Goal: Task Accomplishment & Management: Complete application form

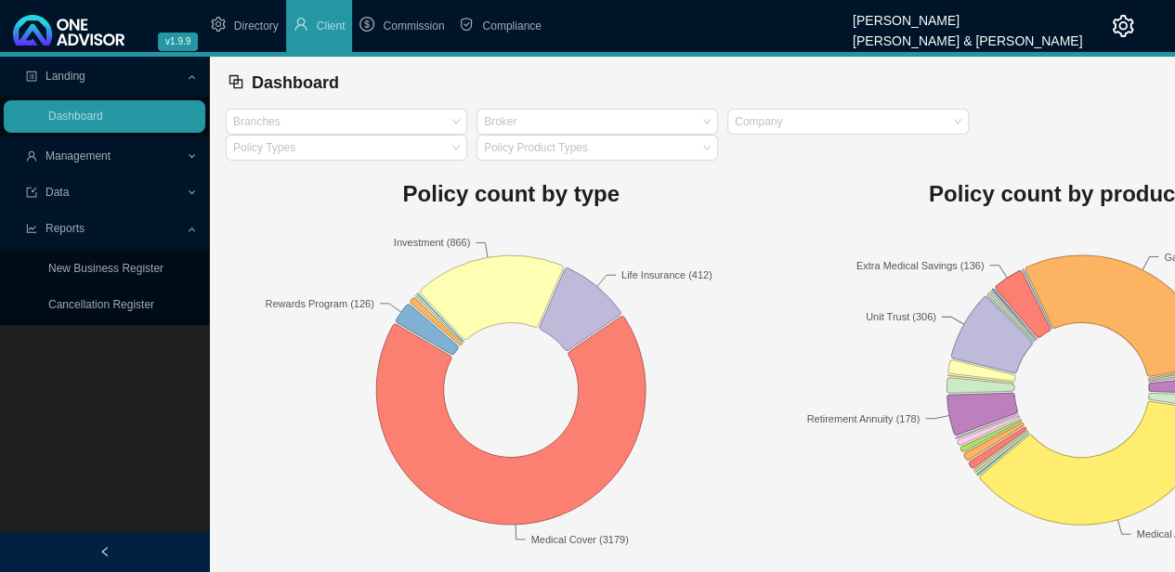
click at [110, 552] on div at bounding box center [104, 552] width 209 height 40
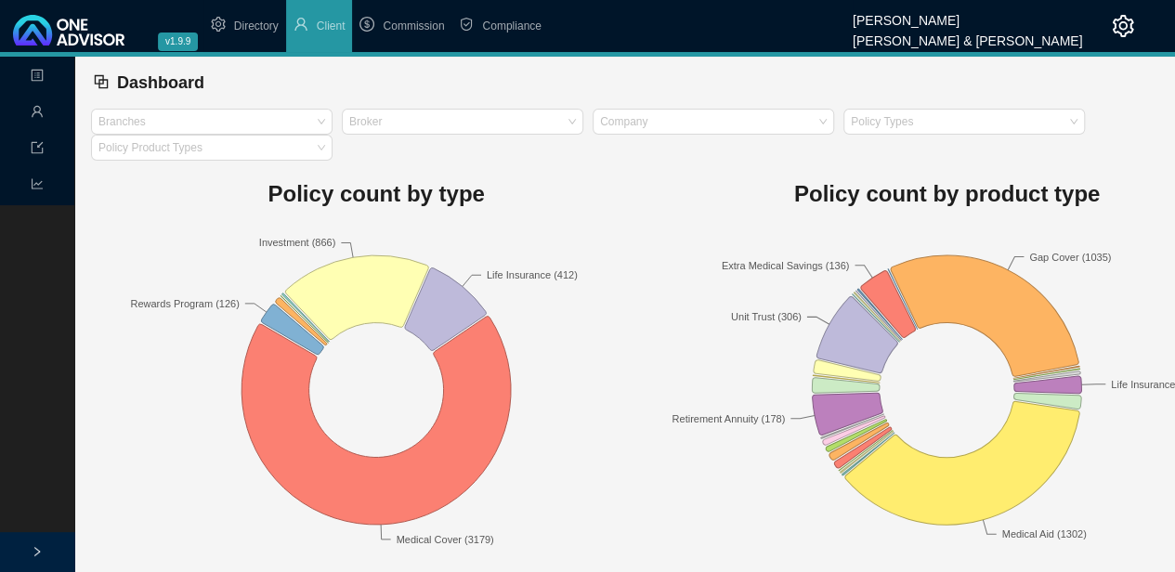
click at [1123, 21] on icon "setting" at bounding box center [1123, 26] width 21 height 22
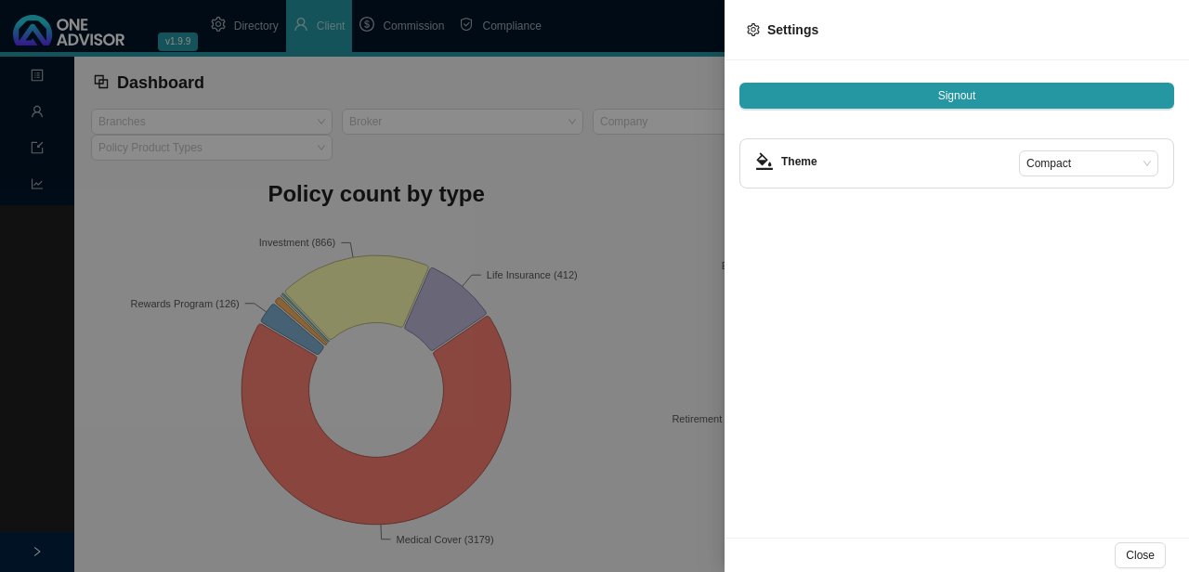
click at [579, 79] on div at bounding box center [594, 286] width 1189 height 572
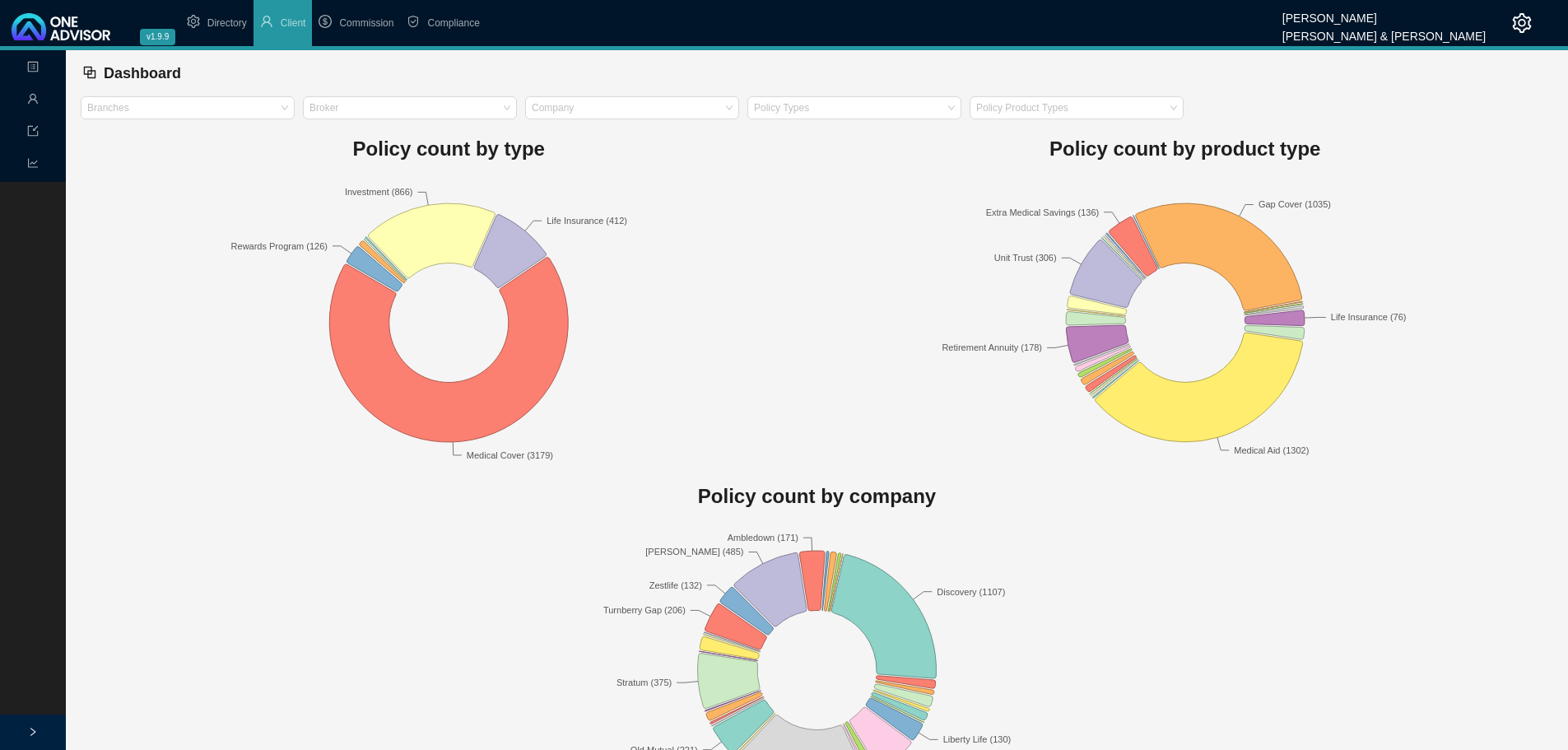
click at [26, 506] on div at bounding box center [33, 732] width 66 height 35
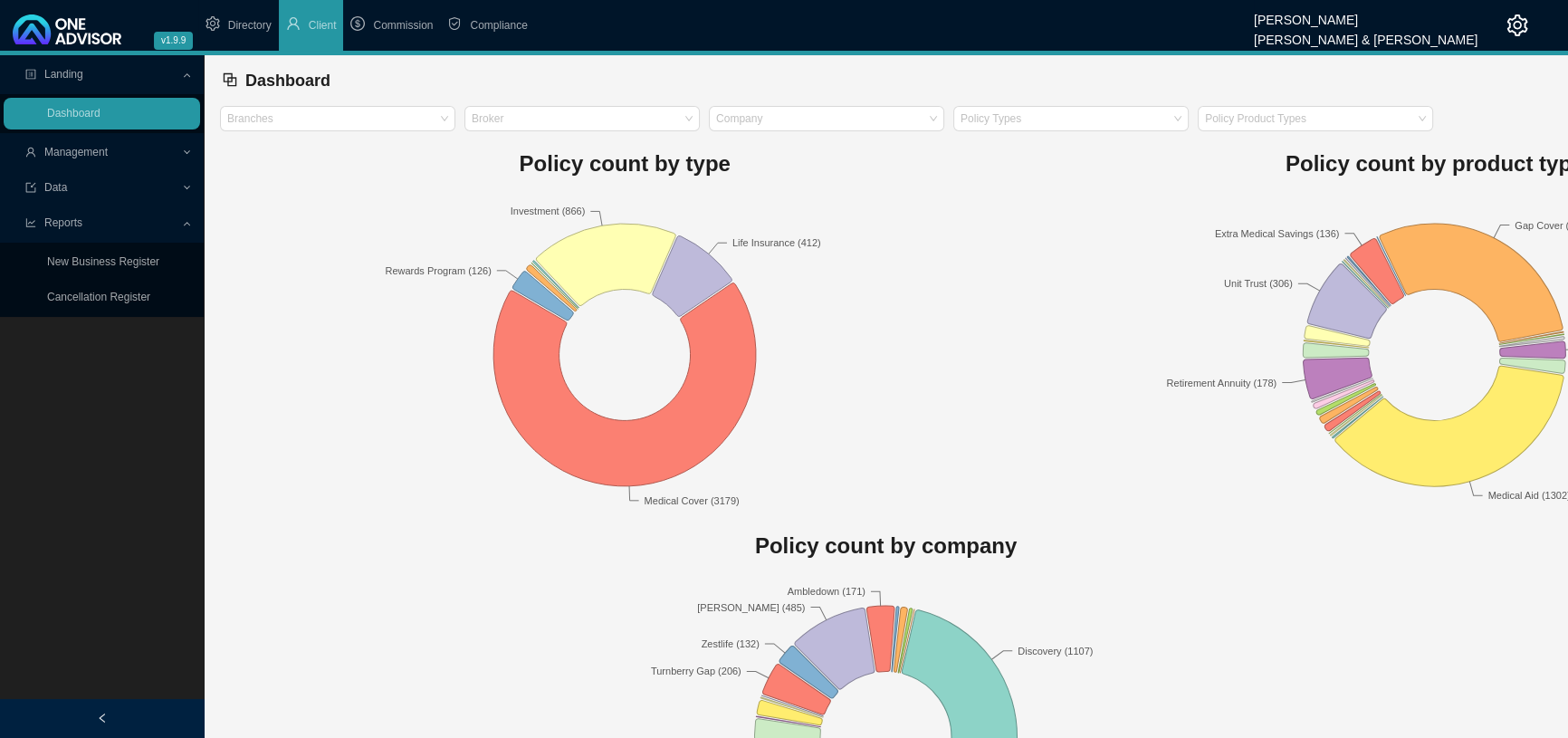
click at [105, 557] on icon "left" at bounding box center [101, 718] width 11 height 11
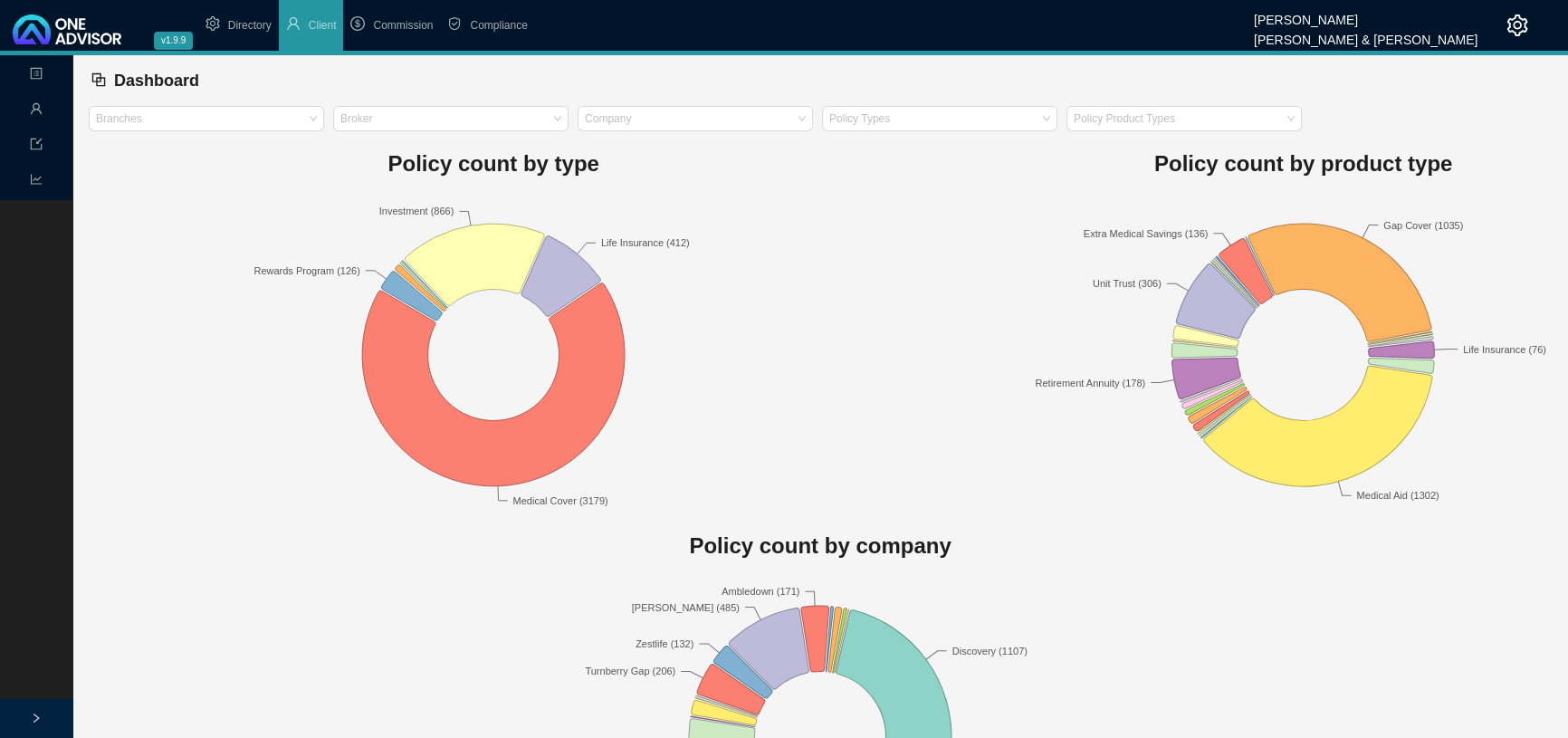
click at [37, 557] on icon "right" at bounding box center [36, 718] width 11 height 11
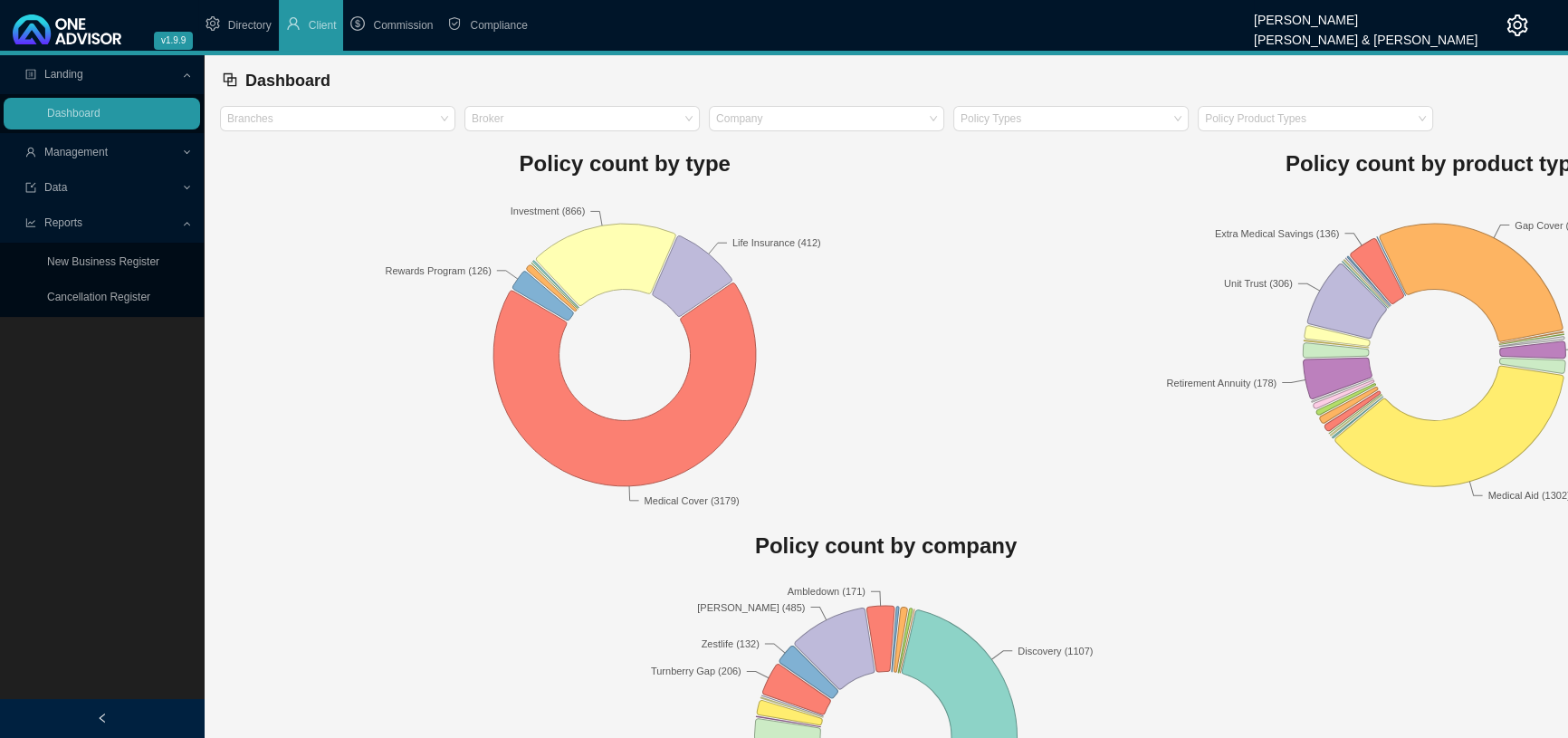
click at [402, 24] on span "Commission" at bounding box center [403, 25] width 59 height 13
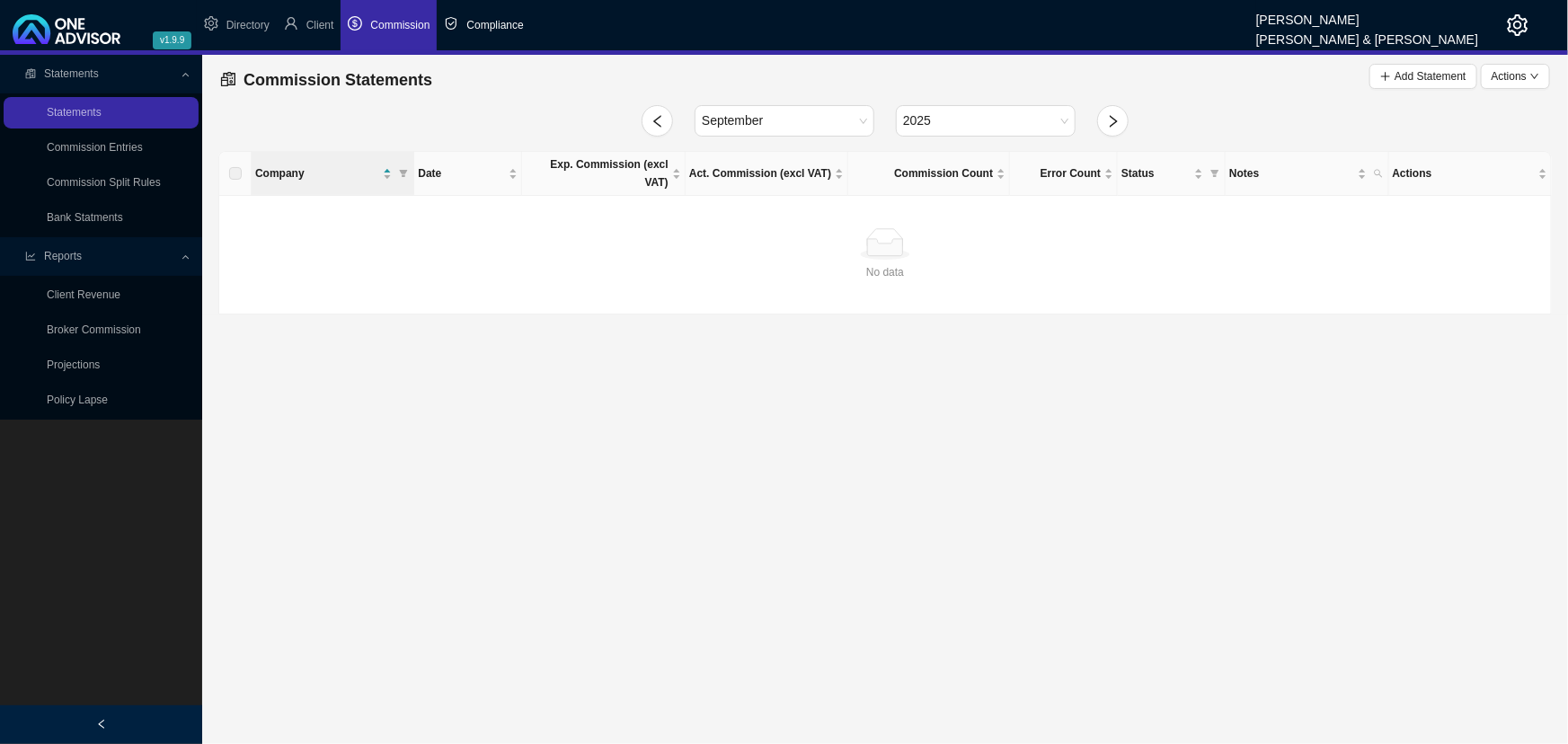
click at [500, 23] on span "Compliance" at bounding box center [494, 25] width 57 height 13
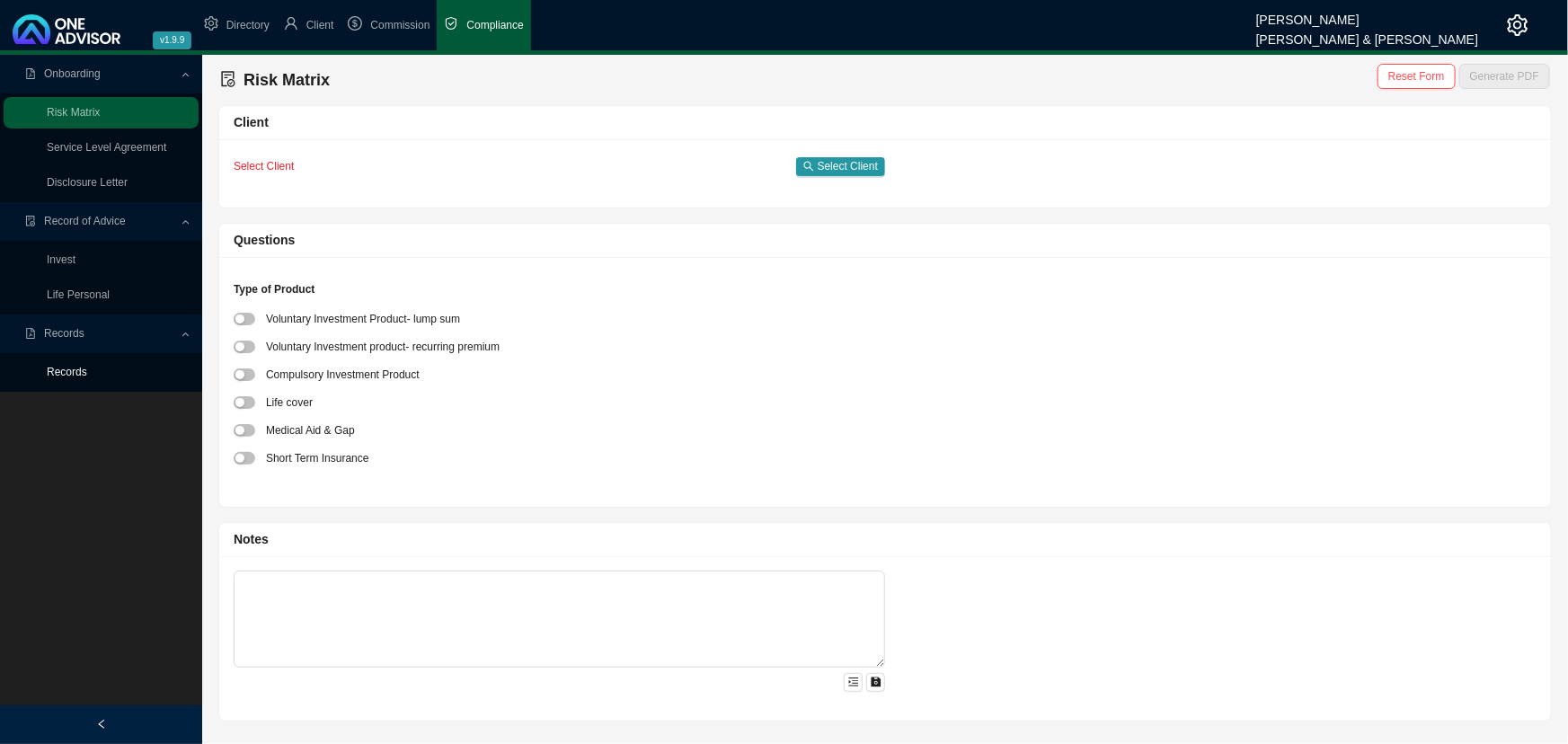
click at [82, 372] on link "Records" at bounding box center [67, 372] width 41 height 13
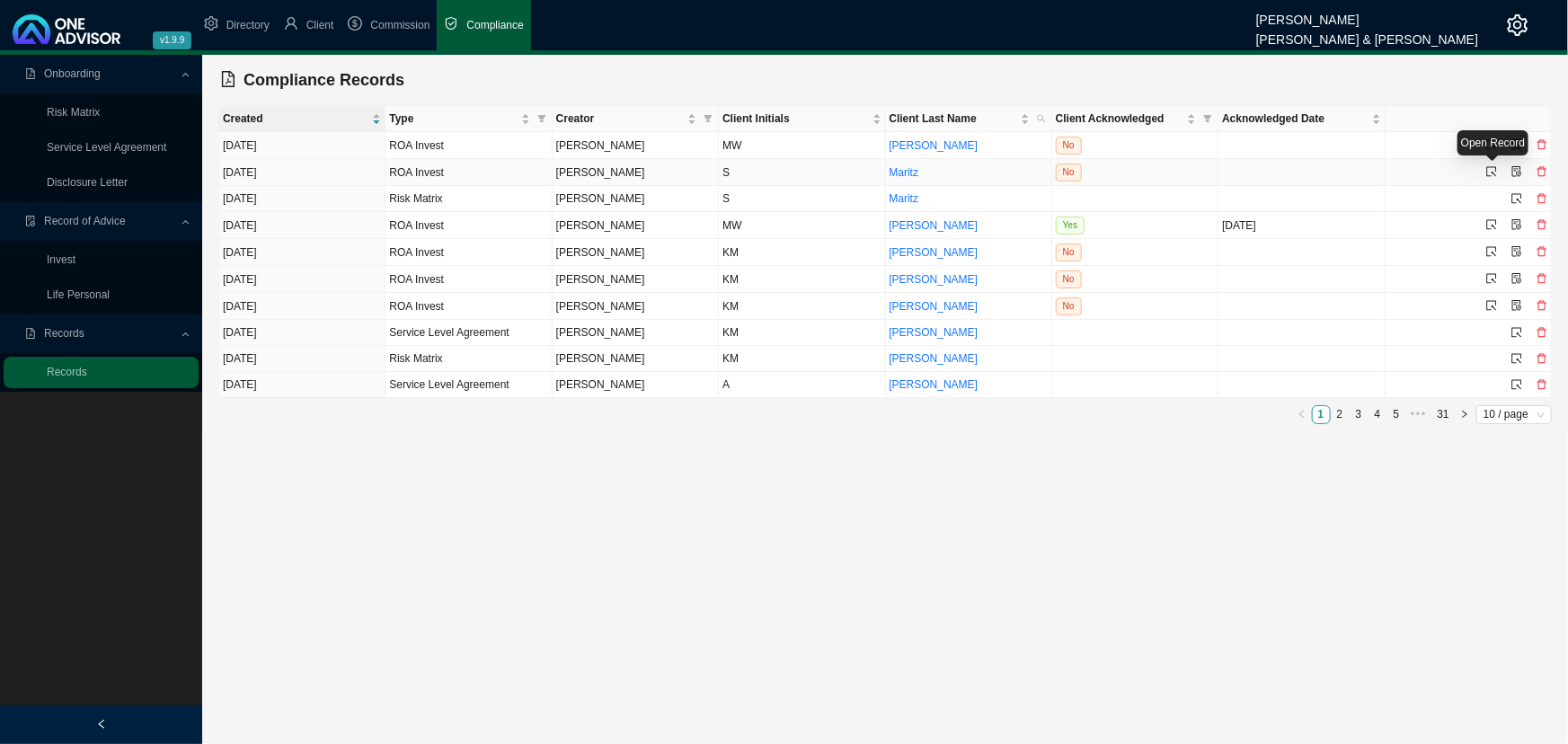
click at [1136, 169] on icon "select" at bounding box center [1491, 171] width 11 height 11
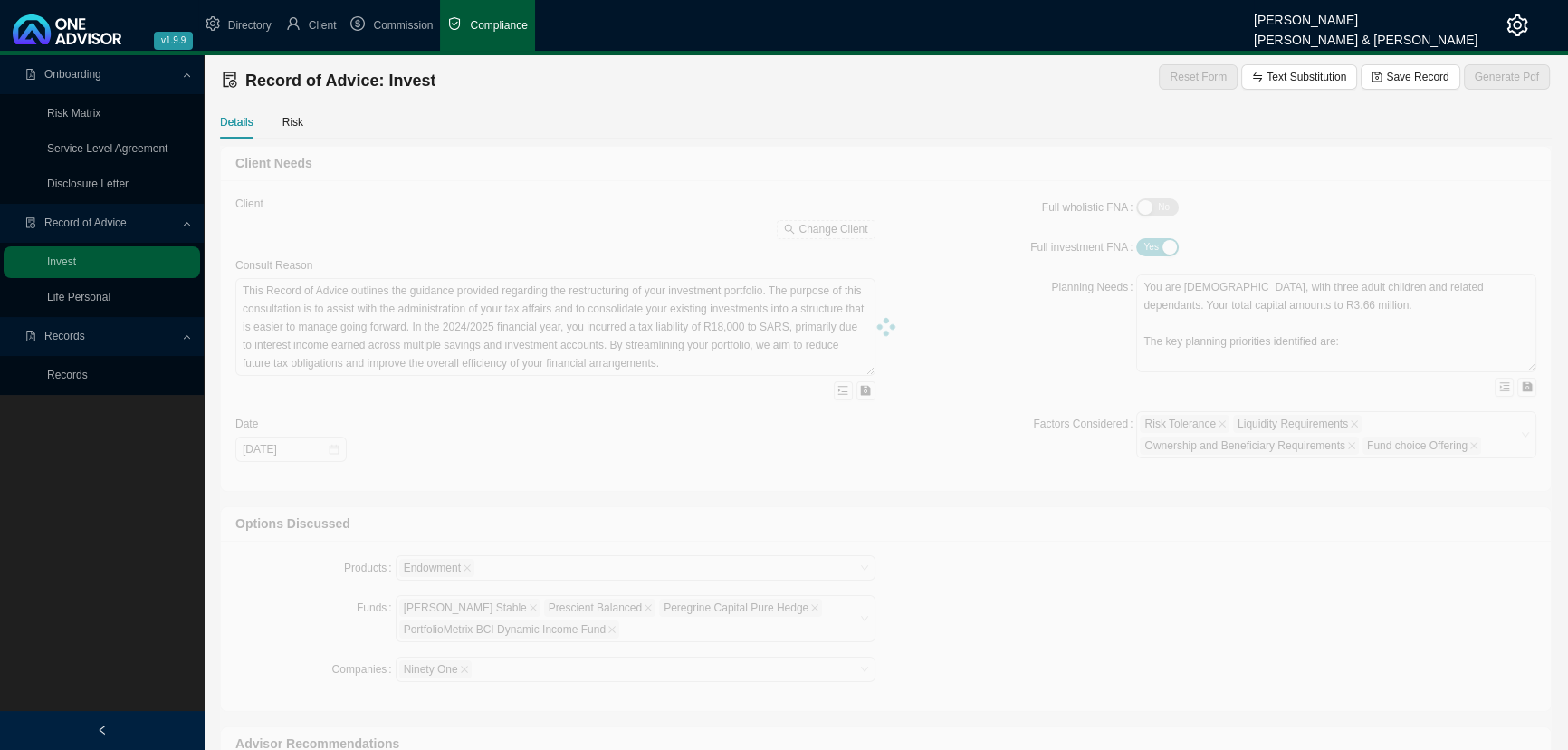
type textarea "Lor ipsu dolorsit am co adi elit seddoe Tempor inc ut l etdo magn aliqua en adm…"
type textarea "You wanted to asses your savings and investment plans. Our consult established …"
type textarea "Loremipsumd sit ametcon adipiscing elitse, D eiusmod tem incididun utlab etdolo…"
type input "[DATE]"
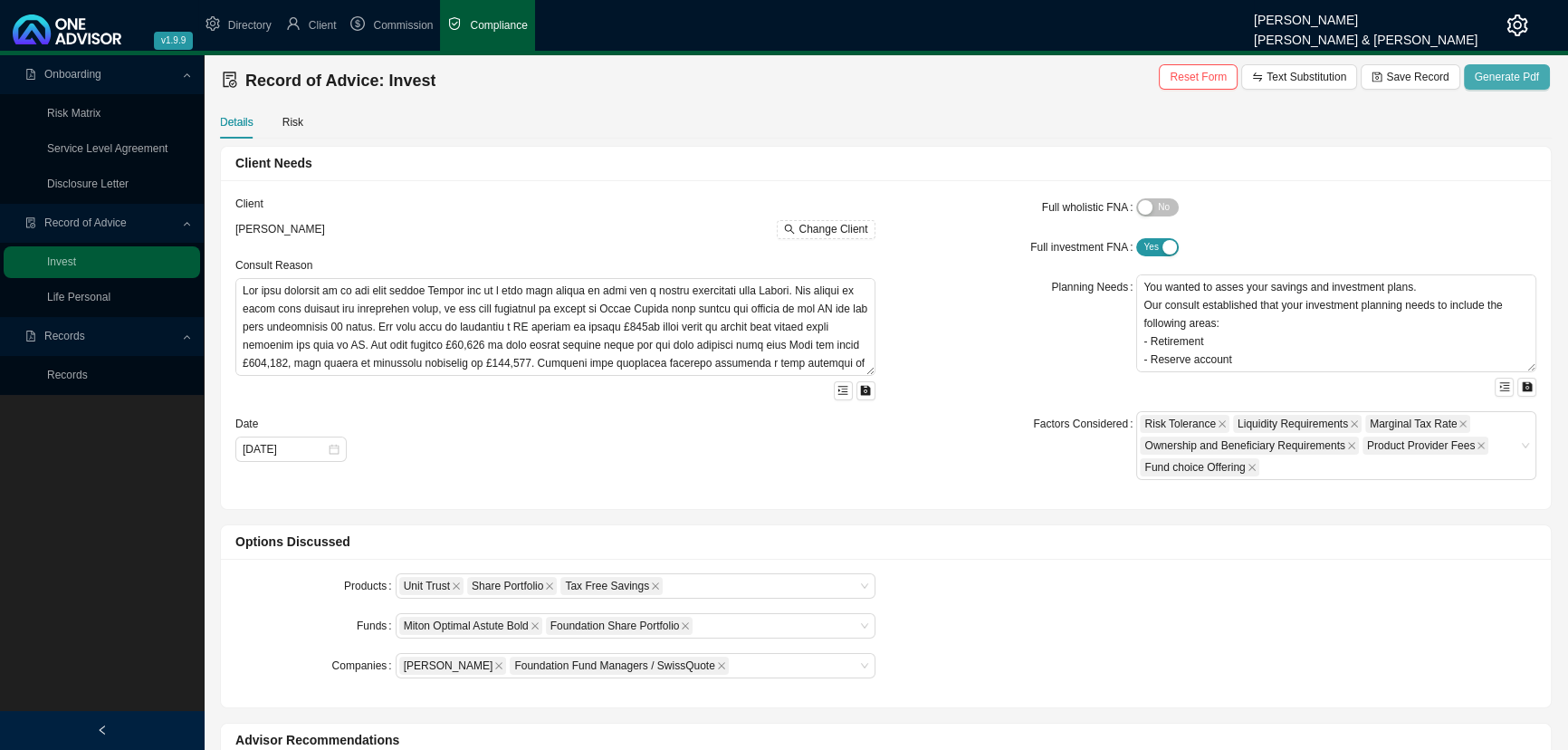
click at [1145, 73] on span "Generate Pdf" at bounding box center [1508, 77] width 64 height 19
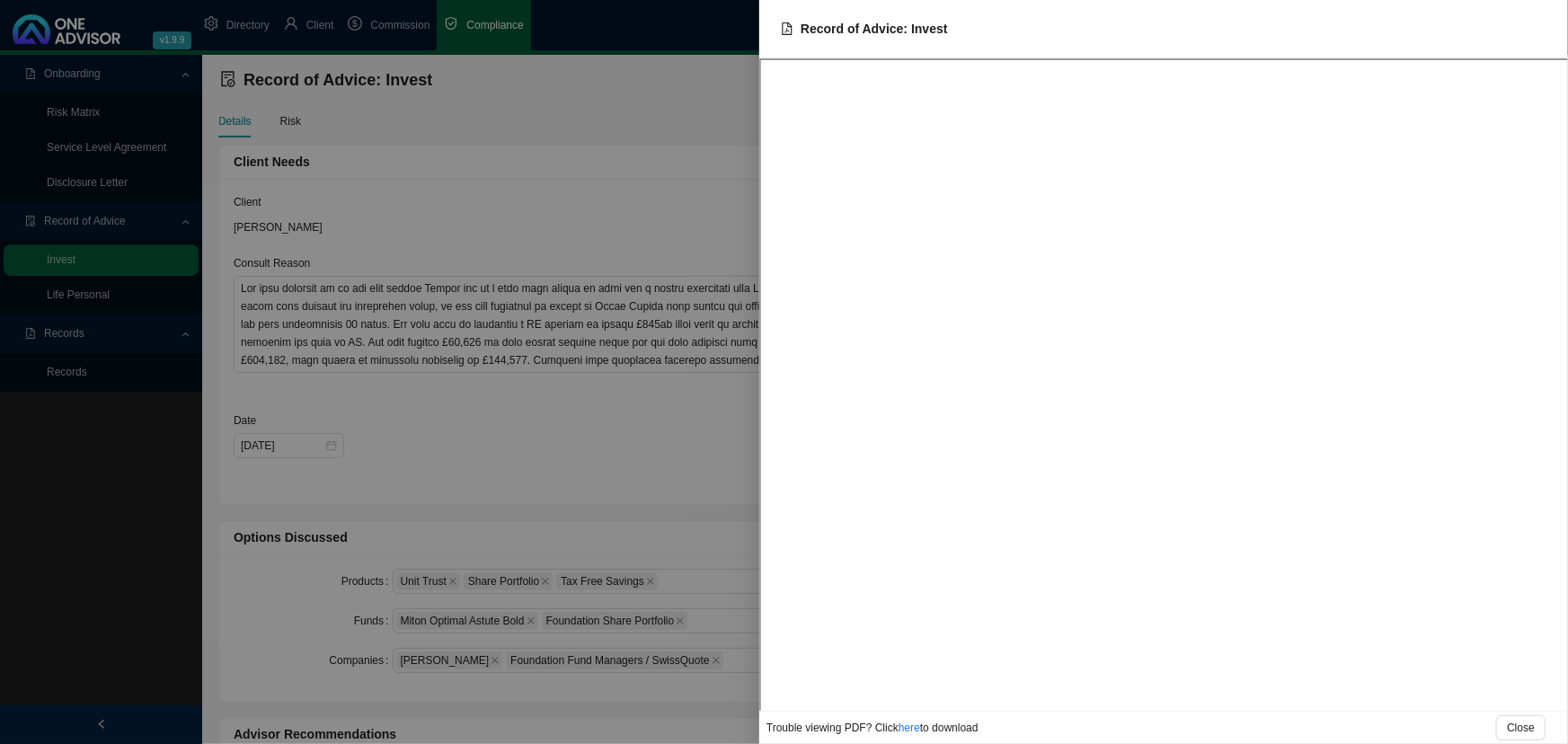
click at [639, 408] on div at bounding box center [784, 372] width 1568 height 744
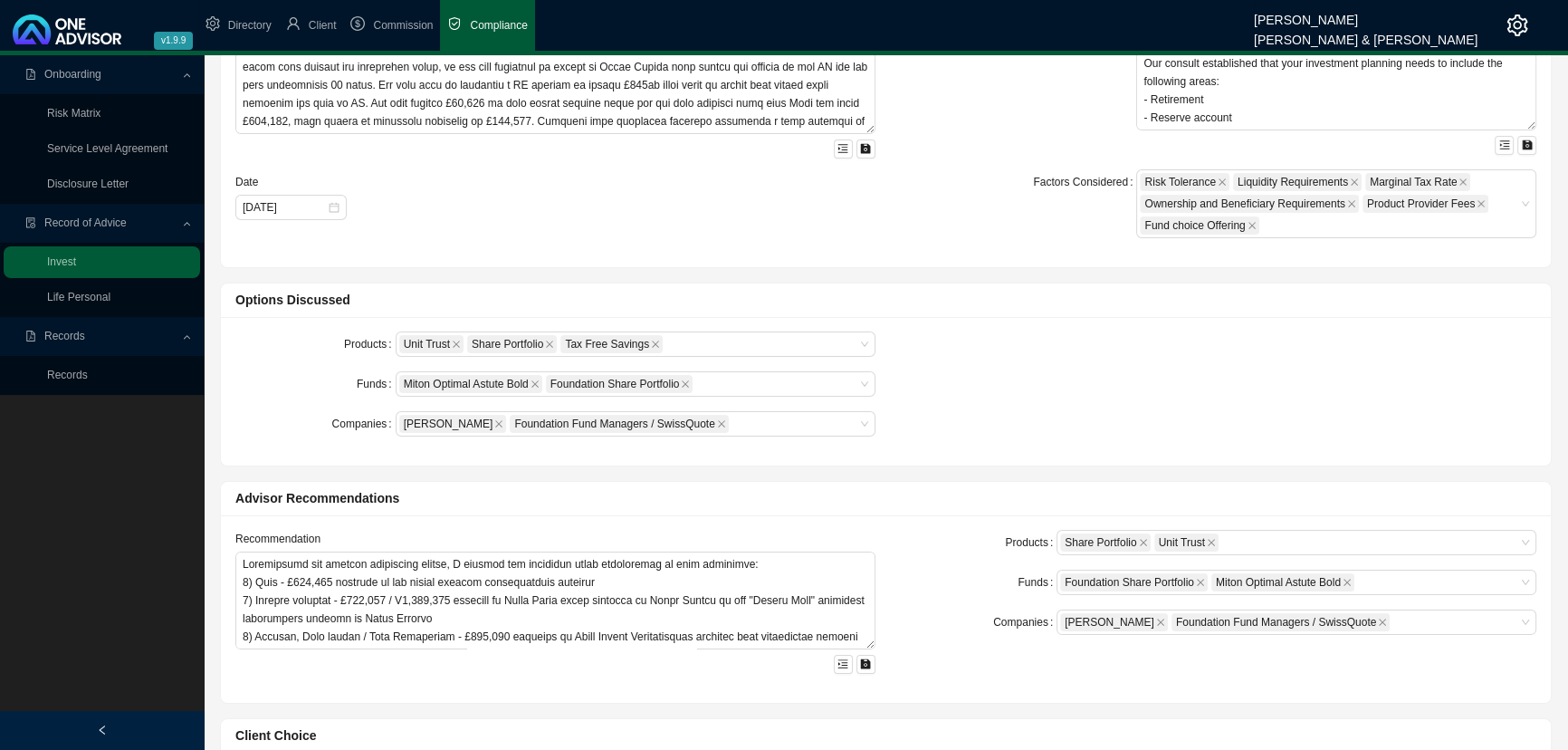
scroll to position [649, 0]
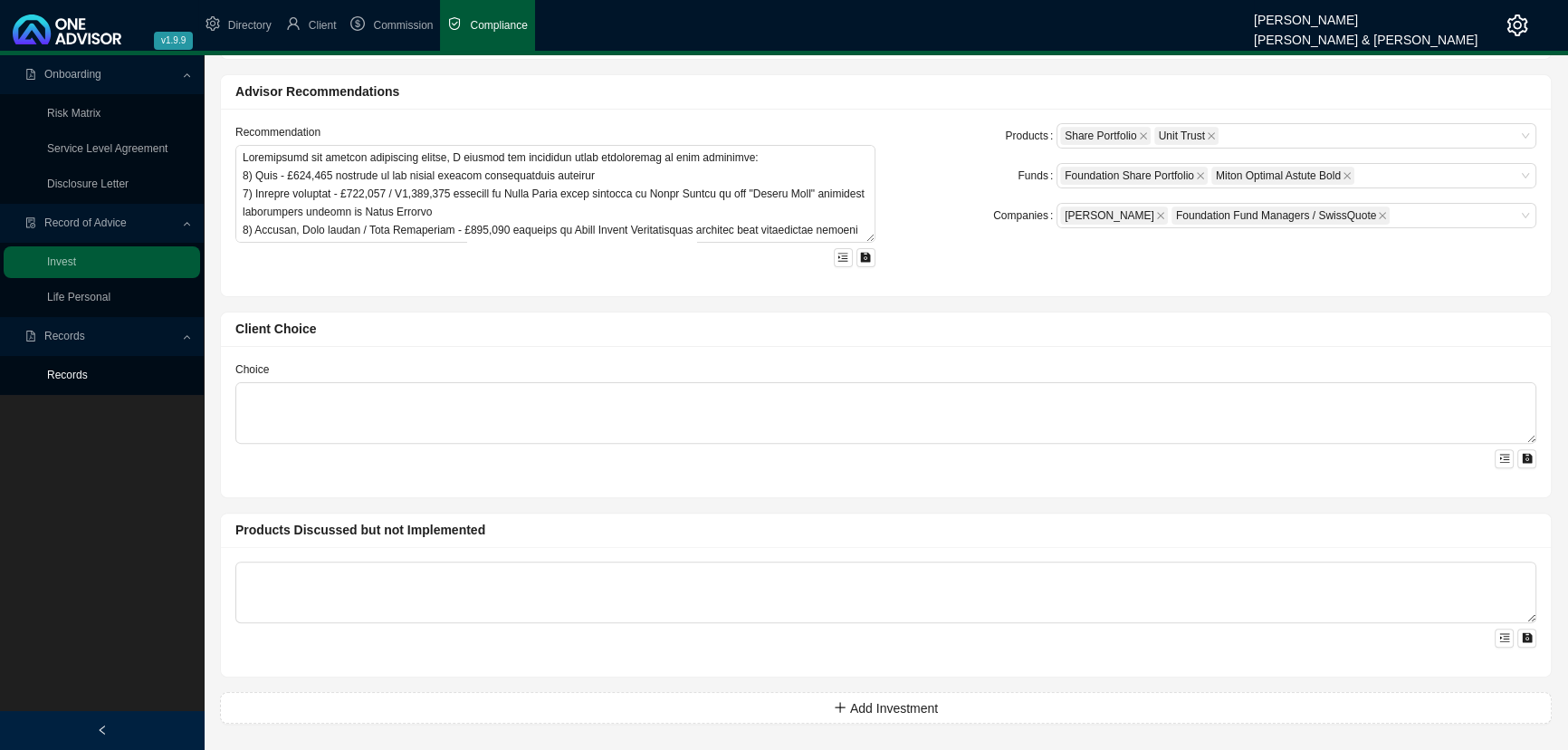
click at [75, 375] on link "Records" at bounding box center [67, 375] width 41 height 13
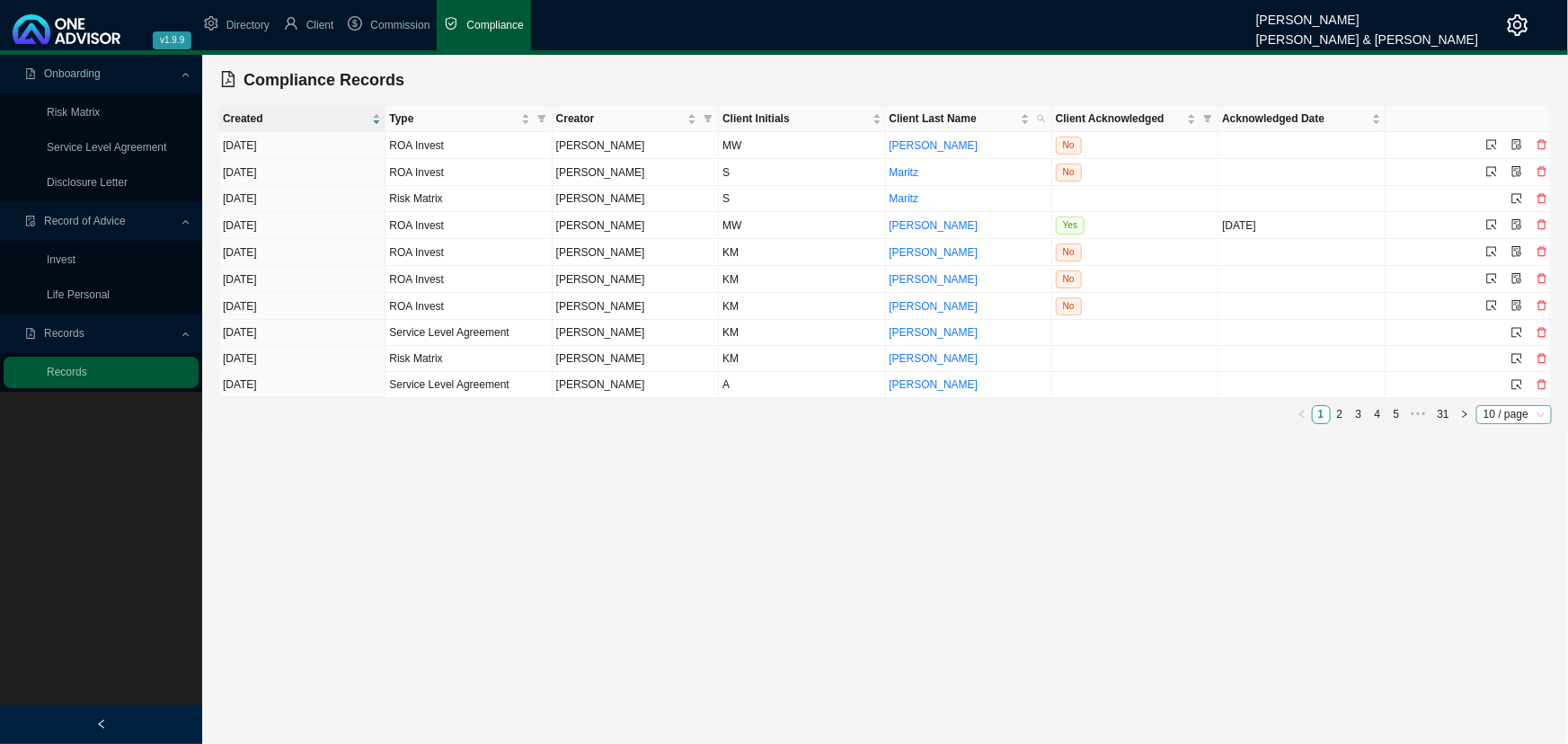
click at [1136, 409] on span "10 / page" at bounding box center [1513, 415] width 61 height 17
click at [1136, 514] on div "100 / page" at bounding box center [1516, 519] width 51 height 18
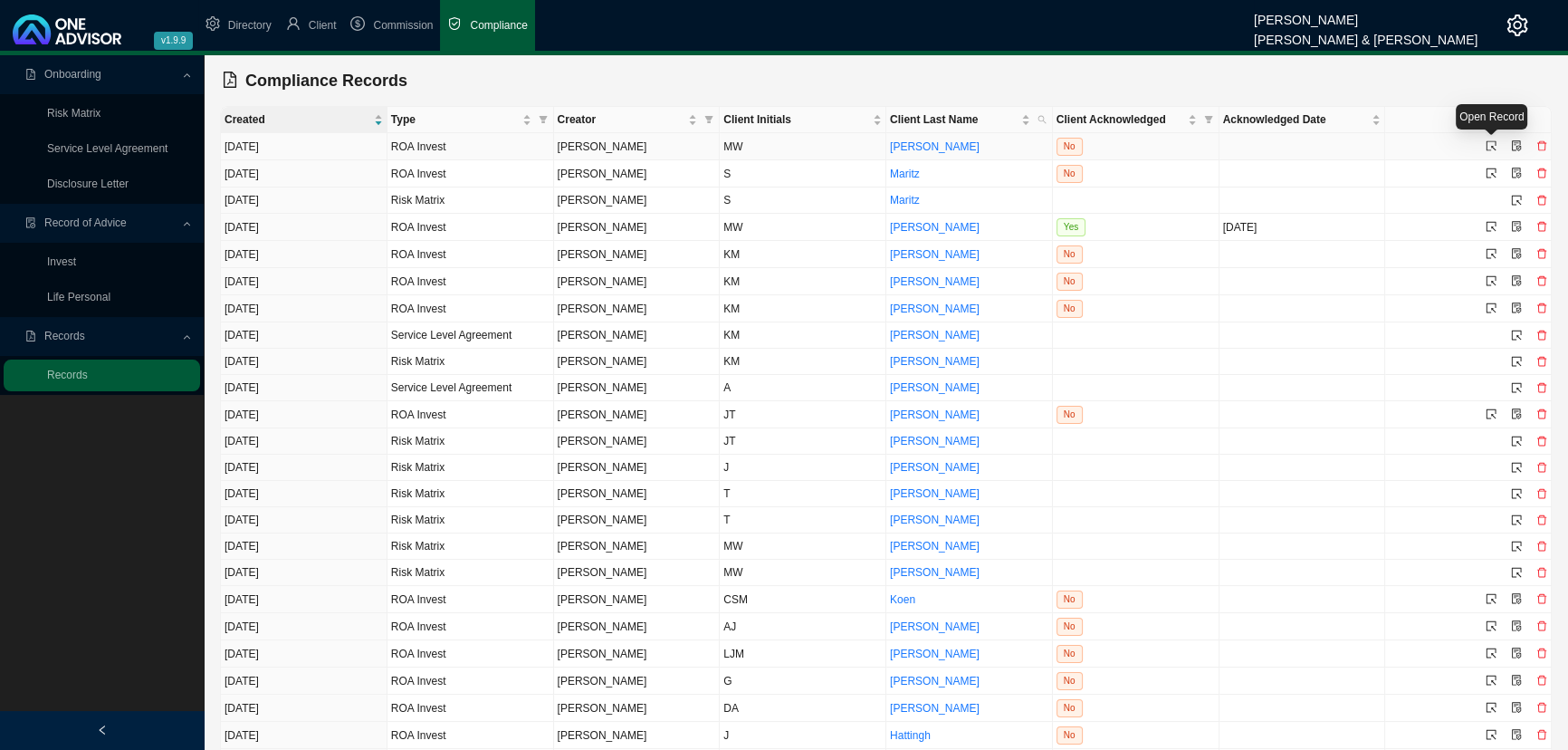
click at [1145, 140] on icon "select" at bounding box center [1491, 145] width 11 height 11
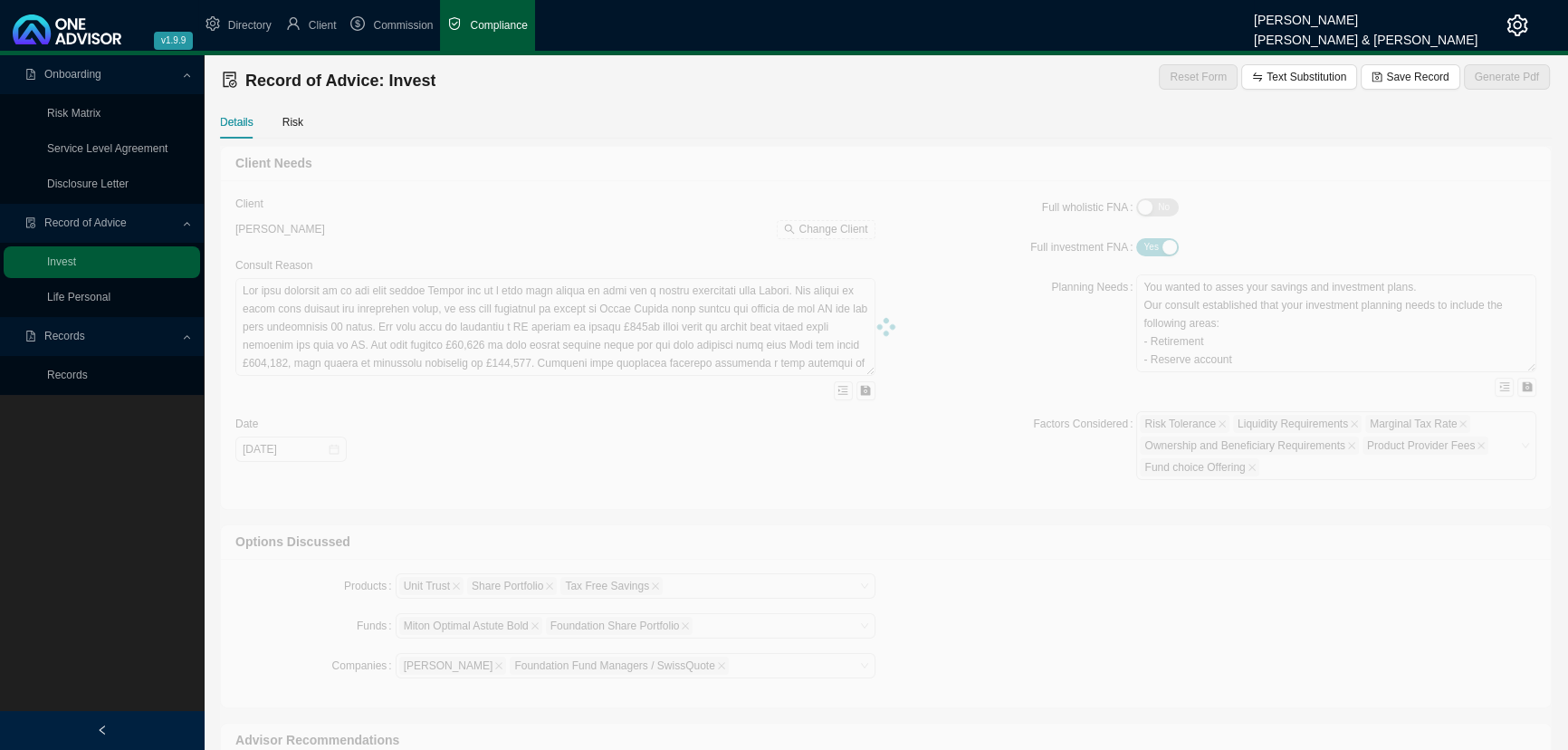
type textarea "You wanted to asses your savings and investment plans. Our consult established …"
type textarea "Retirement Education Savings Reserve account"
type textarea "+ LOREMIPSUM DOLORSIT - AMETC ADIP E sedd eiusmodtemp Incid Utla et dol magnaal…"
type textarea "You are happy to proceed with all the recommended options above."
type textarea "We discussed an endowment but it was not implemented because your marginal tax …"
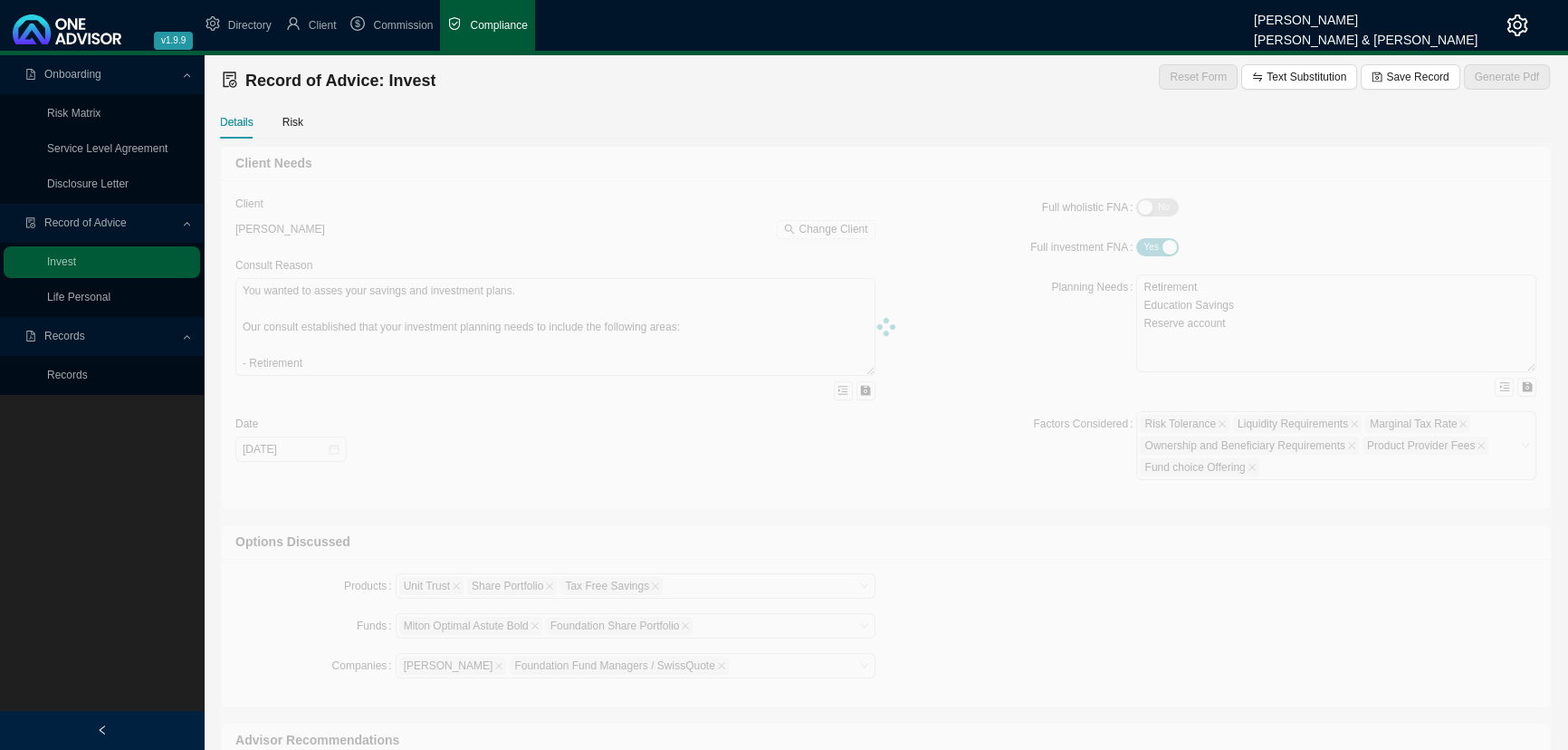
type input "[DATE]"
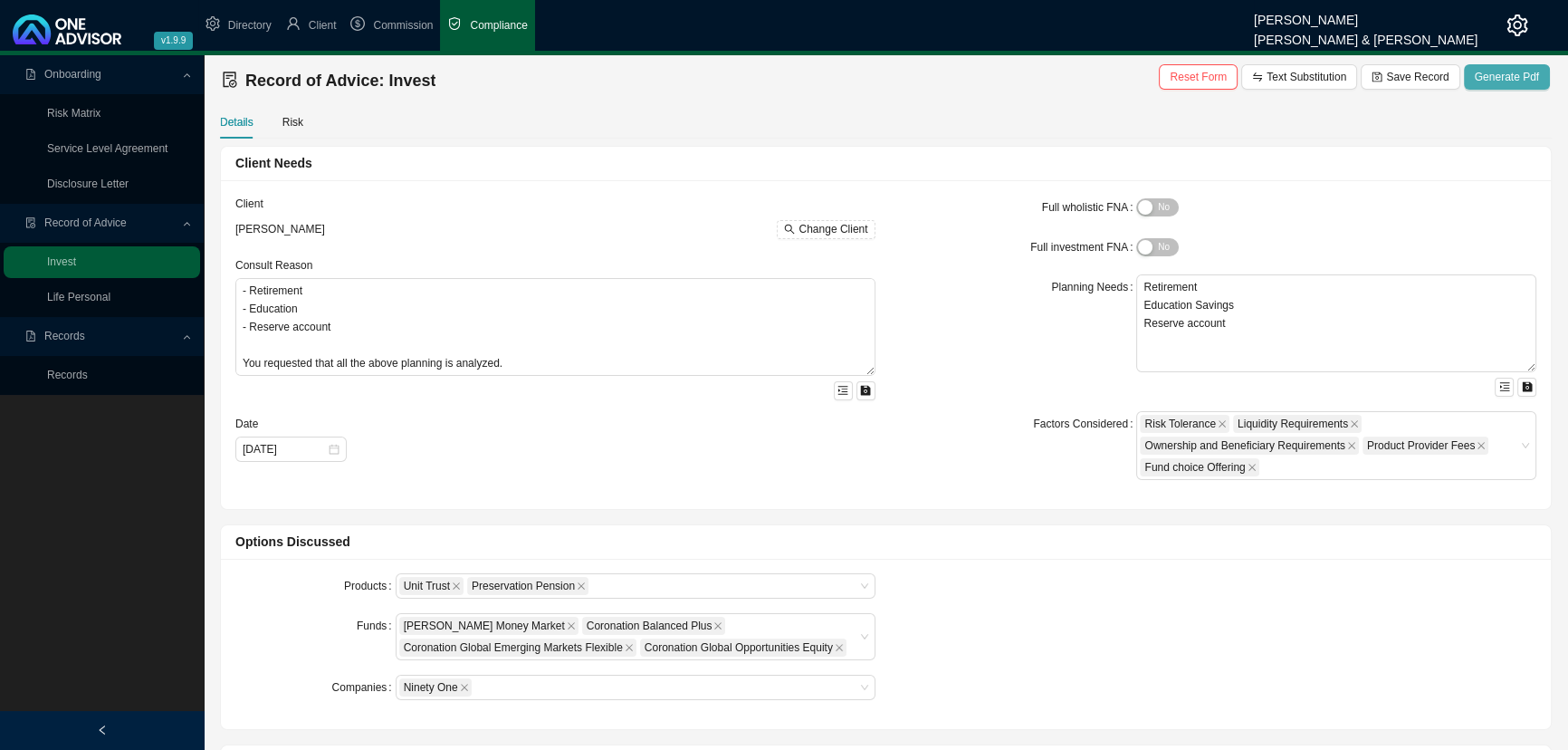
click at [1145, 71] on span "Generate Pdf" at bounding box center [1508, 77] width 64 height 19
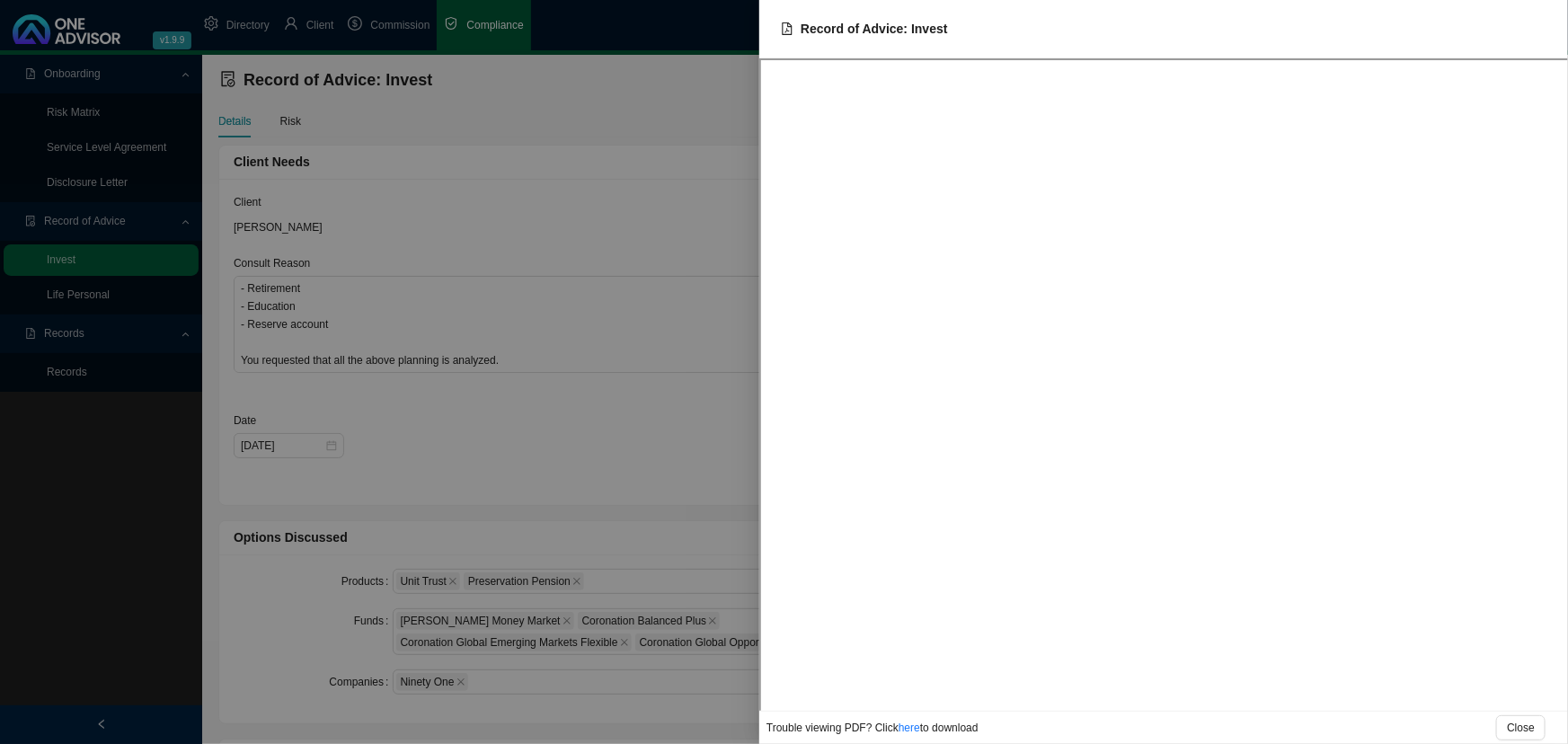
click at [72, 471] on div at bounding box center [784, 372] width 1568 height 744
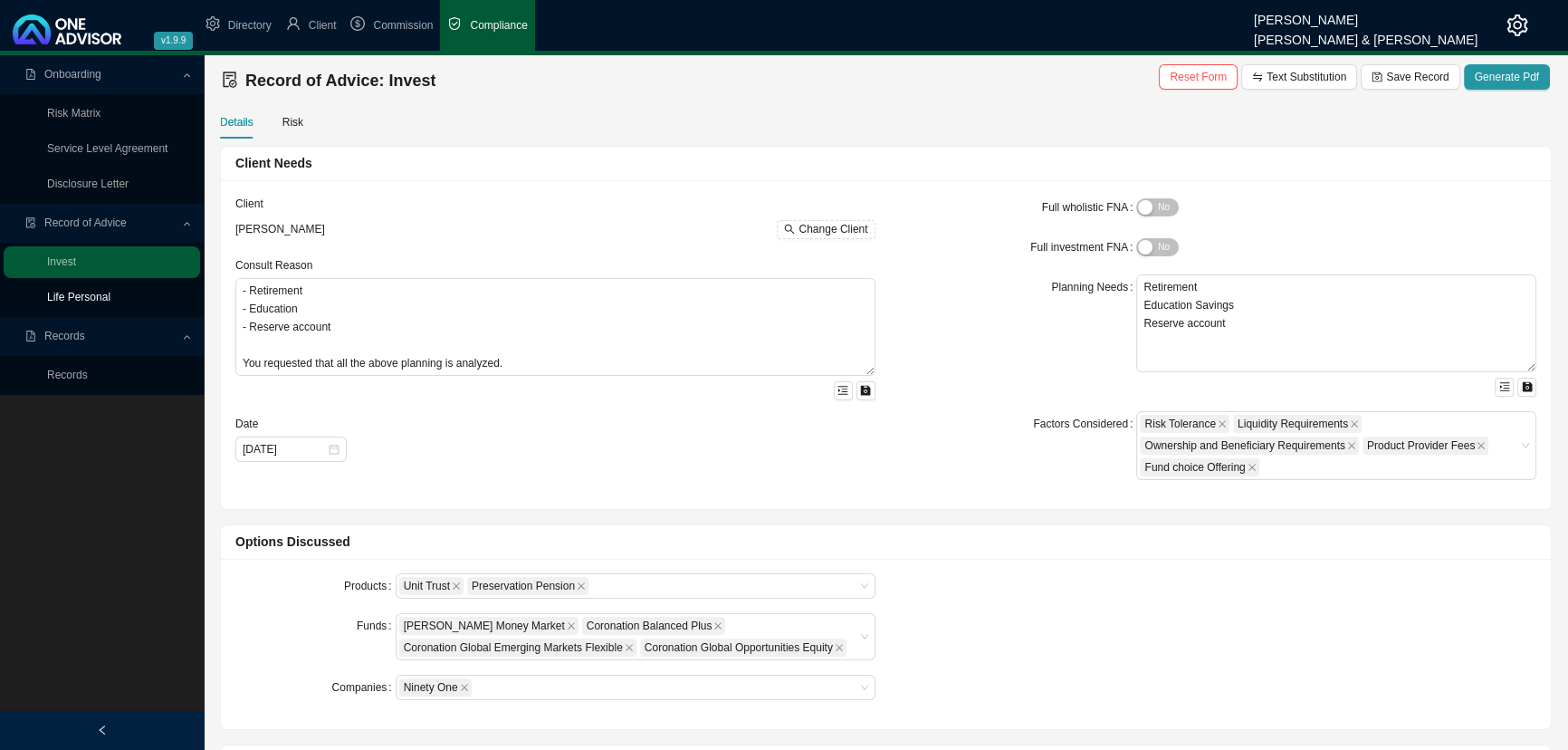
click at [80, 294] on link "Life Personal" at bounding box center [78, 296] width 63 height 13
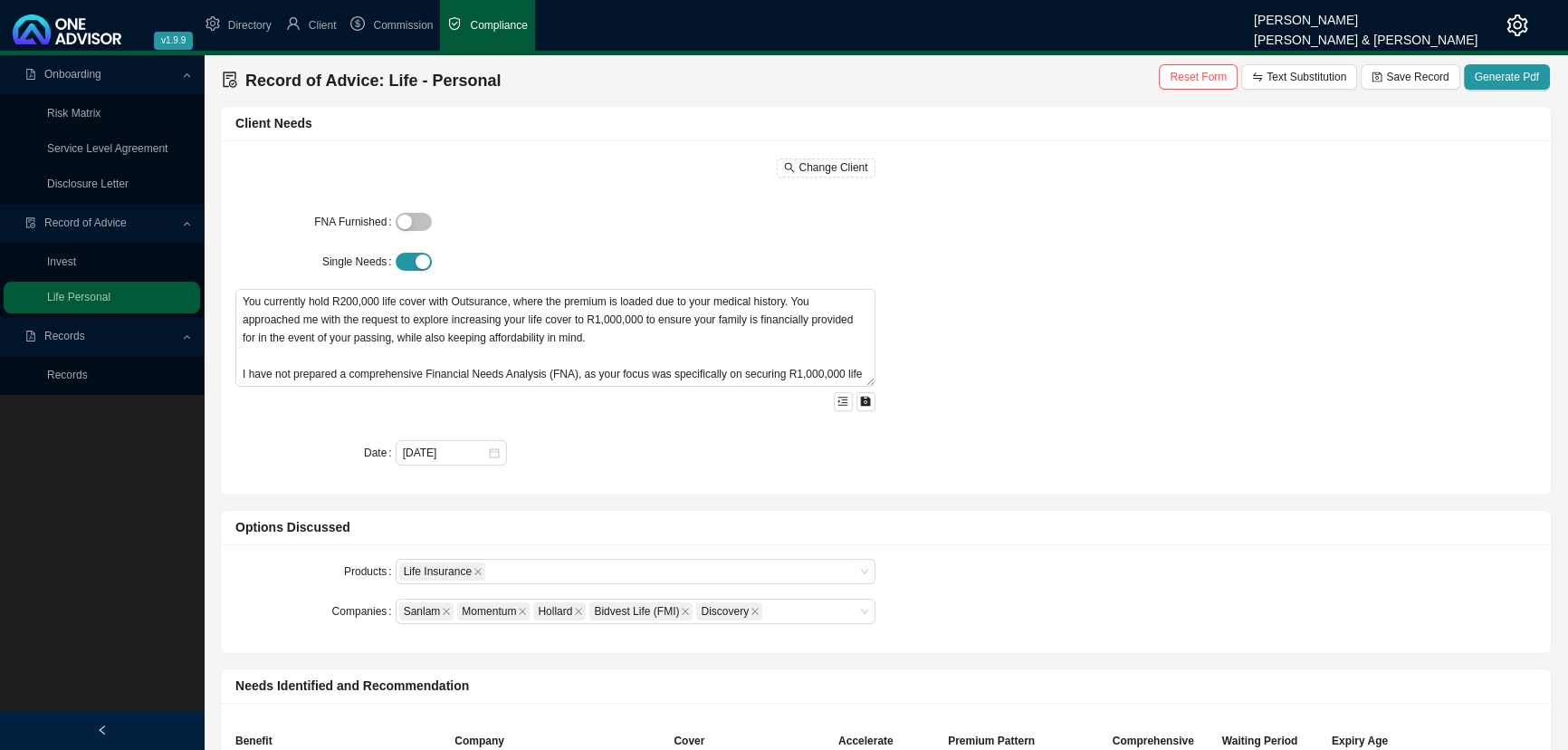
click at [108, 497] on div "Onboarding Risk Matrix Service Level Agreement Disclosure Letter Record of Advi…" at bounding box center [101, 430] width 204 height 750
click at [71, 108] on link "Risk Matrix" at bounding box center [73, 113] width 54 height 13
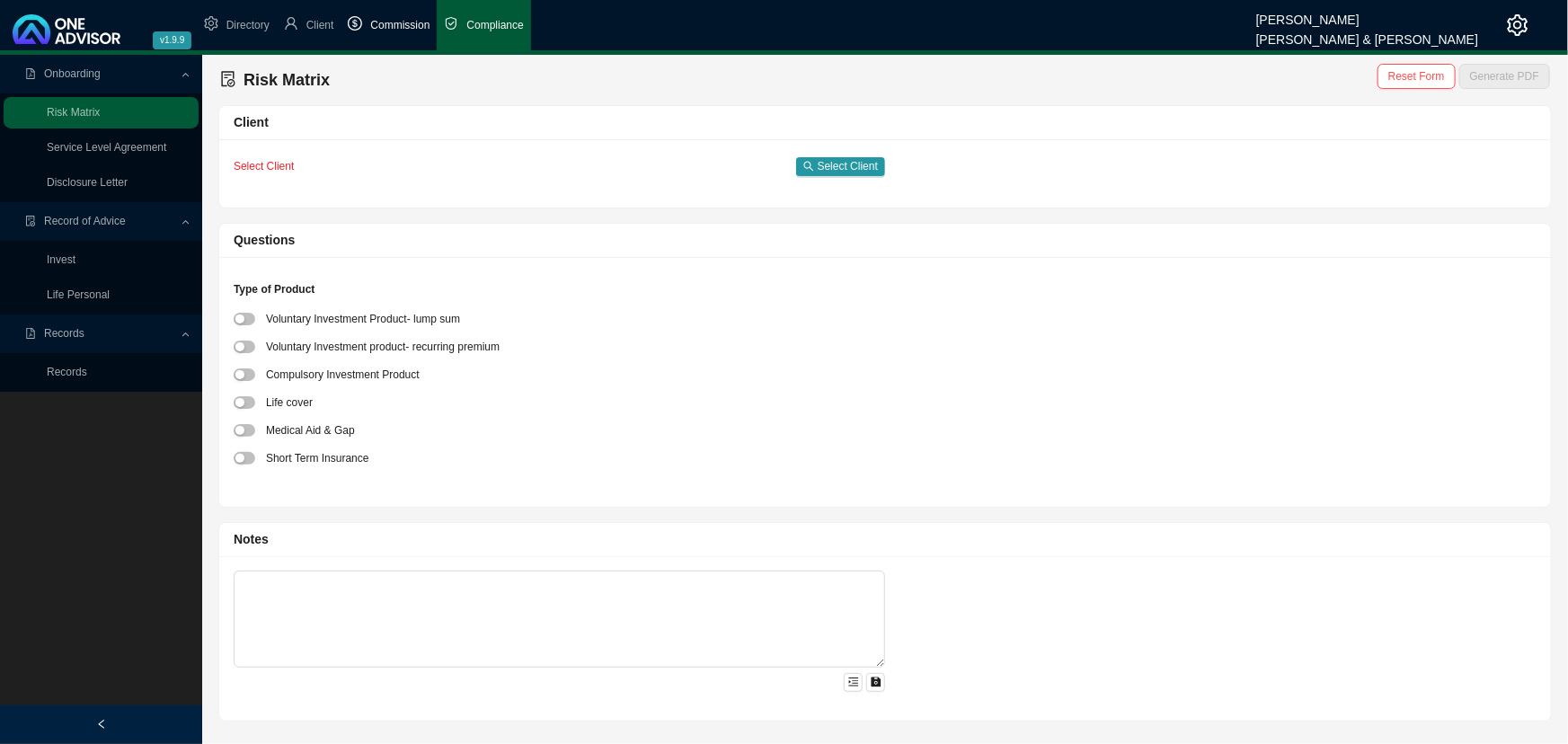
click at [391, 21] on span "Commission" at bounding box center [399, 25] width 59 height 13
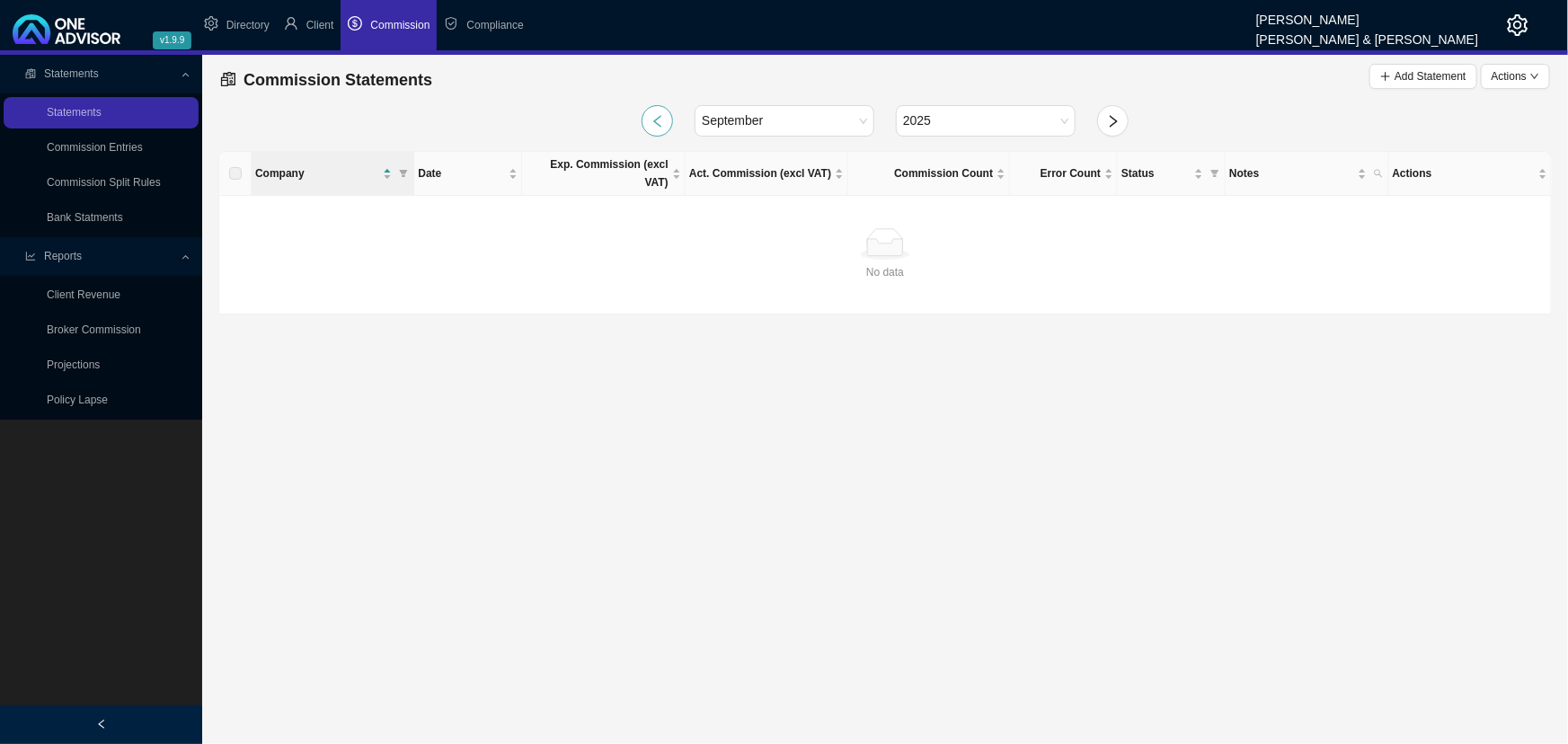
click at [657, 114] on icon "left" at bounding box center [657, 121] width 15 height 15
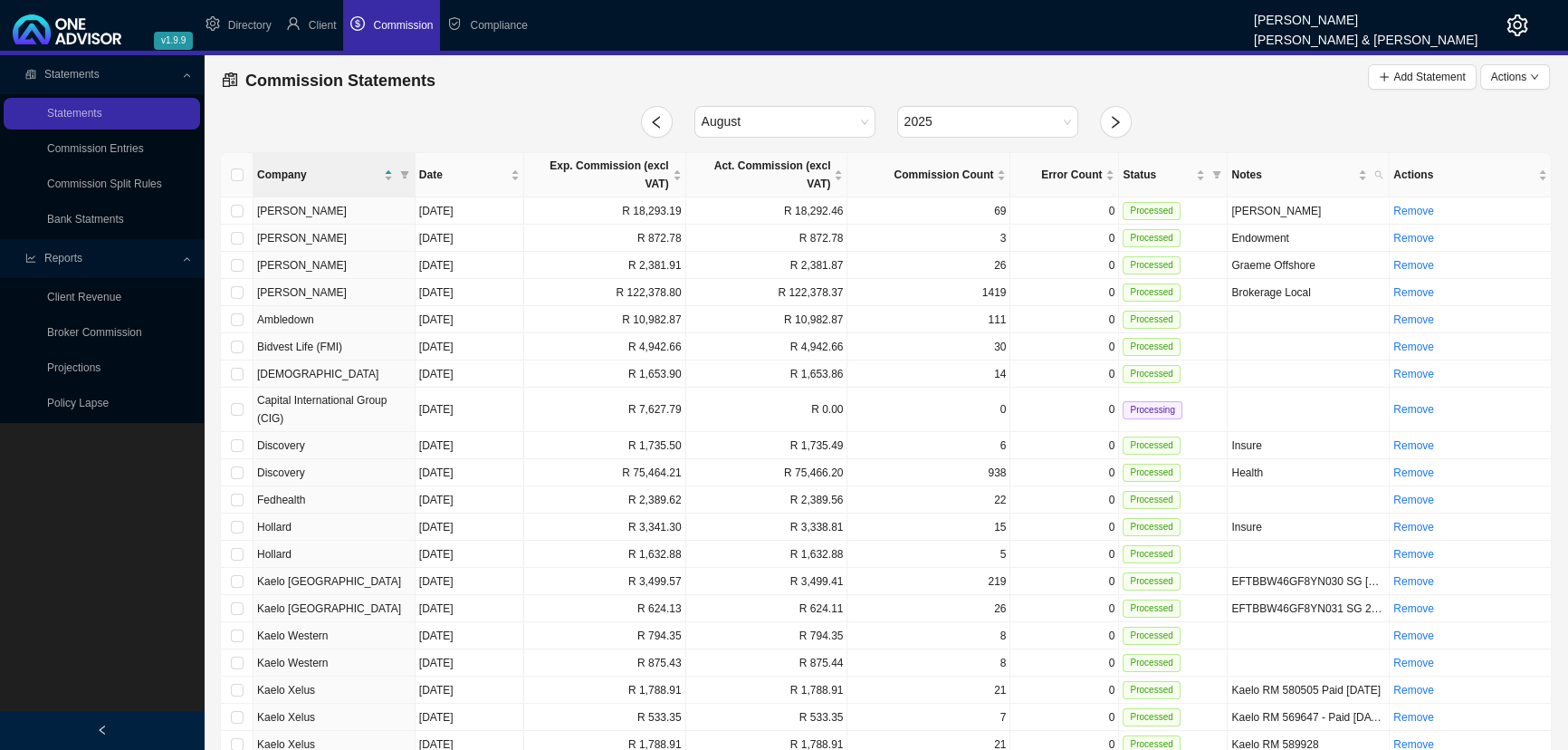
click at [176, 258] on span "Reports" at bounding box center [103, 258] width 156 height 32
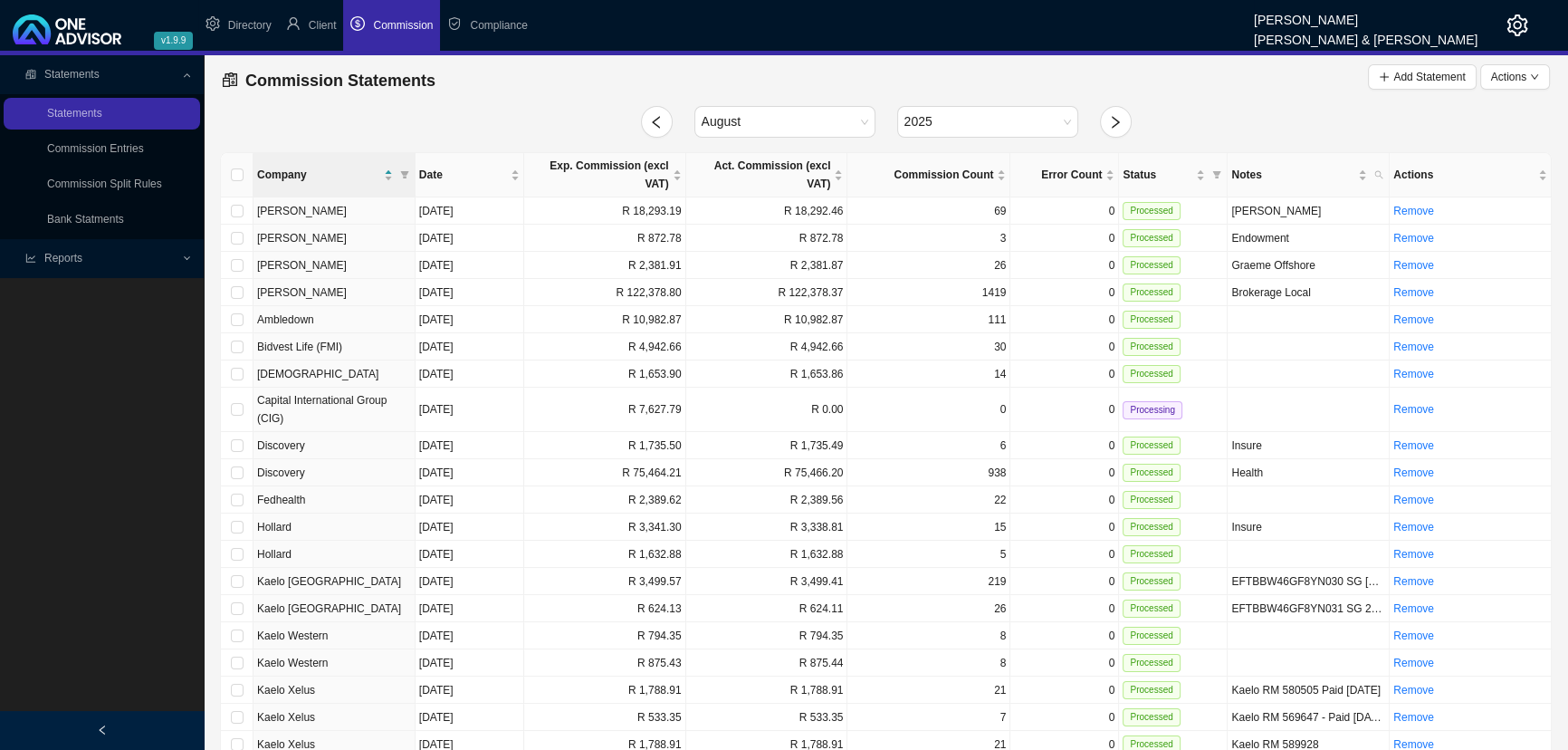
click at [184, 77] on div "Statements" at bounding box center [102, 74] width 197 height 32
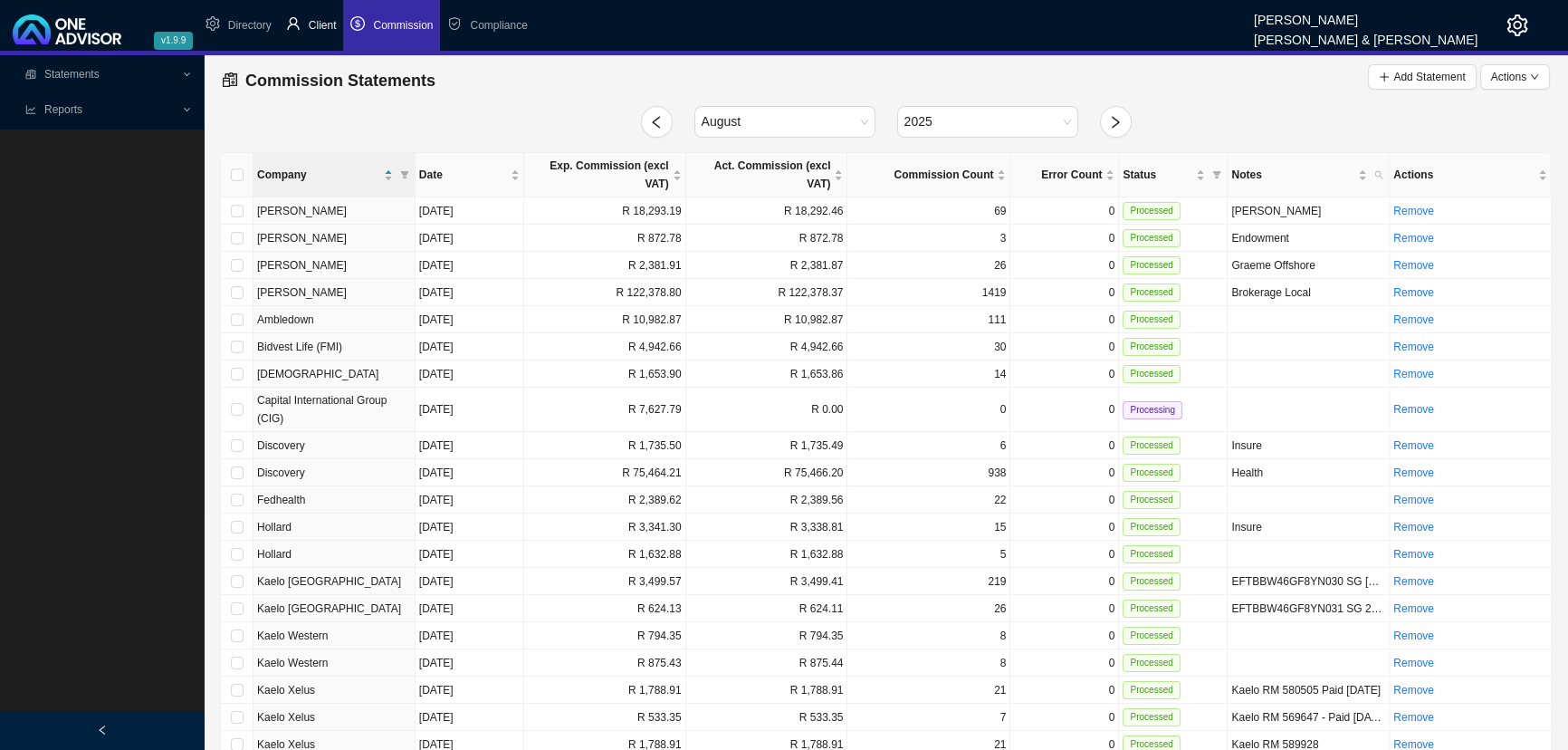
click at [323, 23] on span "Client" at bounding box center [323, 25] width 28 height 13
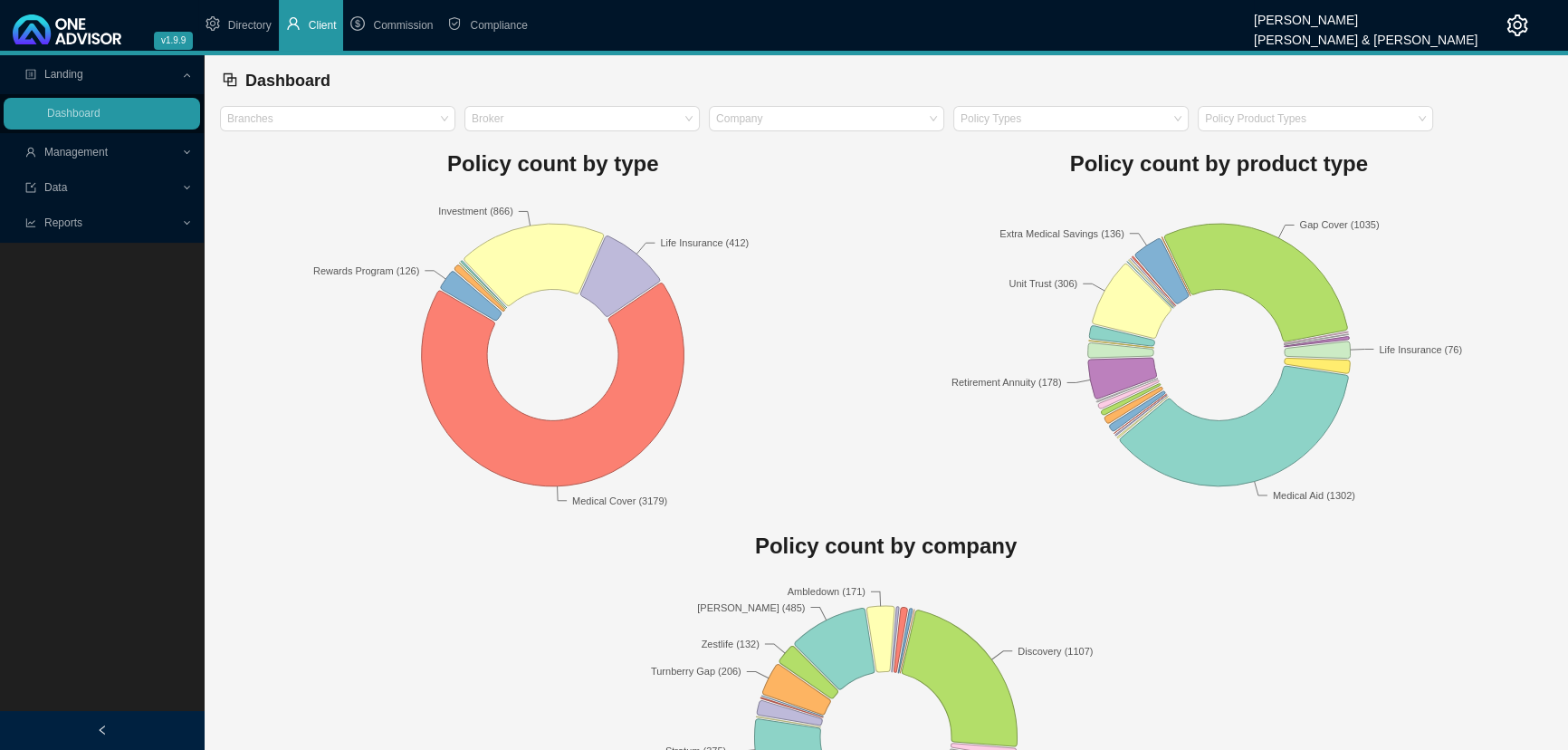
click at [193, 147] on div "Management" at bounding box center [102, 152] width 197 height 32
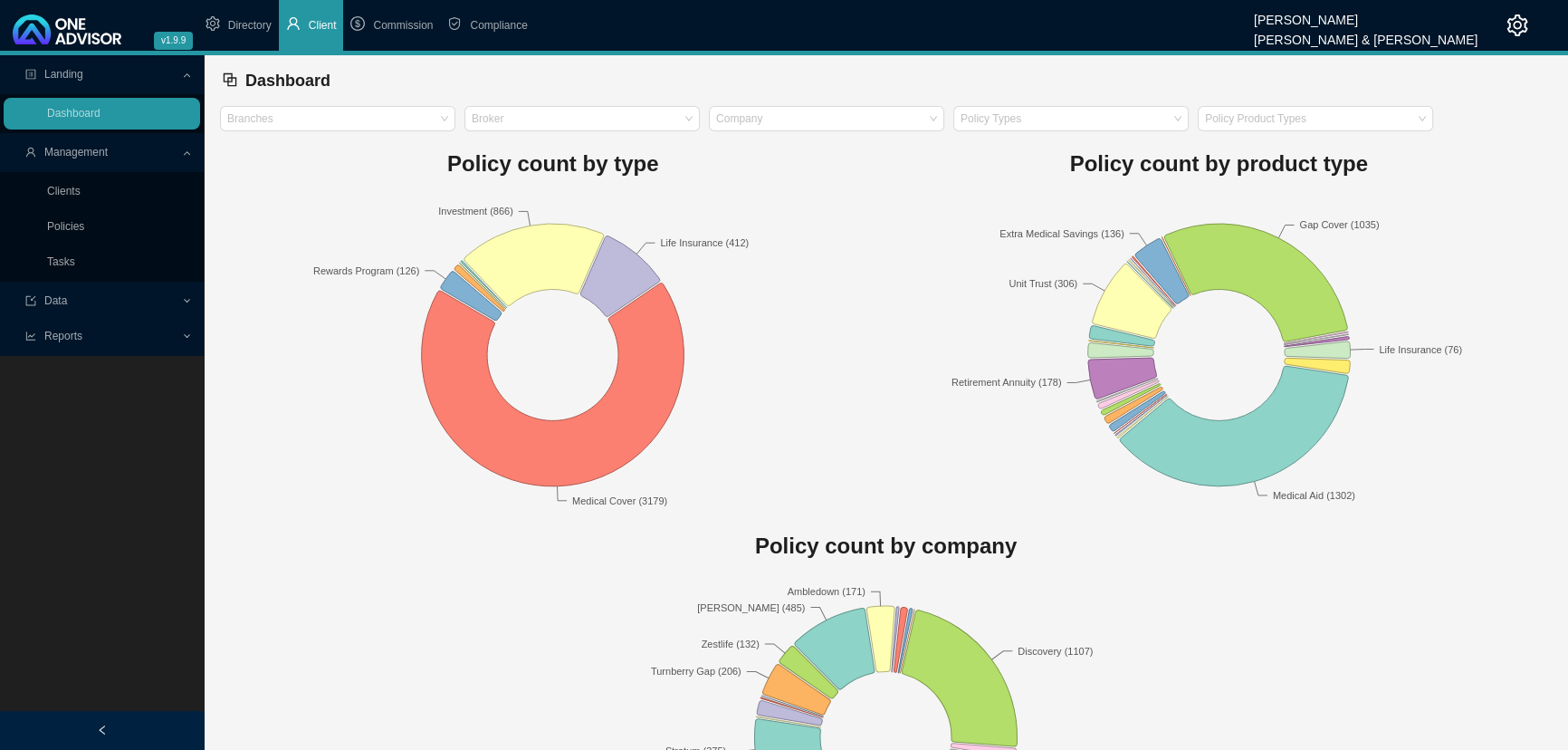
click at [192, 147] on div "Management" at bounding box center [102, 152] width 197 height 32
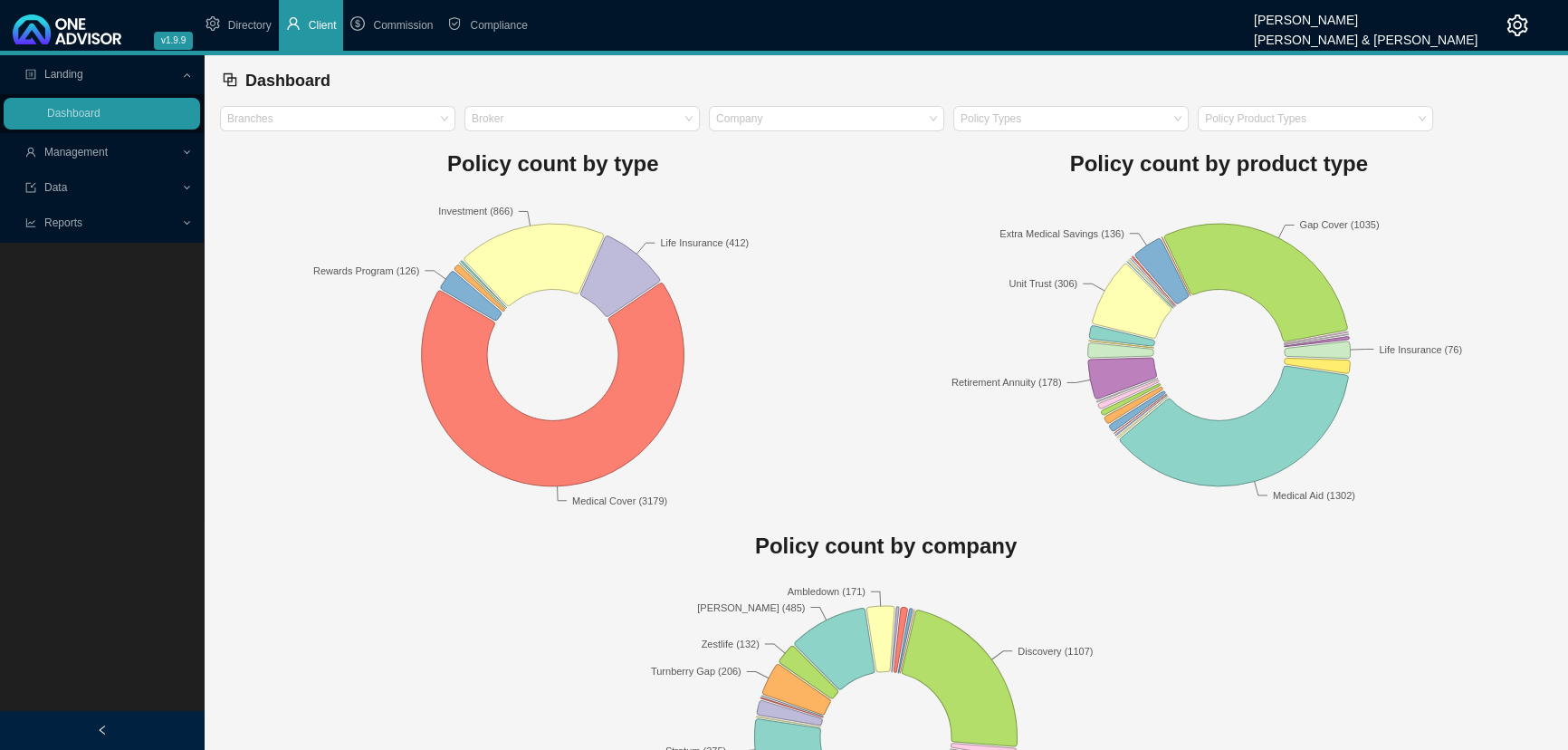
click at [184, 71] on div "Landing" at bounding box center [102, 74] width 197 height 32
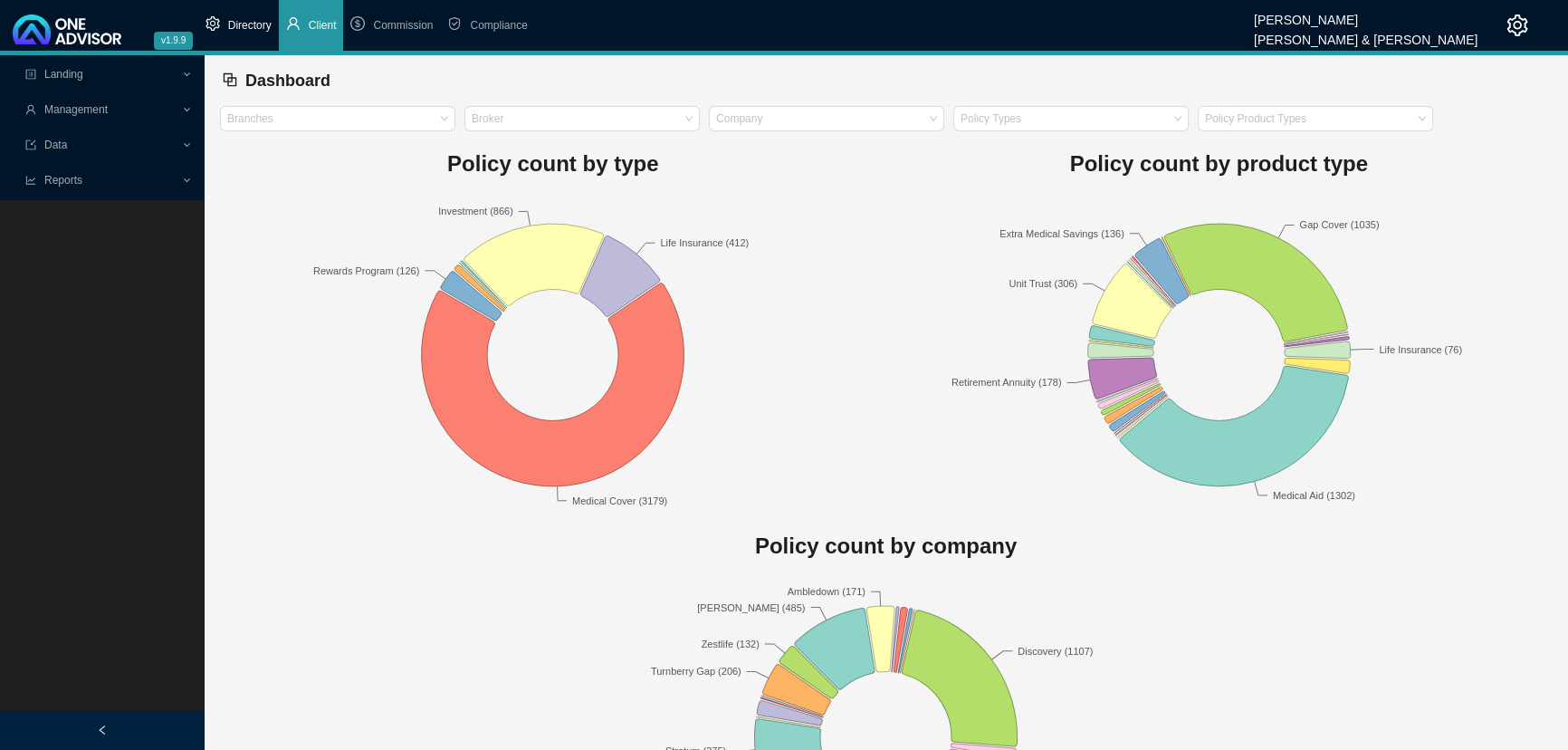
click at [245, 20] on span "Directory" at bounding box center [250, 25] width 44 height 13
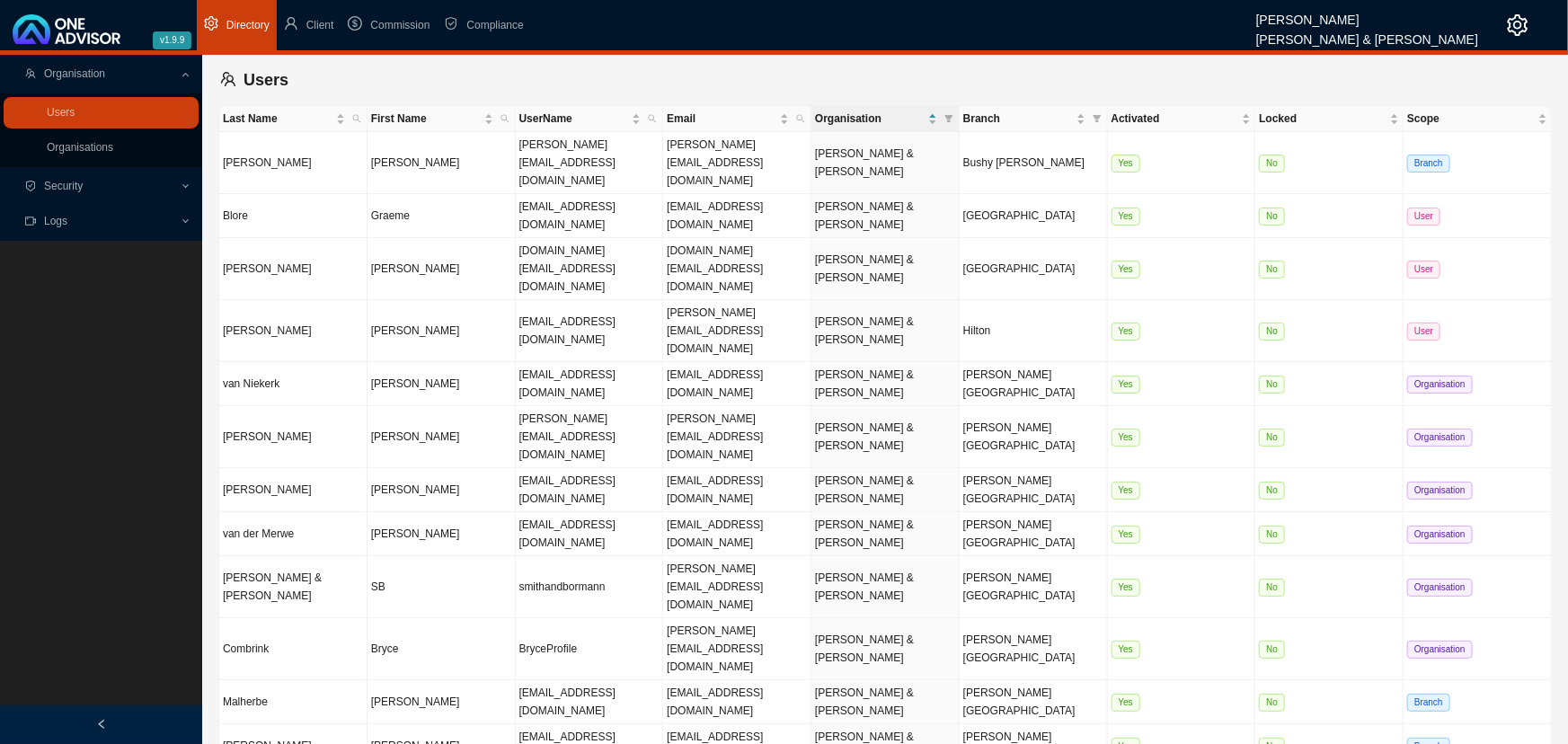
click at [183, 72] on div "Organisation" at bounding box center [102, 74] width 195 height 32
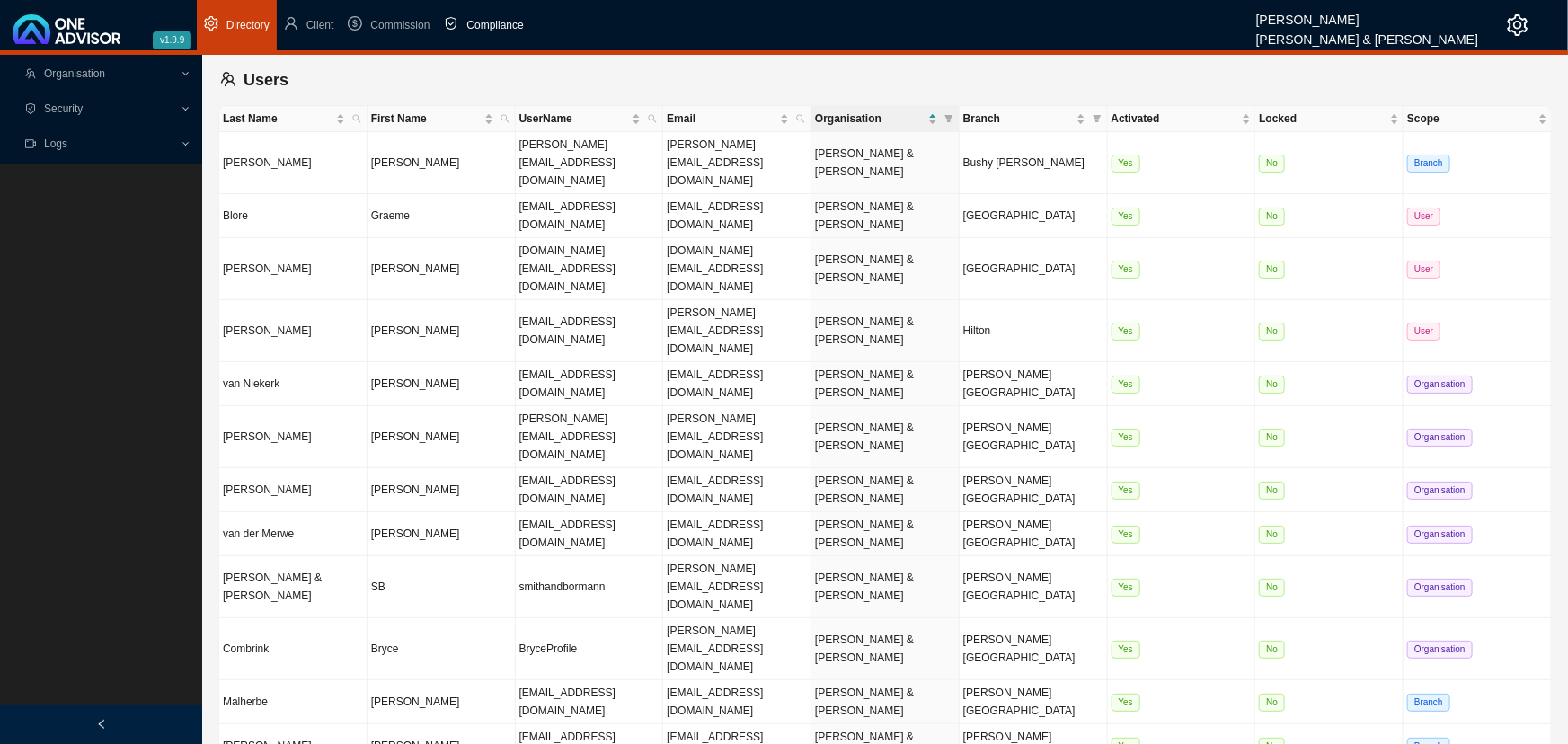
click at [483, 19] on span "Compliance" at bounding box center [494, 25] width 57 height 13
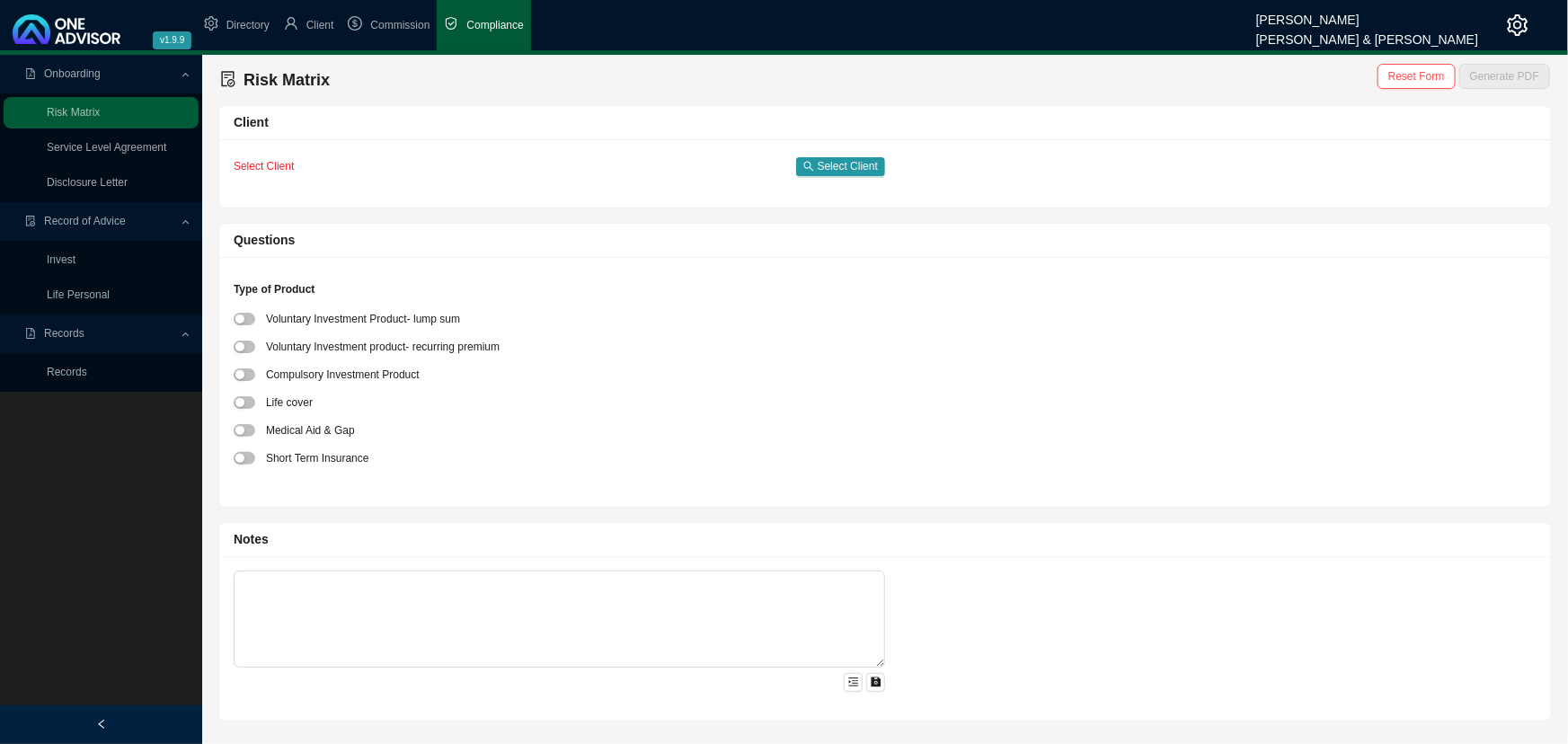
click at [181, 72] on div "Onboarding" at bounding box center [102, 74] width 195 height 32
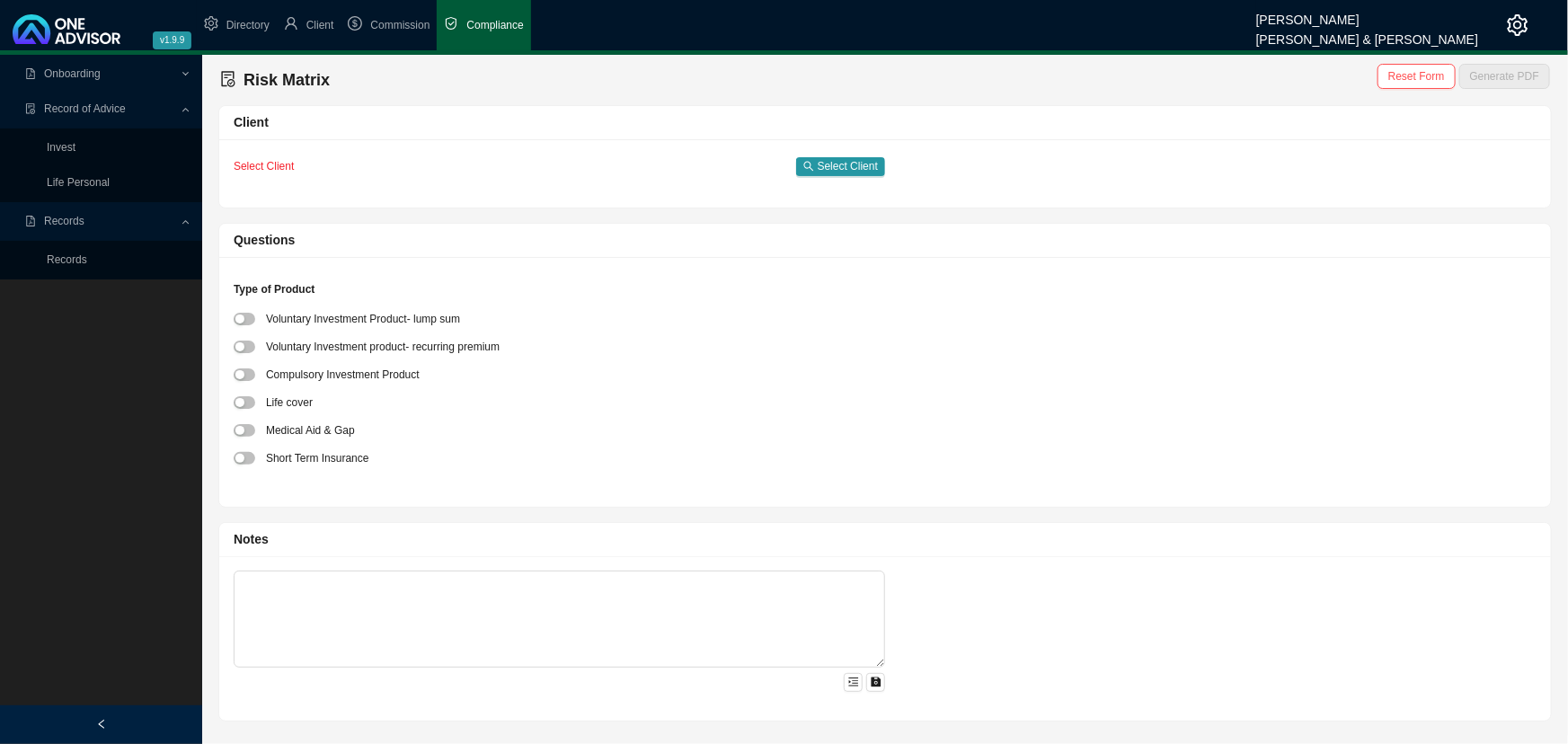
click at [183, 107] on icon at bounding box center [187, 107] width 8 height 0
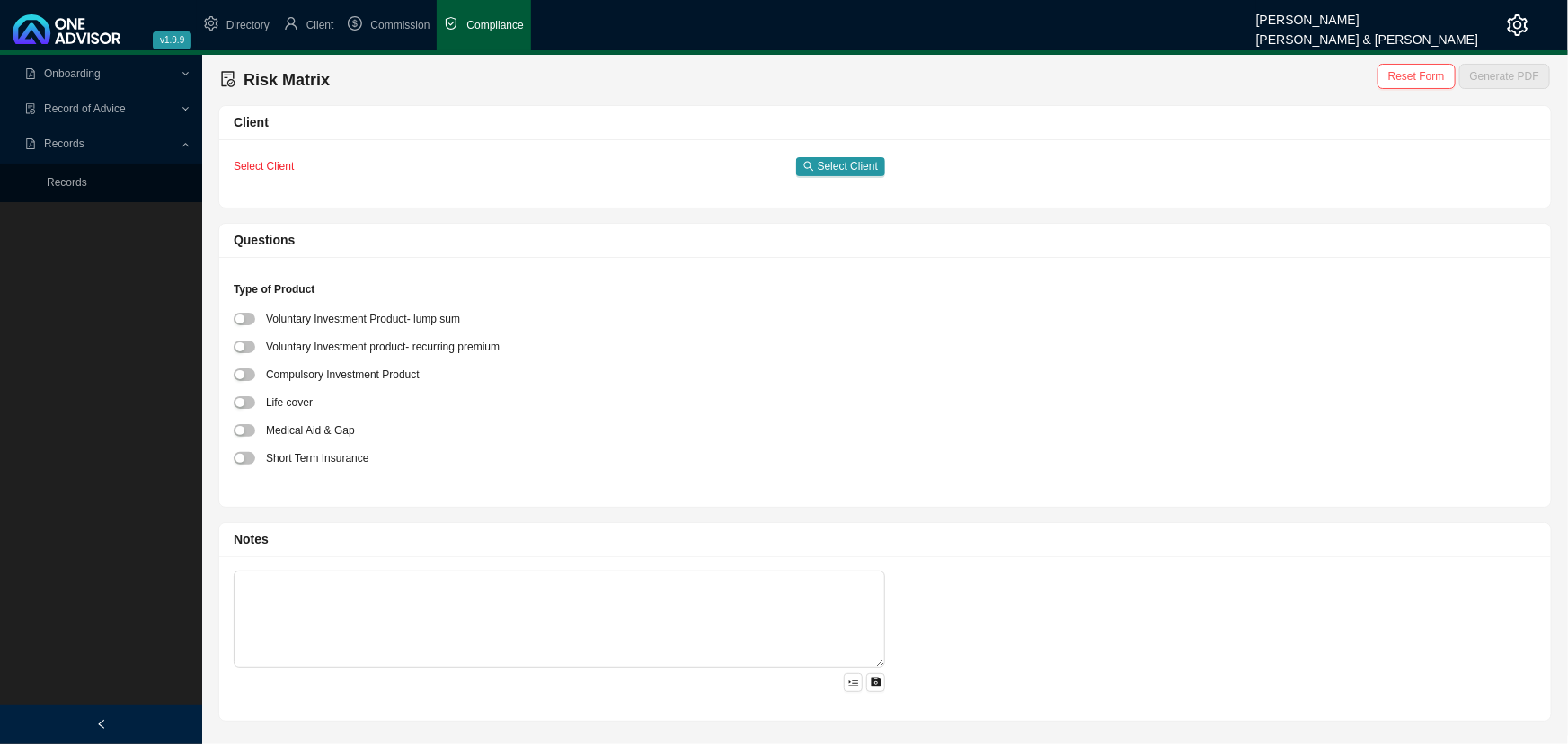
click at [187, 143] on icon at bounding box center [187, 143] width 8 height 0
click at [407, 19] on span "Commission" at bounding box center [399, 25] width 59 height 13
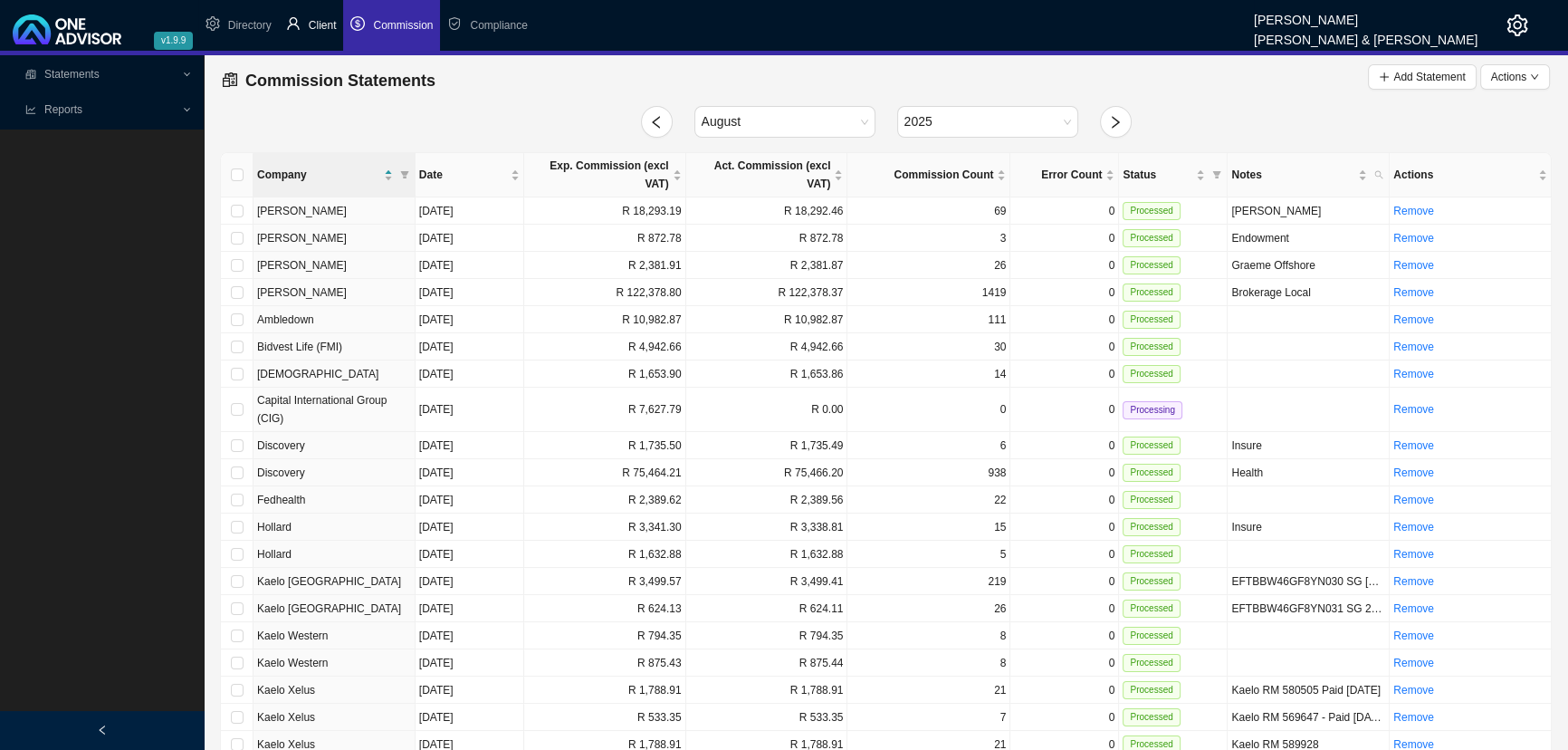
click at [324, 20] on span "Client" at bounding box center [323, 25] width 28 height 13
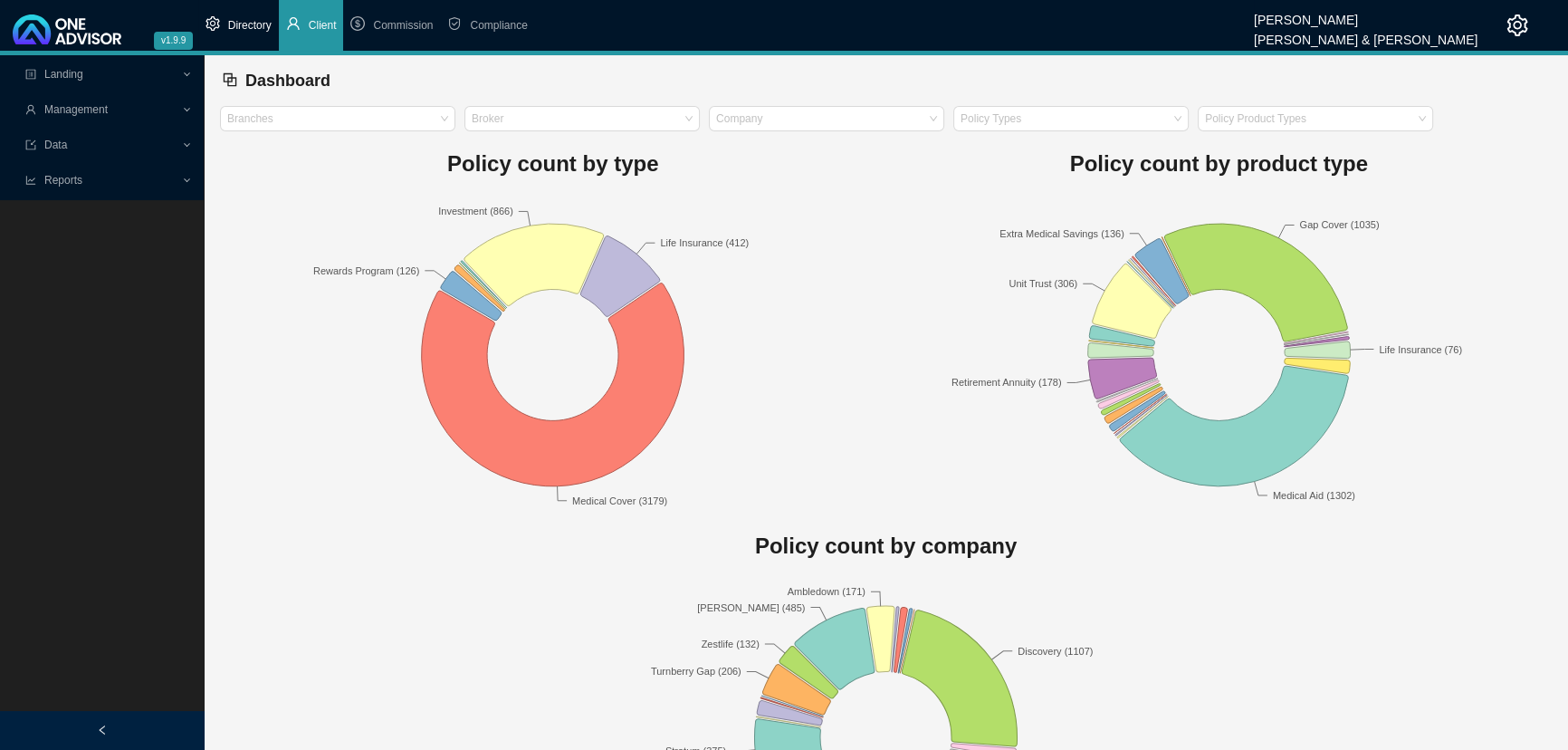
click at [248, 21] on span "Directory" at bounding box center [250, 25] width 44 height 13
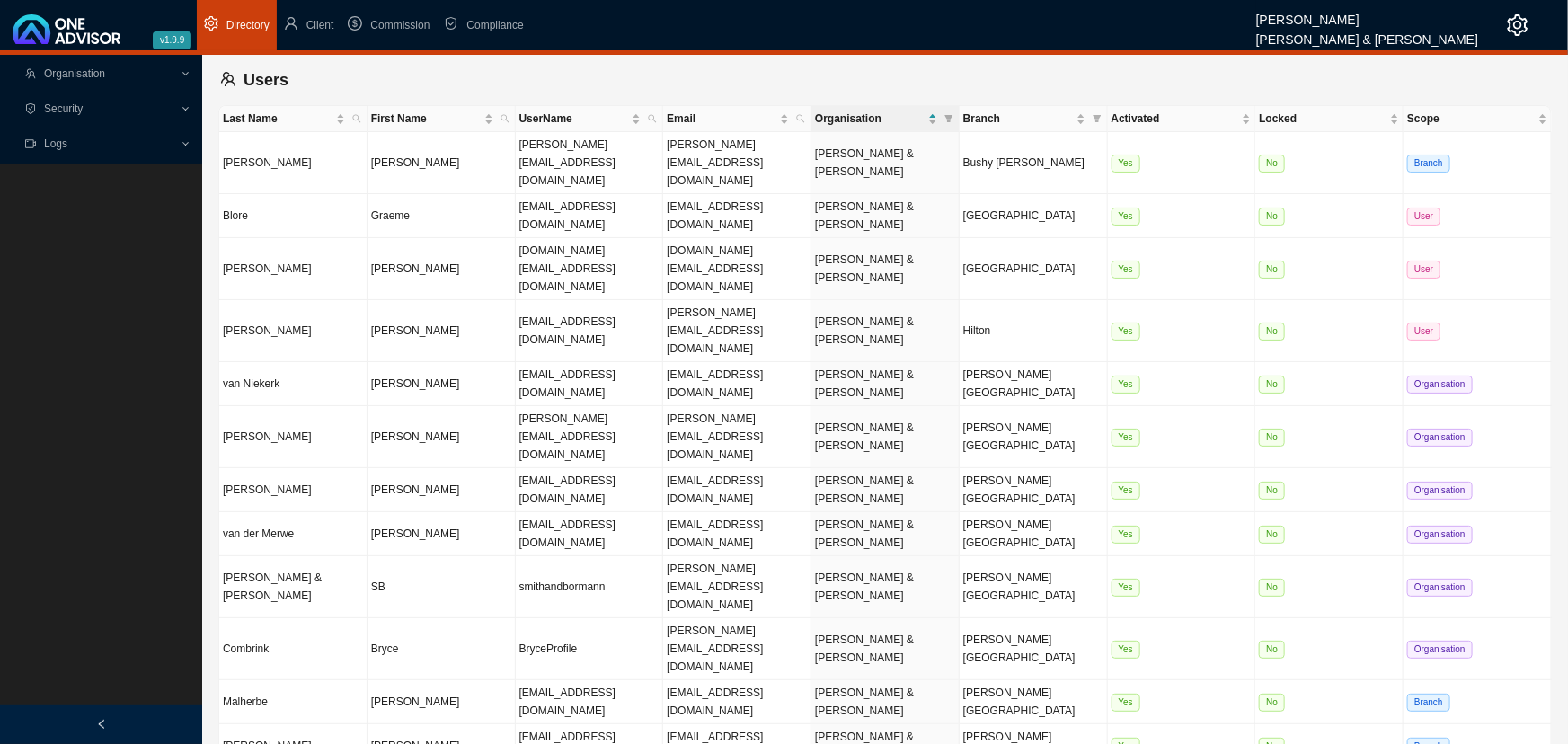
click at [153, 110] on span "Security" at bounding box center [103, 109] width 155 height 32
click at [163, 141] on span "Logs" at bounding box center [103, 144] width 155 height 32
click at [181, 144] on div "Logs" at bounding box center [102, 144] width 195 height 32
click at [319, 23] on span "Client" at bounding box center [320, 25] width 28 height 13
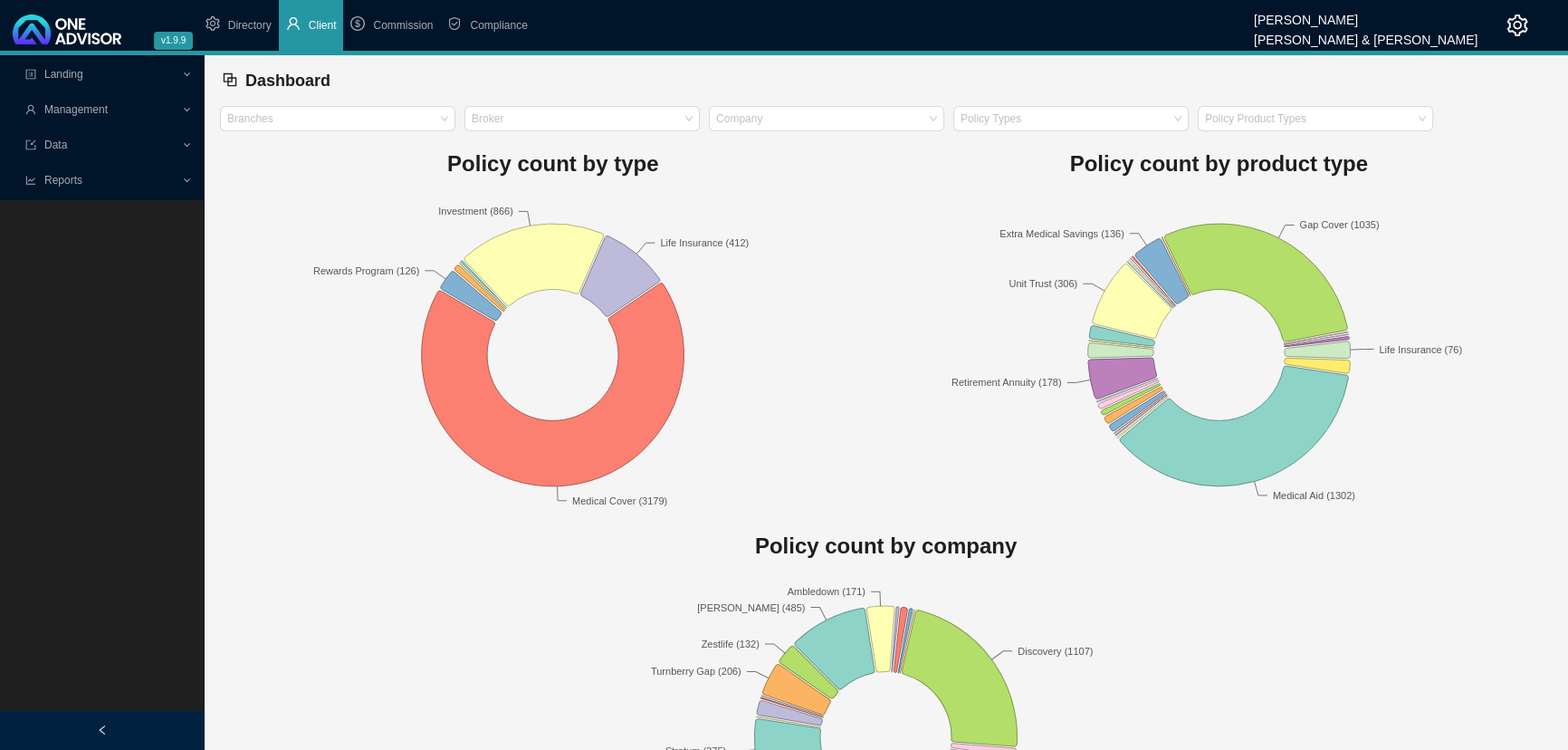
click at [145, 110] on span "Management" at bounding box center [103, 110] width 156 height 32
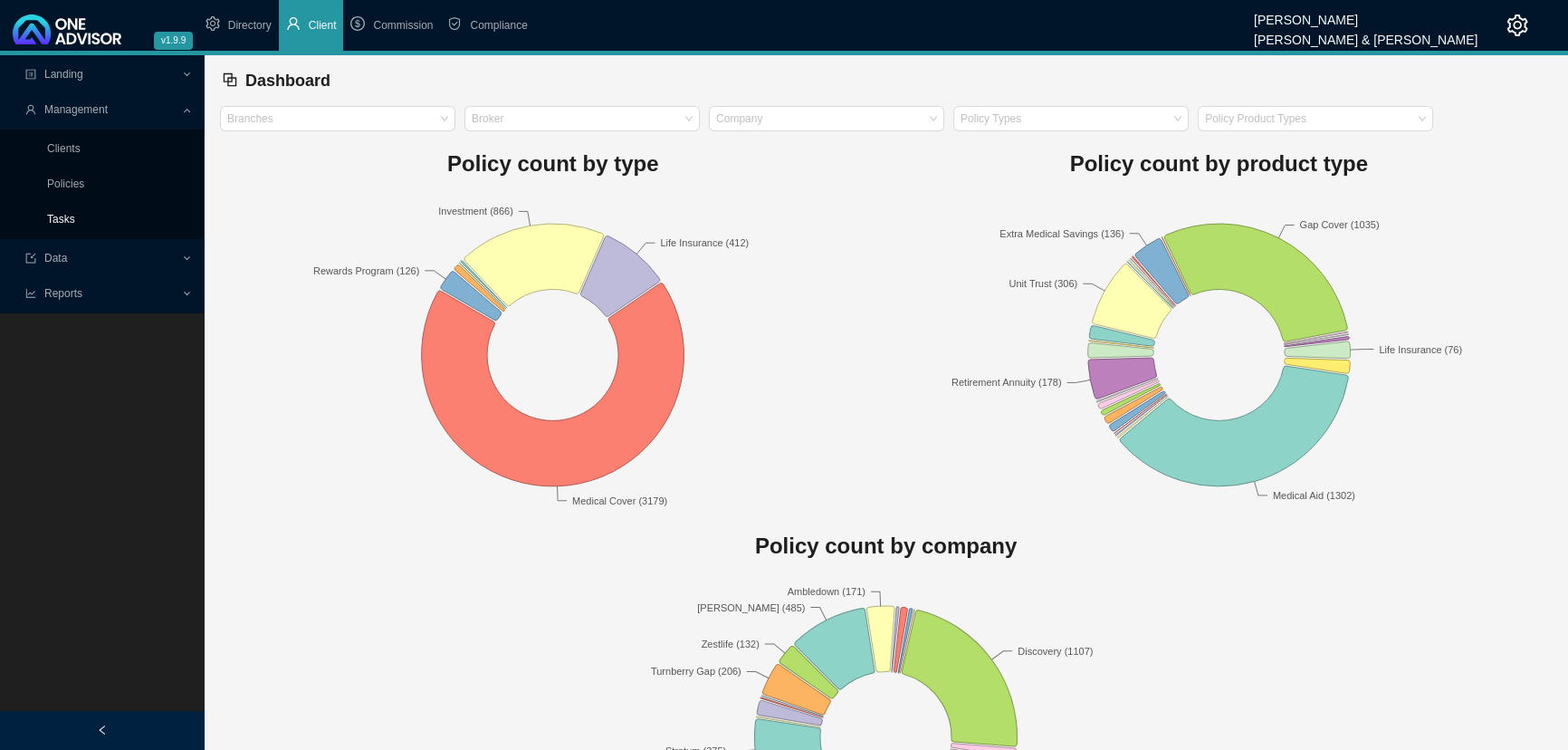
click at [67, 220] on link "Tasks" at bounding box center [60, 218] width 28 height 13
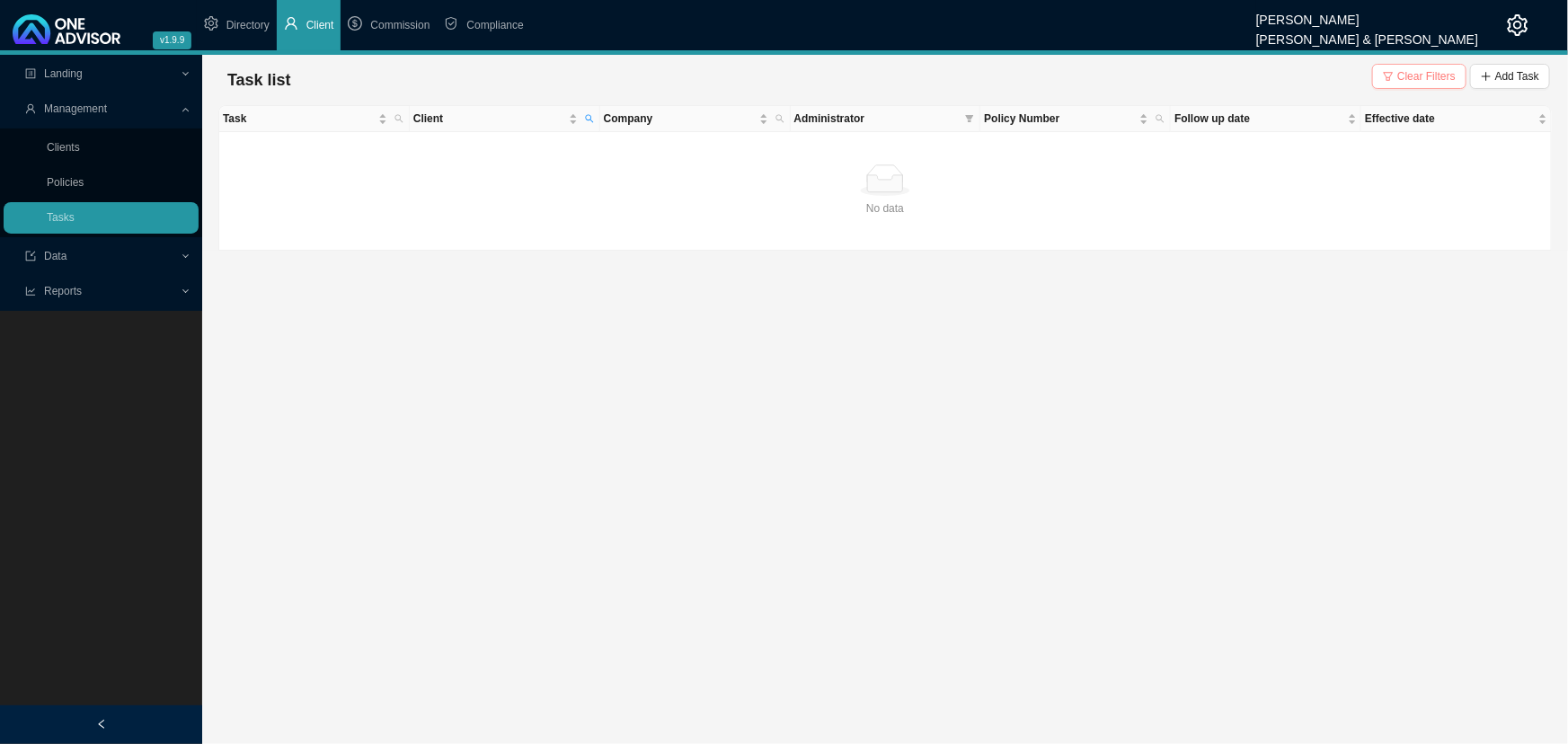
click at [1136, 70] on span "Clear Filters" at bounding box center [1426, 76] width 58 height 18
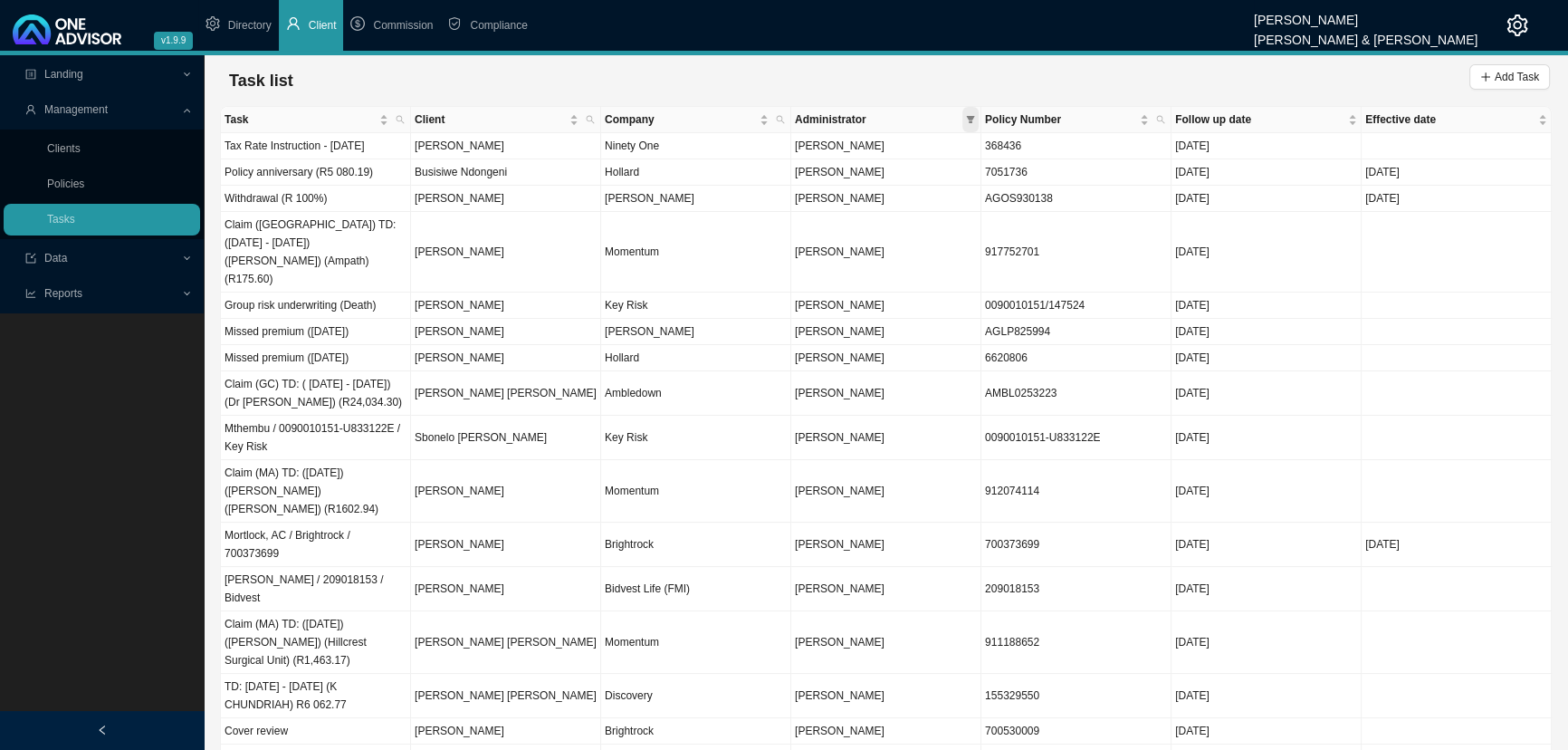
click at [969, 118] on icon "filter" at bounding box center [971, 119] width 8 height 7
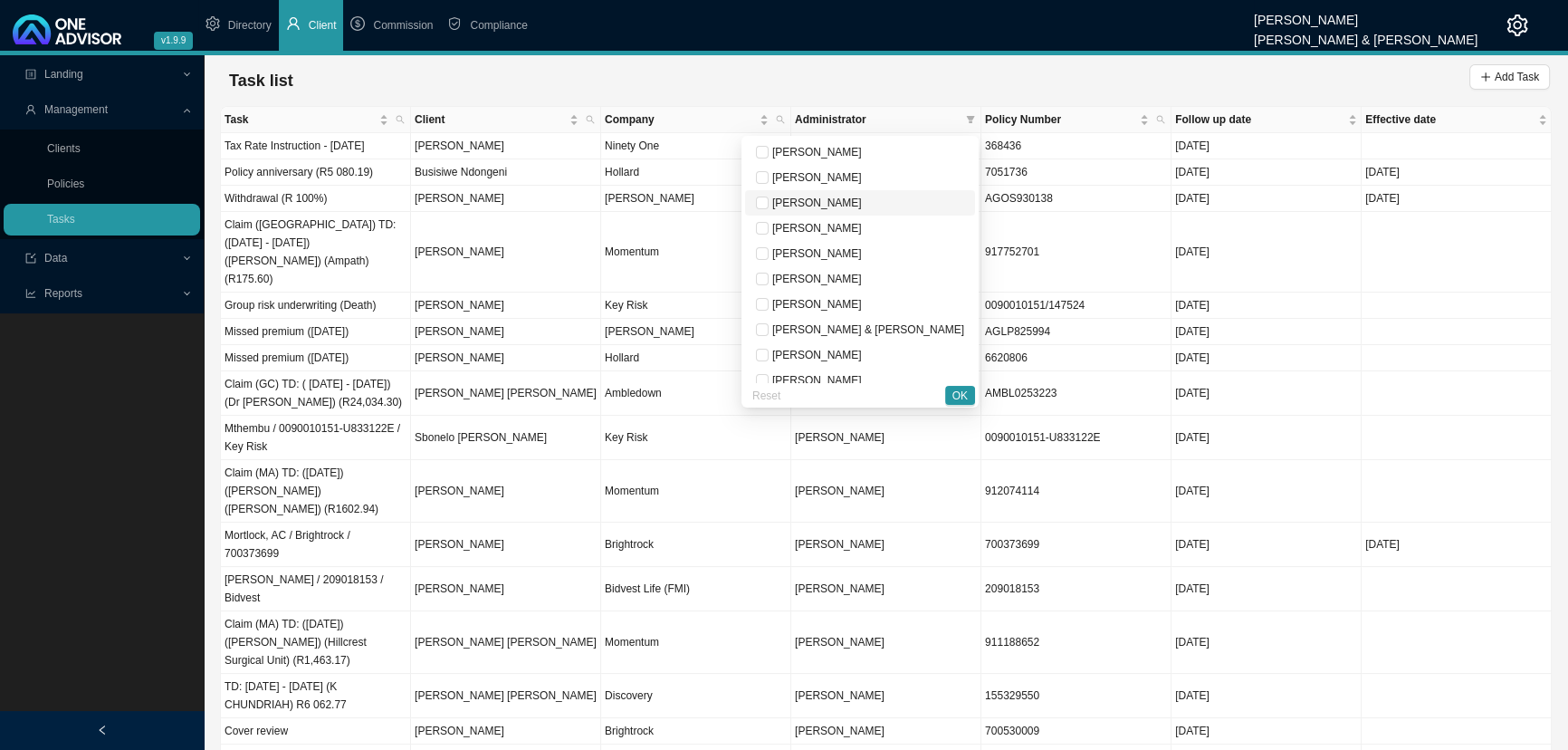
click at [836, 205] on span "[PERSON_NAME]" at bounding box center [815, 203] width 94 height 13
checkbox input "true"
click at [957, 392] on span "OK" at bounding box center [960, 396] width 16 height 19
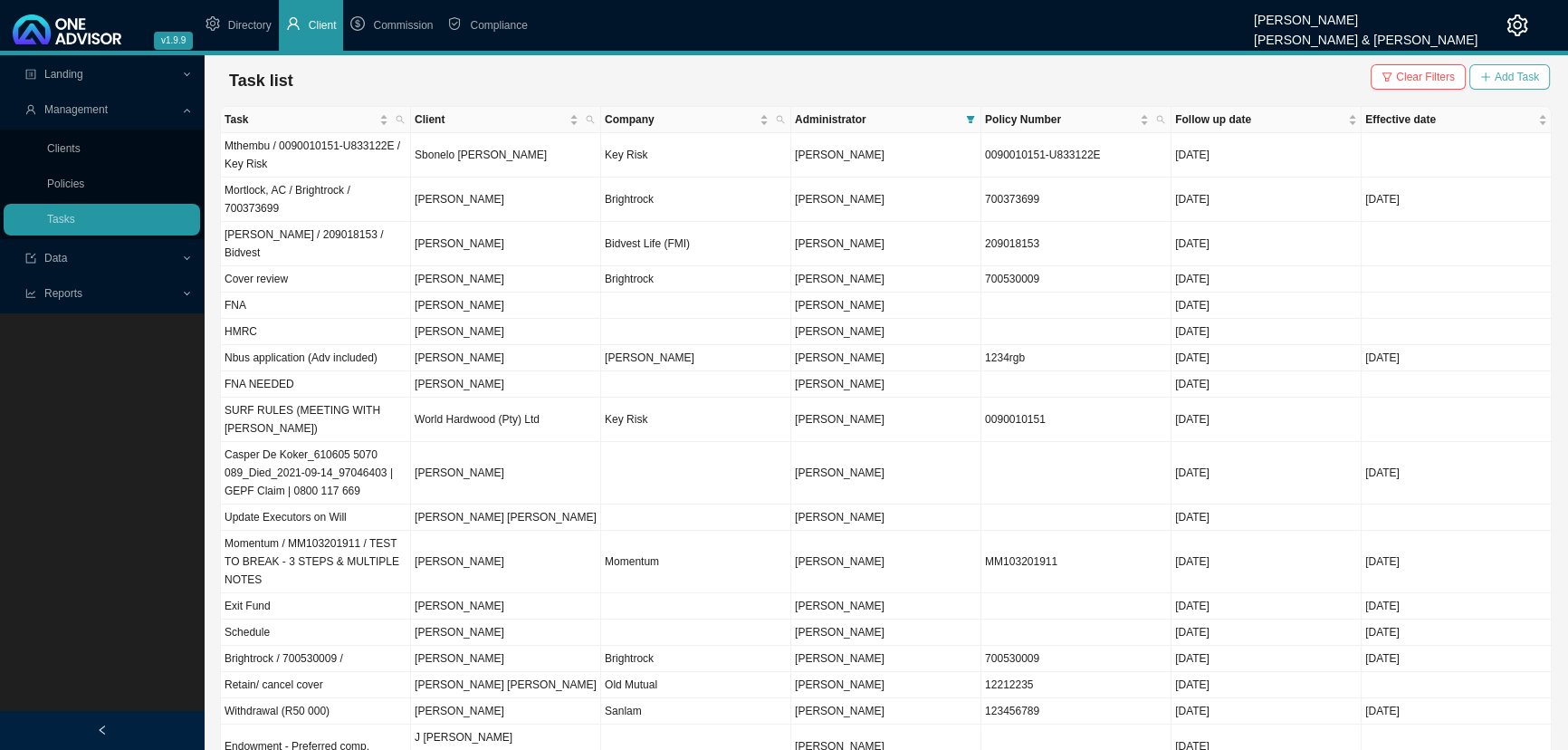
click at [1145, 72] on span "Add Task" at bounding box center [1517, 77] width 45 height 19
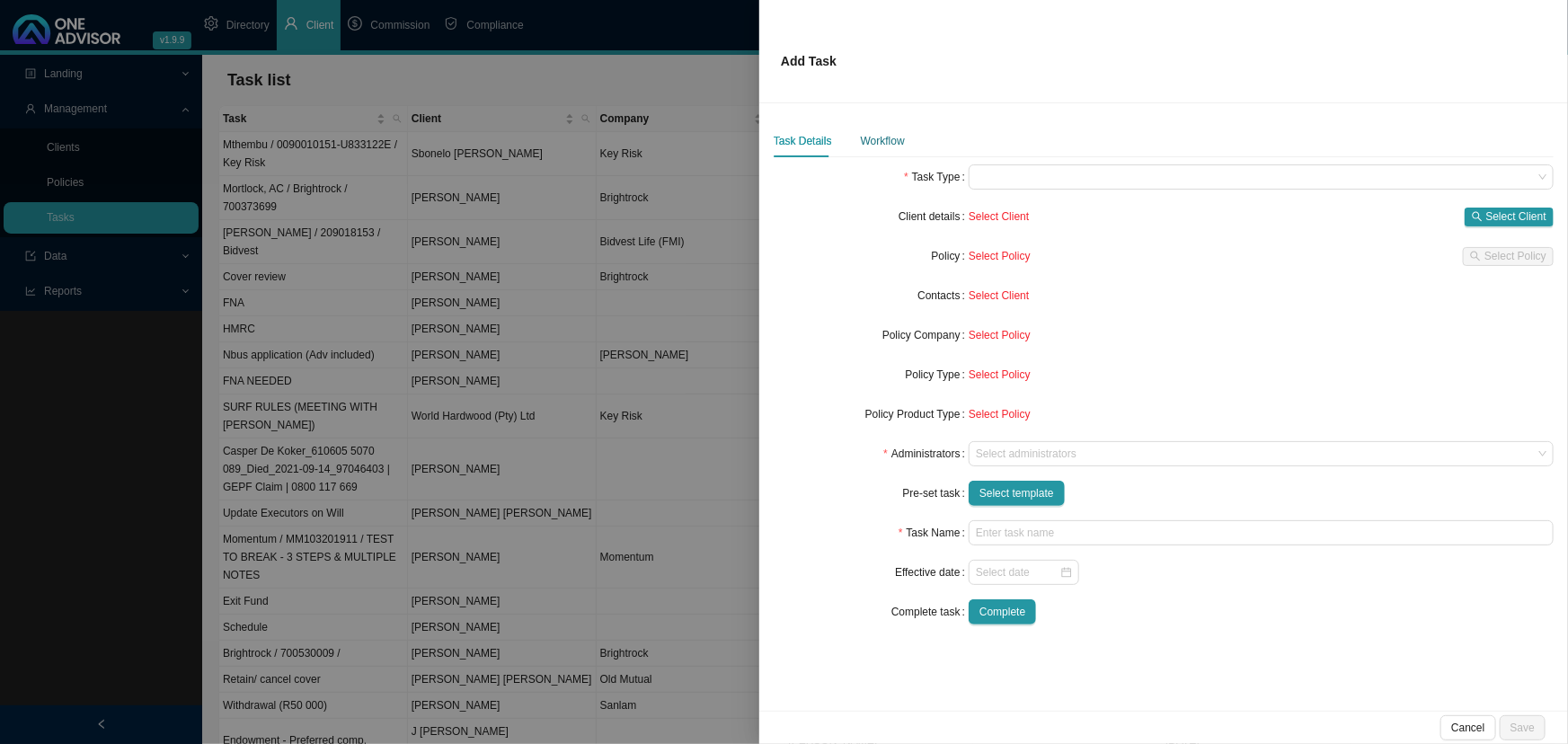
click at [879, 135] on div "Workflow" at bounding box center [883, 141] width 44 height 18
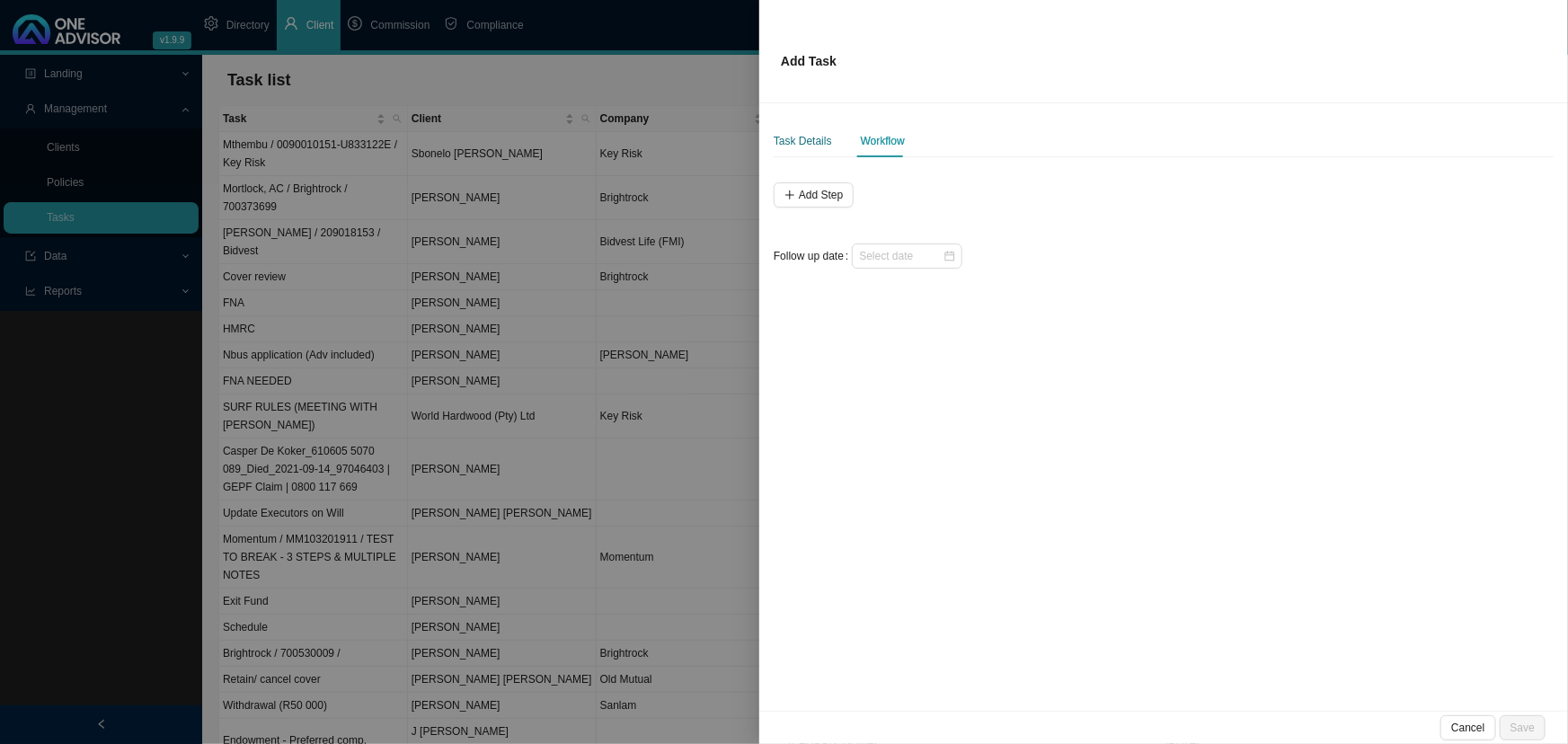
click at [812, 137] on div "Task Details" at bounding box center [803, 141] width 58 height 18
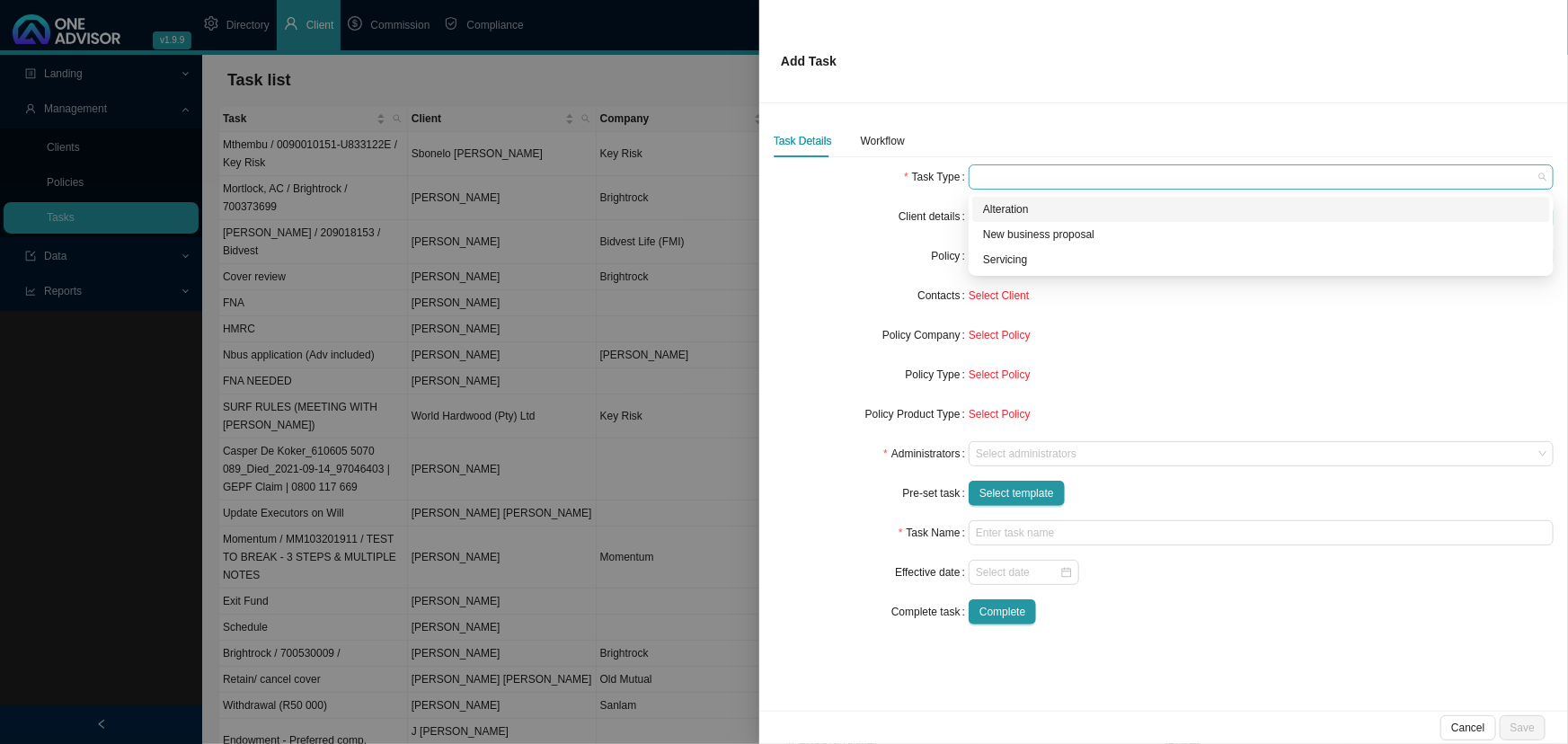
click at [1006, 178] on span at bounding box center [1261, 177] width 571 height 23
click at [1011, 256] on div "Servicing" at bounding box center [1260, 259] width 556 height 18
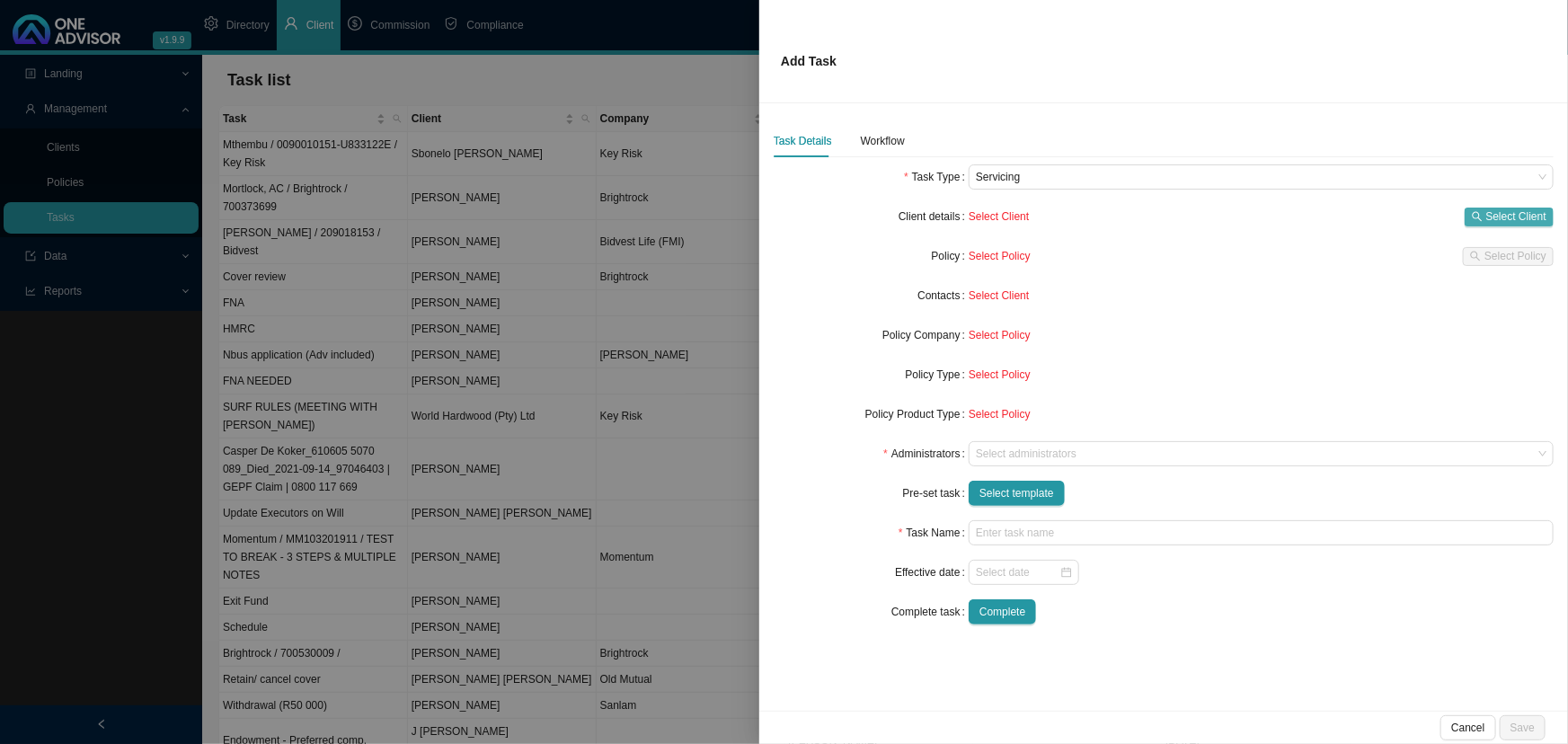
click at [1136, 210] on span "Select Client" at bounding box center [1516, 217] width 60 height 18
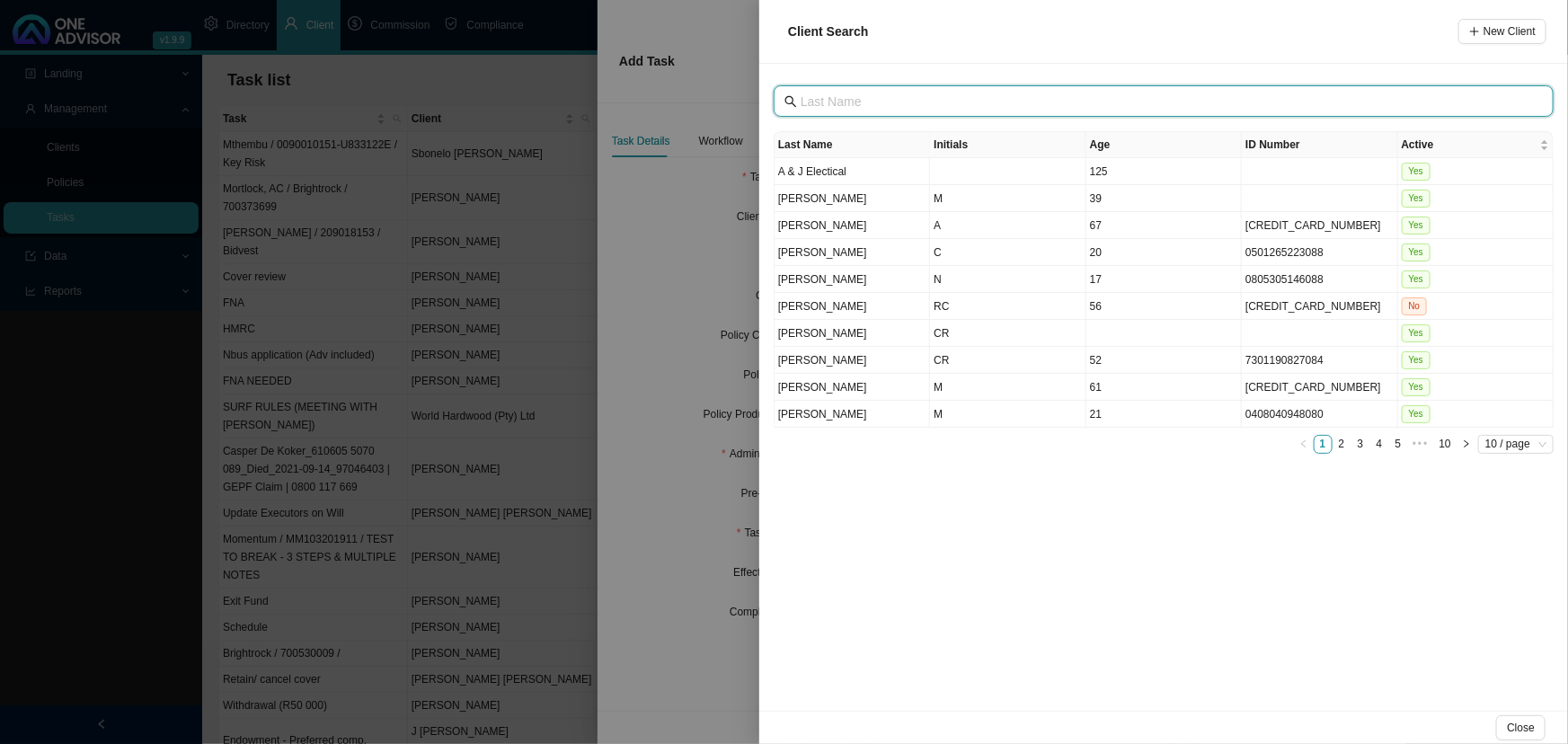
click at [885, 100] on input "text" at bounding box center [1165, 102] width 729 height 19
type input "borm"
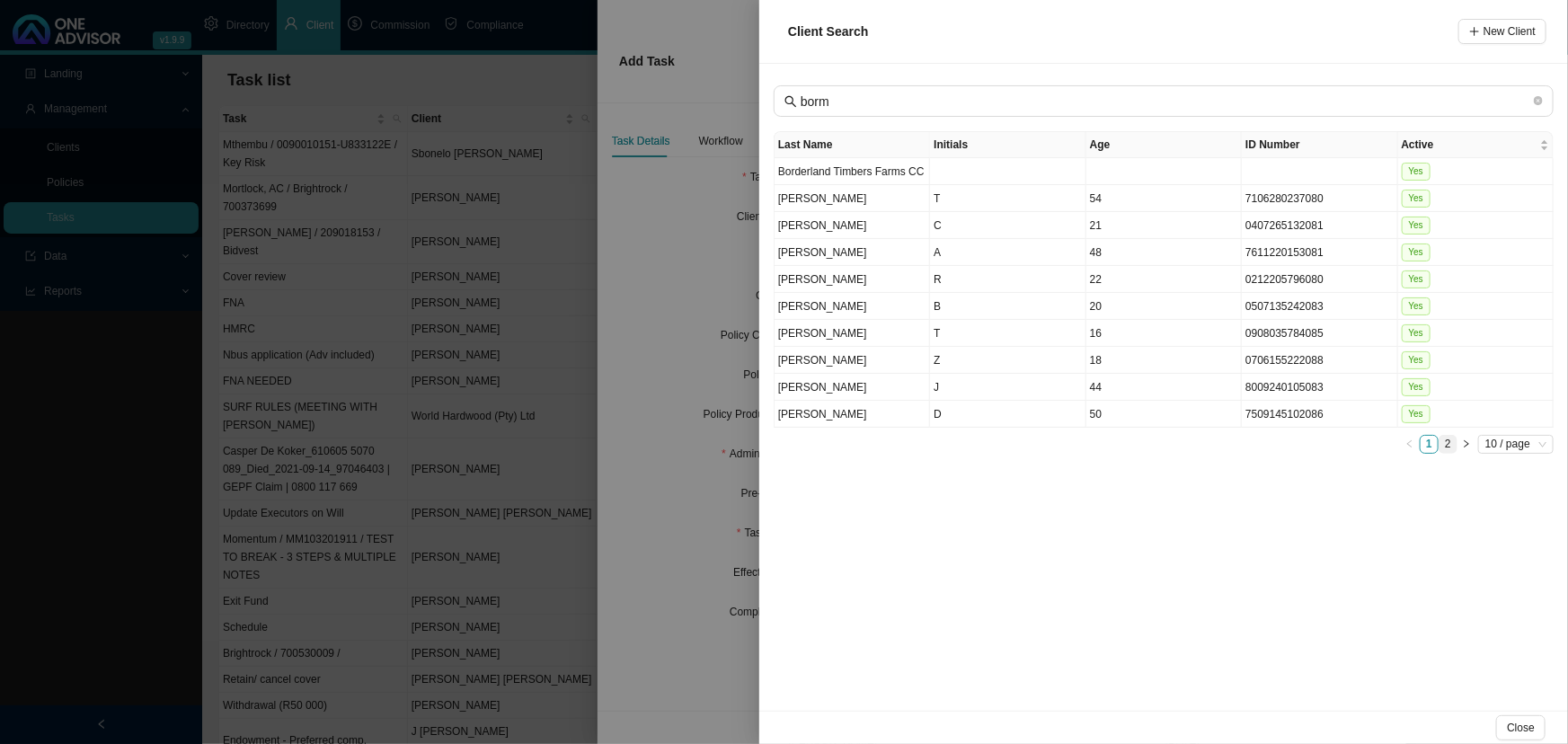
click at [1136, 441] on link "2" at bounding box center [1448, 444] width 17 height 17
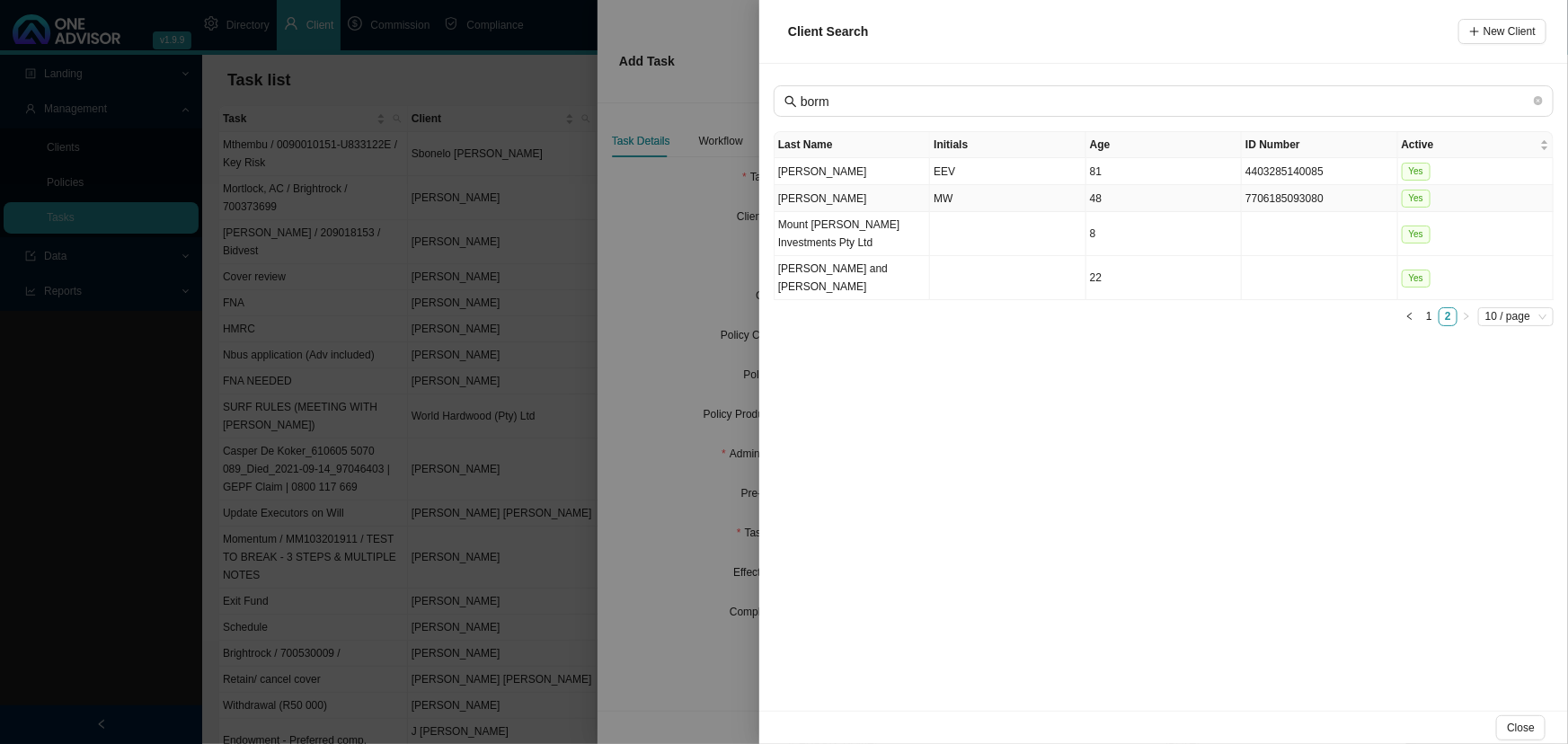
click at [970, 193] on td "MW" at bounding box center [1007, 198] width 156 height 27
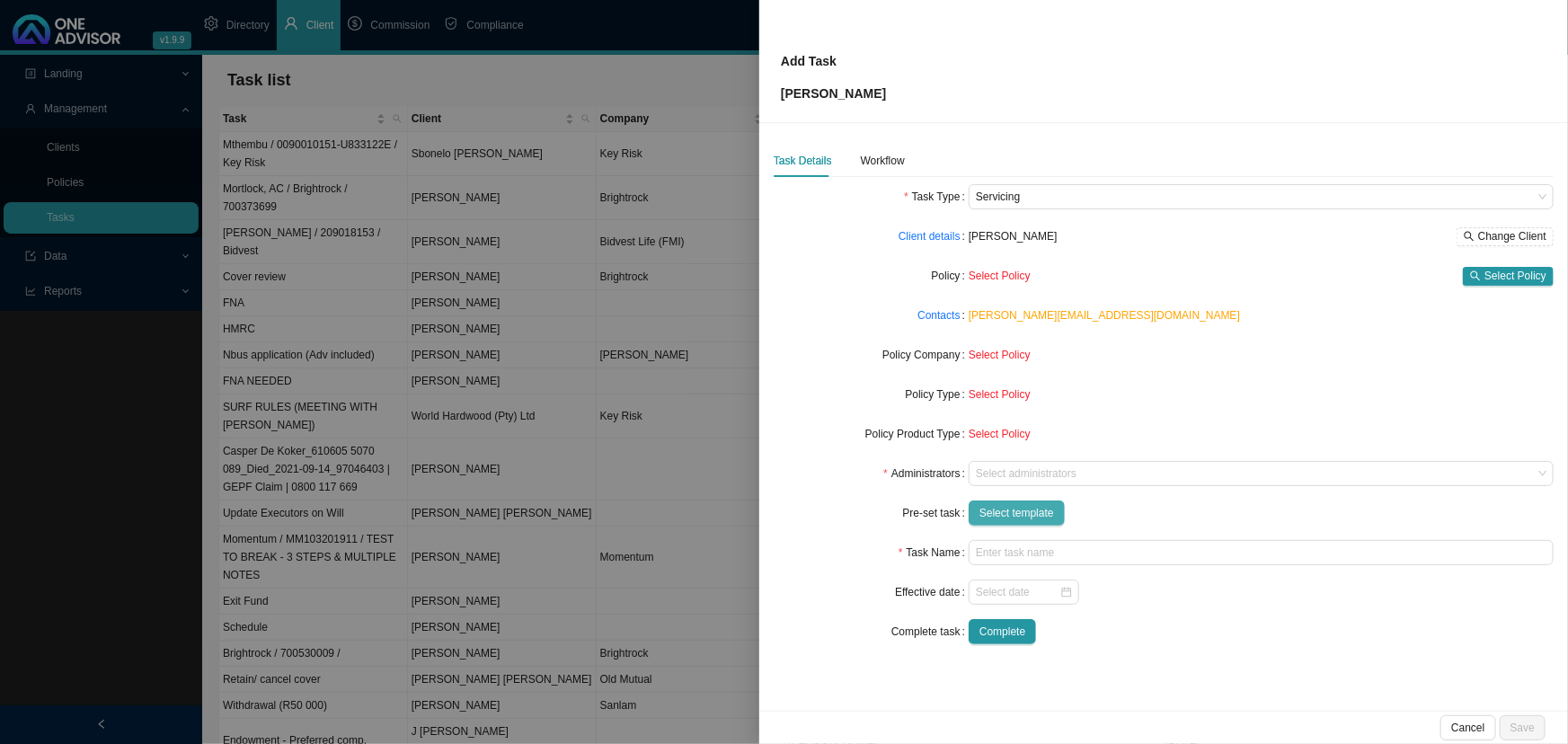
click at [1012, 513] on span "Select template" at bounding box center [1016, 513] width 74 height 18
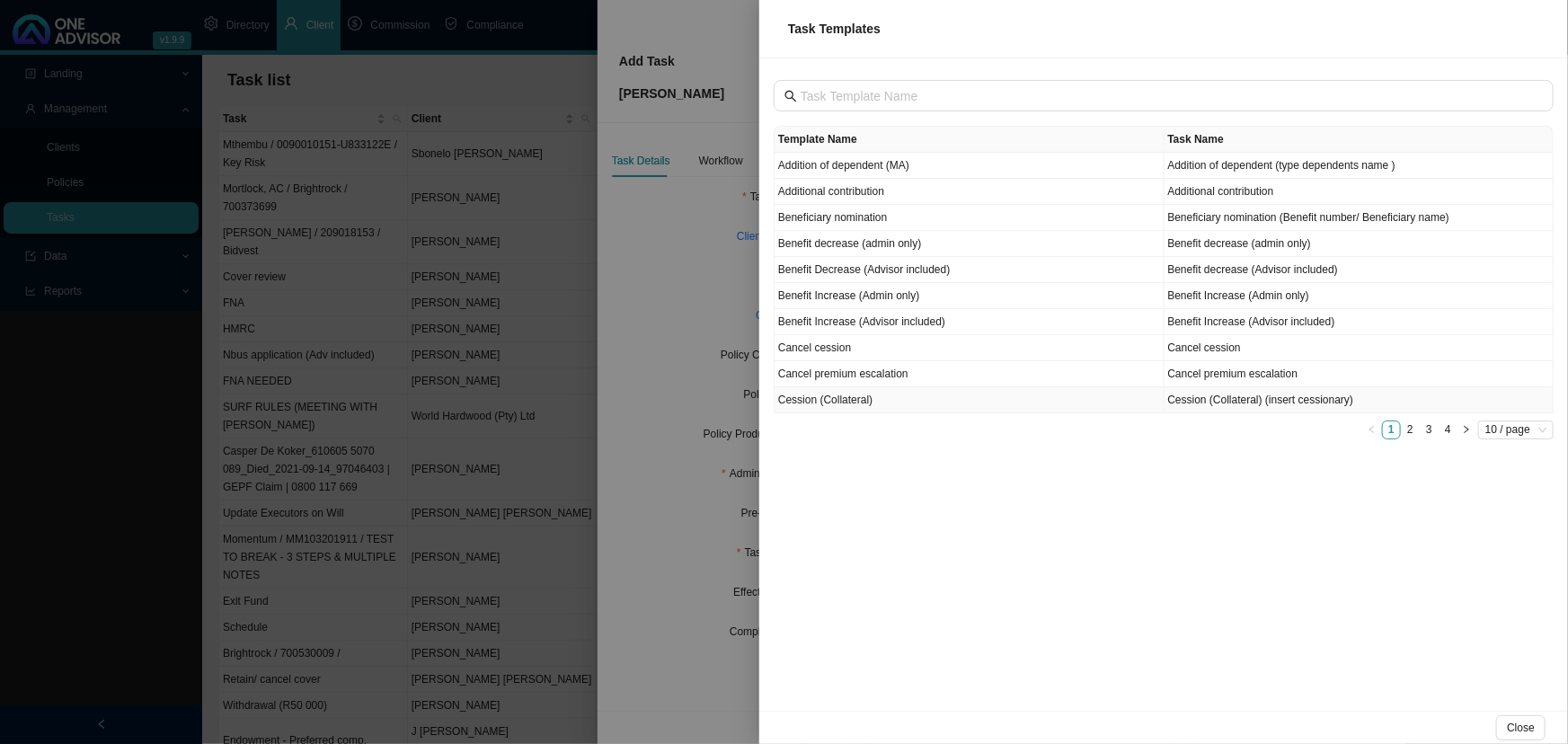
click at [882, 397] on td "Cession (Collateral)" at bounding box center [969, 400] width 390 height 26
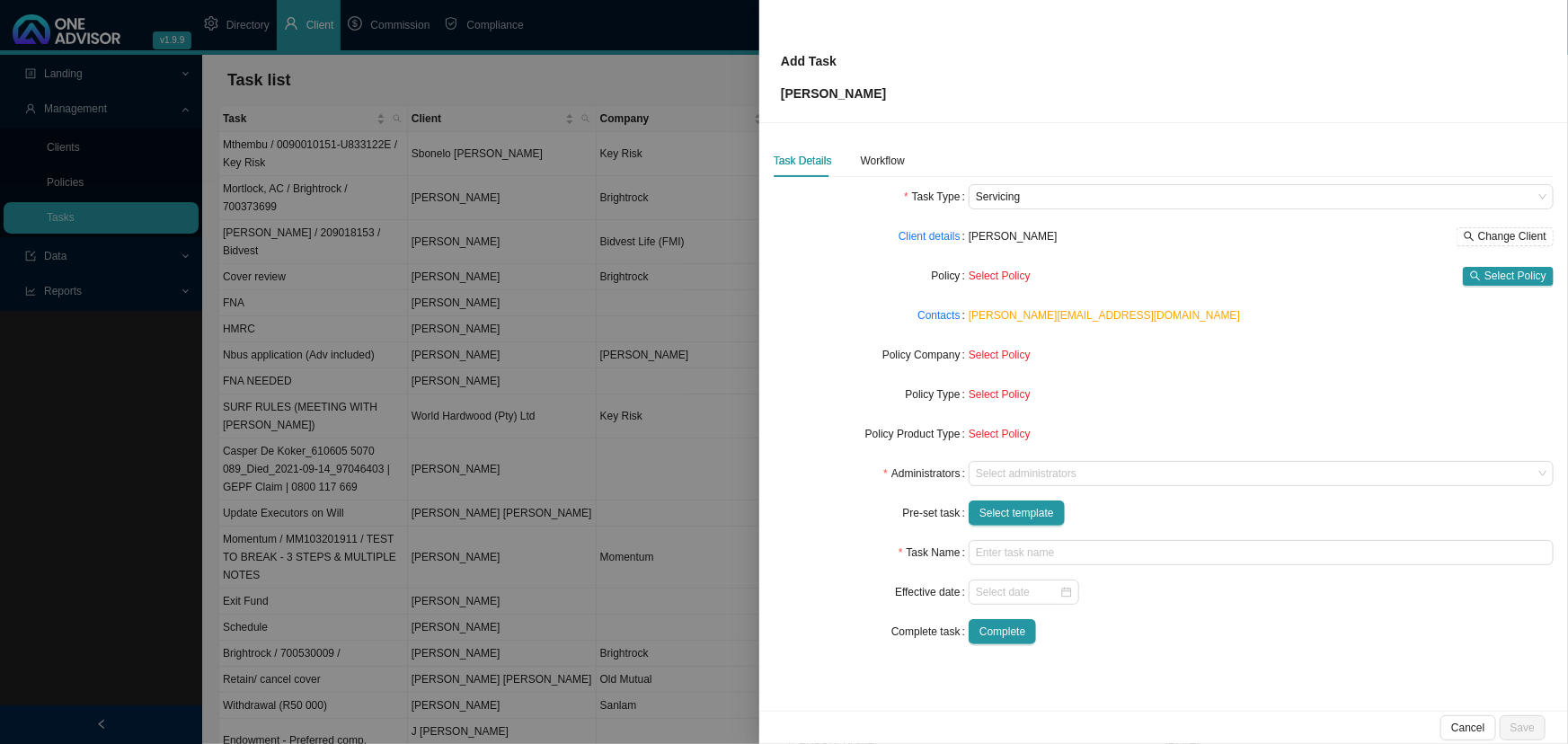
type input "Cession (Collateral) (insert cessionary)"
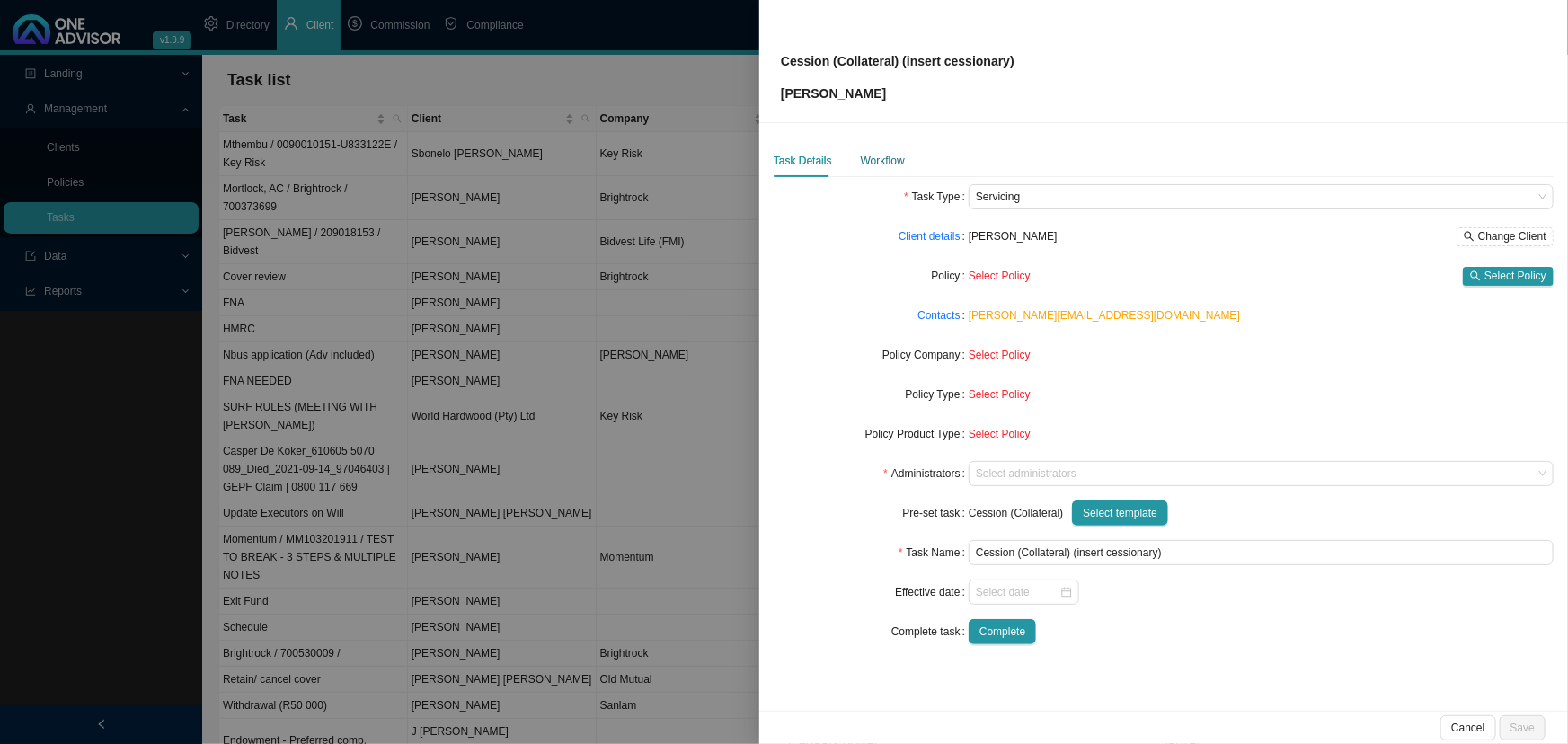
click at [888, 155] on div "Workflow" at bounding box center [883, 161] width 44 height 18
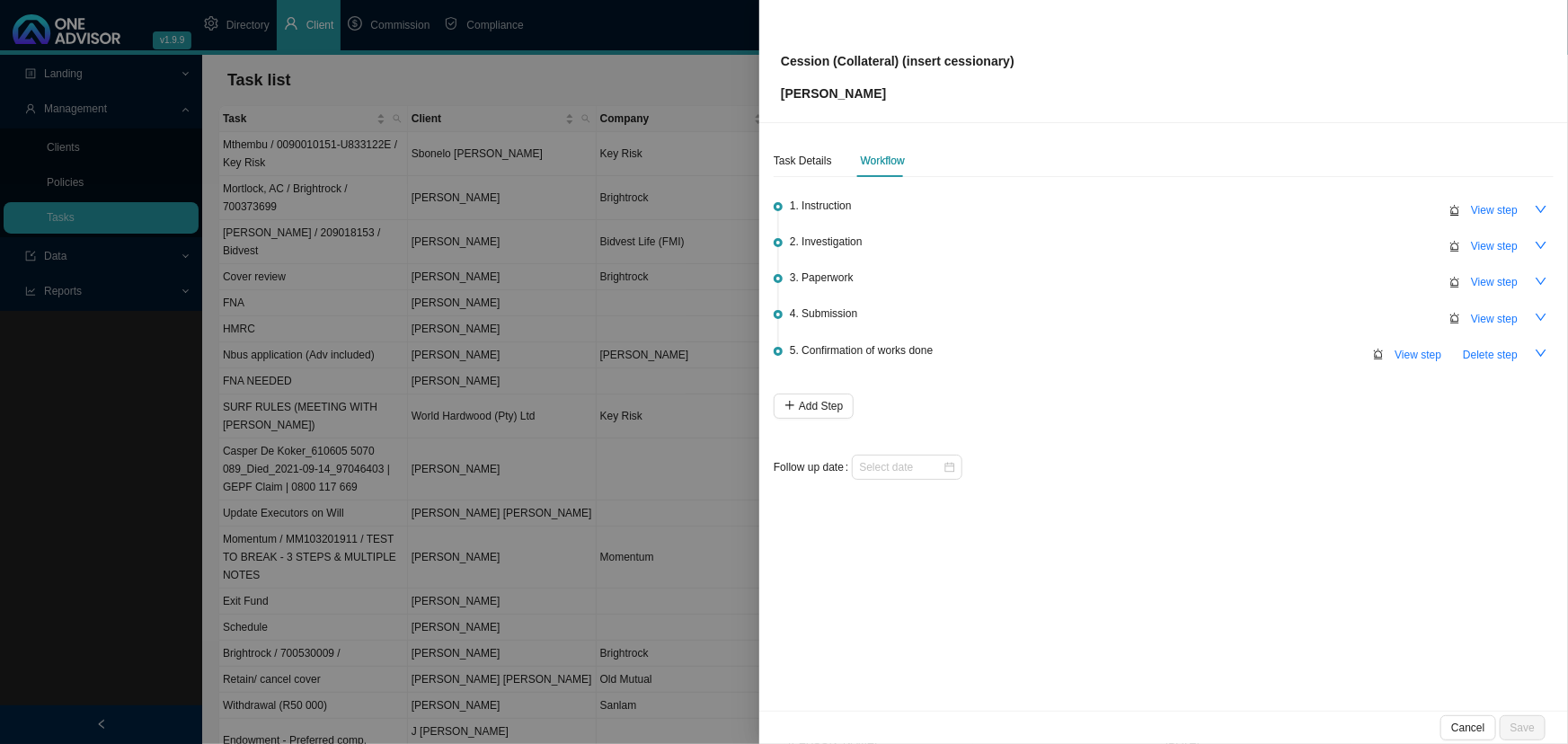
click at [605, 59] on div at bounding box center [784, 372] width 1568 height 744
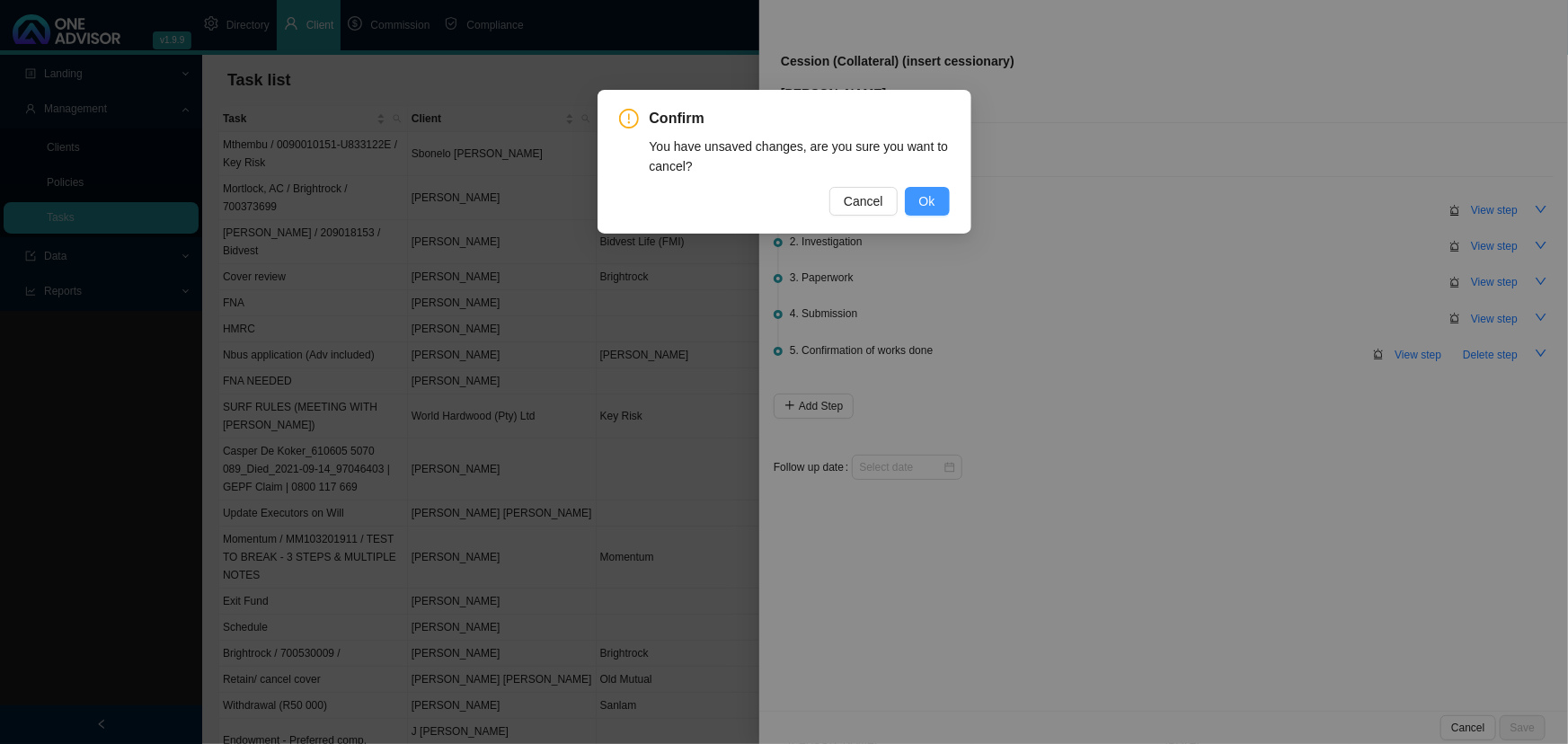
click at [925, 192] on span "Ok" at bounding box center [927, 201] width 16 height 19
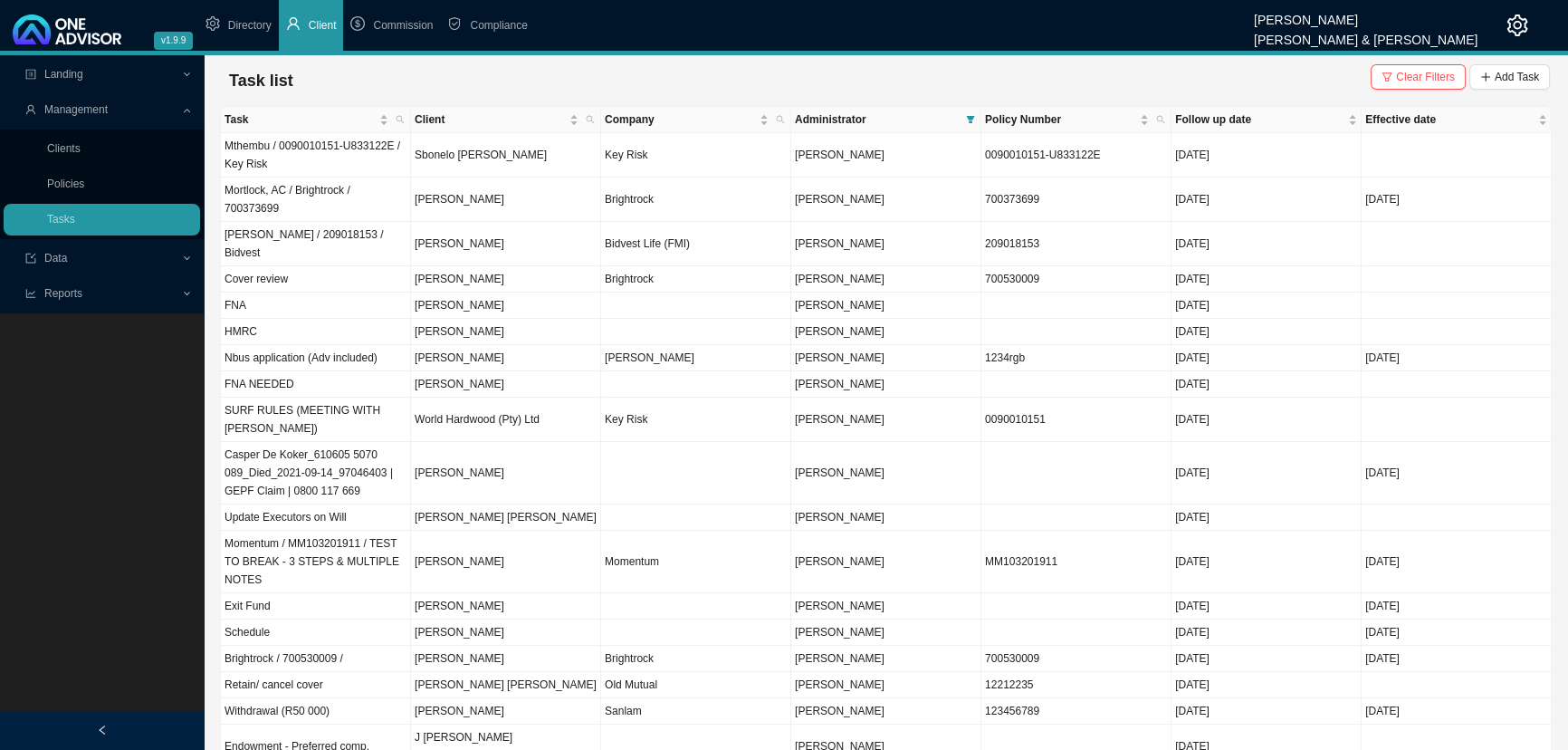
click at [1145, 24] on icon "setting" at bounding box center [1517, 25] width 21 height 21
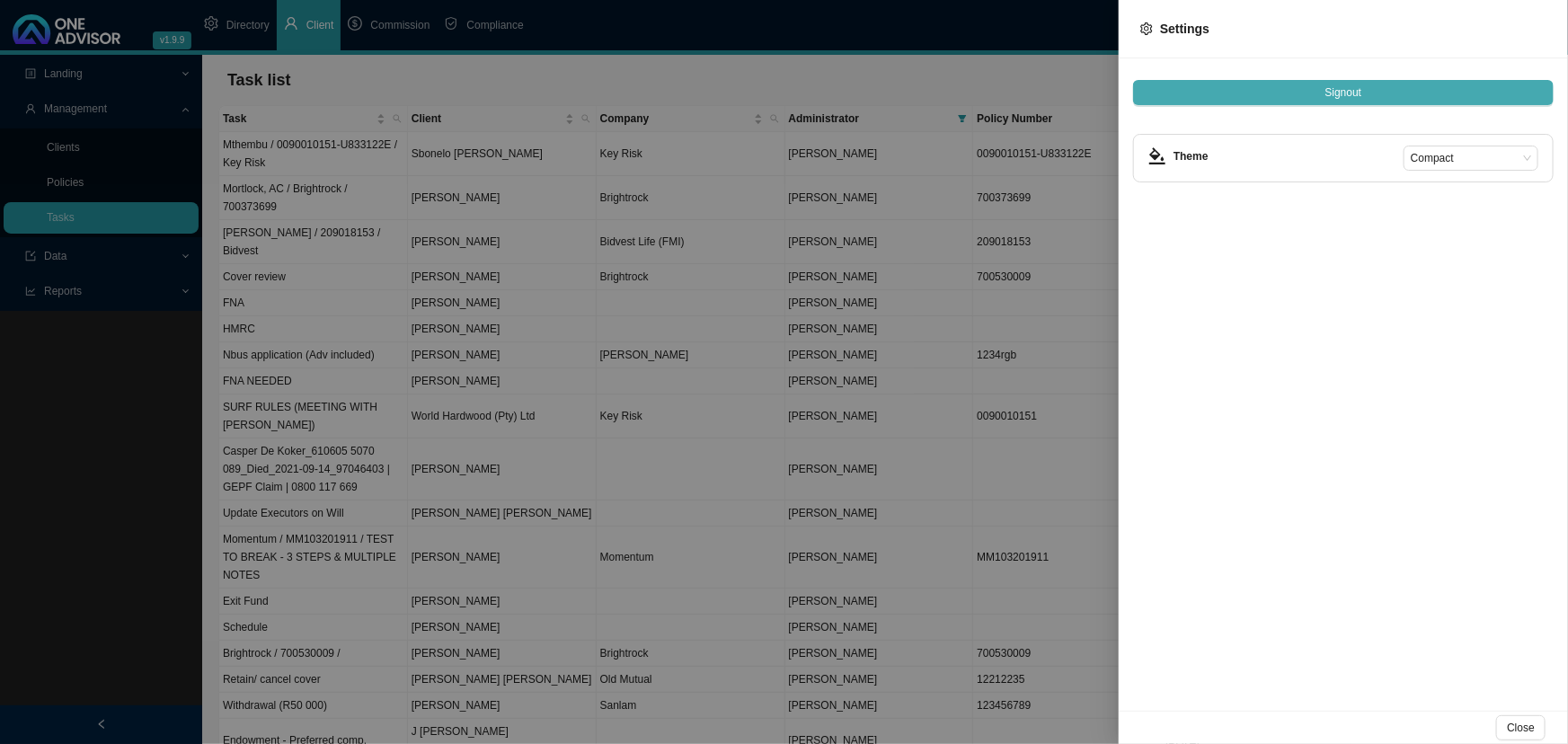
click at [1136, 88] on span "Signout" at bounding box center [1344, 92] width 37 height 18
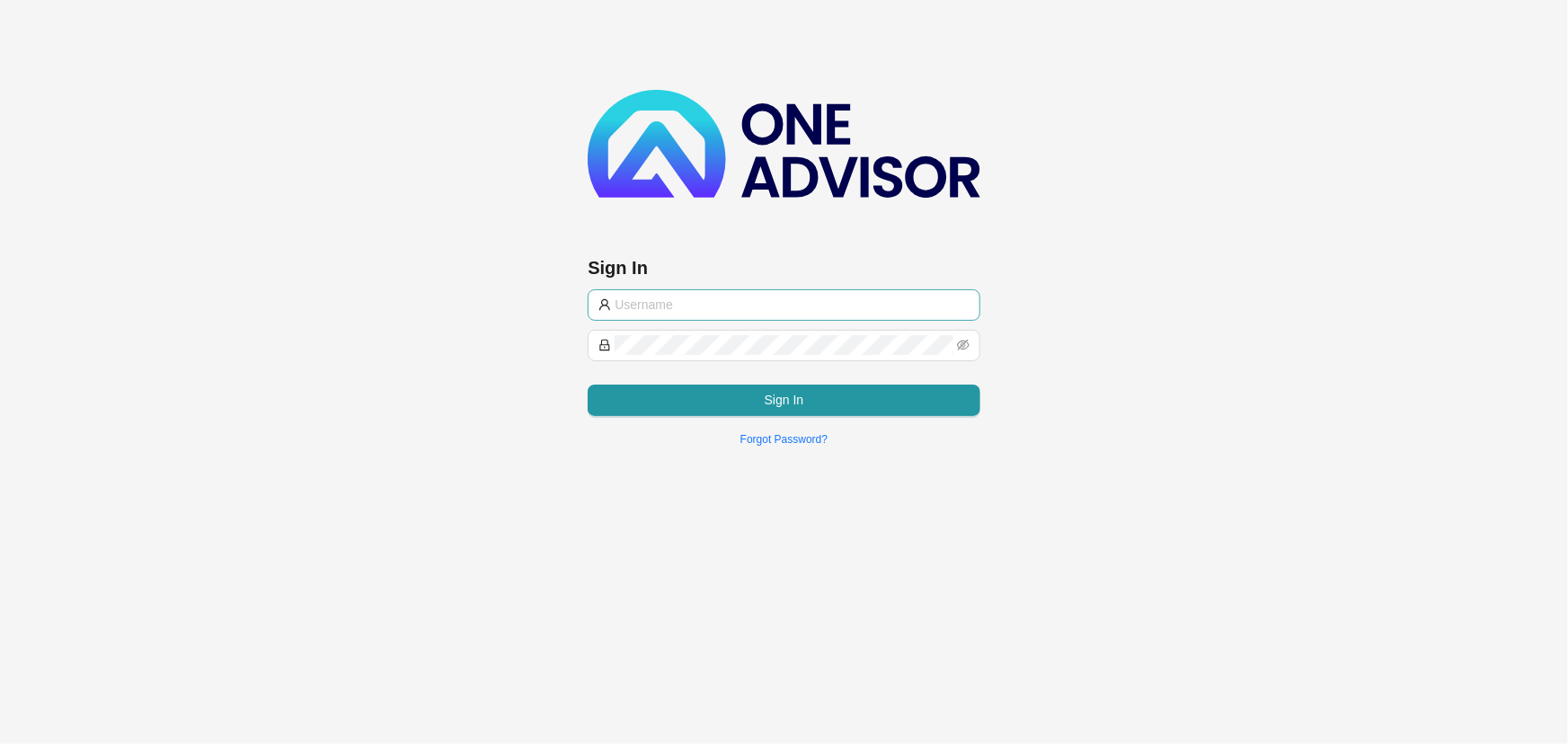
click at [727, 304] on input "text" at bounding box center [791, 305] width 354 height 19
type input "[PERSON_NAME][EMAIL_ADDRESS][DOMAIN_NAME]"
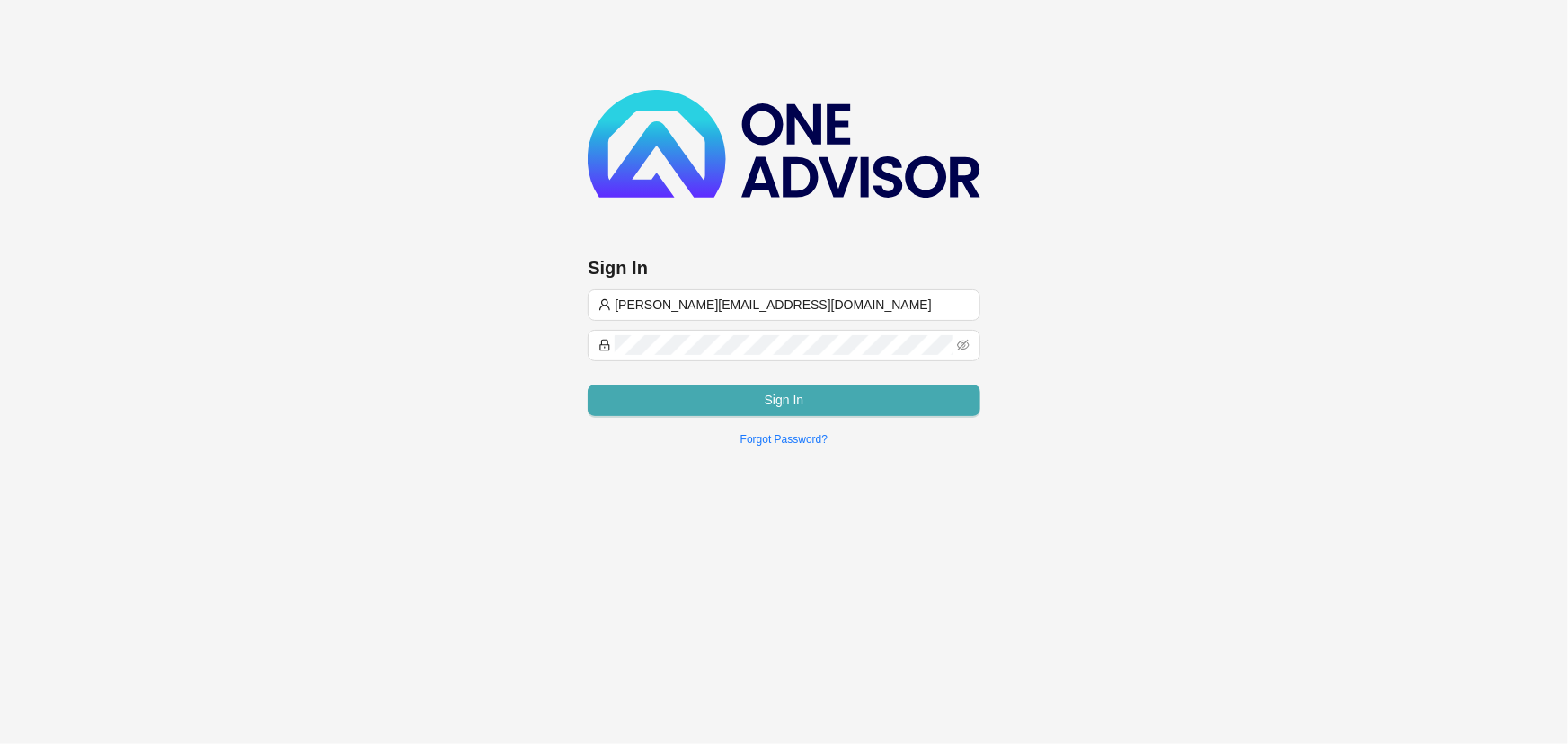
click at [763, 395] on button "Sign In" at bounding box center [783, 400] width 392 height 32
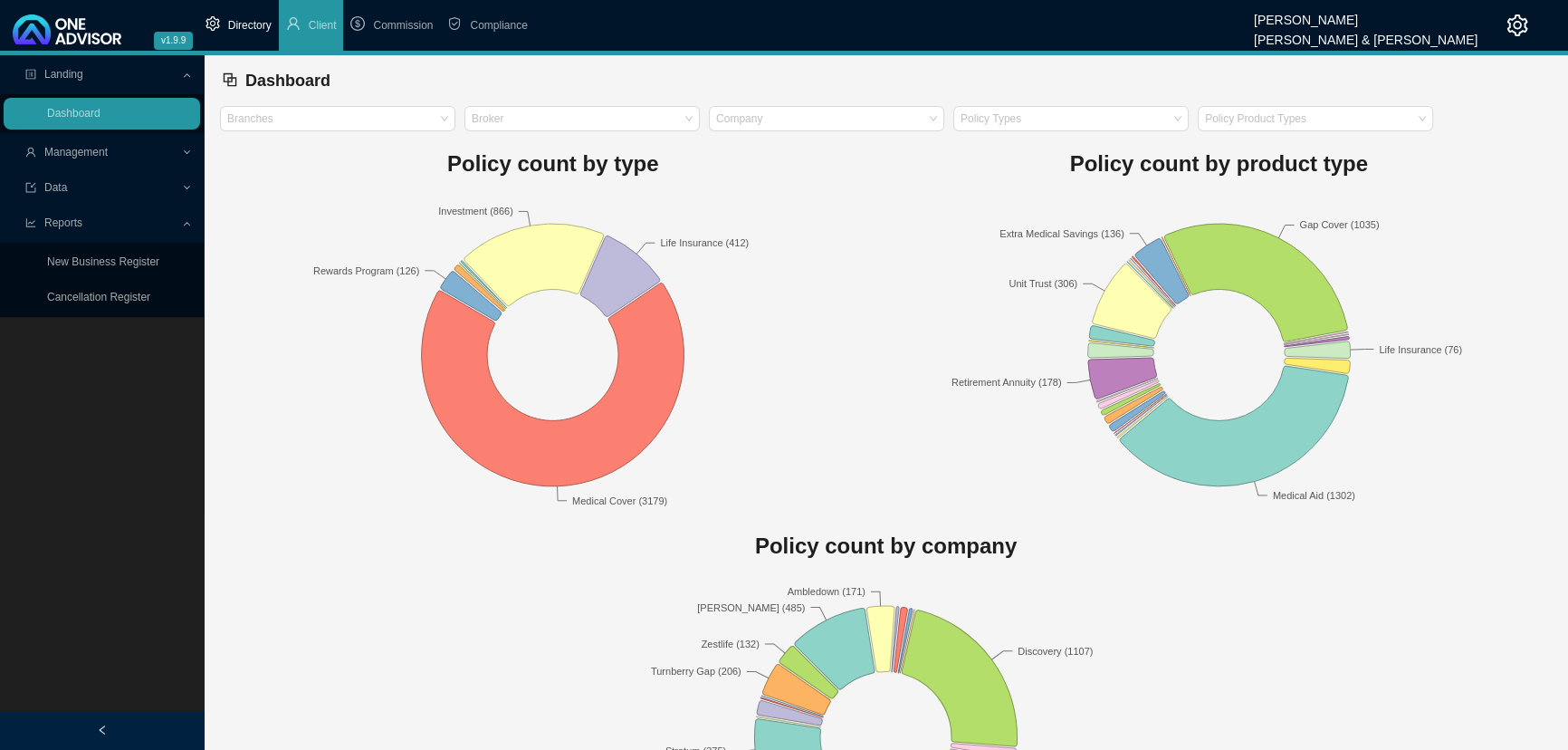
click at [241, 25] on span "Directory" at bounding box center [250, 25] width 44 height 13
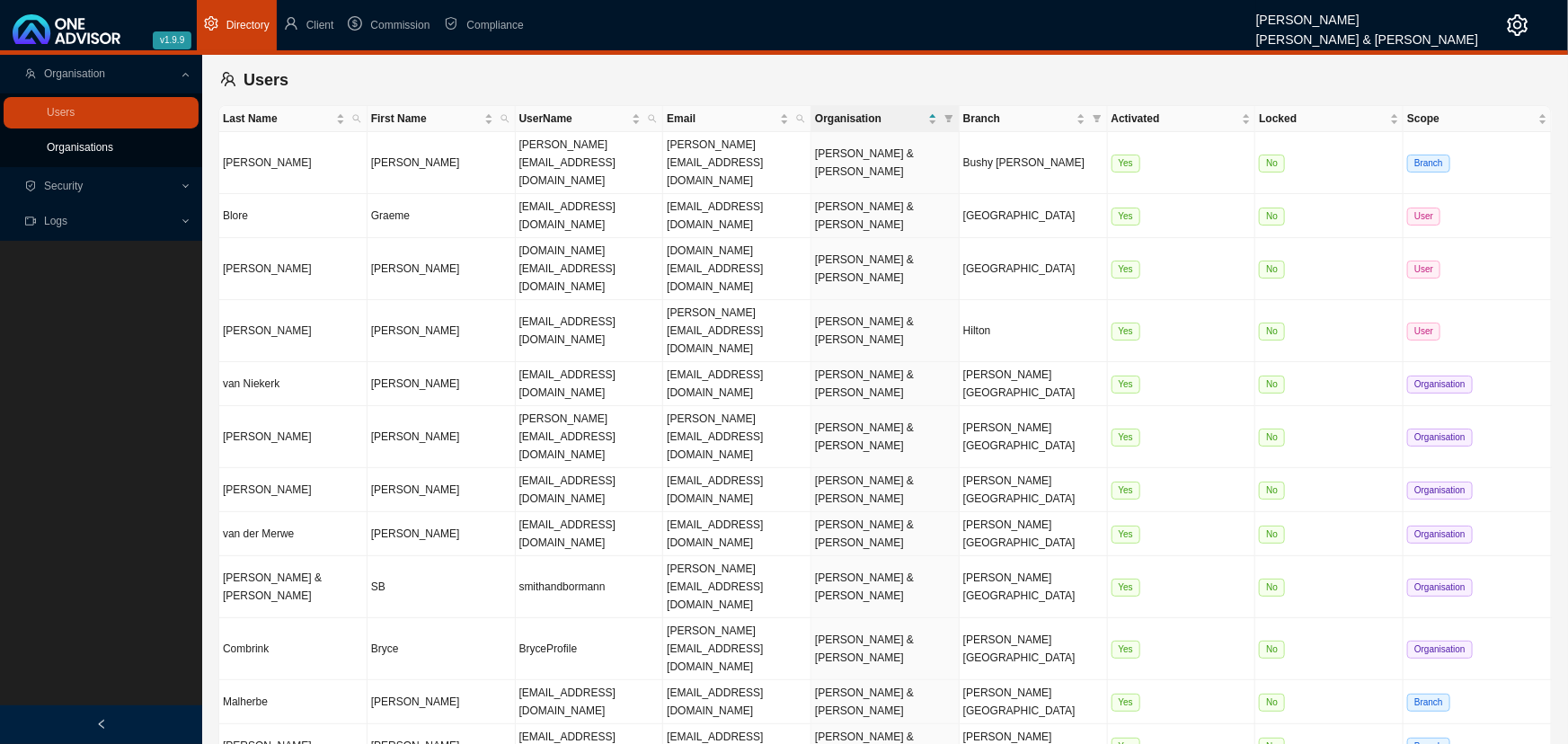
click at [88, 144] on link "Organisations" at bounding box center [79, 147] width 67 height 13
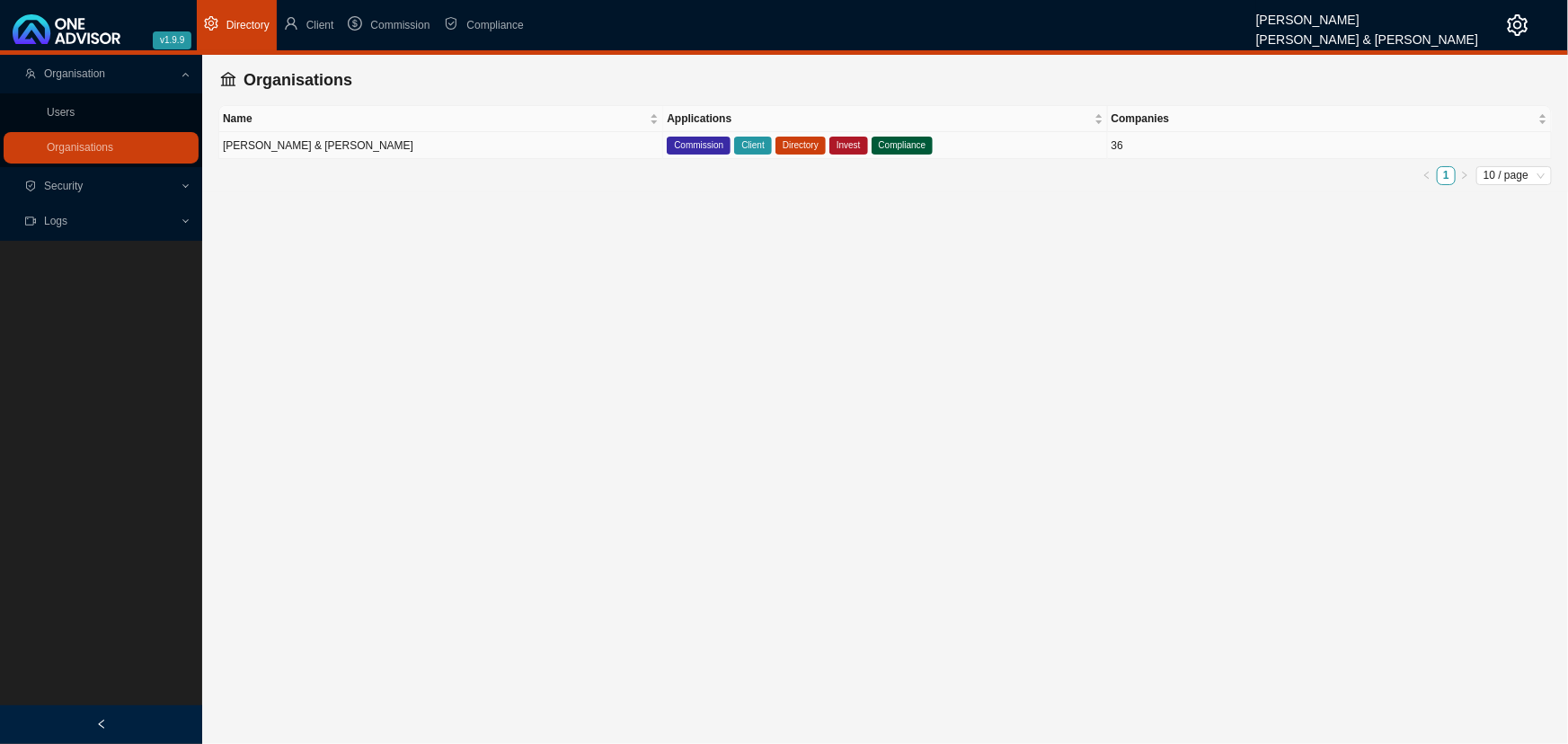
click at [502, 145] on td "[PERSON_NAME] & [PERSON_NAME]" at bounding box center [441, 146] width 444 height 27
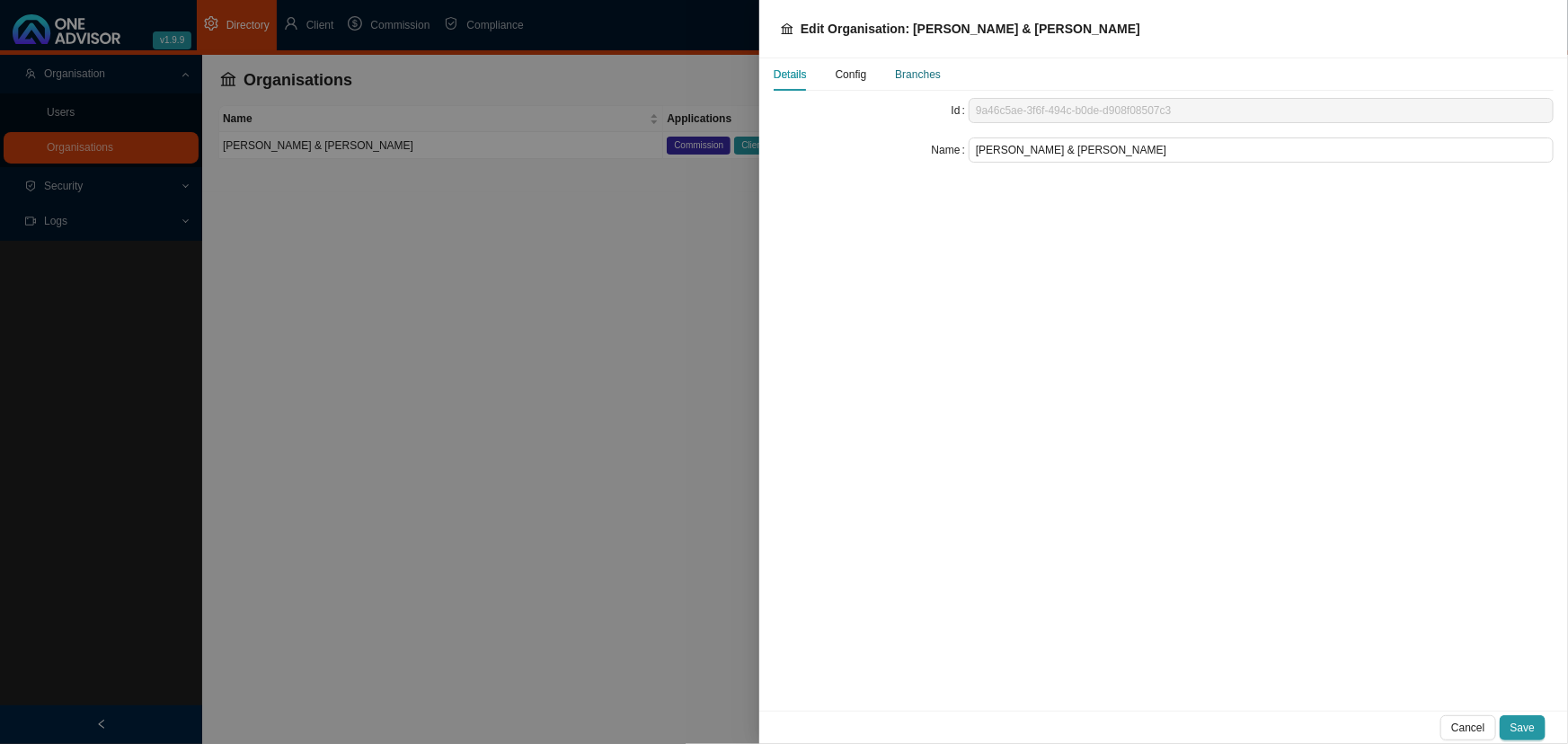
click at [918, 74] on div "Branches" at bounding box center [917, 74] width 45 height 18
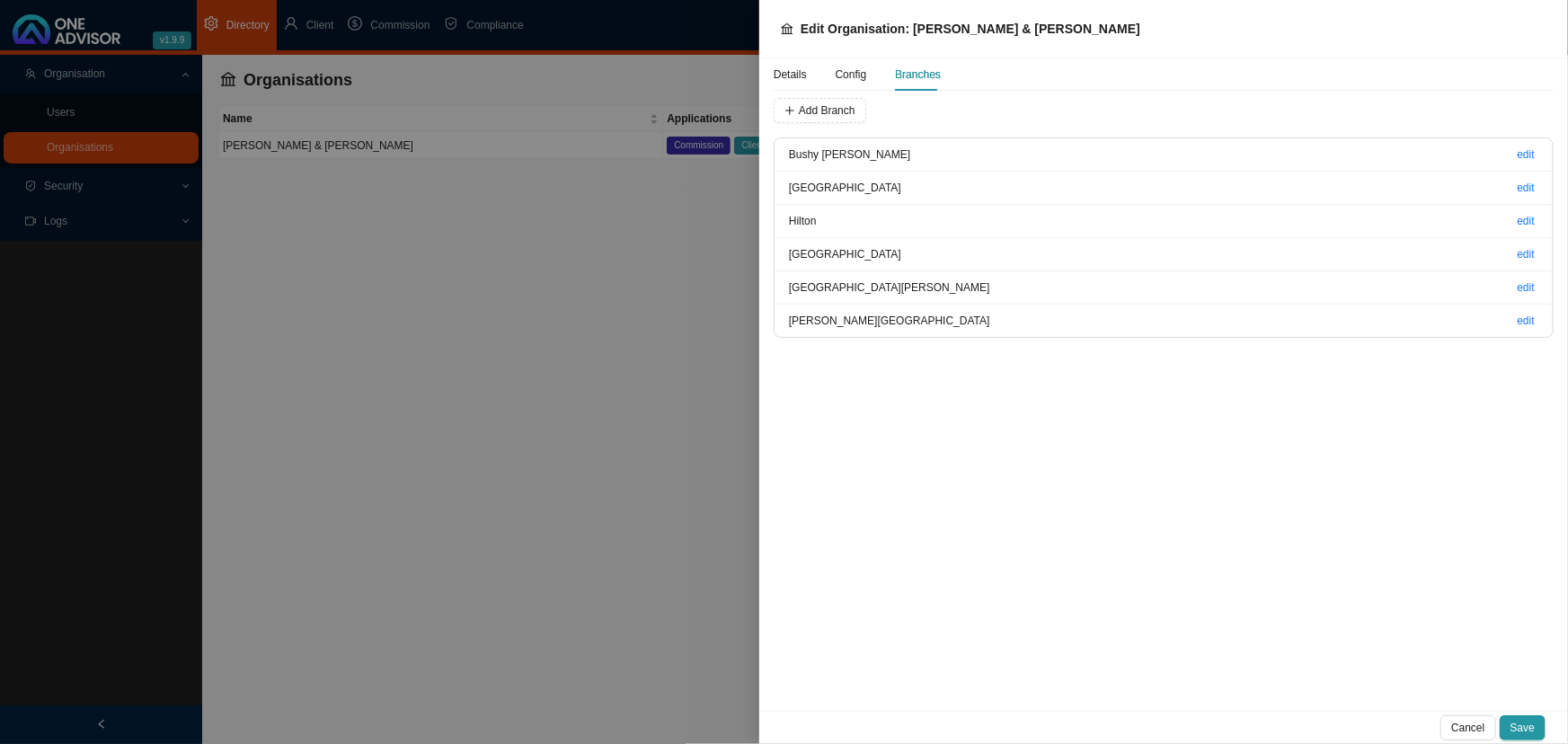
click at [843, 76] on span "Config" at bounding box center [851, 74] width 32 height 11
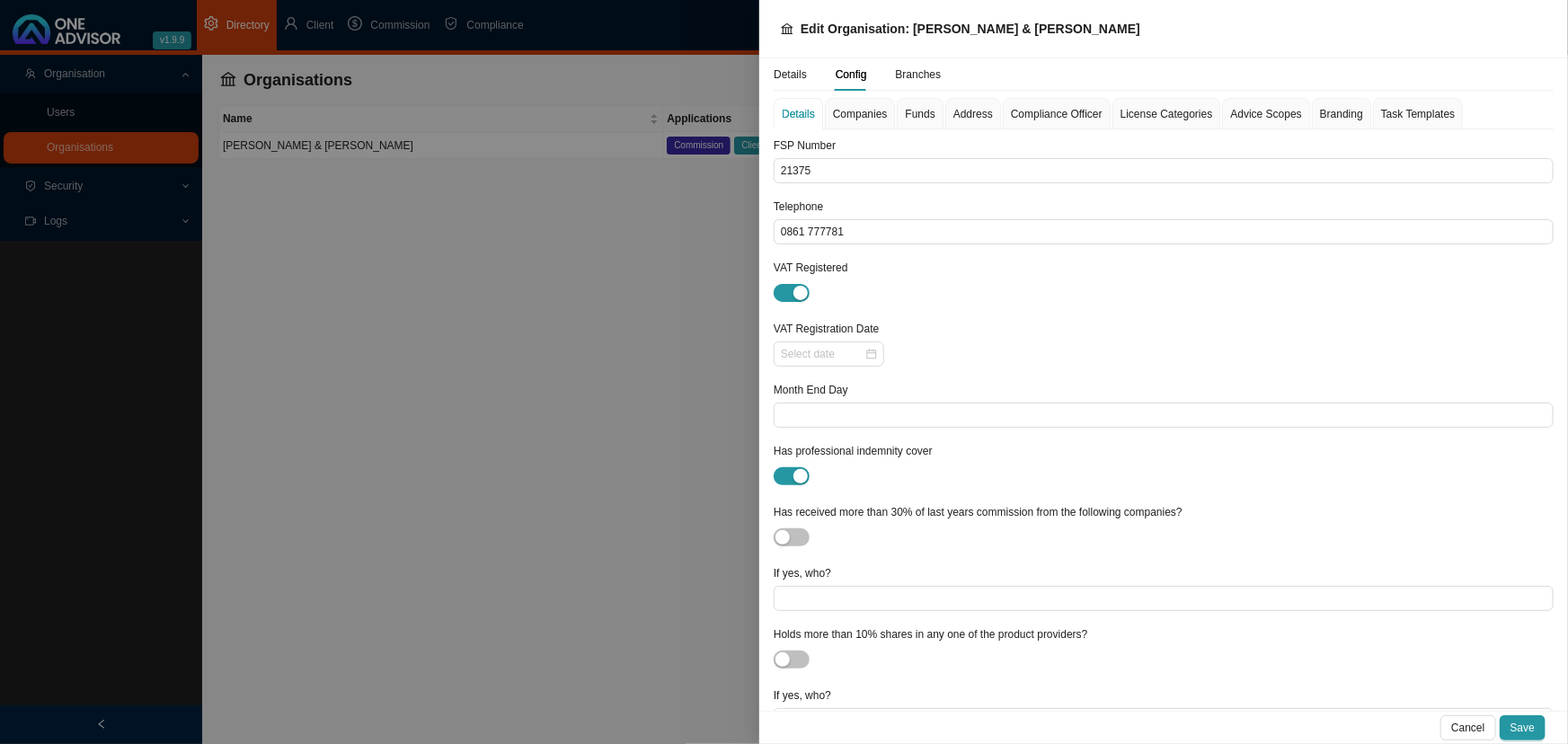
click at [862, 111] on span "Companies" at bounding box center [860, 113] width 55 height 11
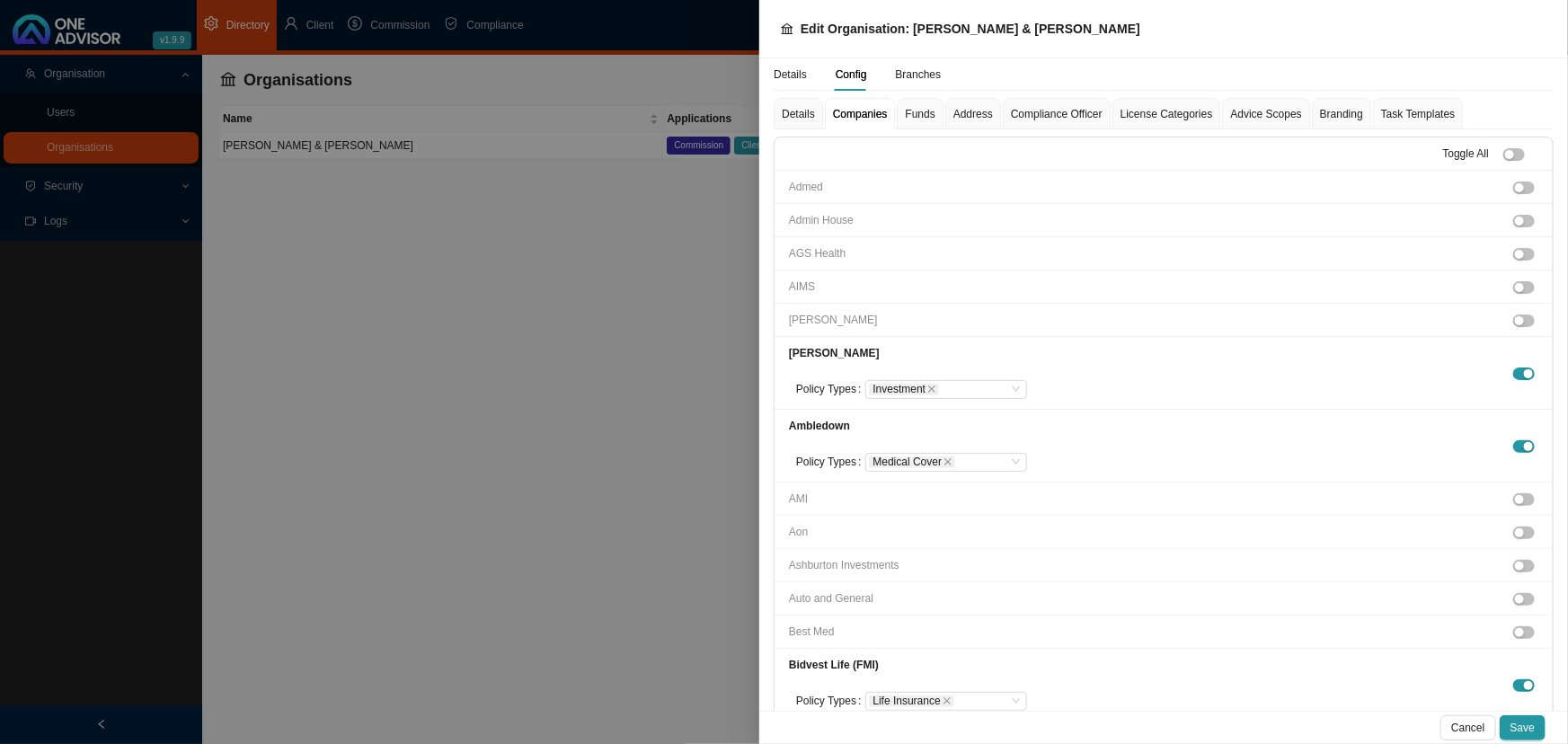
click at [922, 113] on span "Funds" at bounding box center [919, 113] width 30 height 11
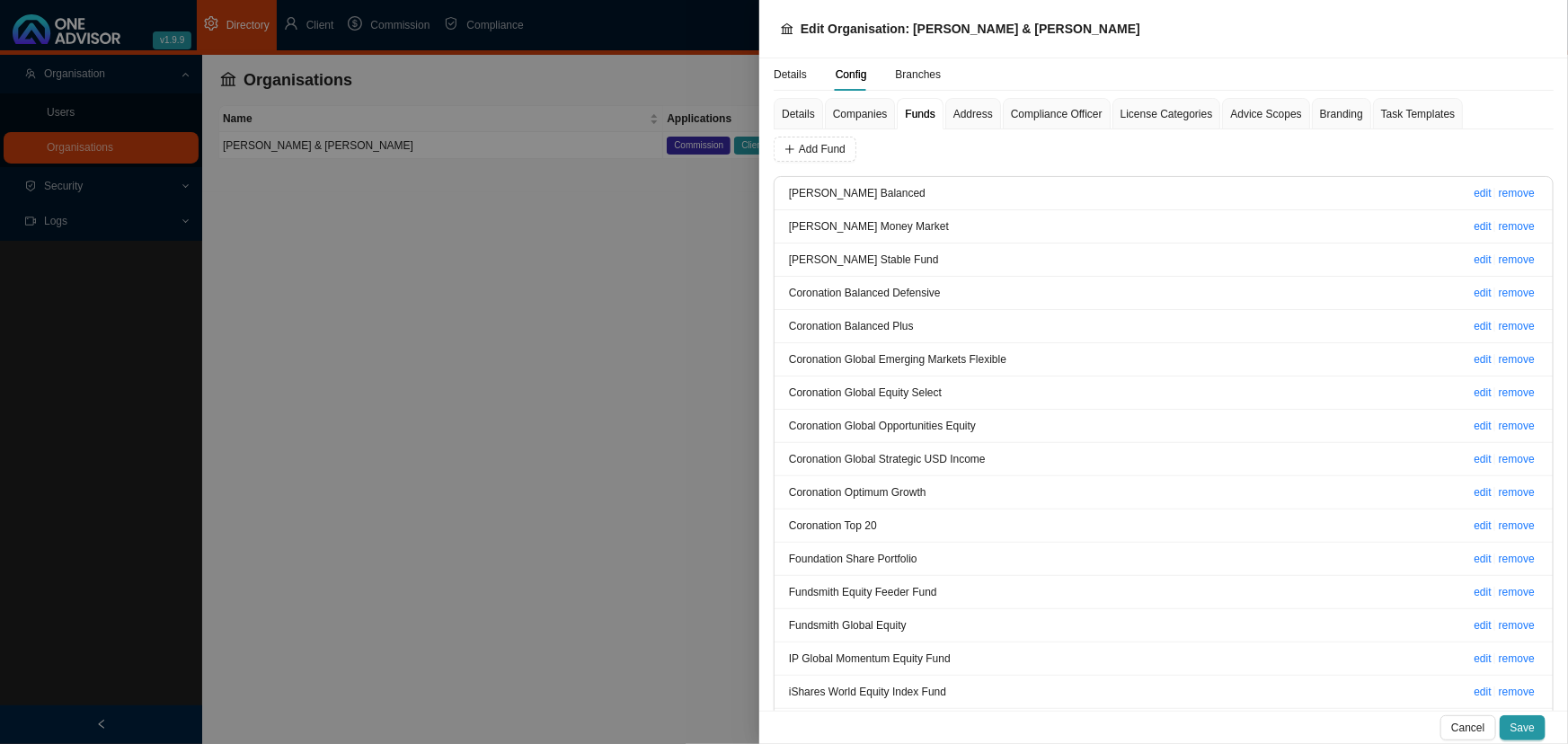
click at [972, 116] on span "Address" at bounding box center [972, 113] width 40 height 11
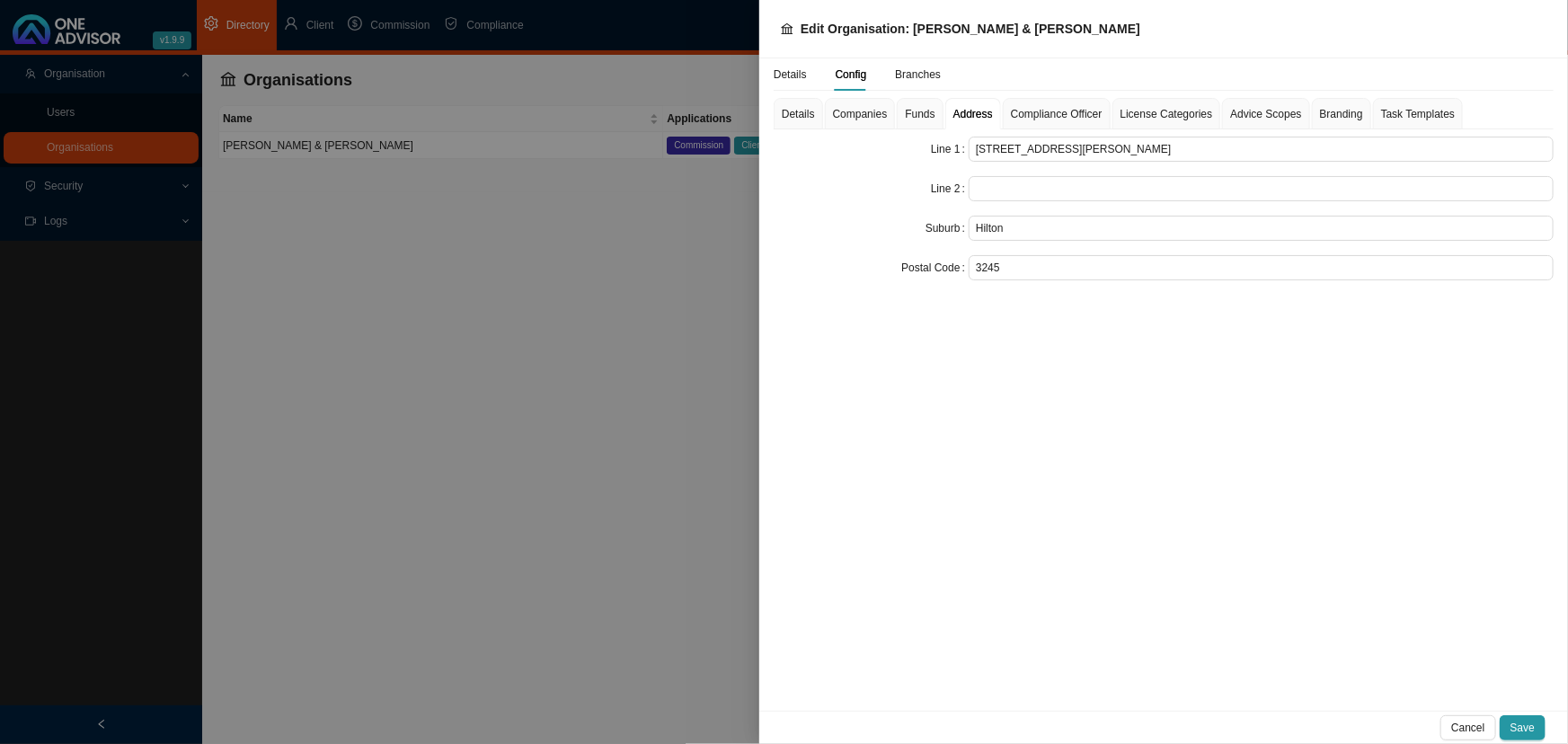
click at [1039, 112] on span "Compliance Officer" at bounding box center [1056, 113] width 92 height 11
click at [1136, 112] on div "Task Templates" at bounding box center [1417, 114] width 74 height 18
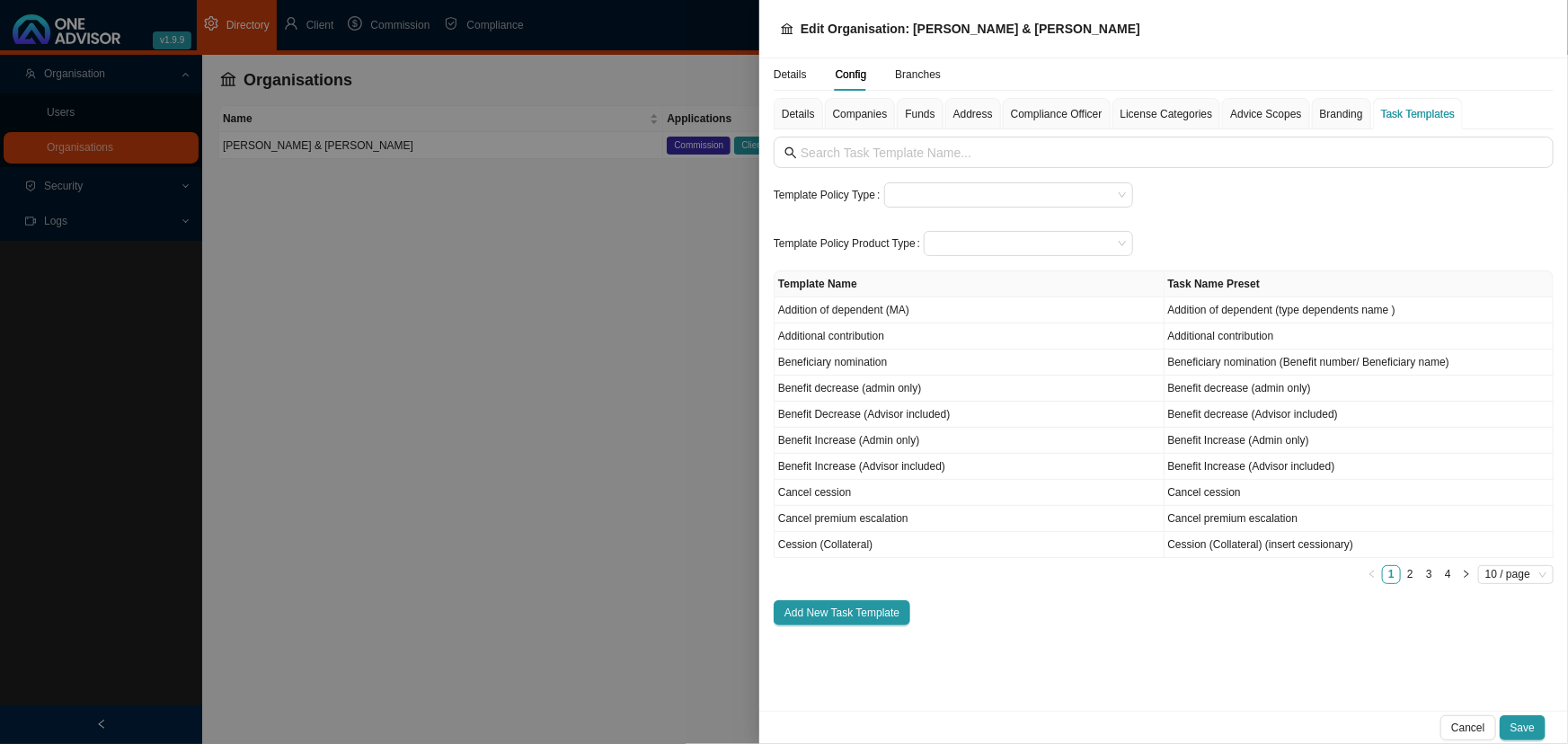
click at [609, 330] on div at bounding box center [784, 372] width 1568 height 744
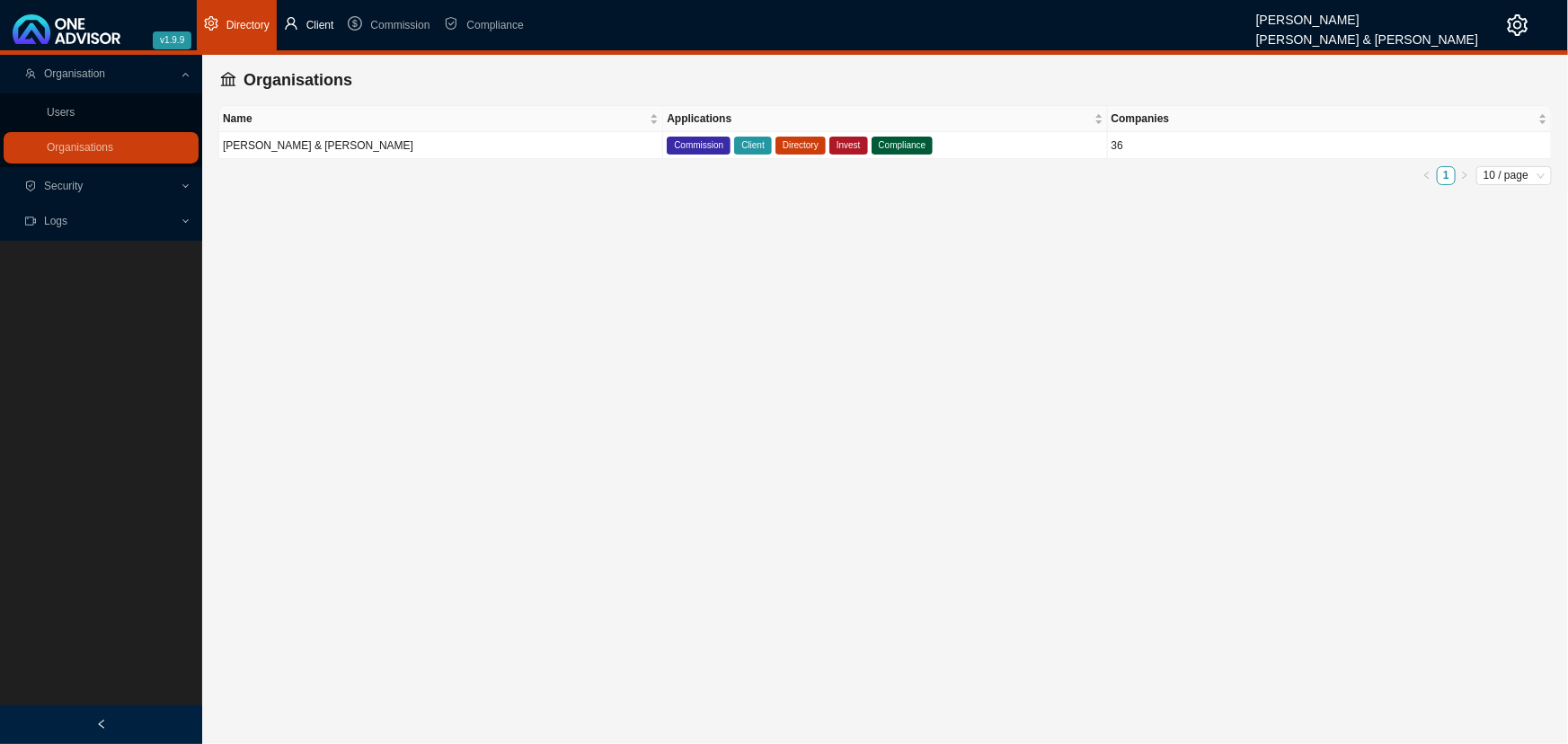
click at [314, 23] on span "Client" at bounding box center [320, 25] width 28 height 13
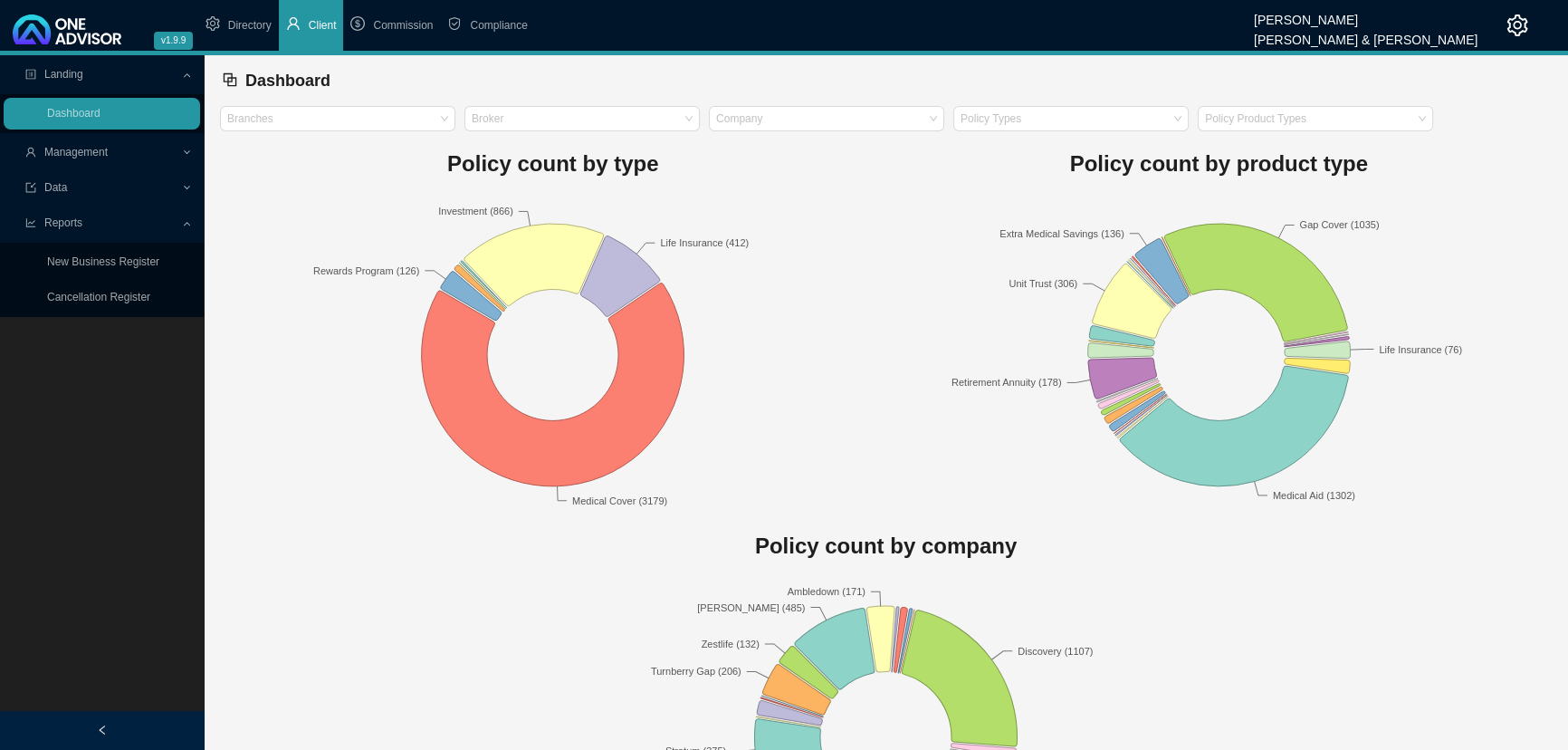
click at [183, 149] on div "Management" at bounding box center [102, 152] width 197 height 32
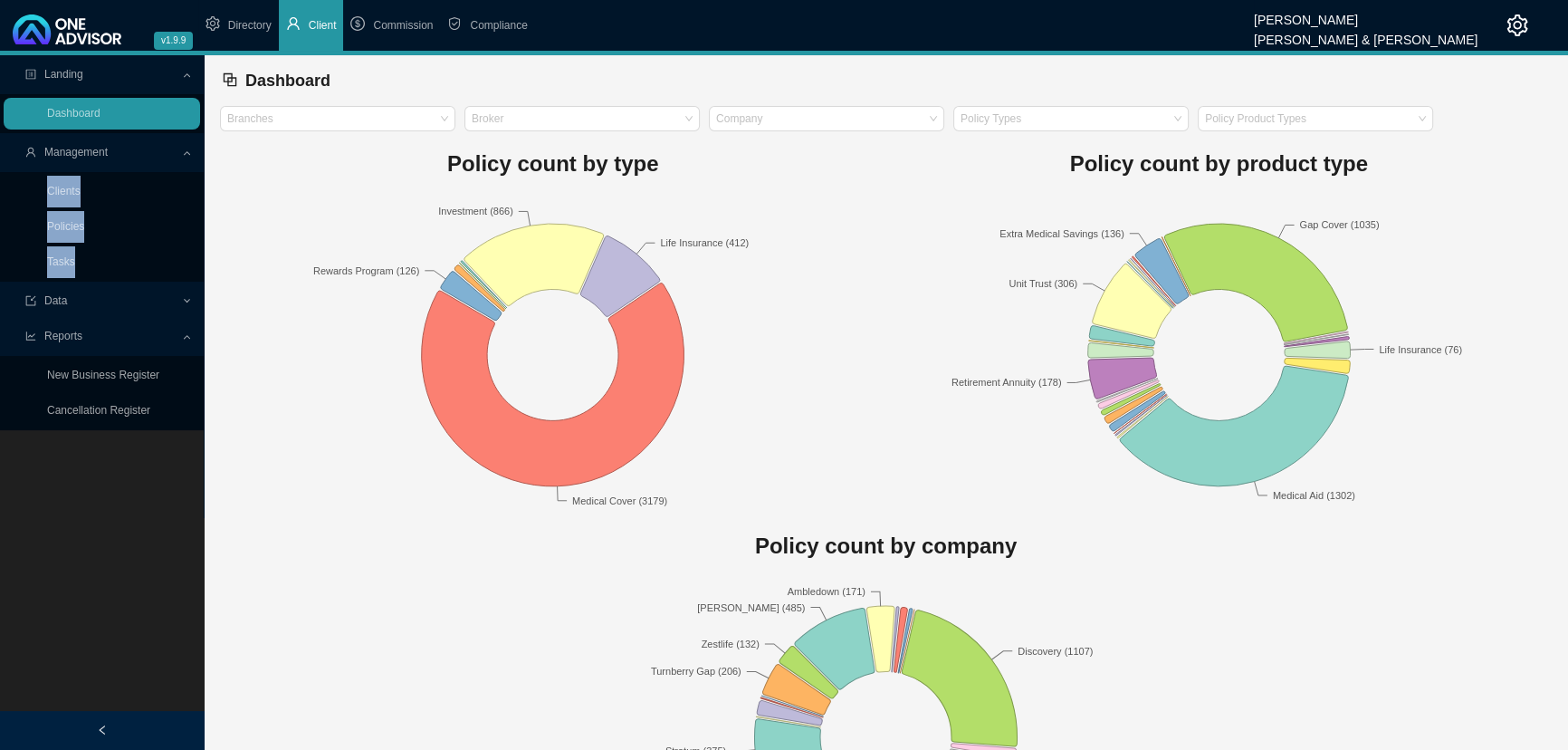
click at [130, 148] on span "Management" at bounding box center [103, 152] width 156 height 32
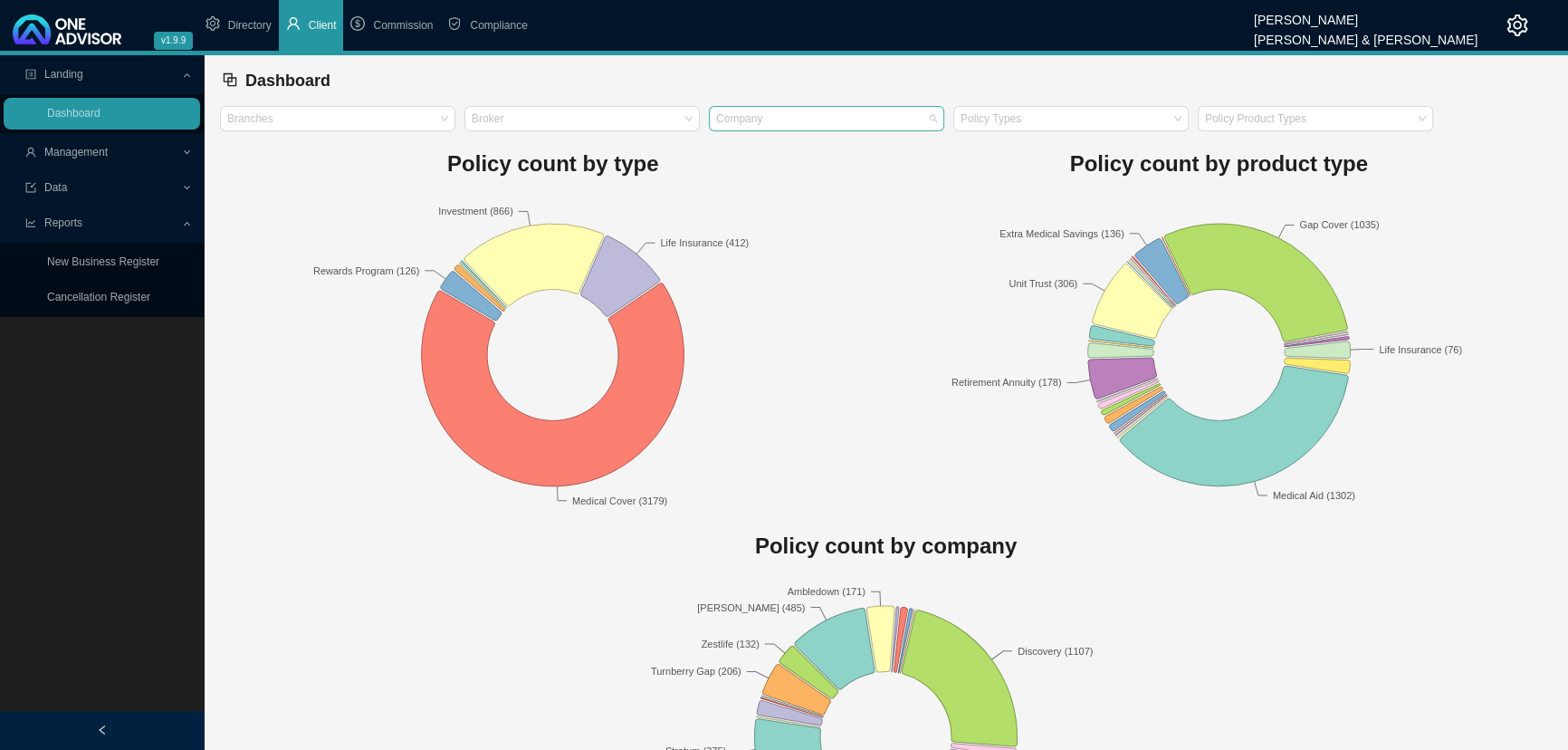
click at [808, 121] on div at bounding box center [818, 119] width 211 height 14
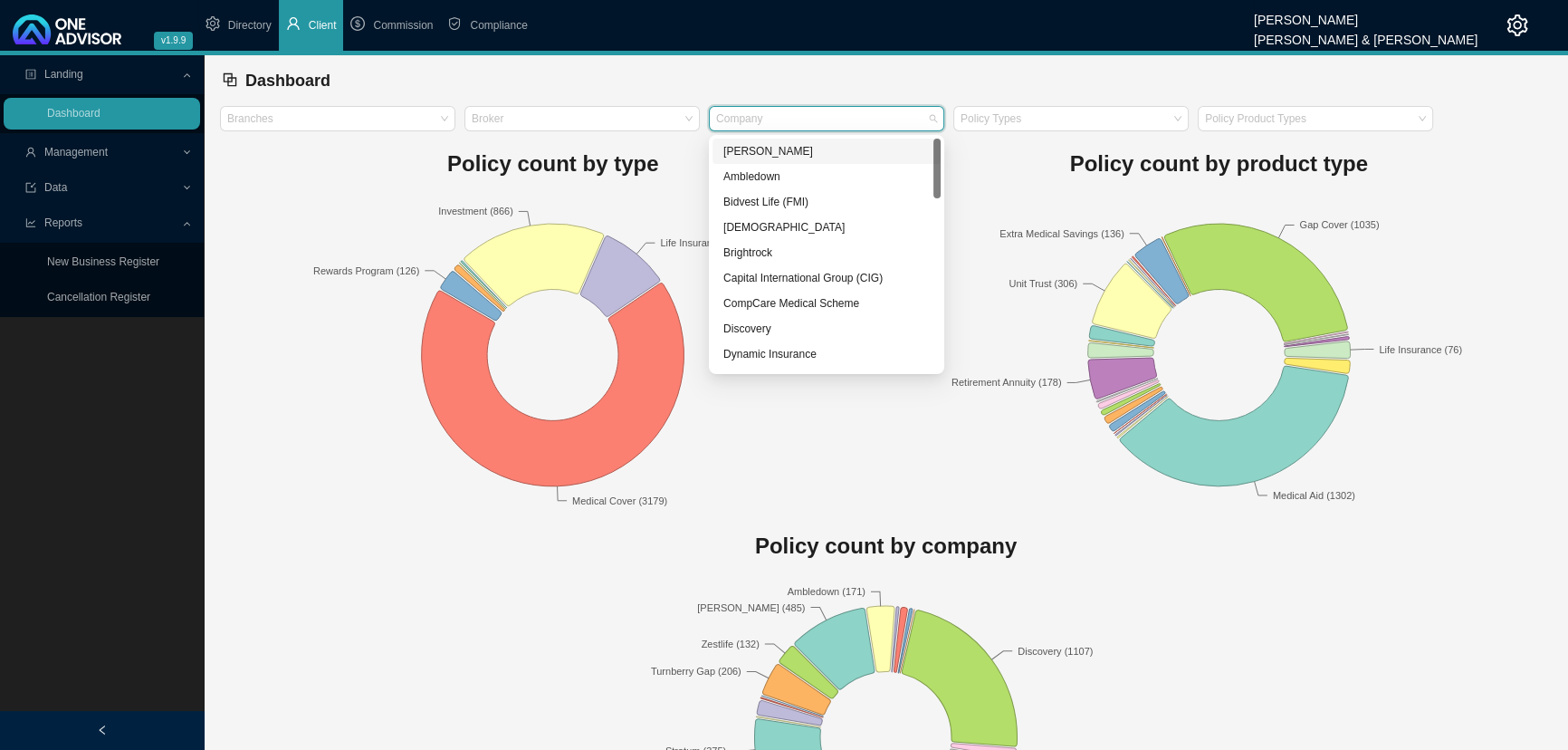
click at [785, 150] on div "[PERSON_NAME]" at bounding box center [827, 151] width 207 height 19
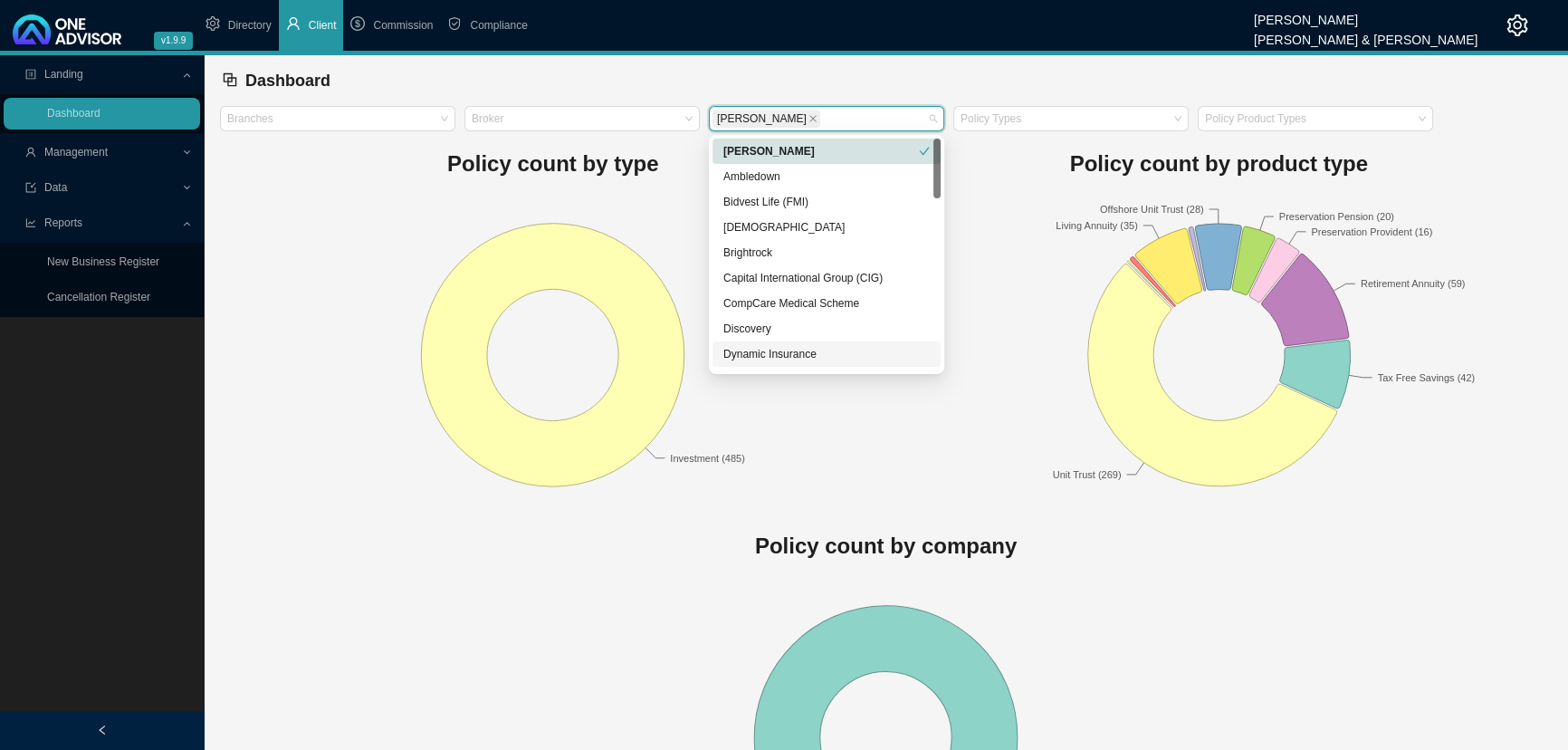
click at [333, 531] on h1 "Policy count by company" at bounding box center [886, 545] width 1332 height 36
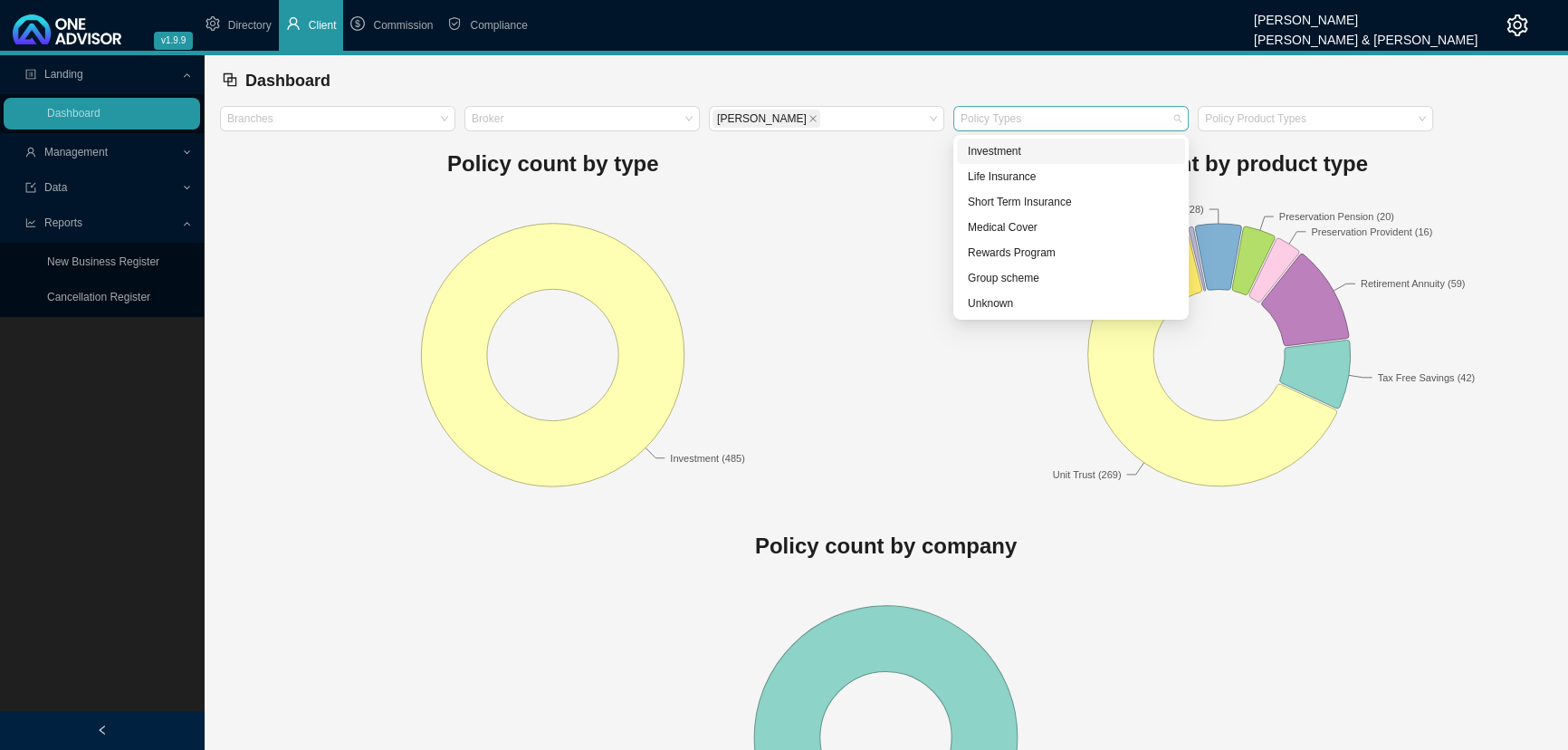
click at [1040, 119] on div at bounding box center [1063, 119] width 211 height 14
click at [1015, 176] on div "Life Insurance" at bounding box center [1072, 177] width 207 height 19
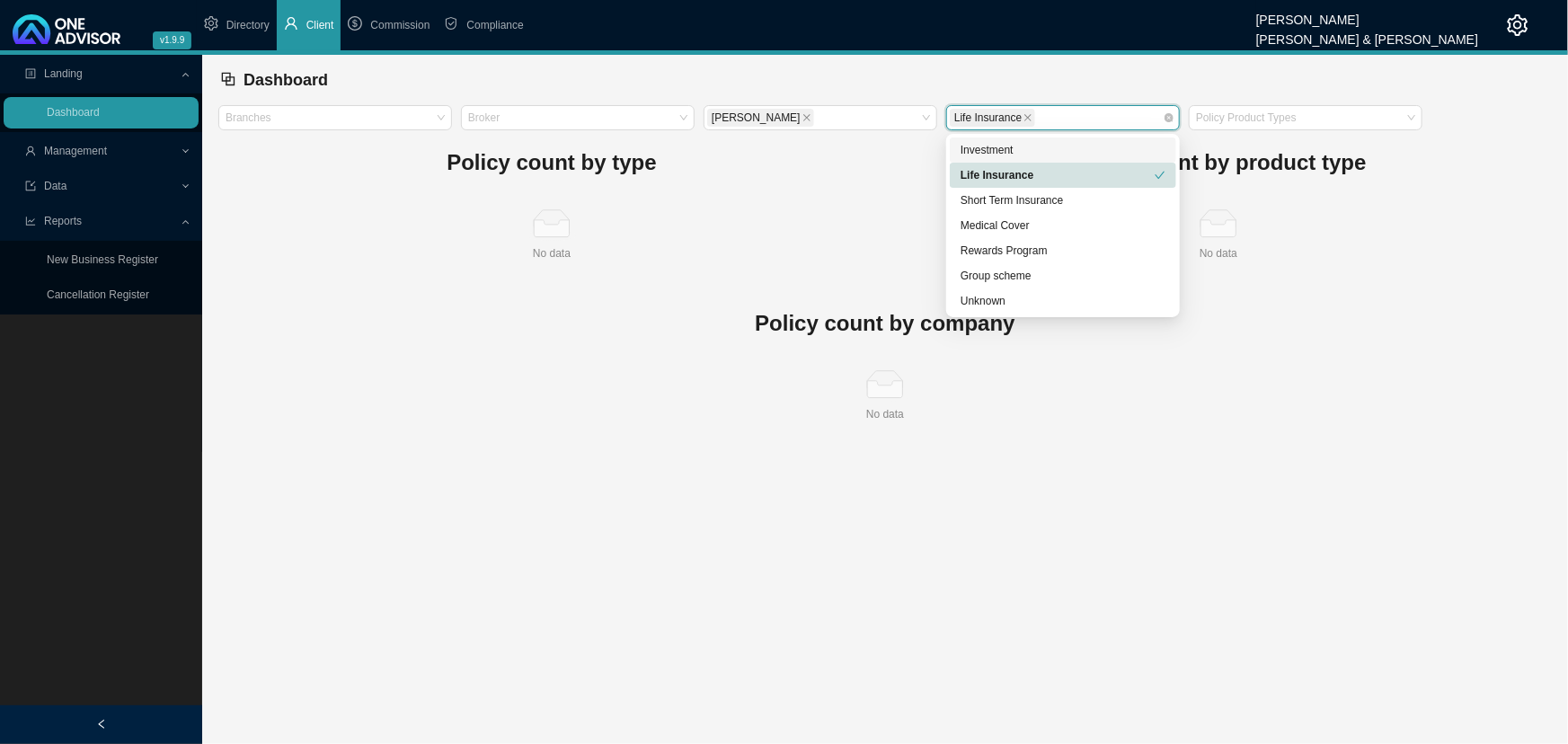
click at [1025, 115] on icon "close" at bounding box center [1027, 117] width 9 height 9
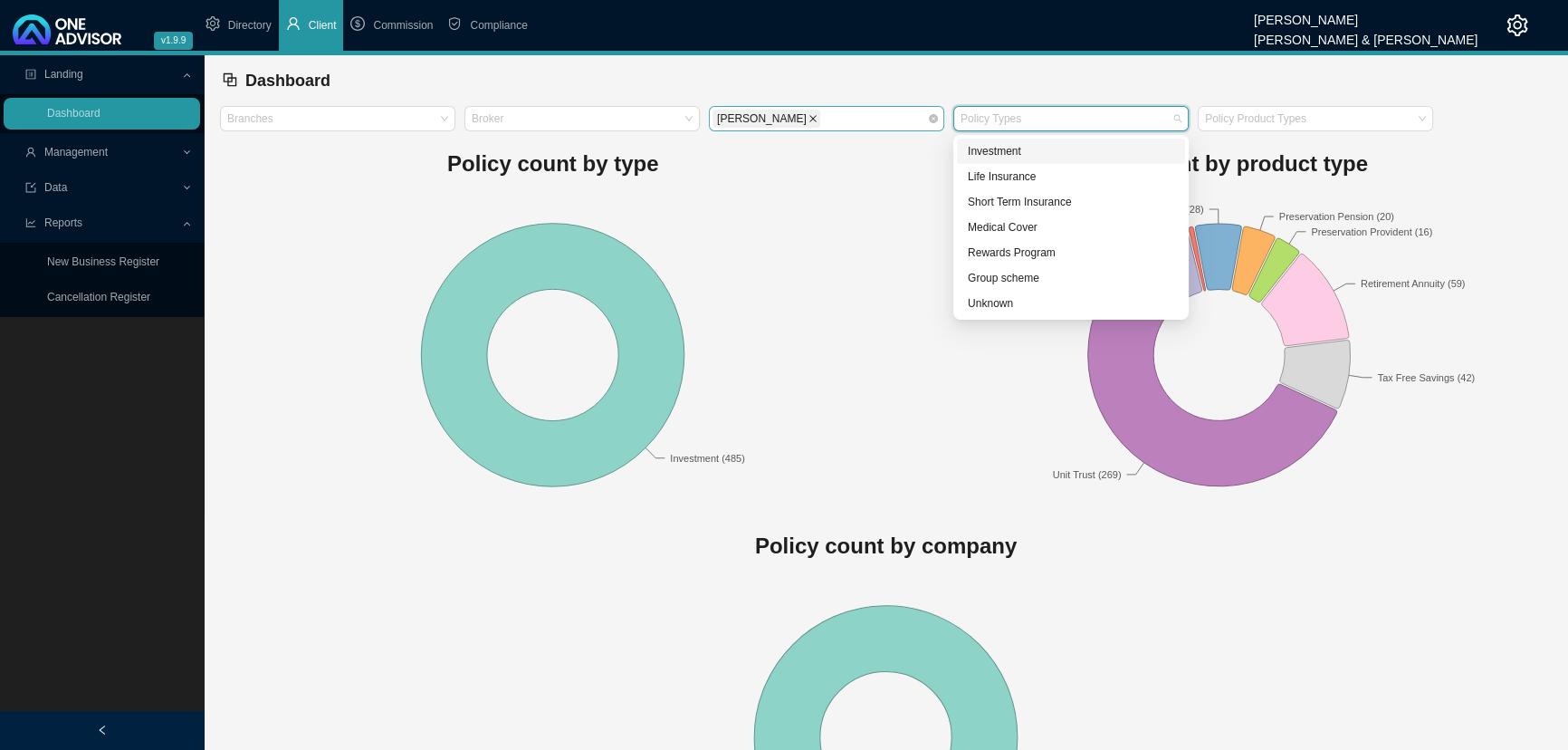
click at [808, 114] on icon "close" at bounding box center [812, 118] width 9 height 9
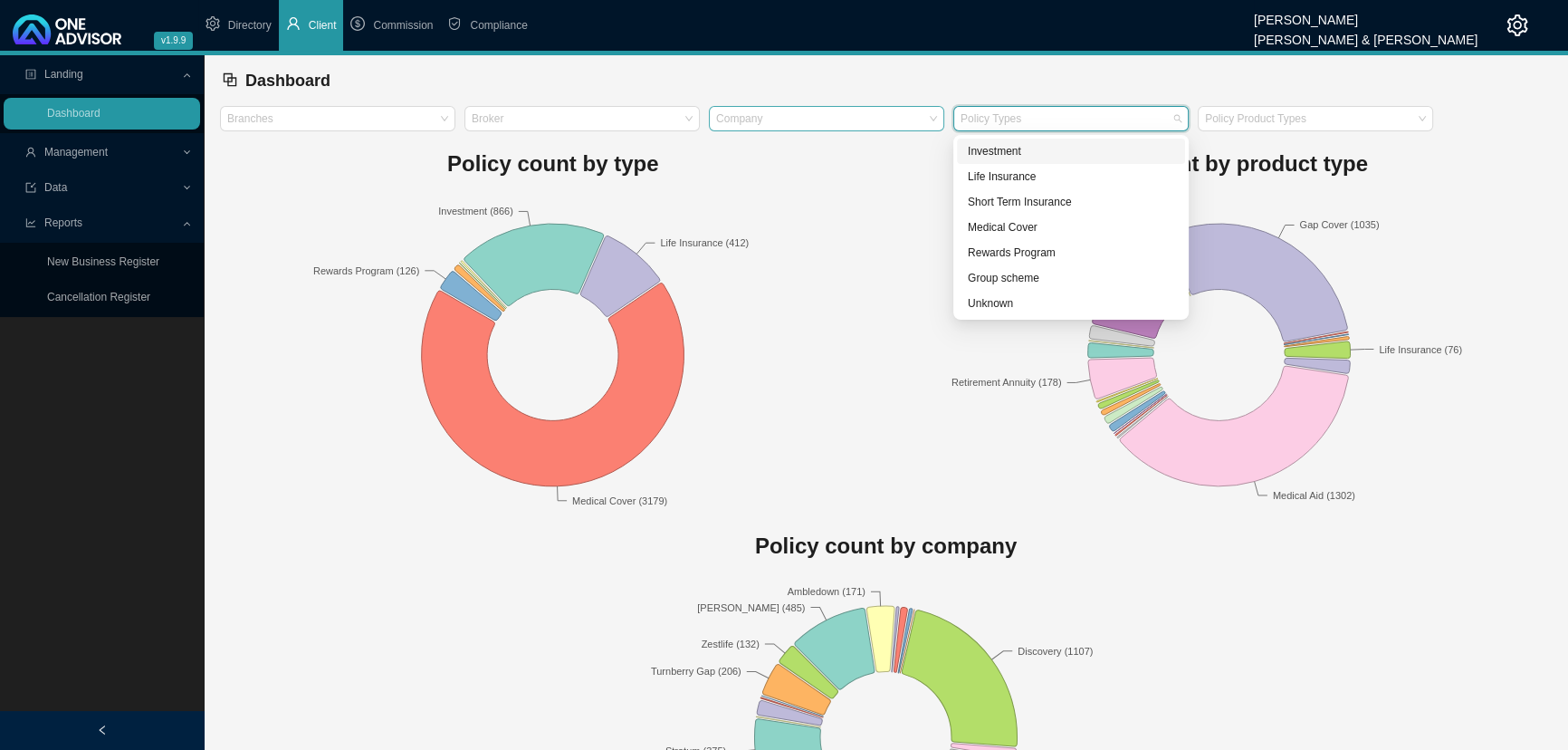
click at [183, 181] on div "Data" at bounding box center [102, 187] width 197 height 32
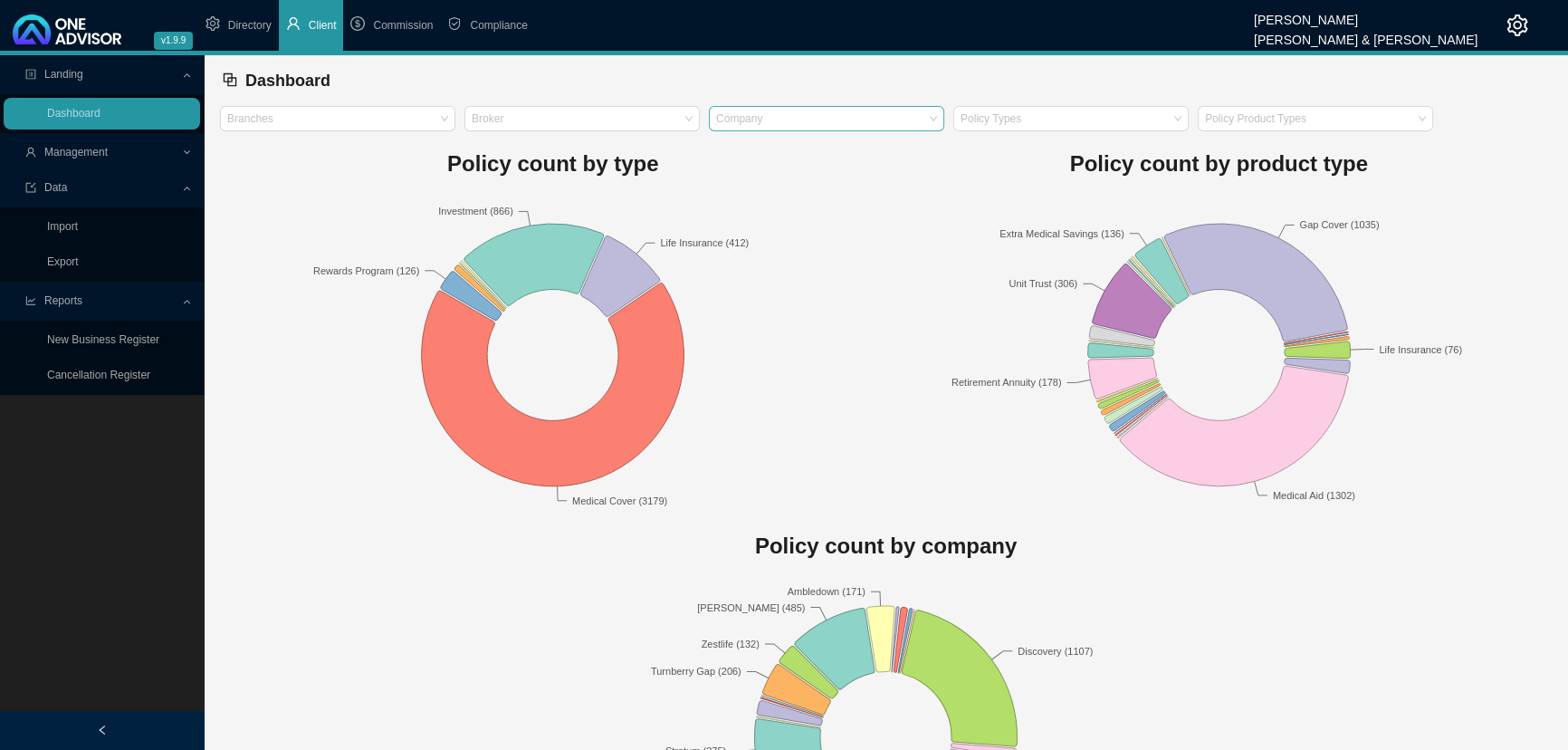
click at [184, 185] on div "Data" at bounding box center [102, 187] width 197 height 32
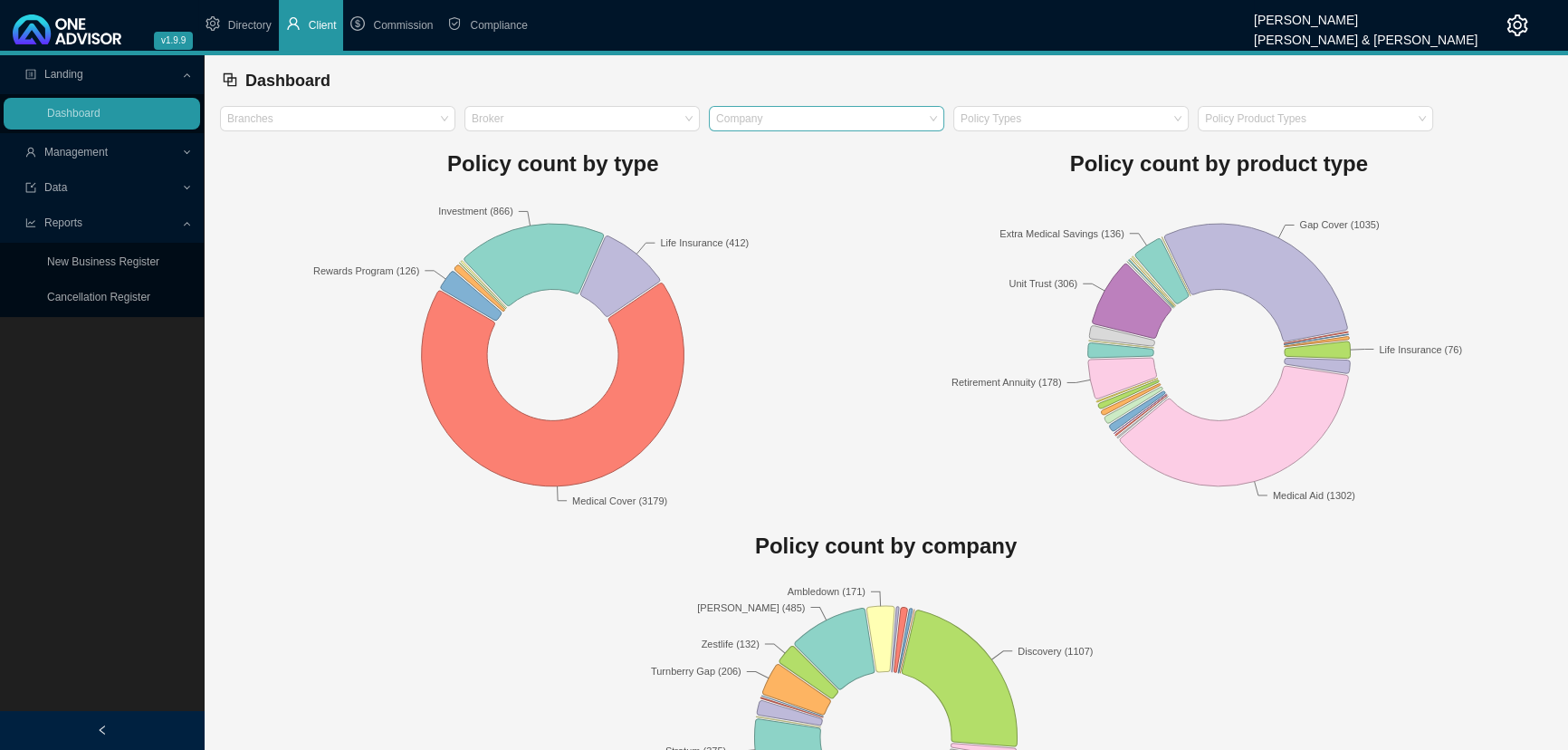
click at [143, 150] on span "Management" at bounding box center [103, 152] width 156 height 32
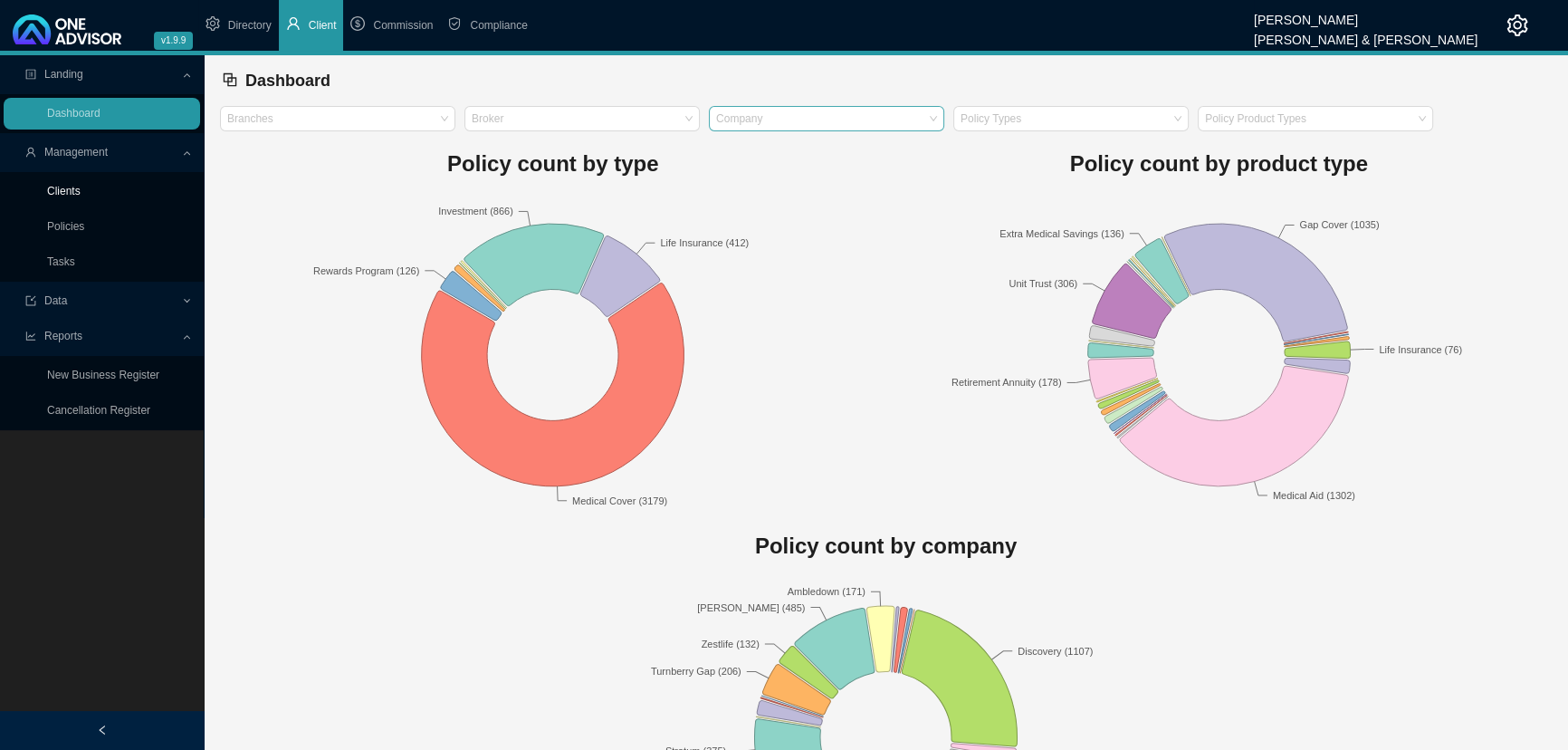
click at [58, 185] on link "Clients" at bounding box center [63, 190] width 33 height 13
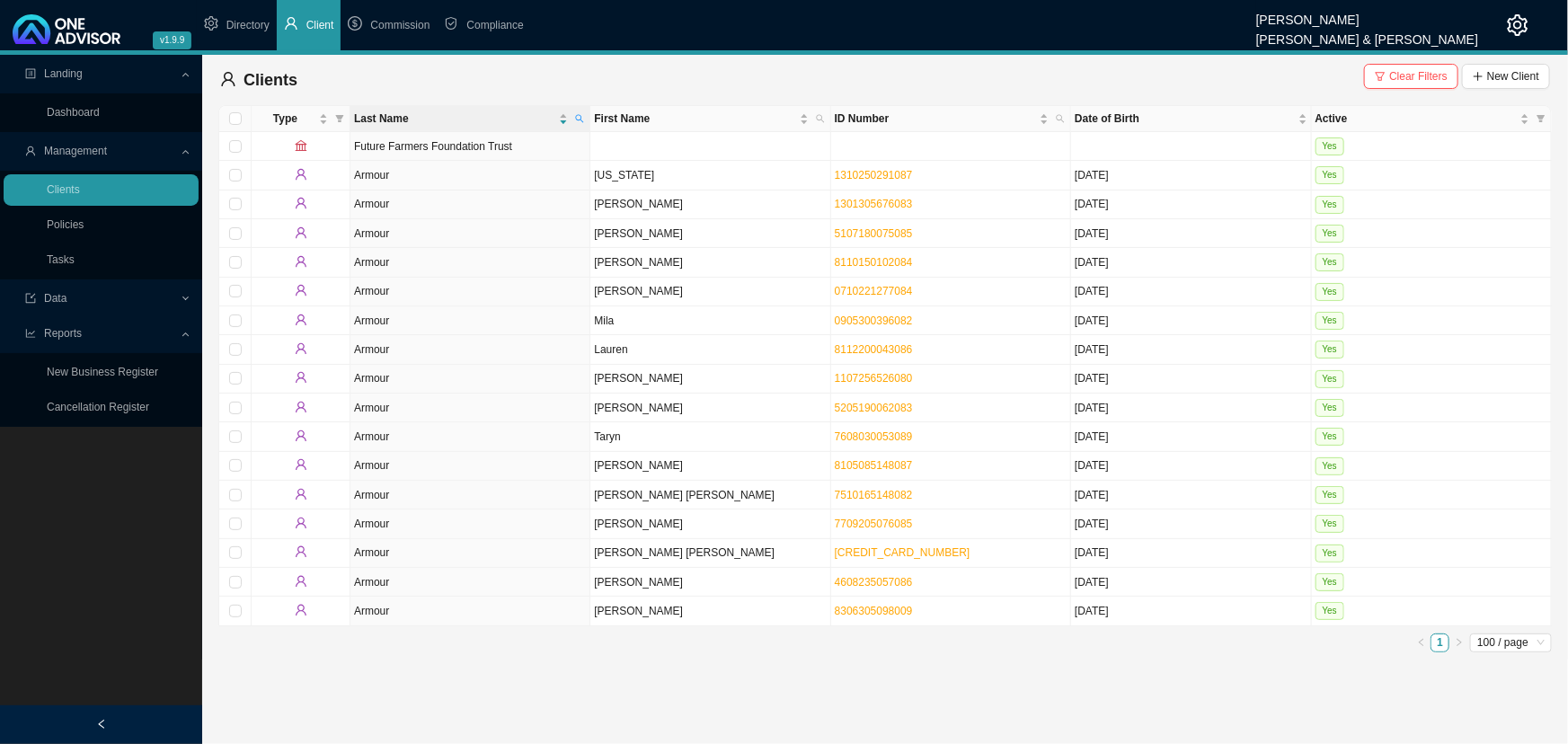
click at [1136, 74] on span "Clear Filters" at bounding box center [1418, 76] width 58 height 18
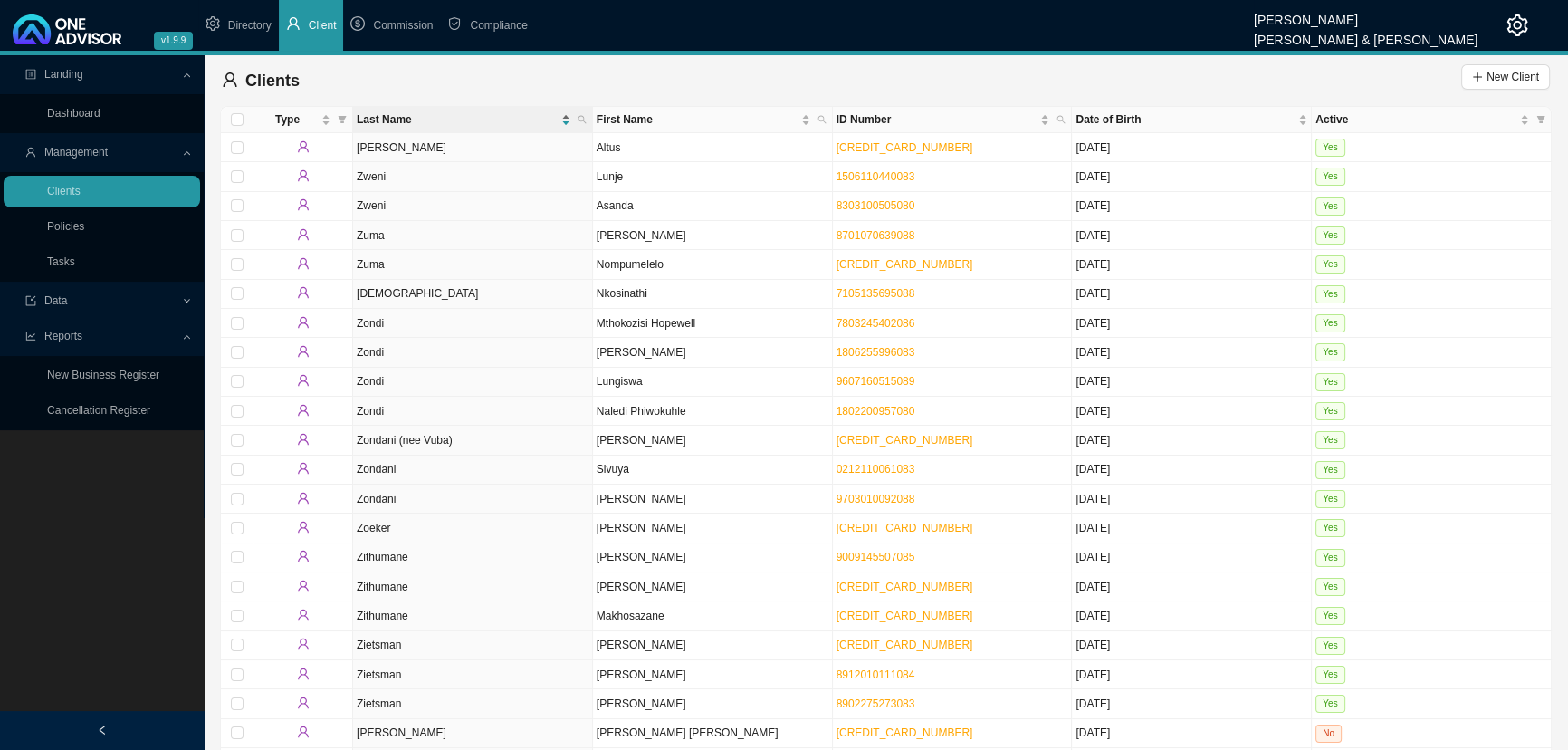
click at [506, 114] on span "Last Name" at bounding box center [457, 119] width 201 height 19
click at [546, 108] on th "Last Name" at bounding box center [473, 120] width 240 height 26
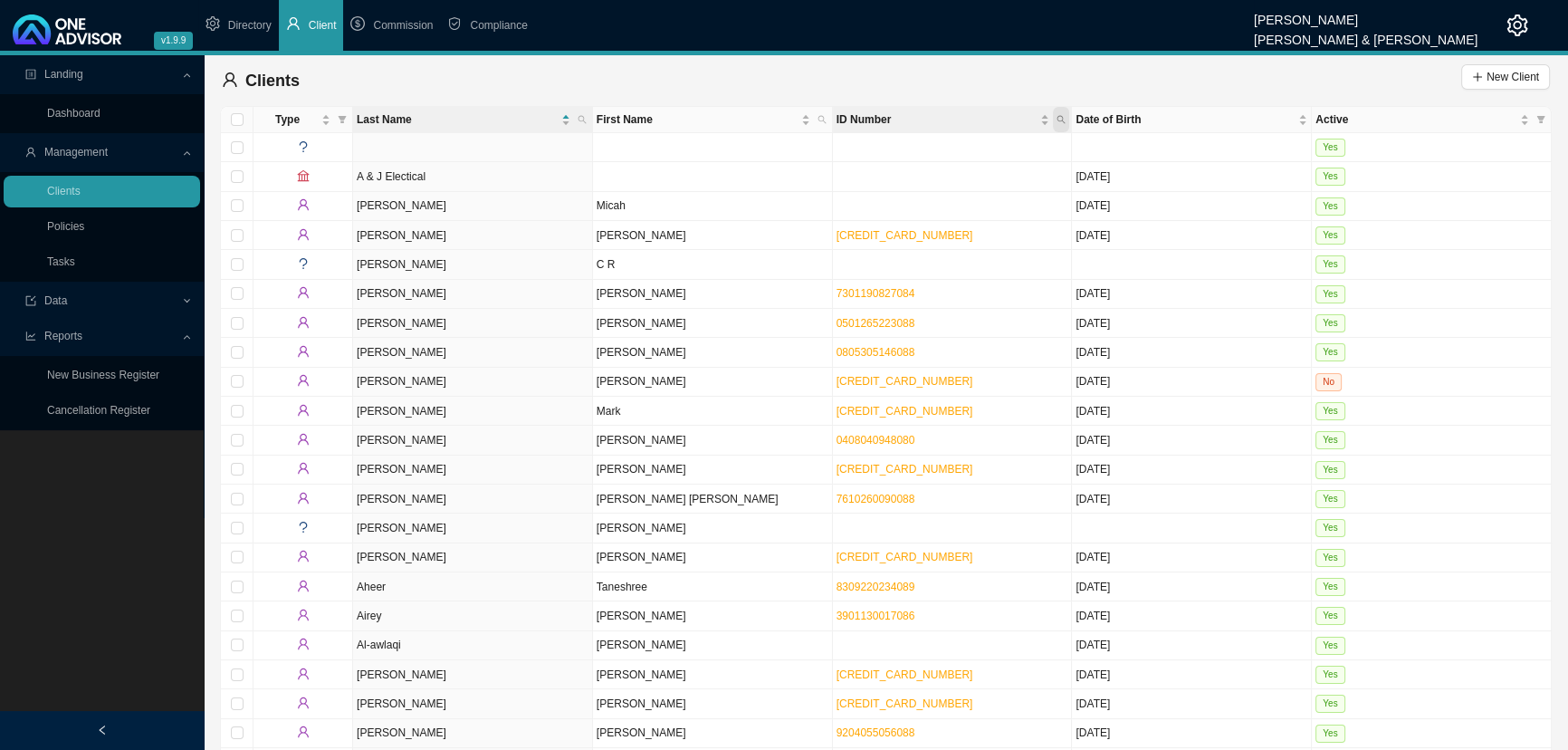
click at [1062, 117] on icon "search" at bounding box center [1062, 120] width 8 height 8
click at [963, 155] on input "text" at bounding box center [977, 156] width 171 height 25
type input "770618"
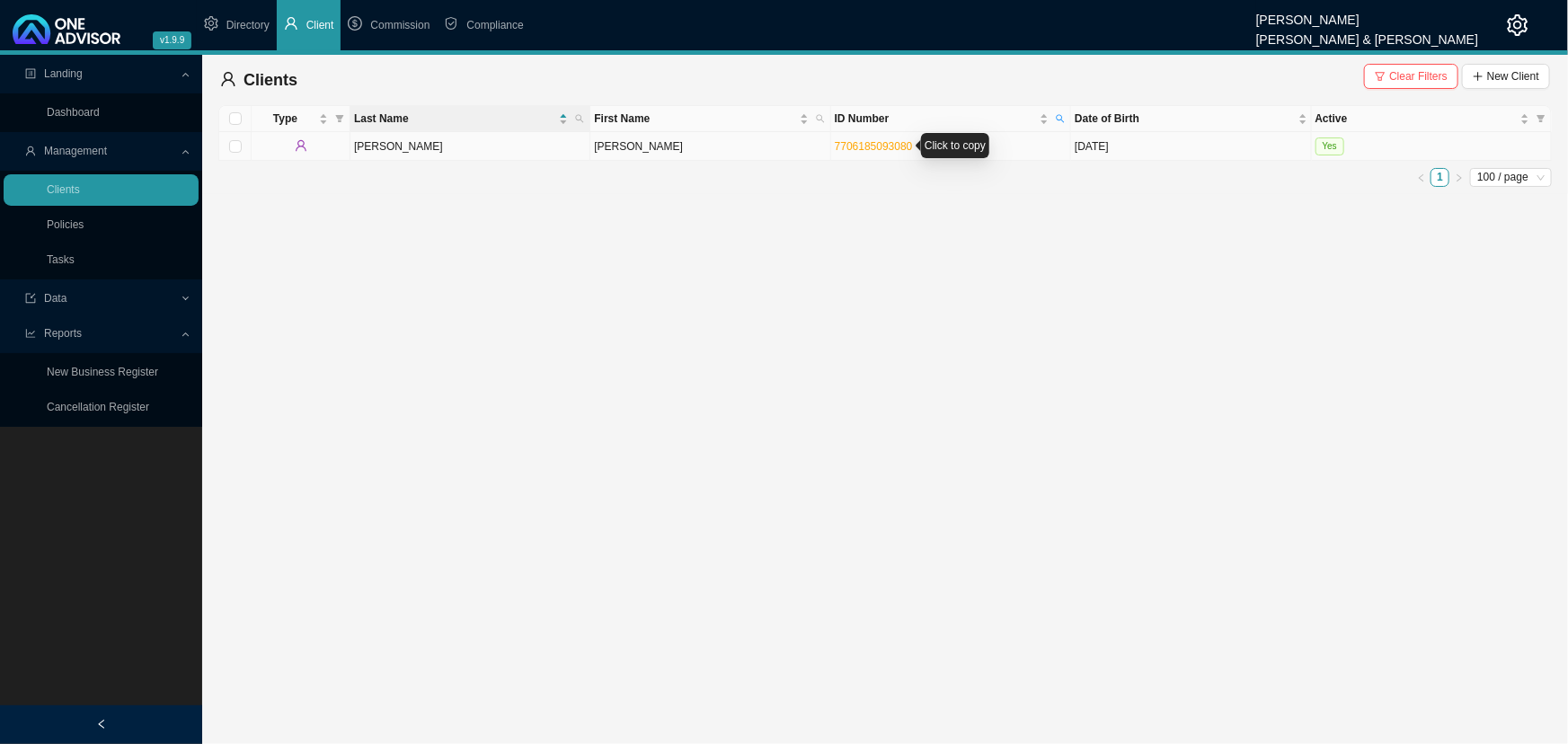
click at [870, 143] on link "7706185093080" at bounding box center [873, 146] width 78 height 13
click at [501, 144] on td "[PERSON_NAME]" at bounding box center [470, 147] width 240 height 29
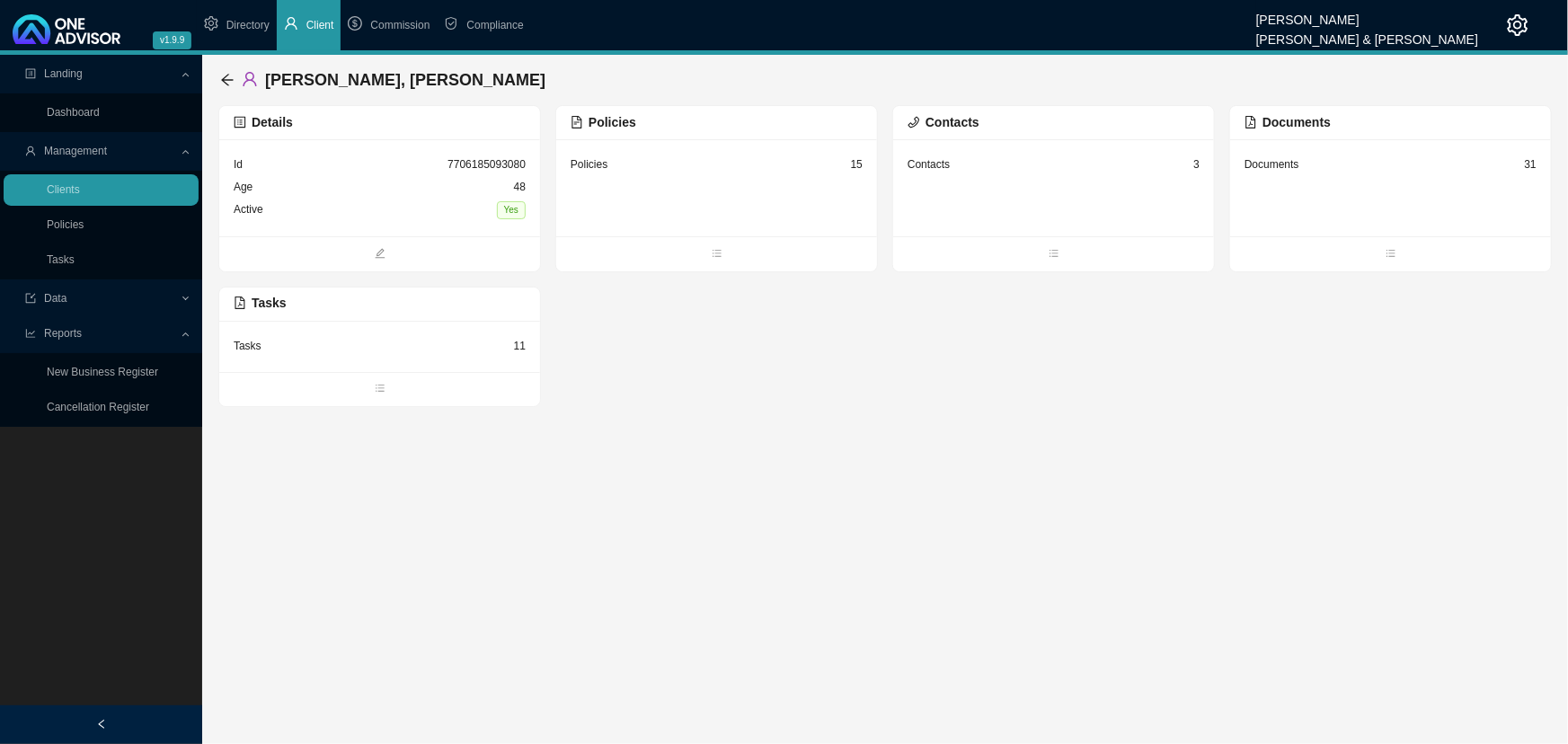
click at [325, 184] on div "Age [DEMOGRAPHIC_DATA]" at bounding box center [379, 187] width 292 height 22
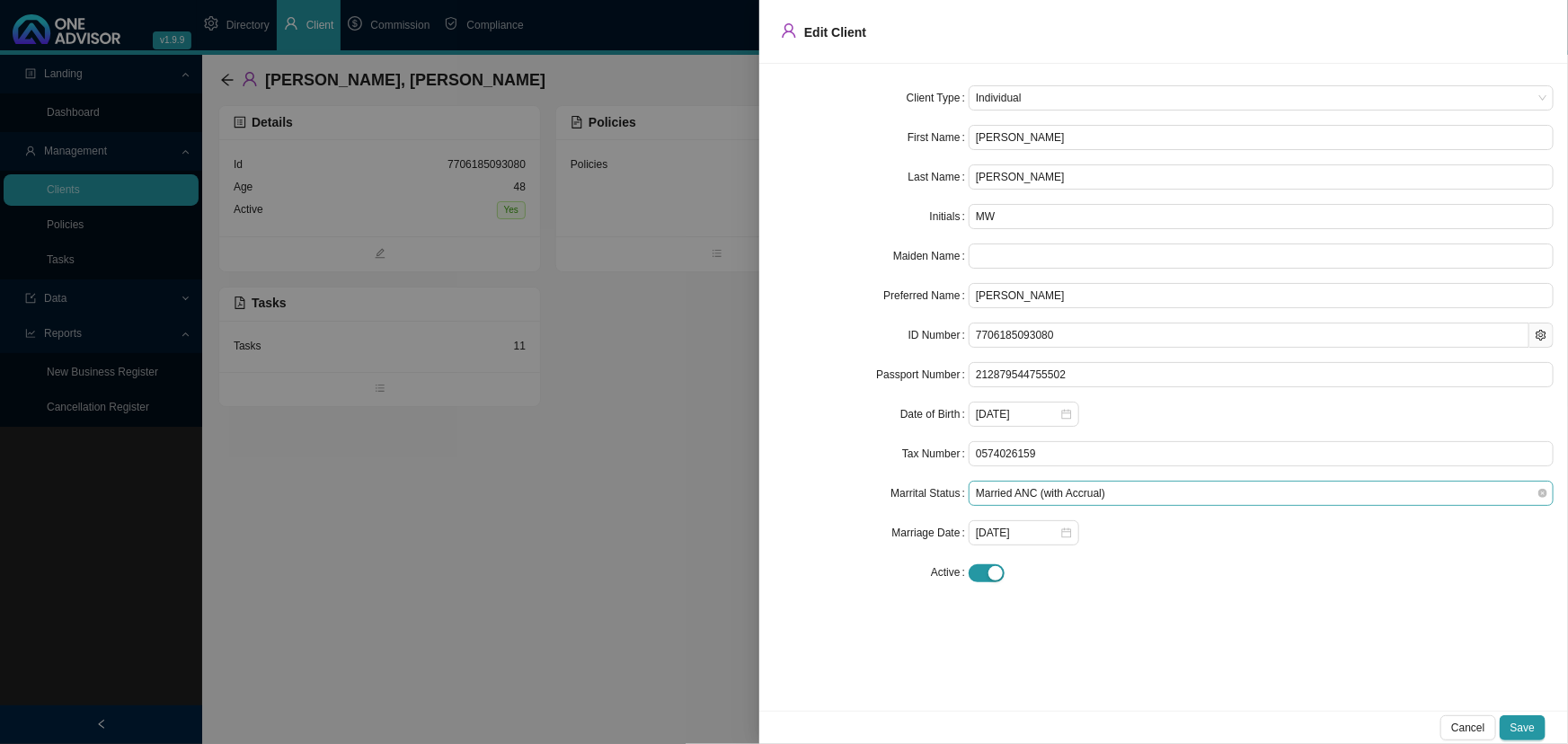
click at [1109, 487] on span "Married ANC (with Accrual)" at bounding box center [1261, 493] width 571 height 23
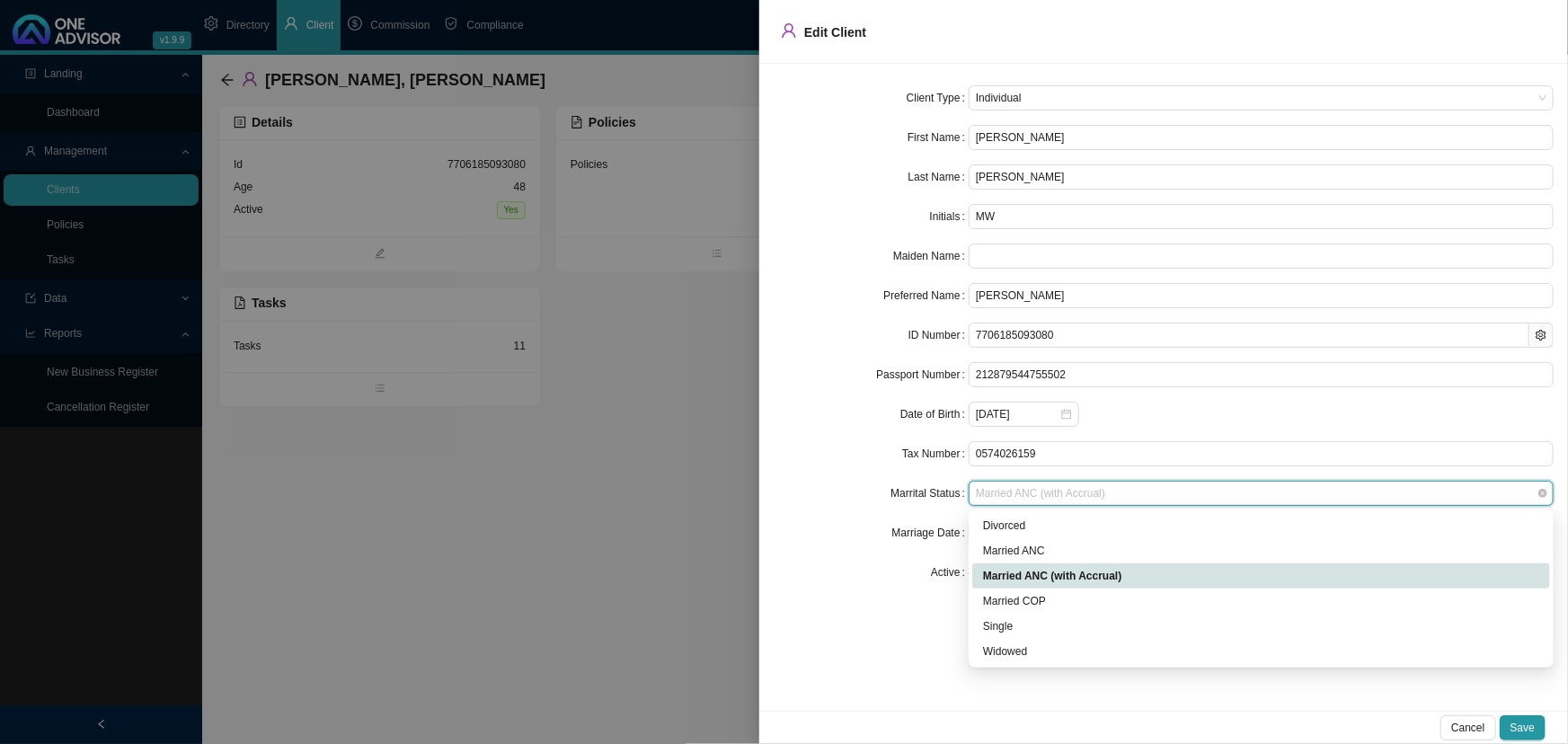
click at [1109, 487] on span "Married ANC (with Accrual)" at bounding box center [1261, 493] width 571 height 23
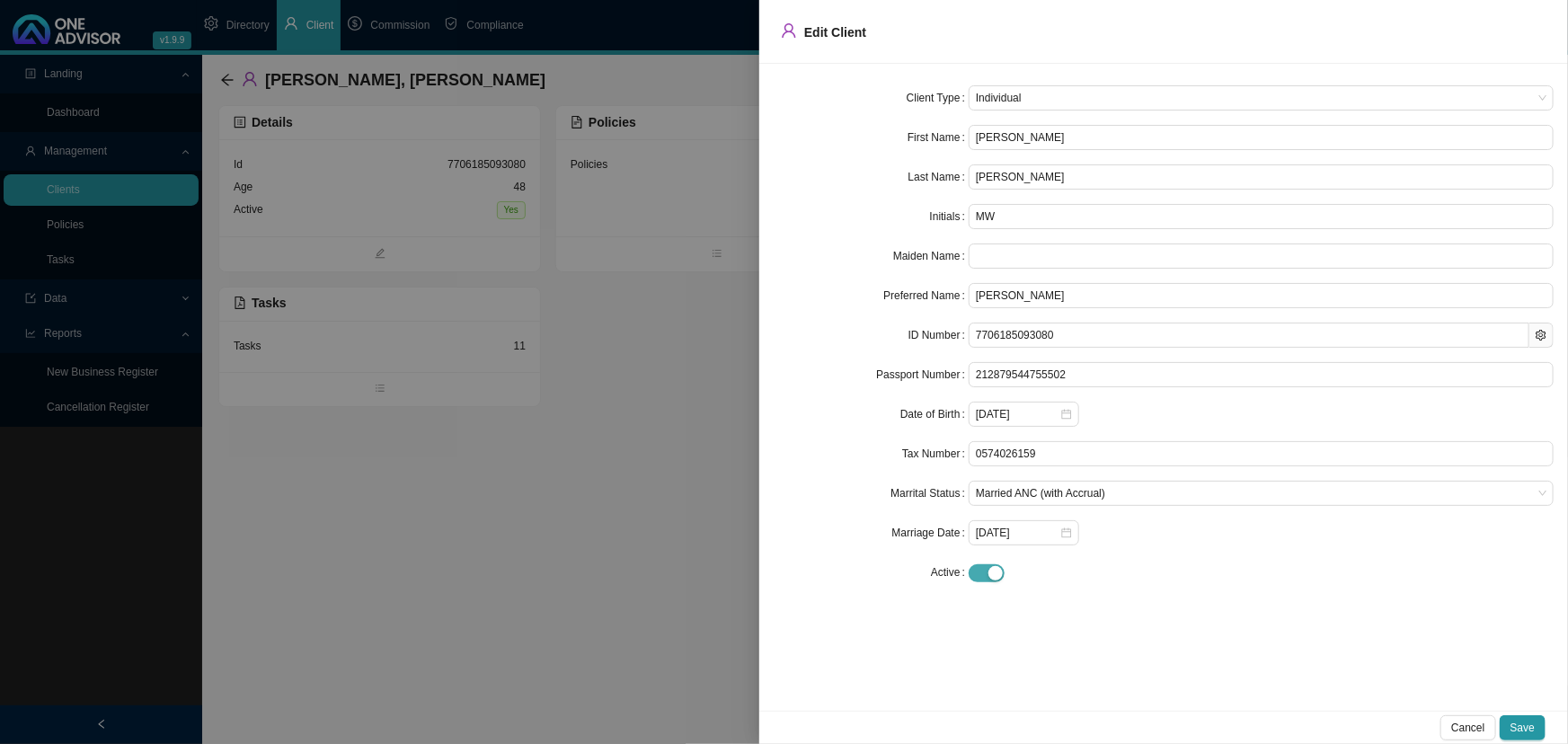
click at [995, 552] on div "button" at bounding box center [995, 573] width 15 height 15
click at [991, 552] on span at bounding box center [1261, 611] width 571 height 23
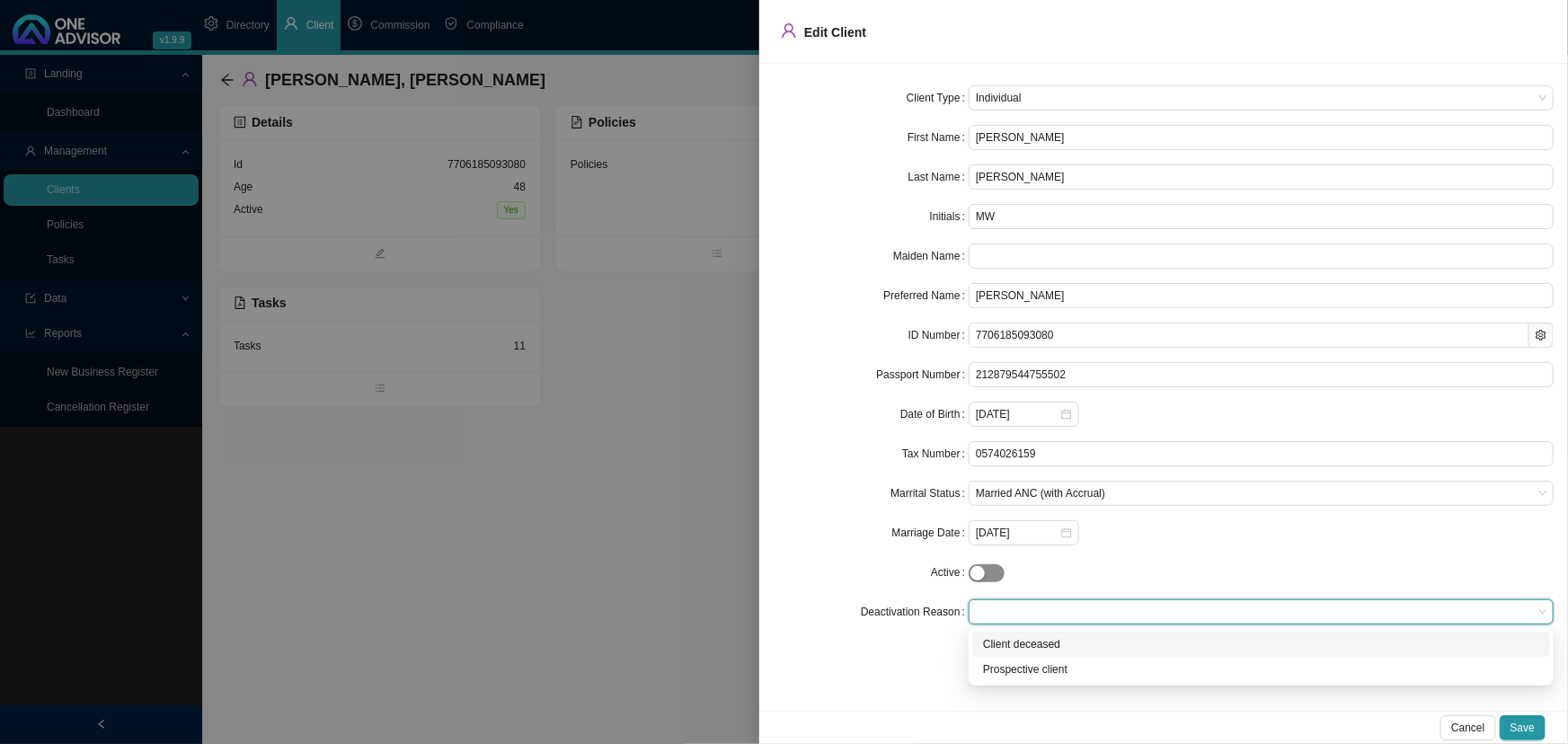
click at [991, 552] on span "button" at bounding box center [986, 573] width 36 height 18
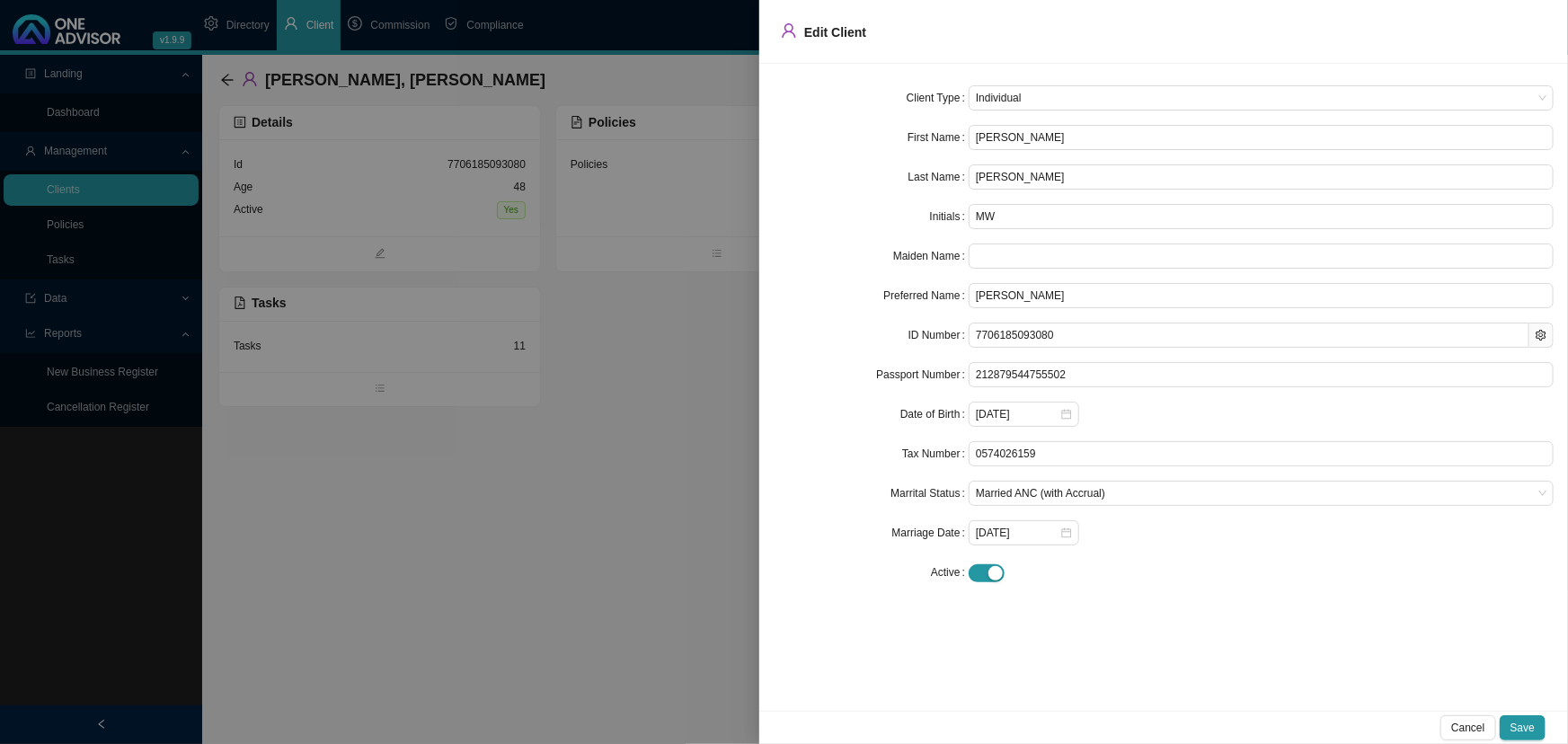
click at [1136, 541] on div "[DATE]" at bounding box center [1260, 533] width 585 height 25
click at [429, 505] on div at bounding box center [784, 372] width 1568 height 744
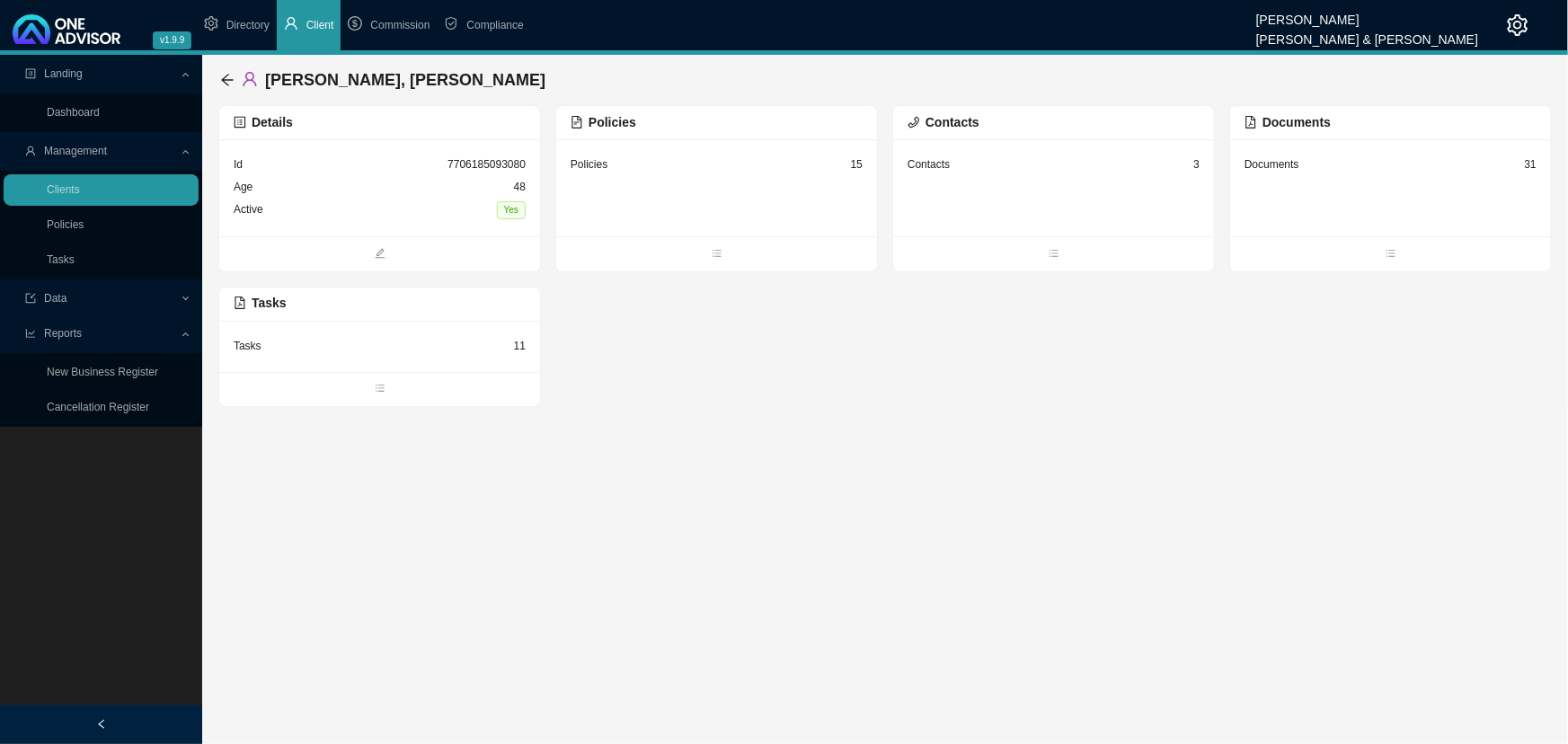
click at [681, 168] on div "Policies 15" at bounding box center [717, 164] width 292 height 22
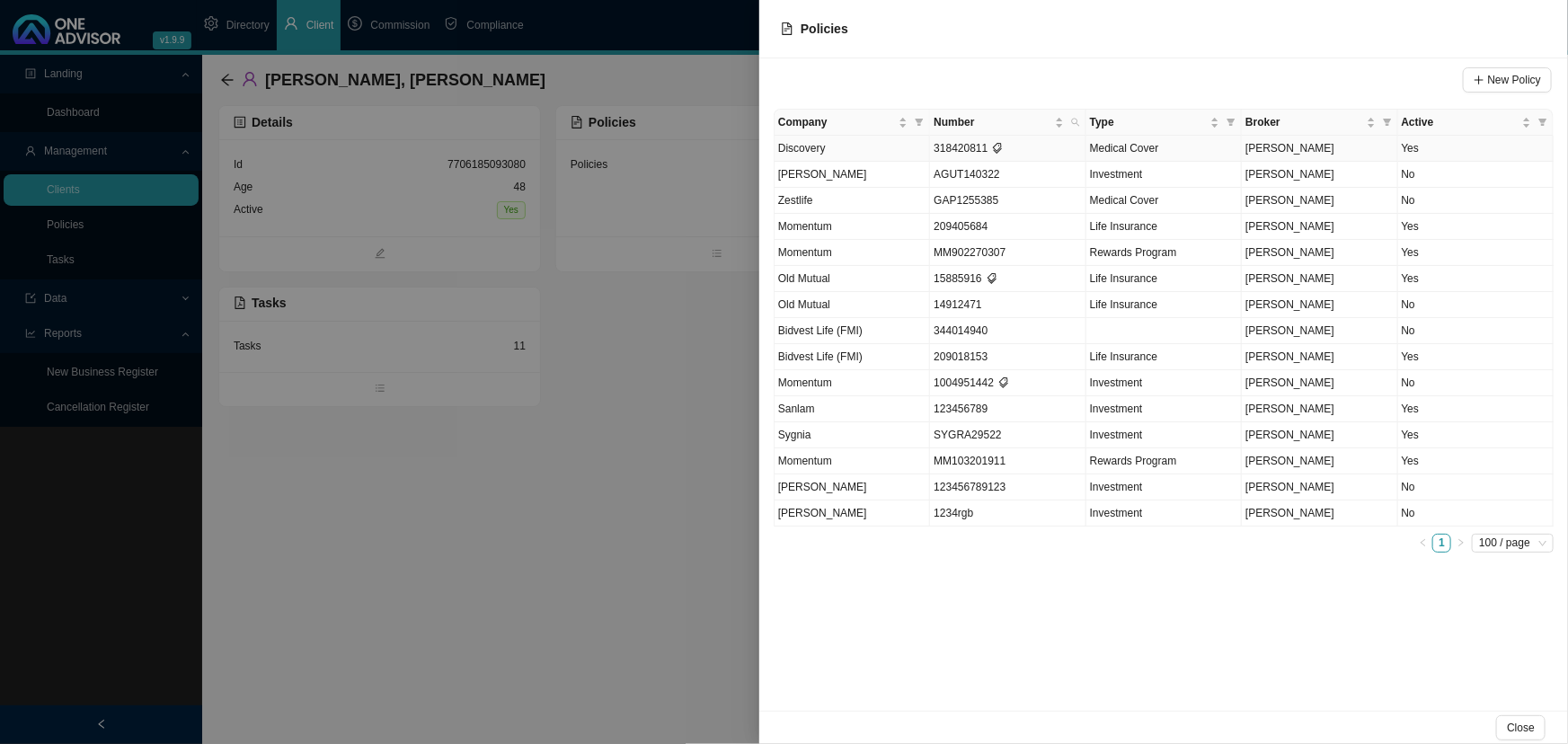
click at [859, 149] on td "Discovery" at bounding box center [852, 148] width 156 height 26
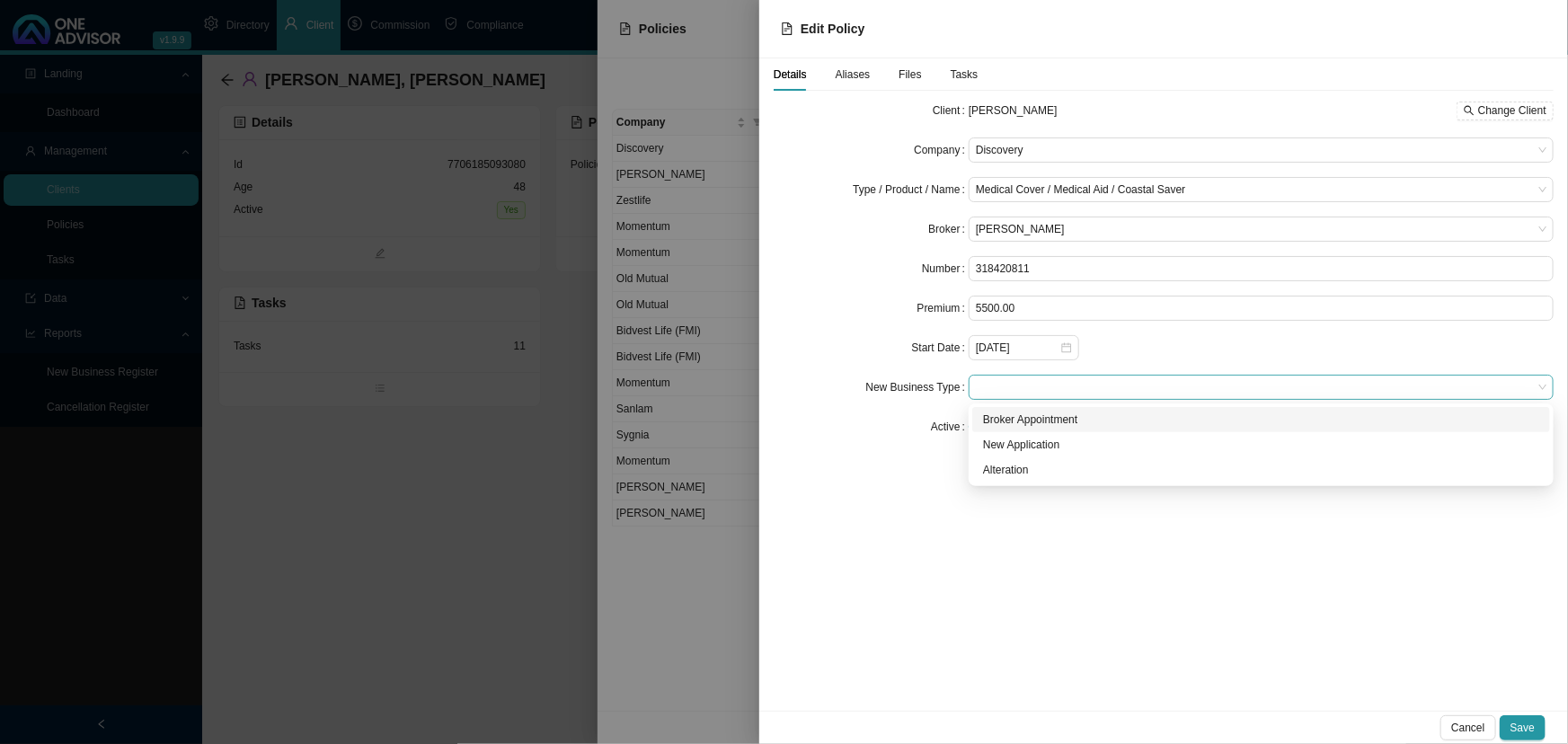
click at [1002, 388] on span at bounding box center [1261, 387] width 571 height 23
click at [915, 443] on div "Client [PERSON_NAME] Change Client Company Discovery Type / Product / Name Medi…" at bounding box center [1164, 276] width 780 height 356
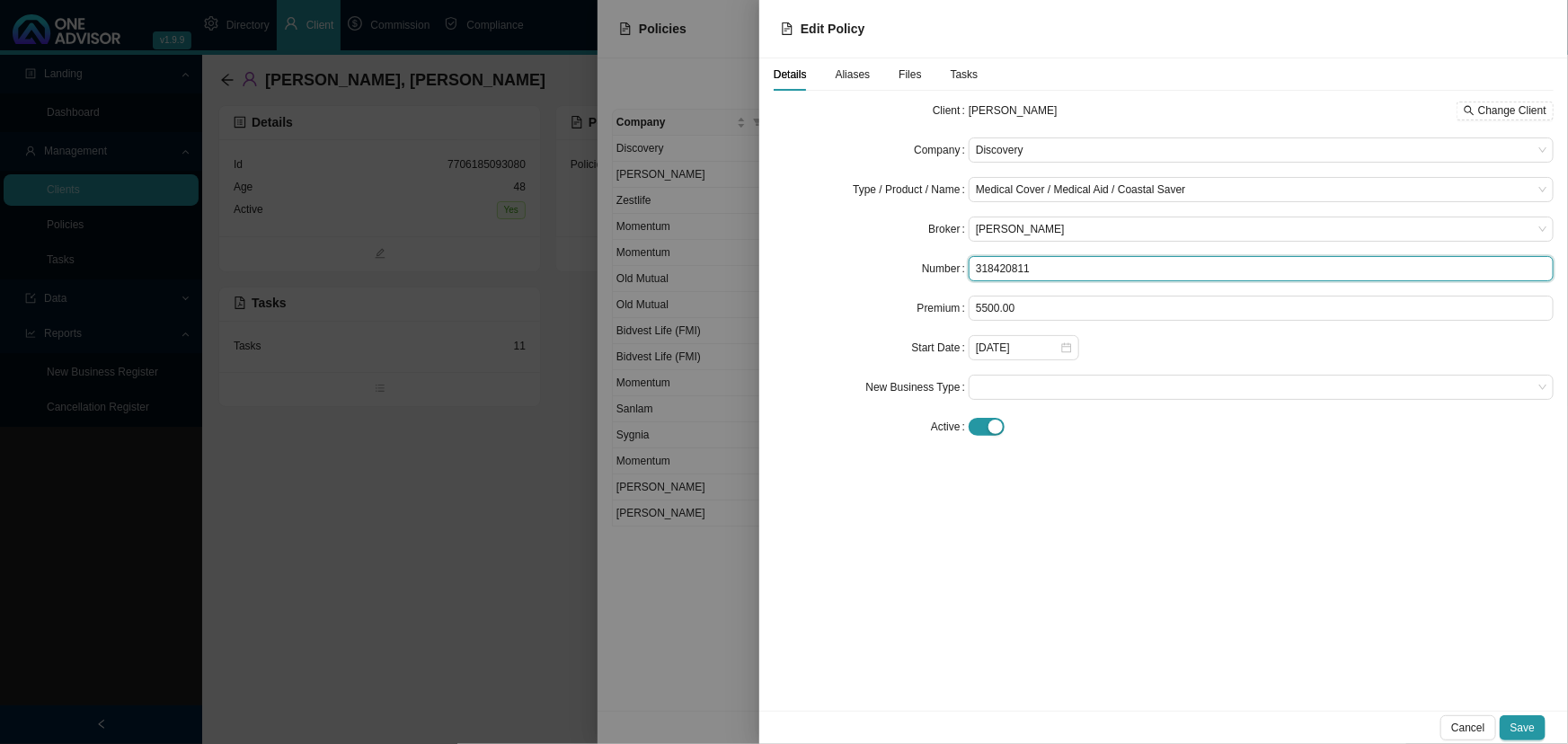
drag, startPoint x: 1022, startPoint y: 268, endPoint x: 976, endPoint y: 267, distance: 46.0
click at [976, 267] on input "318420811" at bounding box center [1260, 269] width 585 height 25
click at [1101, 271] on input "318420811" at bounding box center [1260, 269] width 585 height 25
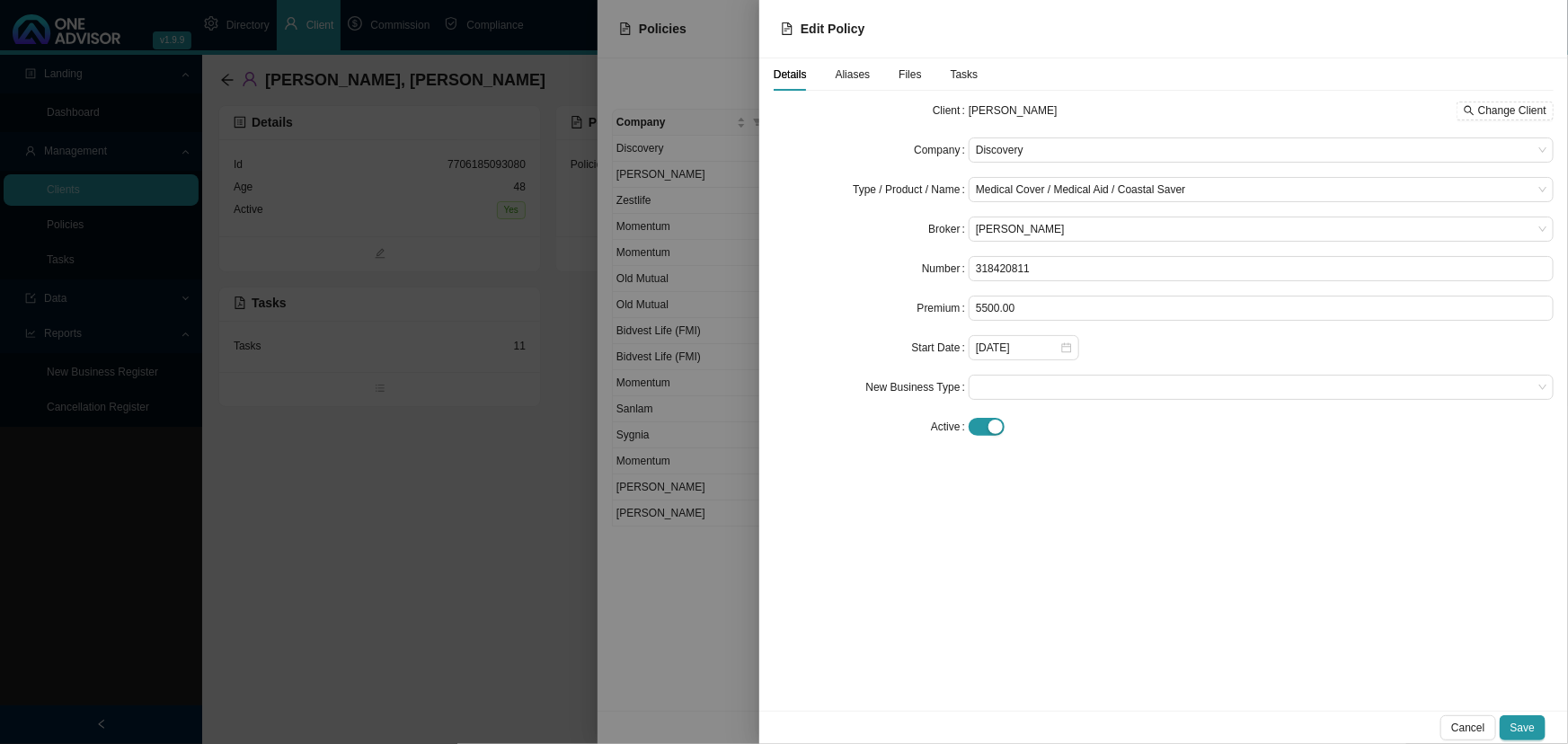
click at [850, 76] on span "Aliases" at bounding box center [853, 74] width 35 height 11
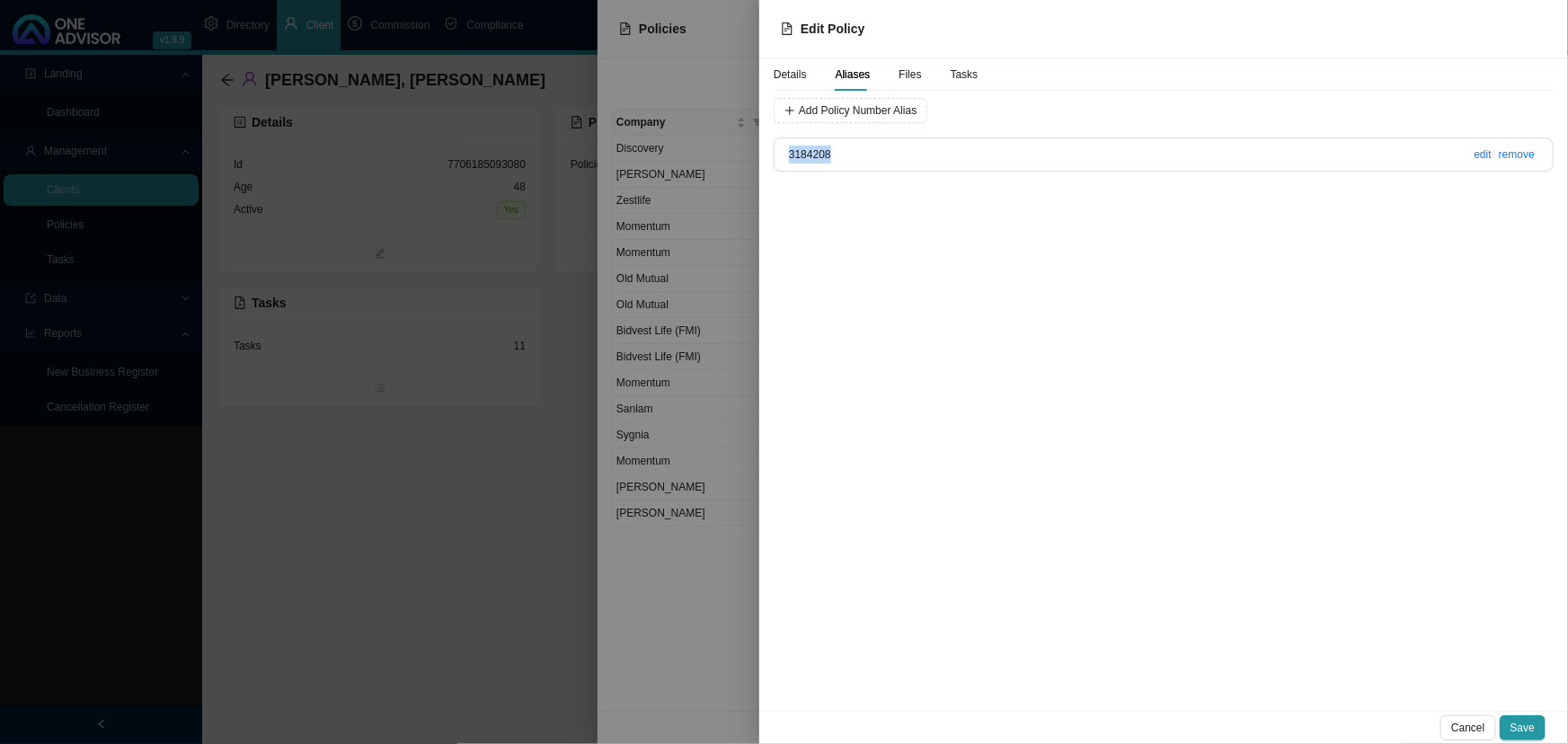
drag, startPoint x: 789, startPoint y: 153, endPoint x: 872, endPoint y: 153, distance: 83.0
click at [872, 153] on h4 "3184208" at bounding box center [1109, 154] width 642 height 18
click at [881, 245] on div "Details Aliases Files Tasks Add Policy Number [PERSON_NAME] 3184208 edit remove" at bounding box center [1164, 384] width 809 height 652
click at [794, 74] on span "Details" at bounding box center [790, 74] width 33 height 11
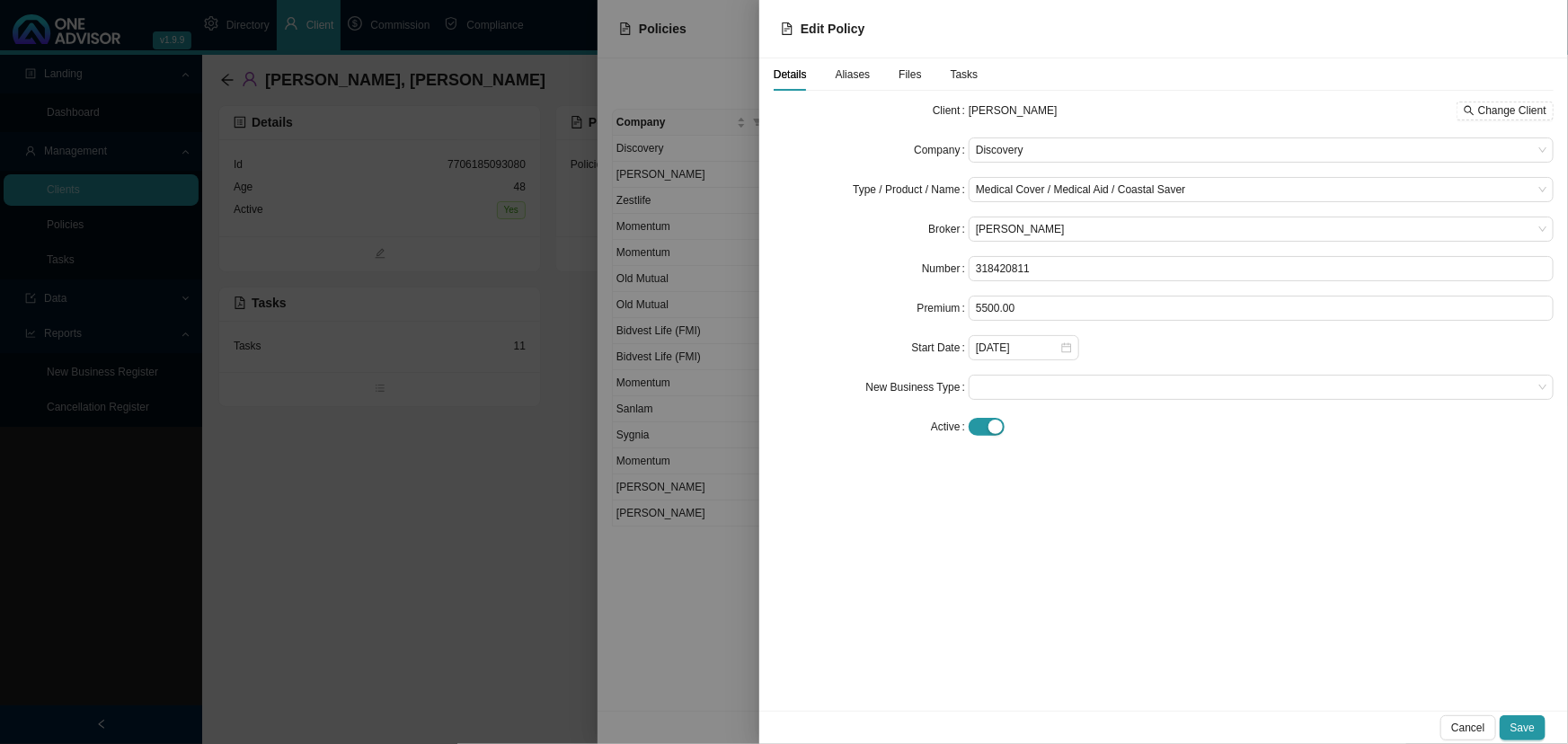
click at [957, 72] on span "Tasks" at bounding box center [964, 74] width 28 height 11
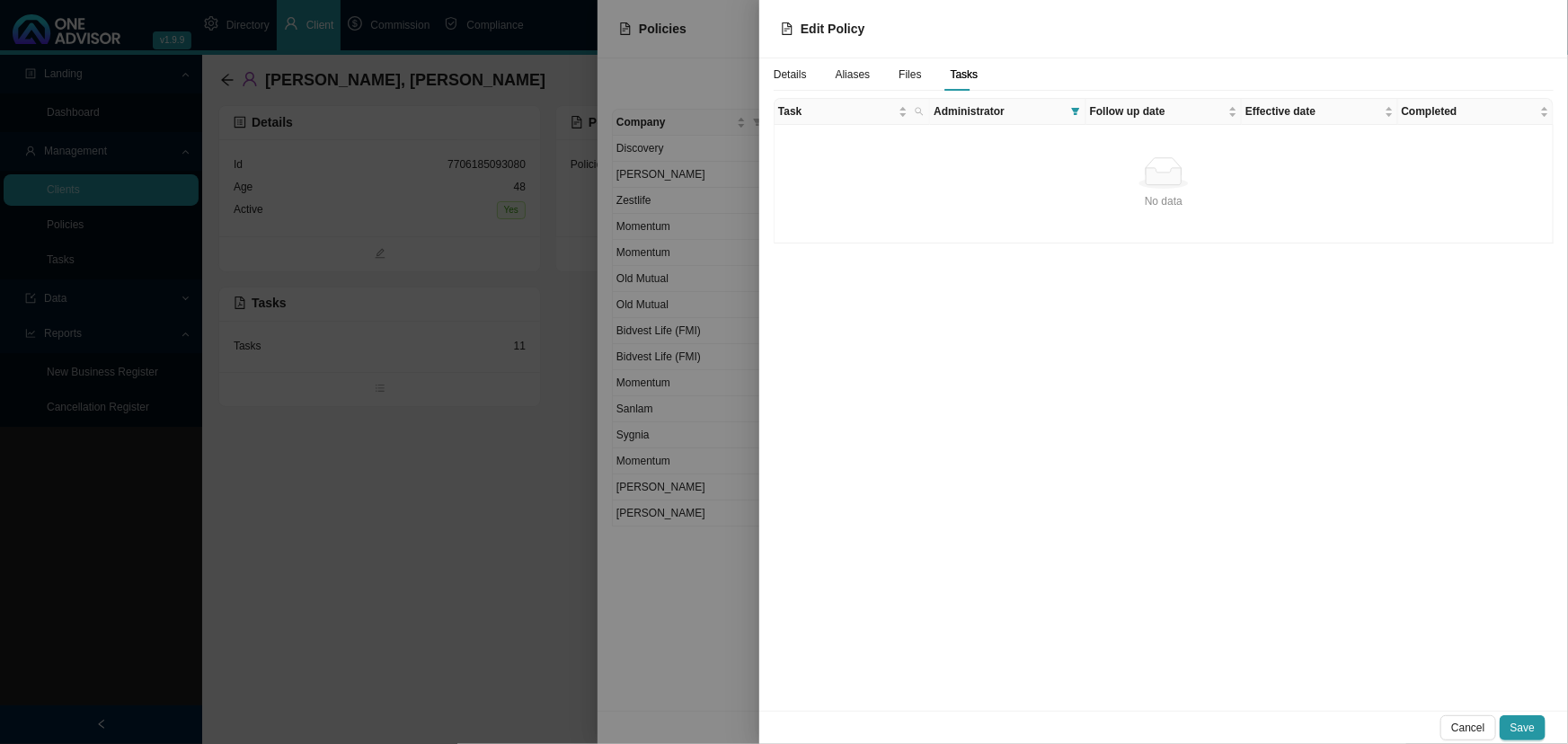
click at [1006, 107] on span "Administrator" at bounding box center [998, 111] width 130 height 18
click at [1077, 108] on icon "filter" at bounding box center [1075, 110] width 8 height 7
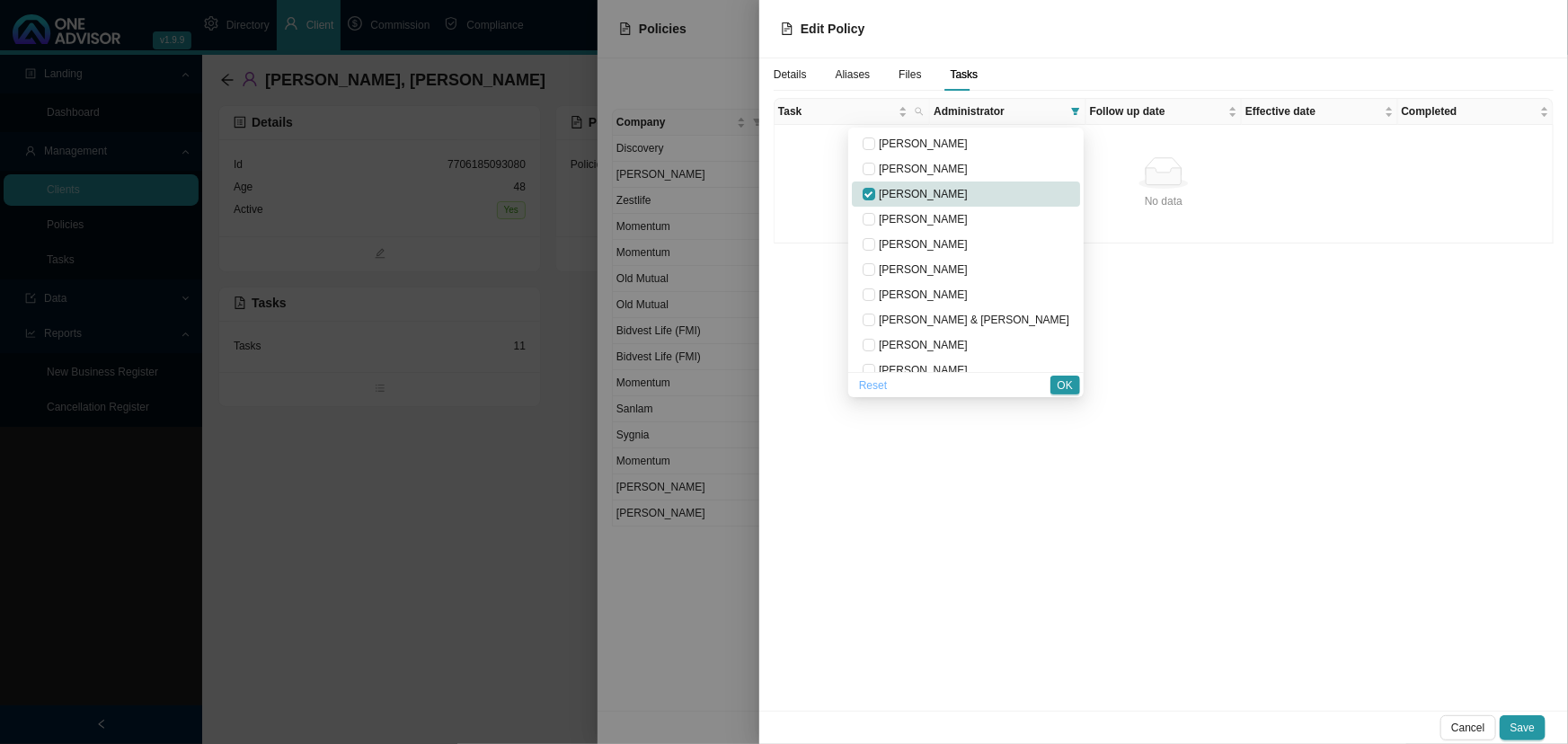
click at [887, 384] on span "Reset" at bounding box center [873, 385] width 28 height 18
checkbox input "false"
click at [1070, 381] on span "OK" at bounding box center [1065, 385] width 15 height 18
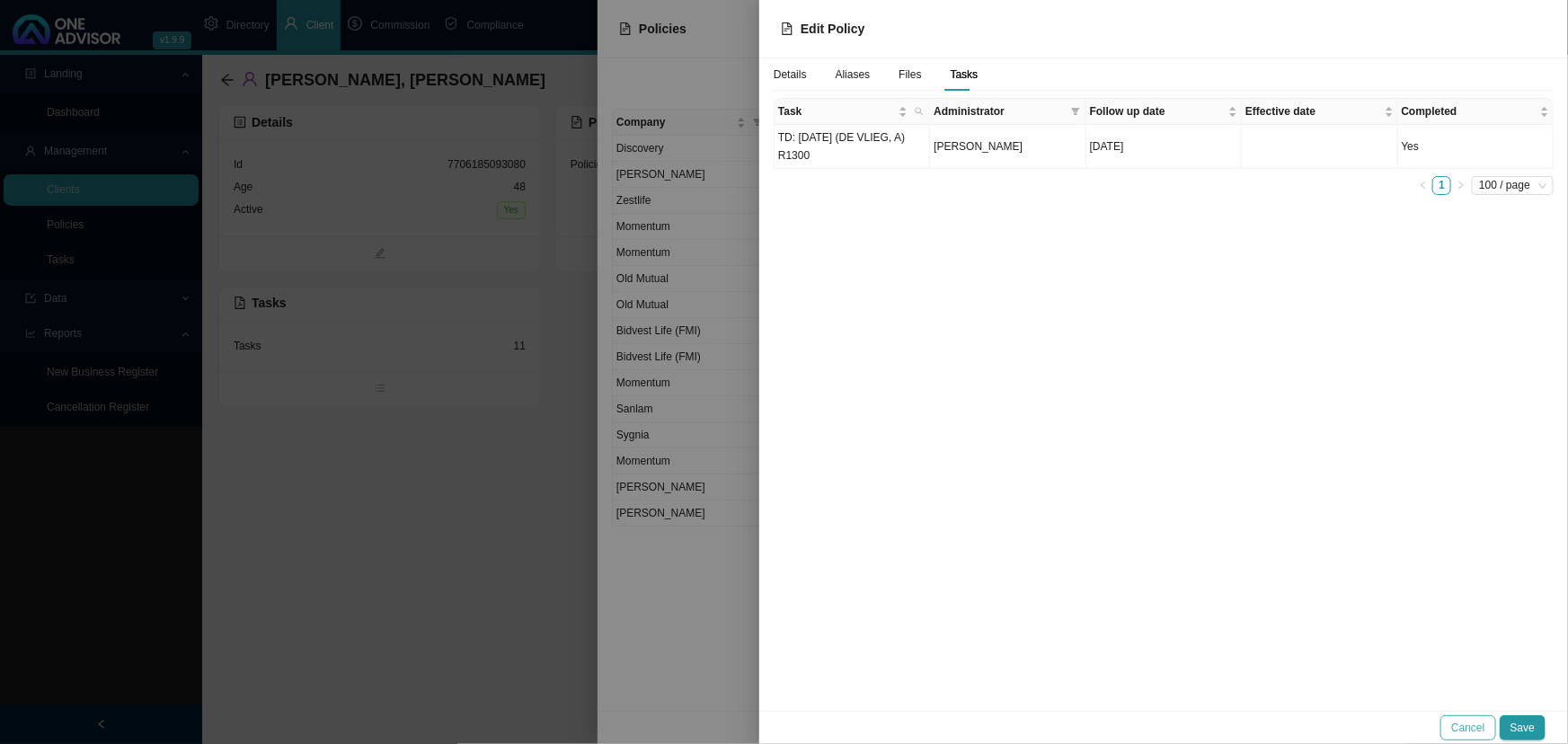
click at [1136, 552] on span "Cancel" at bounding box center [1467, 728] width 33 height 18
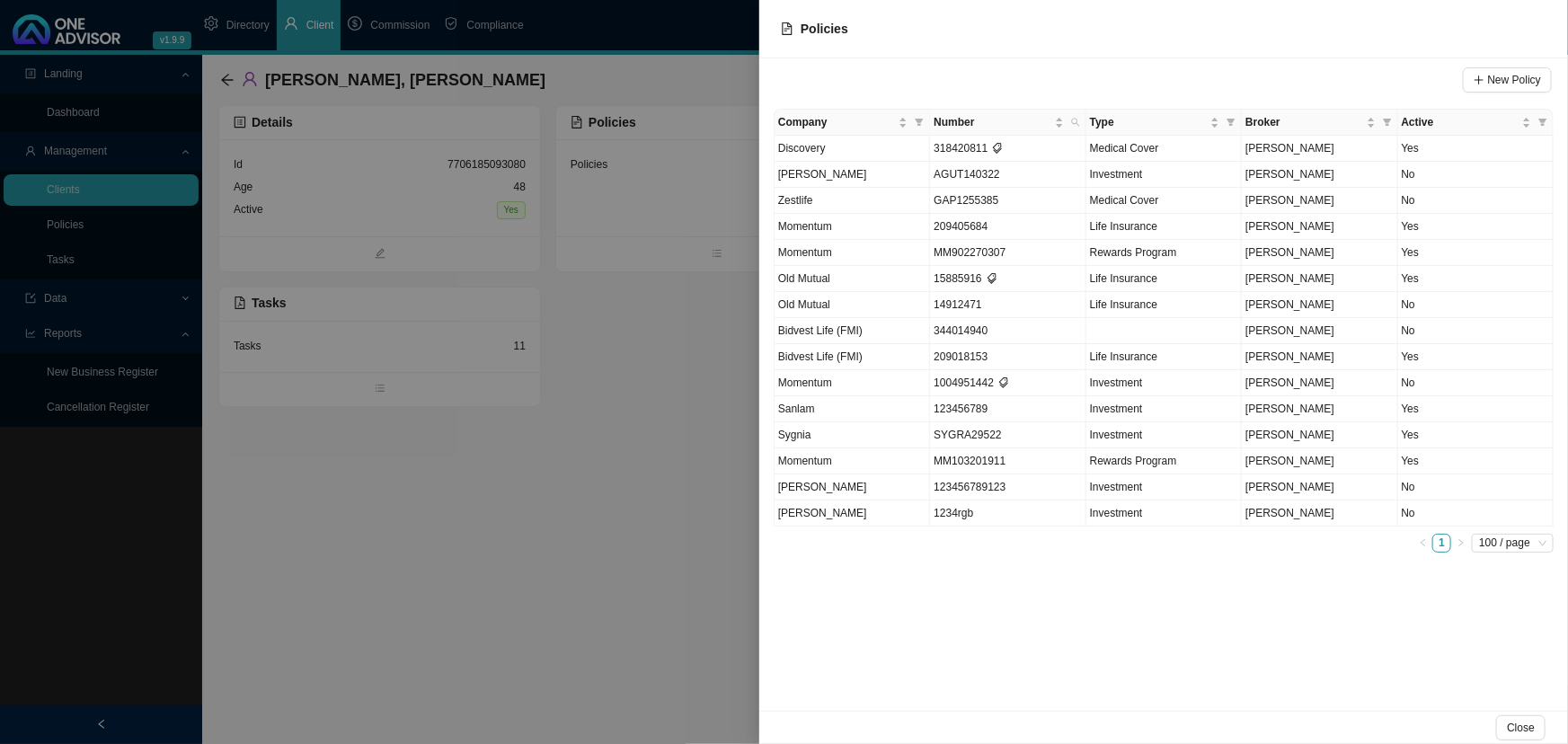
click at [543, 552] on div at bounding box center [784, 372] width 1568 height 744
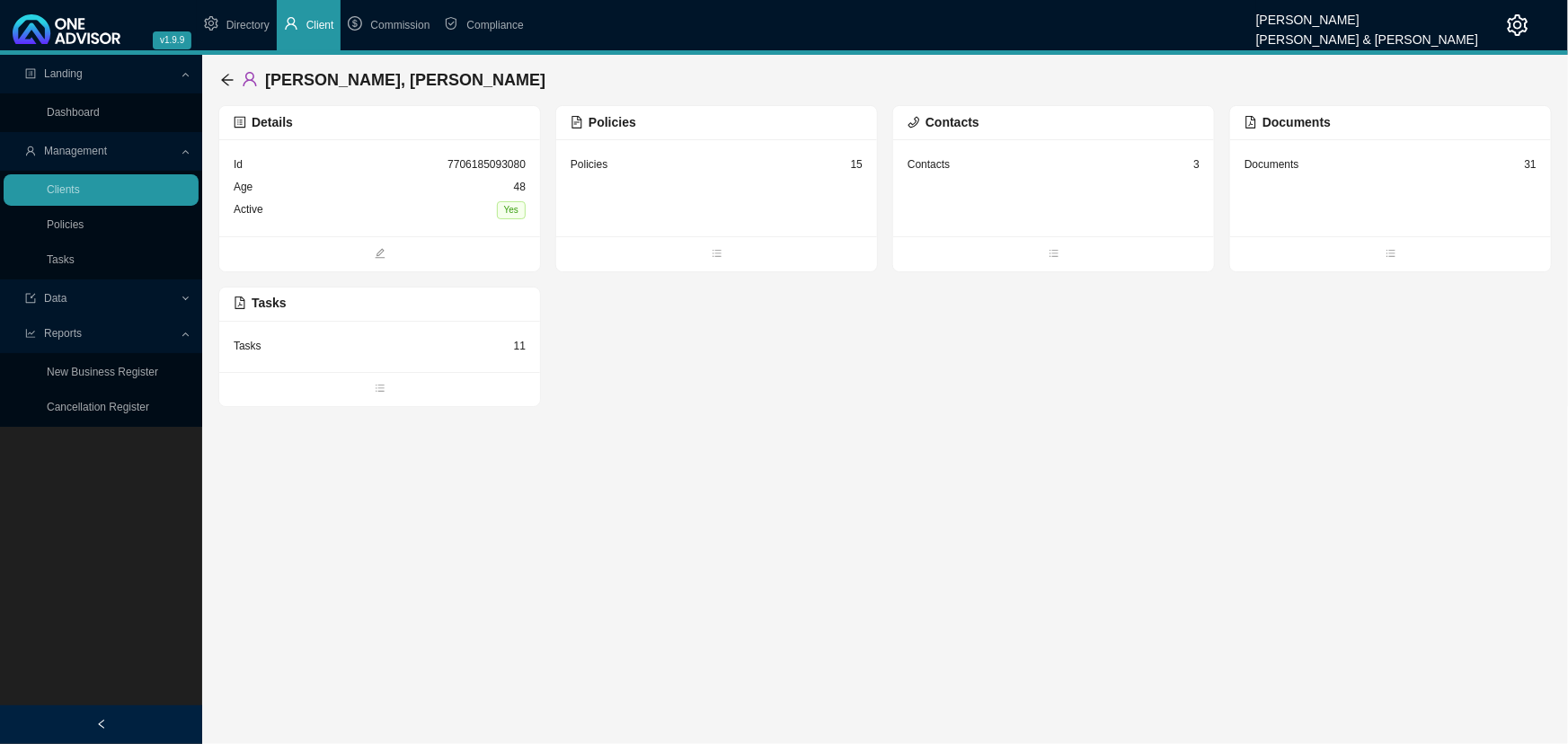
click at [986, 177] on div "Contacts 3" at bounding box center [1053, 188] width 321 height 97
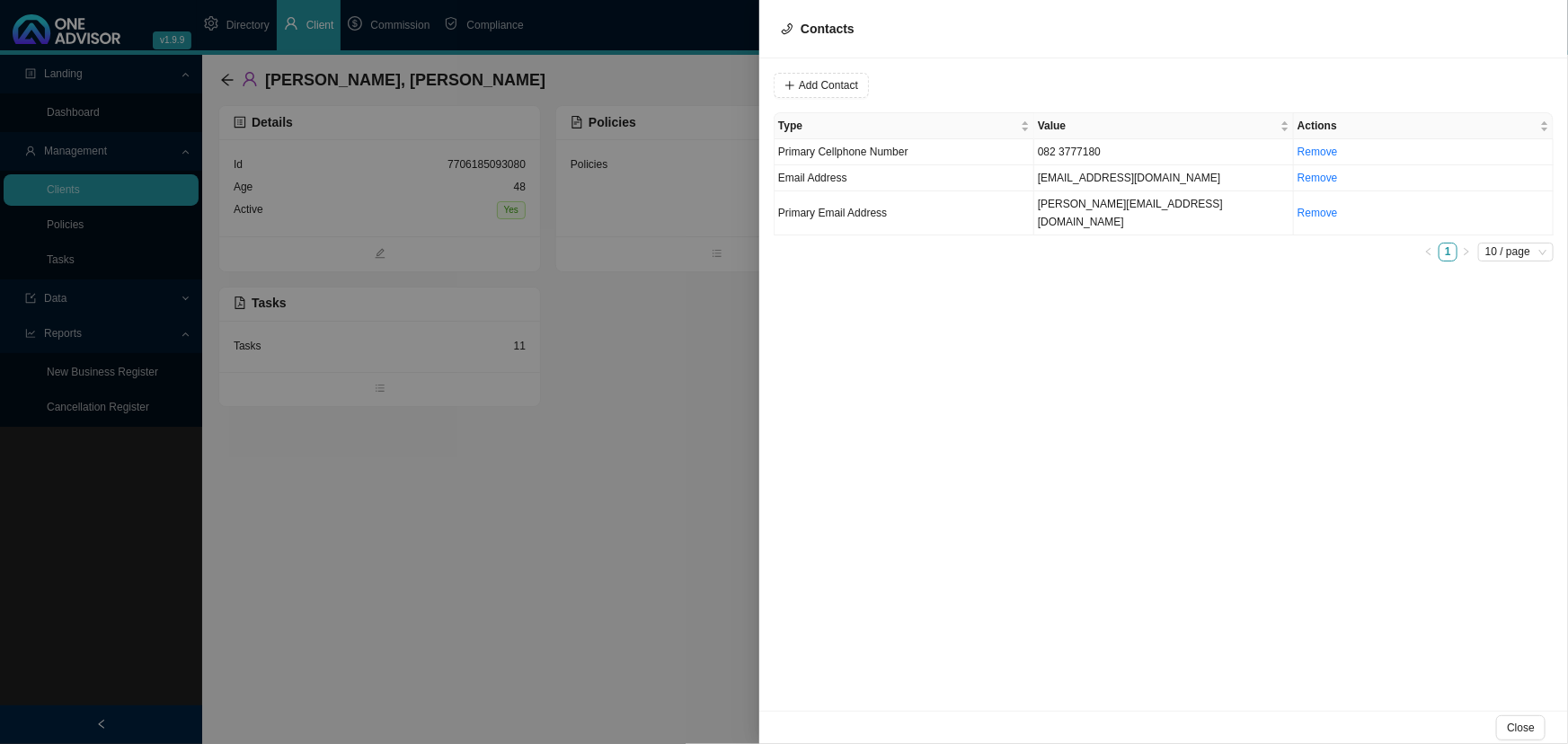
click at [564, 426] on div at bounding box center [784, 372] width 1568 height 744
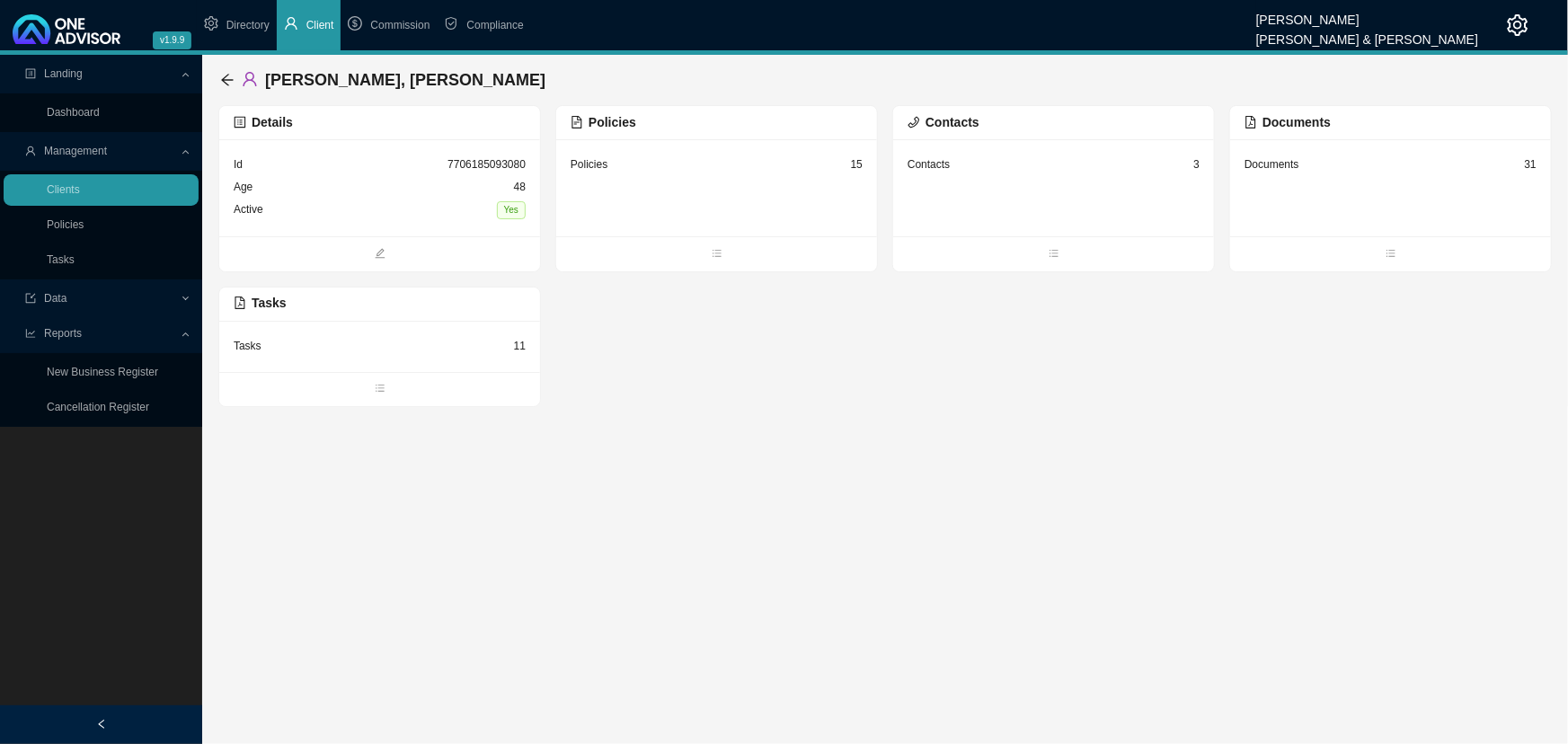
click at [1136, 184] on div "Documents 31" at bounding box center [1390, 188] width 321 height 97
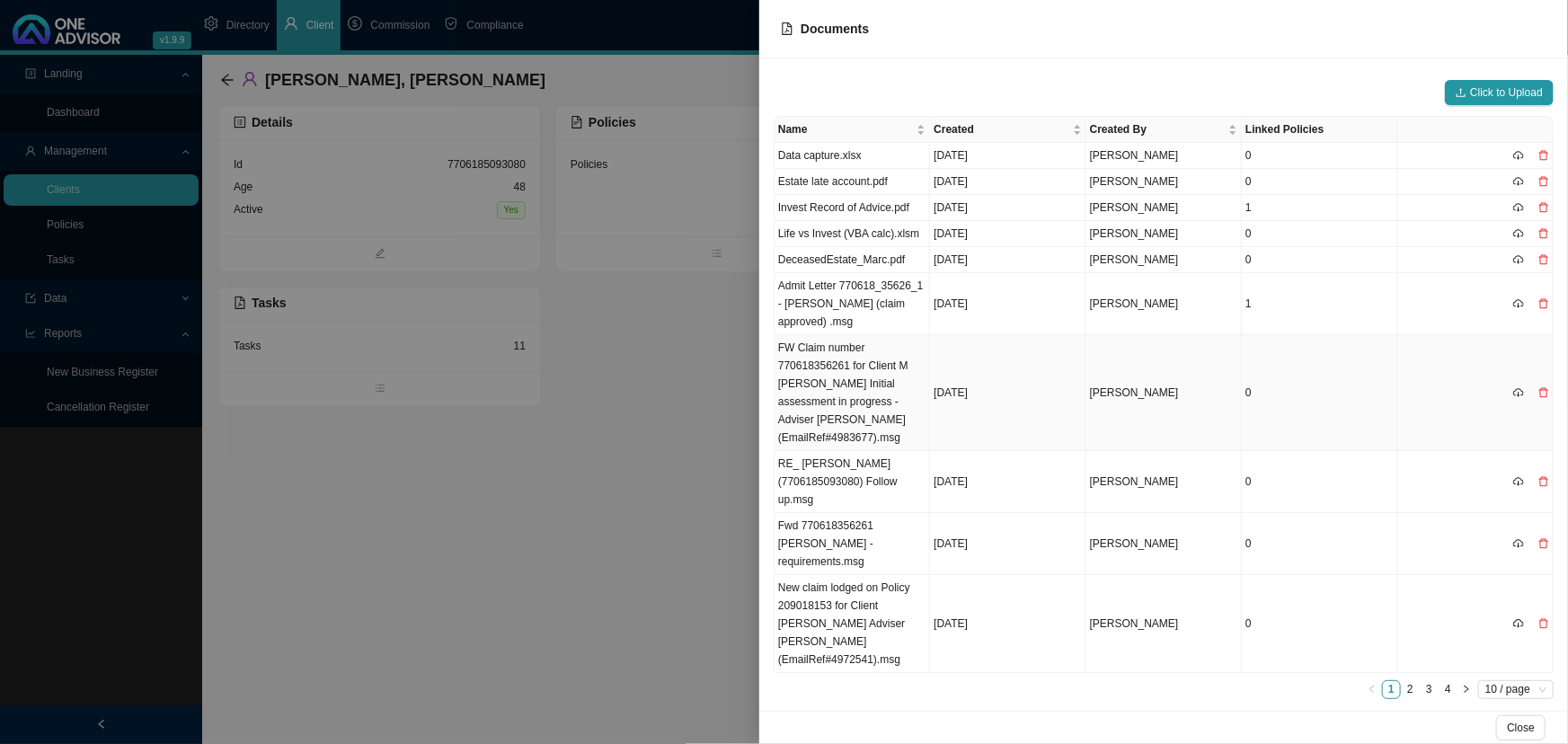
click at [1001, 372] on td "[DATE]" at bounding box center [1007, 393] width 156 height 116
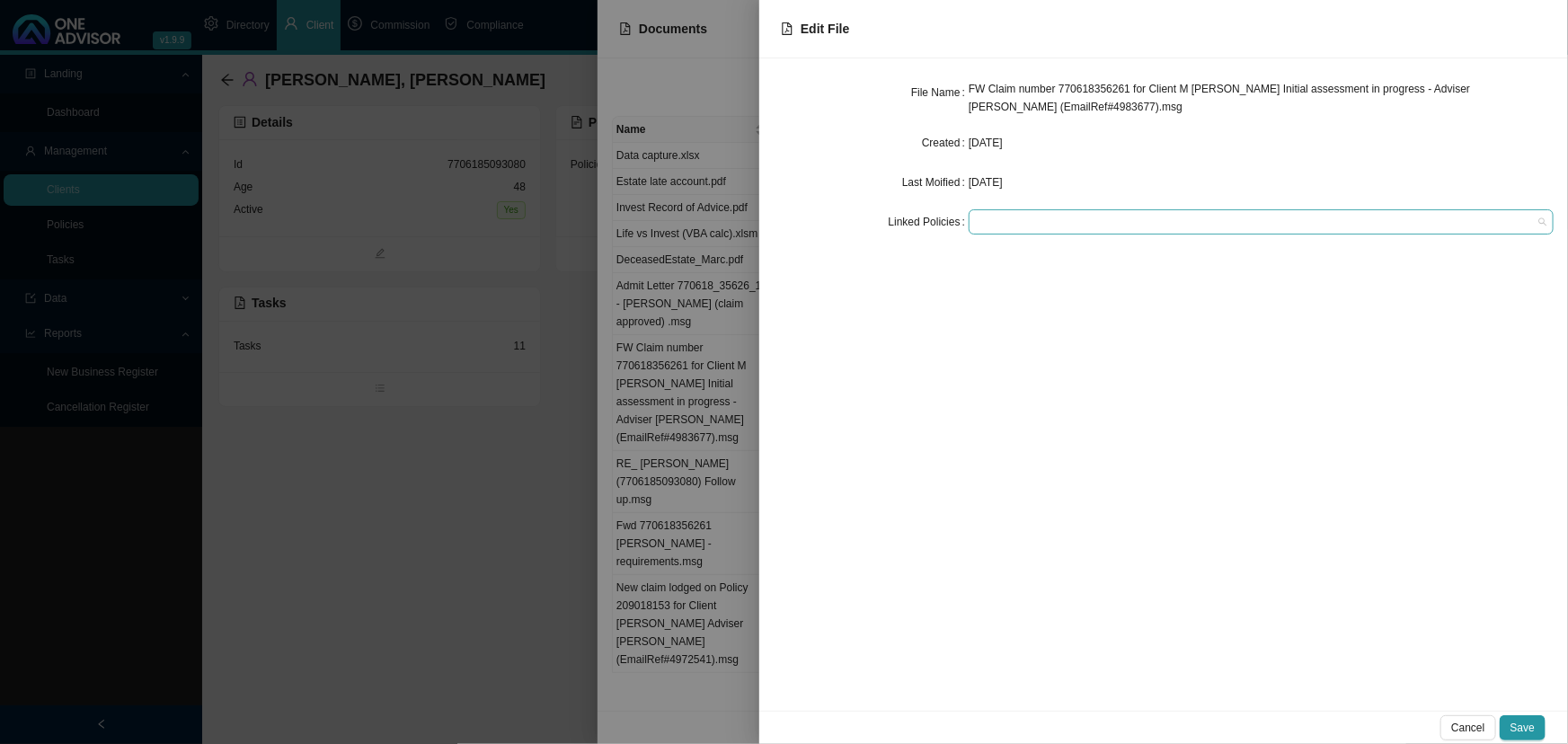
click at [1005, 221] on div at bounding box center [1252, 223] width 560 height 14
click at [488, 552] on div at bounding box center [784, 372] width 1568 height 744
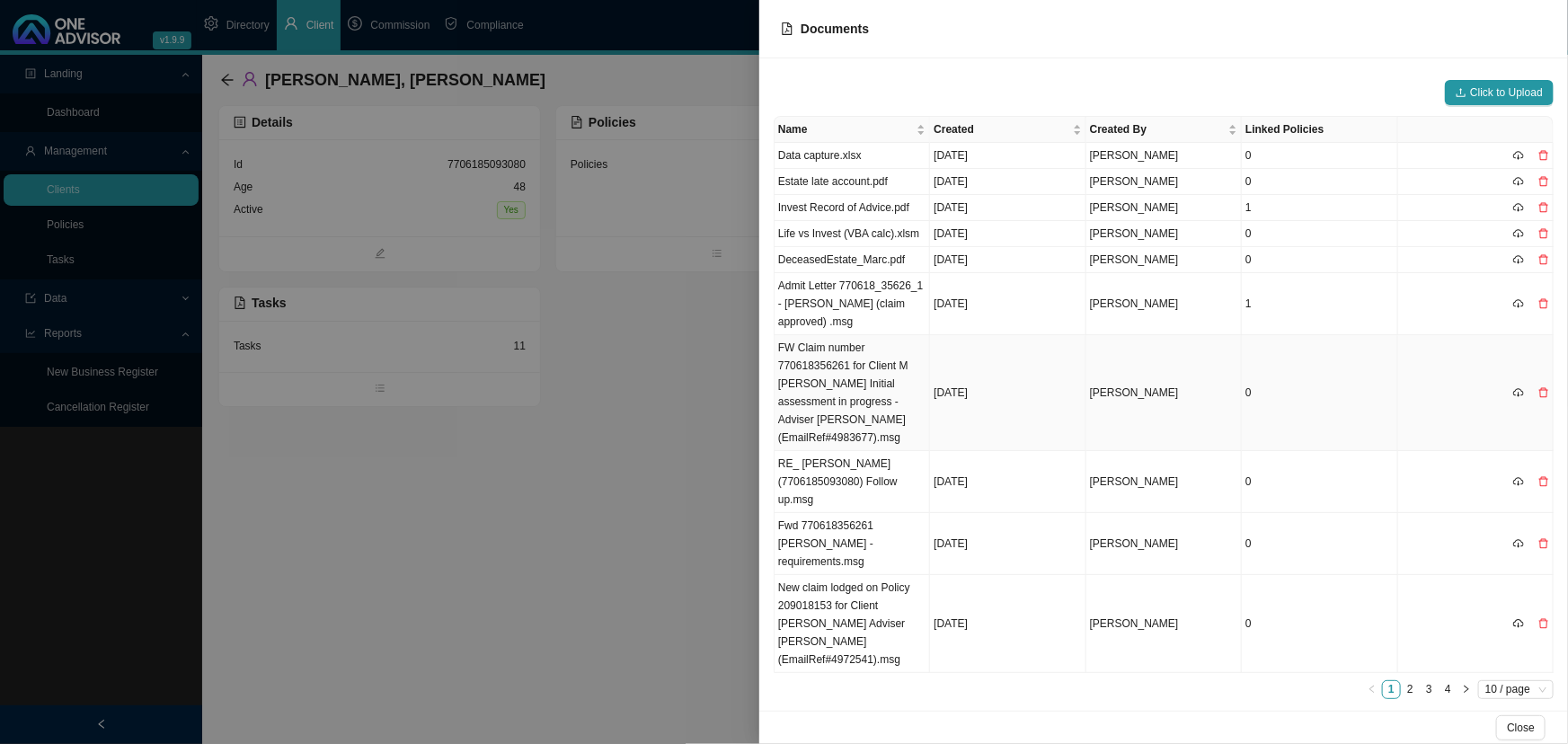
click at [1033, 367] on td "[DATE]" at bounding box center [1007, 393] width 156 height 116
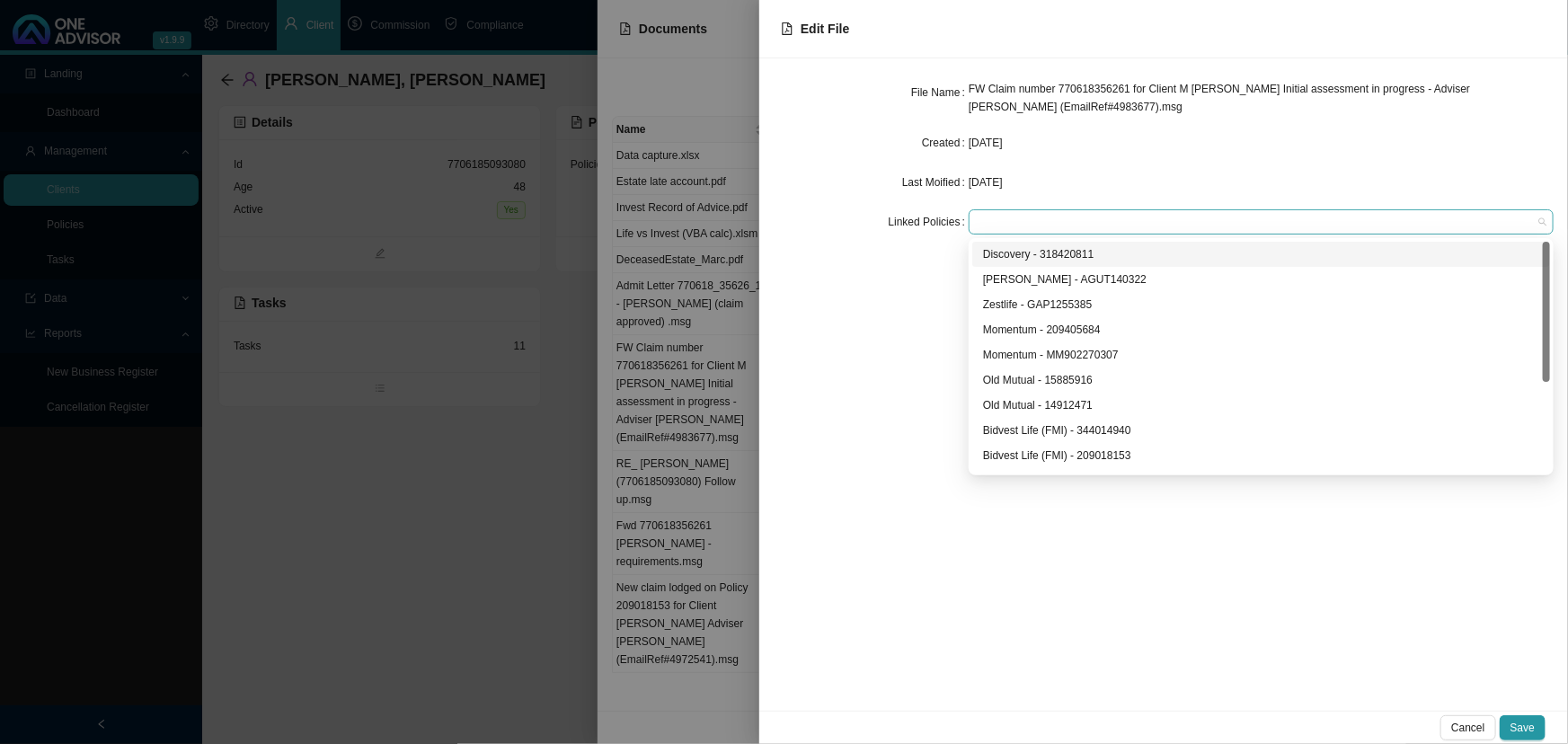
click at [1002, 219] on div at bounding box center [1252, 223] width 560 height 14
click at [1037, 249] on div "Discovery - 318420811" at bounding box center [1260, 254] width 556 height 18
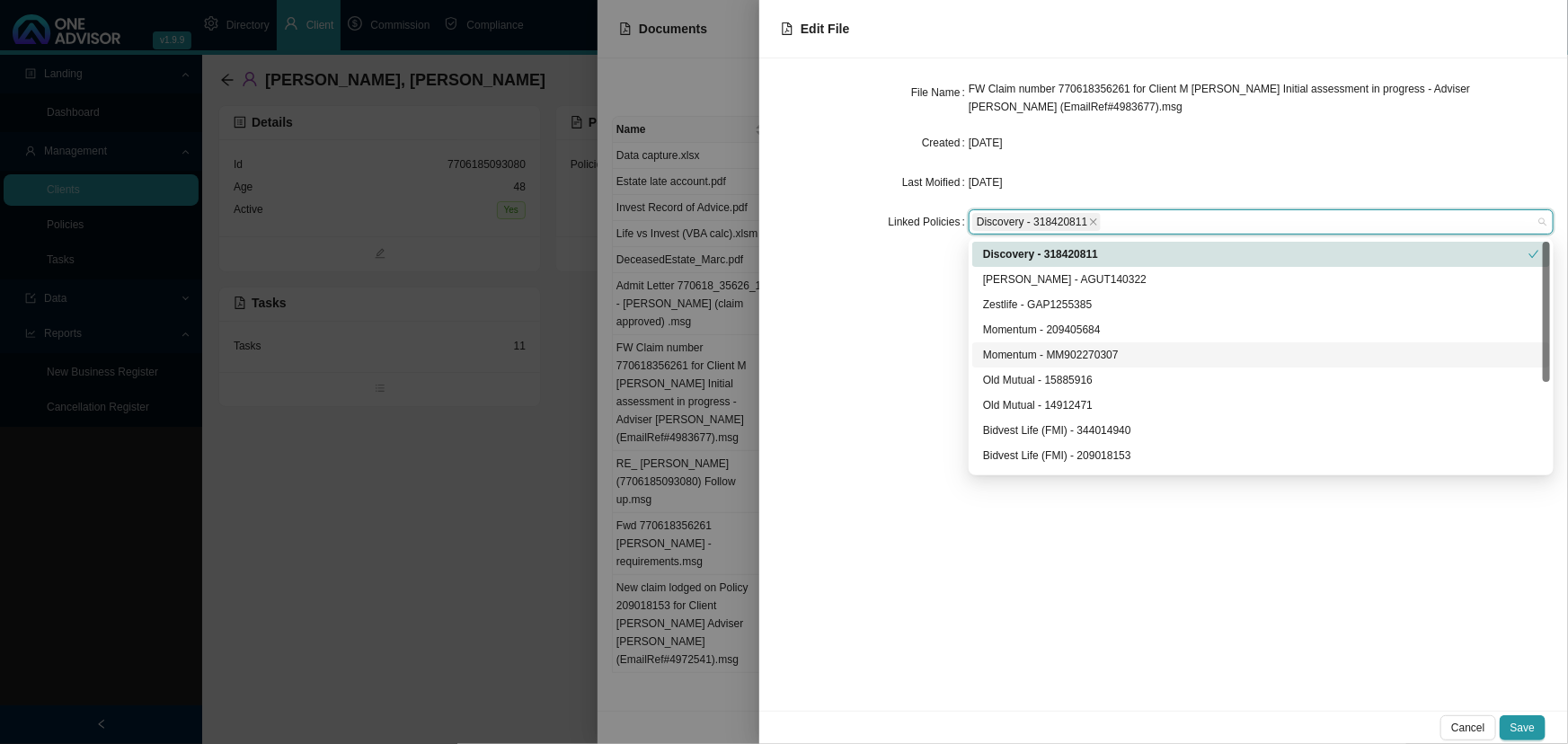
click at [1032, 352] on div "Momentum - MM902270307" at bounding box center [1260, 355] width 556 height 18
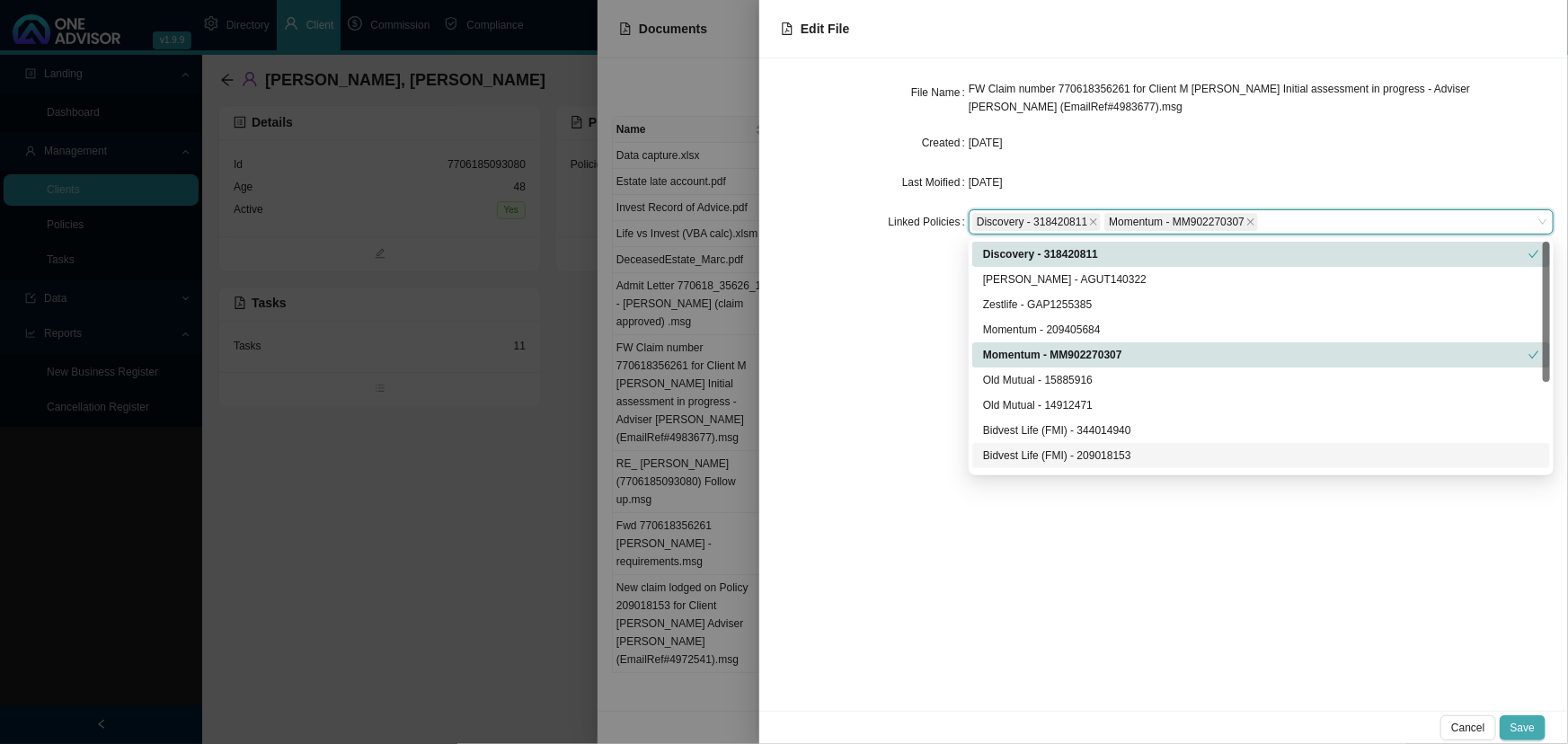
click at [1136, 552] on span "Save" at bounding box center [1522, 728] width 24 height 18
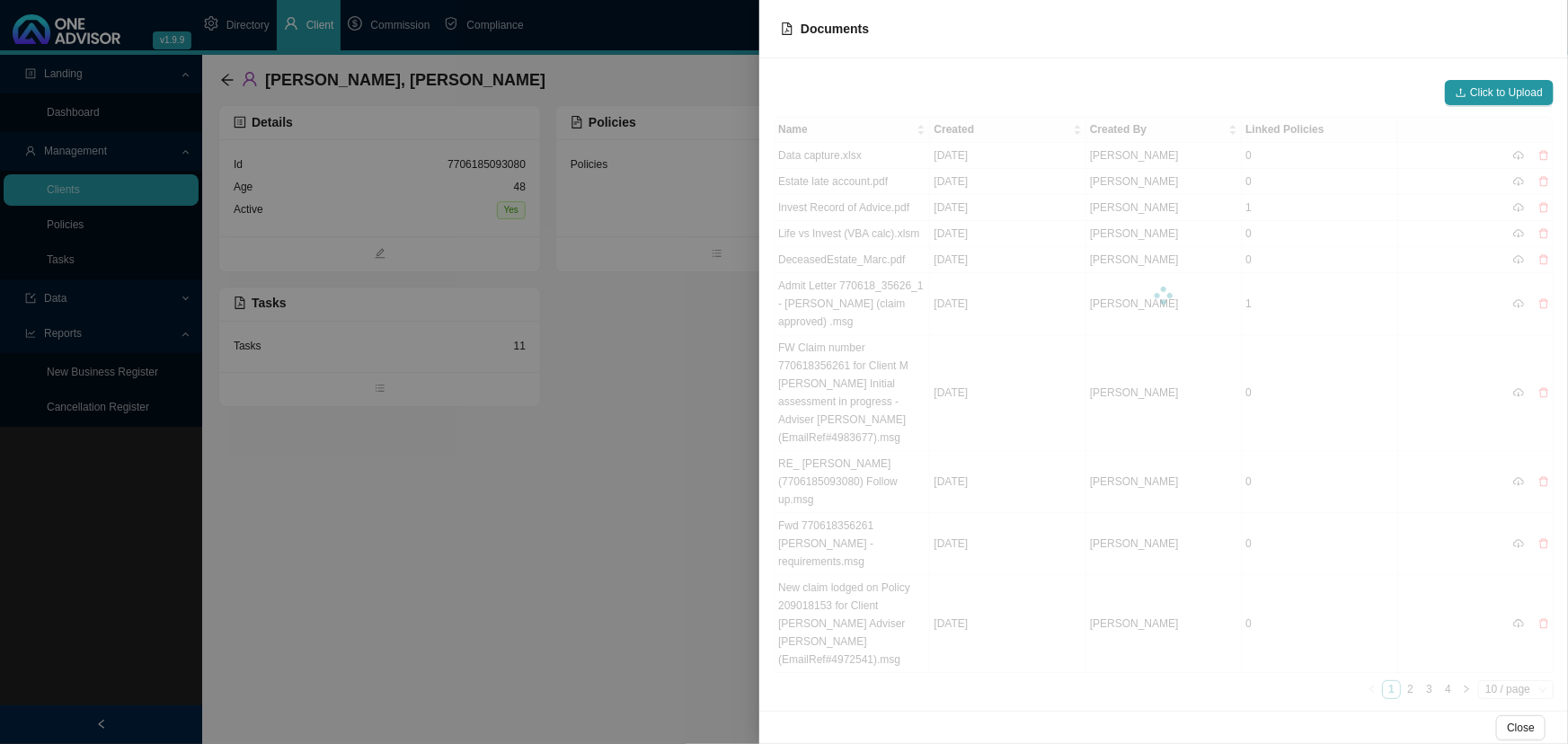
click at [507, 532] on div at bounding box center [784, 372] width 1568 height 744
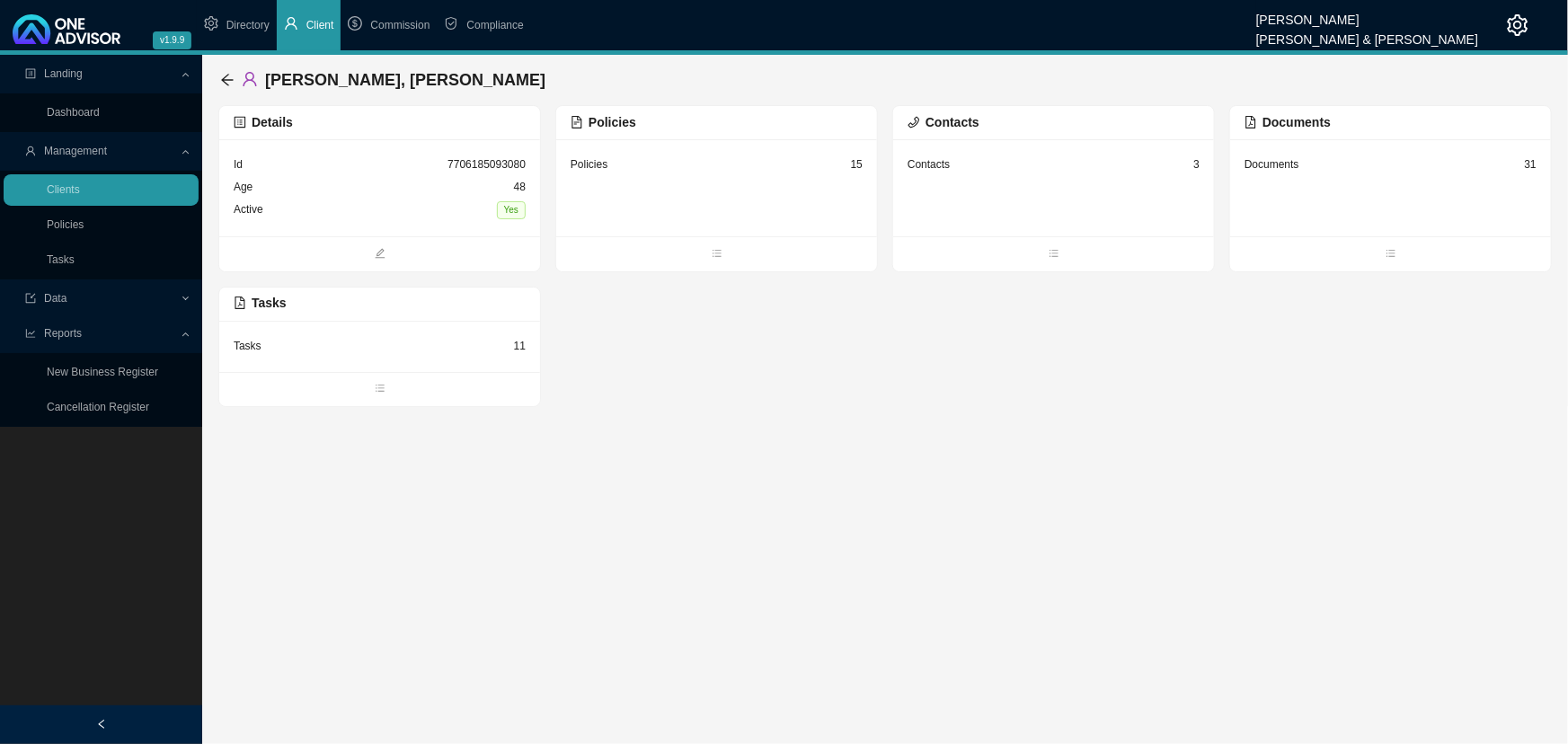
click at [671, 175] on div "Policies 15" at bounding box center [717, 164] width 292 height 22
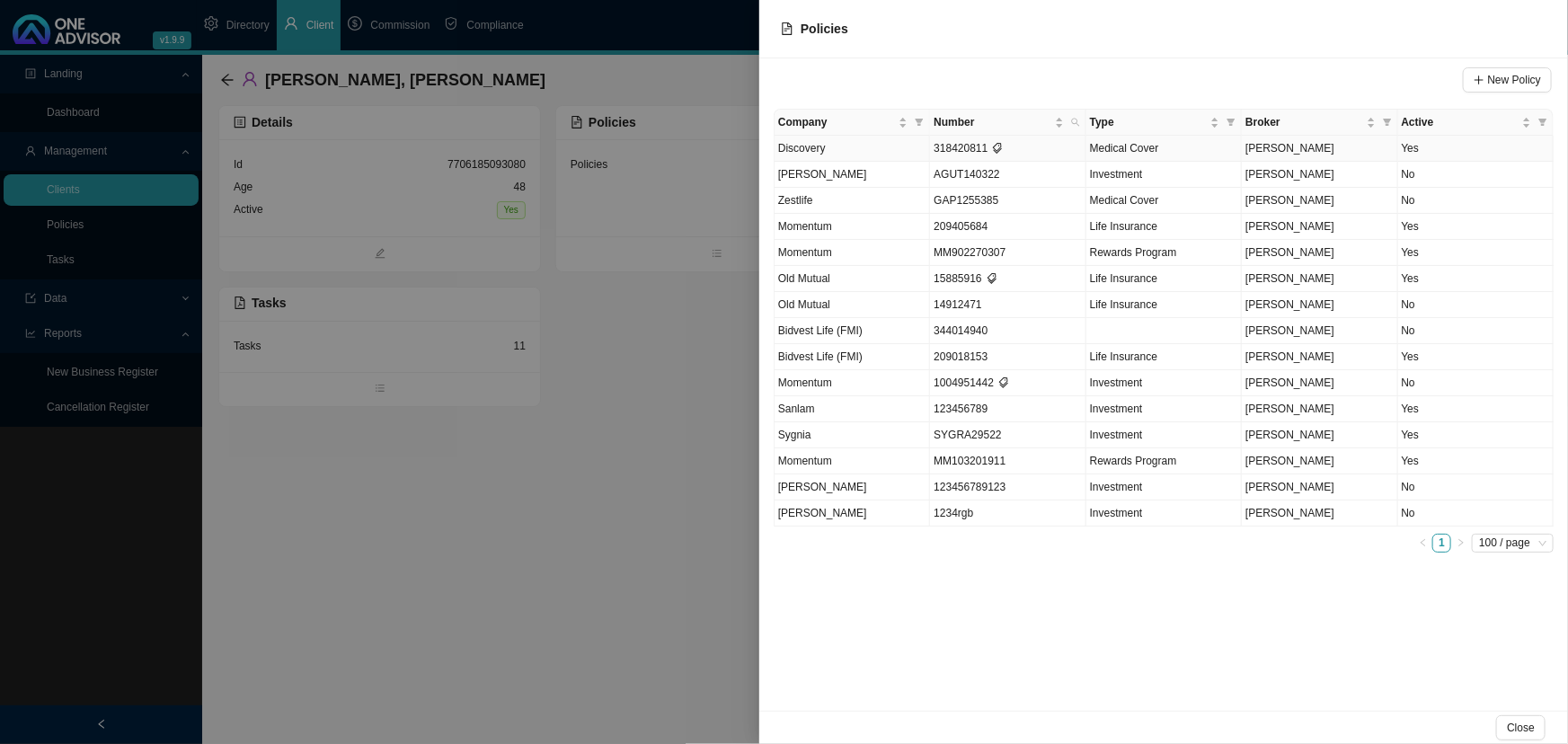
click at [971, 141] on td "318420811" at bounding box center [1007, 148] width 156 height 26
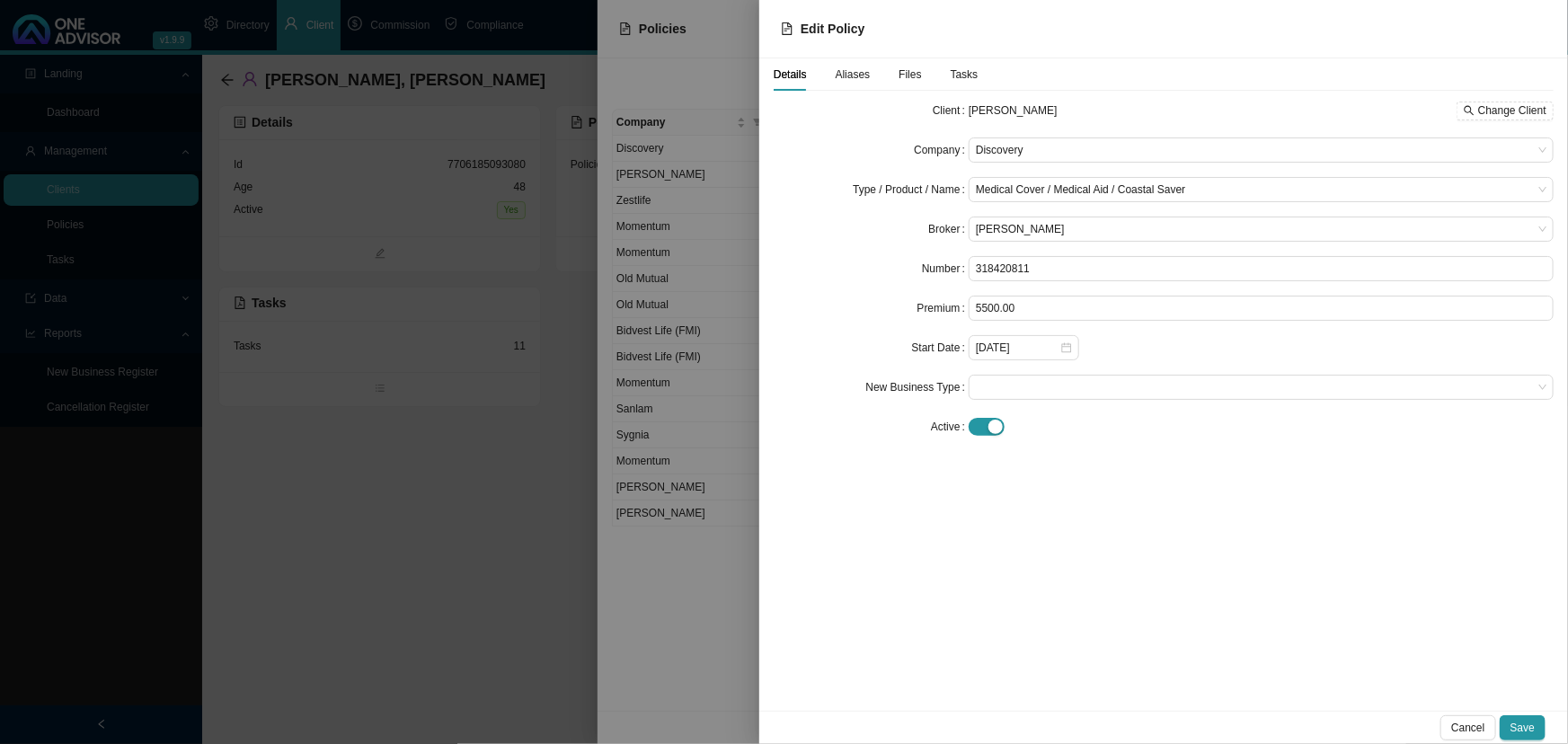
click at [906, 71] on span "Files" at bounding box center [909, 74] width 22 height 11
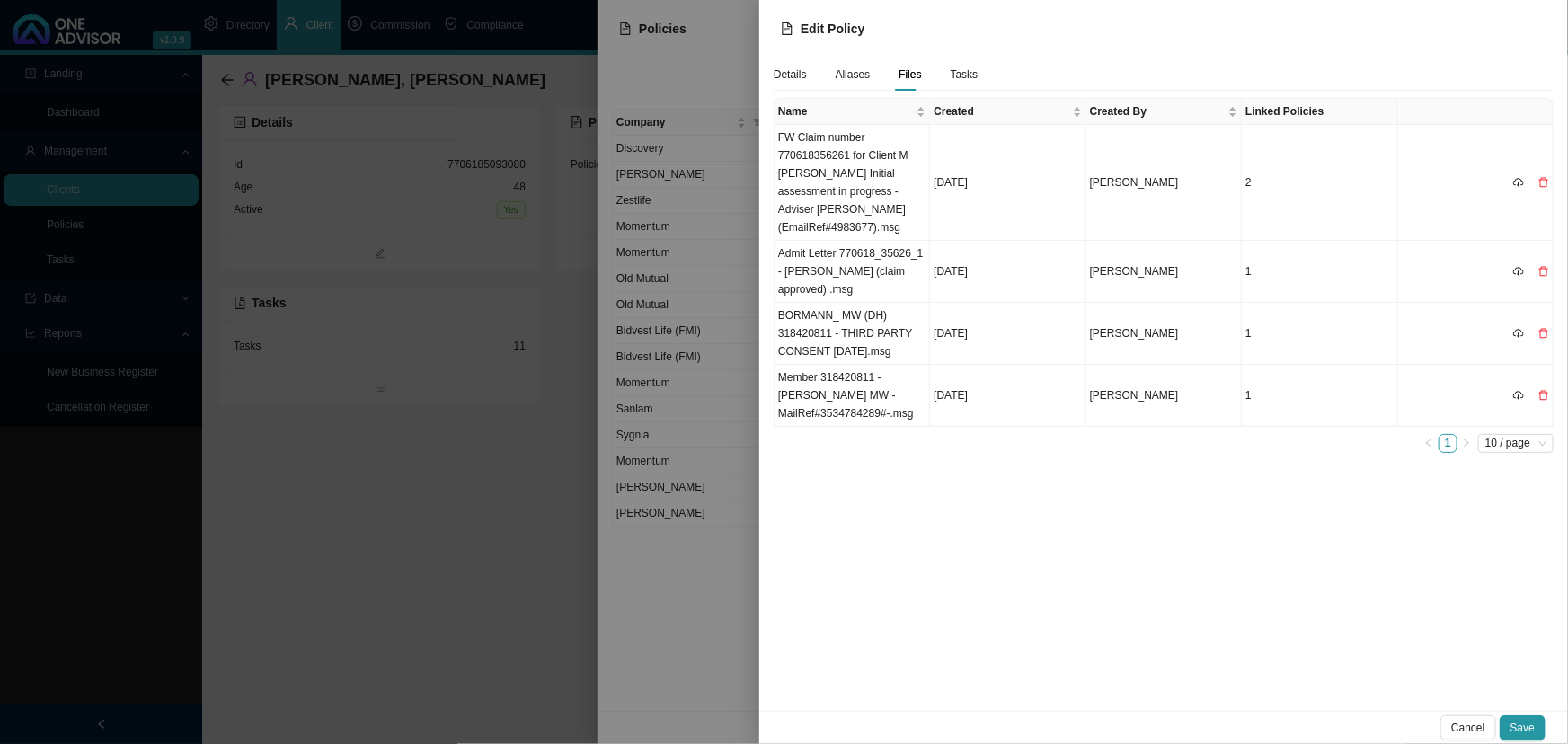
click at [441, 552] on div at bounding box center [784, 372] width 1568 height 744
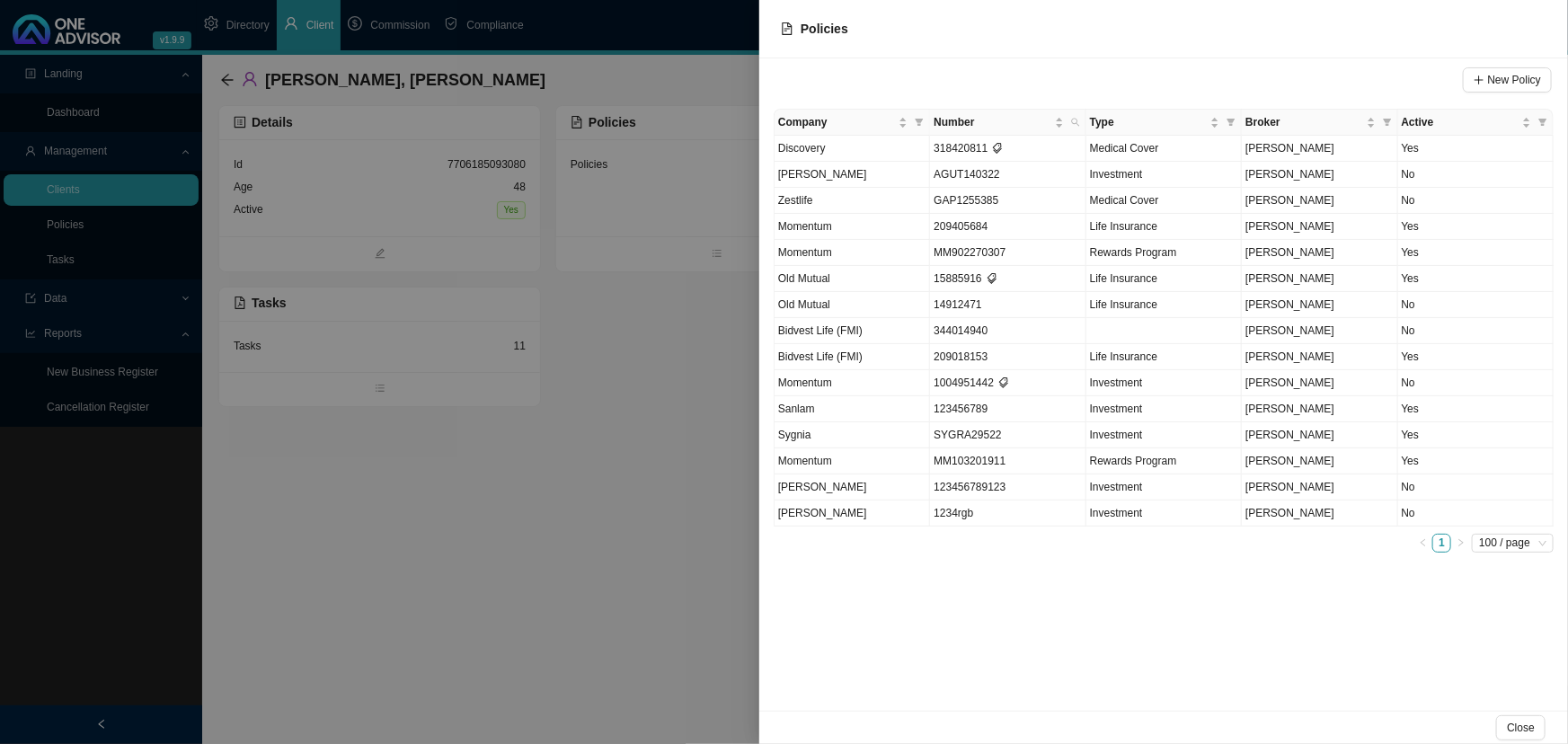
click at [441, 552] on div at bounding box center [784, 372] width 1568 height 744
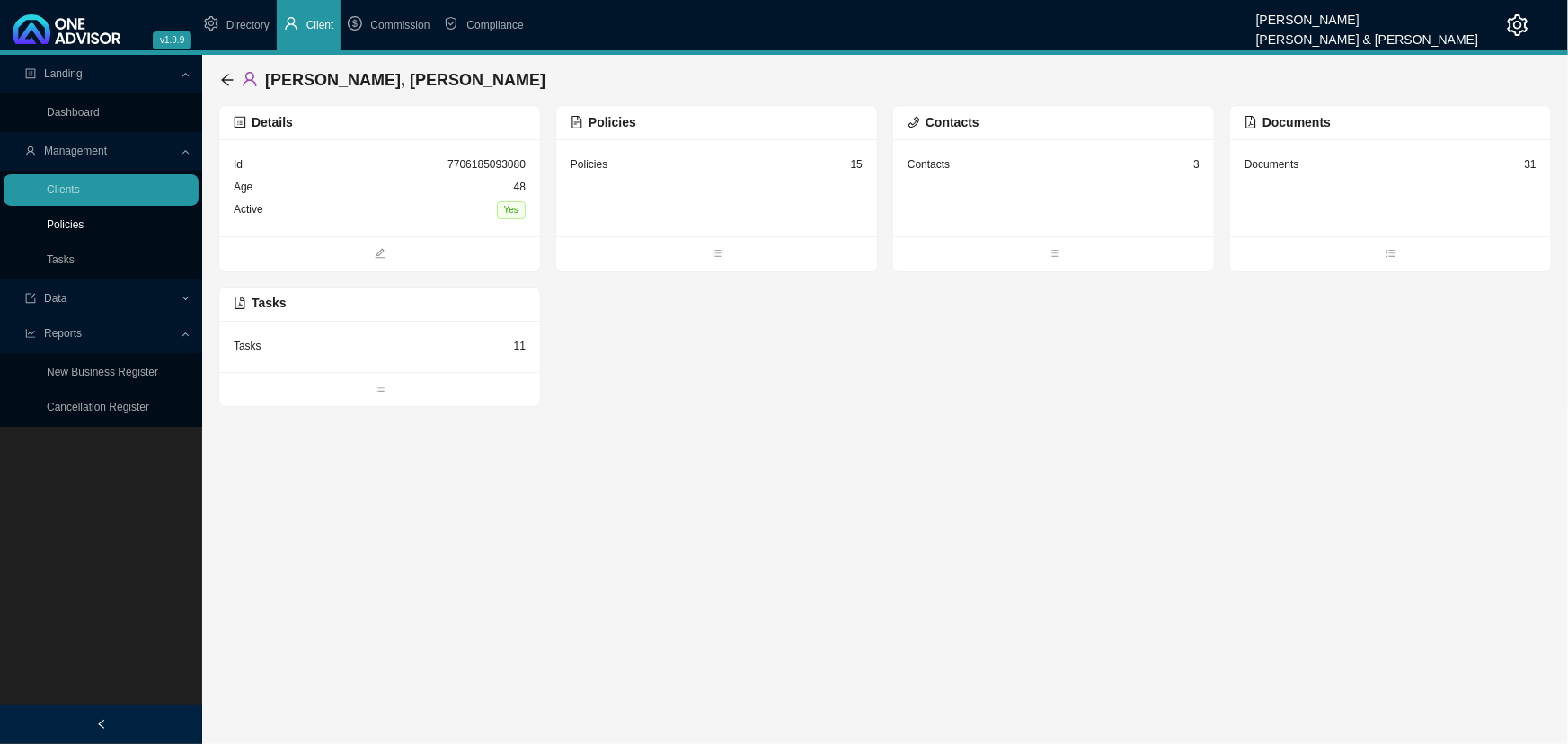
click at [72, 223] on link "Policies" at bounding box center [65, 224] width 37 height 13
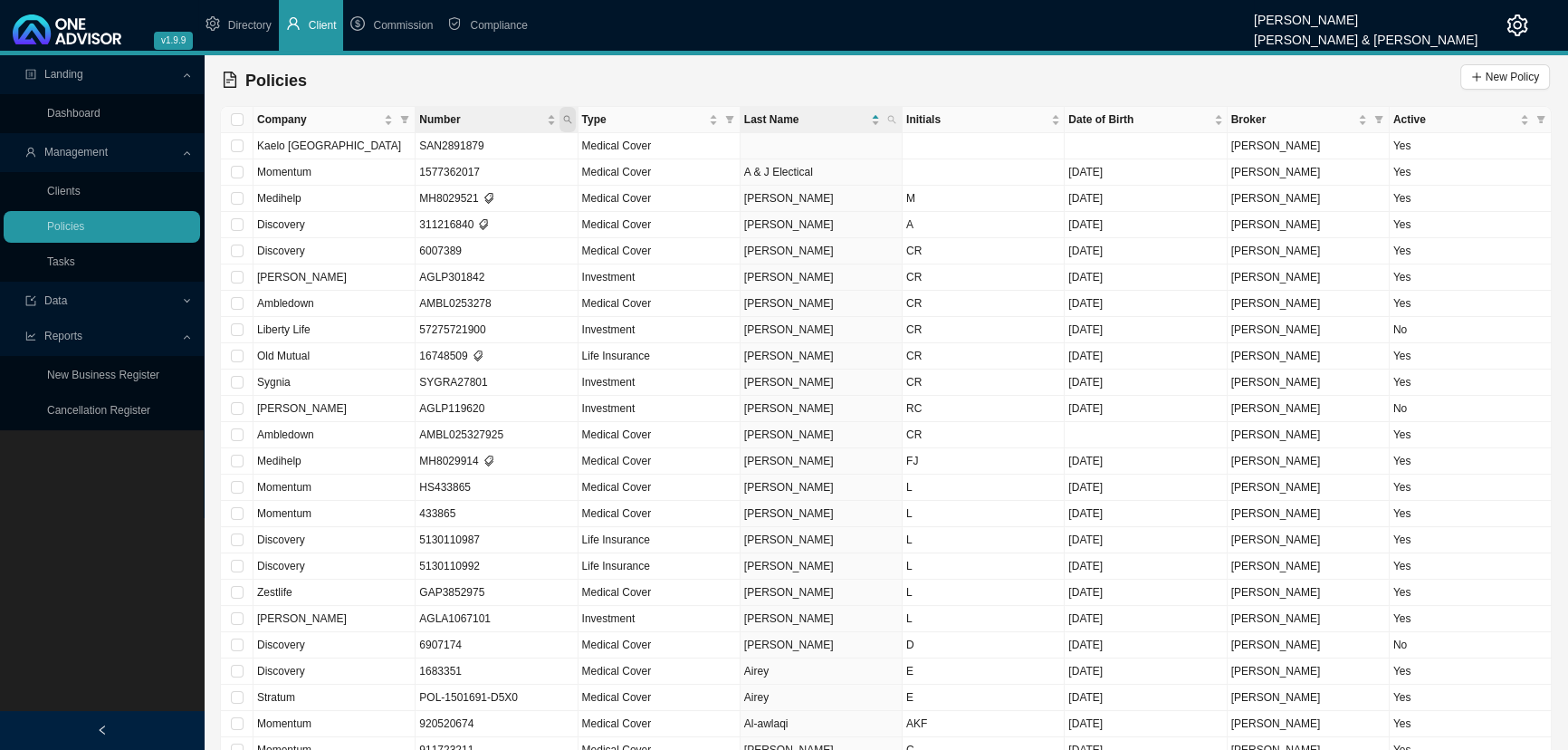
click at [568, 118] on icon "search" at bounding box center [568, 120] width 8 height 8
type input "1900"
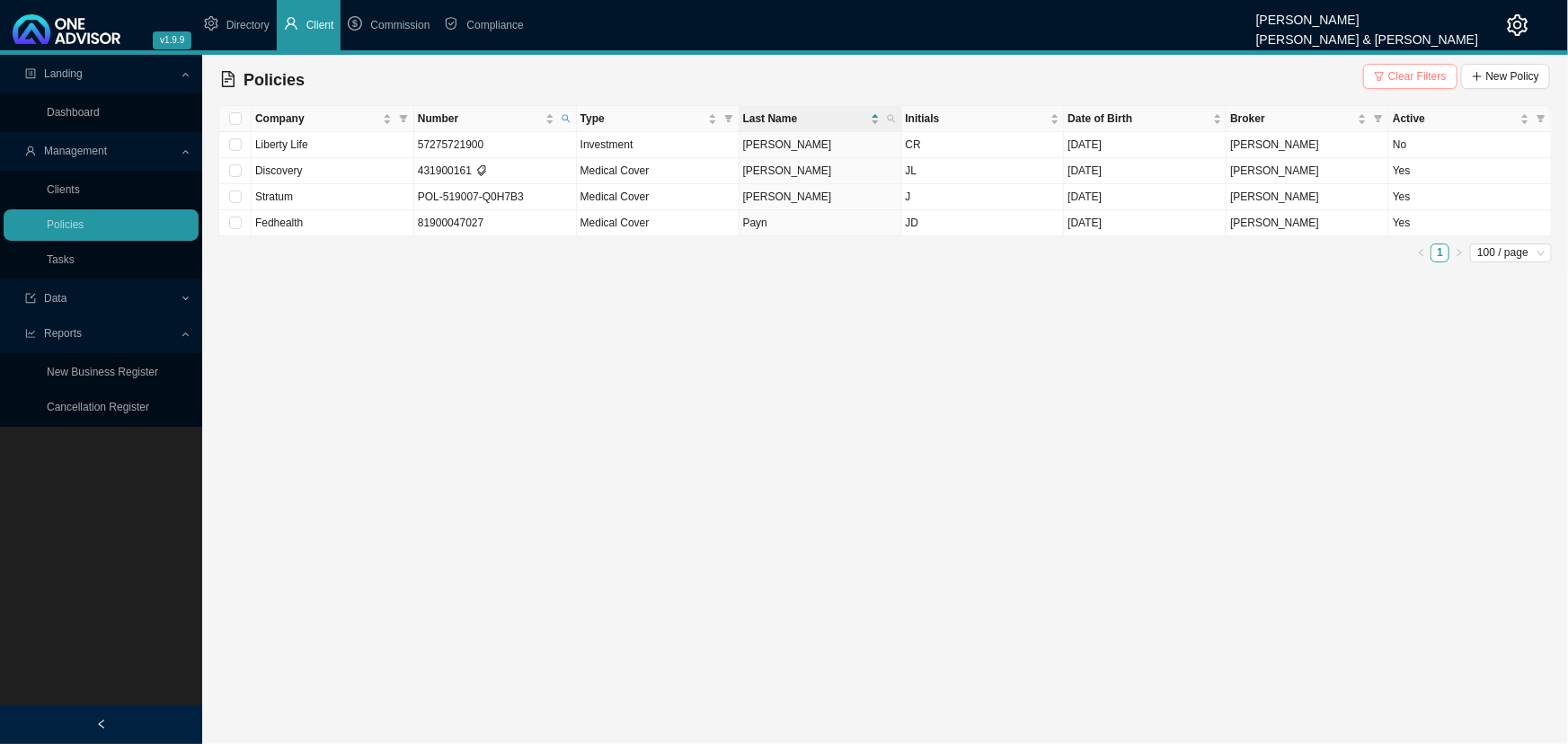
click at [1136, 71] on span "Clear Filters" at bounding box center [1417, 76] width 58 height 18
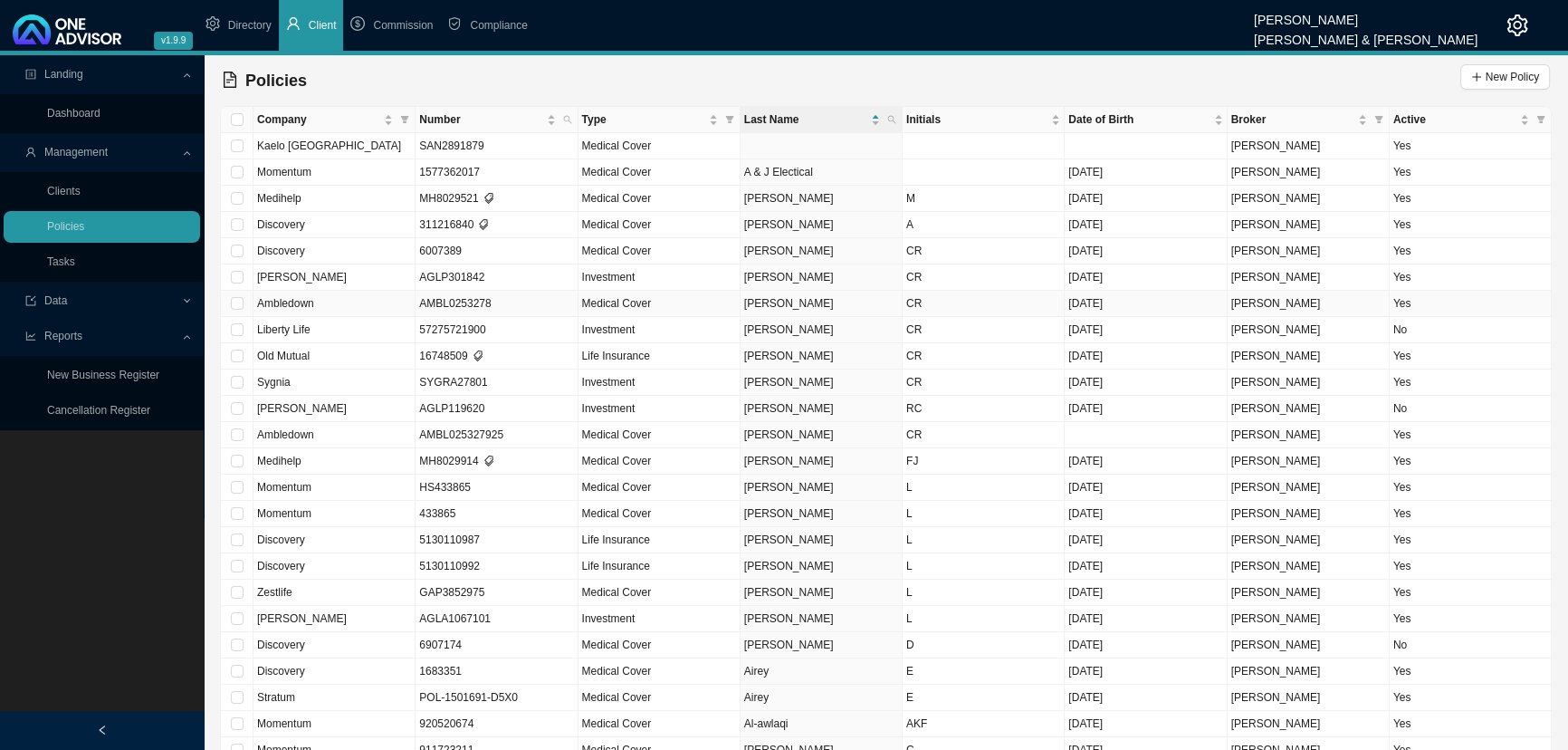
click at [374, 301] on td "Ambledown" at bounding box center [334, 303] width 162 height 26
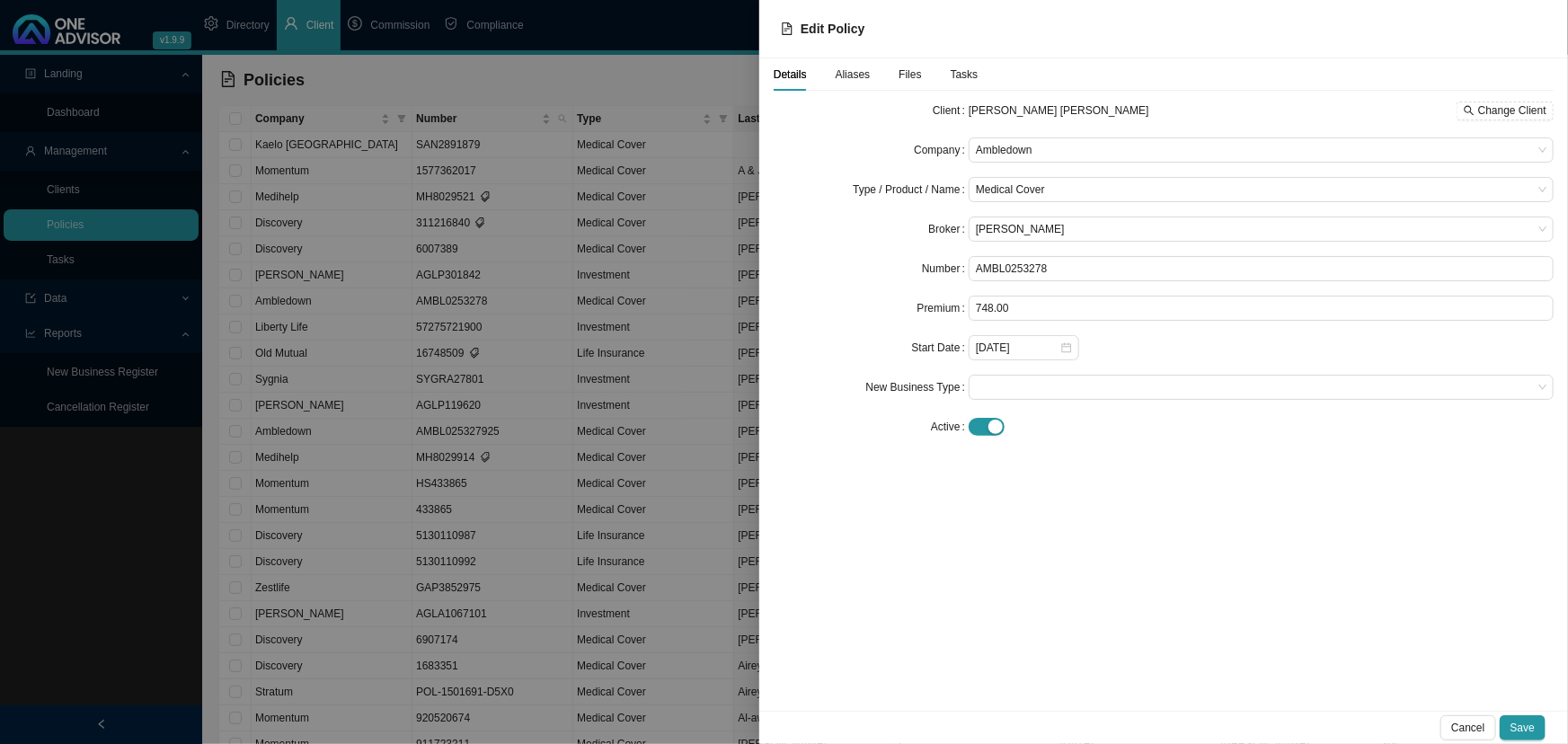
click at [92, 495] on div at bounding box center [784, 372] width 1568 height 744
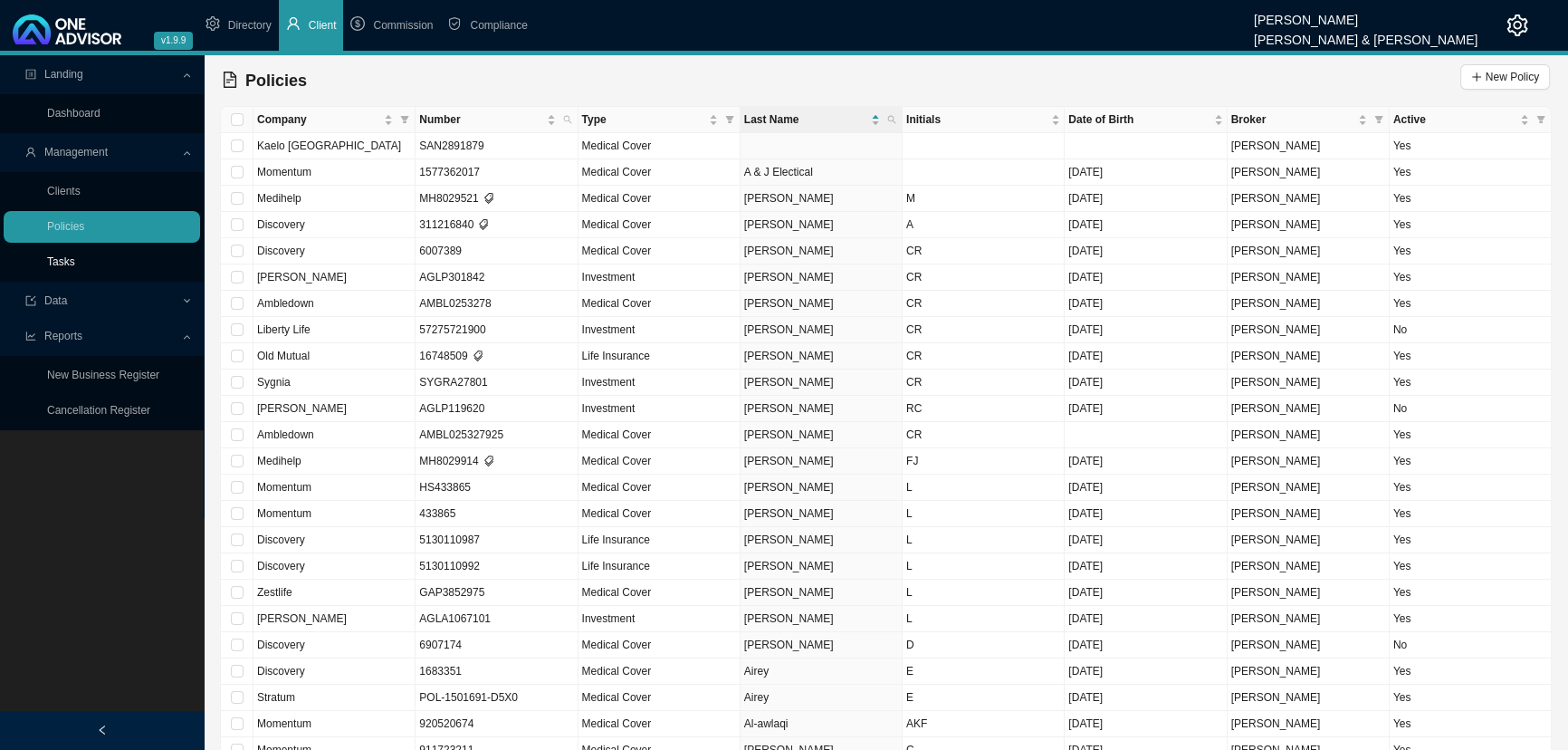
click at [60, 260] on link "Tasks" at bounding box center [60, 261] width 28 height 13
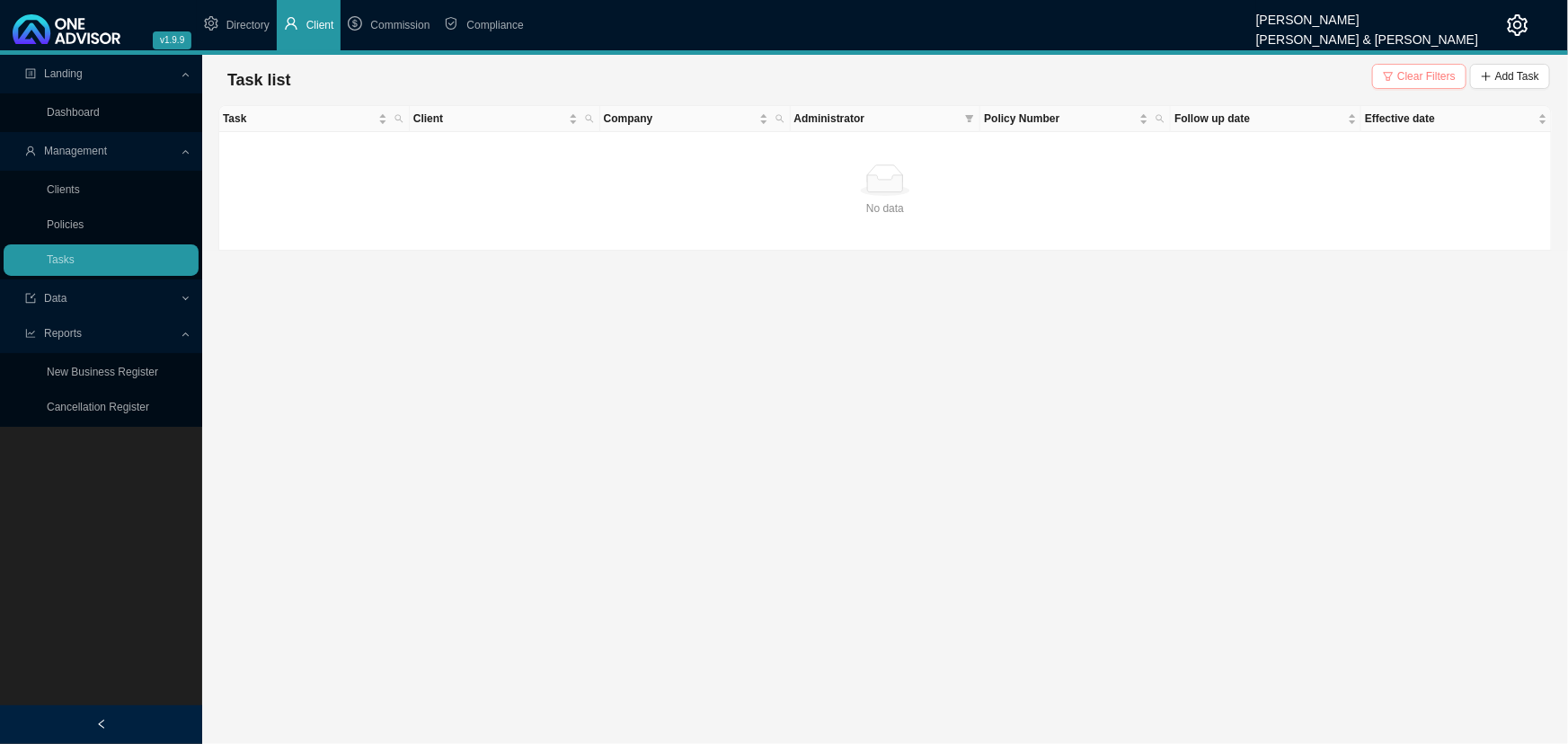
click at [1136, 79] on span "Clear Filters" at bounding box center [1426, 76] width 58 height 18
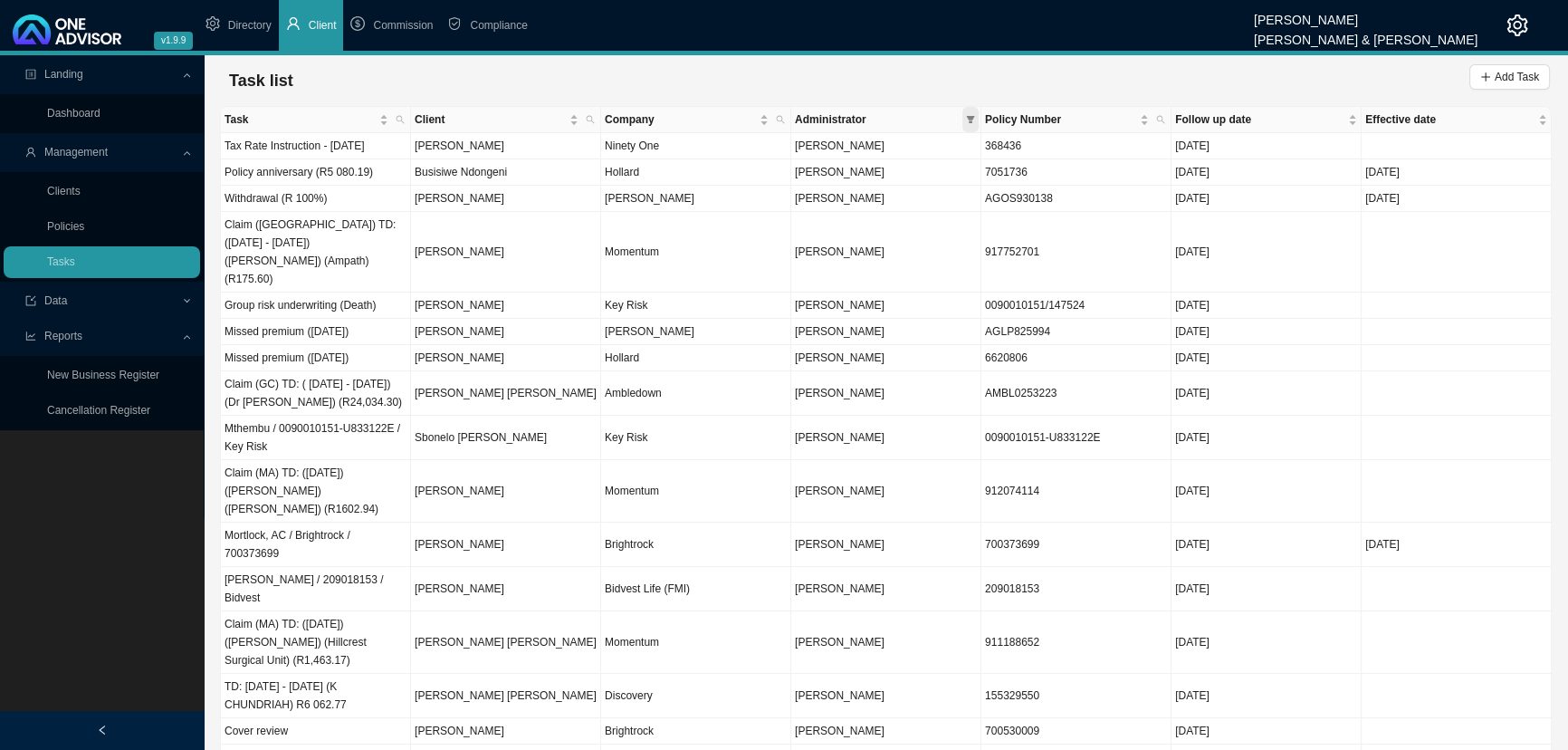
click at [971, 115] on icon "filter" at bounding box center [970, 119] width 9 height 9
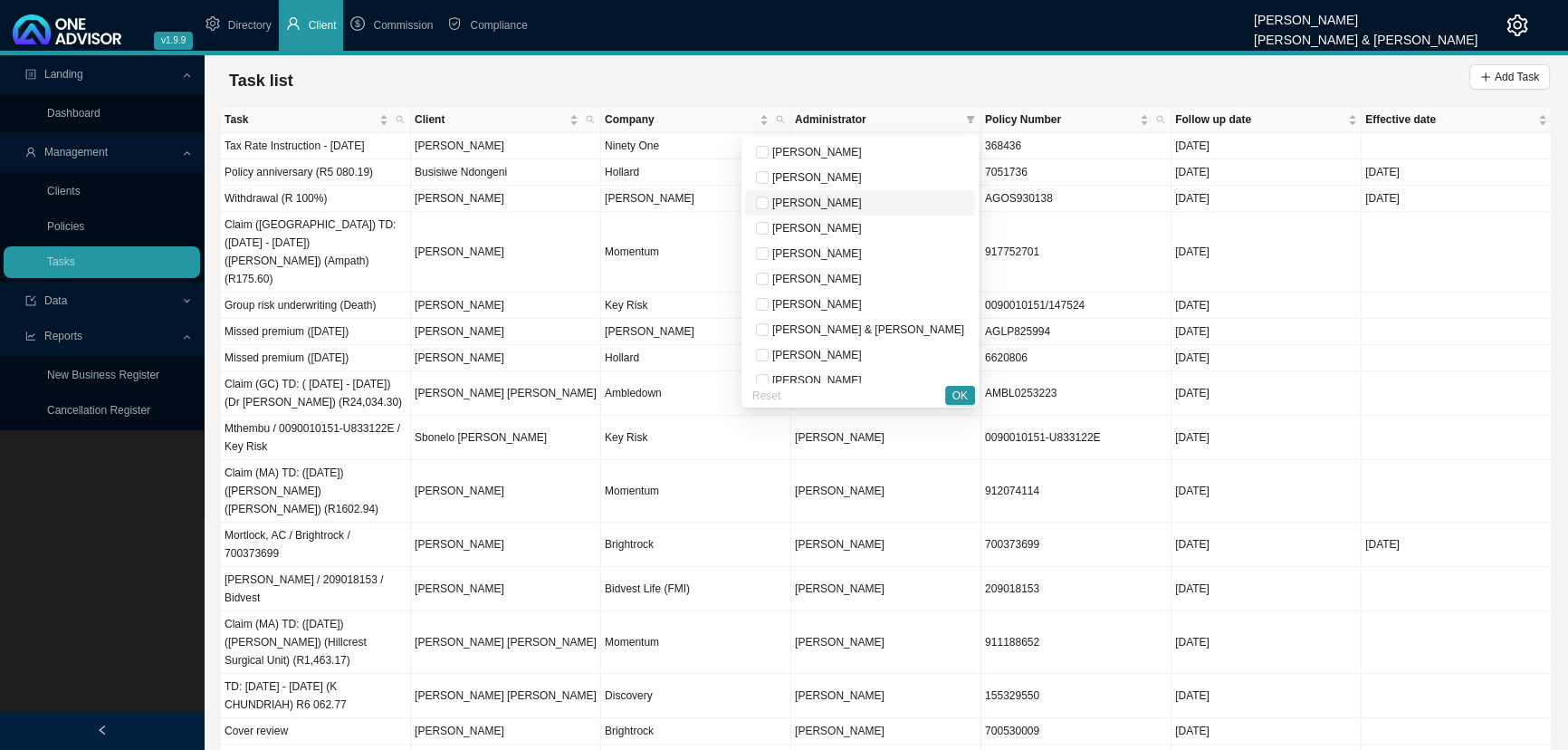
click at [837, 202] on span "[PERSON_NAME]" at bounding box center [815, 203] width 94 height 13
checkbox input "true"
click at [965, 394] on span "OK" at bounding box center [960, 396] width 16 height 19
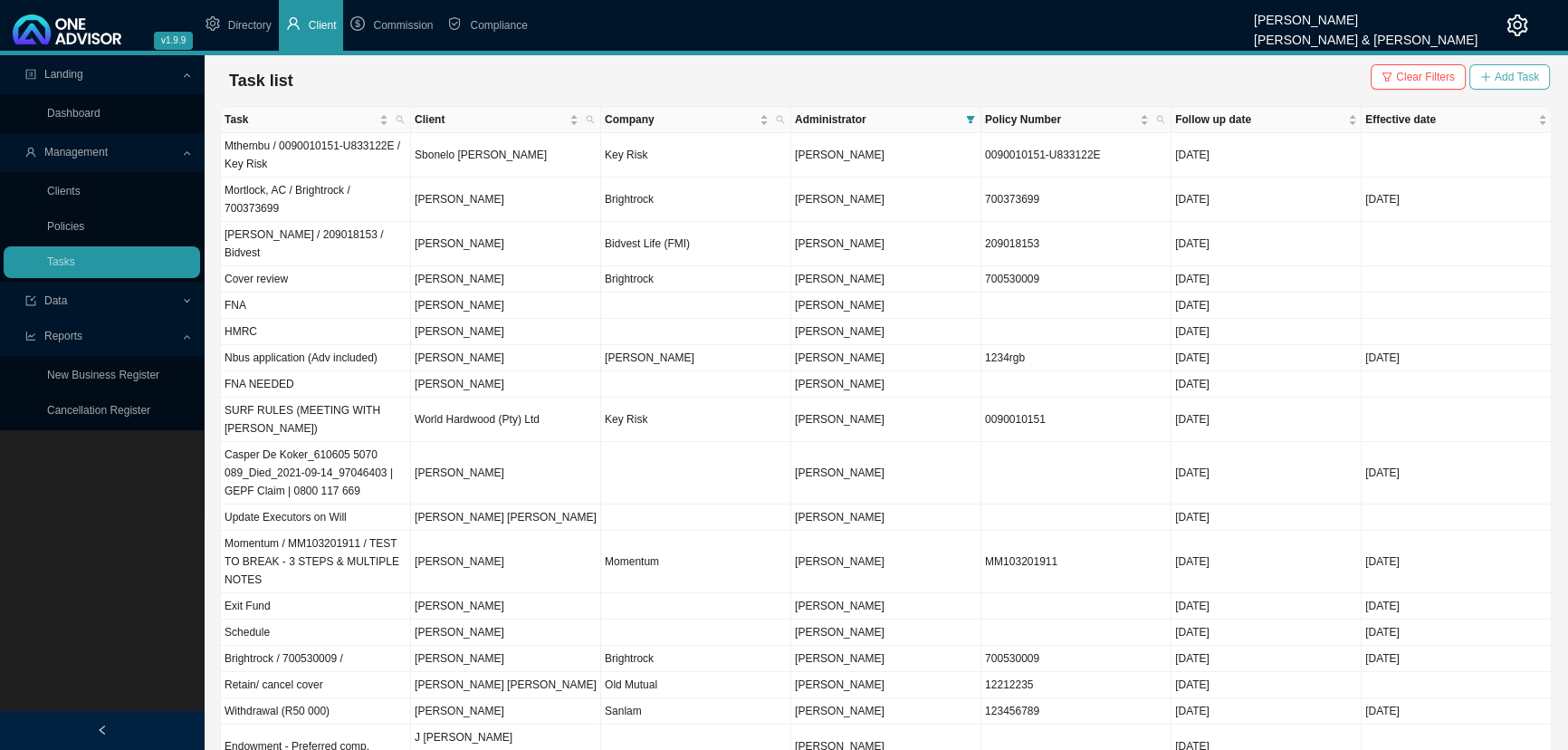
click at [1145, 78] on span "Add Task" at bounding box center [1517, 77] width 45 height 19
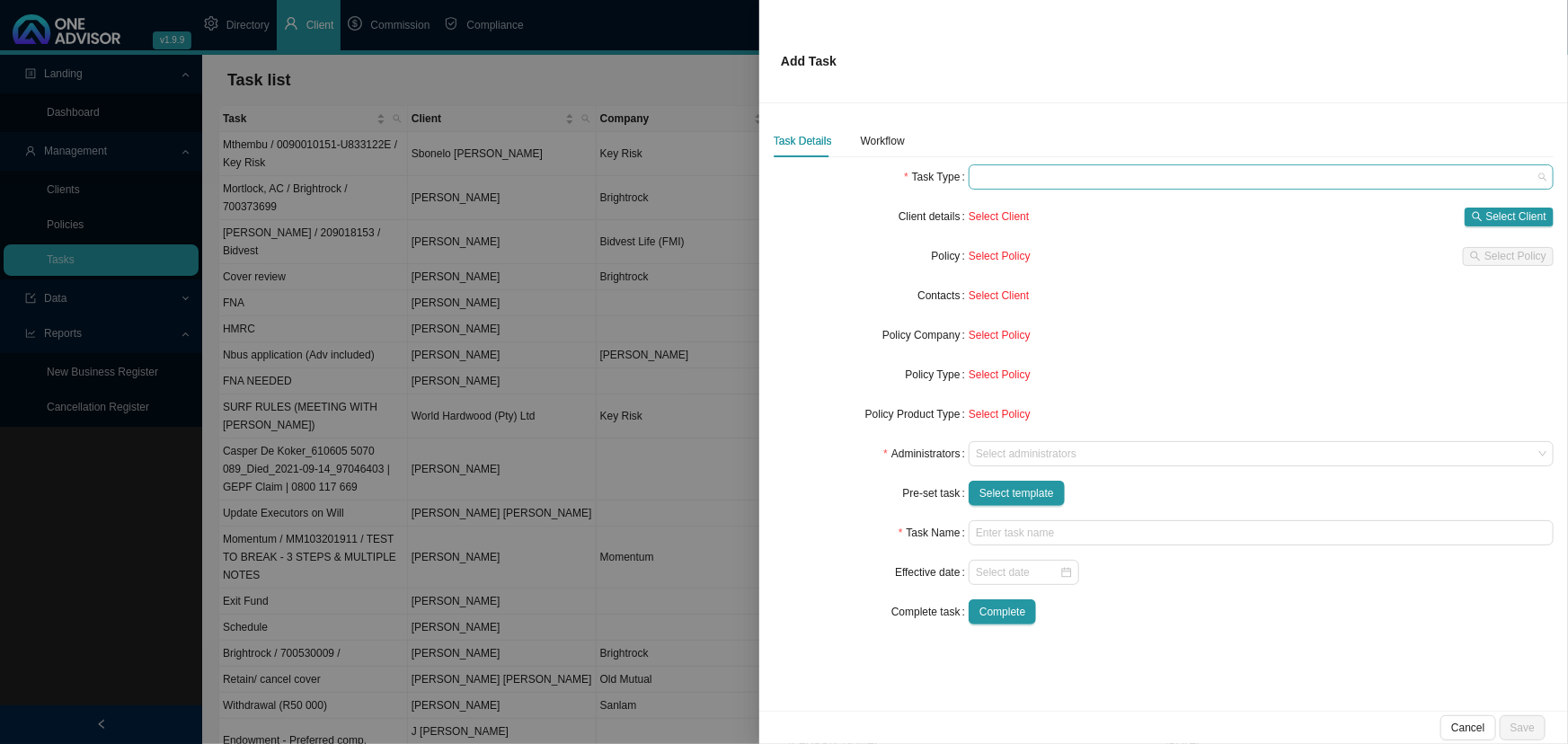
click at [1015, 173] on span at bounding box center [1261, 177] width 571 height 23
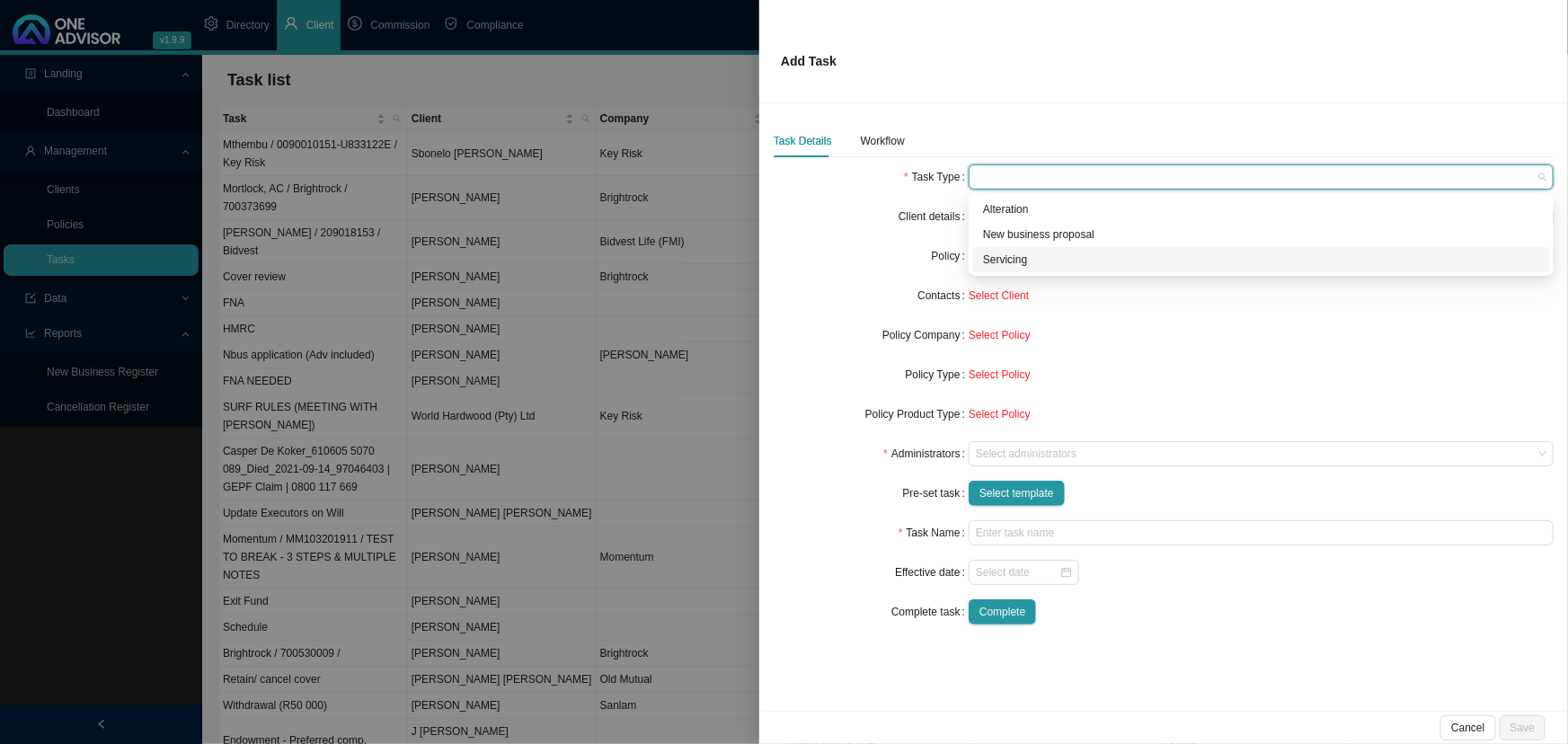
click at [1025, 260] on div "Servicing" at bounding box center [1260, 259] width 556 height 18
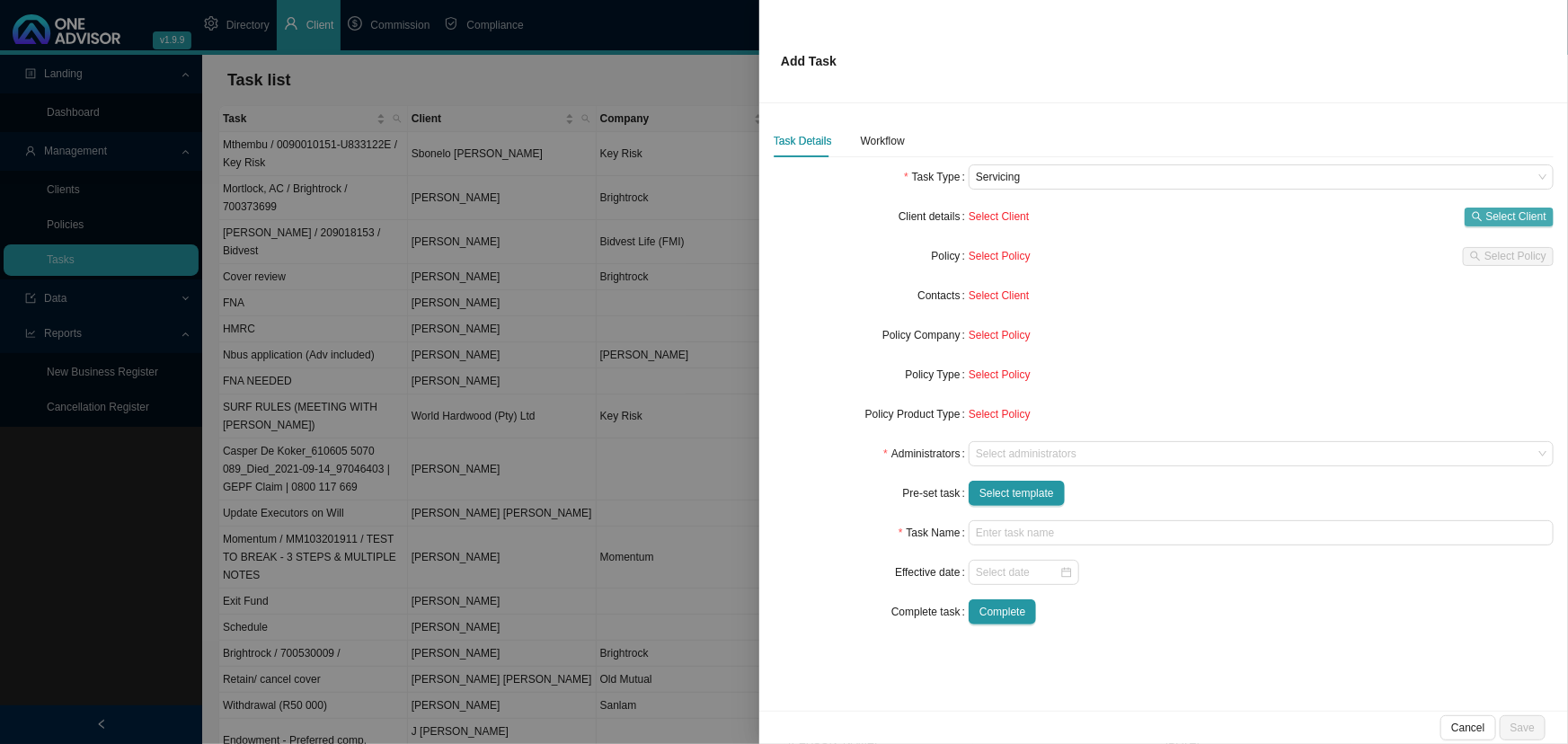
click at [1136, 215] on span "Select Client" at bounding box center [1516, 217] width 60 height 18
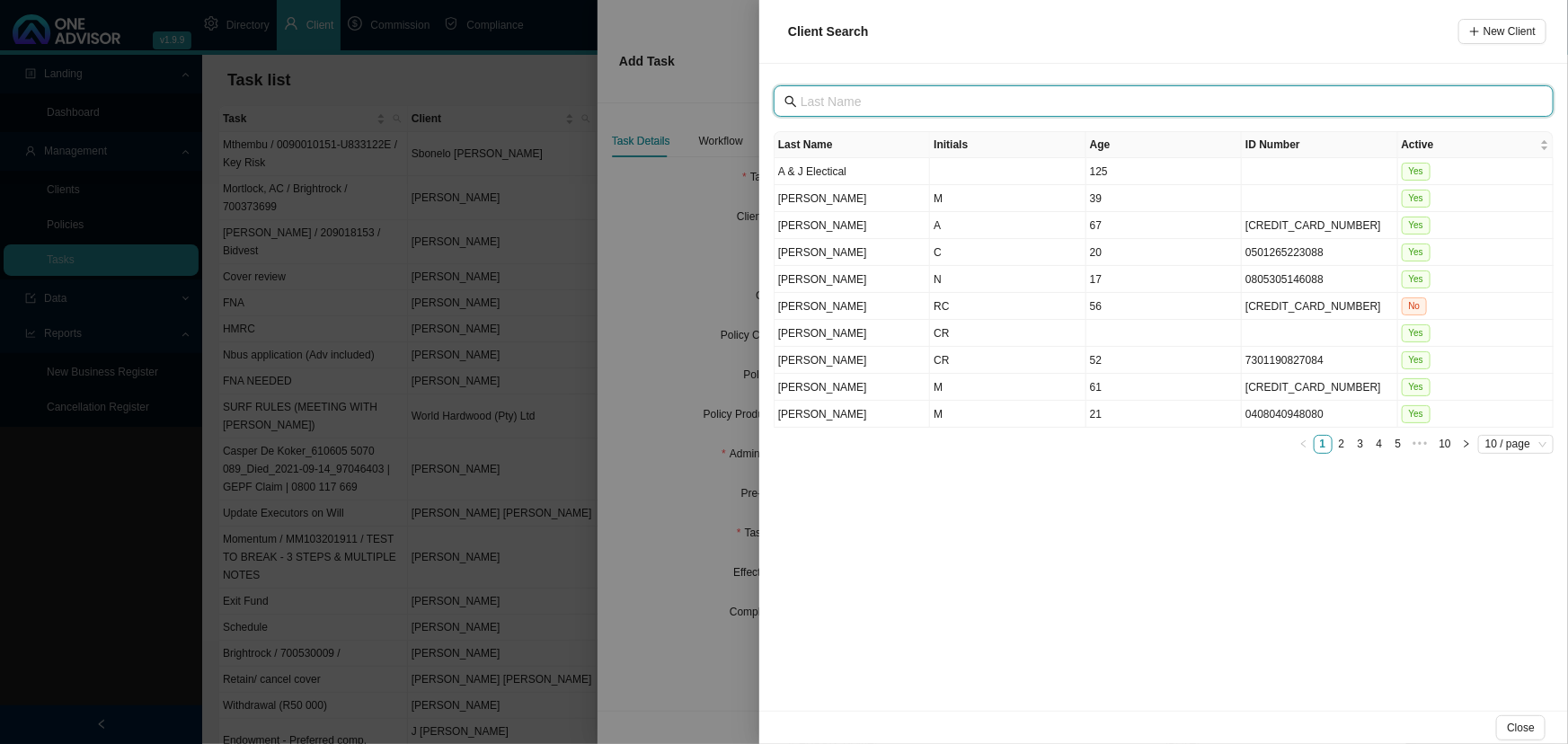
click at [875, 95] on input "text" at bounding box center [1165, 102] width 729 height 19
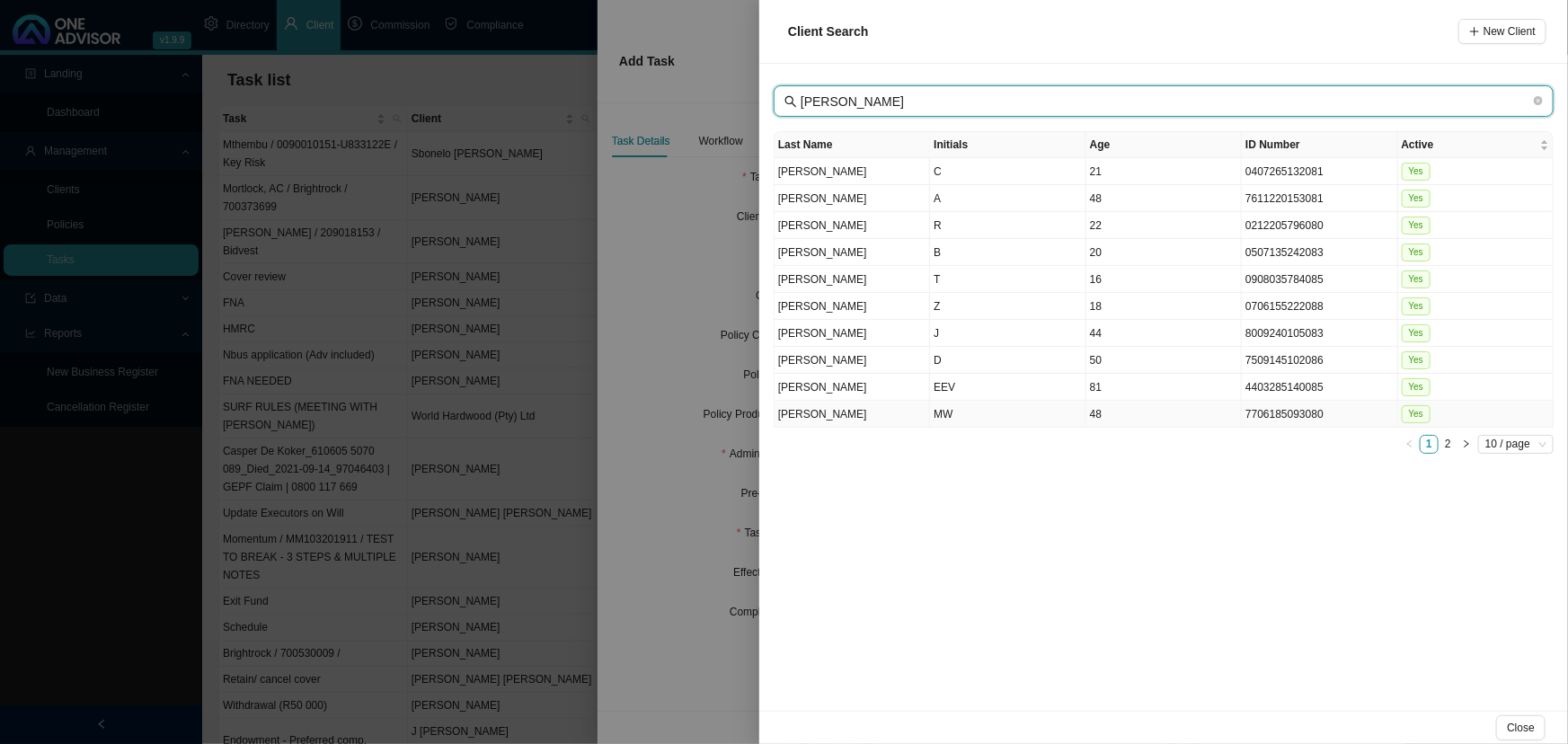
type input "[PERSON_NAME]"
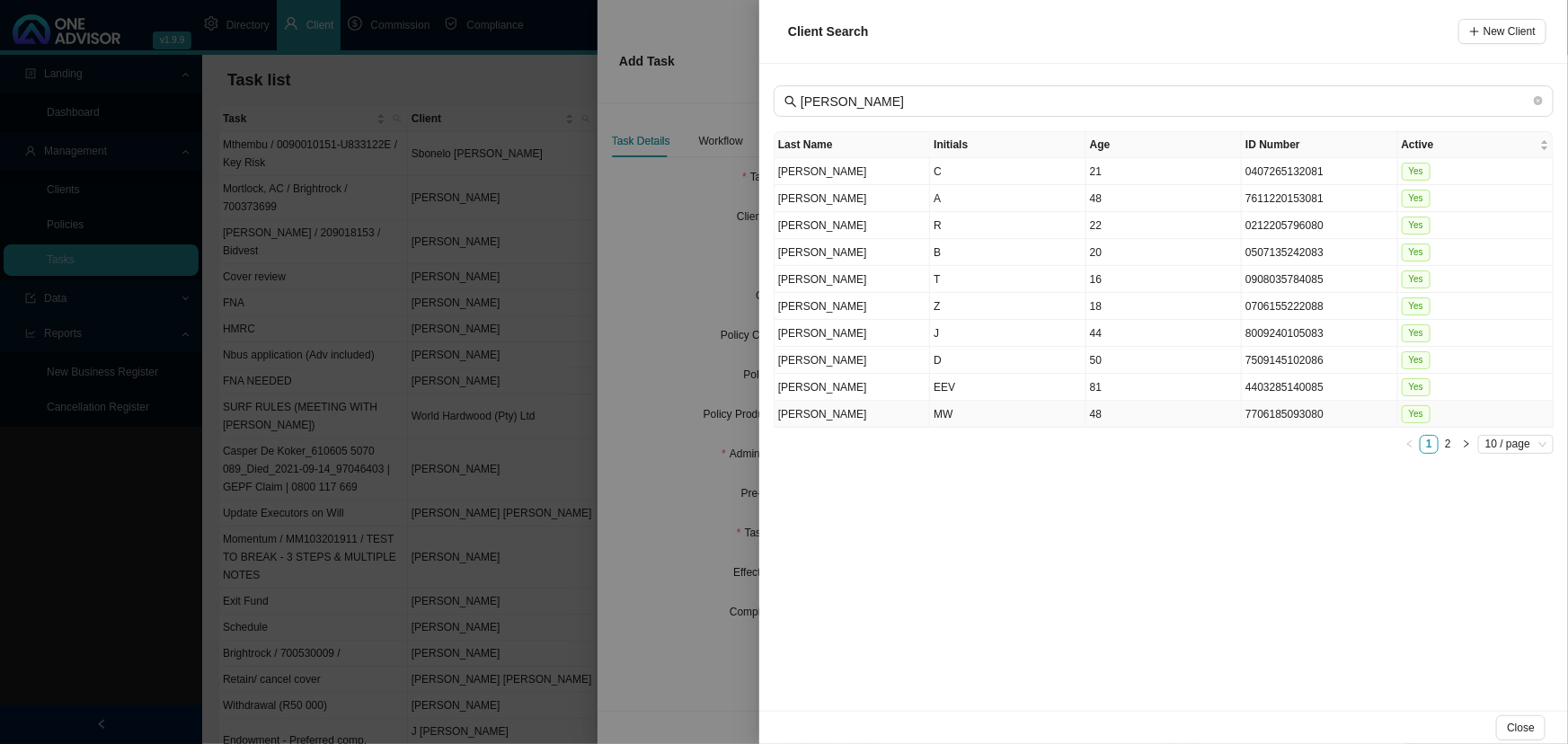
click at [952, 411] on td "MW" at bounding box center [1007, 414] width 156 height 27
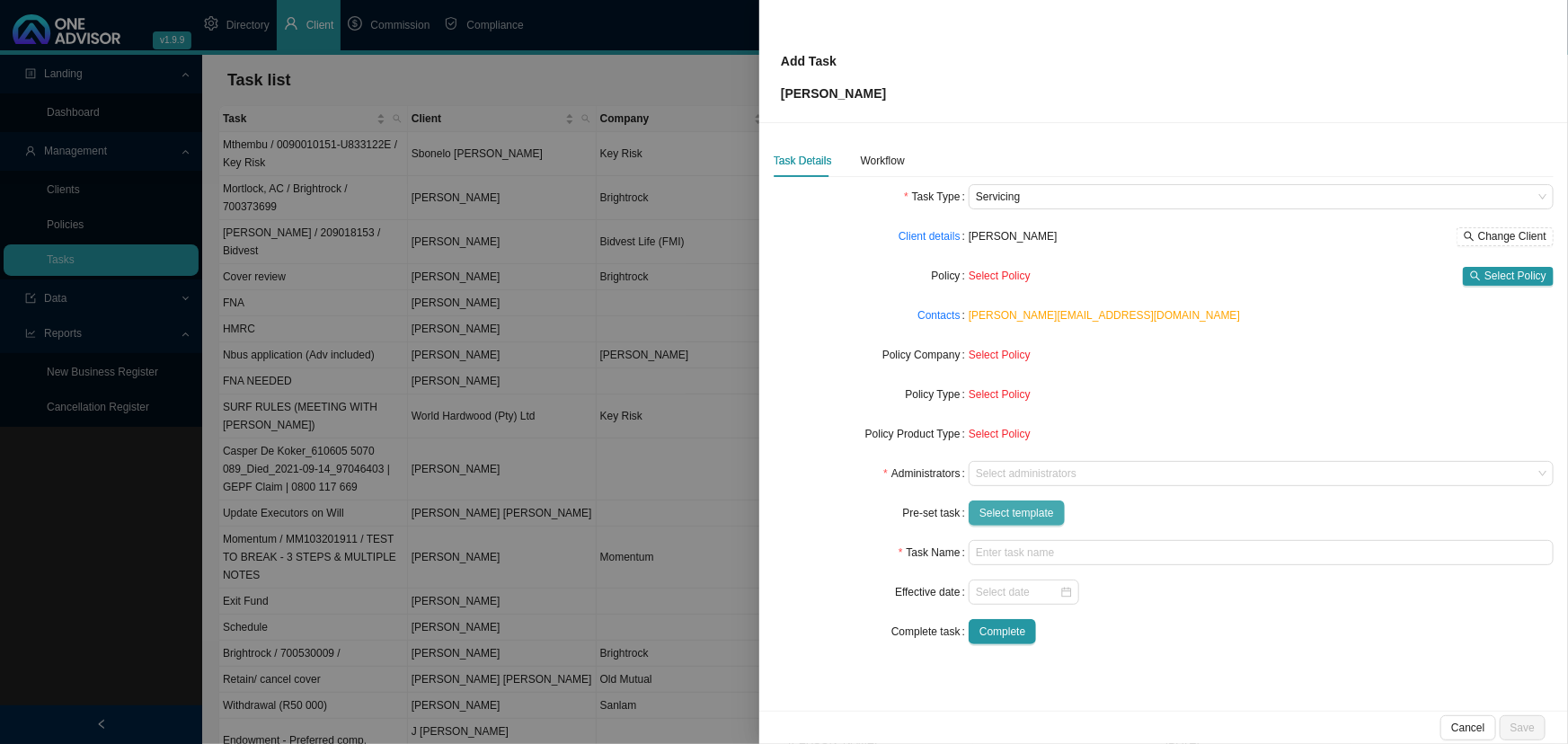
click at [1015, 513] on span "Select template" at bounding box center [1016, 513] width 74 height 18
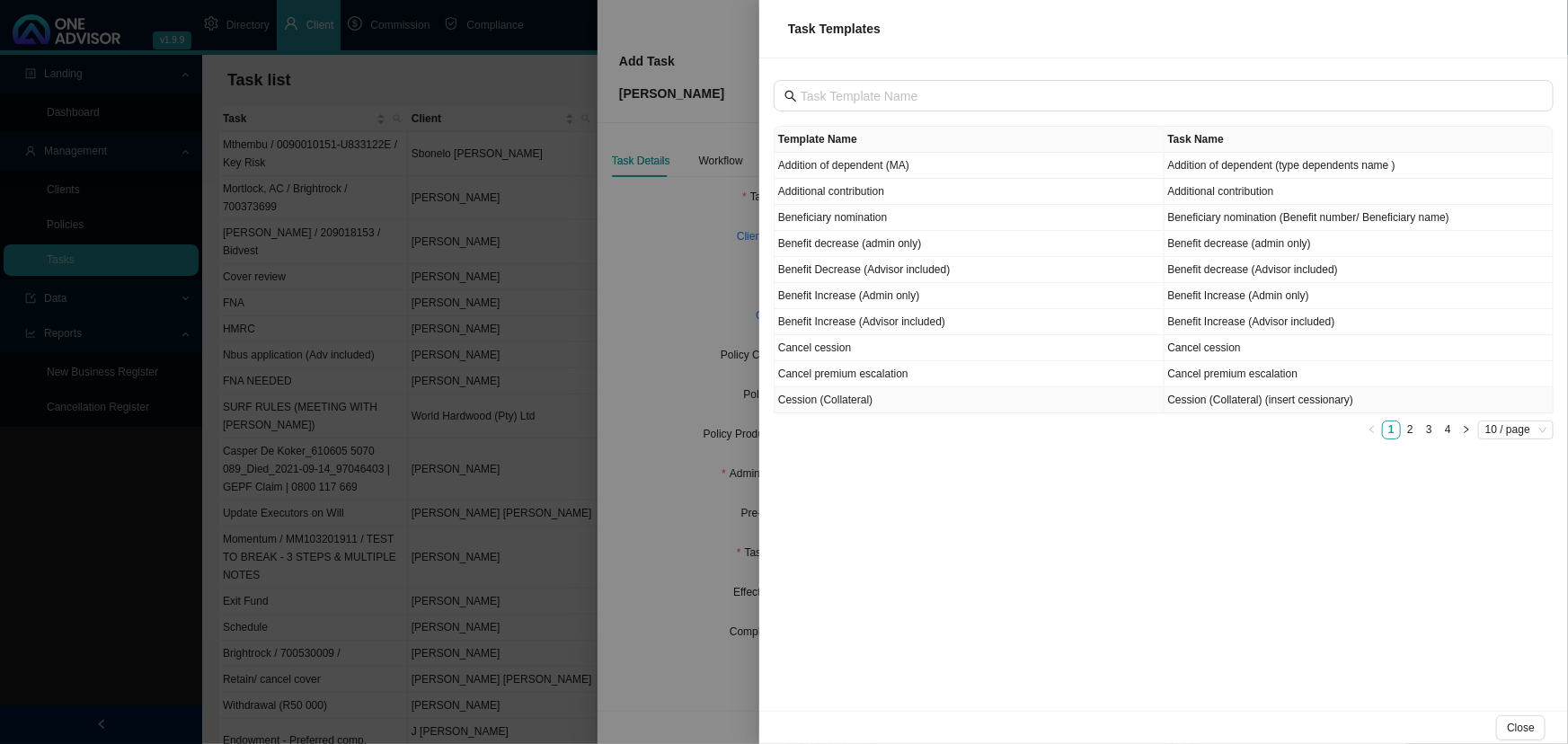
click at [916, 396] on td "Cession (Collateral)" at bounding box center [969, 400] width 390 height 26
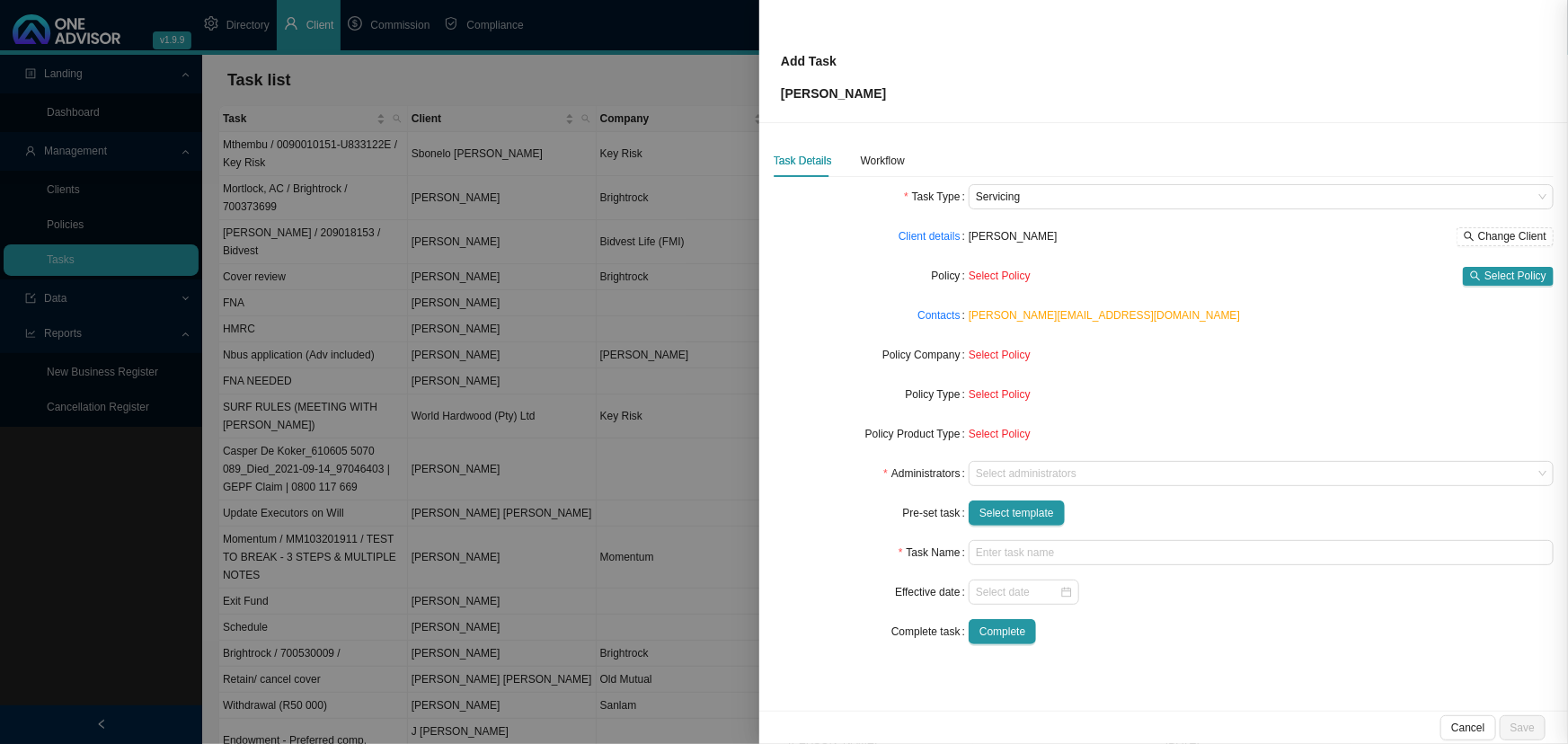
type input "Cession (Collateral) (insert cessionary)"
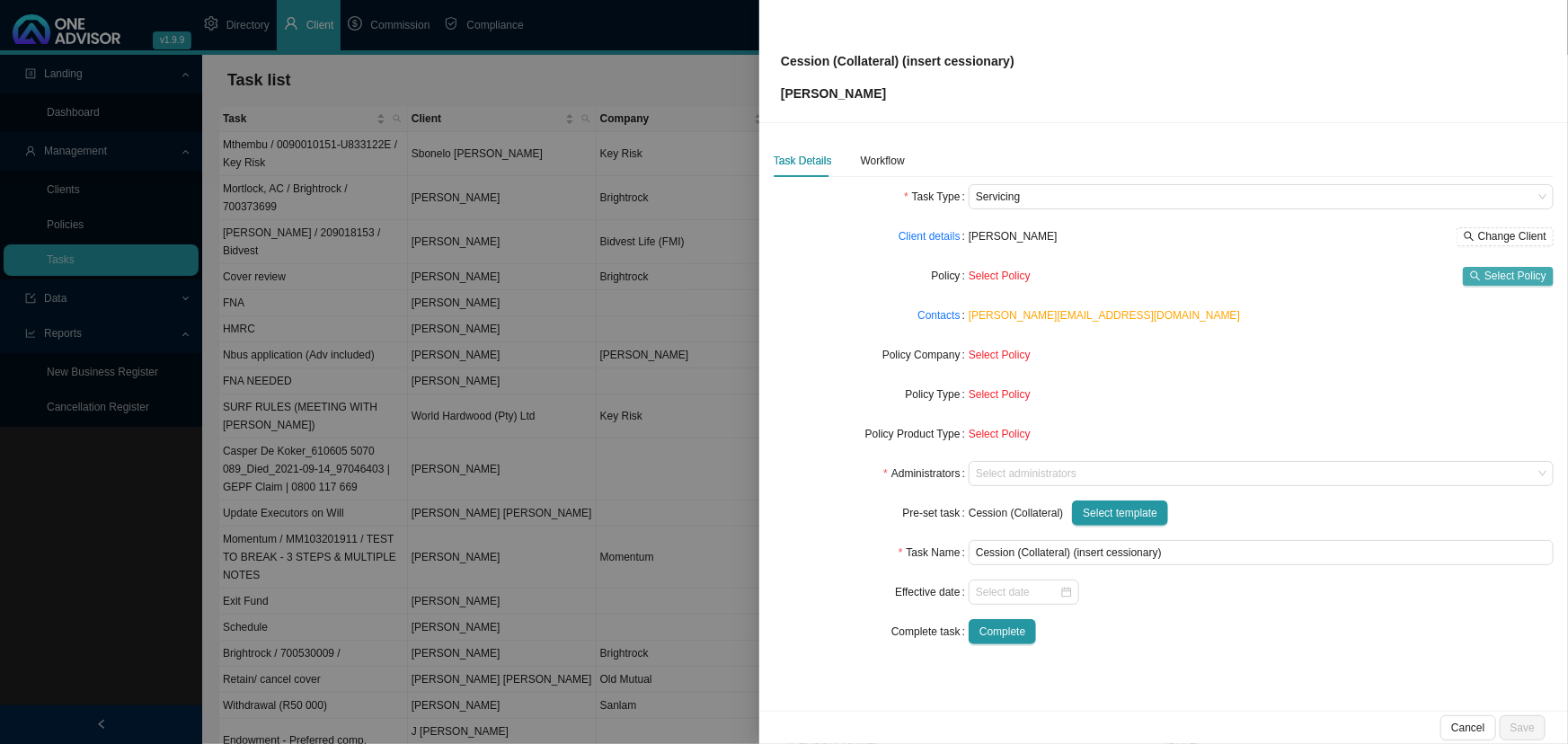
click at [1136, 276] on span "Select Policy" at bounding box center [1515, 276] width 62 height 18
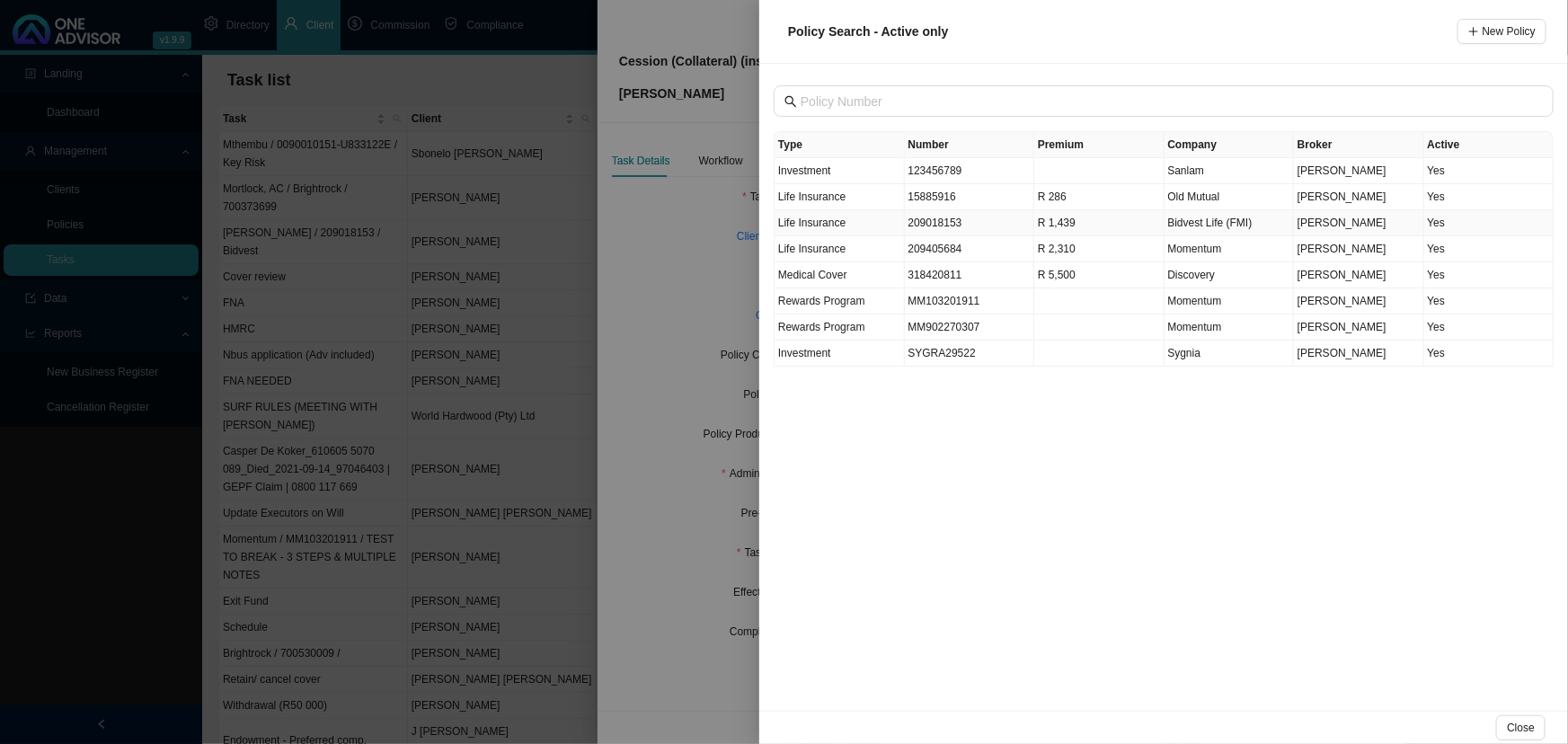
click at [954, 221] on td "209018153" at bounding box center [969, 223] width 131 height 26
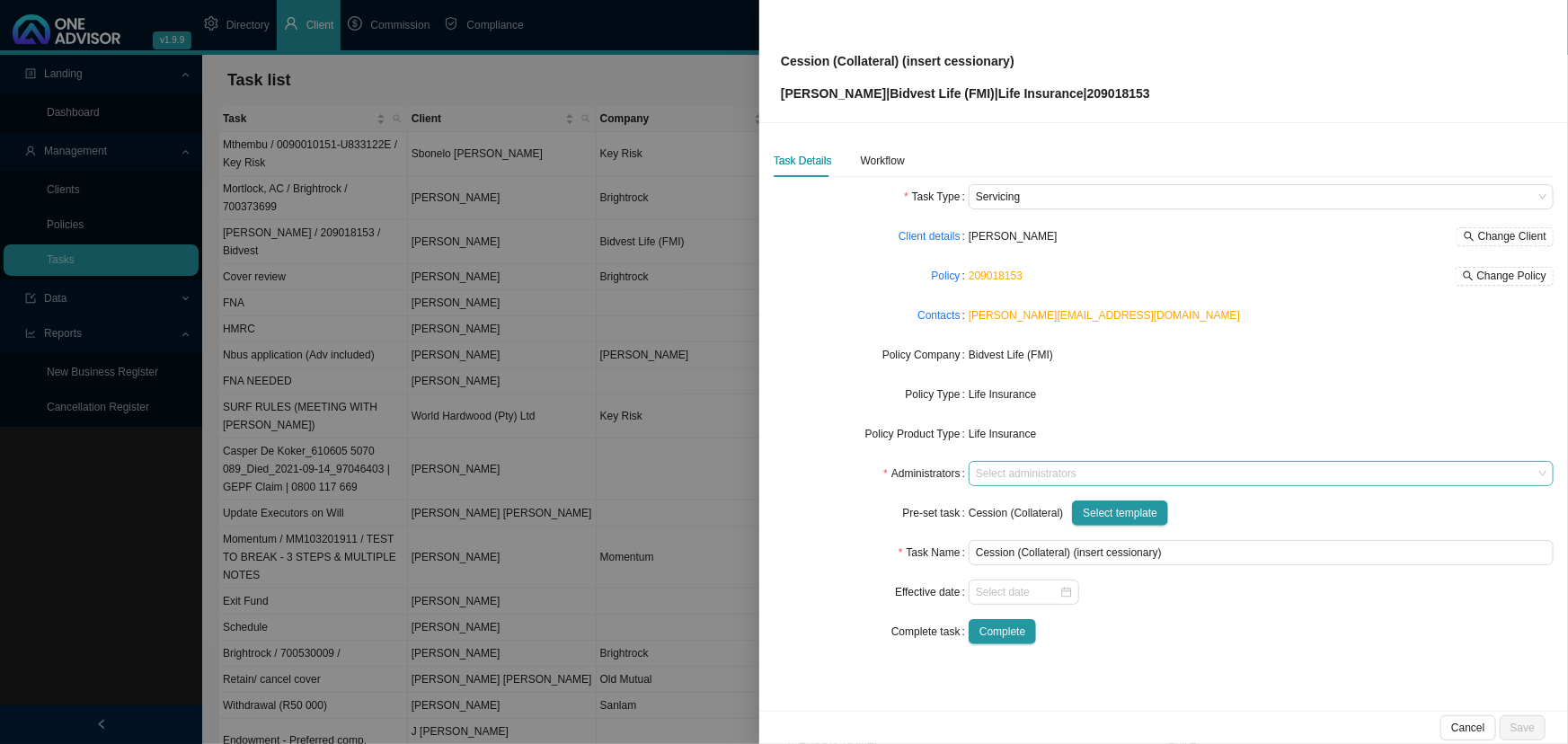
click at [1005, 469] on div at bounding box center [1252, 474] width 560 height 14
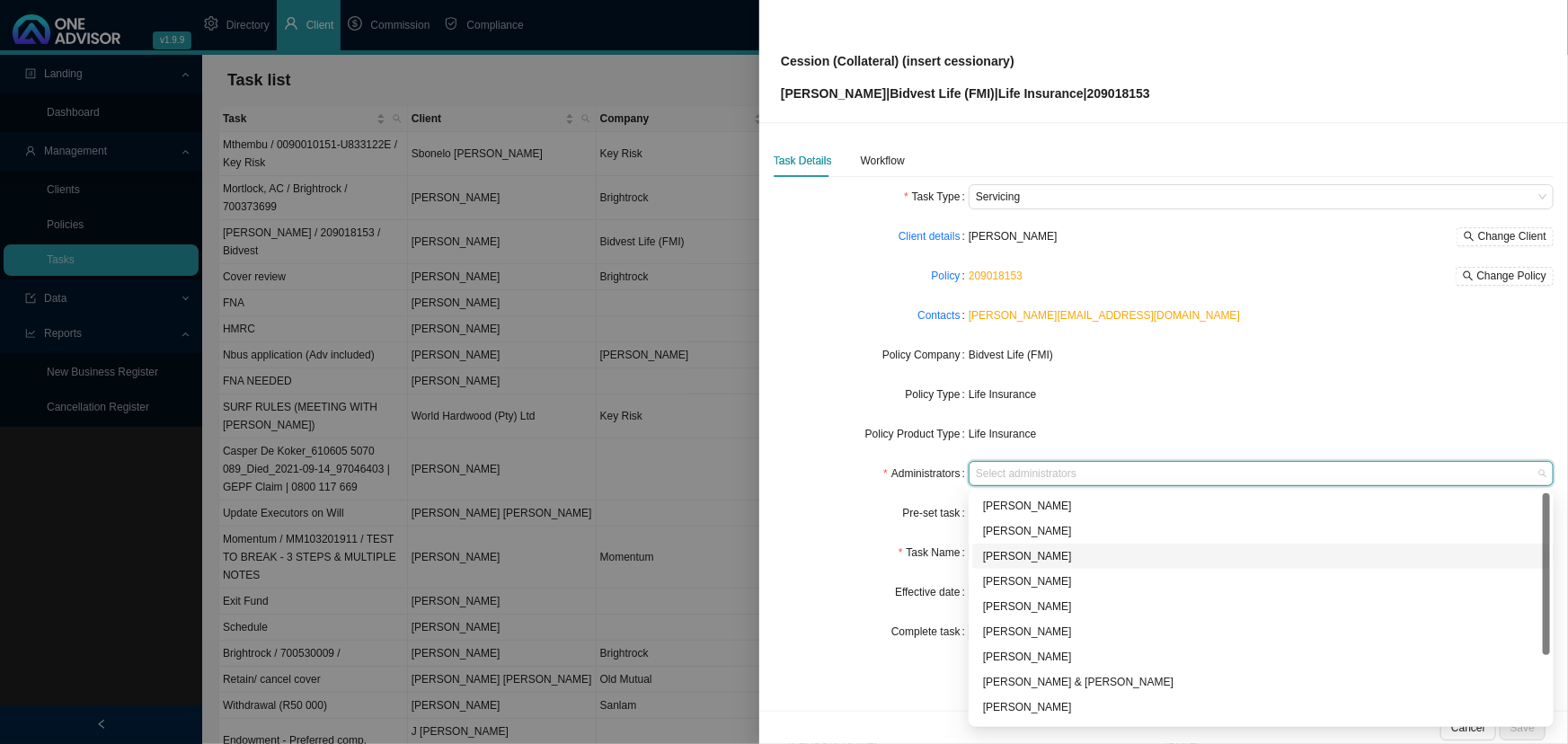
click at [1029, 552] on div "[PERSON_NAME]" at bounding box center [1260, 556] width 556 height 18
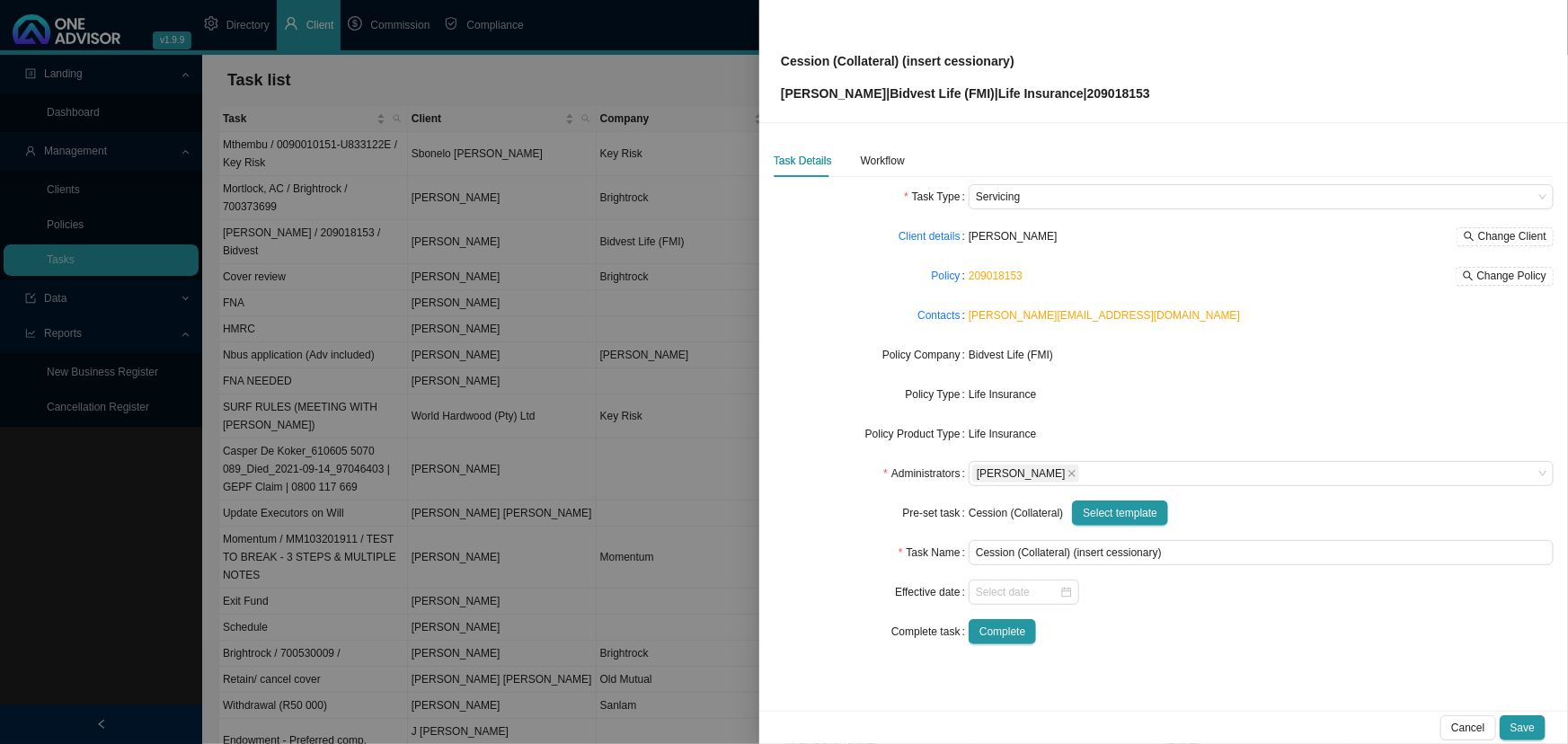
click at [816, 423] on div "Policy Product Type" at bounding box center [872, 434] width 195 height 25
click at [879, 159] on div "Workflow" at bounding box center [883, 161] width 44 height 18
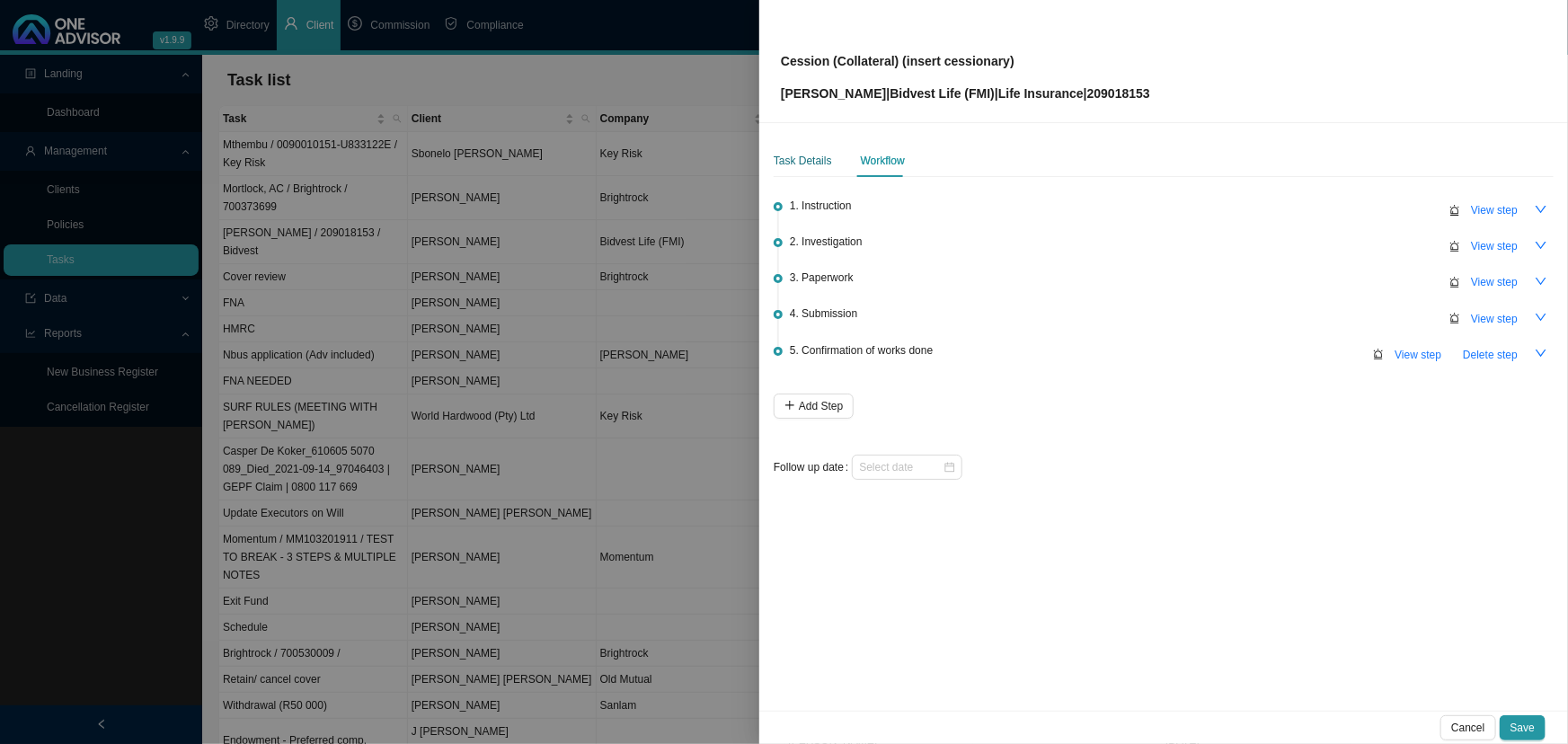
click at [803, 160] on div "Task Details" at bounding box center [803, 161] width 58 height 18
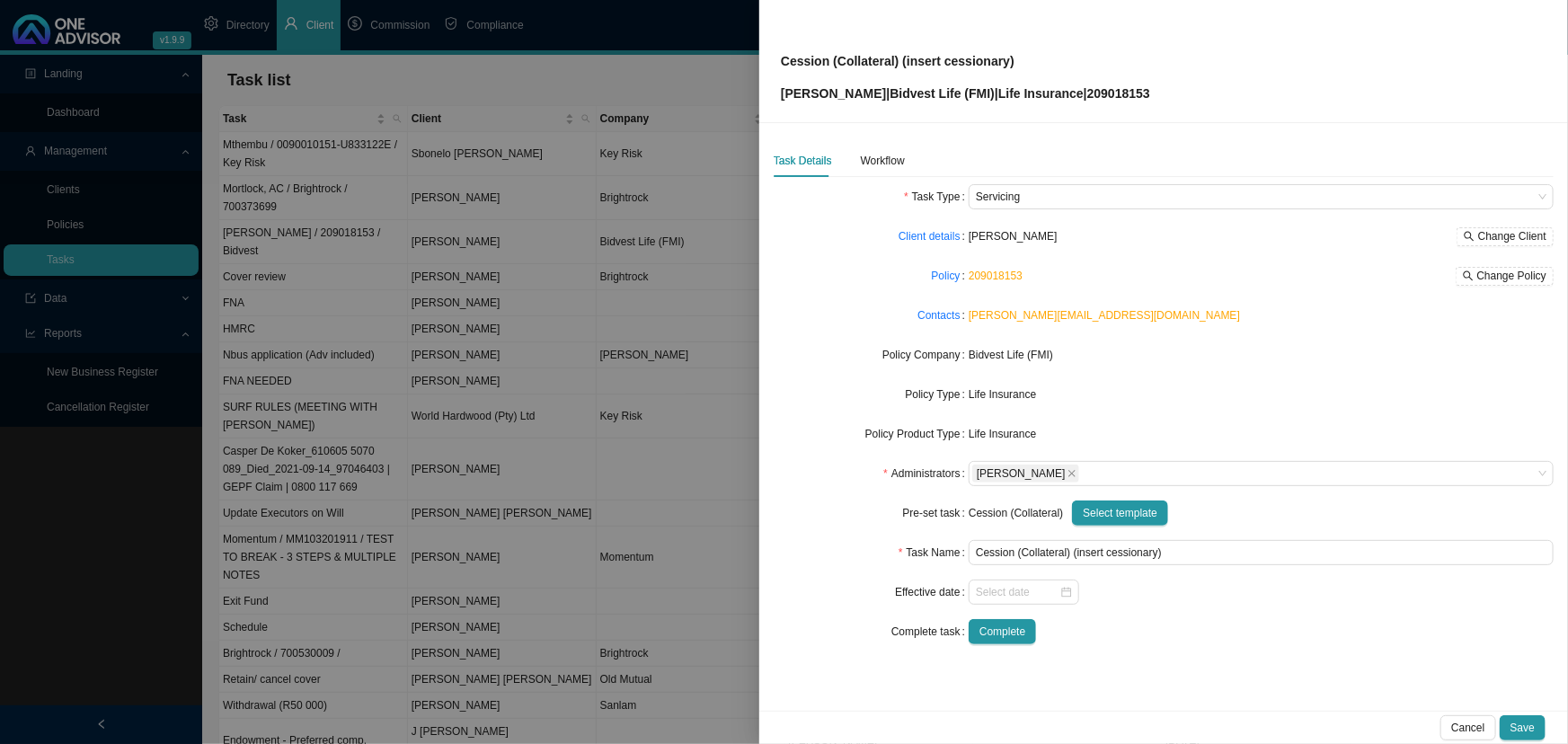
click at [1136, 512] on div "Cession (Collateral) Select template" at bounding box center [1260, 513] width 585 height 25
click at [1120, 508] on span "Select template" at bounding box center [1119, 513] width 74 height 18
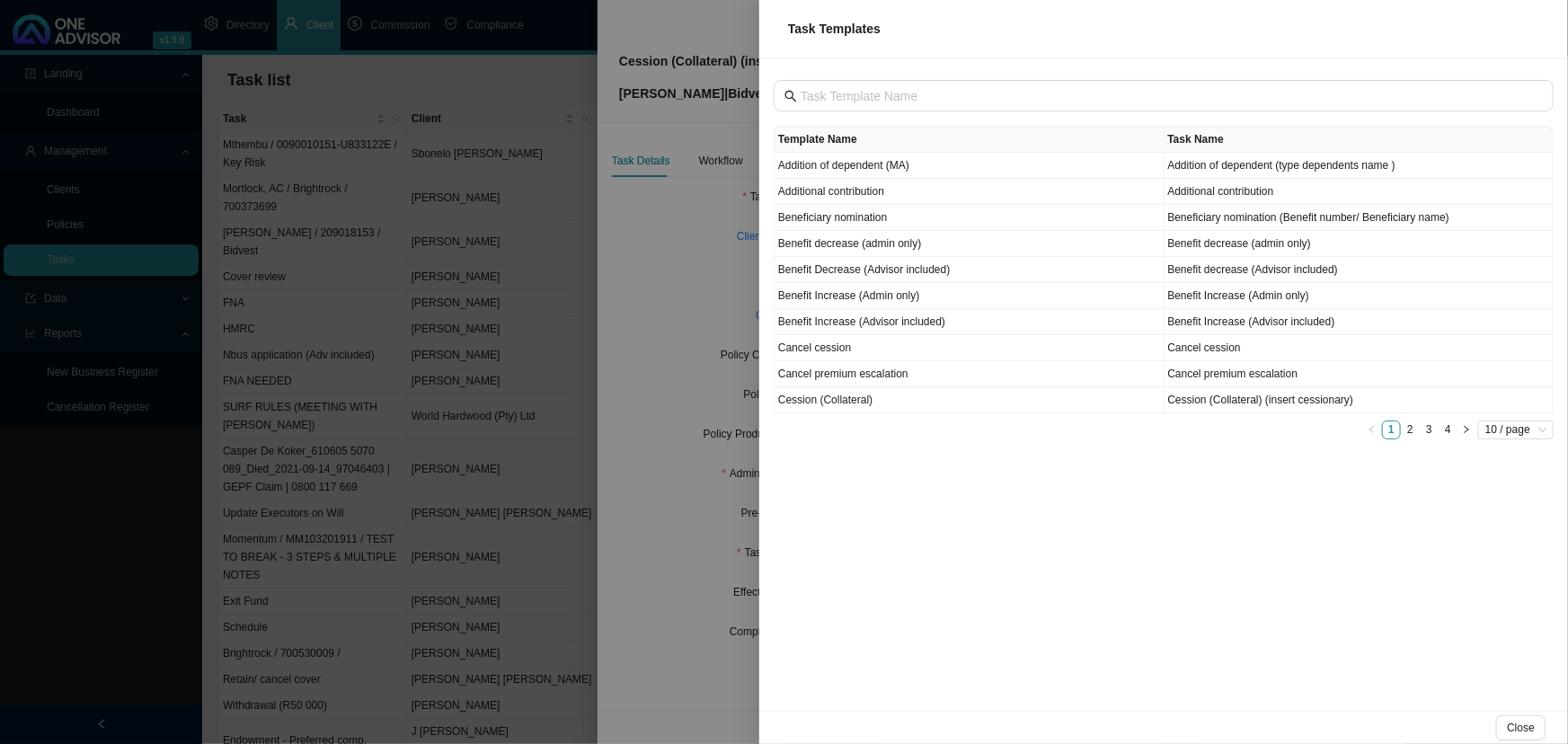
click at [681, 543] on div at bounding box center [784, 372] width 1568 height 744
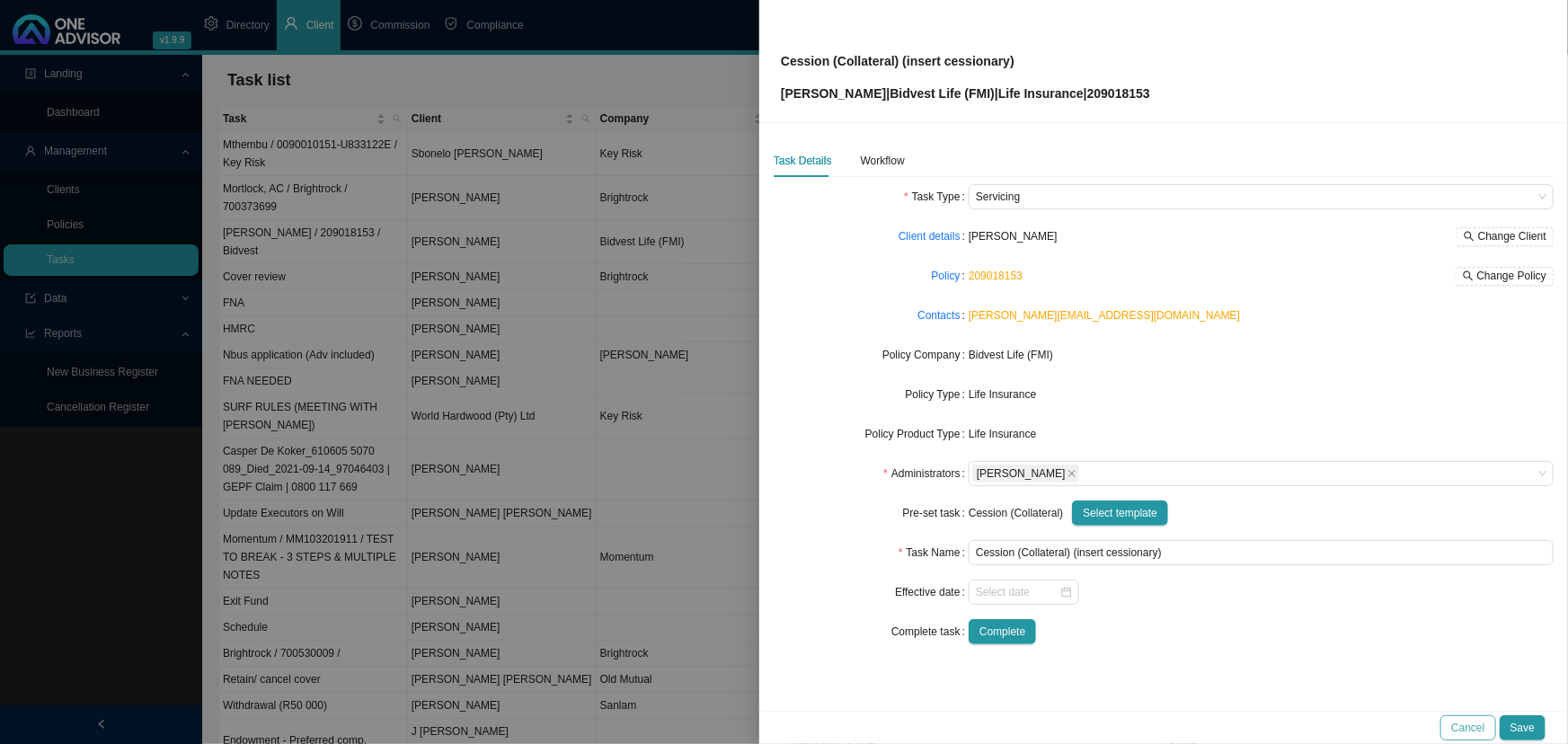
click at [1136, 552] on span "Cancel" at bounding box center [1467, 728] width 33 height 18
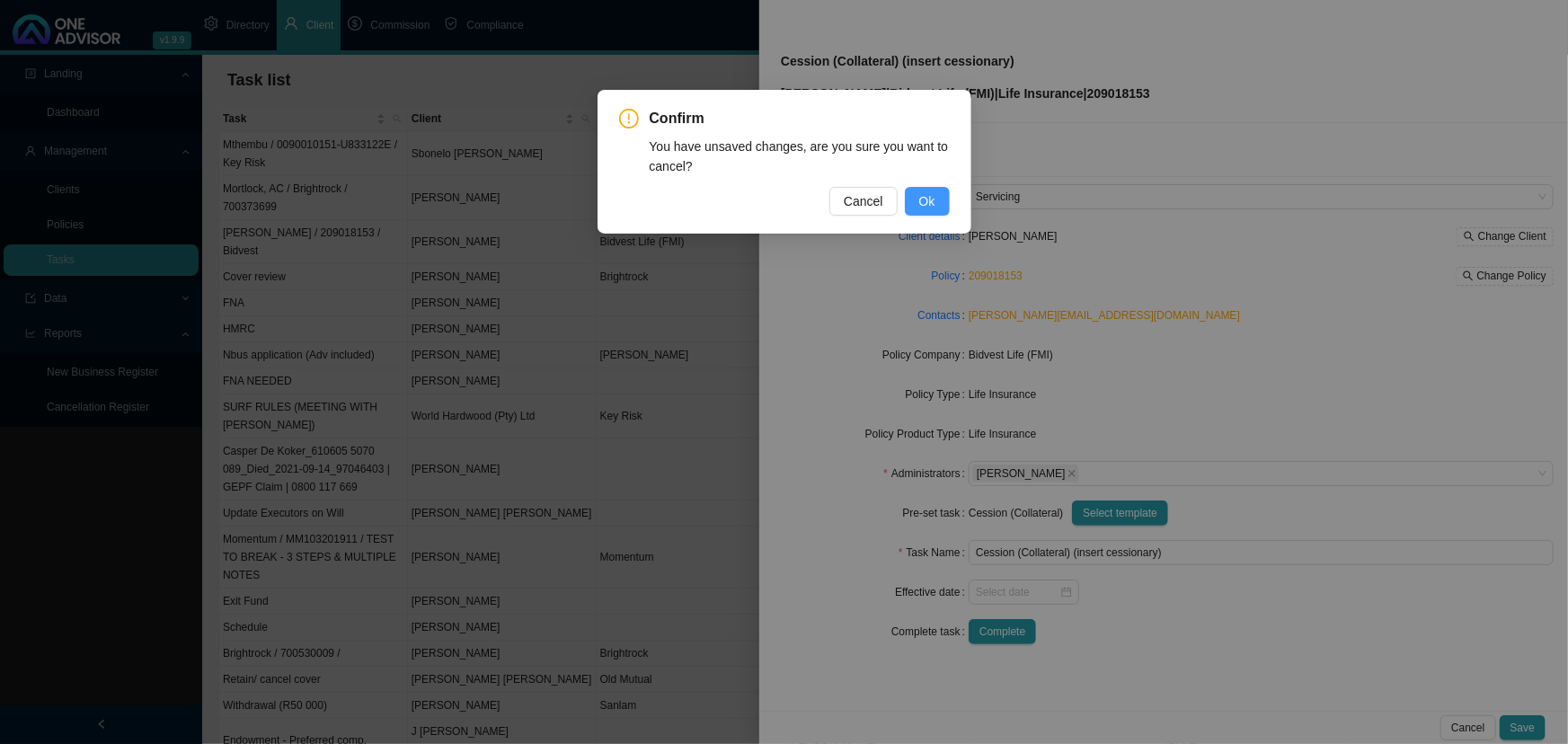
click at [926, 212] on button "Ok" at bounding box center [927, 201] width 44 height 29
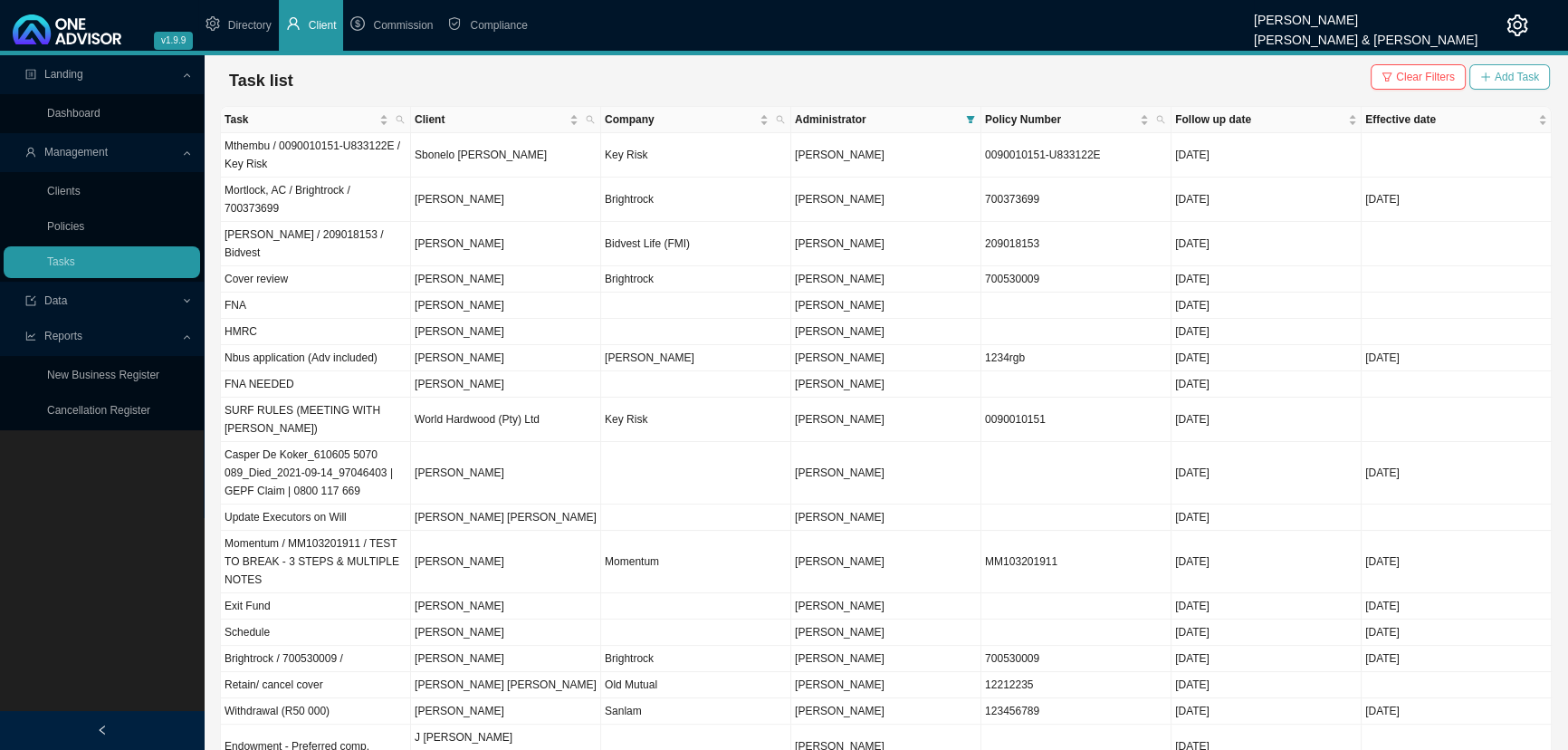
click at [1145, 70] on span "Add Task" at bounding box center [1517, 77] width 45 height 19
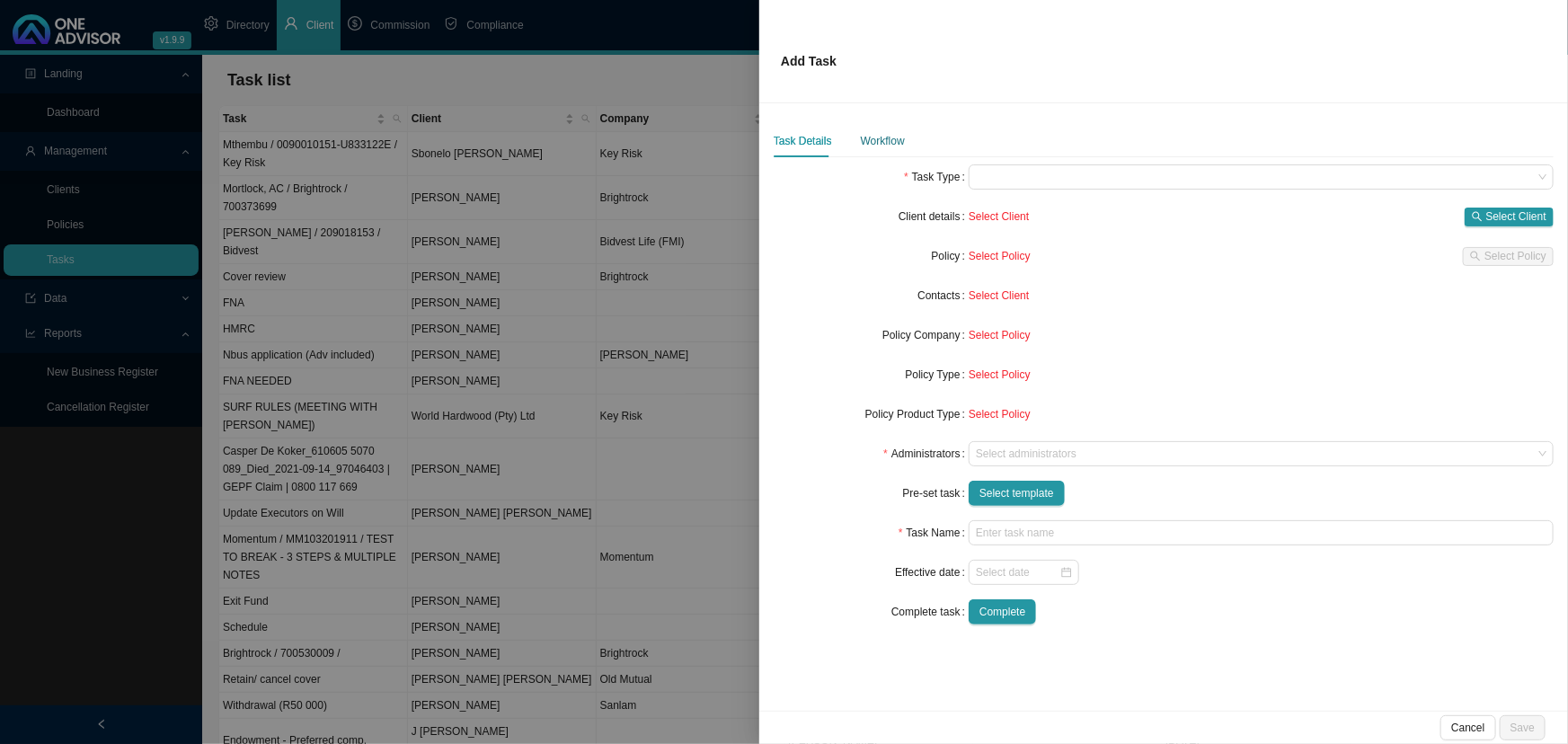
click at [895, 142] on div "Workflow" at bounding box center [883, 141] width 44 height 18
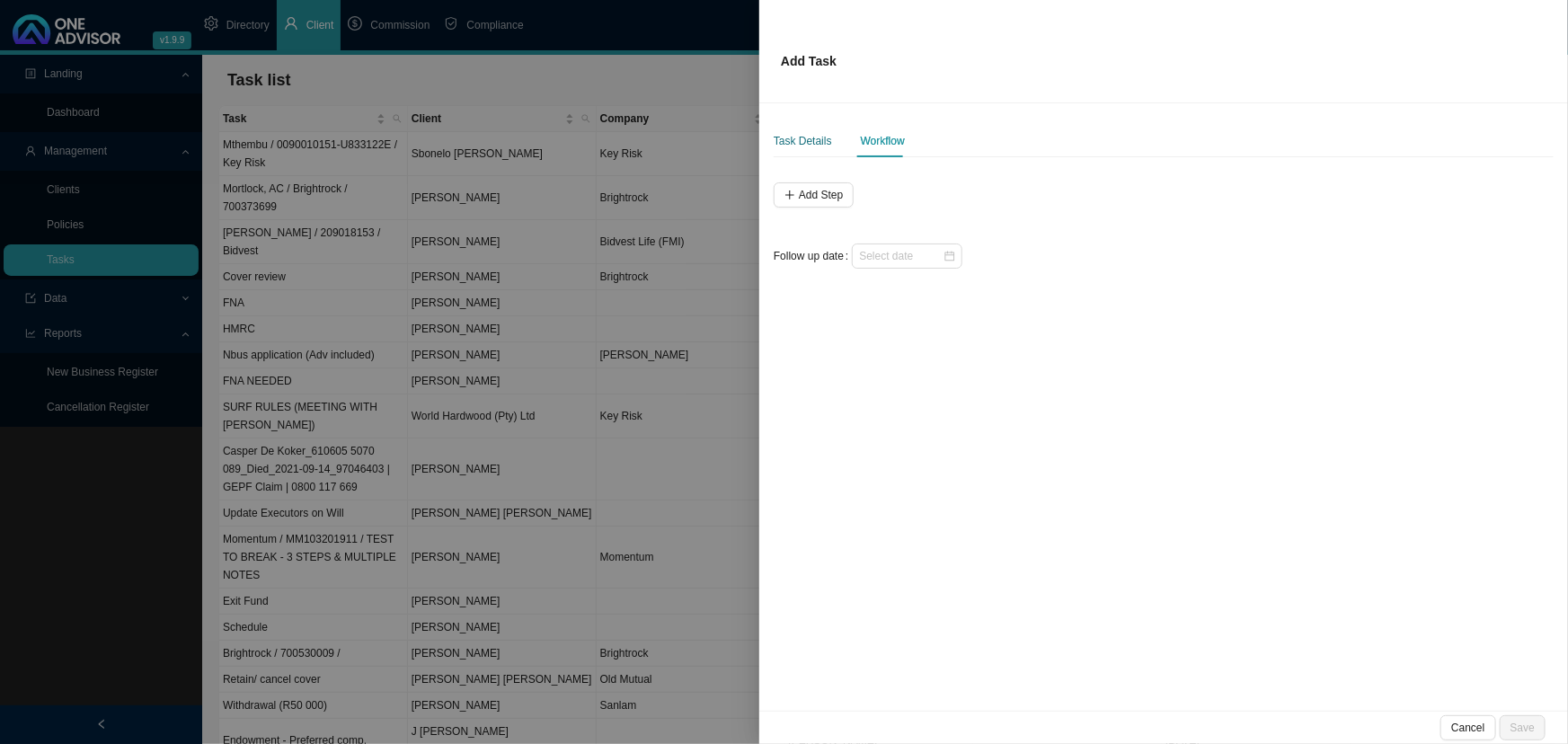
click at [806, 137] on div "Task Details" at bounding box center [803, 141] width 58 height 18
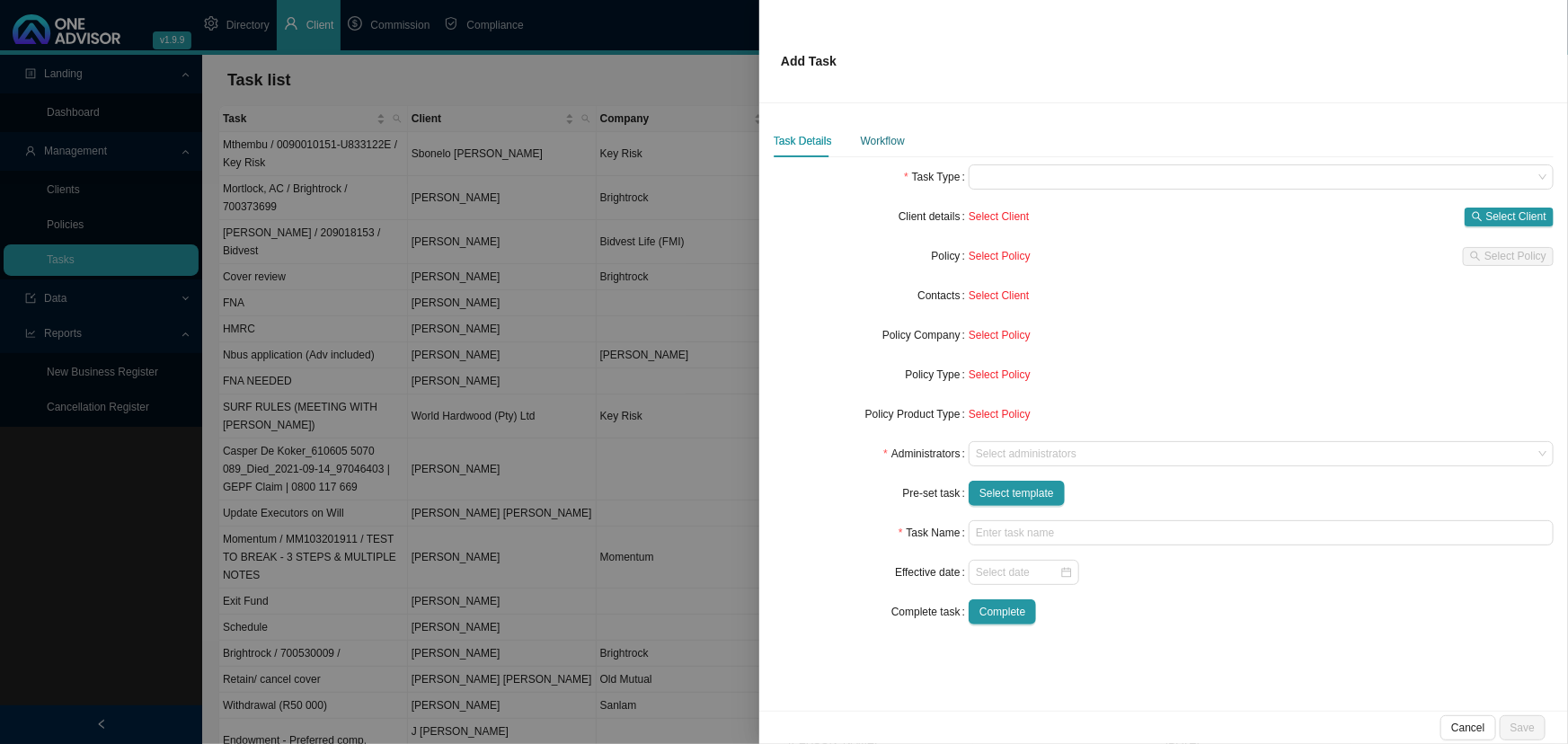
click at [874, 136] on div "Workflow" at bounding box center [883, 141] width 44 height 18
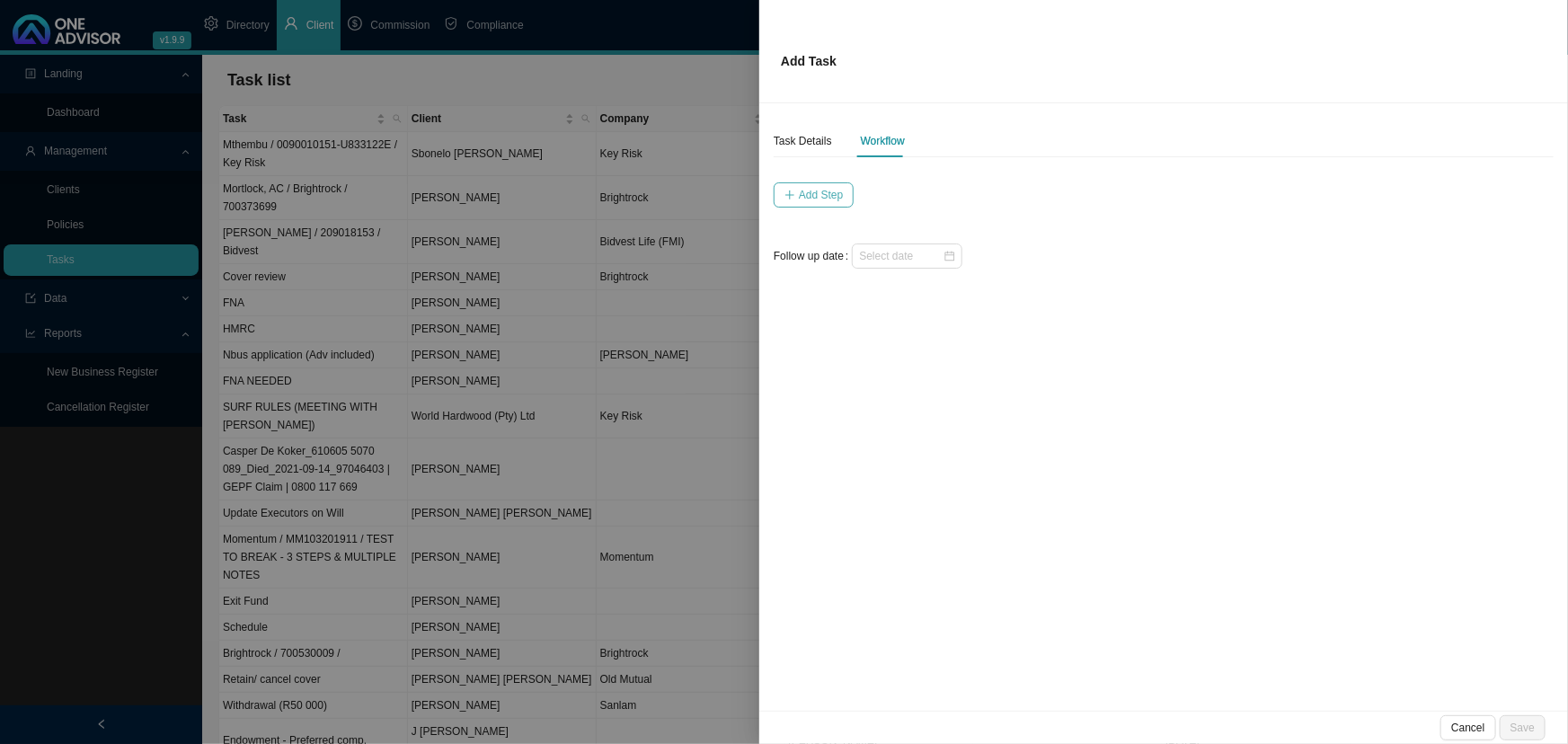
click at [827, 187] on span "Add Step" at bounding box center [821, 194] width 44 height 18
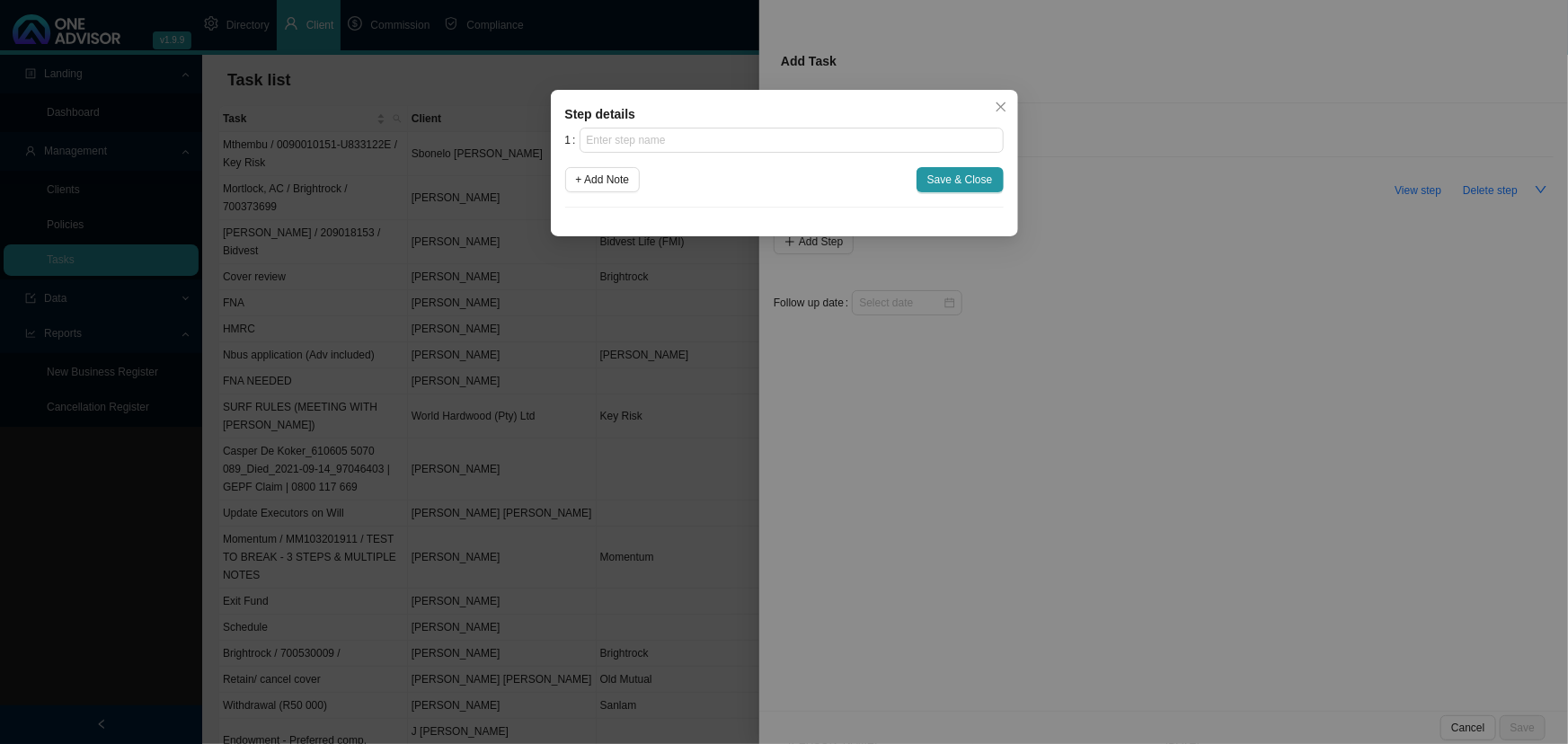
click at [1001, 104] on icon "close" at bounding box center [1000, 106] width 13 height 13
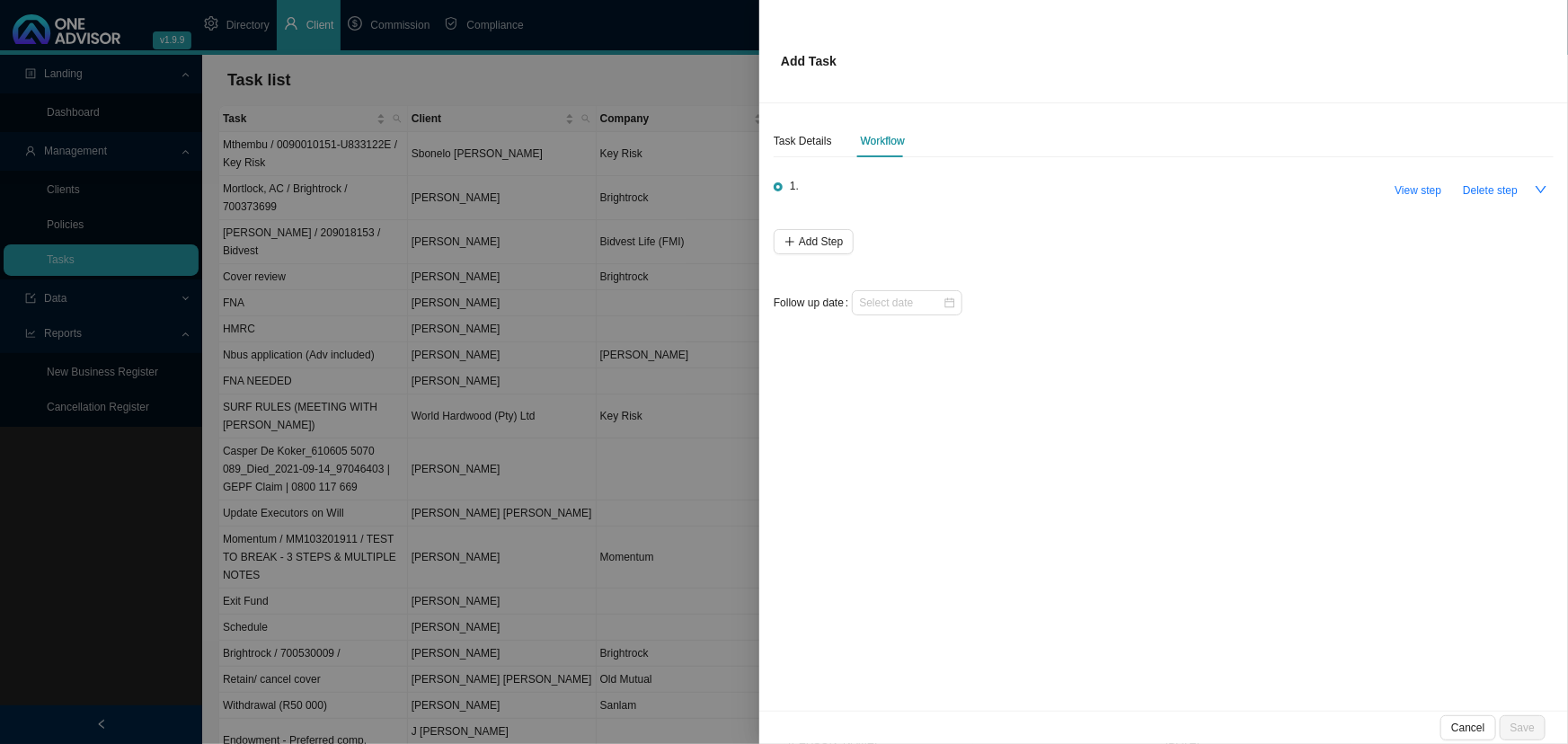
click at [681, 70] on div at bounding box center [784, 372] width 1568 height 744
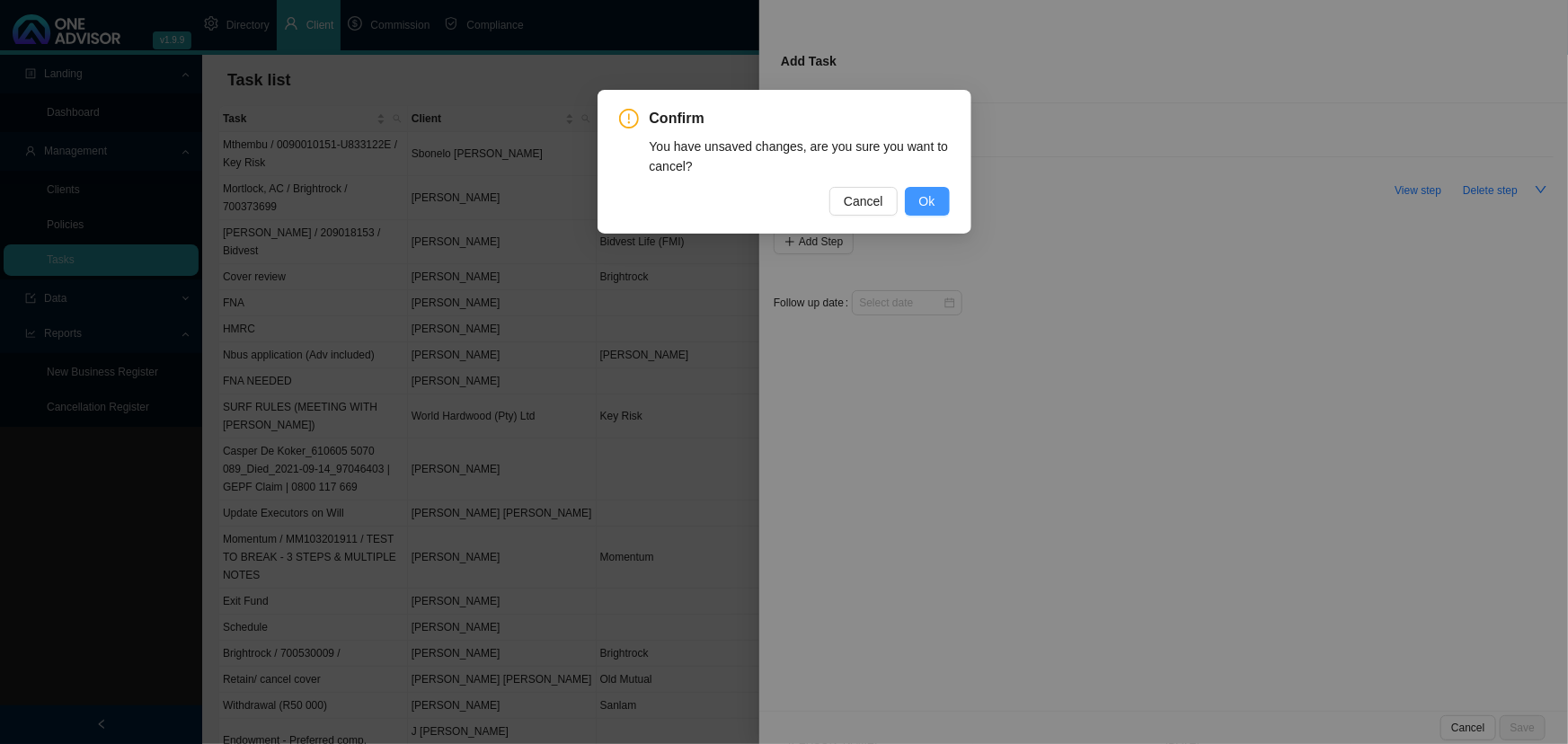
click at [935, 206] on button "Ok" at bounding box center [927, 201] width 44 height 29
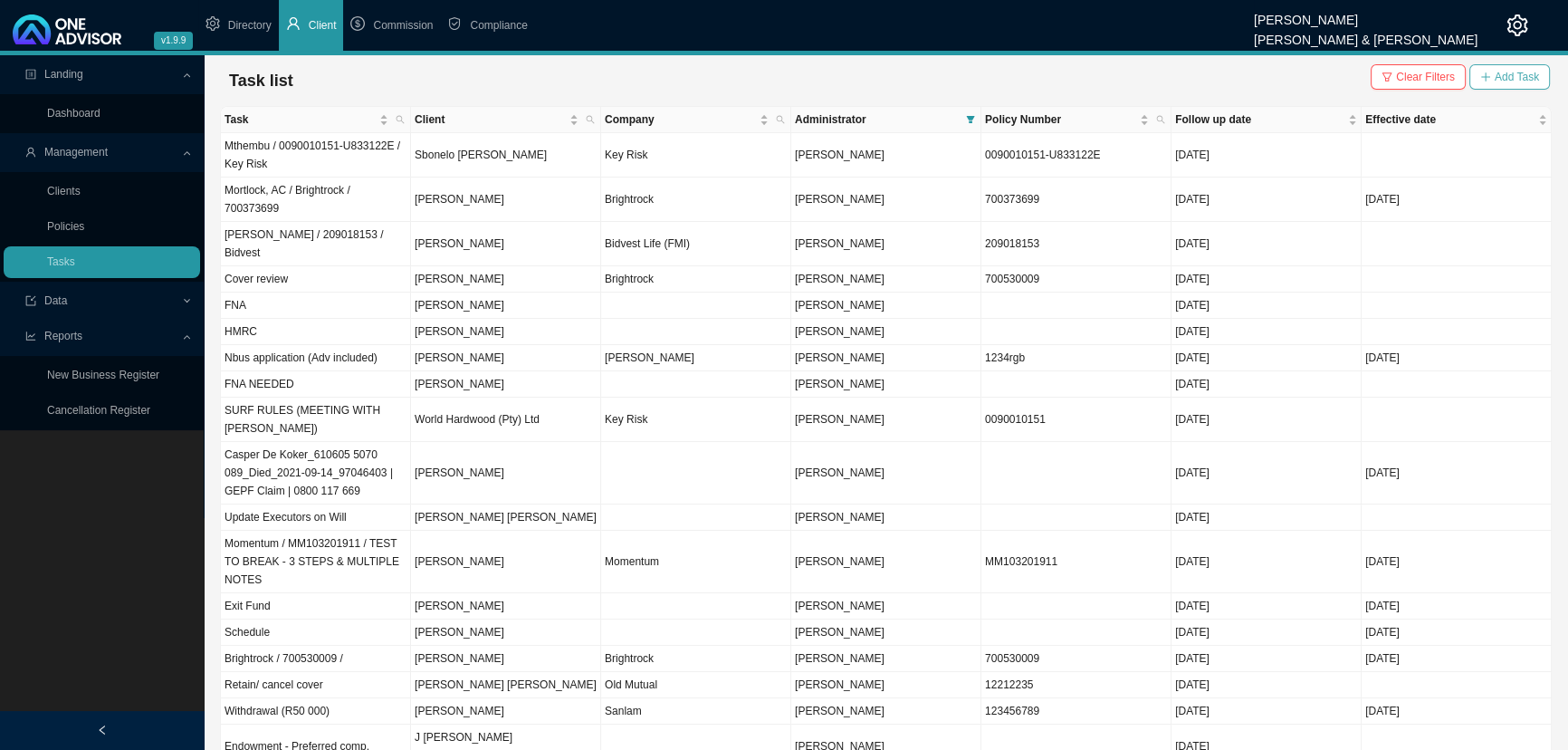
click at [1145, 75] on span "Add Task" at bounding box center [1517, 77] width 45 height 19
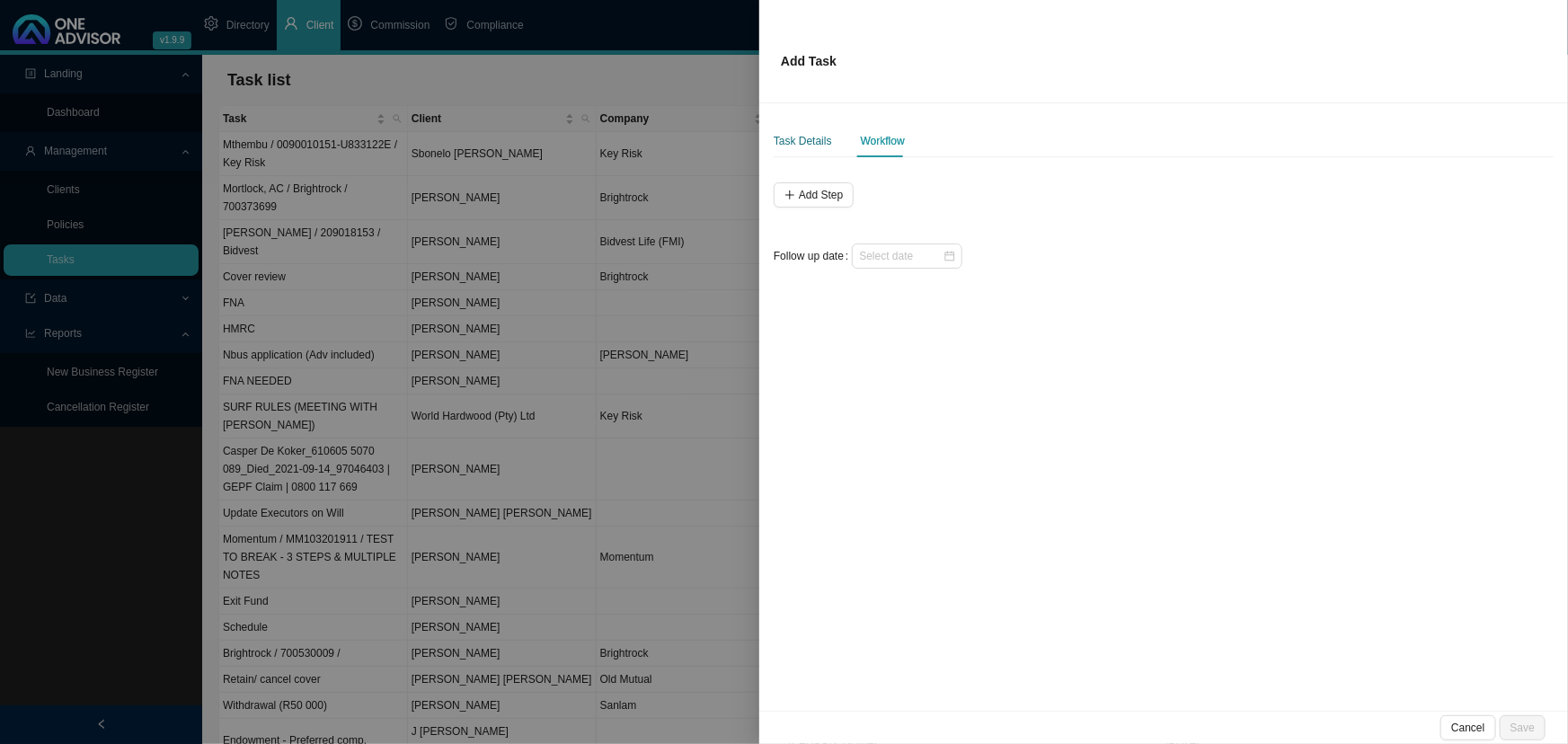
click at [809, 138] on div "Task Details" at bounding box center [803, 141] width 58 height 18
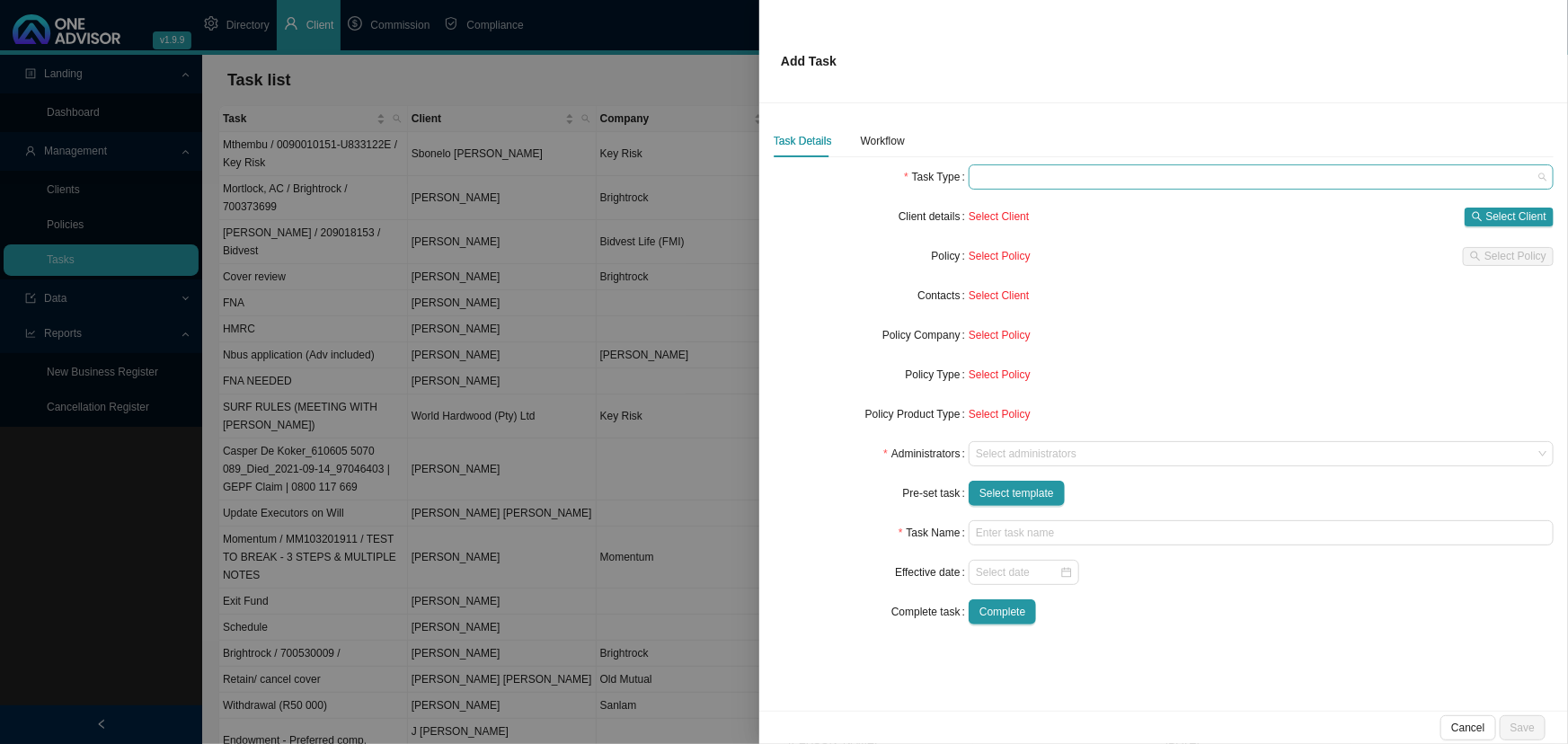
click at [1136, 171] on span at bounding box center [1261, 177] width 571 height 23
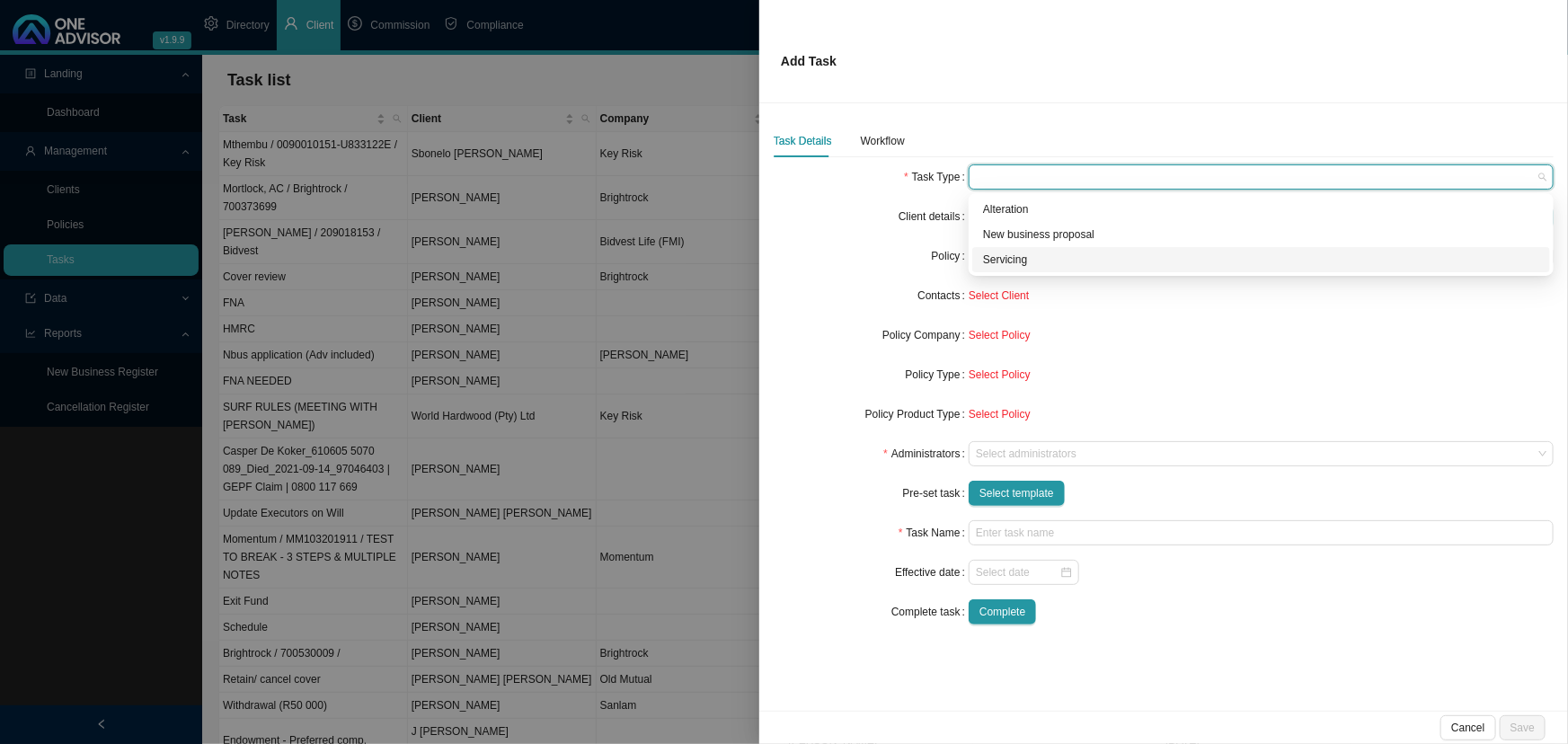
click at [1026, 253] on div "Servicing" at bounding box center [1260, 259] width 556 height 18
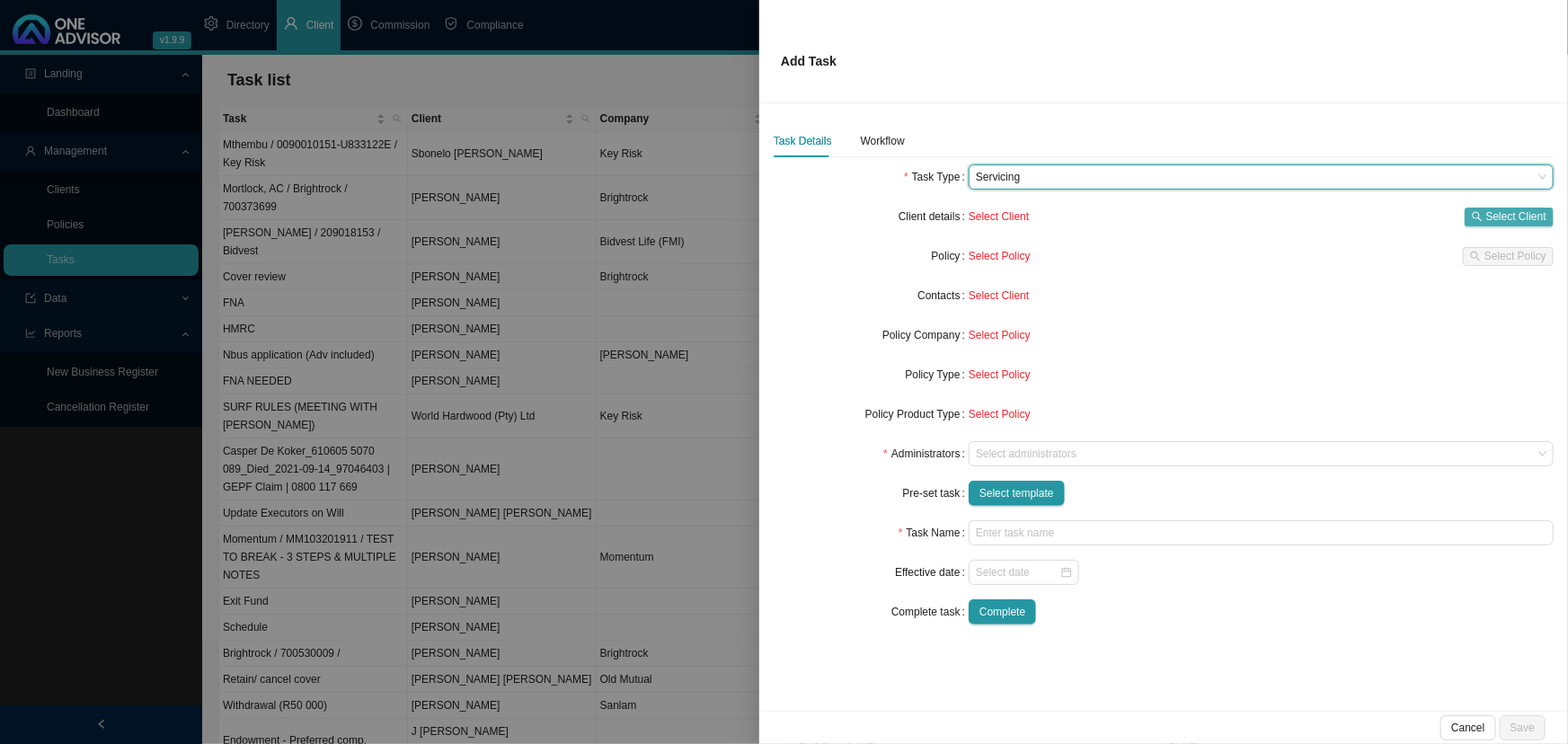
click at [1136, 215] on span "Select Client" at bounding box center [1516, 217] width 60 height 18
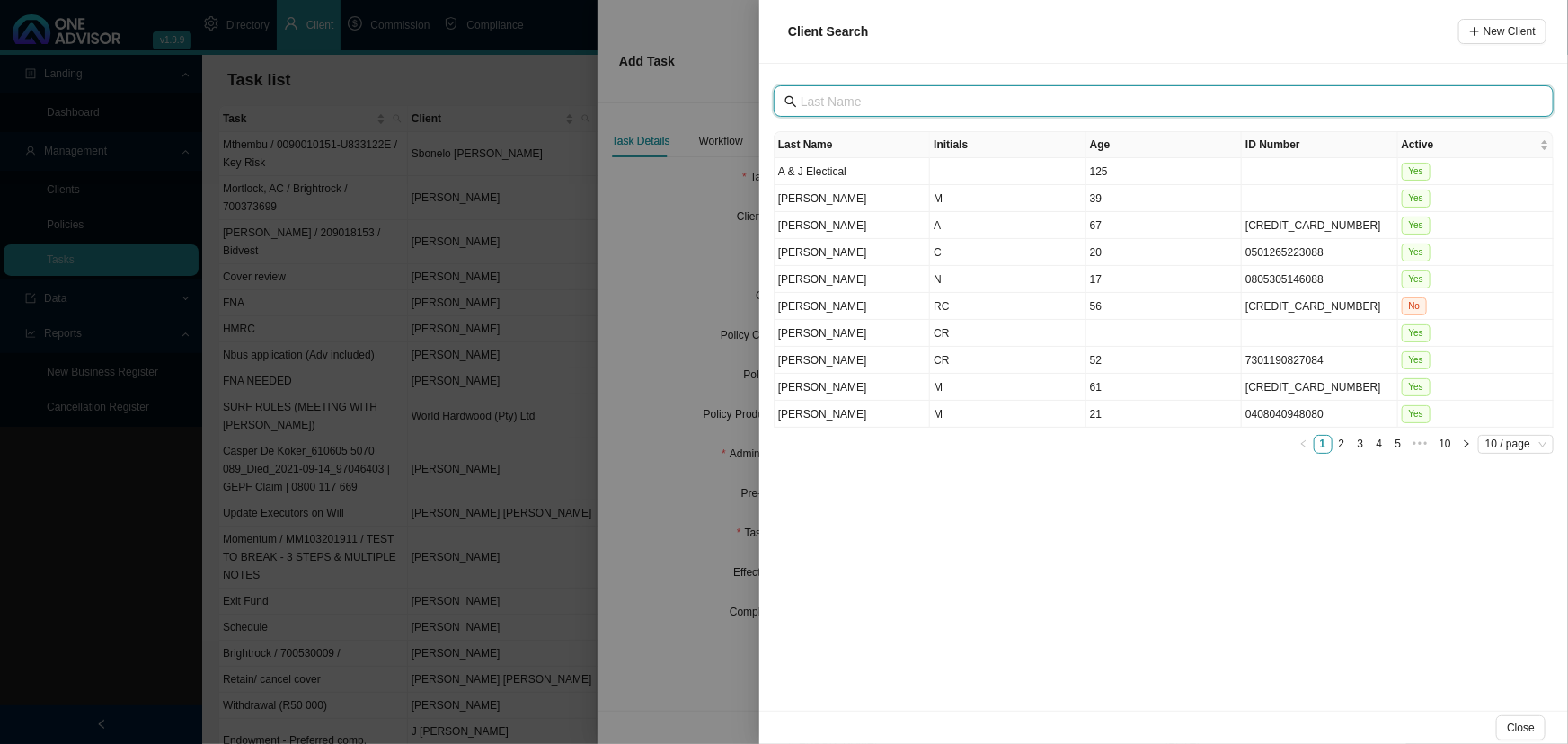
click at [873, 104] on input "text" at bounding box center [1165, 102] width 729 height 19
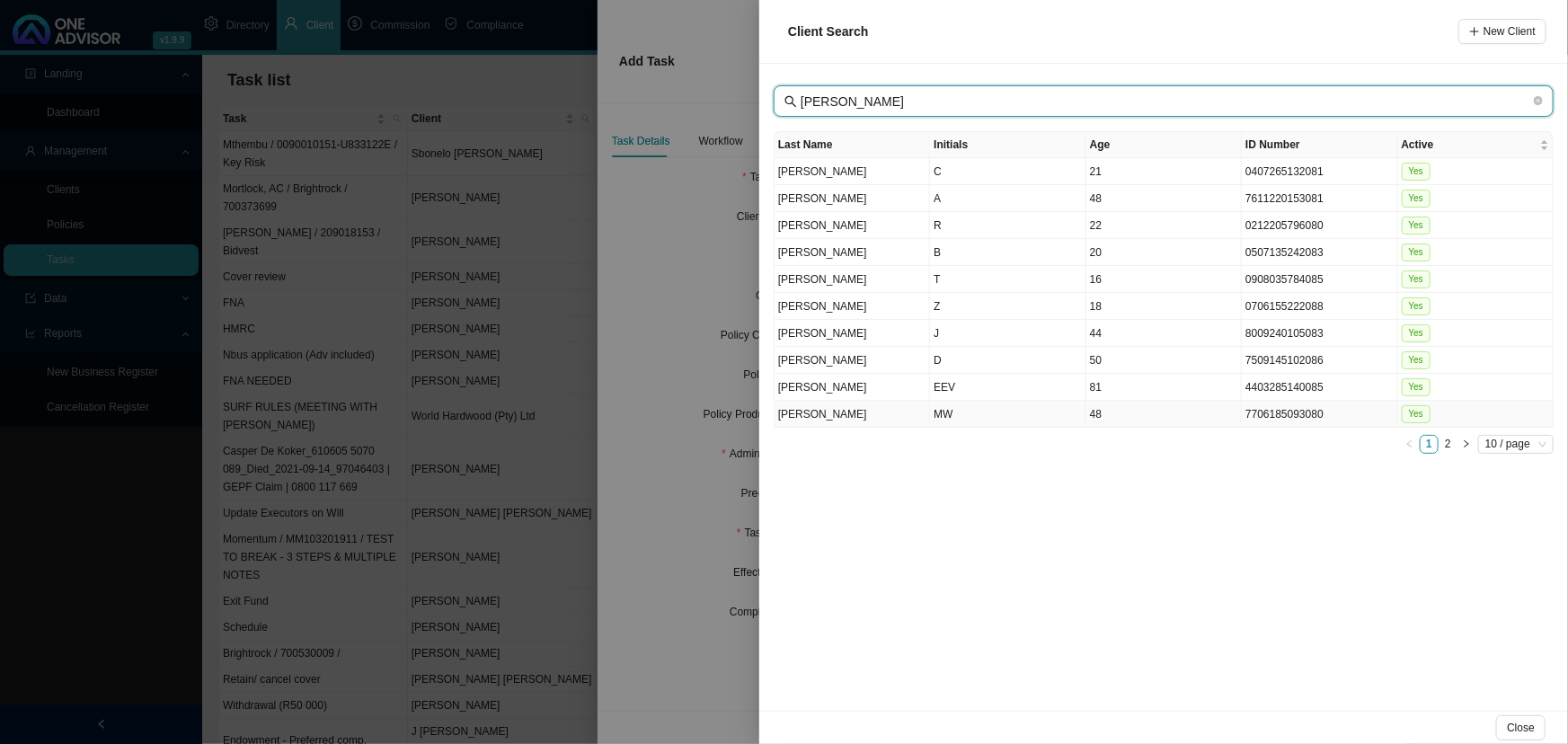
type input "[PERSON_NAME]"
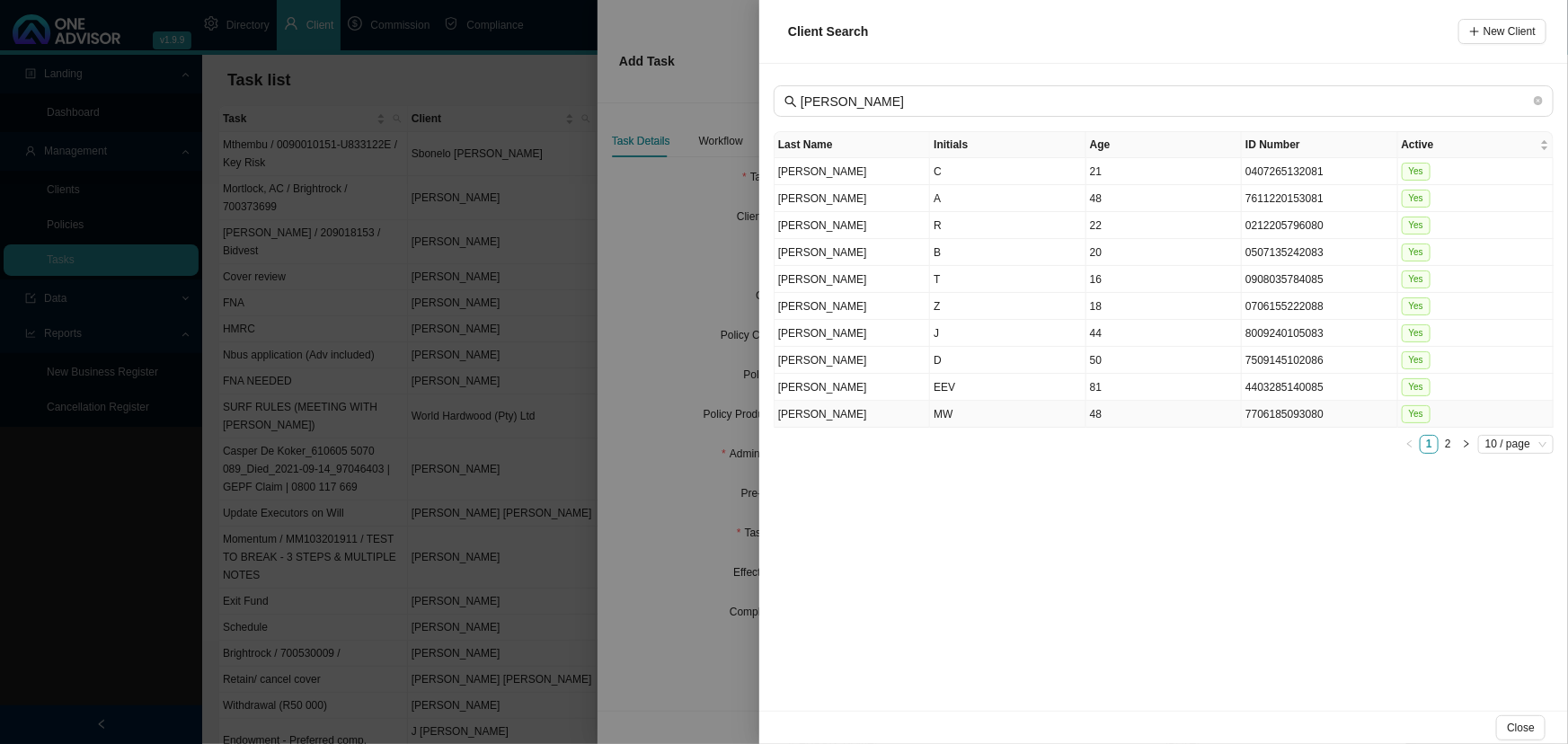
click at [977, 409] on td "MW" at bounding box center [1007, 414] width 156 height 27
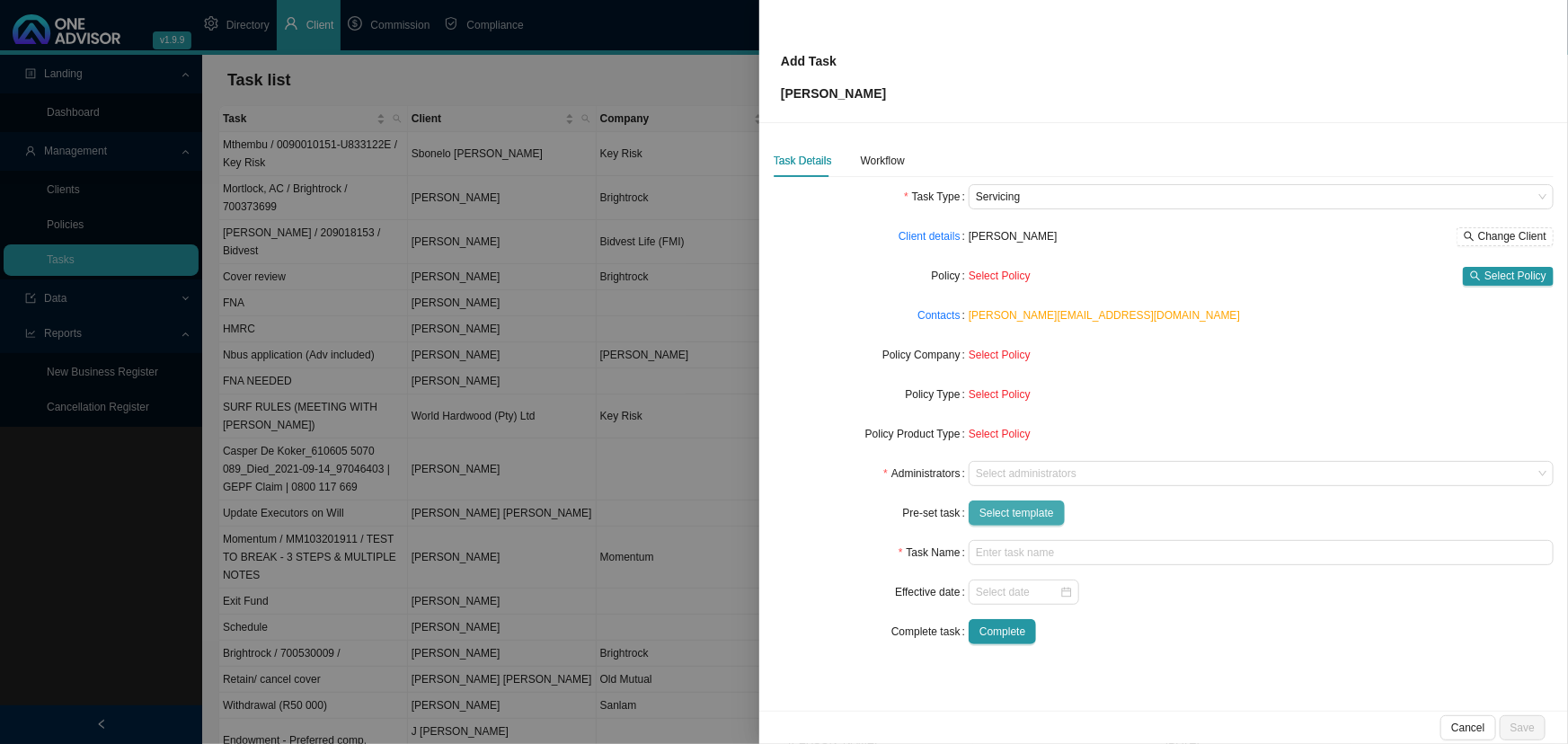
click at [1015, 504] on span "Select template" at bounding box center [1016, 513] width 74 height 18
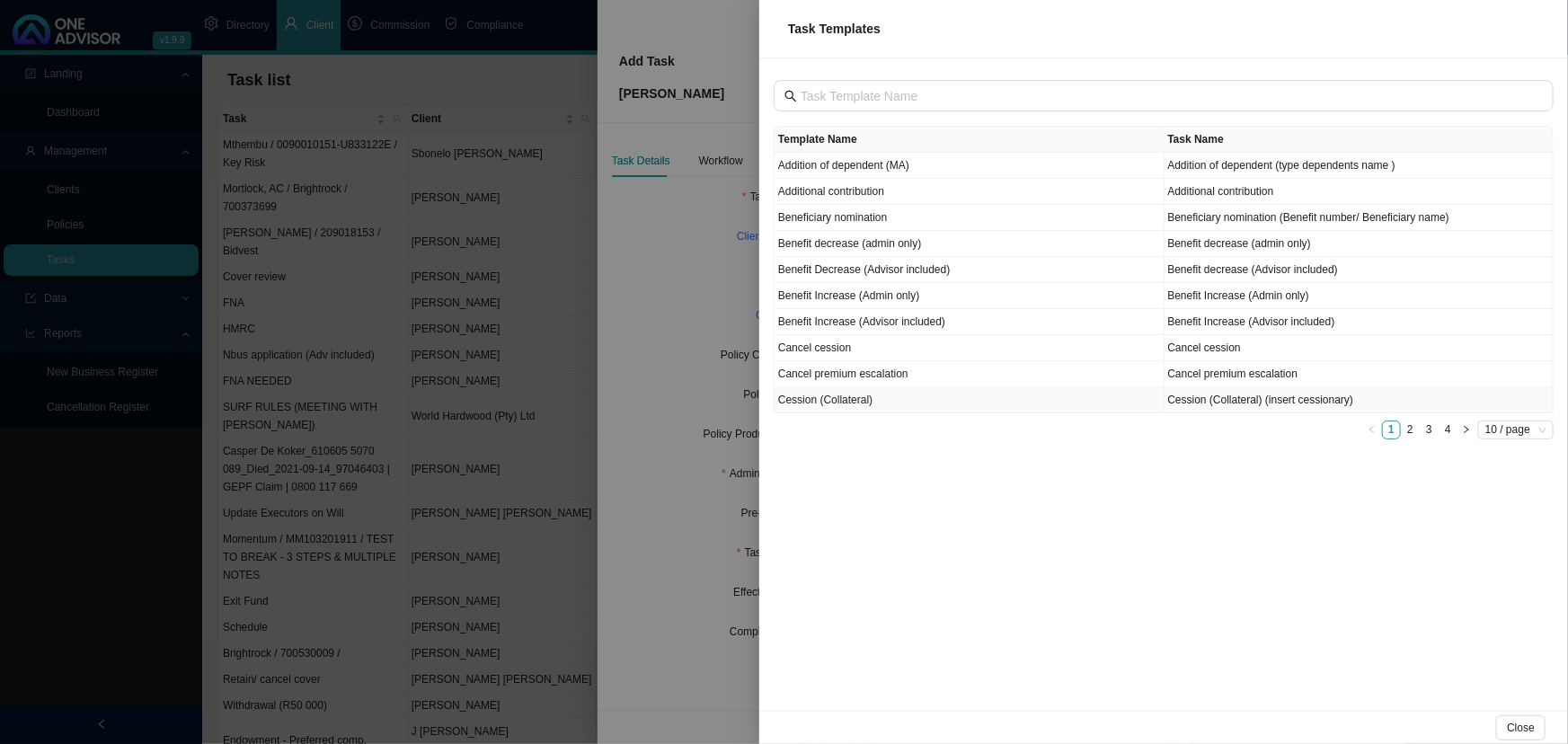
click at [841, 403] on td "Cession (Collateral)" at bounding box center [969, 400] width 390 height 26
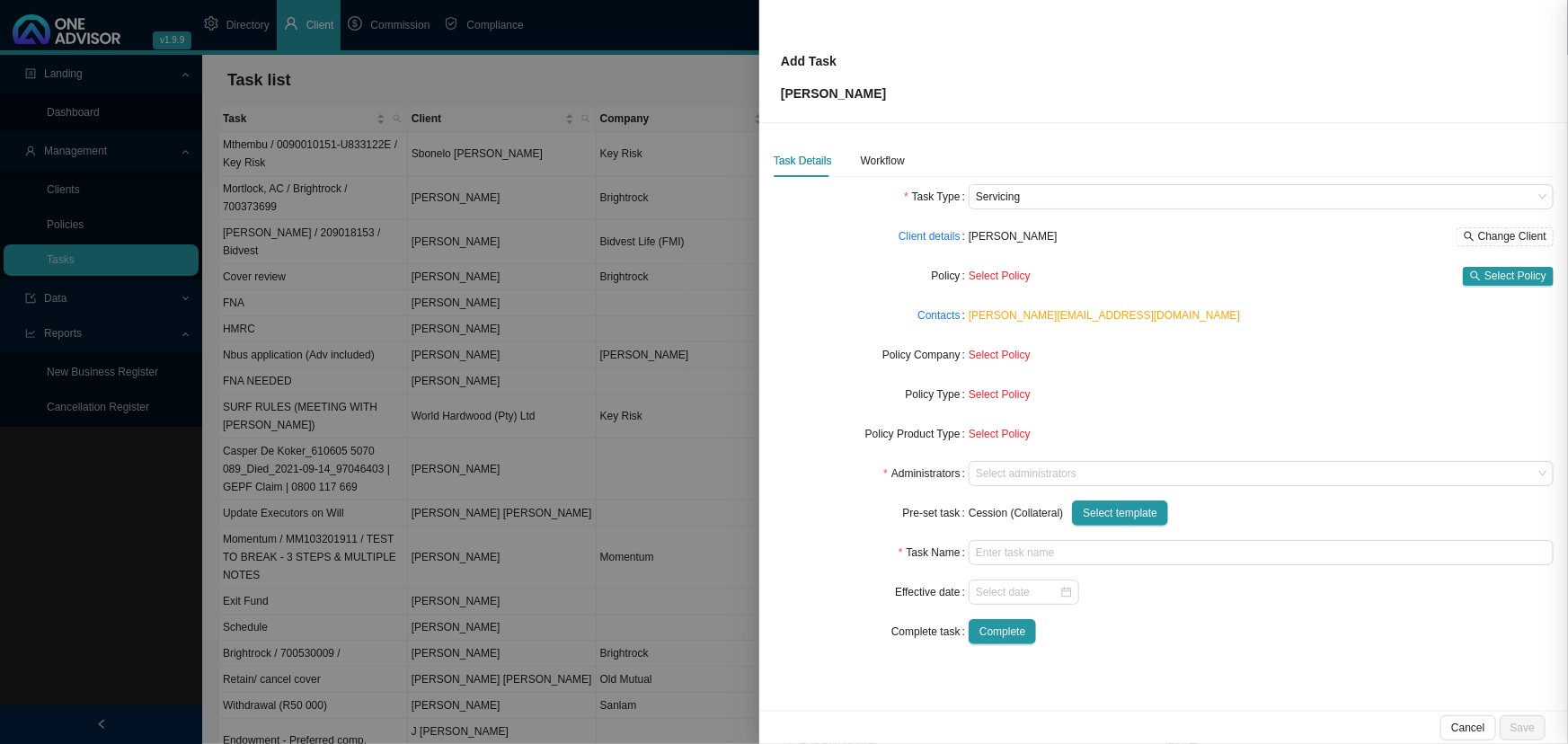
type input "Cession (Collateral) (insert cessionary)"
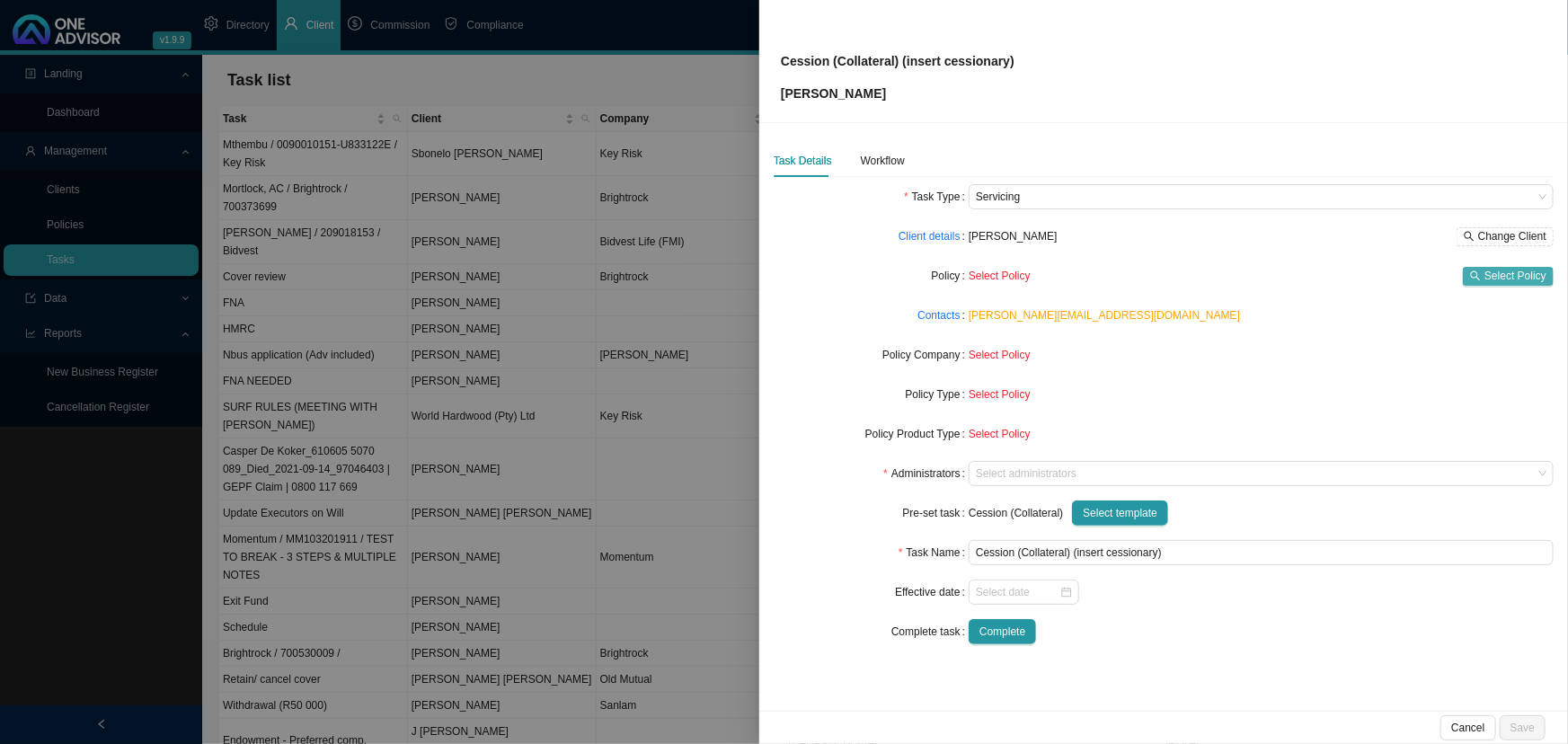
click at [1136, 269] on span "Select Policy" at bounding box center [1515, 276] width 62 height 18
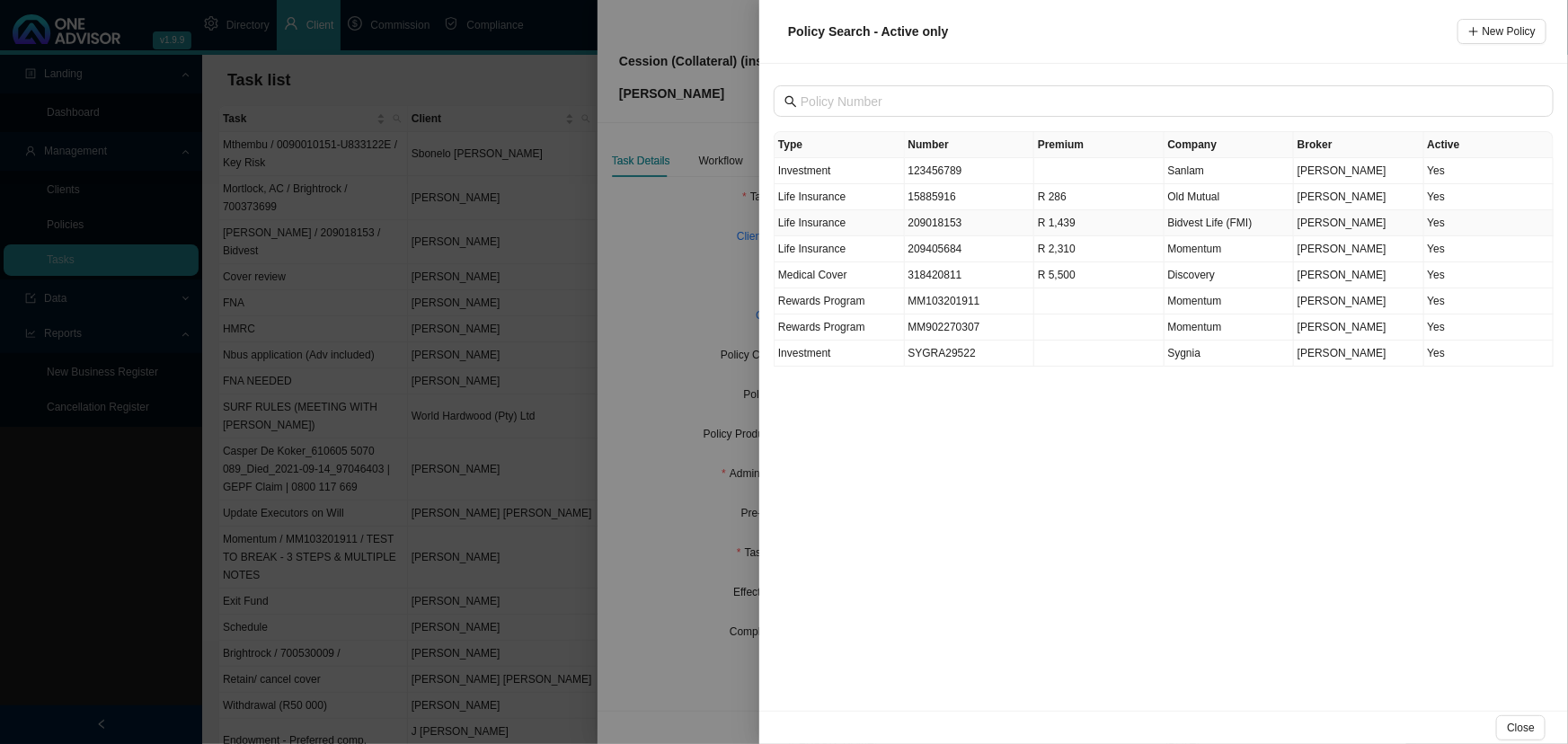
click at [935, 220] on td "209018153" at bounding box center [969, 223] width 131 height 26
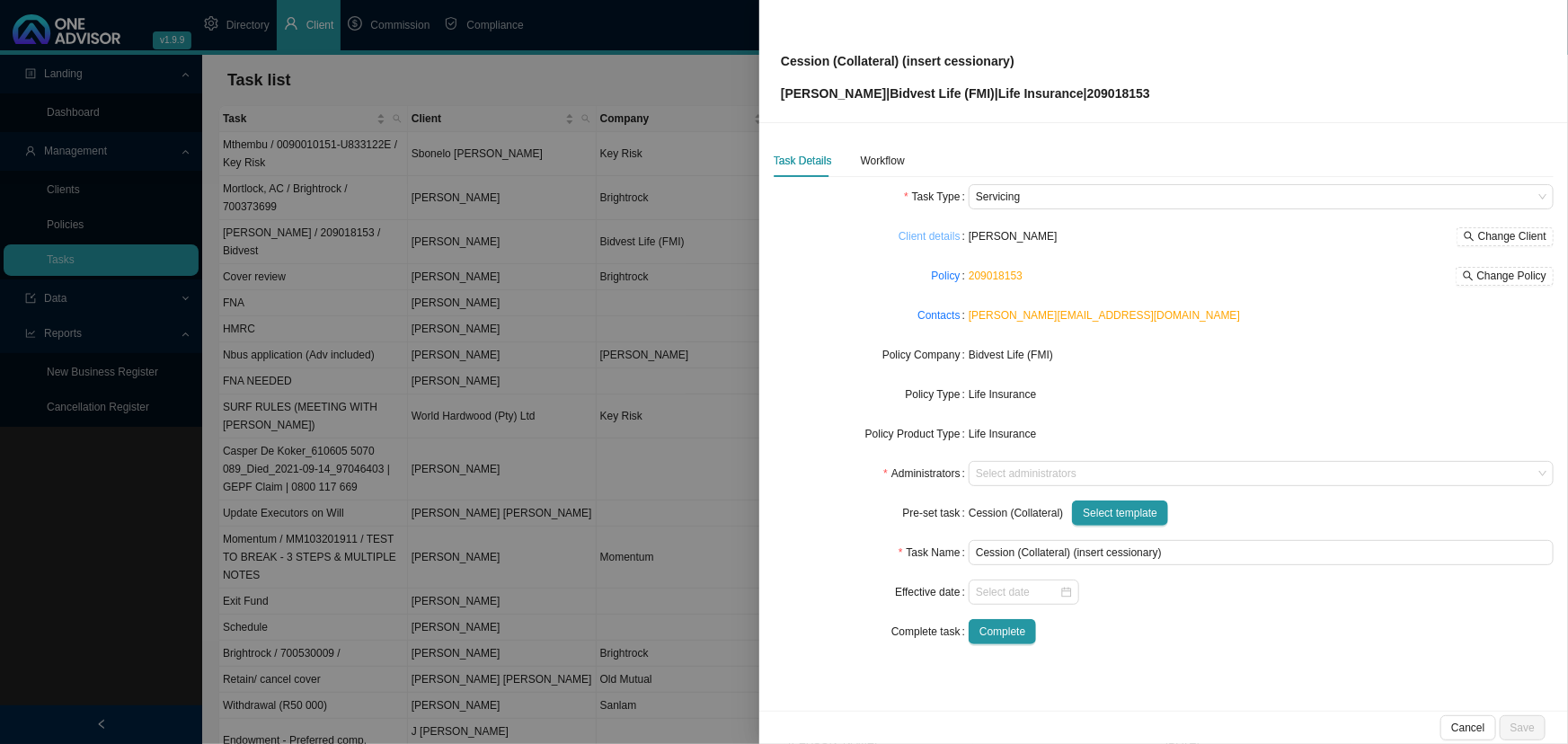
click at [940, 234] on link "Client details" at bounding box center [930, 236] width 62 height 18
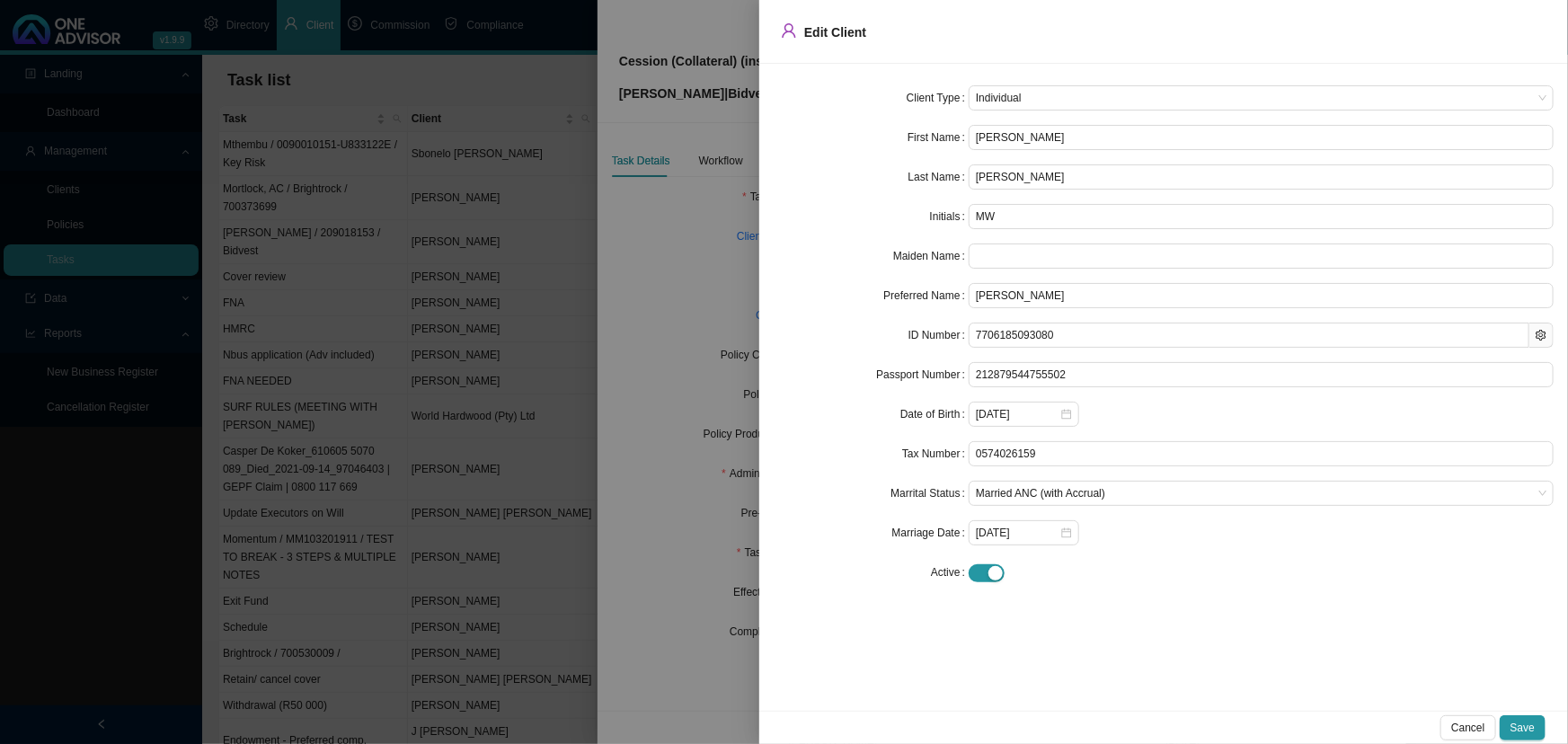
click at [687, 253] on div at bounding box center [784, 372] width 1568 height 744
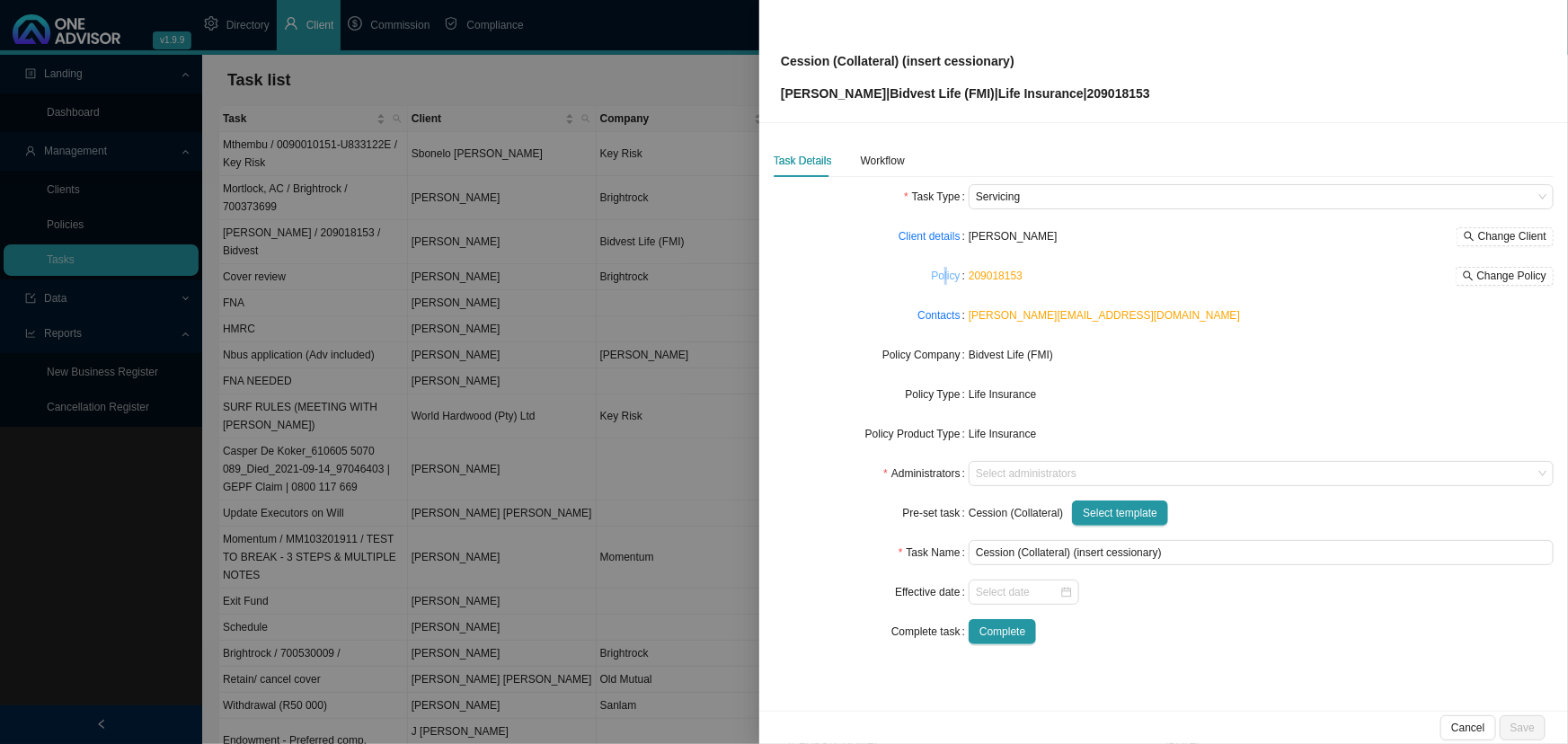
click at [947, 275] on link "Policy" at bounding box center [946, 276] width 29 height 18
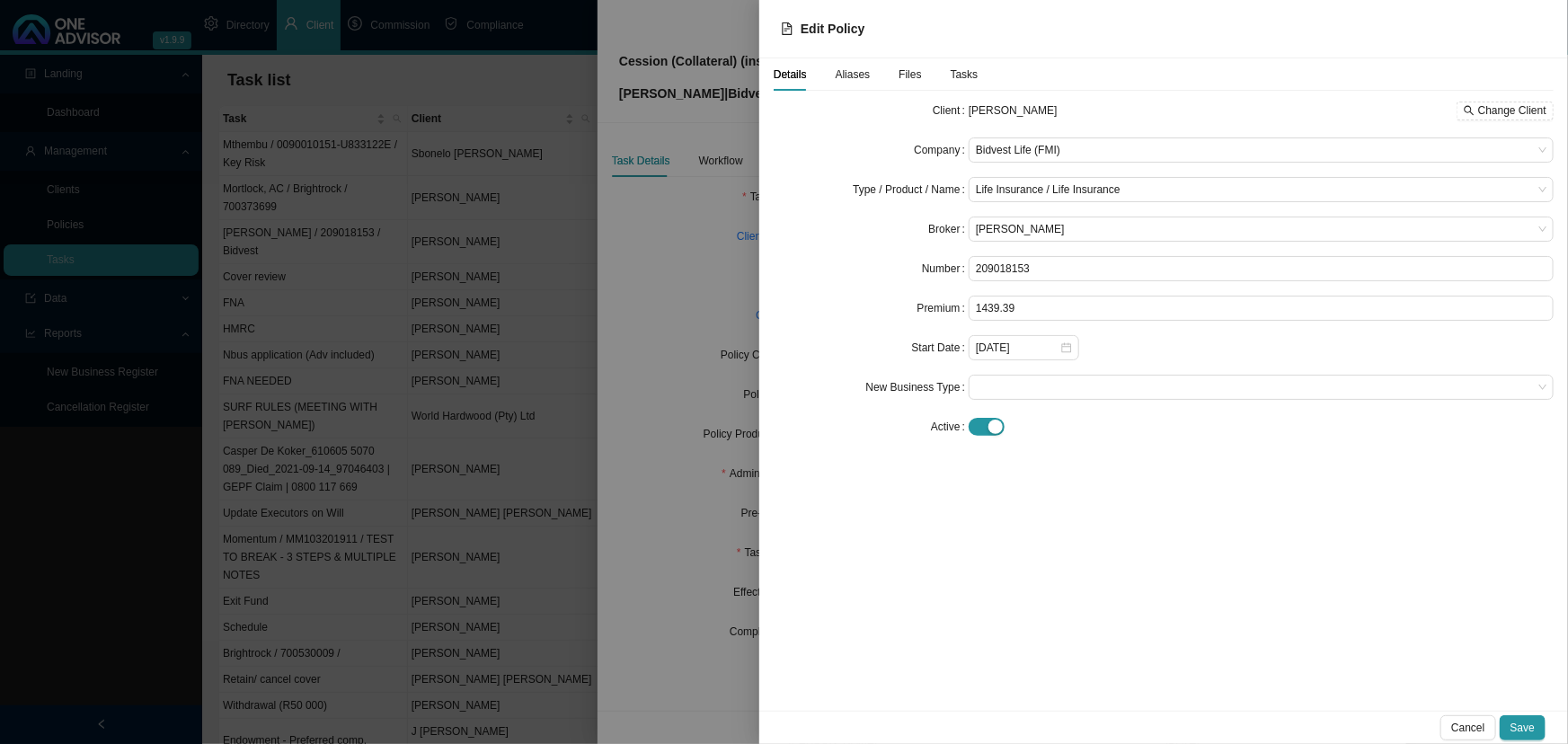
click at [671, 297] on div at bounding box center [784, 372] width 1568 height 744
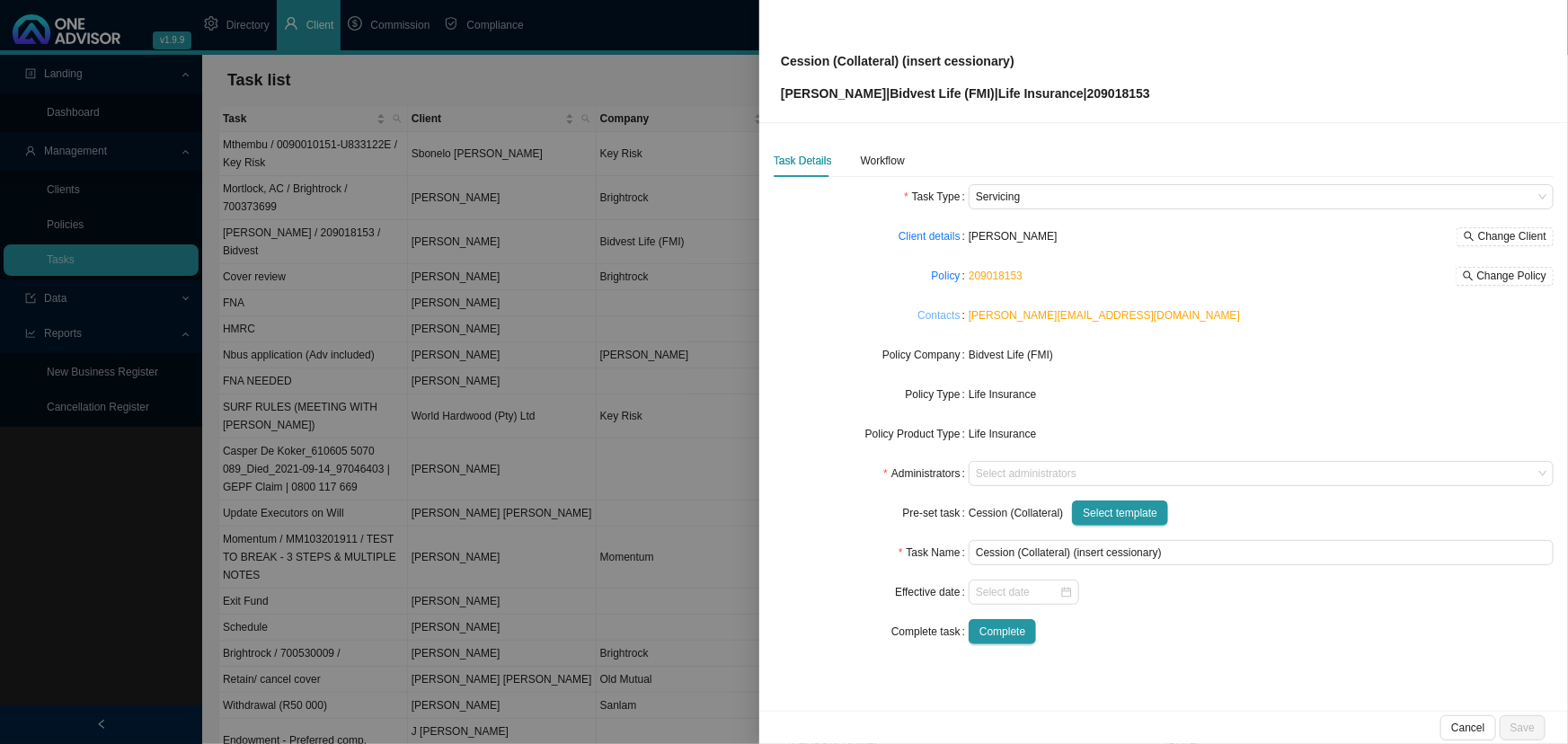
click at [943, 312] on link "Contacts" at bounding box center [938, 315] width 43 height 18
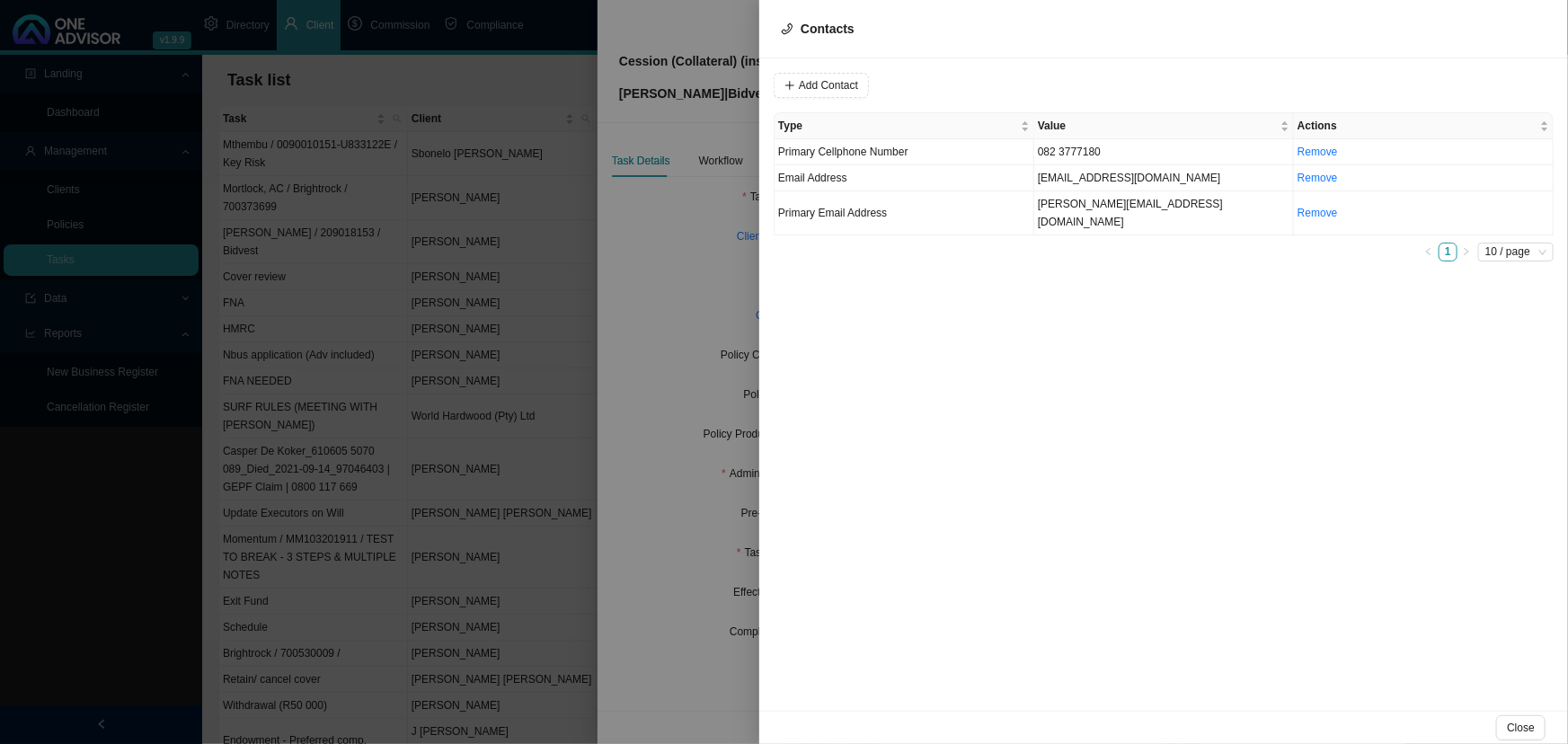
click at [712, 255] on div at bounding box center [784, 372] width 1568 height 744
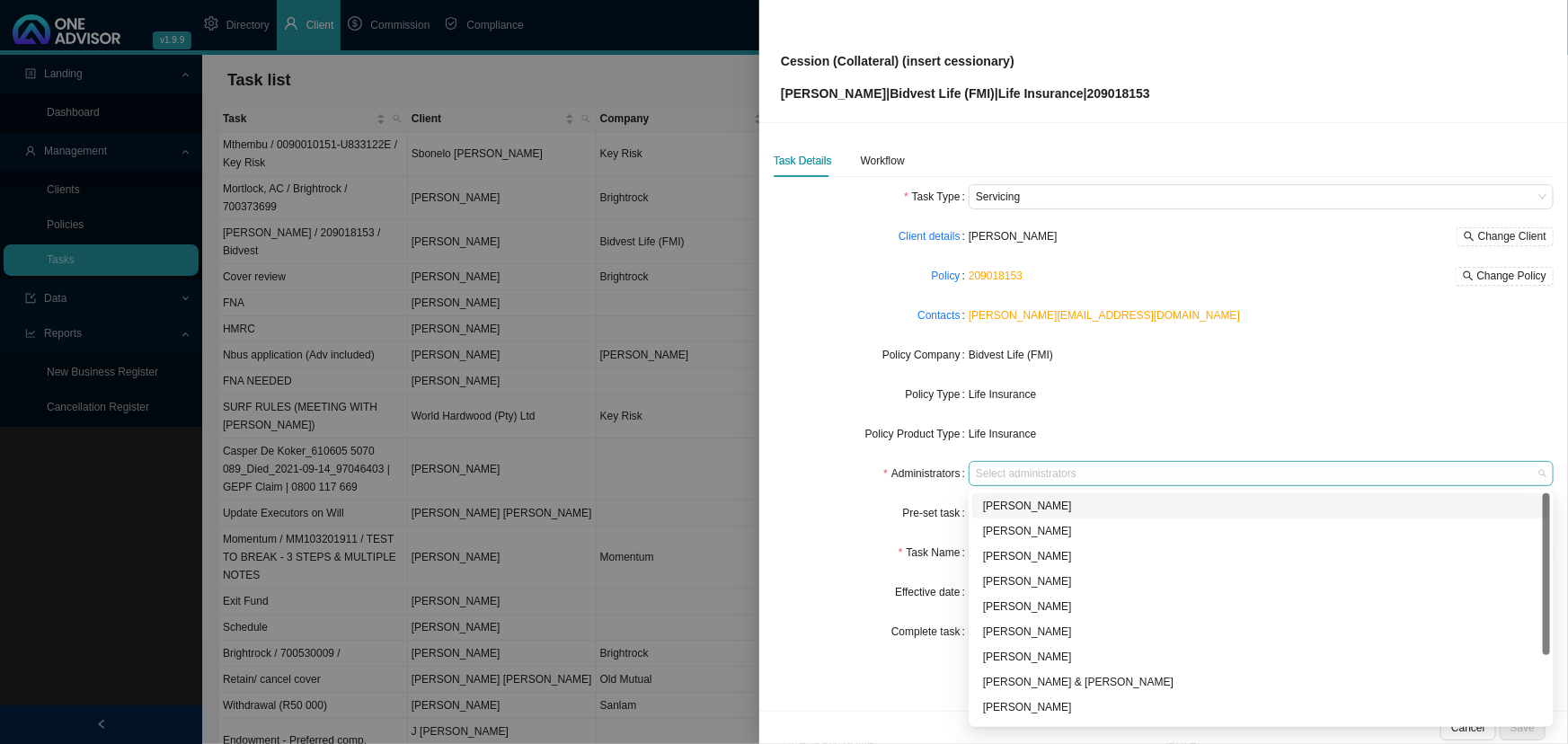
click at [988, 470] on div at bounding box center [1252, 474] width 560 height 14
click at [1033, 552] on div "[PERSON_NAME]" at bounding box center [1260, 556] width 556 height 18
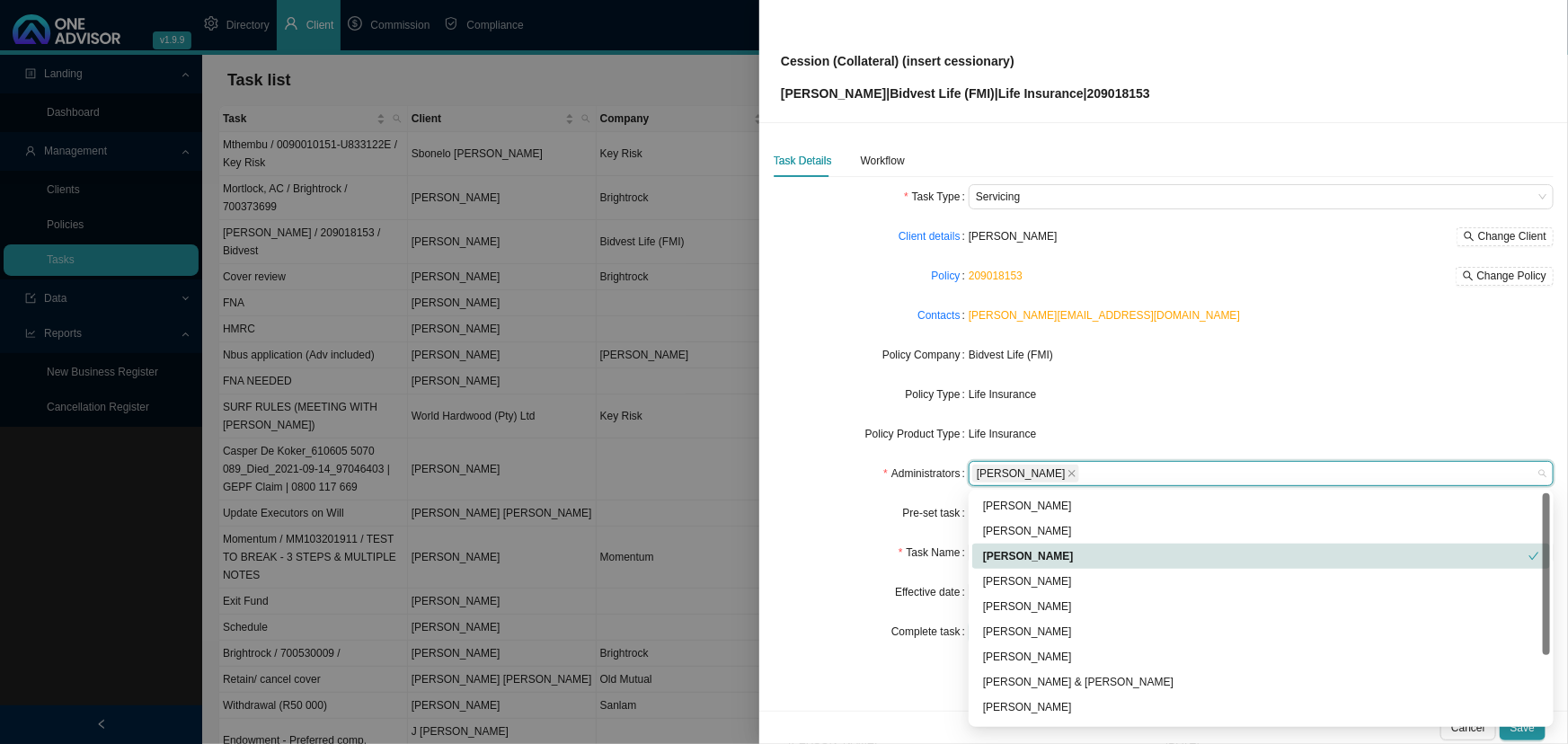
click at [837, 496] on form "Task Type Servicing Client details [PERSON_NAME] Change Client Policy 209018153…" at bounding box center [1164, 413] width 780 height 460
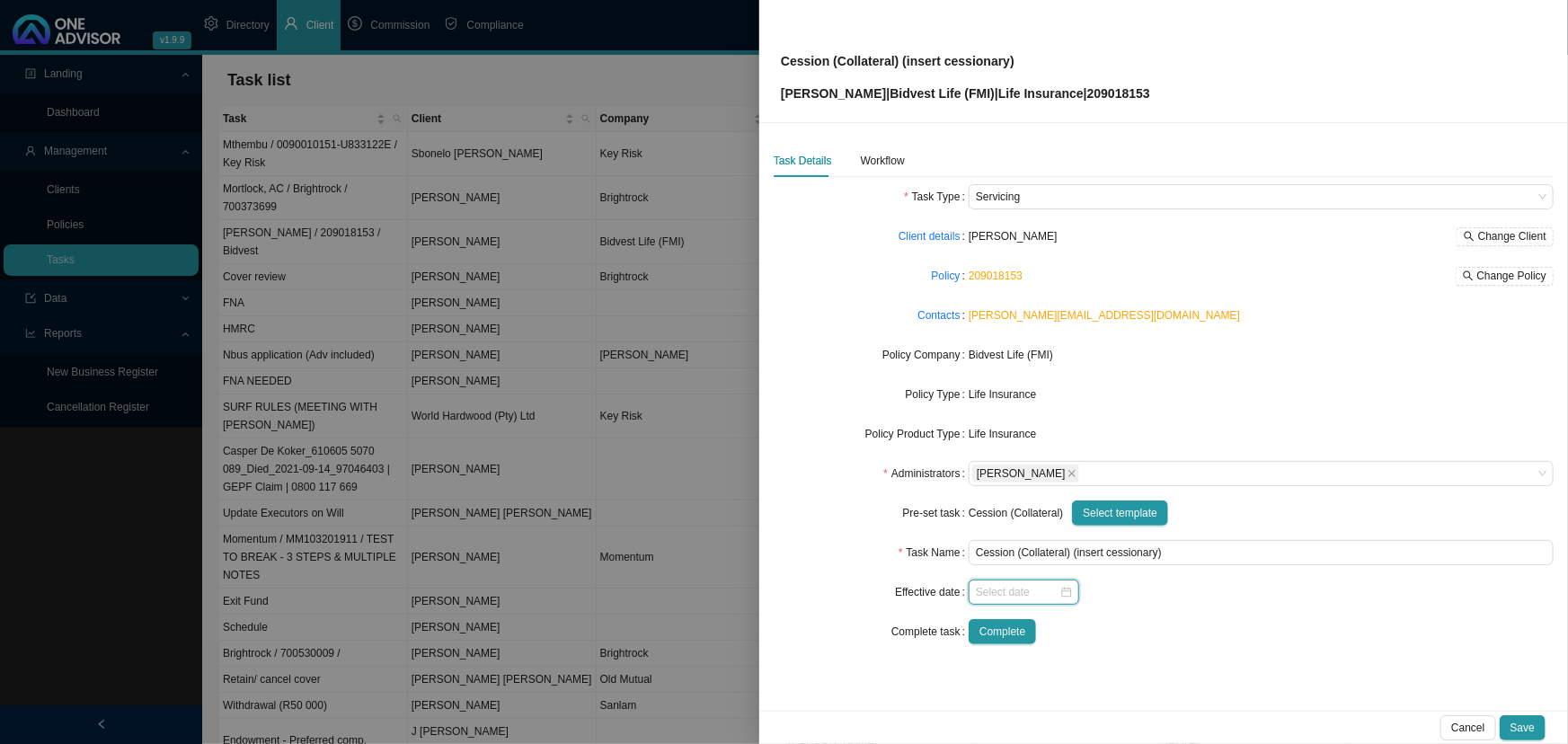
click at [1023, 552] on input at bounding box center [1018, 592] width 83 height 18
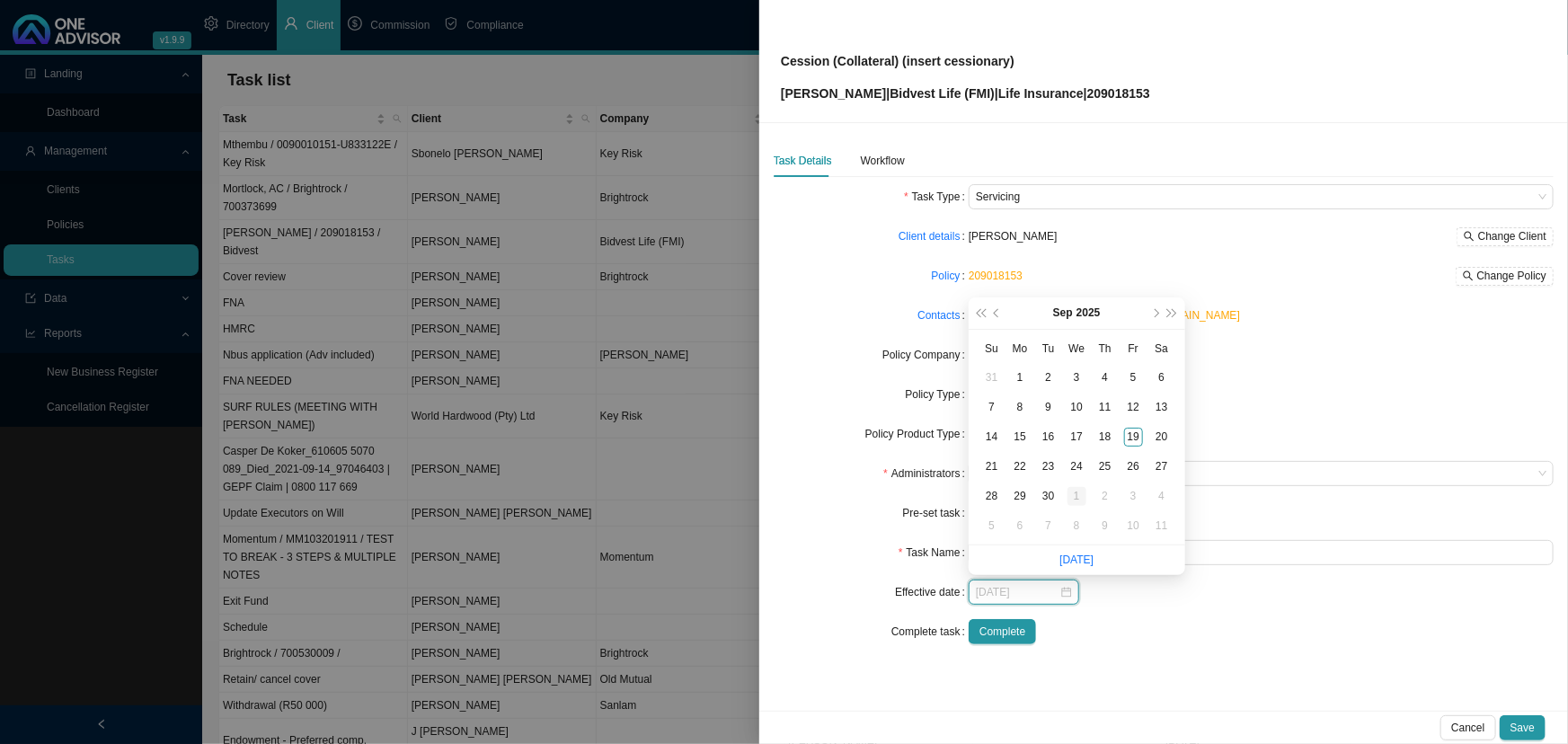
type input "[DATE]"
click at [1076, 495] on div "1" at bounding box center [1077, 496] width 19 height 19
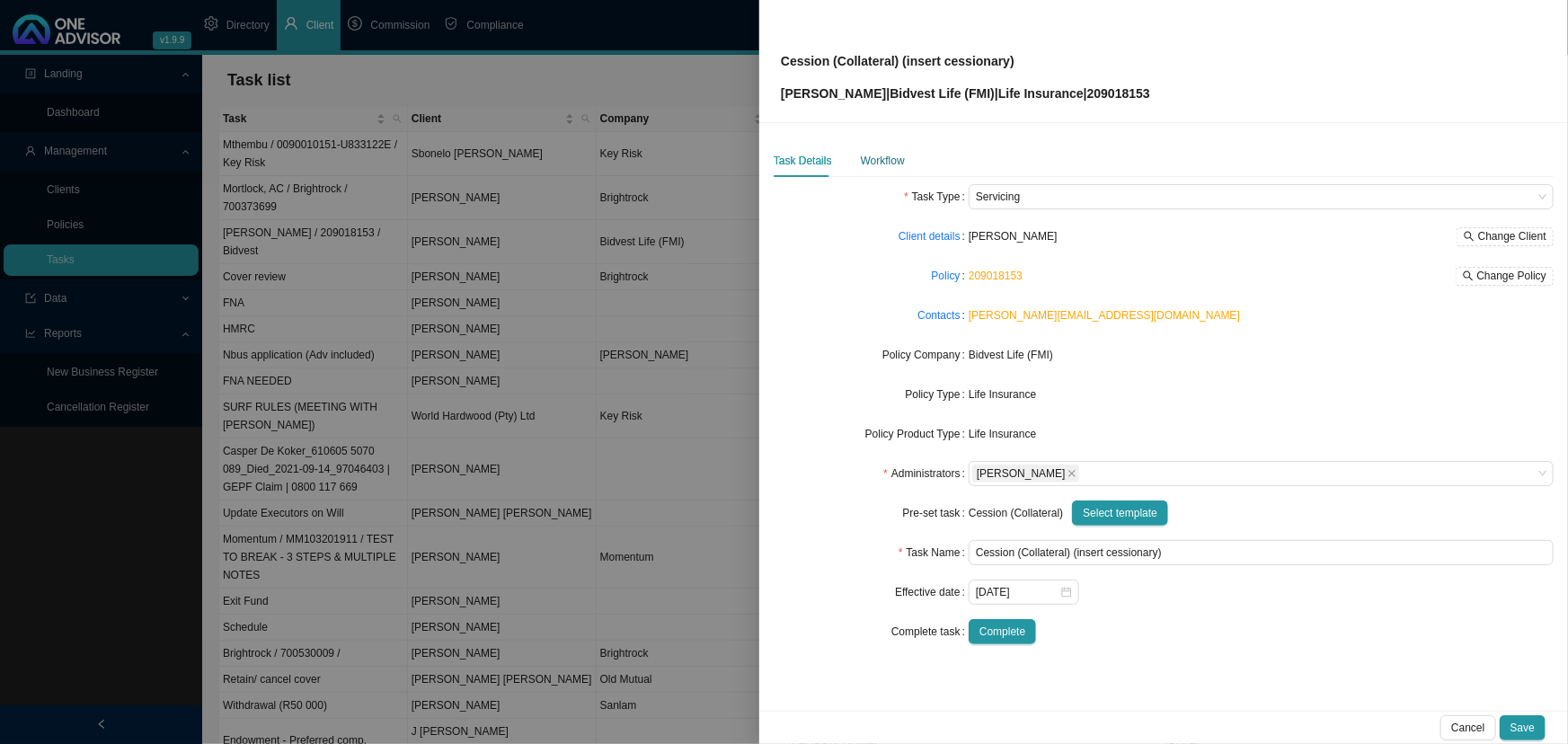
click at [873, 162] on div "Workflow" at bounding box center [883, 161] width 44 height 18
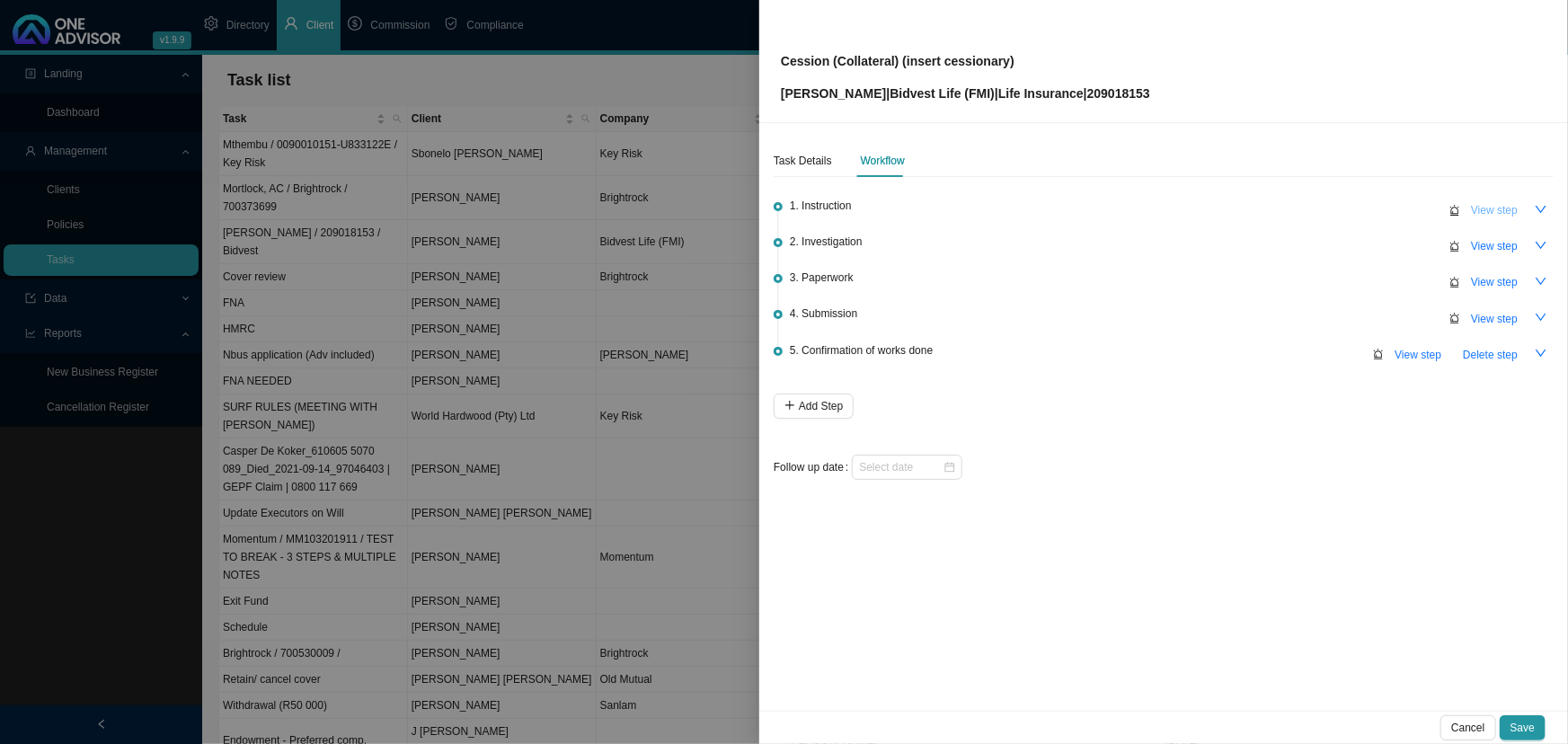
click at [1136, 209] on span "View step" at bounding box center [1494, 210] width 46 height 18
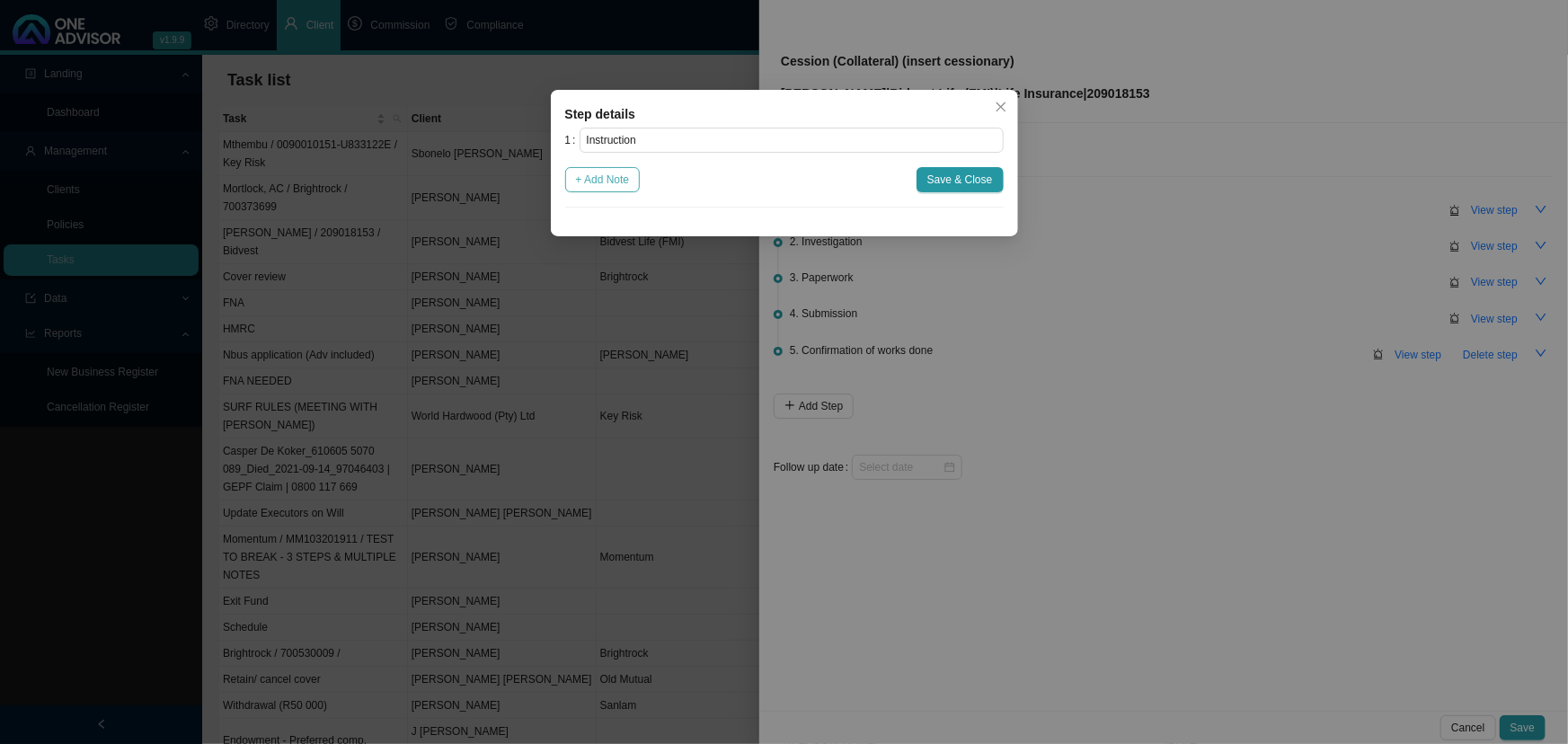
click at [596, 175] on span "+ Add Note" at bounding box center [603, 179] width 54 height 18
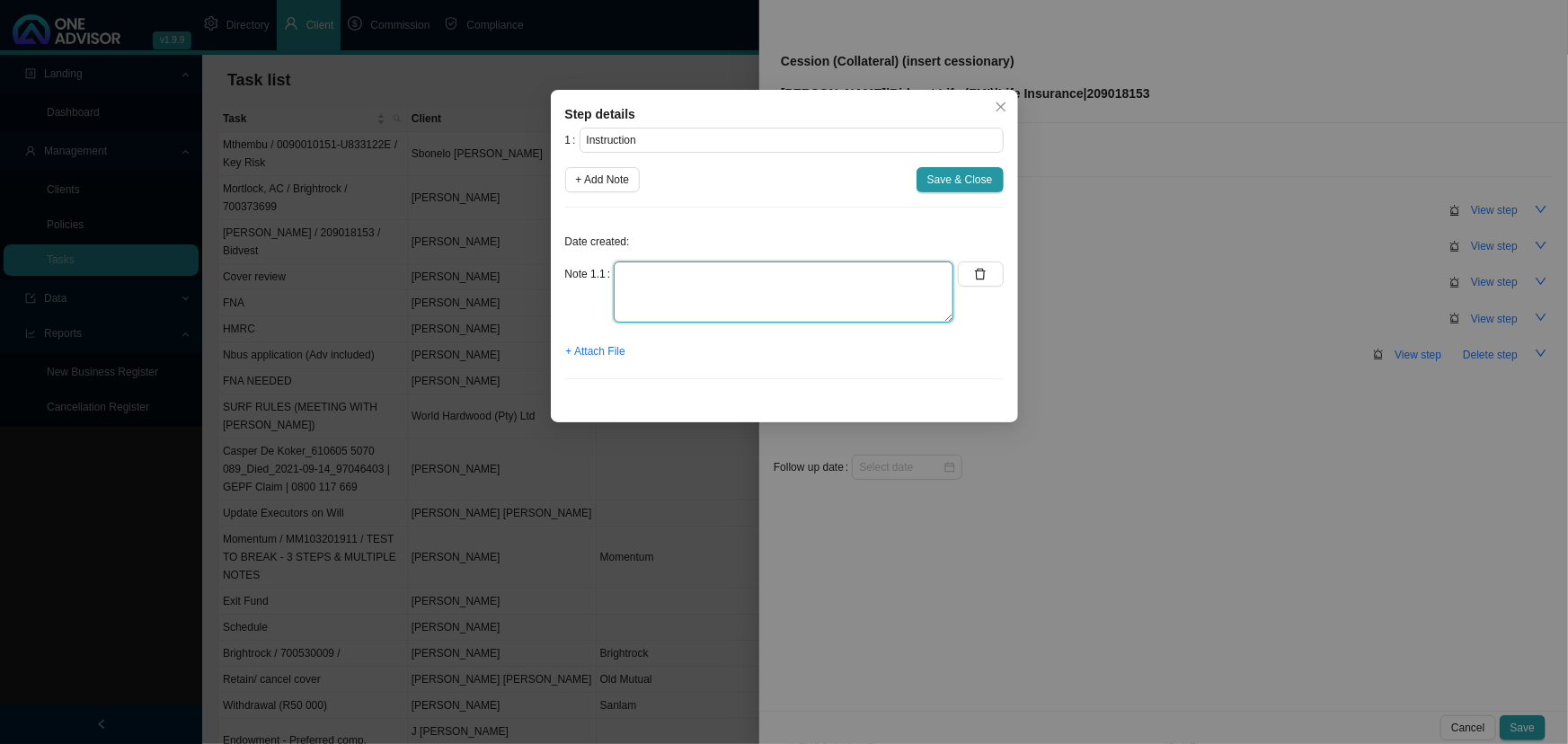
click at [651, 265] on textarea at bounding box center [783, 291] width 340 height 61
type textarea "Recived form"
click at [585, 352] on span "+ Attach File" at bounding box center [595, 351] width 59 height 18
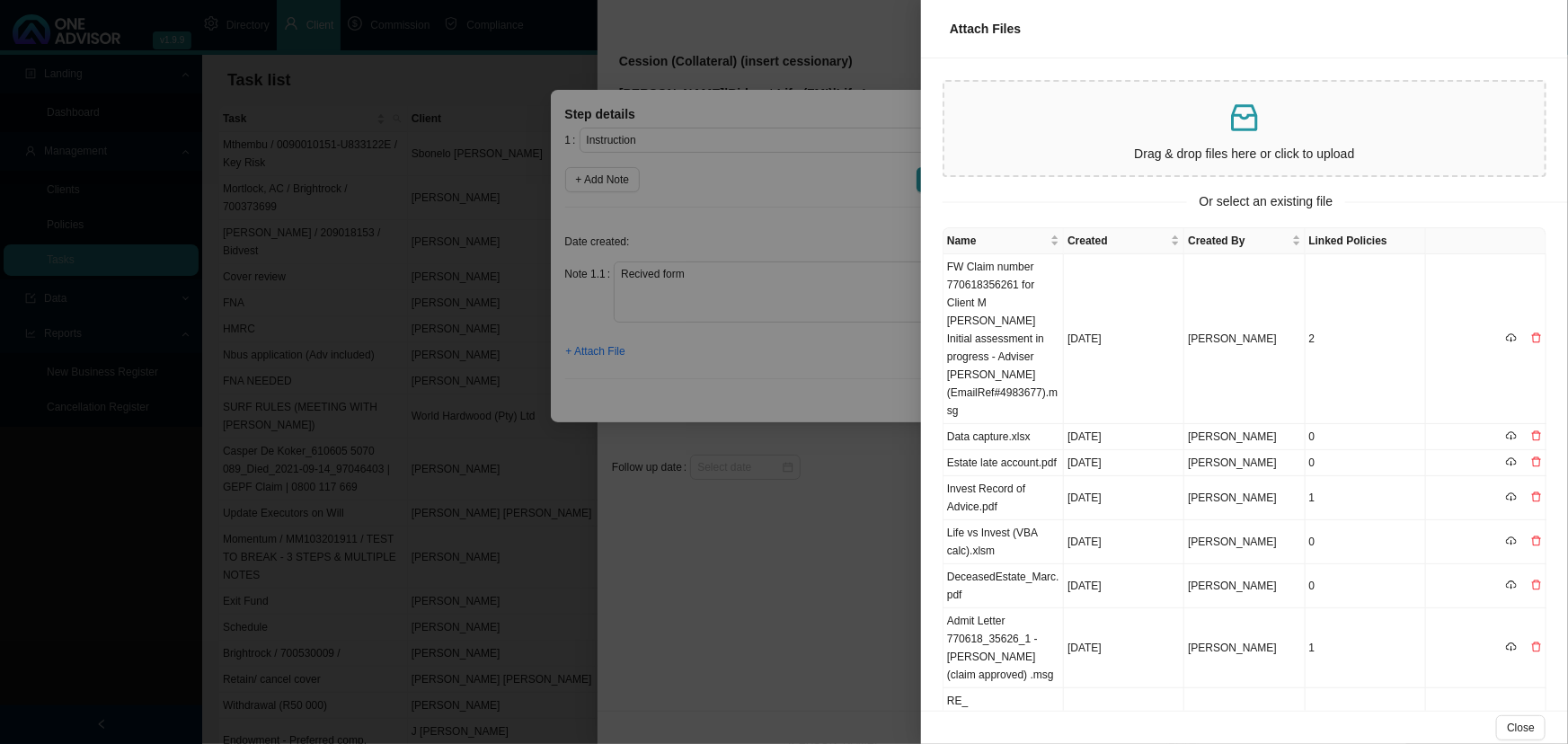
click at [864, 357] on div at bounding box center [784, 372] width 1568 height 744
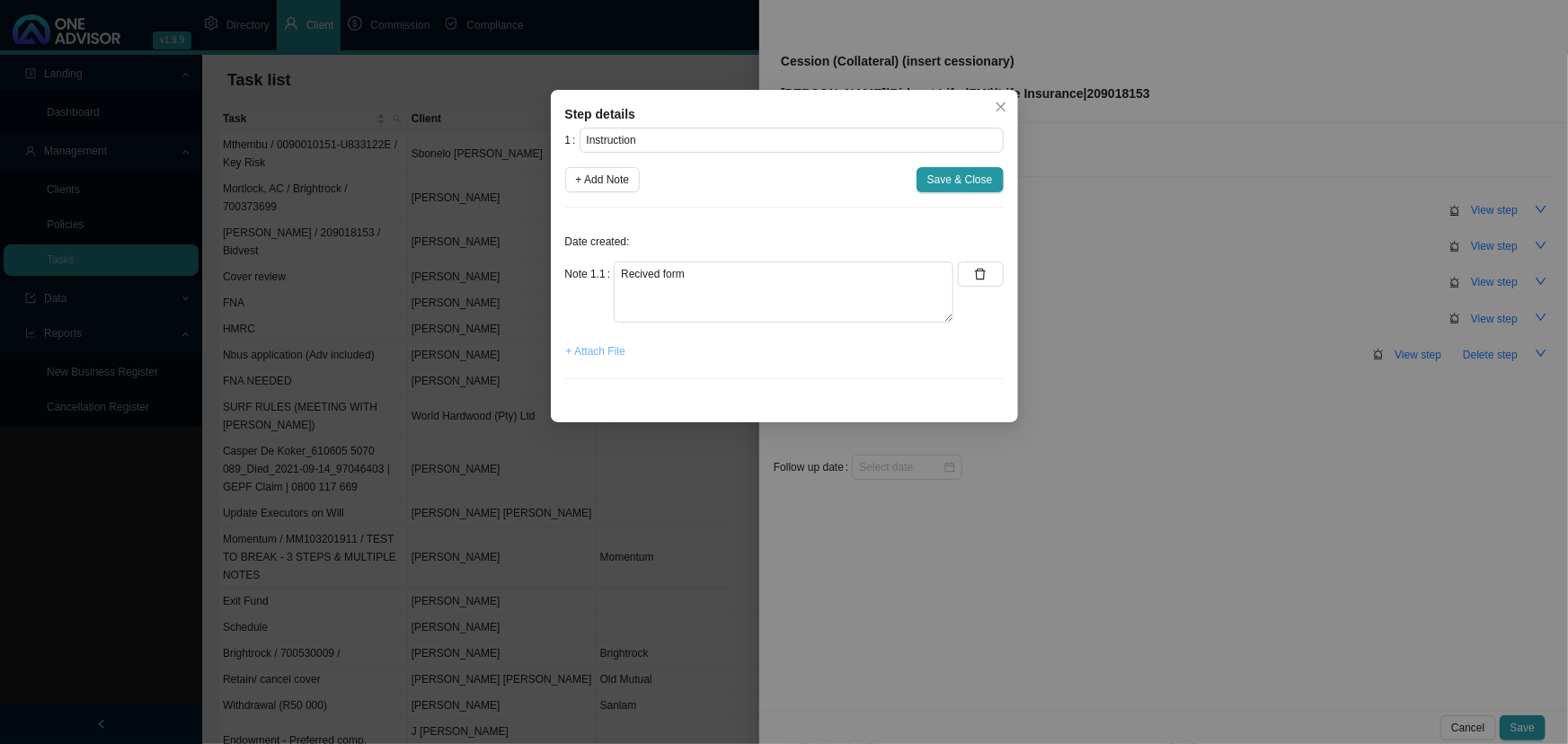
click at [605, 345] on span "+ Attach File" at bounding box center [595, 351] width 59 height 18
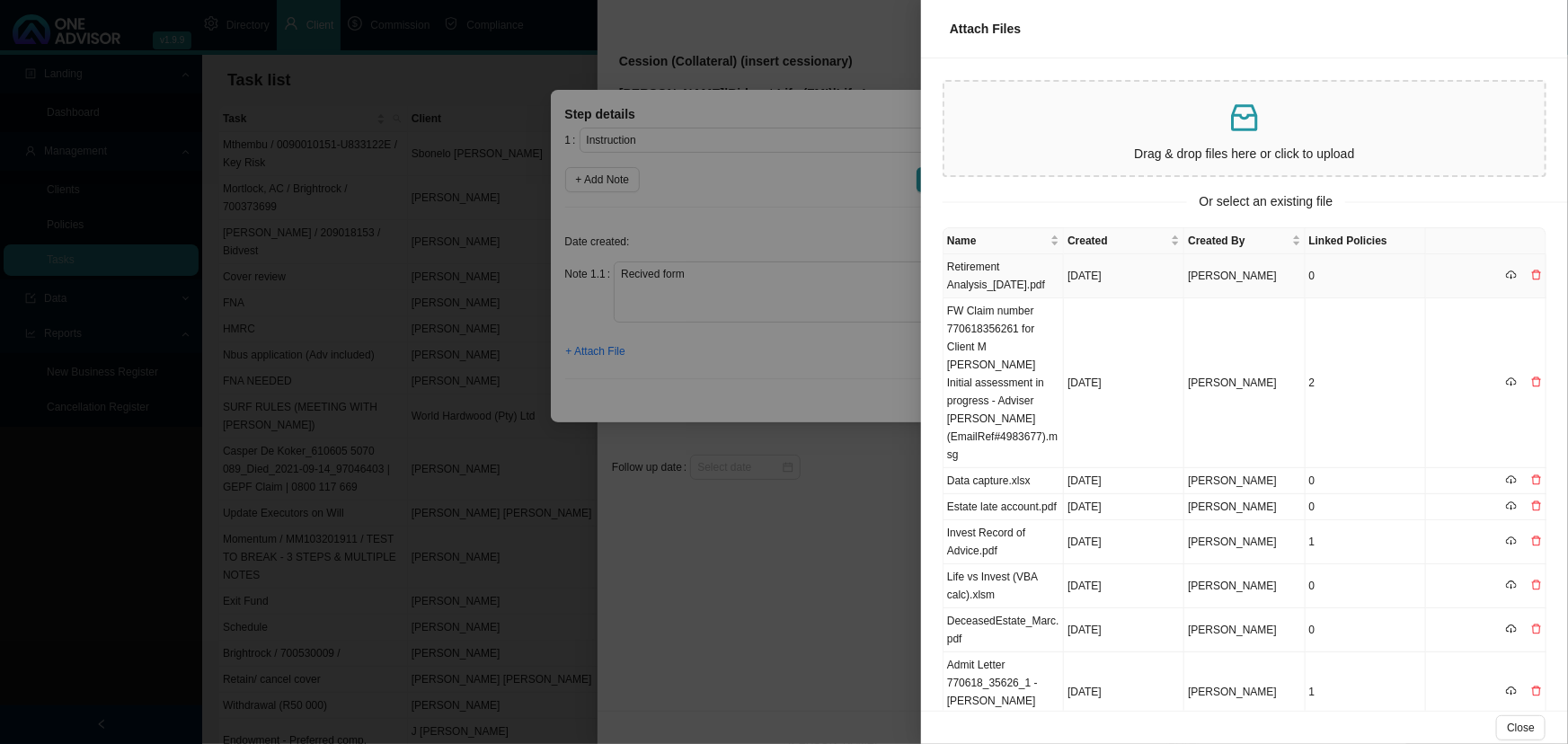
click at [1136, 284] on td "[DATE]" at bounding box center [1124, 277] width 120 height 45
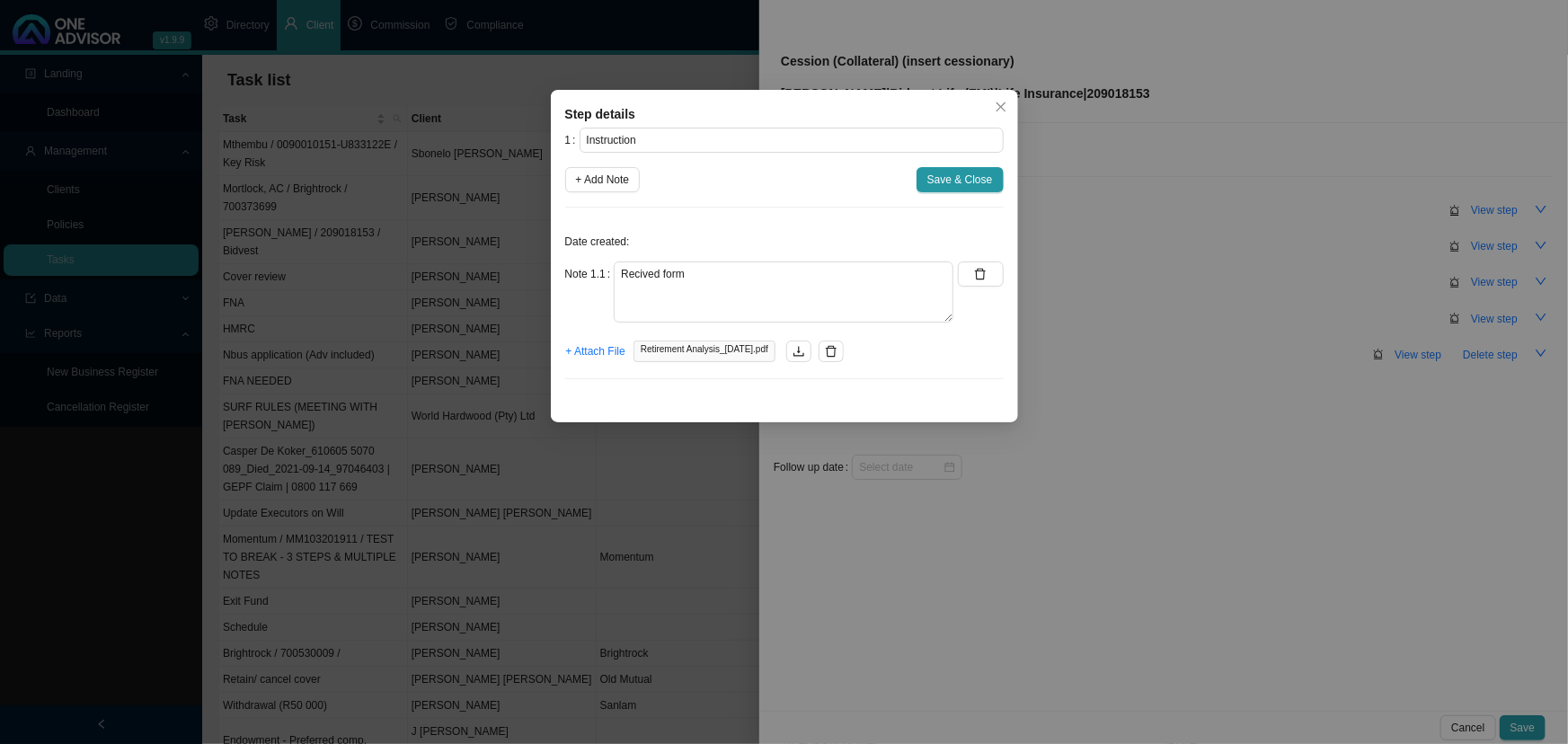
click at [962, 173] on span "Save & Close" at bounding box center [960, 179] width 66 height 18
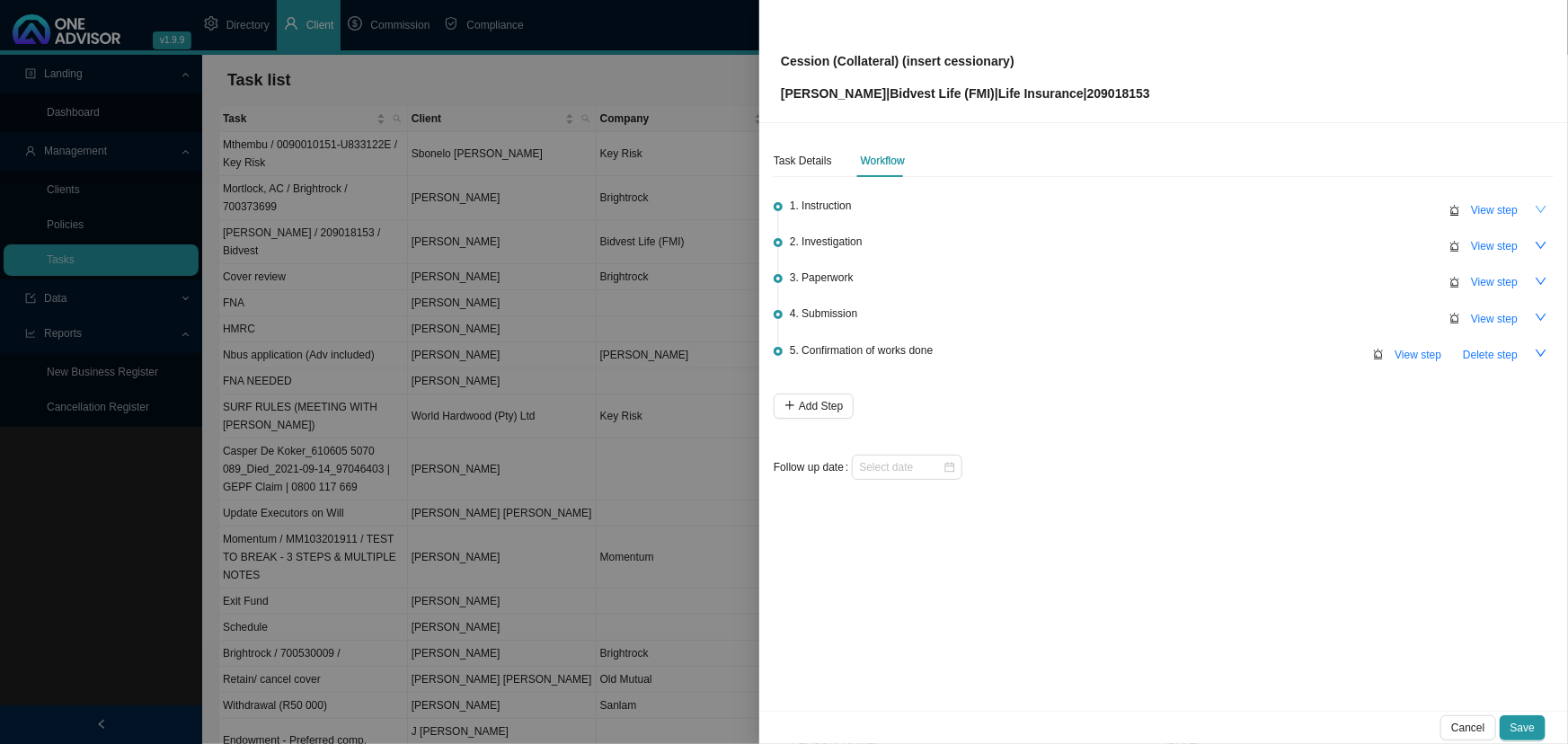
click at [1136, 205] on icon "down" at bounding box center [1540, 209] width 13 height 13
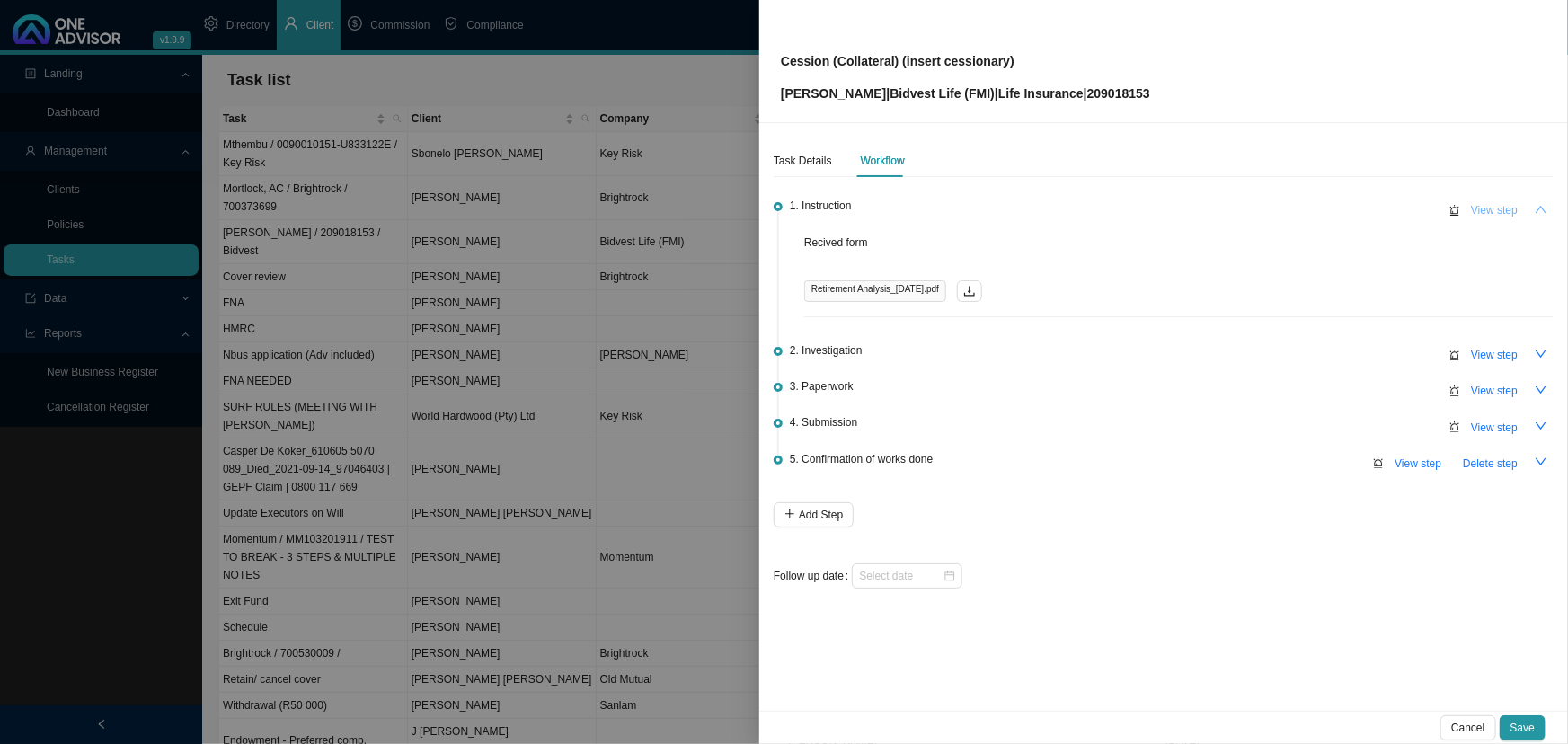
click at [1136, 208] on span "View step" at bounding box center [1494, 210] width 46 height 18
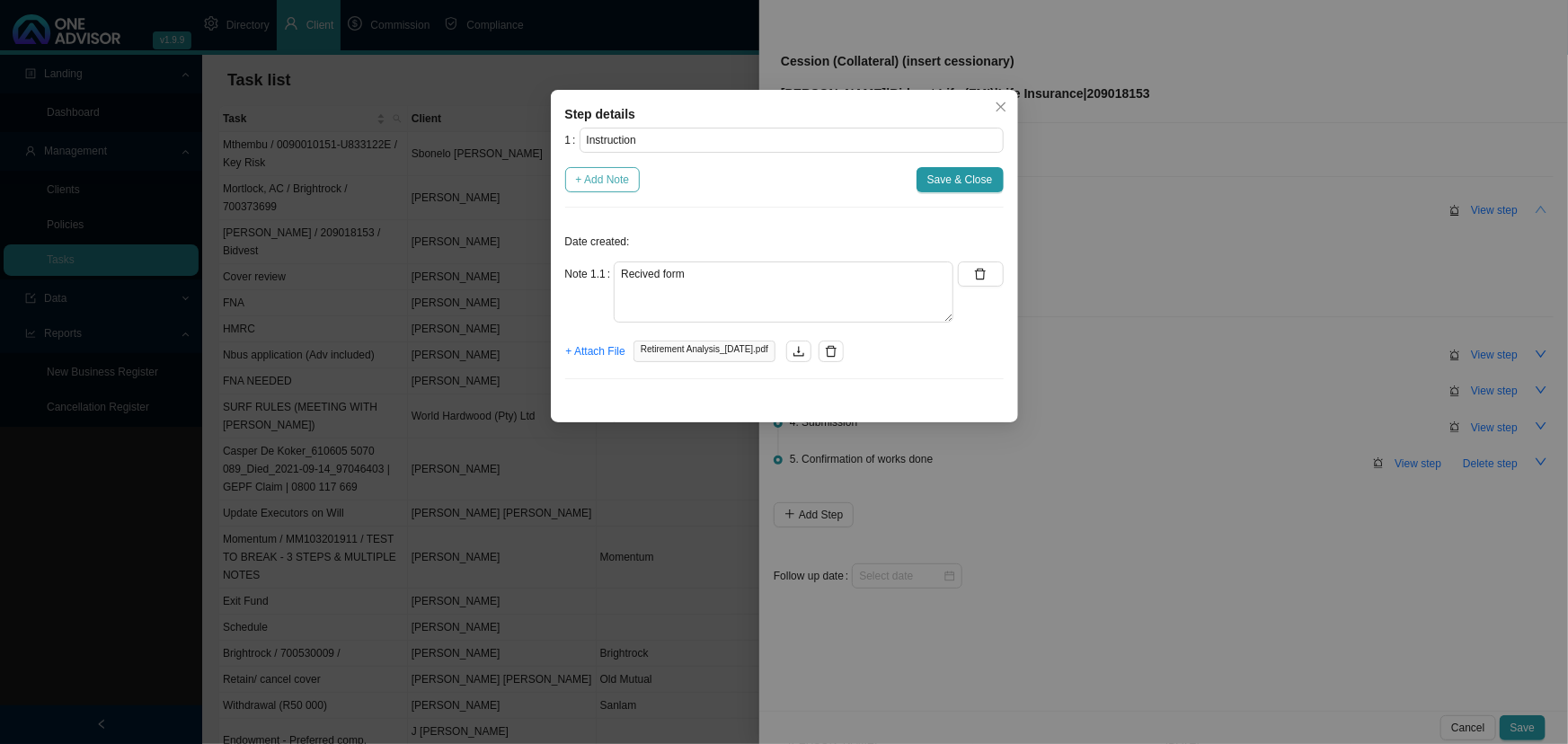
click at [604, 179] on span "+ Add Note" at bounding box center [603, 179] width 54 height 18
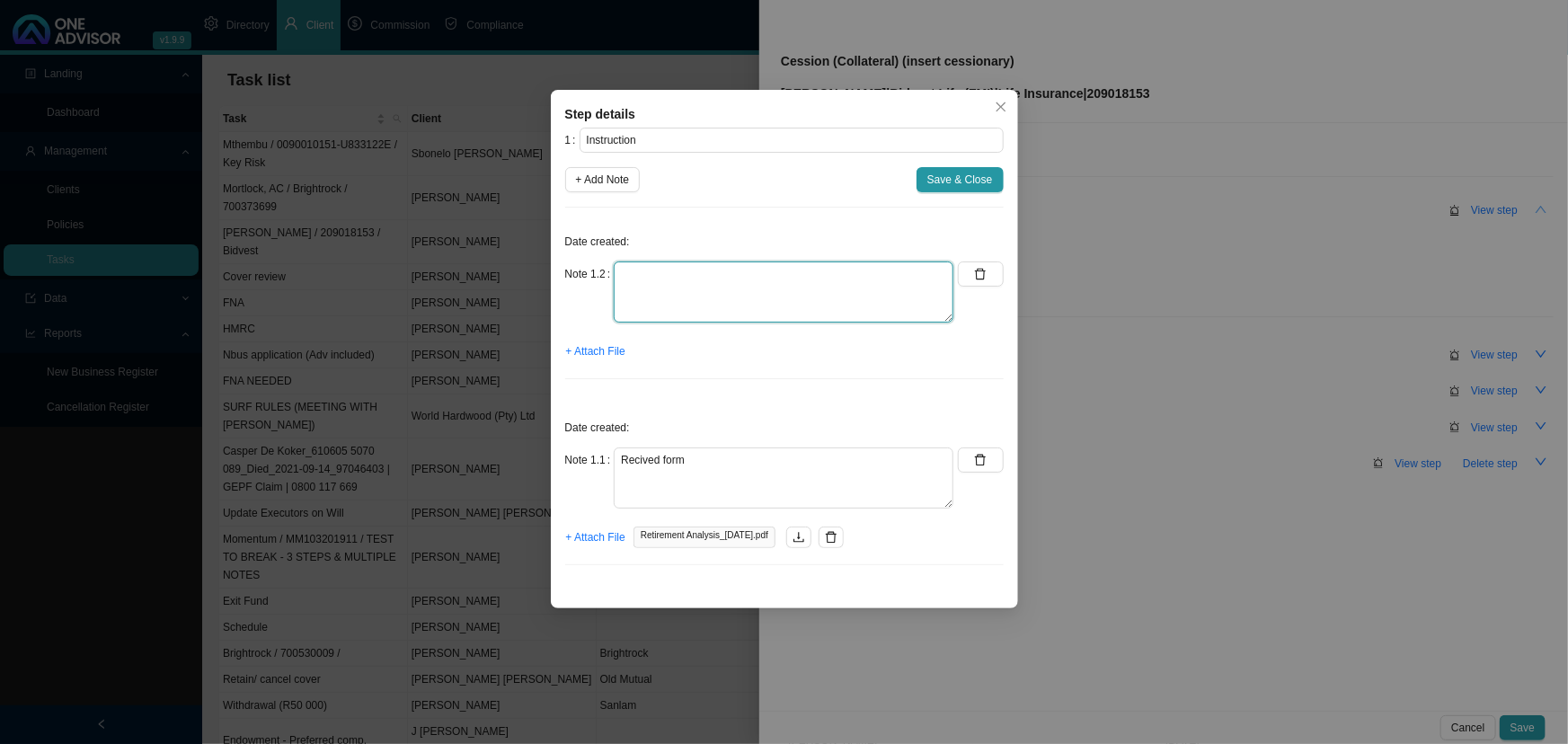
click at [674, 285] on textarea at bounding box center [783, 291] width 340 height 61
type textarea "send form"
click at [962, 177] on span "Save & Close" at bounding box center [960, 179] width 66 height 18
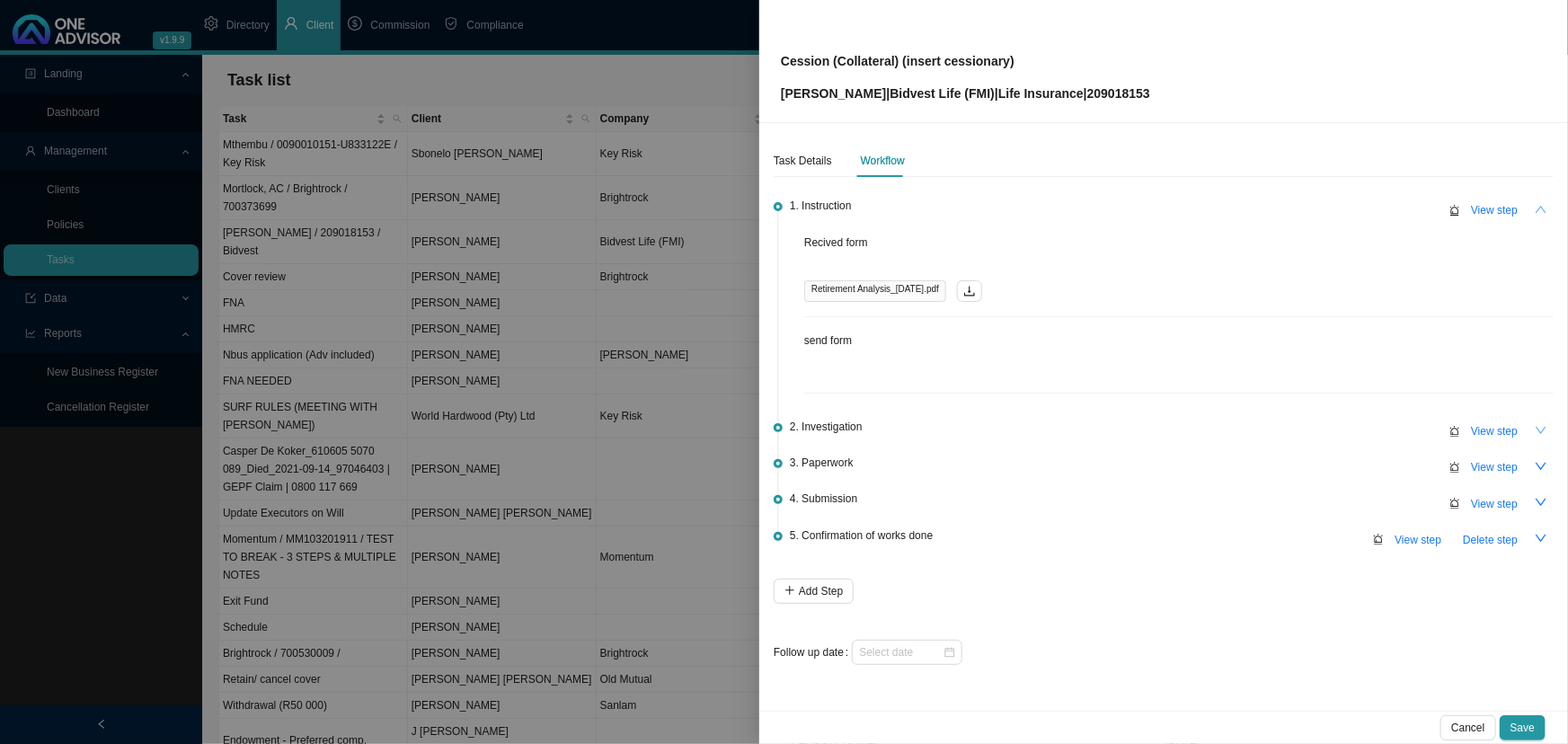
click at [1136, 428] on icon "down" at bounding box center [1540, 430] width 13 height 13
click at [879, 552] on input at bounding box center [901, 652] width 83 height 18
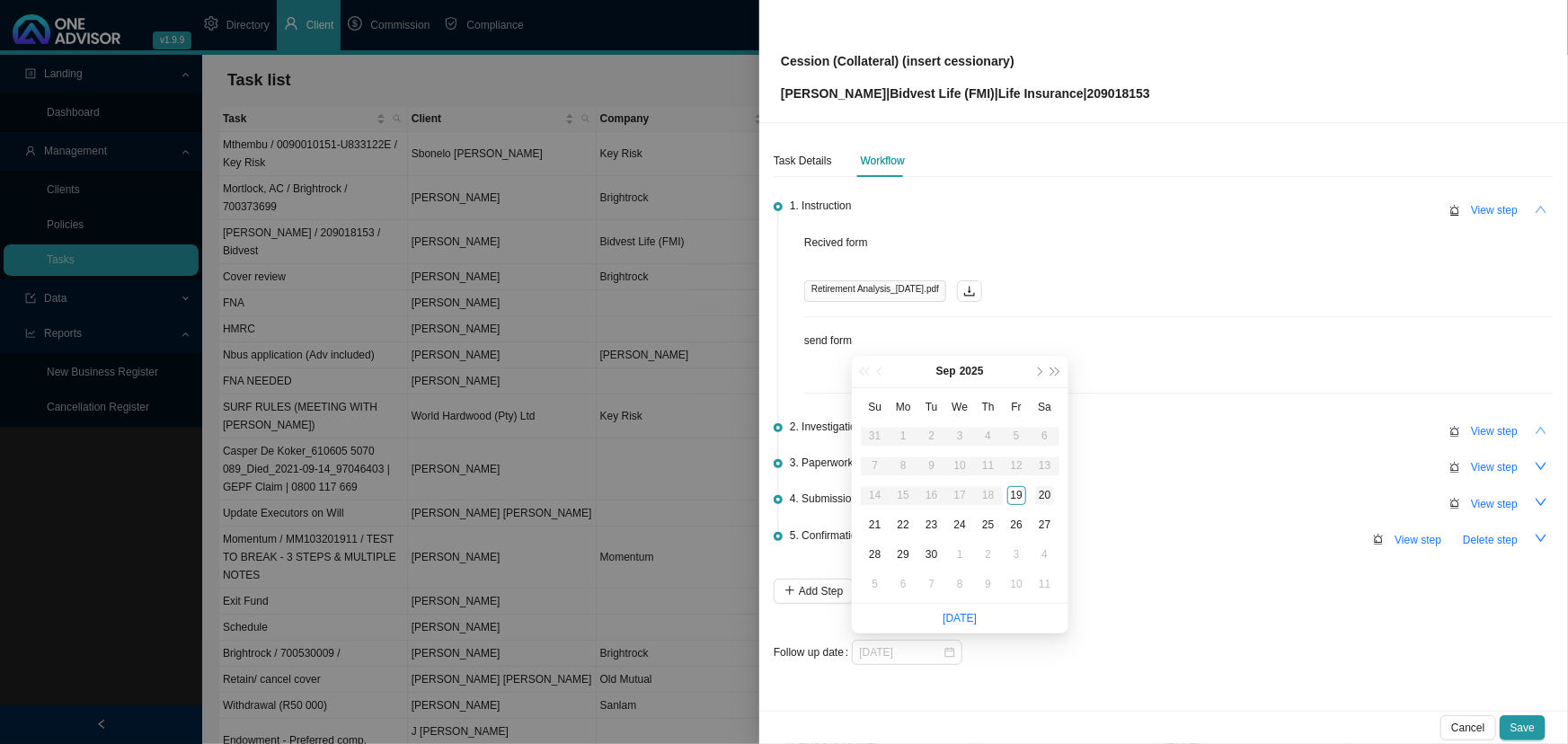
click at [1042, 495] on div "20" at bounding box center [1045, 495] width 19 height 19
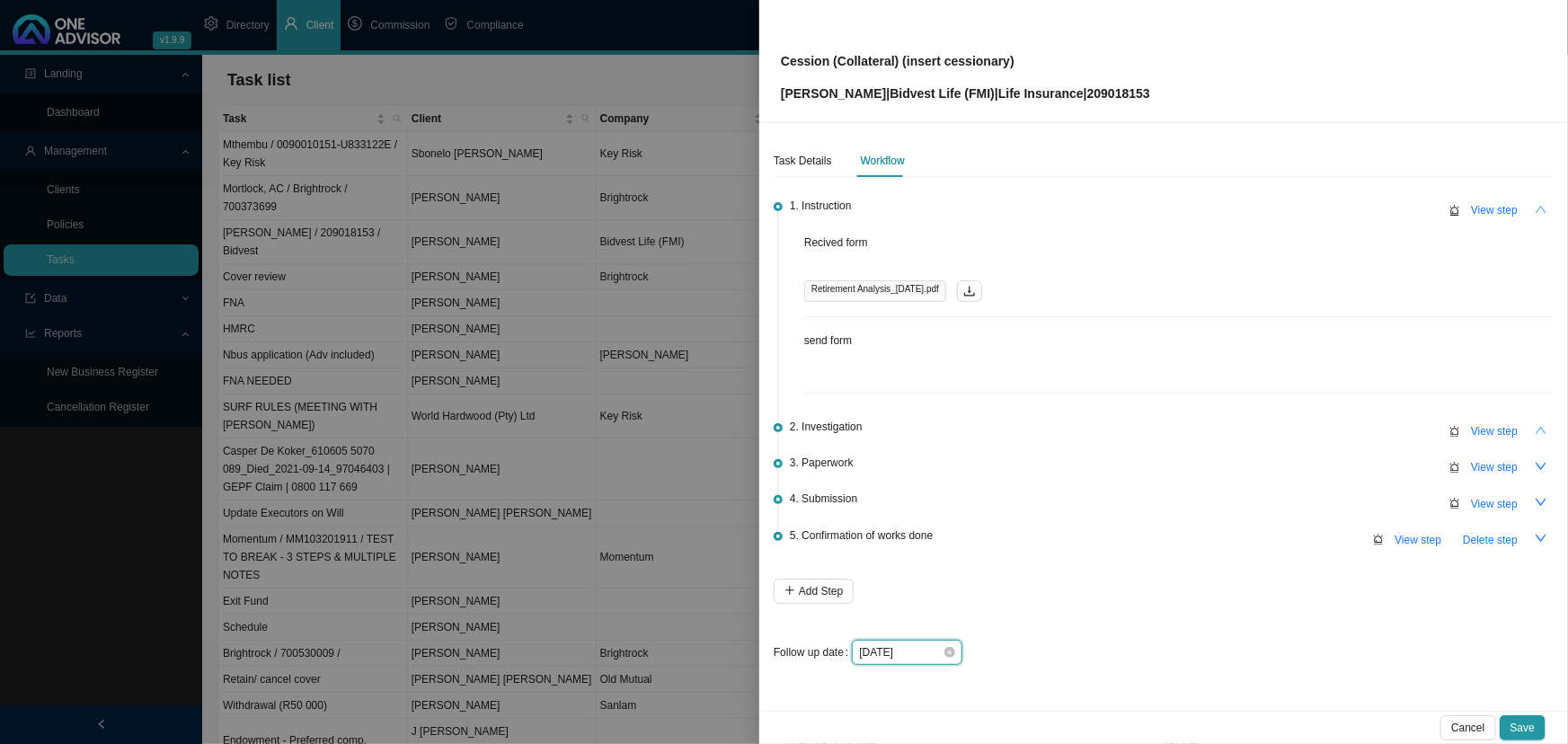
click at [878, 552] on input "[DATE]" at bounding box center [901, 652] width 83 height 18
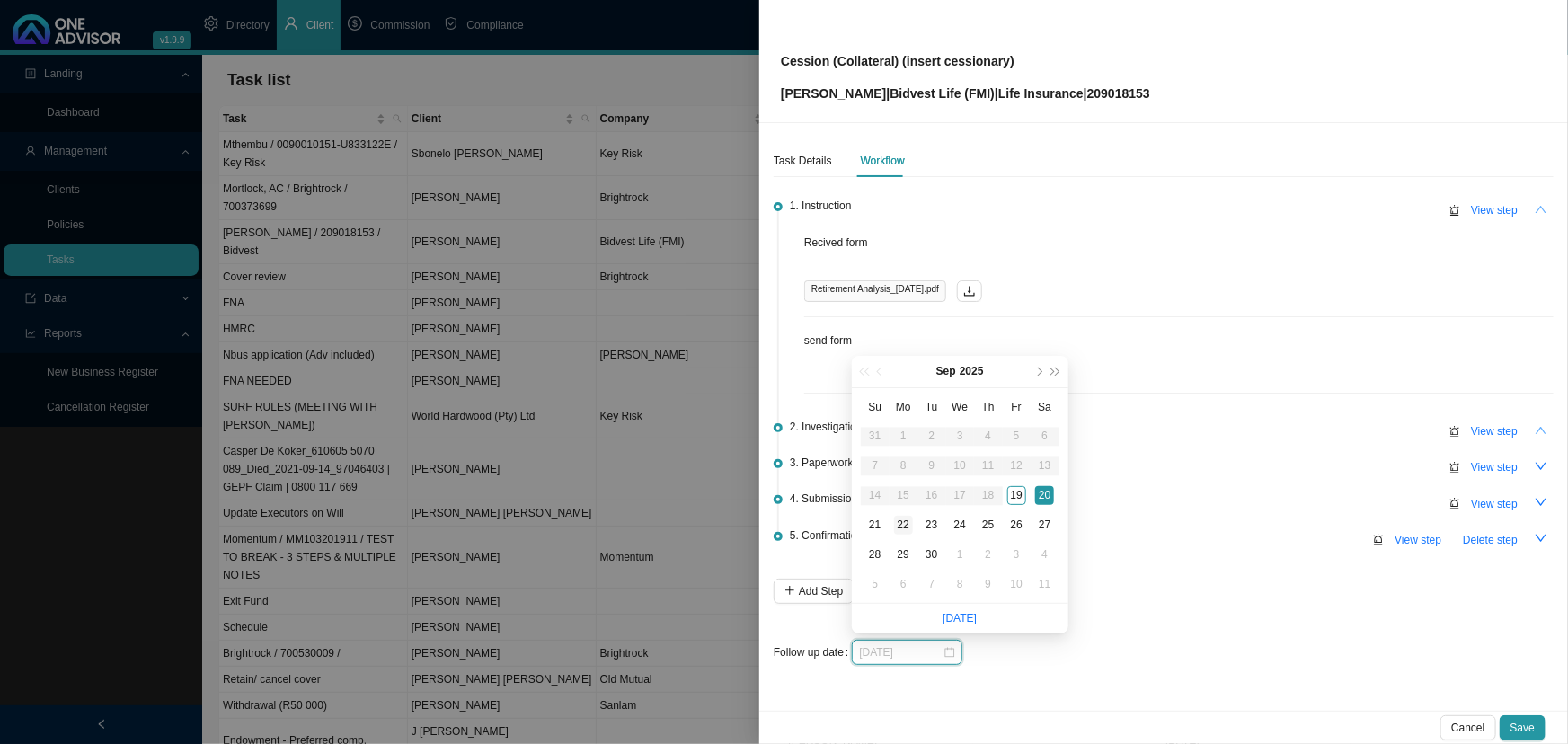
type input "[DATE]"
click at [902, 522] on div "22" at bounding box center [903, 525] width 19 height 19
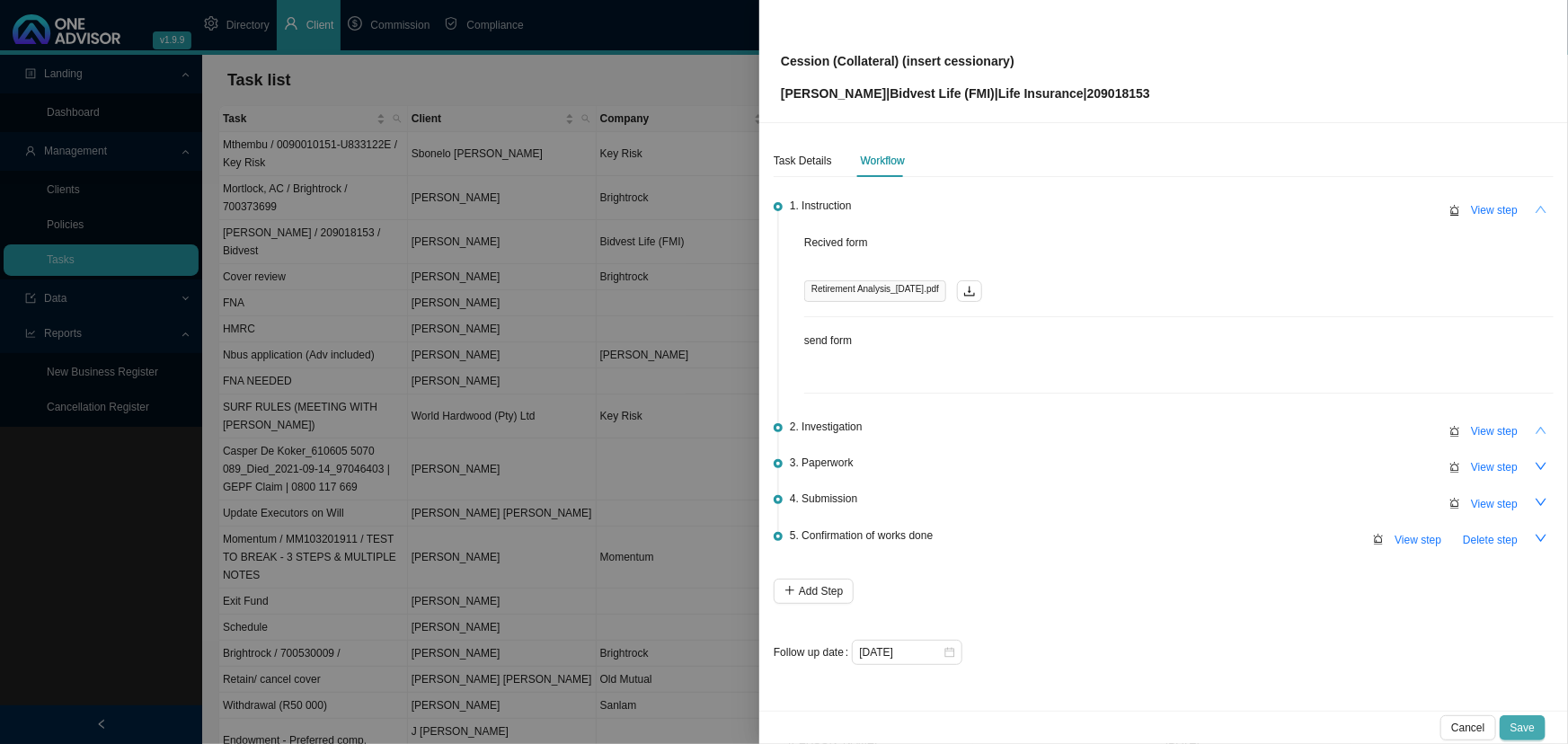
click at [1136, 552] on span "Save" at bounding box center [1522, 728] width 24 height 18
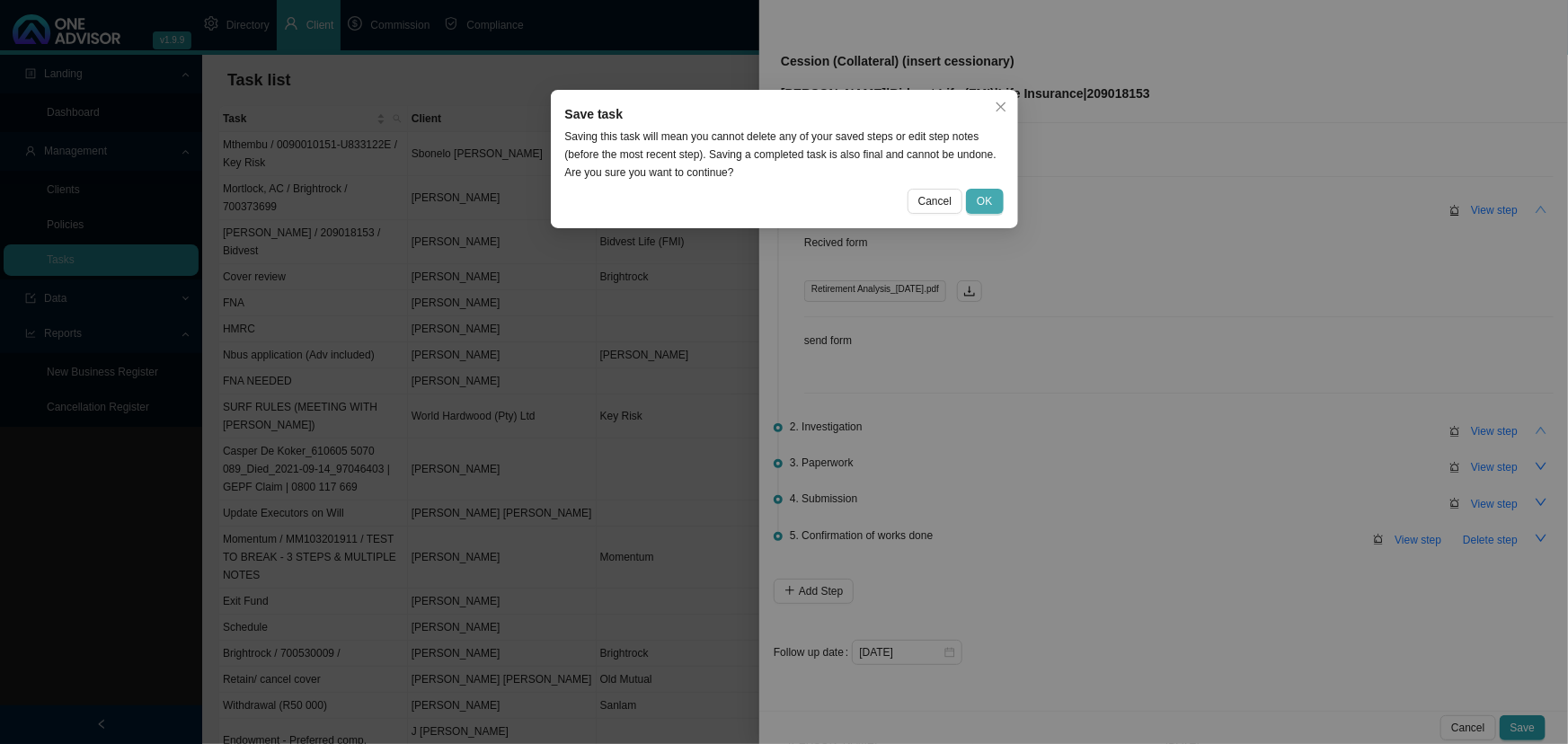
click at [988, 205] on span "OK" at bounding box center [984, 201] width 15 height 18
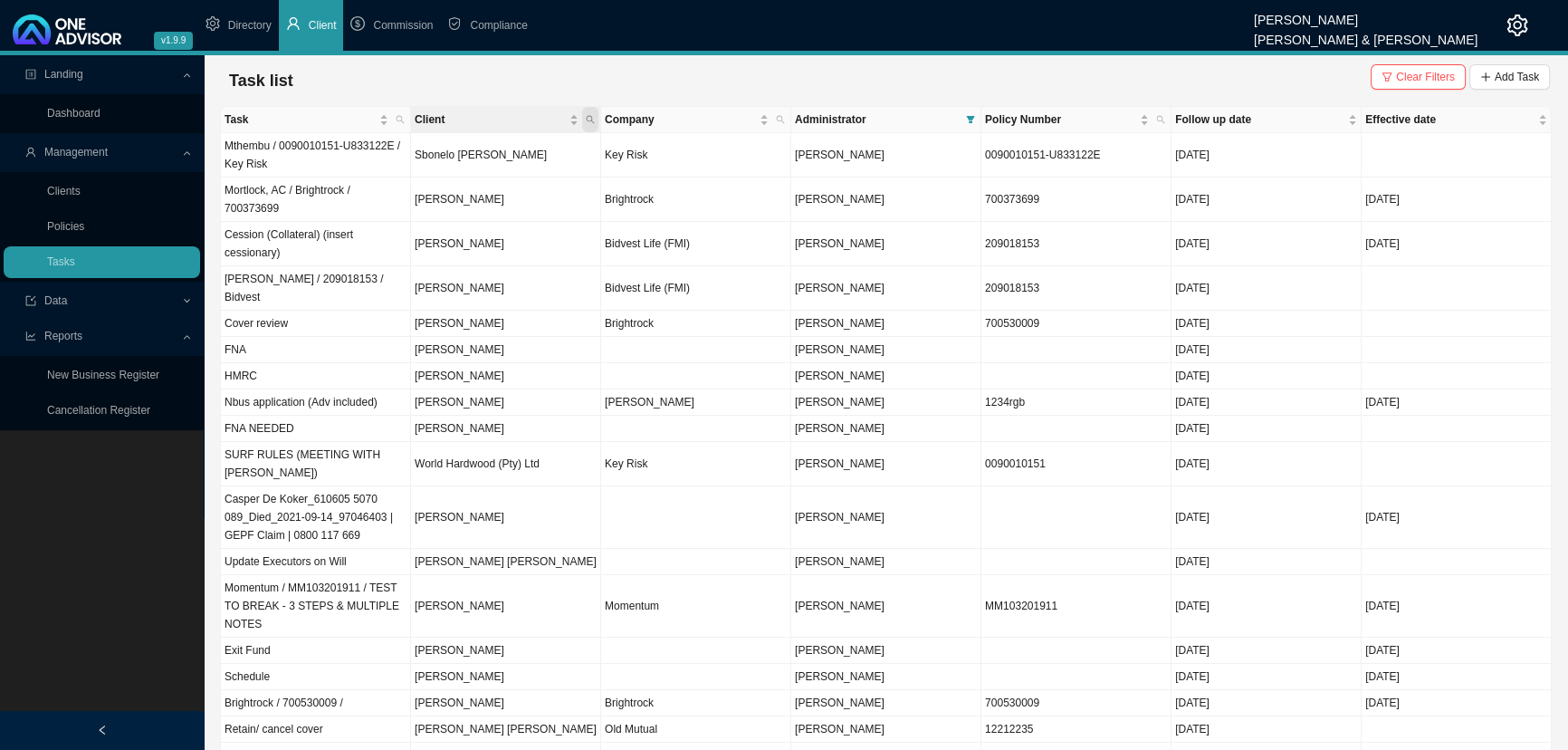
click at [589, 115] on icon "search" at bounding box center [590, 119] width 9 height 9
type input "borm"
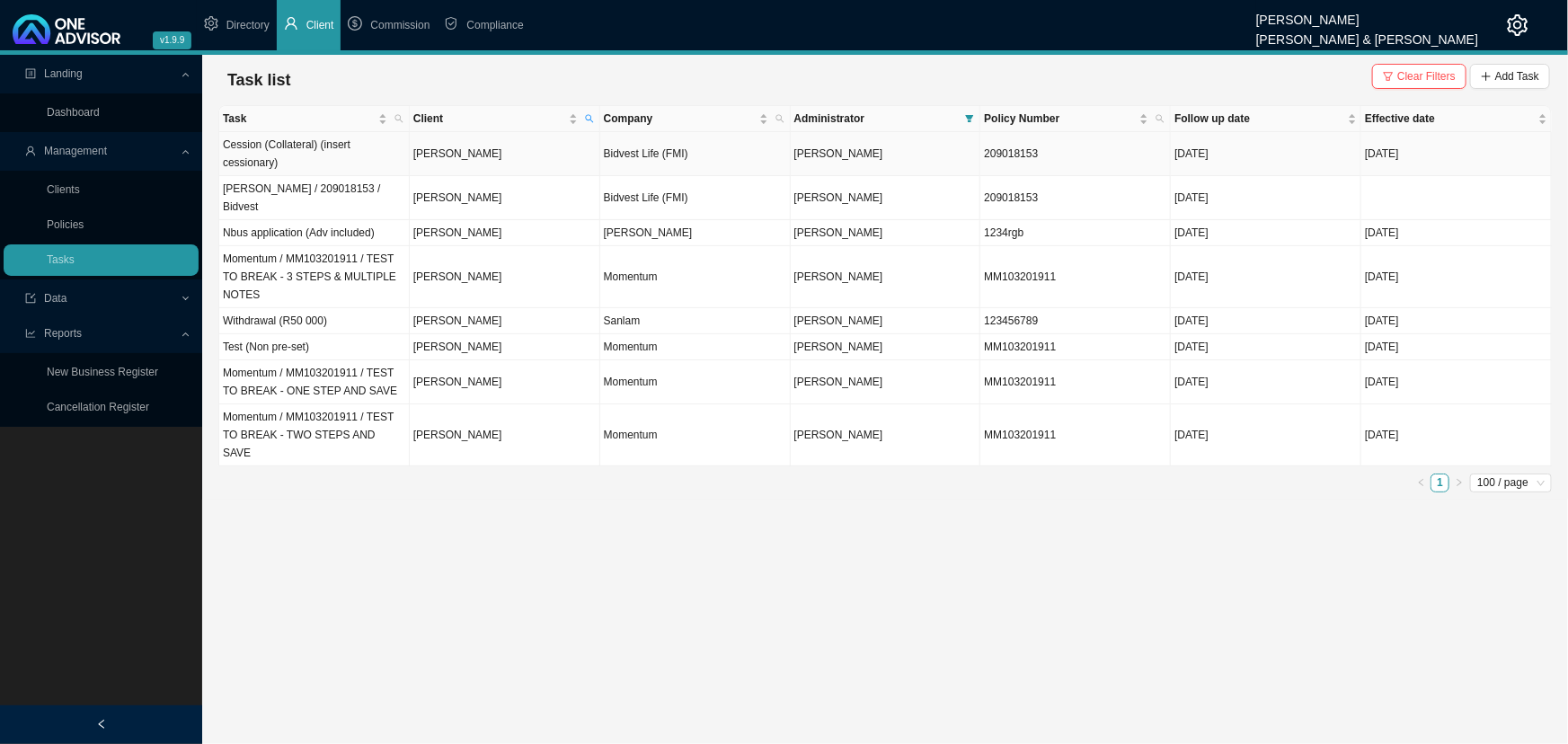
click at [341, 145] on td "Cession (Collateral) (insert cessionary)" at bounding box center [314, 155] width 191 height 45
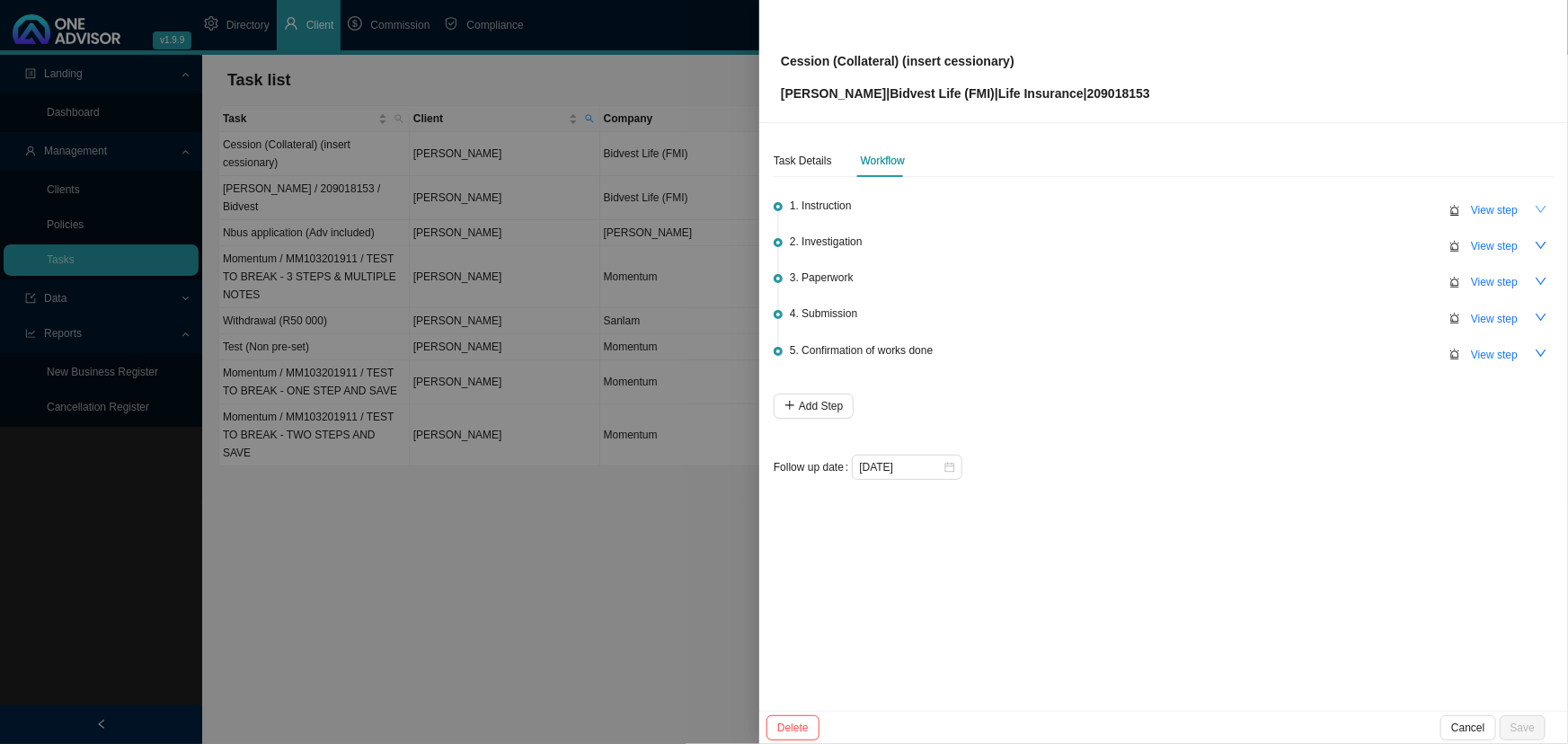
click at [1136, 206] on icon "down" at bounding box center [1540, 209] width 13 height 13
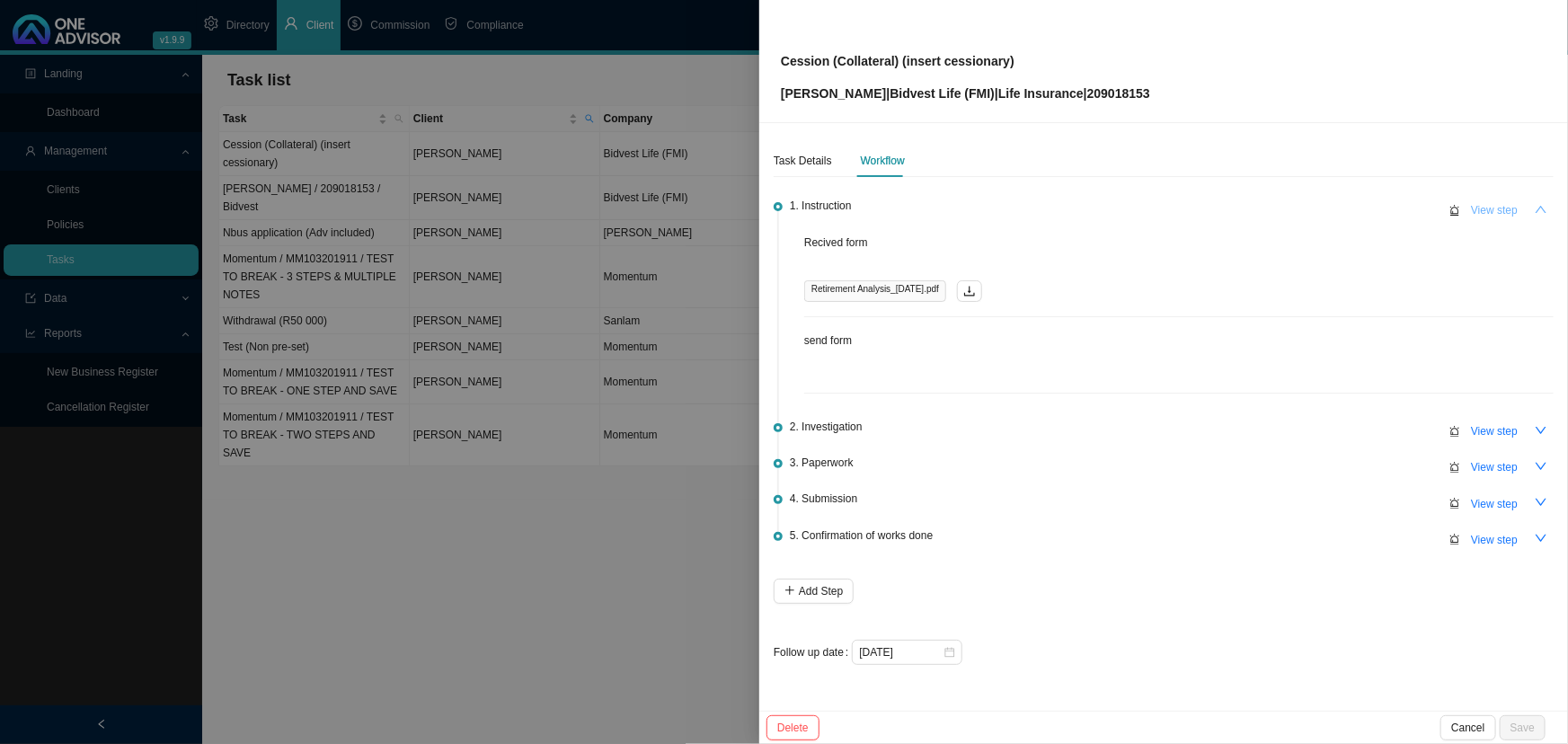
click at [1136, 209] on span "View step" at bounding box center [1494, 210] width 46 height 18
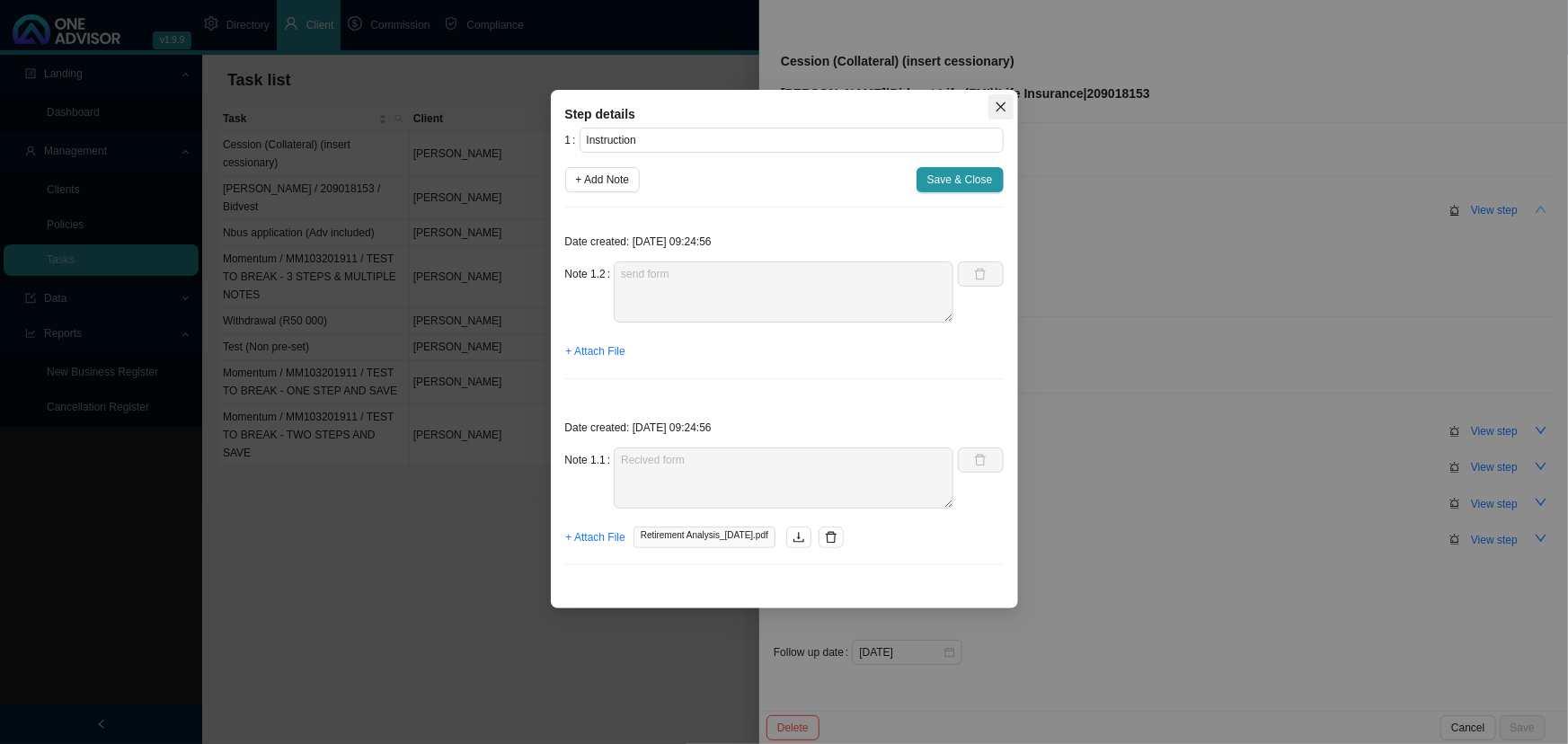
click at [1001, 103] on icon "close" at bounding box center [1000, 106] width 13 height 13
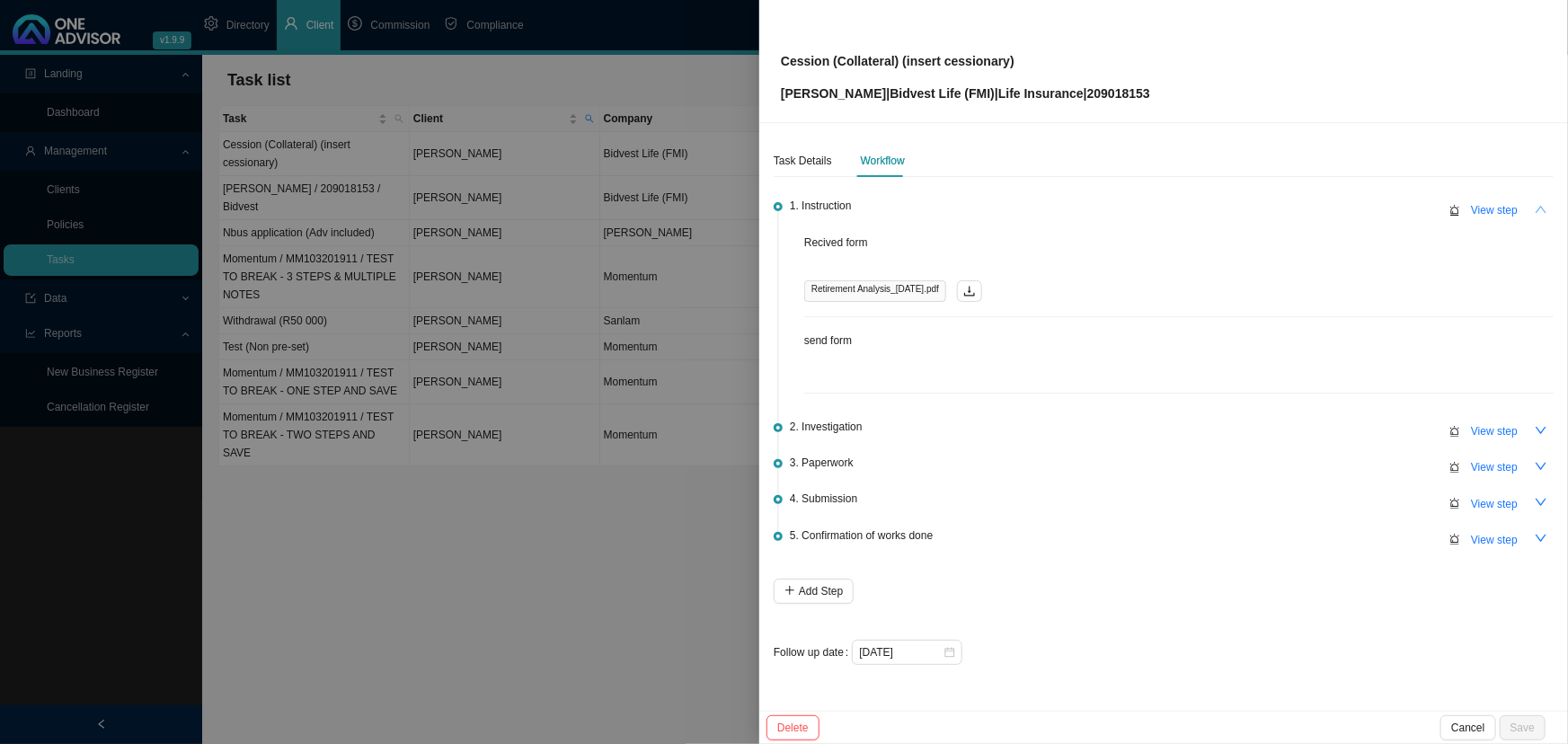
click at [547, 552] on div at bounding box center [784, 372] width 1568 height 744
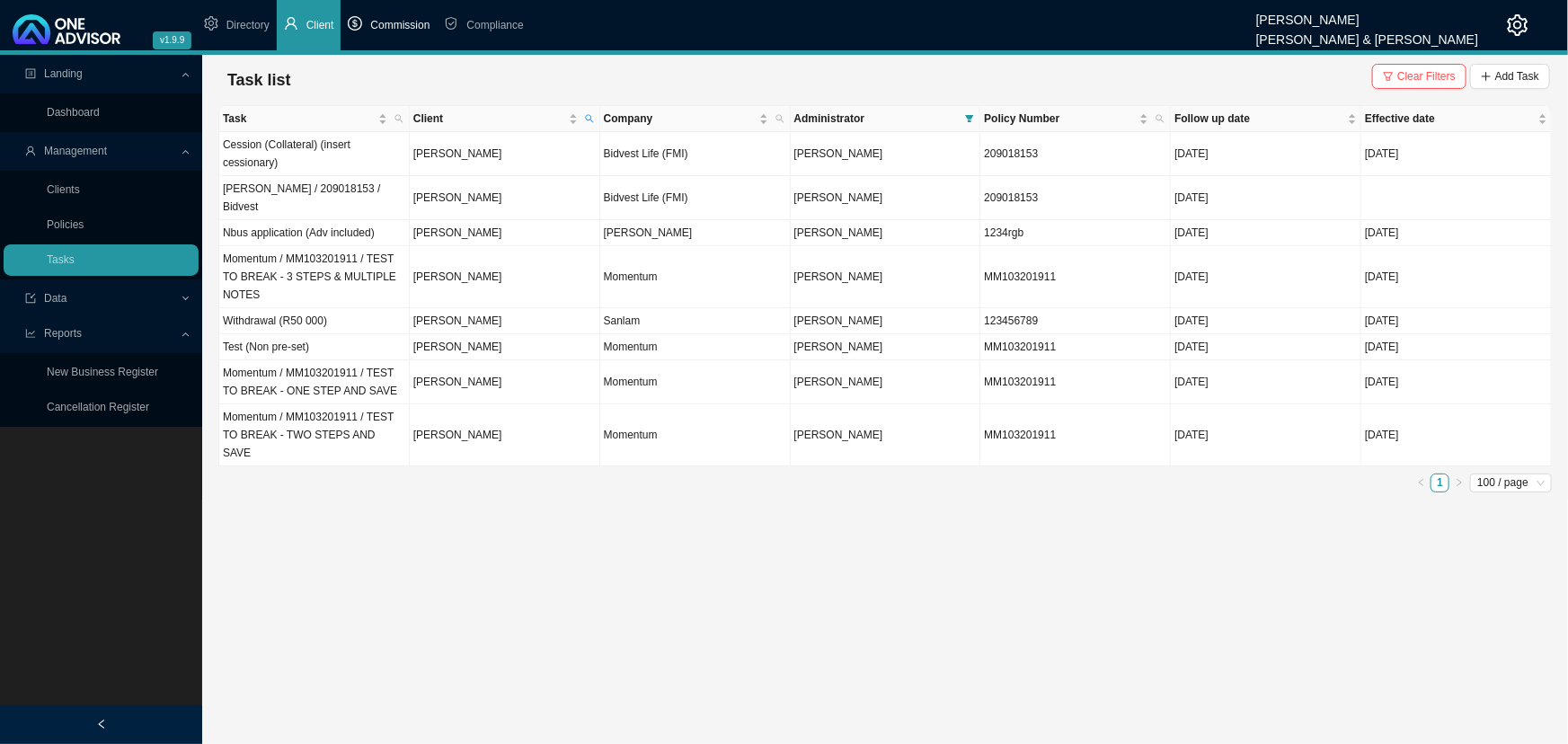
click at [395, 23] on span "Commission" at bounding box center [399, 25] width 59 height 13
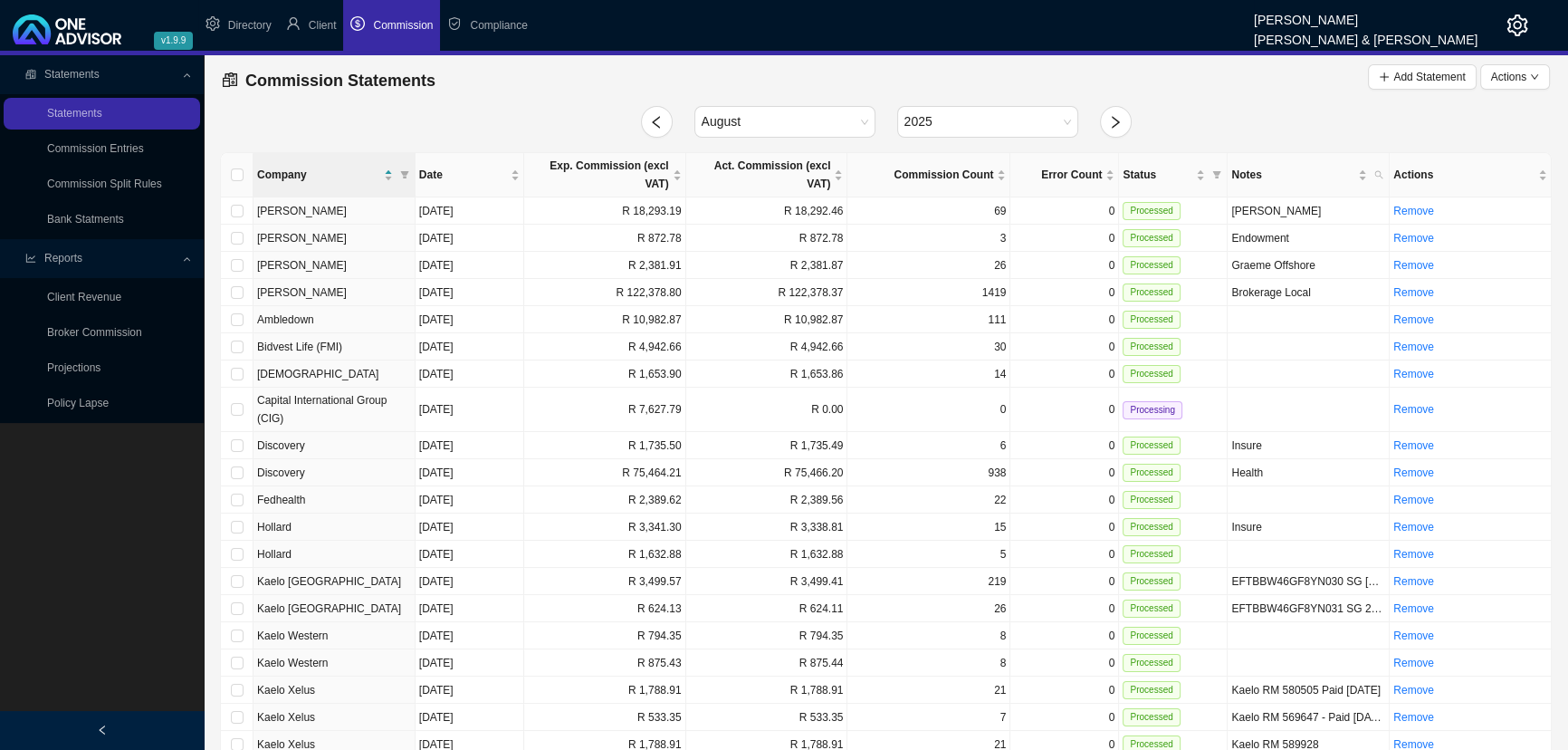
click at [184, 73] on icon at bounding box center [188, 73] width 8 height 0
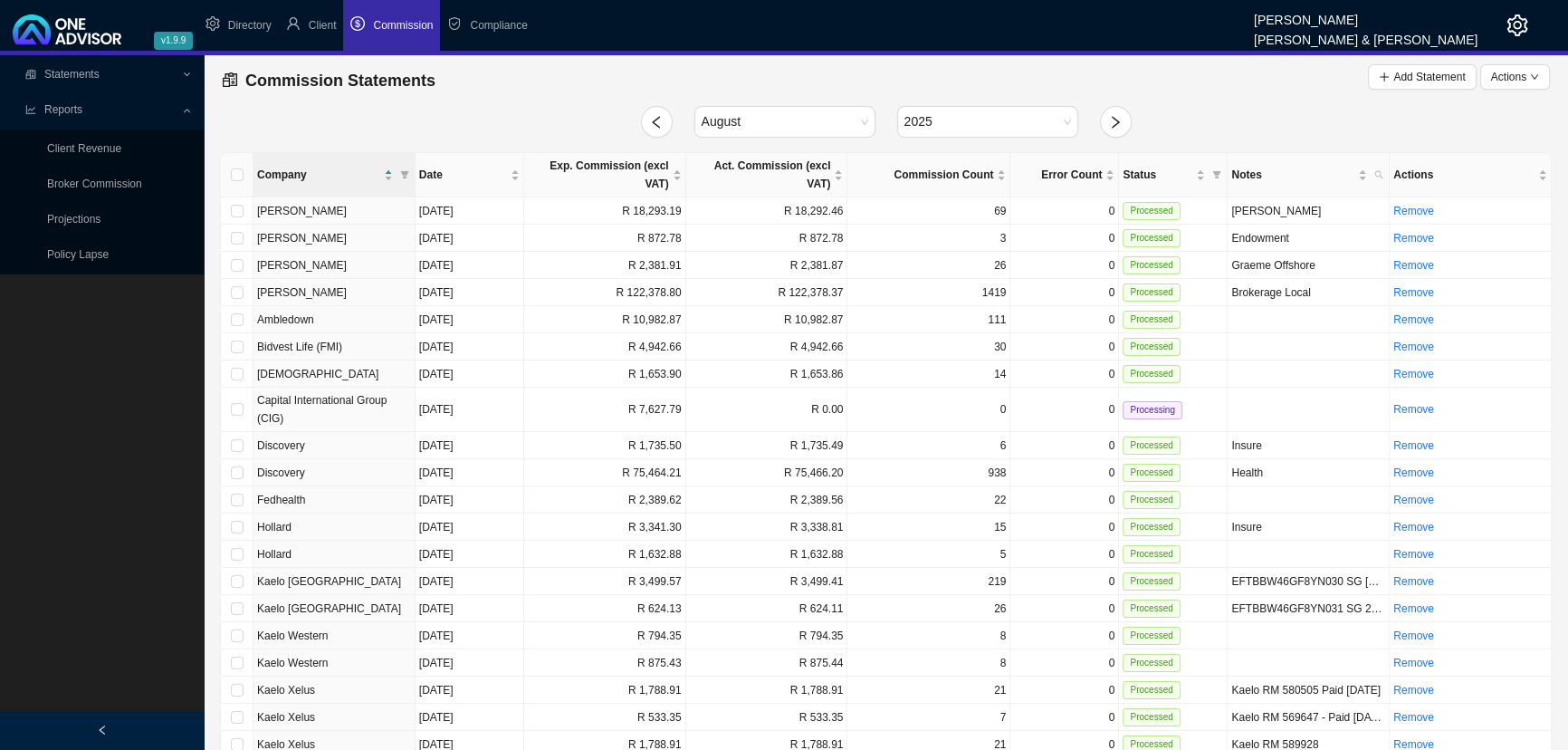
click at [184, 108] on div "Reports" at bounding box center [102, 110] width 197 height 32
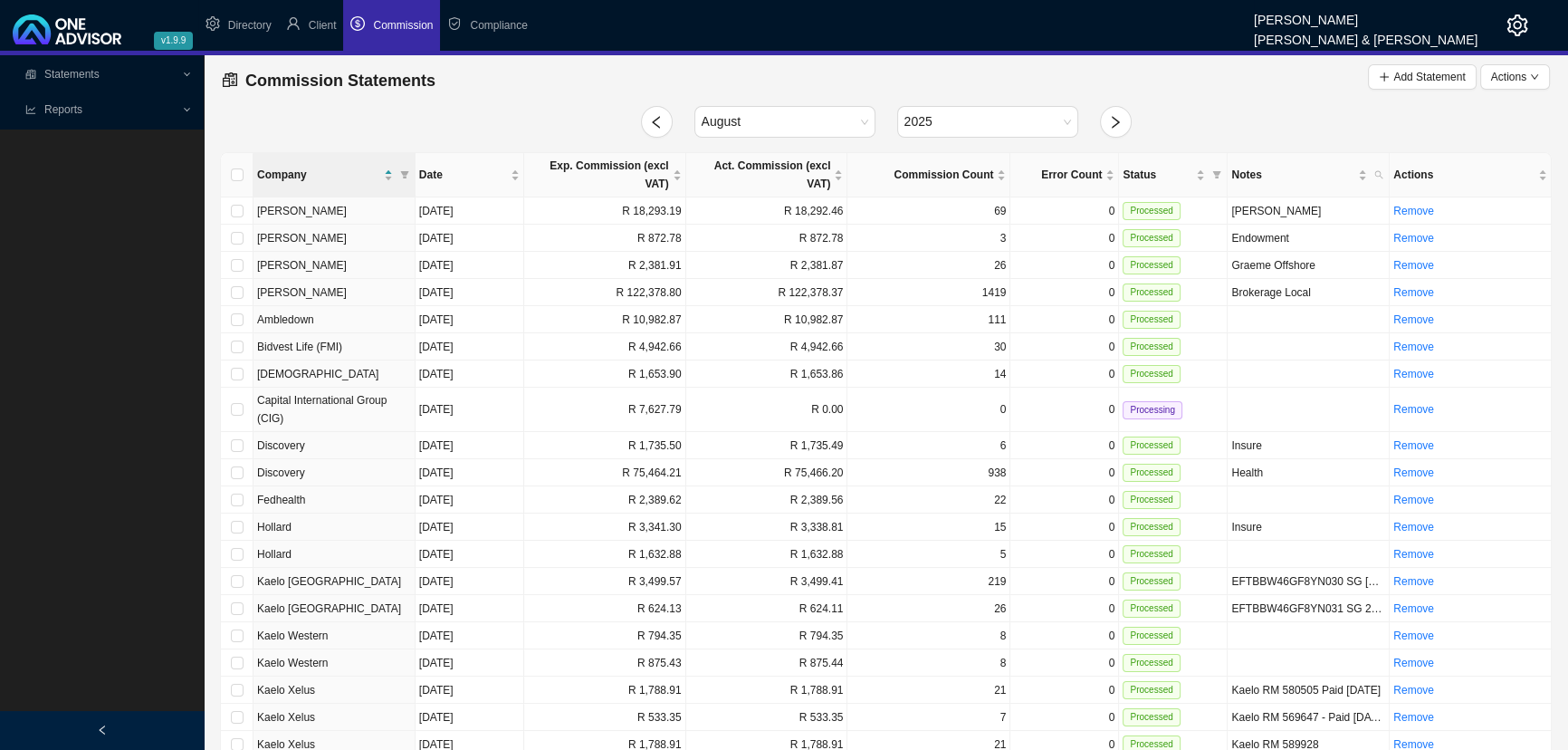
click at [185, 110] on icon at bounding box center [188, 110] width 8 height 0
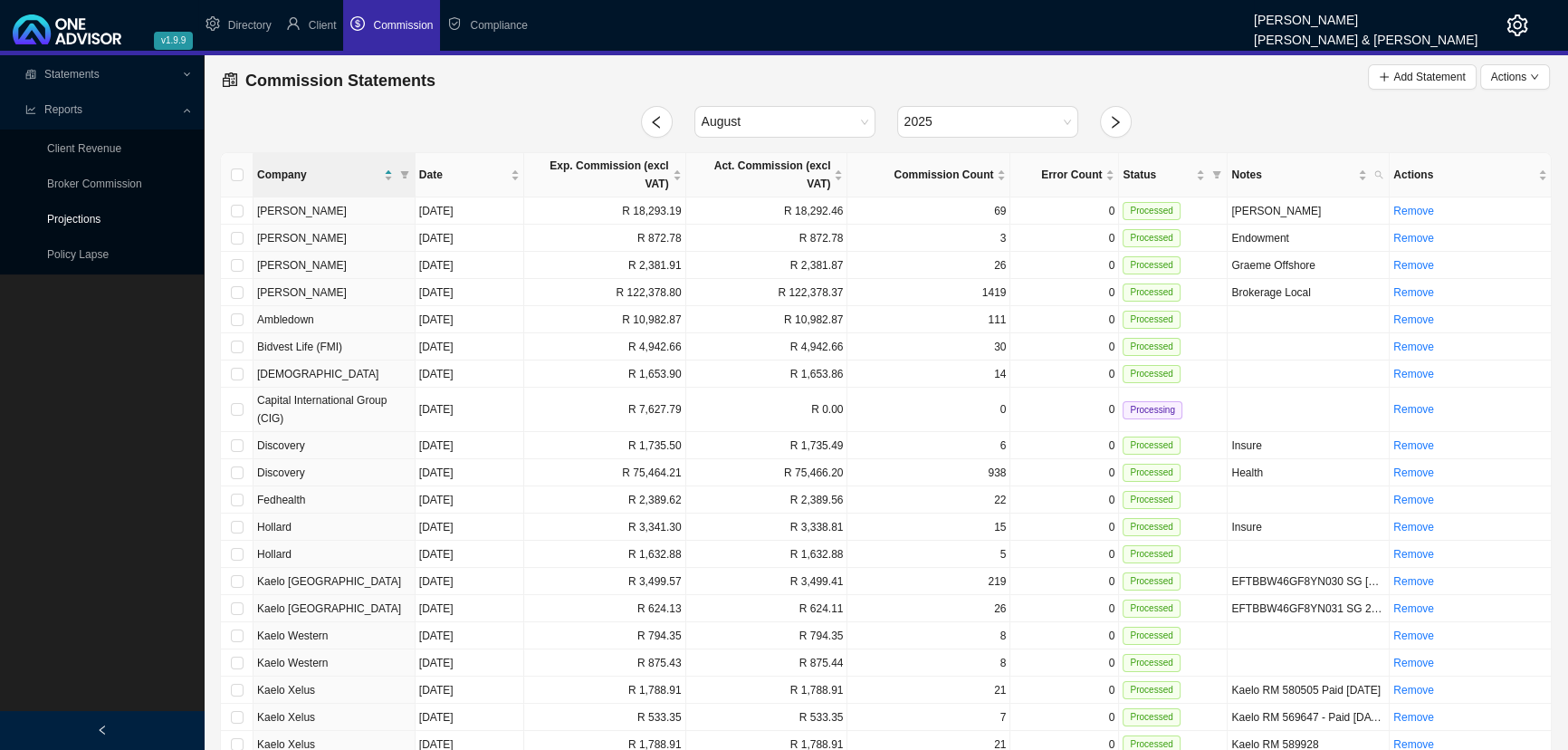
click at [68, 218] on link "Projections" at bounding box center [73, 218] width 54 height 13
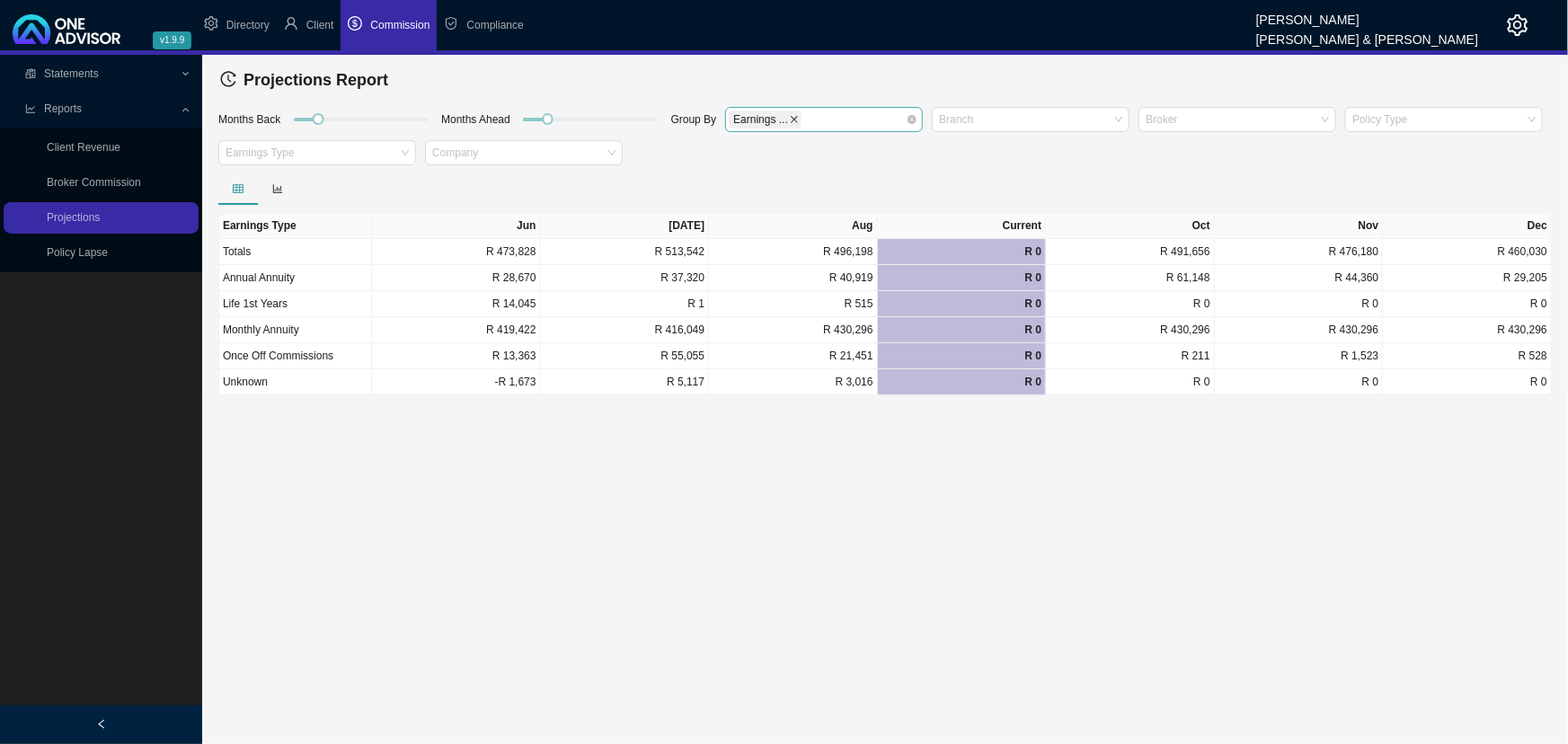
click at [789, 119] on icon "close" at bounding box center [793, 119] width 9 height 9
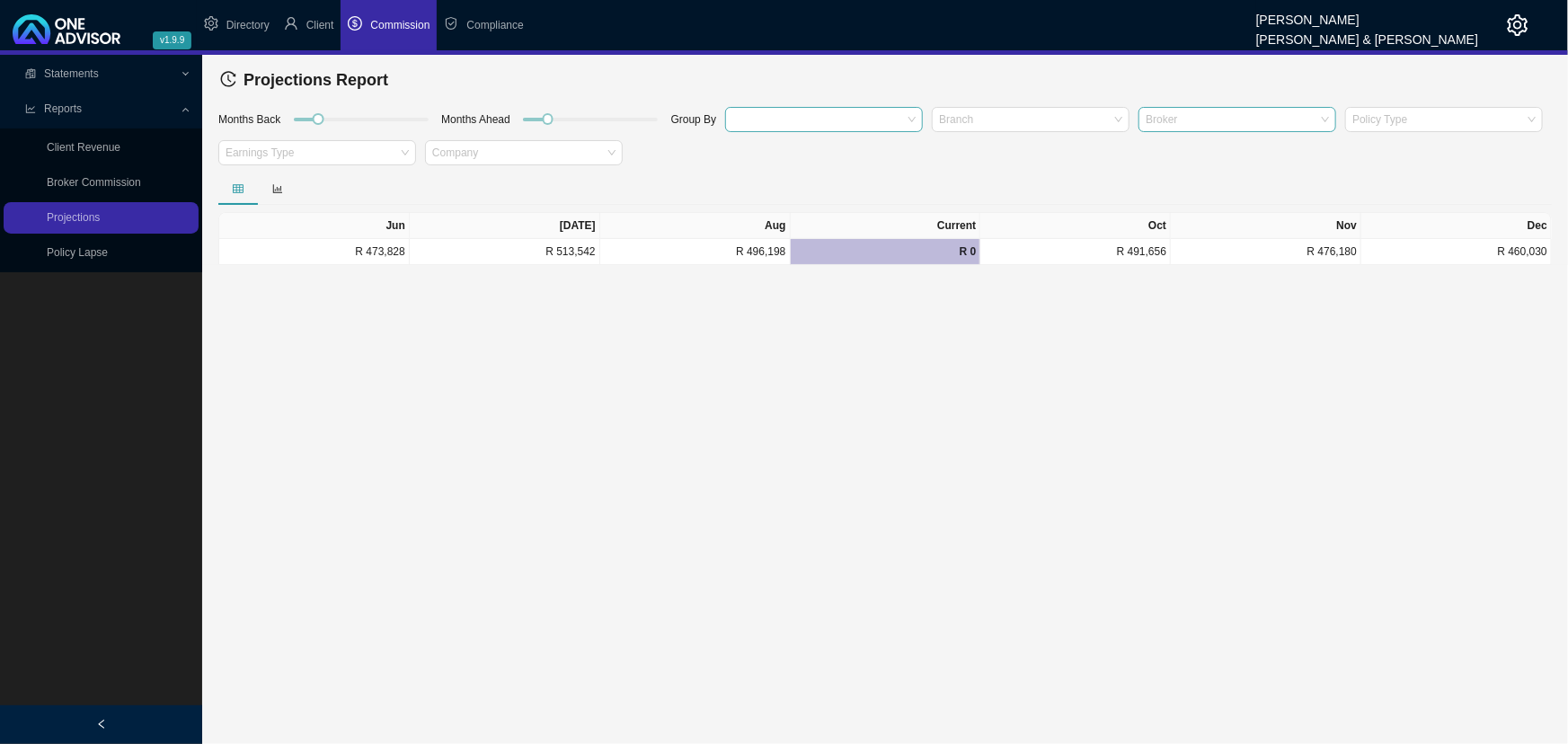
click at [1136, 122] on div at bounding box center [1228, 119] width 173 height 14
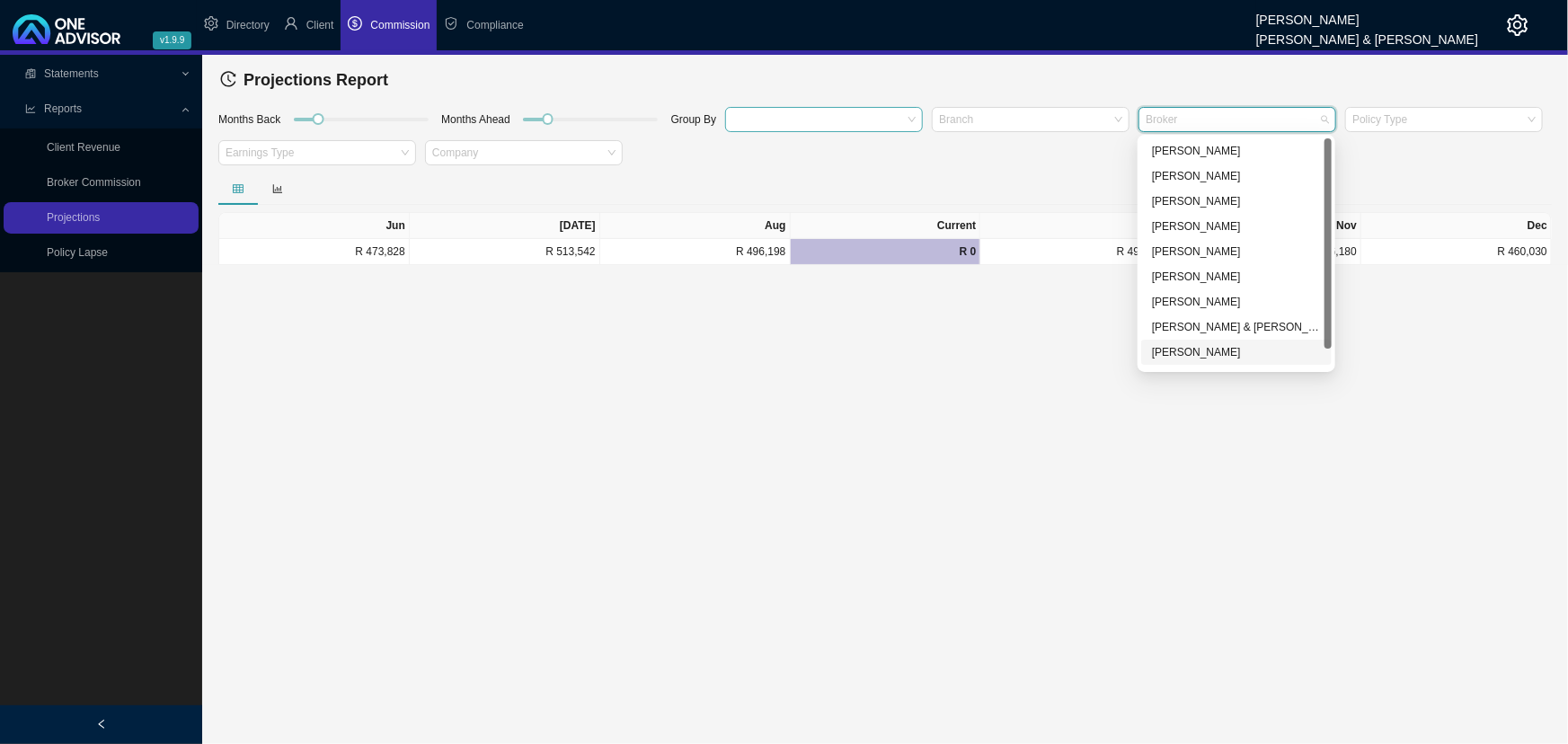
click at [1136, 356] on div "[PERSON_NAME]" at bounding box center [1236, 352] width 169 height 18
click at [460, 423] on main "Statements Statements Commission Entries Commission Split Rules Bank Statments …" at bounding box center [784, 400] width 1568 height 689
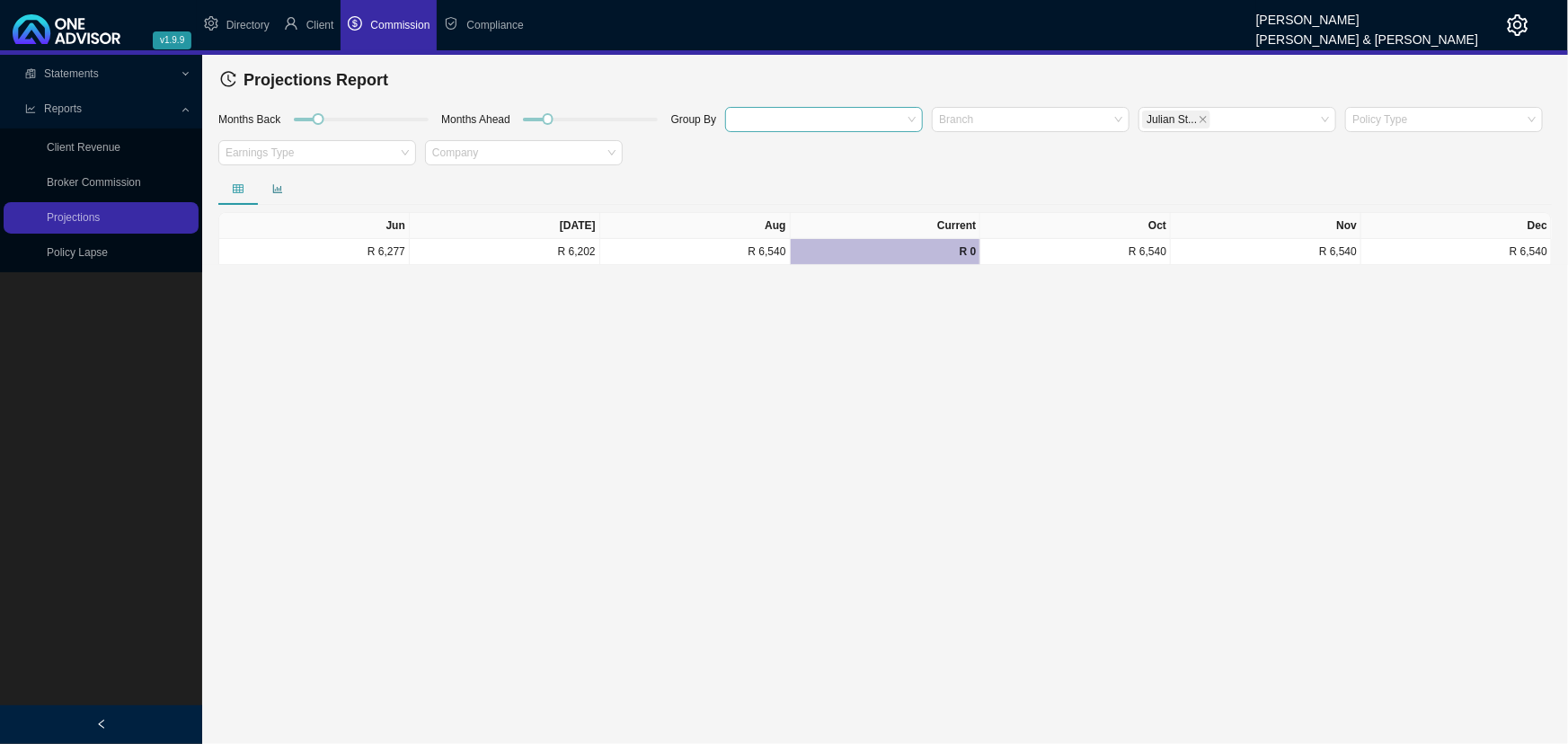
click at [279, 188] on icon "bar-chart" at bounding box center [277, 188] width 11 height 11
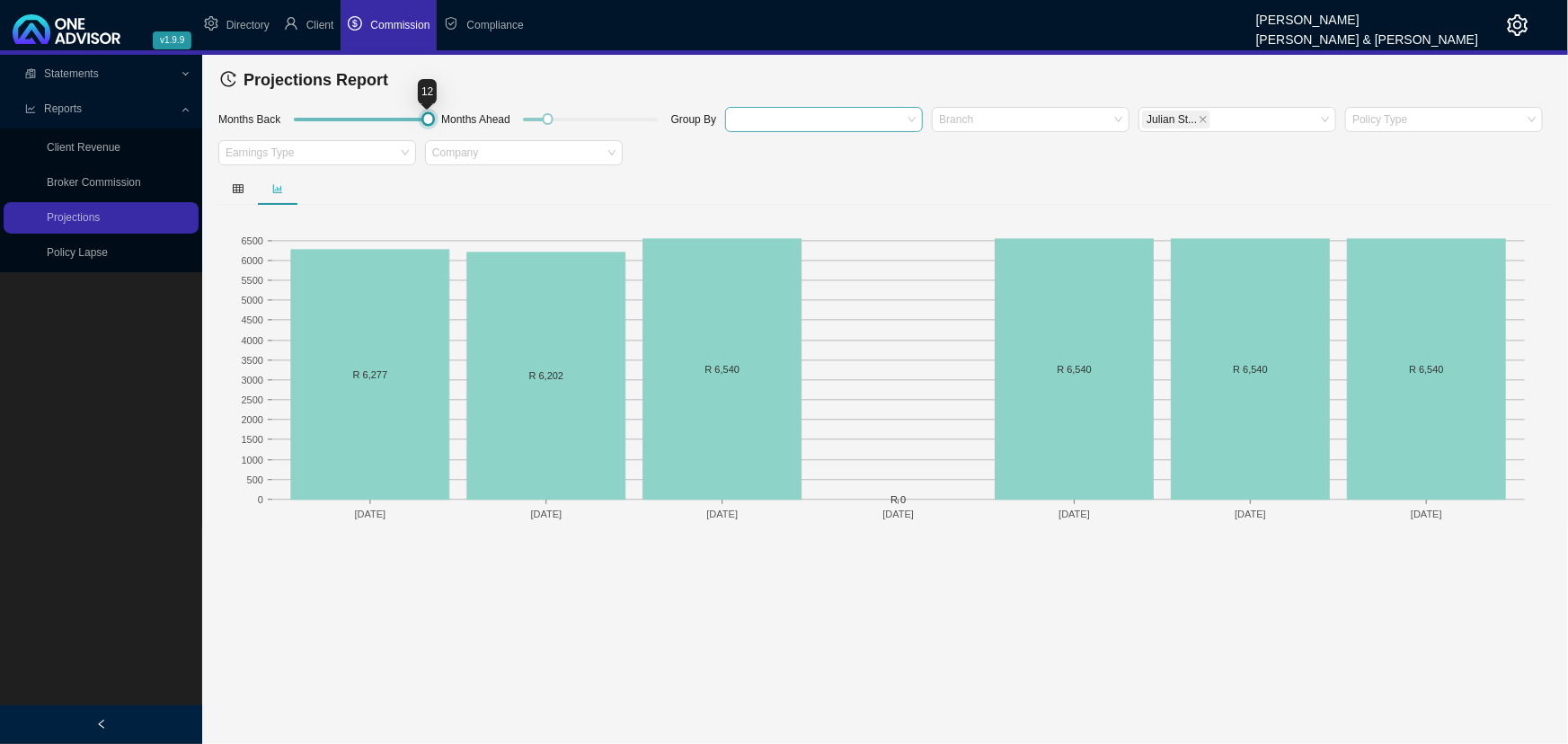
drag, startPoint x: 312, startPoint y: 119, endPoint x: 430, endPoint y: 123, distance: 118.1
click at [430, 123] on div at bounding box center [428, 119] width 8 height 8
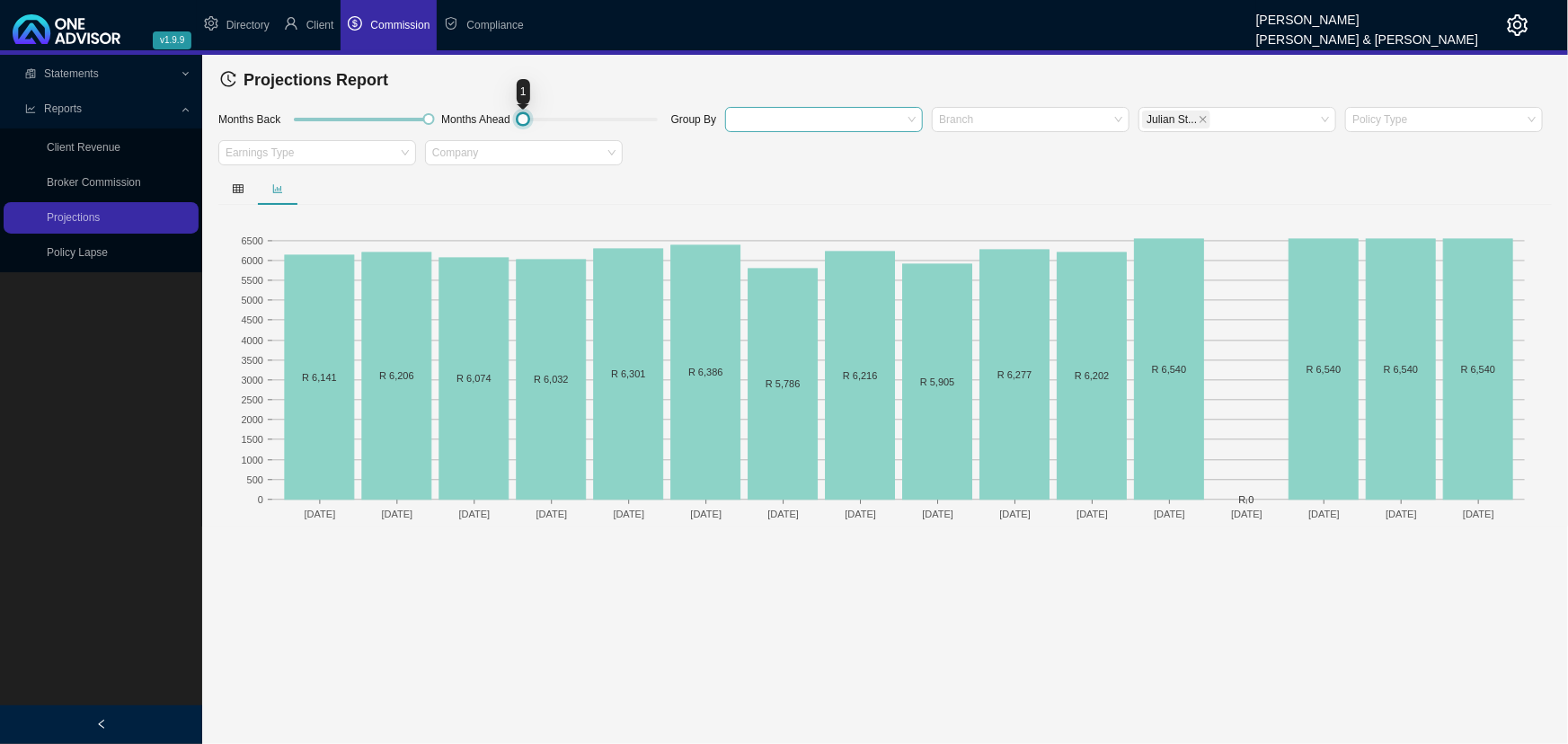
drag, startPoint x: 545, startPoint y: 116, endPoint x: 493, endPoint y: 116, distance: 52.0
click at [493, 116] on div "Months Back Months Ahead Group By [PERSON_NAME] St... Policy Type Earnings Type…" at bounding box center [884, 139] width 1342 height 68
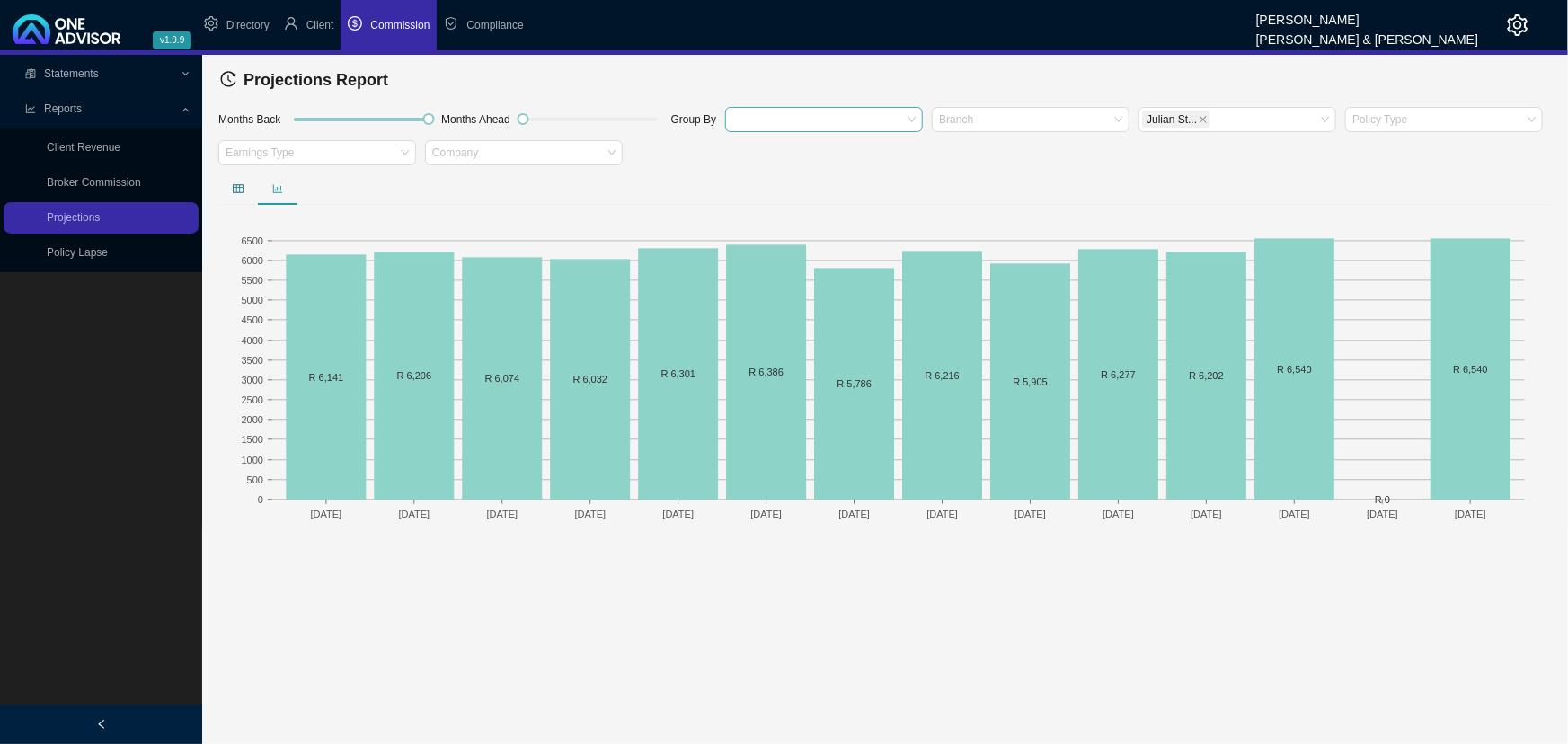
click at [235, 186] on icon "table" at bounding box center [238, 188] width 11 height 11
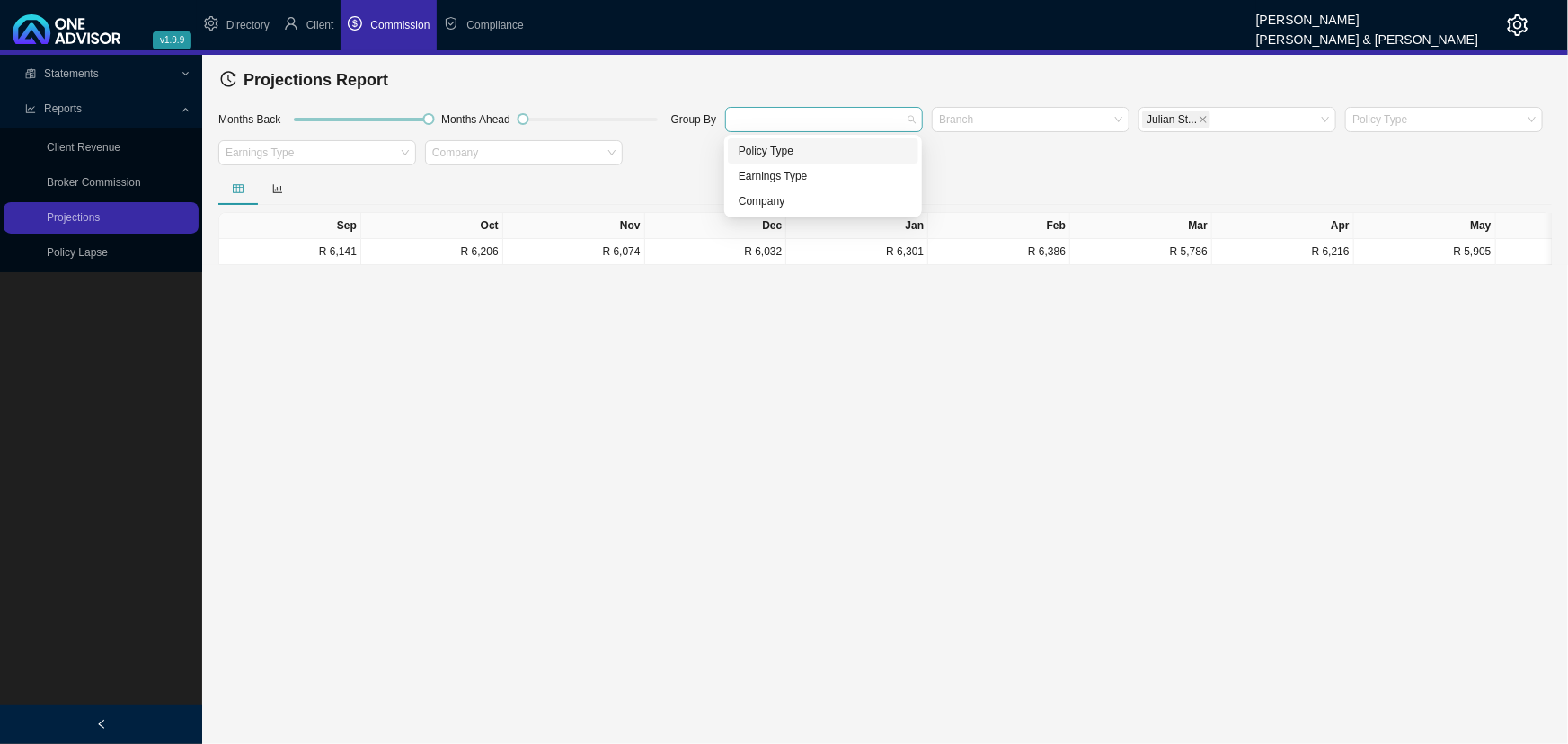
click at [865, 117] on div at bounding box center [814, 119] width 173 height 14
click at [766, 203] on div "Company" at bounding box center [822, 201] width 169 height 18
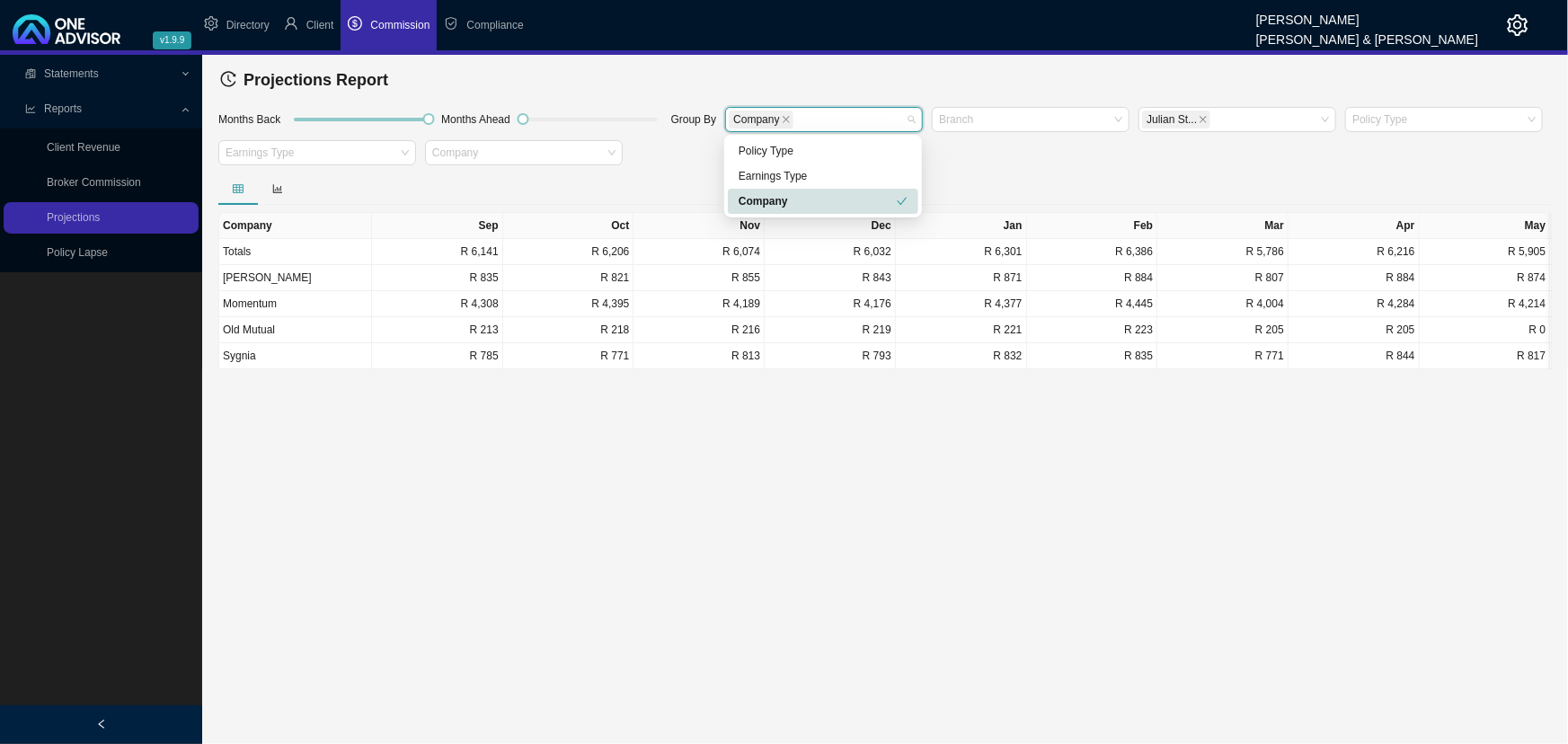
click at [353, 477] on main "Statements Statements Commission Entries Commission Split Rules Bank Statments …" at bounding box center [784, 400] width 1568 height 689
click at [783, 116] on icon "close" at bounding box center [785, 119] width 7 height 7
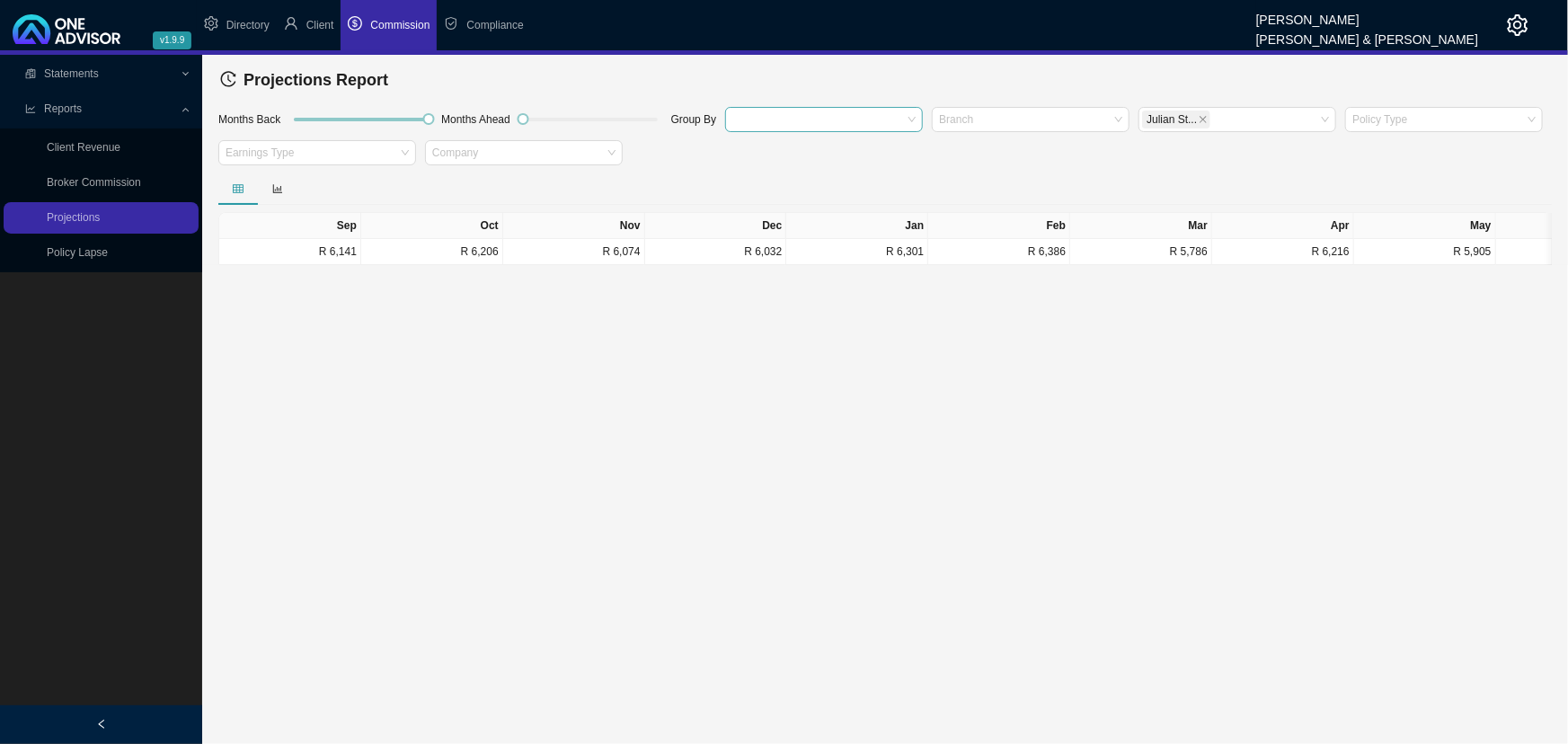
click at [184, 74] on icon at bounding box center [187, 74] width 8 height 0
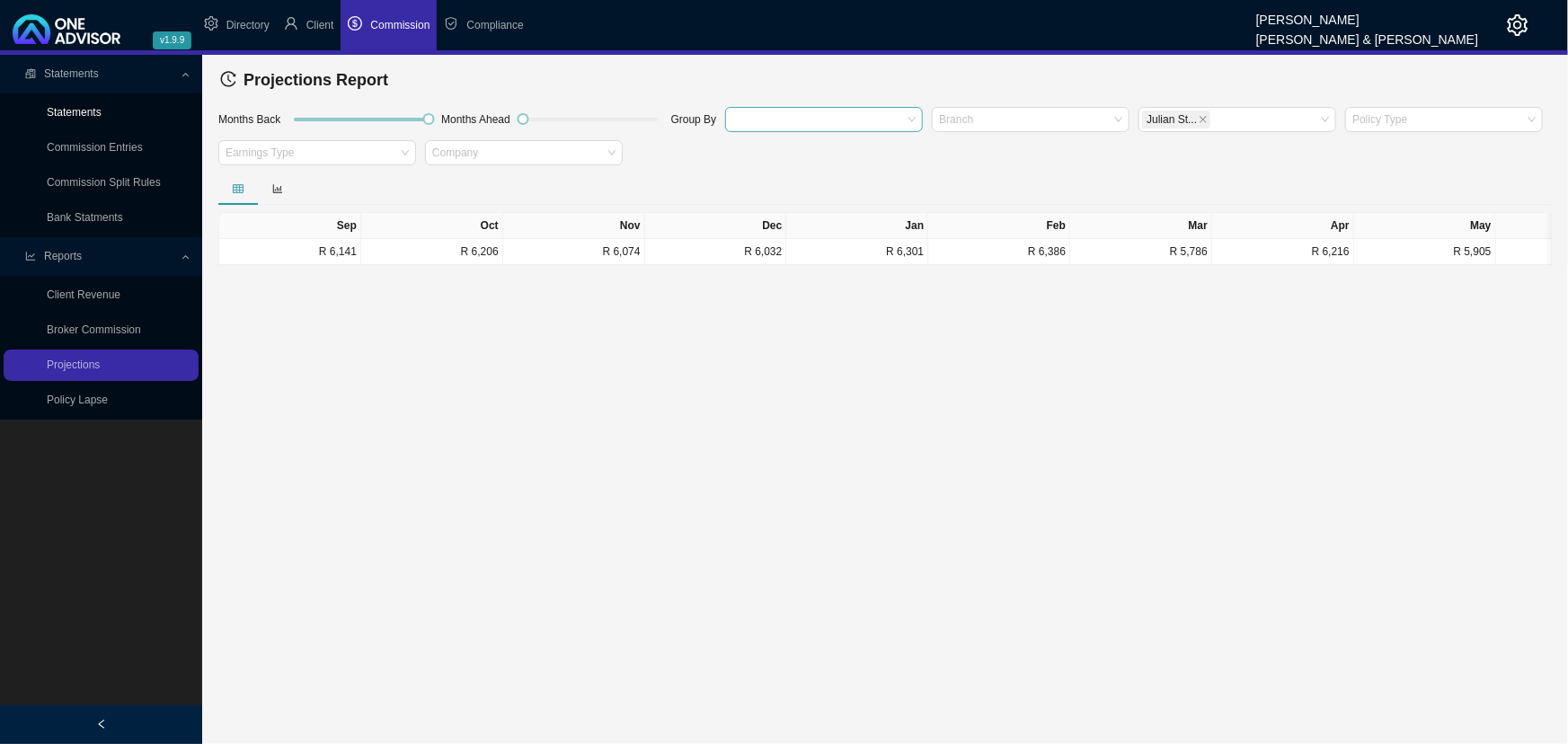
click at [77, 112] on link "Statements" at bounding box center [74, 112] width 55 height 13
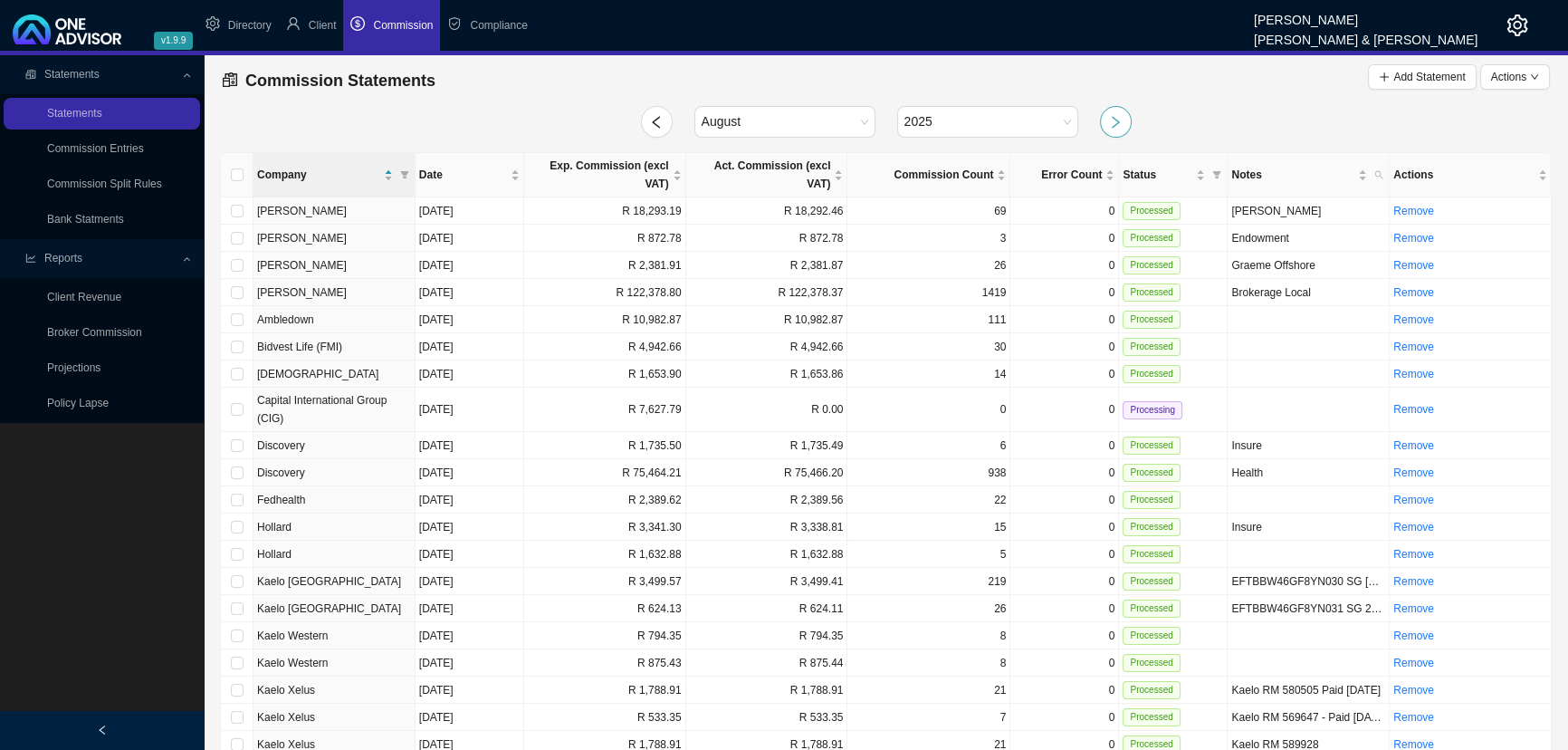
click at [1116, 119] on icon "right" at bounding box center [1116, 122] width 8 height 13
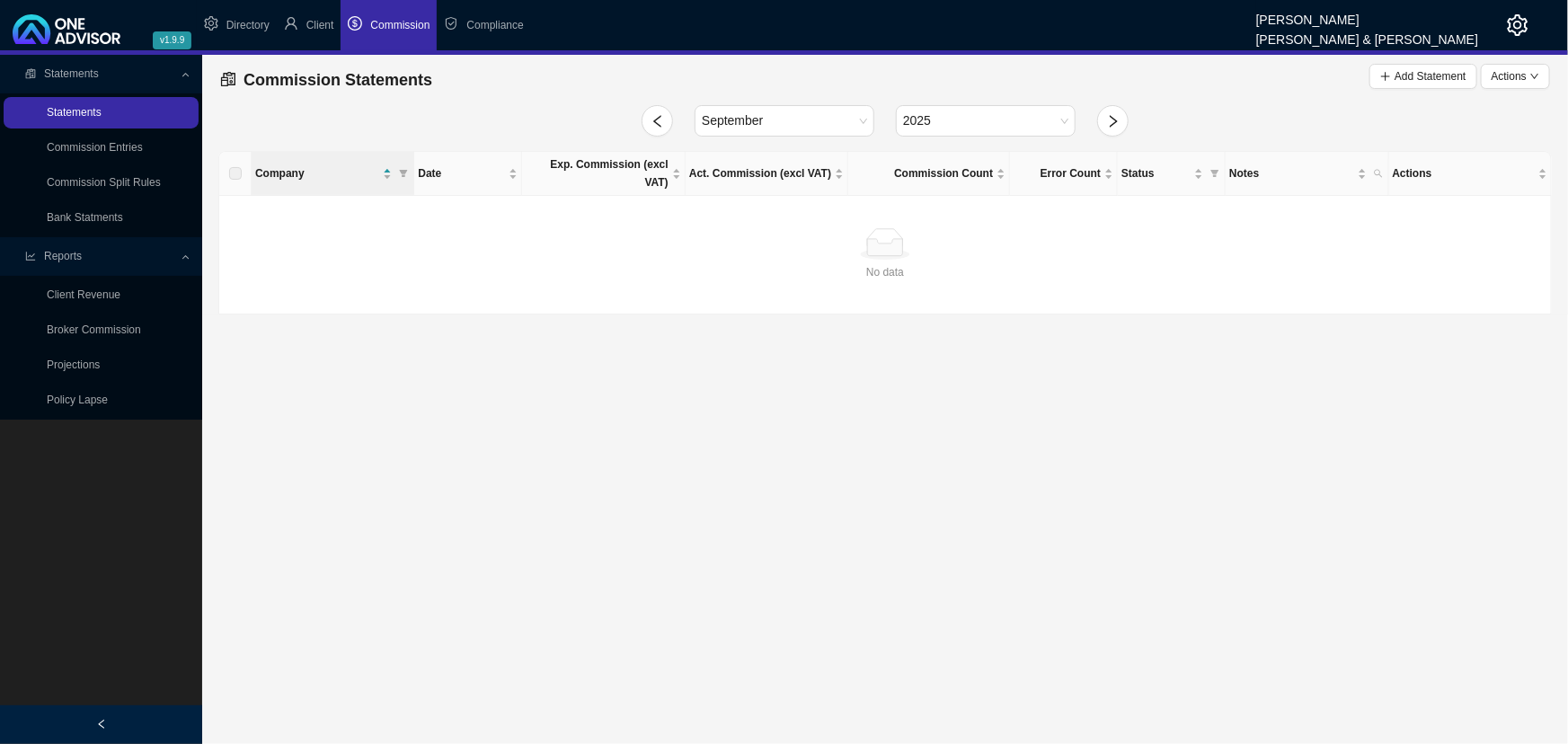
click at [102, 111] on link "Statements" at bounding box center [74, 112] width 55 height 13
click at [652, 115] on icon "left" at bounding box center [657, 121] width 15 height 15
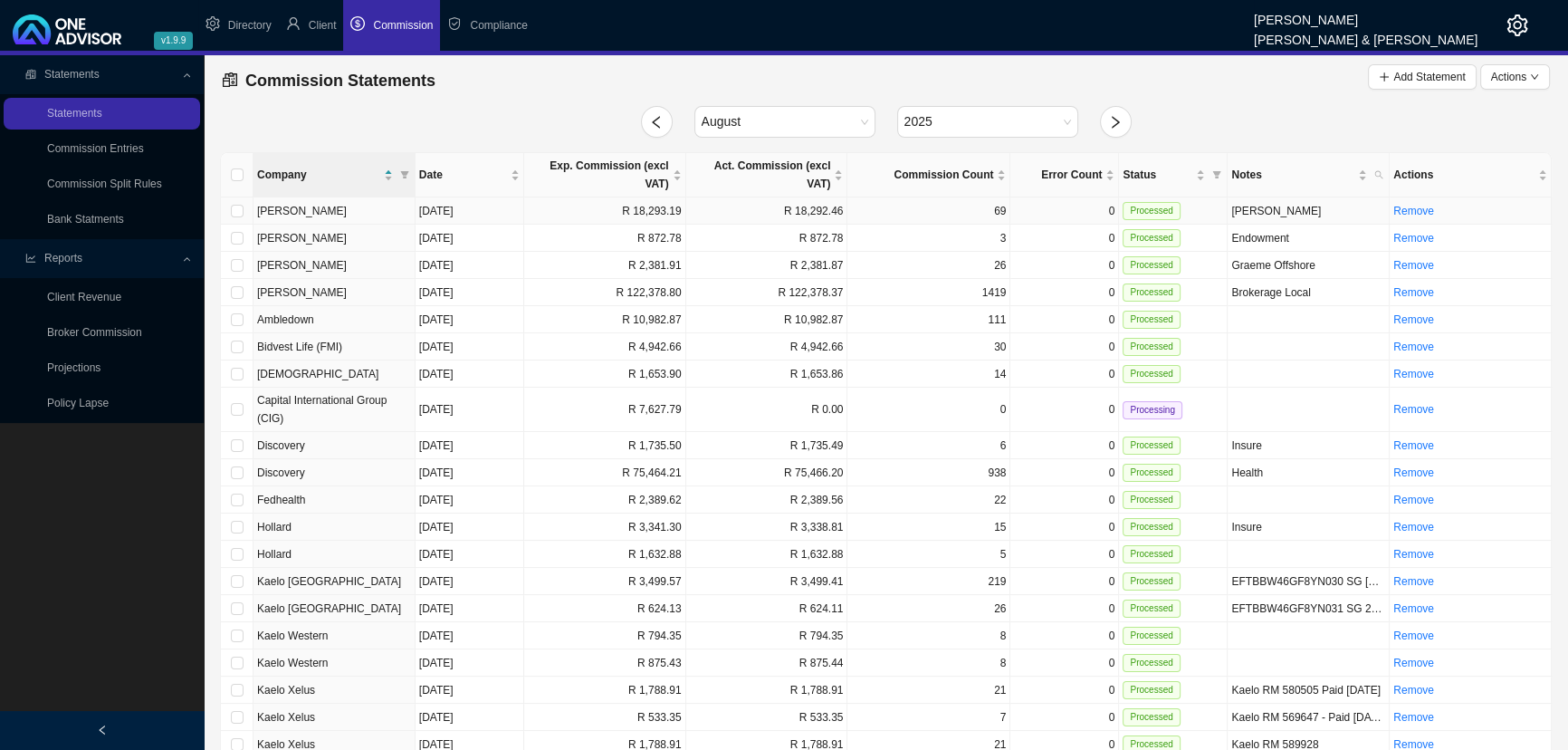
click at [938, 197] on td "69" at bounding box center [928, 211] width 163 height 27
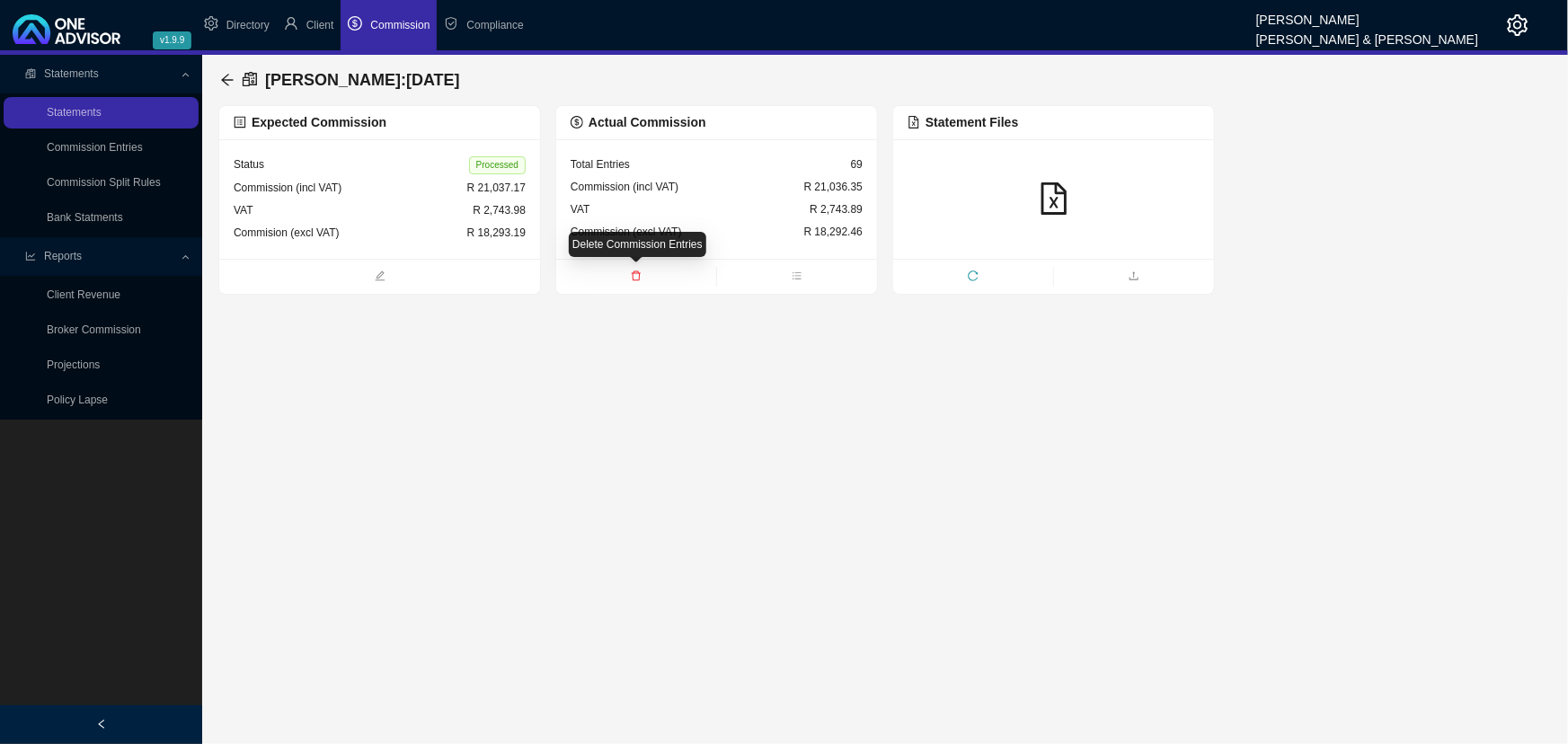
click at [636, 271] on icon "delete" at bounding box center [636, 276] width 11 height 11
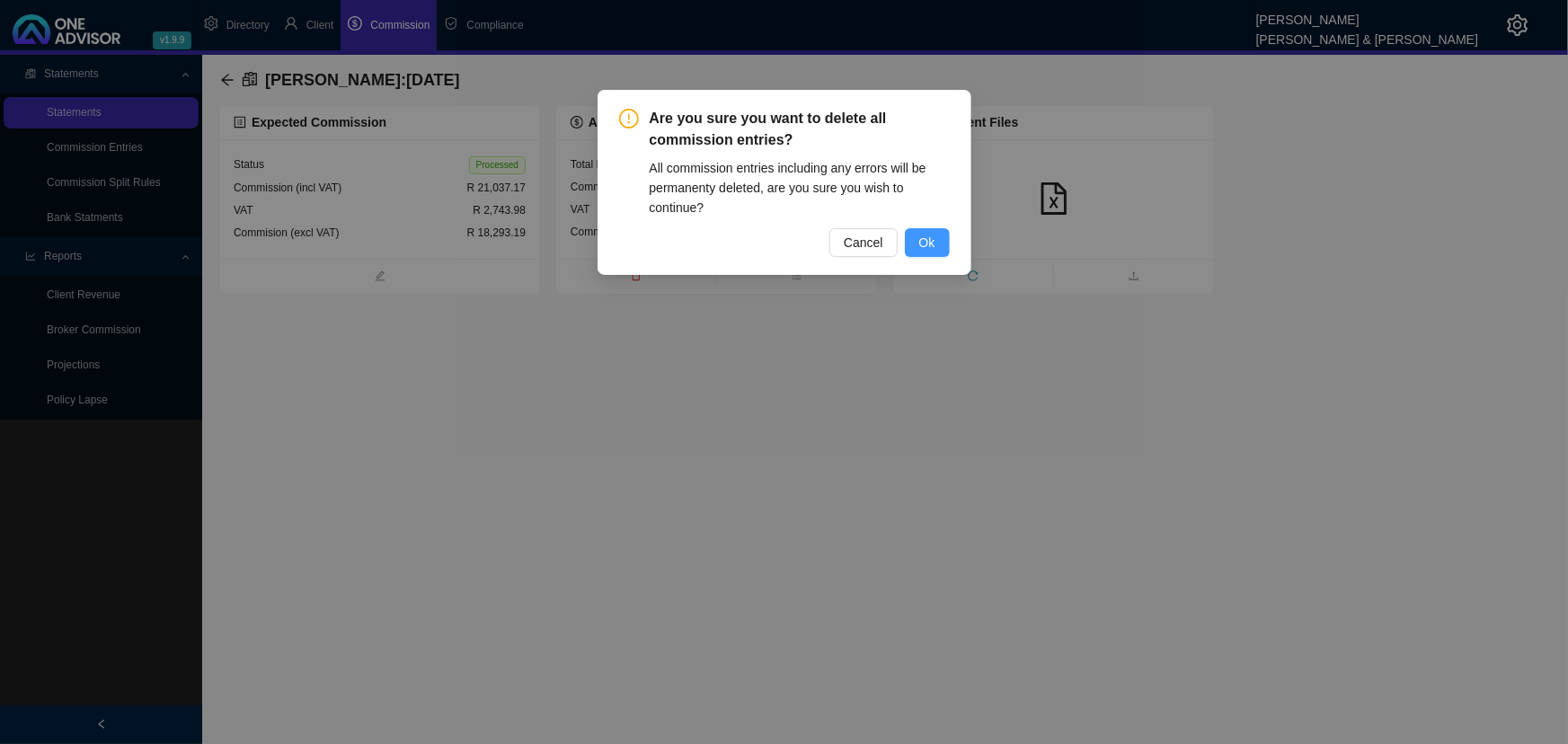
click at [942, 240] on button "Ok" at bounding box center [927, 243] width 44 height 29
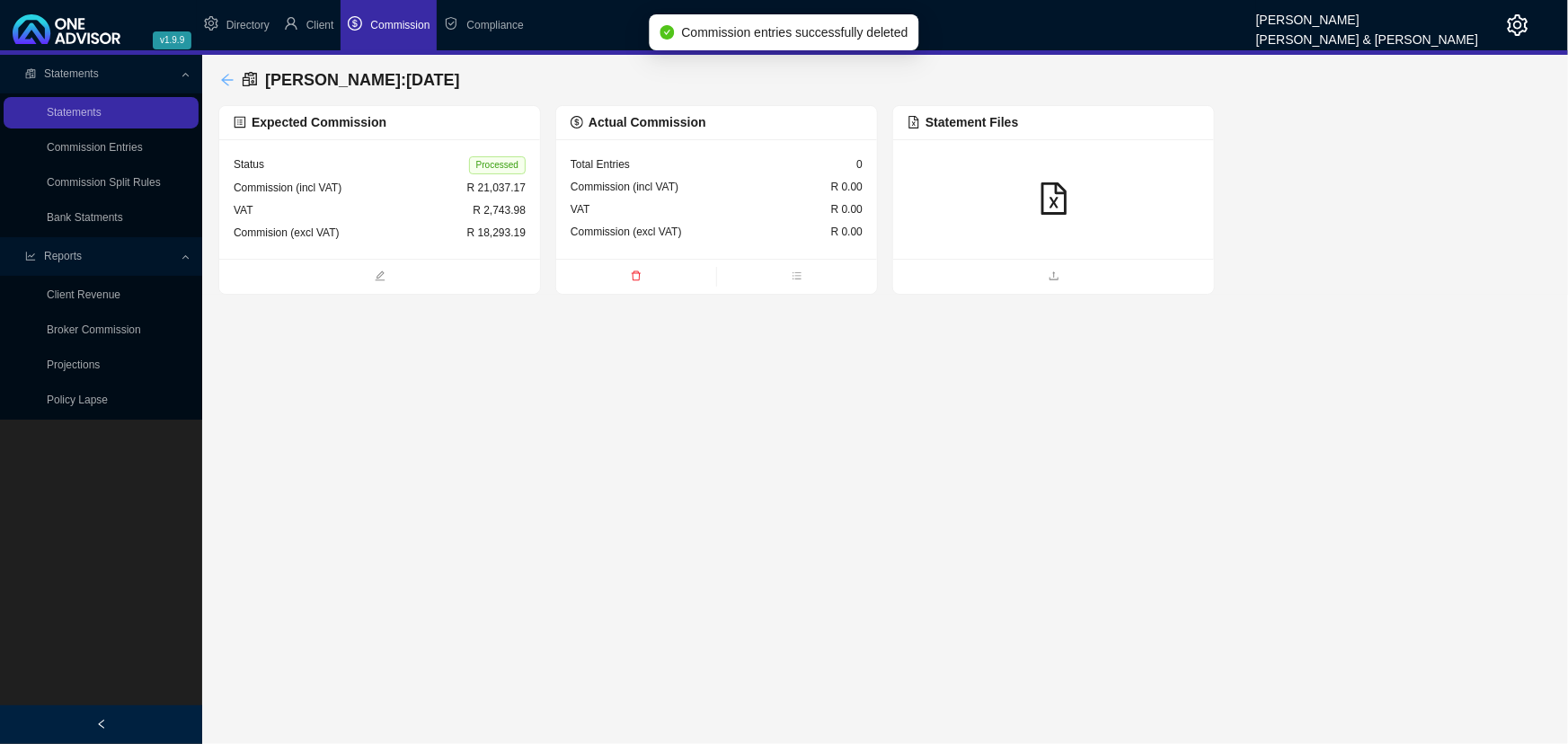
click at [221, 76] on icon "arrow-left" at bounding box center [227, 79] width 15 height 15
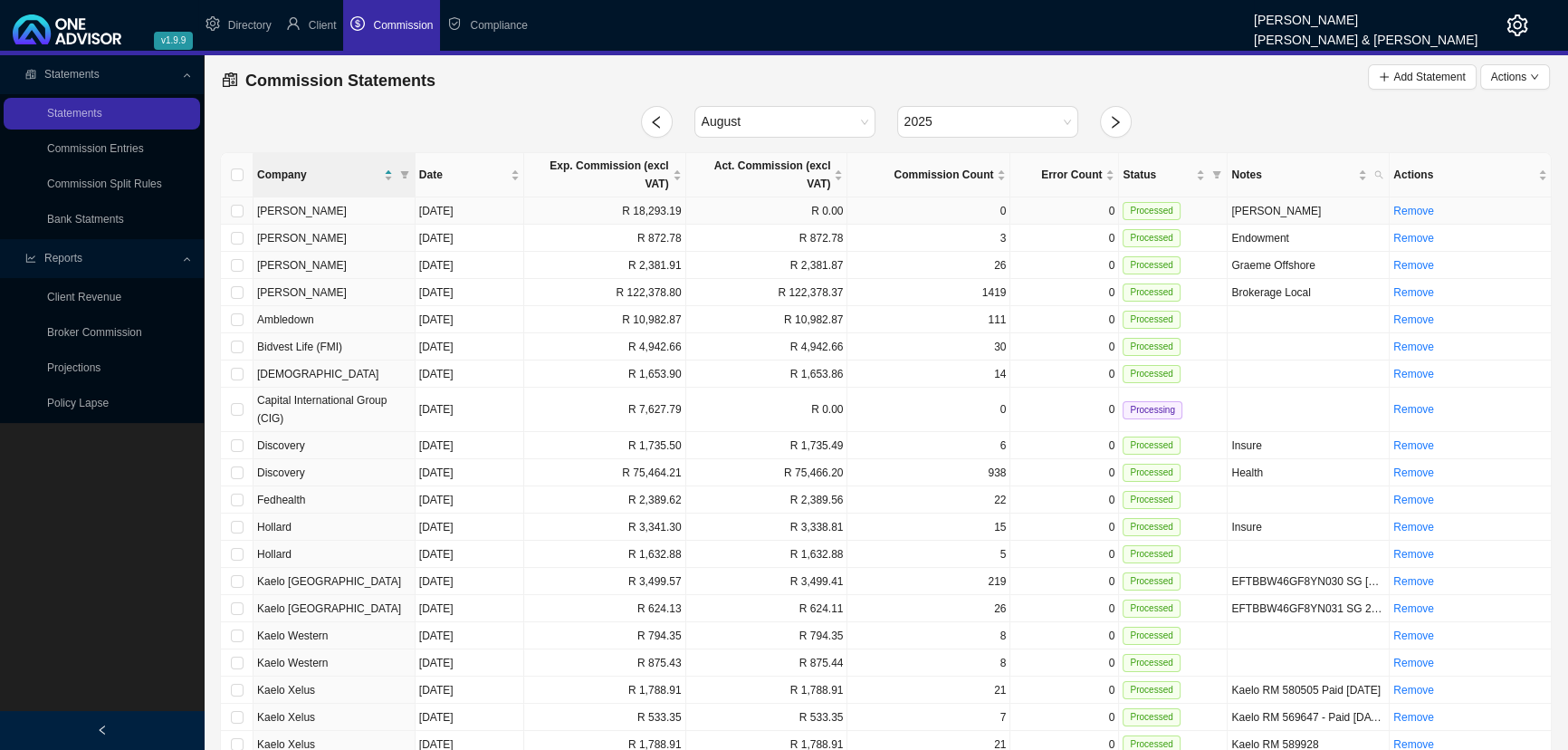
click at [764, 197] on td "R 0.00" at bounding box center [767, 211] width 162 height 27
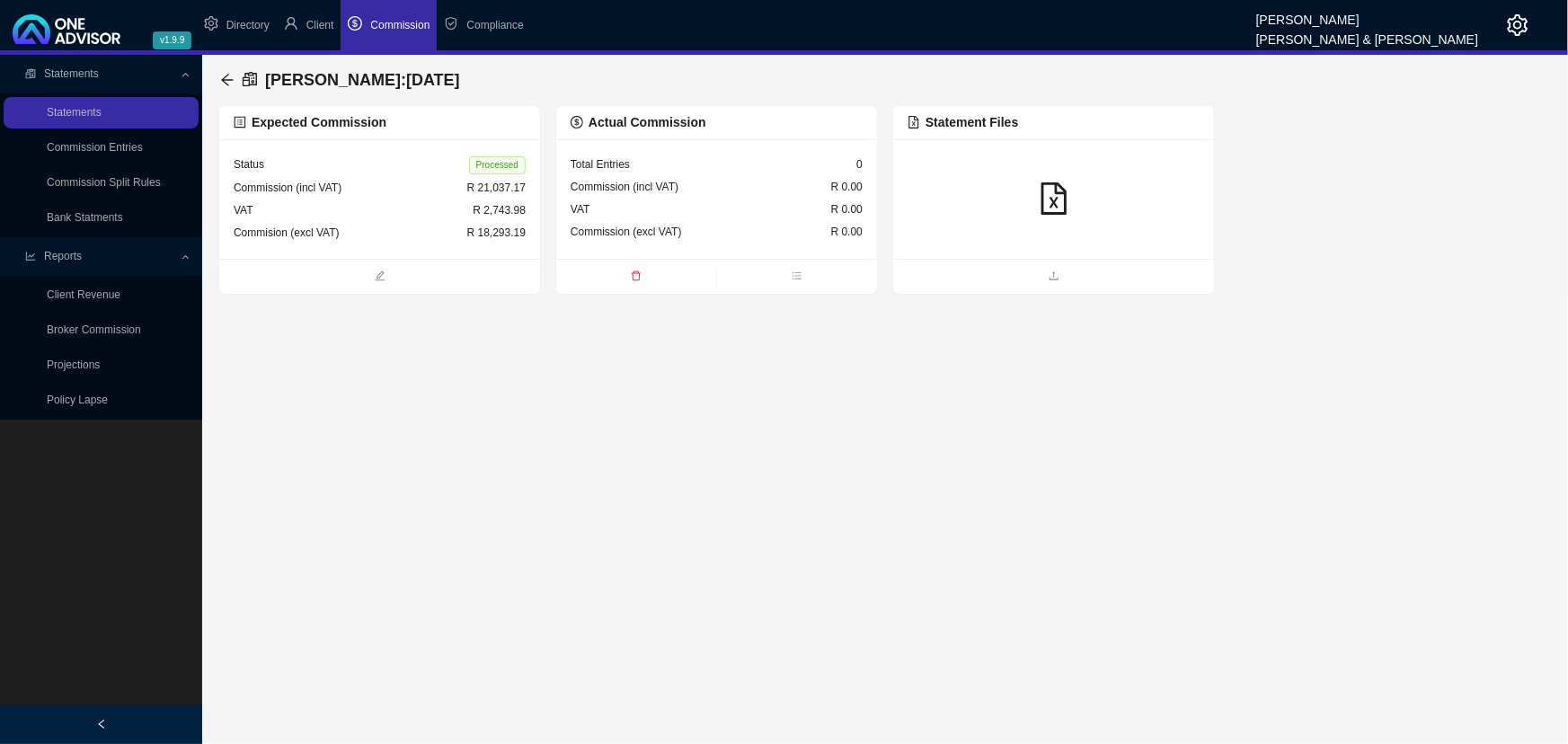
click at [991, 197] on div at bounding box center [1053, 199] width 292 height 34
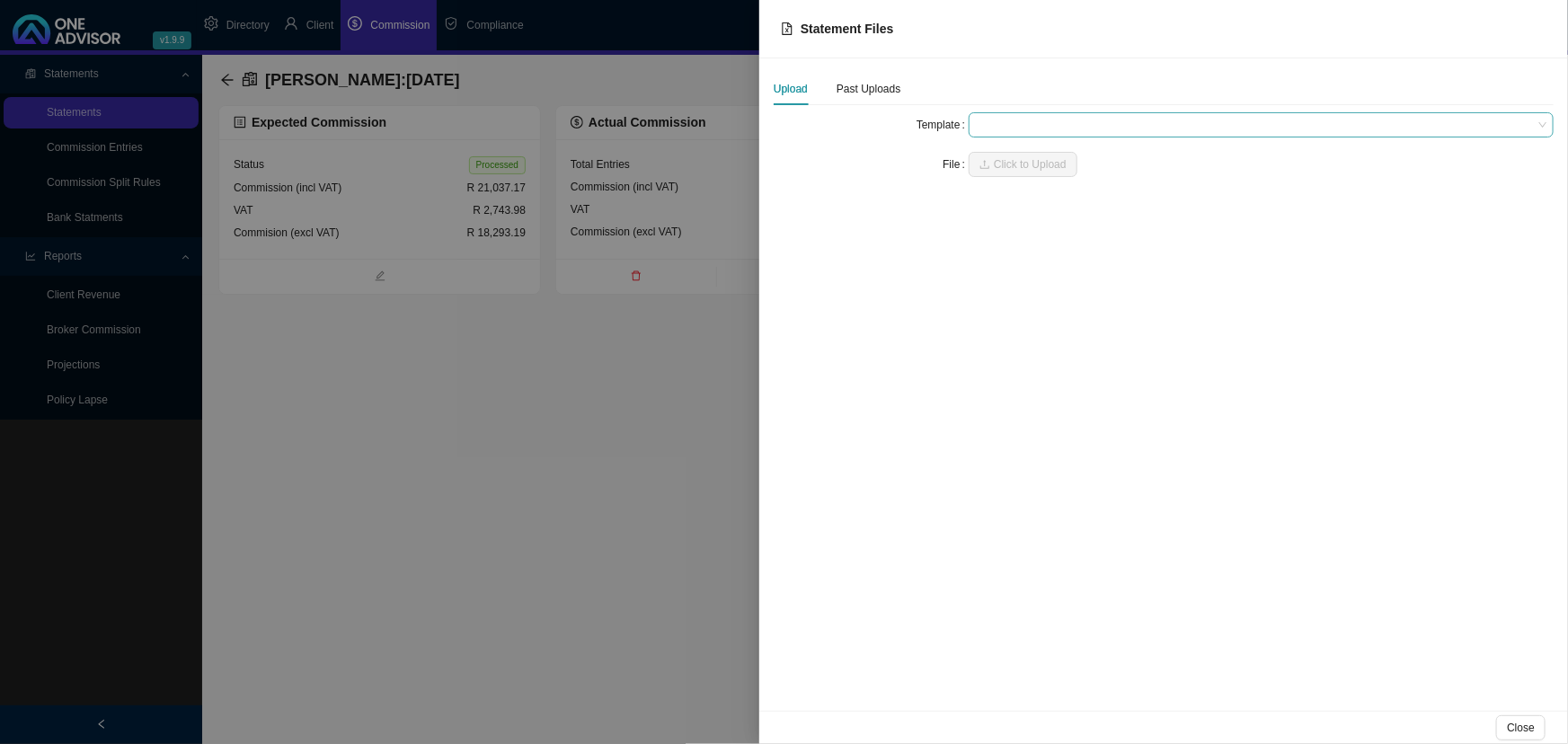
click at [1015, 122] on span at bounding box center [1261, 125] width 571 height 23
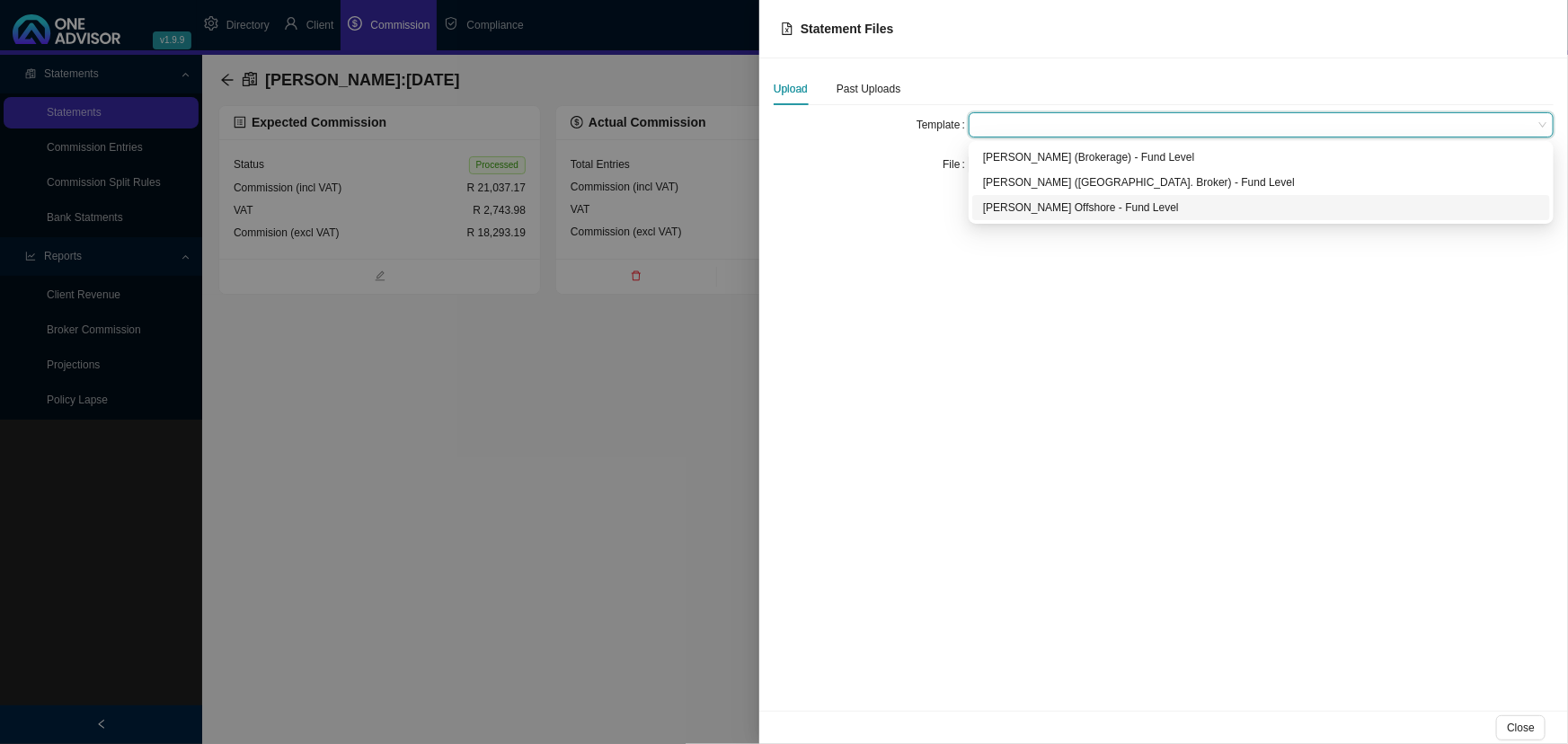
click at [1045, 206] on div "[PERSON_NAME] Offshore - Fund Level" at bounding box center [1260, 207] width 556 height 18
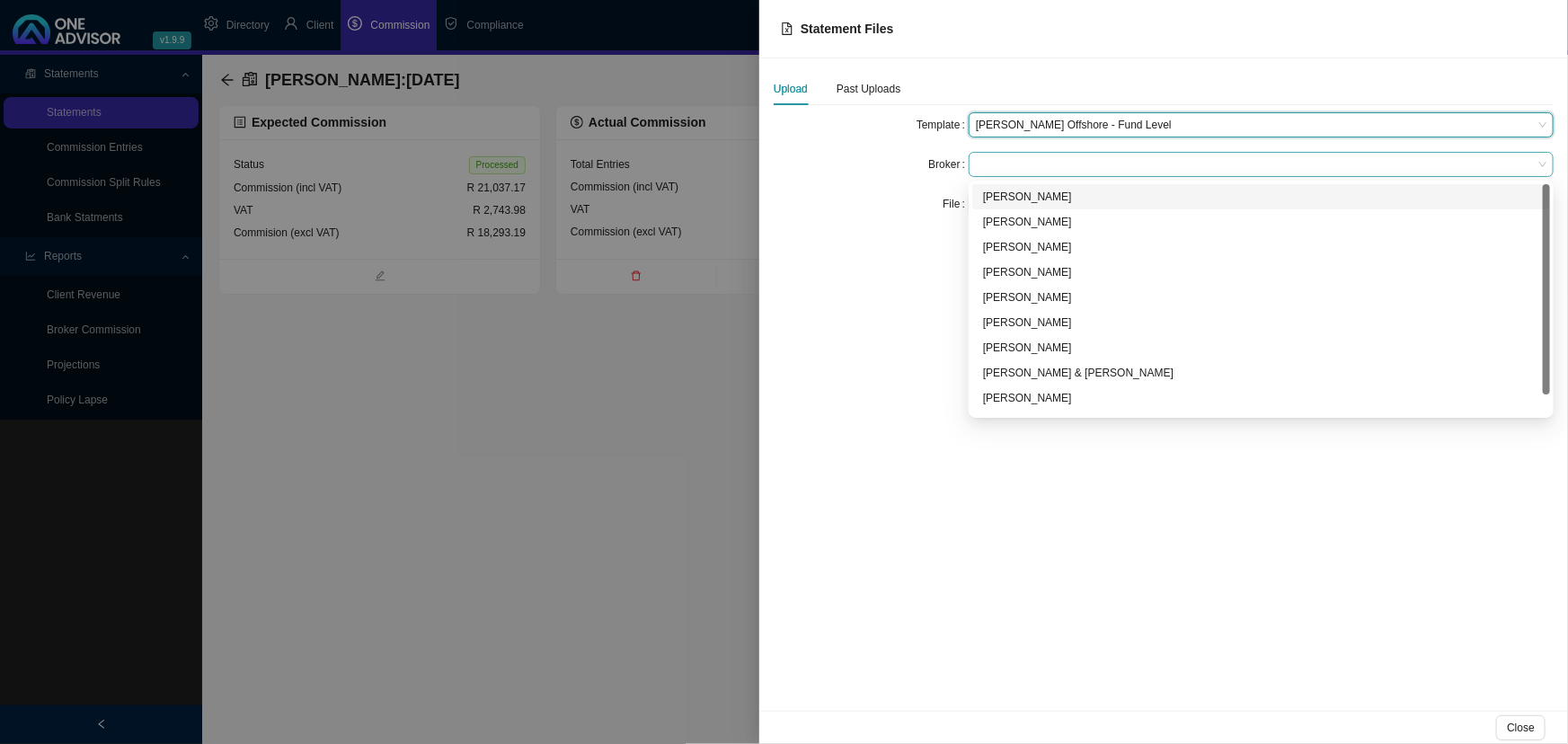
click at [1015, 166] on span at bounding box center [1261, 164] width 571 height 23
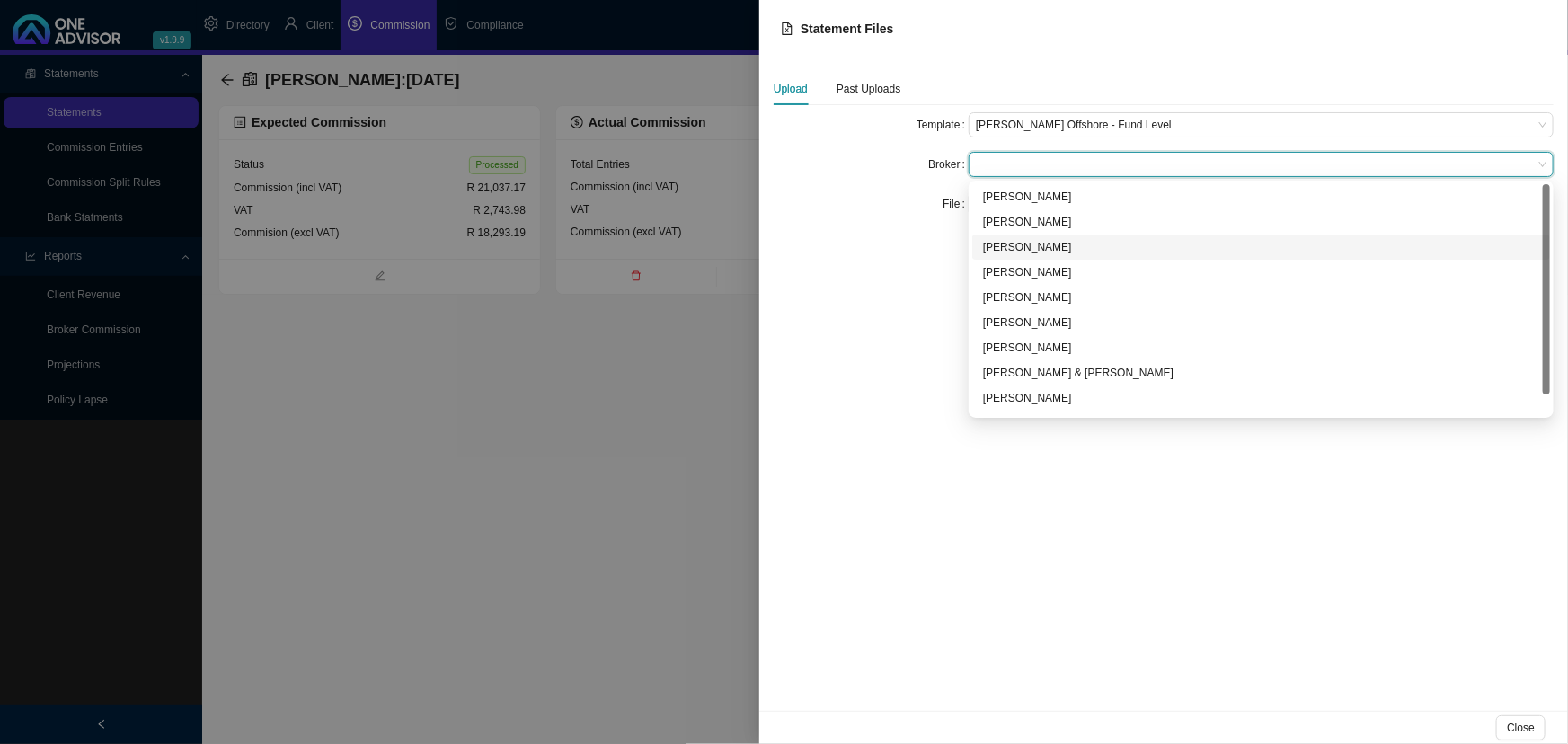
click at [1021, 242] on div "[PERSON_NAME]" at bounding box center [1260, 247] width 556 height 18
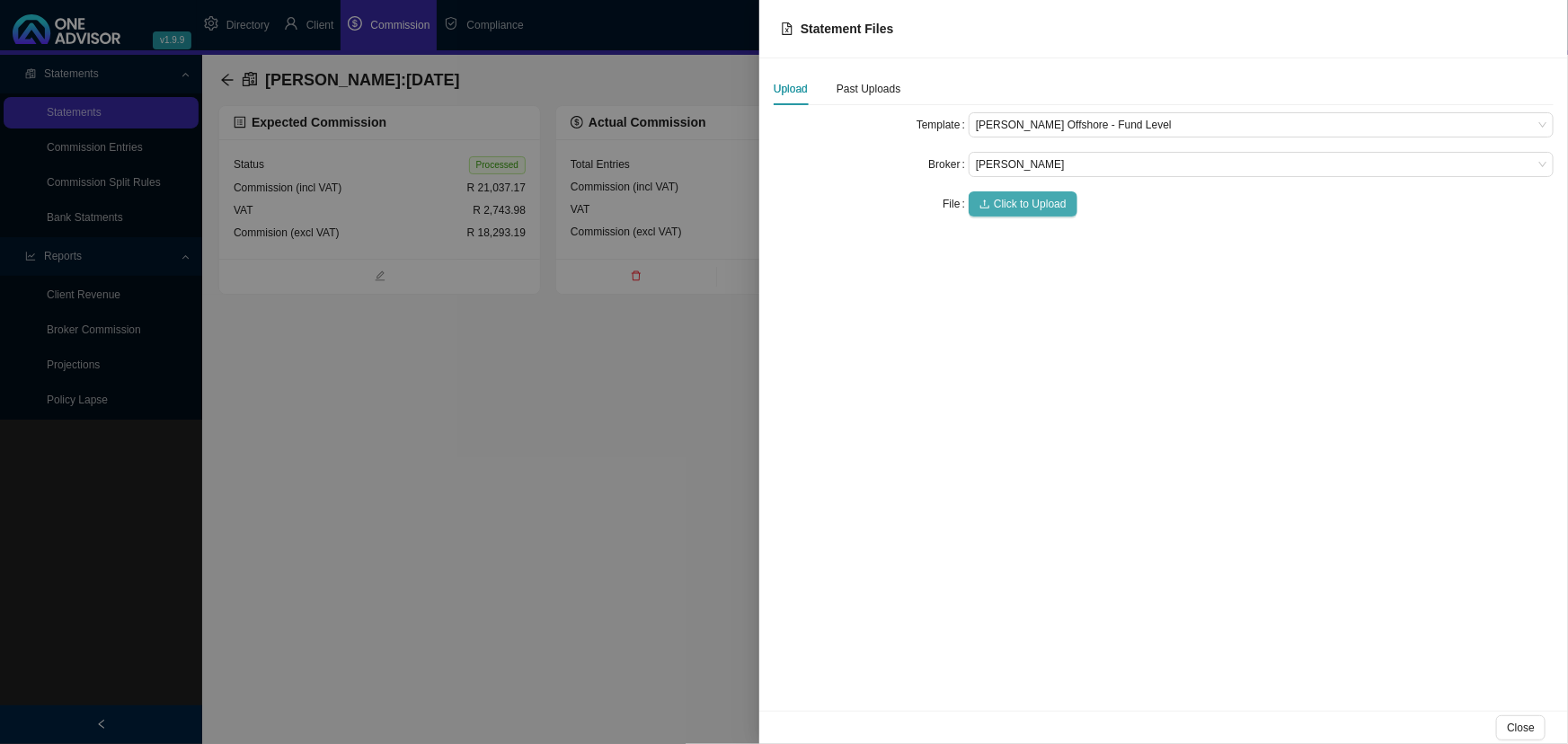
click at [1027, 200] on span "Click to Upload" at bounding box center [1029, 204] width 73 height 18
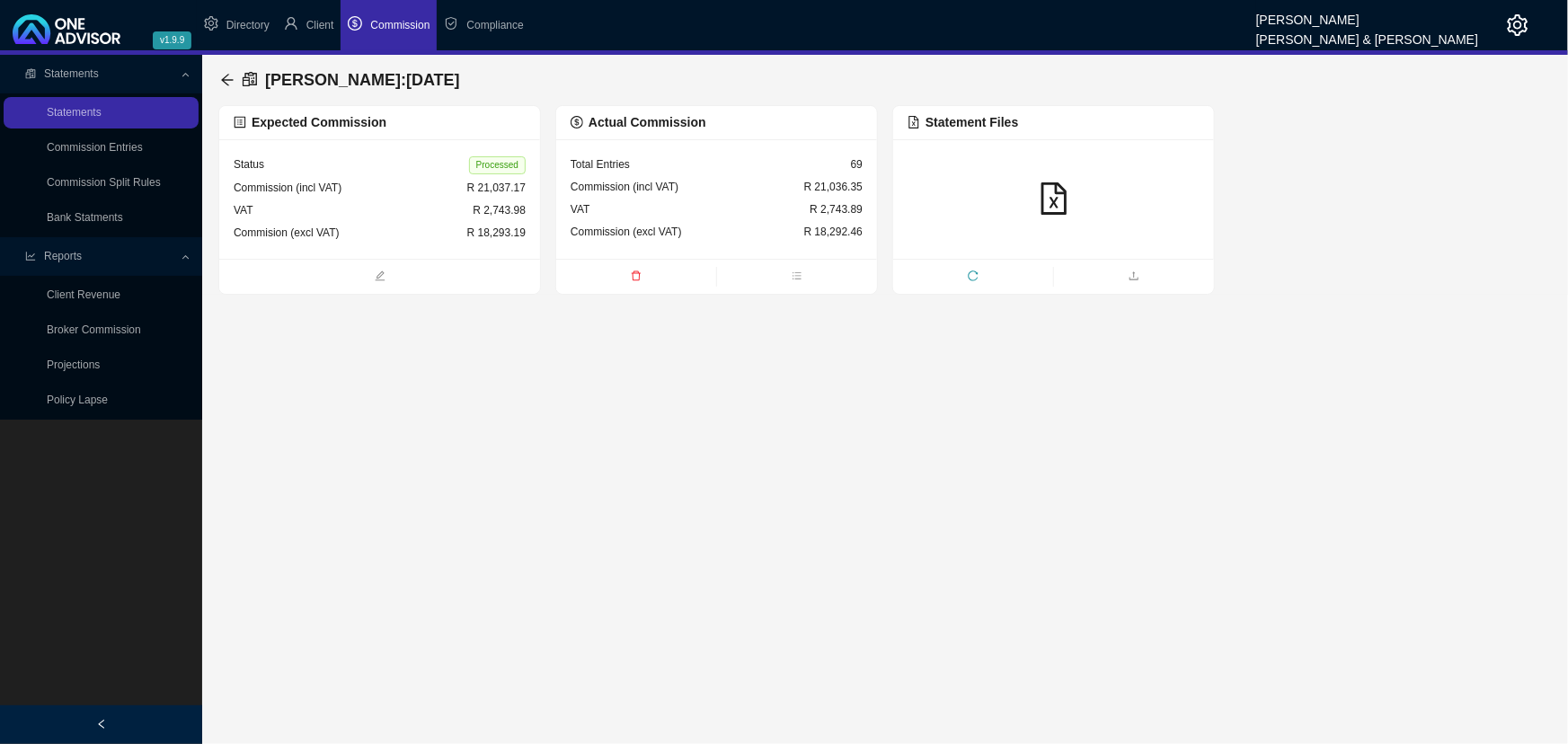
click at [671, 189] on div "Commission (incl VAT)" at bounding box center [624, 187] width 107 height 18
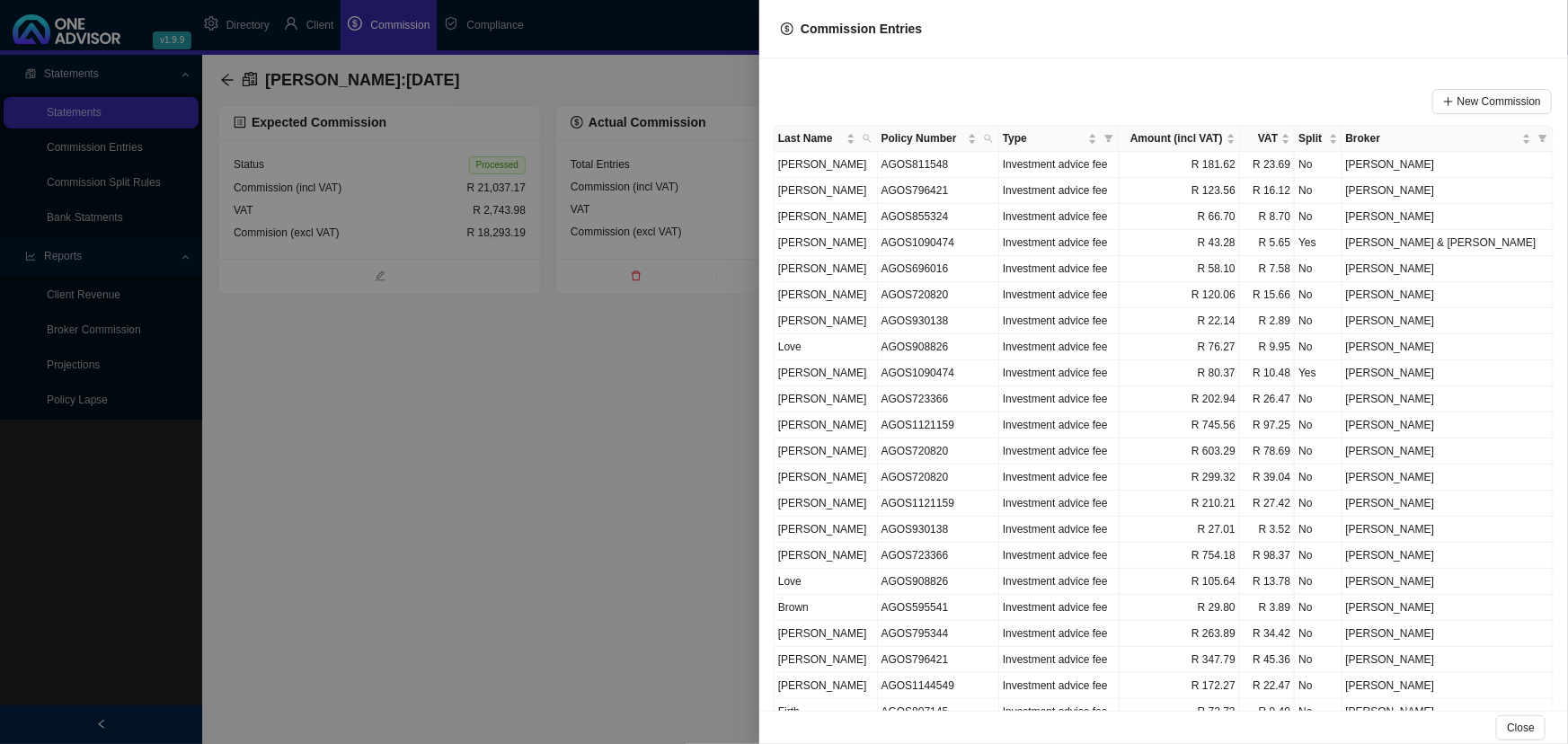
click at [637, 438] on div at bounding box center [784, 372] width 1568 height 744
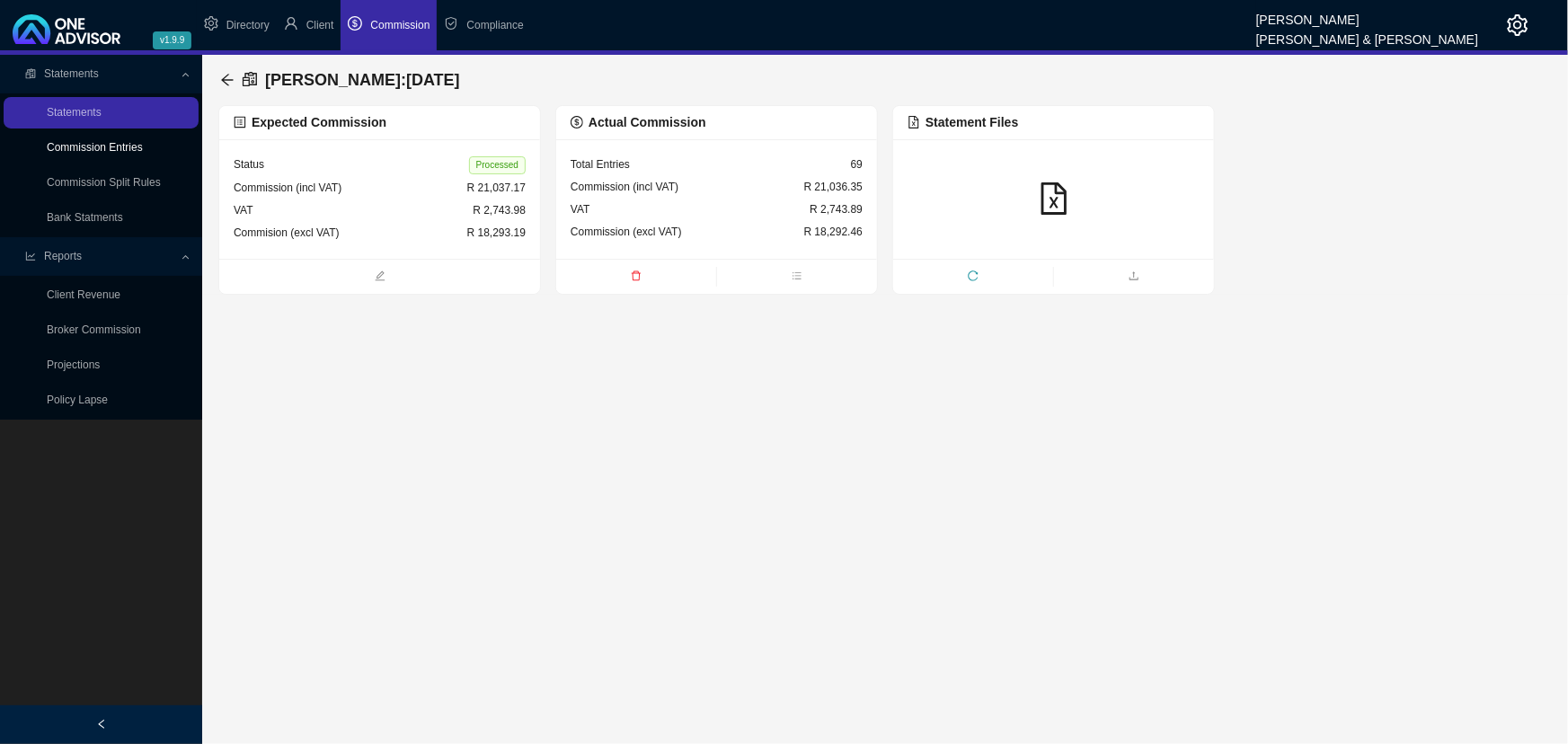
click at [118, 146] on link "Commission Entries" at bounding box center [94, 147] width 96 height 13
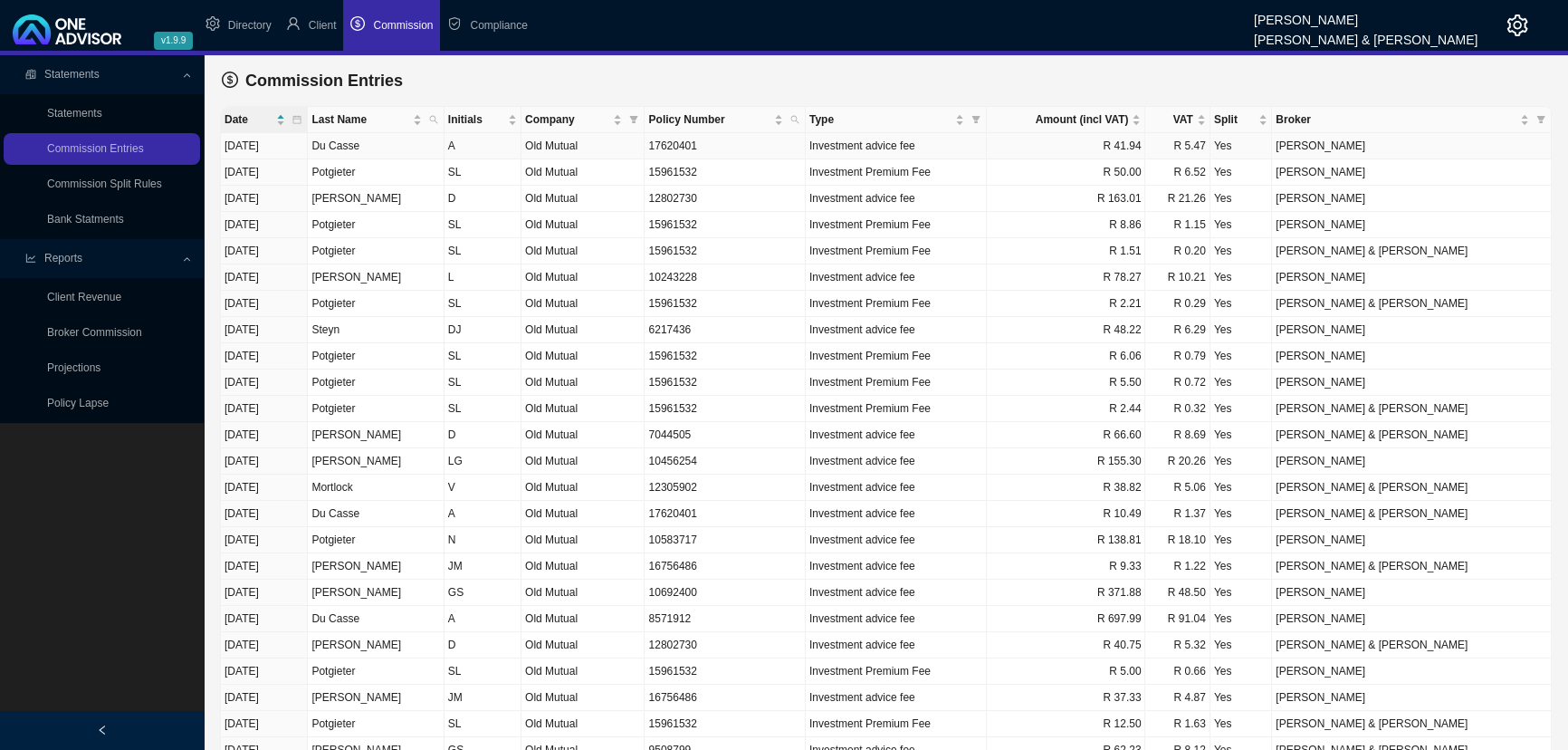
click at [716, 145] on td "17620401" at bounding box center [725, 146] width 160 height 26
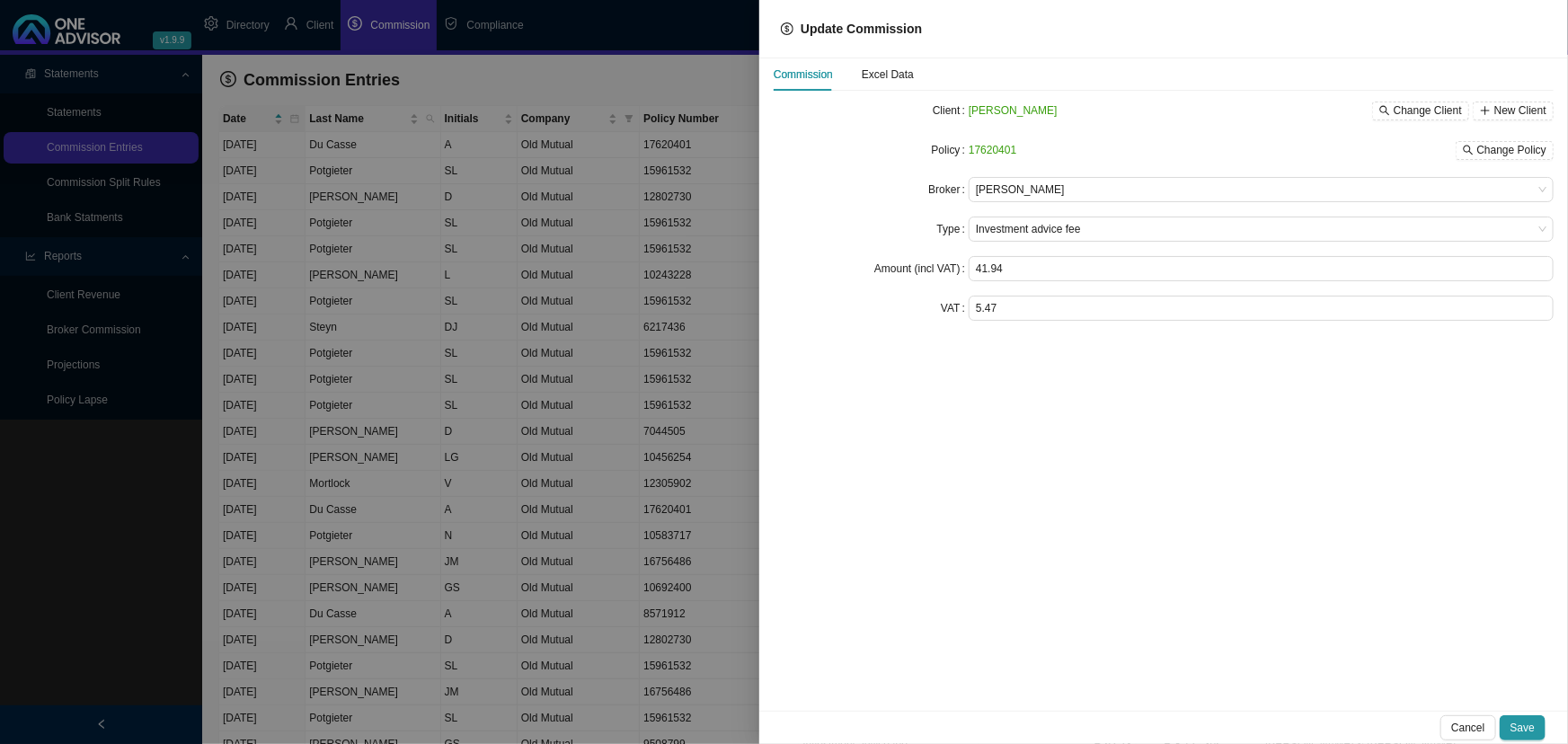
click at [993, 151] on span "17620401" at bounding box center [991, 150] width 47 height 13
copy span "17620401"
click at [662, 49] on div at bounding box center [784, 372] width 1568 height 744
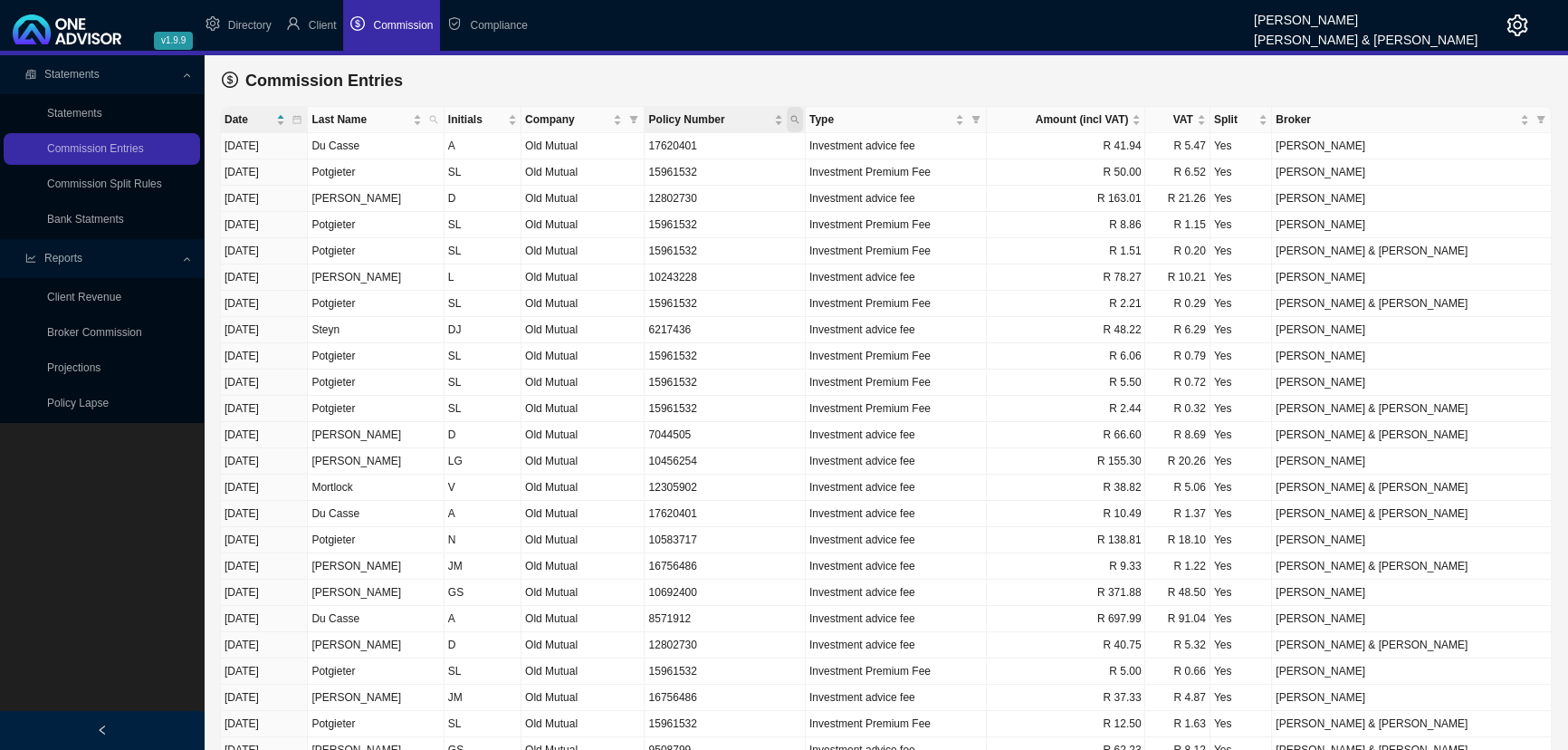
click at [800, 119] on icon "search" at bounding box center [795, 119] width 9 height 9
click at [793, 156] on input "text" at bounding box center [758, 156] width 171 height 25
paste input "17620401"
type input "17620401"
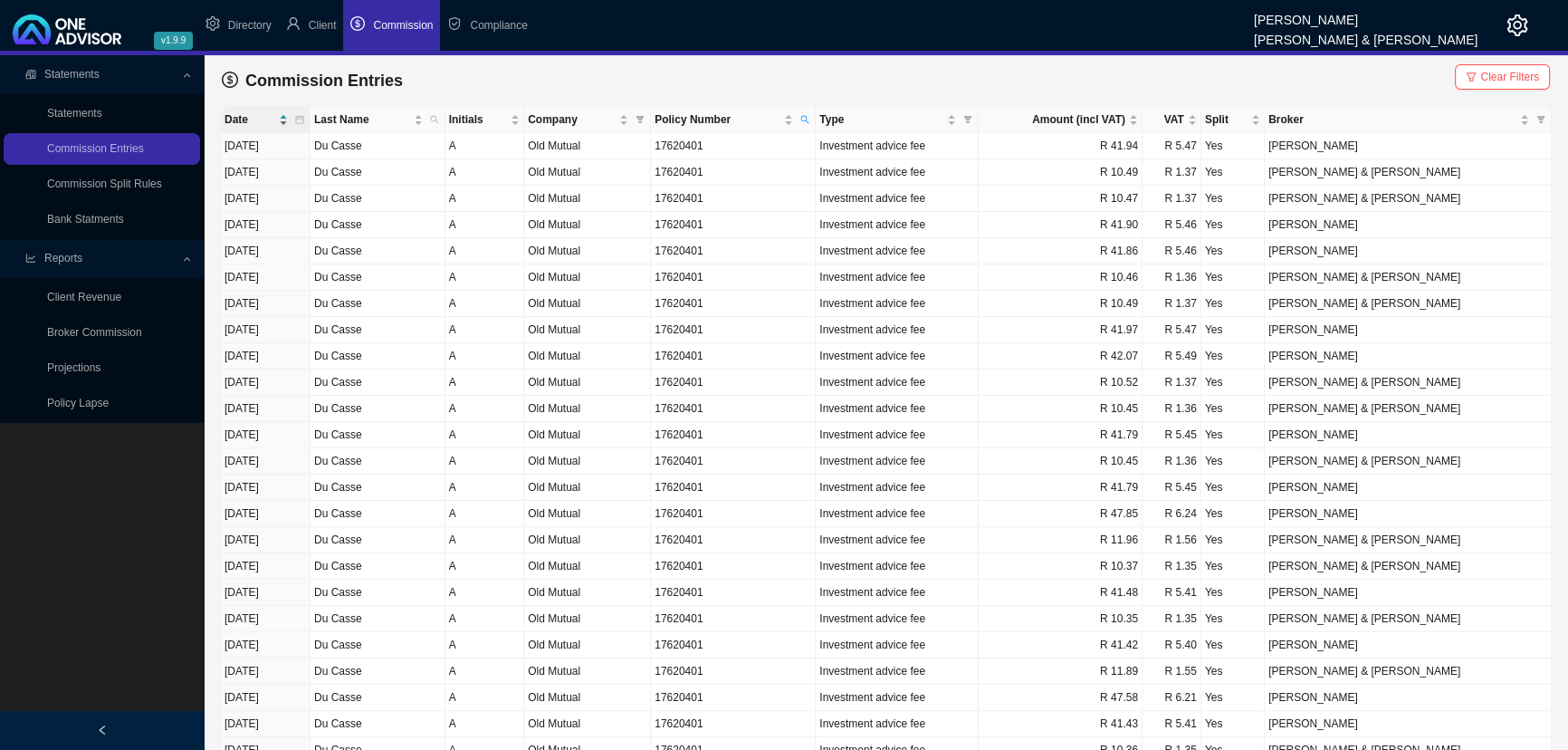
click at [275, 122] on span "Date" at bounding box center [250, 119] width 51 height 19
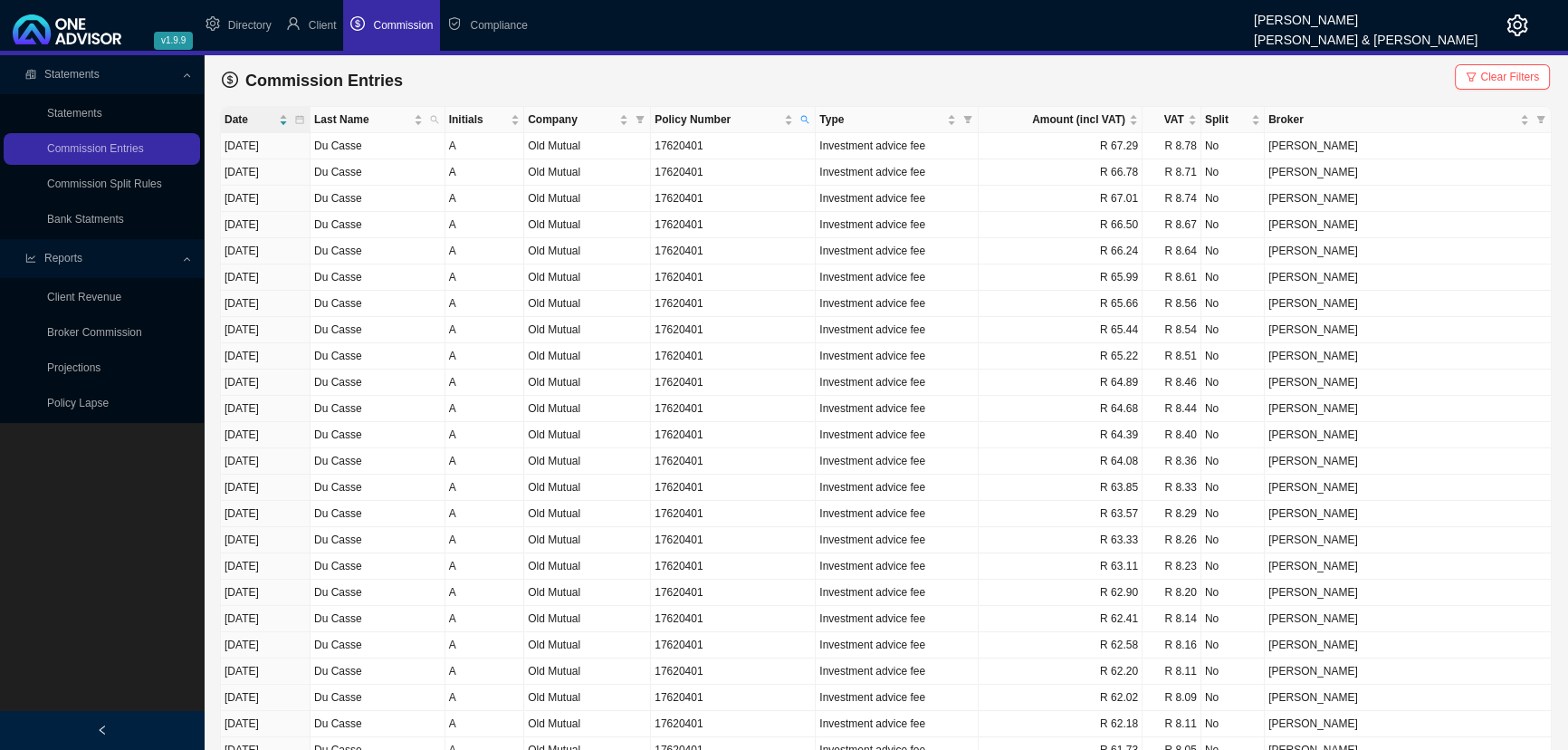
click at [185, 72] on div "Statements" at bounding box center [102, 74] width 197 height 32
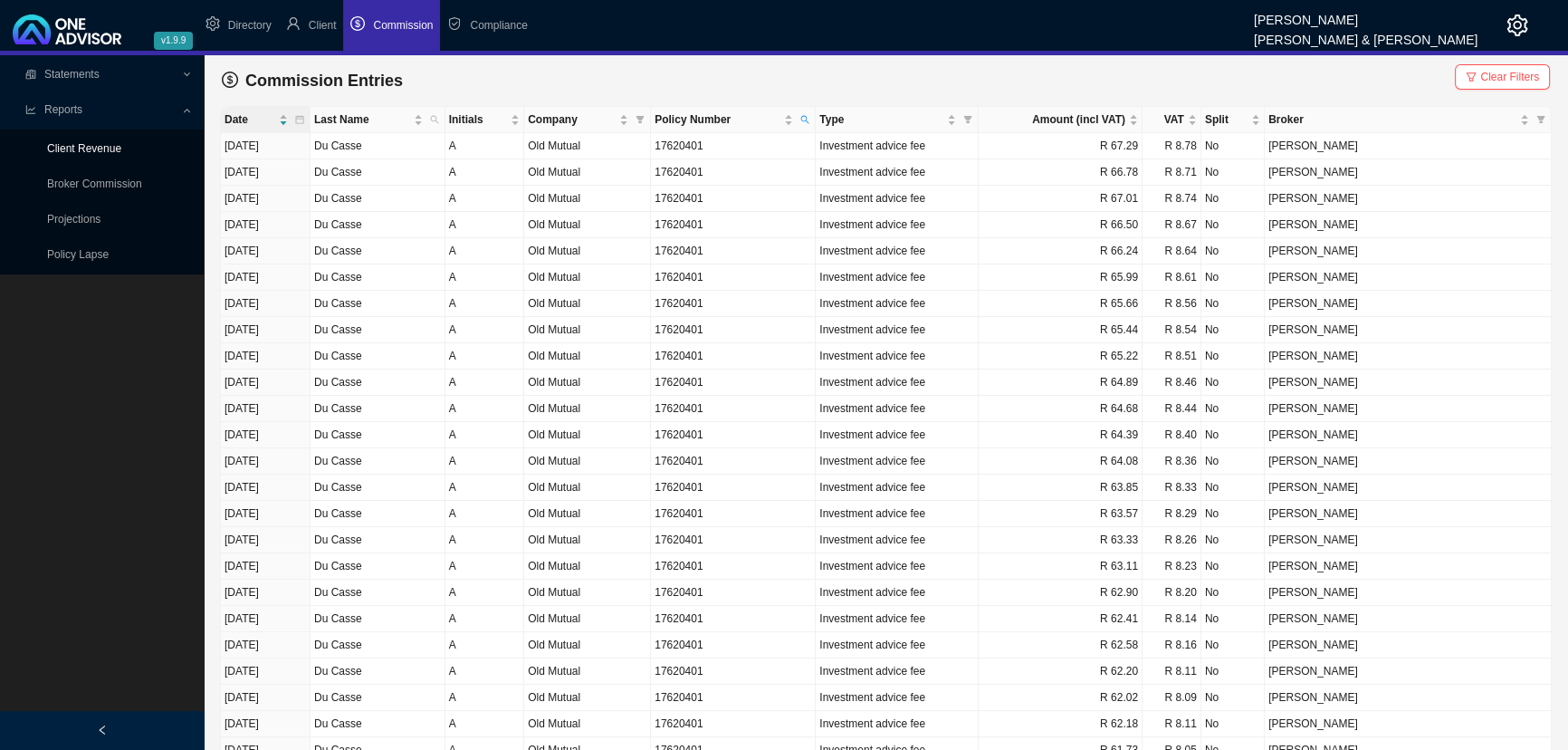
click at [89, 147] on link "Client Revenue" at bounding box center [84, 148] width 74 height 13
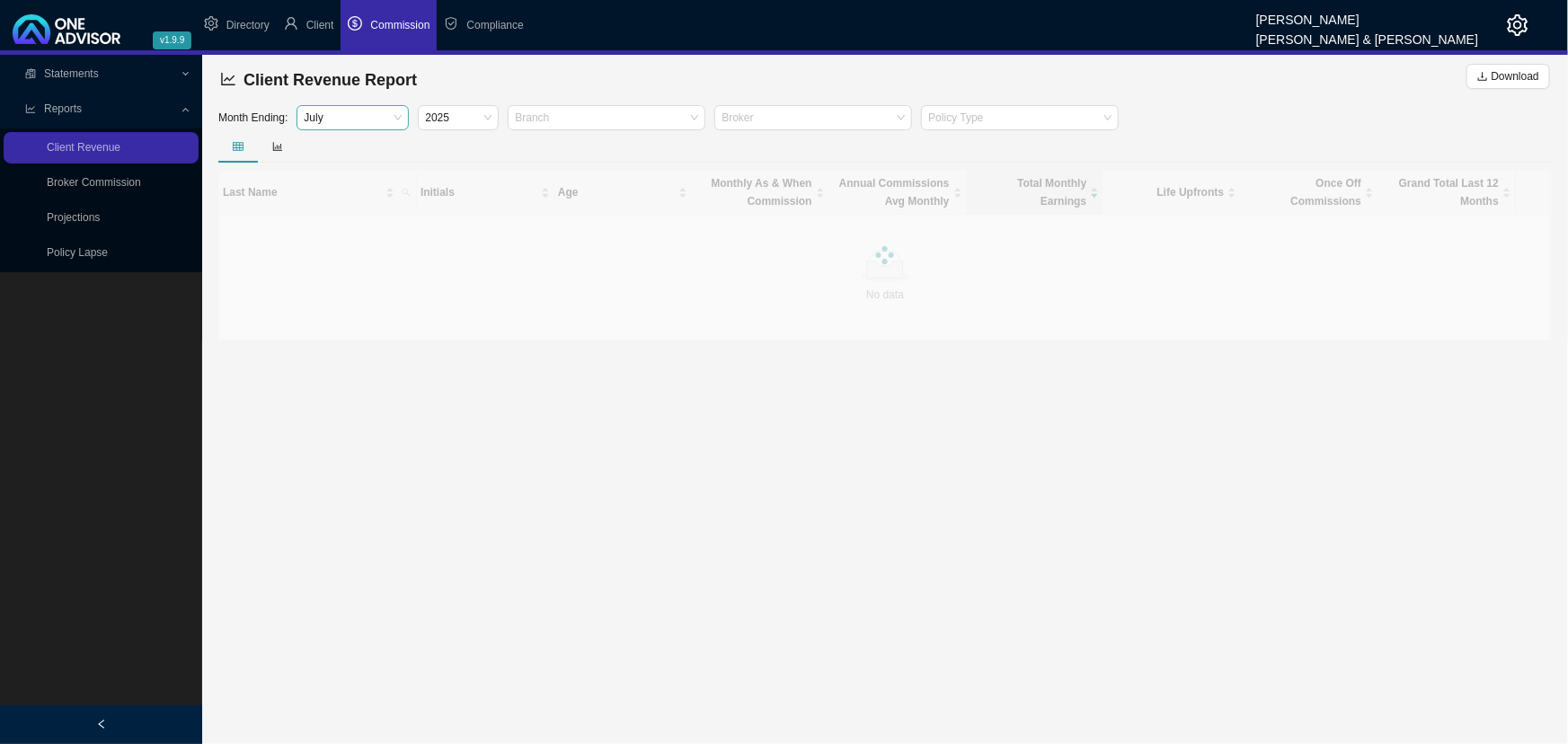
click at [371, 114] on span "July" at bounding box center [352, 118] width 98 height 23
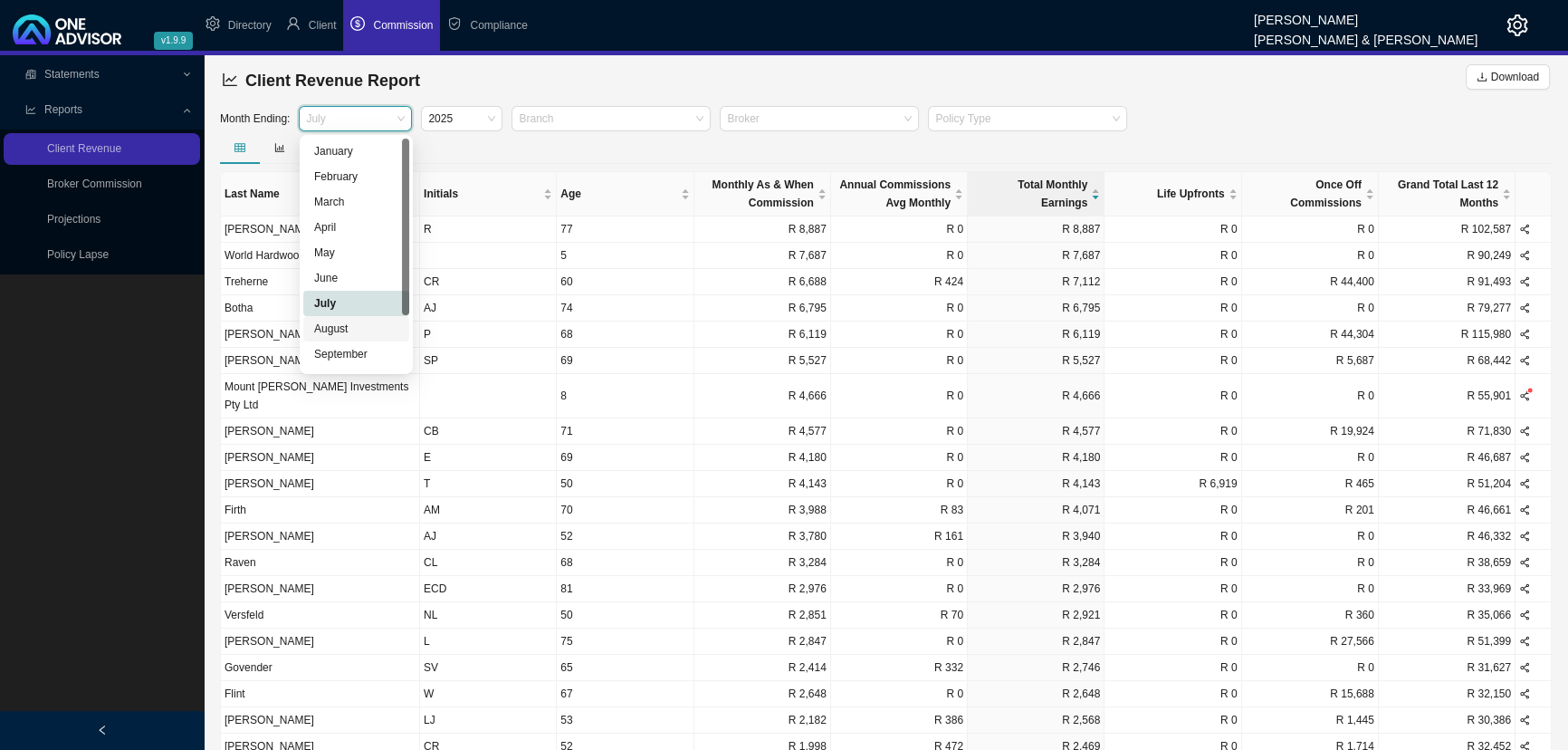
click at [346, 324] on div "August" at bounding box center [356, 329] width 84 height 19
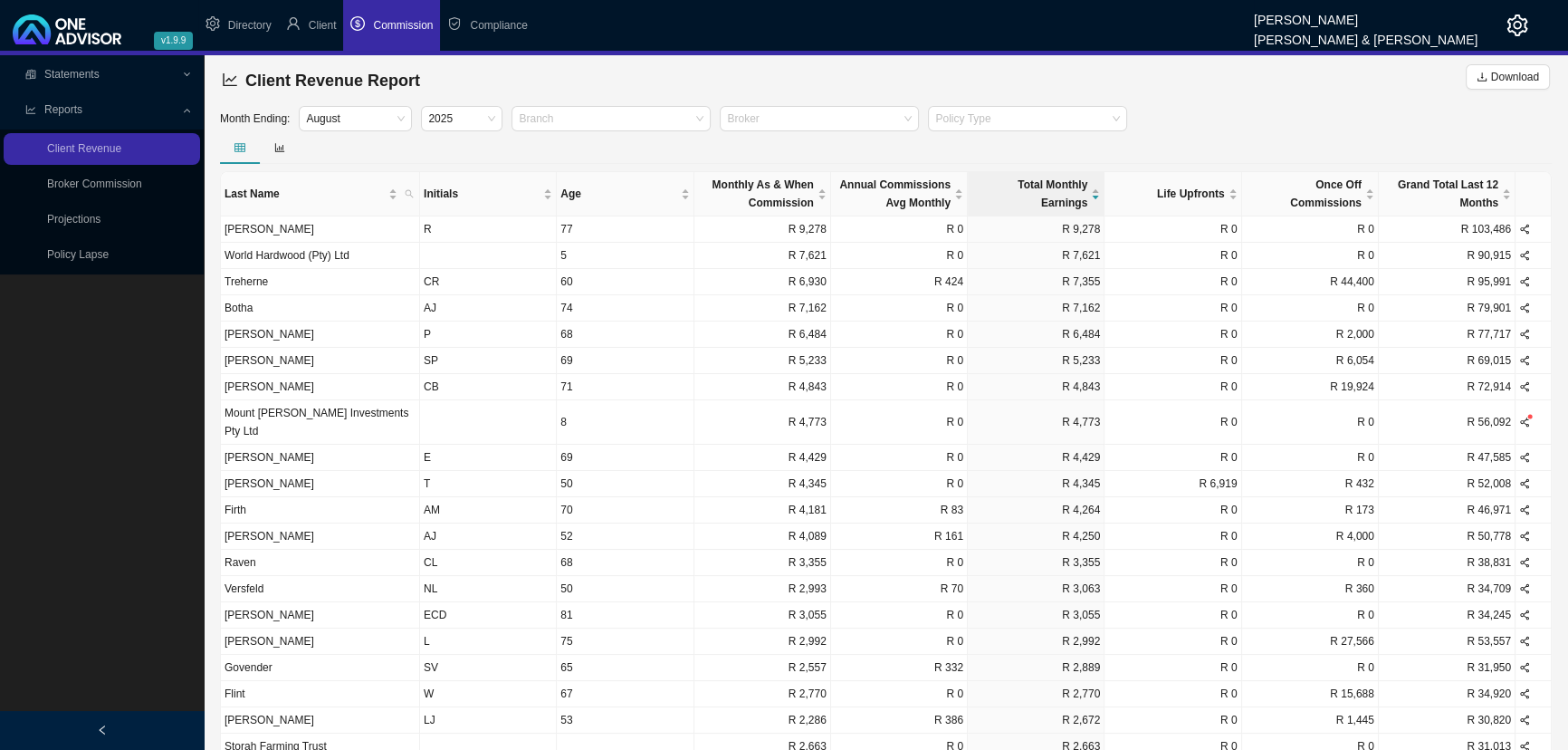
click at [100, 557] on icon "left" at bounding box center [101, 730] width 11 height 11
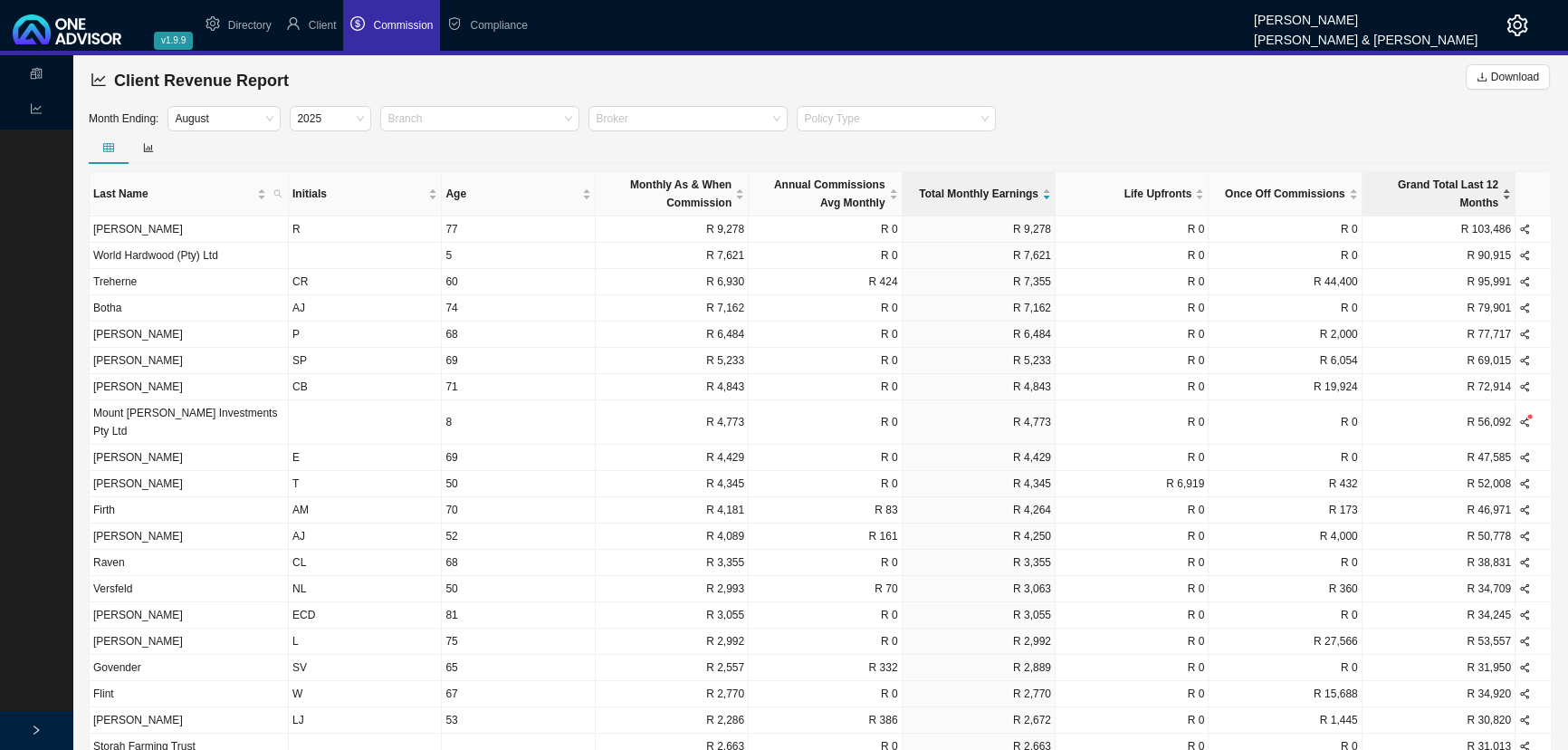
click at [1145, 200] on span "Grand Total Last 12 Months" at bounding box center [1432, 193] width 133 height 36
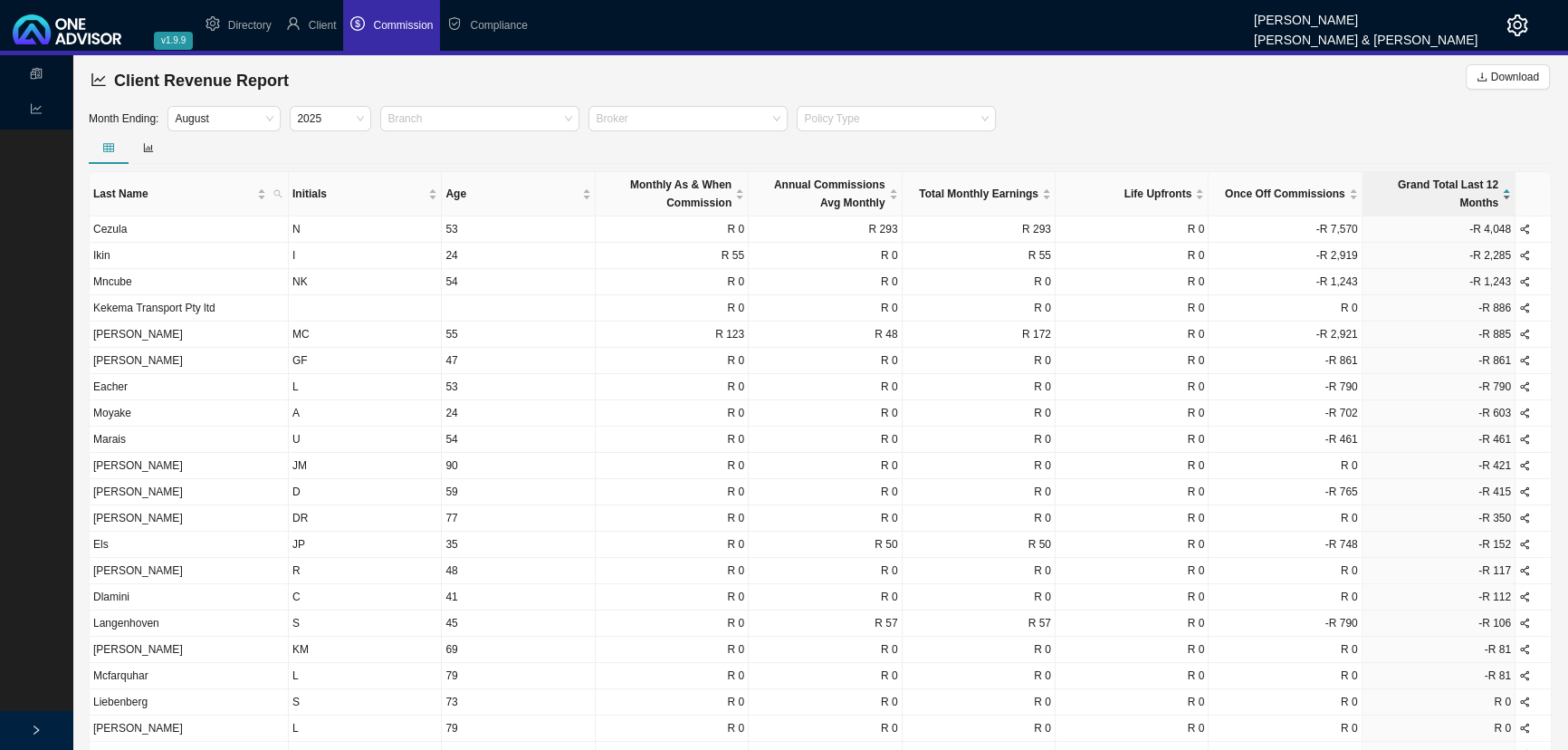
click at [1145, 194] on span "Grand Total Last 12 Months" at bounding box center [1432, 193] width 133 height 36
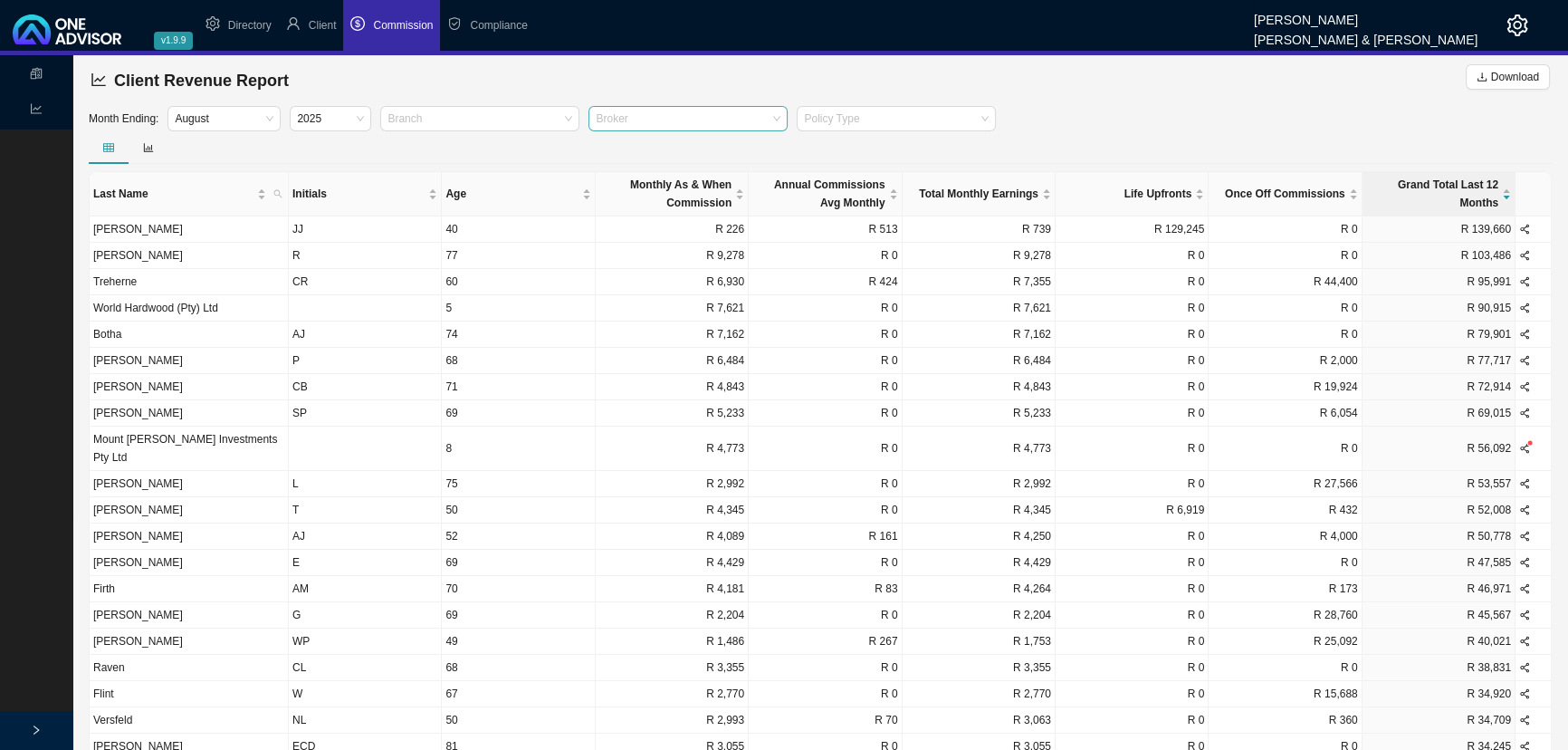
click at [682, 118] on div at bounding box center [679, 119] width 175 height 14
click at [899, 118] on div at bounding box center [887, 119] width 175 height 14
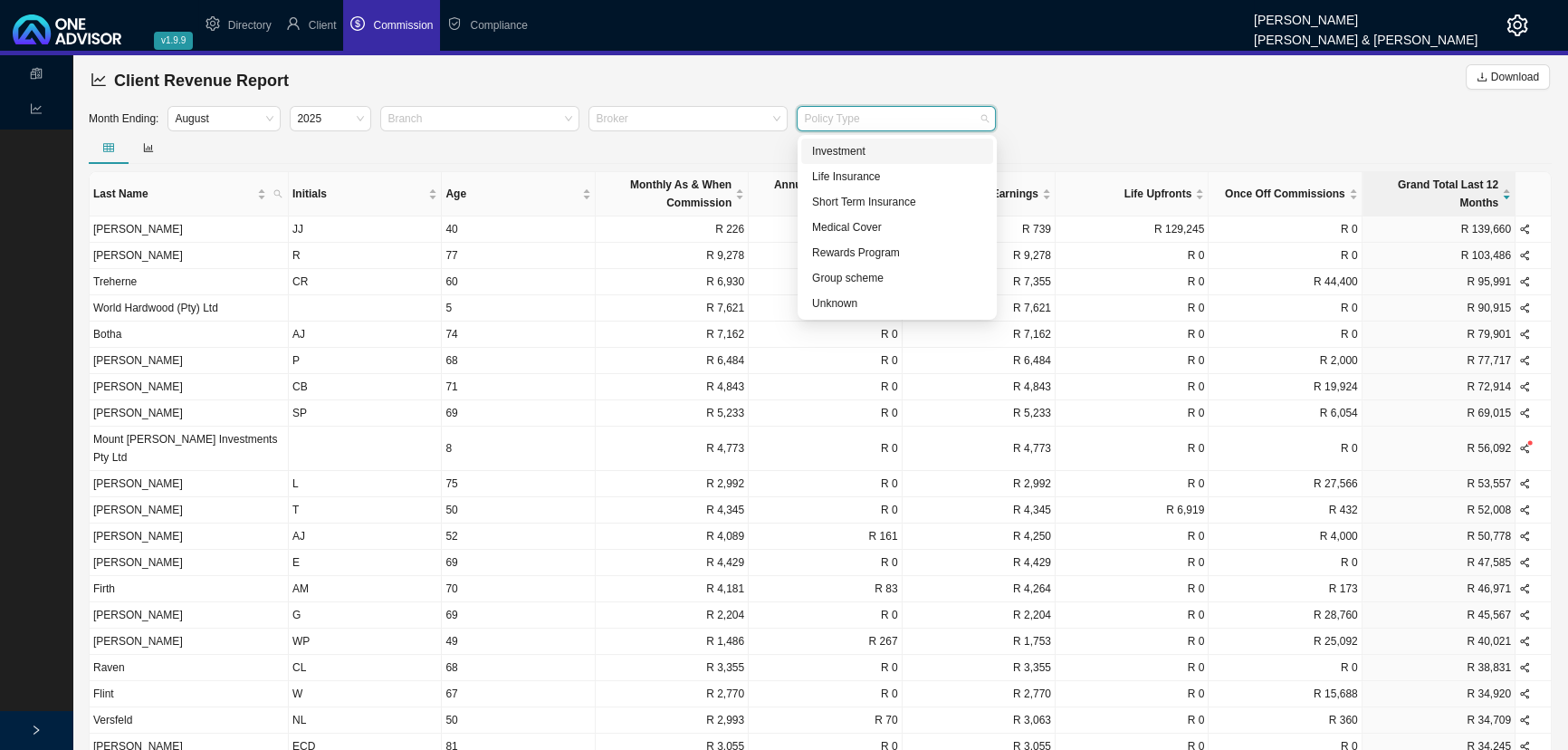
click at [851, 157] on div "Investment" at bounding box center [897, 151] width 171 height 19
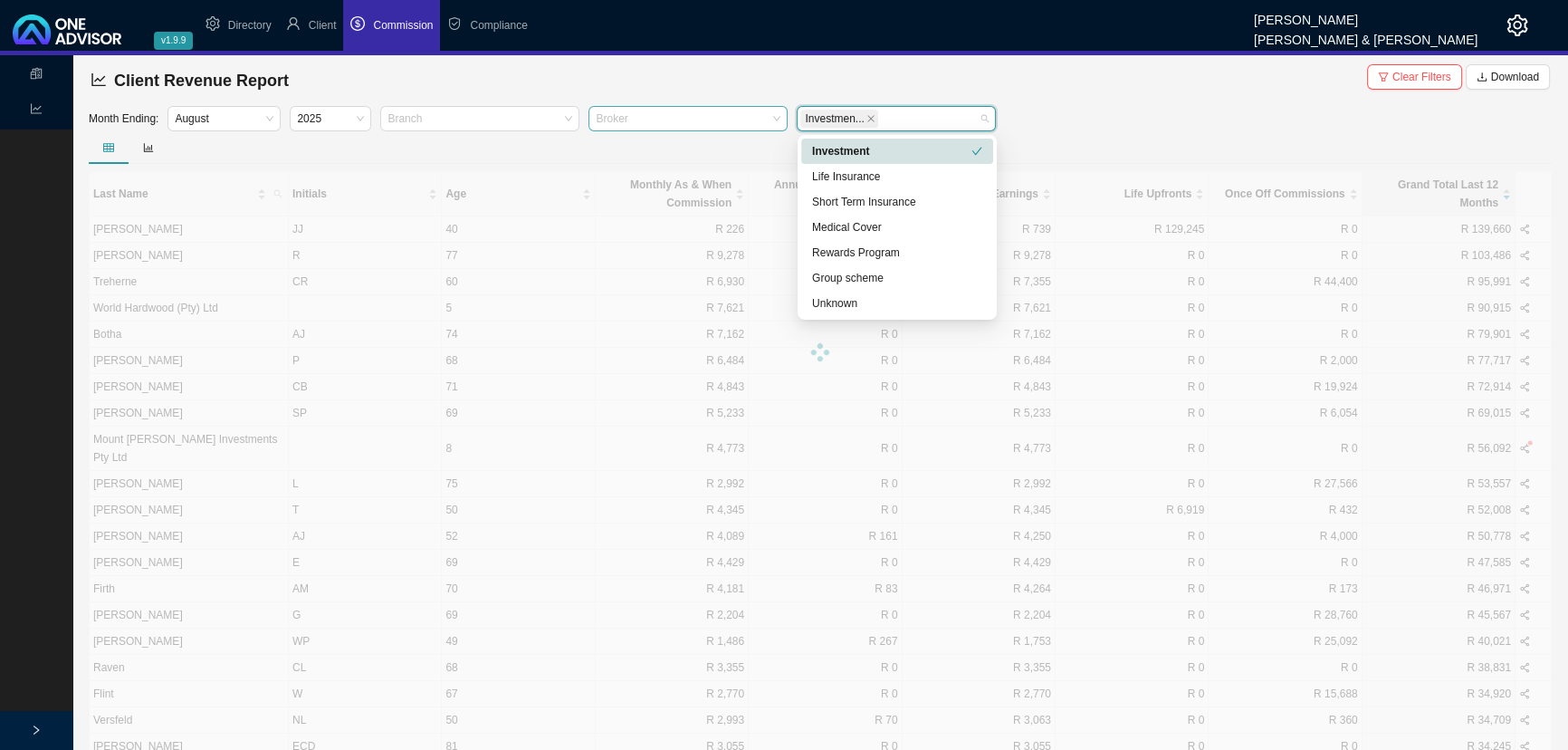
click at [652, 121] on div at bounding box center [679, 119] width 175 height 14
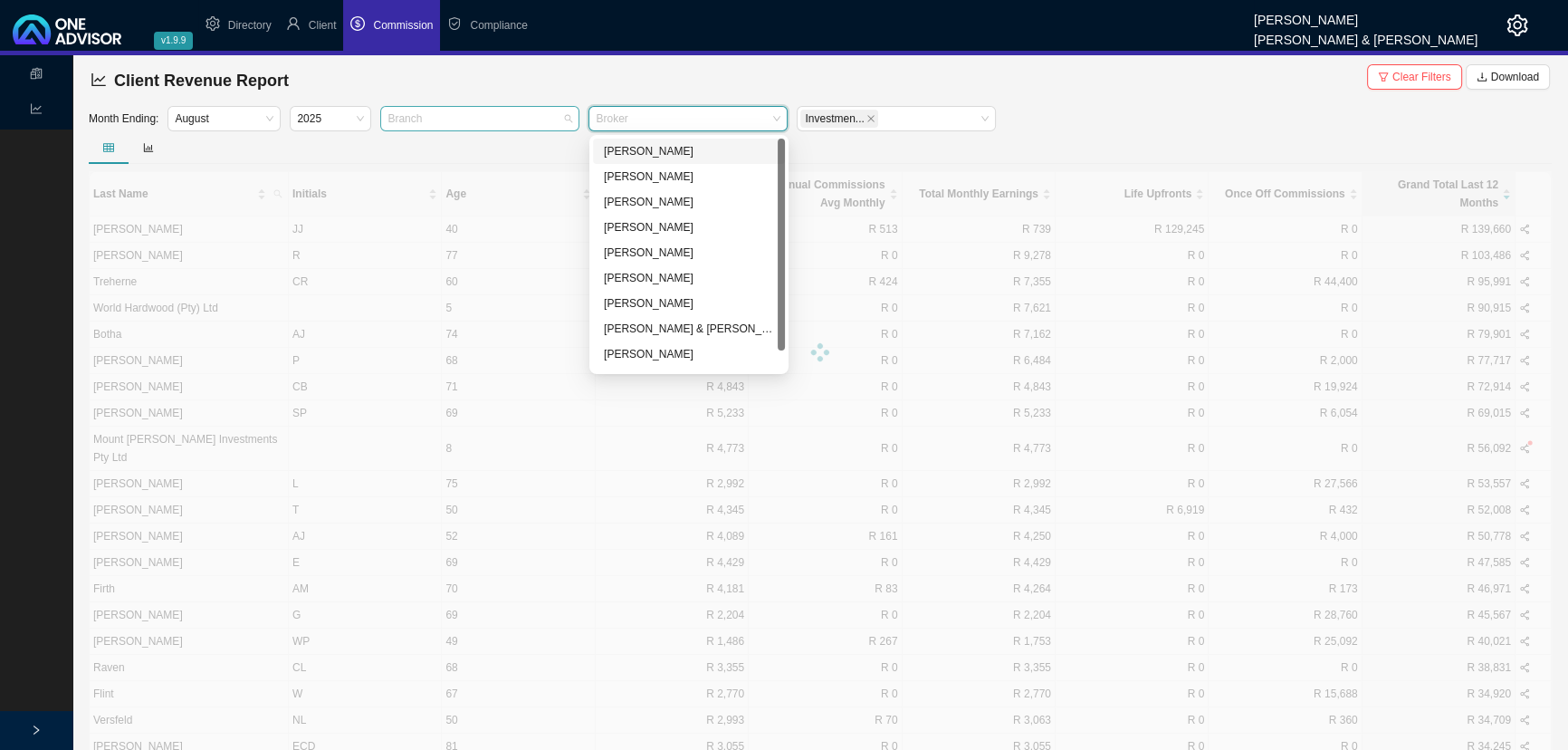
click at [460, 112] on div at bounding box center [471, 119] width 175 height 14
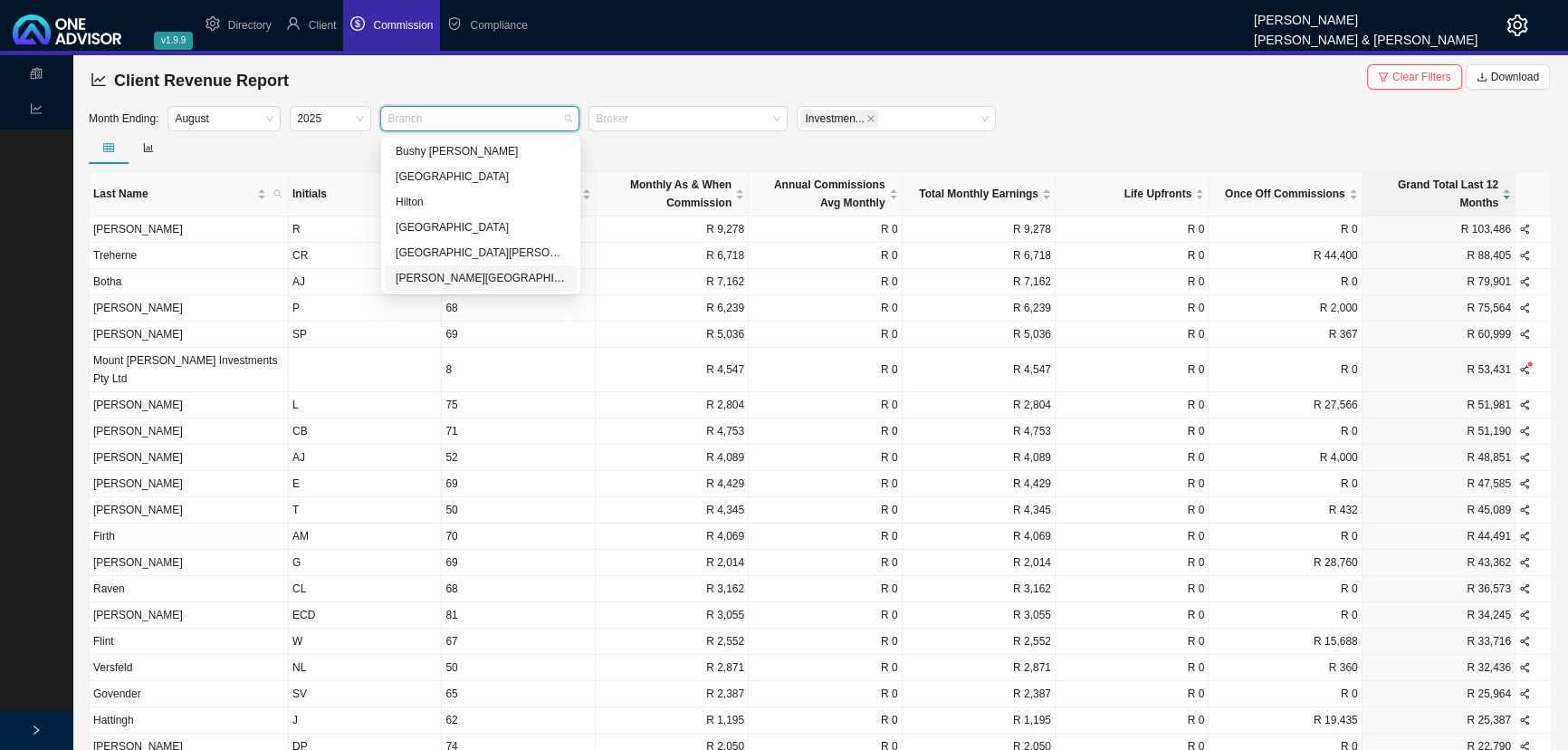
click at [425, 273] on div "[PERSON_NAME][GEOGRAPHIC_DATA]" at bounding box center [481, 278] width 171 height 19
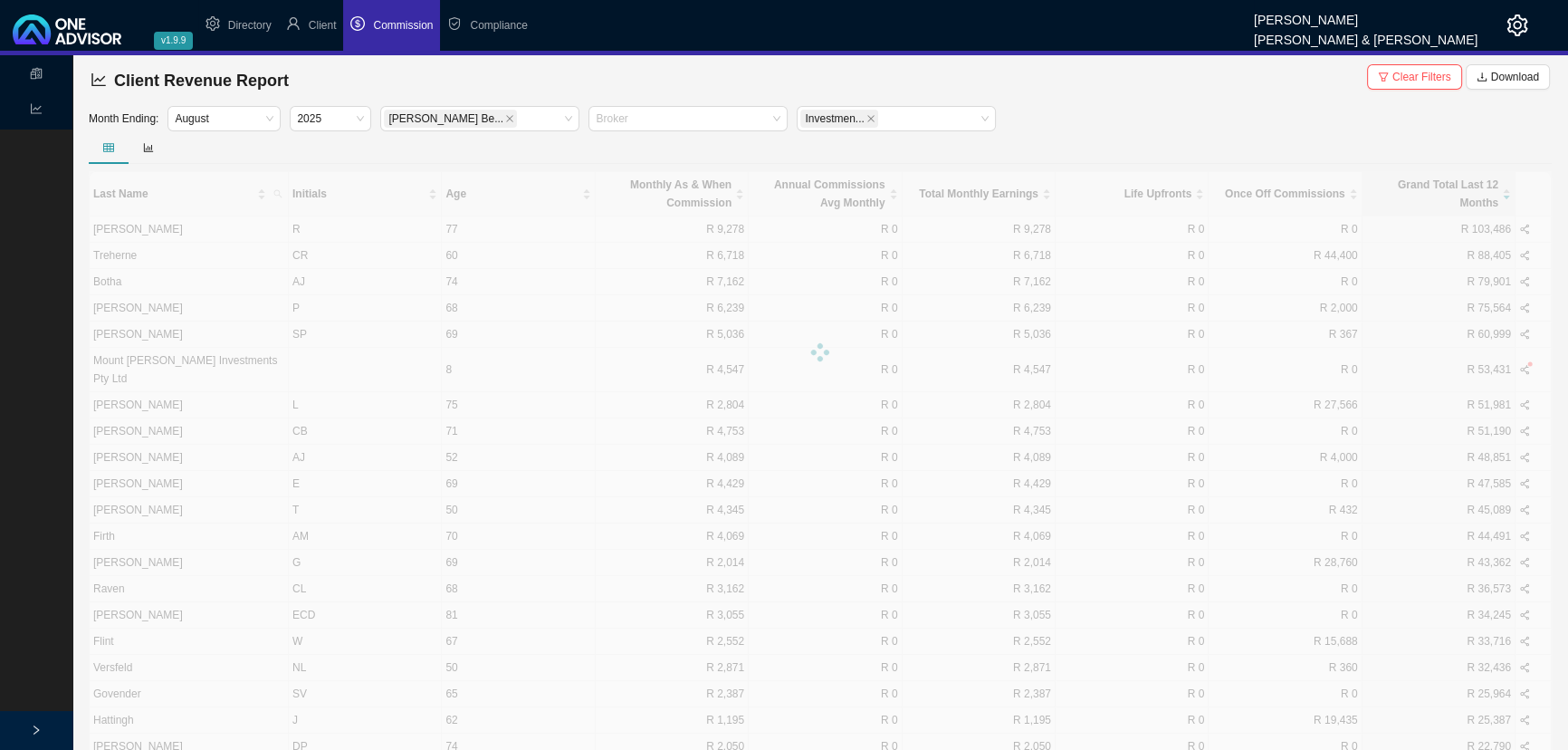
click at [1145, 124] on div "Month Ending: [DATE] [PERSON_NAME] Be... Broker Investmen..." at bounding box center [820, 119] width 1472 height 25
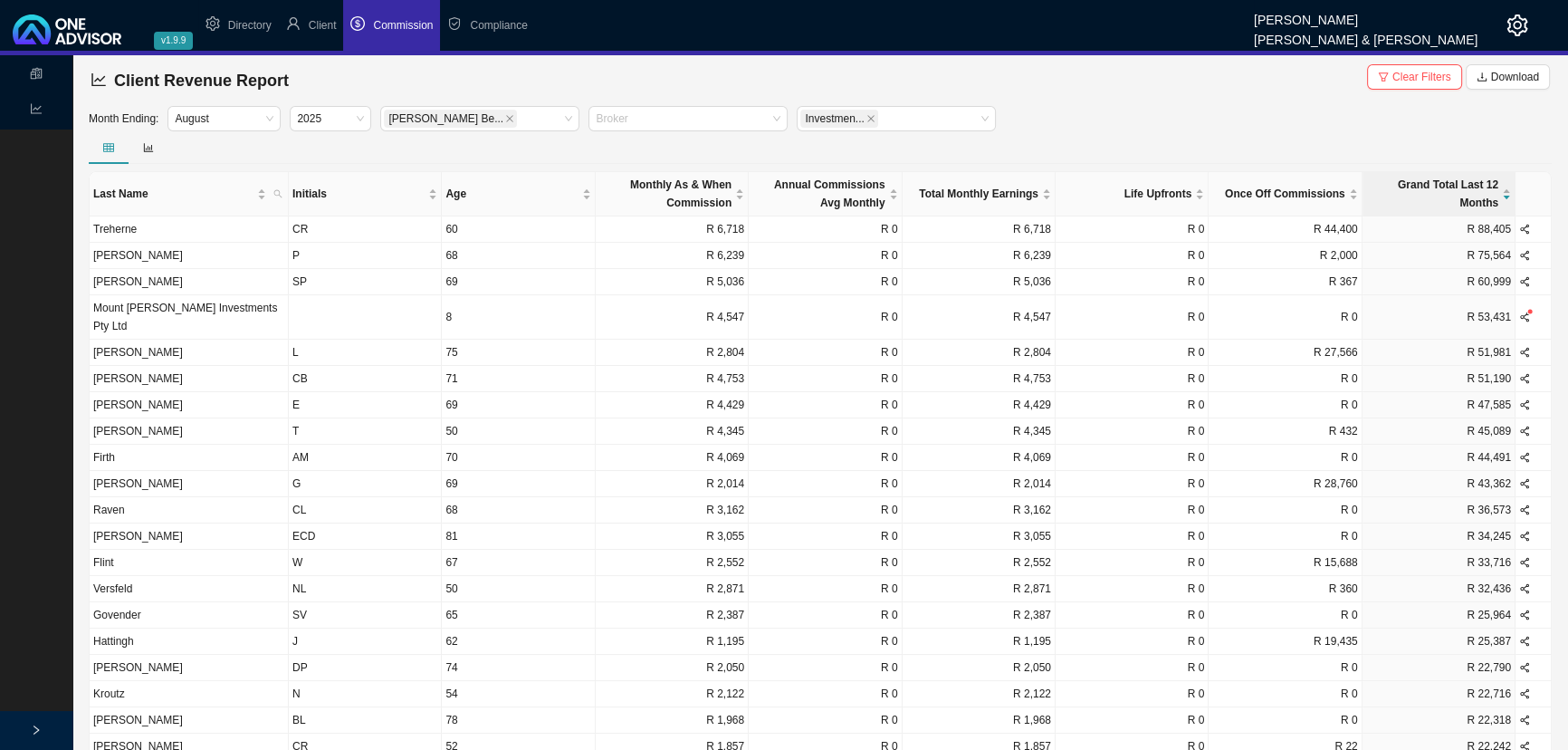
click at [31, 557] on icon "right" at bounding box center [36, 730] width 11 height 11
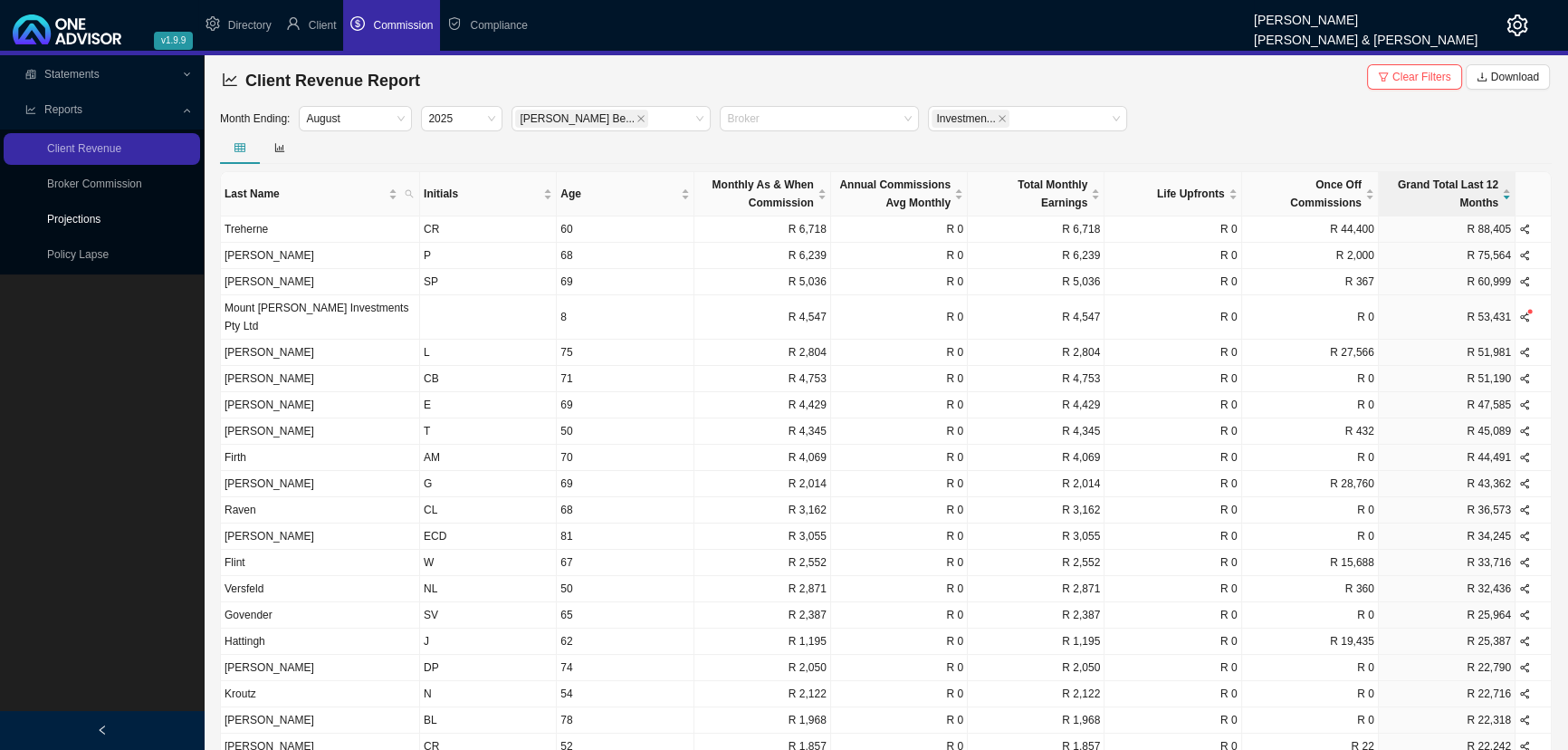
click at [89, 217] on link "Projections" at bounding box center [73, 218] width 54 height 13
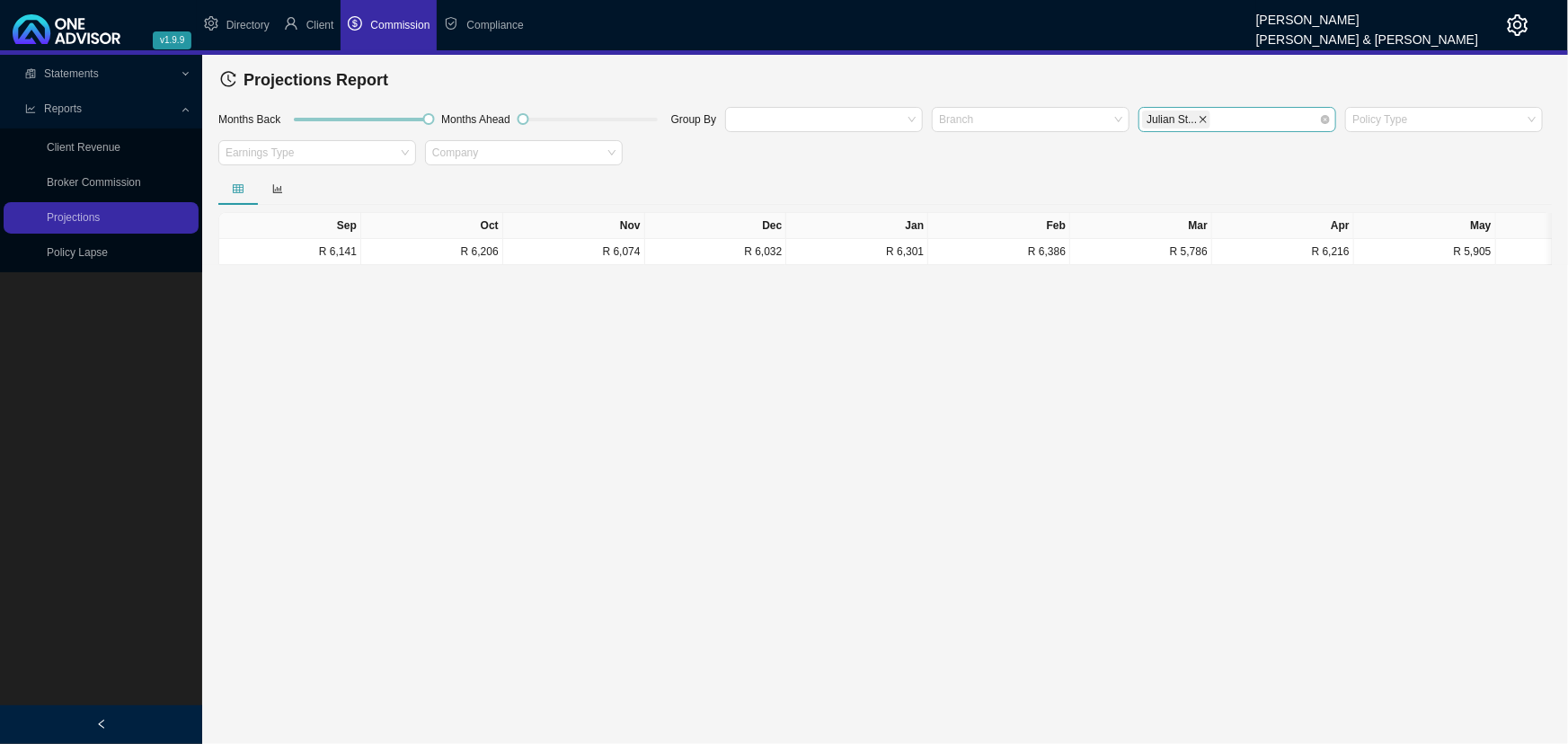
click at [1136, 115] on icon "close" at bounding box center [1202, 119] width 9 height 9
click at [772, 116] on div at bounding box center [814, 119] width 173 height 14
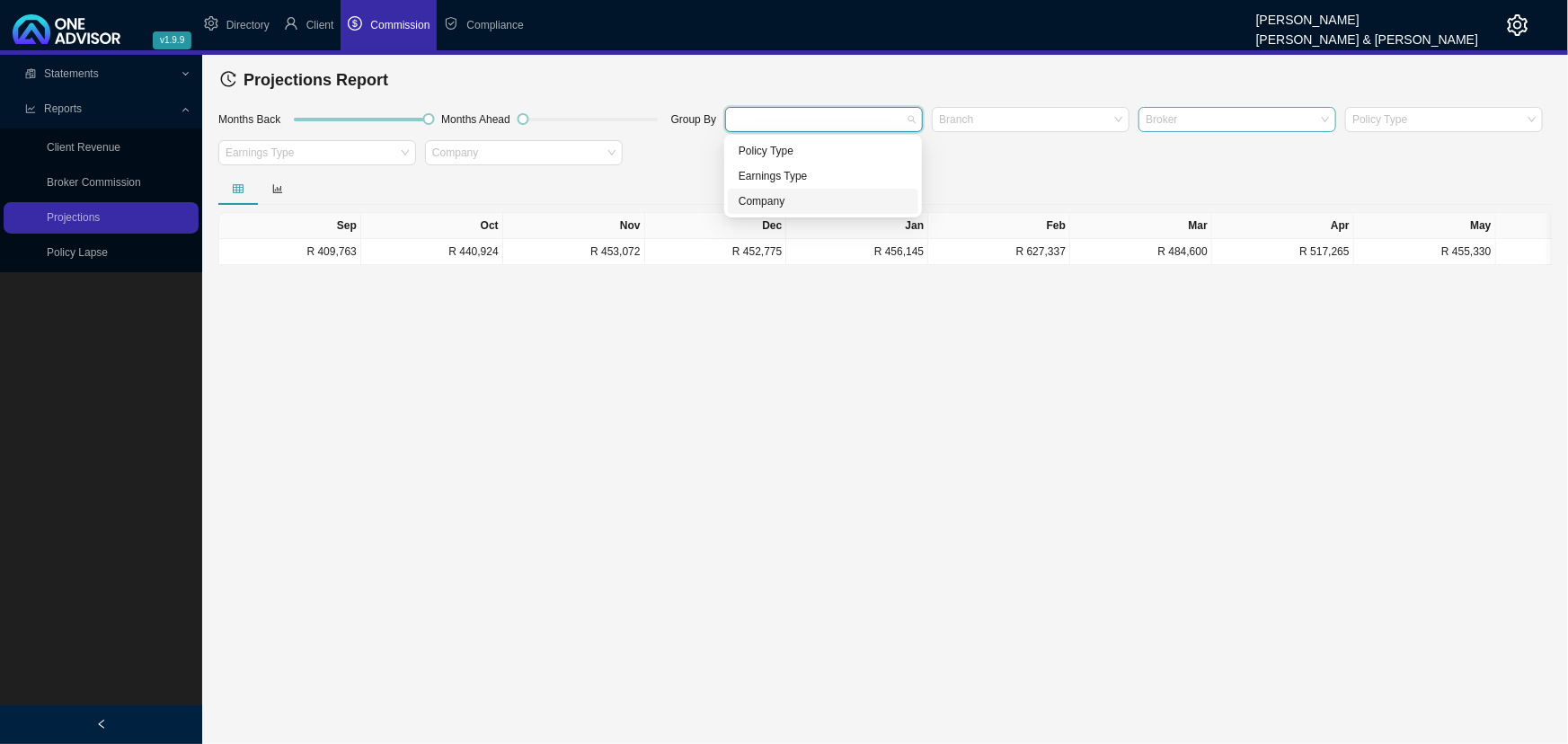
click at [769, 198] on div "Company" at bounding box center [822, 201] width 169 height 18
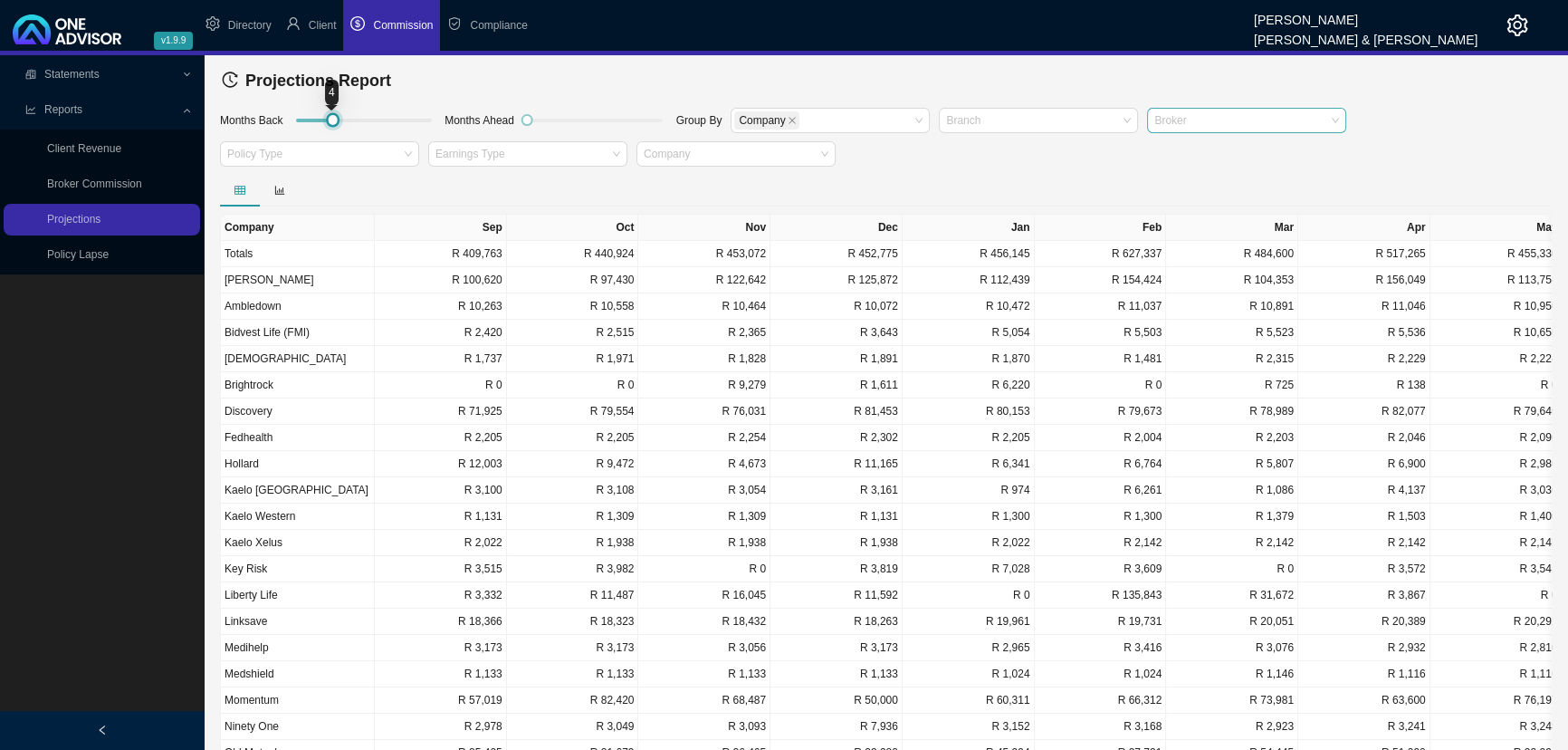
drag, startPoint x: 428, startPoint y: 116, endPoint x: 330, endPoint y: 117, distance: 98.0
click at [330, 117] on div at bounding box center [333, 120] width 8 height 8
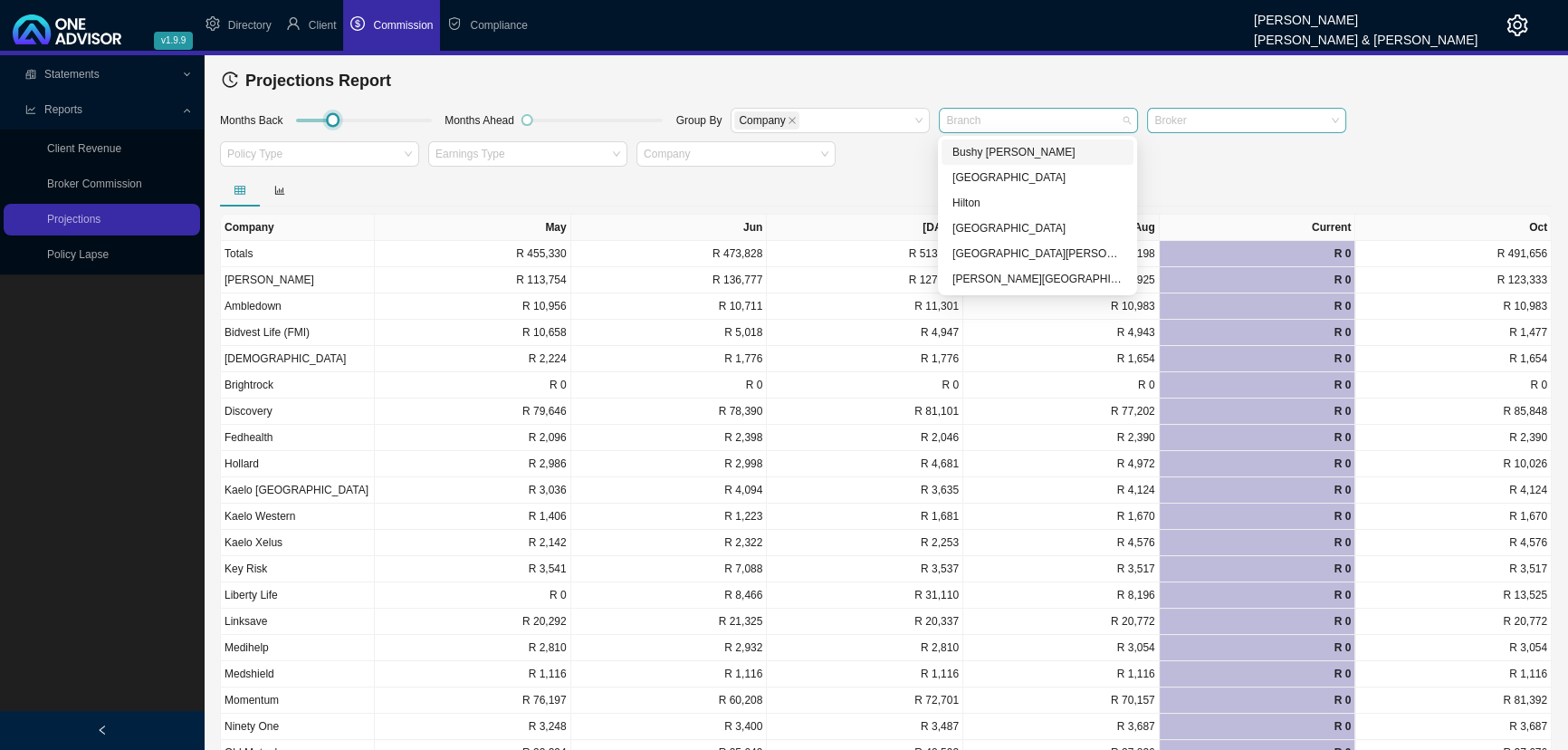
click at [1004, 119] on div at bounding box center [1030, 120] width 175 height 14
click at [983, 277] on div "[PERSON_NAME][GEOGRAPHIC_DATA]" at bounding box center [1038, 279] width 171 height 19
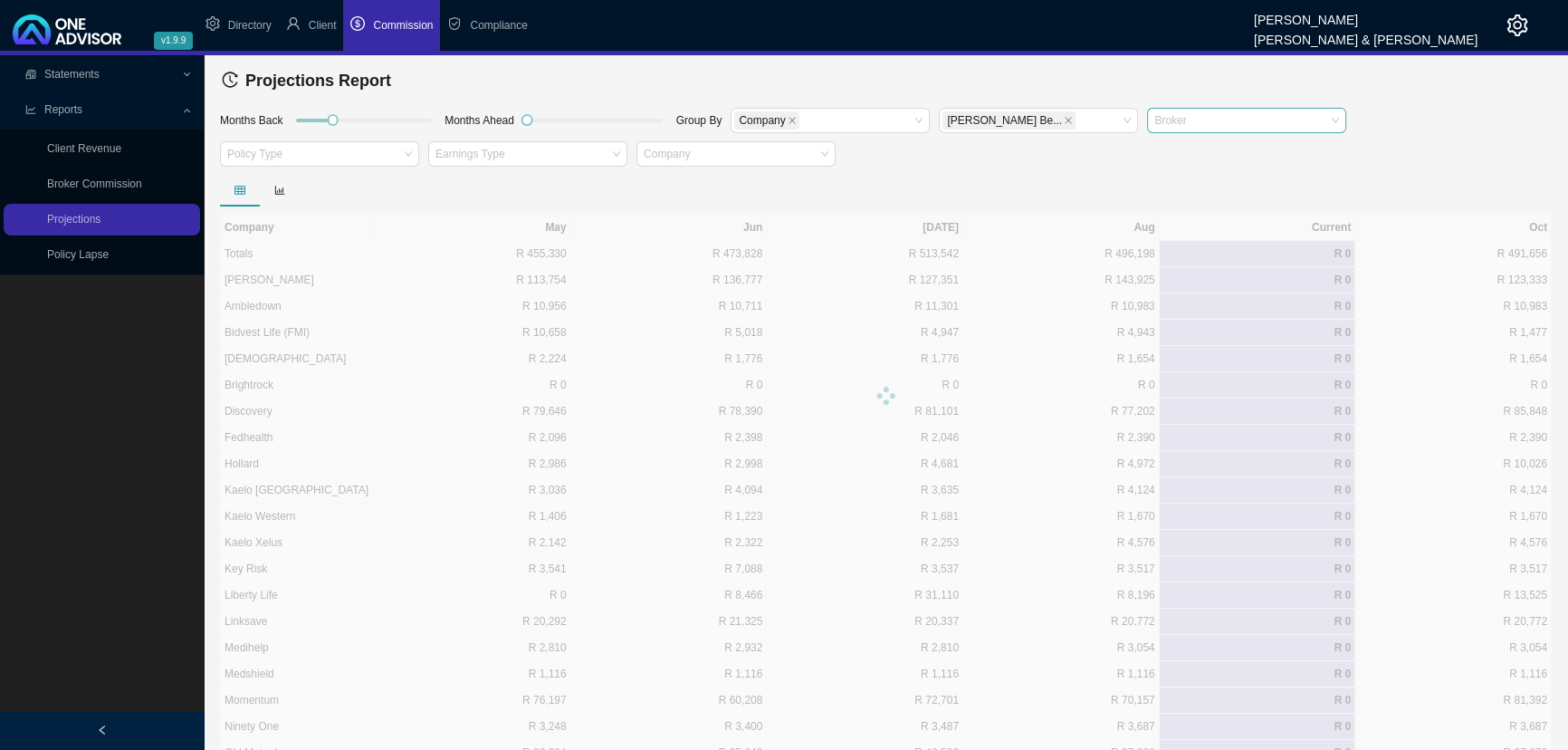
click at [1145, 172] on div "Months Back Months Ahead Group By Company [PERSON_NAME] Be... Broker Policy Typ…" at bounding box center [885, 140] width 1341 height 68
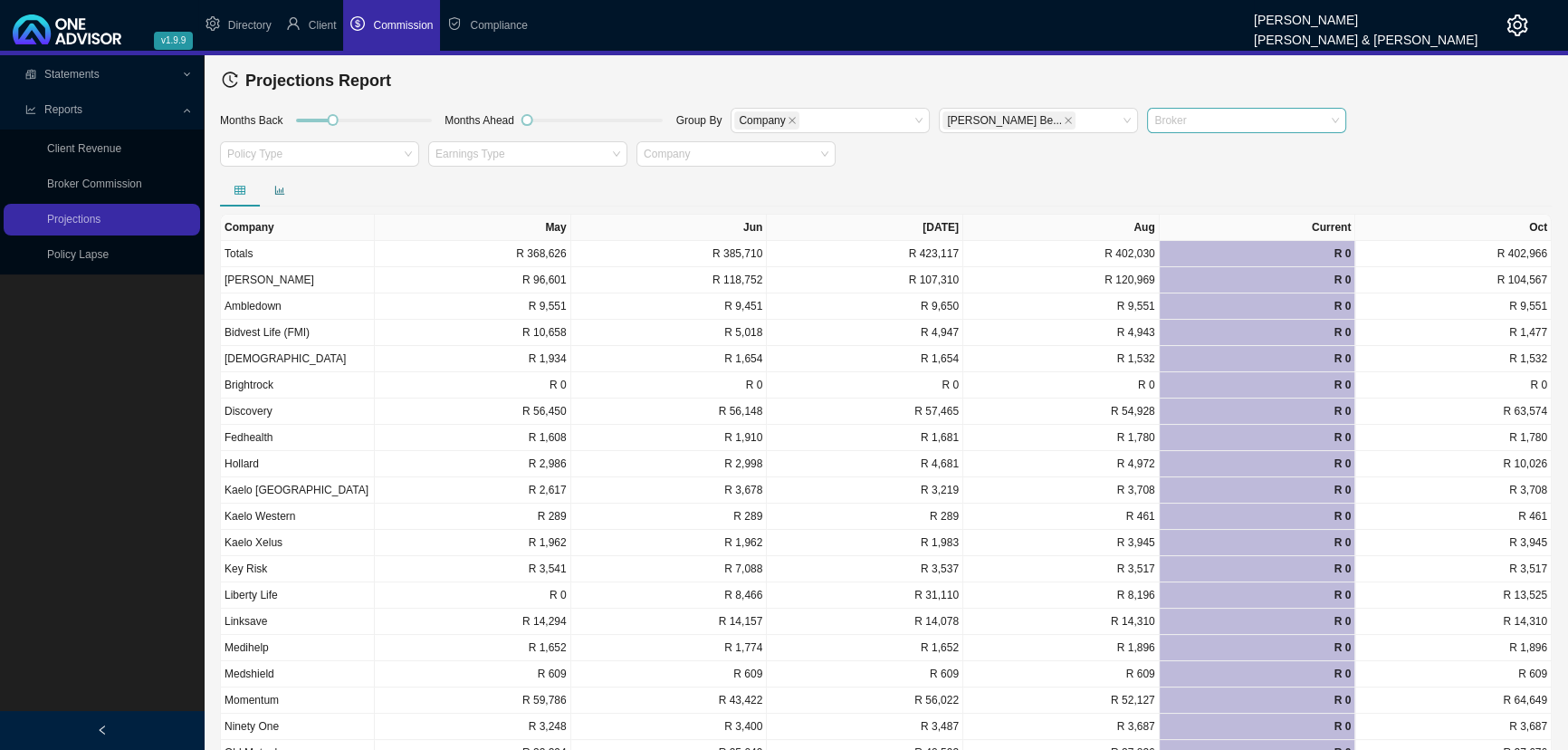
click at [277, 188] on icon "bar-chart" at bounding box center [279, 189] width 11 height 11
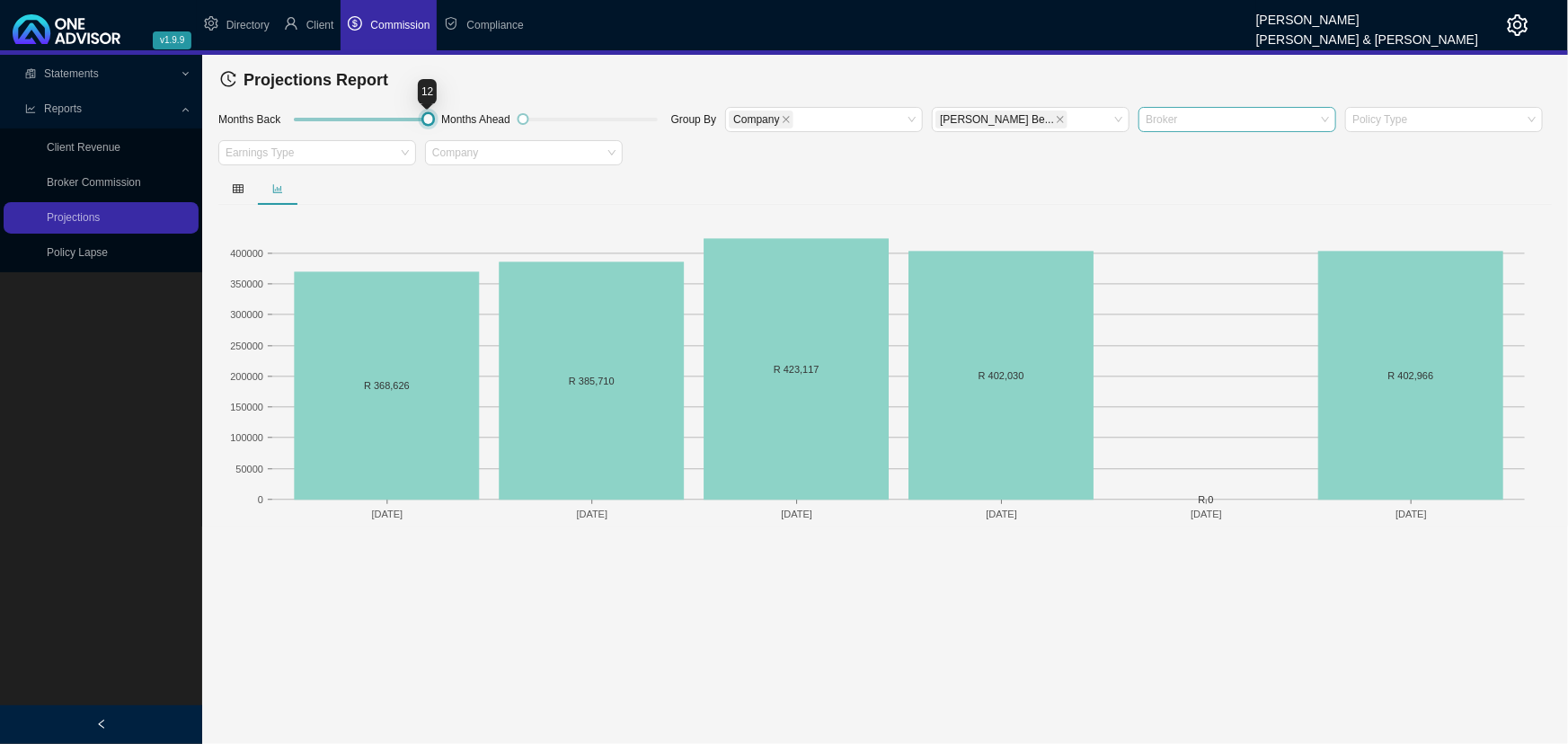
drag, startPoint x: 328, startPoint y: 117, endPoint x: 461, endPoint y: 114, distance: 133.0
click at [461, 114] on div "Months Back Months Ahead Group By Company [PERSON_NAME] Be... Broker Policy Typ…" at bounding box center [884, 139] width 1342 height 68
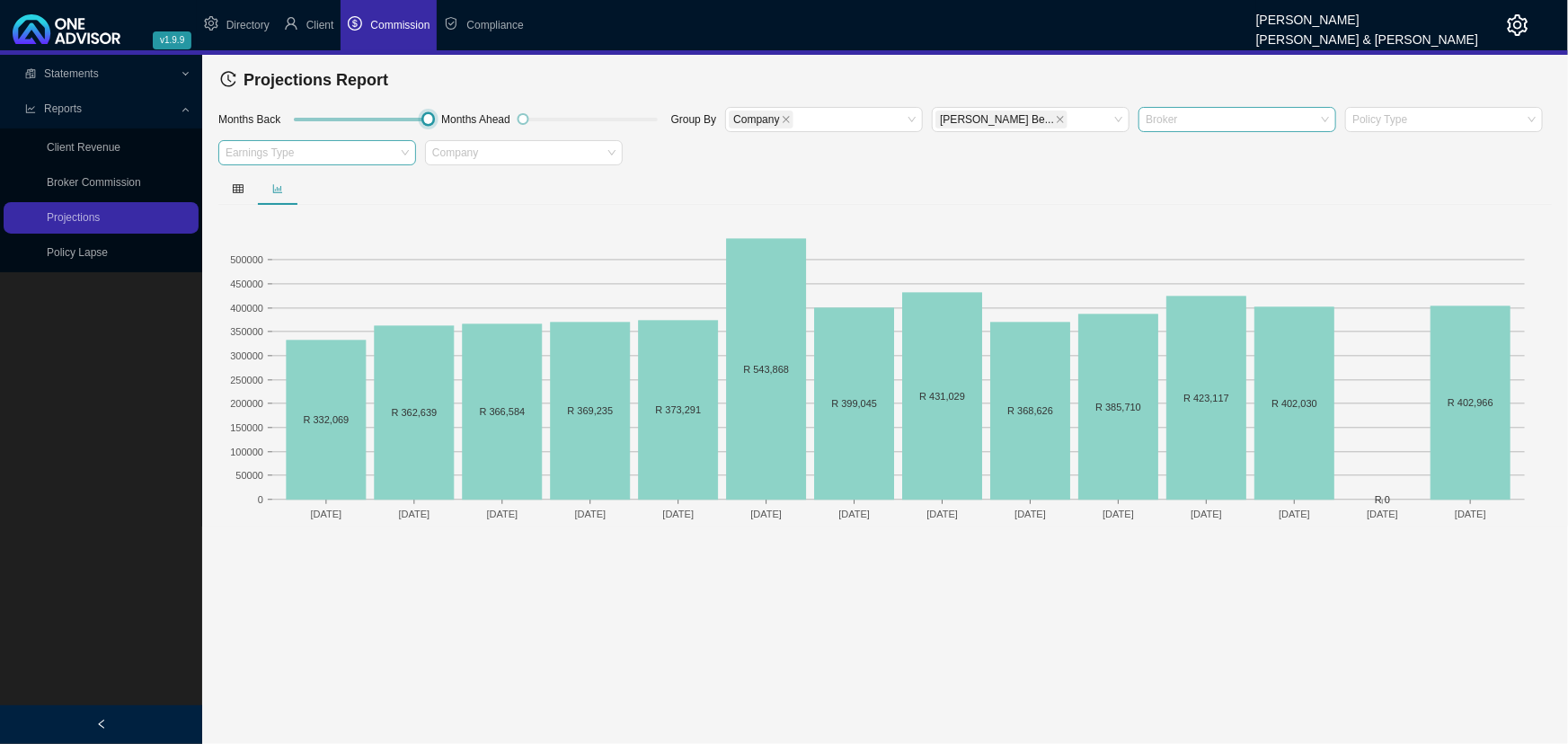
click at [287, 146] on div at bounding box center [308, 153] width 173 height 14
click at [296, 181] on div "Monthly Annuity" at bounding box center [317, 185] width 169 height 18
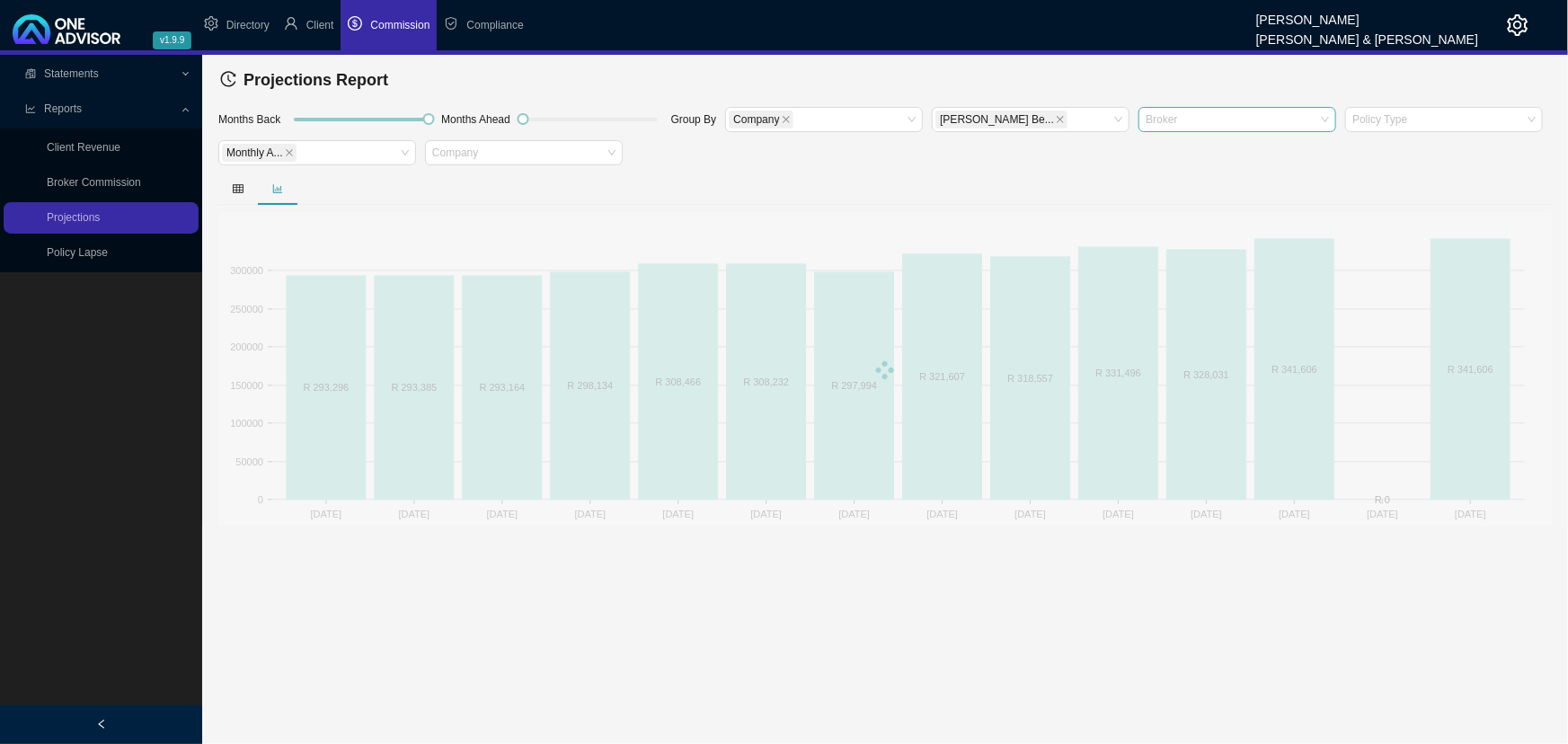
click at [546, 203] on div at bounding box center [885, 188] width 1333 height 32
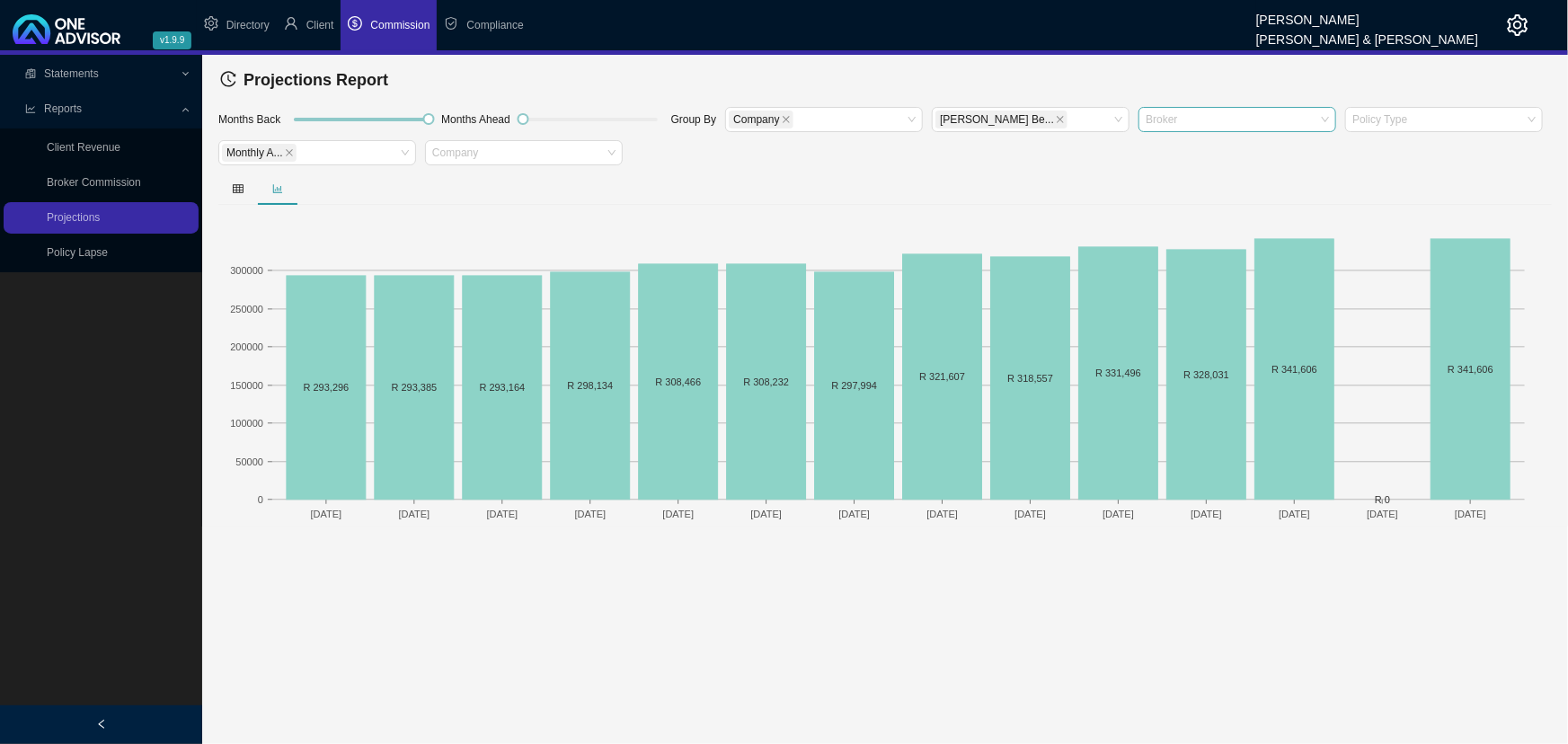
click at [508, 552] on main "Statements Statements Commission Entries Commission Split Rules Bank Statments …" at bounding box center [784, 400] width 1568 height 689
click at [1136, 120] on div at bounding box center [1435, 119] width 173 height 14
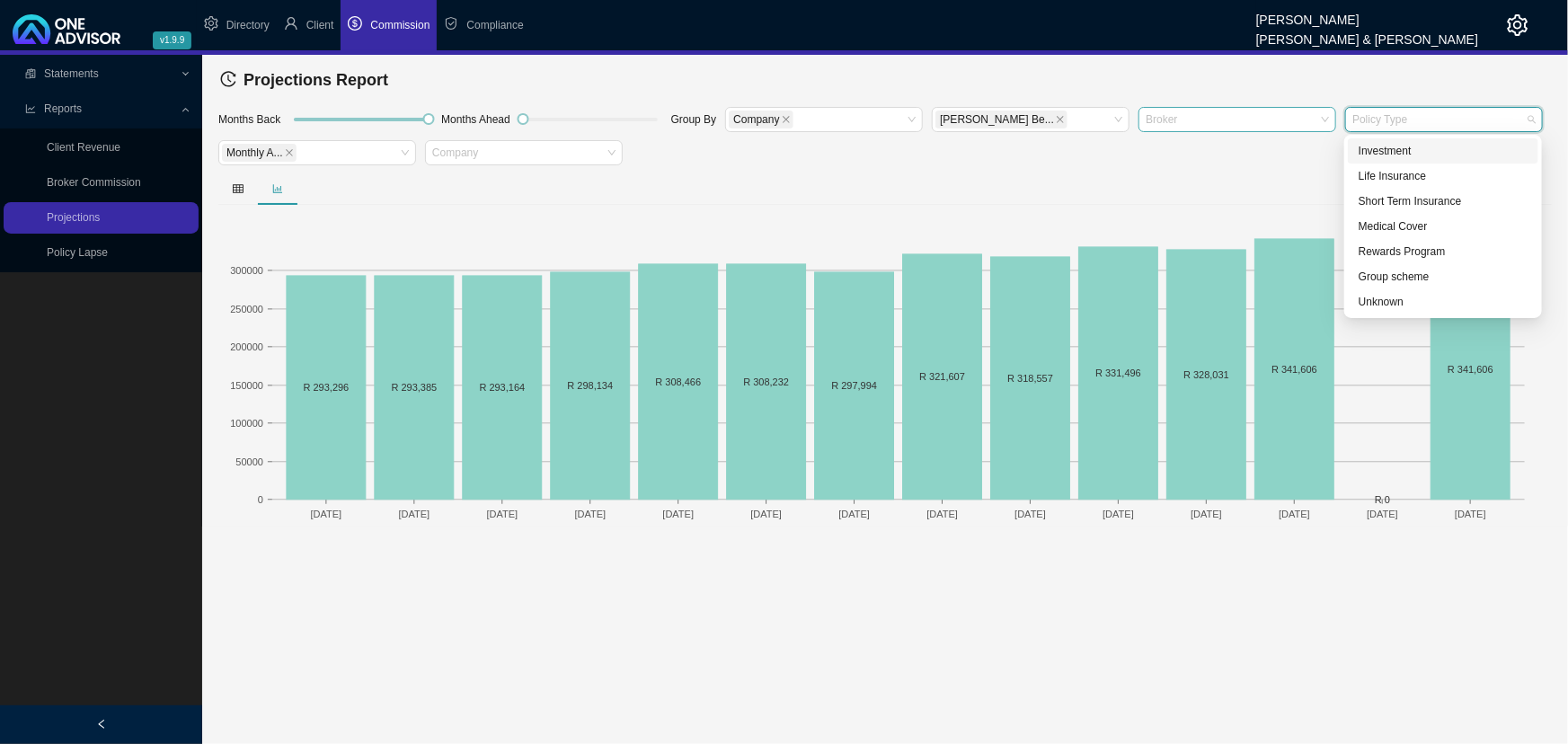
click at [1136, 153] on div "Investment" at bounding box center [1442, 151] width 169 height 18
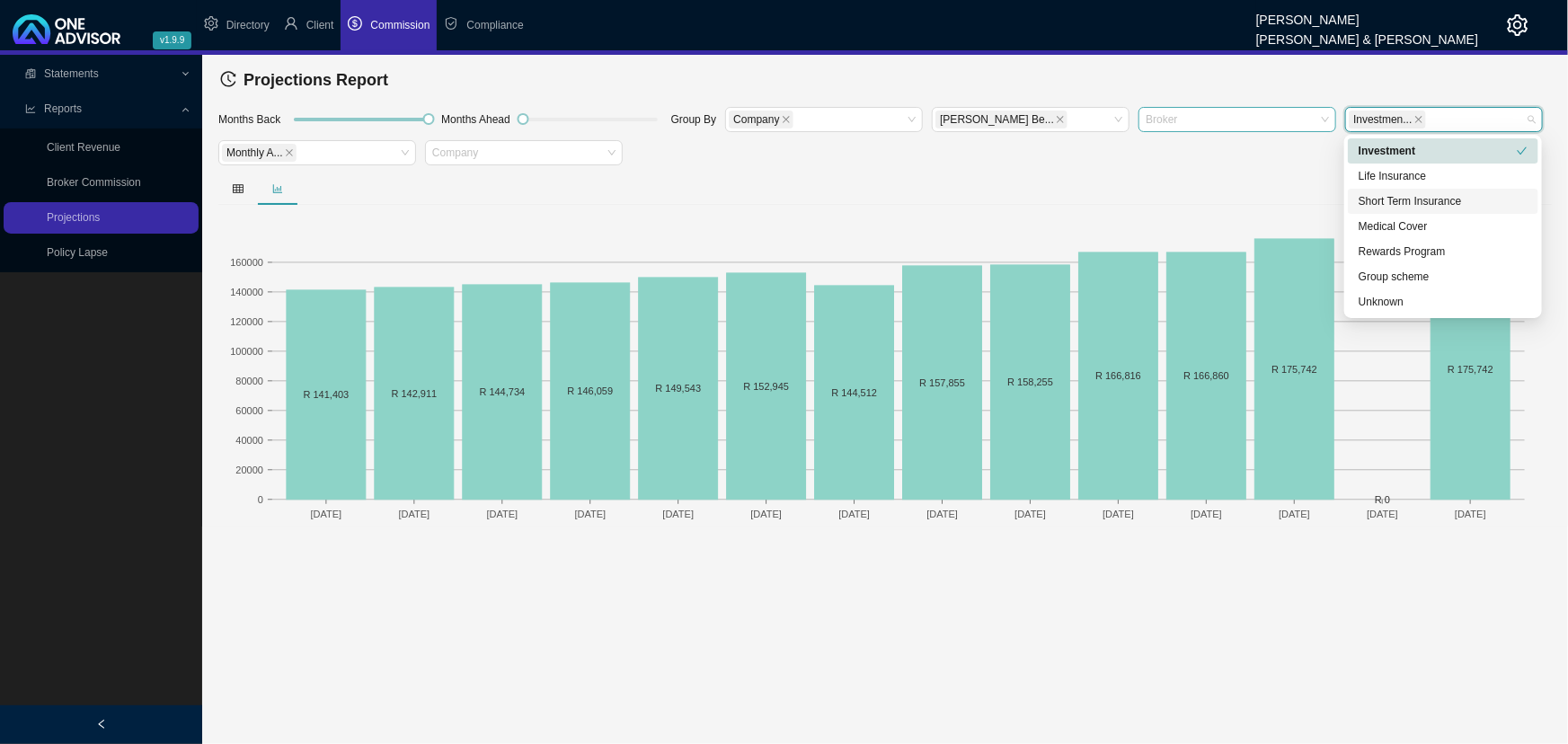
click at [346, 552] on main "Statements Statements Commission Entries Commission Split Rules Bank Statments …" at bounding box center [784, 400] width 1568 height 689
click at [1136, 111] on div "Investmen..." at bounding box center [1435, 119] width 173 height 21
click at [1136, 115] on icon "close" at bounding box center [1418, 119] width 9 height 9
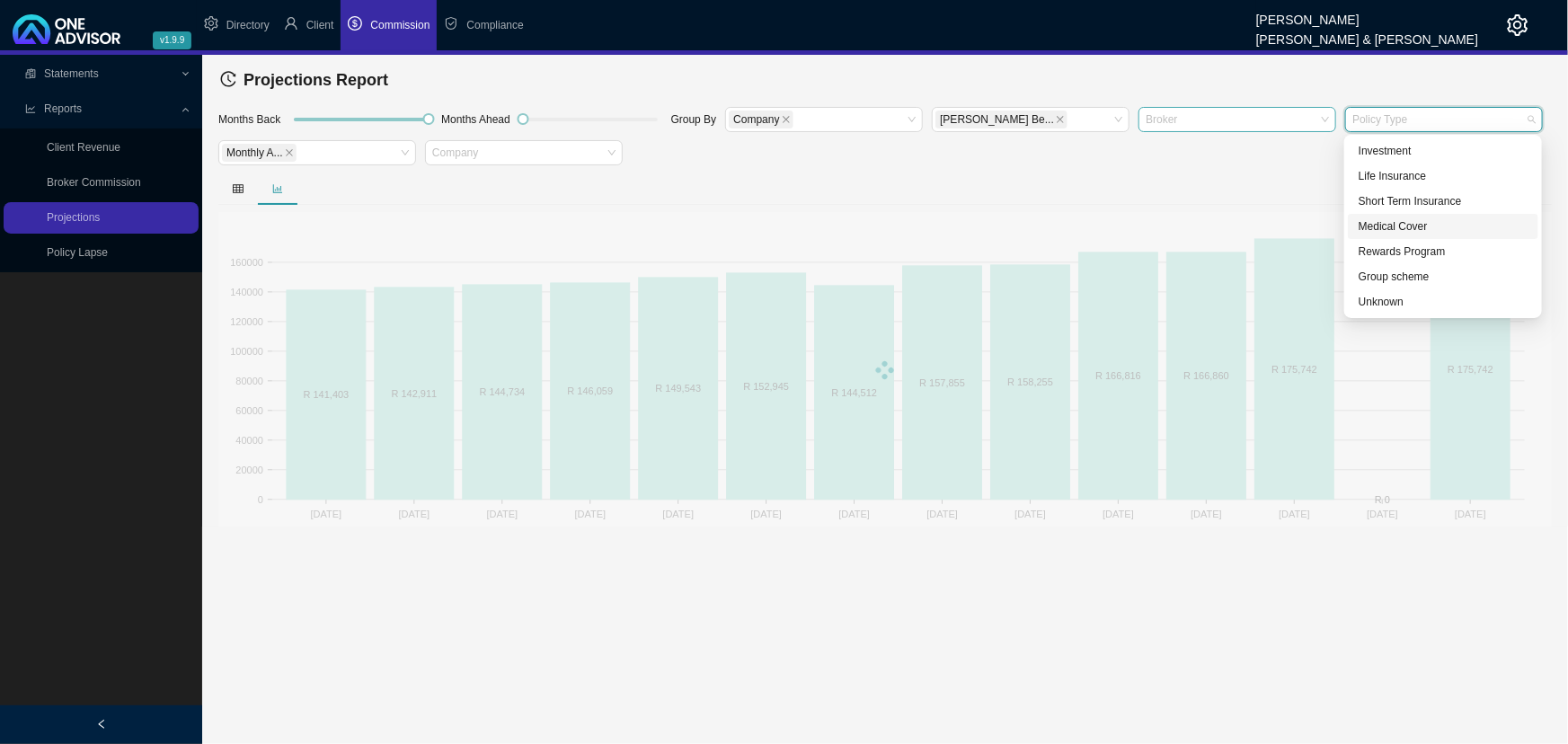
click at [1136, 221] on div "Medical Cover" at bounding box center [1442, 226] width 169 height 18
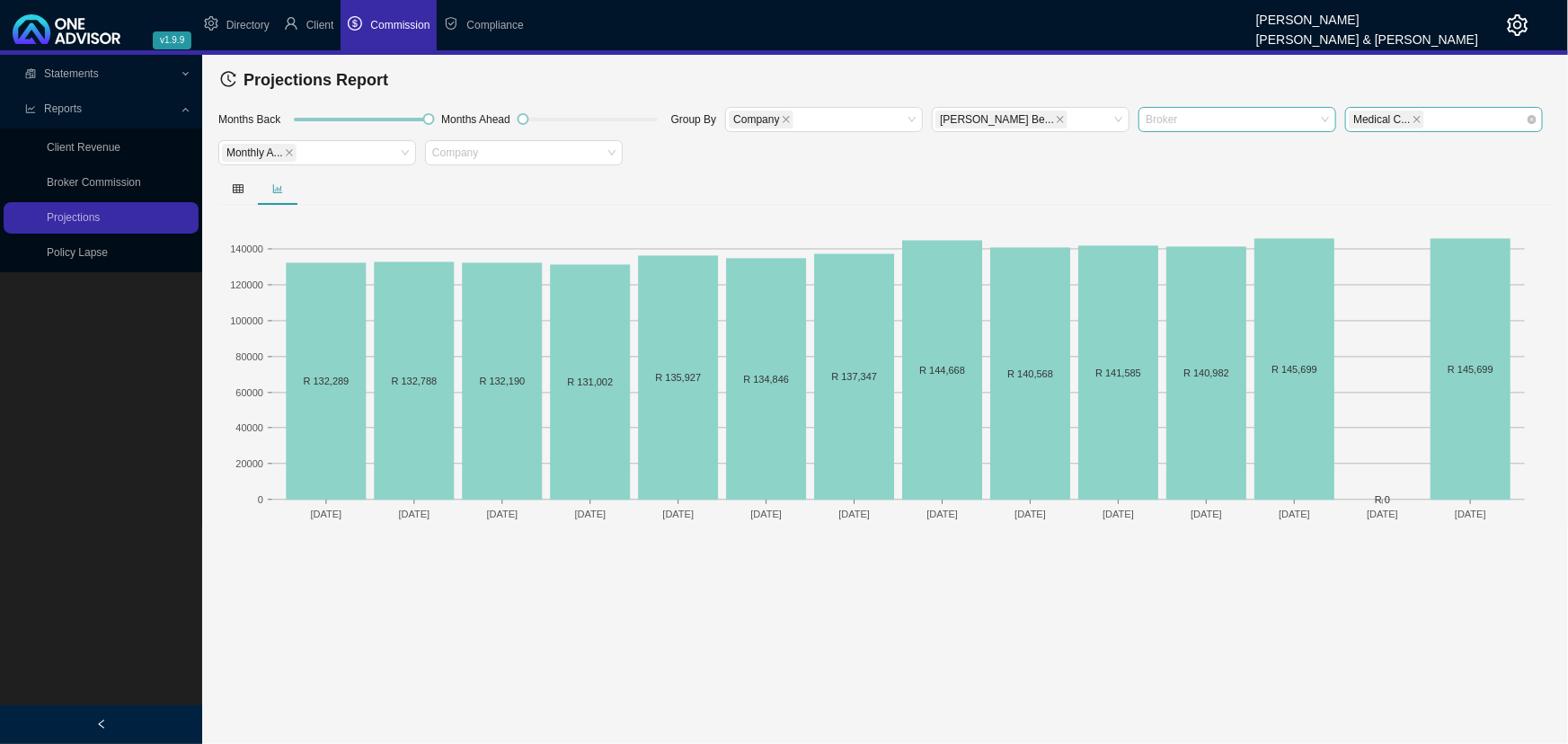
click at [767, 552] on main "Statements Statements Commission Entries Commission Split Rules Bank Statments …" at bounding box center [784, 400] width 1568 height 689
click at [1136, 116] on icon "close" at bounding box center [1416, 119] width 9 height 9
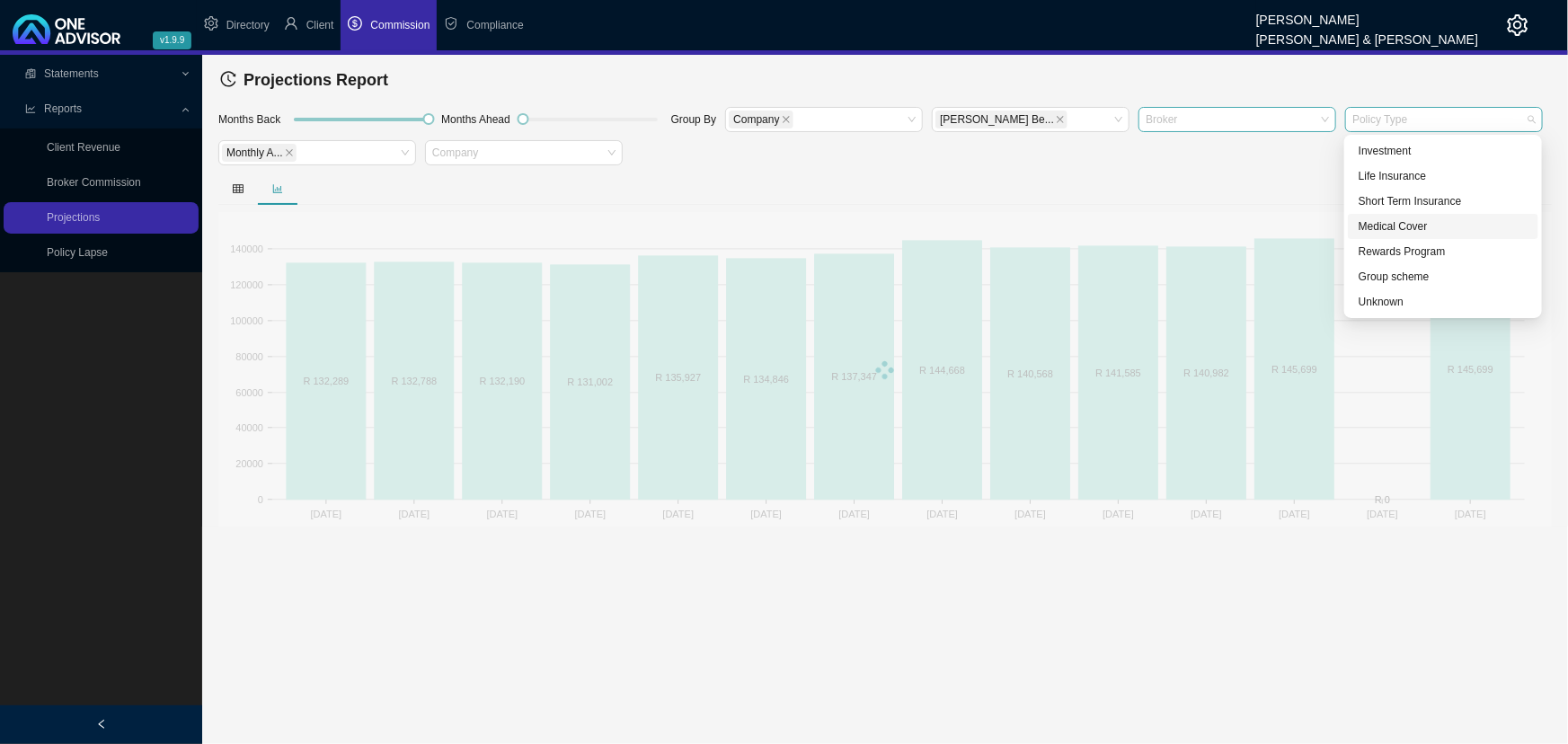
click at [1136, 114] on div at bounding box center [1435, 119] width 173 height 14
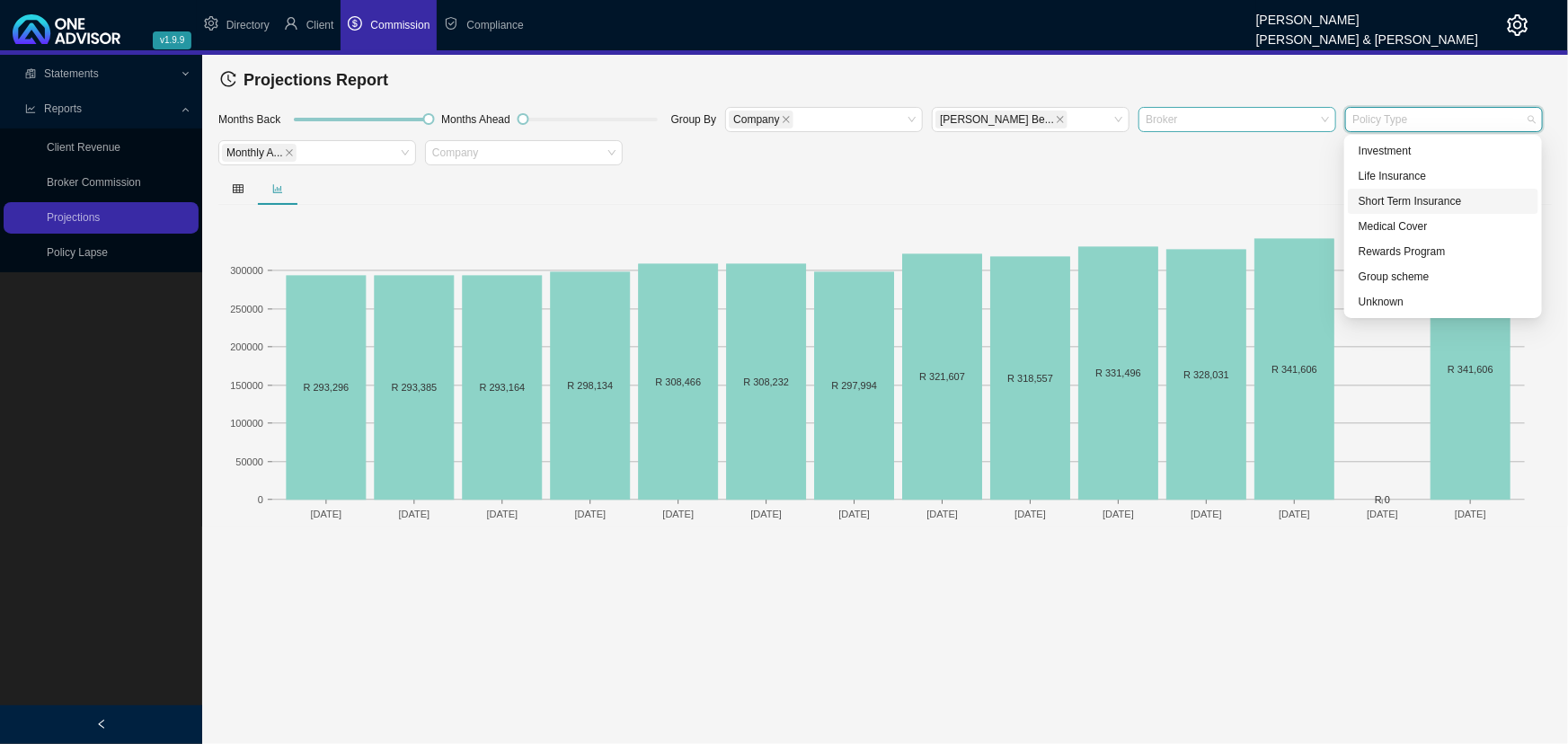
click at [1136, 195] on div "Short Term Insurance" at bounding box center [1442, 201] width 169 height 18
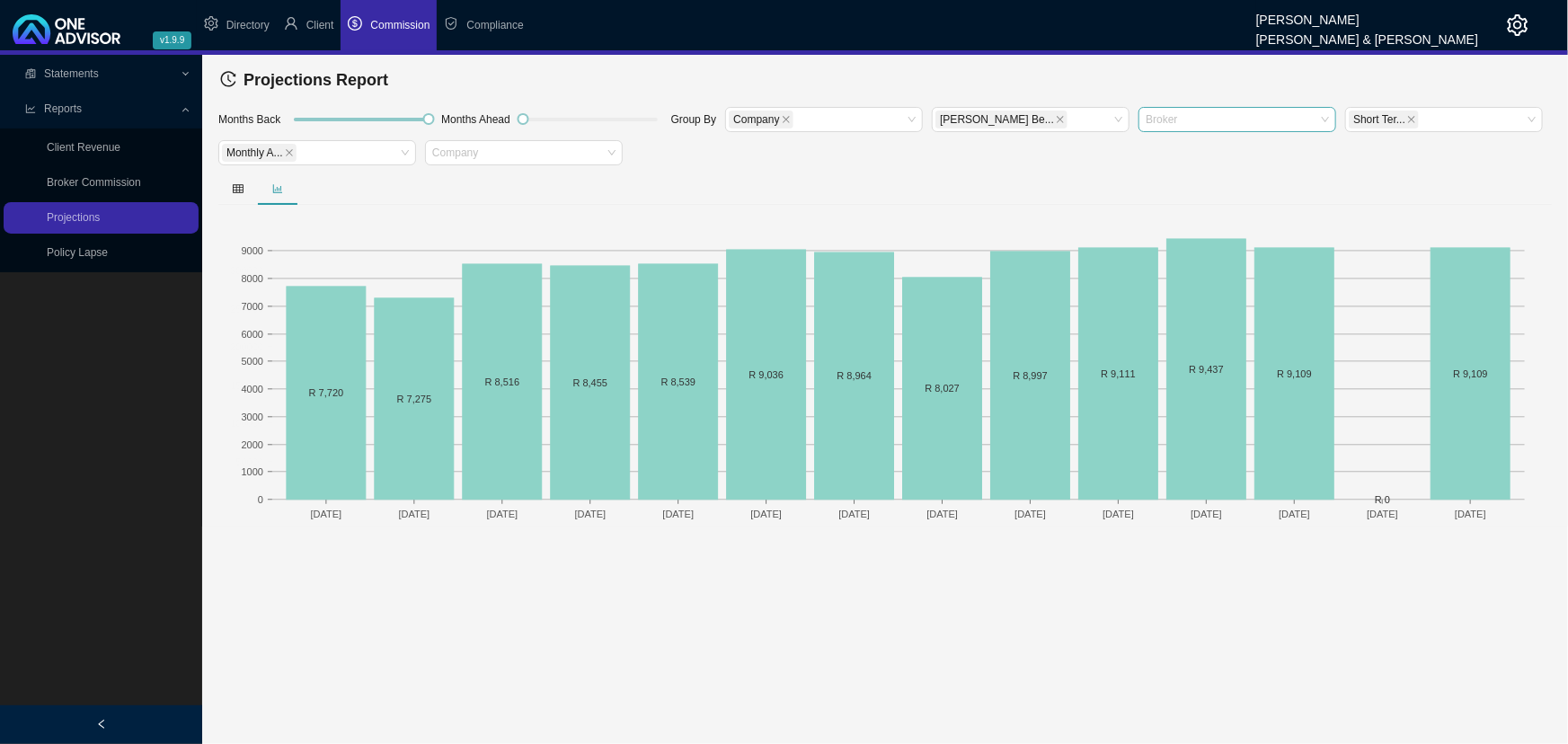
click at [663, 552] on main "Statements Statements Commission Entries Commission Split Rules Bank Statments …" at bounding box center [784, 400] width 1568 height 689
click at [236, 185] on icon "table" at bounding box center [238, 188] width 11 height 8
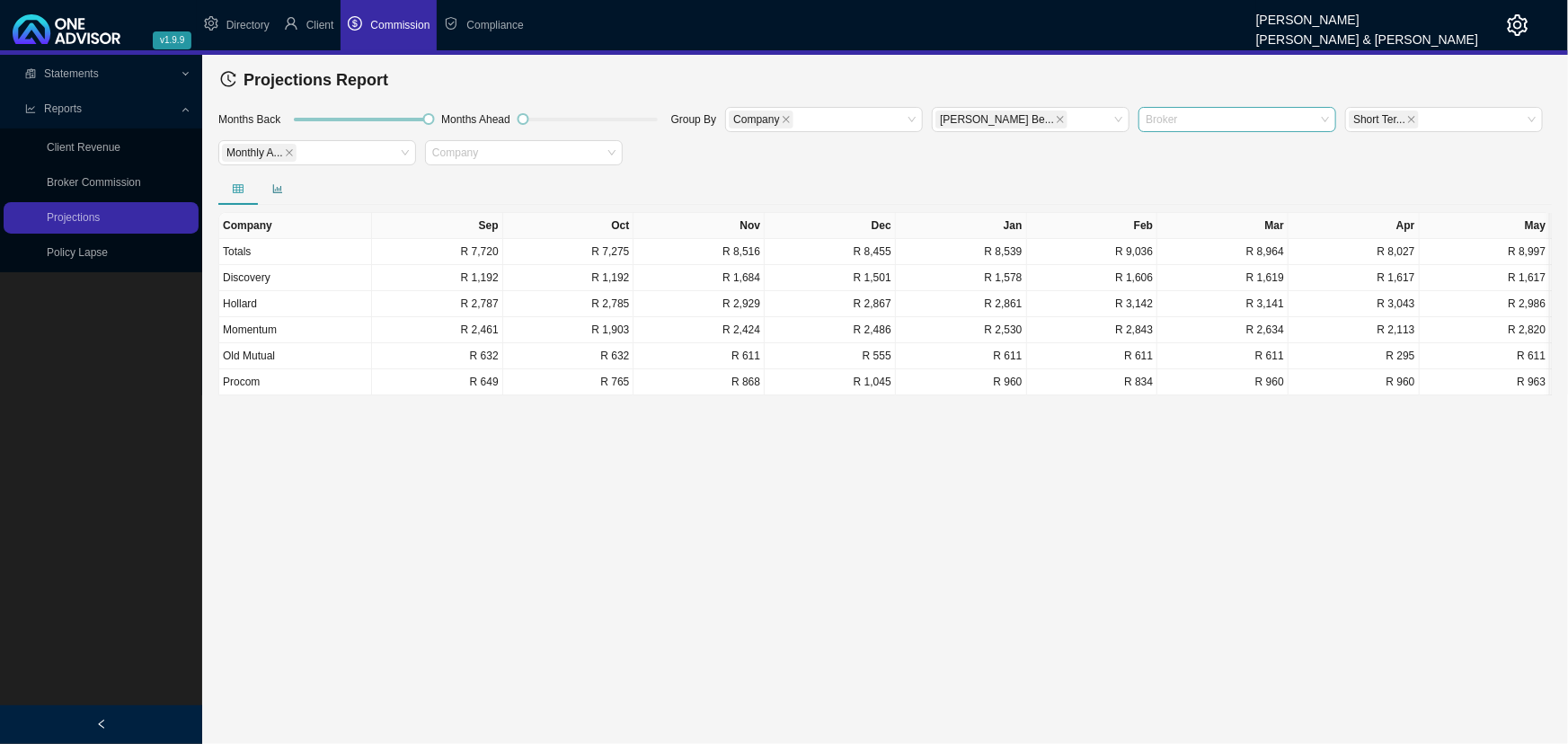
click at [272, 185] on icon "bar-chart" at bounding box center [277, 188] width 11 height 11
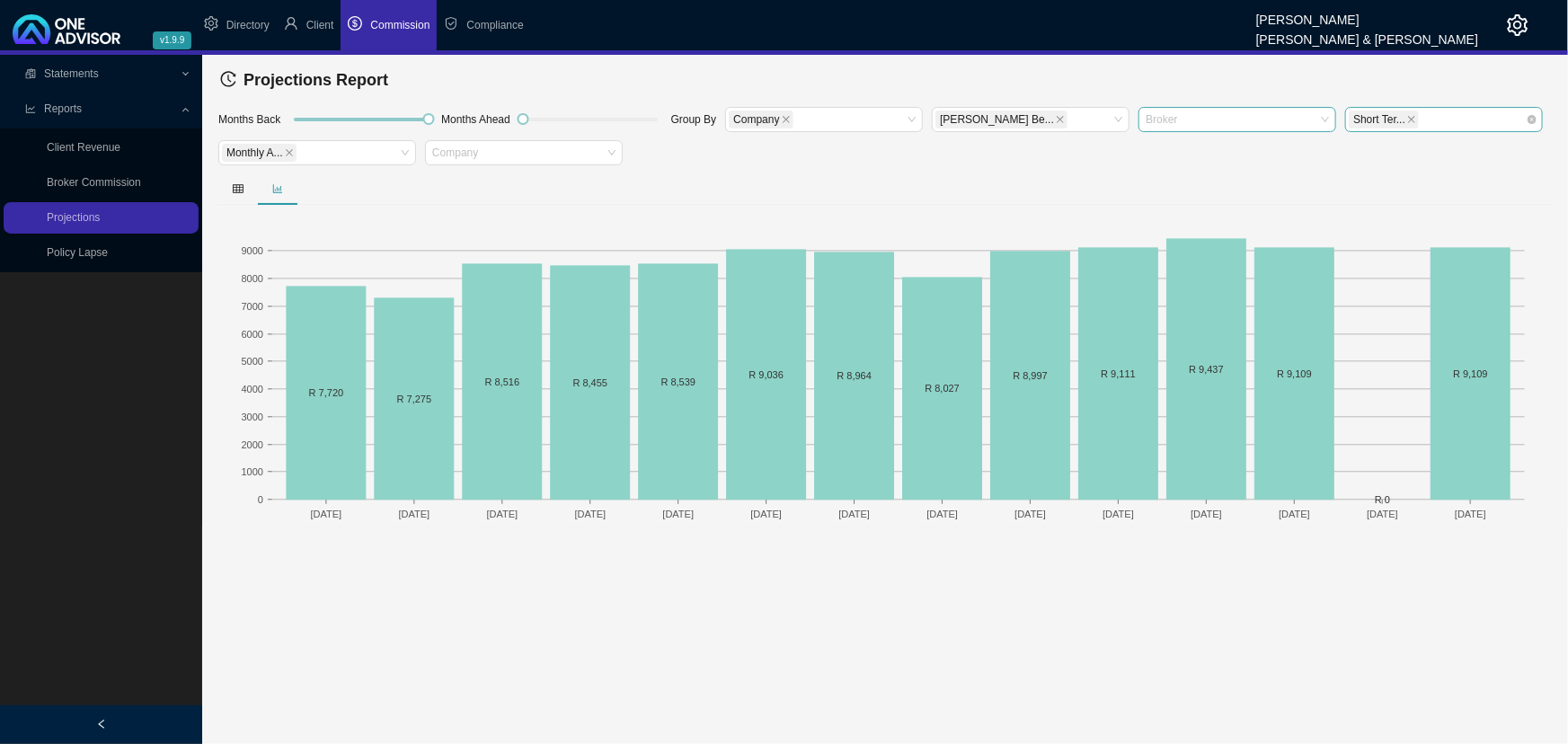
click at [1136, 117] on icon "close" at bounding box center [1410, 119] width 9 height 9
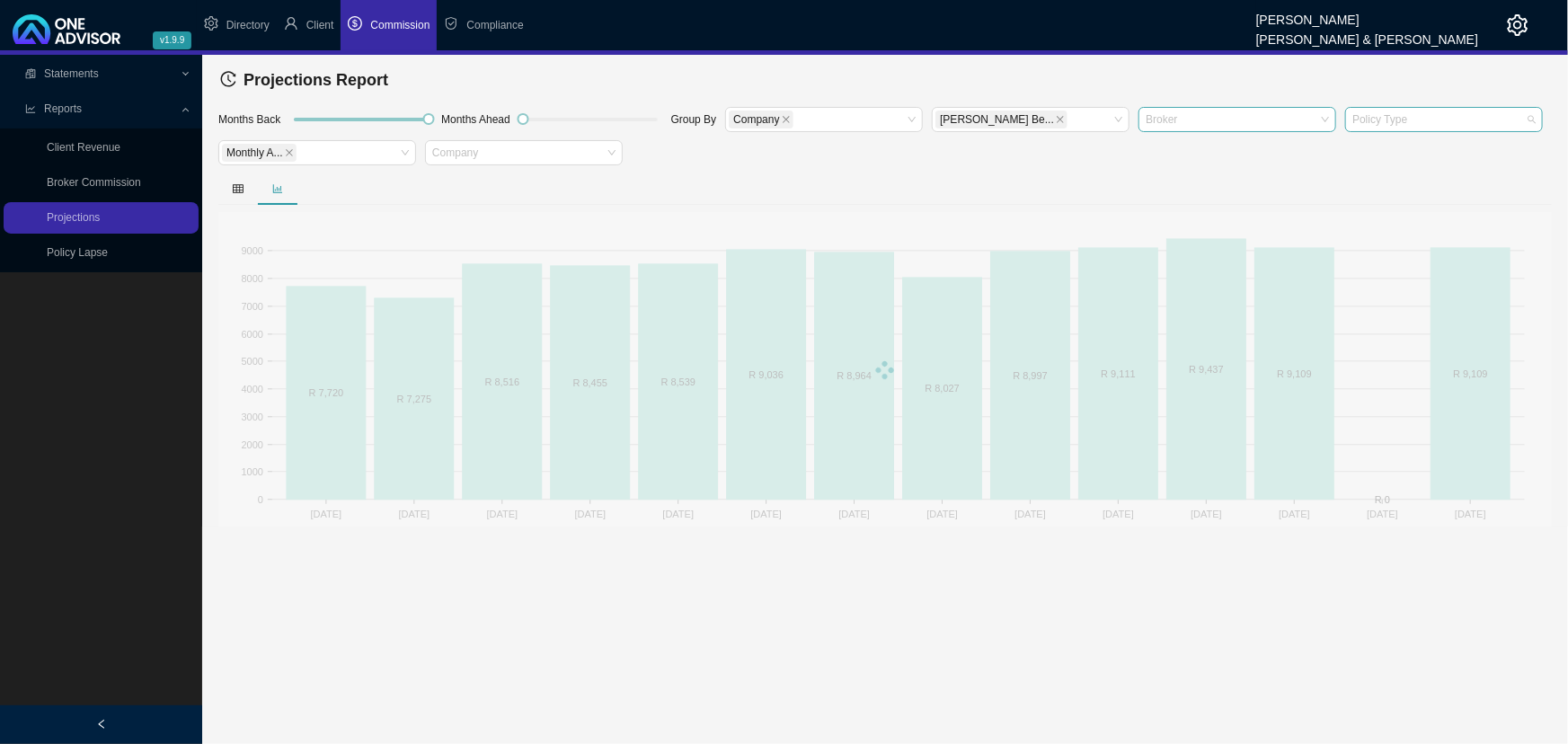
click at [1136, 112] on div at bounding box center [1435, 119] width 173 height 14
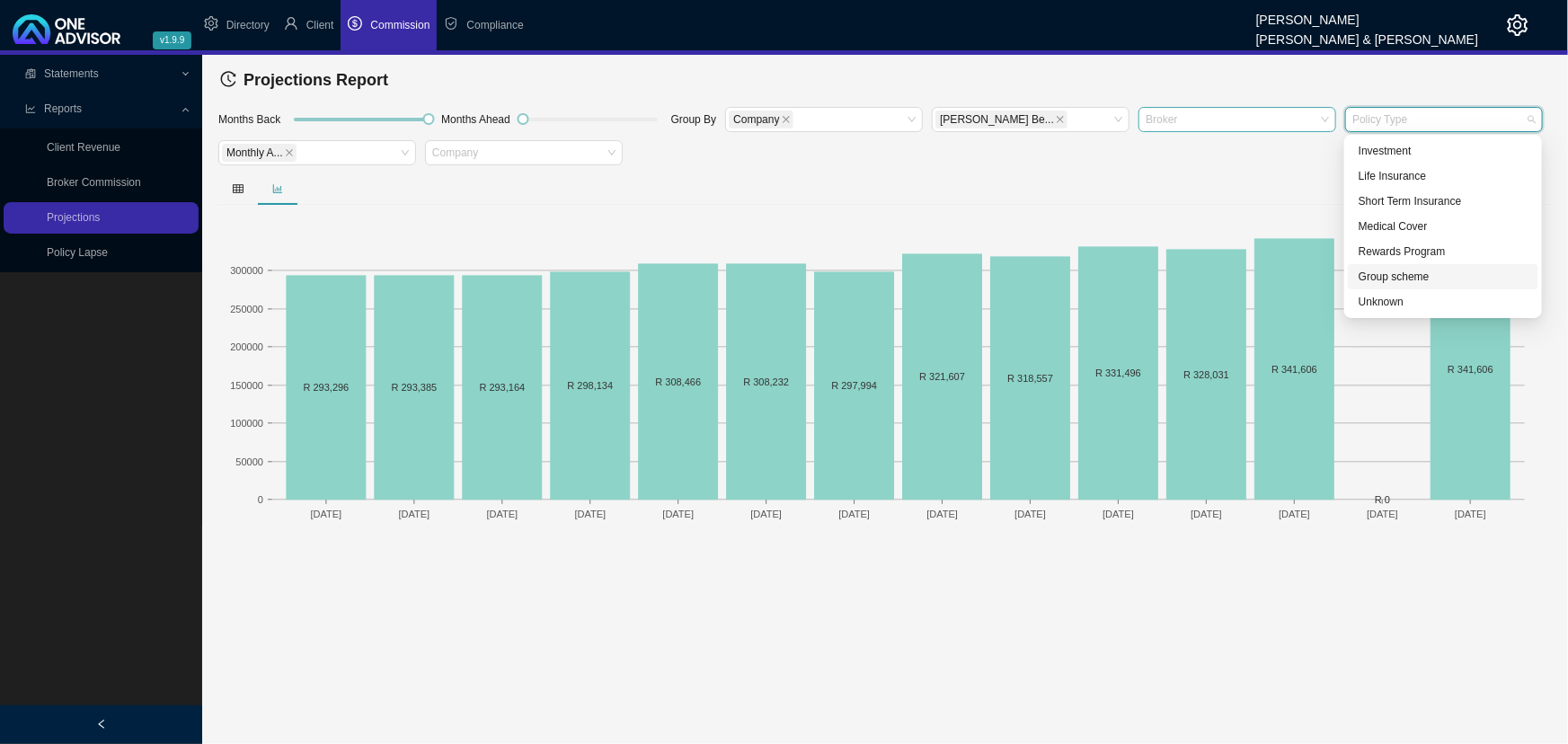
click at [1136, 271] on div "Group scheme" at bounding box center [1442, 277] width 169 height 18
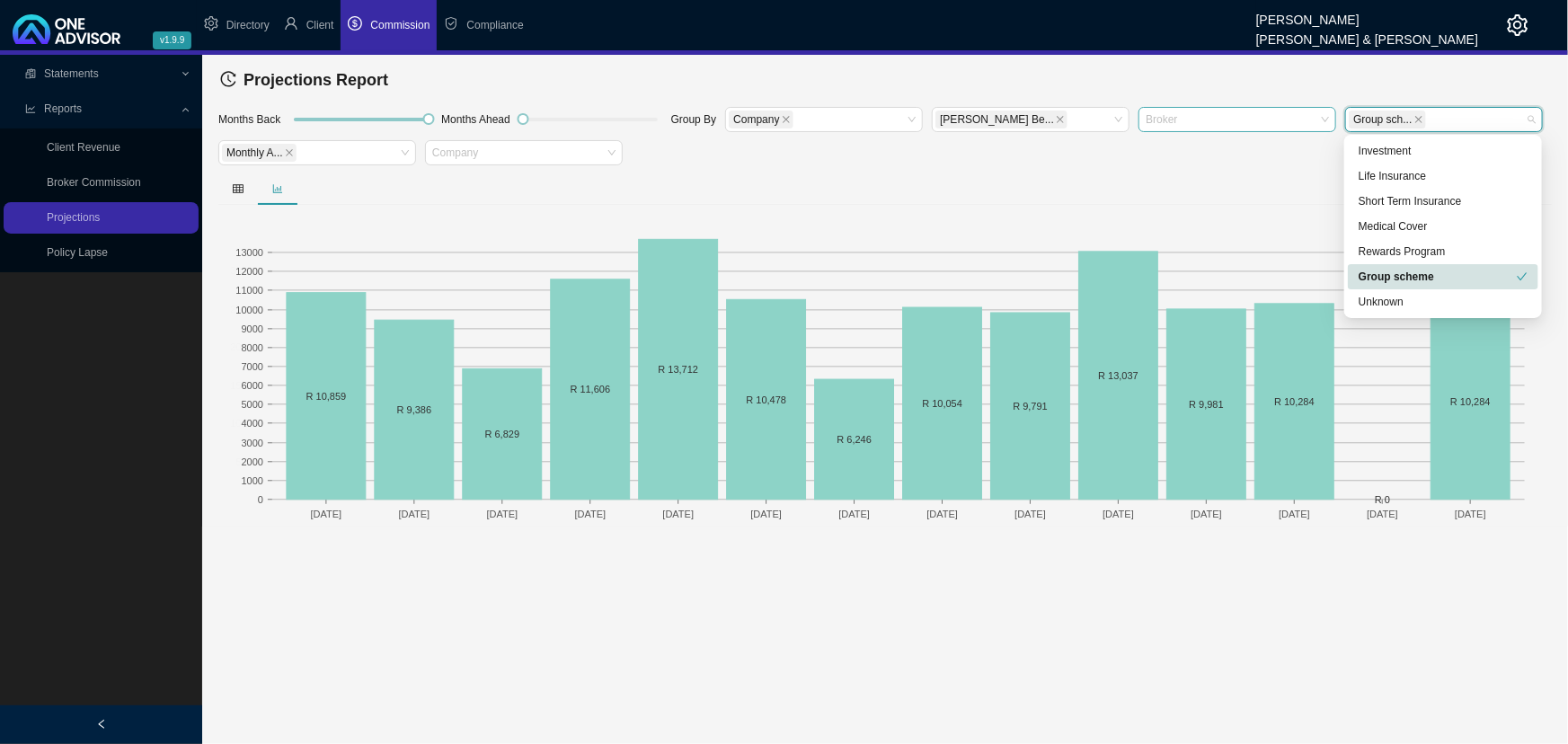
click at [875, 552] on main "Statements Statements Commission Entries Commission Split Rules Bank Statments …" at bounding box center [784, 400] width 1568 height 689
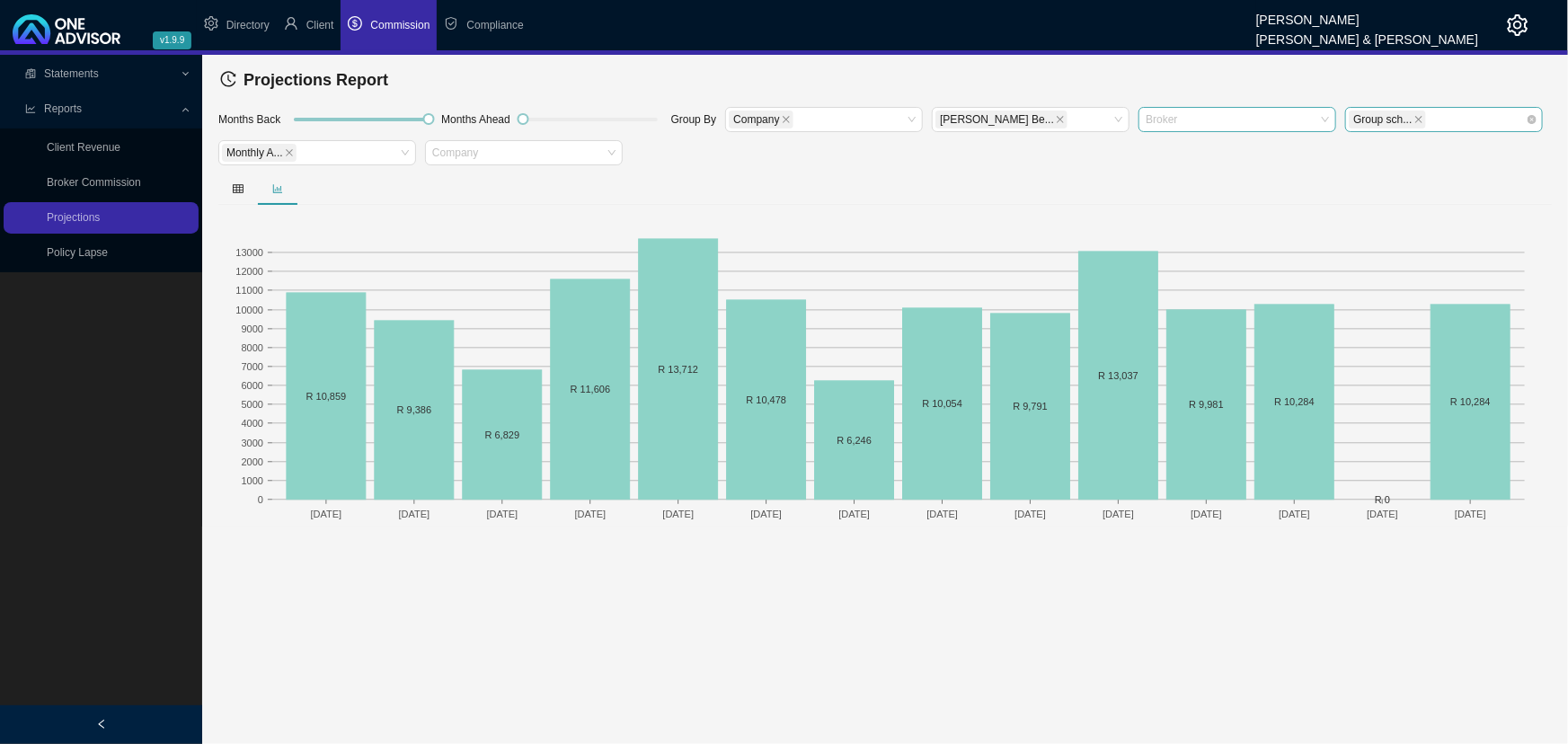
click at [1136, 112] on div "Group sch..." at bounding box center [1435, 119] width 173 height 21
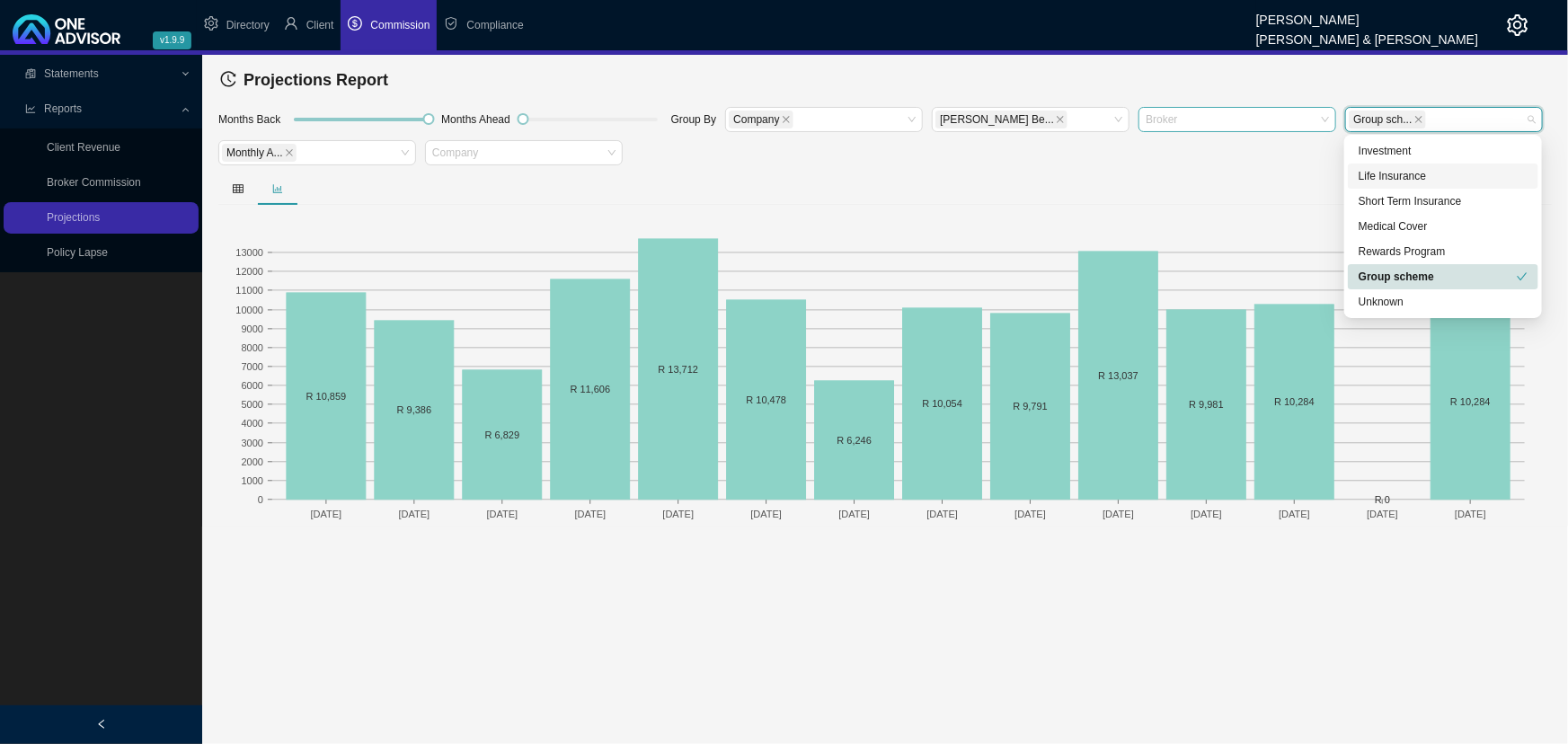
click at [1136, 171] on div "Life Insurance" at bounding box center [1442, 176] width 169 height 18
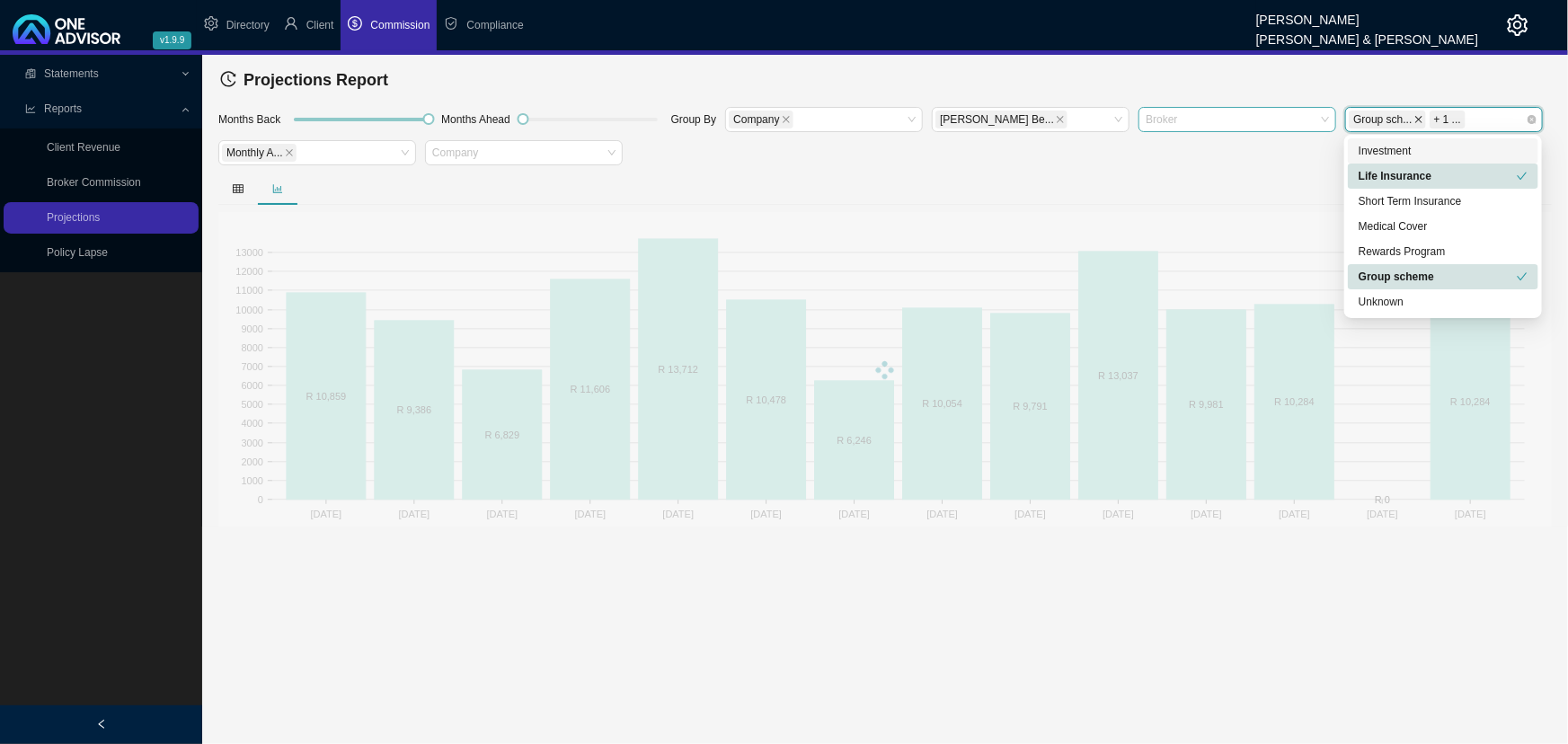
click at [1136, 117] on icon "close" at bounding box center [1418, 119] width 9 height 9
click at [1136, 175] on div at bounding box center [885, 188] width 1333 height 32
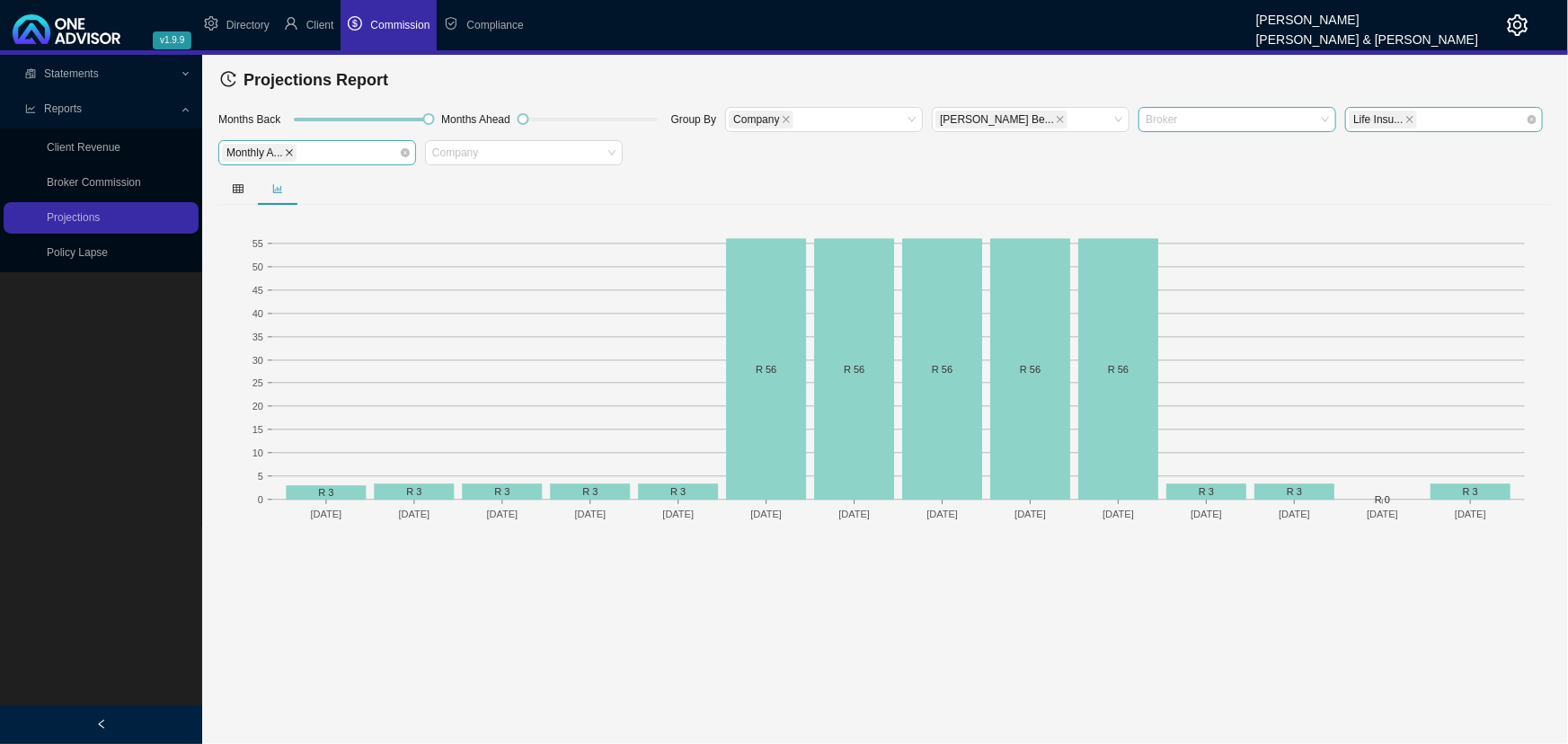
click at [286, 149] on icon "close" at bounding box center [288, 152] width 9 height 9
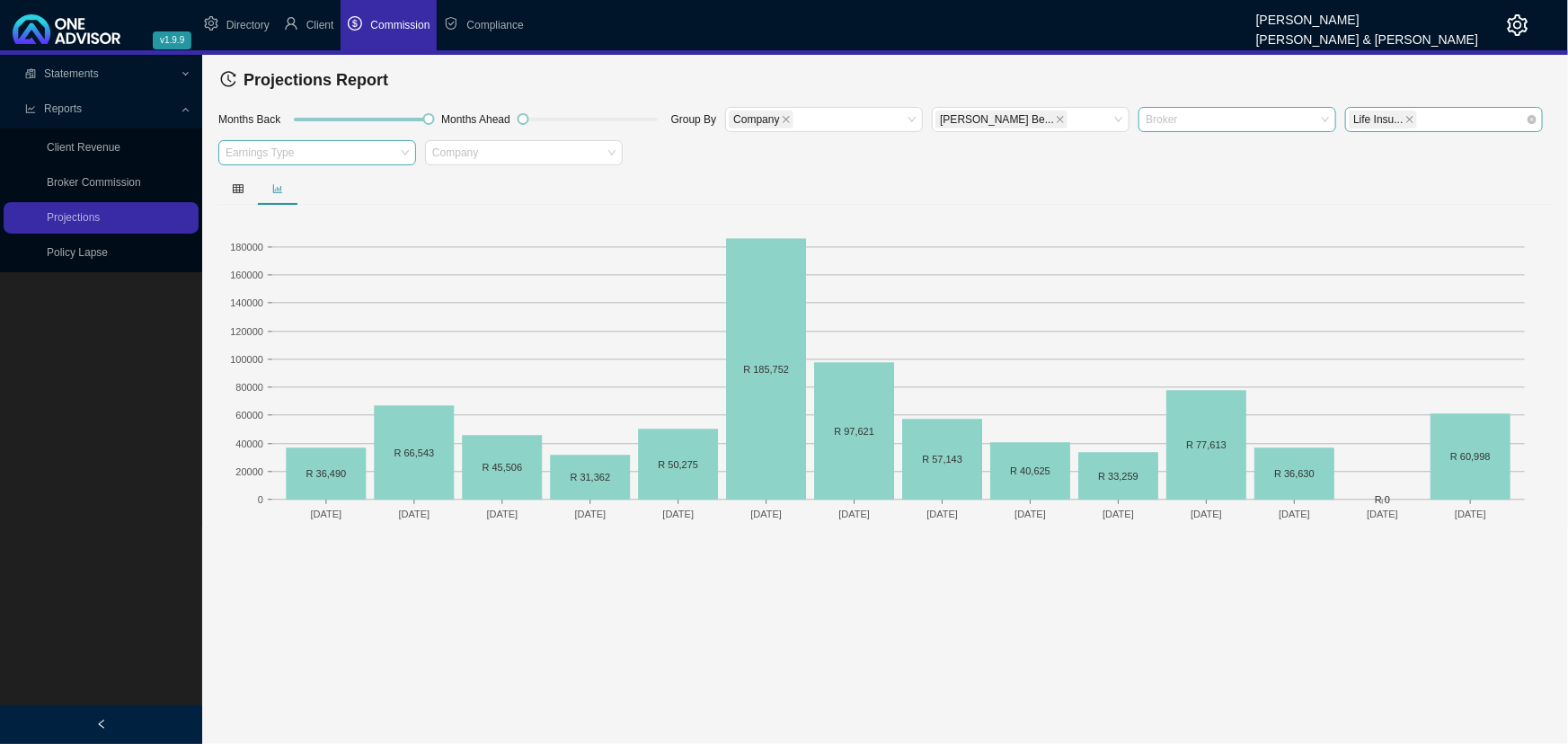
click at [340, 151] on div at bounding box center [308, 153] width 173 height 14
click at [300, 235] on div "Life 1st Years" at bounding box center [317, 235] width 169 height 18
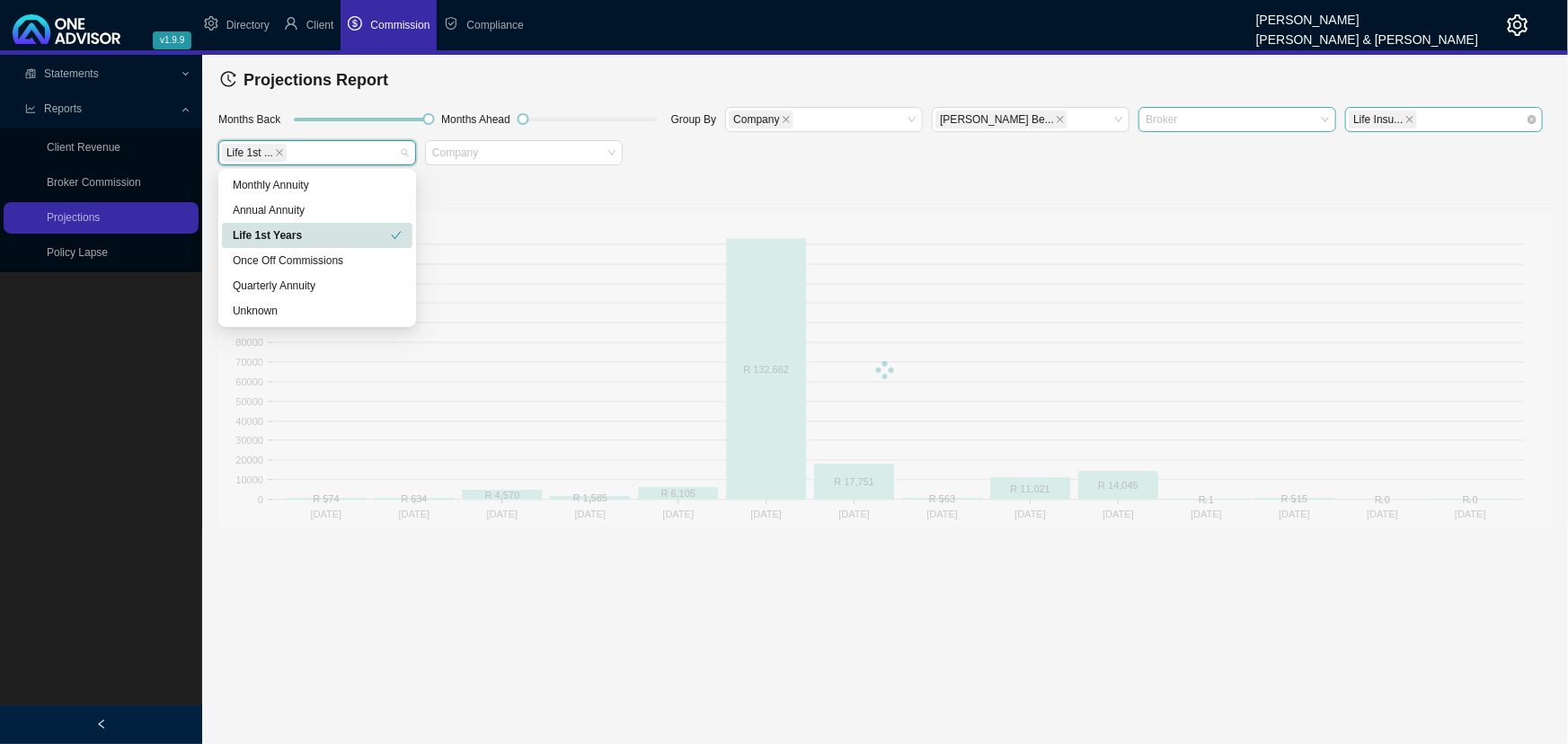
click at [539, 552] on main "Statements Statements Commission Entries Commission Split Rules Bank Statments …" at bounding box center [784, 400] width 1568 height 689
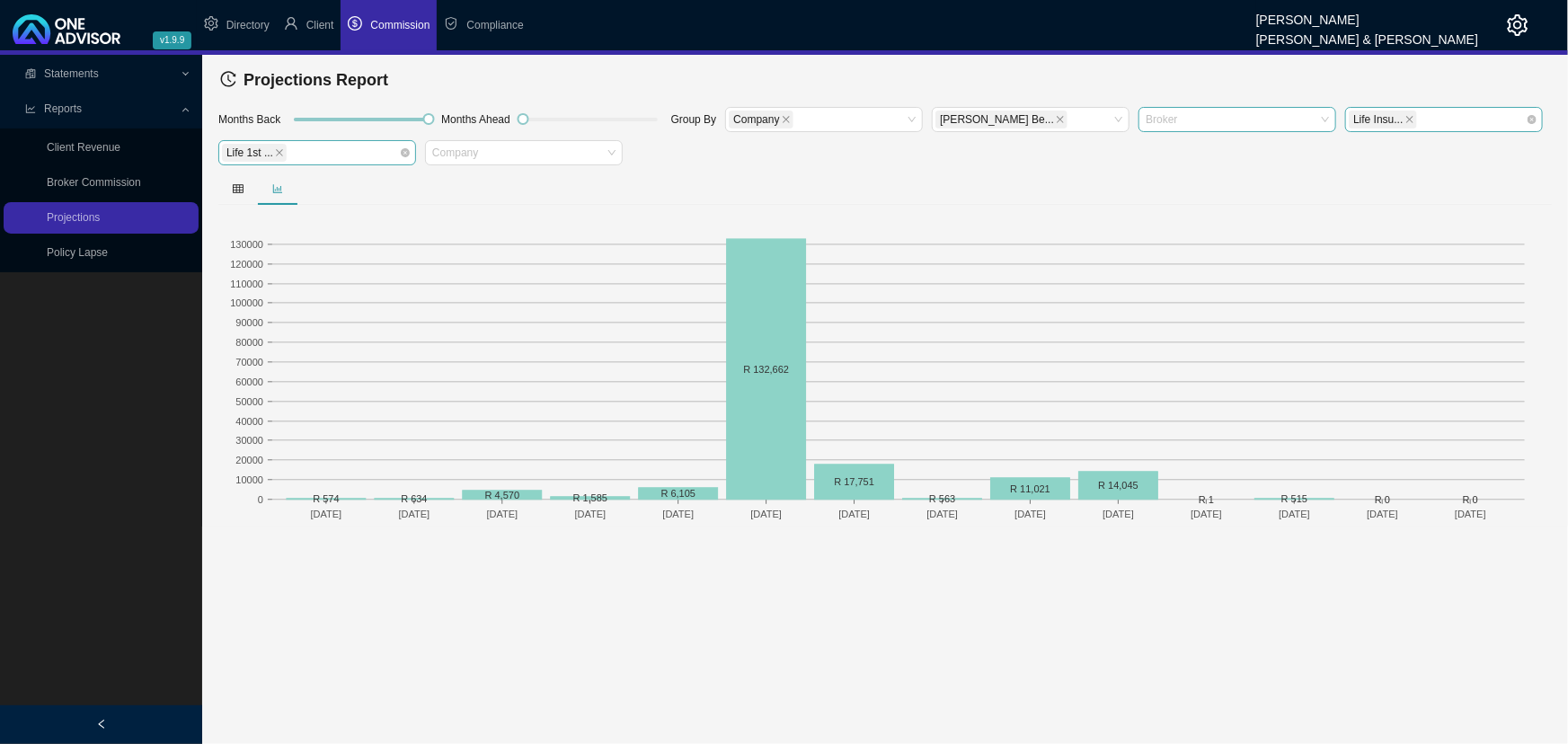
click at [337, 153] on div "Life 1st ..." at bounding box center [308, 153] width 173 height 21
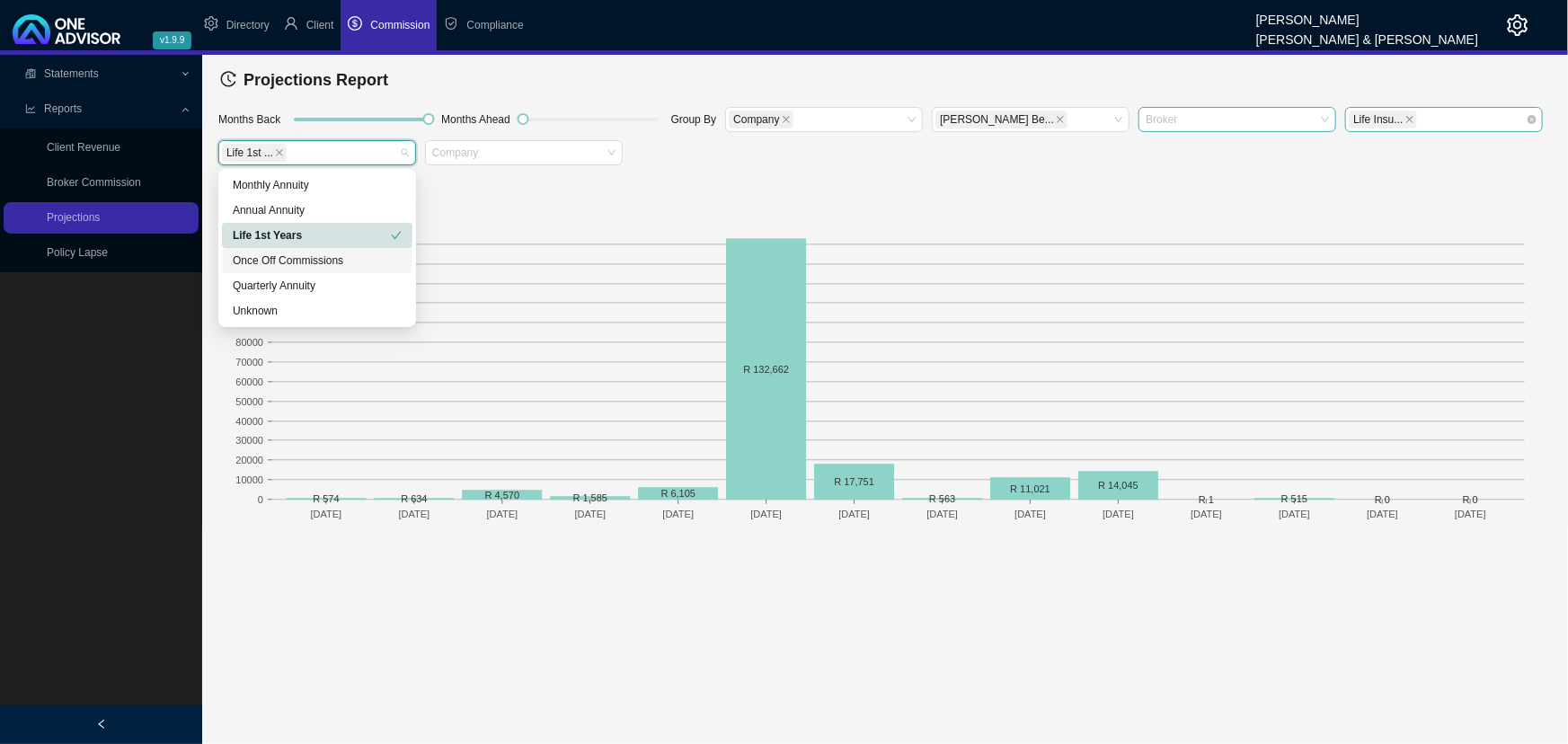
click at [302, 260] on div "Once Off Commissions" at bounding box center [317, 260] width 169 height 18
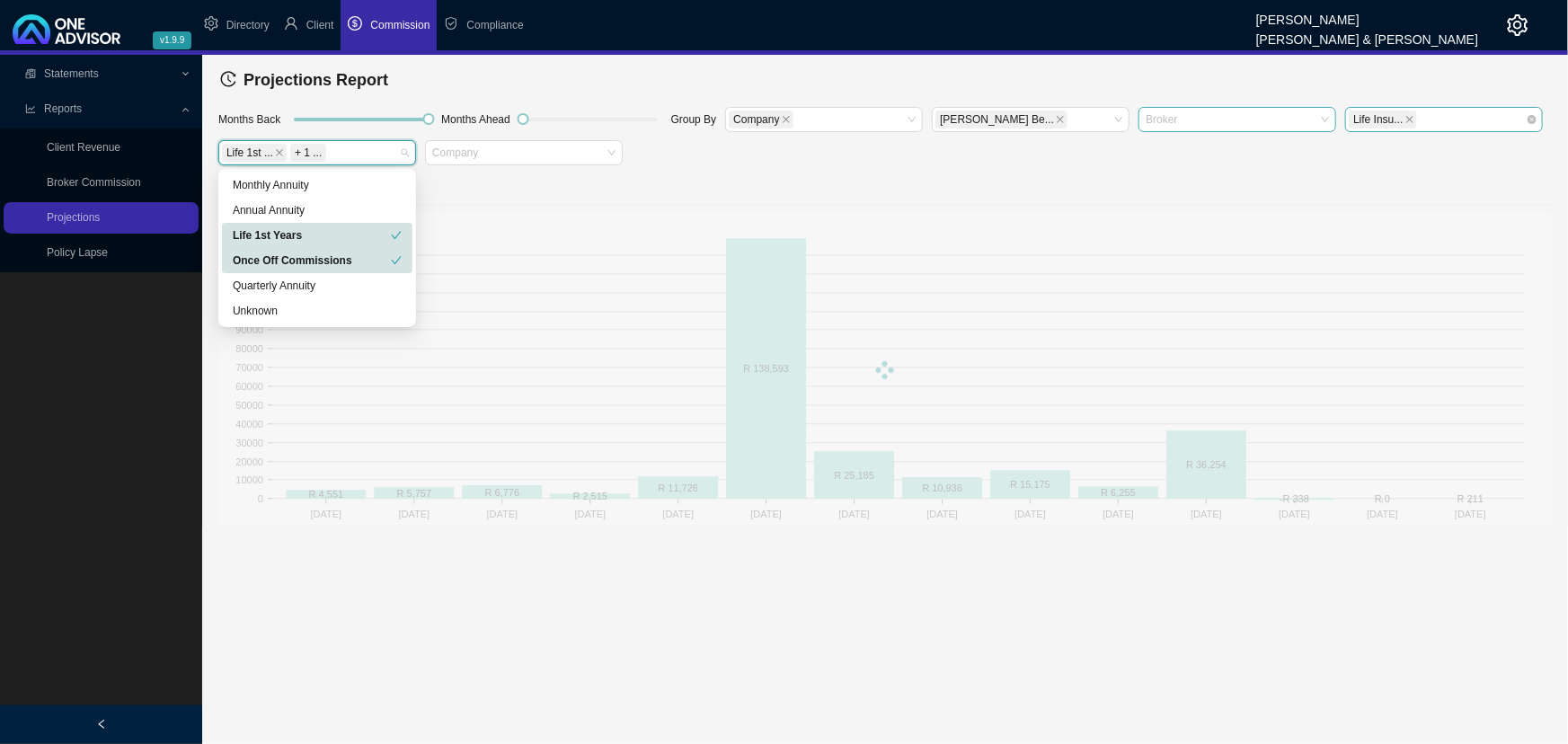
click at [312, 233] on div "Life 1st Years" at bounding box center [311, 235] width 158 height 18
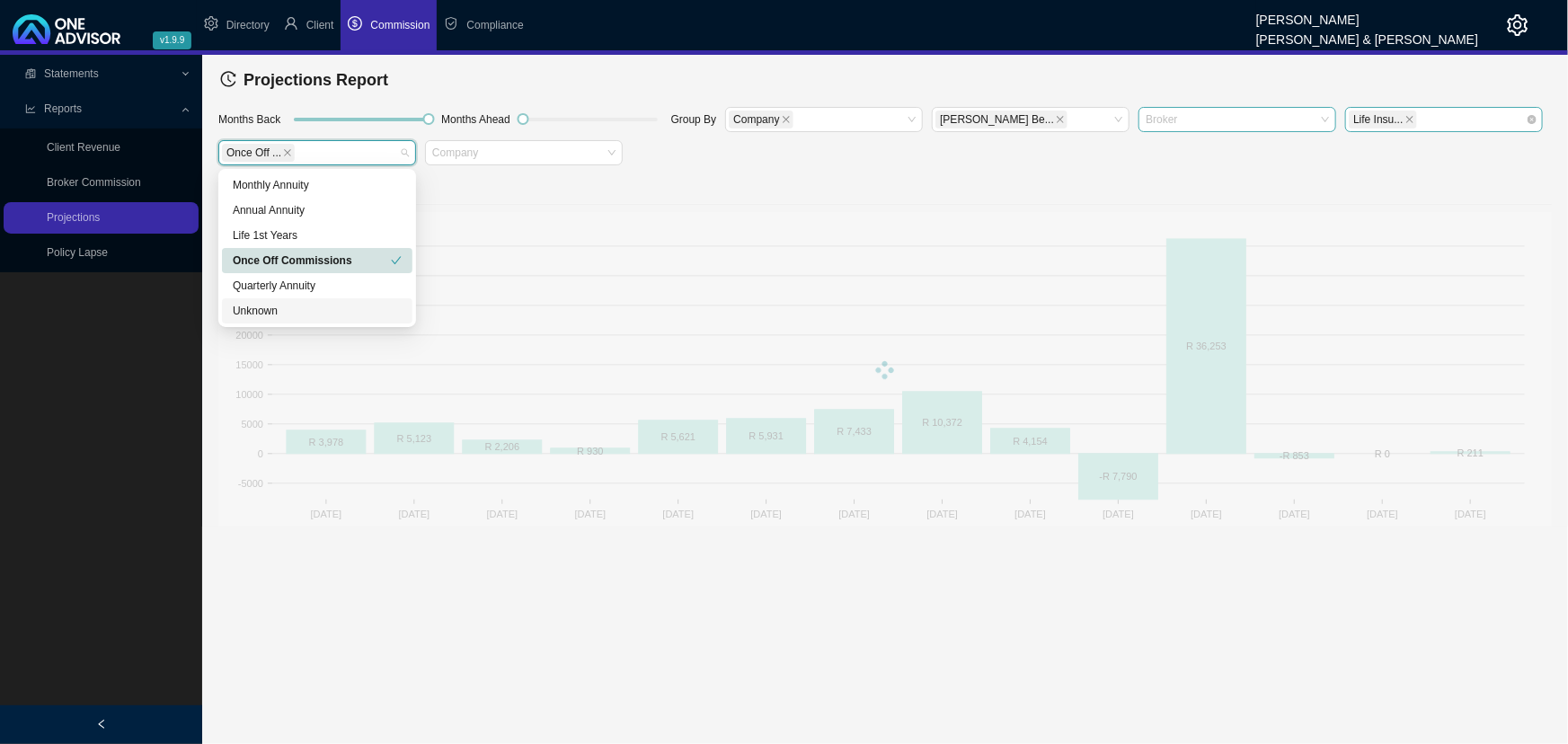
click at [340, 519] on div at bounding box center [885, 369] width 1333 height 314
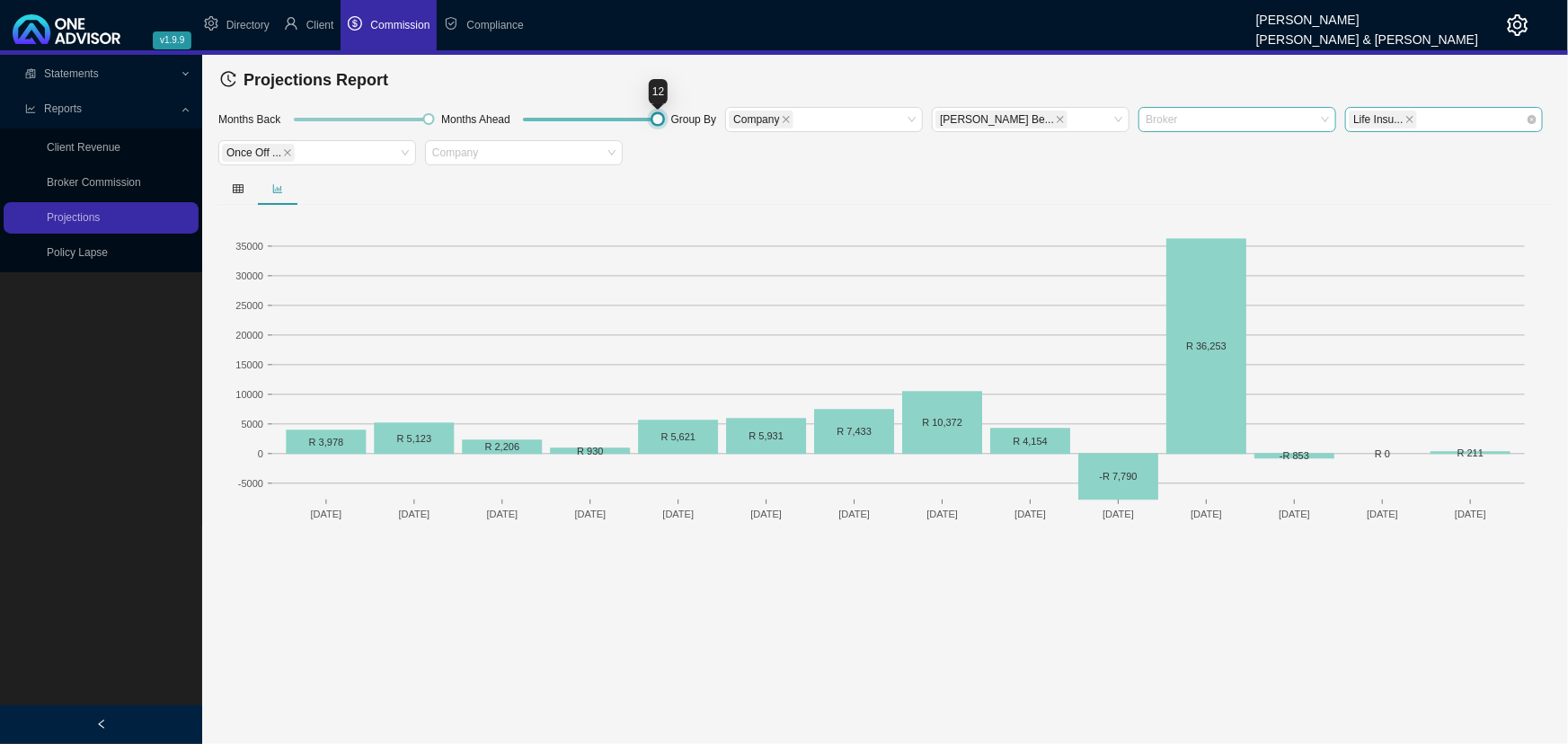
drag, startPoint x: 521, startPoint y: 119, endPoint x: 664, endPoint y: 121, distance: 143.0
click at [662, 121] on div at bounding box center [658, 119] width 8 height 8
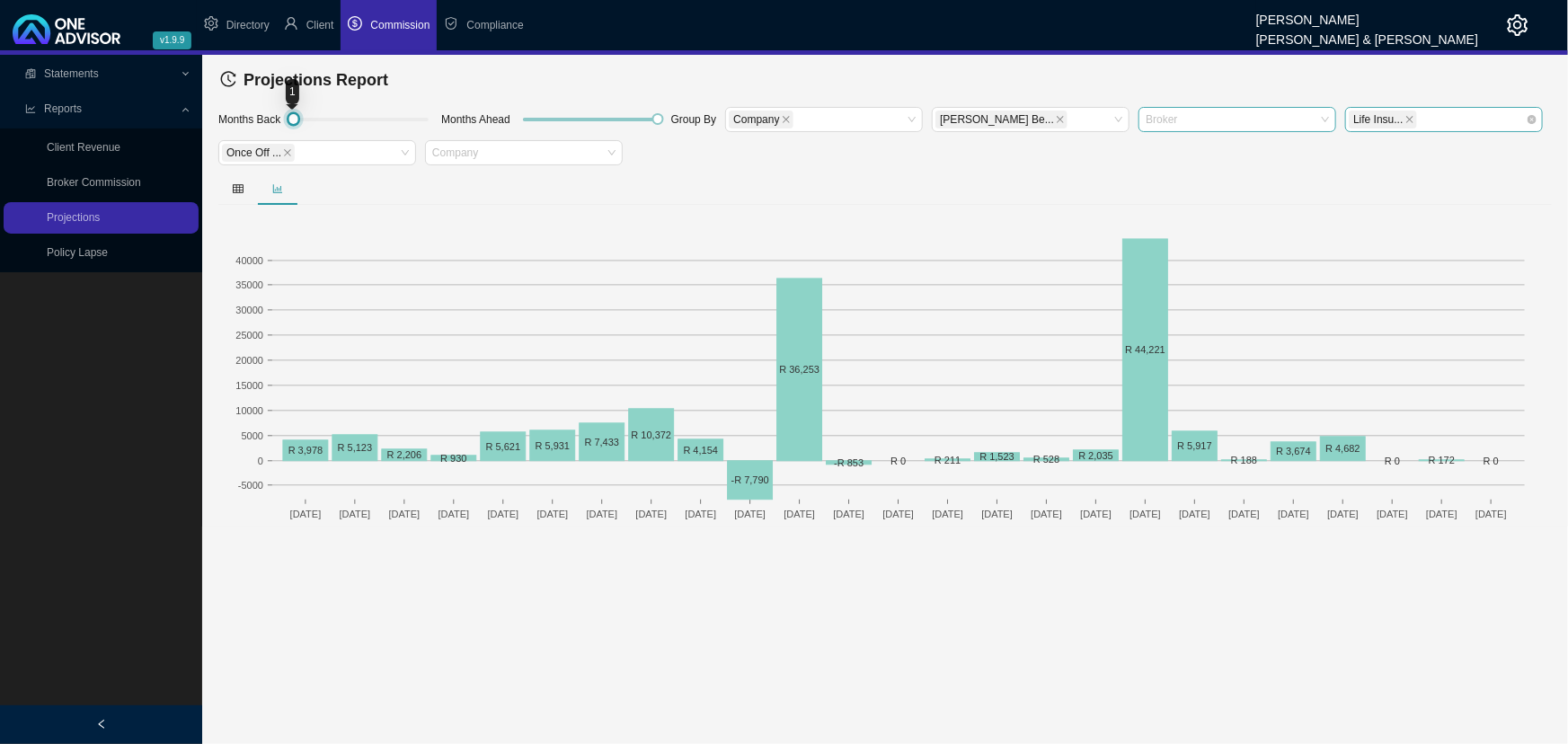
drag, startPoint x: 430, startPoint y: 118, endPoint x: 236, endPoint y: 117, distance: 194.0
click at [236, 117] on div "Months Back Months Ahead Group By Company [PERSON_NAME] Be... Broker Life Insu.…" at bounding box center [884, 139] width 1342 height 68
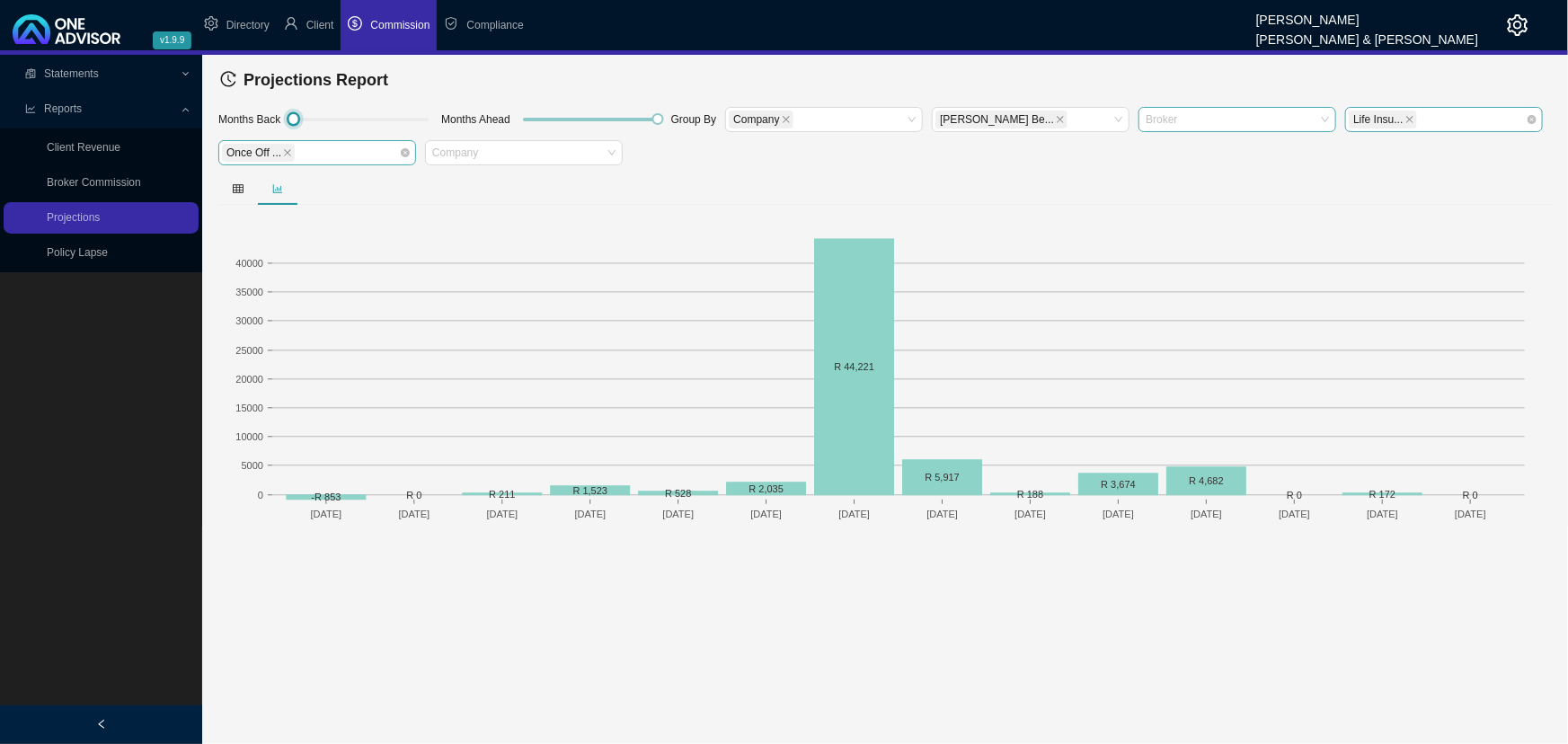
click at [347, 156] on div "Once Off ..." at bounding box center [308, 153] width 173 height 21
click at [304, 213] on div "Annual Annuity" at bounding box center [317, 210] width 169 height 18
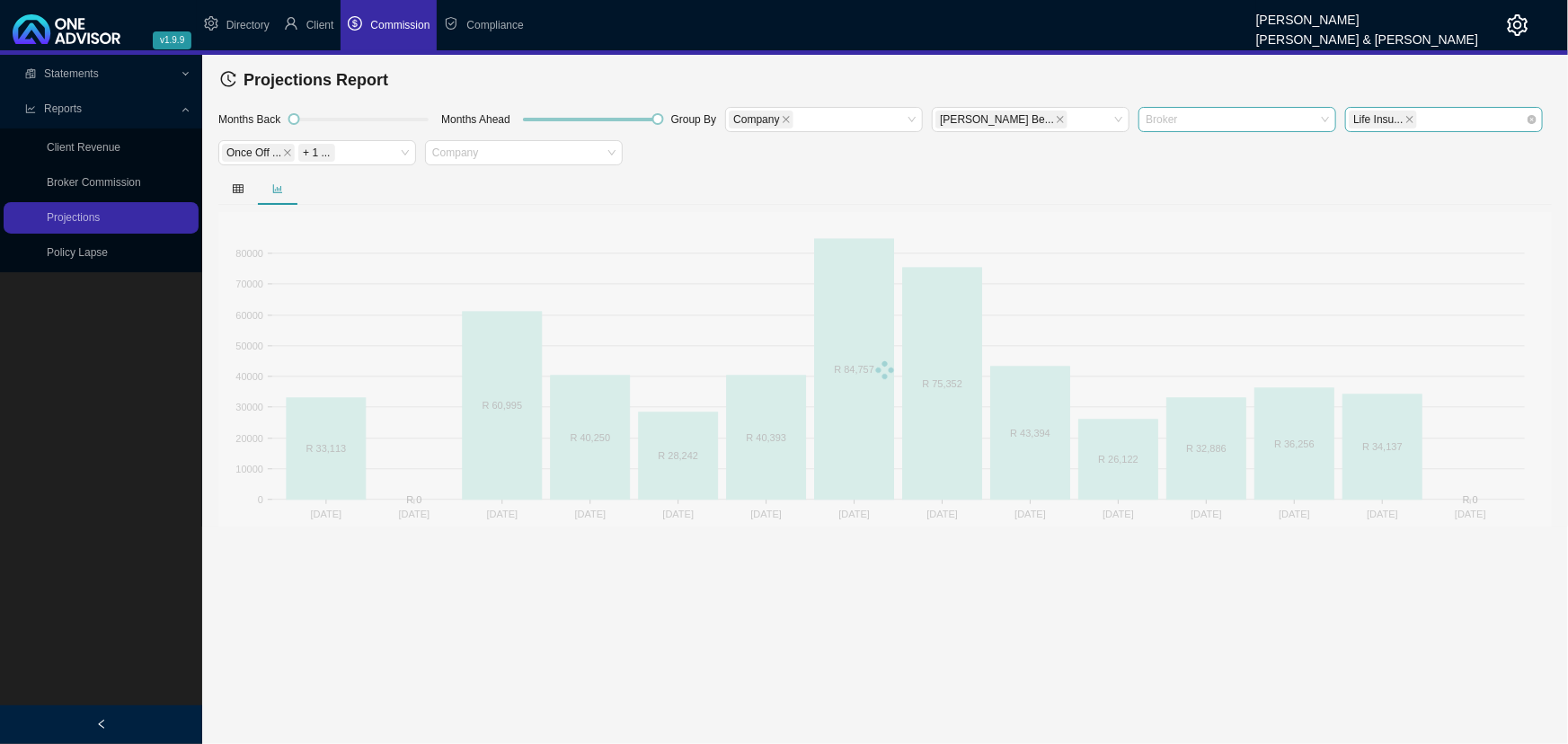
click at [567, 552] on main "Statements Statements Commission Entries Commission Split Rules Bank Statments …" at bounding box center [784, 400] width 1568 height 689
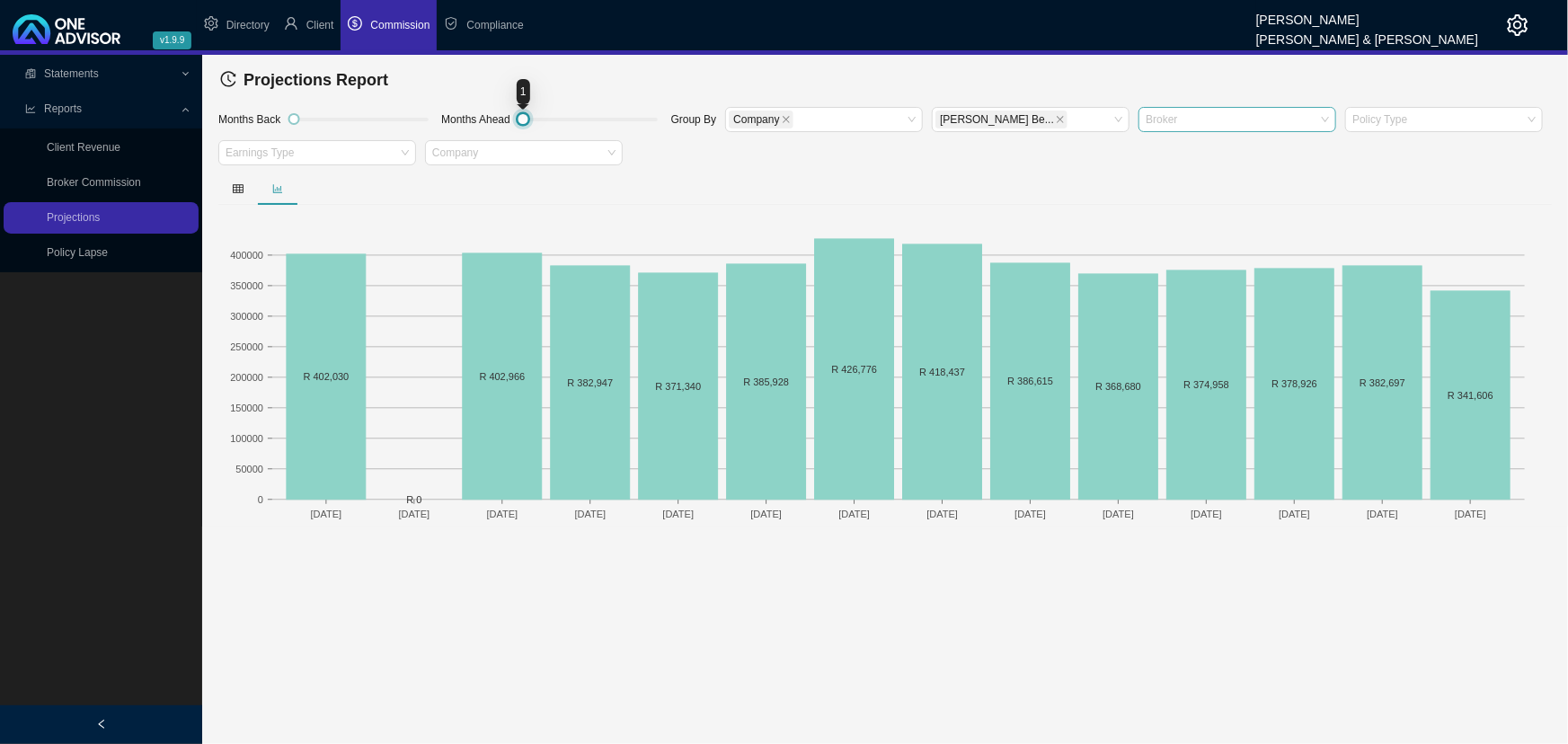
drag, startPoint x: 660, startPoint y: 114, endPoint x: 512, endPoint y: 115, distance: 148.0
click at [512, 115] on div "Months Back Months Ahead Group By Company [PERSON_NAME] Be... Broker Policy Typ…" at bounding box center [884, 139] width 1342 height 68
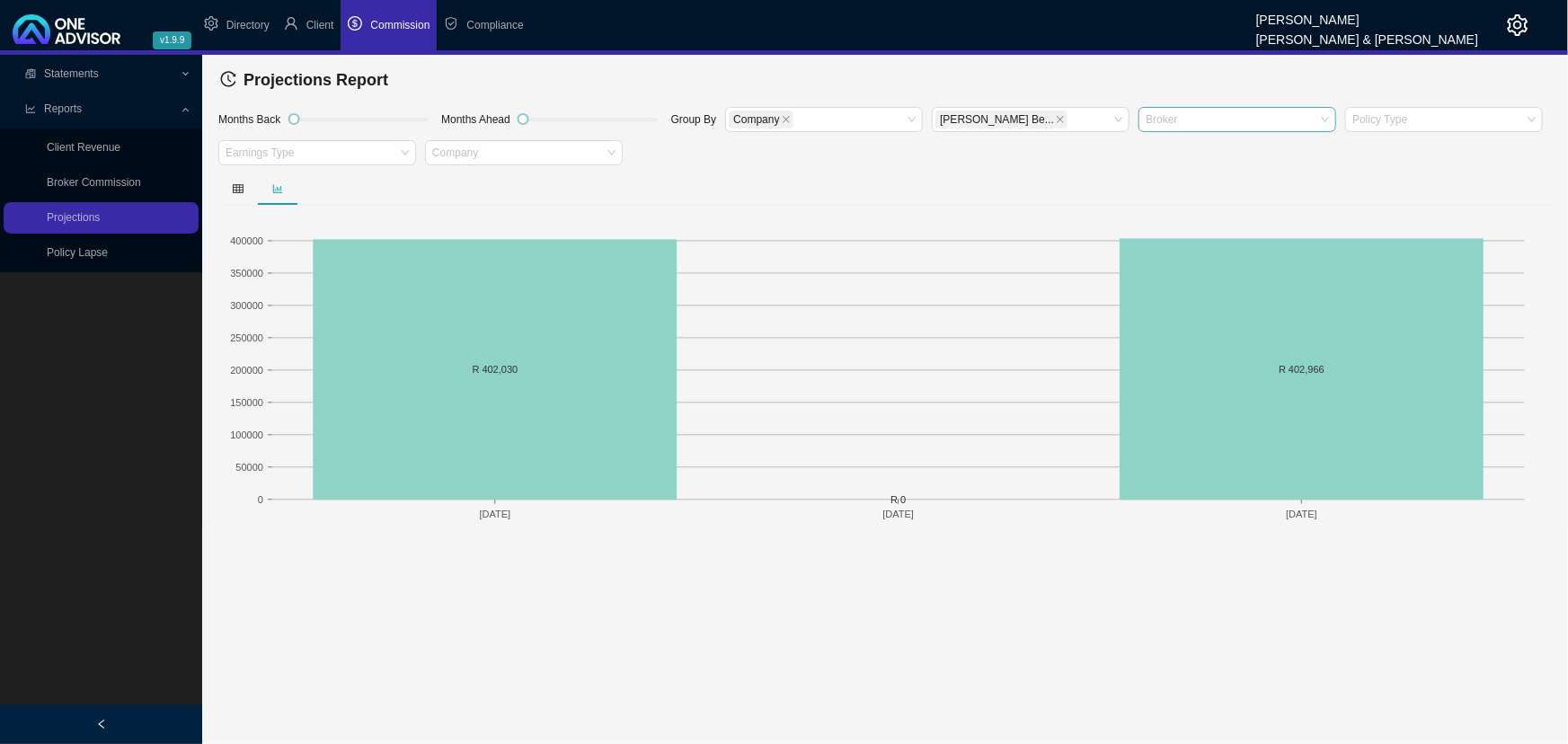
click at [104, 179] on link "Broker Commission" at bounding box center [94, 182] width 95 height 13
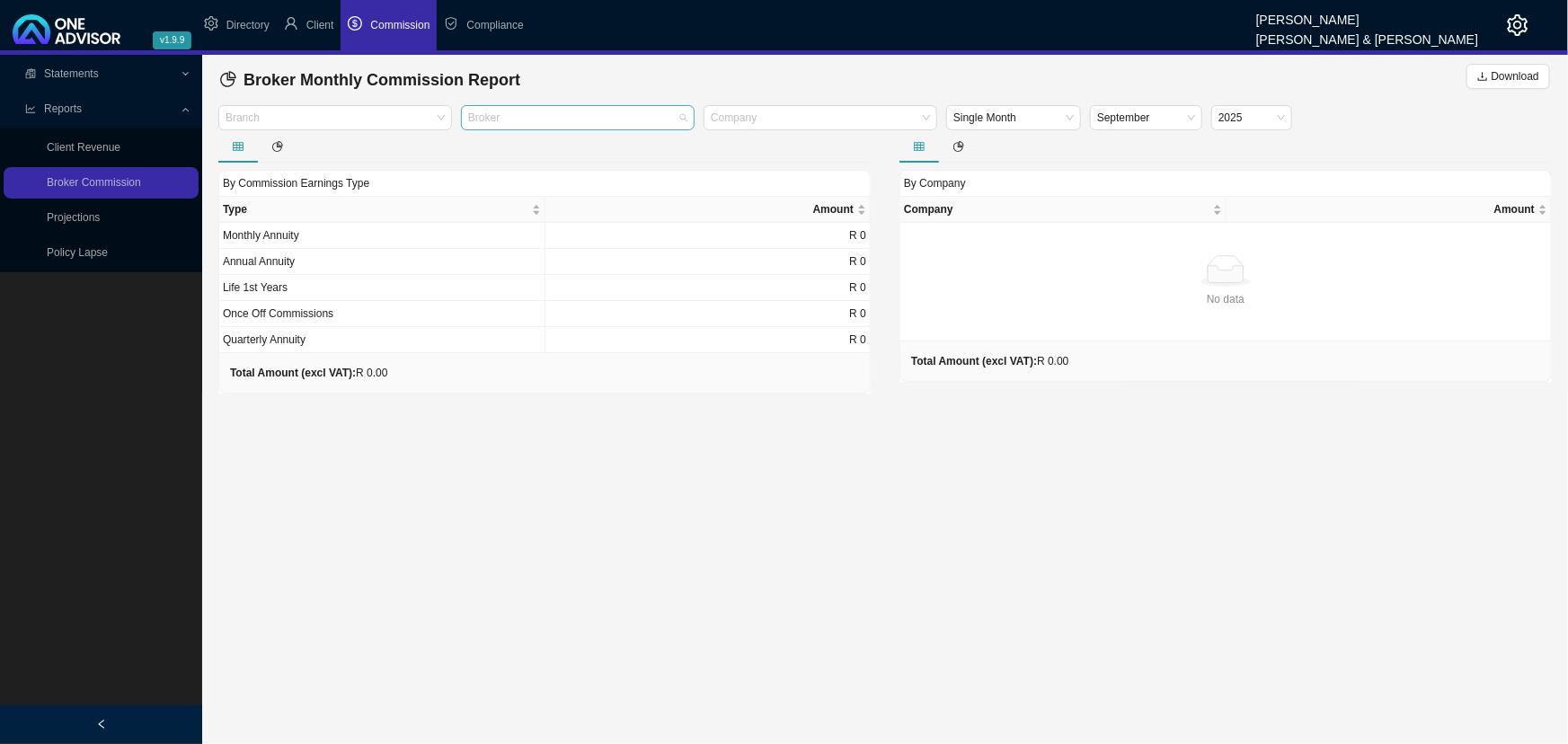
click at [494, 113] on div at bounding box center [569, 118] width 209 height 14
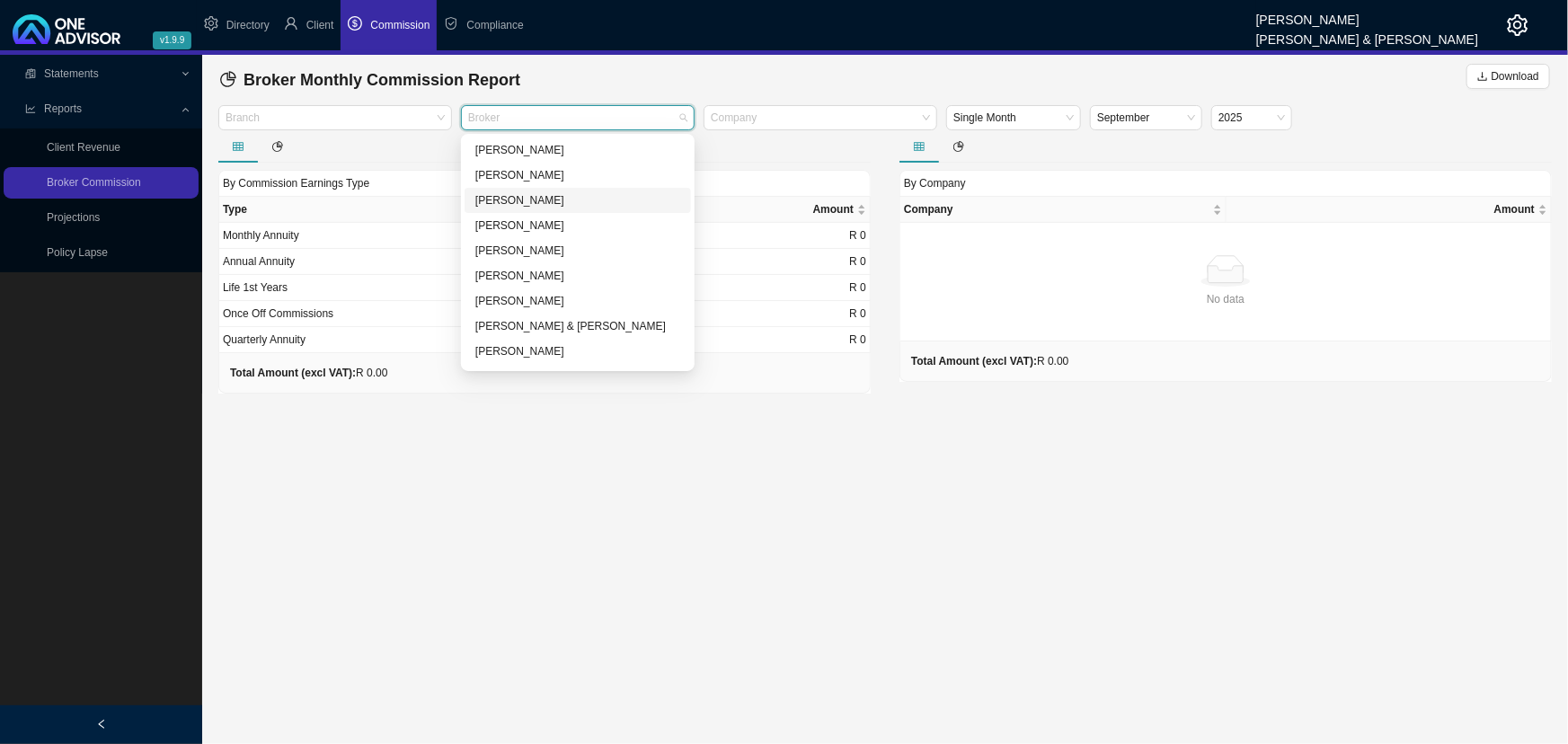
click at [533, 197] on div "[PERSON_NAME]" at bounding box center [577, 200] width 205 height 18
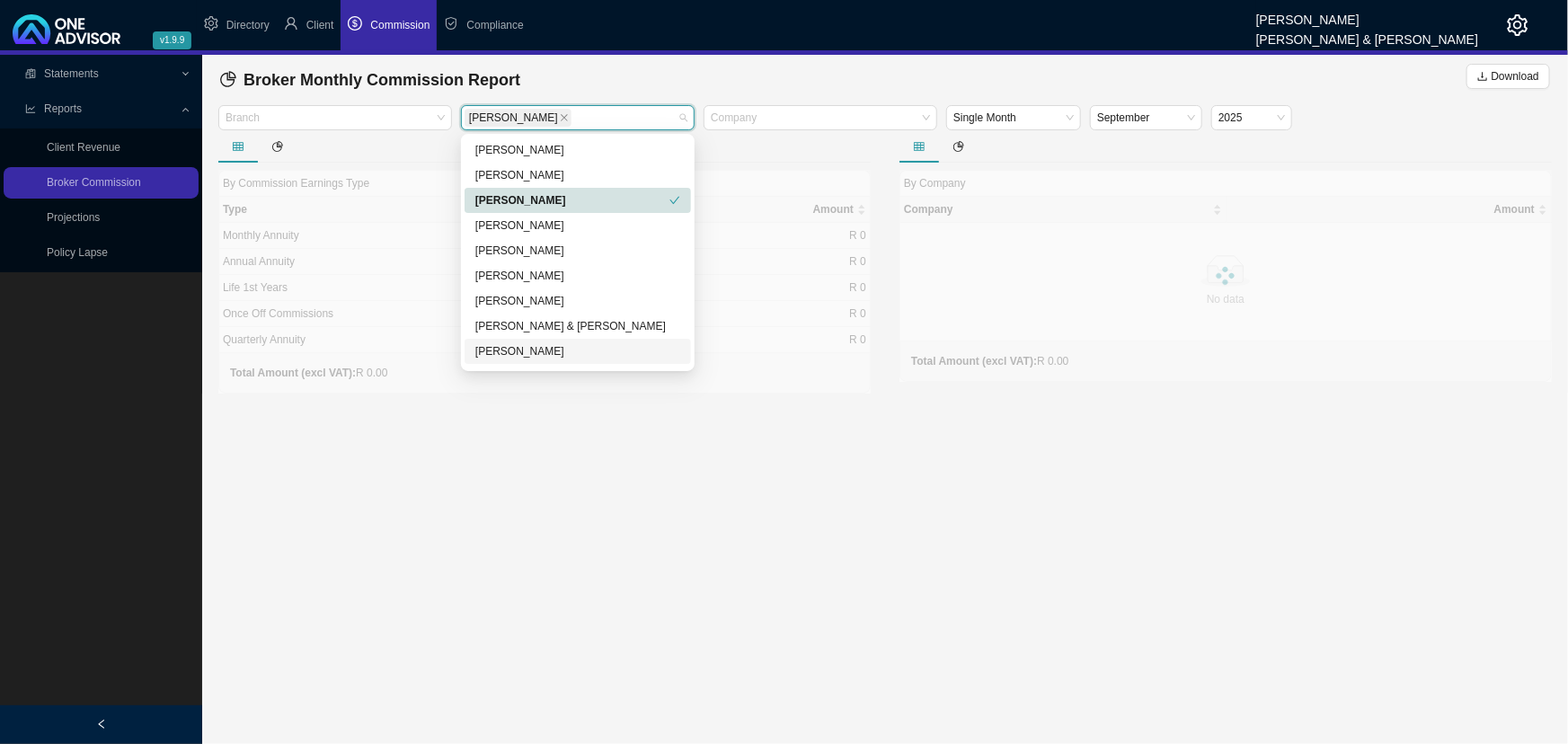
click at [682, 451] on main "Statements Statements Commission Entries Commission Split Rules Bank Statments …" at bounding box center [784, 400] width 1568 height 689
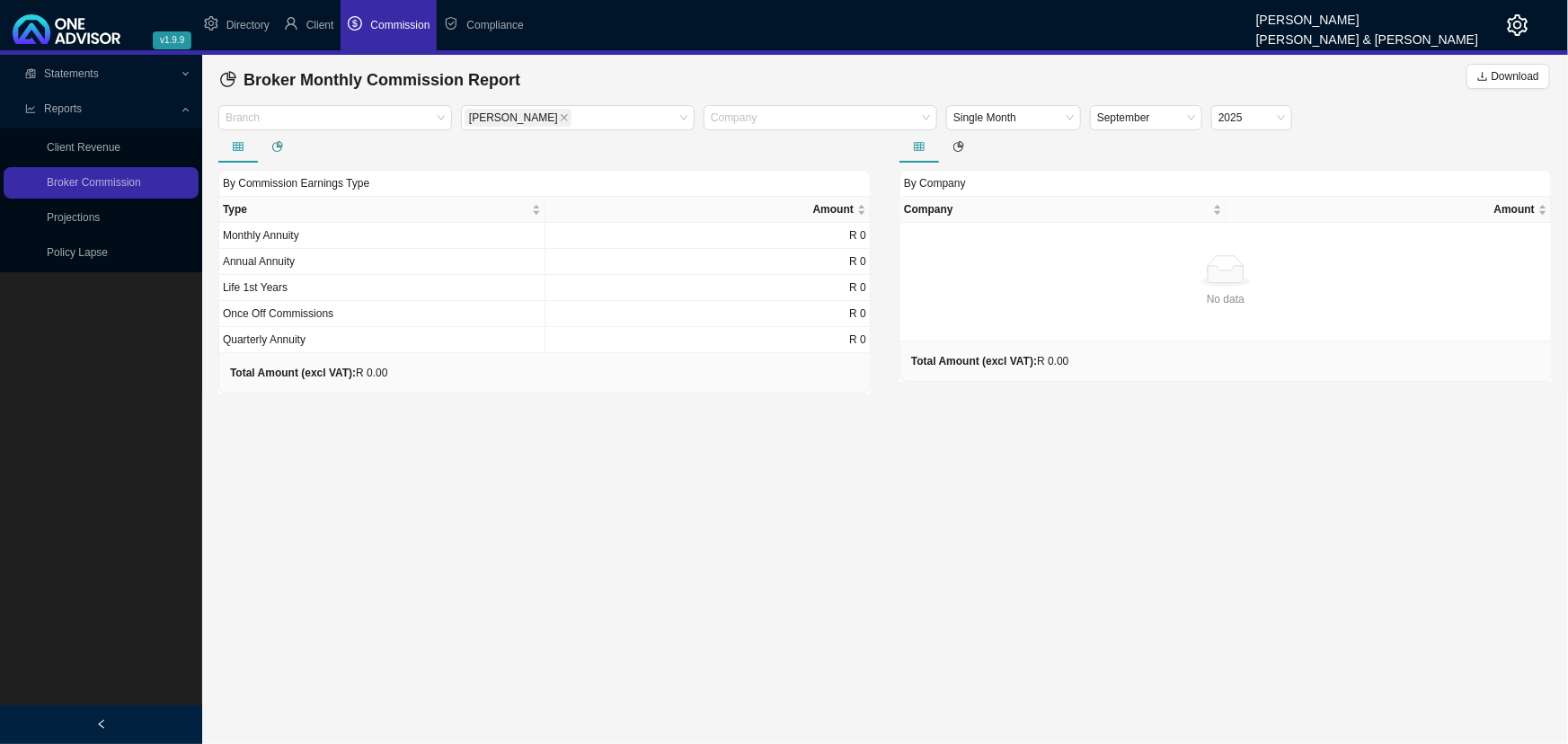
click at [278, 143] on icon "pie-chart" at bounding box center [277, 146] width 11 height 11
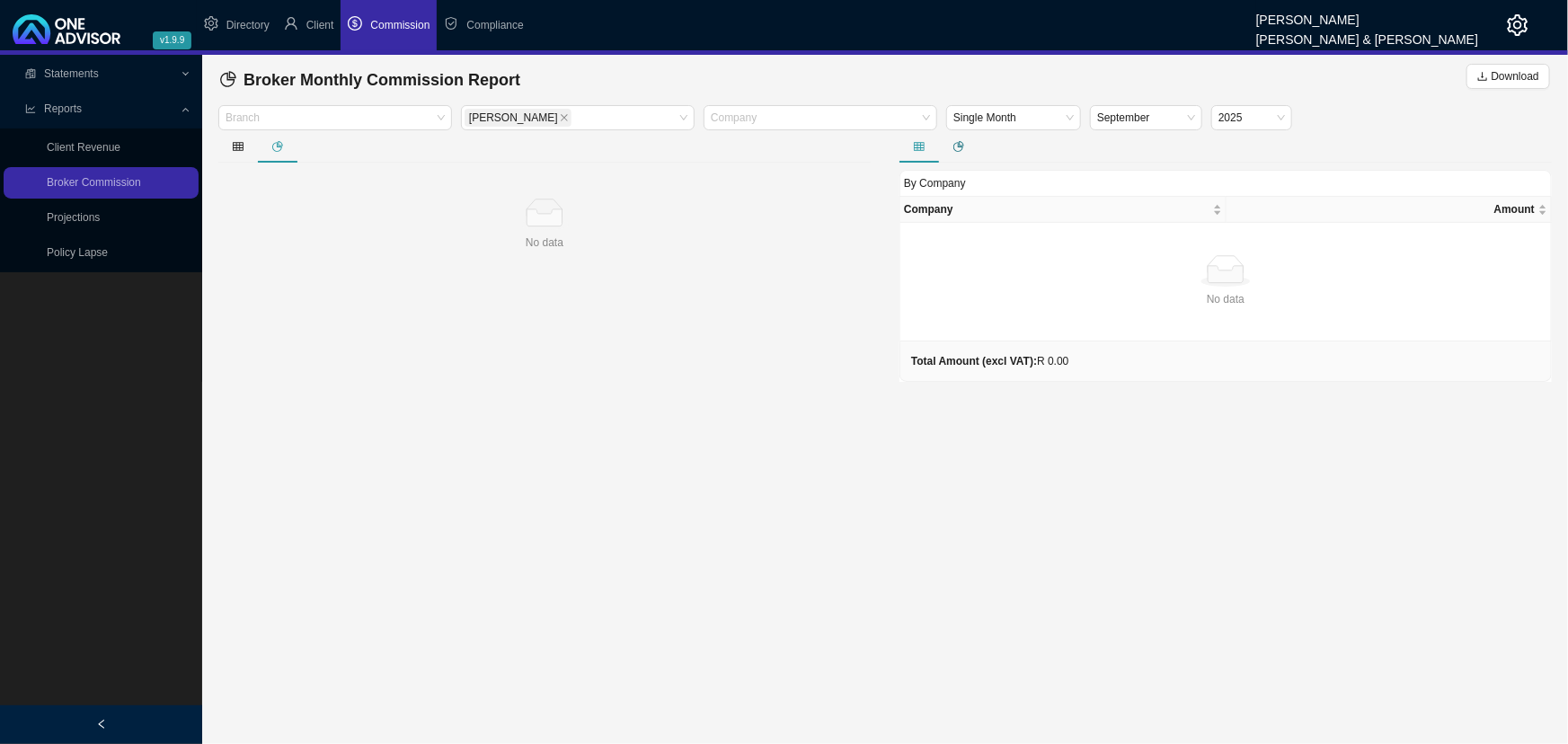
click at [962, 144] on icon "pie-chart" at bounding box center [958, 146] width 11 height 11
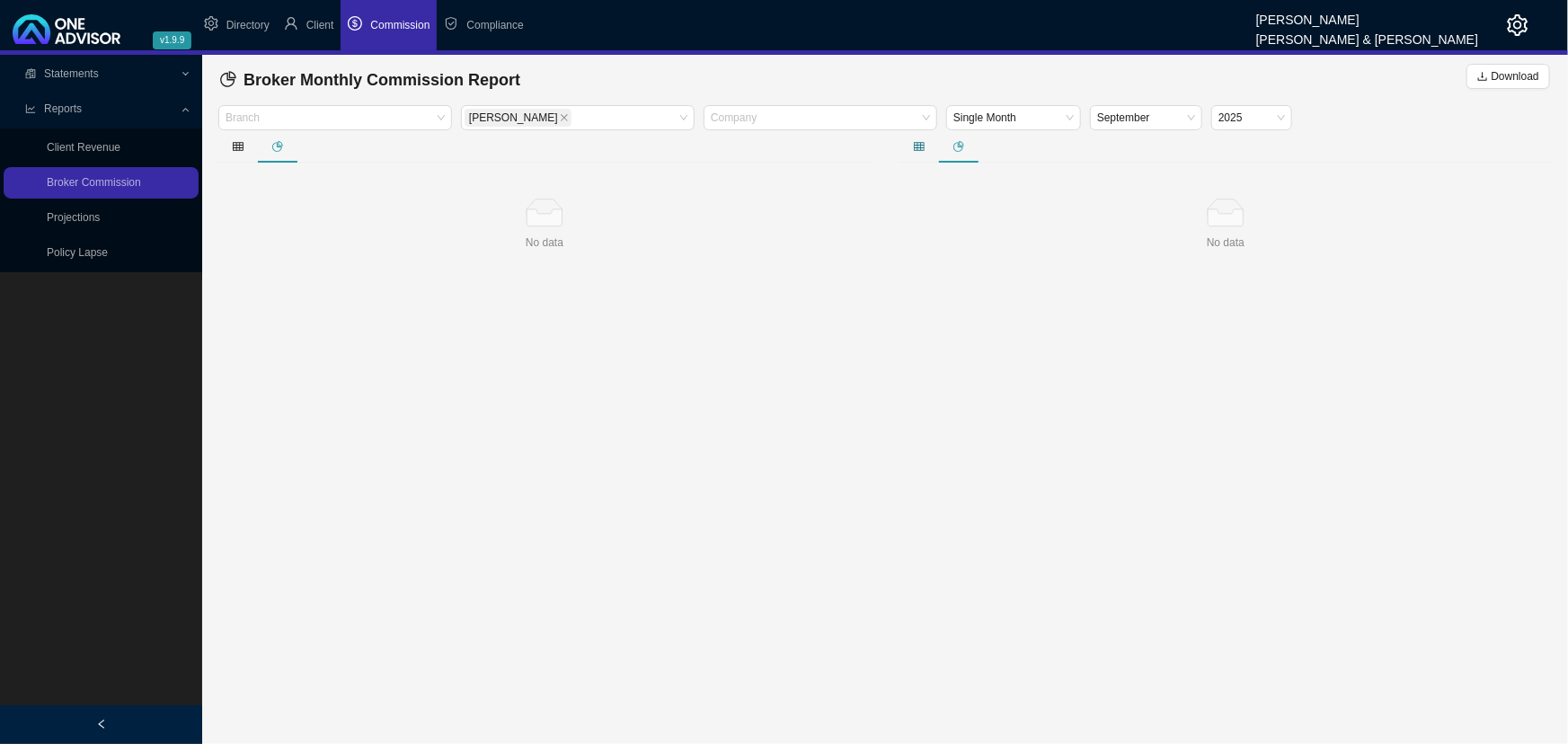
click at [915, 143] on icon "table" at bounding box center [918, 146] width 11 height 8
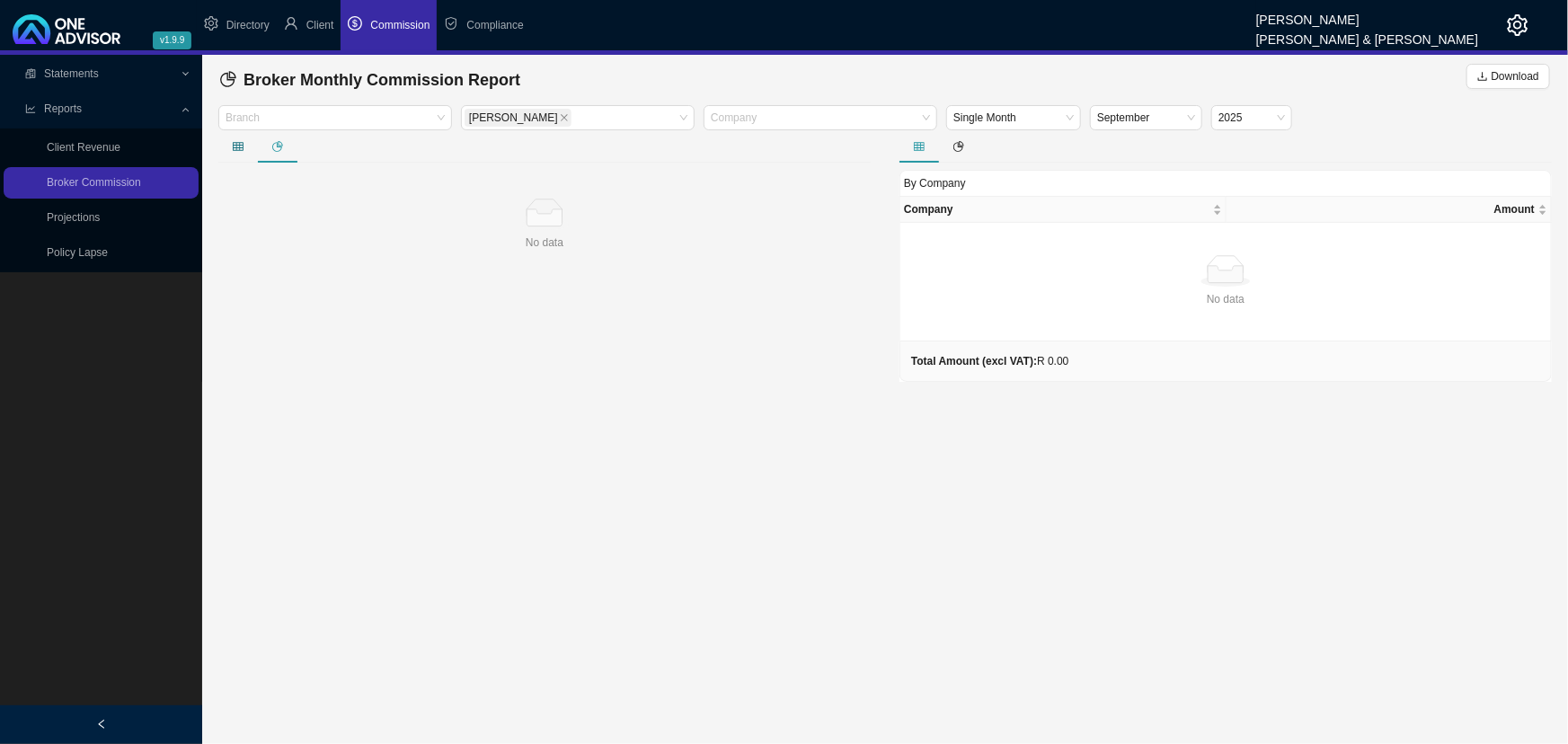
drag, startPoint x: 235, startPoint y: 143, endPoint x: 359, endPoint y: 138, distance: 124.1
click at [236, 143] on icon "table" at bounding box center [238, 146] width 11 height 8
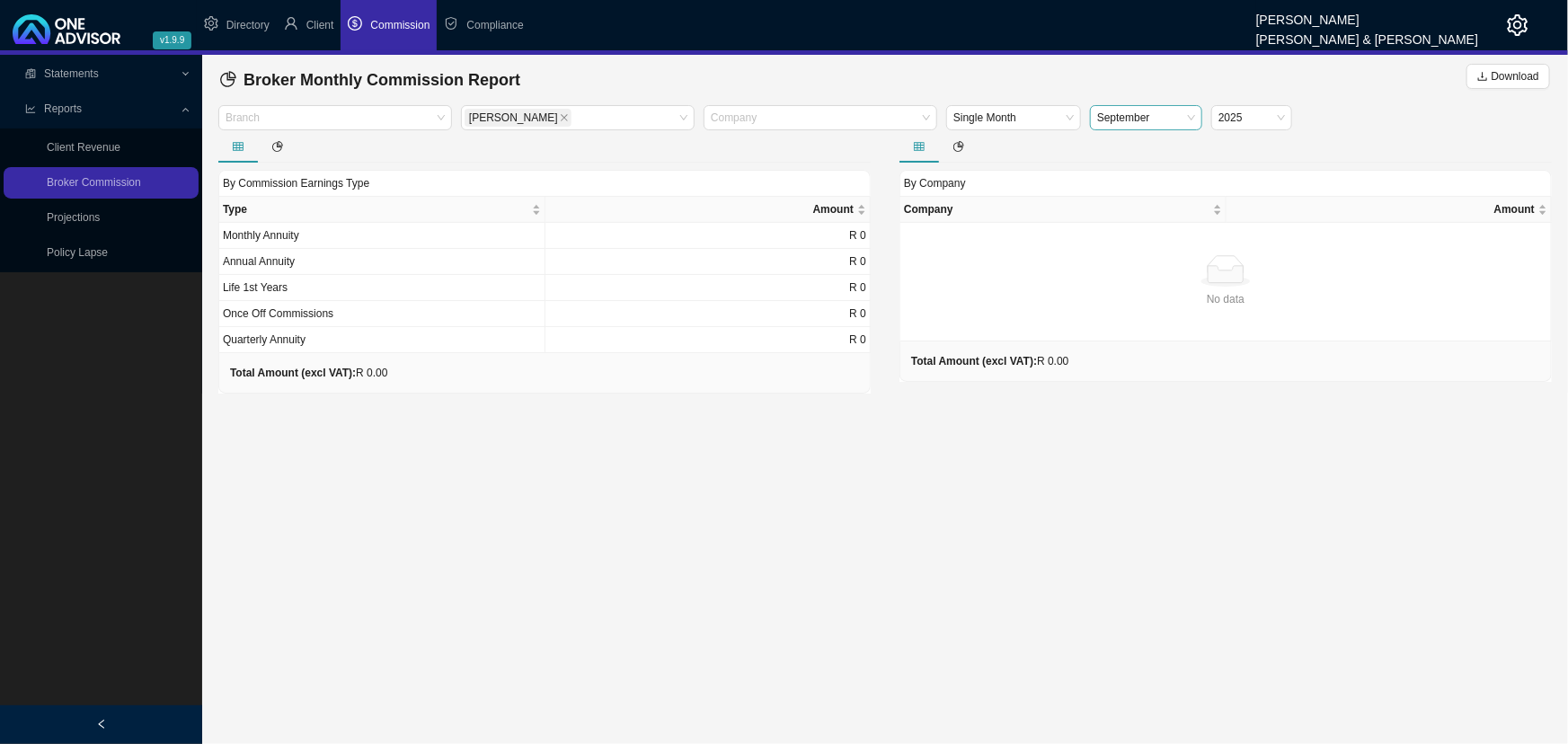
click at [1136, 117] on span "September" at bounding box center [1145, 118] width 98 height 23
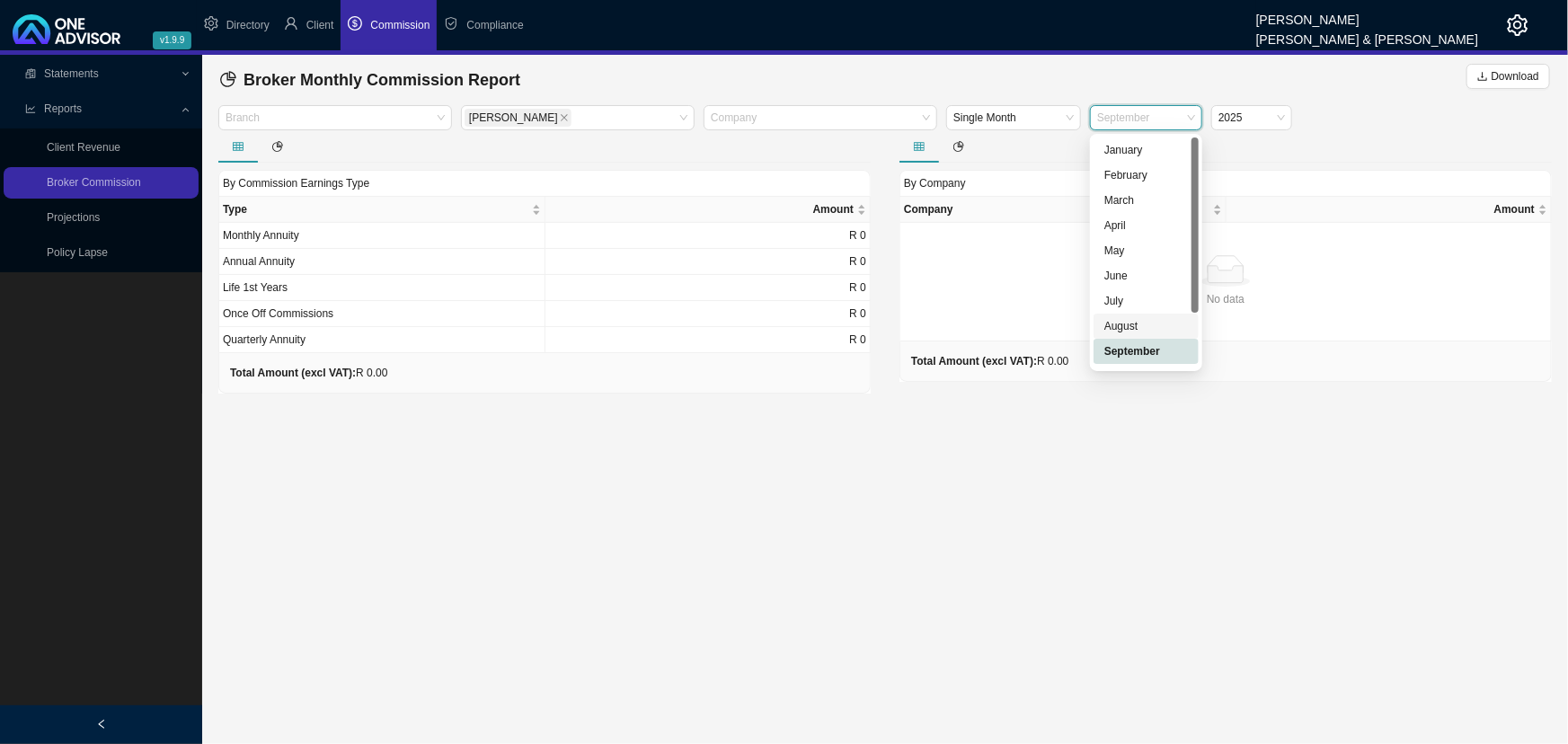
click at [1136, 323] on div "August" at bounding box center [1145, 326] width 83 height 18
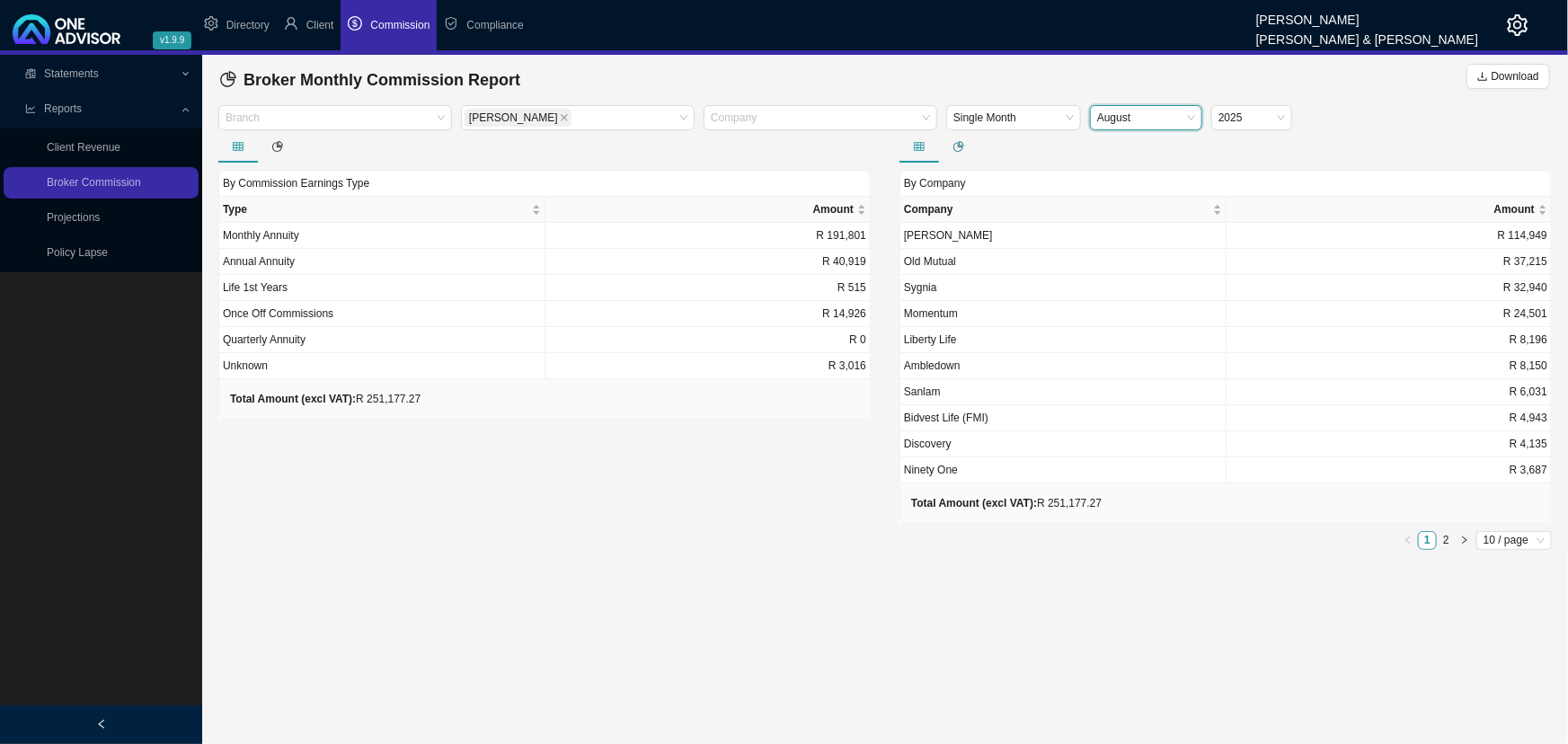
click at [957, 147] on icon "pie-chart" at bounding box center [958, 146] width 11 height 11
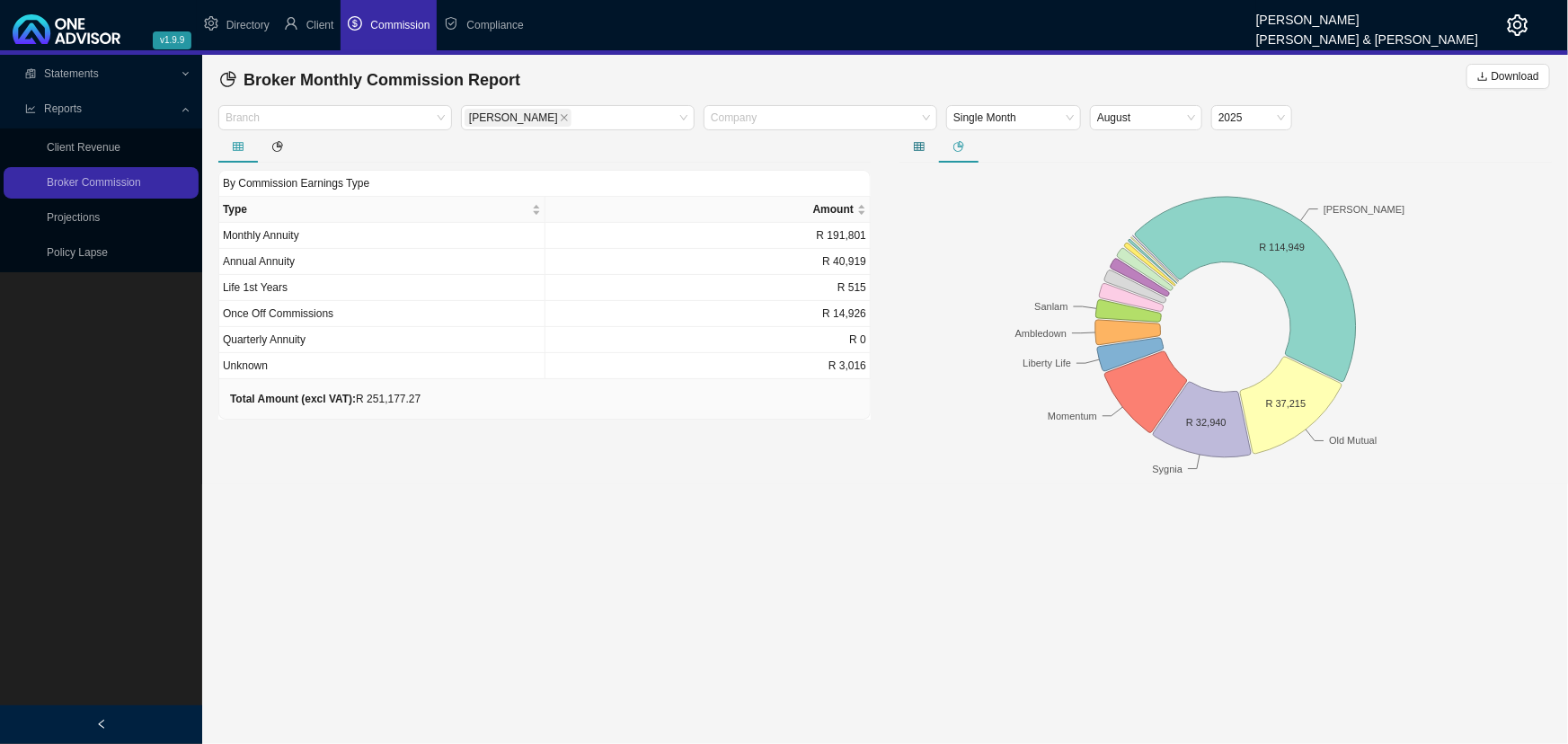
click at [917, 144] on icon "table" at bounding box center [918, 146] width 11 height 11
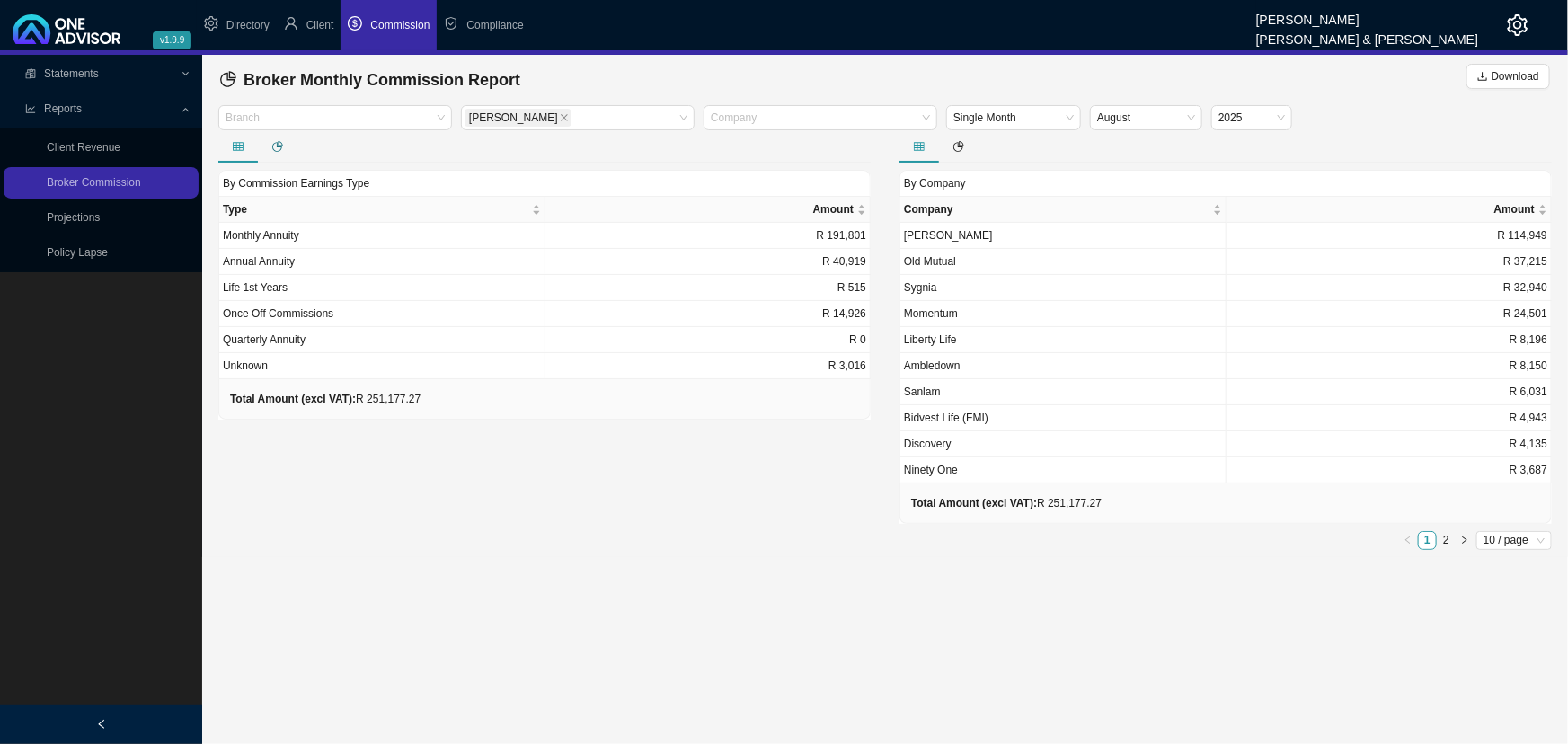
click at [276, 139] on div at bounding box center [278, 146] width 40 height 18
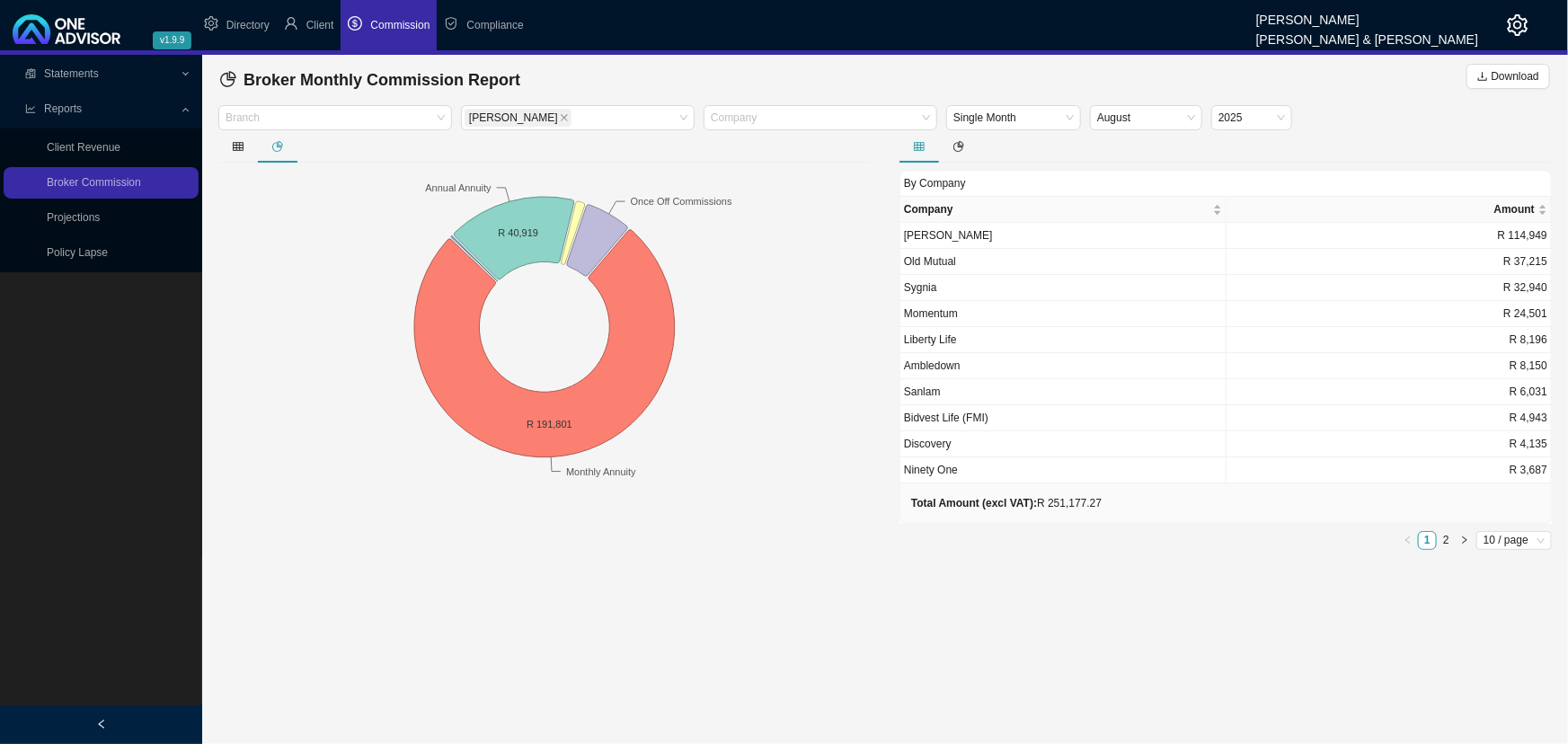
click at [280, 144] on icon "pie-chart" at bounding box center [277, 146] width 11 height 11
click at [233, 143] on icon "table" at bounding box center [238, 146] width 11 height 11
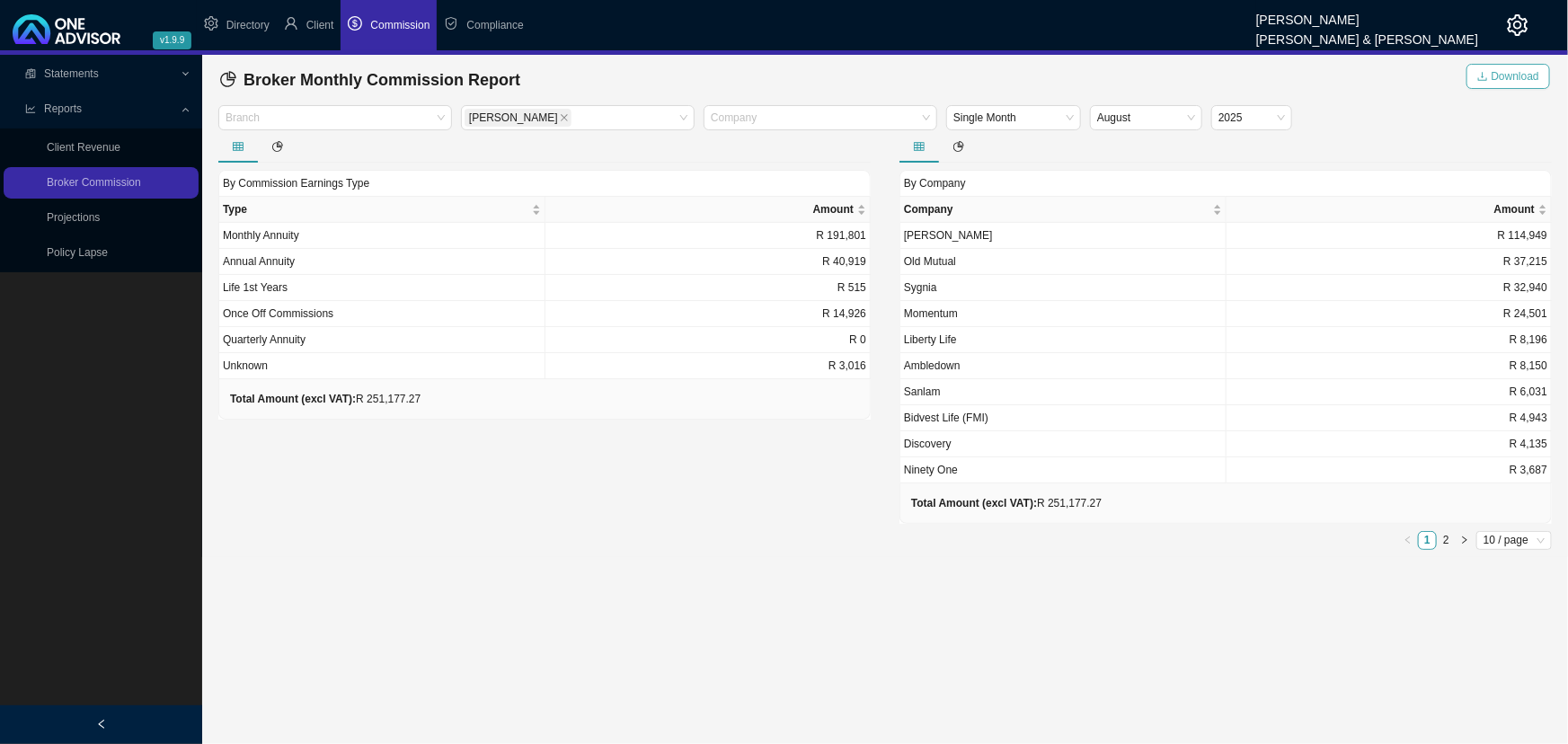
click at [1136, 70] on span "Download" at bounding box center [1515, 76] width 47 height 18
click at [535, 552] on main "Statements Statements Commission Entries Commission Split Rules Bank Statments …" at bounding box center [784, 400] width 1568 height 689
click at [85, 72] on span "Statements" at bounding box center [72, 74] width 55 height 13
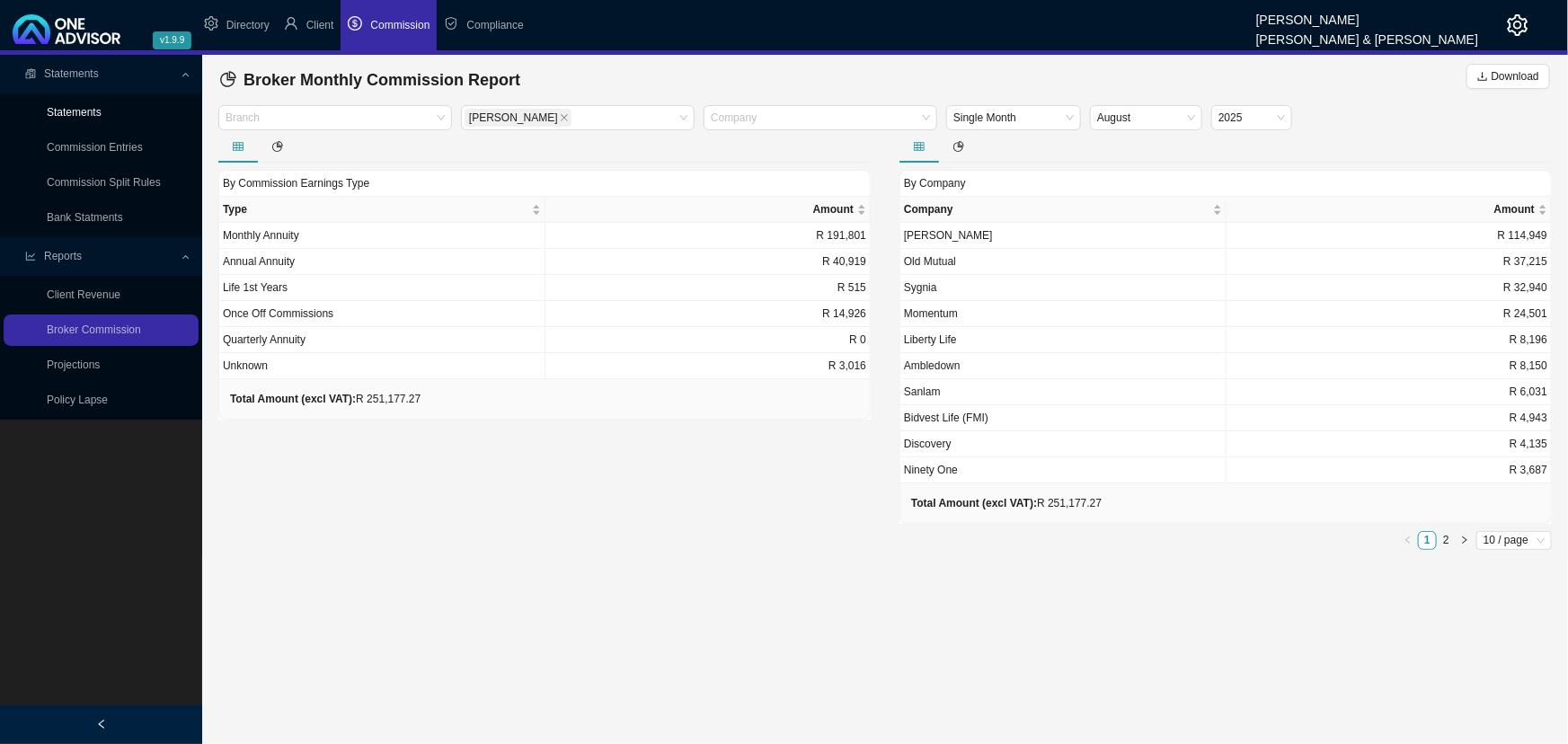
click at [90, 109] on link "Statements" at bounding box center [74, 112] width 55 height 13
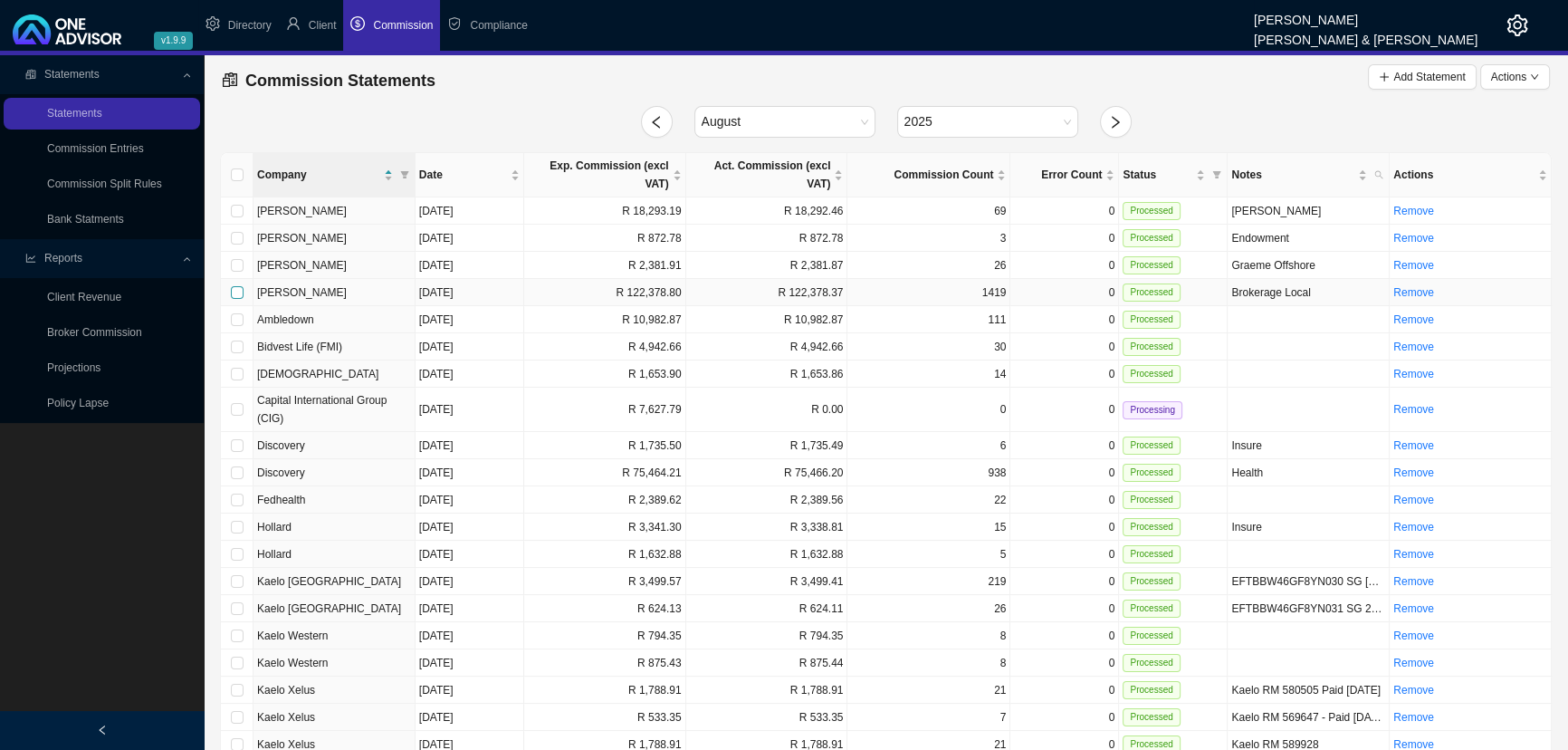
click at [236, 286] on input "checkbox" at bounding box center [237, 292] width 13 height 13
checkbox input "true"
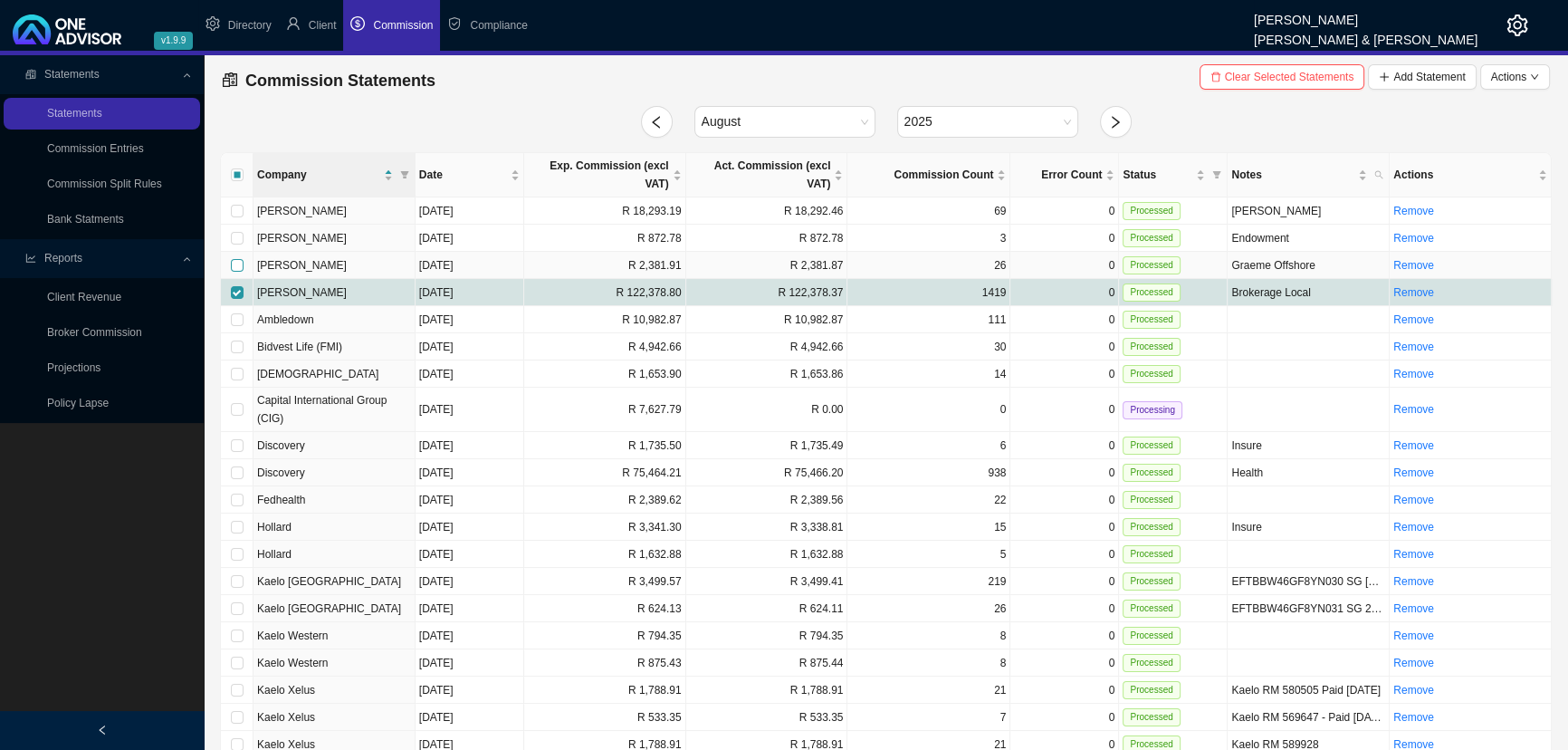
click at [236, 259] on input "checkbox" at bounding box center [237, 265] width 13 height 13
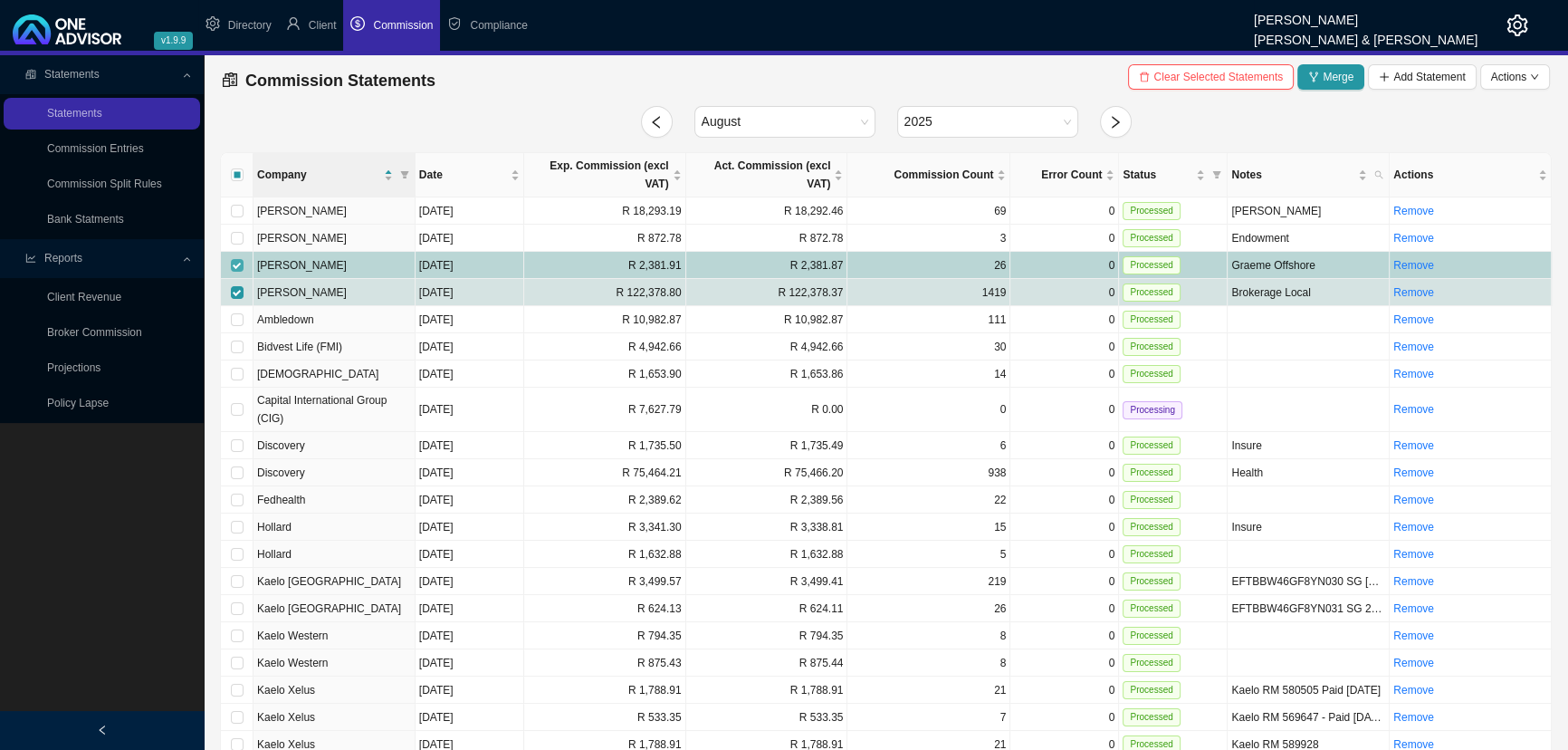
click at [234, 259] on input "checkbox" at bounding box center [237, 265] width 13 height 13
checkbox input "false"
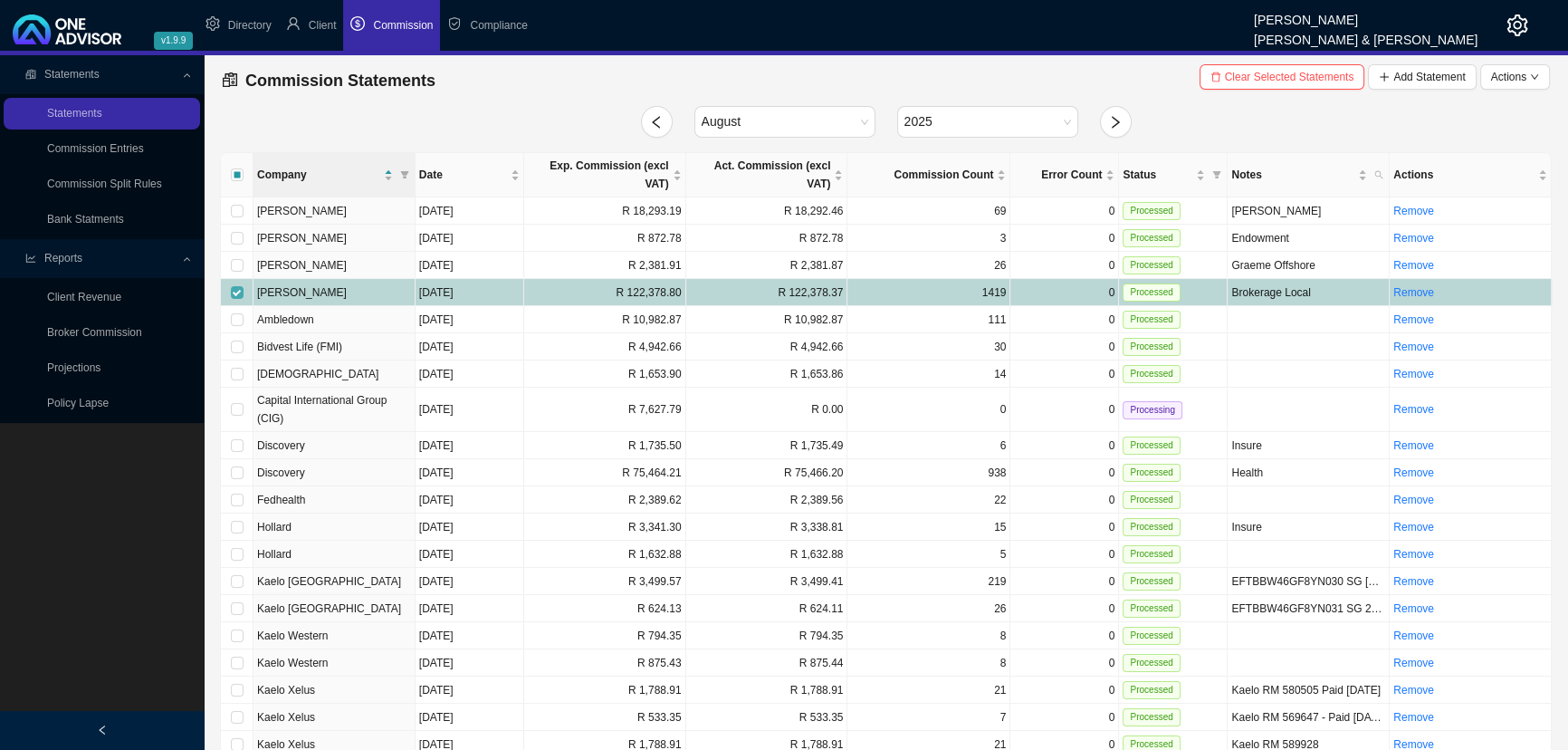
click at [236, 286] on input "checkbox" at bounding box center [237, 292] width 13 height 13
checkbox input "false"
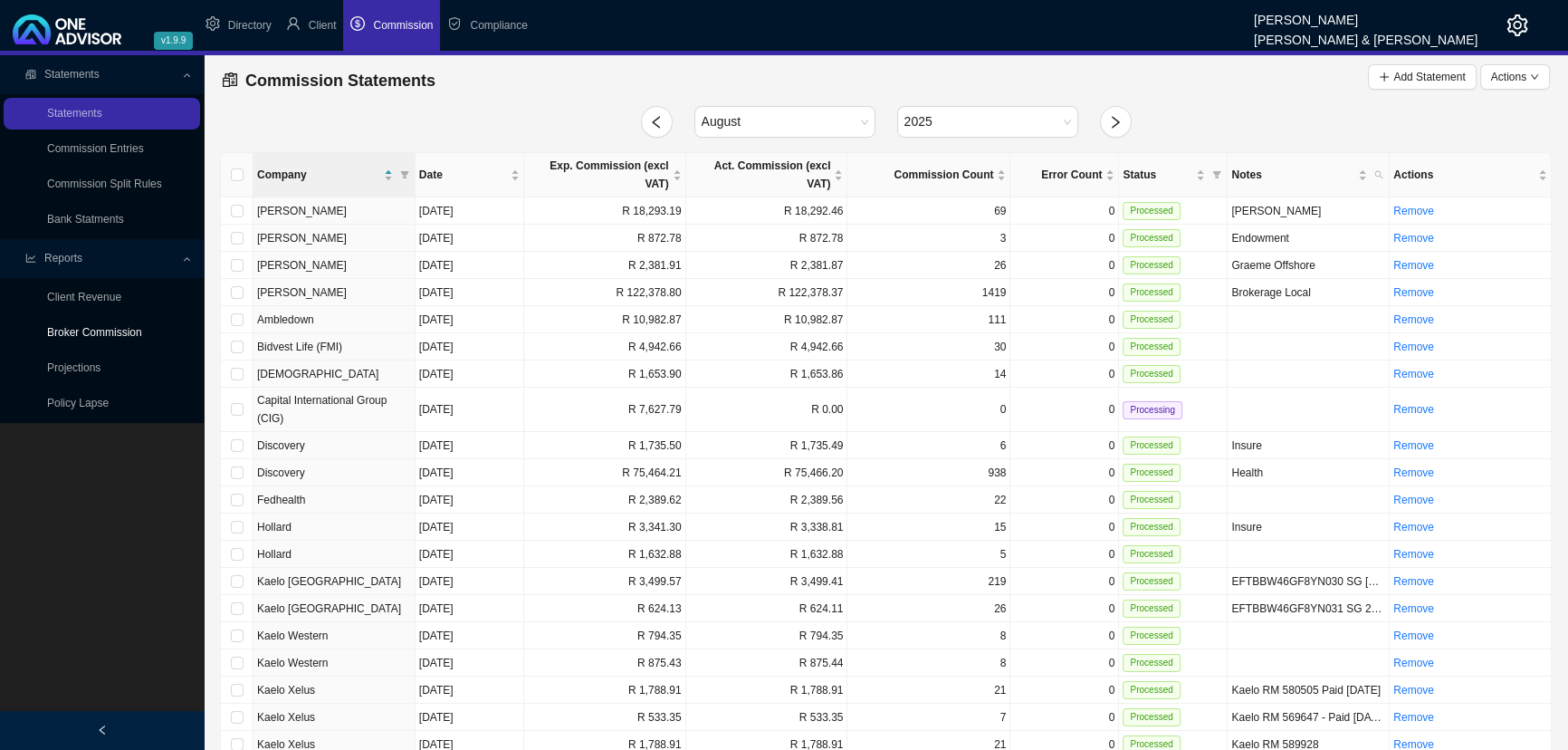
click at [93, 330] on link "Broker Commission" at bounding box center [95, 332] width 96 height 13
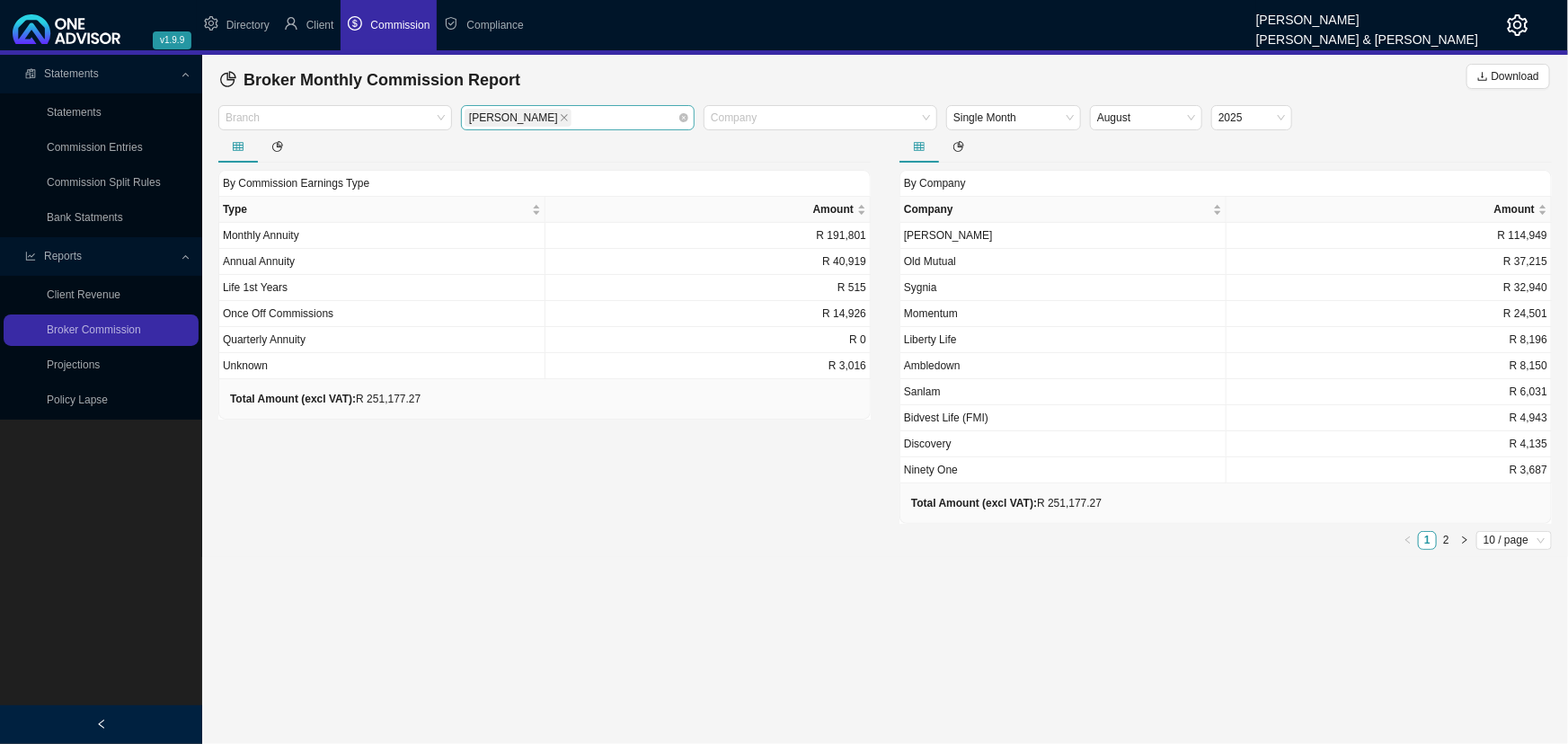
click at [593, 114] on div "[PERSON_NAME]" at bounding box center [569, 118] width 209 height 21
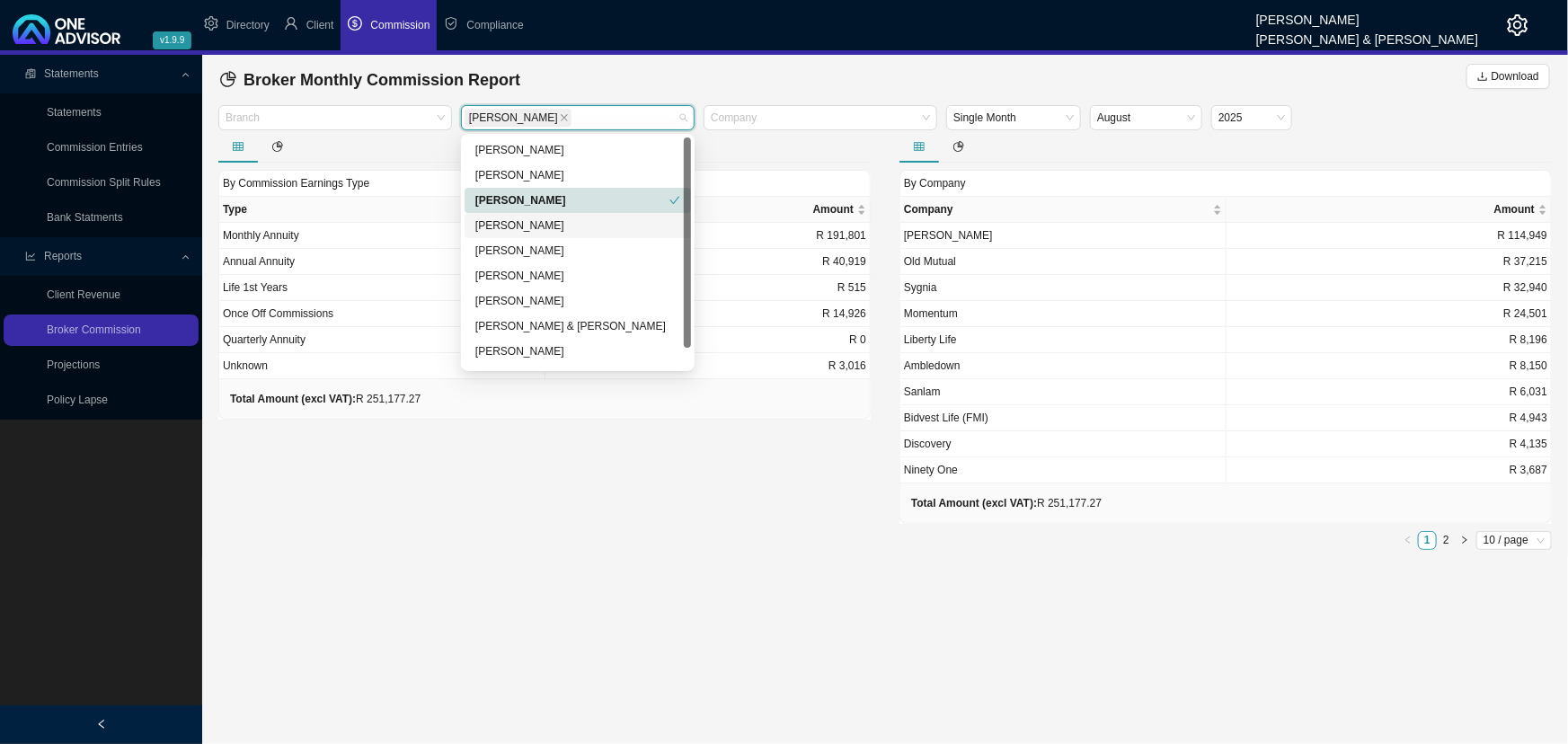
click at [561, 221] on div "[PERSON_NAME]" at bounding box center [577, 225] width 205 height 18
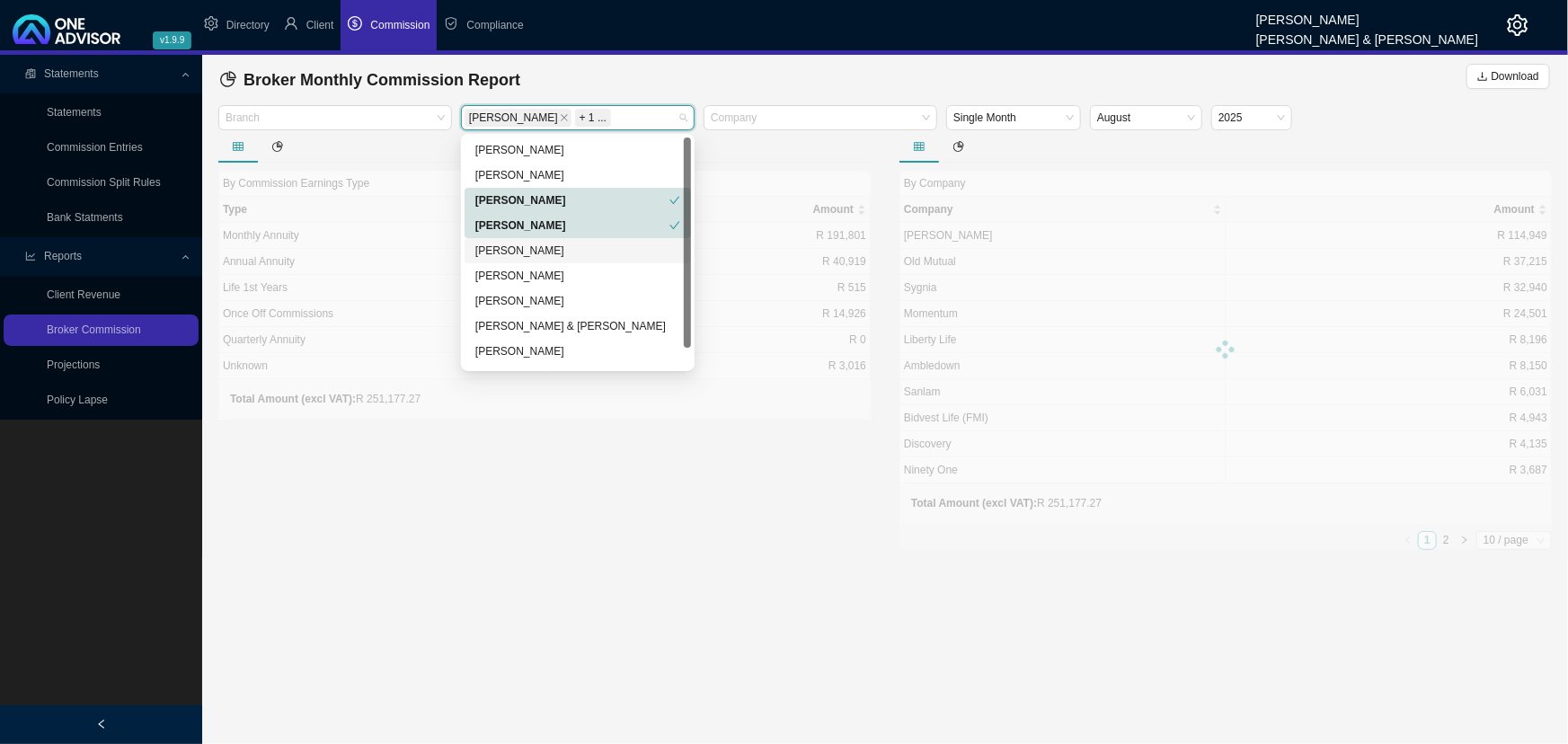
click at [565, 247] on div "[PERSON_NAME]" at bounding box center [577, 251] width 205 height 18
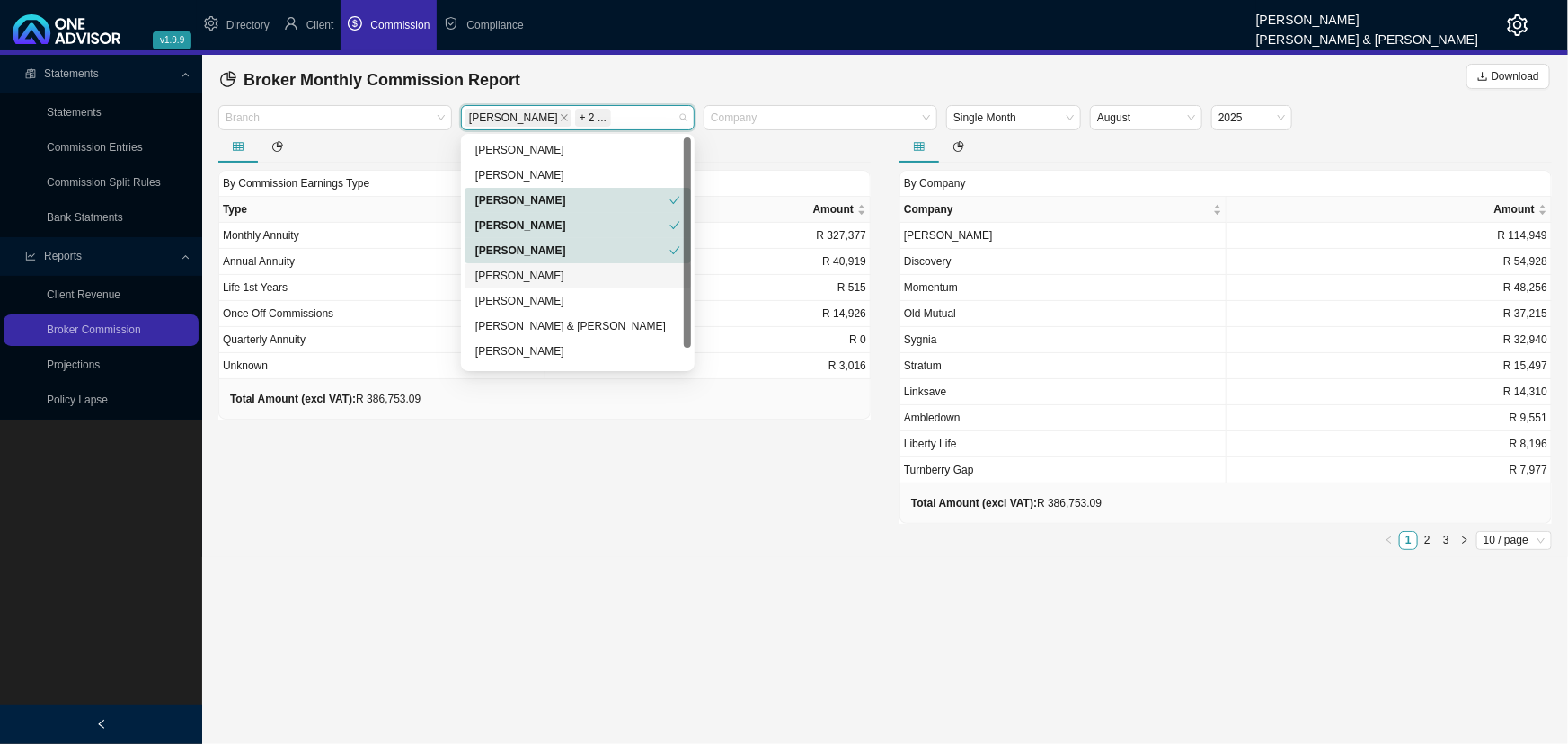
click at [557, 271] on div "[PERSON_NAME]" at bounding box center [577, 276] width 205 height 18
click at [515, 505] on div "By Commission Earnings Type Type Amount Monthly Annuity R 327,377 Annual Annuit…" at bounding box center [545, 343] width 681 height 427
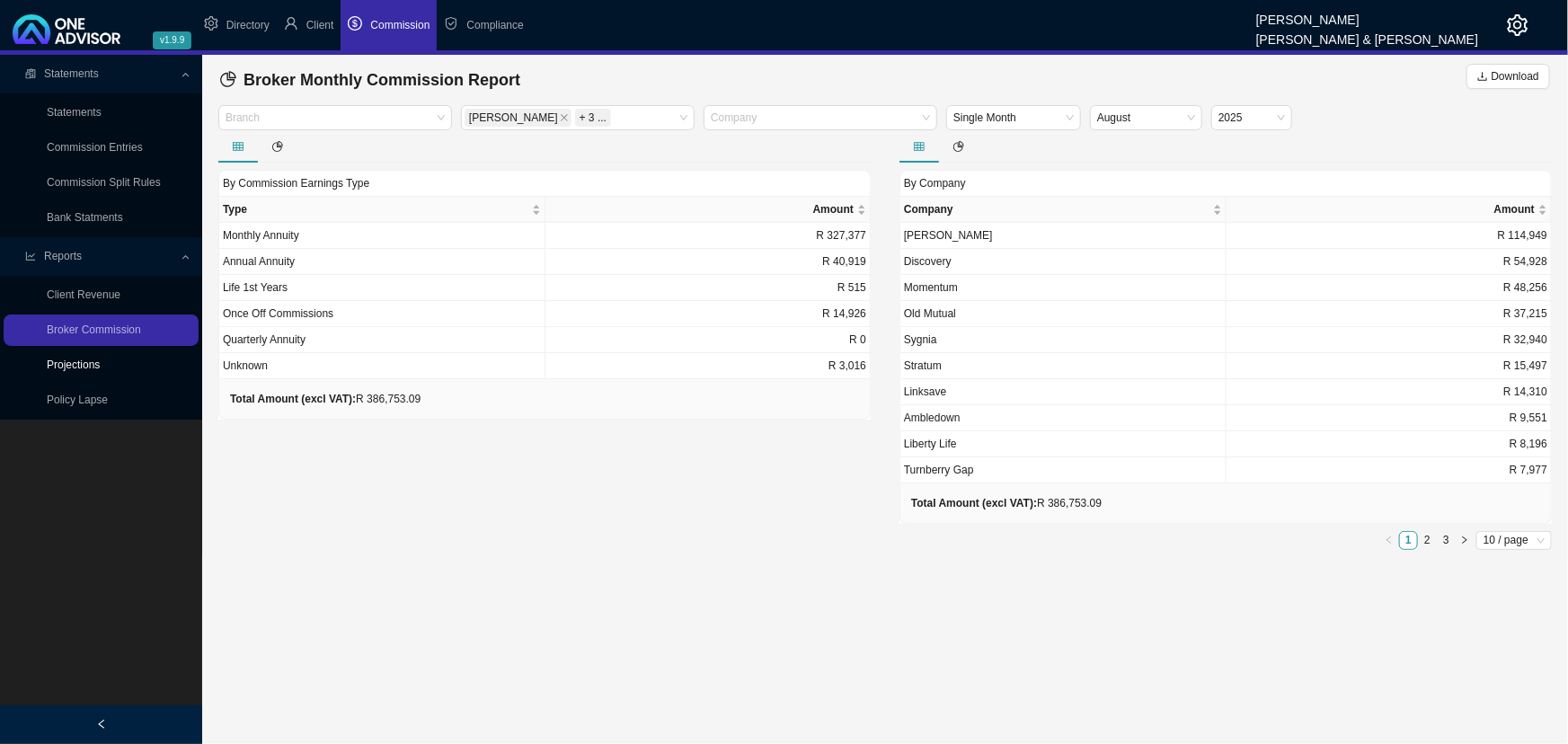
click at [69, 367] on link "Projections" at bounding box center [73, 365] width 53 height 13
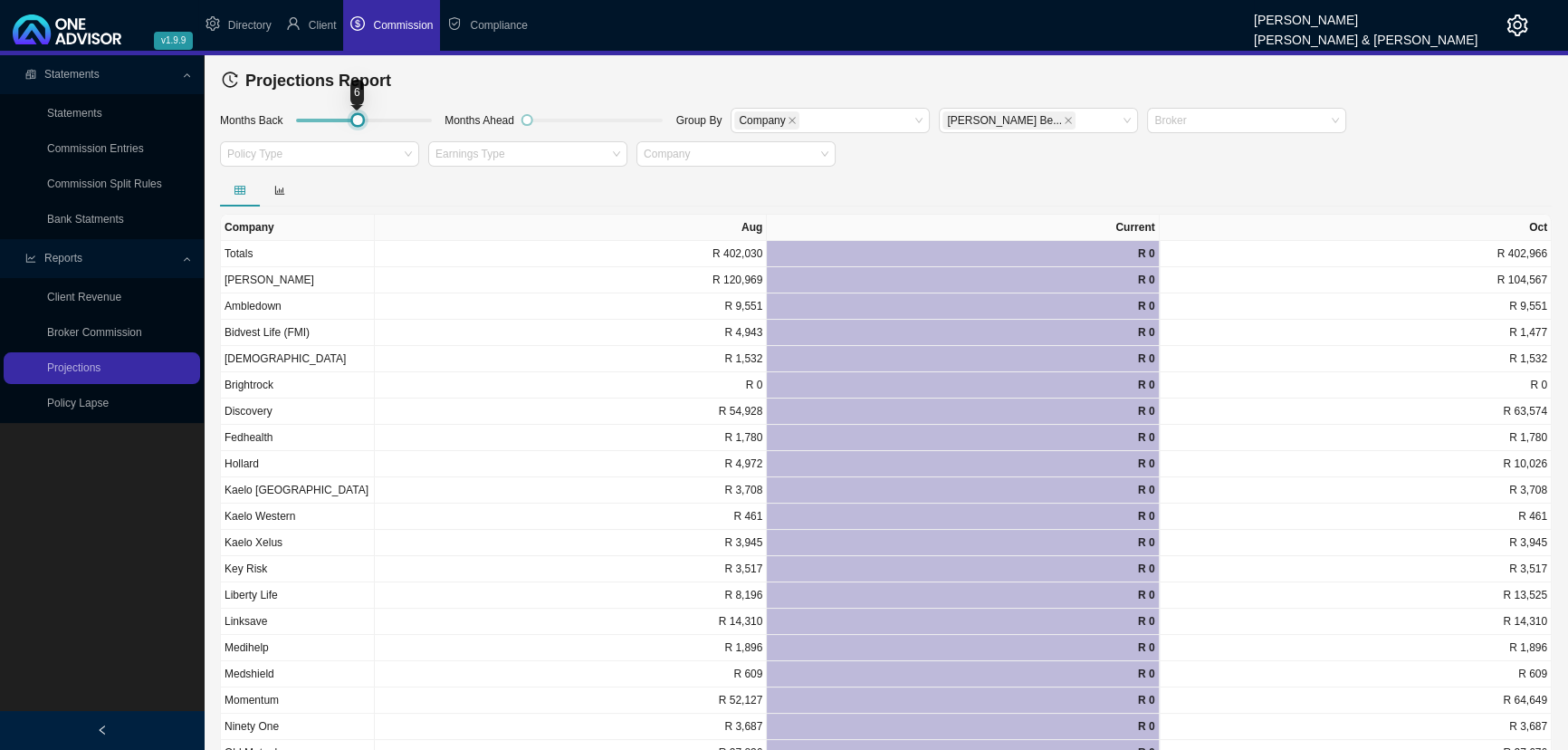
drag, startPoint x: 296, startPoint y: 120, endPoint x: 353, endPoint y: 123, distance: 57.1
click at [354, 123] on div at bounding box center [358, 120] width 8 height 8
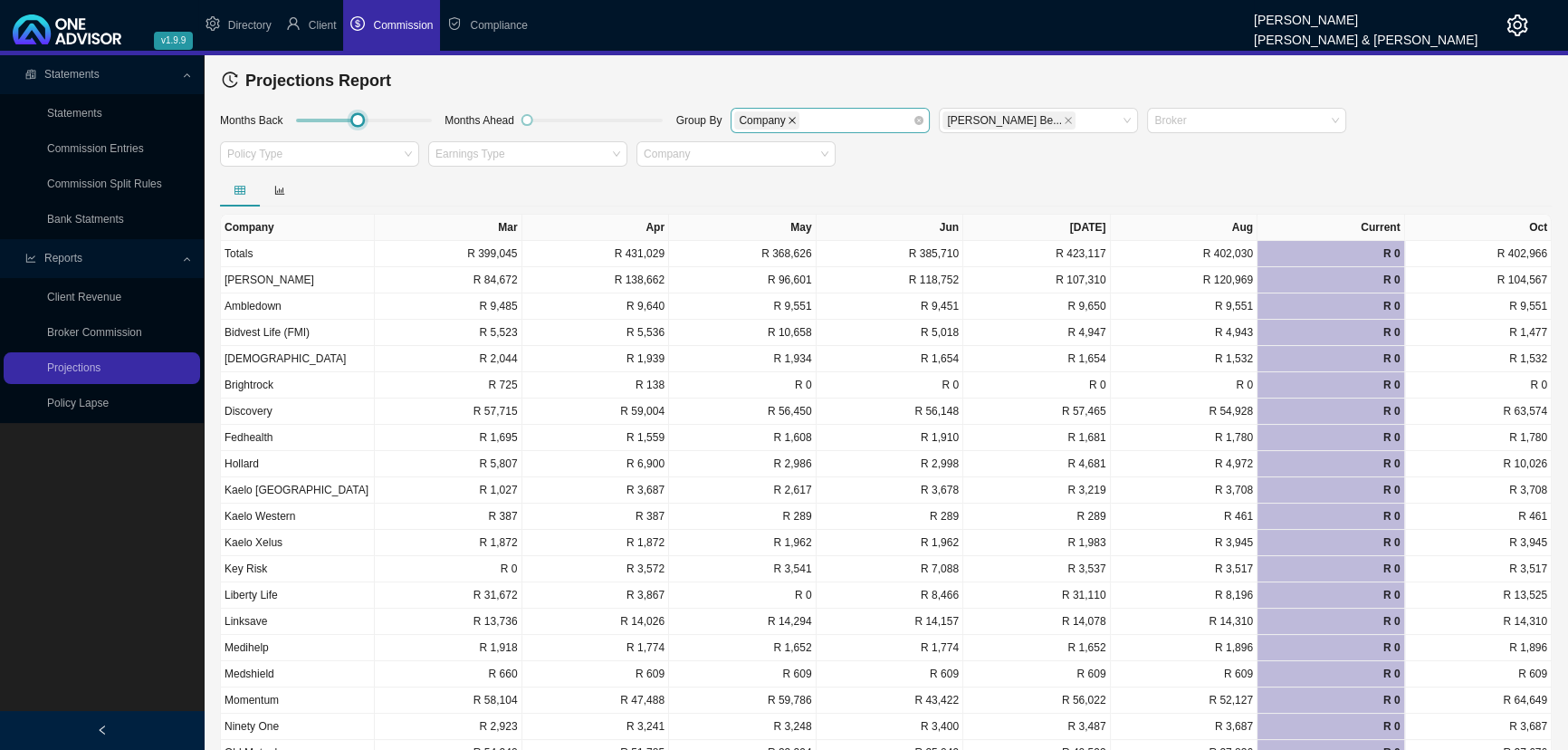
click at [789, 117] on icon "close" at bounding box center [792, 120] width 9 height 9
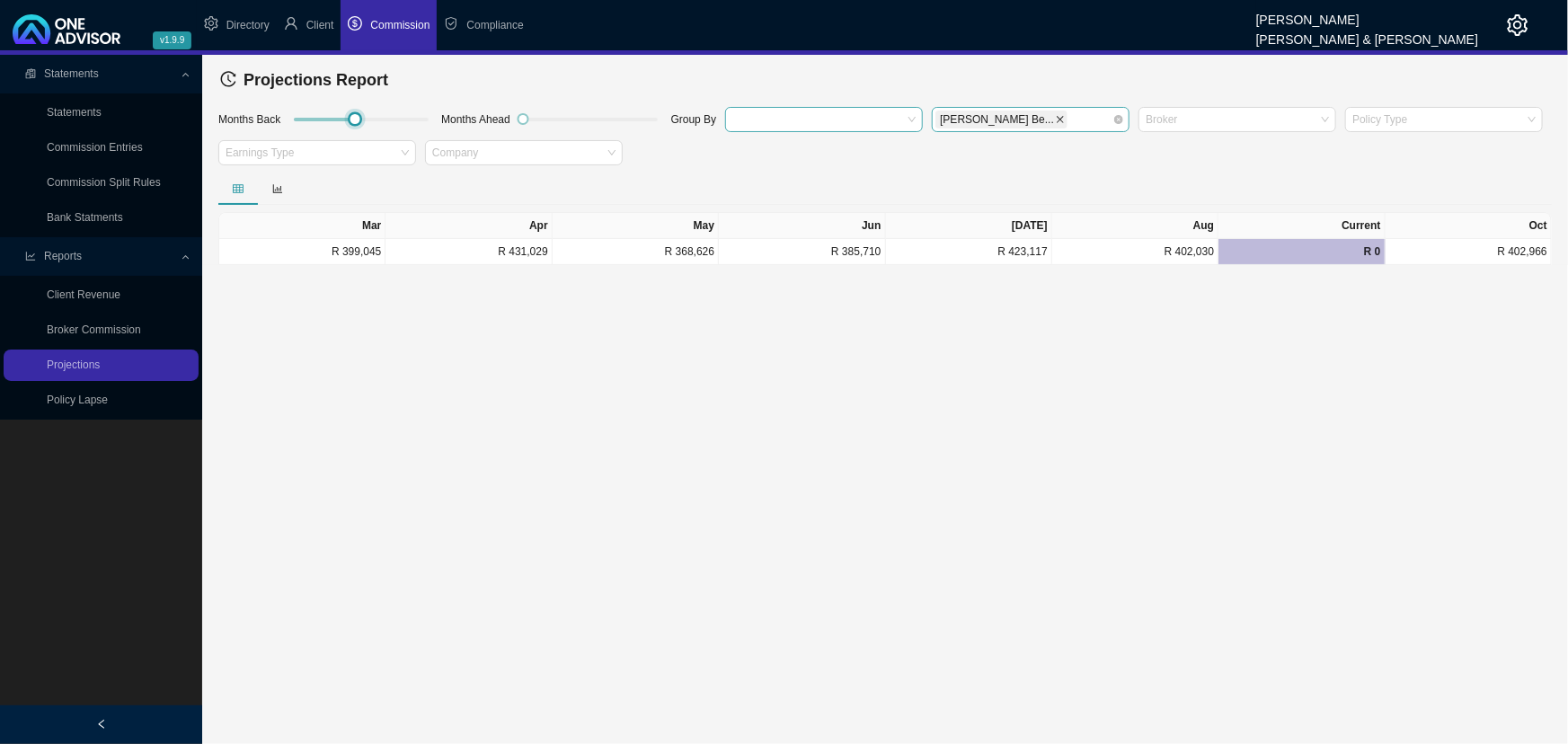
click at [1055, 116] on icon "close" at bounding box center [1059, 119] width 9 height 9
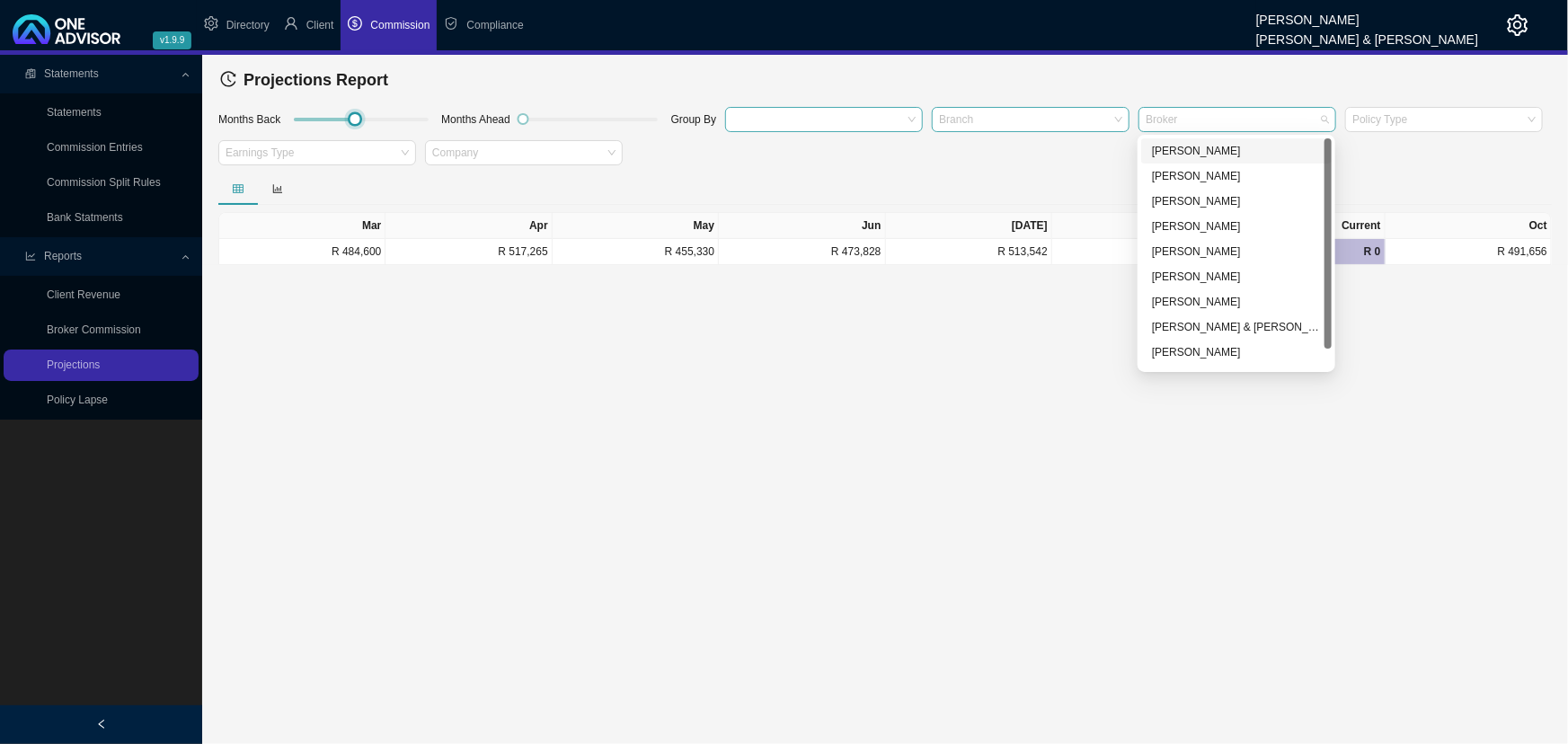
click at [1136, 117] on div at bounding box center [1228, 119] width 173 height 14
click at [1136, 151] on div "[PERSON_NAME]" at bounding box center [1236, 151] width 169 height 18
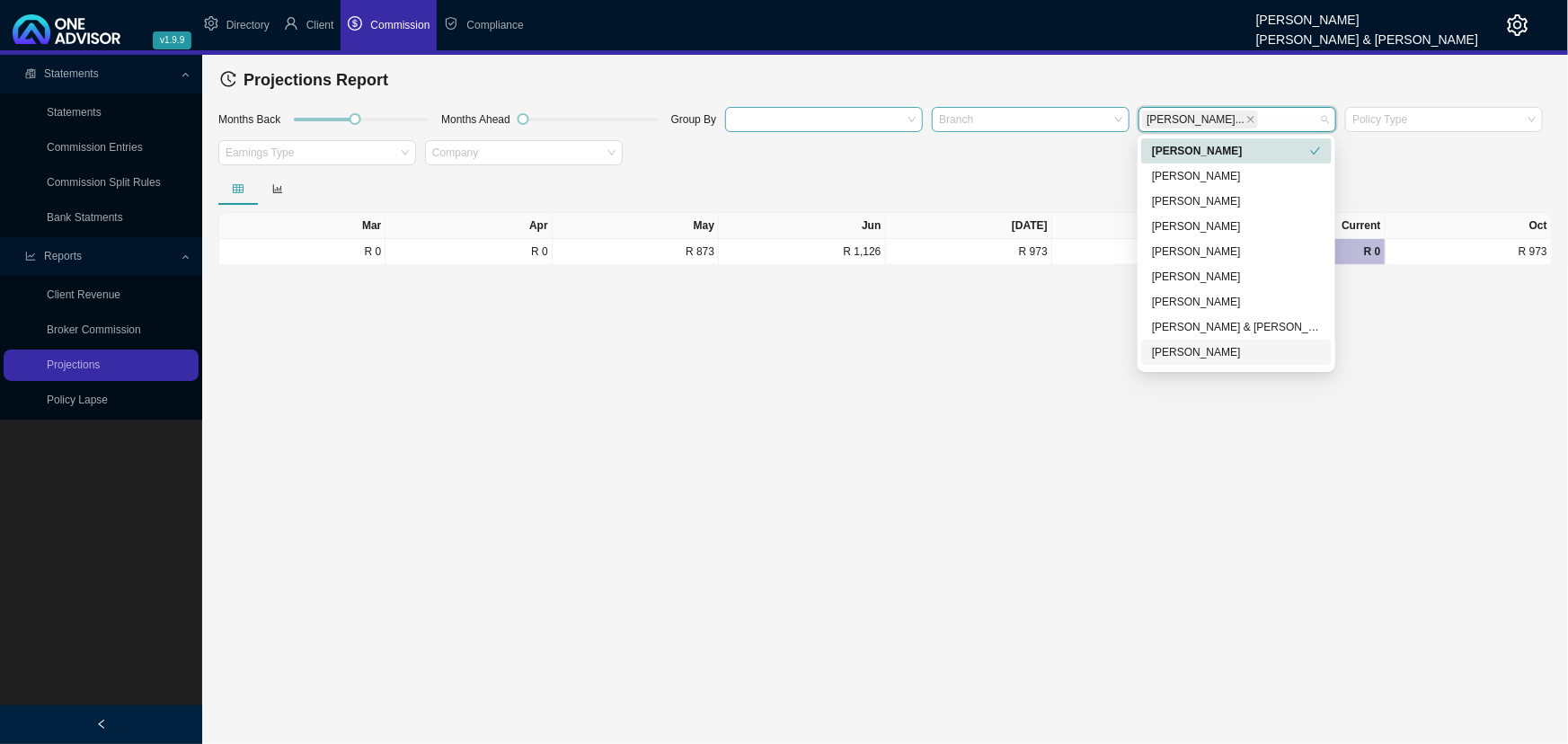
click at [1136, 350] on div "[PERSON_NAME]" at bounding box center [1236, 352] width 169 height 18
click at [1136, 173] on div "[PERSON_NAME]" at bounding box center [1236, 176] width 169 height 18
click at [1136, 305] on div "[PERSON_NAME]" at bounding box center [1236, 302] width 169 height 18
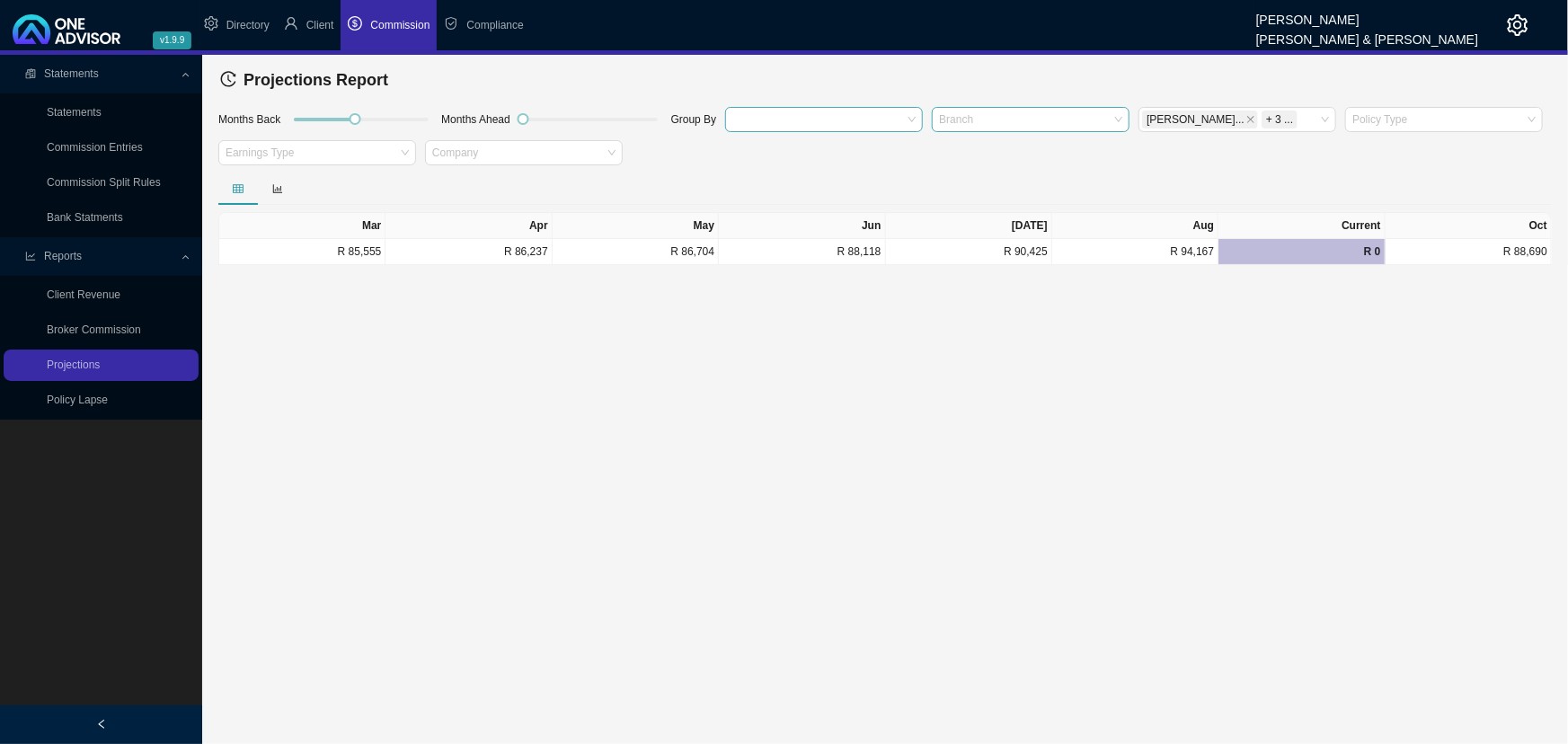
click at [984, 433] on main "Statements Statements Commission Entries Commission Split Rules Bank Statments …" at bounding box center [784, 400] width 1568 height 689
click at [278, 185] on icon "bar-chart" at bounding box center [277, 188] width 11 height 11
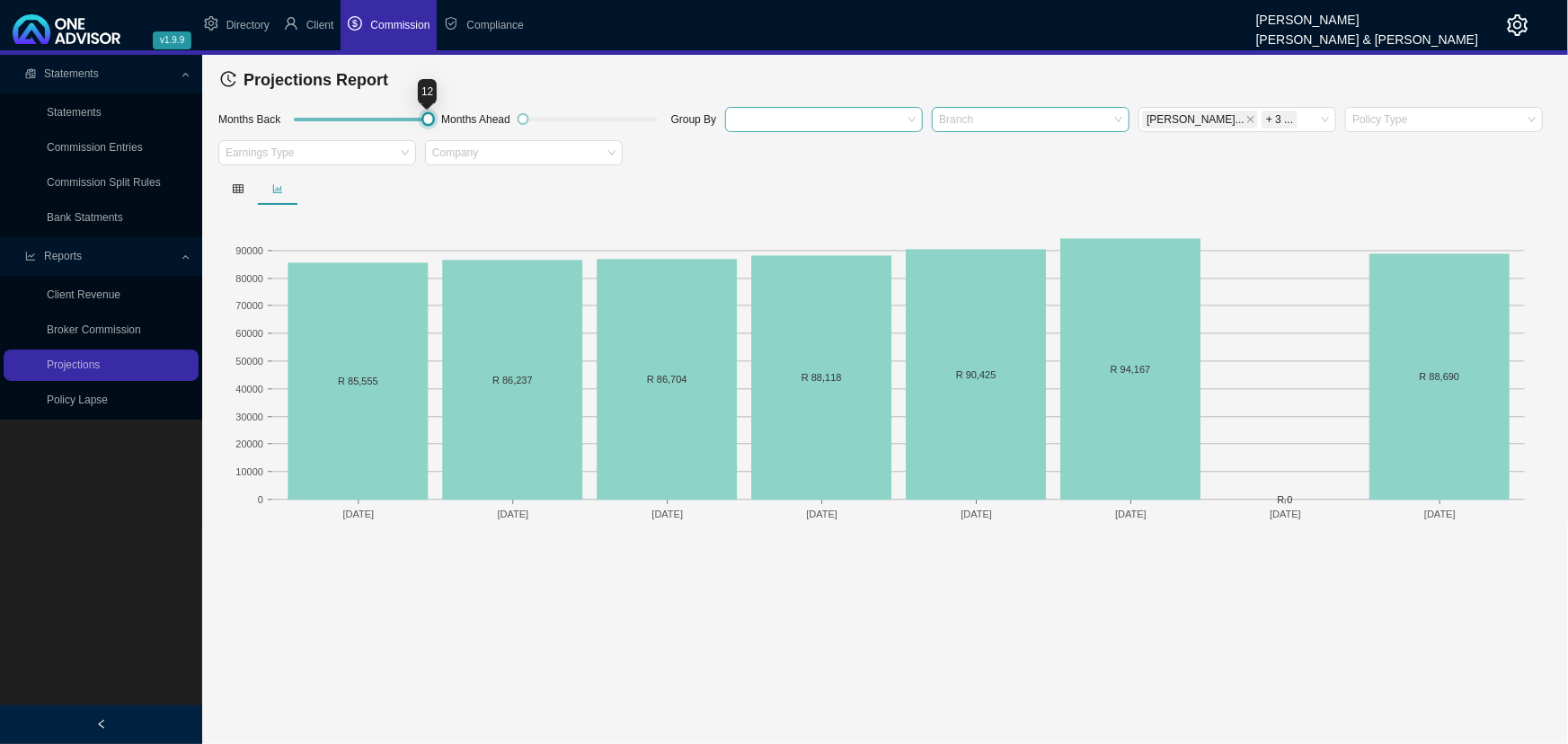
drag, startPoint x: 400, startPoint y: 122, endPoint x: 424, endPoint y: 122, distance: 24.0
click at [424, 122] on div at bounding box center [428, 119] width 8 height 8
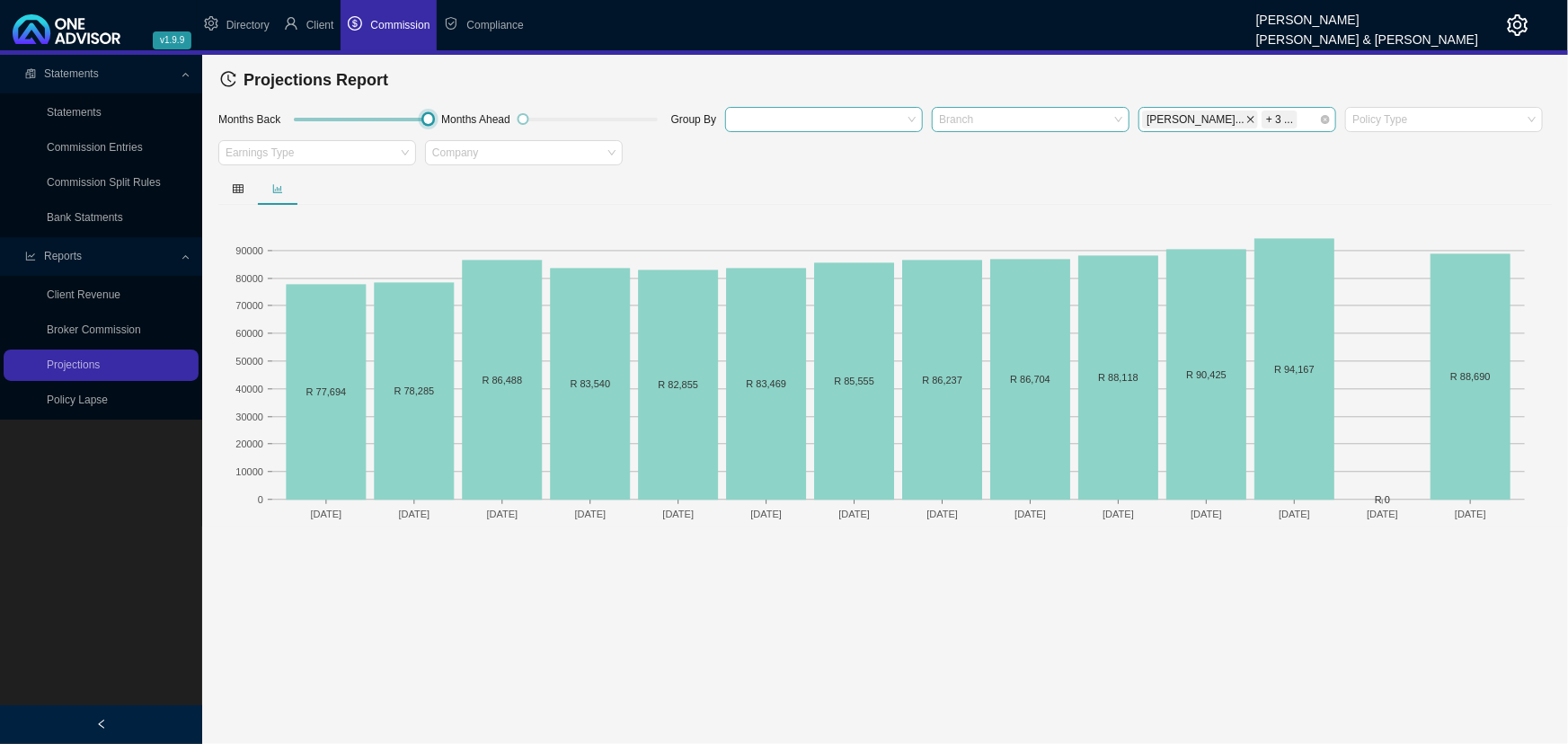
click at [1136, 116] on icon "close" at bounding box center [1250, 119] width 9 height 9
click at [1136, 118] on div "Julian St... + 2 ..." at bounding box center [1228, 119] width 173 height 21
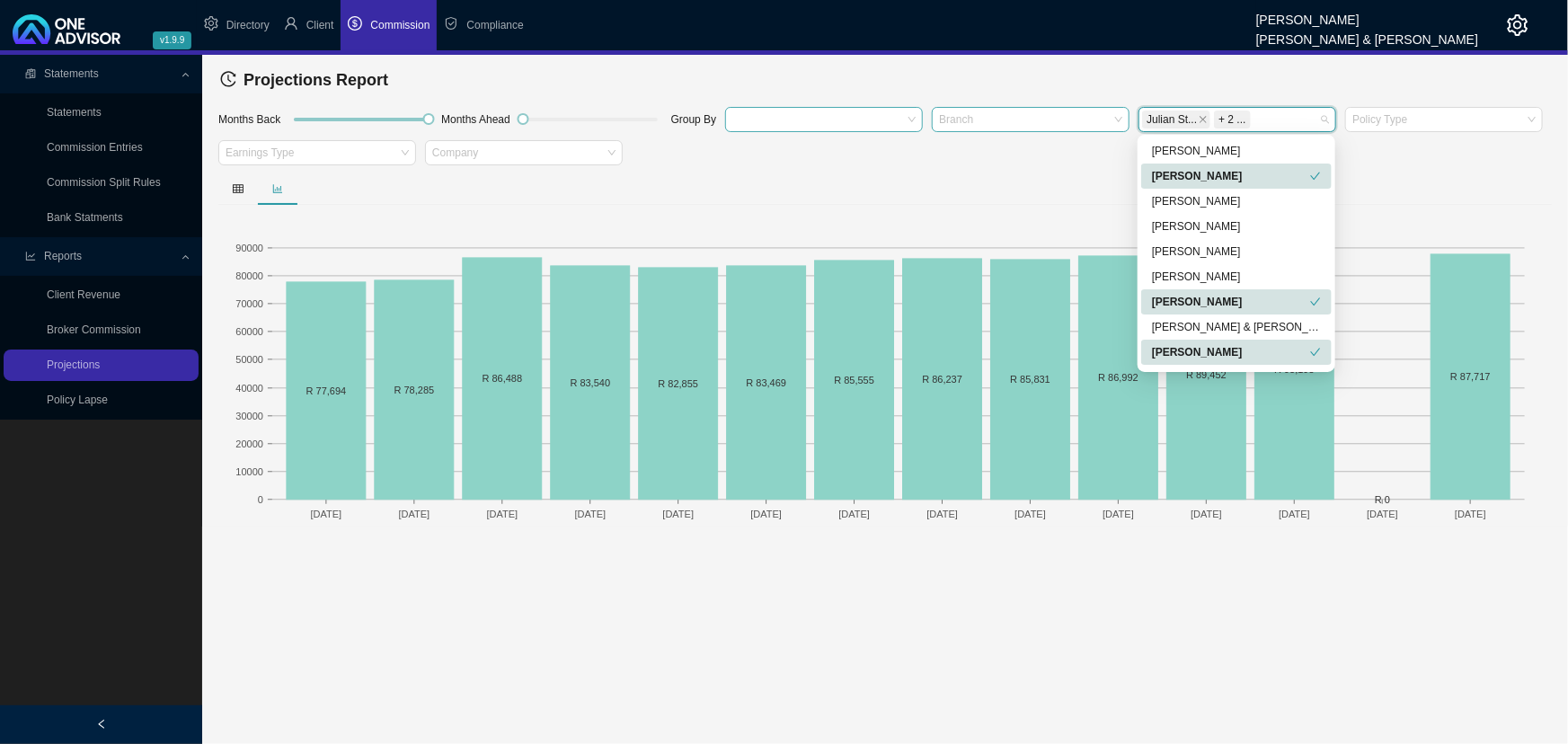
click at [1136, 301] on icon "check" at bounding box center [1315, 301] width 11 height 11
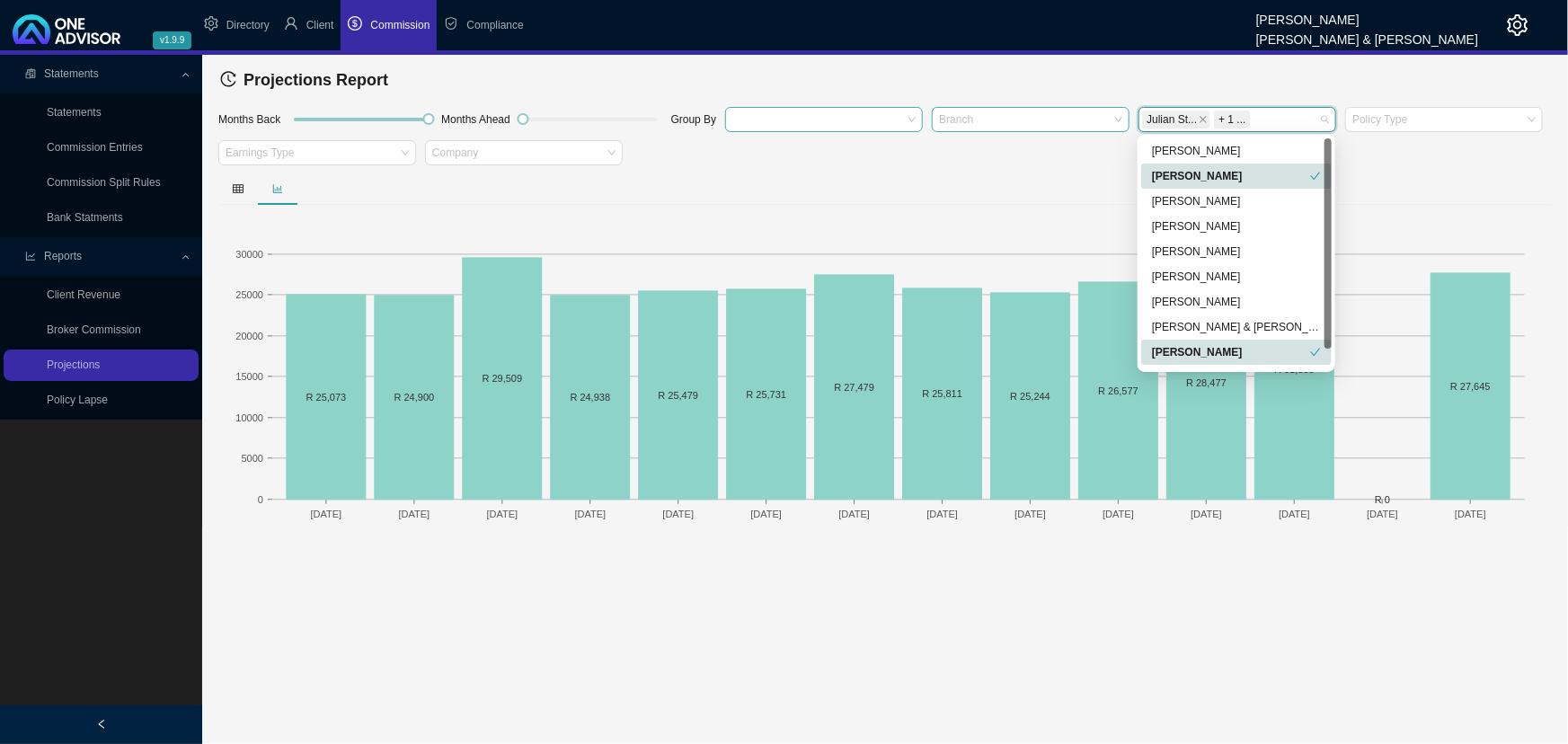
click at [1136, 176] on div "[PERSON_NAME]" at bounding box center [1230, 176] width 158 height 18
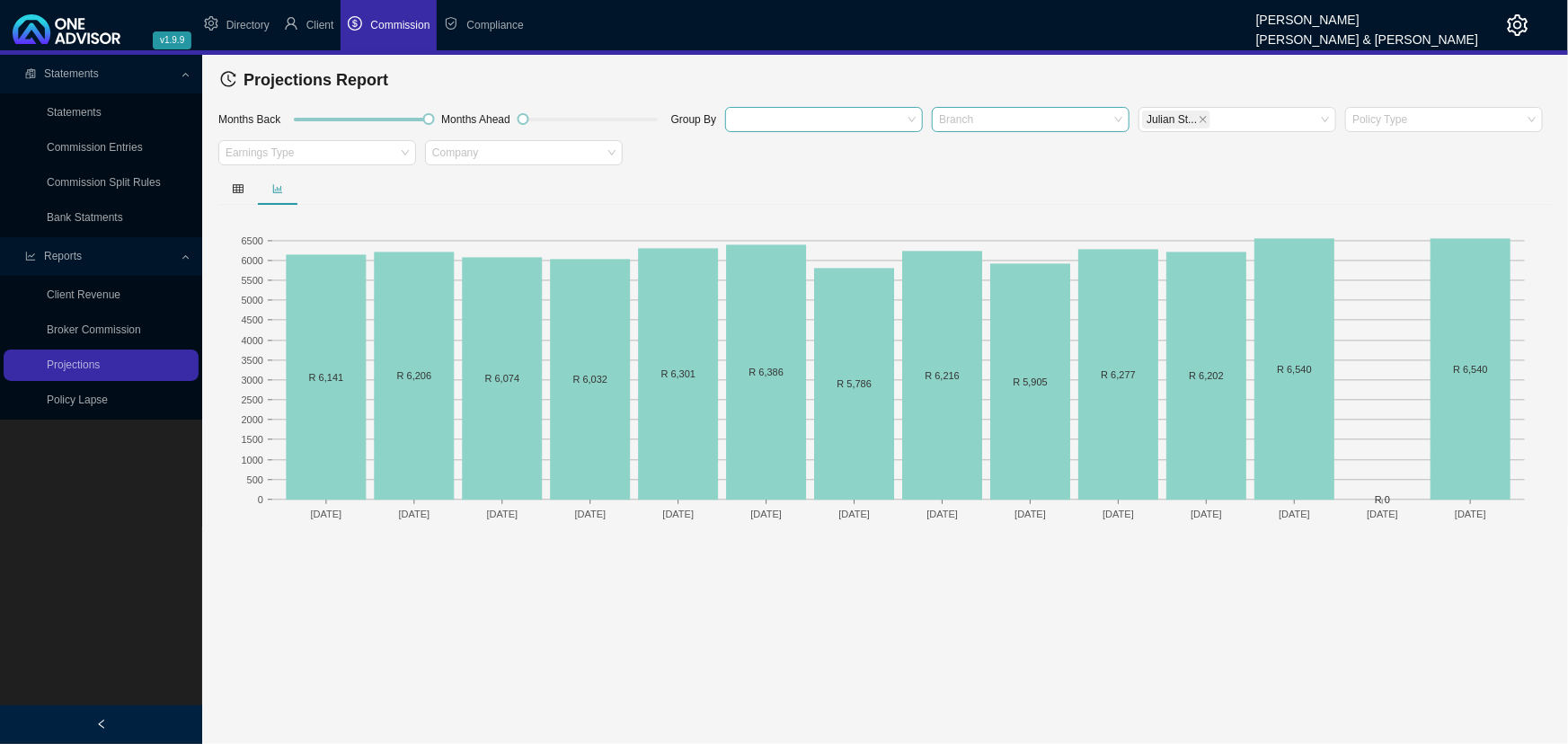
click at [789, 193] on div at bounding box center [885, 188] width 1333 height 32
click at [1136, 115] on div "Julian St..." at bounding box center [1228, 119] width 173 height 21
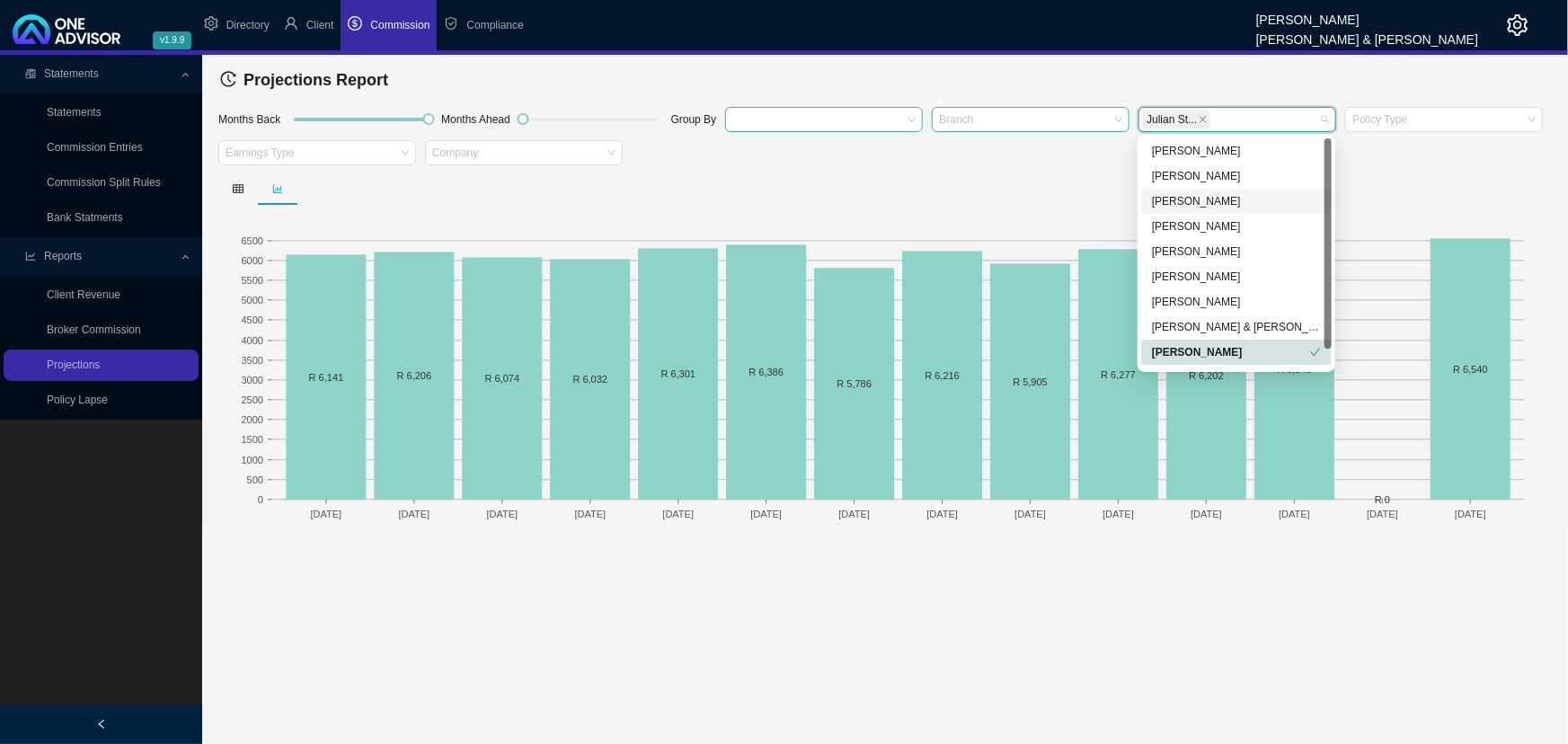
click at [1136, 200] on div "[PERSON_NAME]" at bounding box center [1236, 201] width 169 height 18
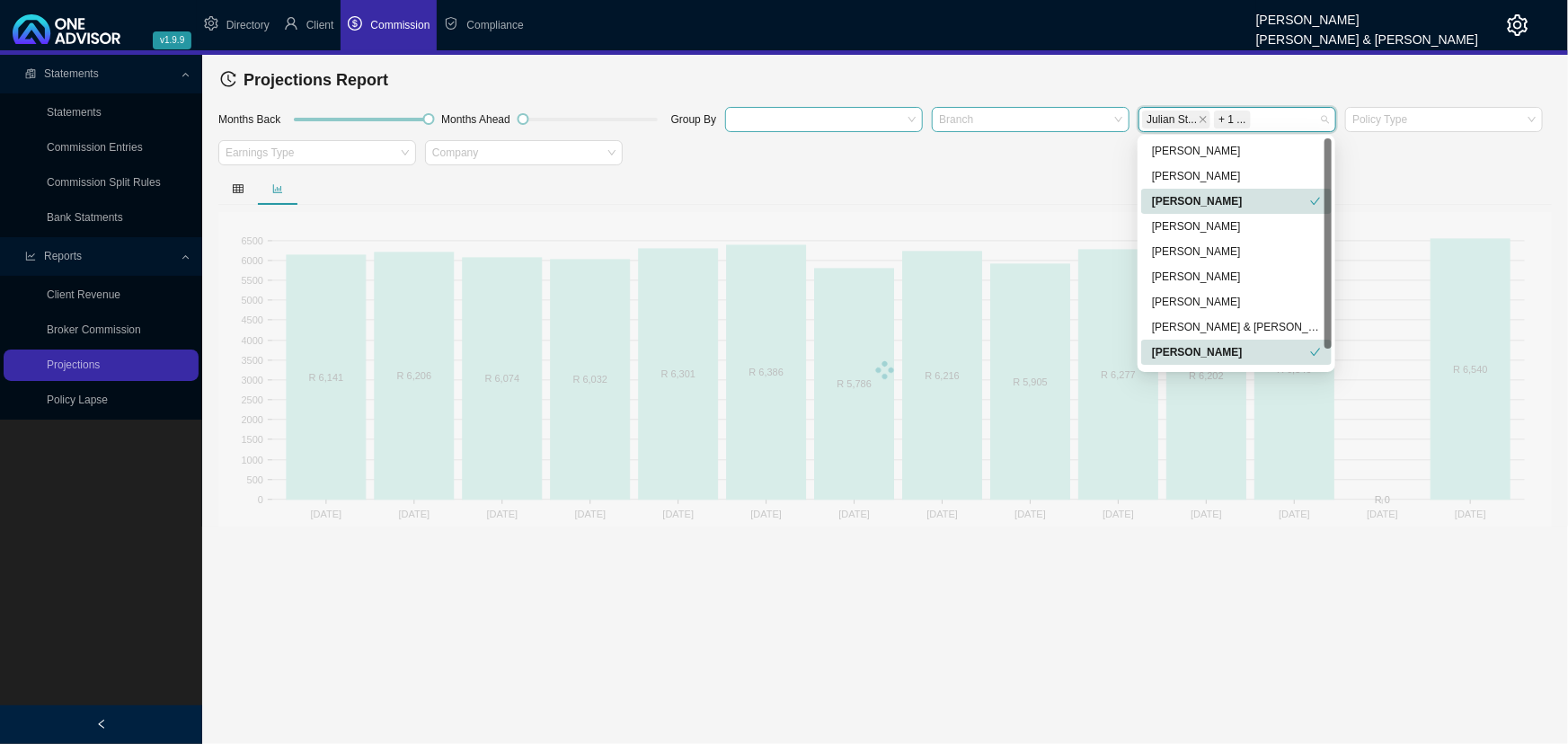
click at [1136, 349] on div "[PERSON_NAME]" at bounding box center [1235, 352] width 191 height 25
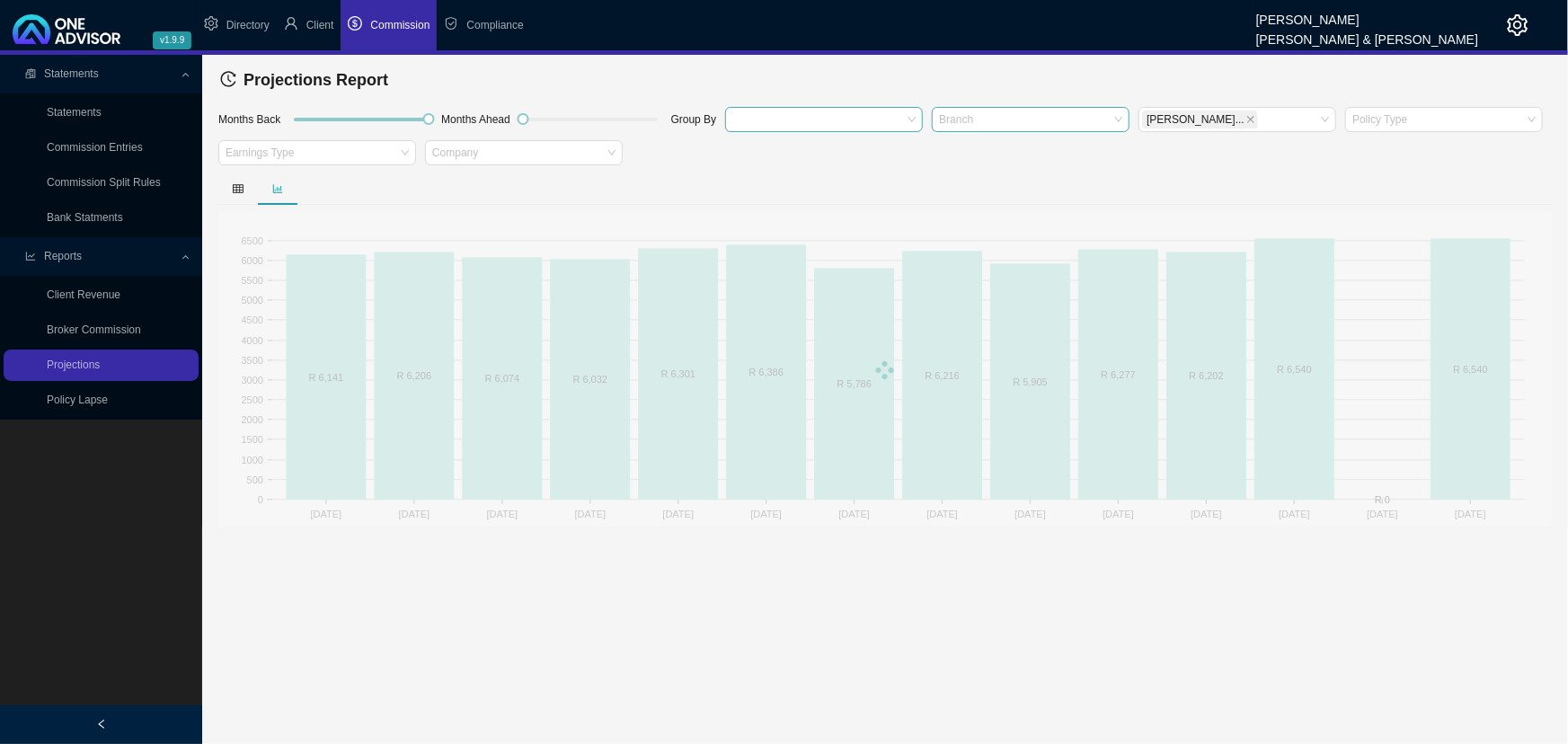
click at [981, 552] on main "Statements Statements Commission Entries Commission Split Rules Bank Statments …" at bounding box center [784, 400] width 1568 height 689
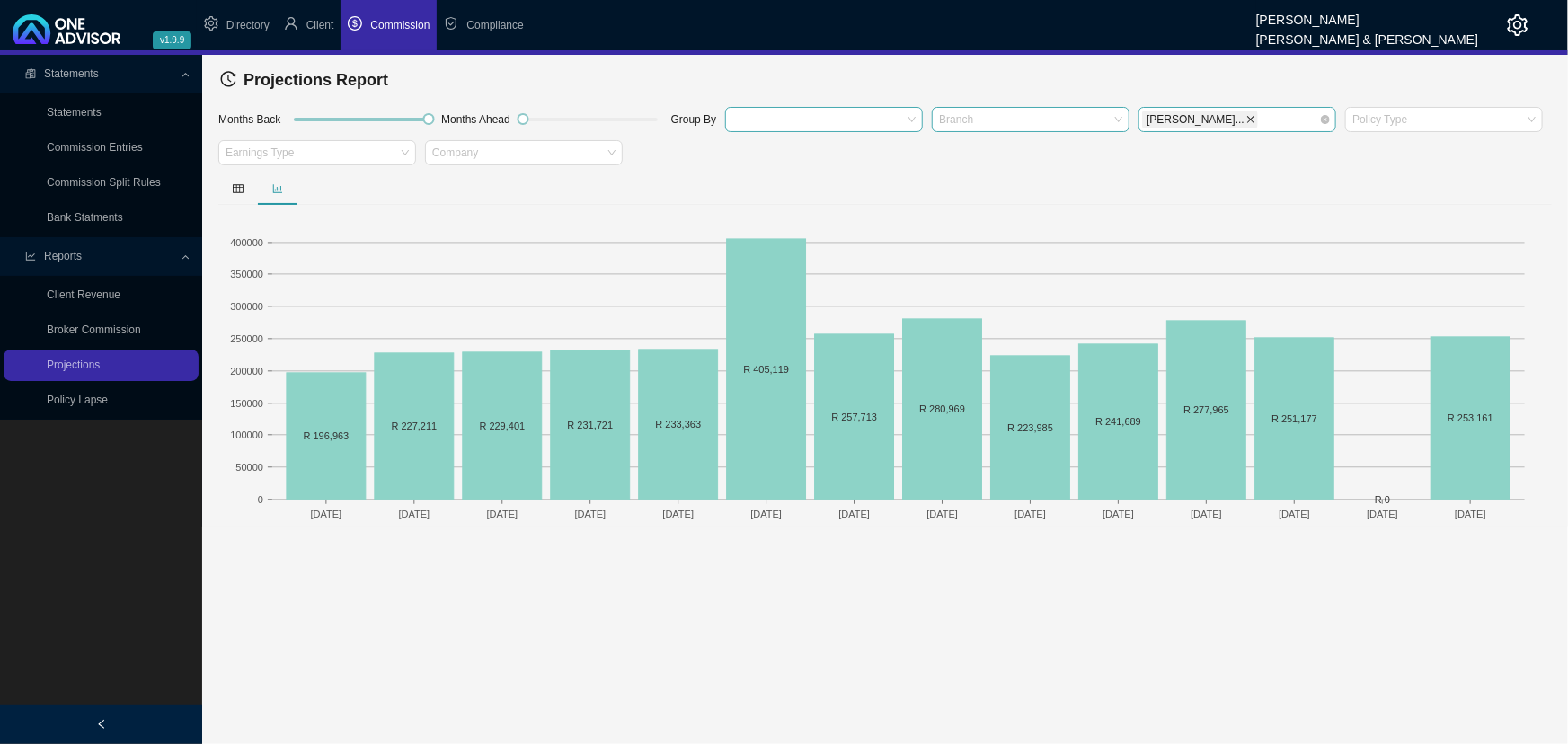
click at [1136, 119] on icon "close" at bounding box center [1250, 119] width 9 height 9
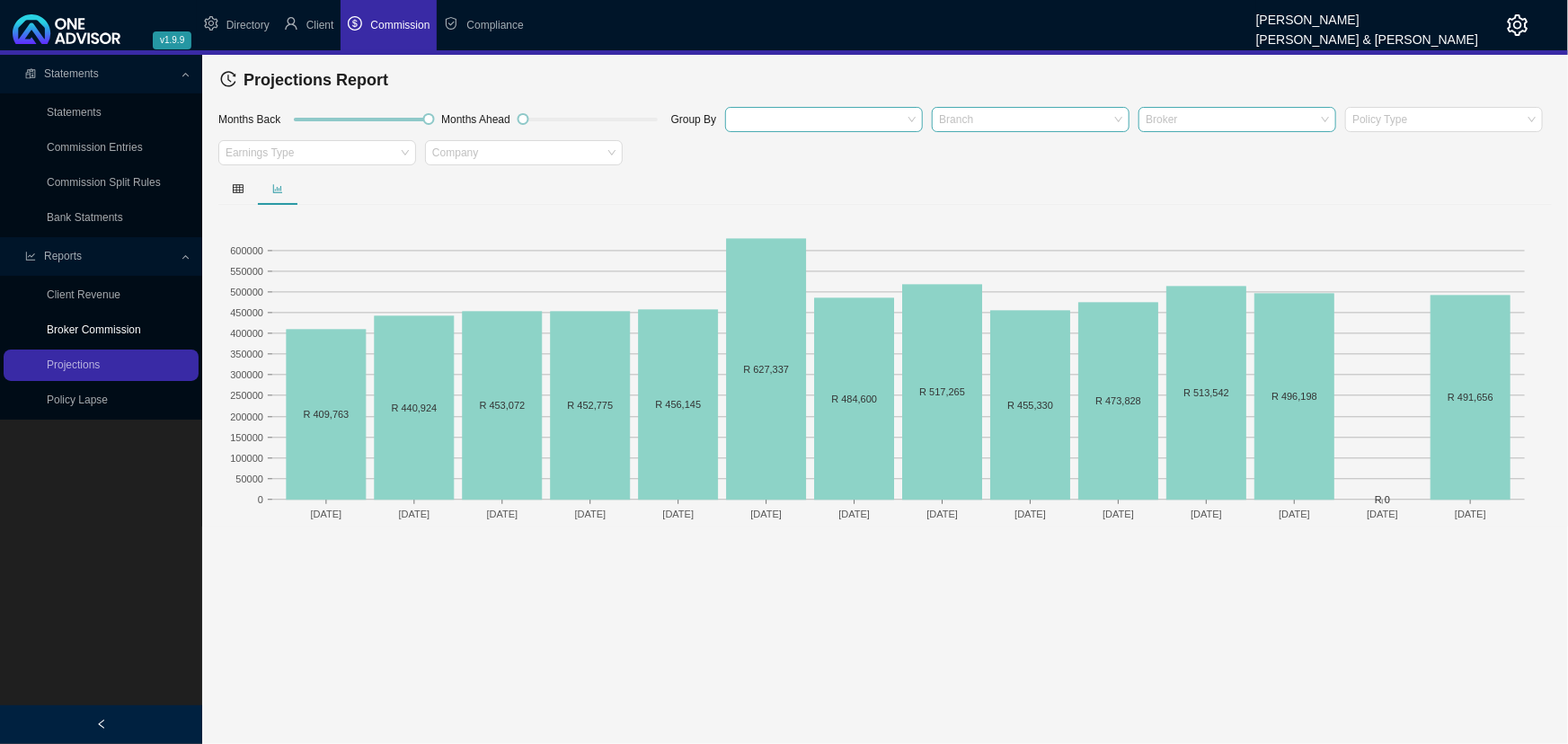
click at [89, 327] on link "Broker Commission" at bounding box center [94, 329] width 95 height 13
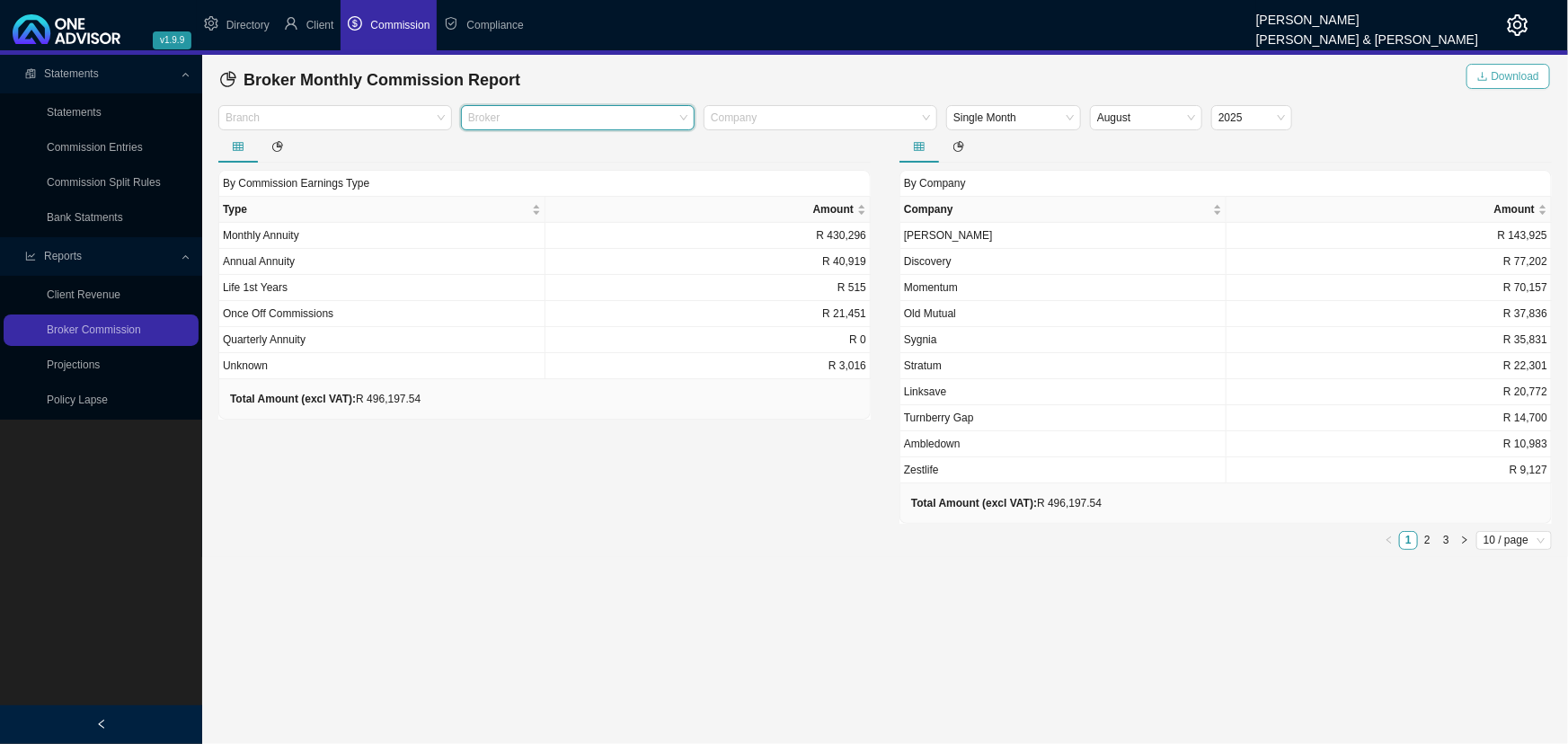
click at [1136, 72] on span "Download" at bounding box center [1515, 76] width 47 height 18
click at [489, 21] on span "Compliance" at bounding box center [494, 25] width 57 height 13
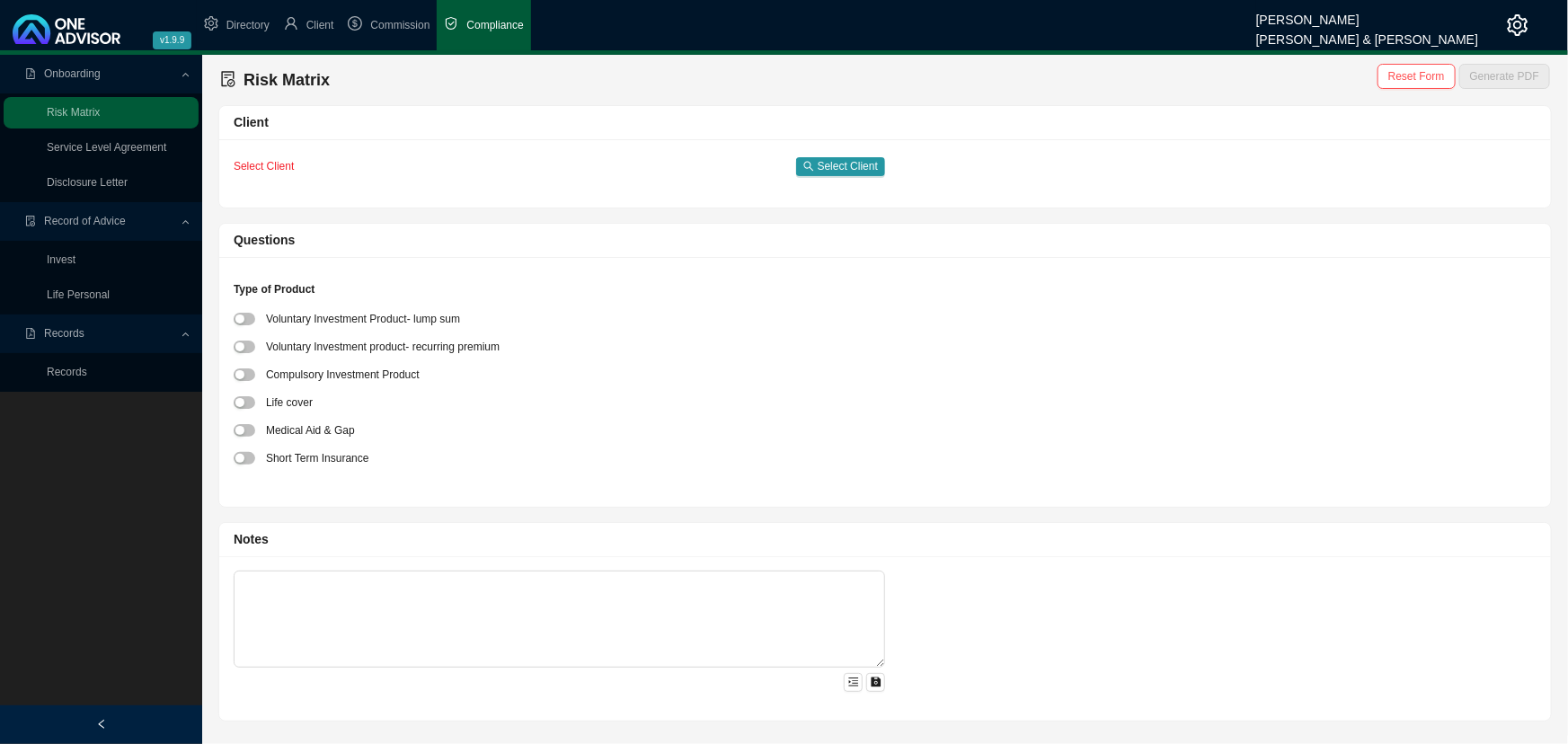
click at [185, 336] on div "Records" at bounding box center [102, 334] width 195 height 32
click at [181, 221] on div "Record of Advice" at bounding box center [102, 222] width 195 height 32
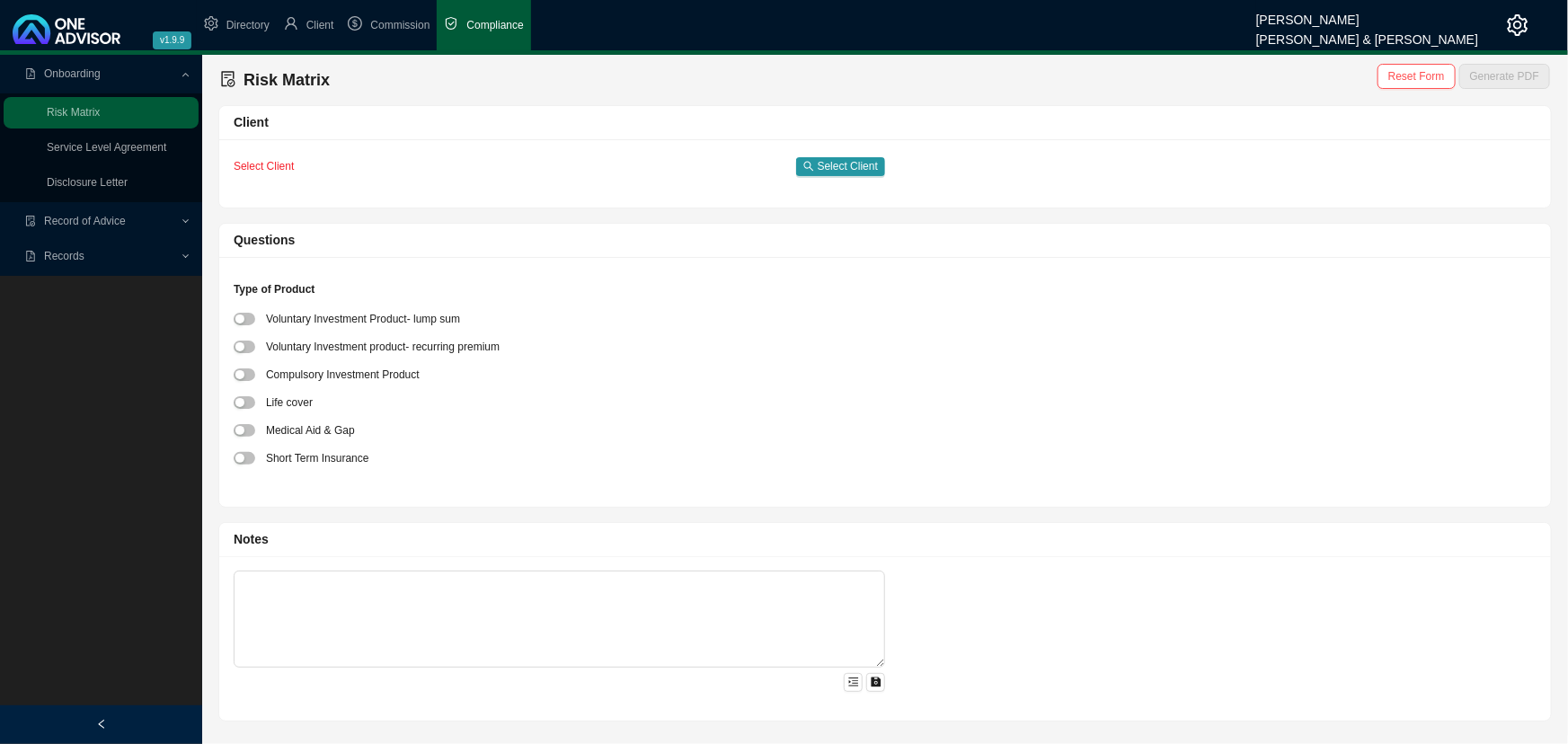
click at [185, 70] on div "Onboarding" at bounding box center [102, 74] width 195 height 32
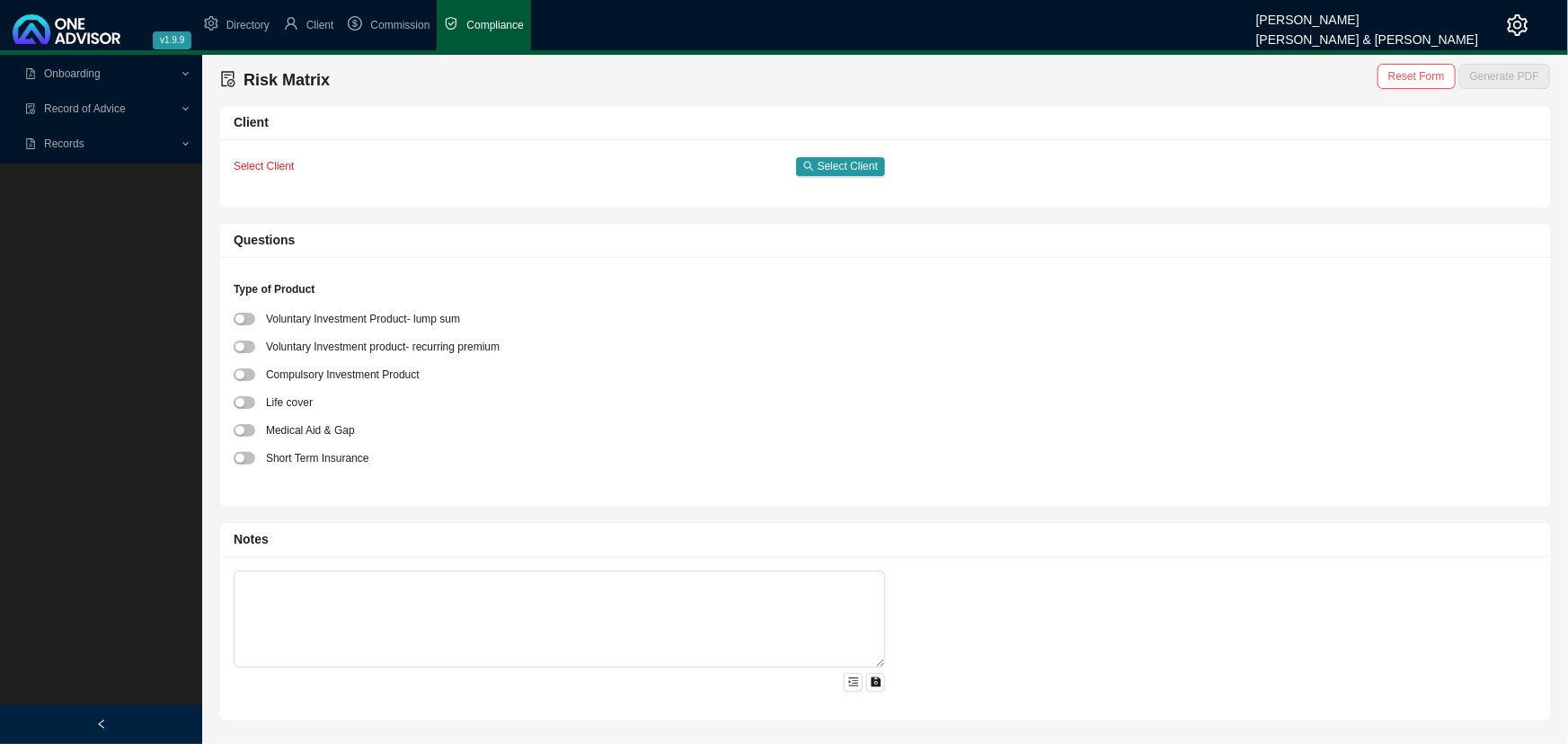
click at [179, 70] on span "Onboarding" at bounding box center [103, 74] width 155 height 32
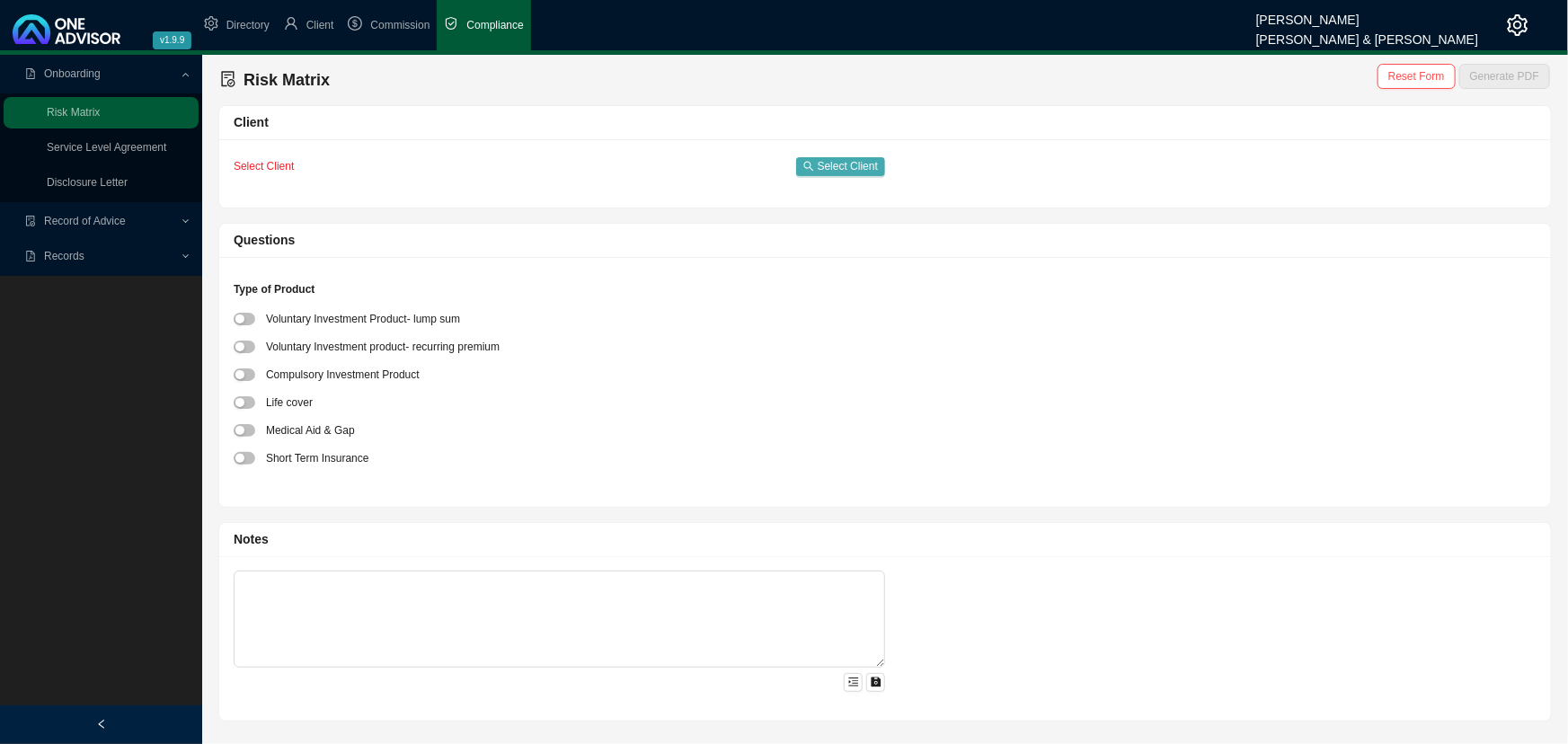
click at [843, 164] on span "Select Client" at bounding box center [847, 166] width 60 height 18
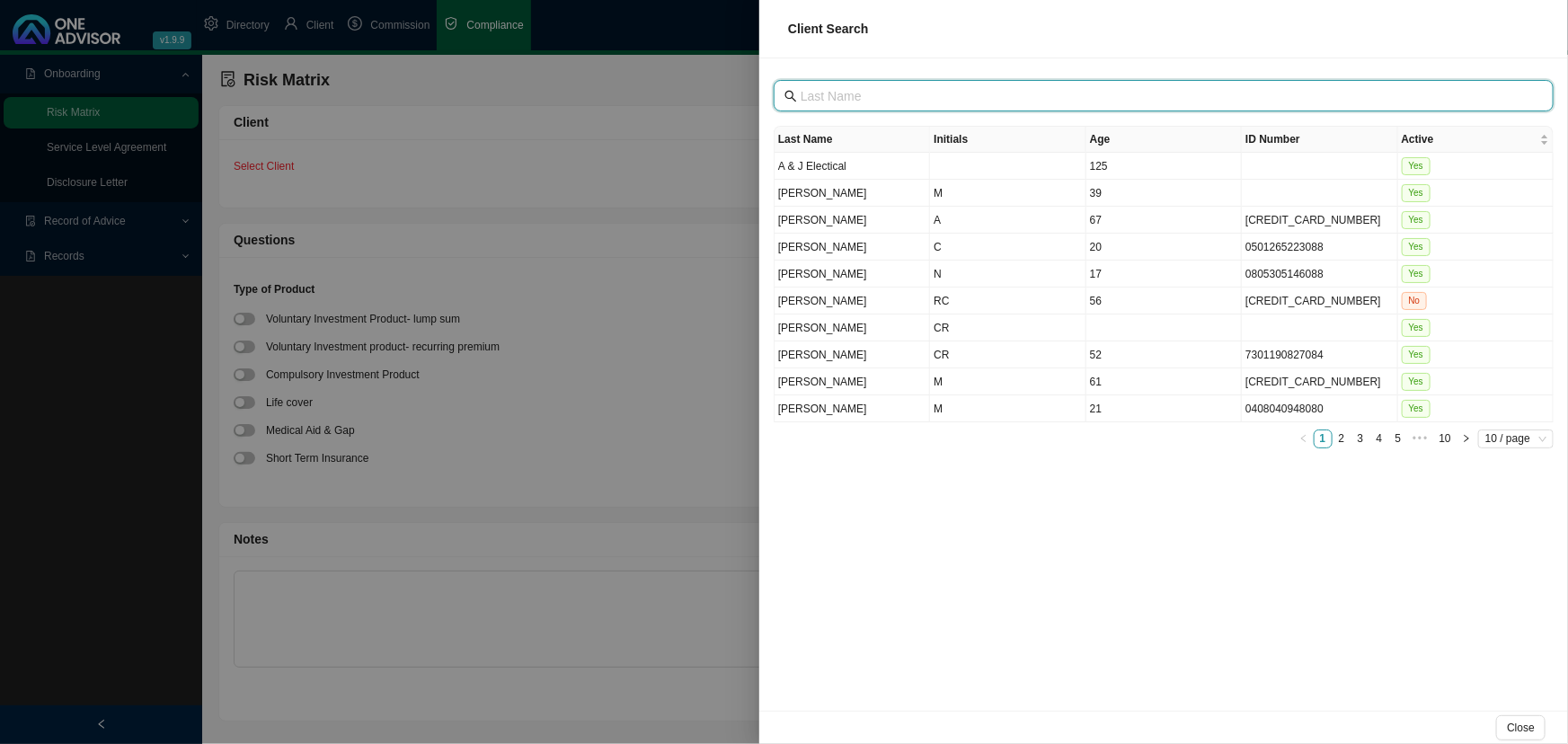
click at [911, 97] on input "text" at bounding box center [1165, 96] width 729 height 19
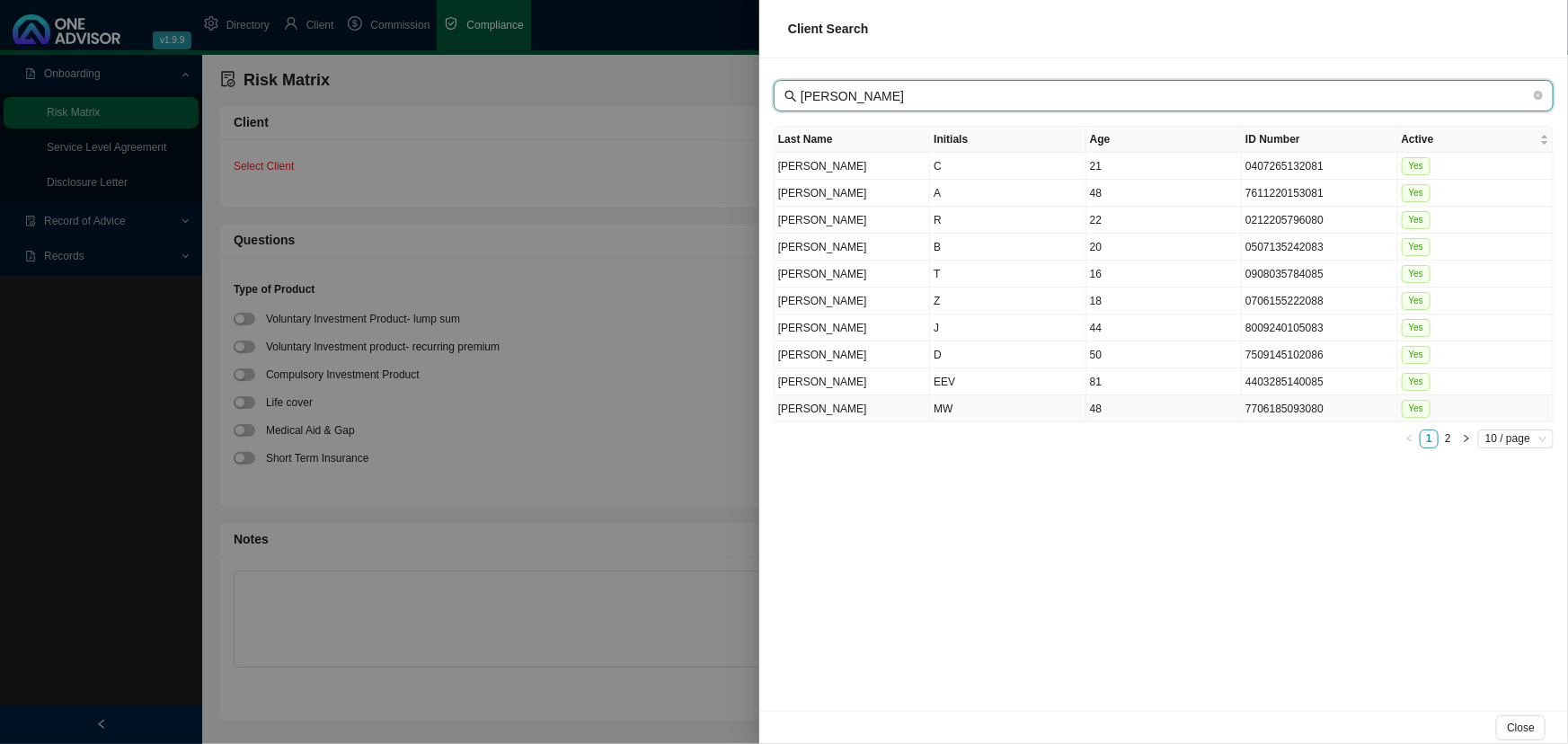
type input "[PERSON_NAME]"
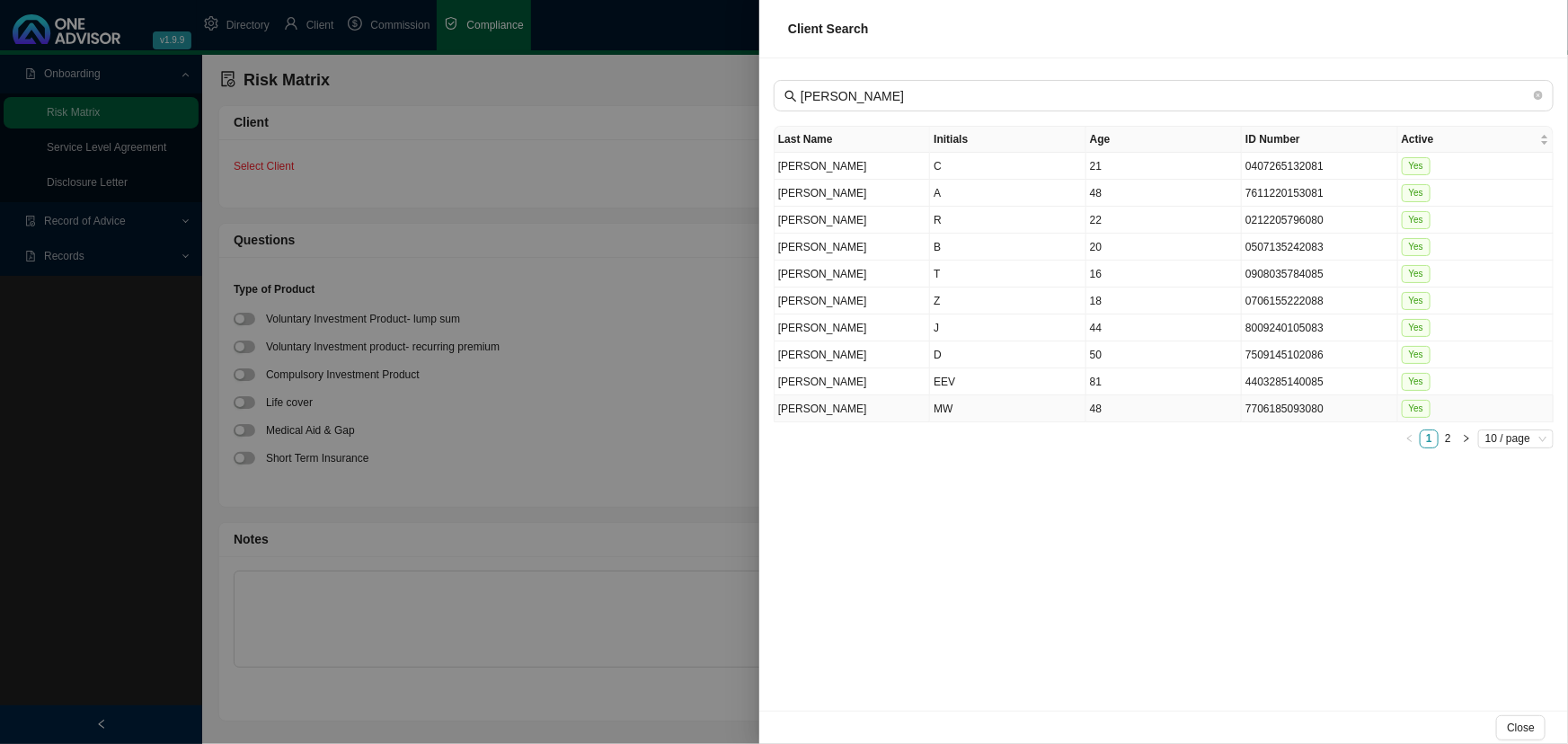
click at [973, 402] on td "MW" at bounding box center [1007, 409] width 156 height 27
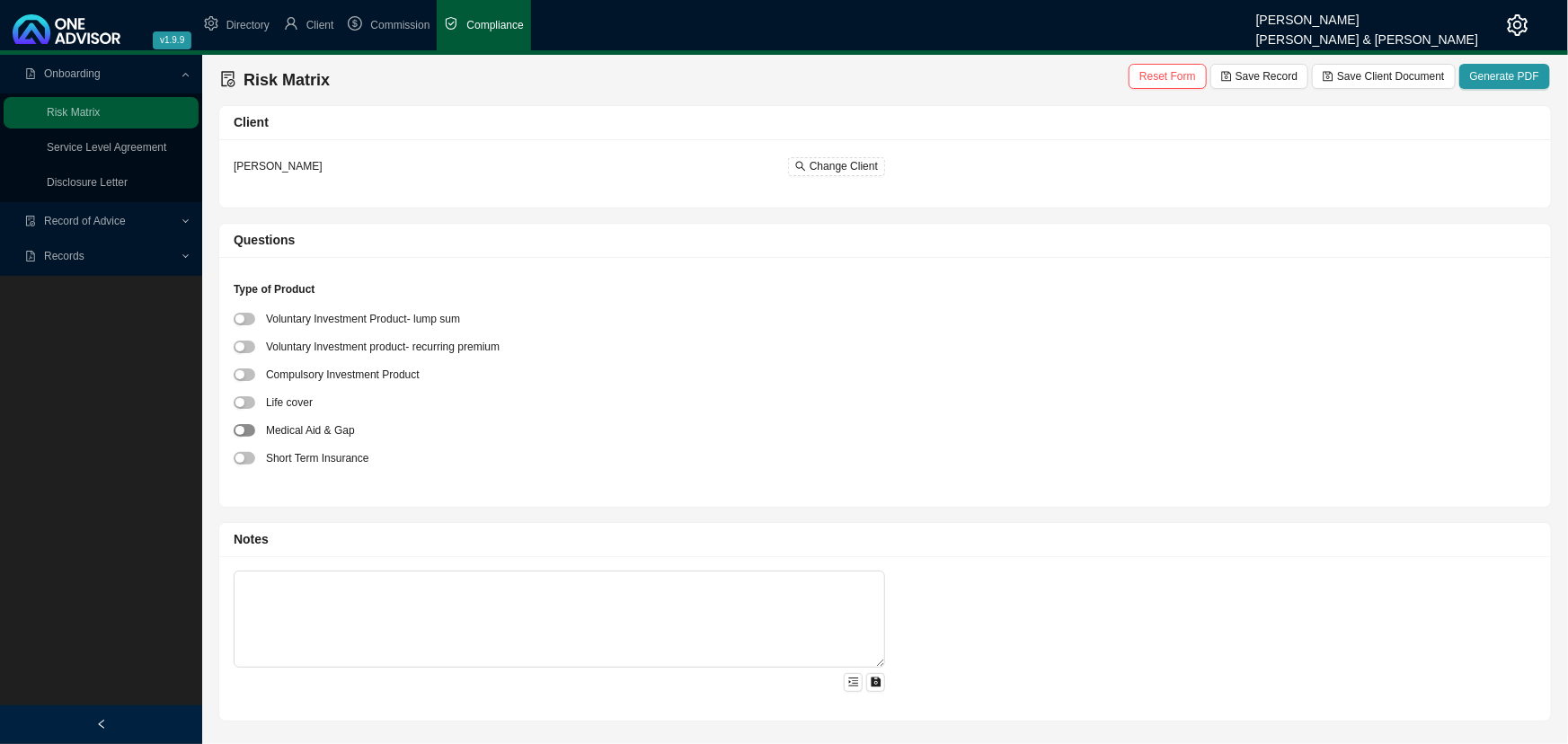
click at [245, 428] on button "button" at bounding box center [244, 430] width 21 height 13
click at [243, 323] on span "button" at bounding box center [244, 318] width 21 height 13
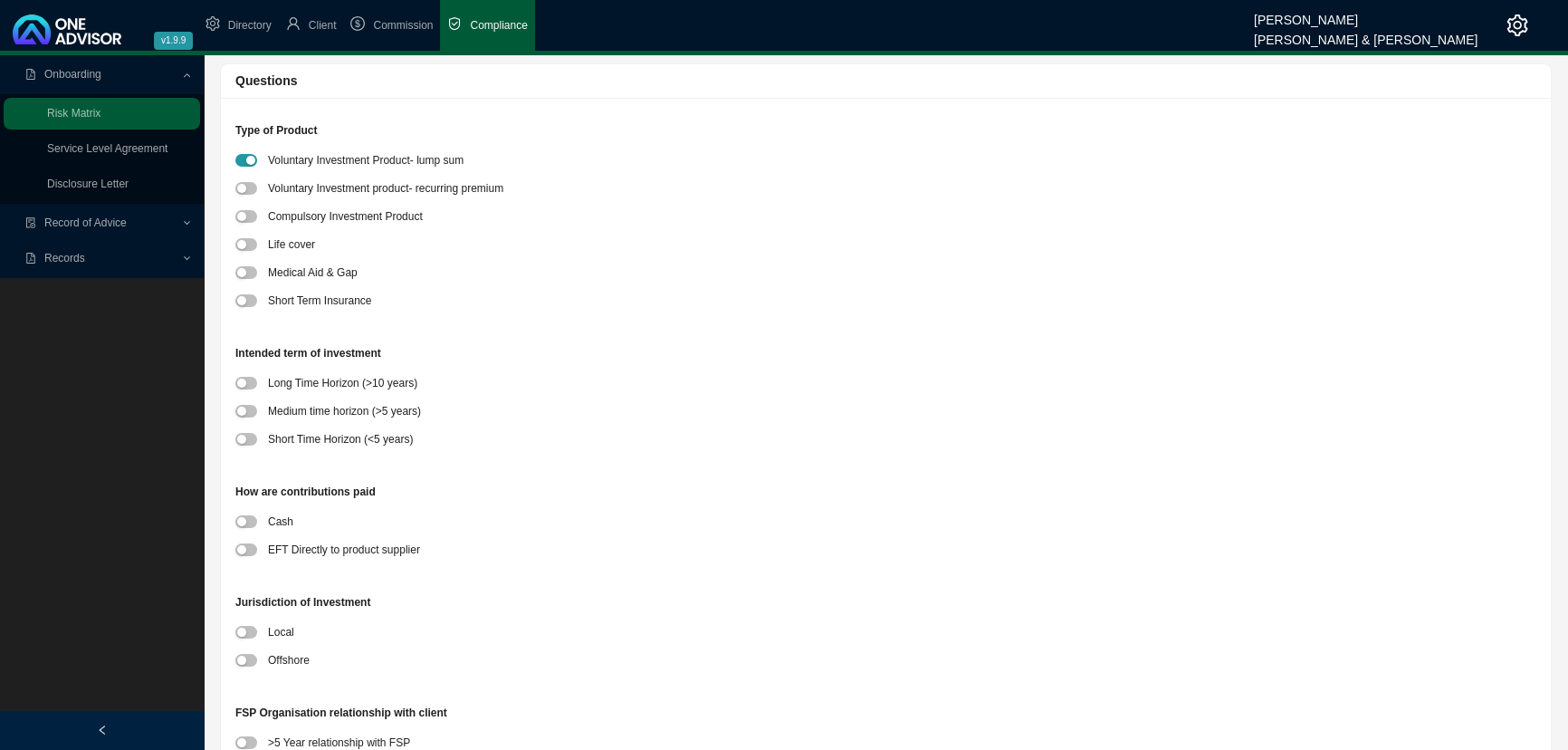
scroll to position [164, 0]
click at [246, 377] on div "button" at bounding box center [241, 379] width 9 height 9
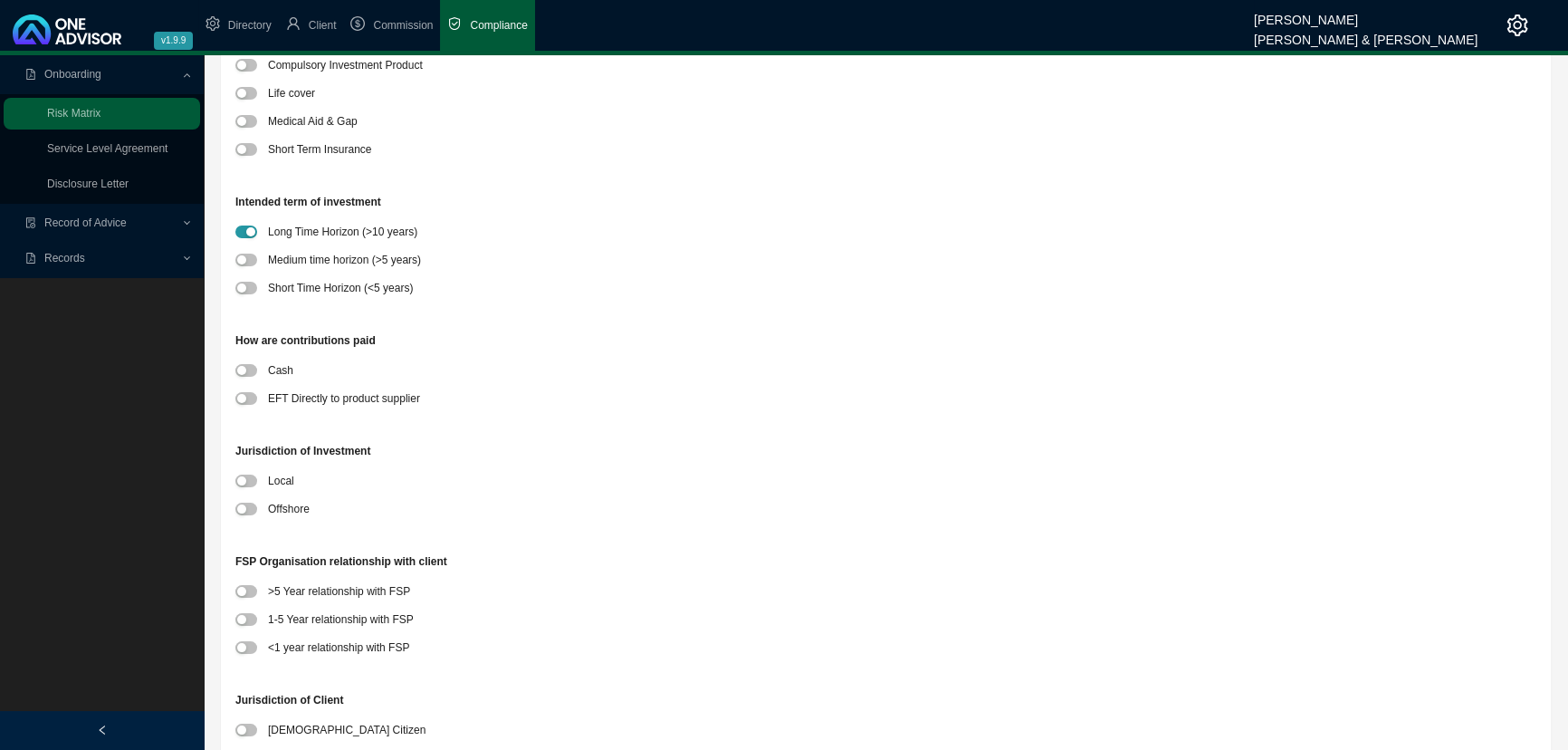
scroll to position [412, 0]
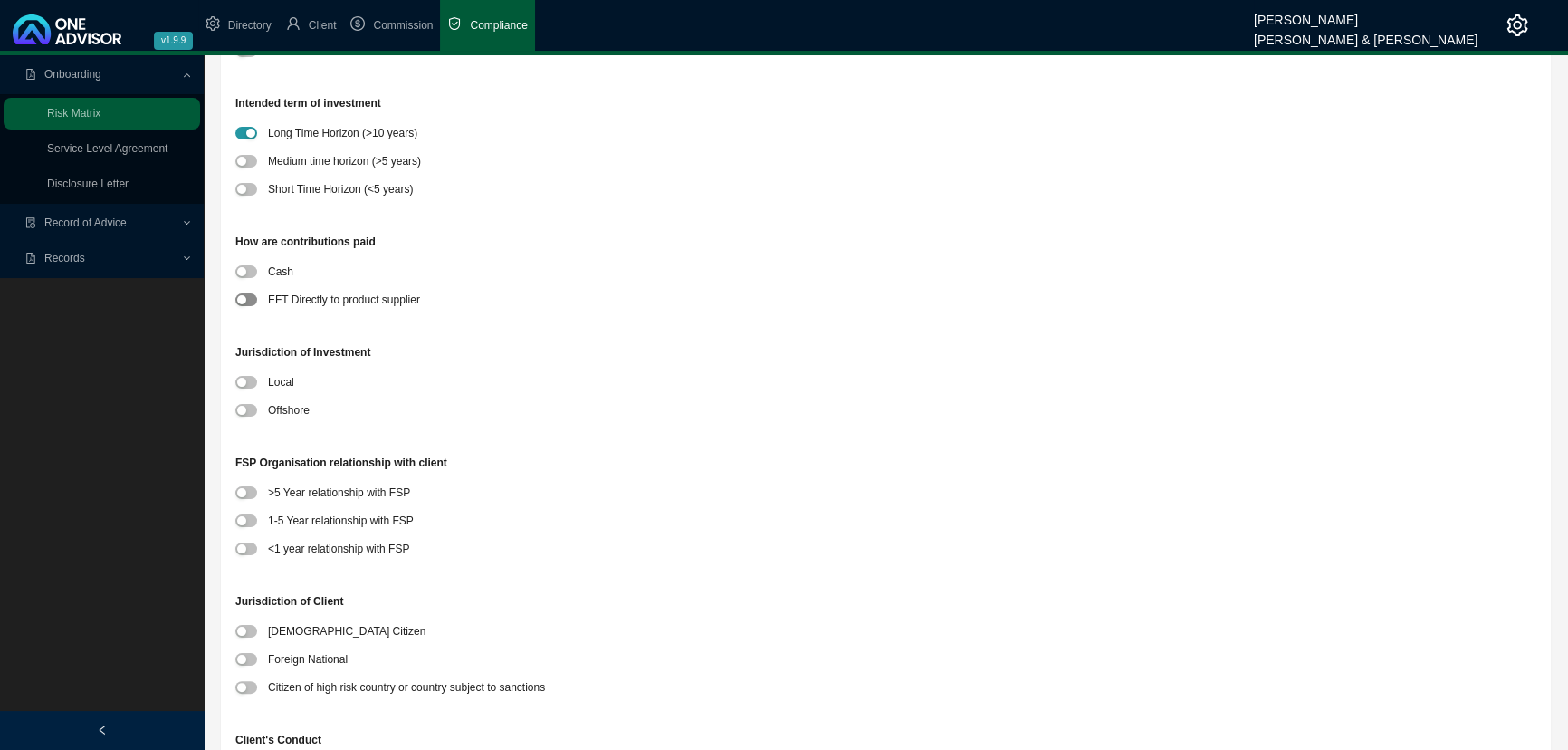
click at [243, 296] on div "button" at bounding box center [241, 299] width 9 height 9
click at [243, 380] on div "button" at bounding box center [241, 381] width 9 height 9
click at [243, 489] on div "button" at bounding box center [241, 493] width 9 height 9
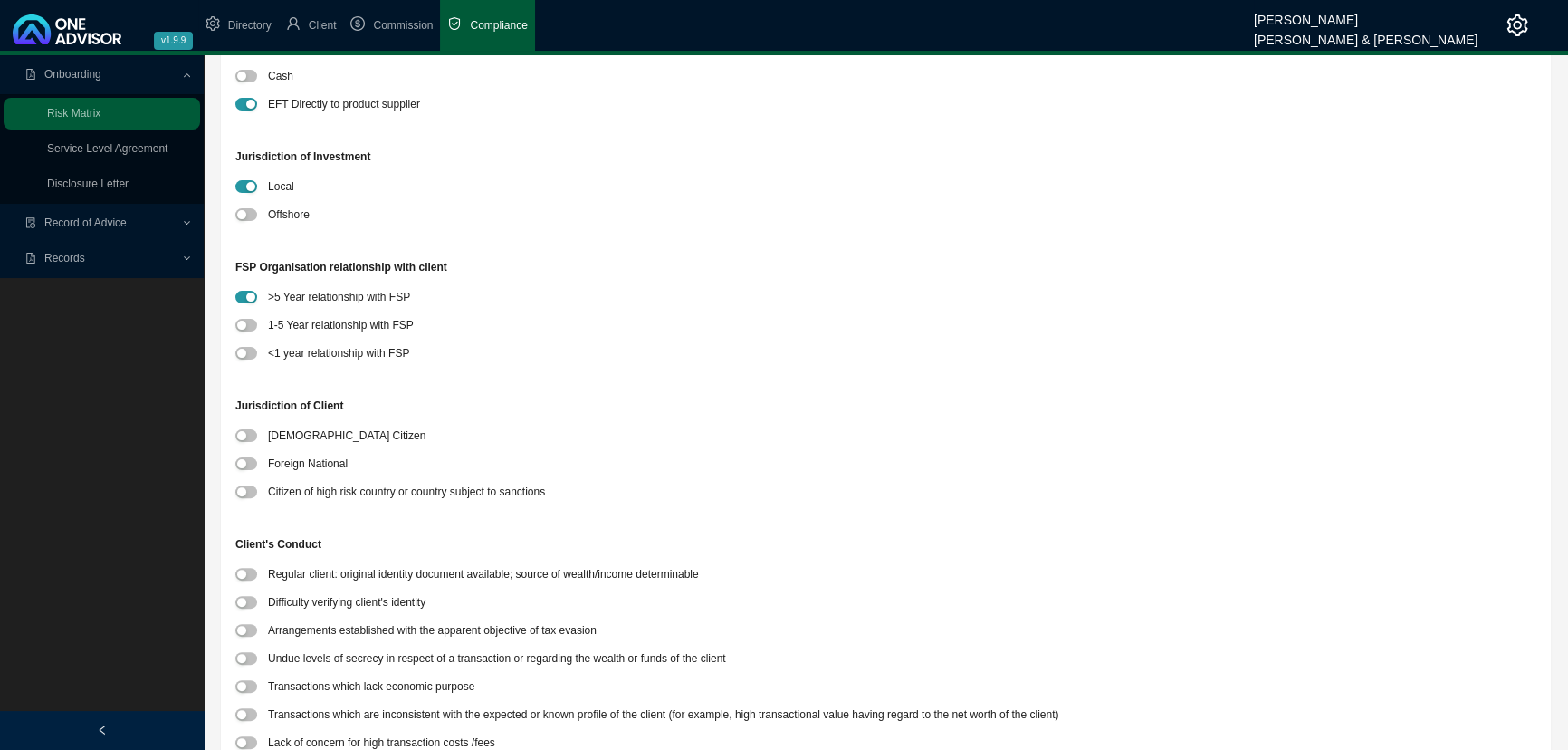
scroll to position [658, 0]
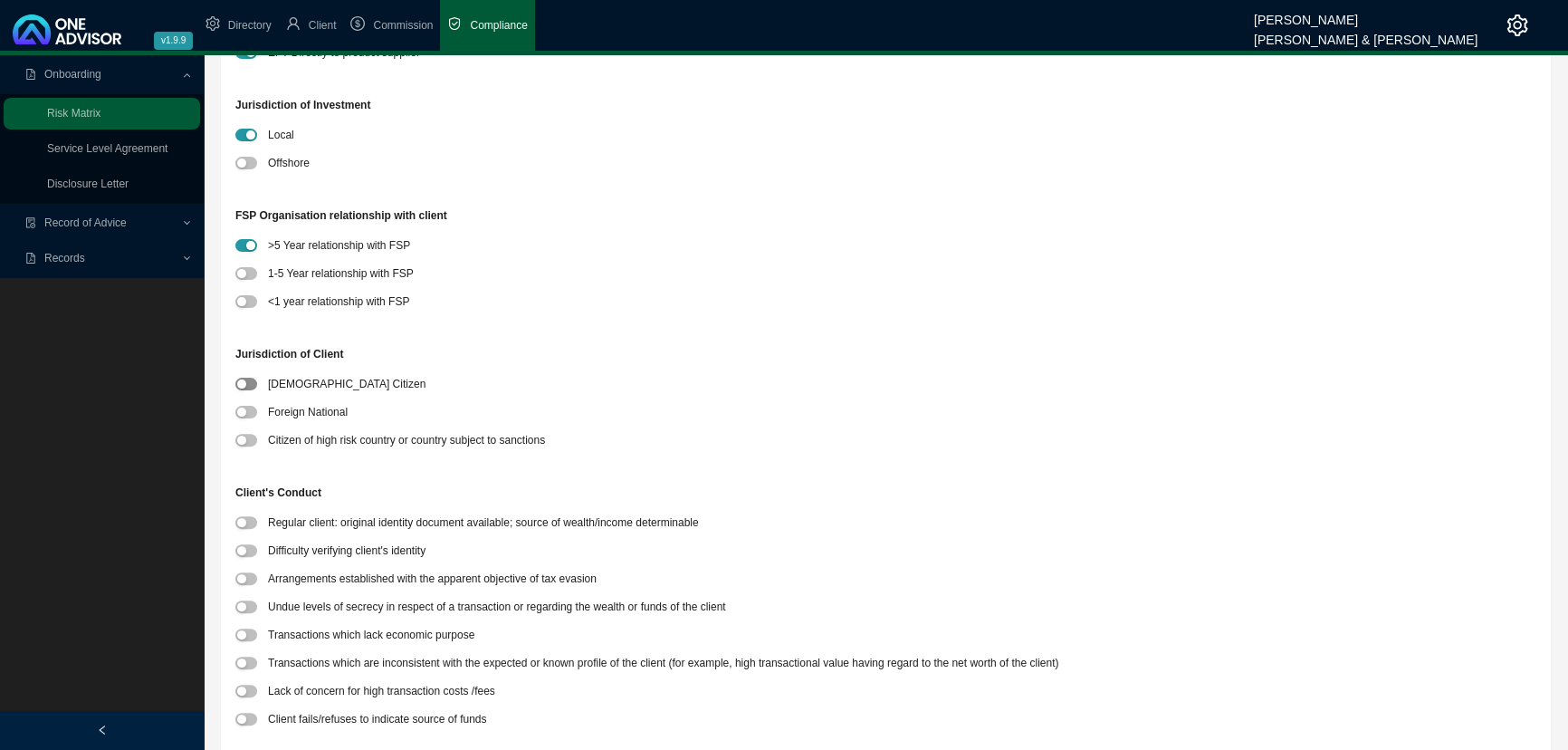
click at [249, 380] on span "button" at bounding box center [246, 383] width 21 height 13
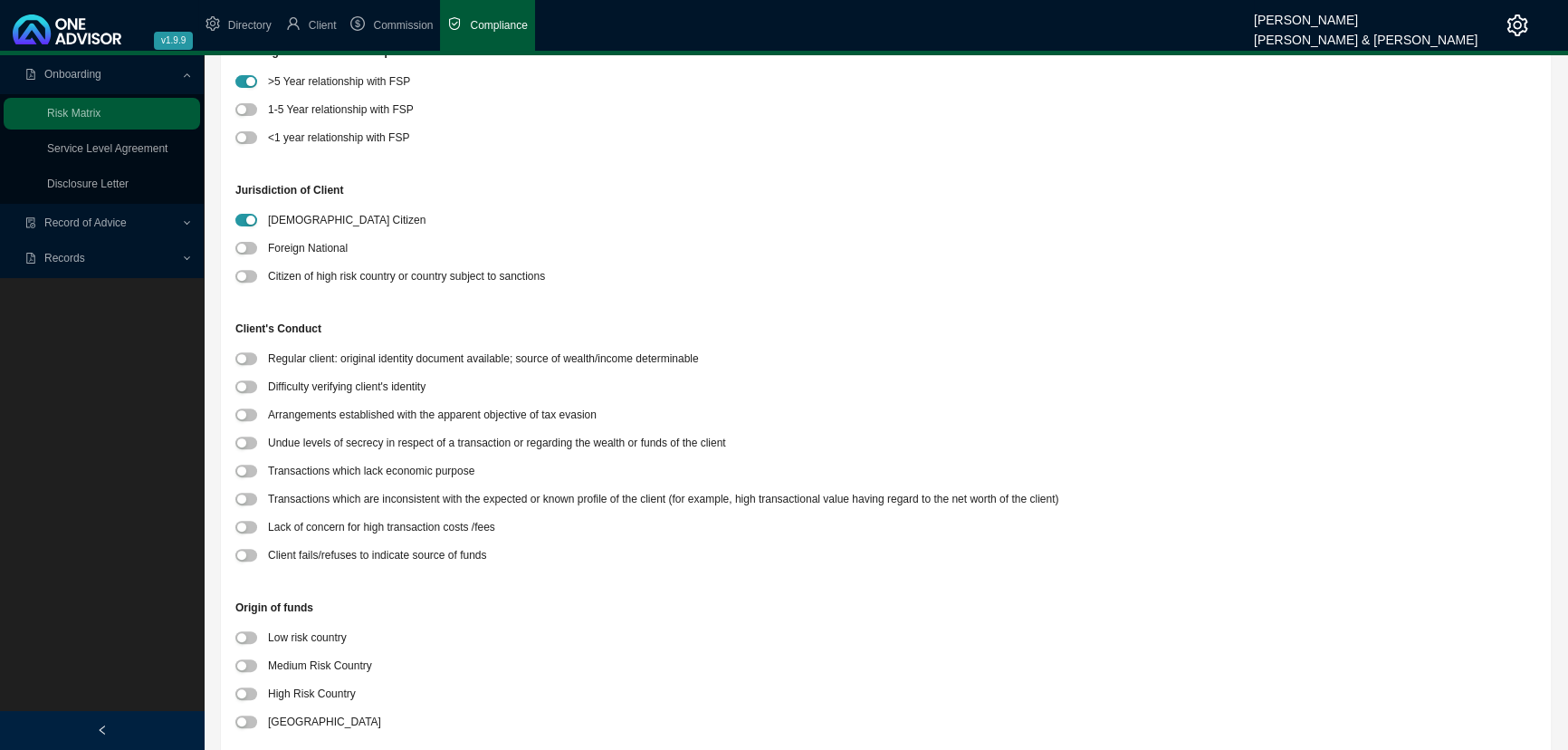
scroll to position [823, 0]
click at [244, 357] on div "button" at bounding box center [241, 357] width 9 height 9
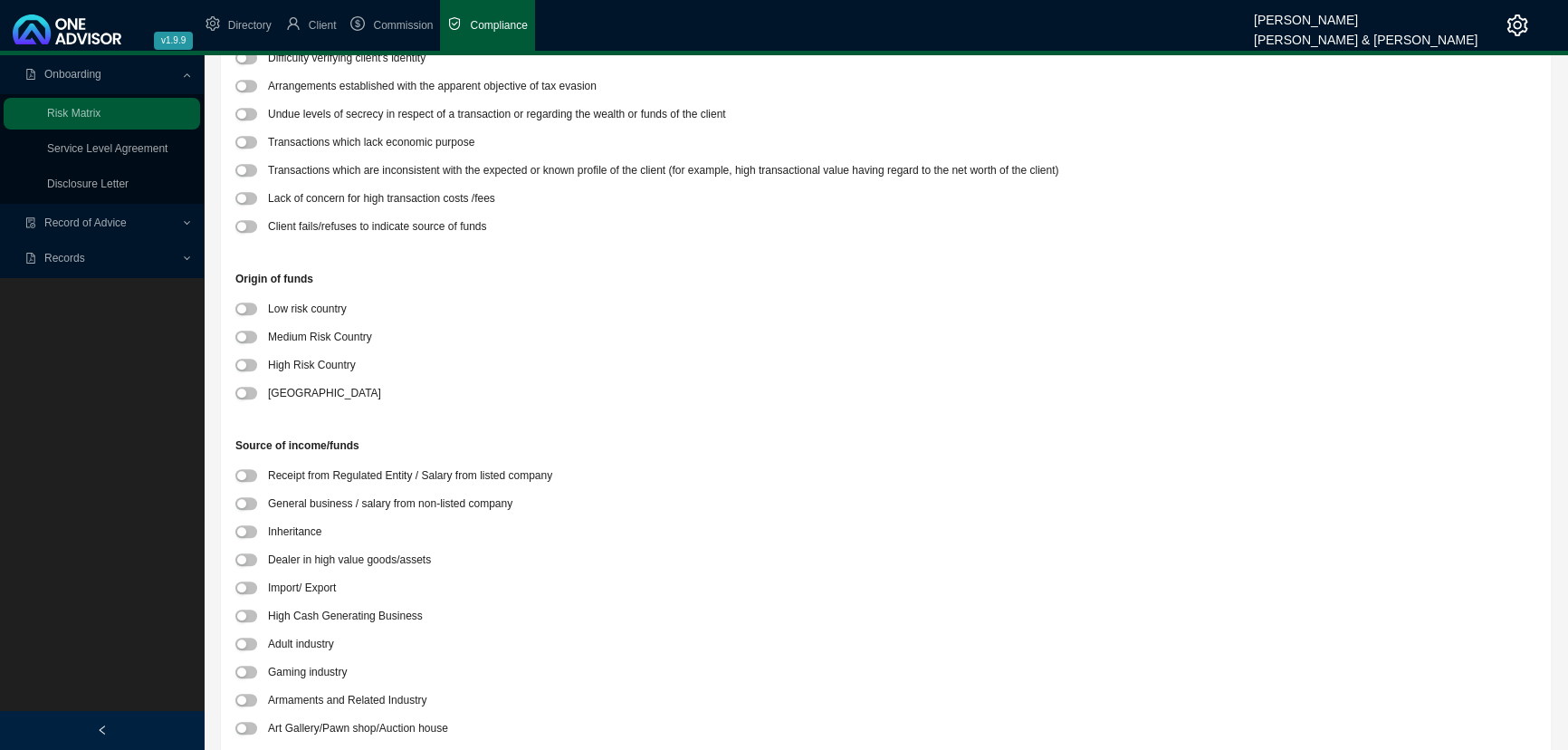
scroll to position [1152, 0]
click at [242, 387] on div "button" at bounding box center [241, 391] width 9 height 9
drag, startPoint x: 245, startPoint y: 498, endPoint x: 257, endPoint y: 497, distance: 12.0
click at [246, 498] on div "button" at bounding box center [241, 502] width 9 height 9
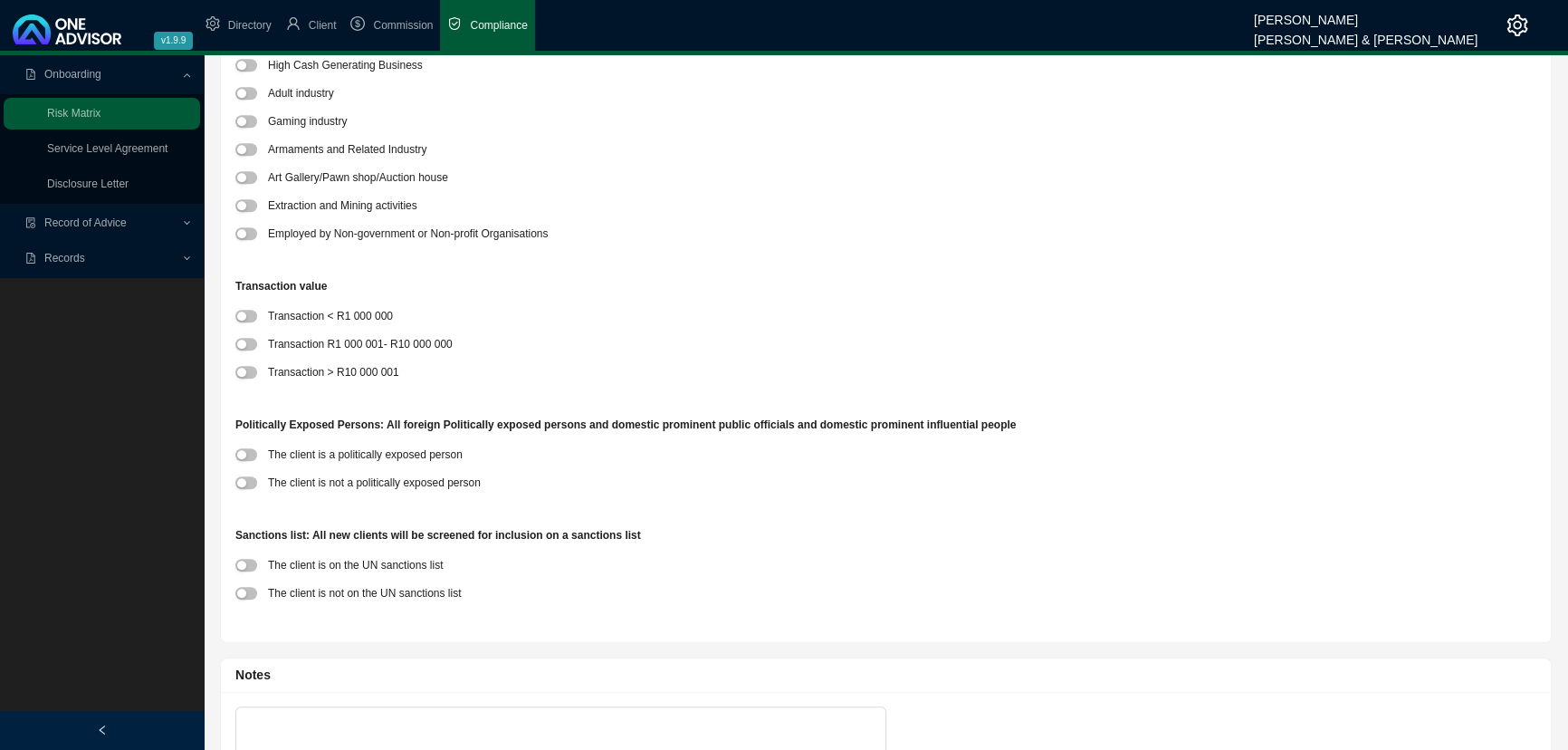
scroll to position [1729, 0]
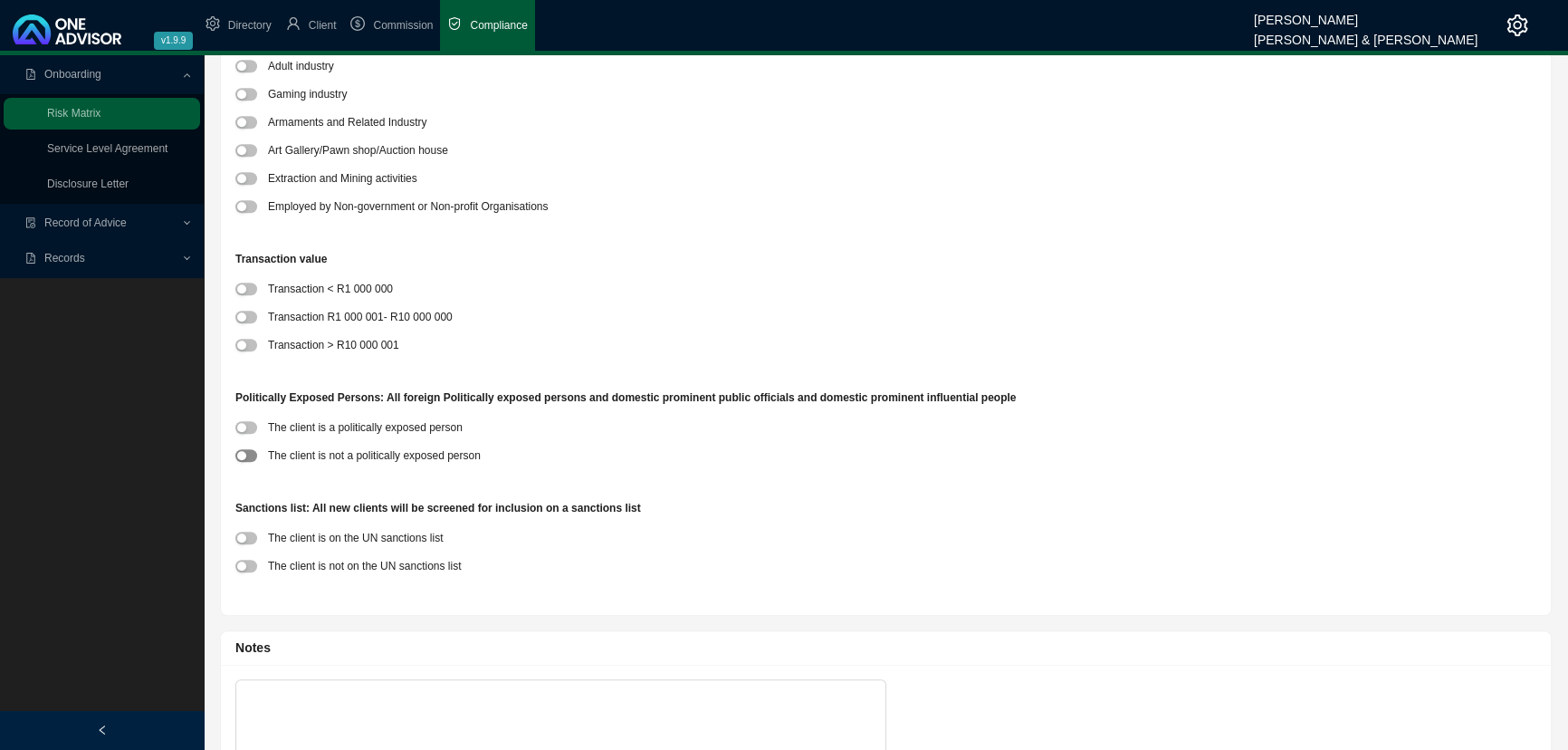
click at [250, 452] on span "button" at bounding box center [246, 455] width 21 height 13
click at [246, 557] on div "button" at bounding box center [241, 566] width 9 height 9
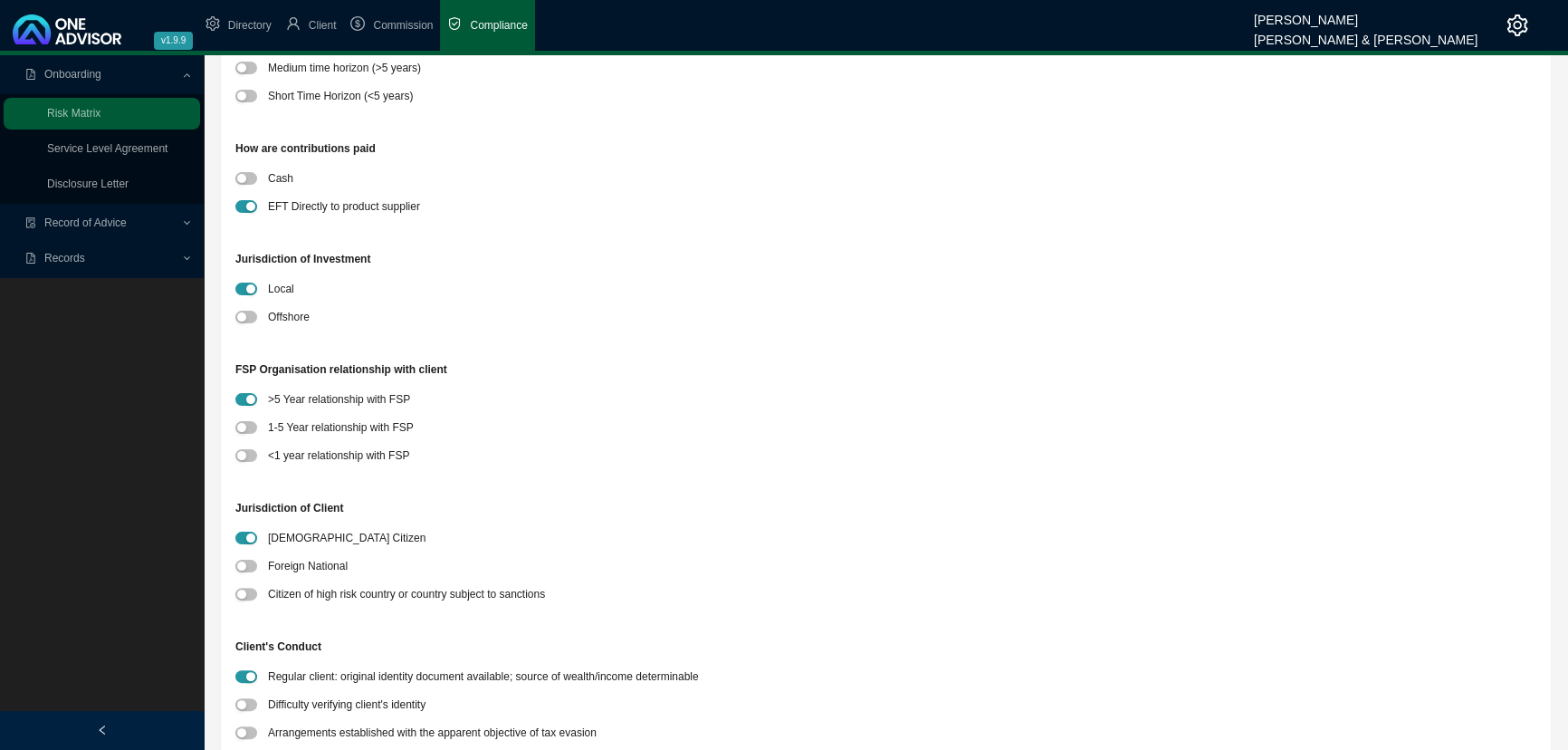
scroll to position [0, 0]
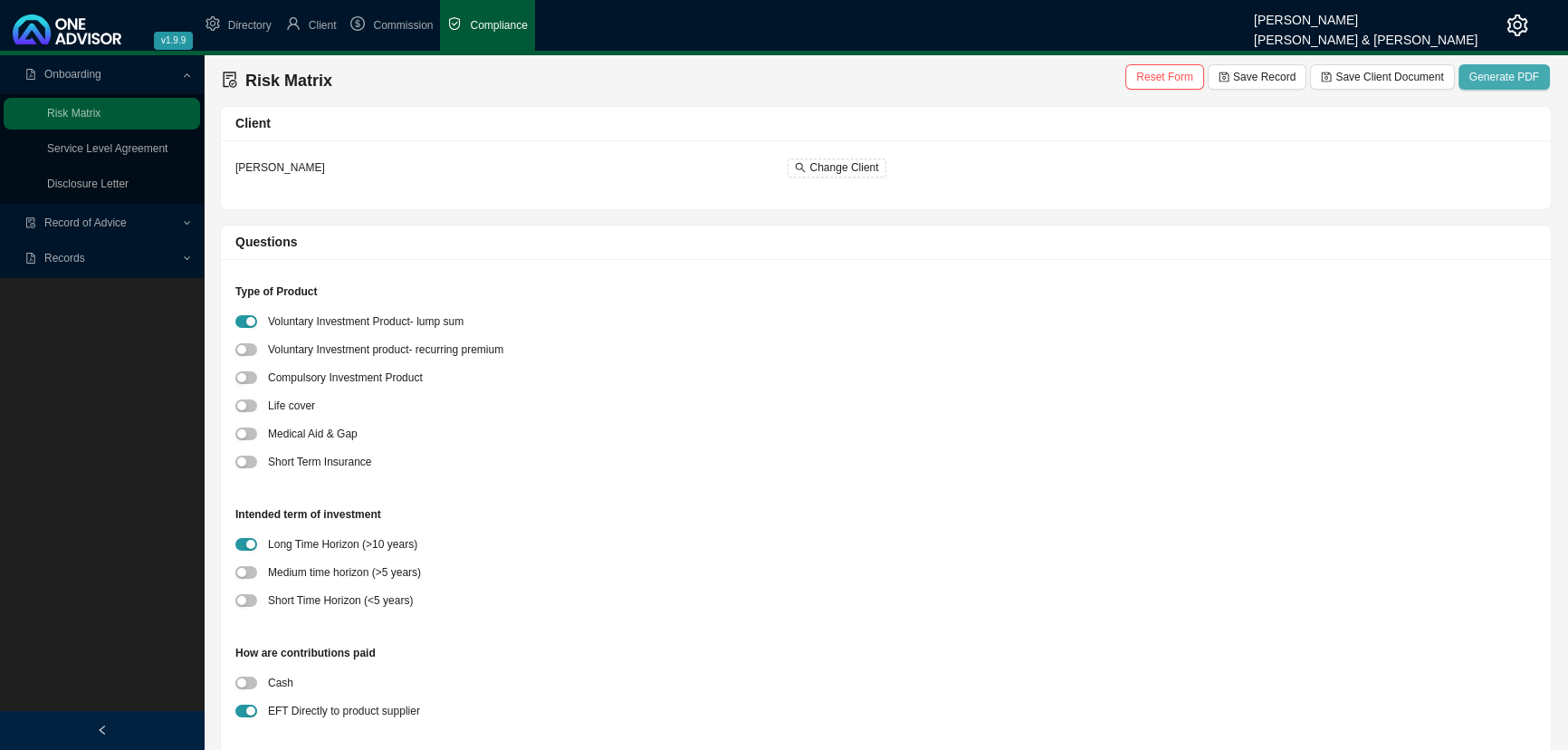
click at [1145, 73] on span "Generate PDF" at bounding box center [1505, 77] width 70 height 19
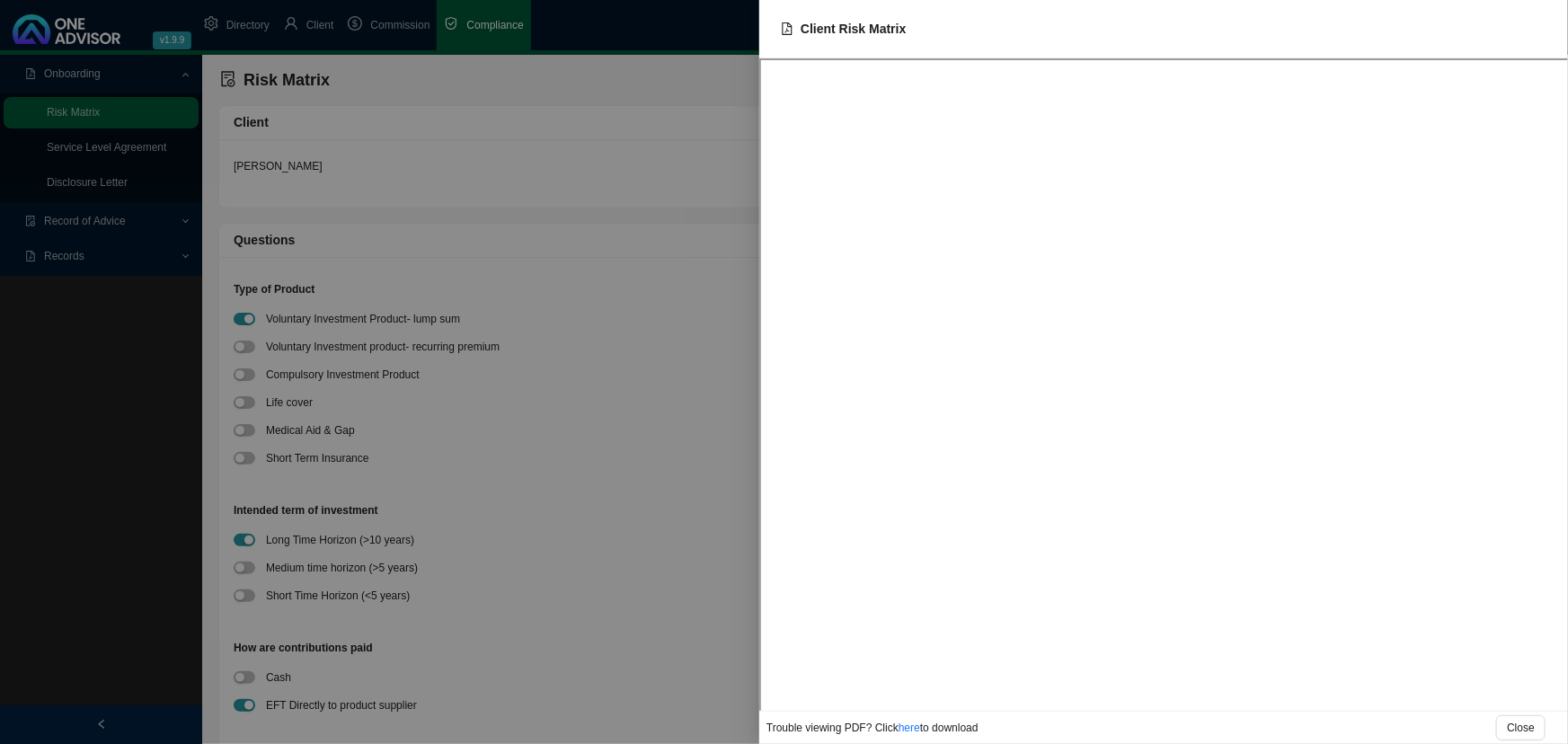
click at [596, 241] on div at bounding box center [784, 372] width 1568 height 744
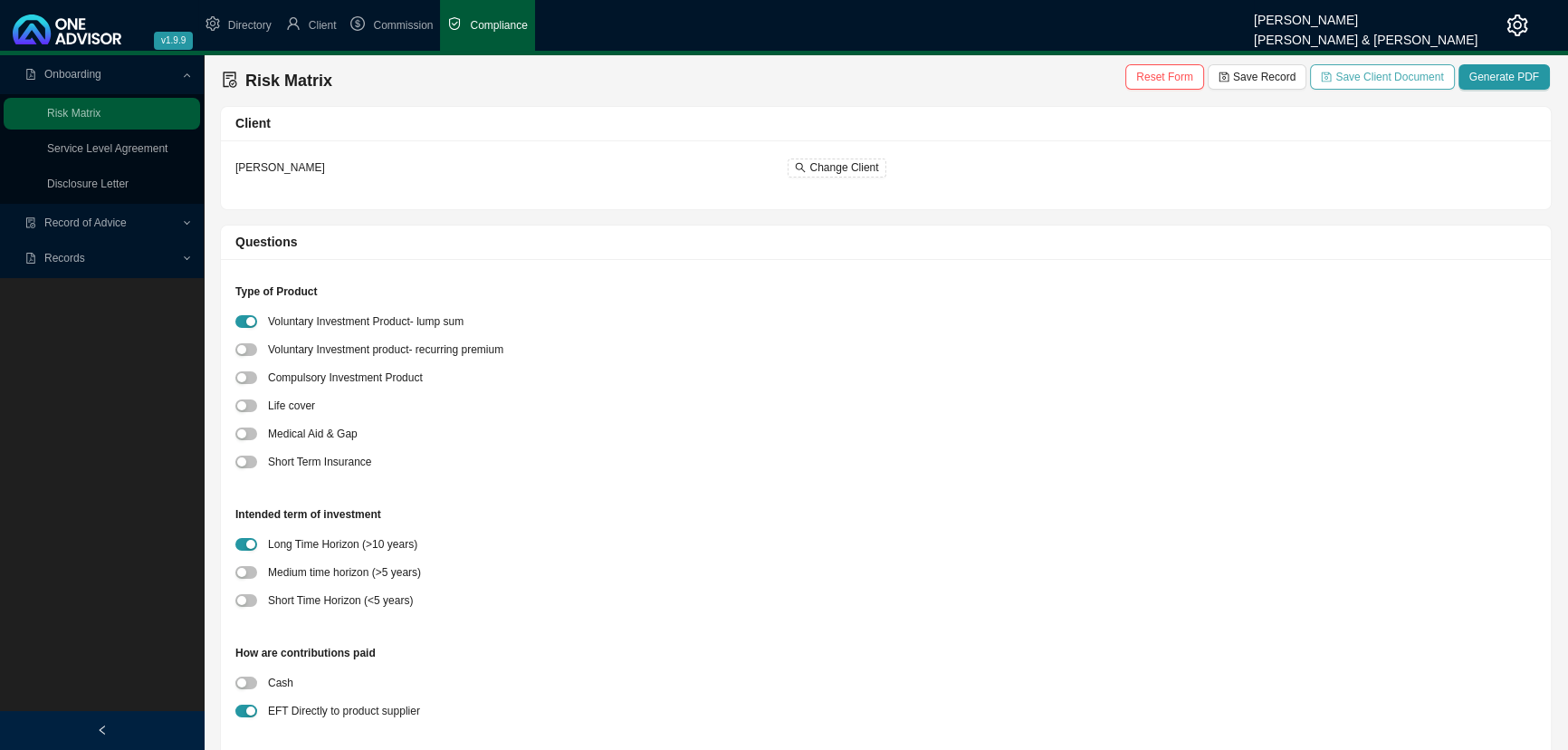
click at [1145, 73] on span "Save Client Document" at bounding box center [1390, 77] width 108 height 19
click at [322, 20] on span "Client" at bounding box center [323, 25] width 28 height 13
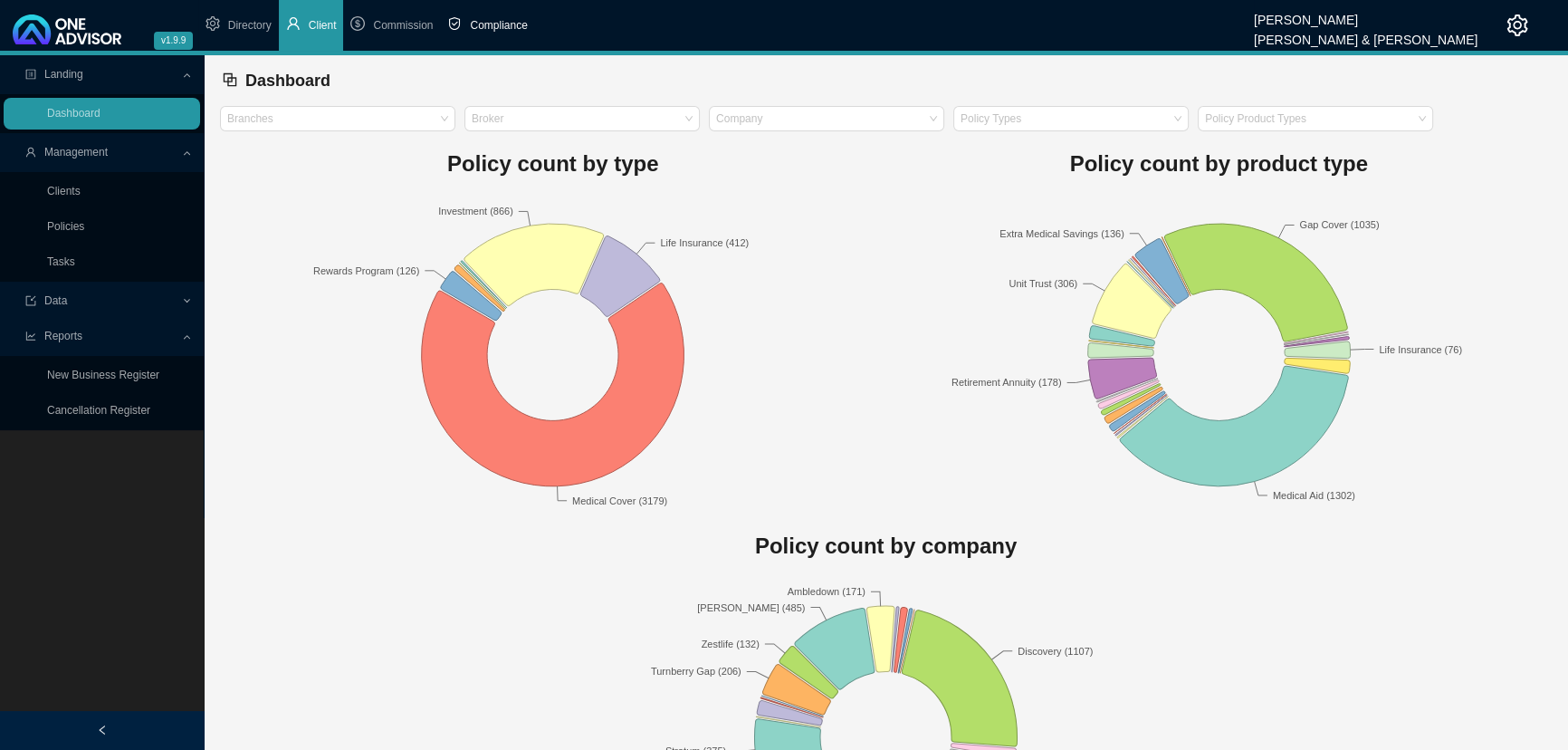
click at [501, 26] on span "Compliance" at bounding box center [498, 25] width 58 height 13
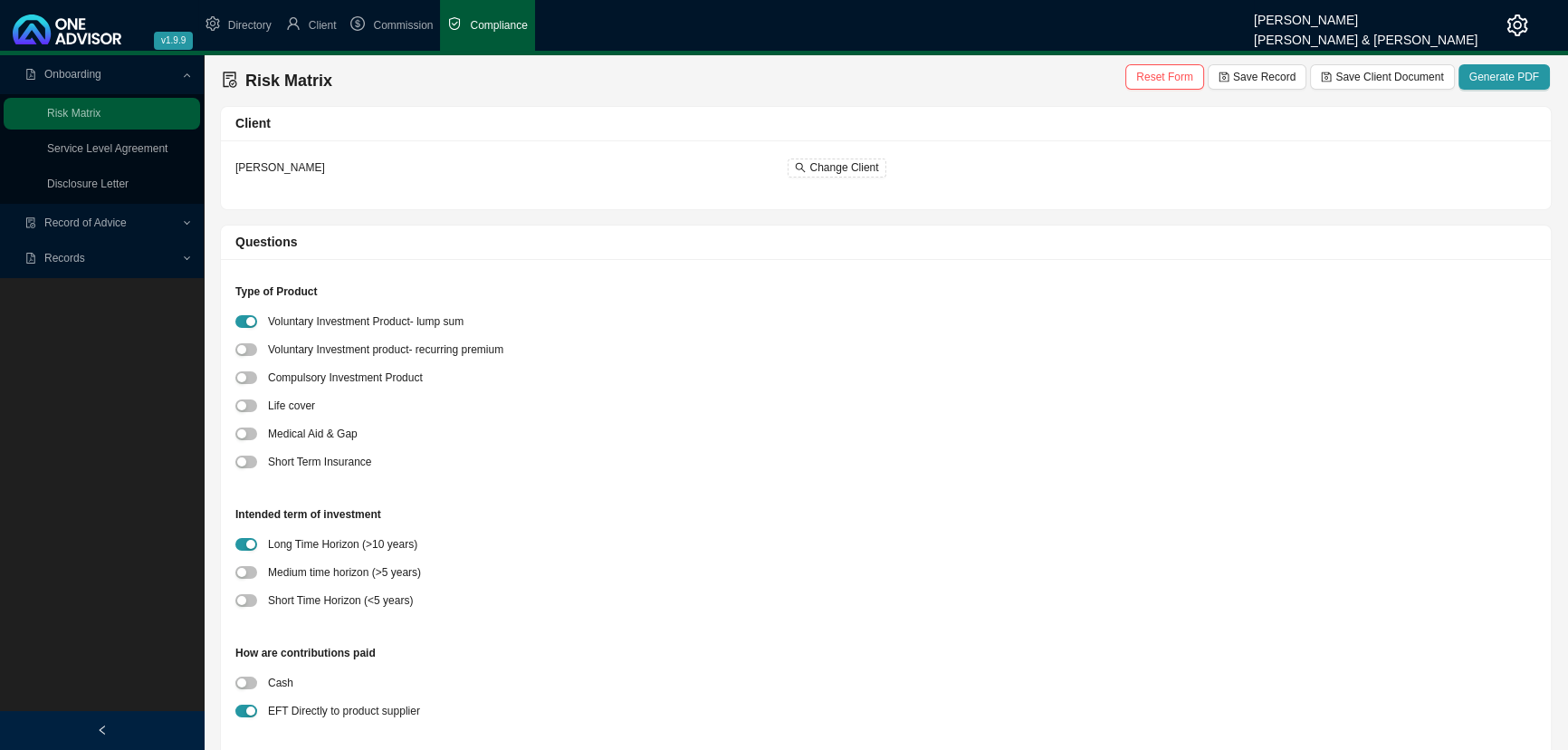
drag, startPoint x: 309, startPoint y: 20, endPoint x: 95, endPoint y: 382, distance: 420.5
click at [95, 382] on div "Onboarding Risk Matrix Service Level Agreement Disclosure Letter Record of Advi…" at bounding box center [101, 430] width 204 height 750
click at [126, 145] on link "Service Level Agreement" at bounding box center [107, 148] width 121 height 13
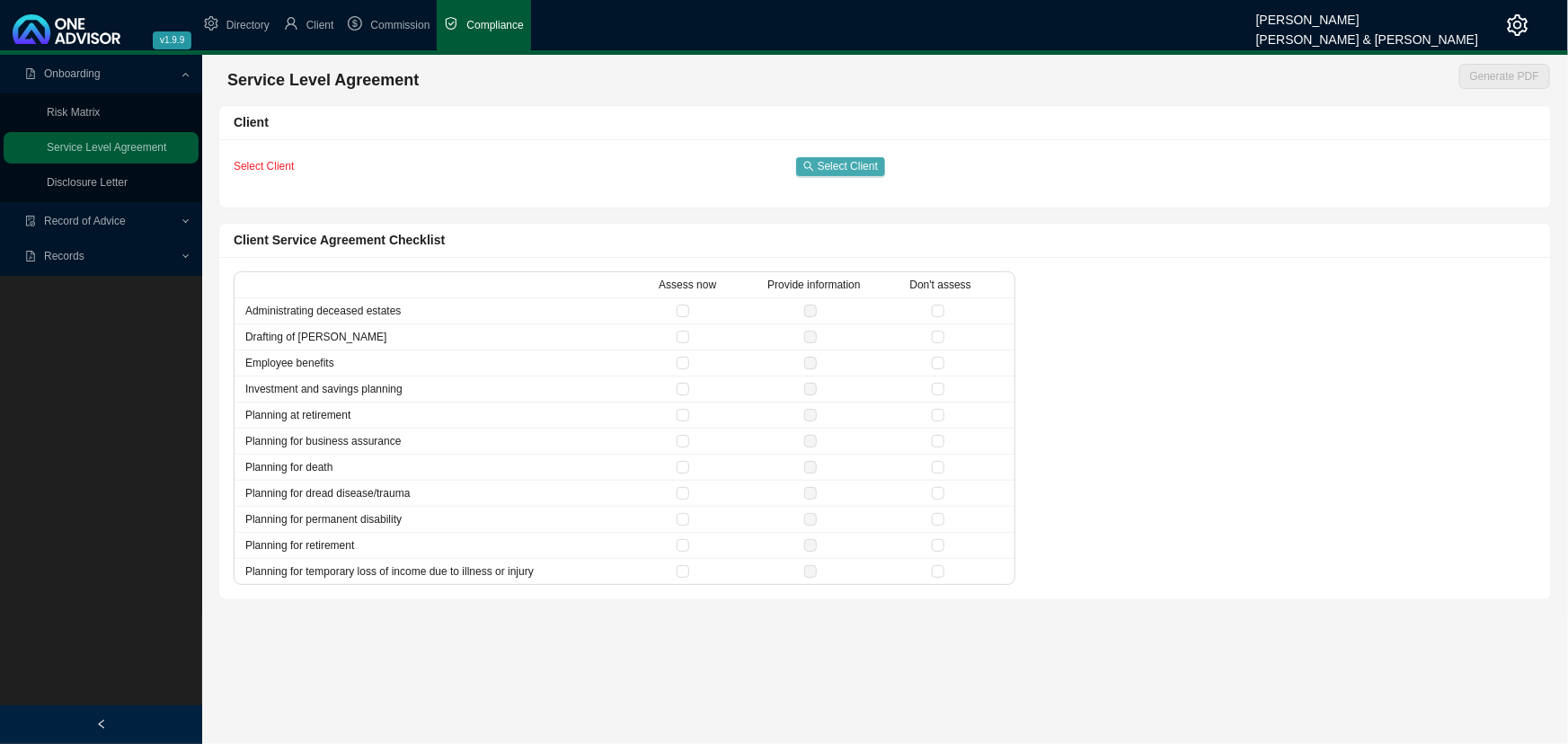
click at [841, 164] on span "Select Client" at bounding box center [847, 166] width 60 height 18
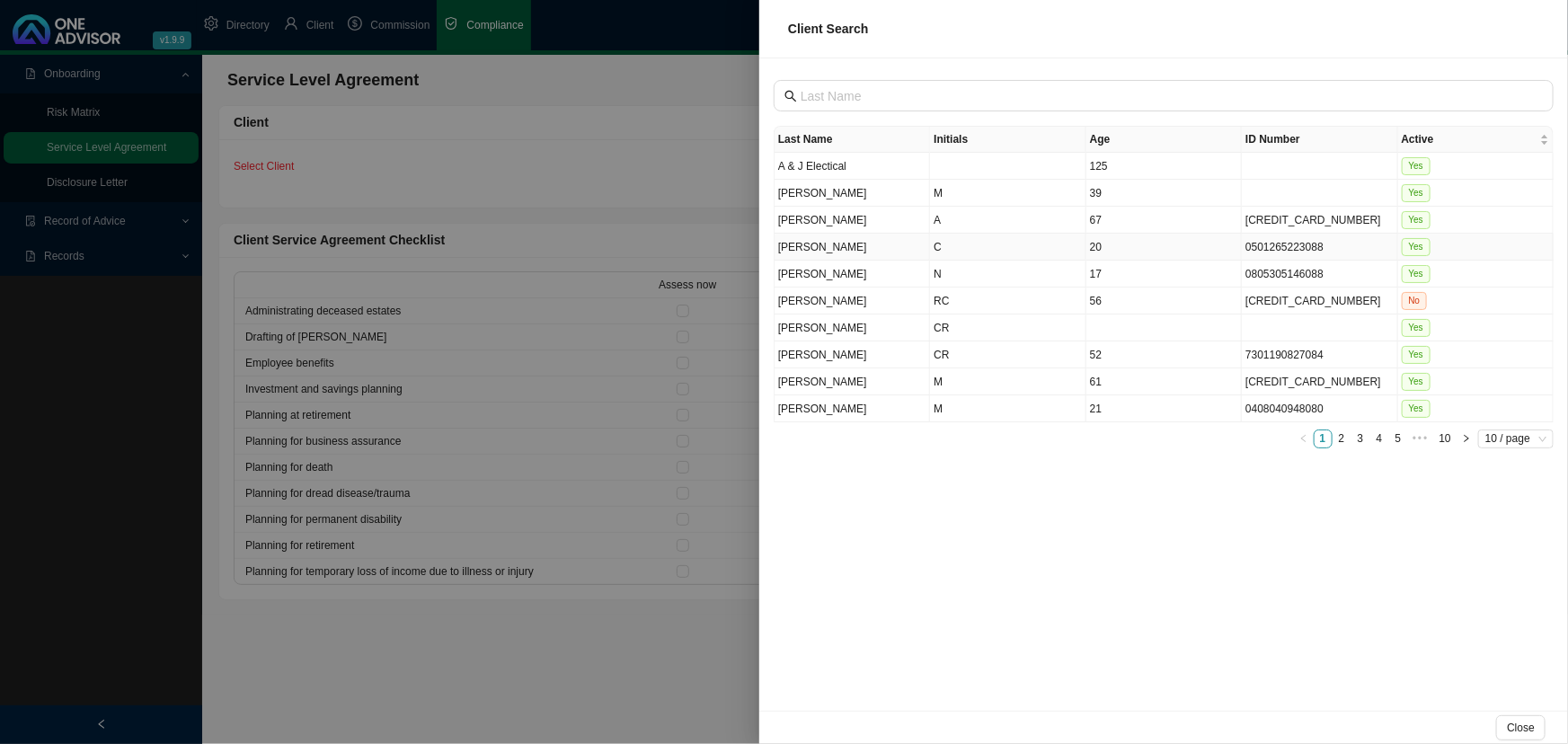
click at [833, 244] on td "[PERSON_NAME]" at bounding box center [852, 247] width 156 height 27
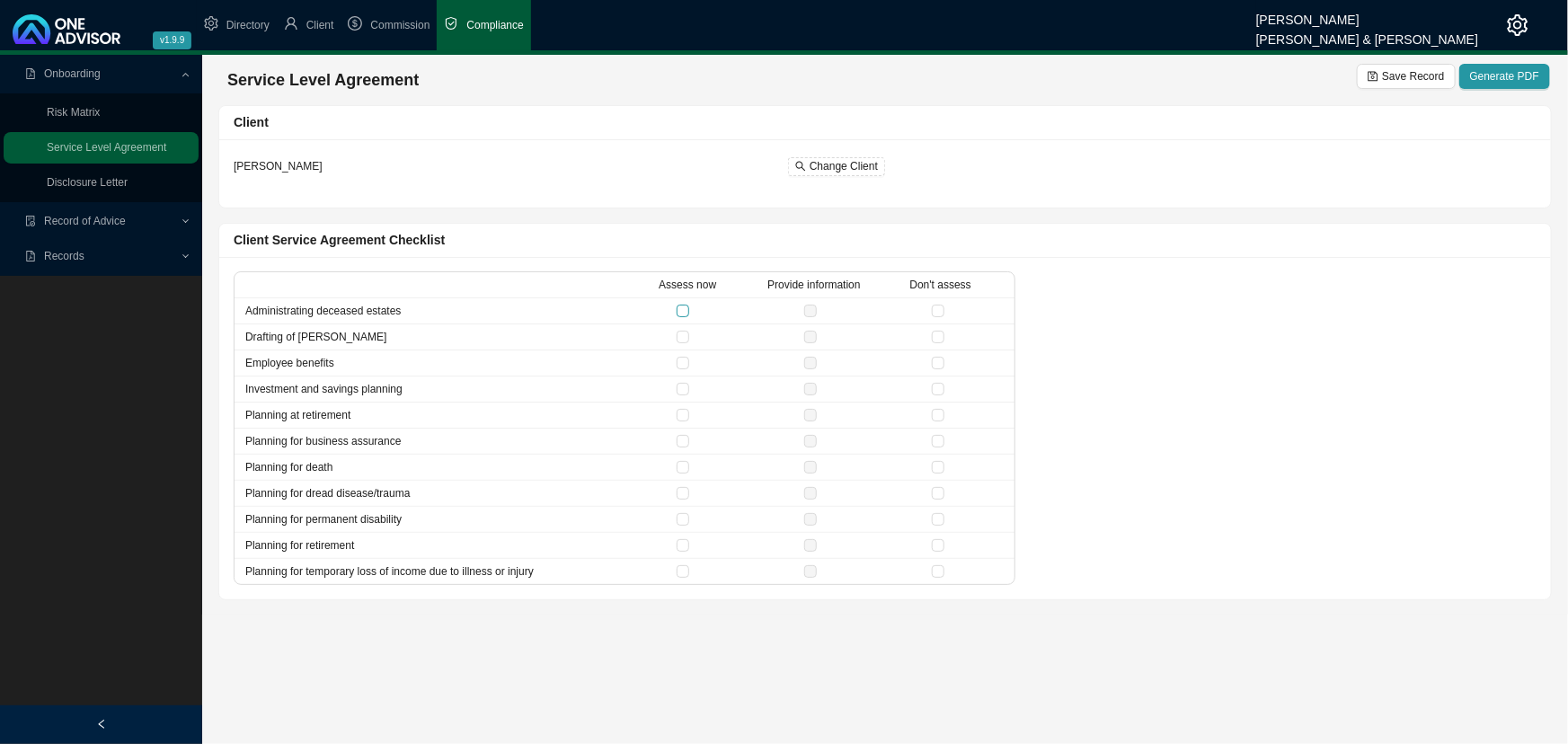
click at [684, 311] on input "checkbox" at bounding box center [682, 311] width 13 height 13
checkbox input "true"
click at [683, 342] on input "checkbox" at bounding box center [682, 337] width 13 height 13
checkbox input "true"
click at [679, 361] on input "checkbox" at bounding box center [682, 363] width 13 height 13
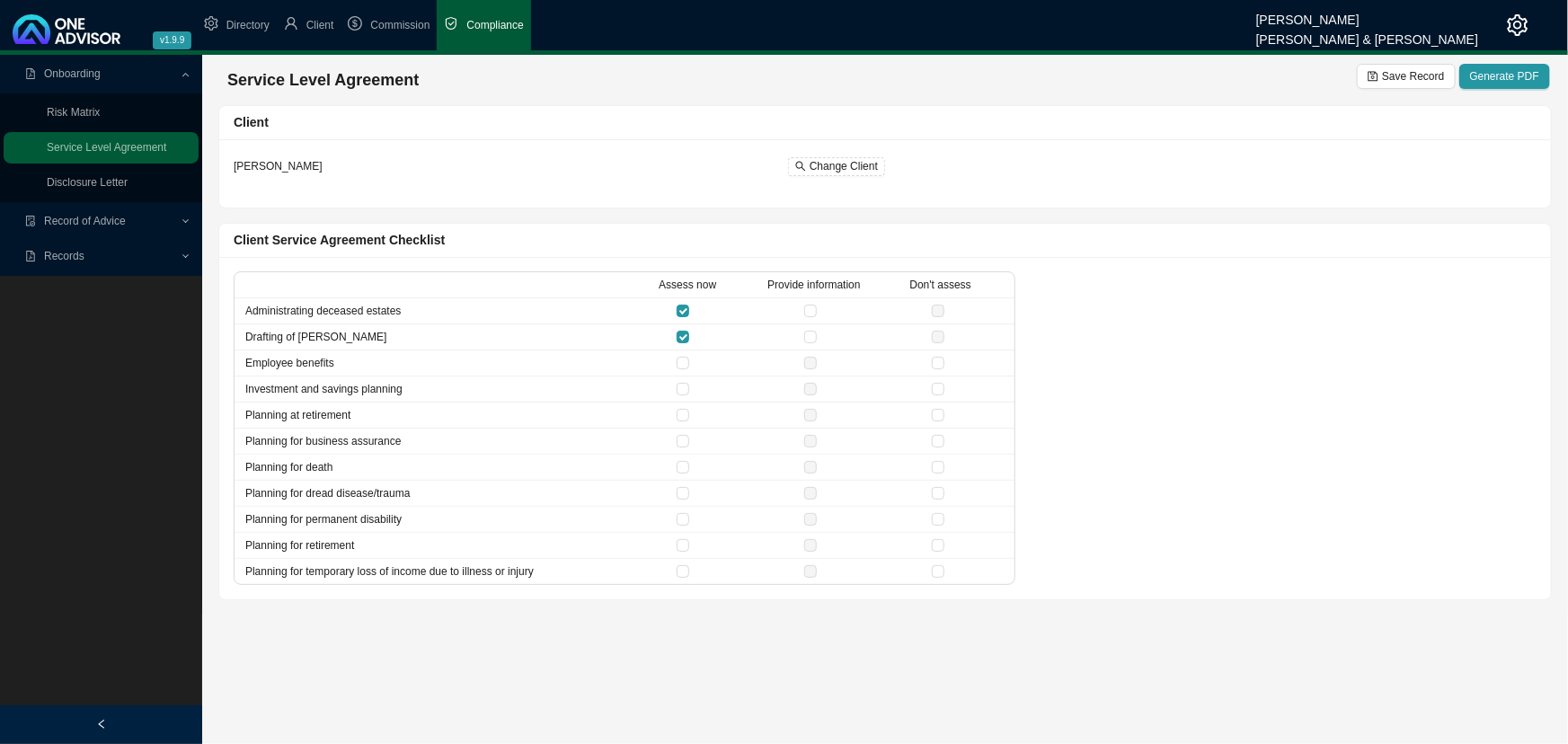
checkbox input "true"
click at [674, 423] on li "Planning at retirement" at bounding box center [624, 415] width 780 height 26
drag, startPoint x: 683, startPoint y: 473, endPoint x: 682, endPoint y: 530, distance: 57.0
click at [683, 482] on ul "Administrating deceased estates Drafting of [PERSON_NAME] Employee benefits Inv…" at bounding box center [624, 440] width 780 height 285
click at [682, 536] on label at bounding box center [686, 545] width 19 height 18
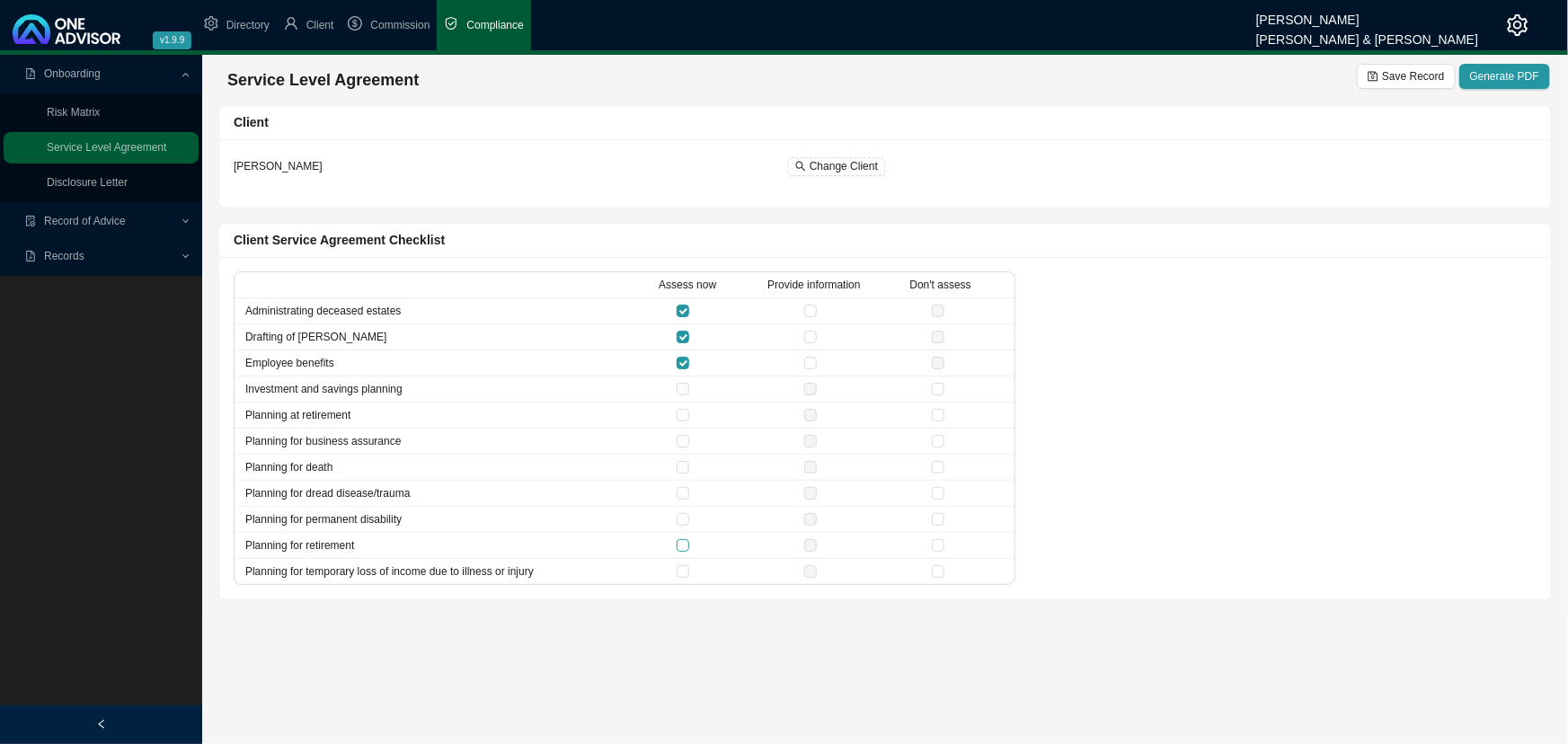
click at [682, 539] on input "checkbox" at bounding box center [682, 545] width 13 height 13
checkbox input "true"
click at [683, 519] on input "checkbox" at bounding box center [682, 519] width 13 height 13
checkbox input "true"
click at [682, 491] on input "checkbox" at bounding box center [682, 492] width 13 height 13
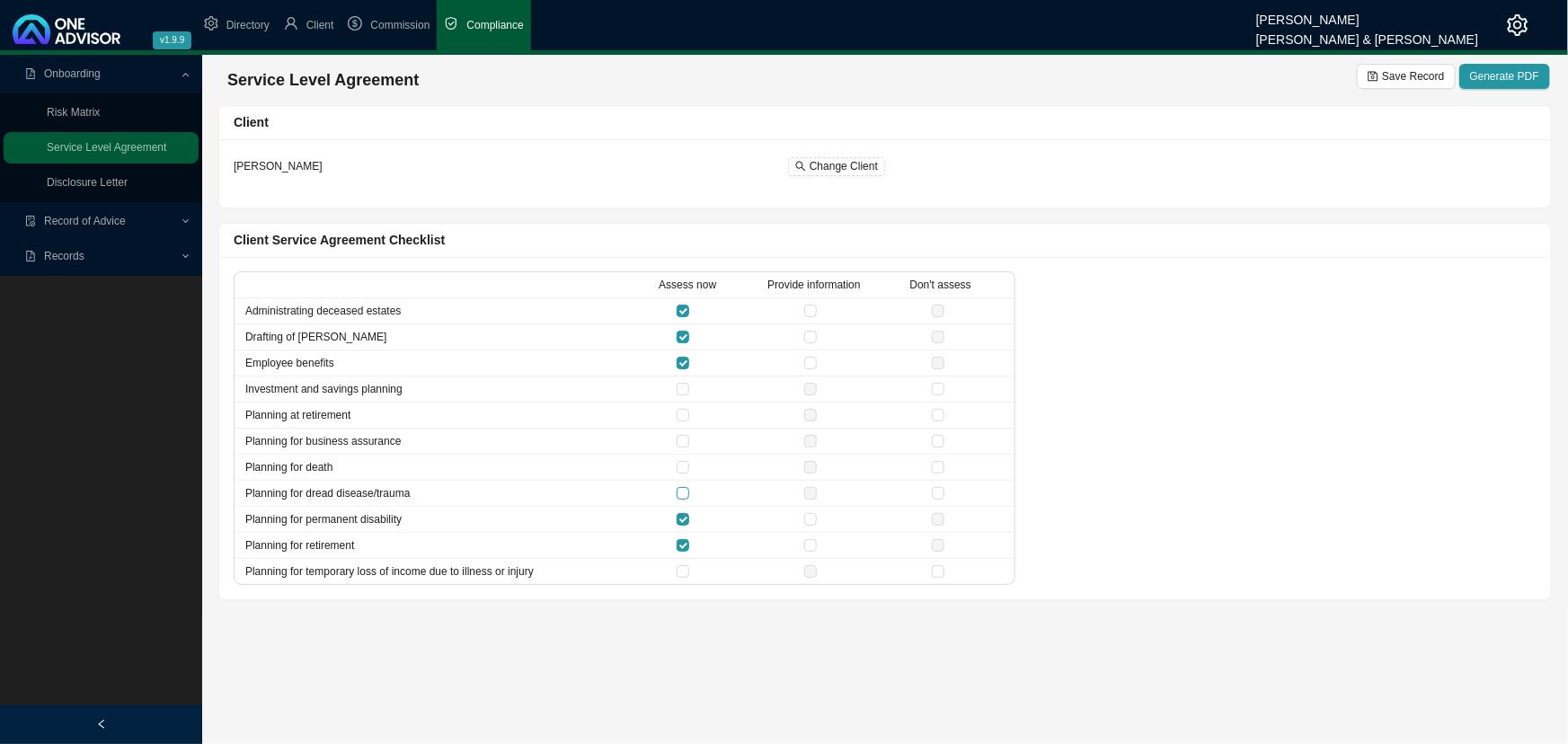
checkbox input "true"
click at [938, 465] on input "checkbox" at bounding box center [937, 466] width 13 height 13
checkbox input "true"
click at [936, 439] on input "checkbox" at bounding box center [937, 440] width 13 height 13
checkbox input "true"
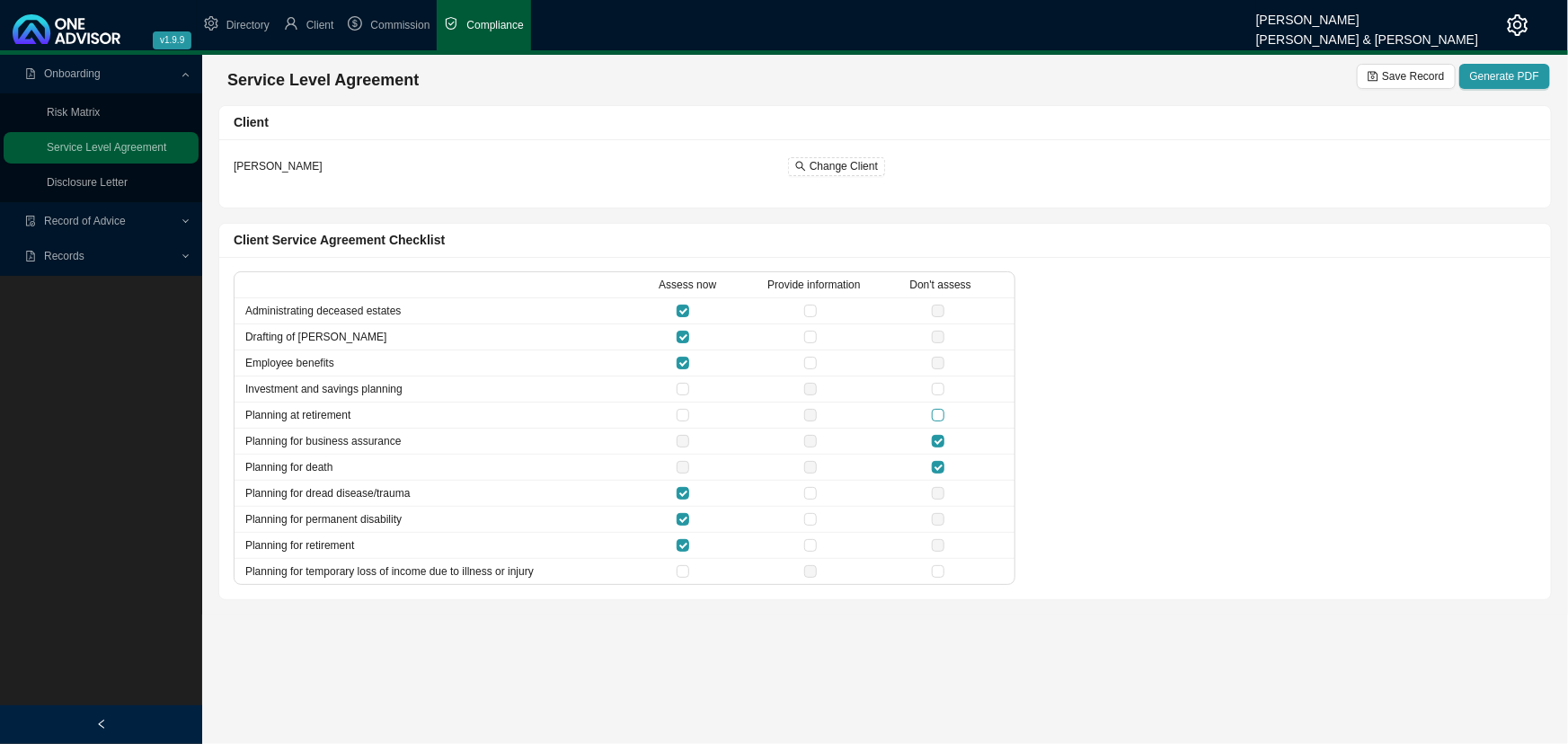
click at [940, 409] on input "checkbox" at bounding box center [937, 415] width 13 height 13
checkbox input "true"
click at [940, 389] on input "checkbox" at bounding box center [937, 389] width 13 height 13
checkbox input "true"
click at [679, 552] on input "checkbox" at bounding box center [682, 571] width 13 height 13
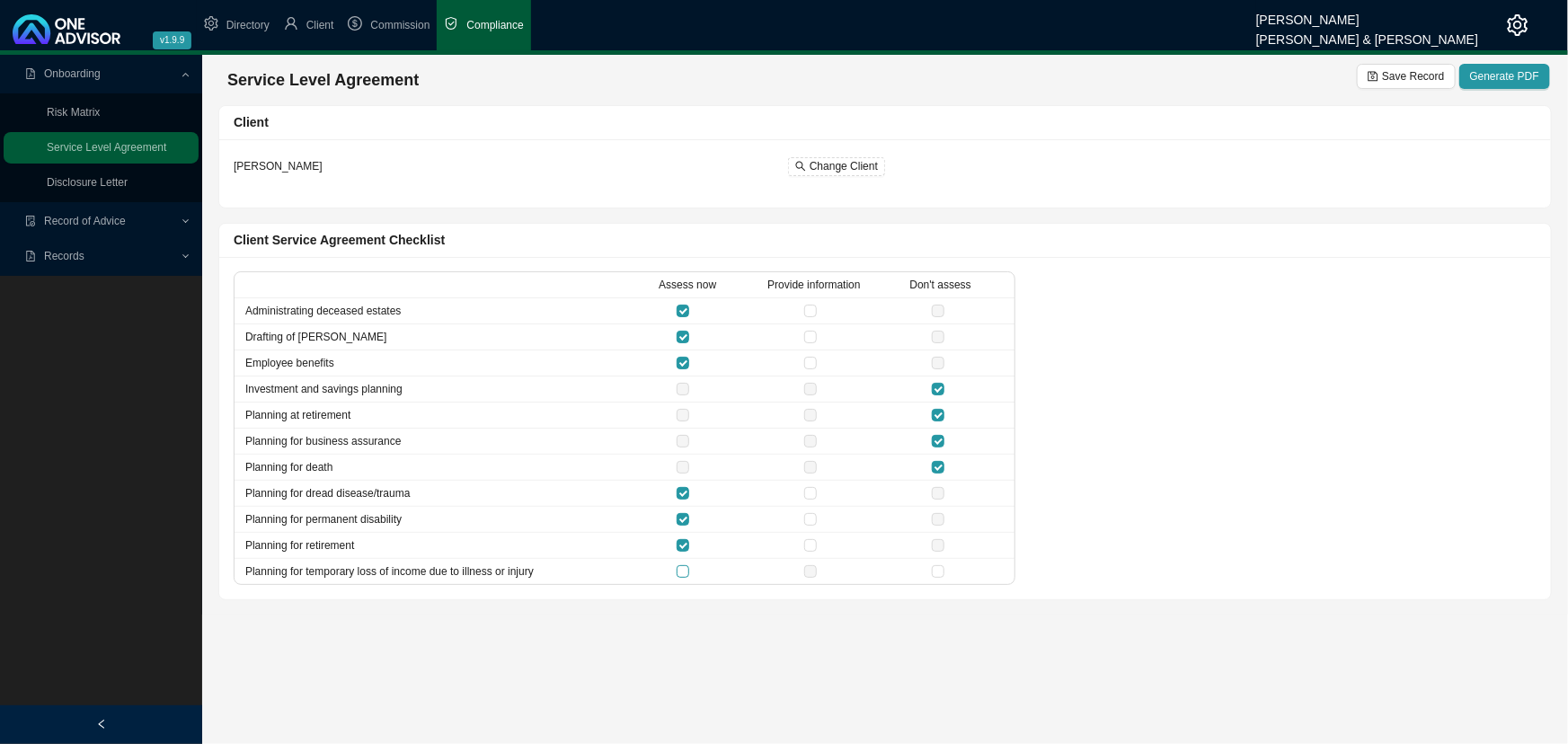
checkbox input "true"
click at [1136, 71] on span "Generate PDF" at bounding box center [1504, 76] width 70 height 18
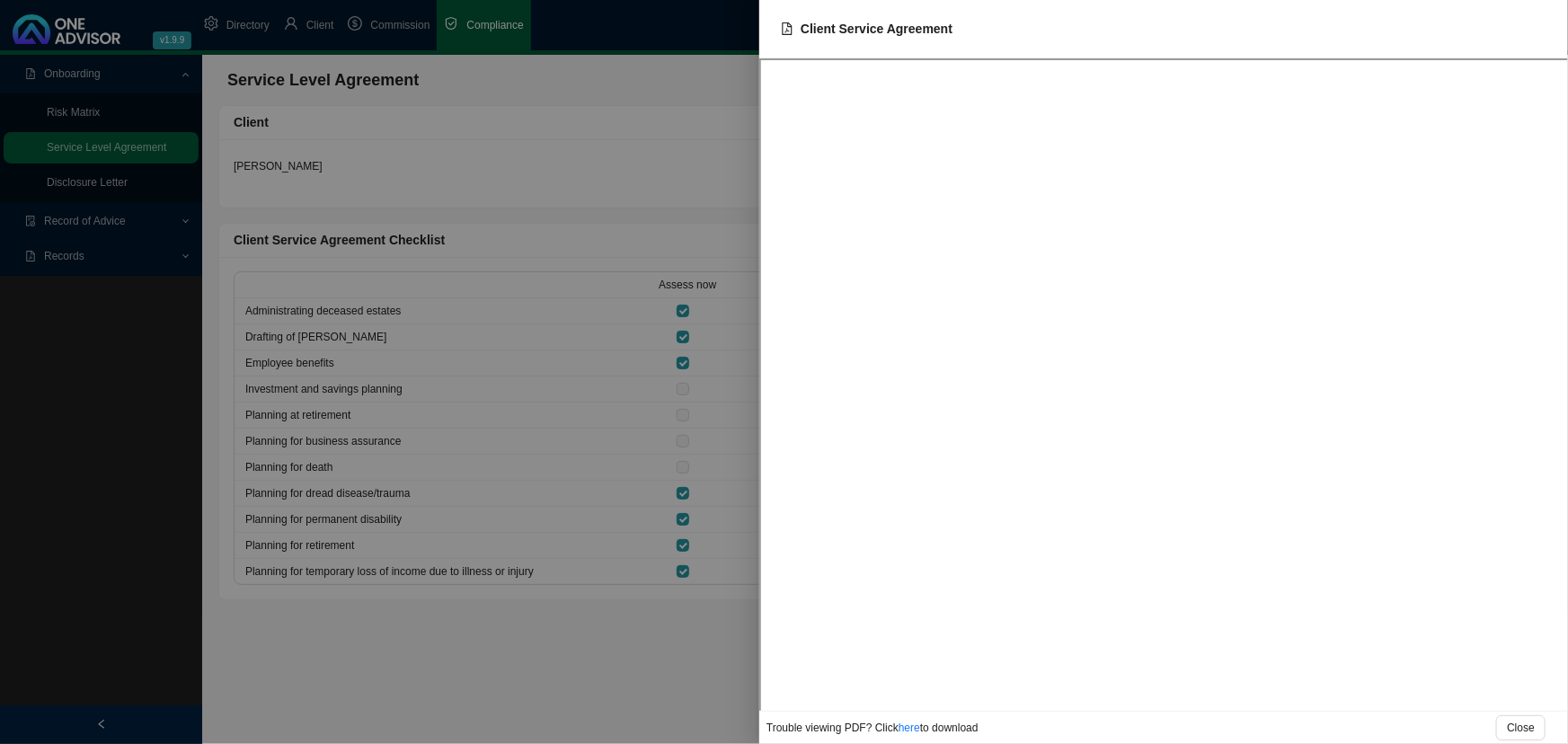
click at [560, 552] on div at bounding box center [784, 372] width 1568 height 744
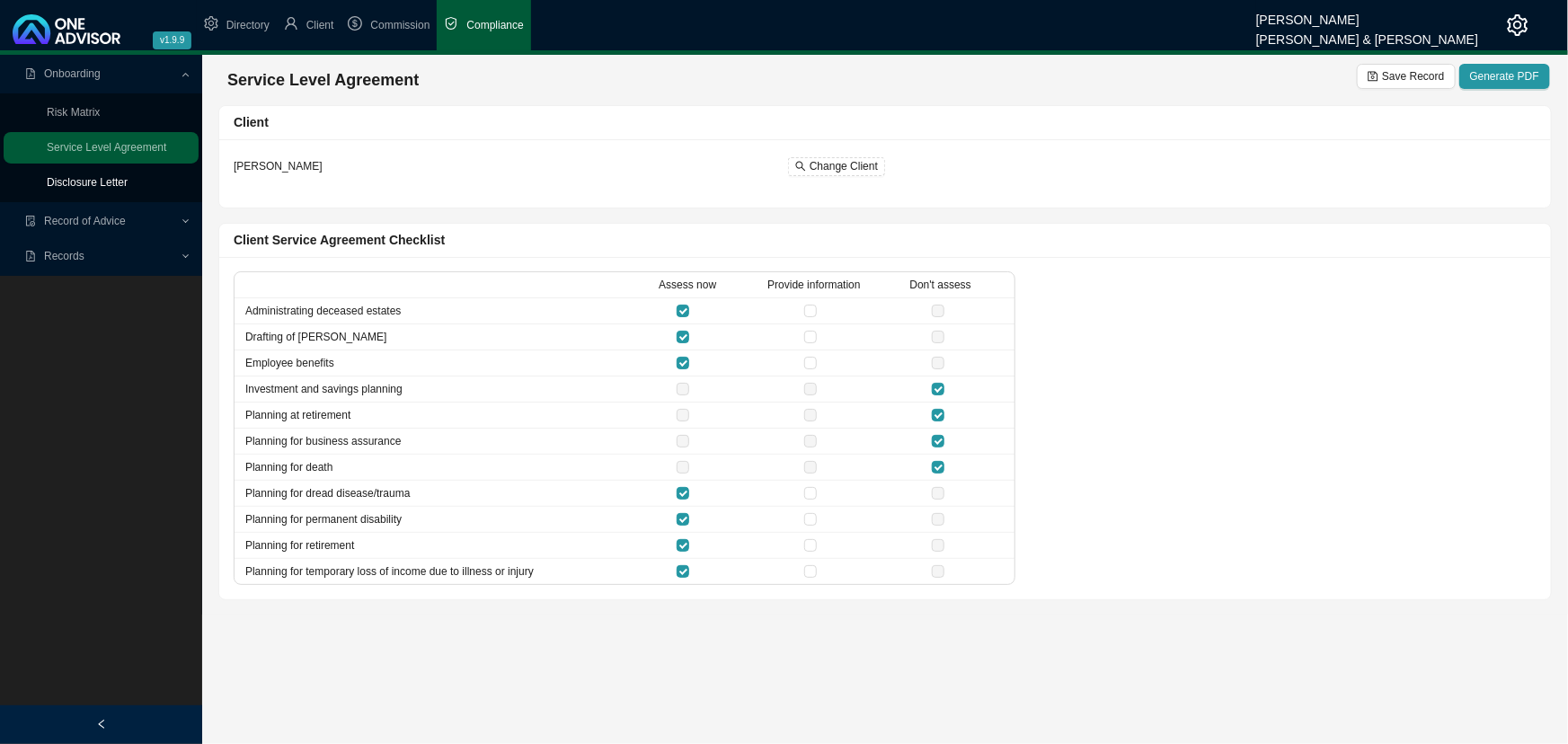
click at [100, 182] on link "Disclosure Letter" at bounding box center [87, 182] width 81 height 13
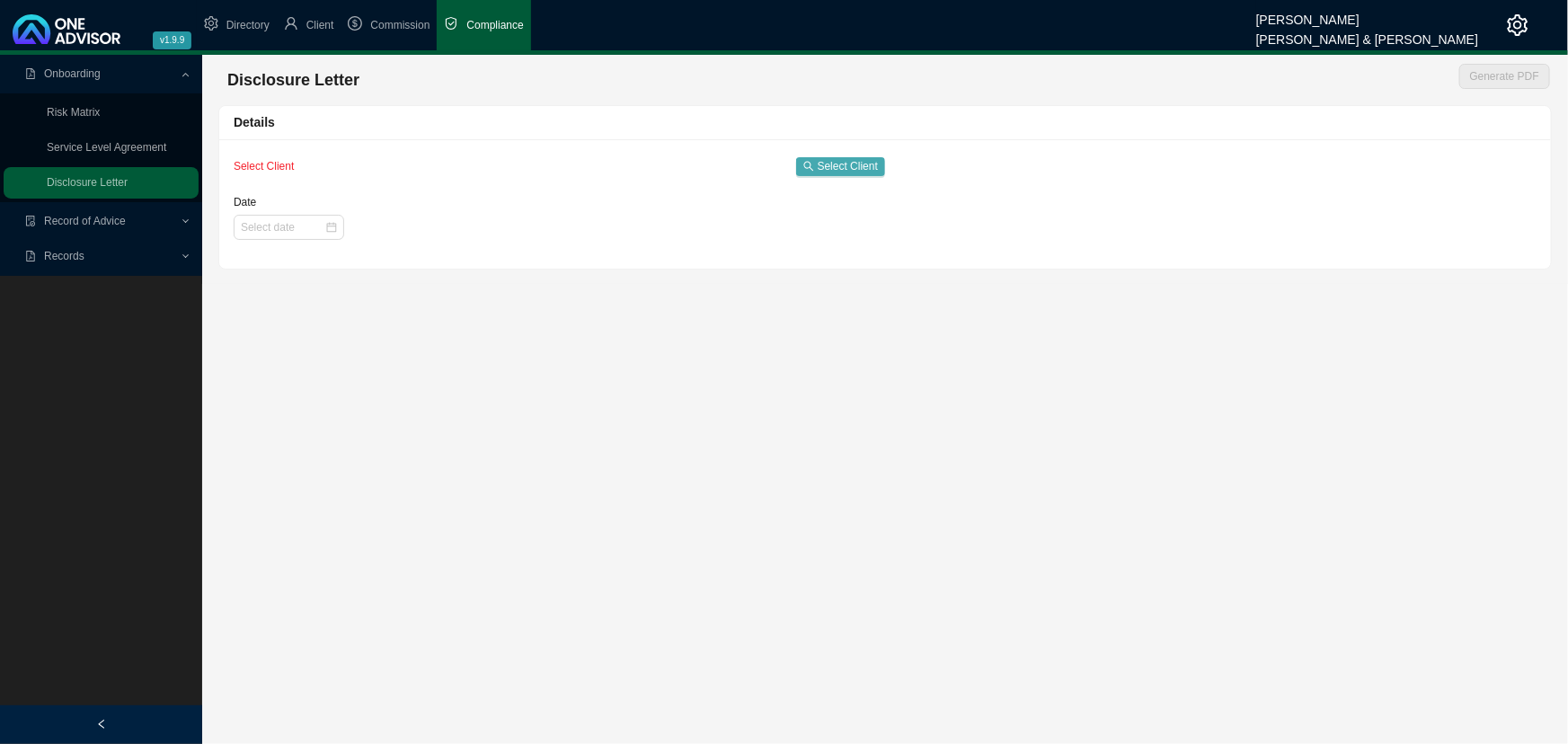
click at [847, 168] on span "Select Client" at bounding box center [847, 166] width 60 height 18
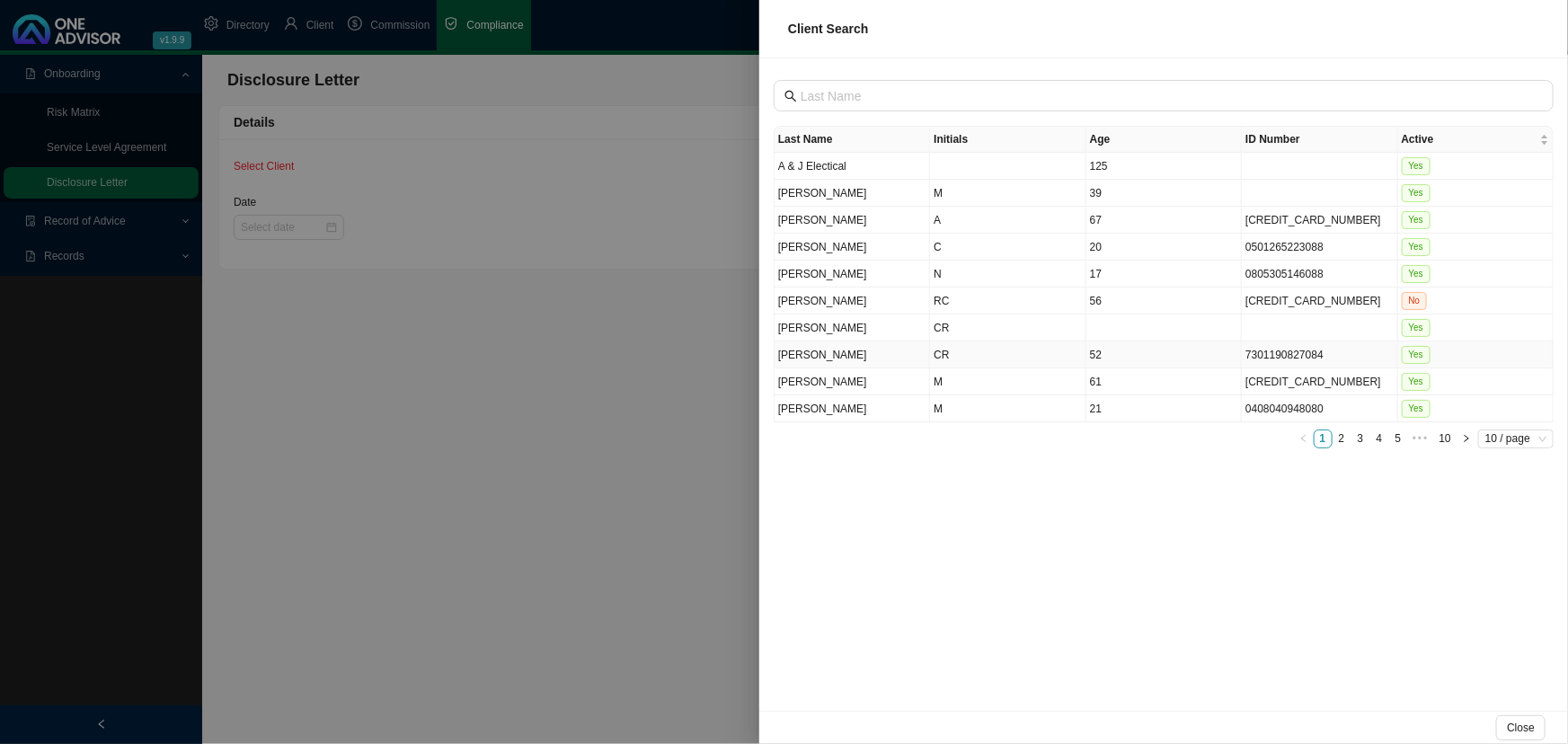
click at [892, 342] on td "[PERSON_NAME]" at bounding box center [852, 355] width 156 height 27
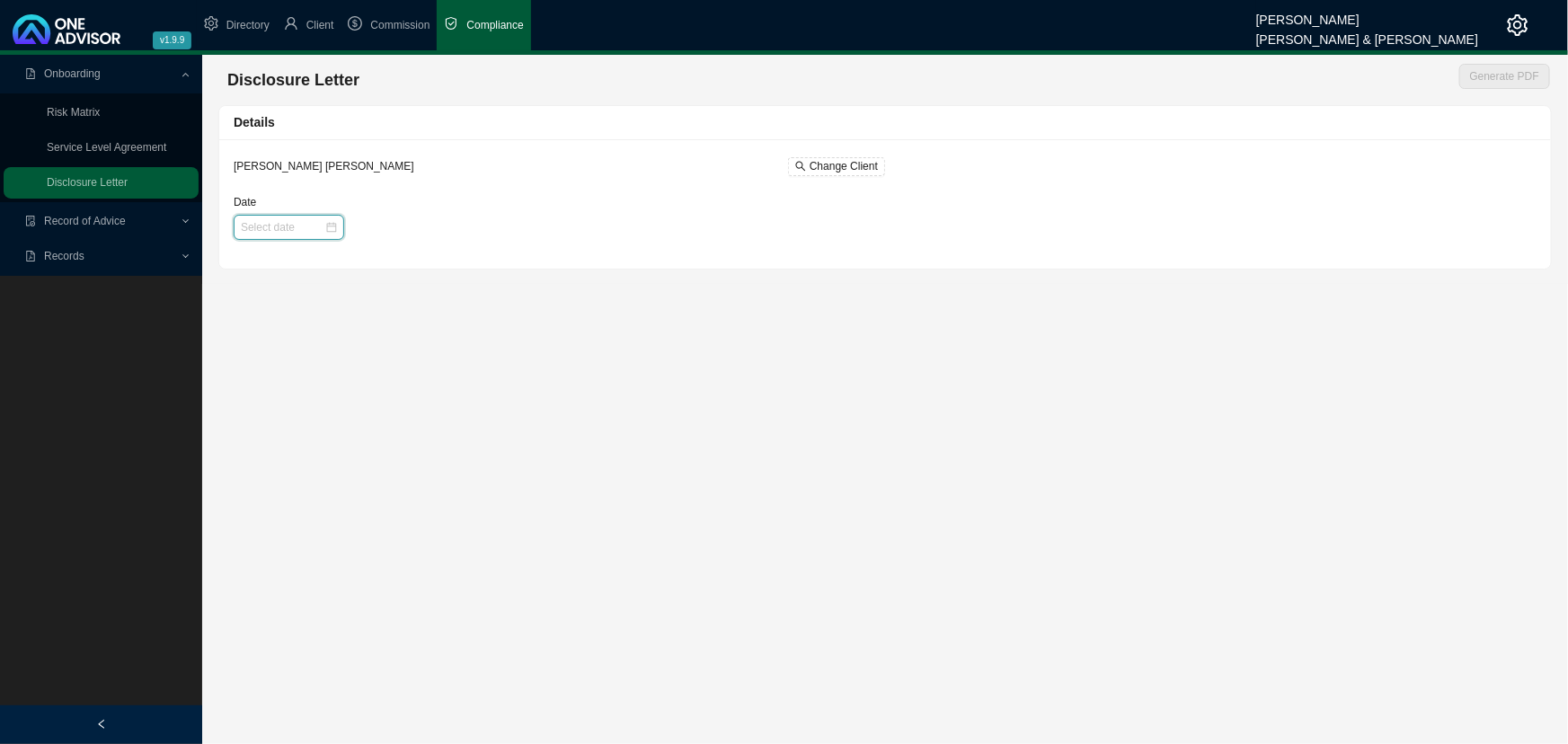
click at [282, 227] on input "Date" at bounding box center [282, 227] width 83 height 18
type input "[DATE]"
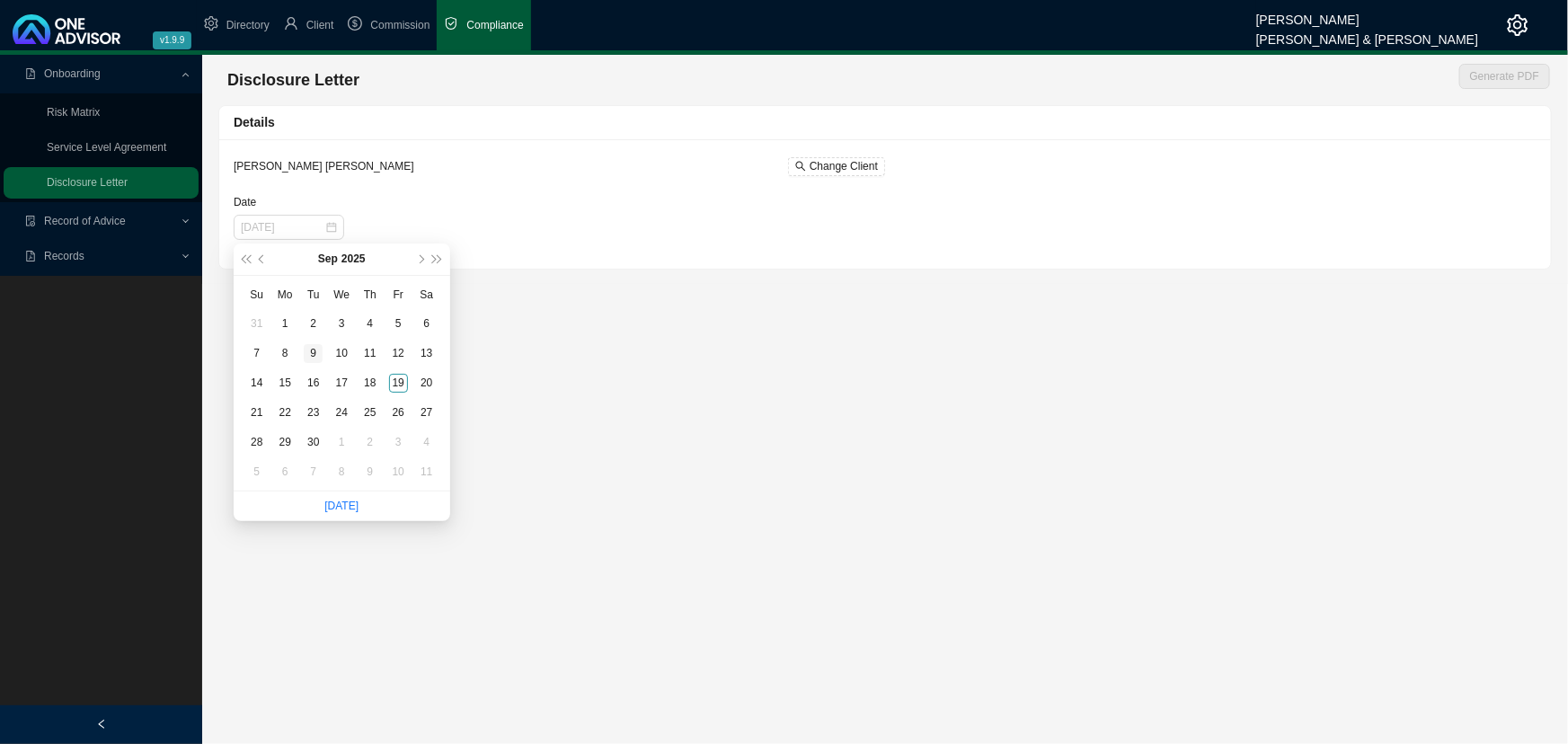
click at [316, 341] on td "9" at bounding box center [313, 353] width 29 height 30
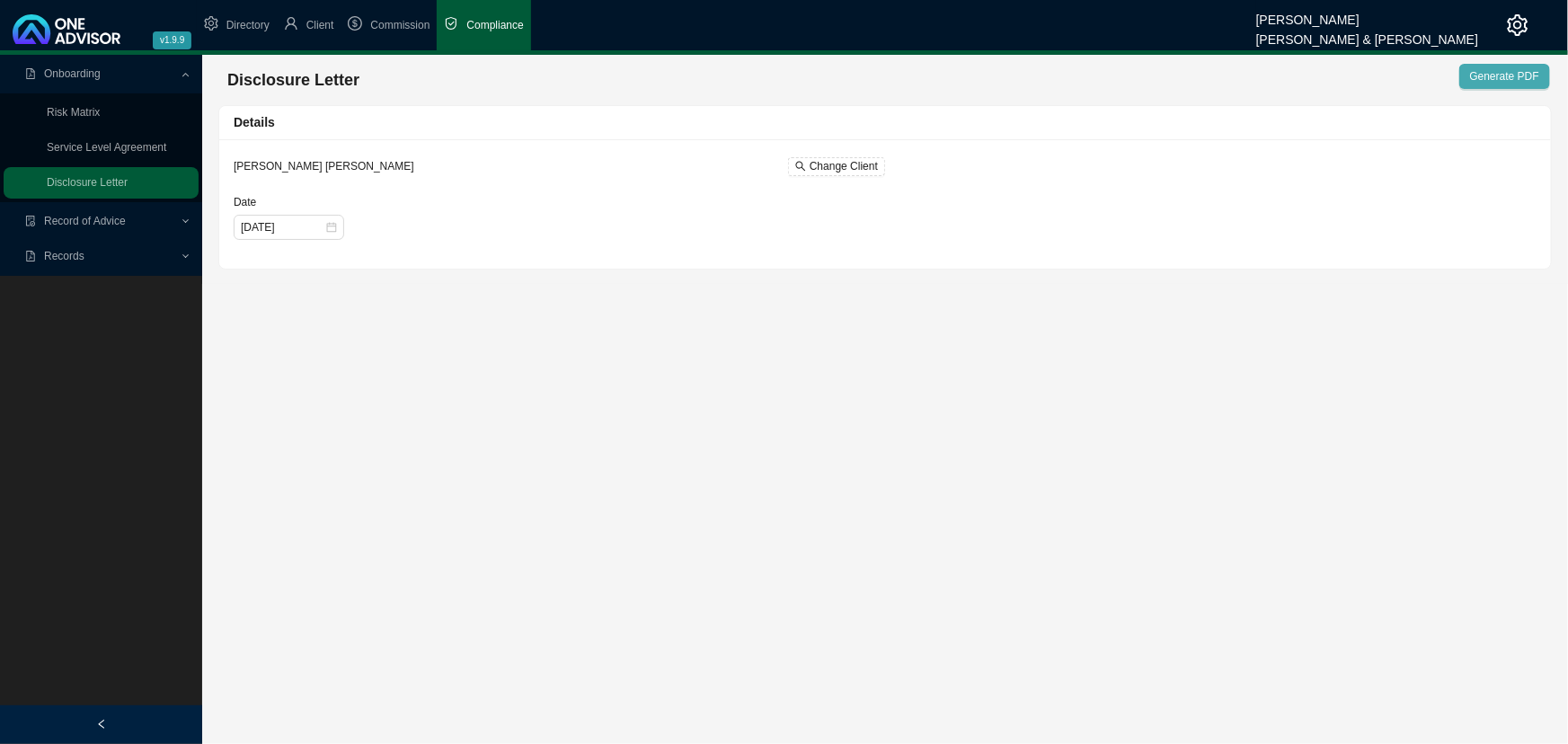
click at [1136, 72] on span "Generate PDF" at bounding box center [1504, 76] width 70 height 18
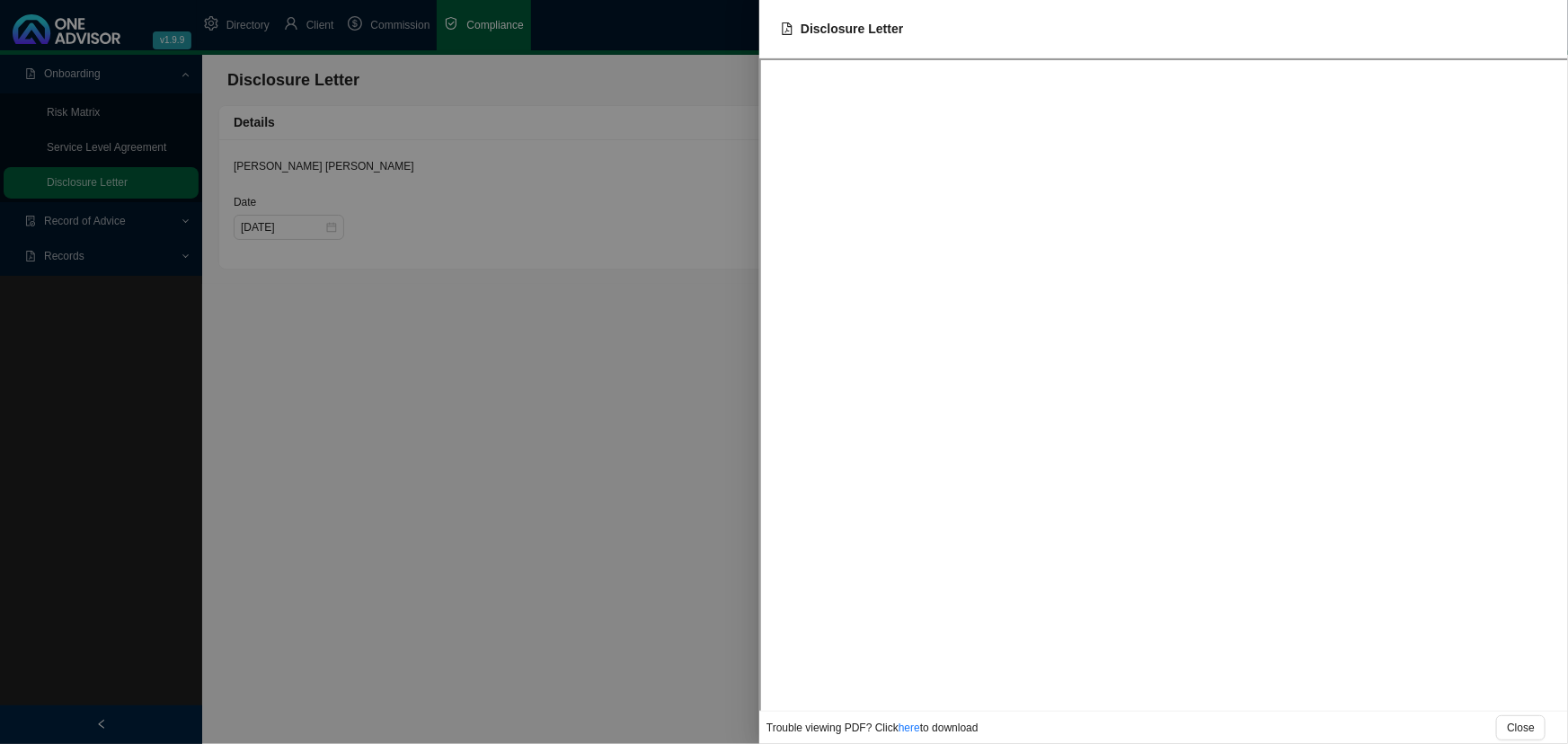
click at [321, 535] on div at bounding box center [784, 372] width 1568 height 744
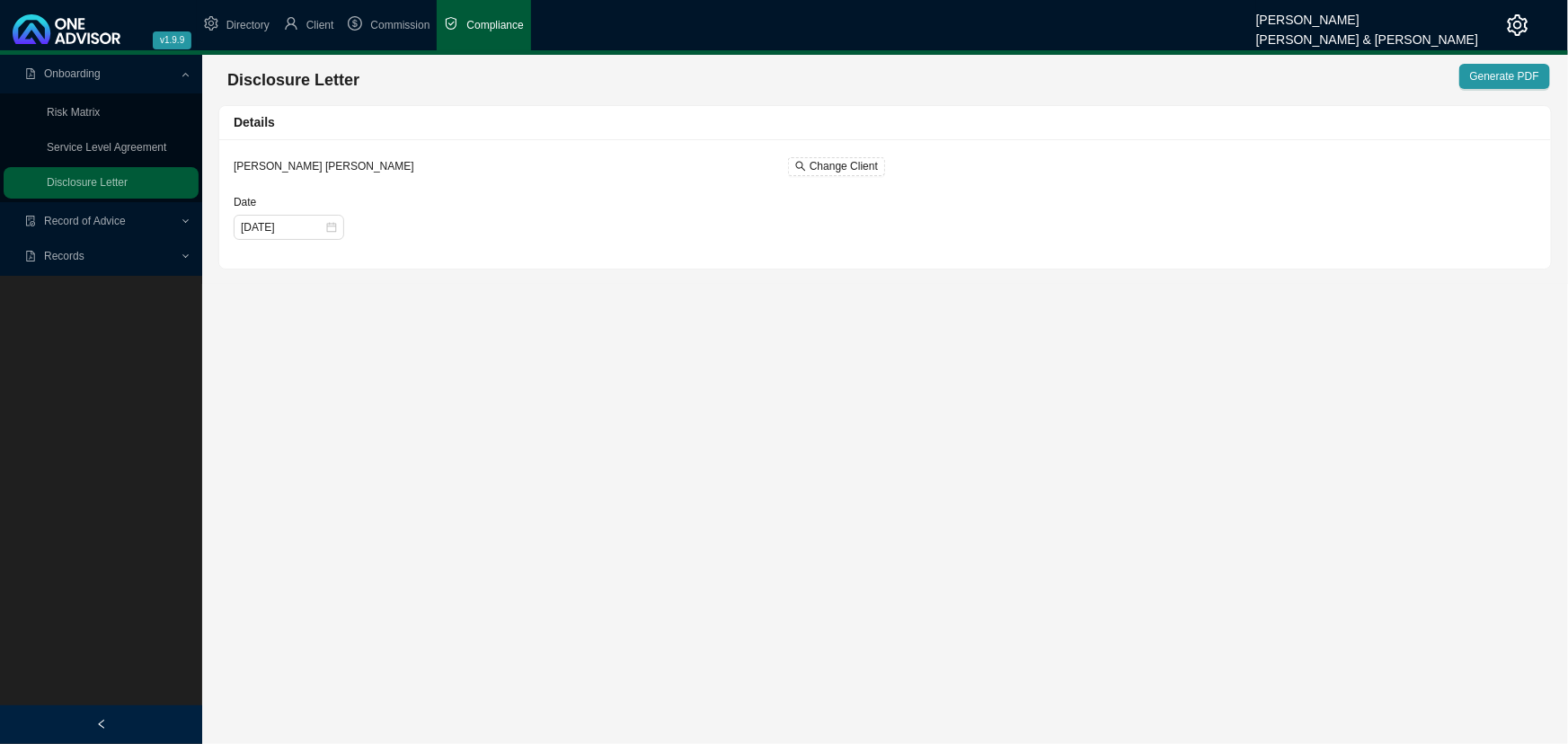
click at [118, 219] on span "Record of Advice" at bounding box center [85, 221] width 82 height 13
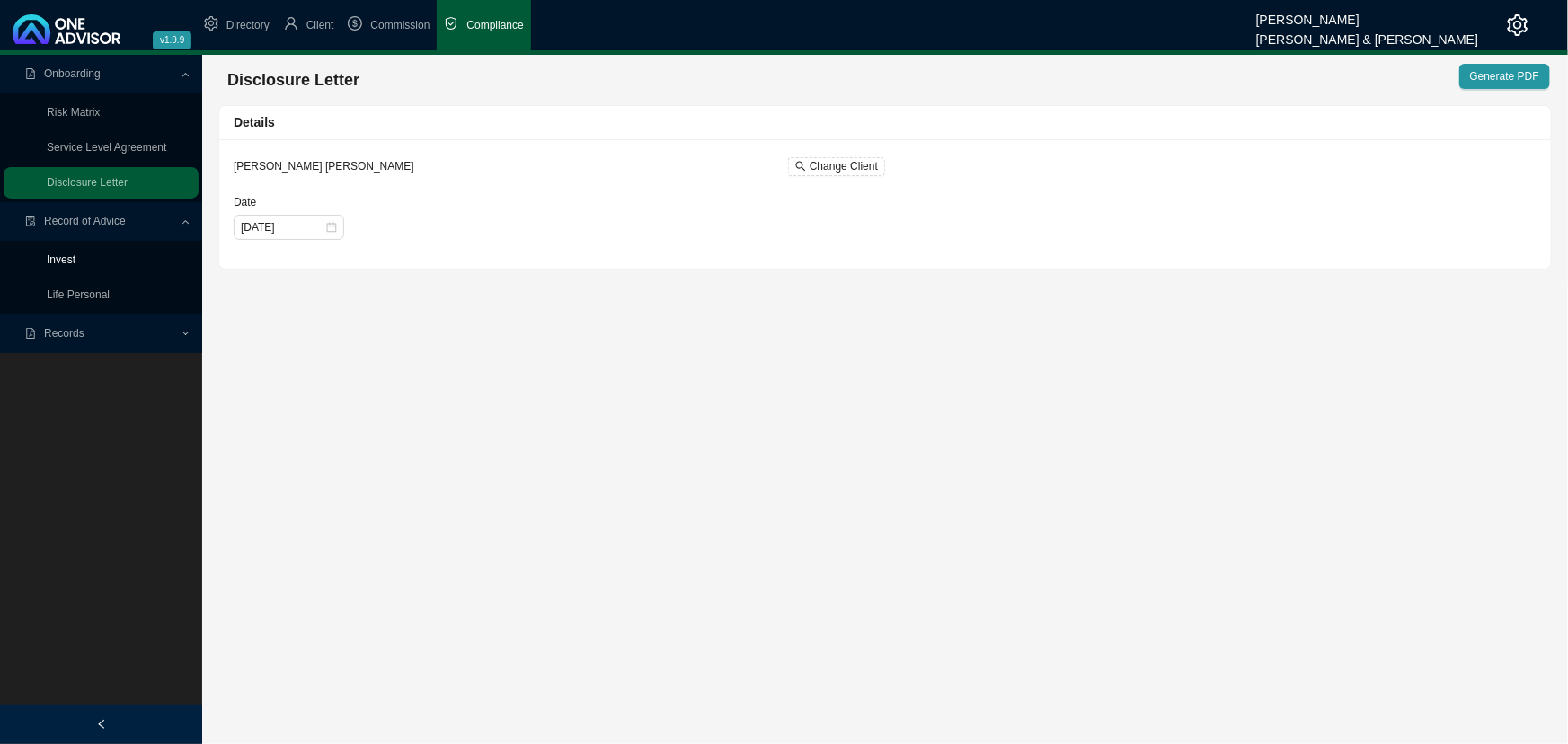
click at [61, 255] on link "Invest" at bounding box center [61, 259] width 29 height 13
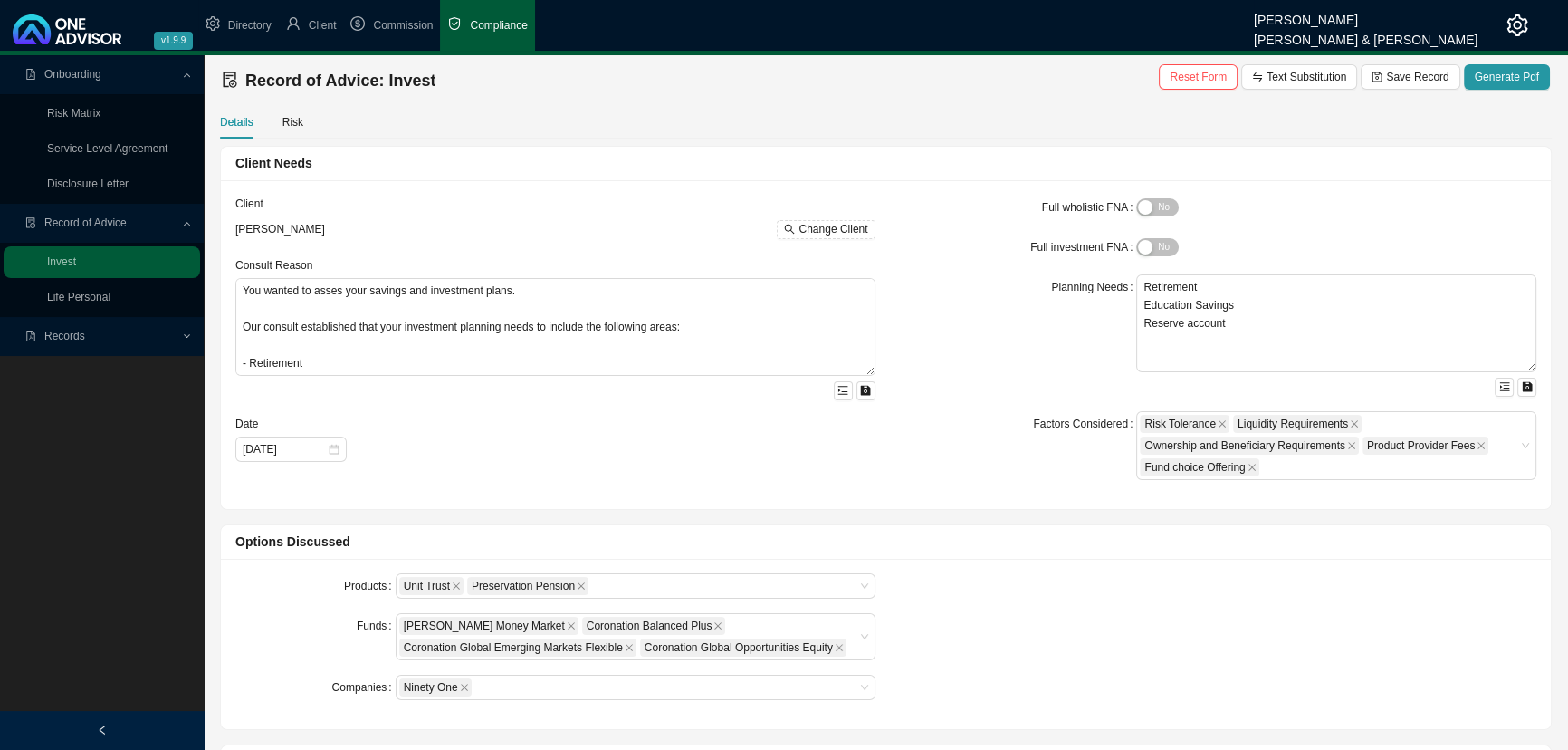
click at [136, 332] on span "Records" at bounding box center [103, 336] width 156 height 32
click at [79, 378] on link "Records" at bounding box center [67, 375] width 41 height 13
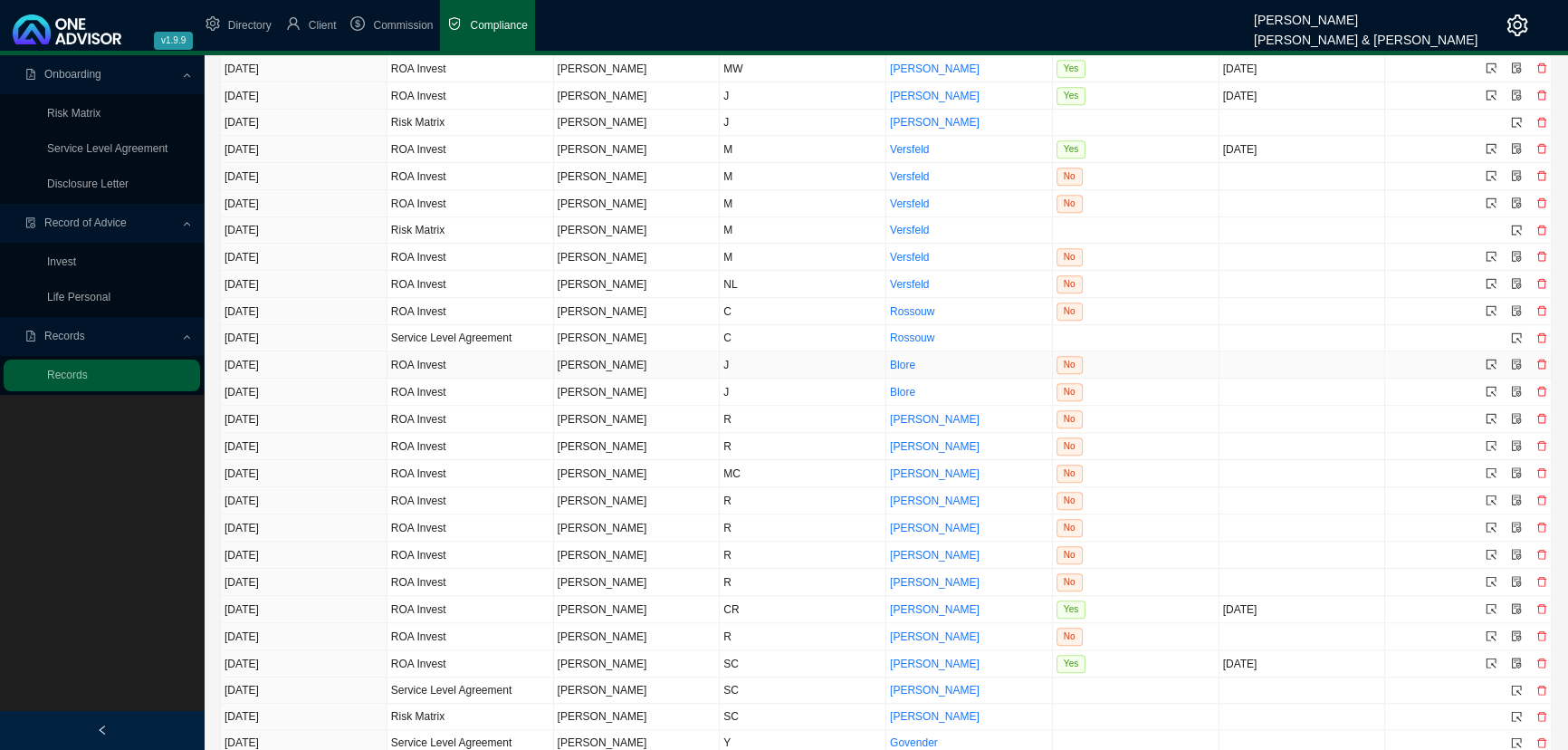
scroll to position [1564, 0]
click at [1145, 557] on icon "select" at bounding box center [1491, 607] width 11 height 11
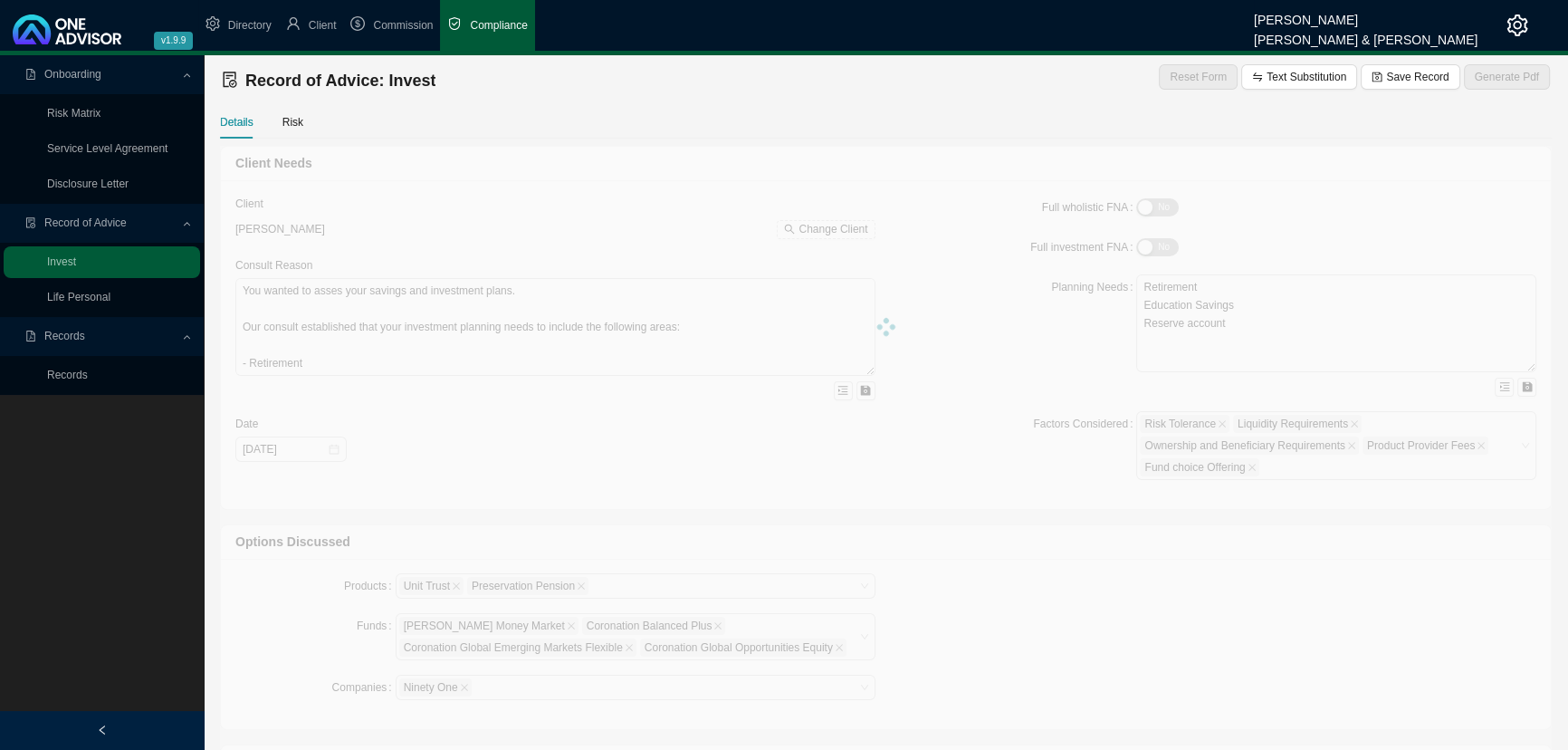
type textarea "You wanted to asses your savings and investment plans. Our consult established …"
type textarea "I have recommend [PERSON_NAME] because they offer an extensive fund list includ…"
type textarea "We discussed a unit trust but since the growth and earnings of the investment a…"
type input "[DATE]"
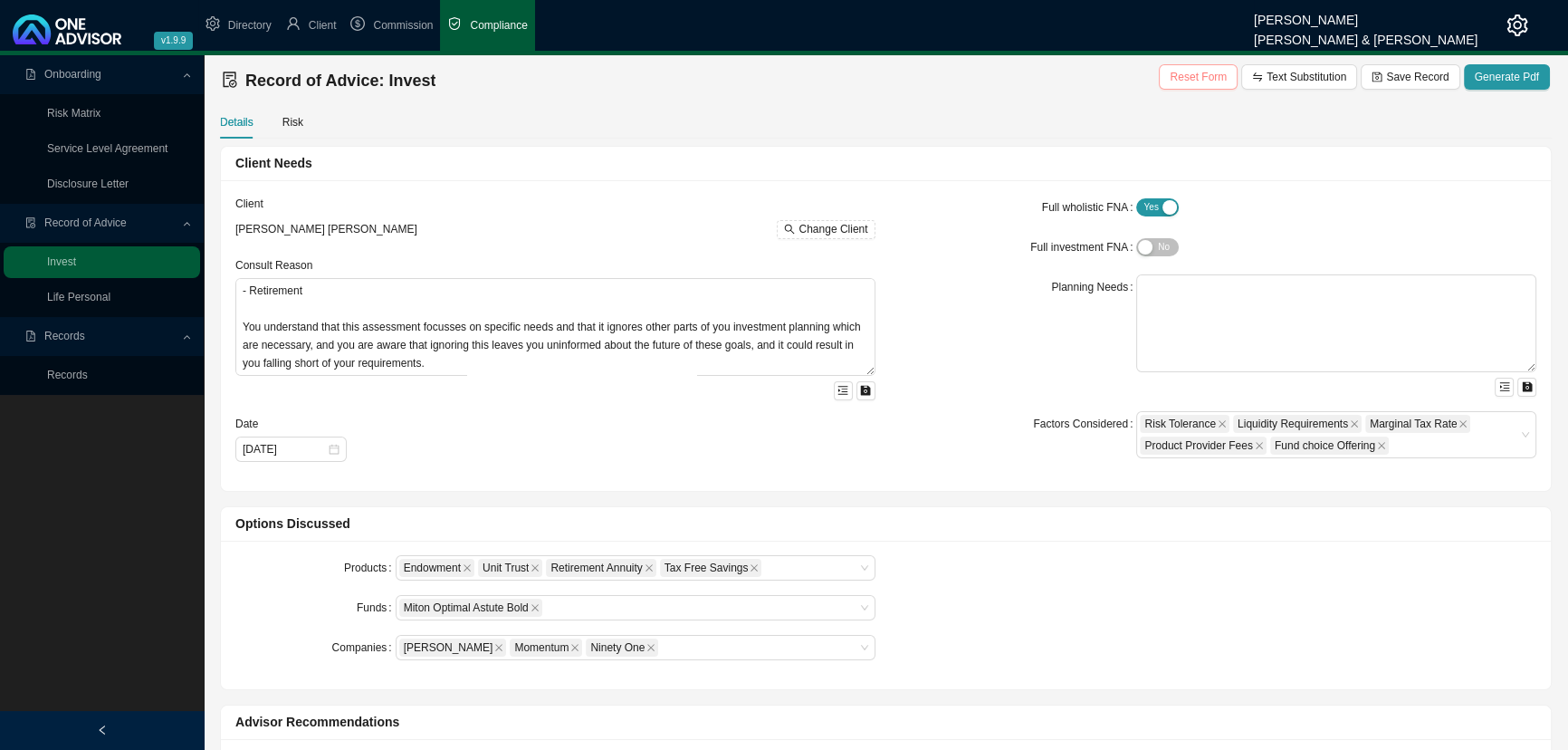
click at [1145, 74] on span "Reset Form" at bounding box center [1198, 77] width 58 height 19
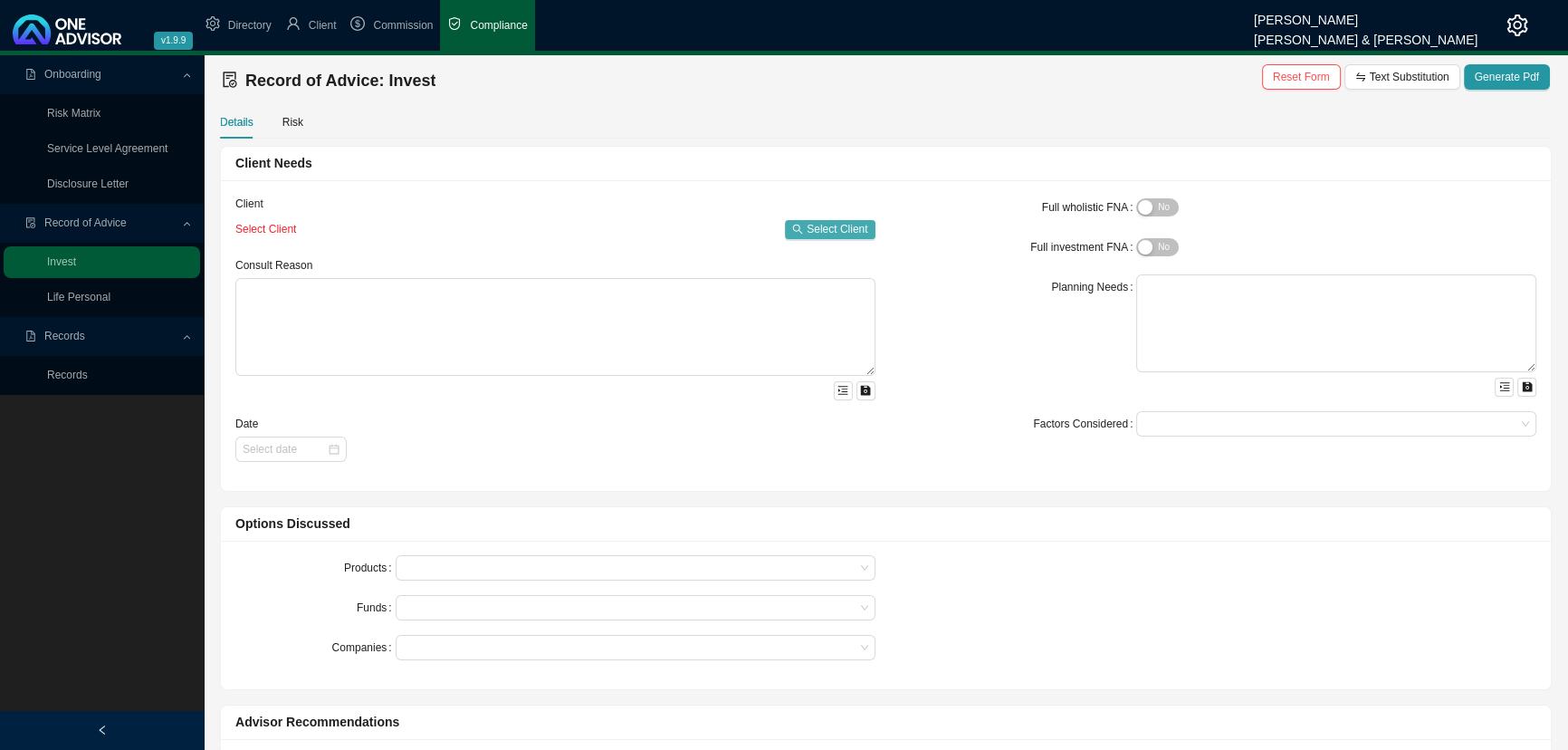
click at [853, 228] on span "Select Client" at bounding box center [837, 229] width 60 height 19
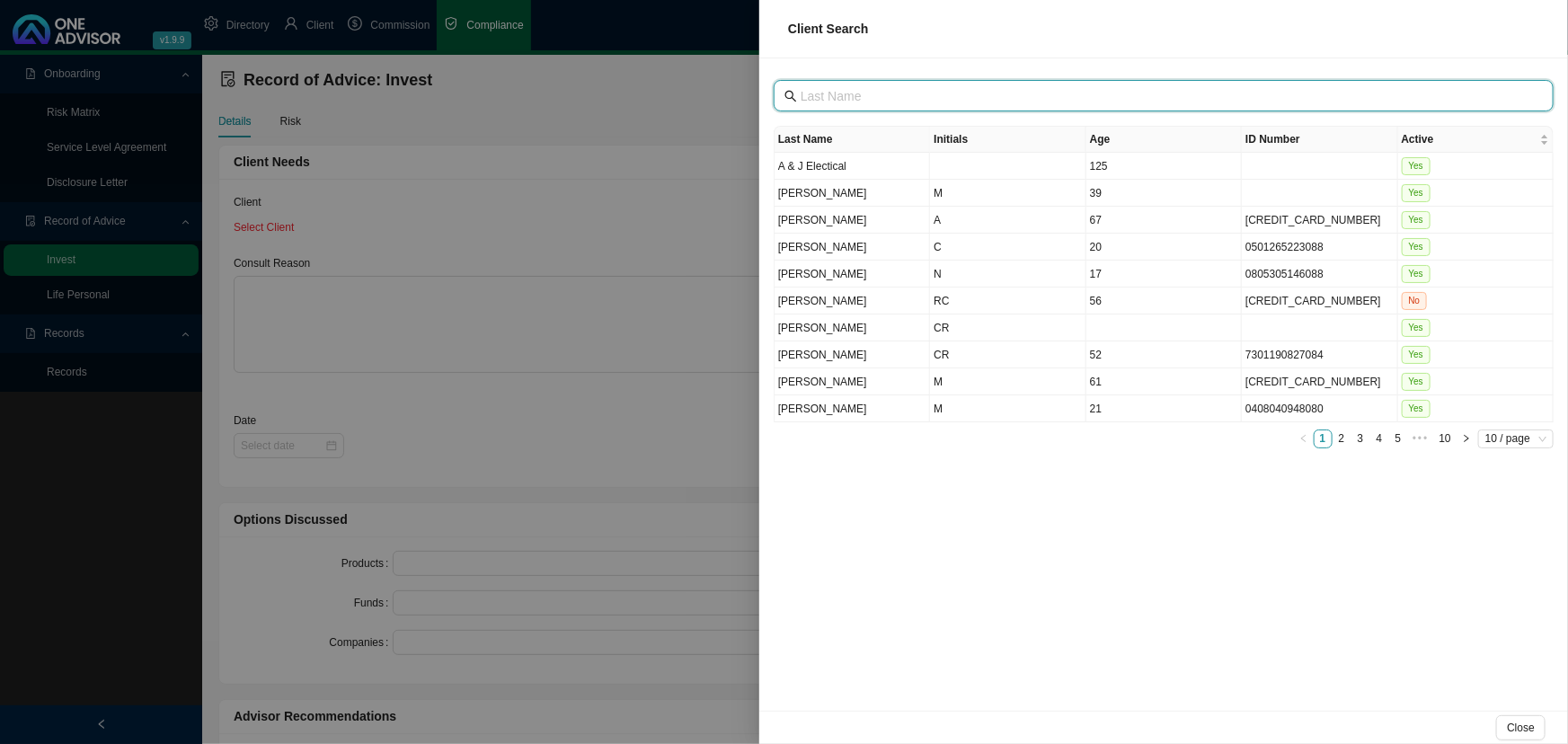
click at [814, 99] on input "text" at bounding box center [1165, 96] width 729 height 19
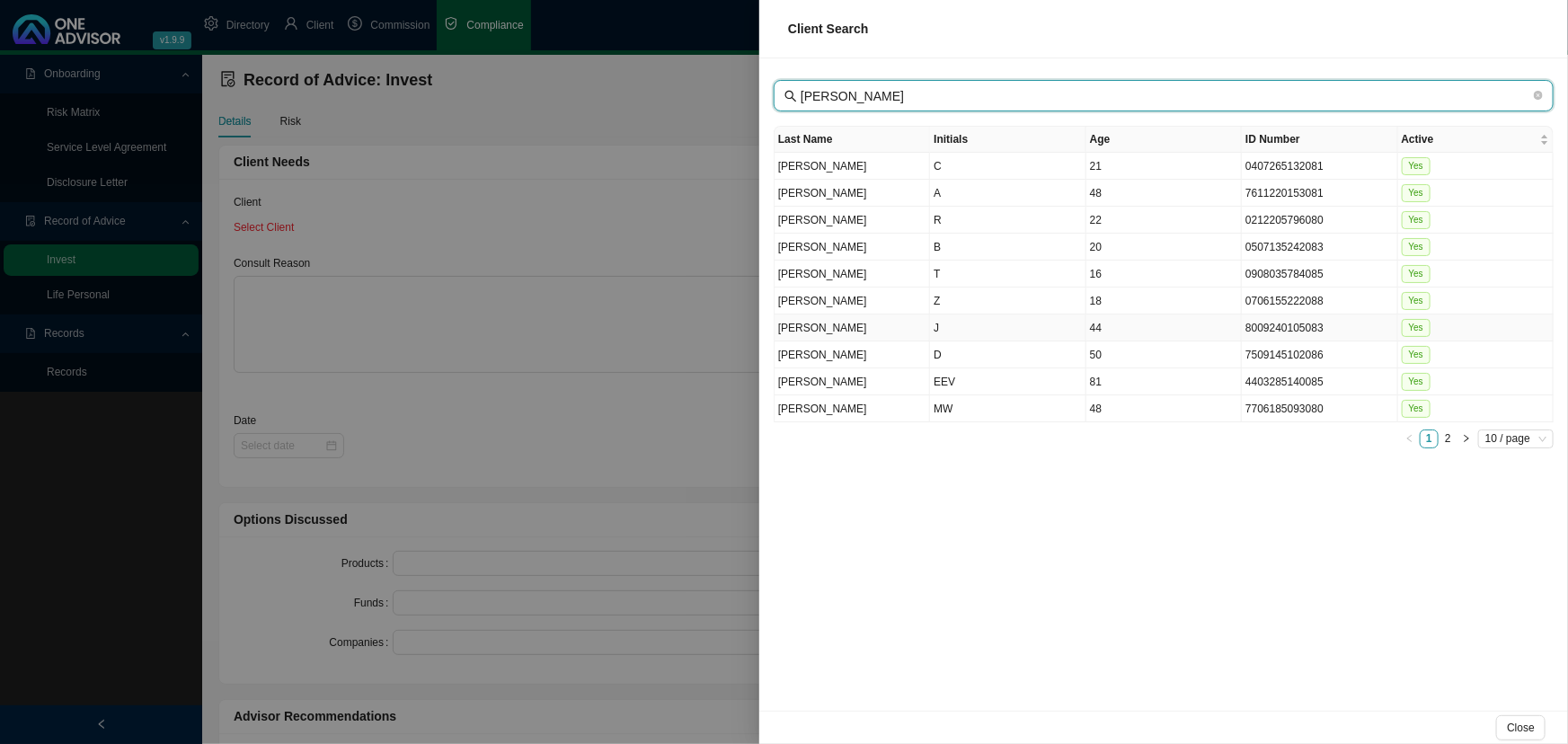
type input "[PERSON_NAME]"
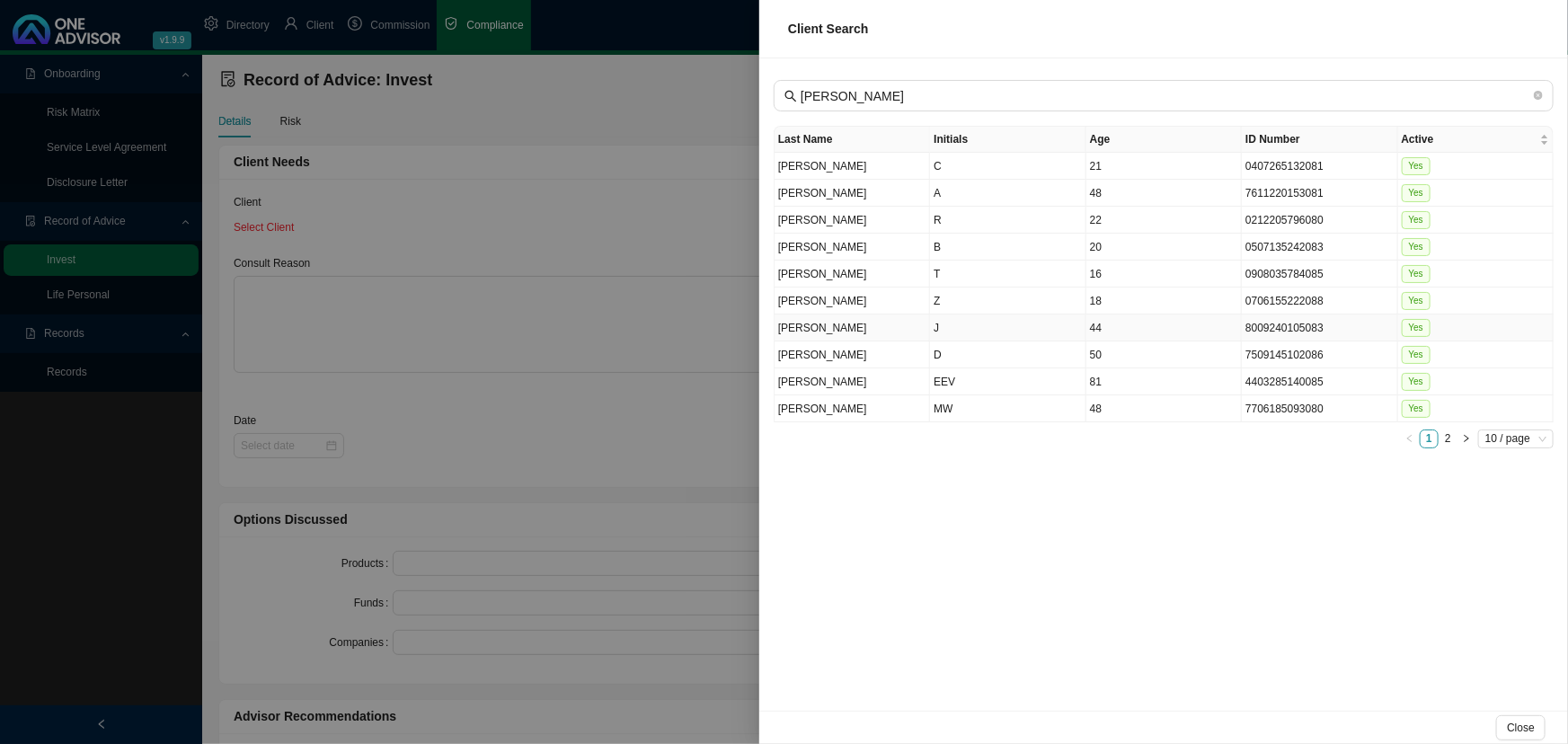
click at [965, 319] on td "J" at bounding box center [1007, 328] width 156 height 27
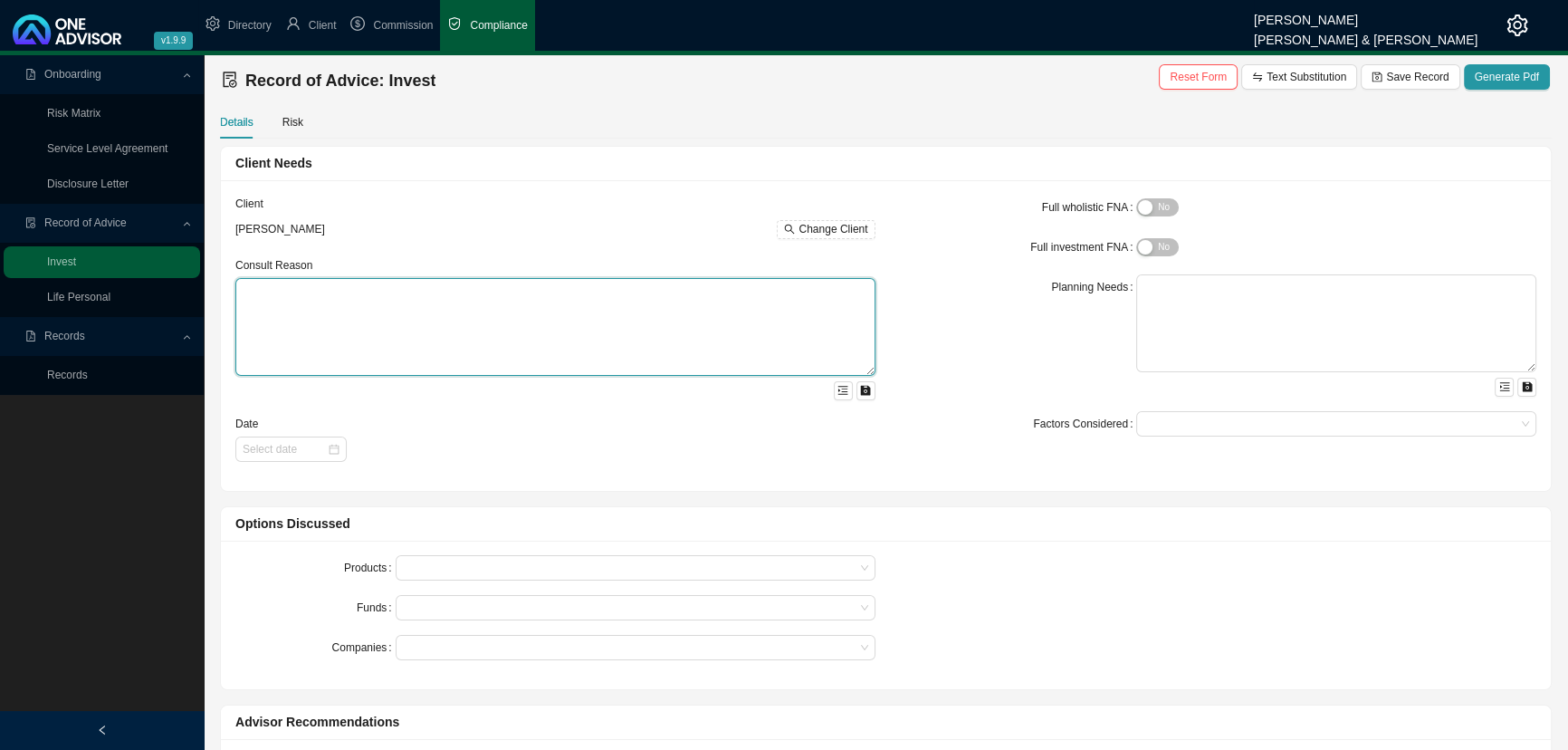
click at [365, 302] on textarea at bounding box center [555, 327] width 641 height 98
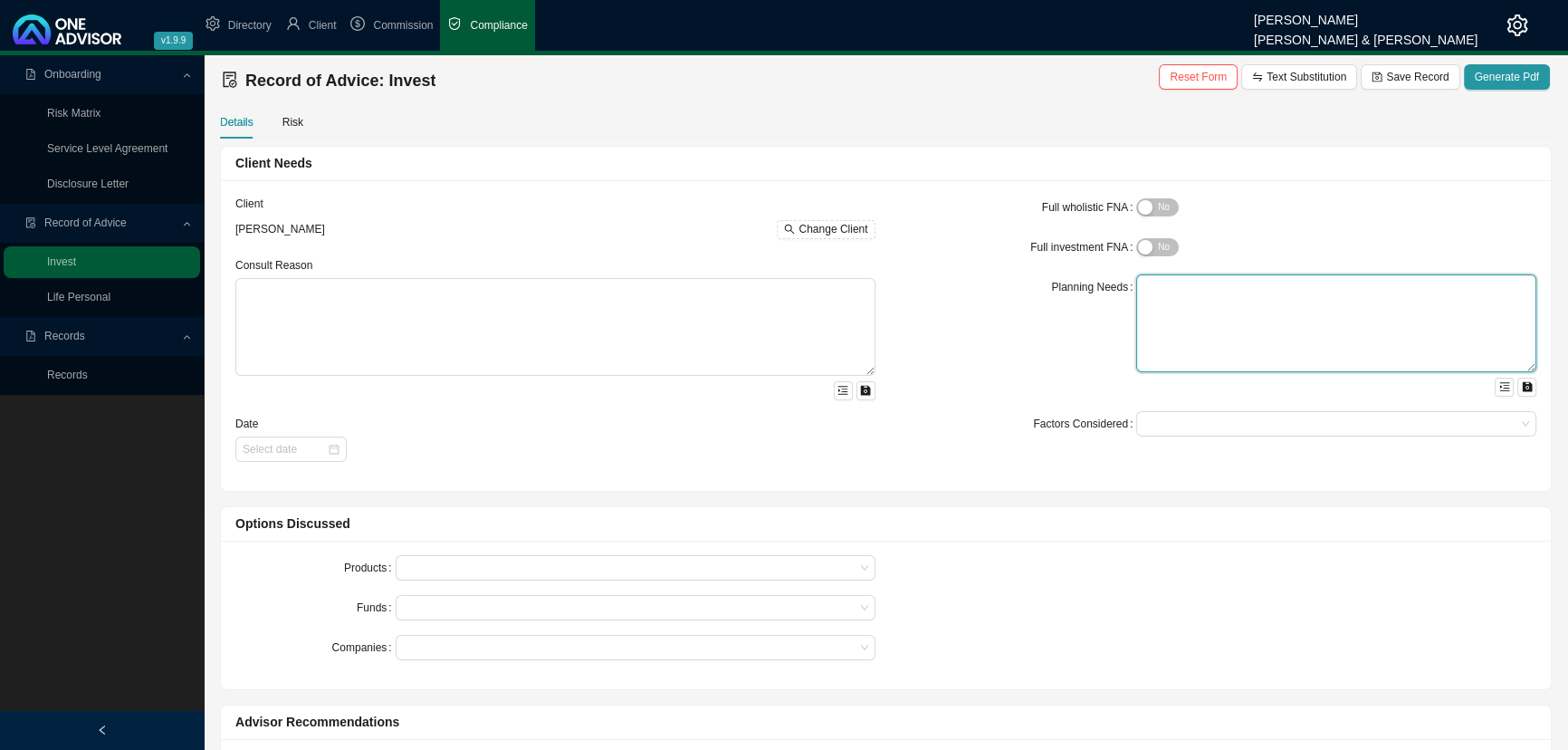
click at [1145, 289] on textarea at bounding box center [1336, 323] width 400 height 98
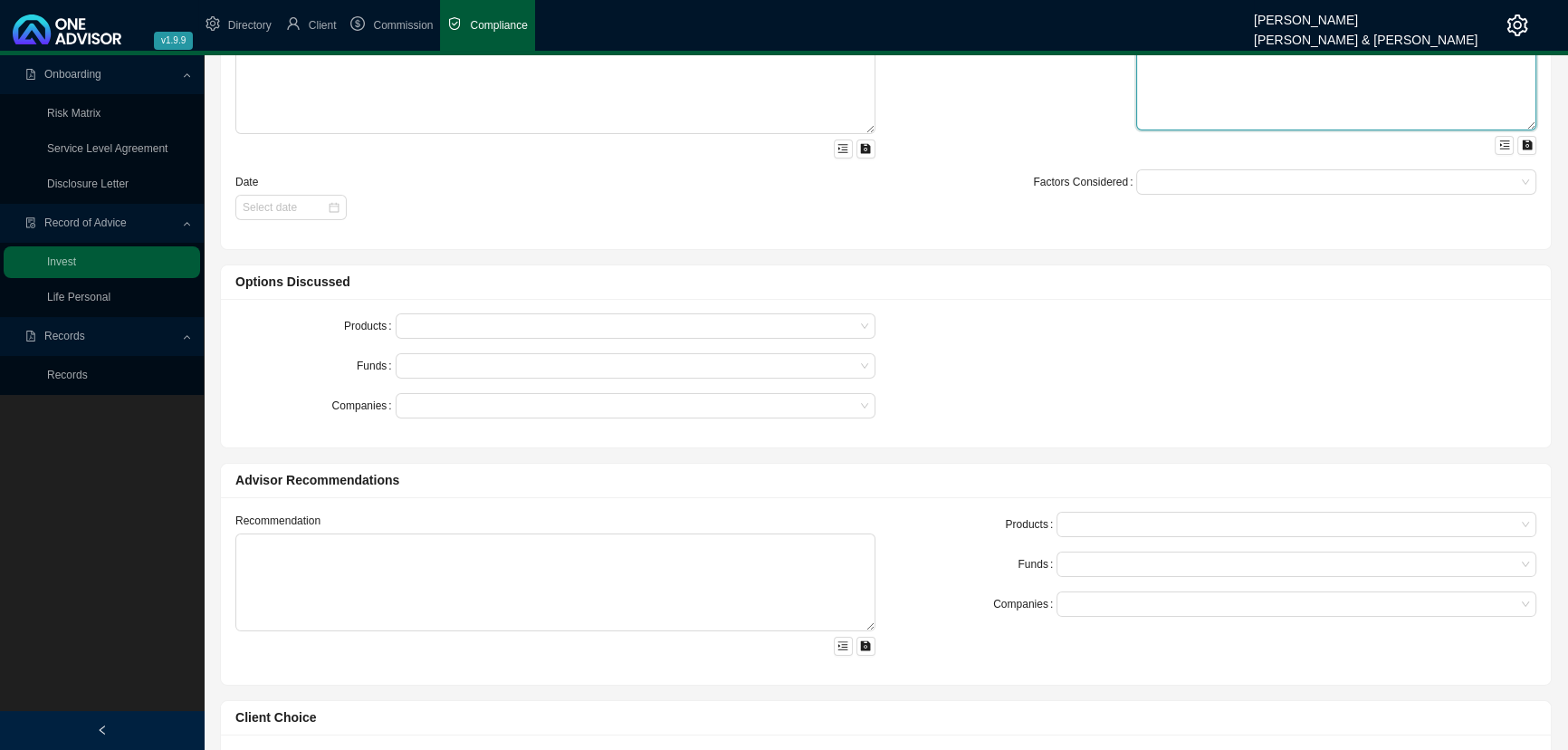
scroll to position [247, 0]
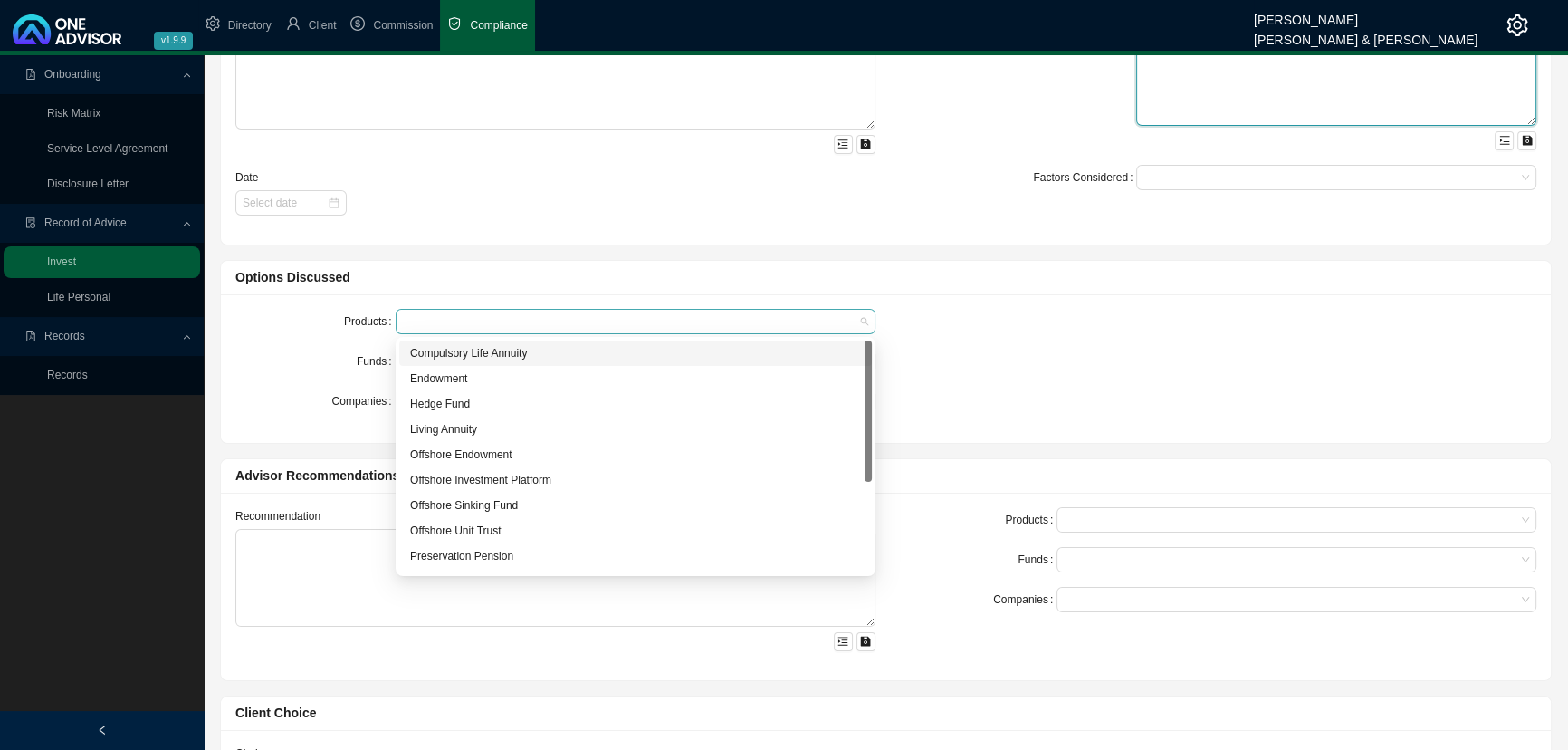
click at [437, 316] on div at bounding box center [627, 322] width 455 height 14
drag, startPoint x: 275, startPoint y: 362, endPoint x: 378, endPoint y: 356, distance: 103.2
click at [281, 362] on div "Funds" at bounding box center [315, 362] width 160 height 25
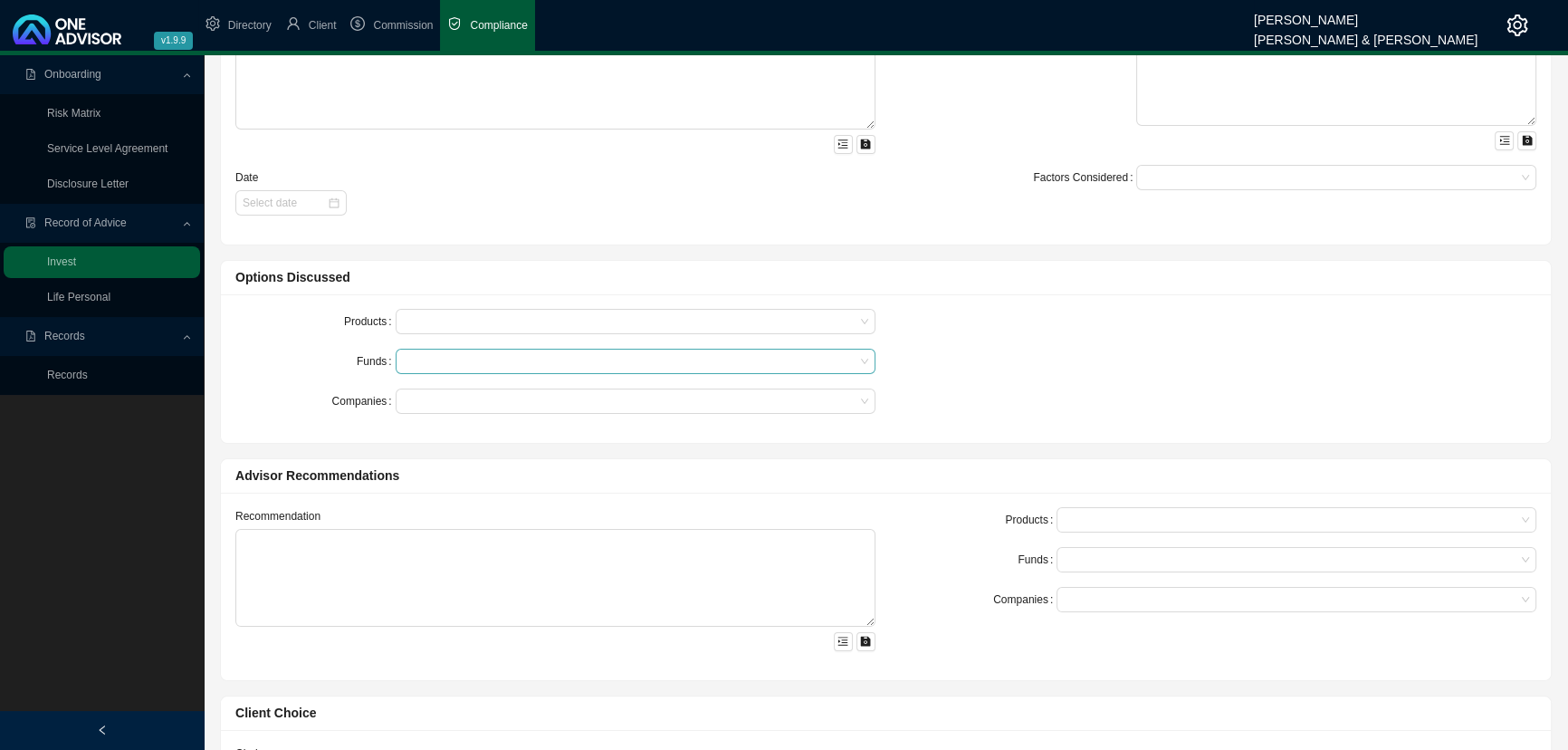
click at [421, 355] on div at bounding box center [627, 362] width 455 height 14
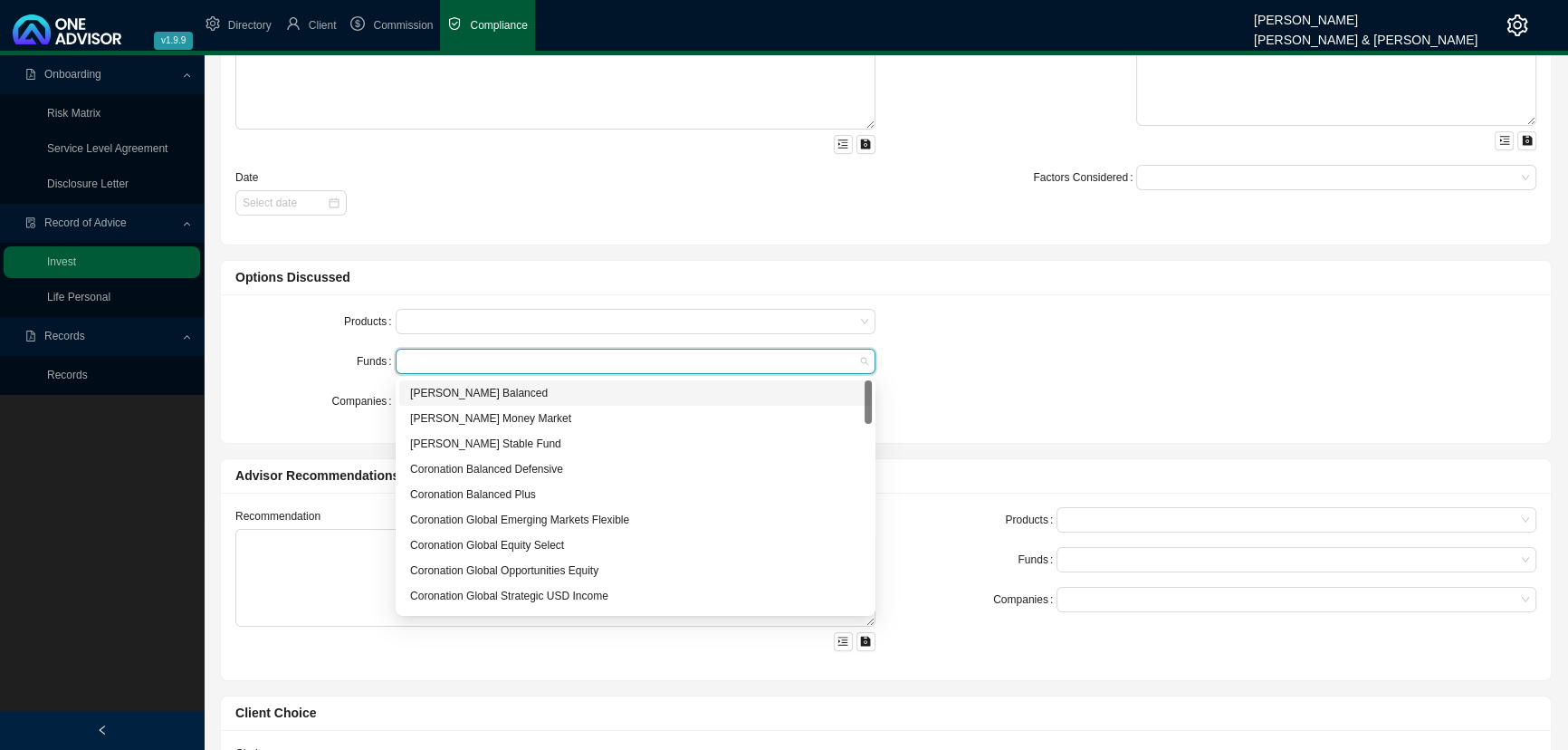
drag, startPoint x: 258, startPoint y: 325, endPoint x: 311, endPoint y: 365, distance: 66.4
click at [259, 325] on div "Products" at bounding box center [315, 322] width 160 height 25
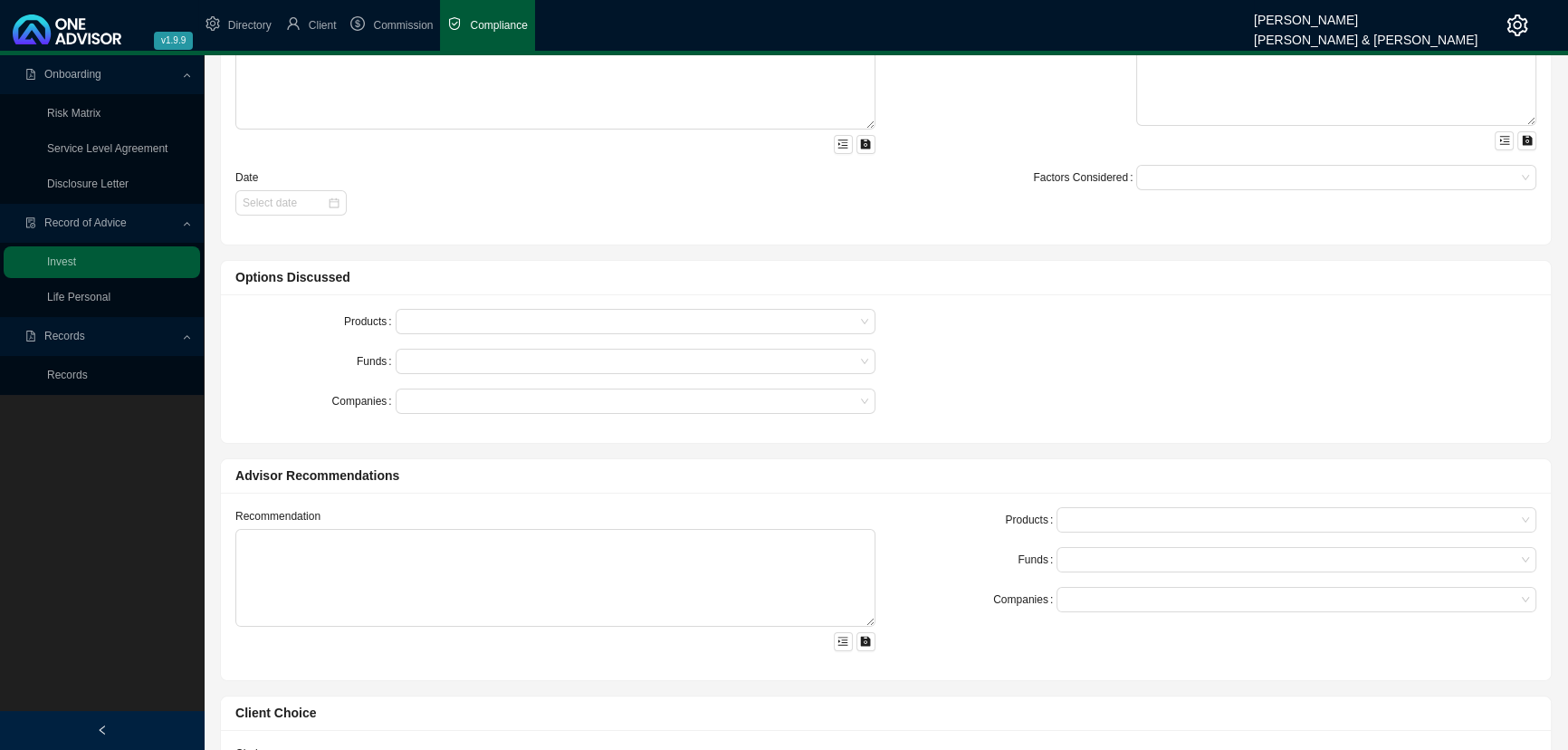
click at [408, 379] on form "Products Funds Companies" at bounding box center [555, 362] width 641 height 105
click at [414, 400] on div at bounding box center [627, 402] width 455 height 14
click at [326, 349] on div "Funds" at bounding box center [315, 362] width 160 height 25
click at [416, 315] on div at bounding box center [627, 322] width 455 height 14
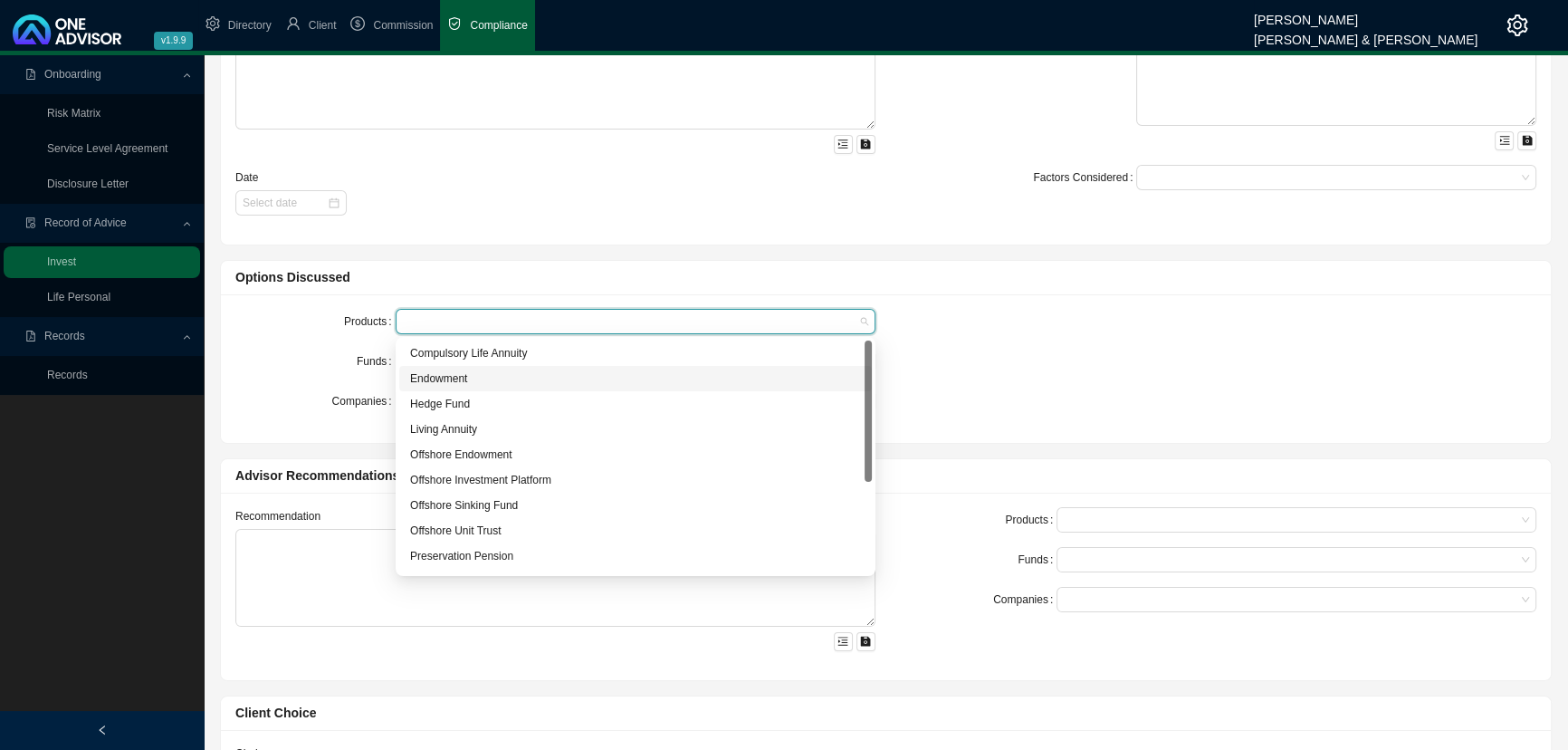
click at [464, 373] on div "Endowment" at bounding box center [636, 378] width 451 height 19
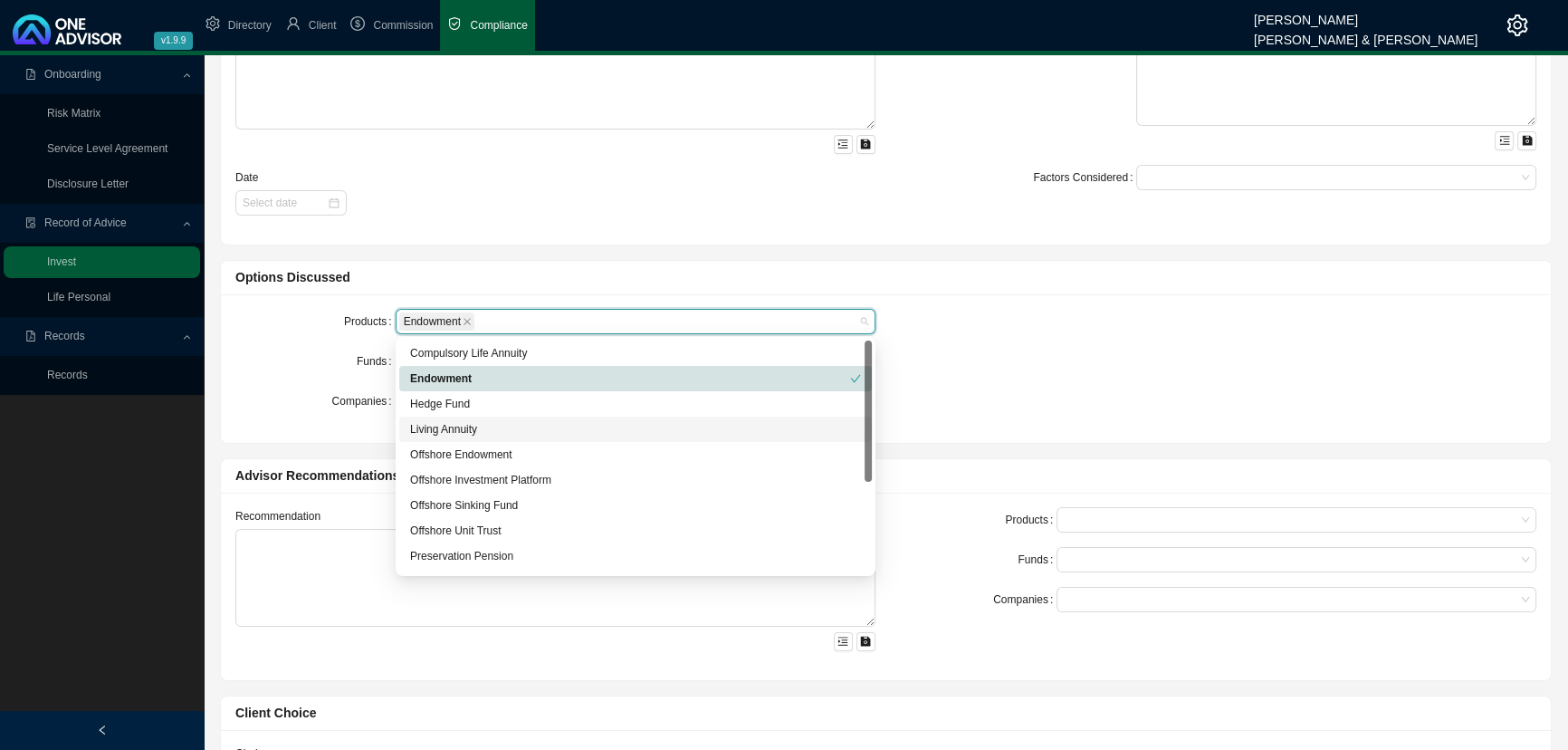
click at [462, 422] on div "Living Annuity" at bounding box center [636, 429] width 451 height 19
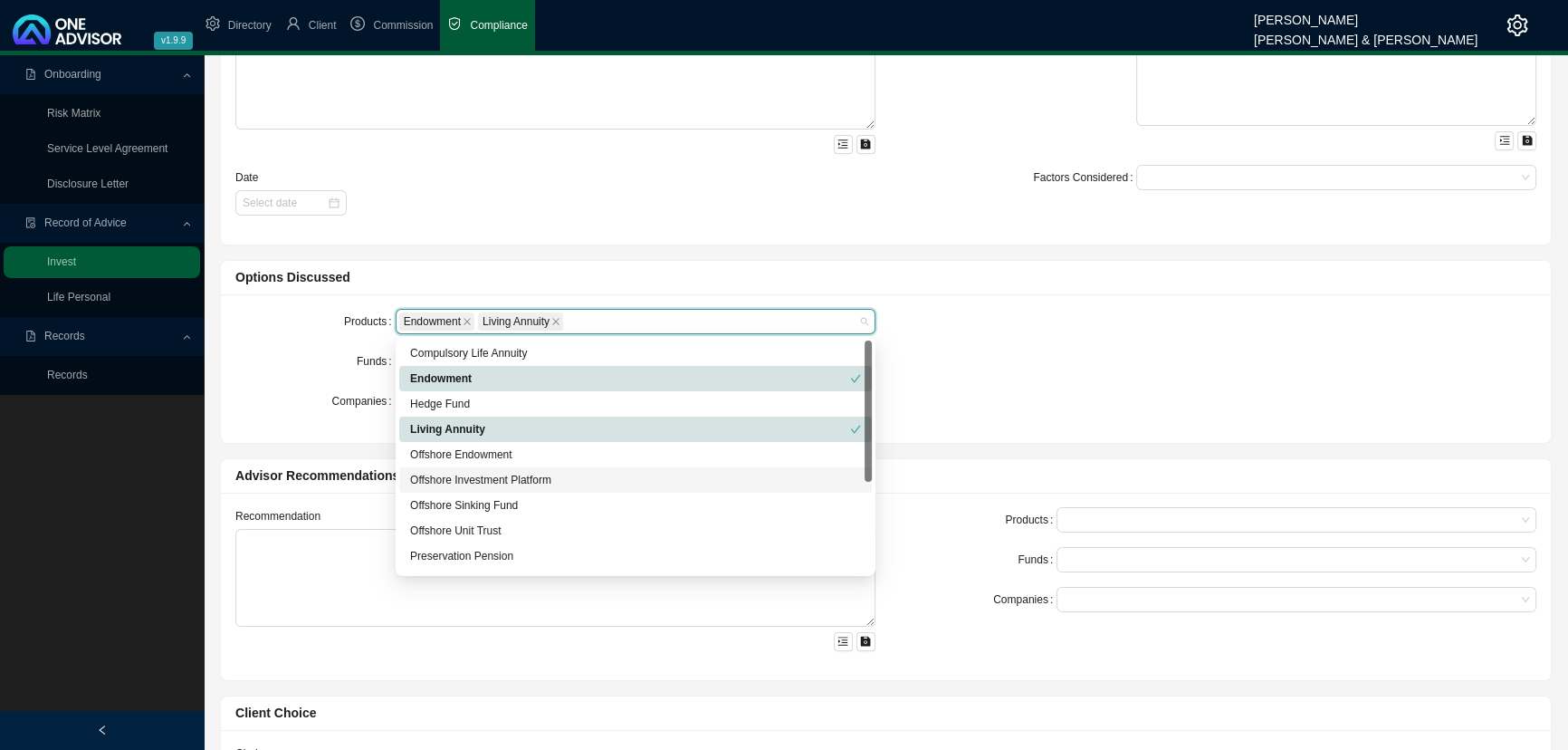
click at [469, 467] on div "Offshore Investment Platform" at bounding box center [636, 480] width 473 height 25
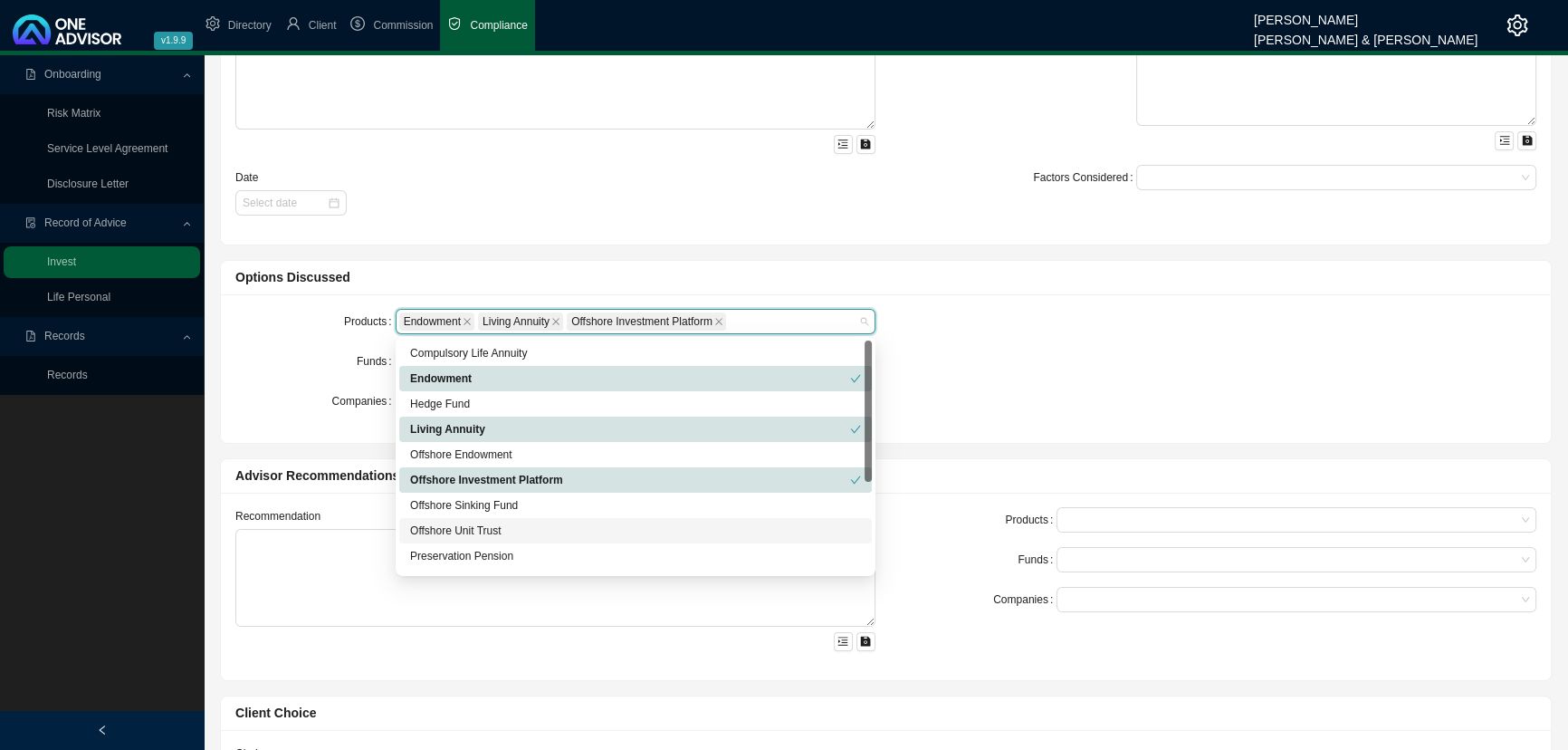
click at [304, 357] on div "Funds" at bounding box center [315, 362] width 160 height 25
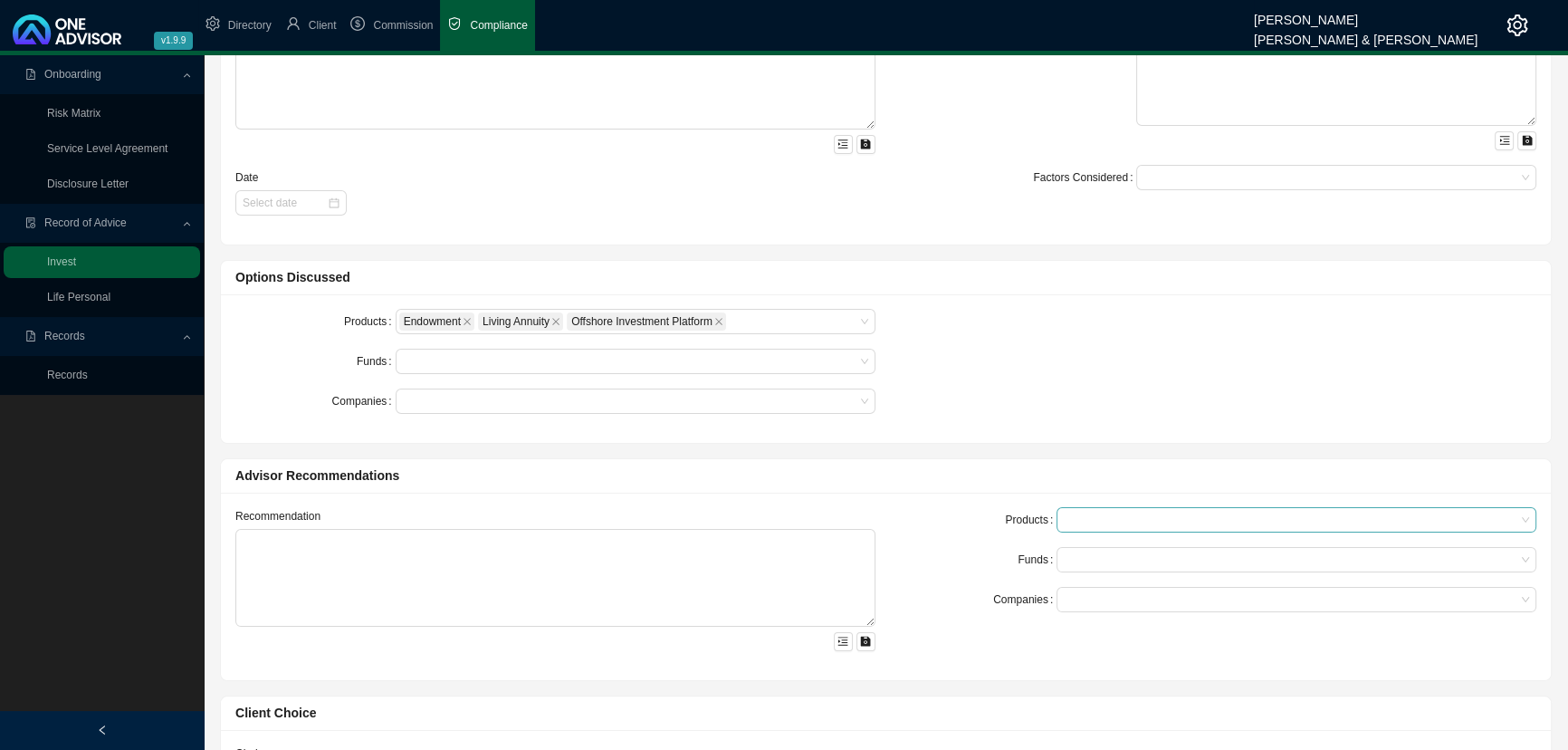
click at [1086, 516] on div at bounding box center [1287, 521] width 455 height 14
click at [1098, 557] on div "Living Annuity" at bounding box center [1297, 576] width 451 height 19
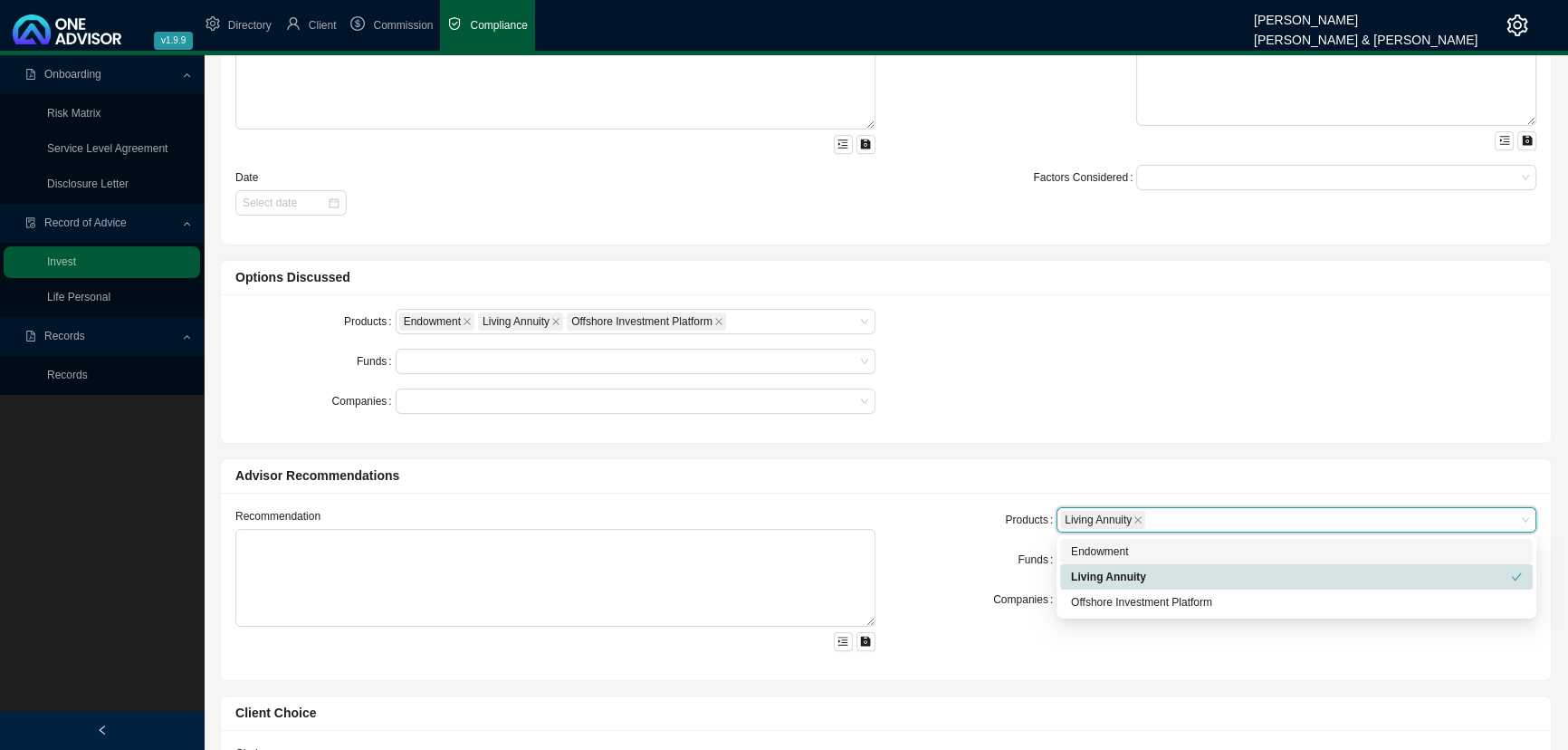
drag, startPoint x: 911, startPoint y: 502, endPoint x: 985, endPoint y: 539, distance: 82.7
click at [912, 502] on div "Recommendation Products Living Annuity Living Annuity Funds Companies" at bounding box center [886, 586] width 1330 height 187
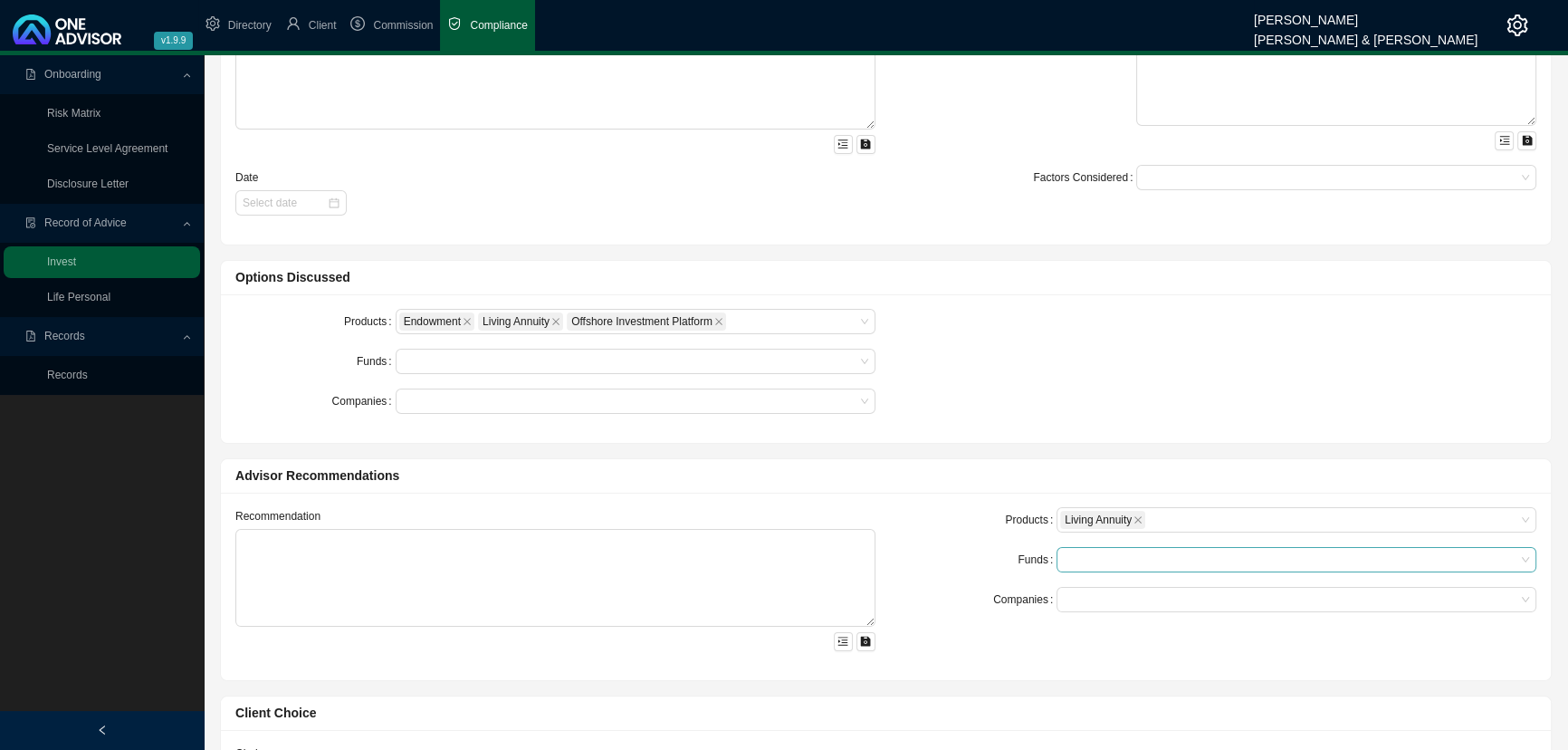
click at [1079, 557] on div at bounding box center [1287, 560] width 455 height 14
click at [456, 359] on div at bounding box center [627, 362] width 455 height 14
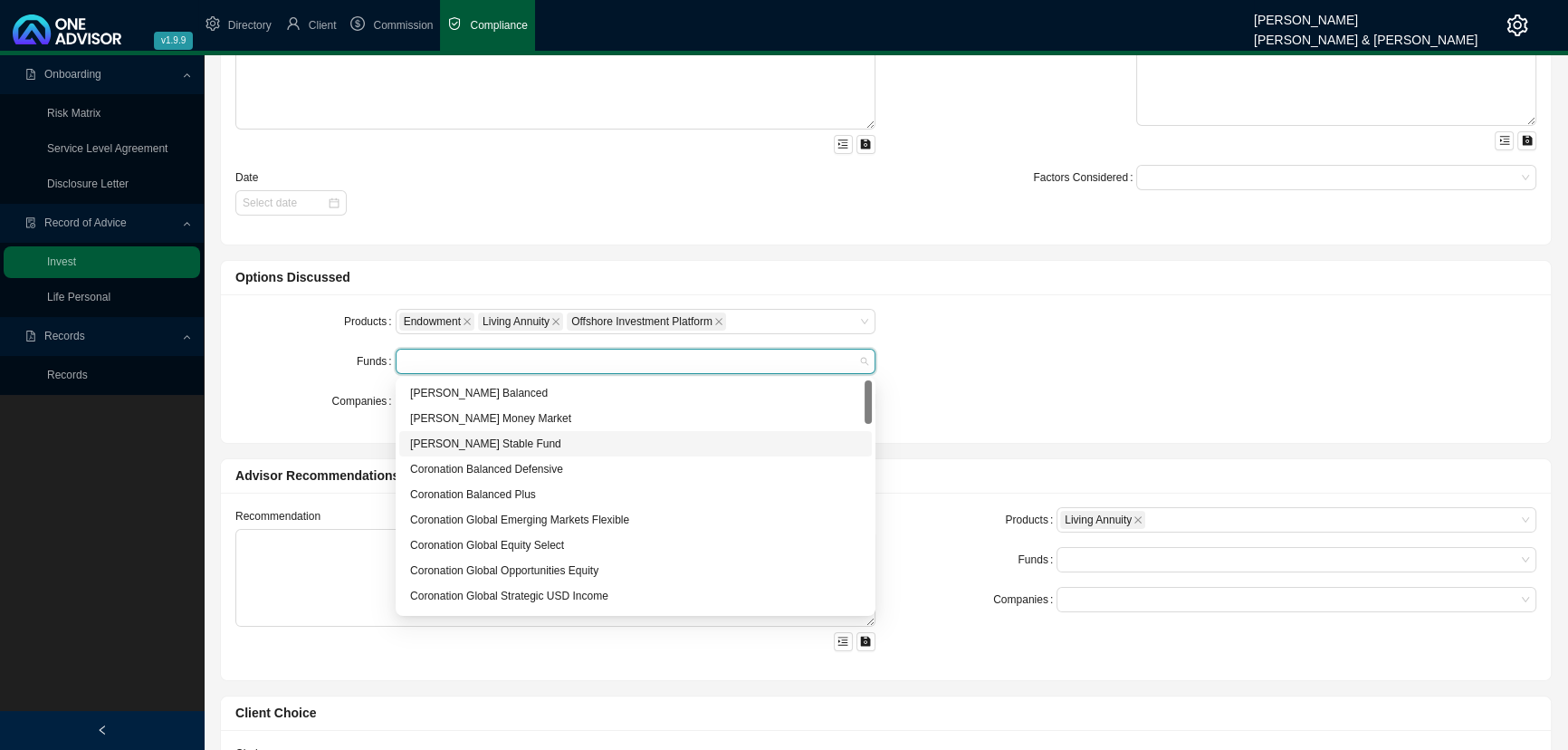
drag, startPoint x: 488, startPoint y: 440, endPoint x: 484, endPoint y: 464, distance: 24.3
click at [488, 441] on div "[PERSON_NAME] Stable Fund" at bounding box center [636, 444] width 451 height 19
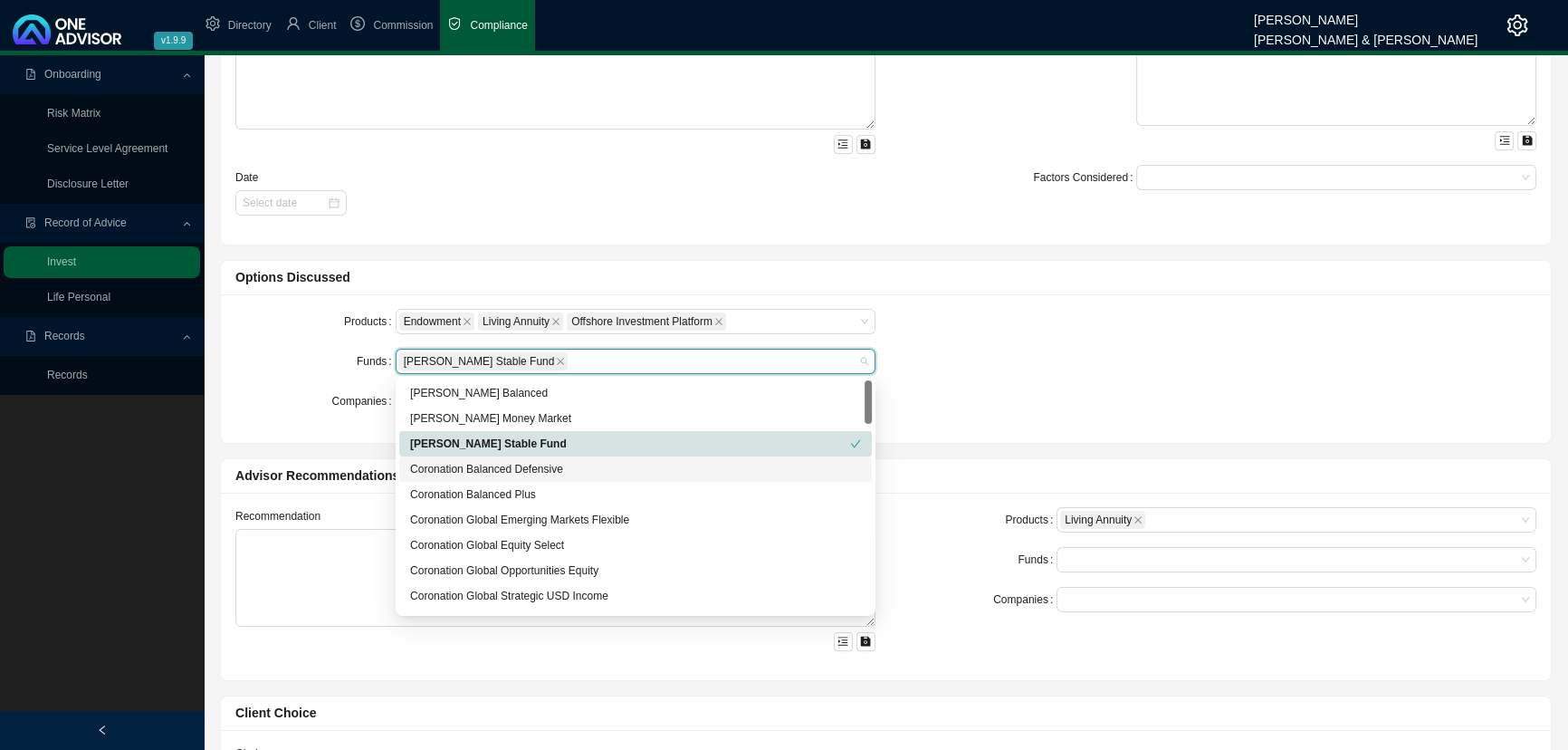
click at [461, 537] on div "Coronation Global Equity Select" at bounding box center [636, 545] width 451 height 19
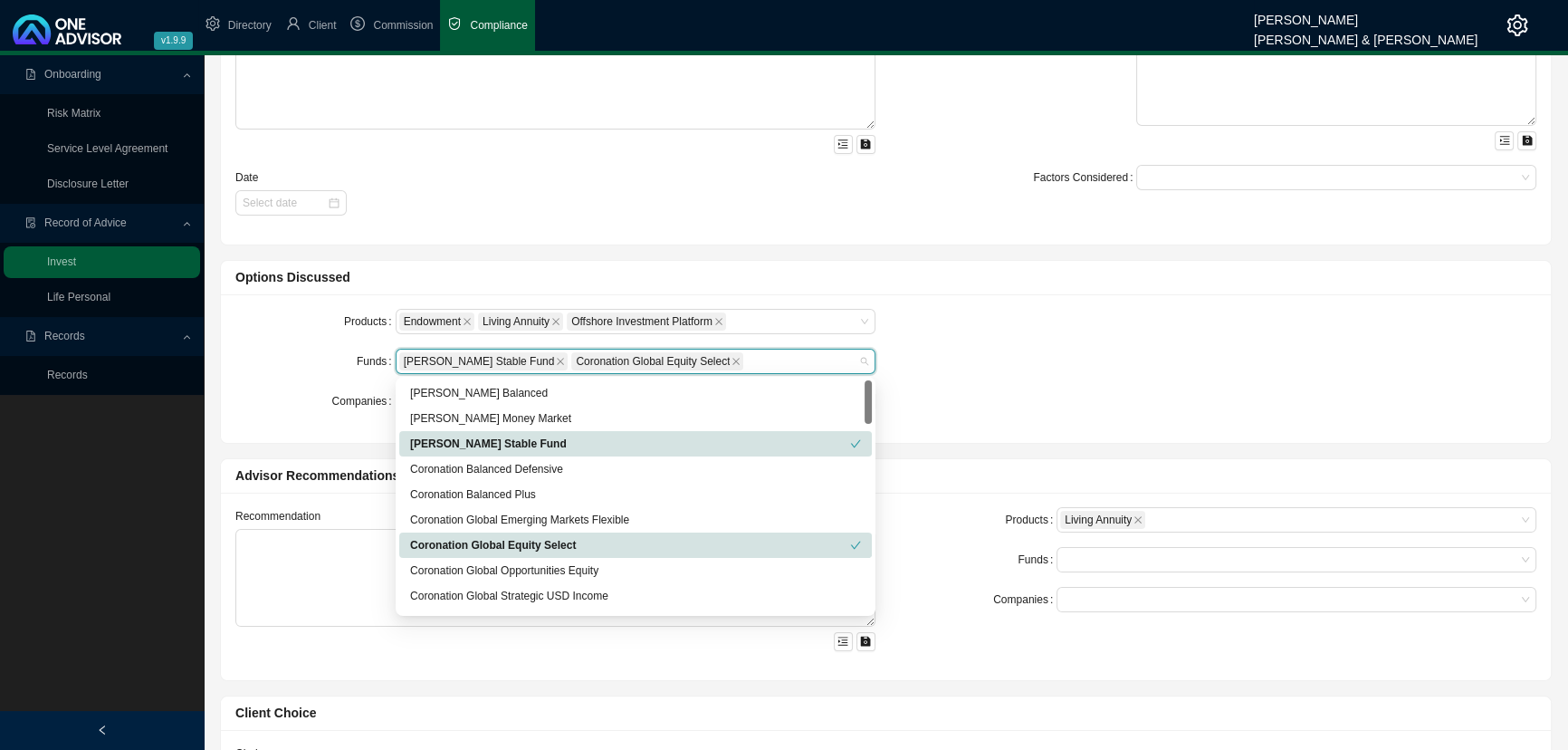
click at [463, 557] on div "Coronation Global Opportunities Equity" at bounding box center [636, 571] width 451 height 19
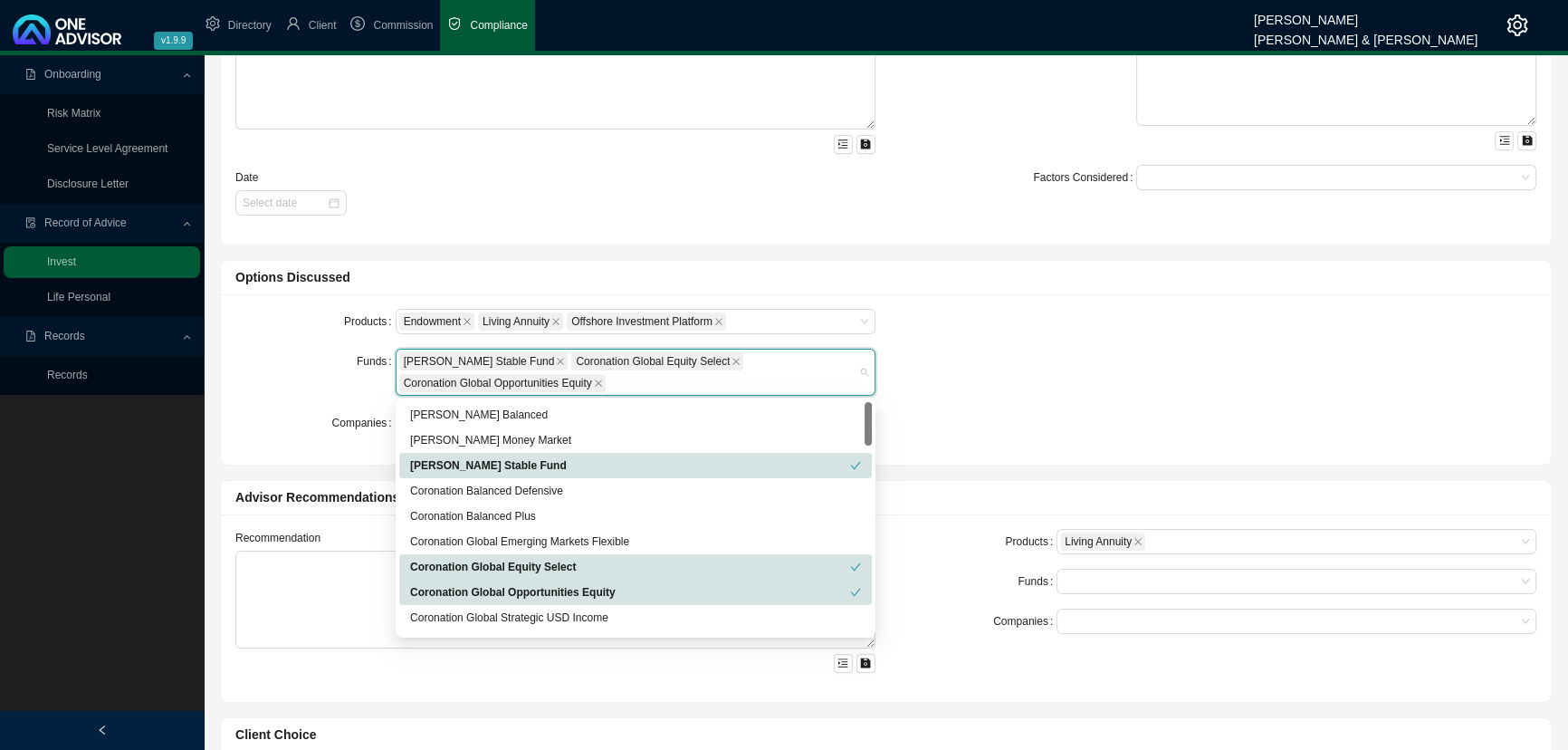
click at [197, 344] on div "Records" at bounding box center [102, 336] width 197 height 32
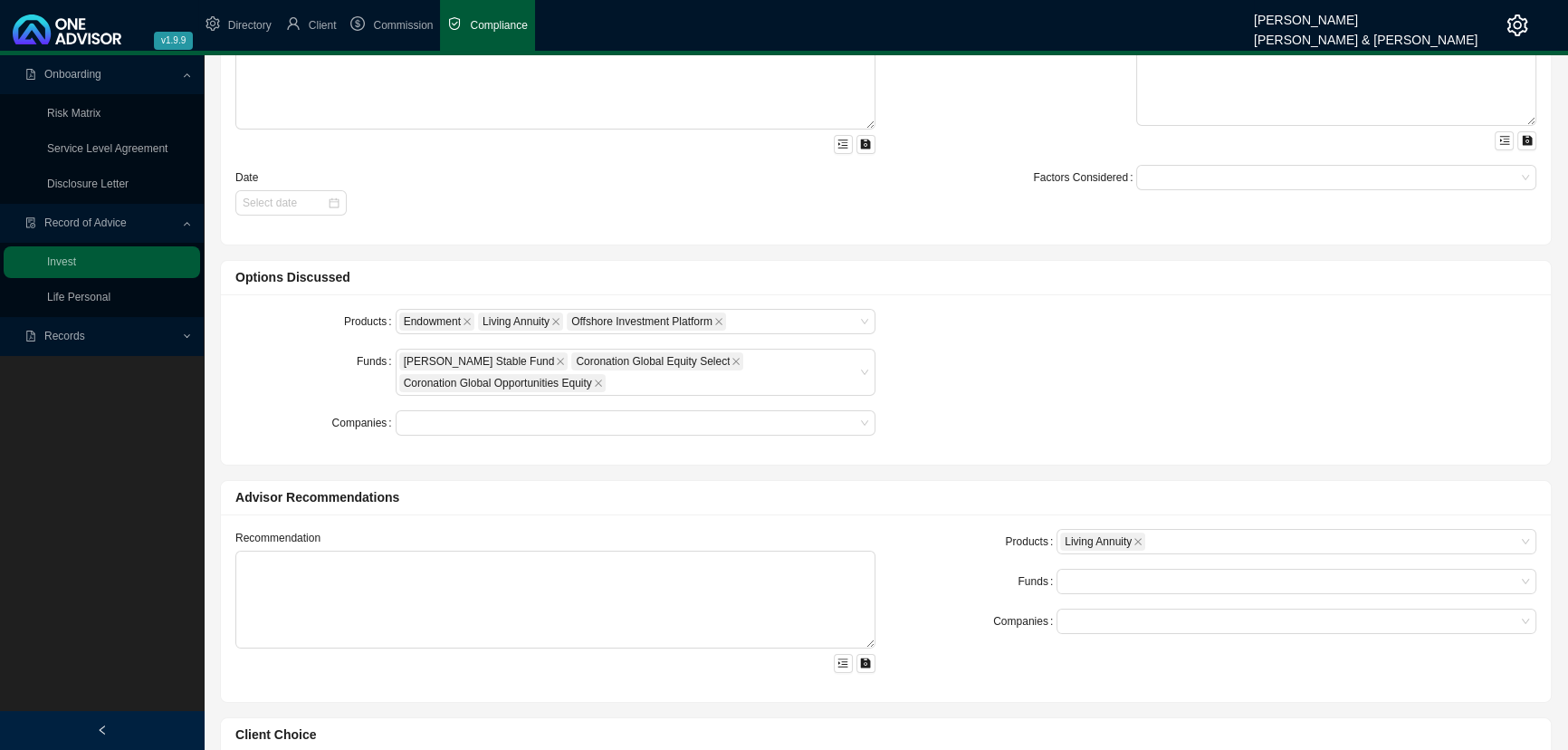
click at [287, 367] on div "Funds" at bounding box center [315, 373] width 160 height 47
click at [1117, 557] on div at bounding box center [1287, 582] width 455 height 14
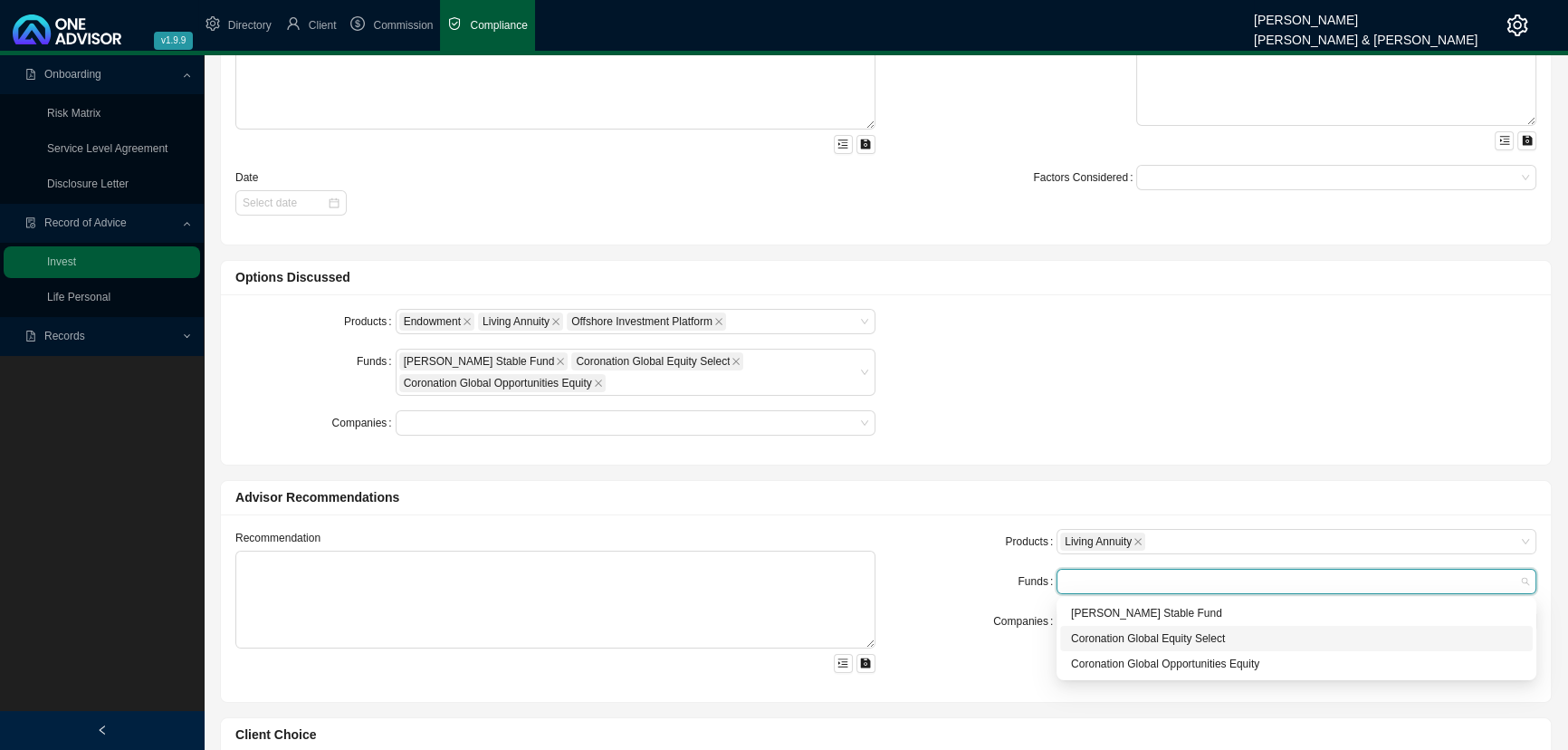
click at [1114, 557] on div "Coronation Global Equity Select" at bounding box center [1296, 639] width 473 height 25
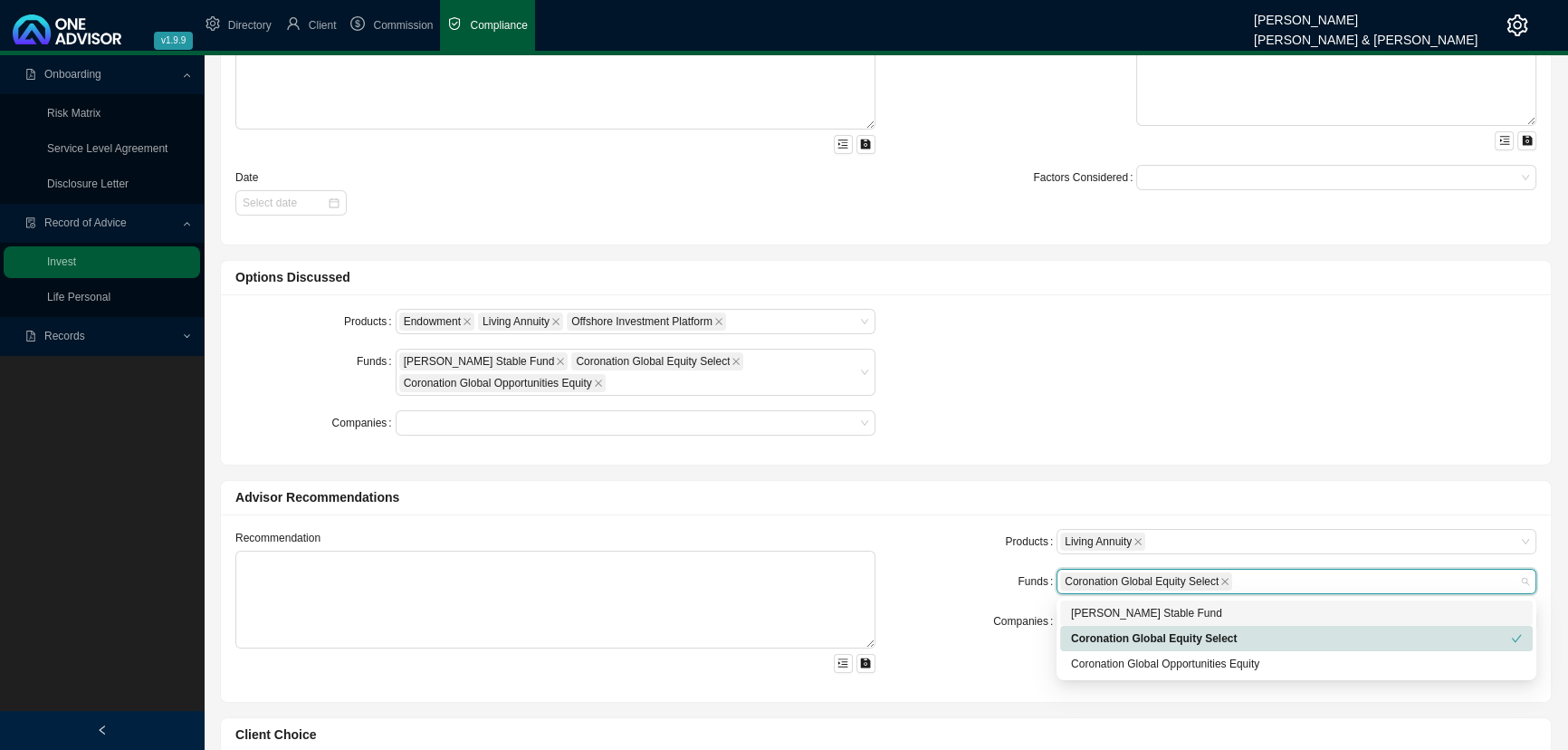
drag, startPoint x: 1111, startPoint y: 612, endPoint x: 1103, endPoint y: 670, distance: 58.5
click at [1111, 557] on div "[PERSON_NAME] Stable Fund" at bounding box center [1297, 612] width 451 height 19
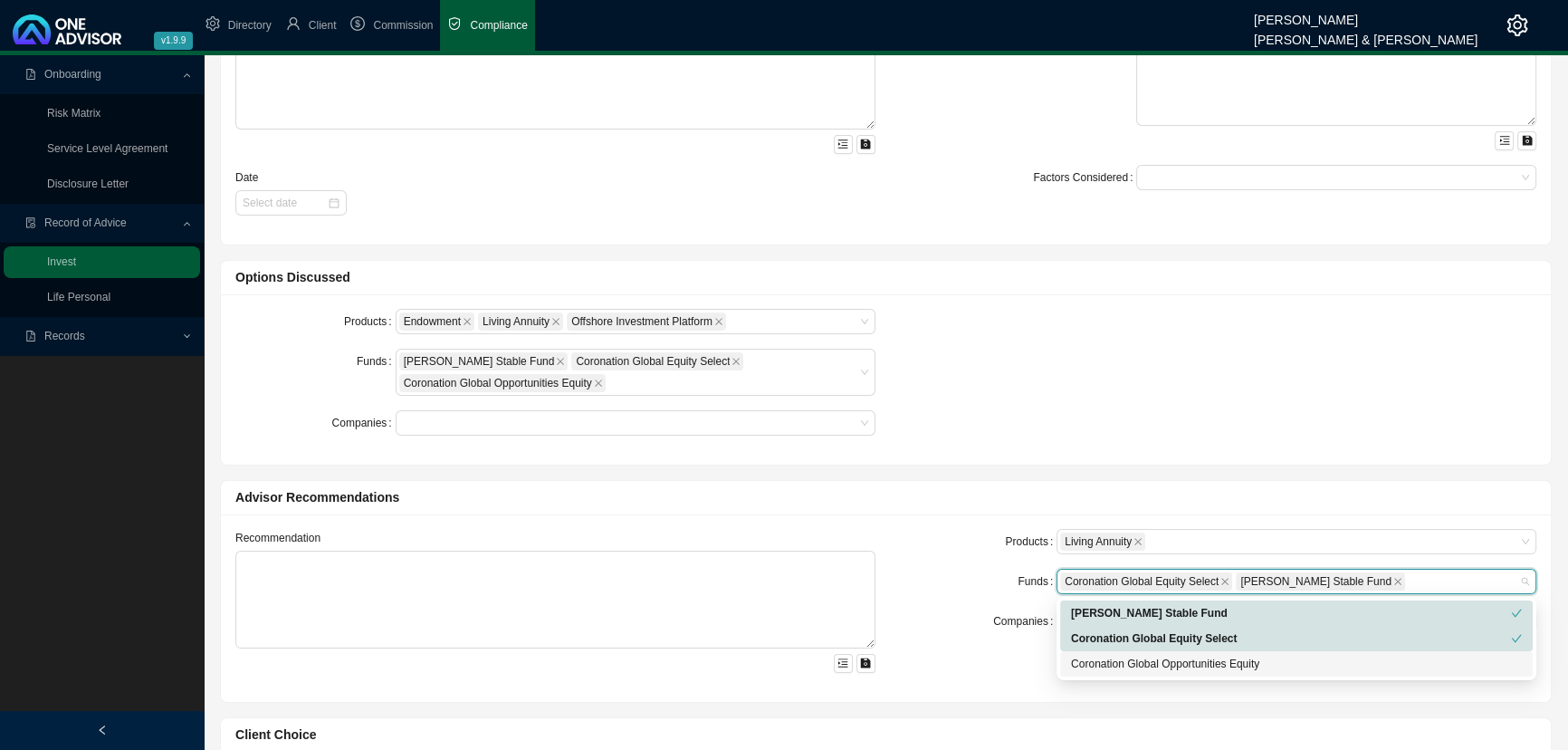
click at [1103, 557] on div "Coronation Global Opportunities Equity" at bounding box center [1297, 663] width 451 height 19
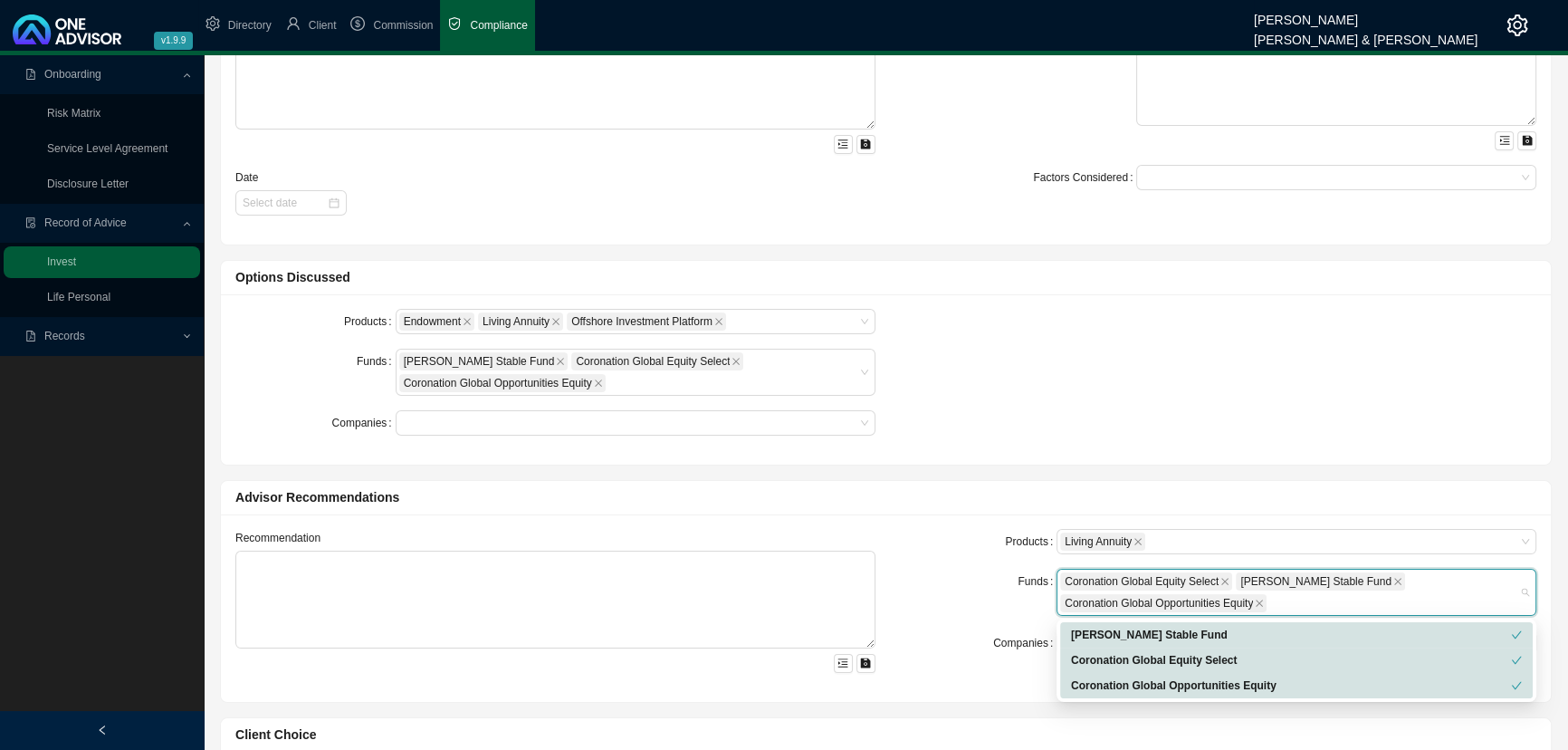
click at [973, 557] on div "Companies" at bounding box center [977, 643] width 160 height 25
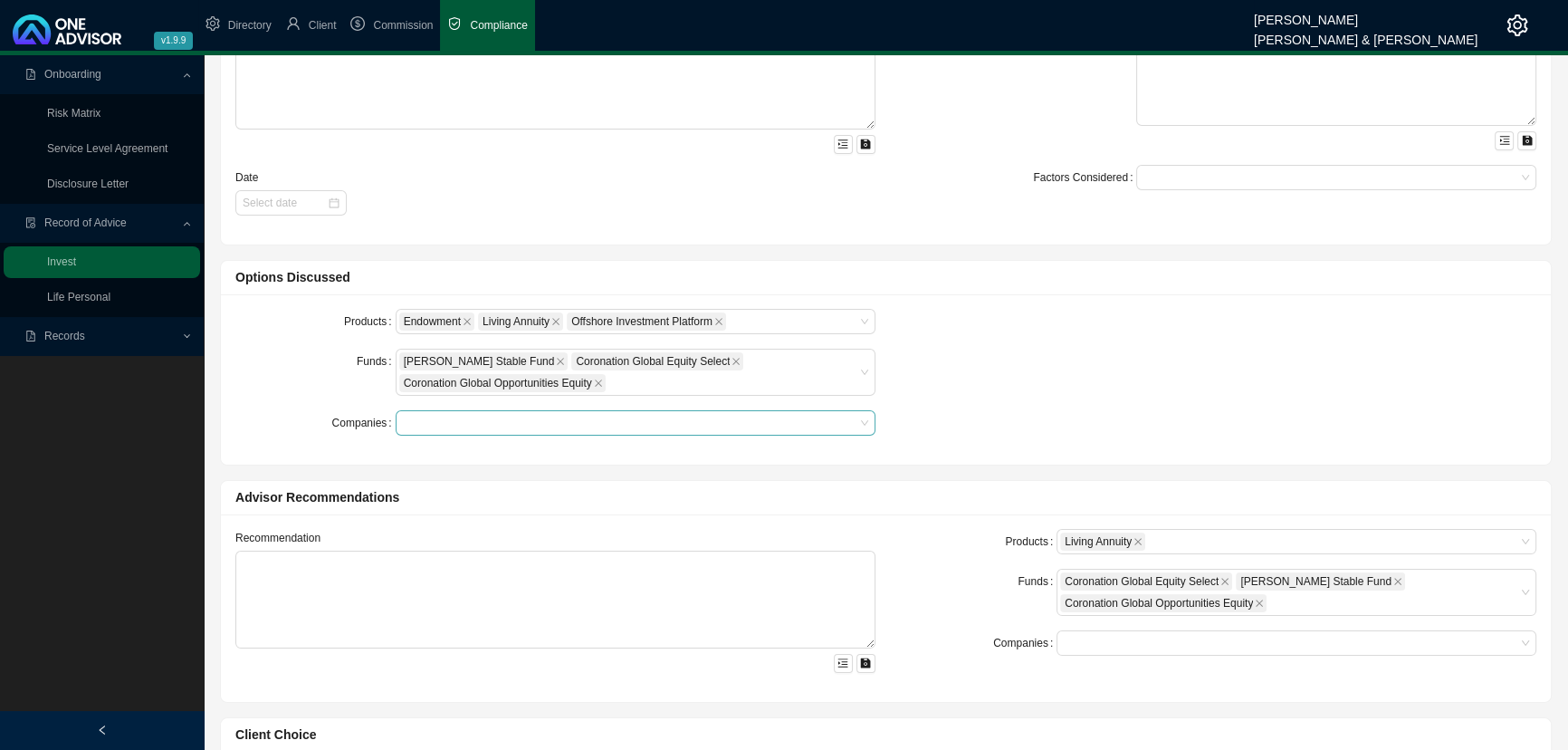
click at [490, 426] on div at bounding box center [627, 423] width 455 height 14
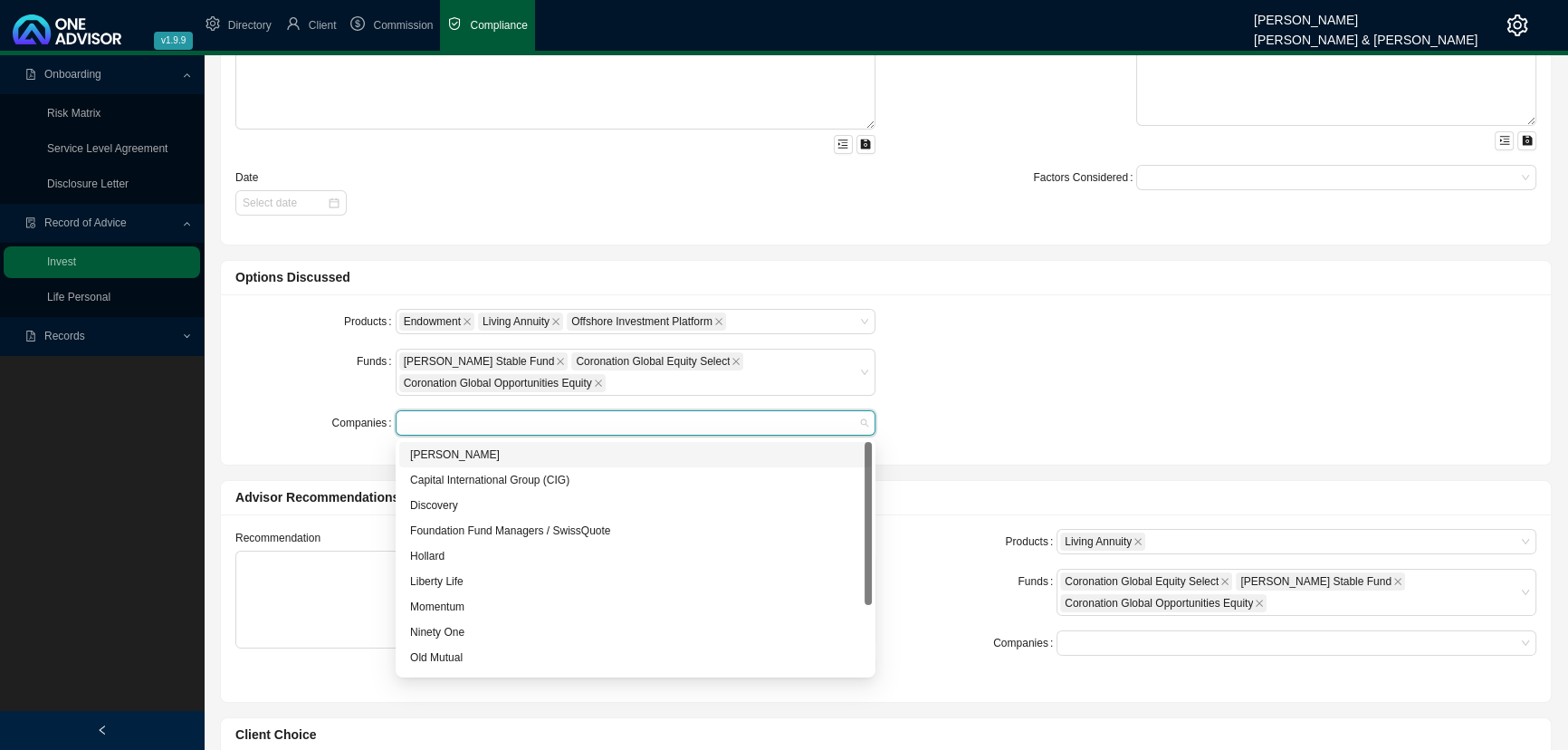
drag, startPoint x: 447, startPoint y: 453, endPoint x: 434, endPoint y: 522, distance: 70.2
click at [447, 454] on div "[PERSON_NAME]" at bounding box center [636, 454] width 451 height 19
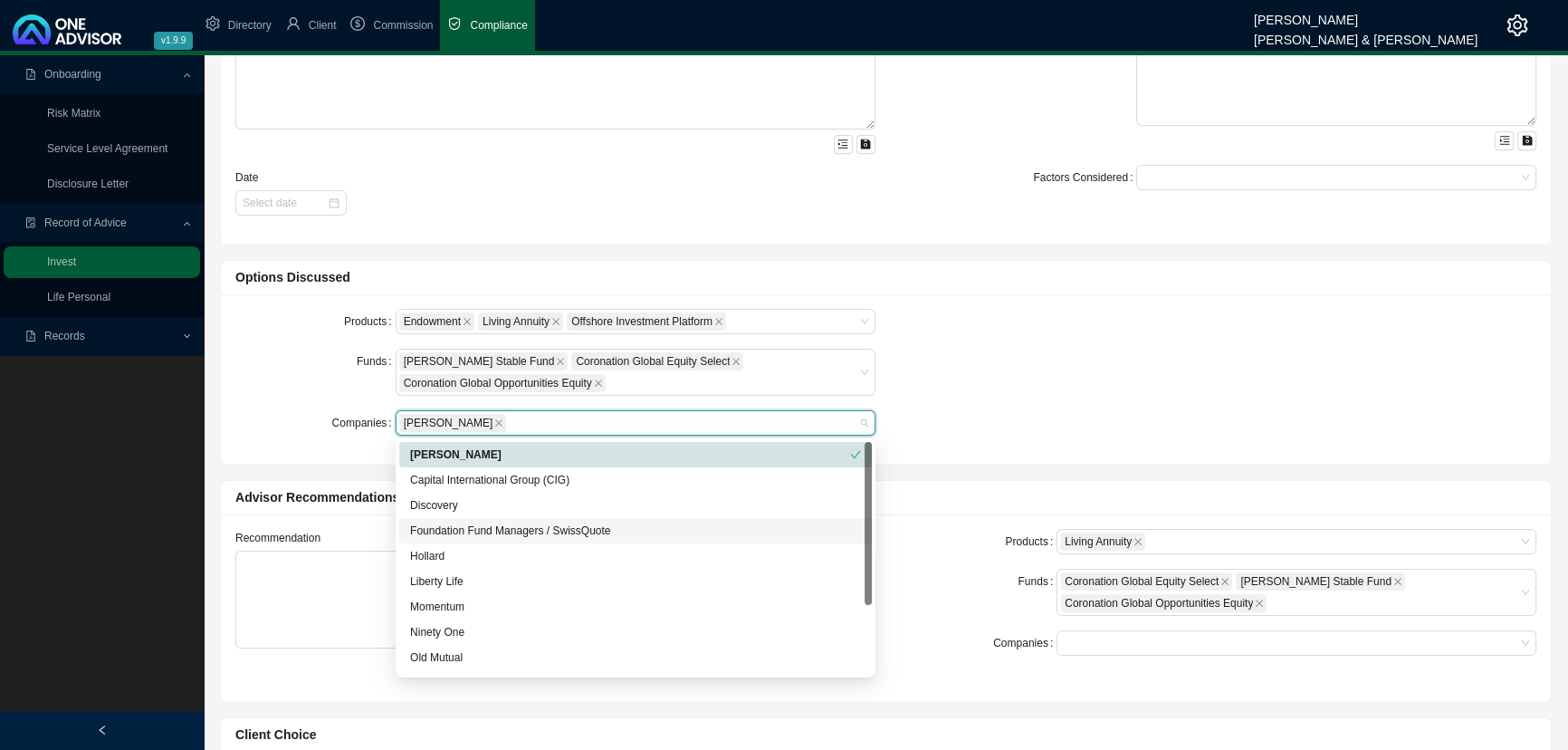
click at [426, 531] on div "Foundation Fund Managers / SwissQuote" at bounding box center [636, 531] width 451 height 19
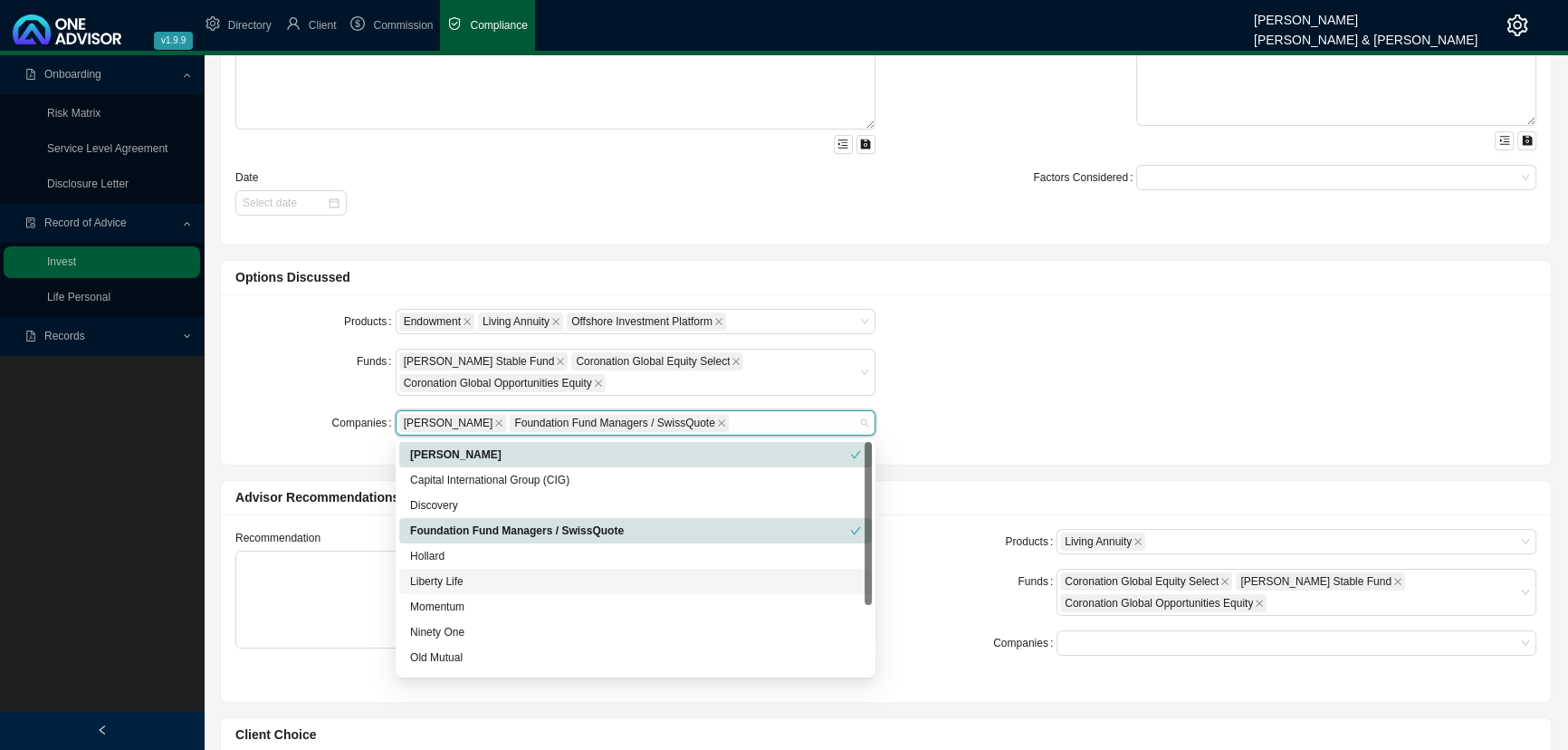
click at [432, 557] on div "Liberty Life" at bounding box center [636, 581] width 451 height 19
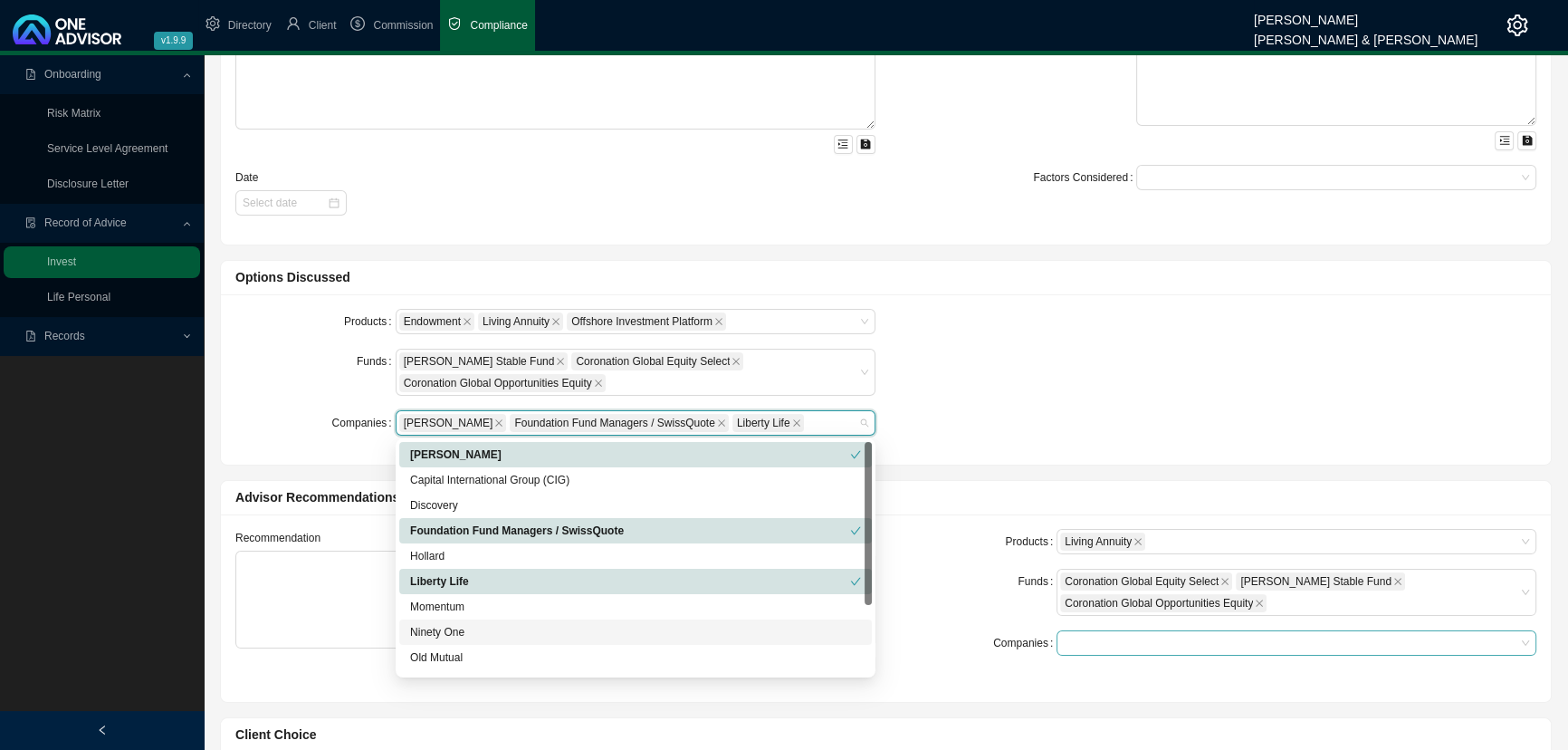
click at [1145, 557] on div at bounding box center [1287, 644] width 455 height 14
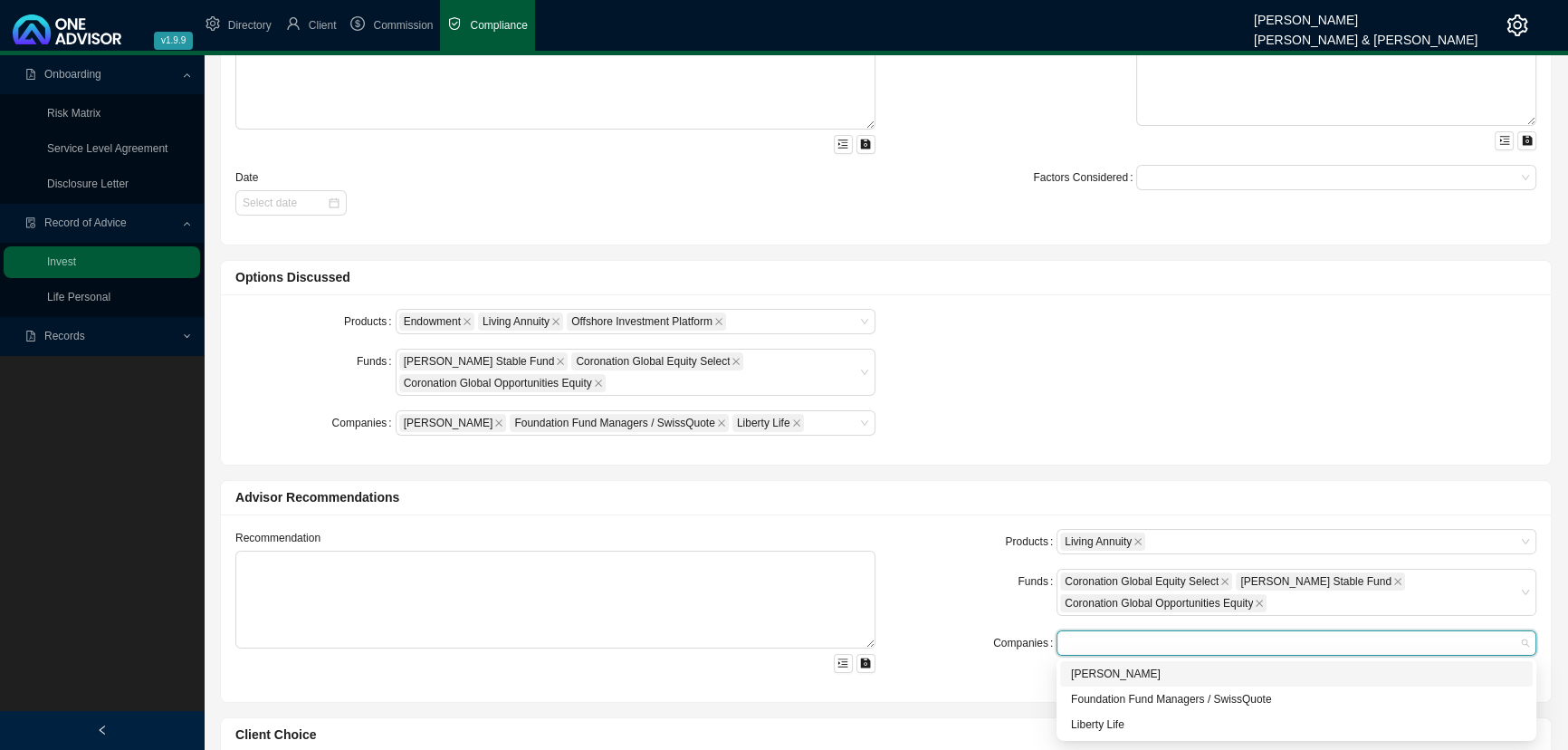
click at [1123, 557] on div "[PERSON_NAME]" at bounding box center [1297, 674] width 451 height 19
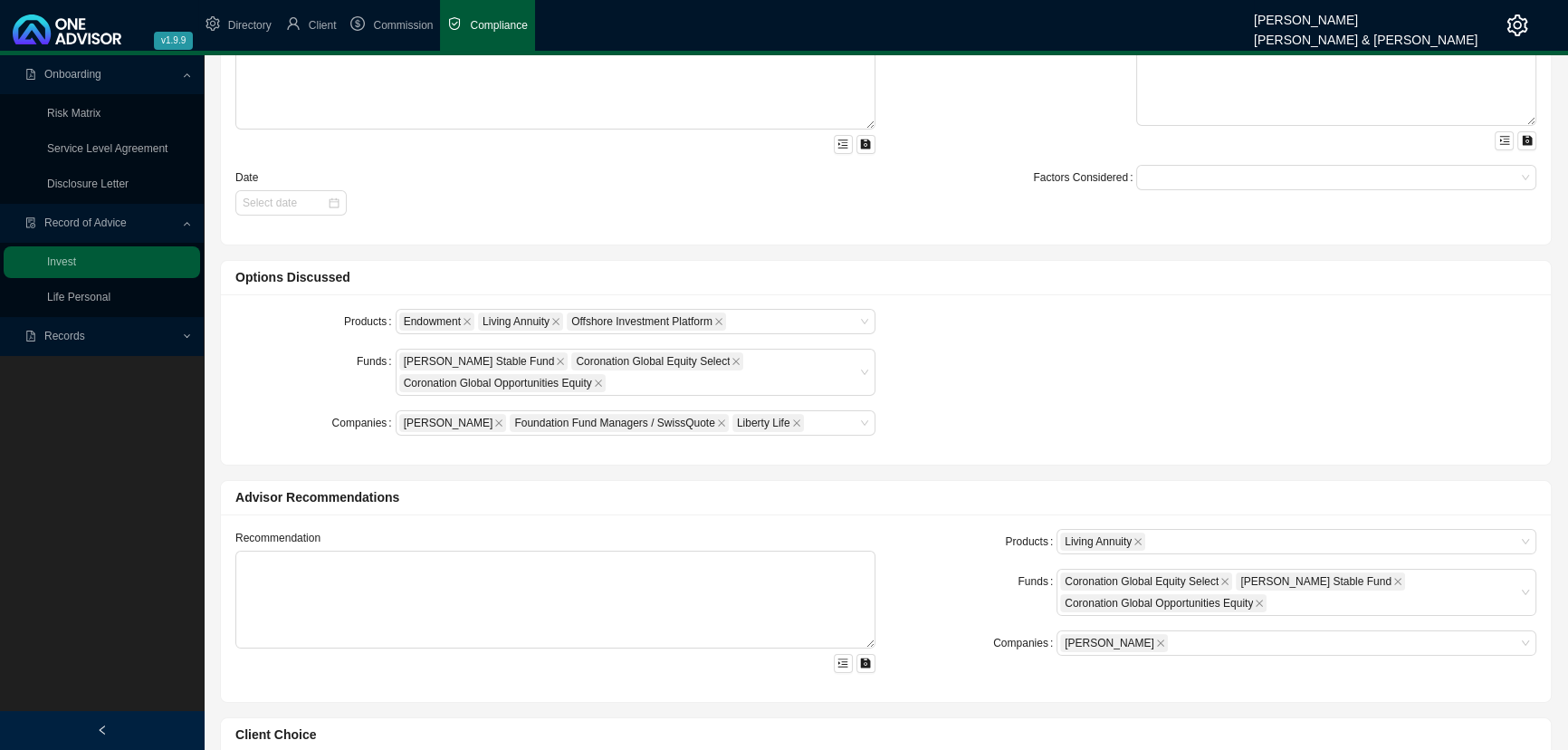
click at [940, 517] on div "Recommendation Products Living Annuity Funds Coronation Global Equity Select [P…" at bounding box center [886, 608] width 1330 height 187
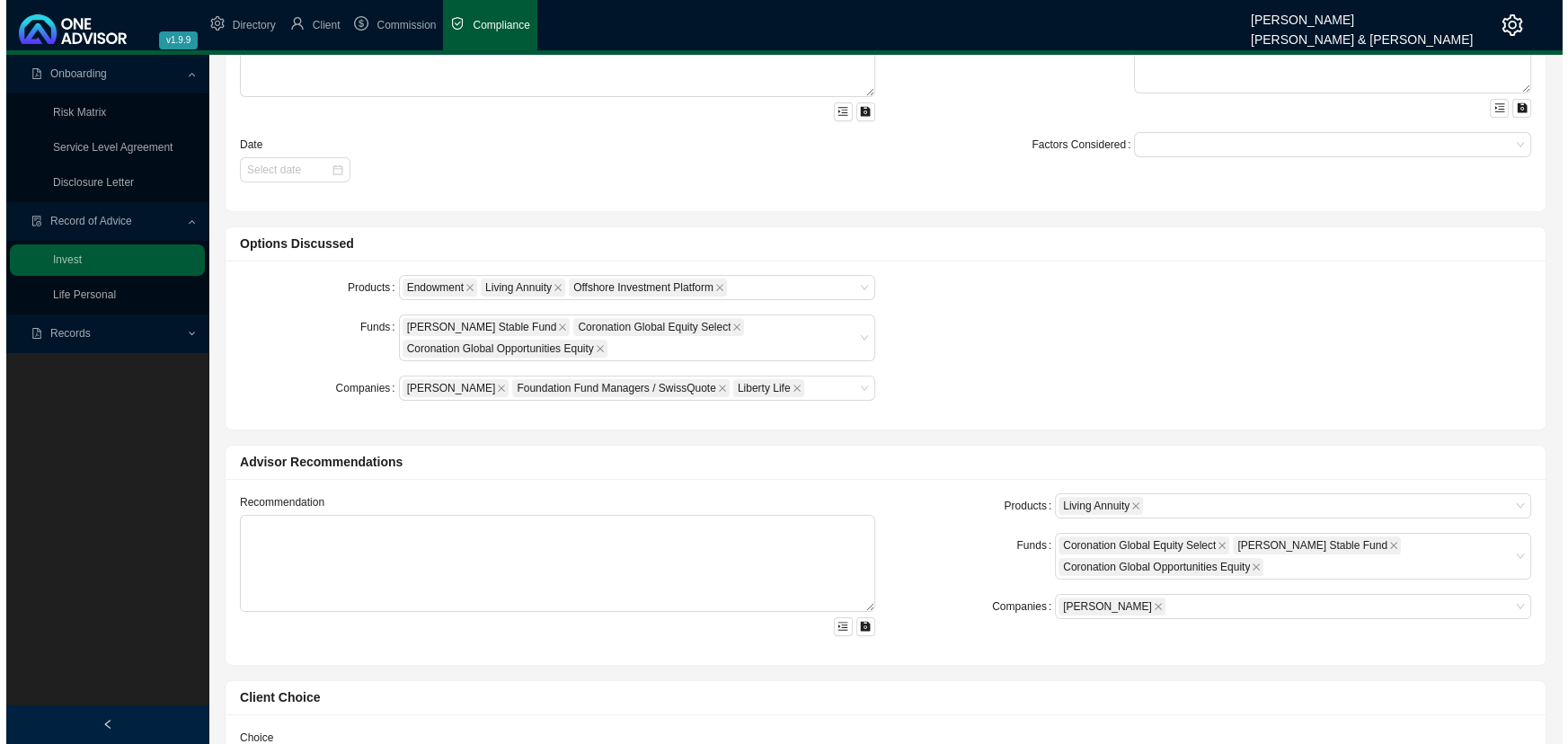
scroll to position [484, 0]
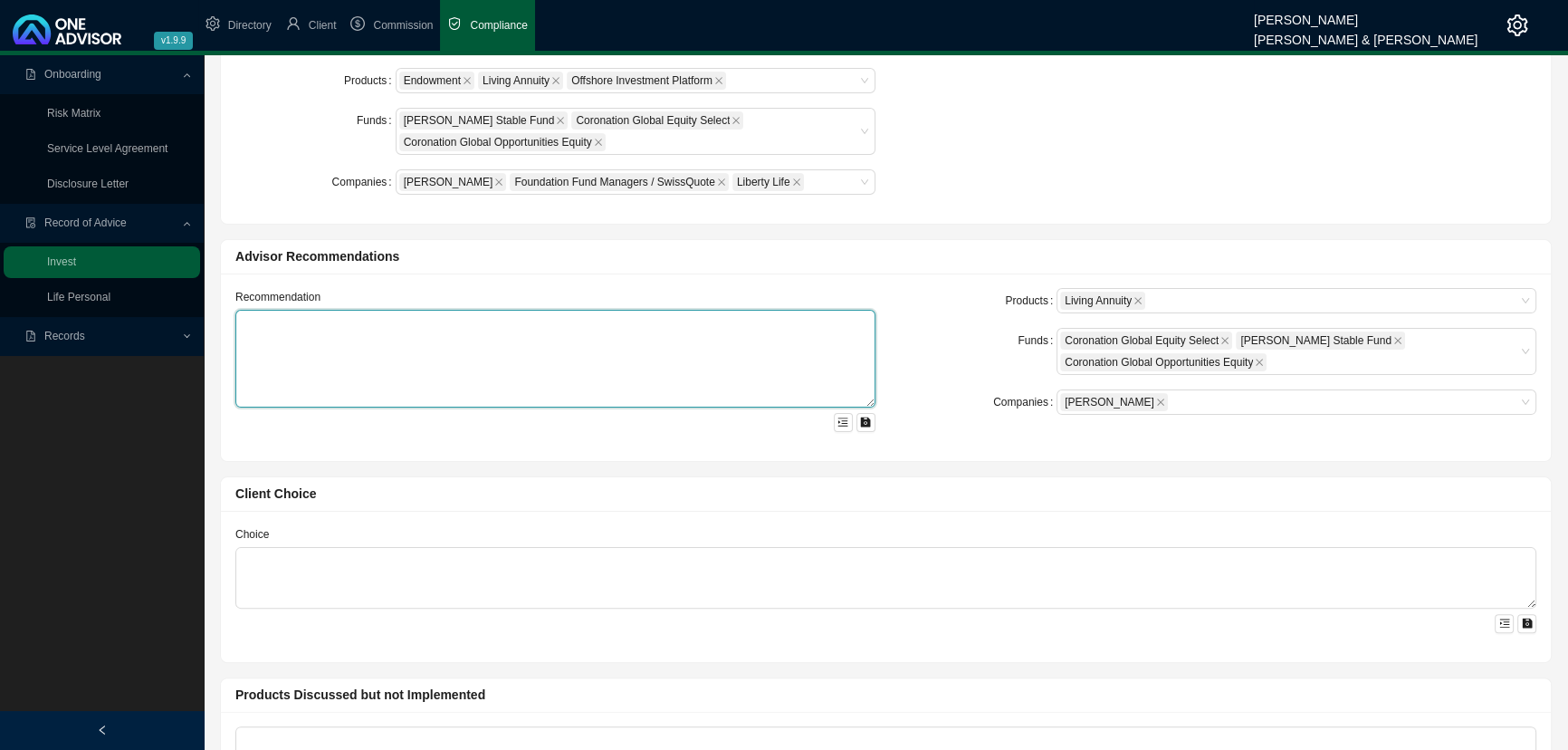
click at [289, 326] on textarea at bounding box center [555, 359] width 641 height 98
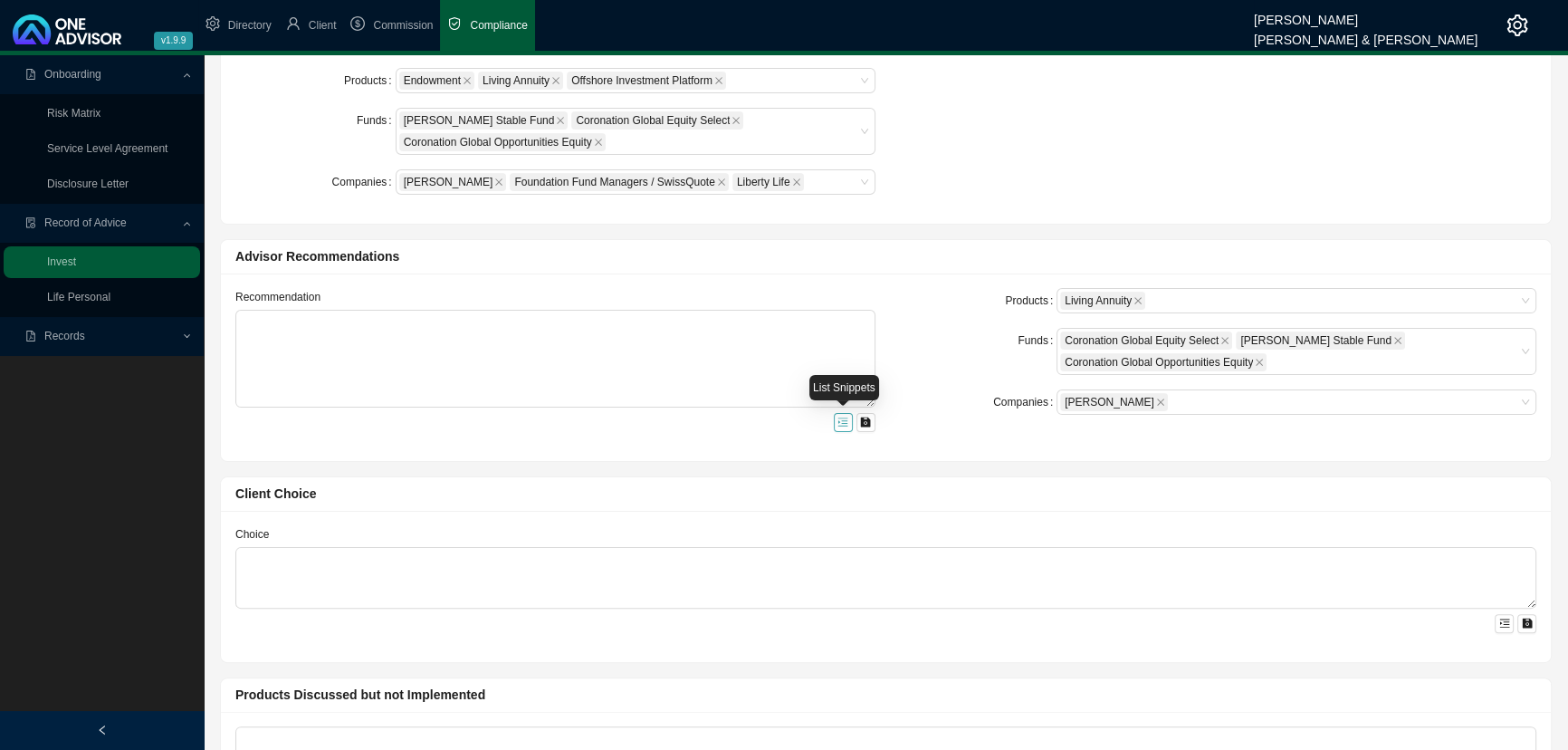
click at [841, 419] on icon "menu-unfold" at bounding box center [843, 421] width 11 height 11
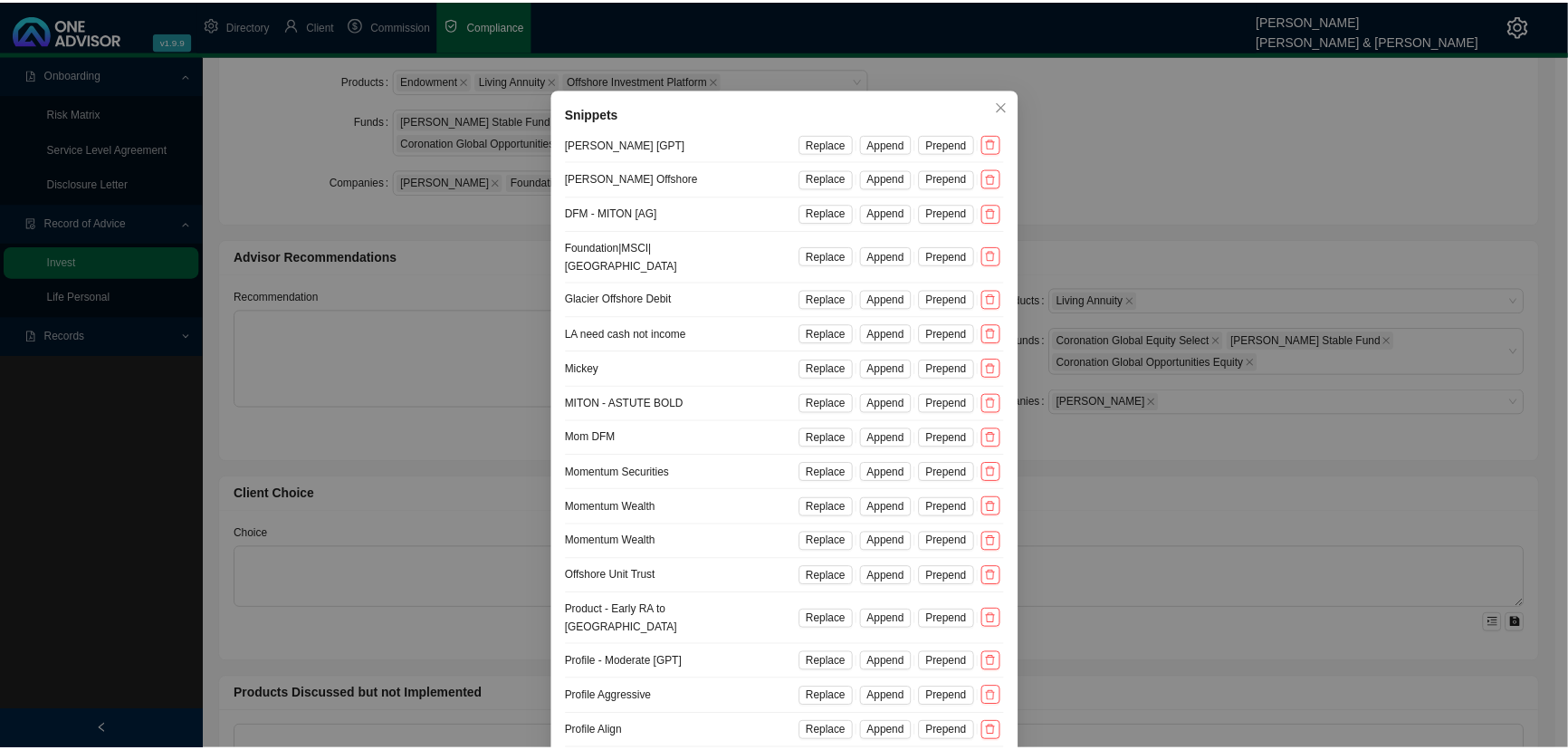
scroll to position [0, 0]
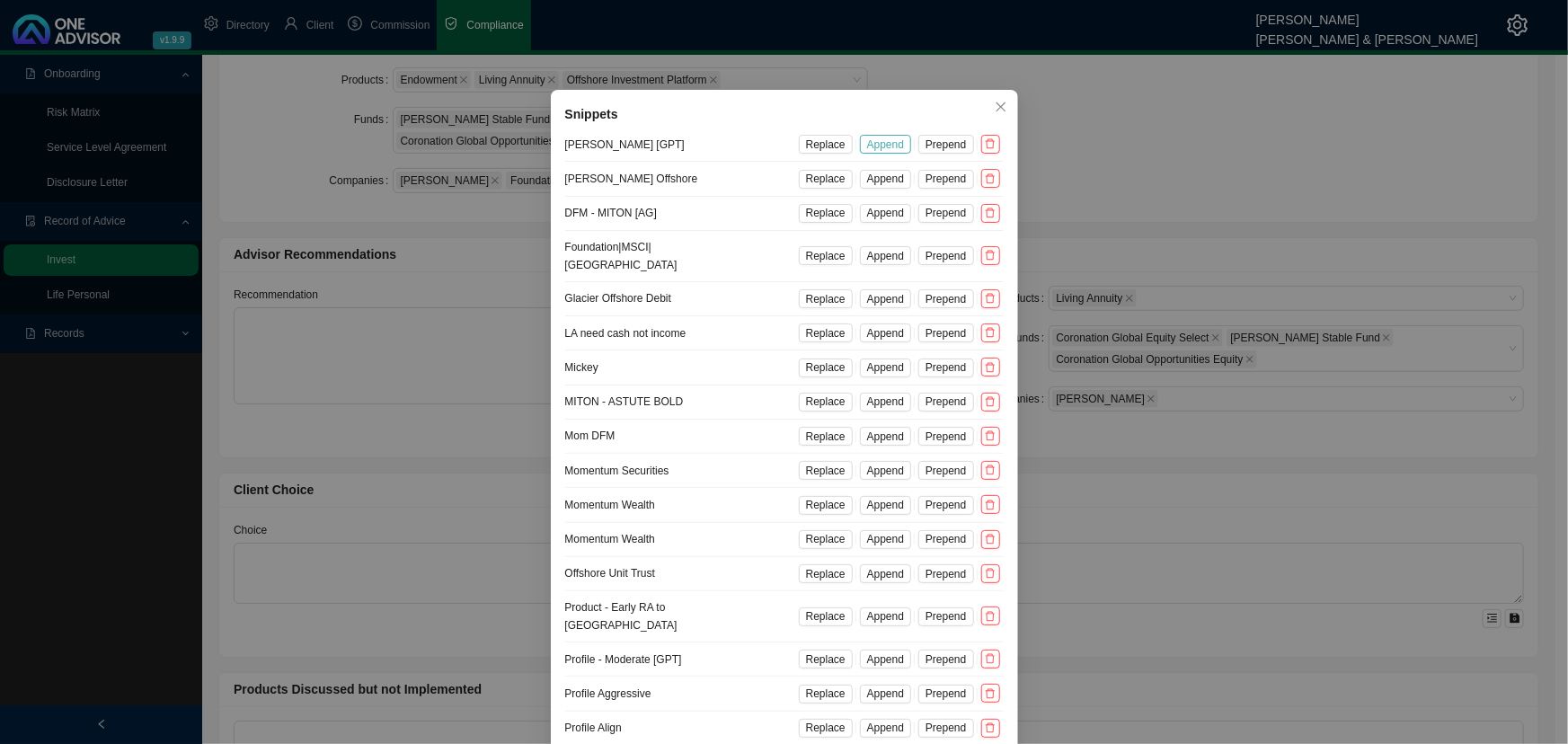
click at [871, 142] on span "Append" at bounding box center [885, 144] width 37 height 18
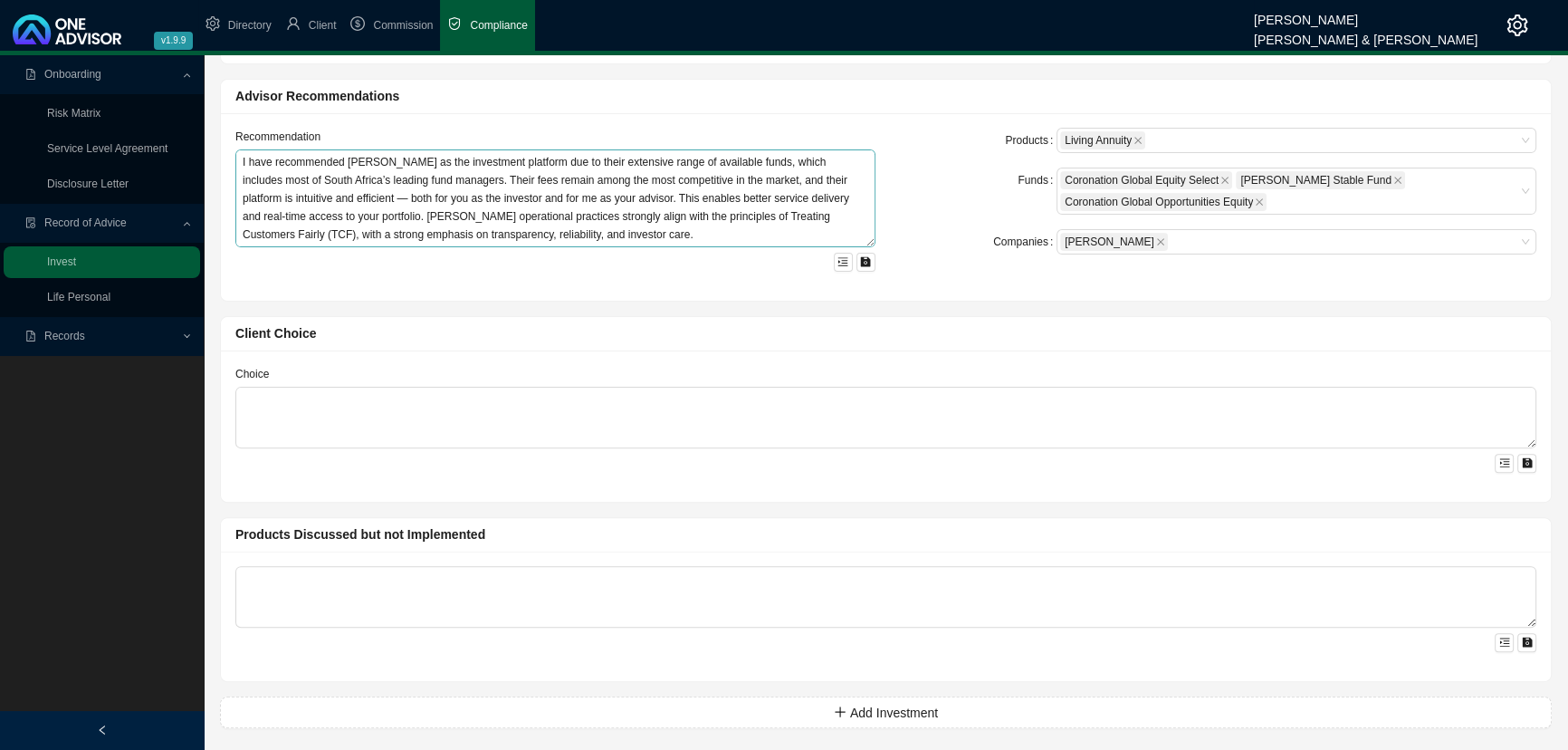
scroll to position [652, 0]
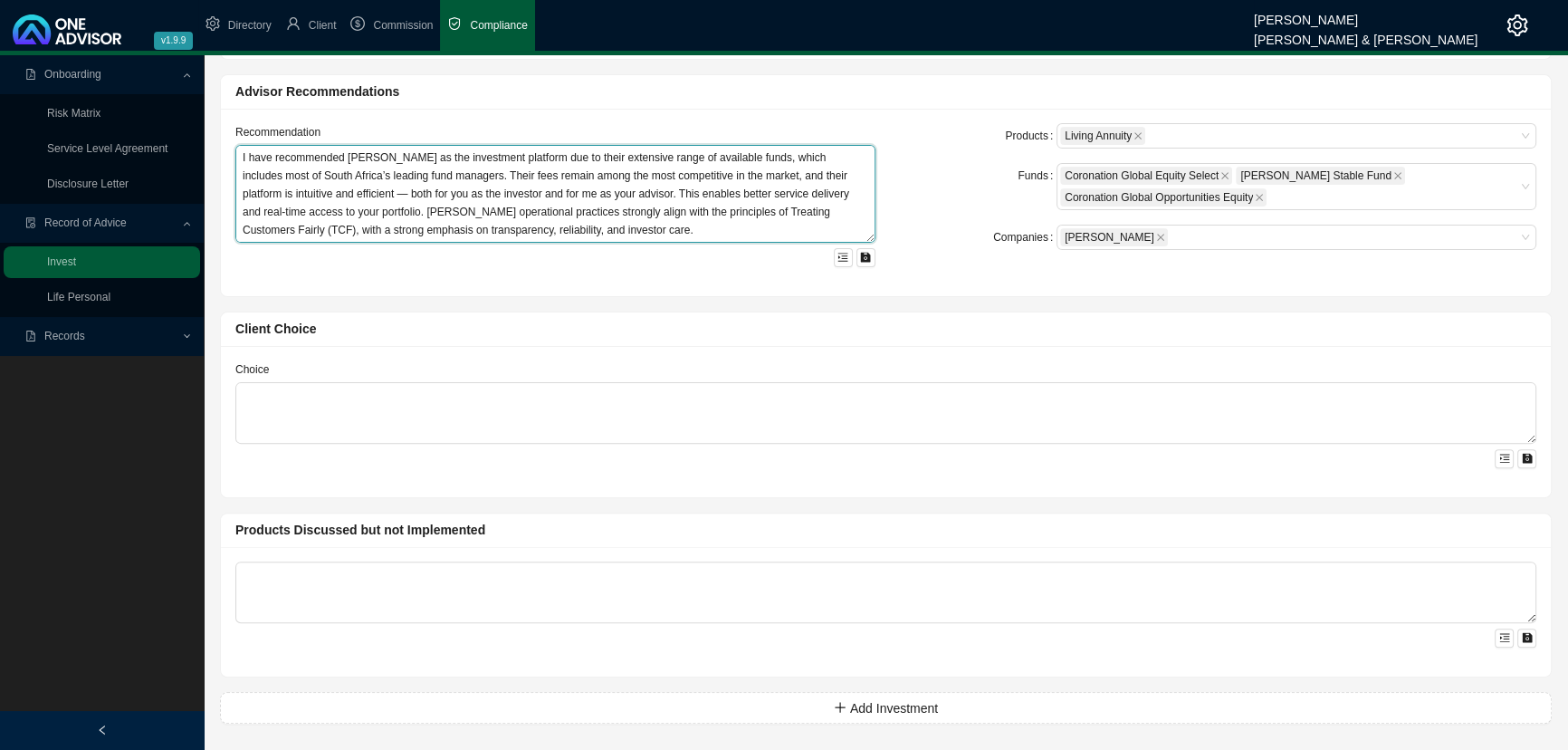
click at [652, 228] on textarea "+ INVESTMENT PLATFORM - [PERSON_NAME] I have recommended [PERSON_NAME] as the i…" at bounding box center [555, 194] width 641 height 98
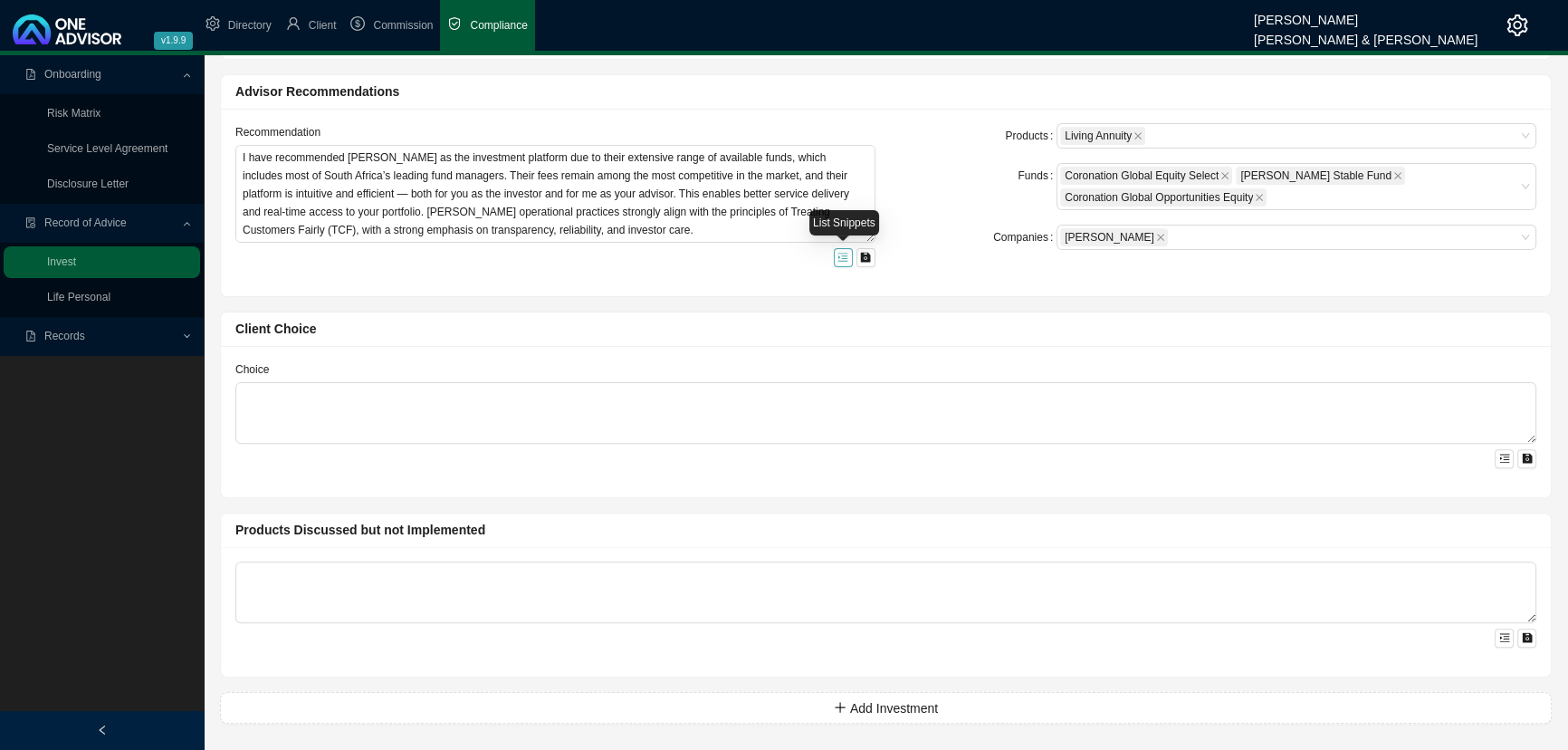
click at [844, 254] on icon "menu-unfold" at bounding box center [843, 257] width 11 height 11
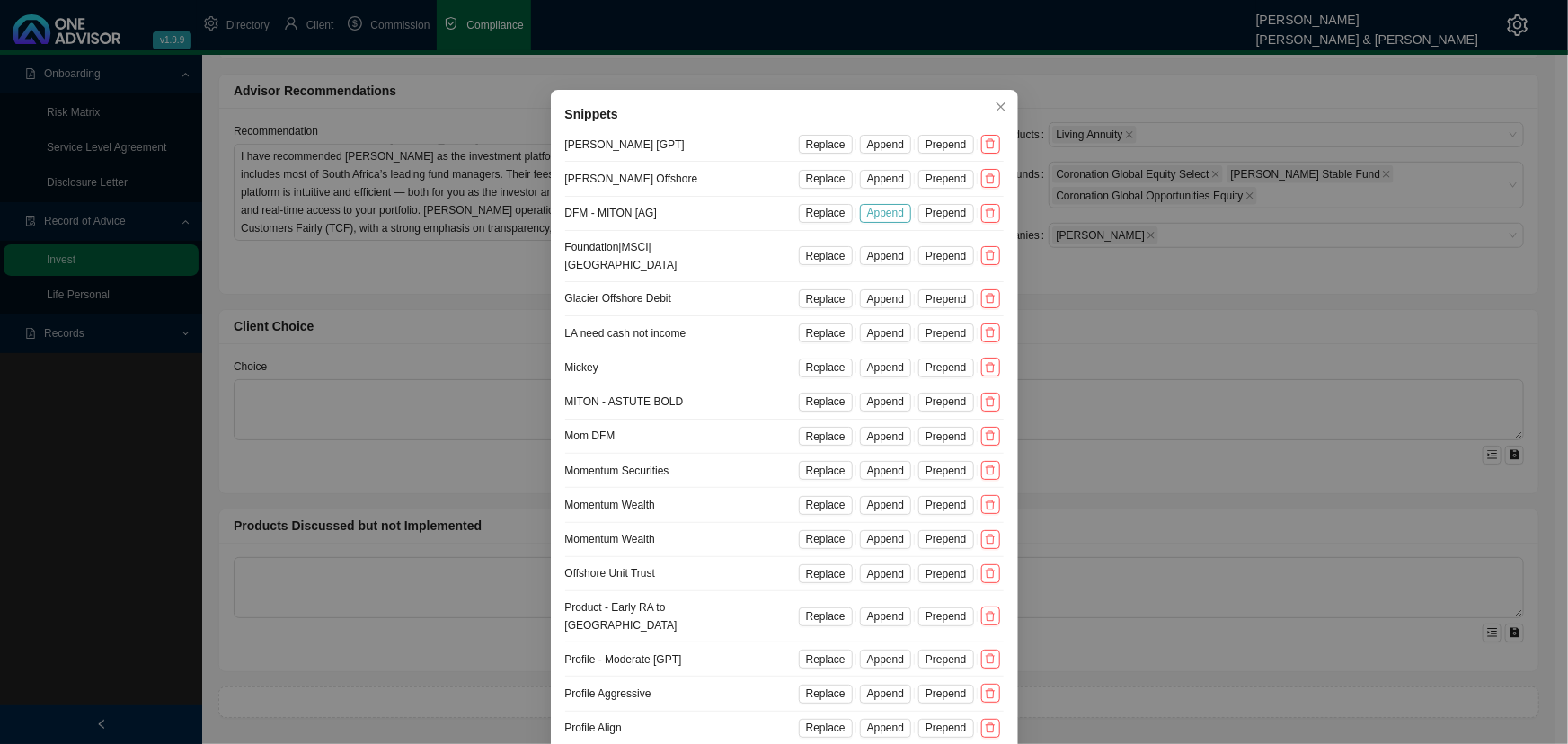
click at [886, 213] on span "Append" at bounding box center [885, 213] width 37 height 18
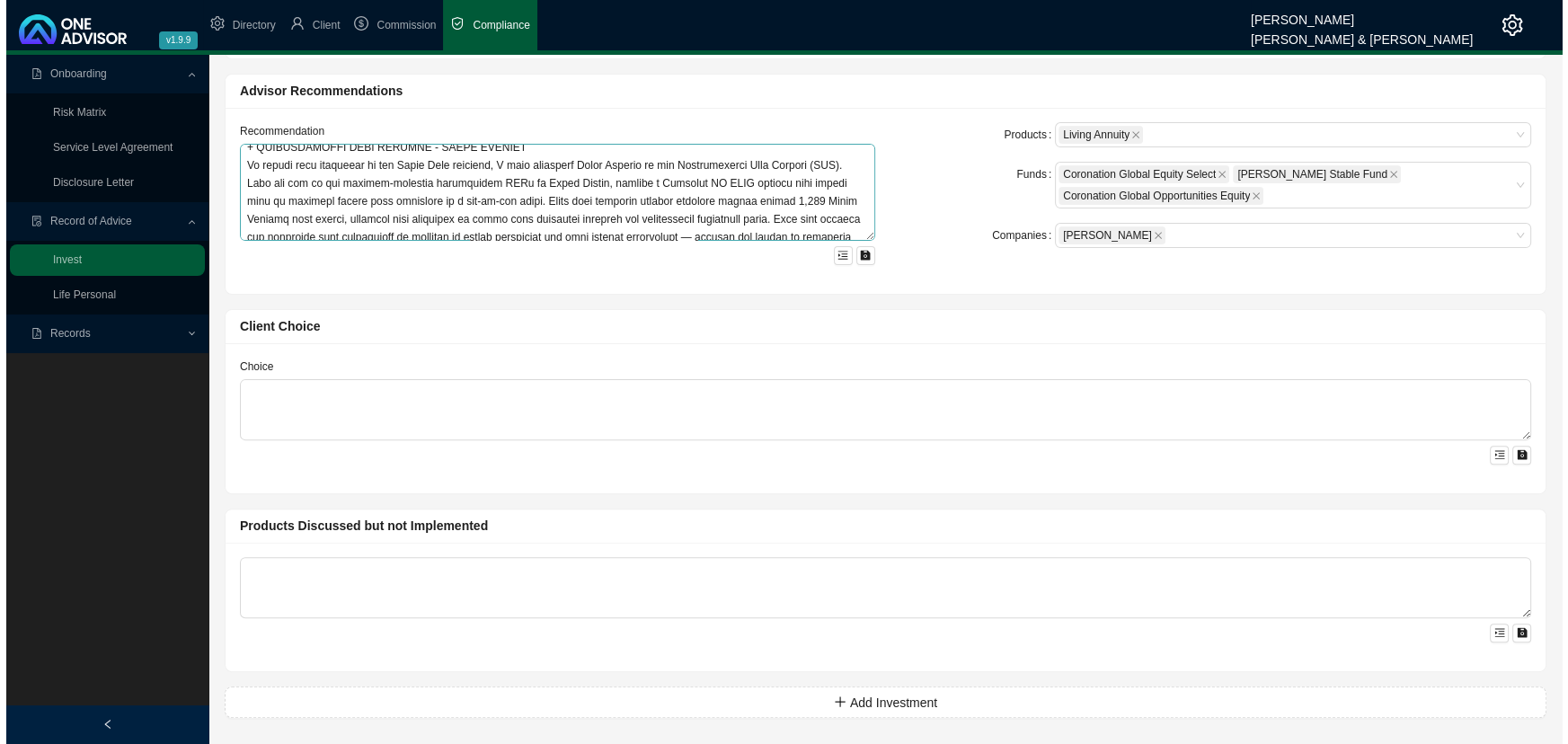
scroll to position [180, 0]
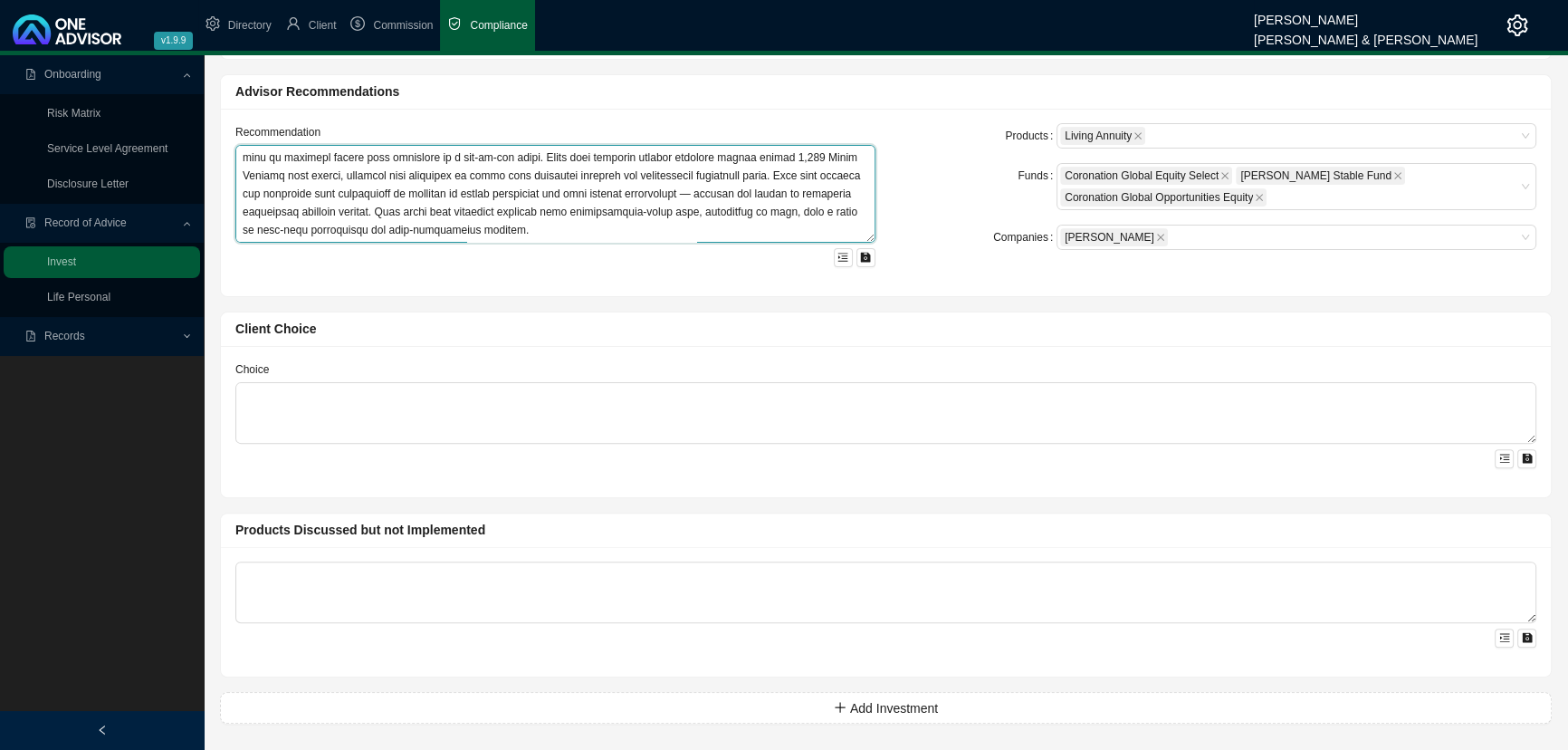
click at [536, 229] on textarea at bounding box center [555, 194] width 641 height 98
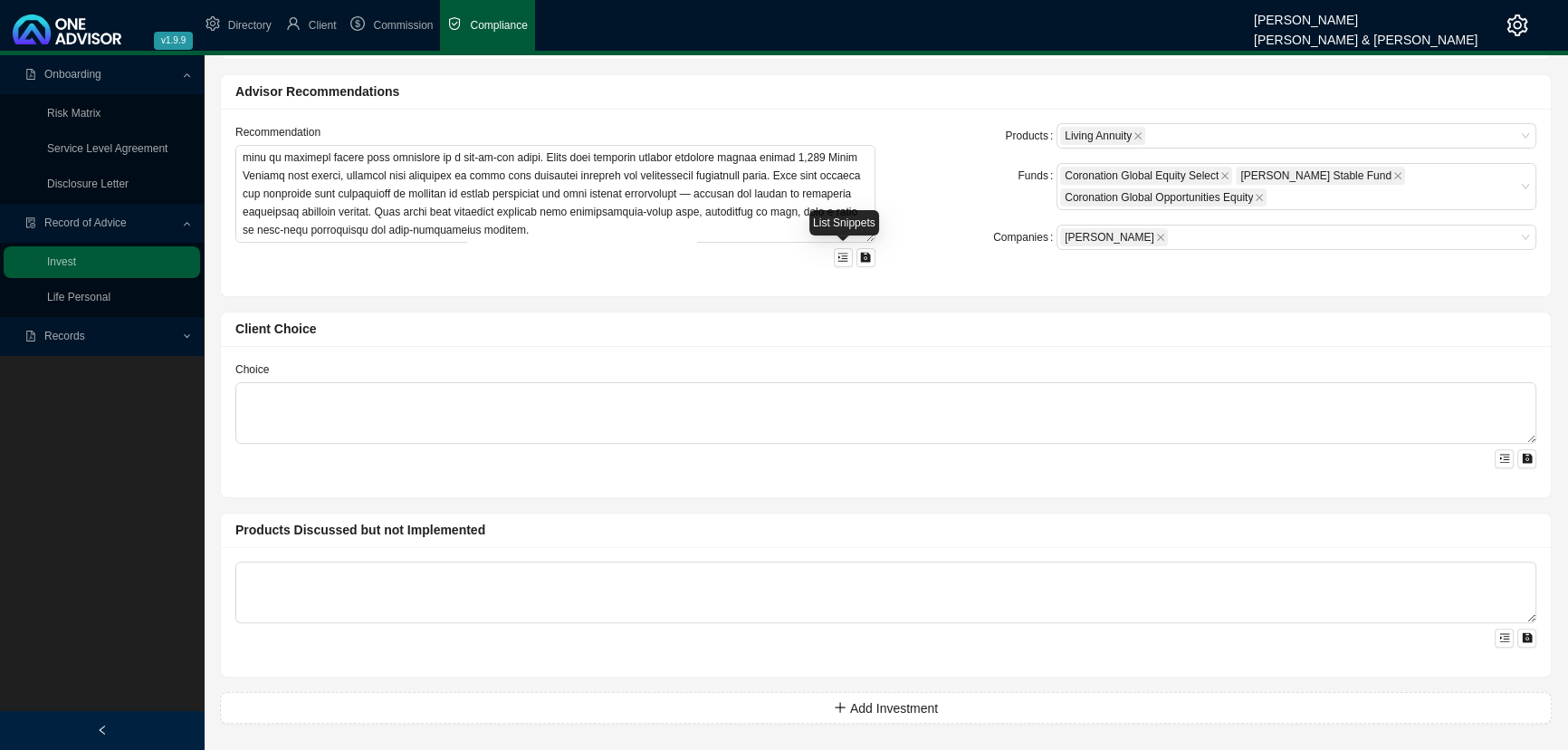
click at [838, 255] on icon "menu-unfold" at bounding box center [843, 257] width 11 height 11
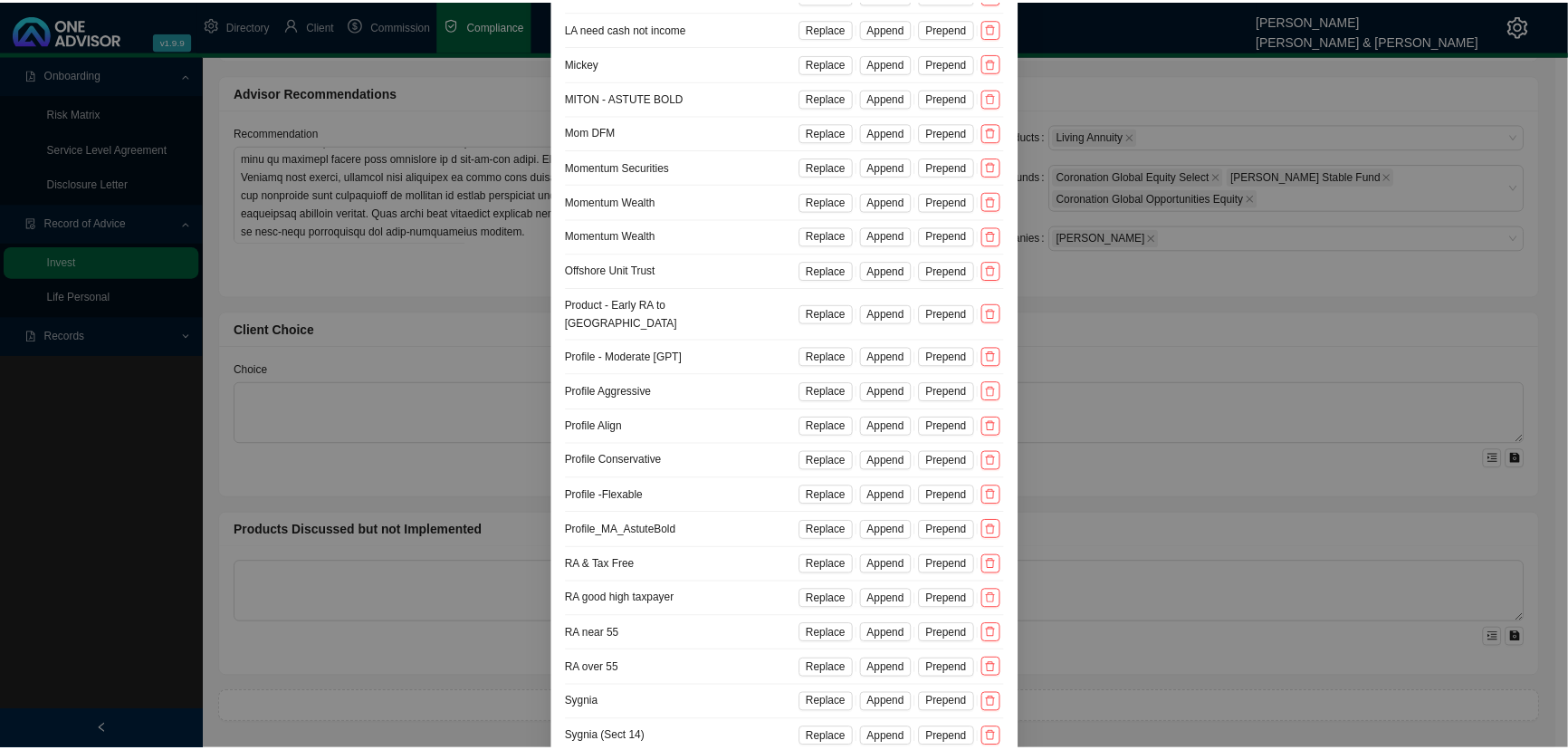
scroll to position [226, 0]
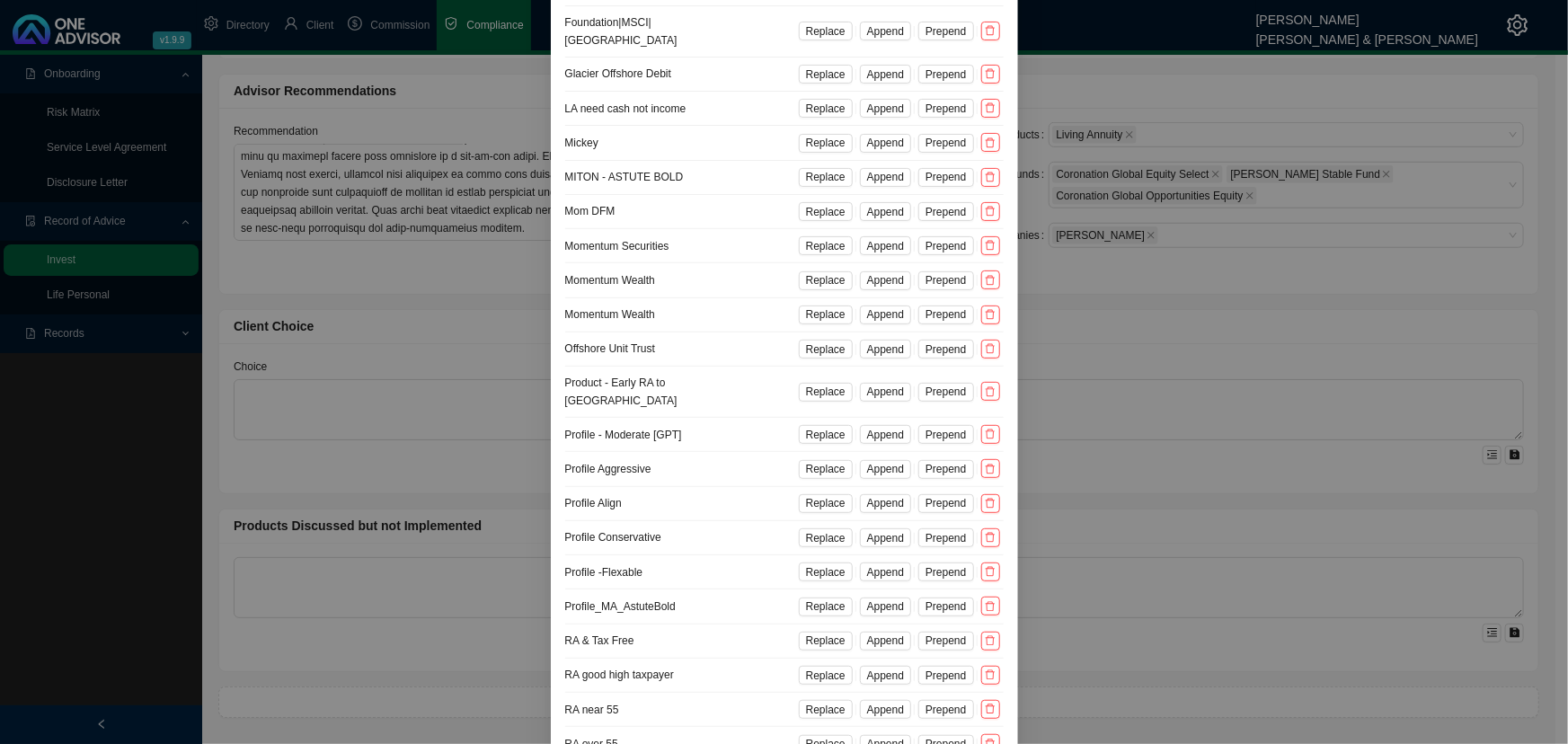
click at [634, 552] on li "RA & Tax Free Replace Append Prepend" at bounding box center [784, 640] width 438 height 34
click at [889, 552] on span "Append" at bounding box center [885, 640] width 37 height 18
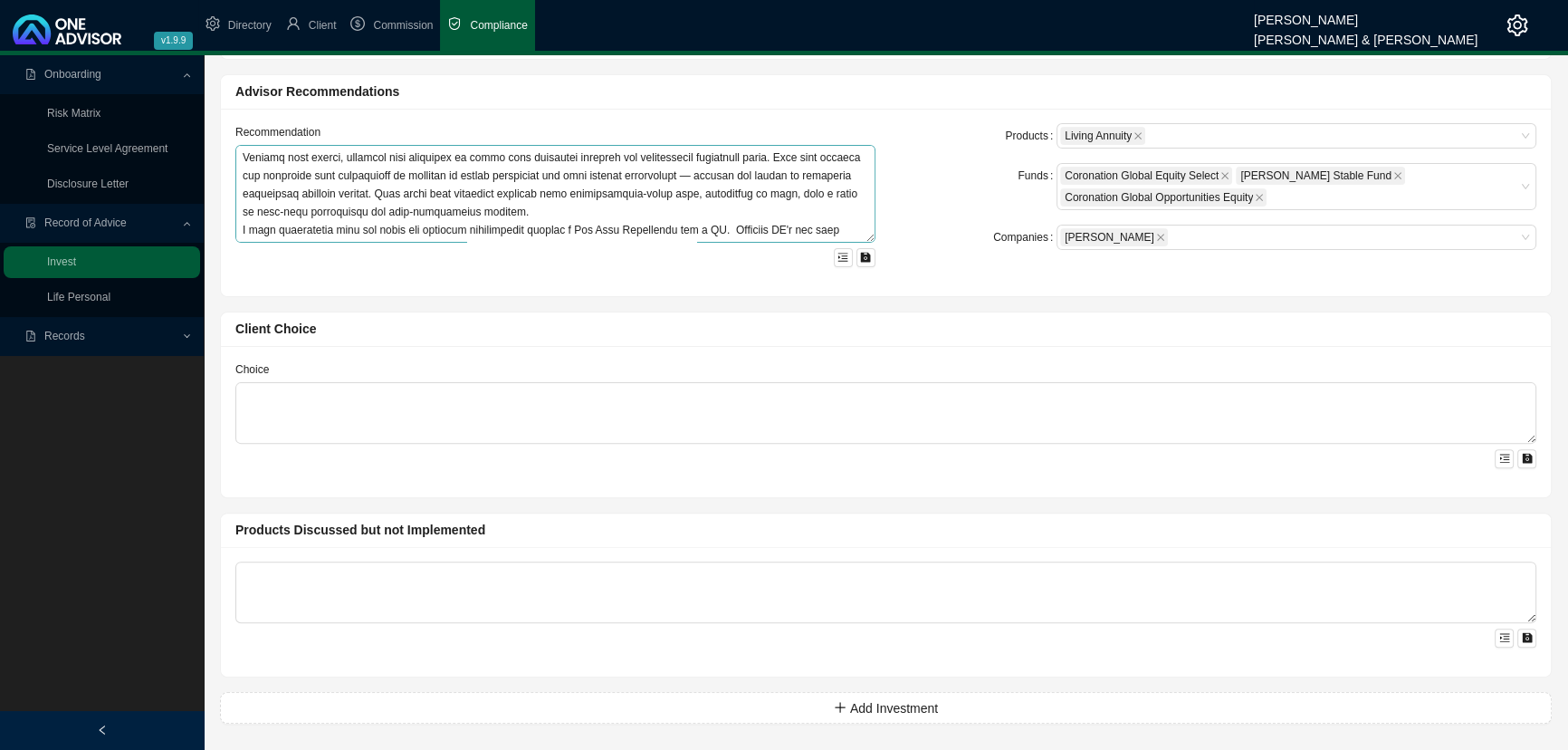
scroll to position [254, 0]
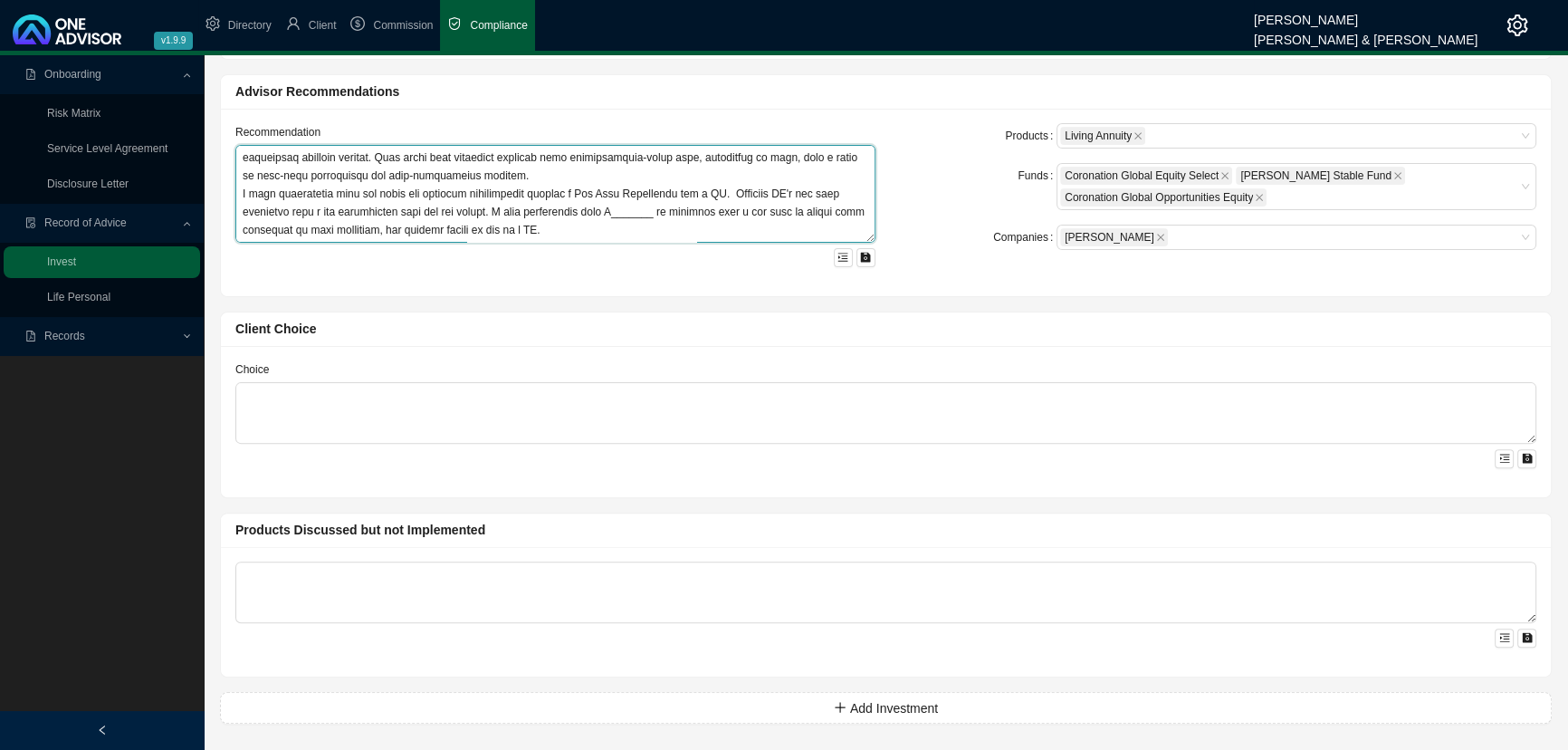
drag, startPoint x: 647, startPoint y: 190, endPoint x: 609, endPoint y: 189, distance: 38.0
click at [609, 189] on textarea at bounding box center [555, 194] width 641 height 98
click at [733, 218] on textarea at bounding box center [555, 194] width 641 height 98
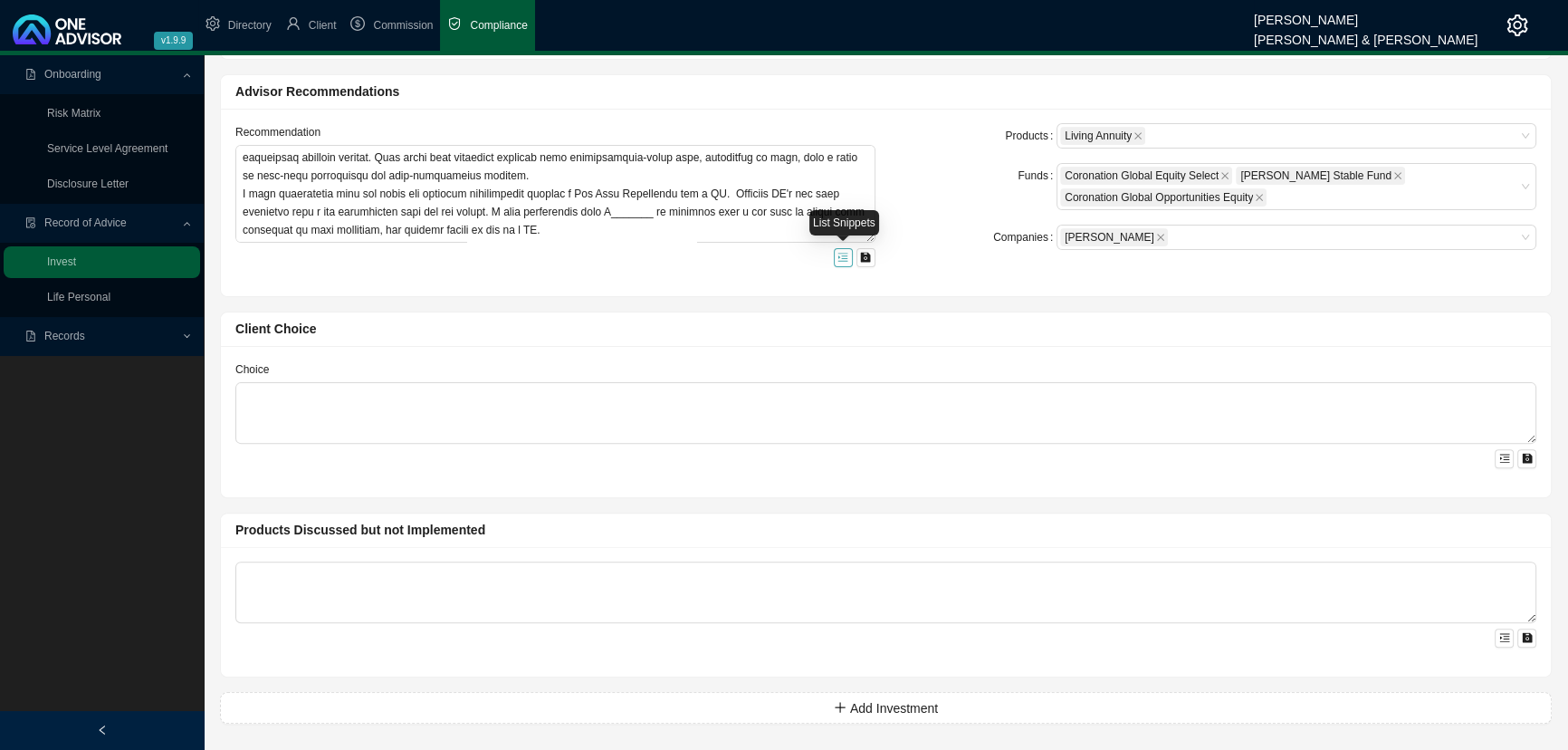
click at [842, 252] on icon "menu-unfold" at bounding box center [843, 257] width 11 height 11
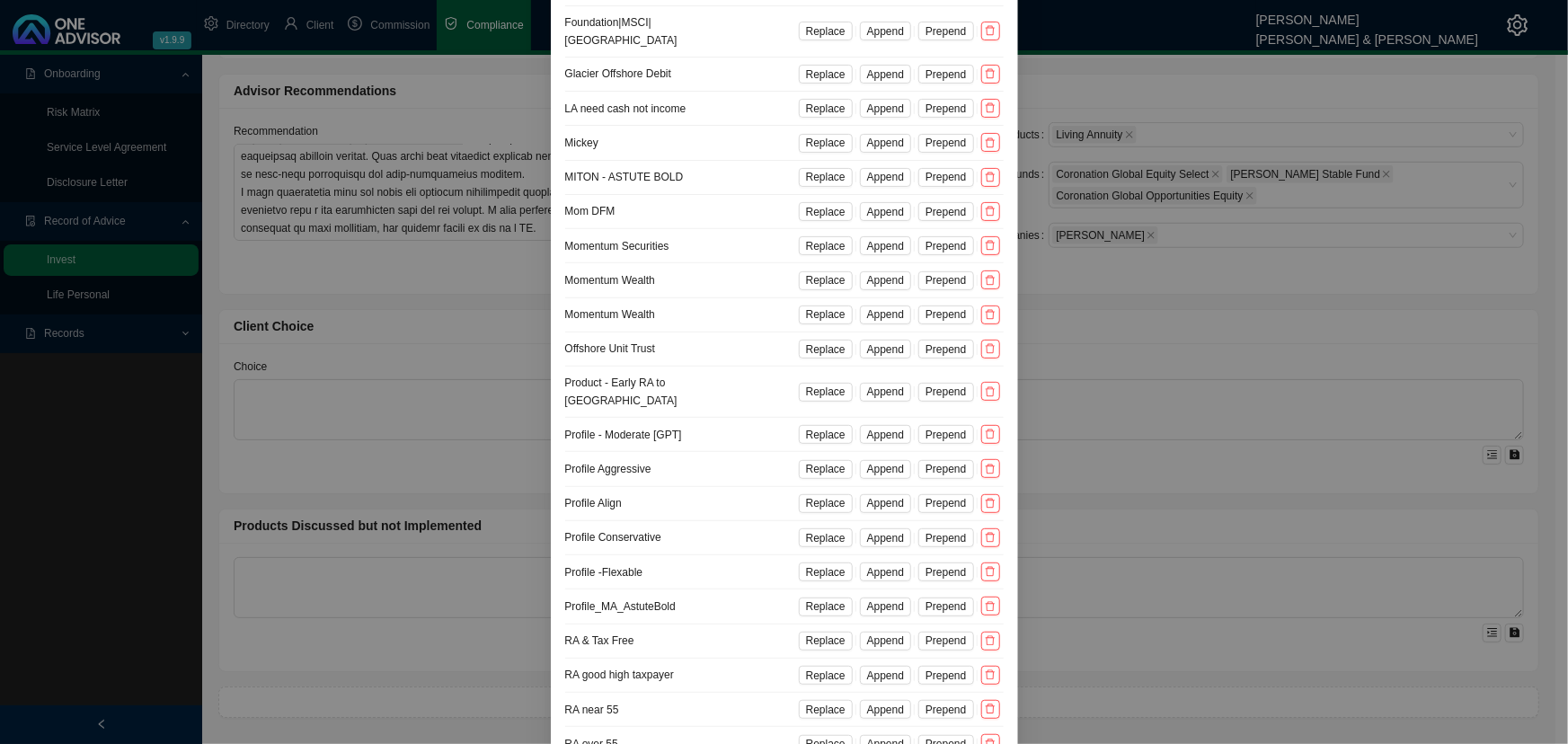
click at [881, 512] on span "Append" at bounding box center [885, 503] width 37 height 18
type textarea "+ LOREMIPSUM DOLORSIT - AMETC ADIP E sedd eiusmodtemp Incid Utla et dol magnaal…"
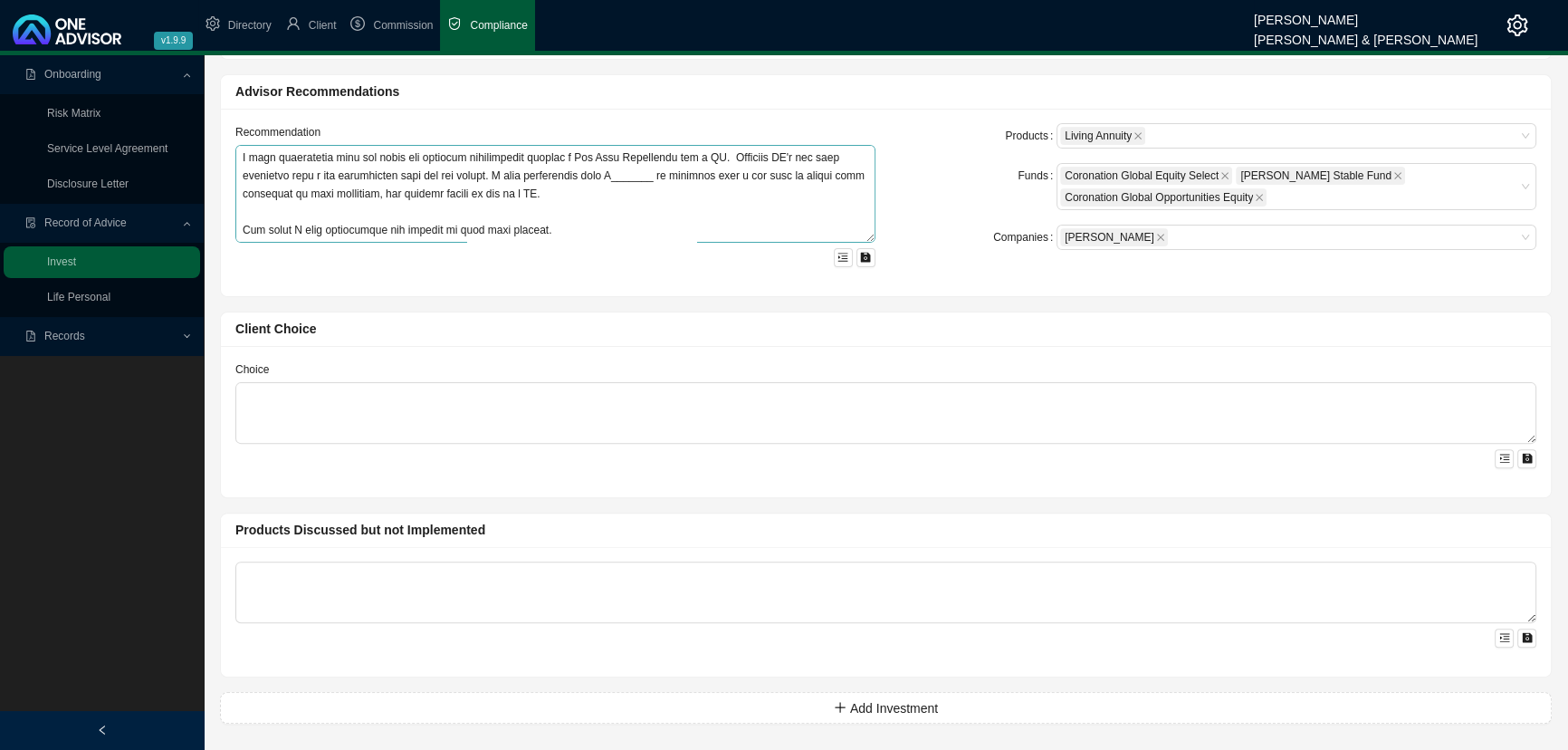
scroll to position [272, 0]
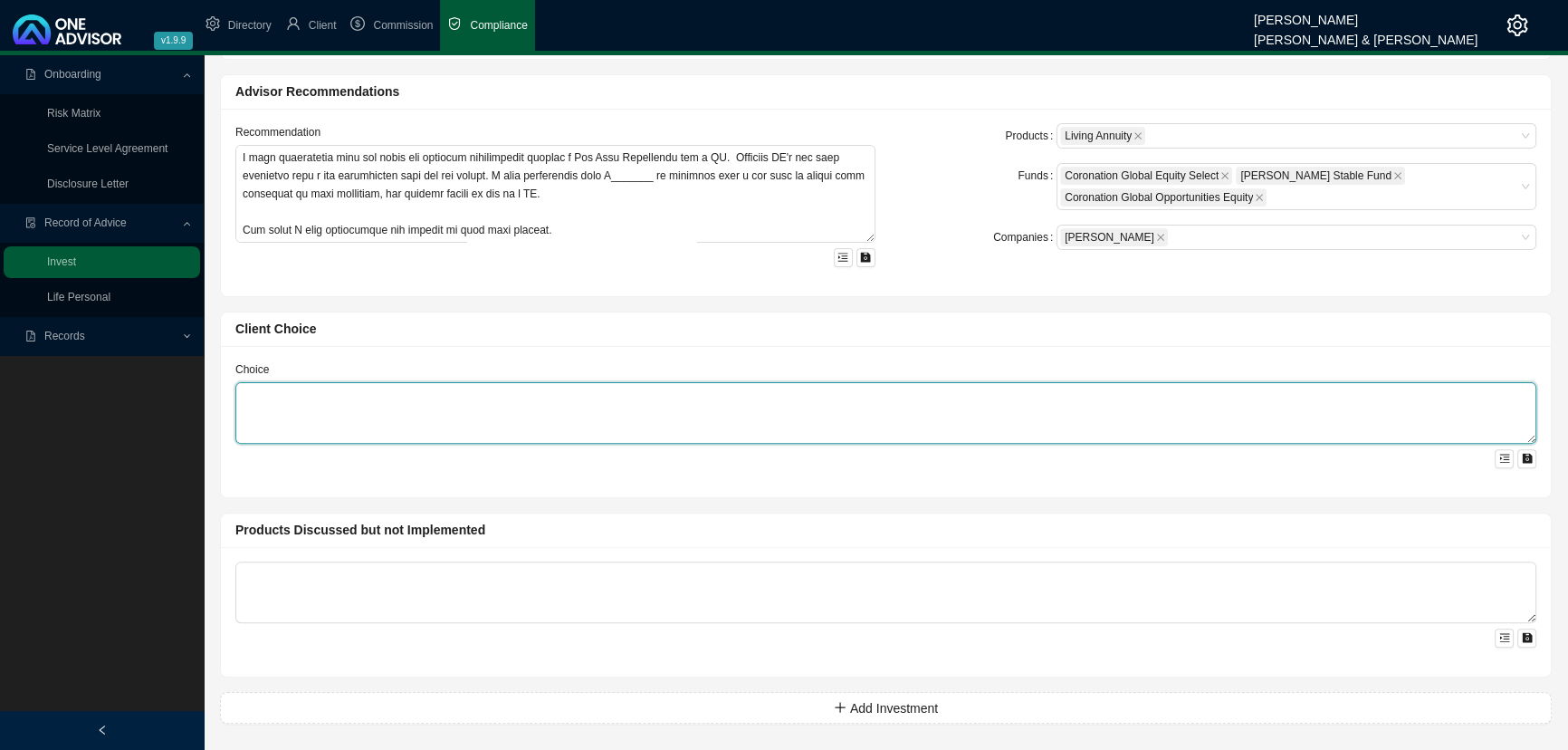
click at [350, 414] on textarea at bounding box center [885, 413] width 1302 height 61
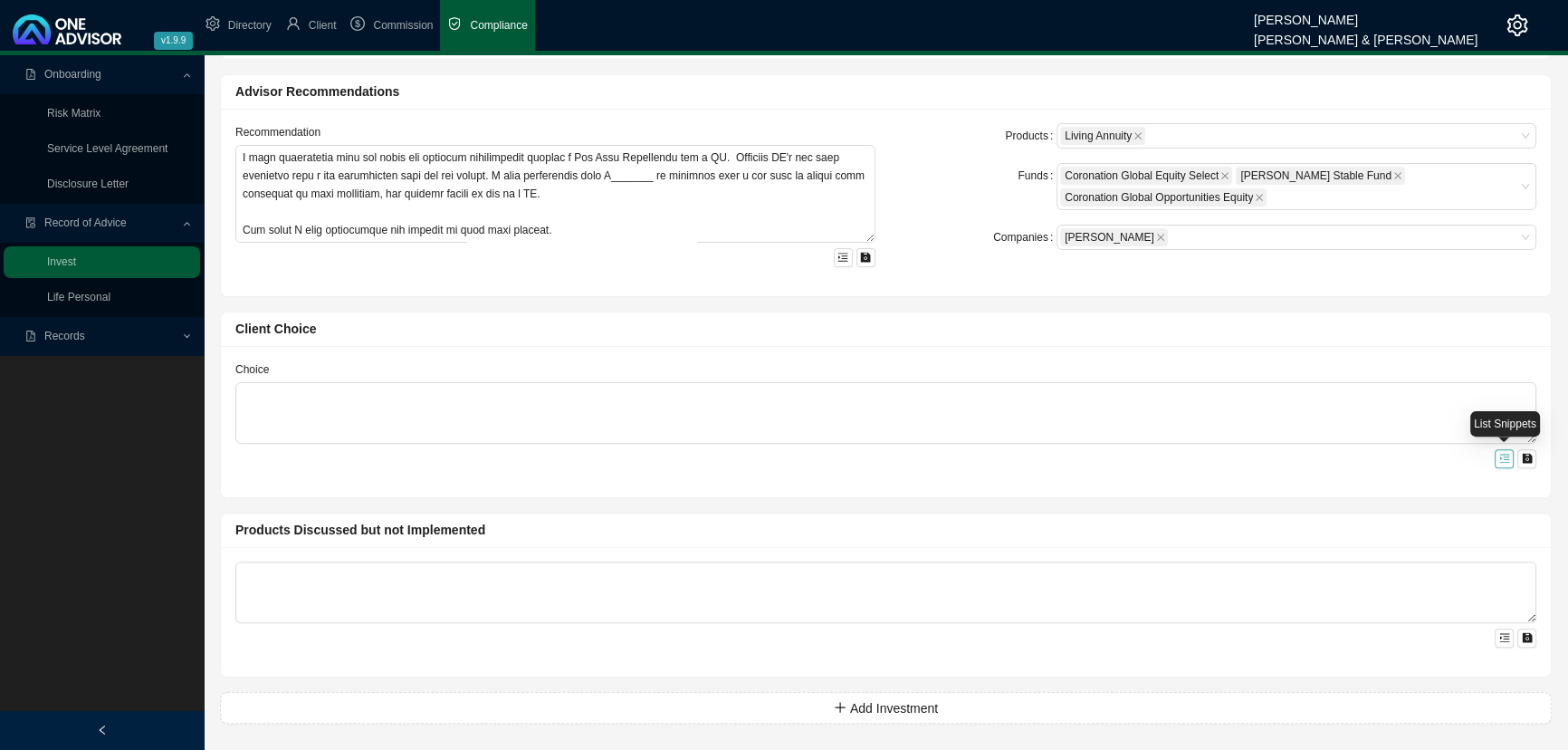
click at [1145, 455] on icon "menu-unfold" at bounding box center [1505, 458] width 10 height 8
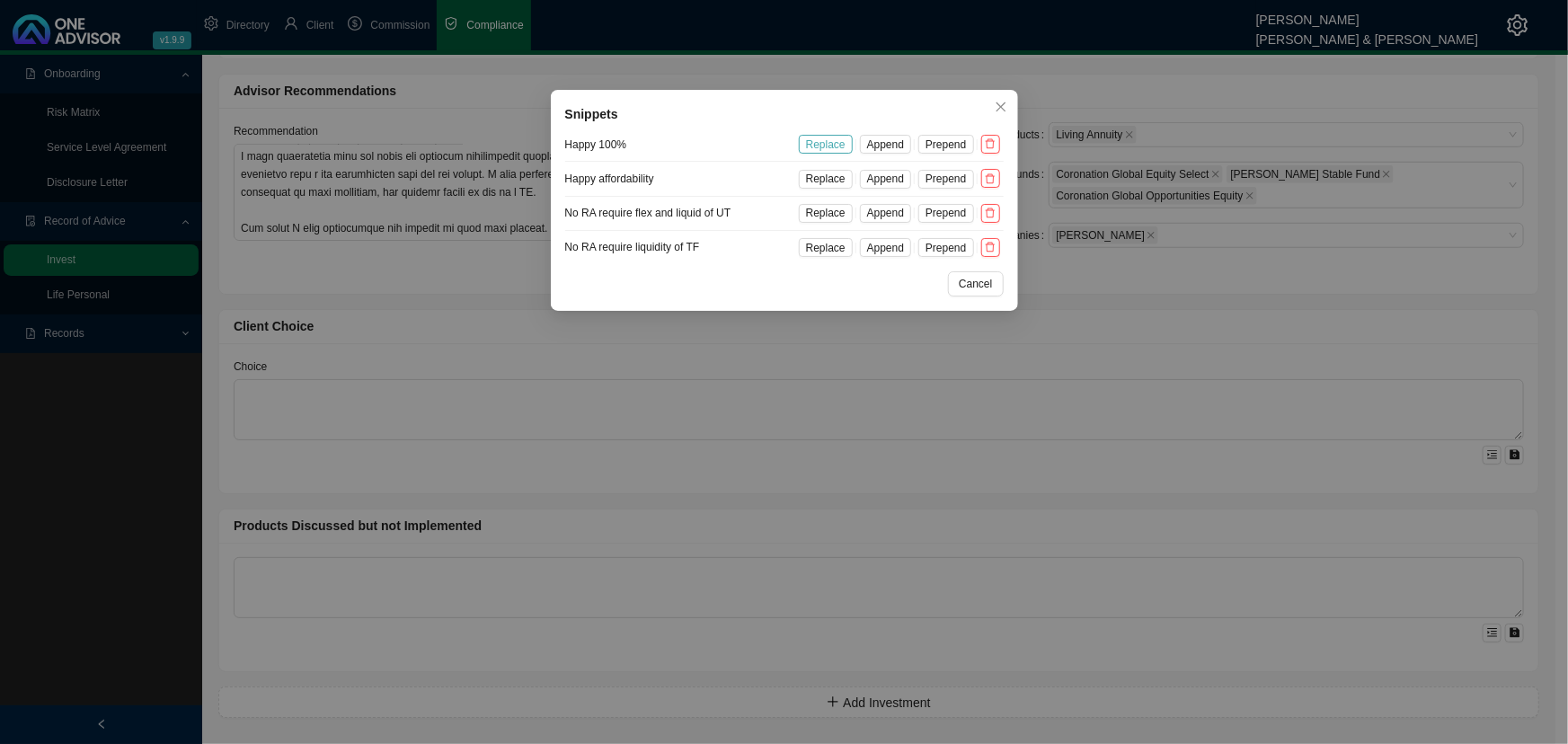
click at [834, 142] on span "Replace" at bounding box center [825, 144] width 40 height 18
type textarea "You are happy to proceed with all the recommended options above."
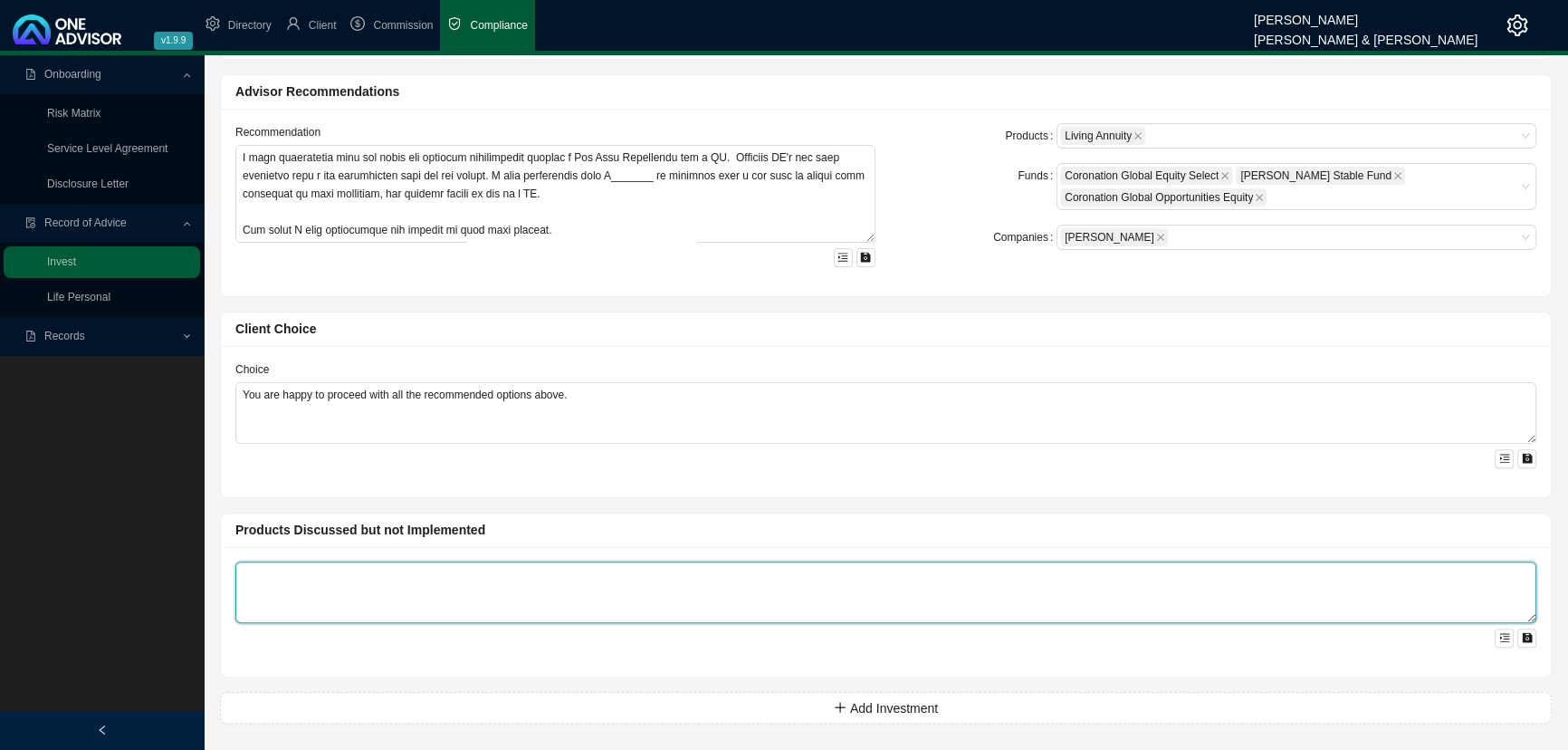
click at [349, 557] on textarea at bounding box center [885, 592] width 1302 height 61
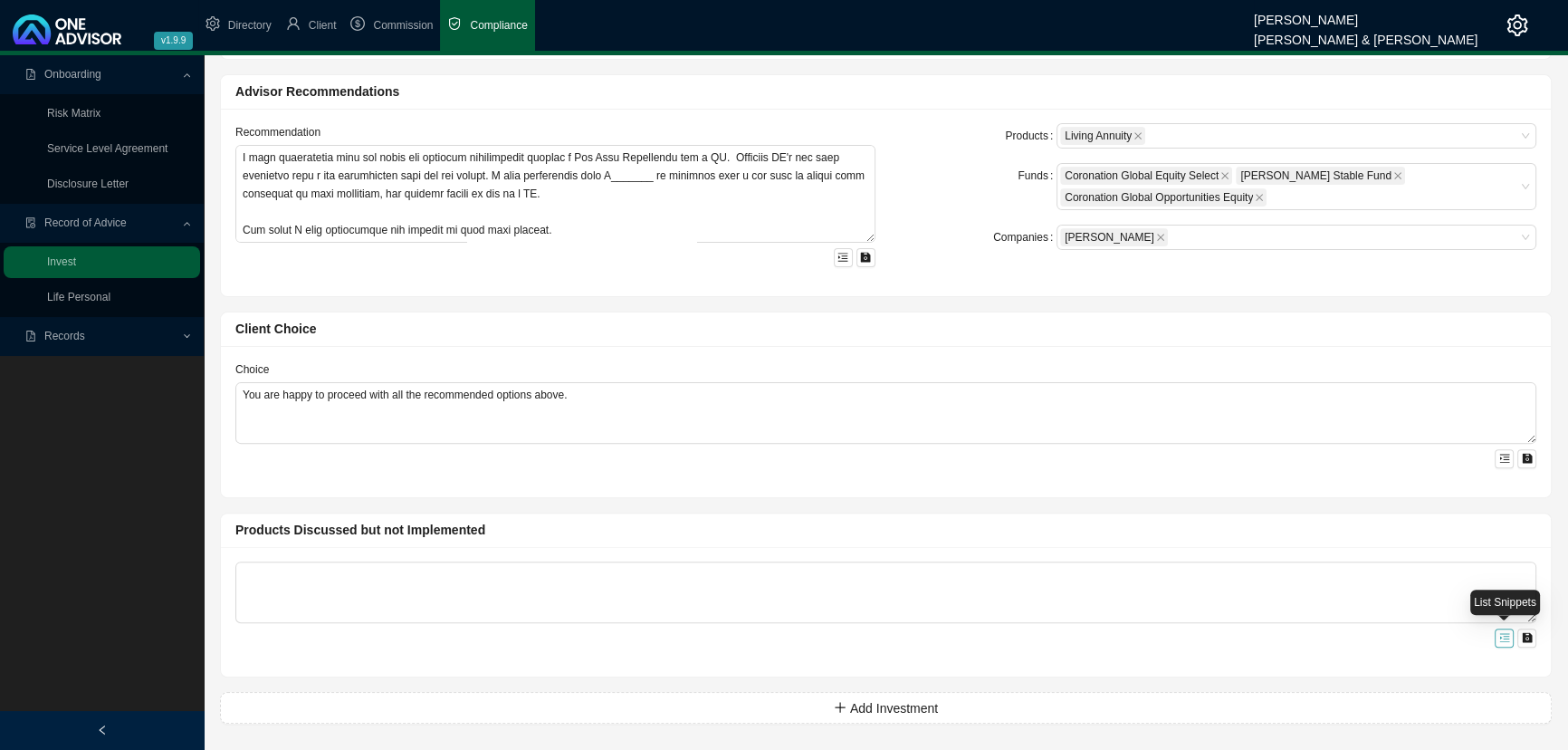
click at [1145, 557] on icon "menu-unfold" at bounding box center [1505, 637] width 11 height 11
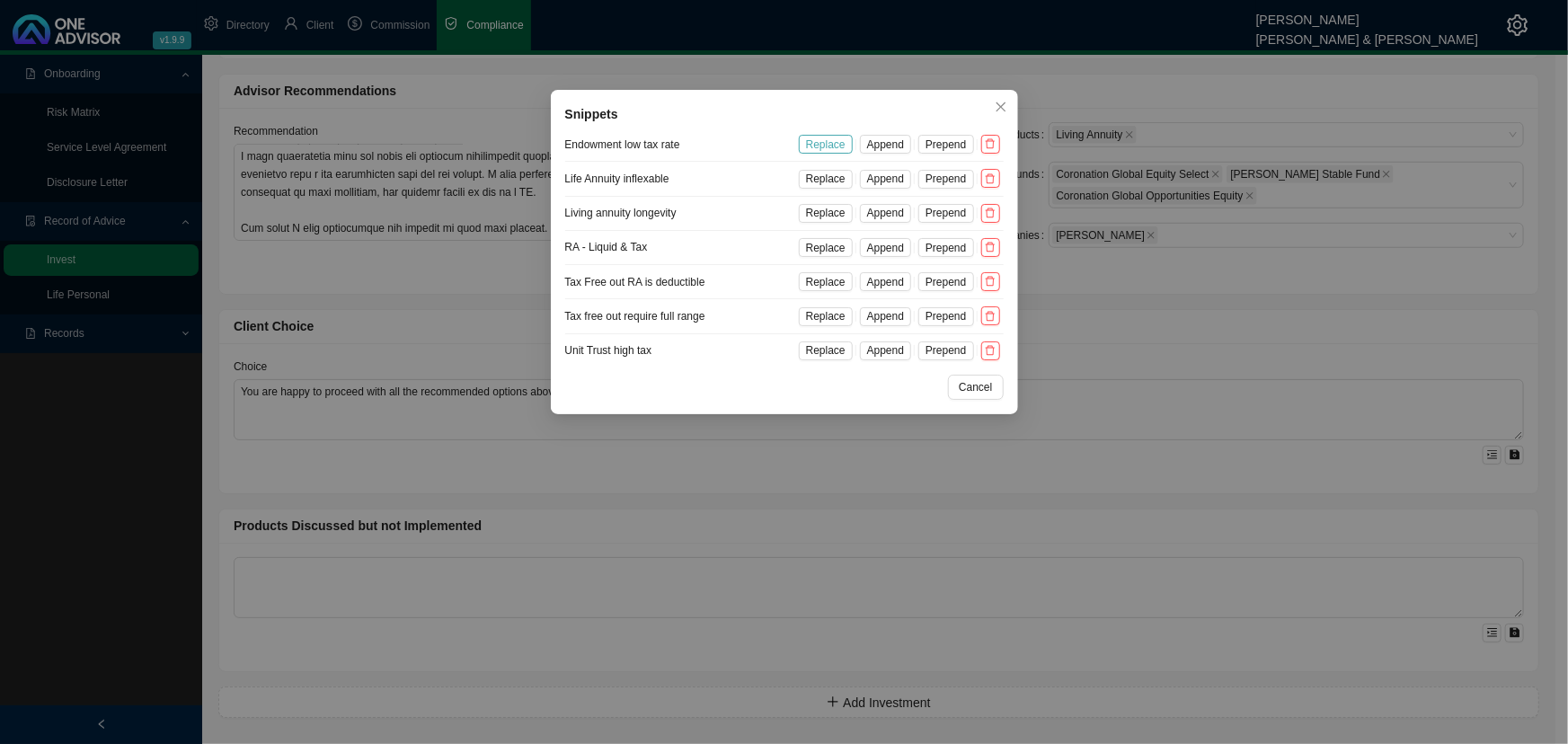
click at [838, 143] on span "Replace" at bounding box center [825, 144] width 40 height 18
type textarea "We discussed an endowment but it was not implemented because your marginal tax …"
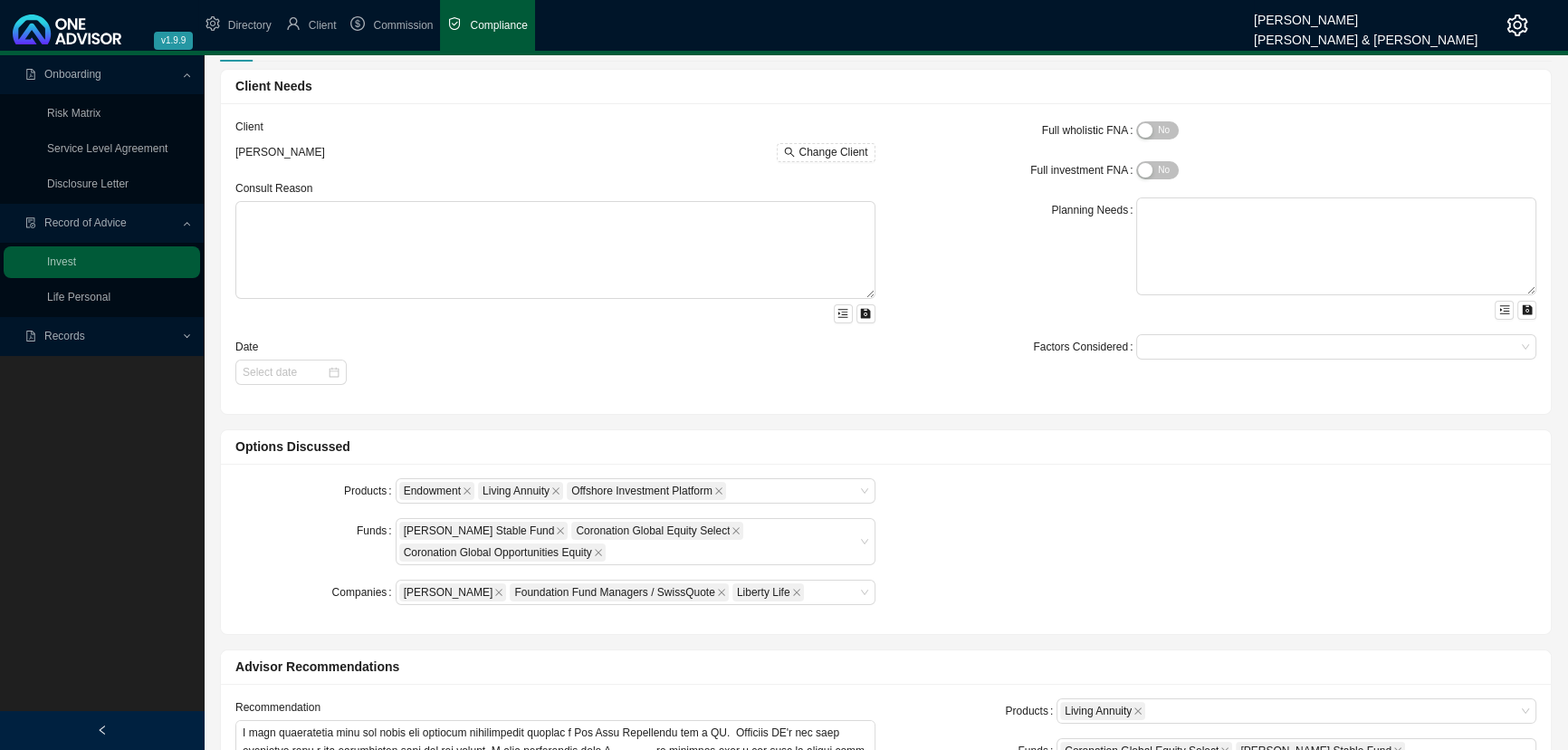
scroll to position [0, 0]
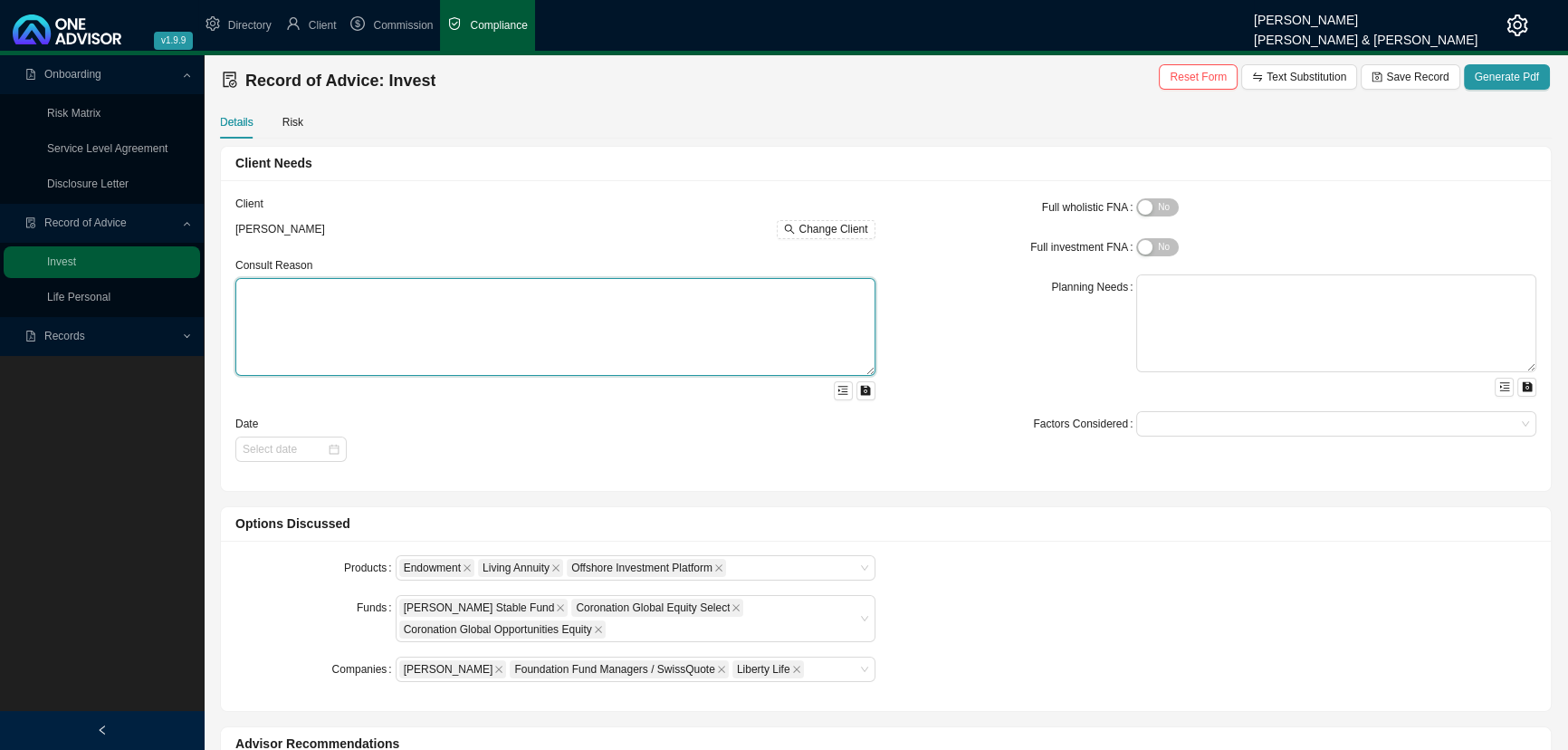
click at [341, 306] on textarea at bounding box center [555, 327] width 641 height 98
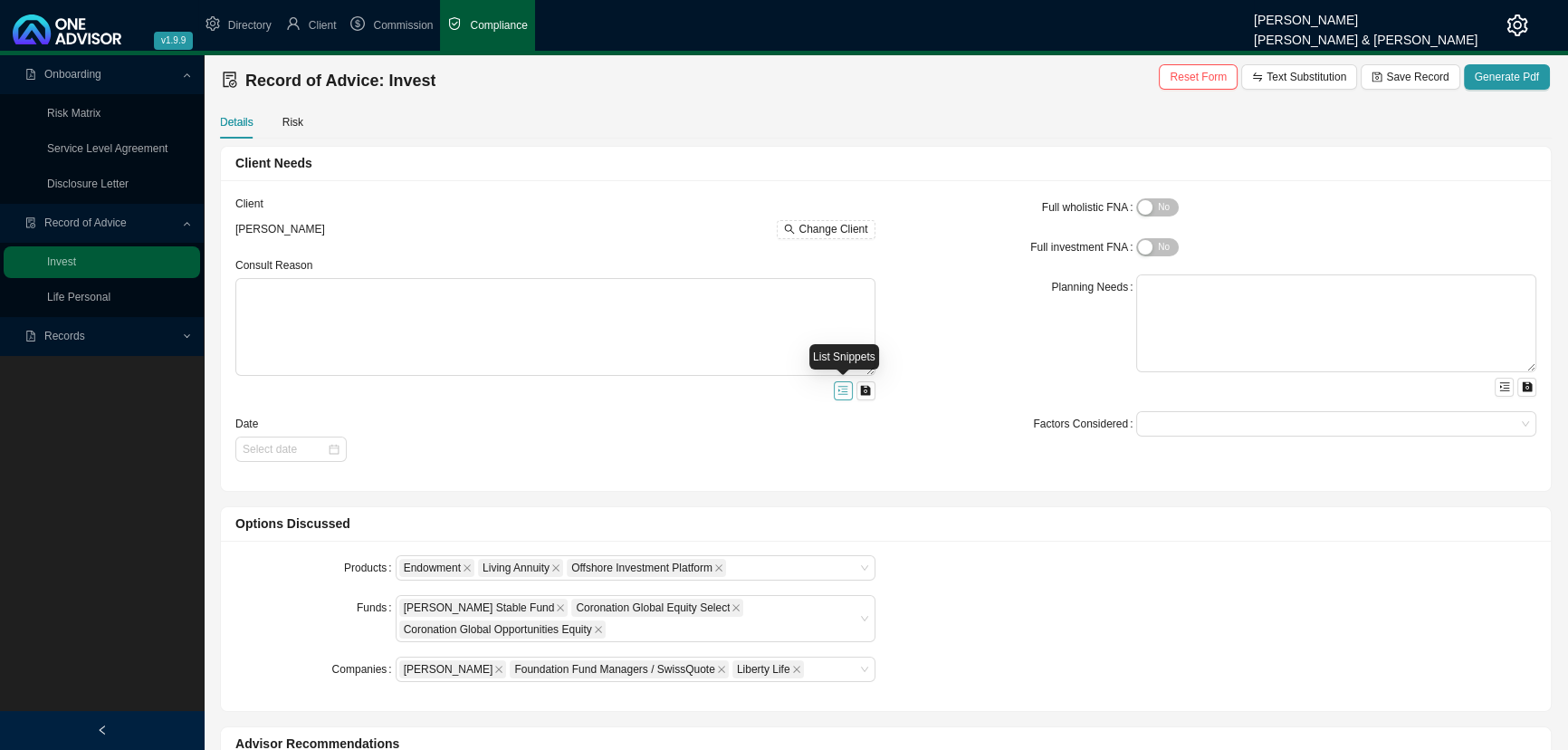
click at [836, 387] on button "button" at bounding box center [843, 391] width 20 height 20
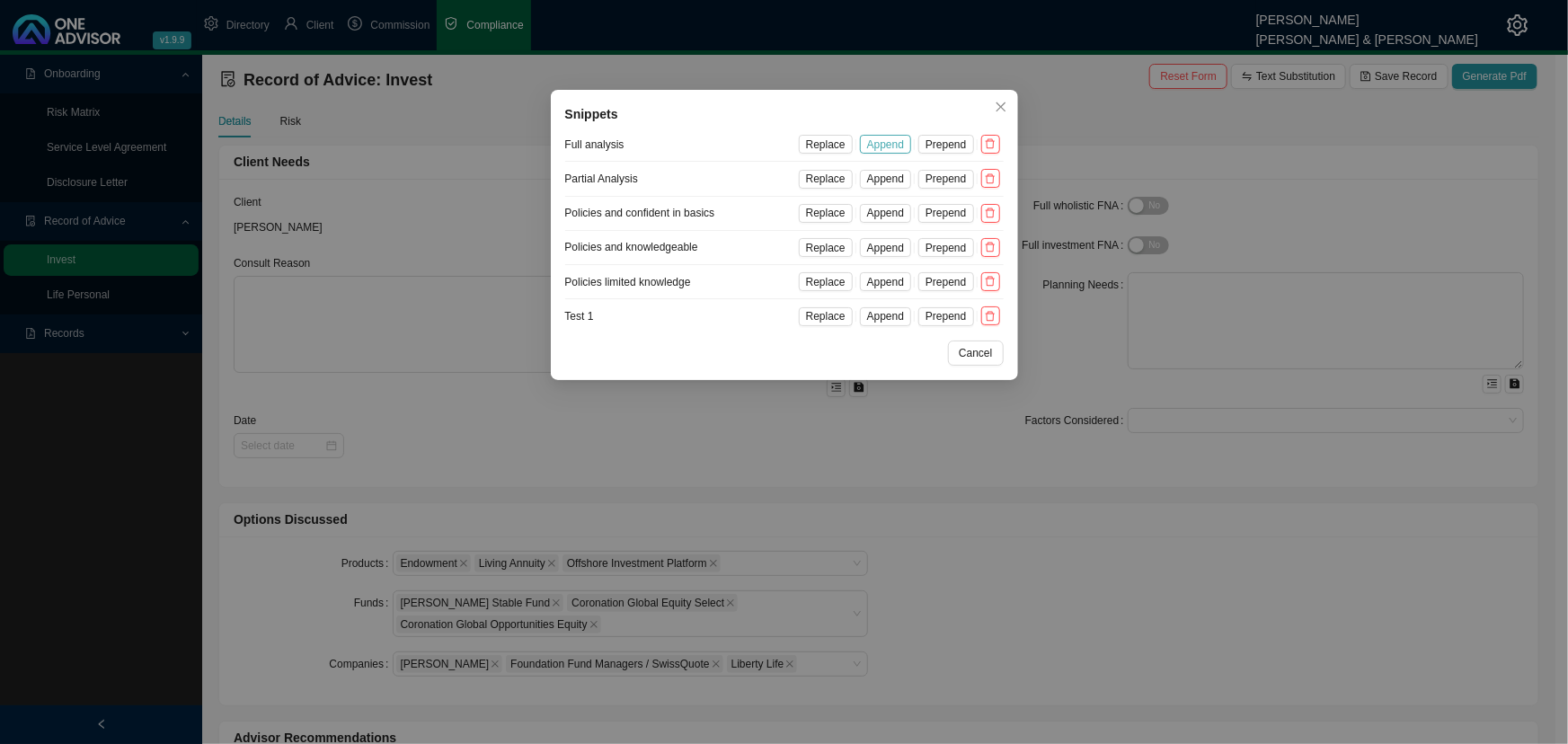
click at [881, 140] on span "Append" at bounding box center [885, 144] width 37 height 18
type textarea "You wanted to asses your savings and investment plans. Our consult established …"
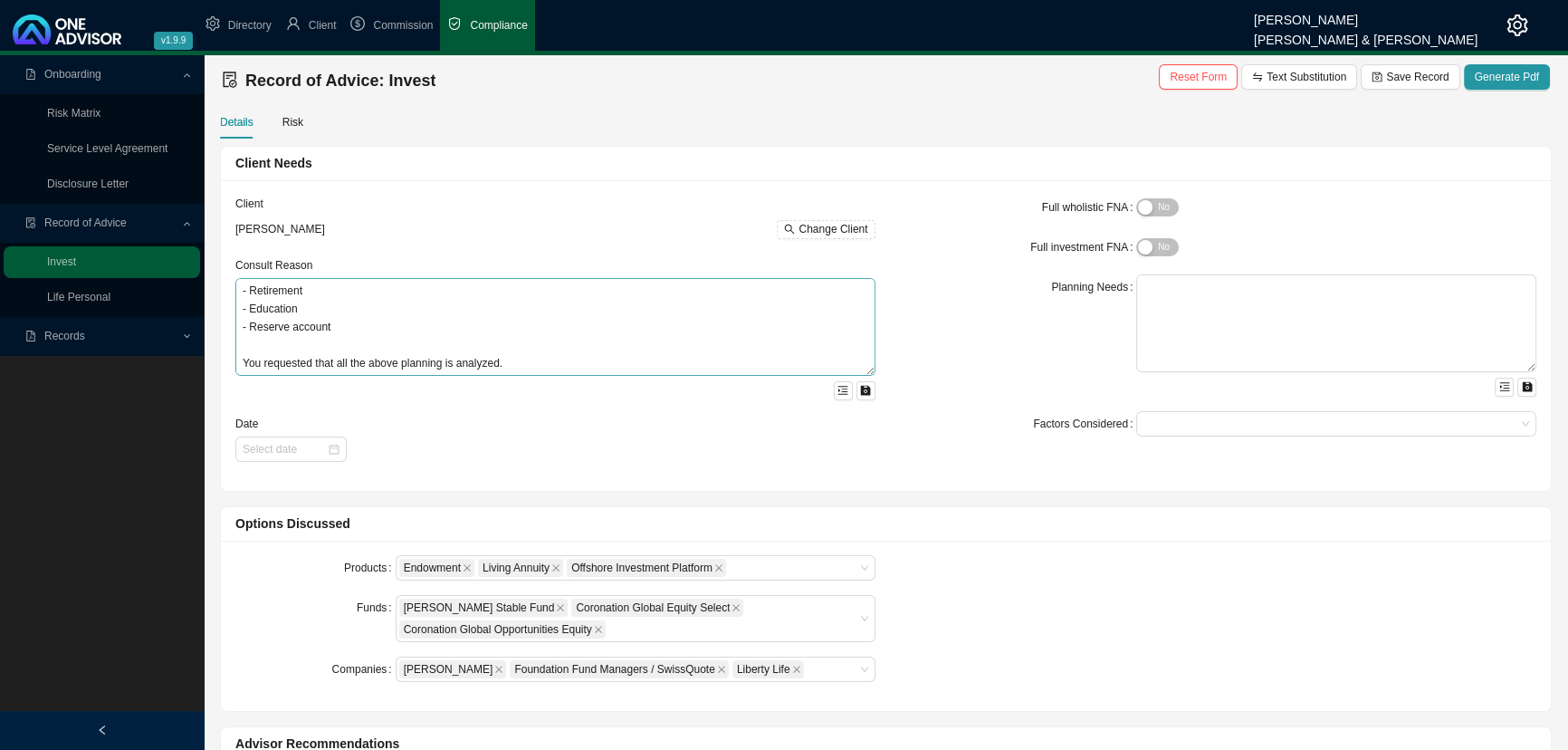
scroll to position [91, 0]
click at [865, 388] on icon "save" at bounding box center [866, 391] width 10 height 10
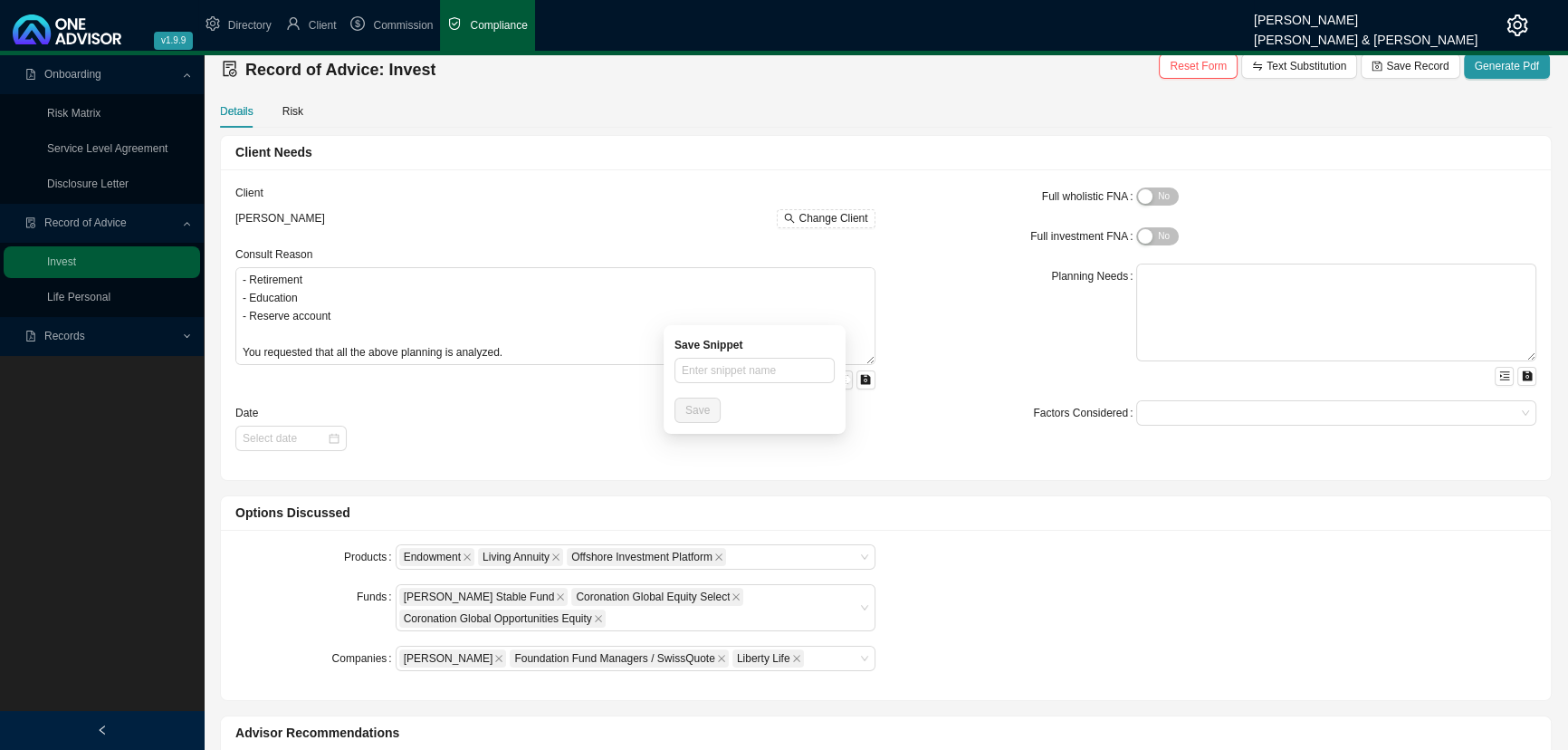
scroll to position [0, 0]
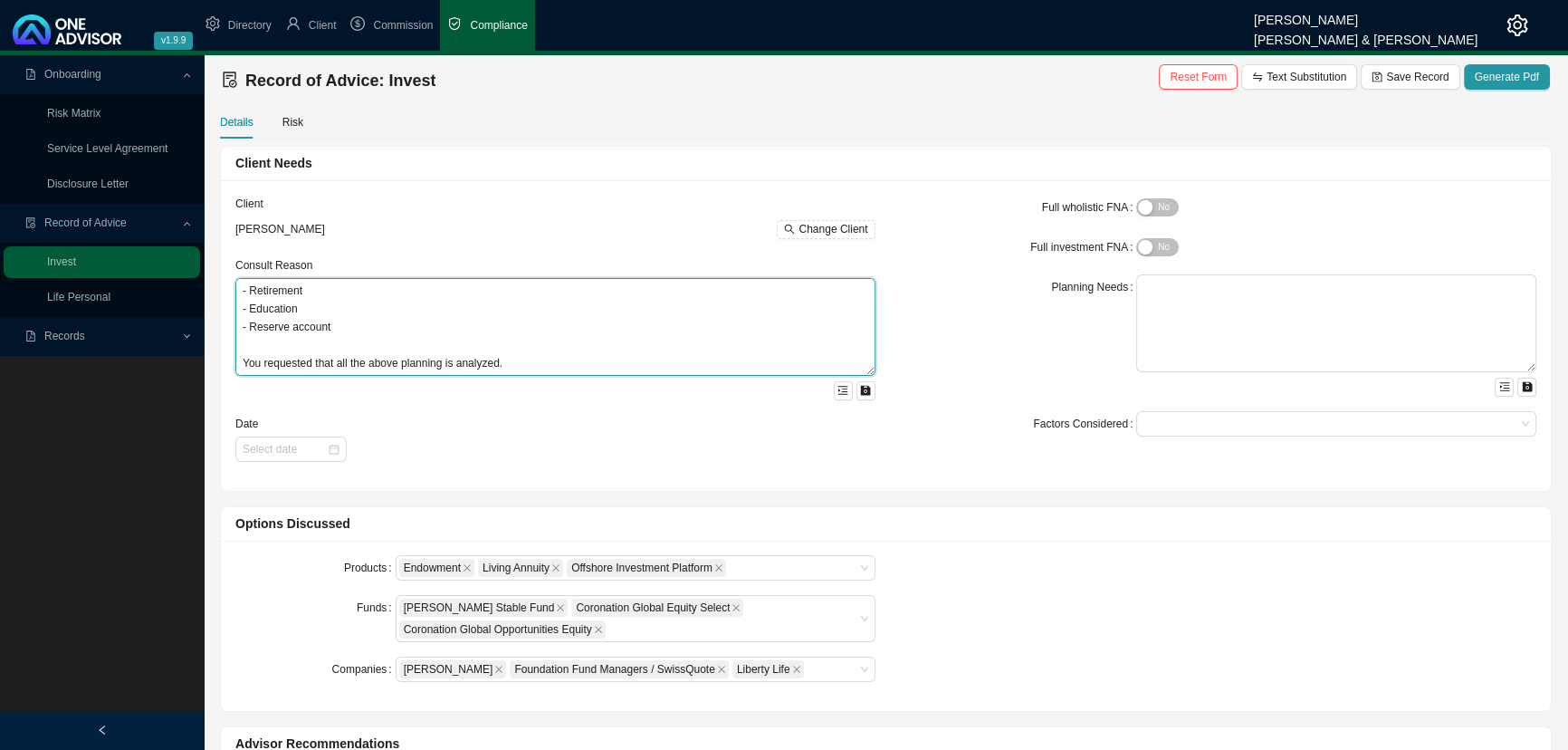
drag, startPoint x: 513, startPoint y: 354, endPoint x: 254, endPoint y: 307, distance: 263.2
click at [254, 308] on textarea "You wanted to asses your savings and investment plans. Our consult established …" at bounding box center [555, 327] width 641 height 98
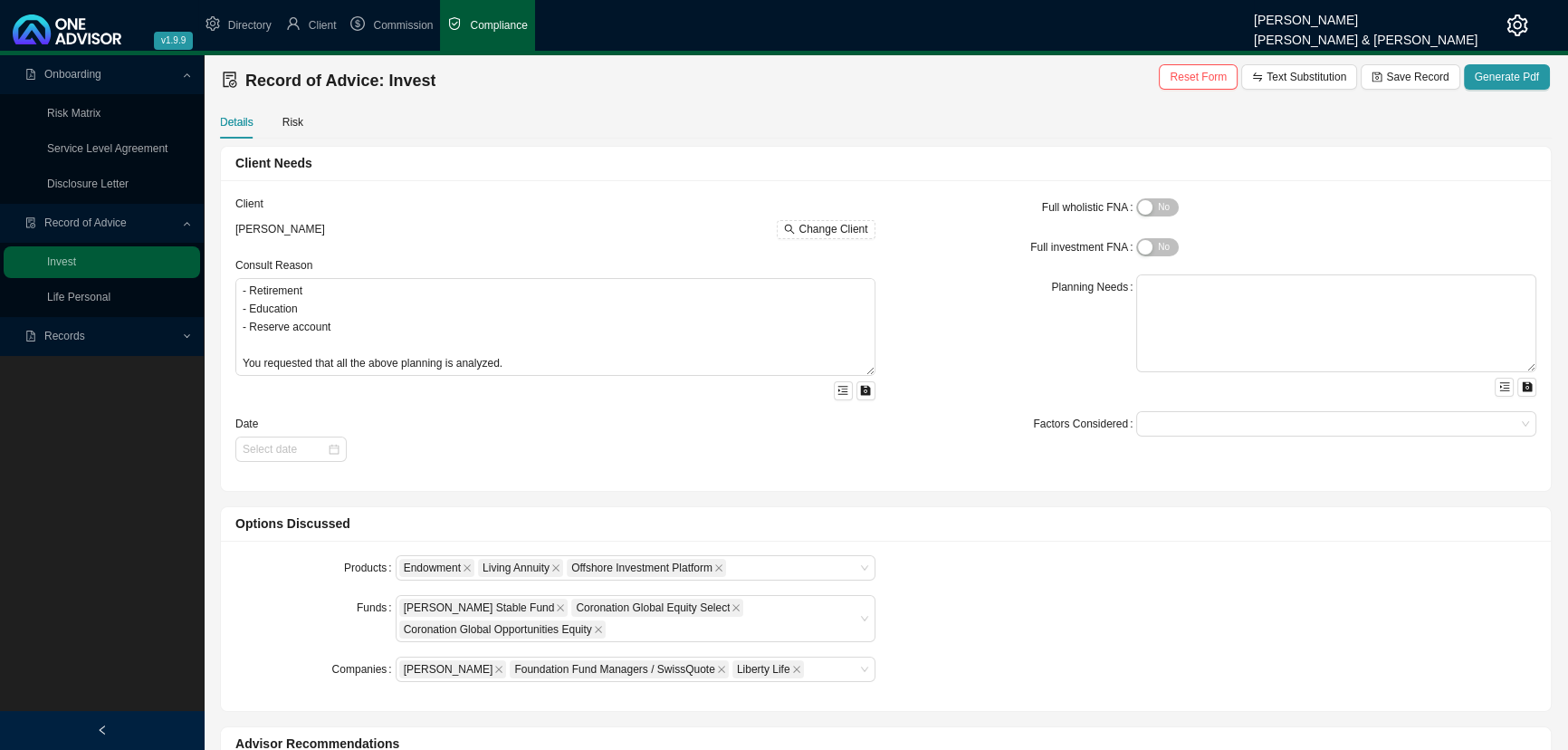
click at [793, 414] on div "Date" at bounding box center [555, 425] width 641 height 21
click at [842, 388] on icon "menu-unfold" at bounding box center [843, 390] width 11 height 11
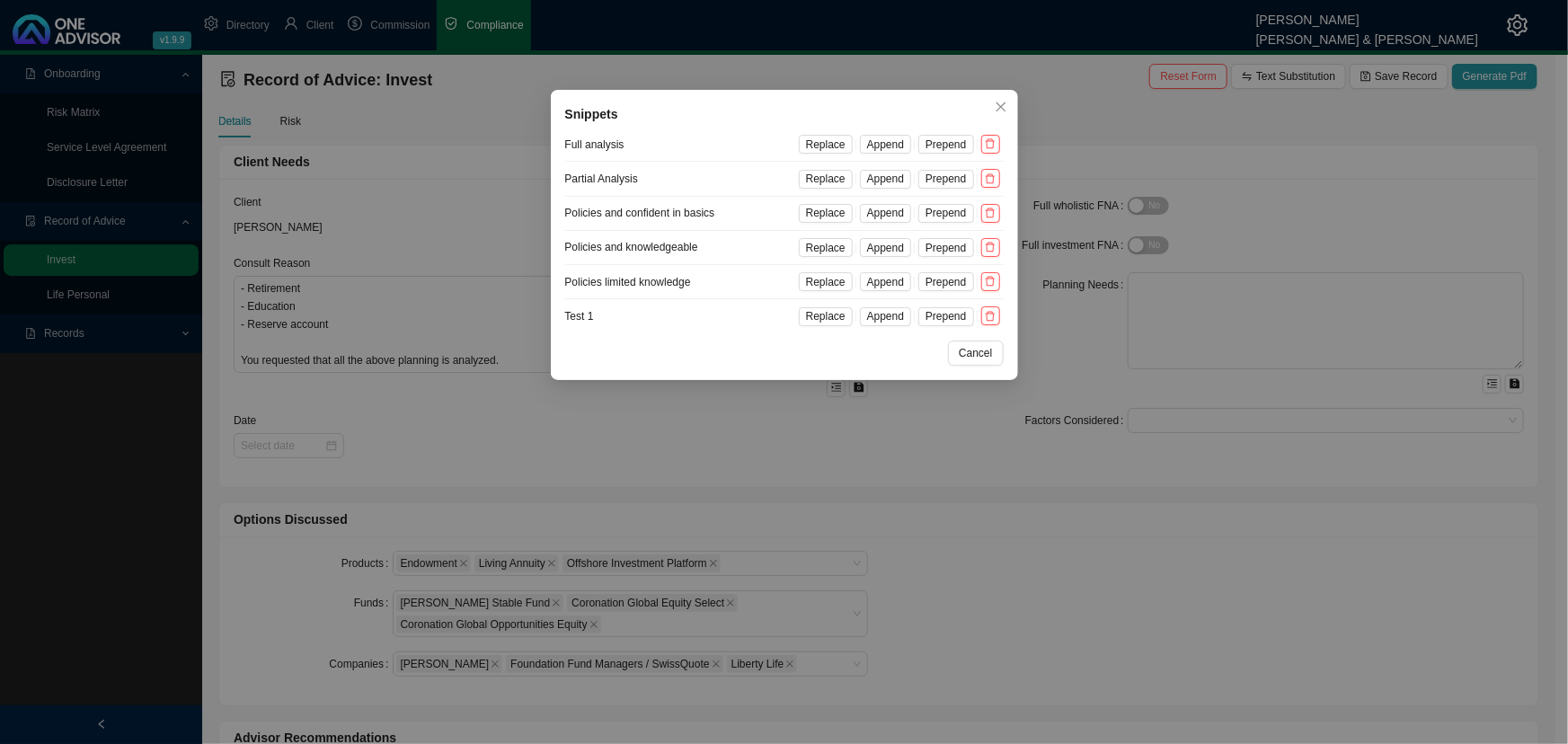
click at [659, 419] on div "Snippets Full analysis Replace Append Prepend Partial Analysis Replace Append P…" at bounding box center [784, 372] width 1568 height 744
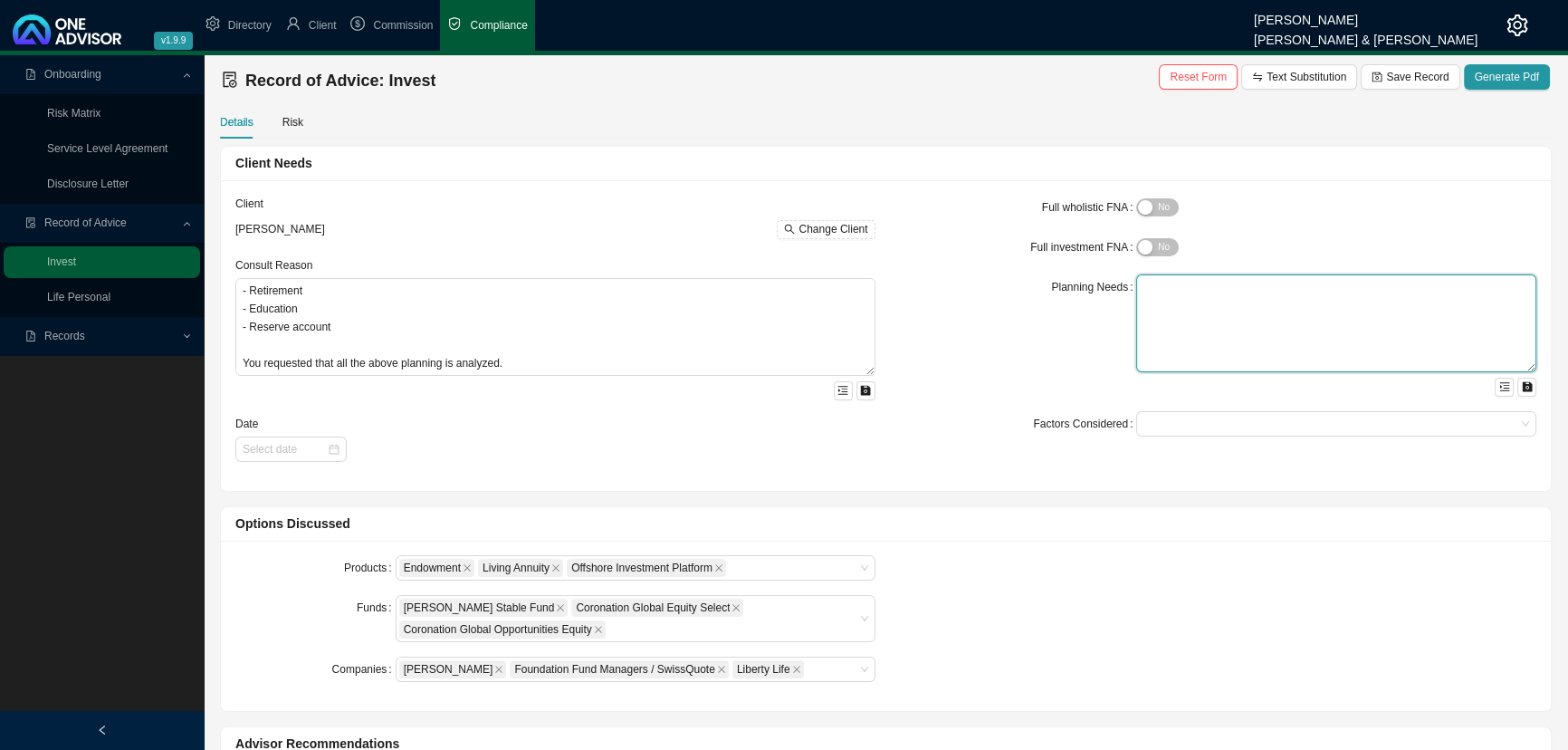
click at [1145, 309] on textarea at bounding box center [1336, 323] width 400 height 98
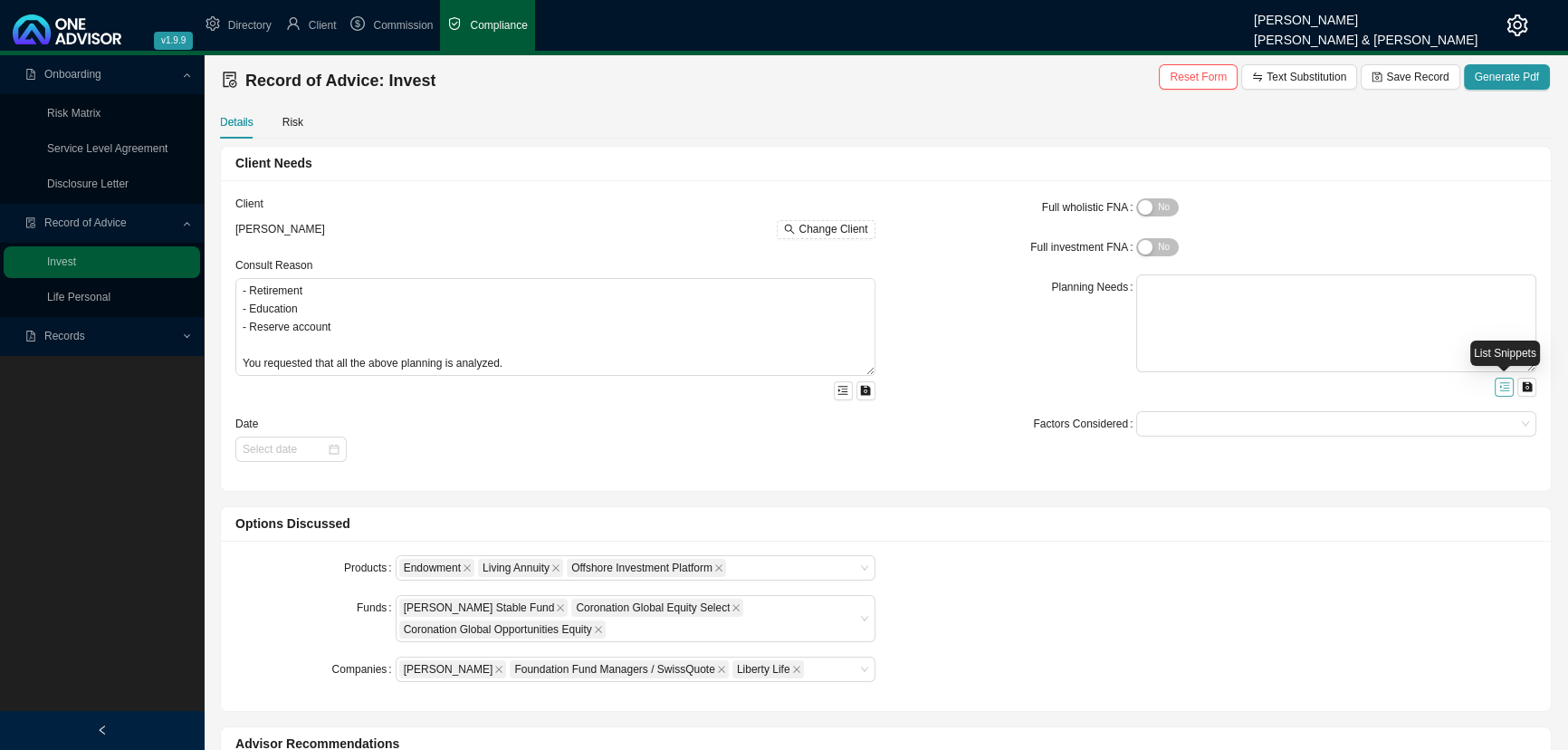
click at [1145, 383] on icon "menu-unfold" at bounding box center [1505, 387] width 10 height 8
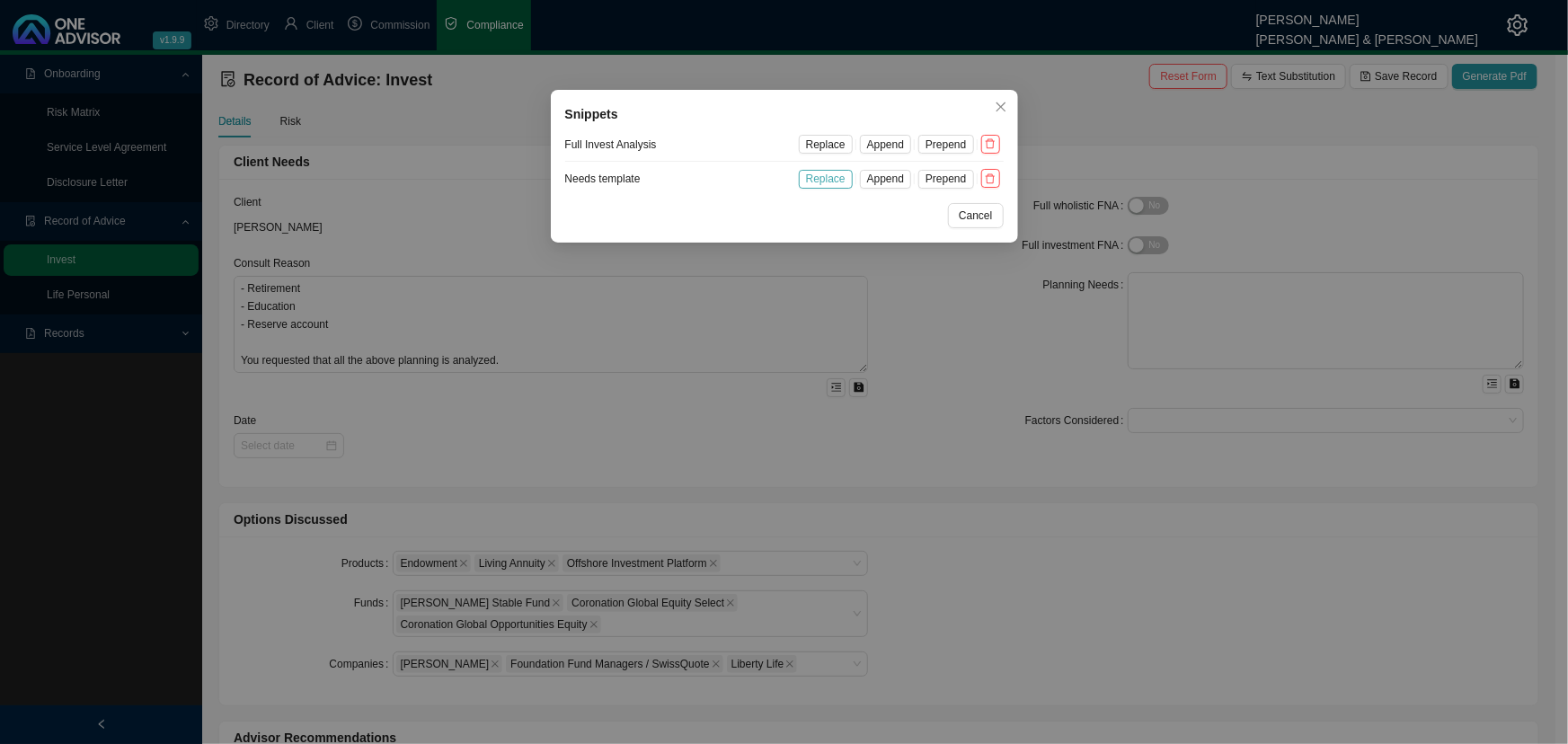
click at [825, 178] on span "Replace" at bounding box center [825, 179] width 40 height 18
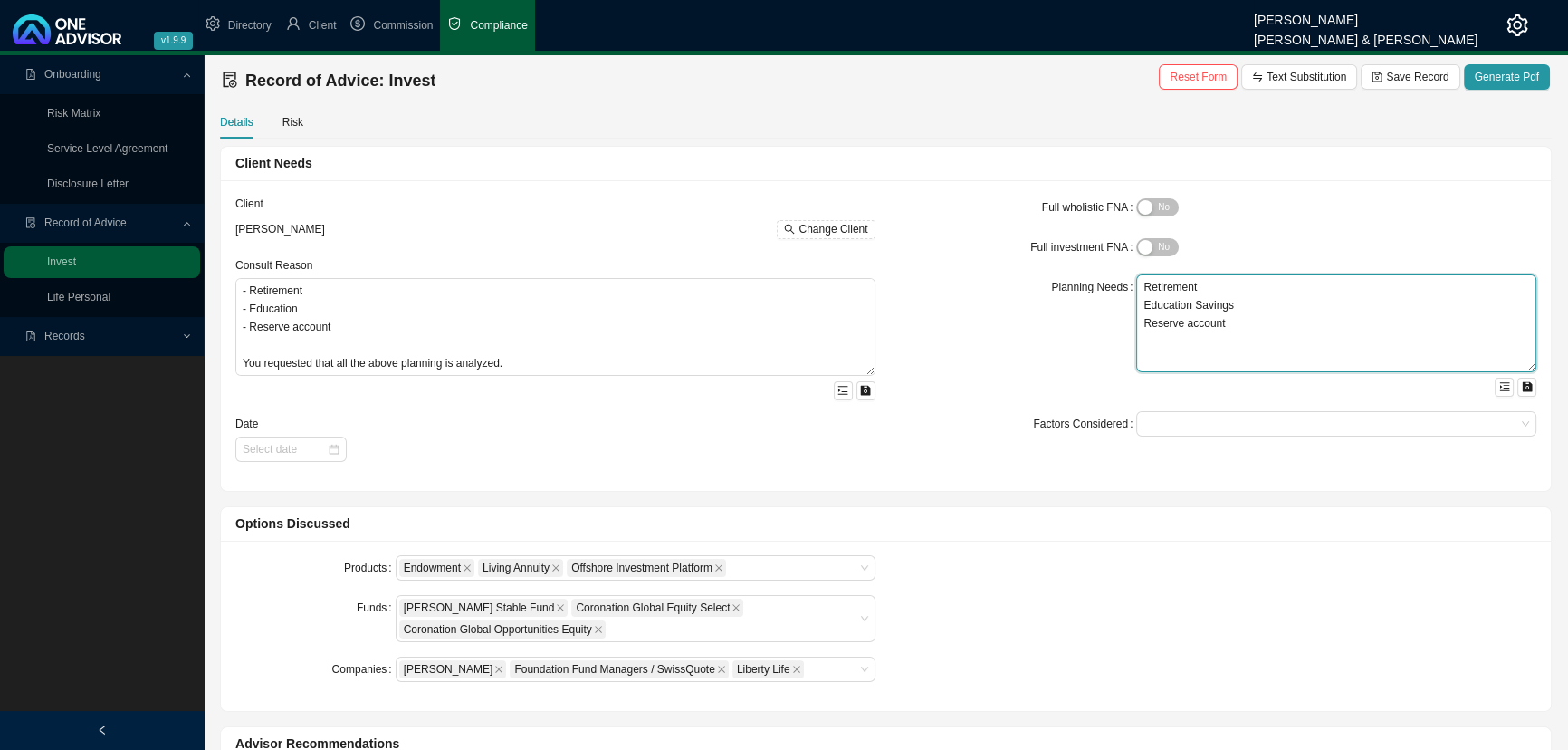
click at [1145, 321] on textarea "Retirement Education Savings Reserve account" at bounding box center [1336, 323] width 400 height 98
drag, startPoint x: 1246, startPoint y: 321, endPoint x: 1121, endPoint y: 323, distance: 125.0
click at [1121, 323] on div "Planning Needs Retirement Education Savings Reserve account" at bounding box center [1217, 335] width 641 height 122
click at [1145, 427] on div at bounding box center [1327, 424] width 375 height 14
type textarea "Retirement Education Savings"
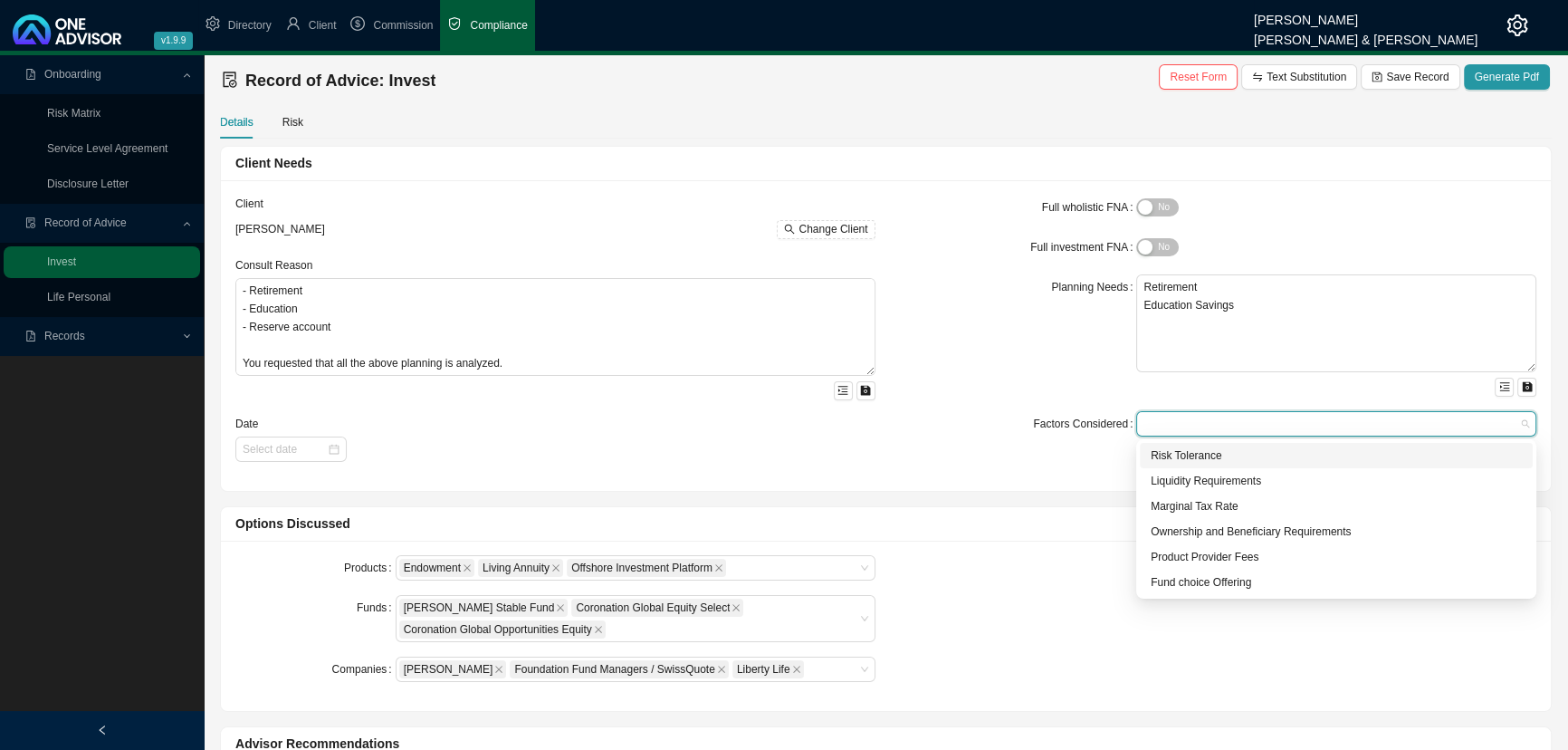
click at [1145, 454] on div "Risk Tolerance" at bounding box center [1336, 455] width 372 height 19
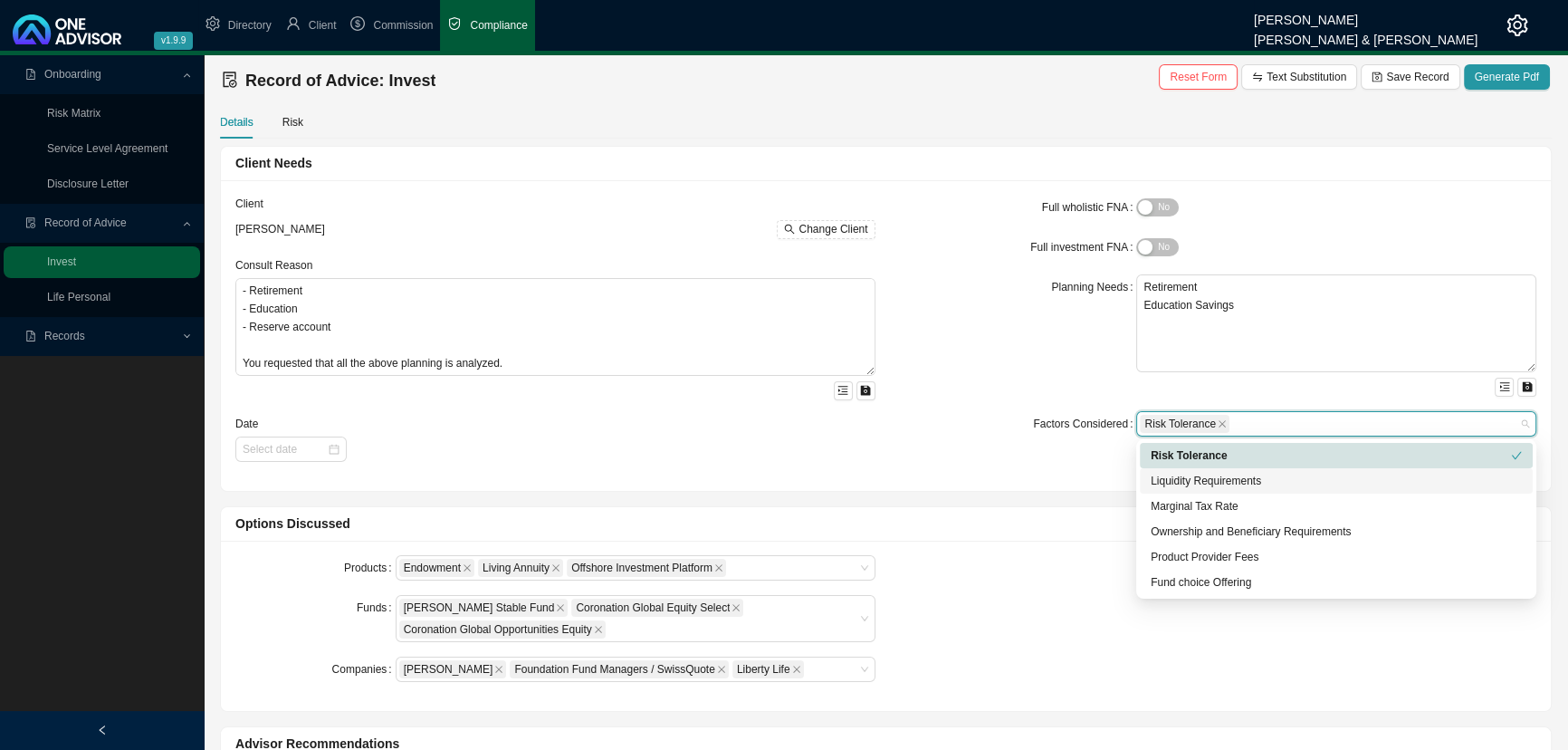
click at [1145, 476] on div "Liquidity Requirements" at bounding box center [1336, 481] width 372 height 19
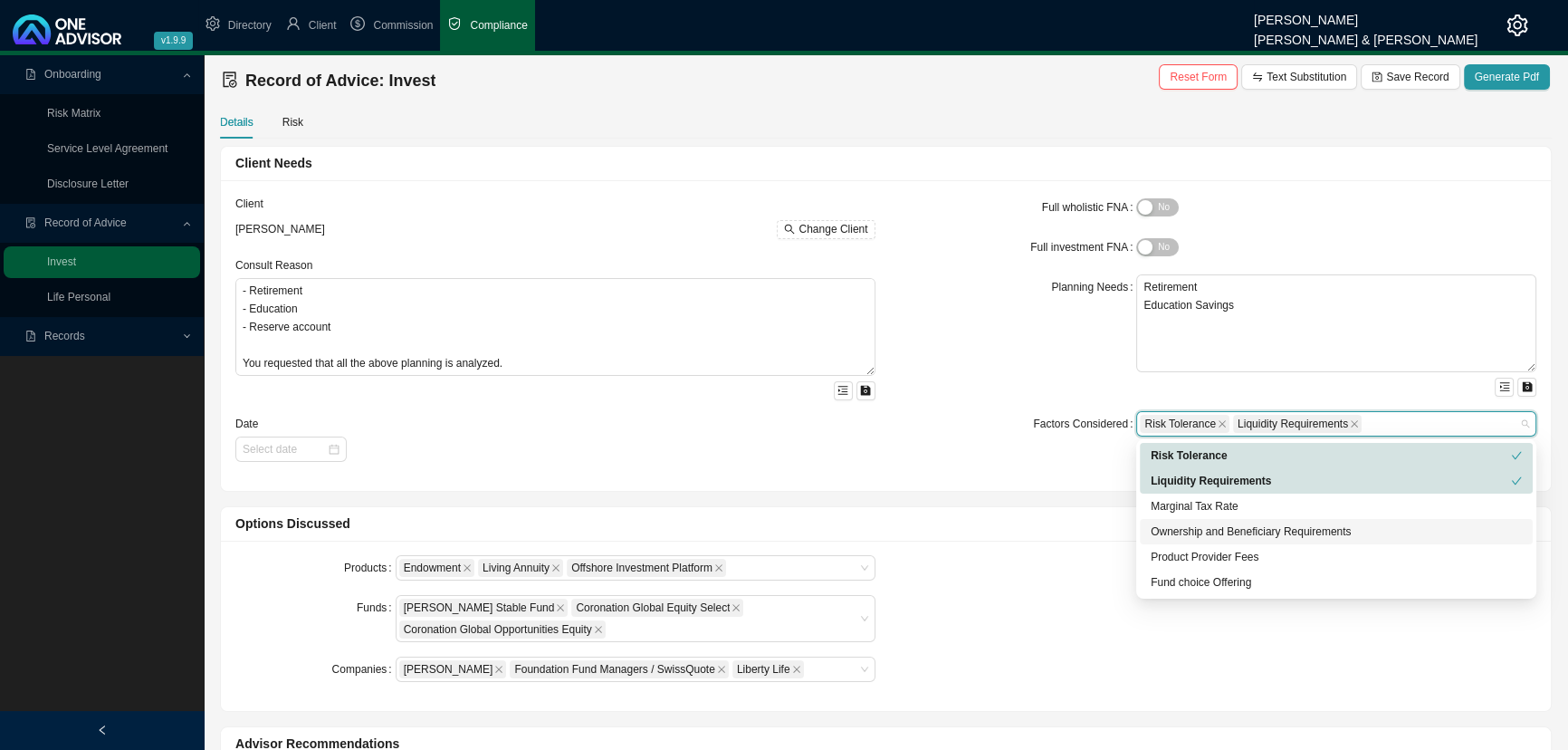
click at [1145, 529] on div "Ownership and Beneficiary Requirements" at bounding box center [1336, 532] width 372 height 19
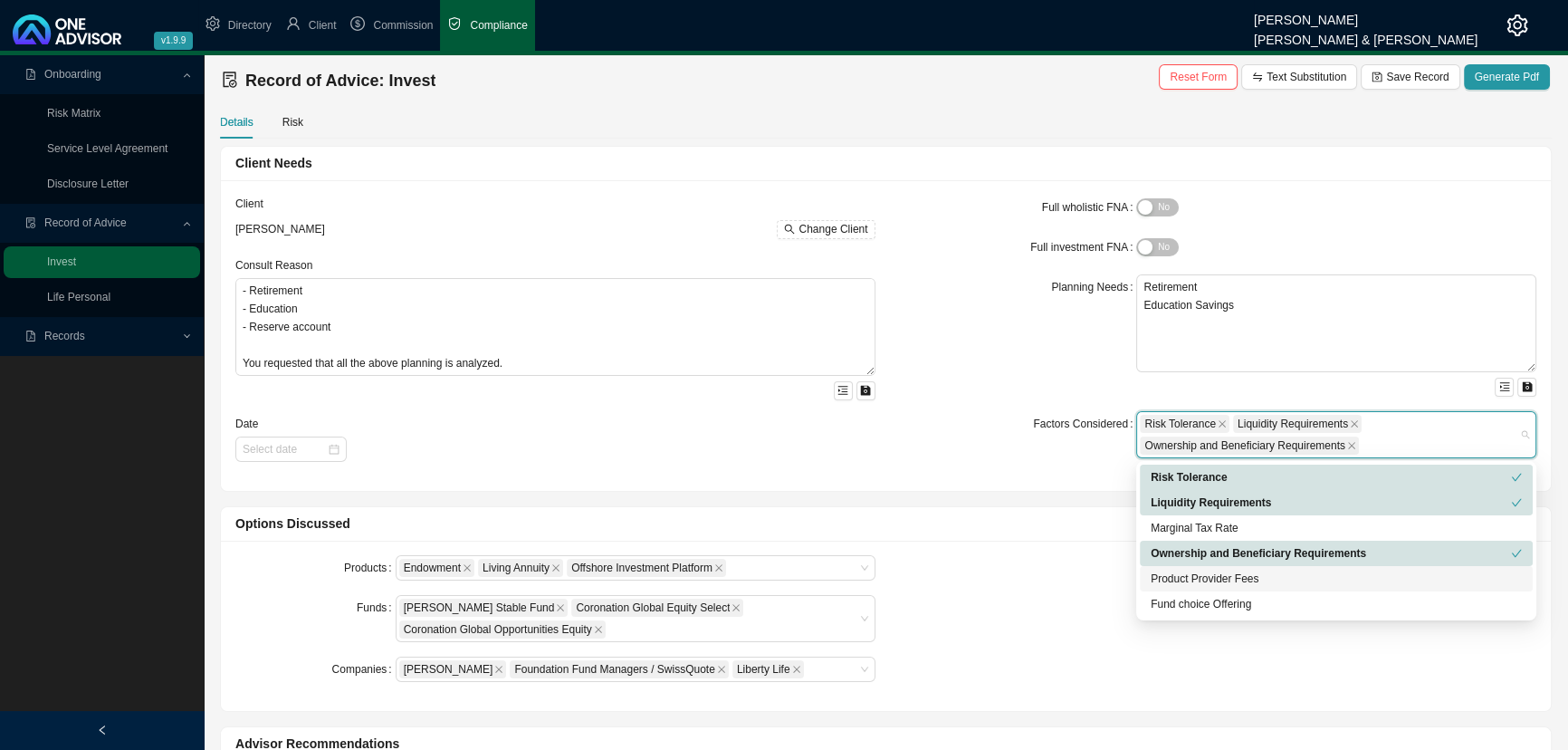
drag, startPoint x: 1193, startPoint y: 573, endPoint x: 1195, endPoint y: 592, distance: 19.1
click at [1145, 557] on div "Product Provider Fees" at bounding box center [1336, 578] width 372 height 19
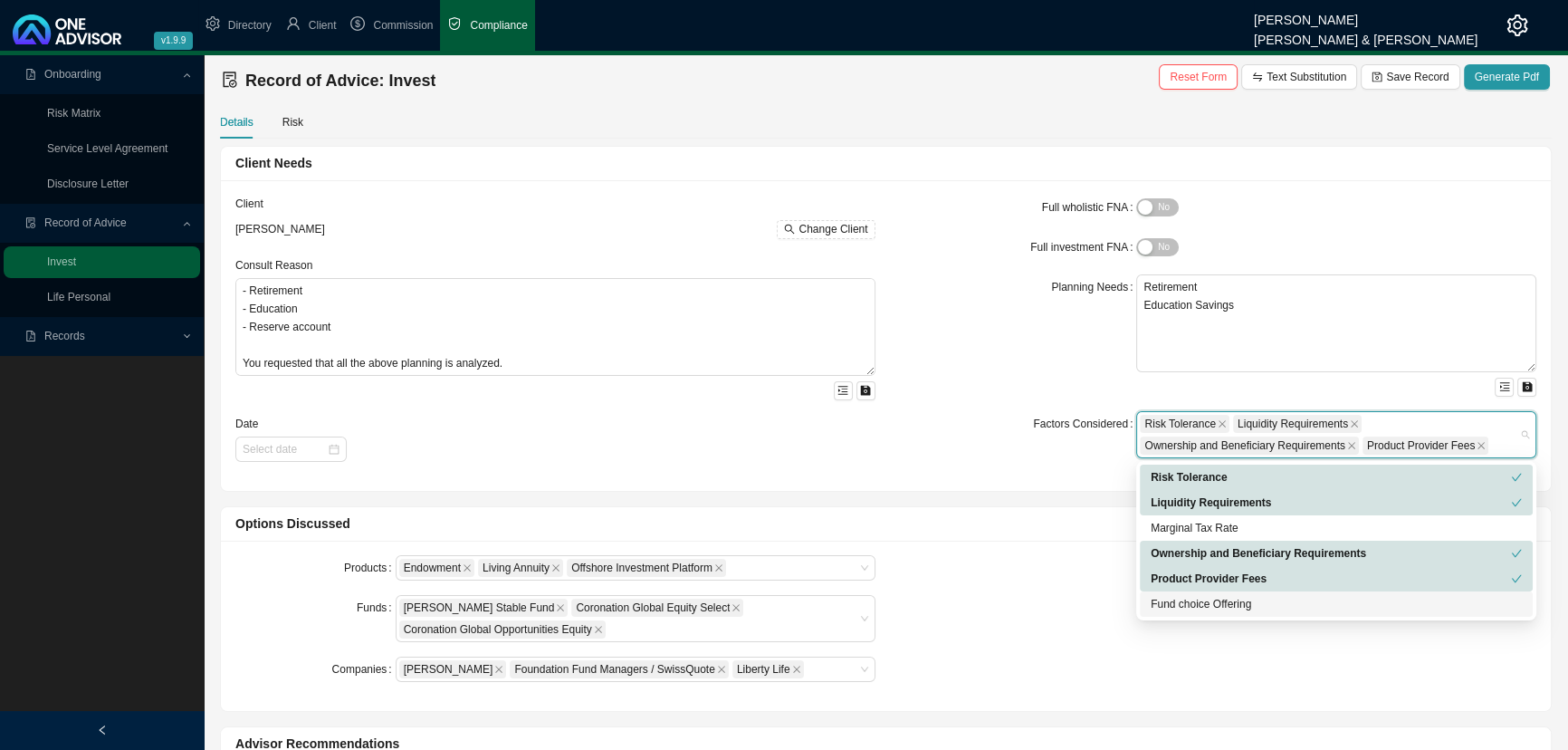
click at [1145, 557] on div "Fund choice Offering" at bounding box center [1336, 604] width 372 height 19
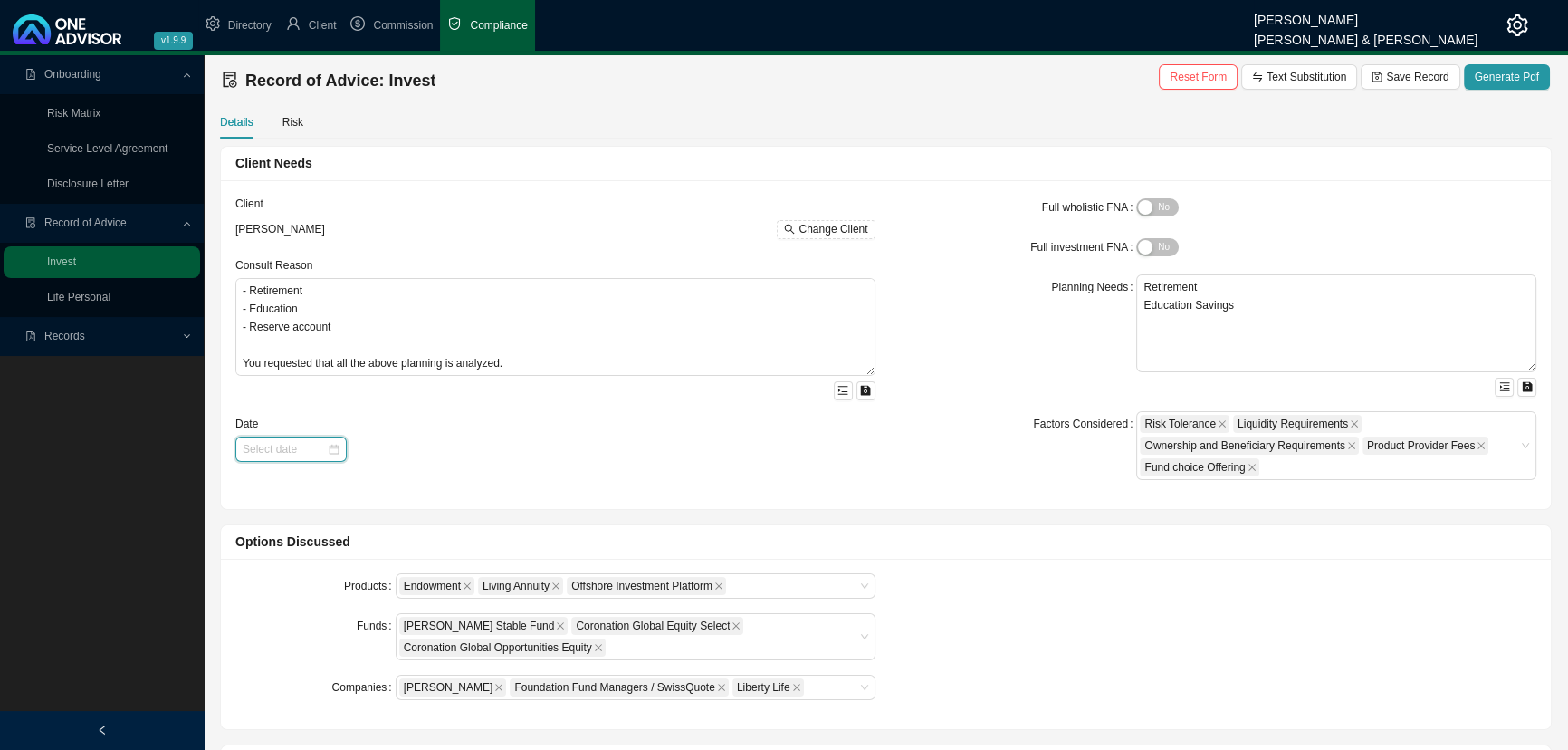
click at [292, 451] on input at bounding box center [285, 449] width 84 height 19
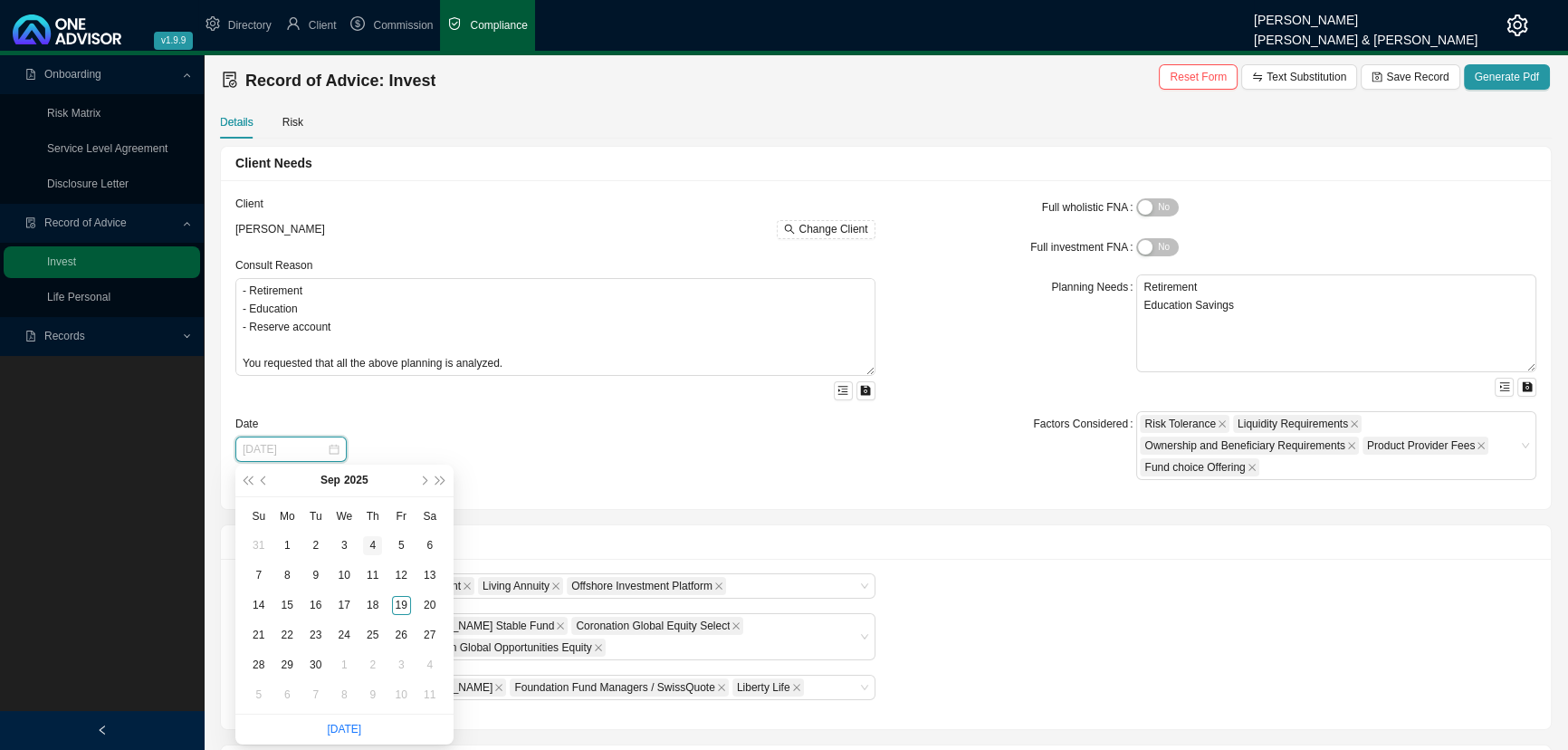
type input "[DATE]"
click at [372, 541] on div "4" at bounding box center [372, 546] width 20 height 20
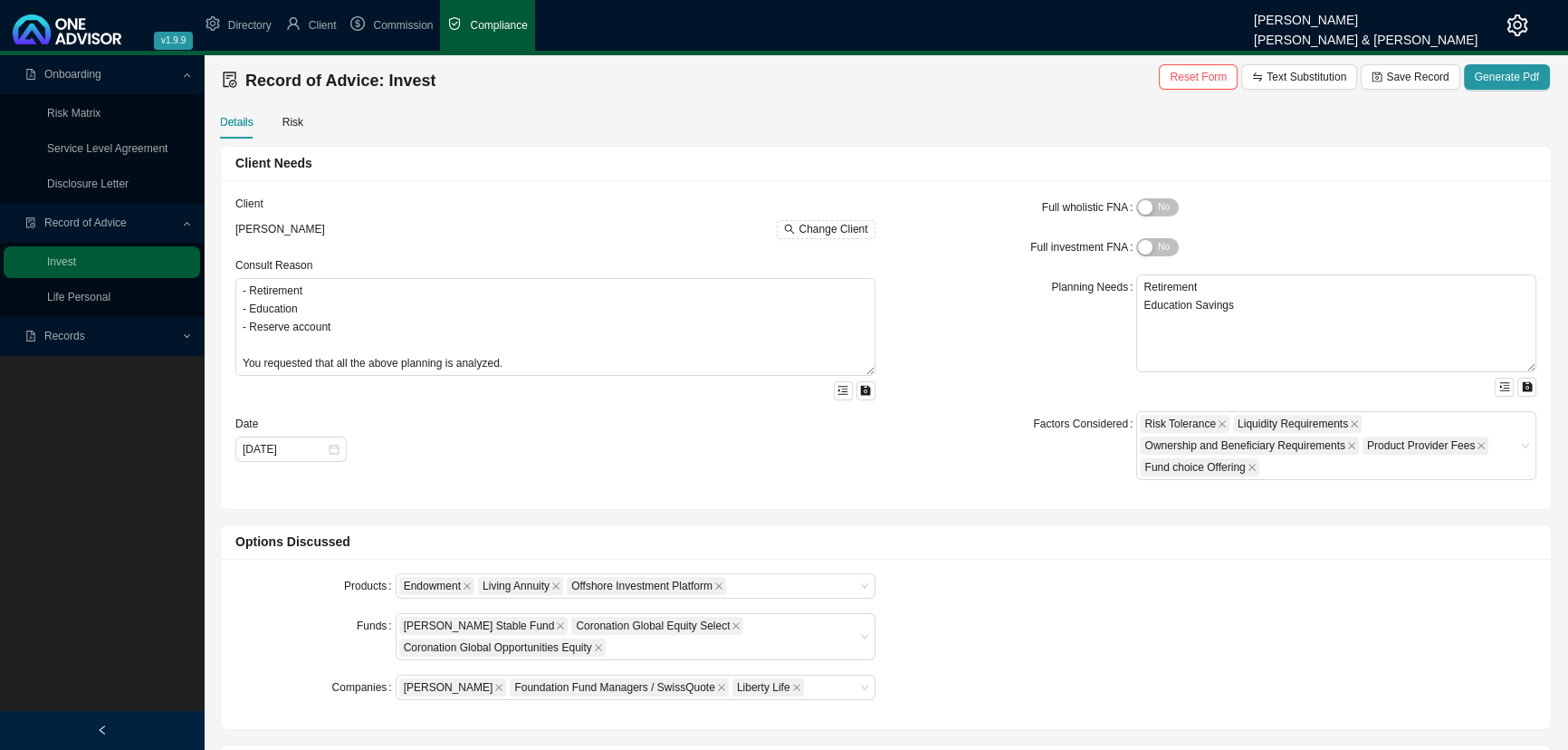
click at [643, 427] on div "Date" at bounding box center [555, 425] width 641 height 21
click at [287, 118] on div "Risk" at bounding box center [293, 122] width 20 height 19
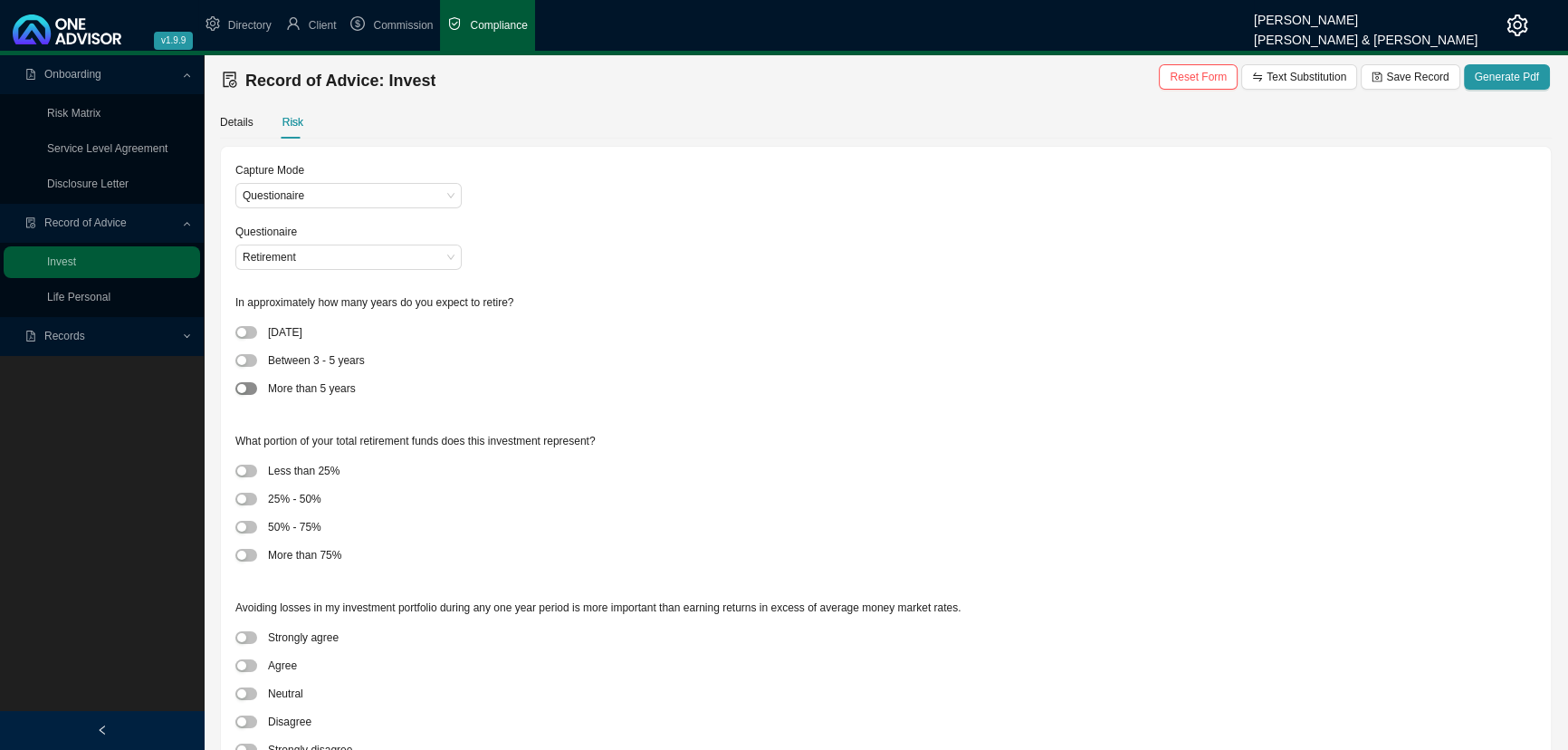
click at [246, 387] on div "button" at bounding box center [241, 388] width 9 height 9
click at [245, 497] on div "button" at bounding box center [241, 498] width 9 height 9
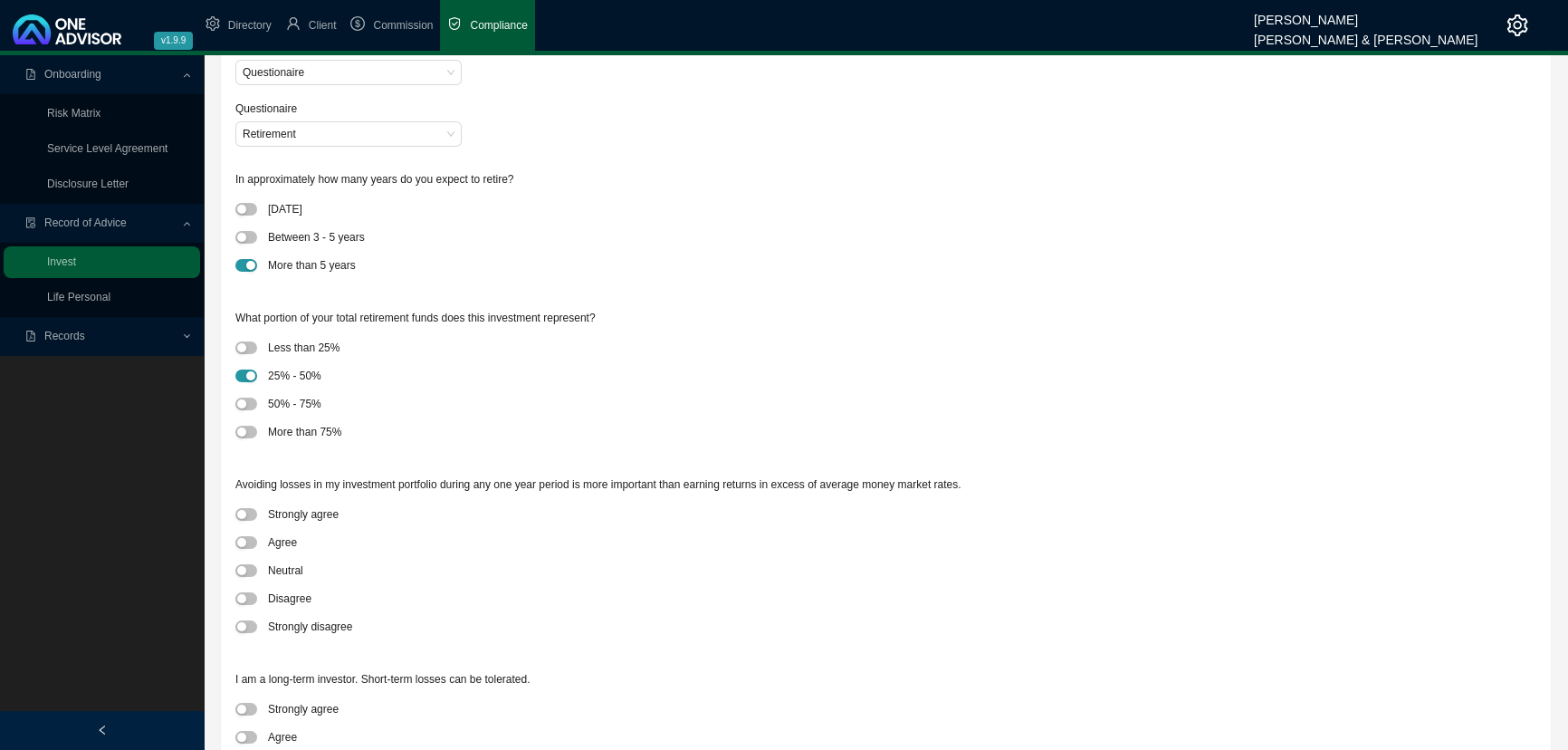
scroll to position [164, 0]
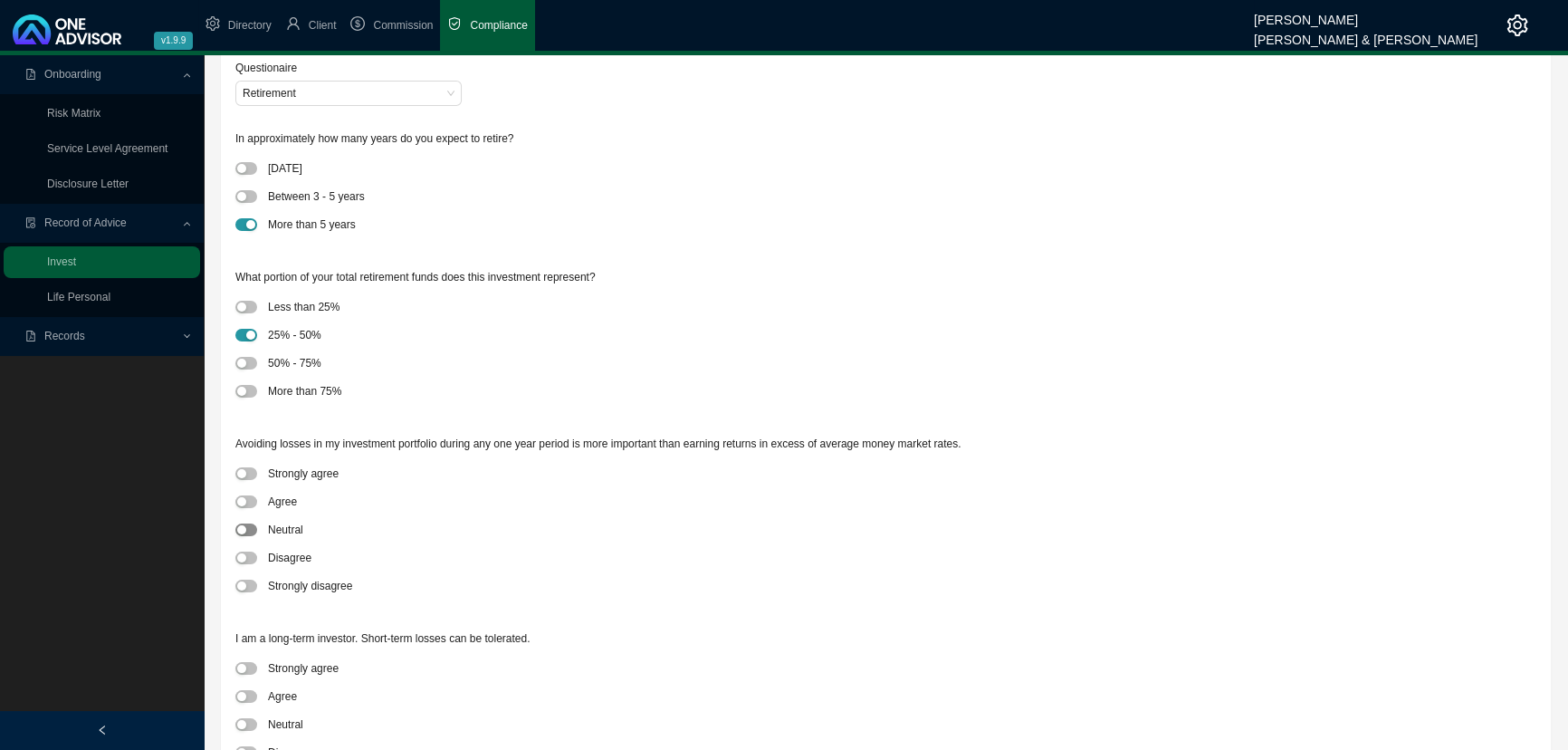
click at [245, 526] on div "button" at bounding box center [241, 530] width 9 height 9
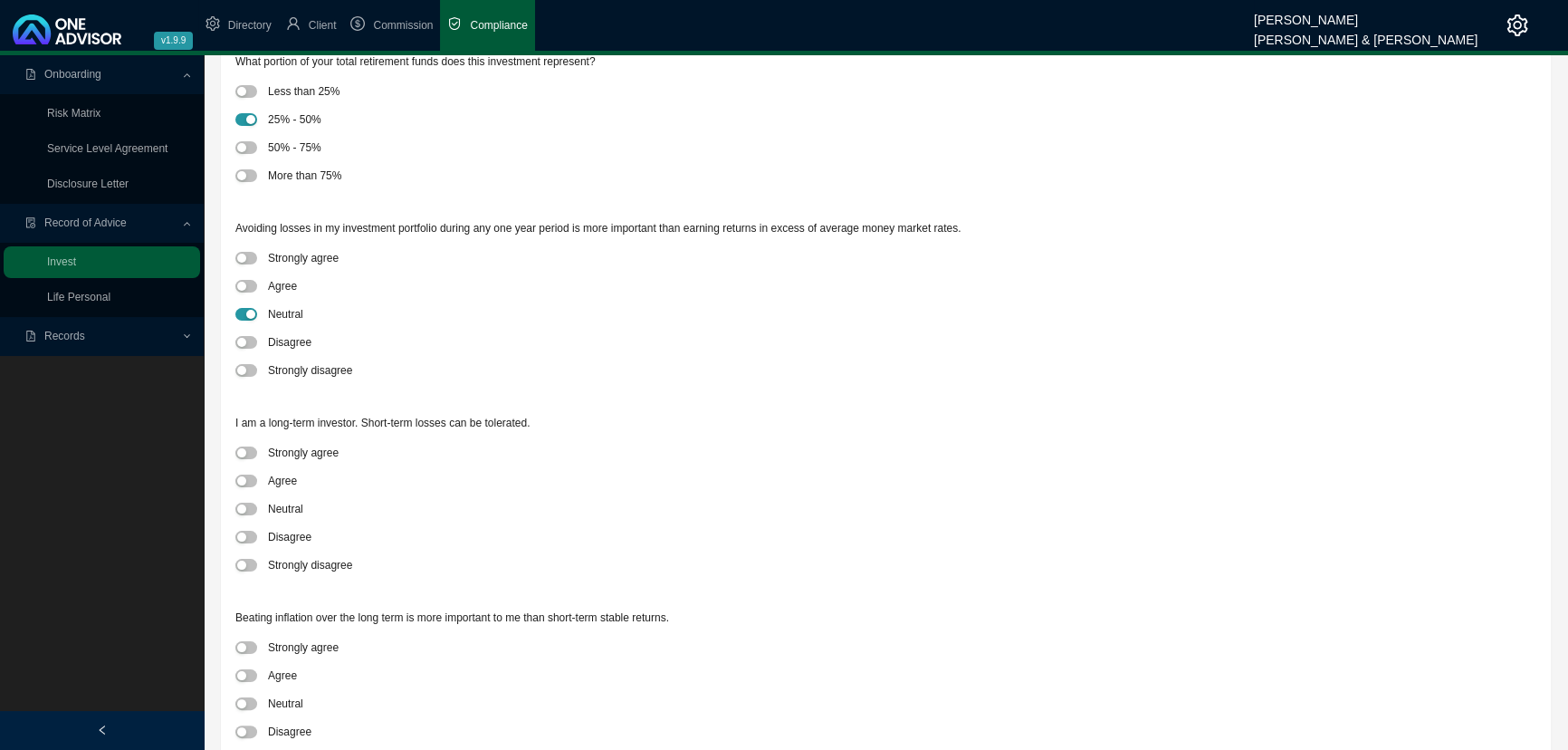
scroll to position [412, 0]
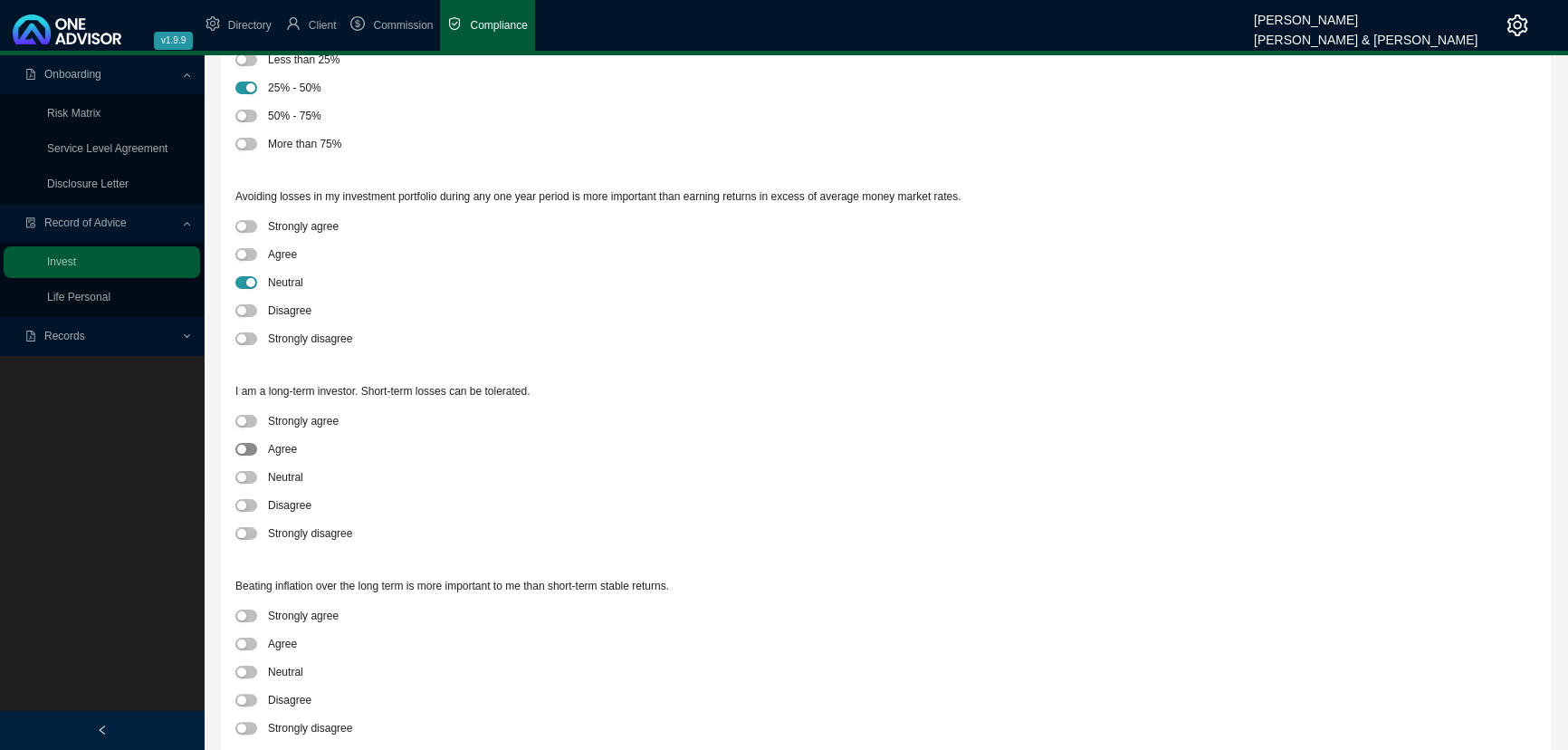
click at [246, 443] on span "button" at bounding box center [246, 449] width 21 height 13
click at [245, 557] on div "button" at bounding box center [241, 644] width 9 height 9
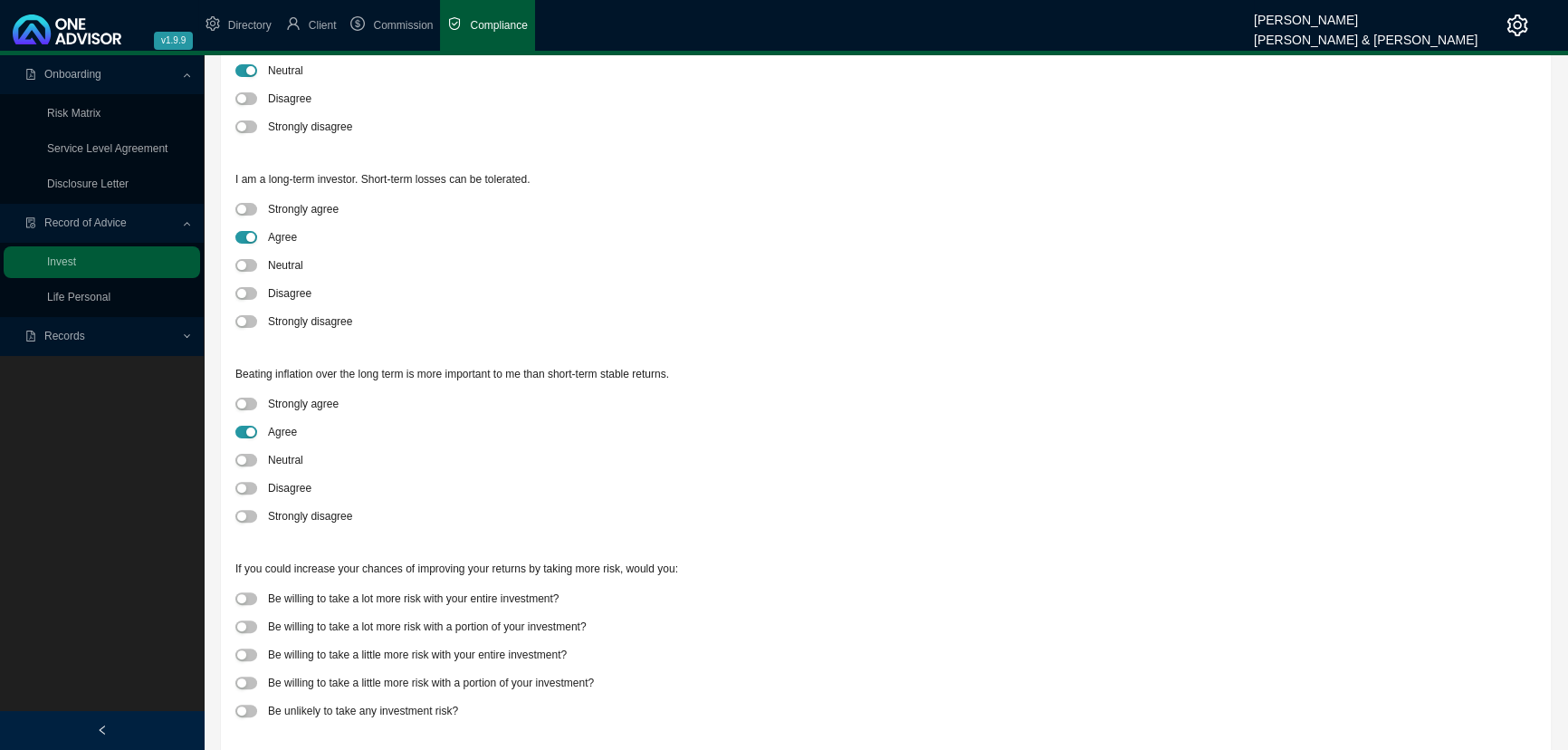
scroll to position [632, 0]
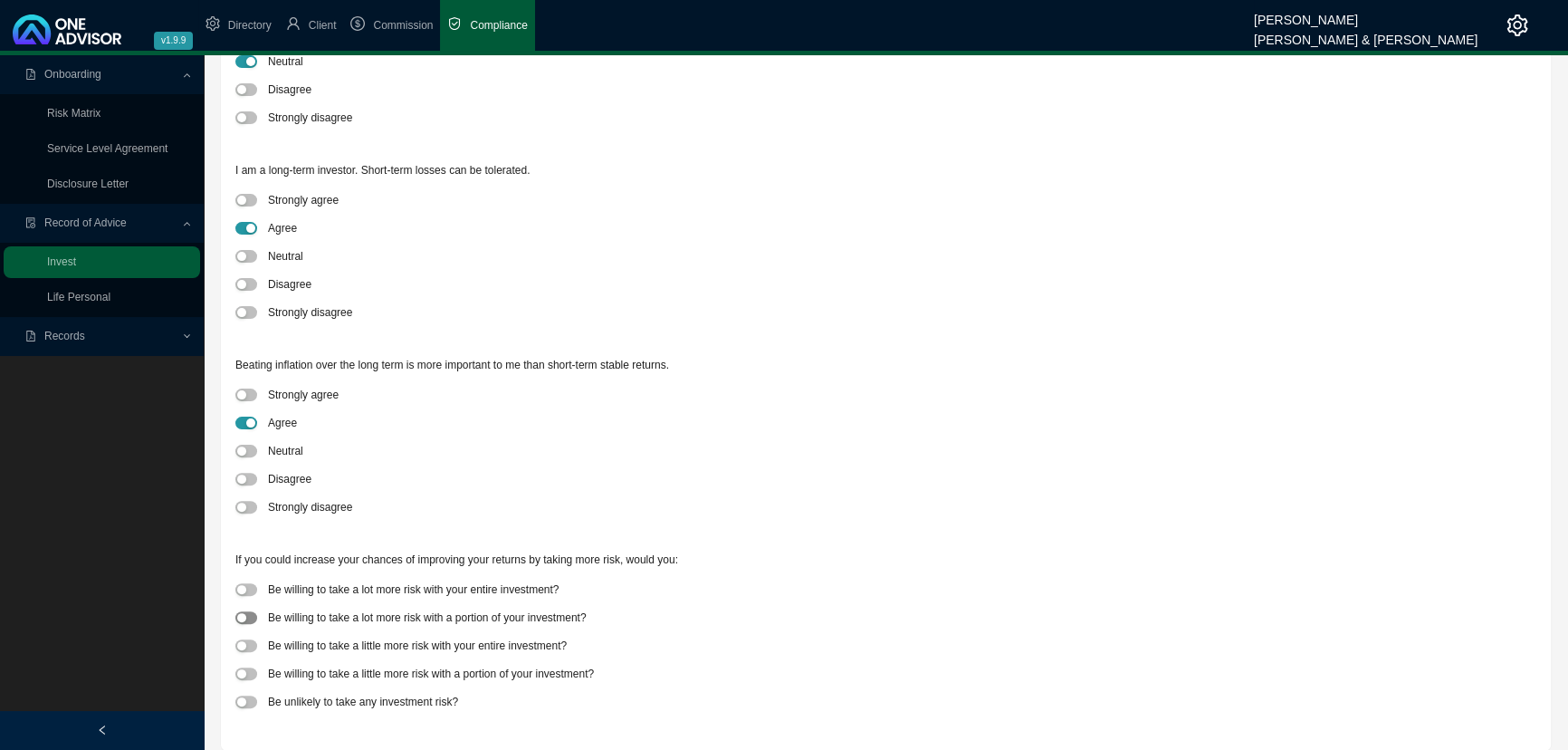
click at [242, 557] on div "button" at bounding box center [241, 617] width 9 height 9
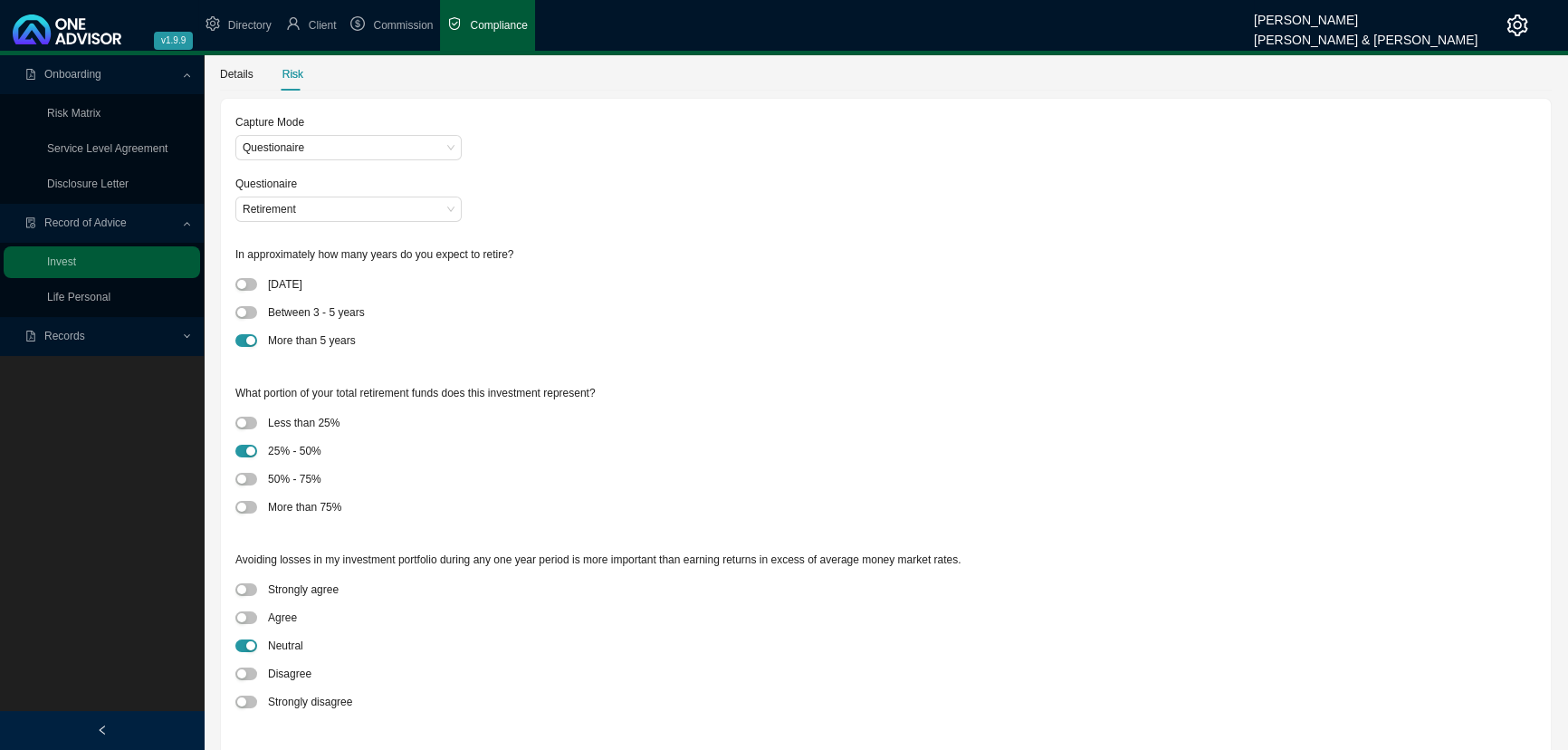
scroll to position [0, 0]
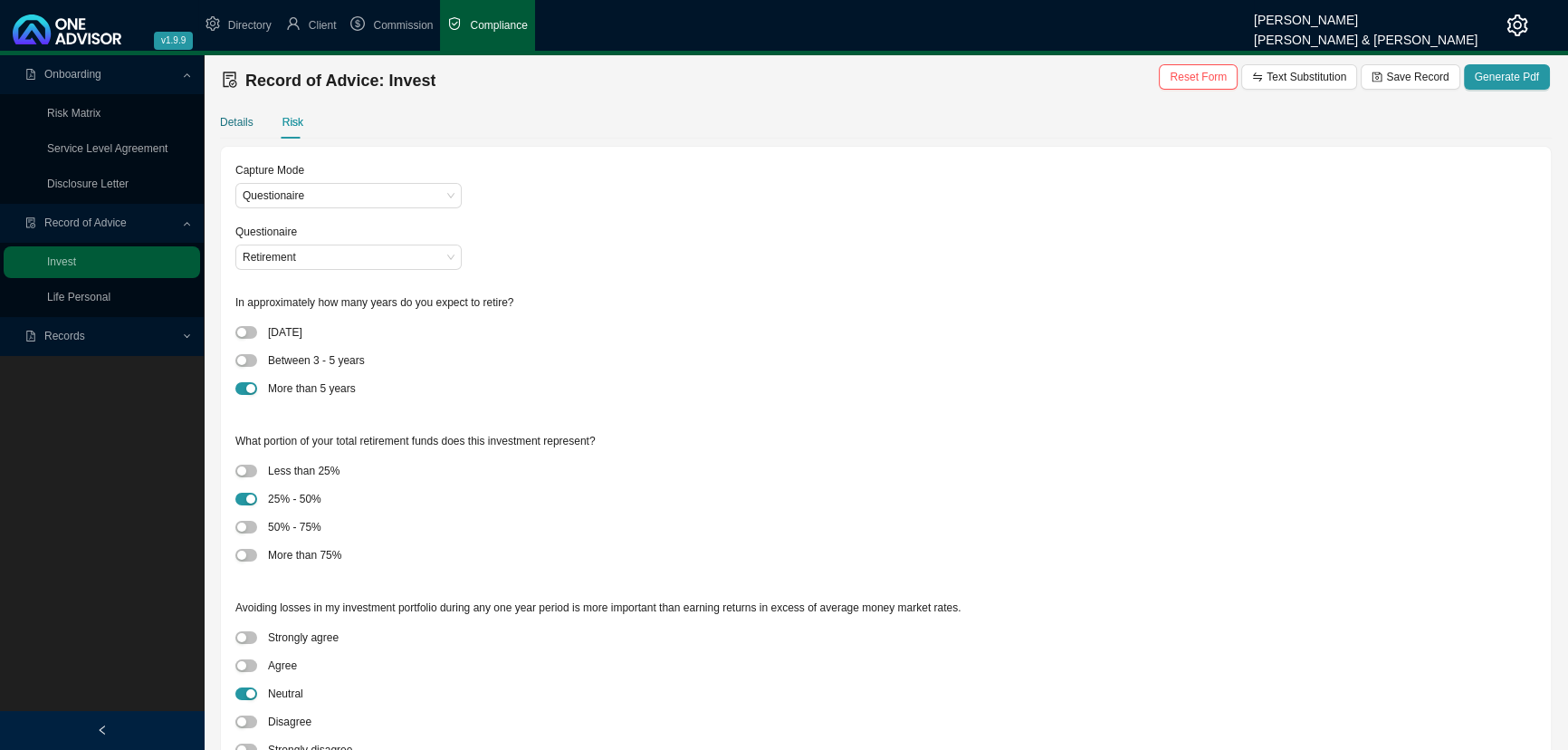
click at [233, 120] on div "Details" at bounding box center [237, 122] width 33 height 19
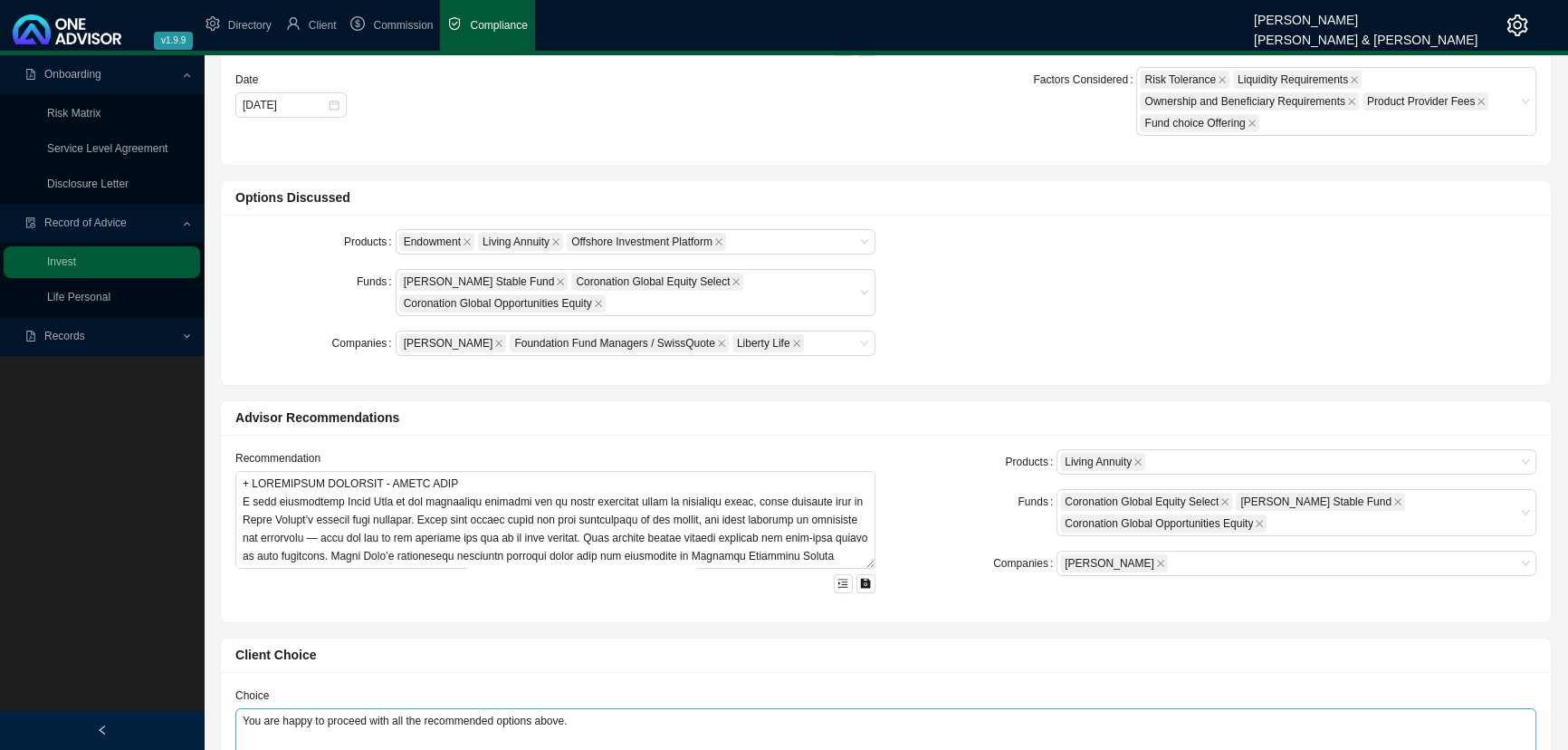
scroll to position [670, 0]
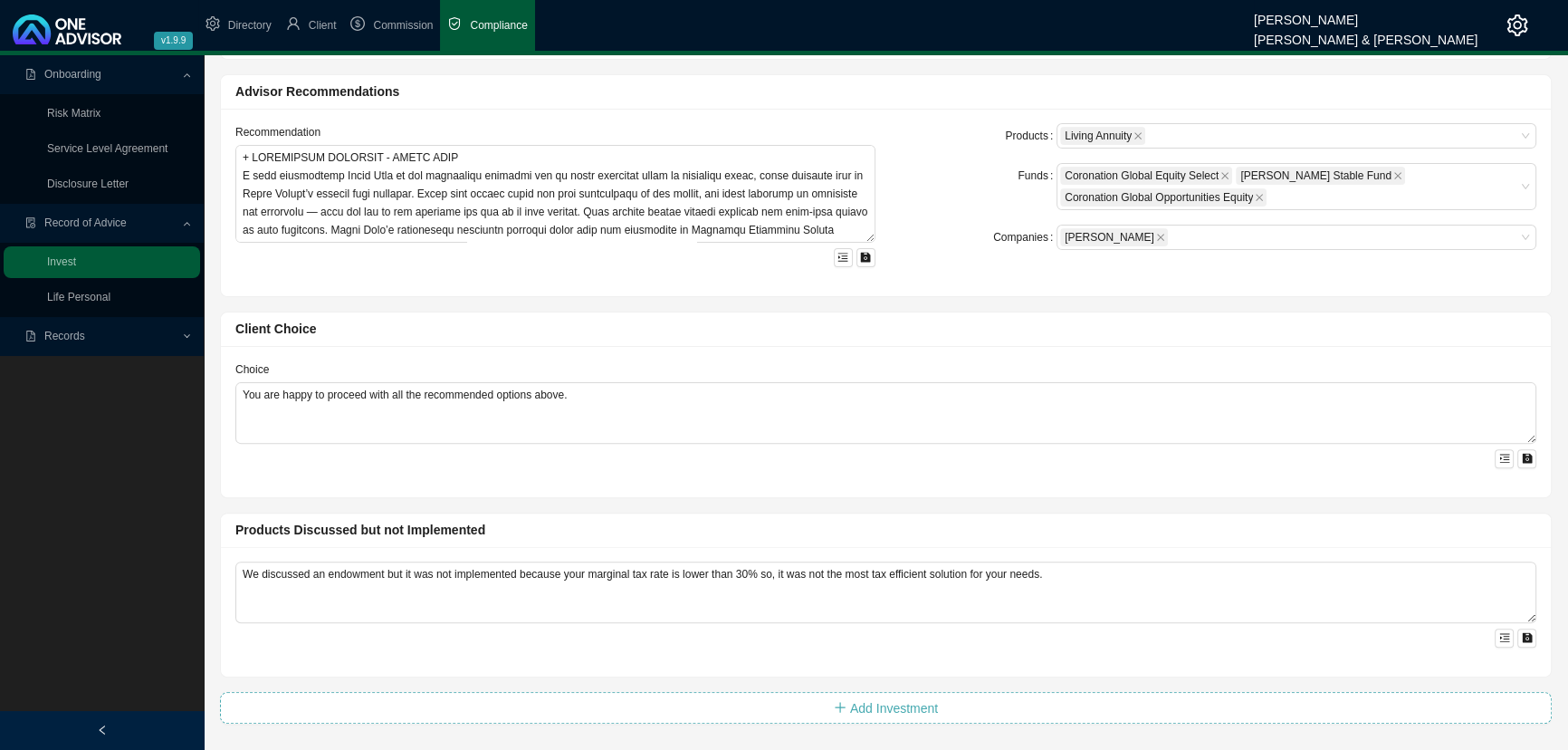
click at [855, 557] on span "Add Investment" at bounding box center [894, 708] width 88 height 20
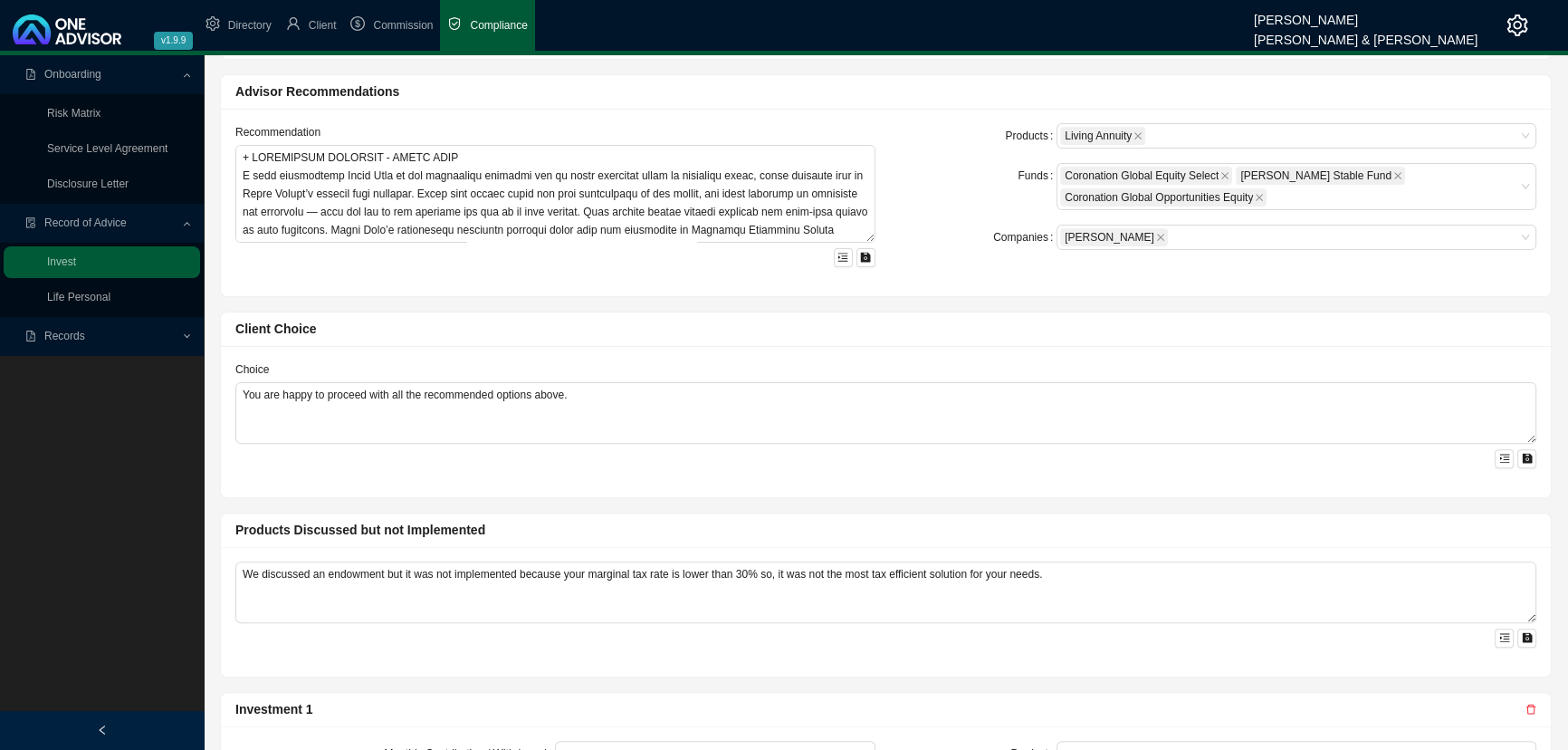
scroll to position [947, 0]
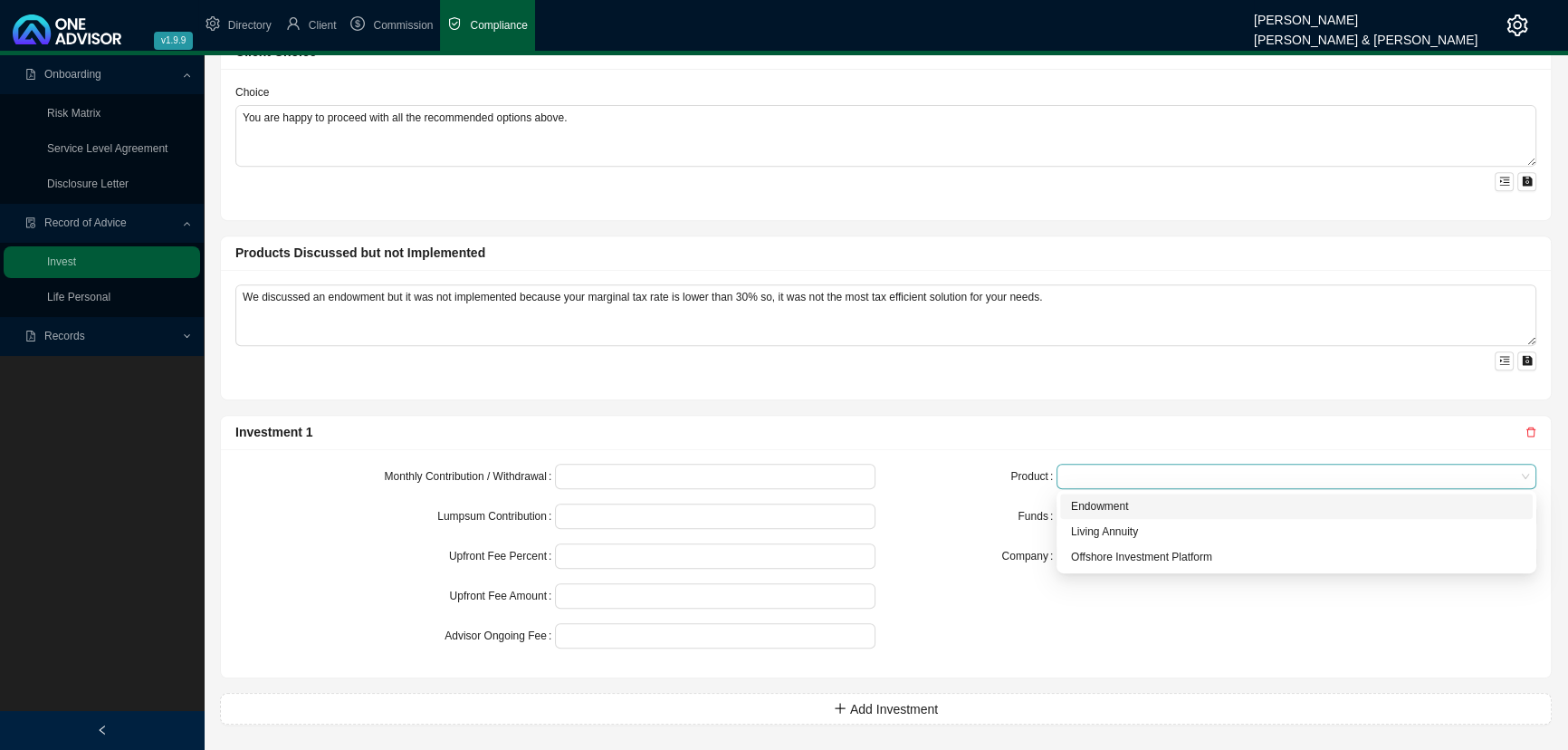
click at [1105, 470] on span at bounding box center [1296, 476] width 465 height 23
click at [1130, 526] on div "Living Annuity" at bounding box center [1297, 532] width 451 height 19
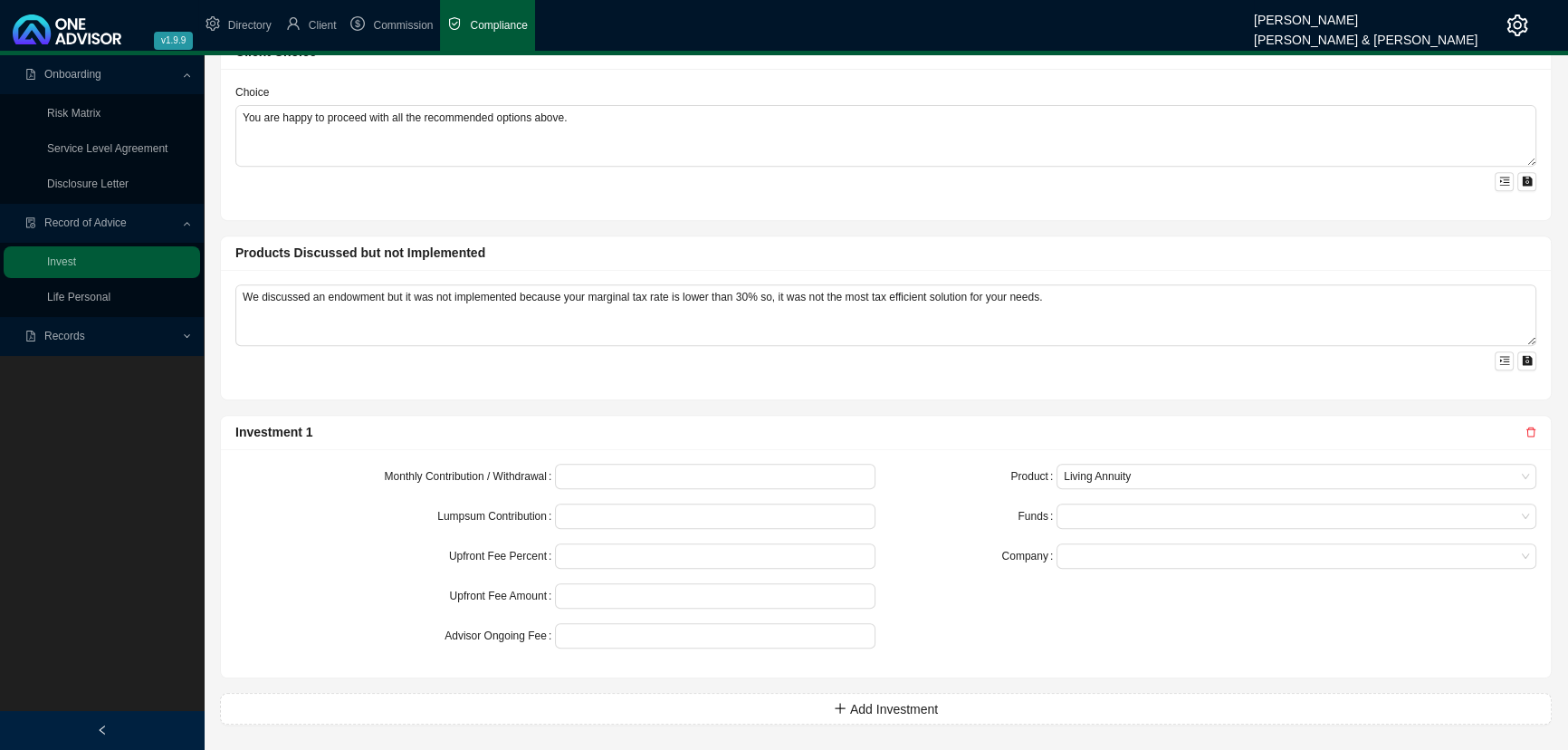
click at [997, 479] on div "Product" at bounding box center [977, 476] width 160 height 25
click at [1085, 511] on div at bounding box center [1287, 517] width 455 height 14
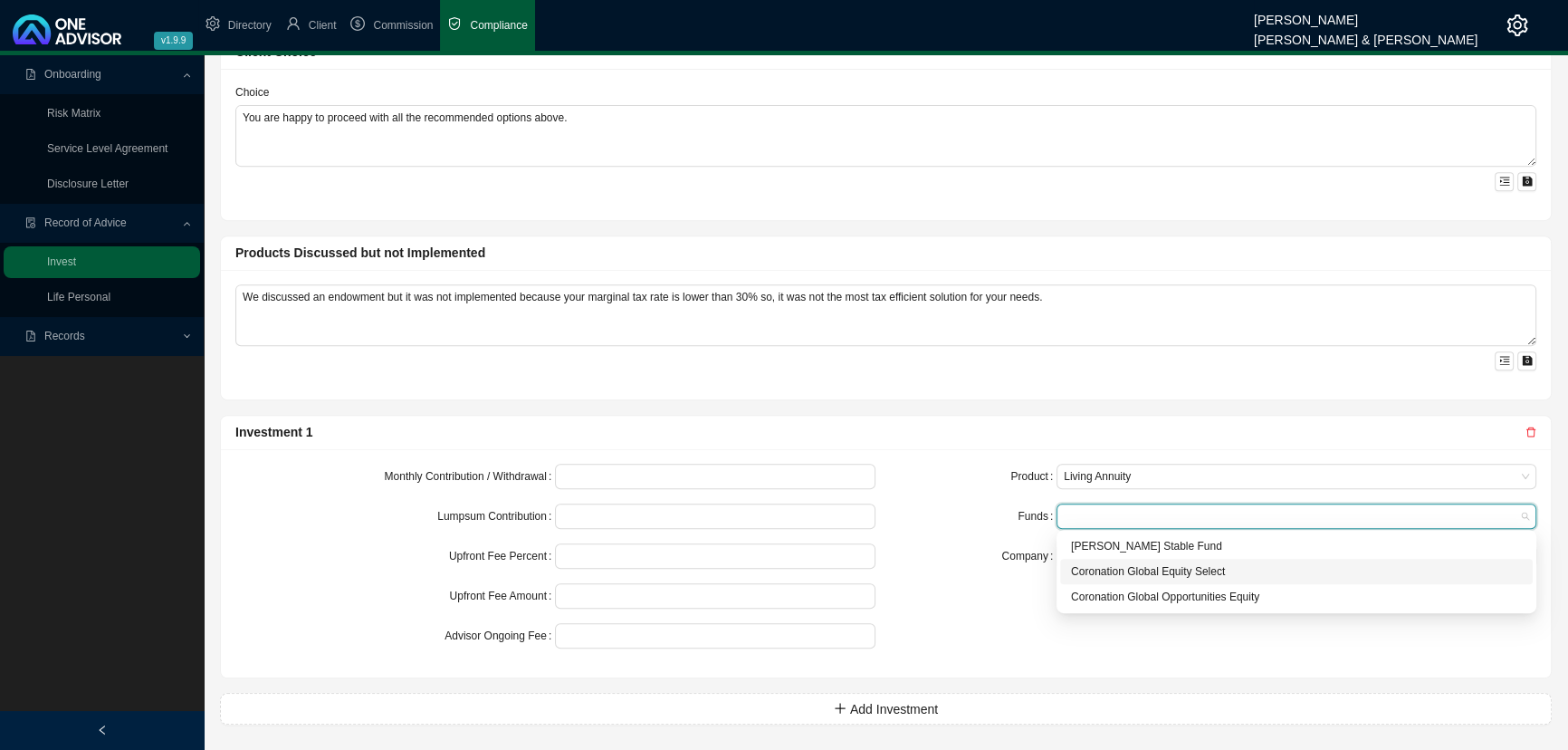
click at [1112, 557] on div "Coronation Global Equity Select" at bounding box center [1297, 572] width 451 height 19
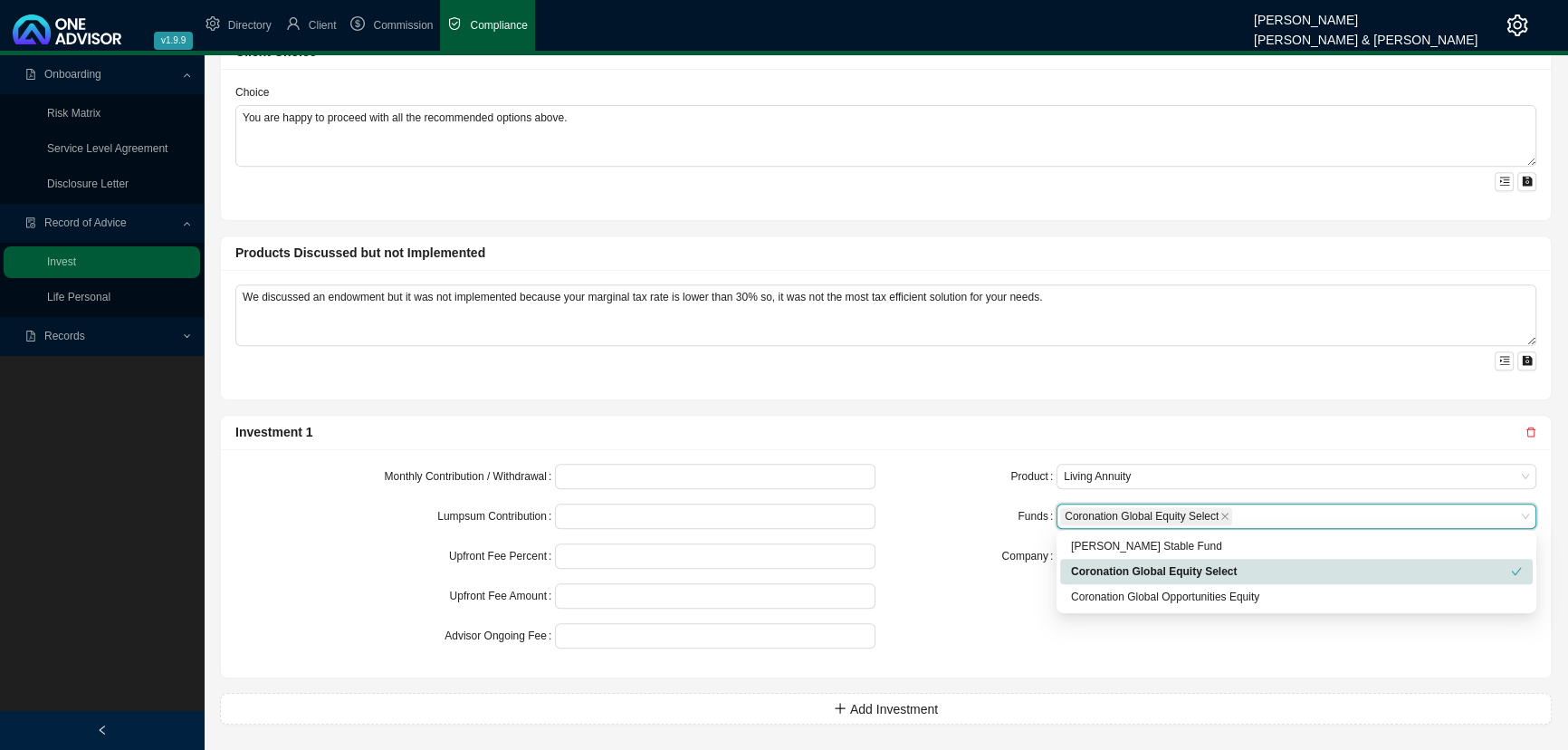
click at [1001, 552] on div "Company" at bounding box center [977, 556] width 160 height 25
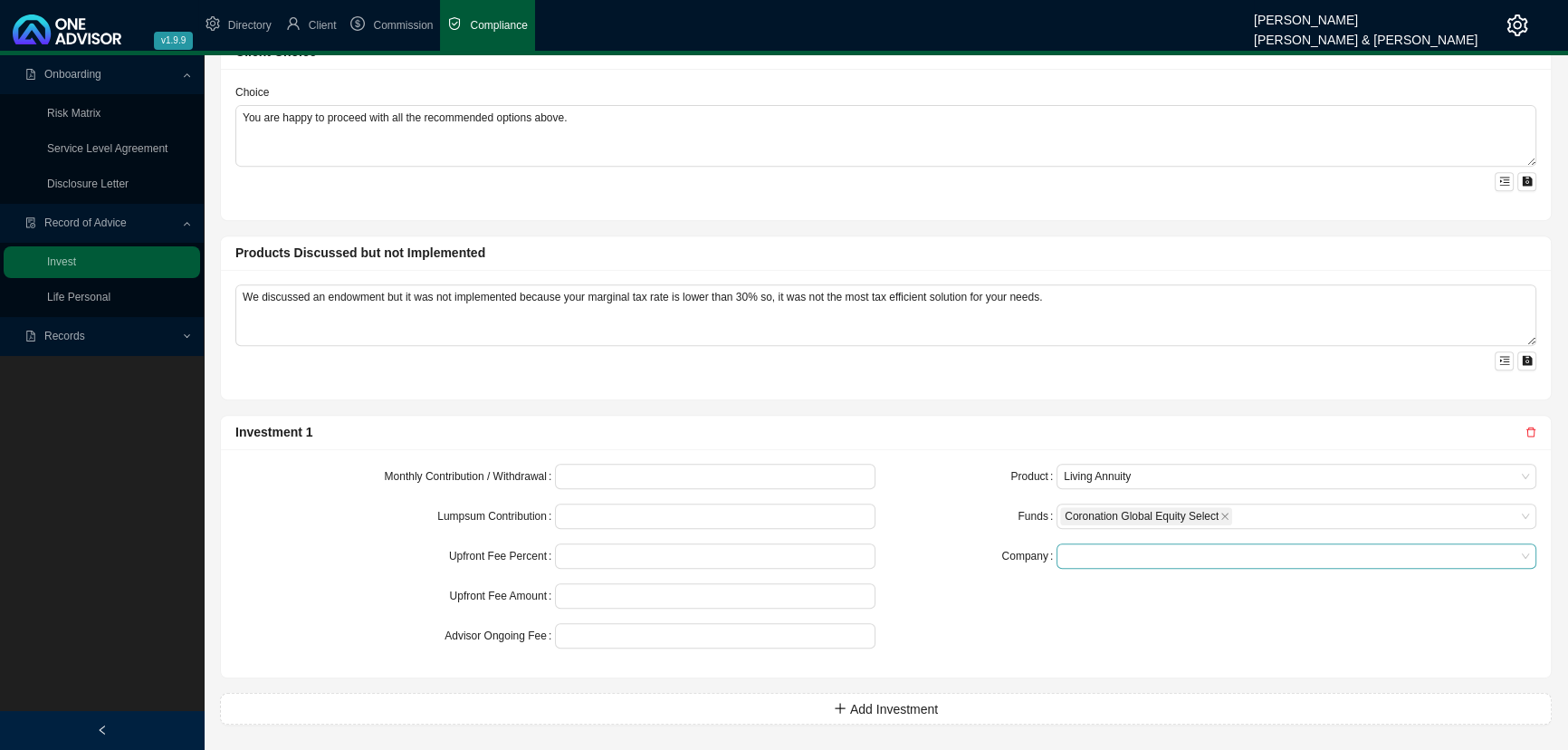
click at [1111, 557] on span at bounding box center [1296, 556] width 465 height 23
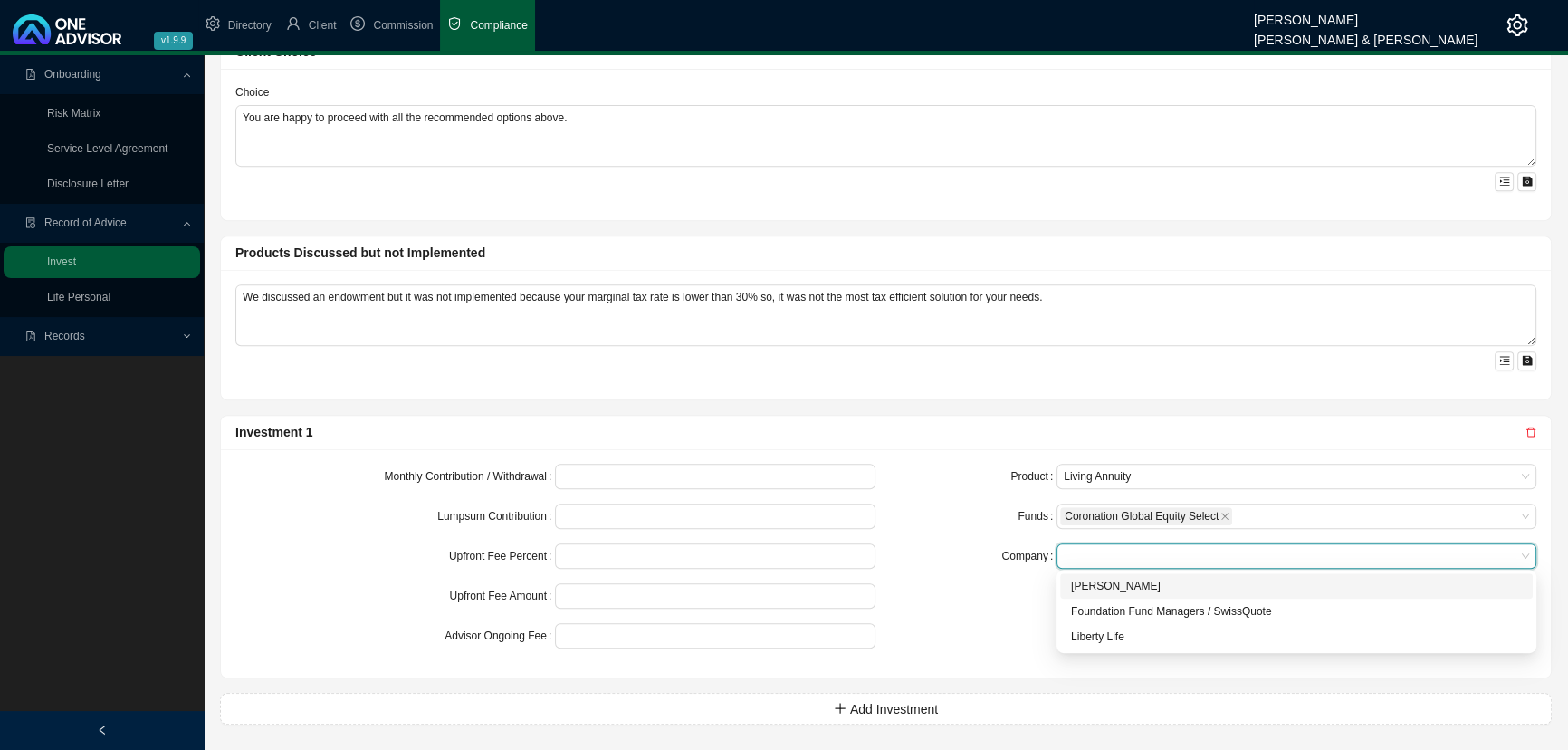
click at [1111, 557] on div "[PERSON_NAME]" at bounding box center [1297, 586] width 451 height 19
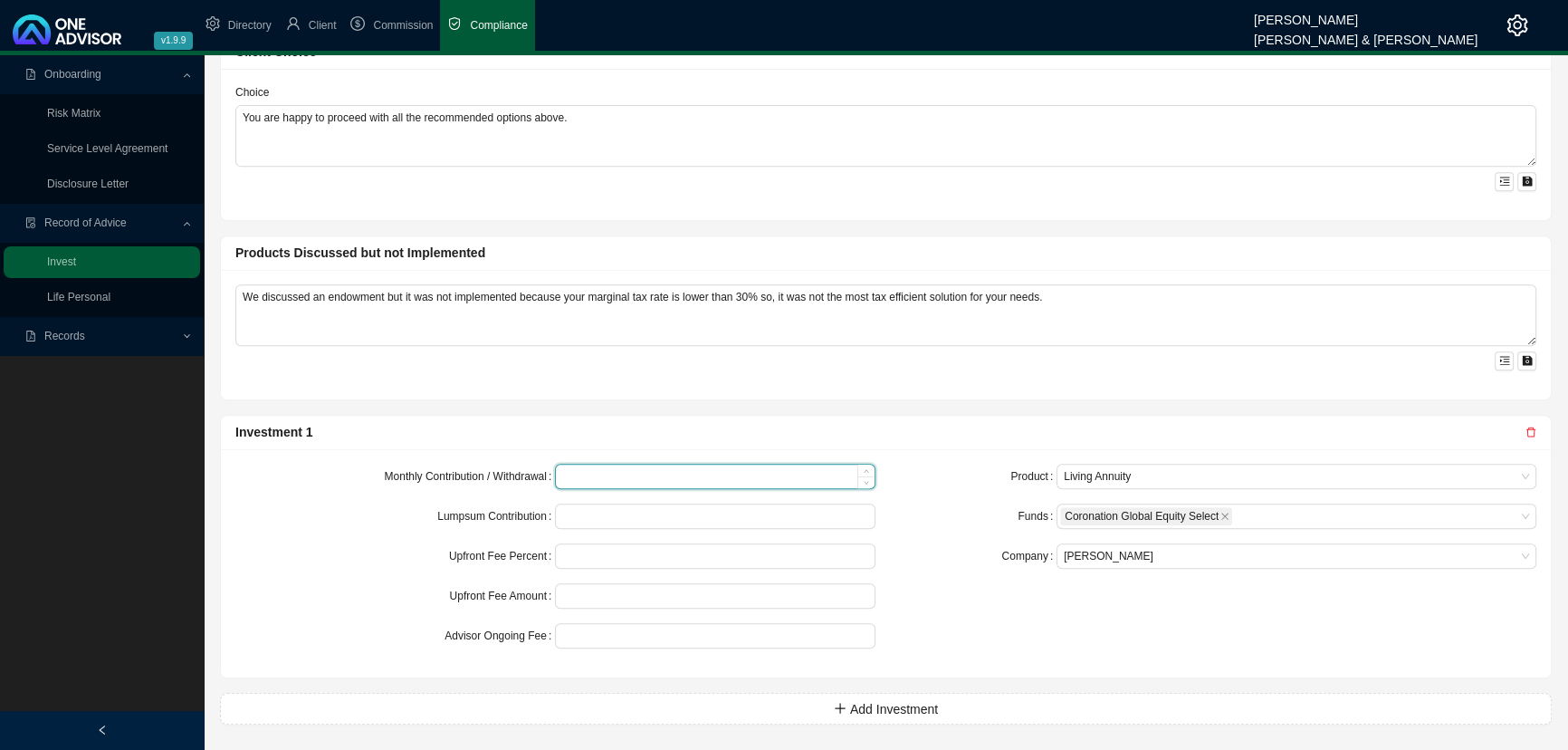
click at [605, 471] on input at bounding box center [715, 476] width 318 height 23
type input "1000000"
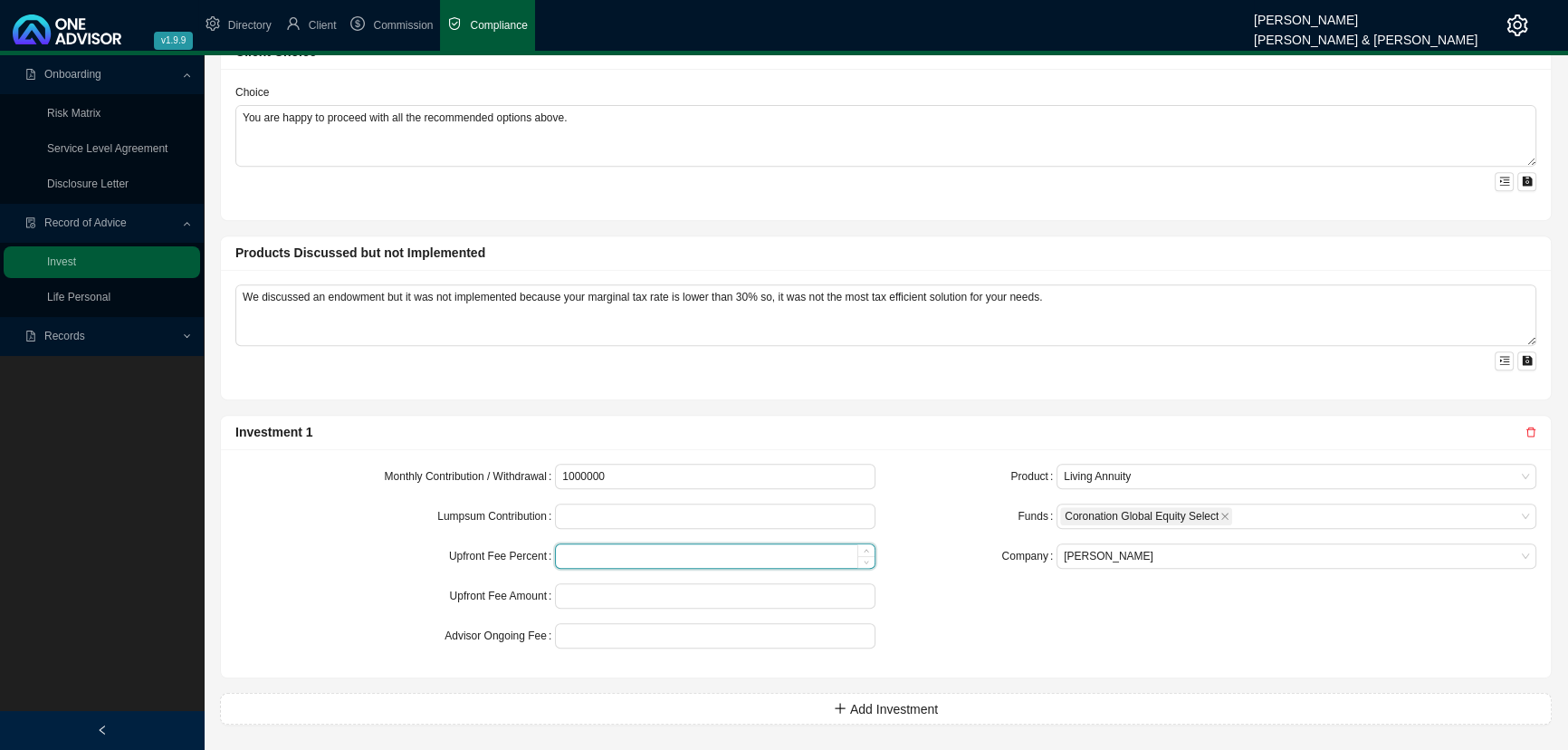
click at [574, 557] on input at bounding box center [715, 556] width 318 height 23
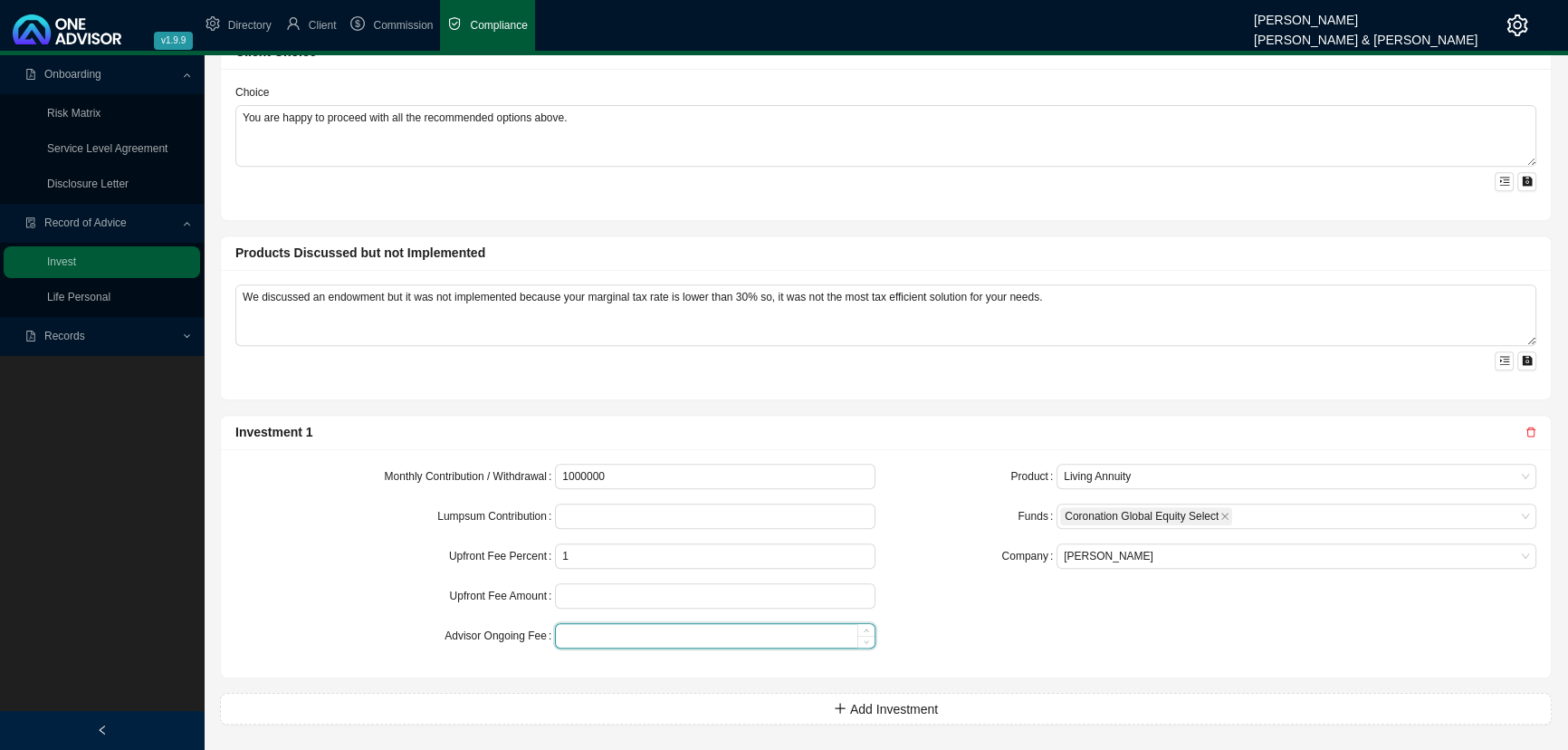
type input "1.00"
click at [593, 557] on input at bounding box center [715, 636] width 318 height 23
type input "0.50"
drag, startPoint x: 683, startPoint y: 663, endPoint x: 694, endPoint y: 662, distance: 11.0
click at [684, 557] on div "Monthly Contribution / Withdrawal 1000000 Lumpsum Contribution Upfront Fee Perc…" at bounding box center [886, 564] width 1330 height 228
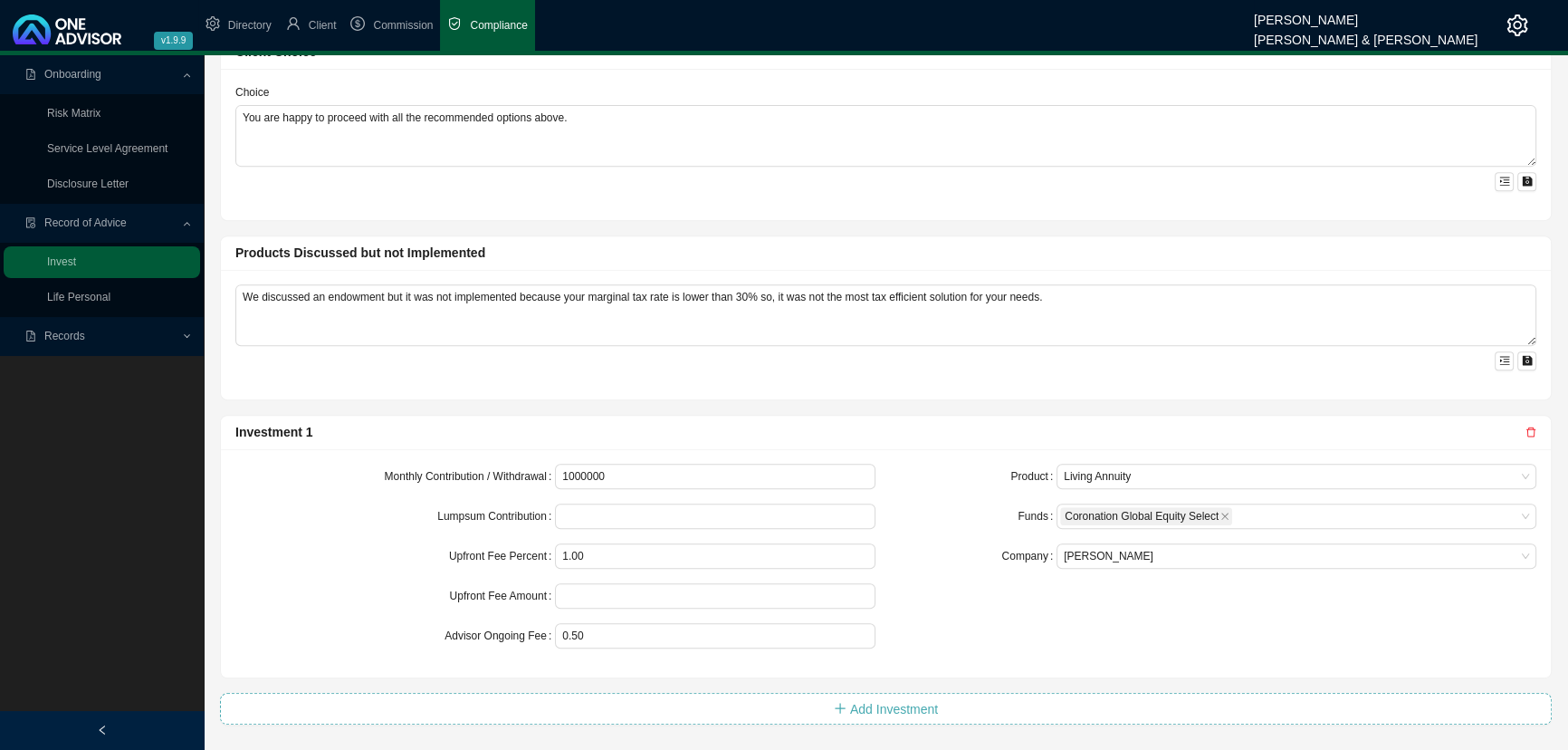
click at [878, 557] on span "Add Investment" at bounding box center [894, 709] width 88 height 20
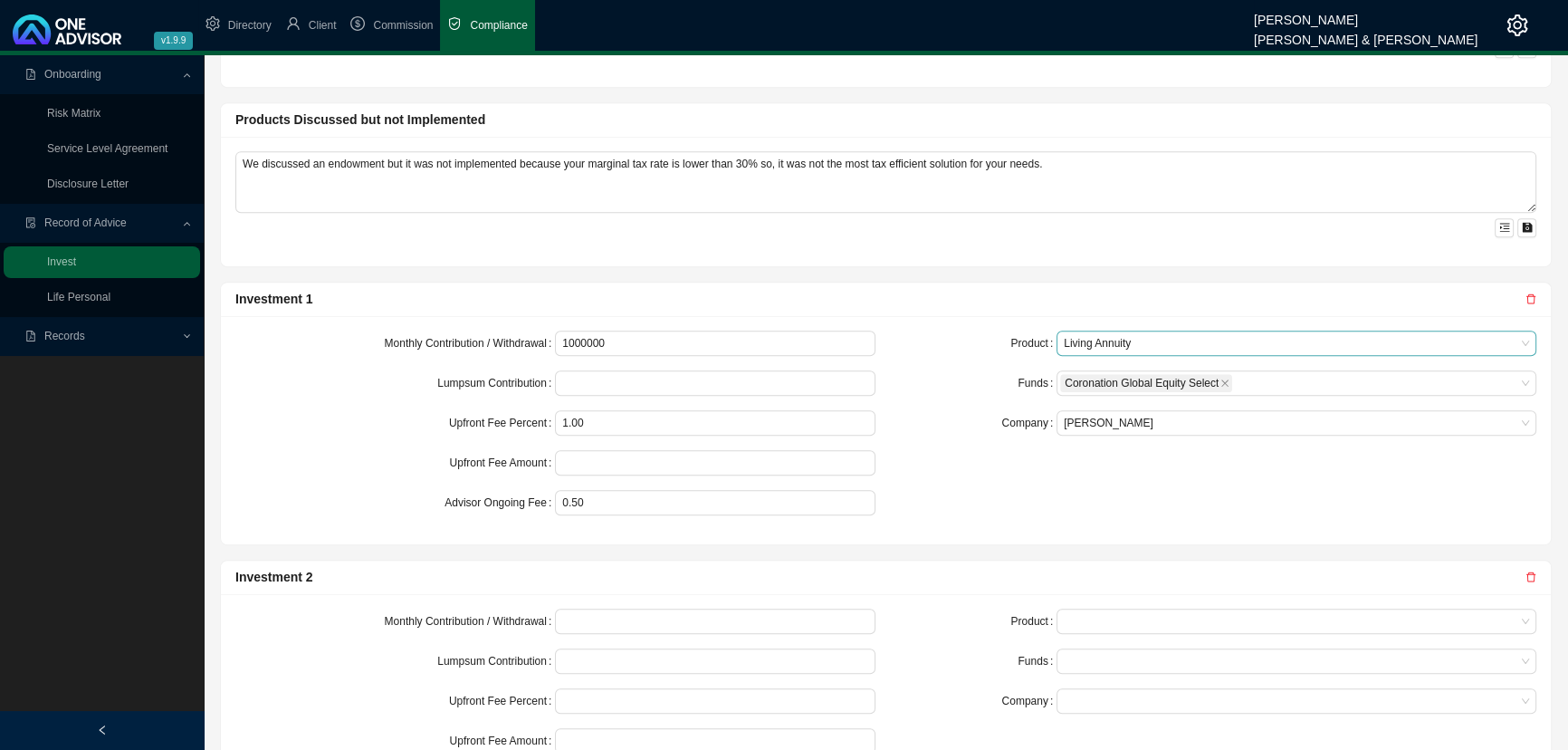
scroll to position [1226, 0]
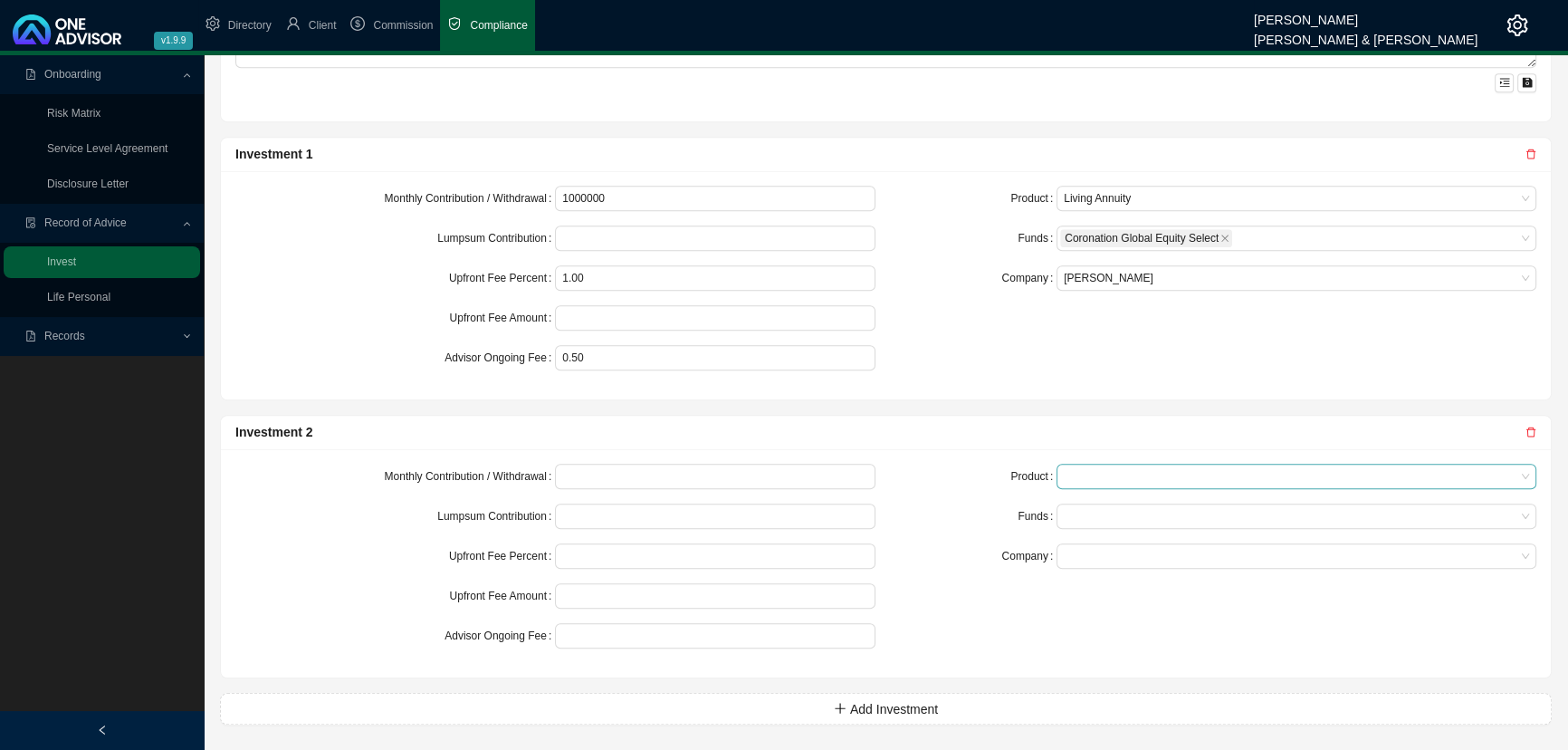
click at [1115, 464] on span at bounding box center [1296, 476] width 465 height 23
click at [1098, 501] on div "Endowment" at bounding box center [1297, 506] width 451 height 19
click at [592, 476] on input at bounding box center [715, 476] width 318 height 23
drag, startPoint x: 614, startPoint y: 190, endPoint x: 586, endPoint y: 190, distance: 28.0
click at [586, 190] on input "1000000" at bounding box center [715, 198] width 318 height 23
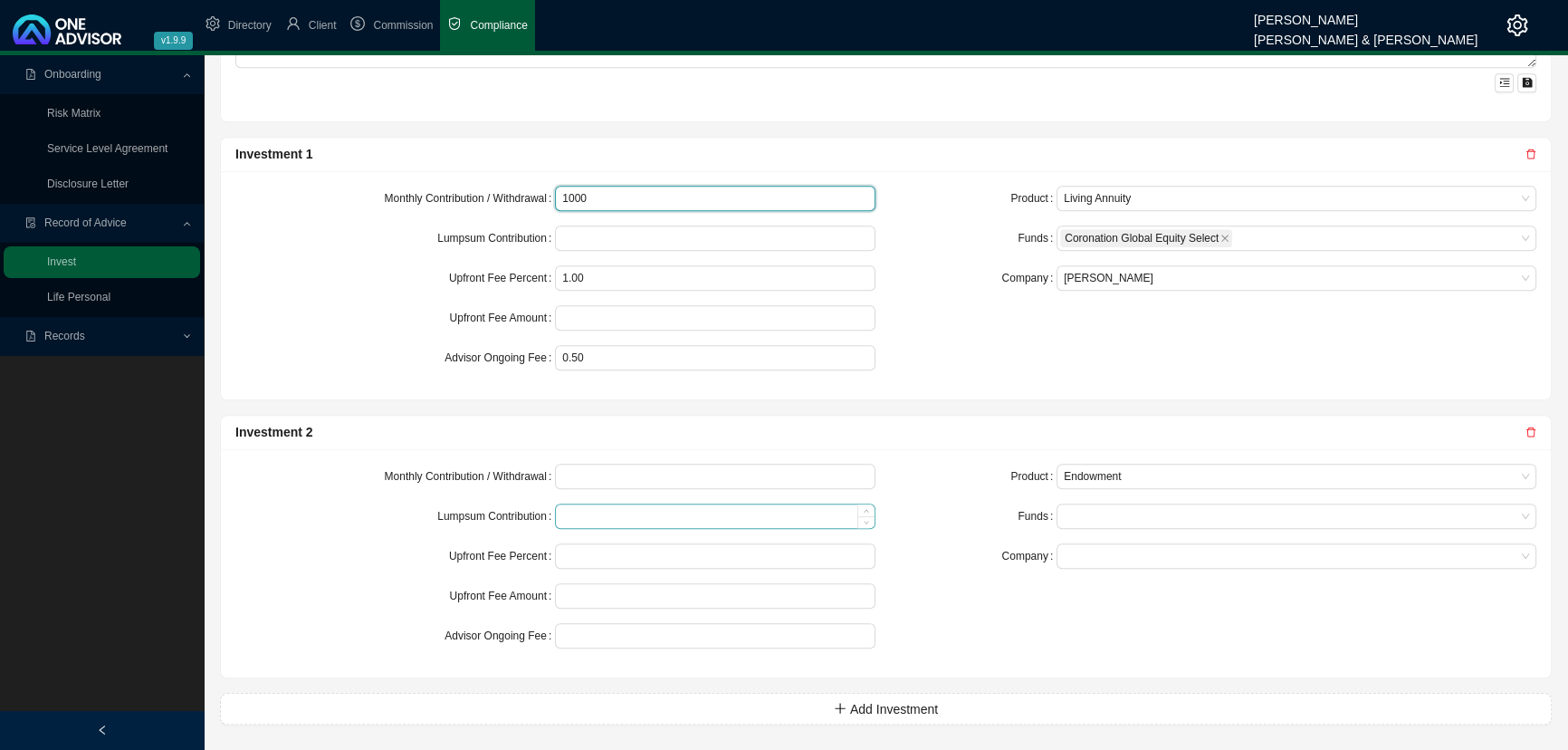
type input "1000"
click at [588, 507] on input at bounding box center [715, 516] width 318 height 23
type input "3000000"
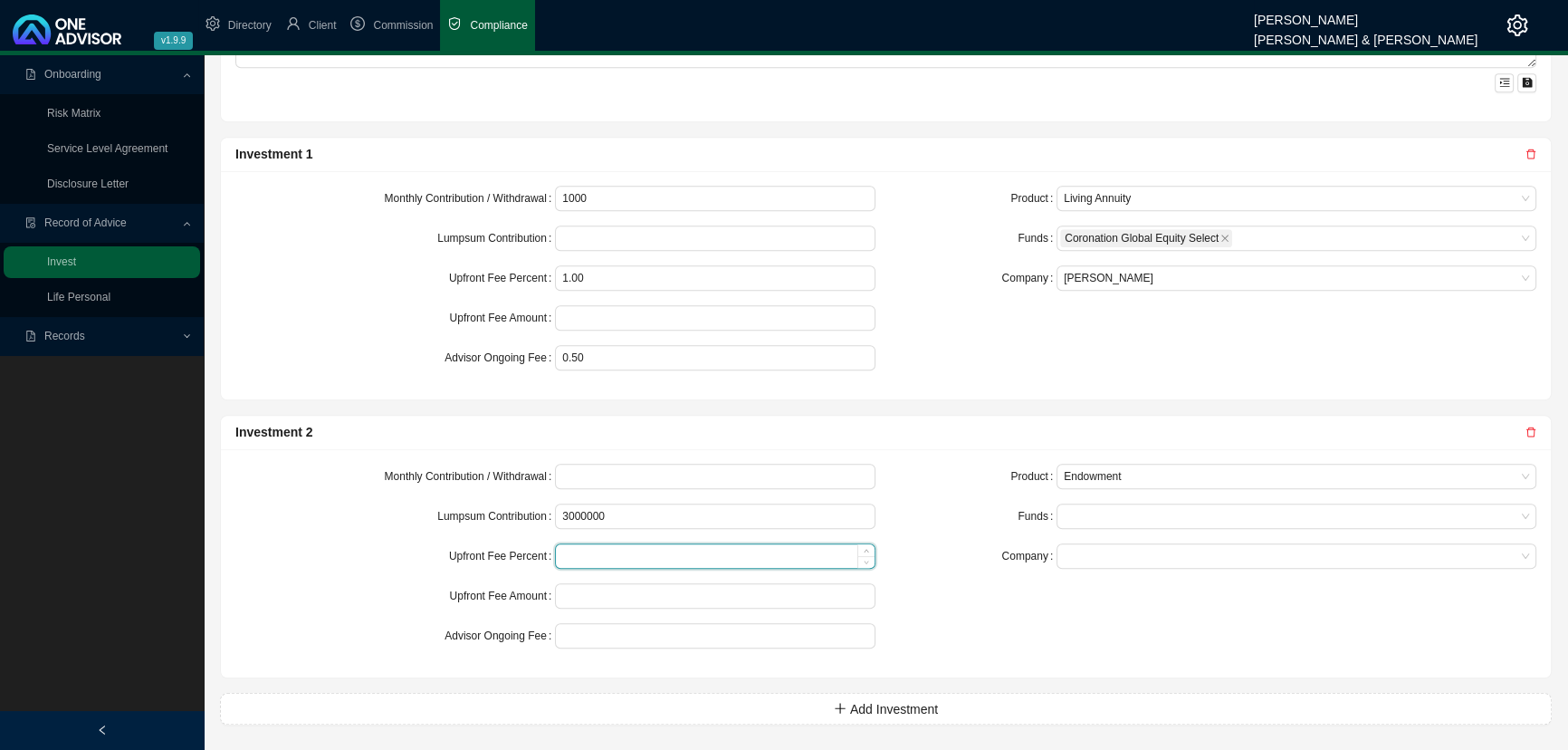
click at [582, 552] on input at bounding box center [715, 556] width 318 height 23
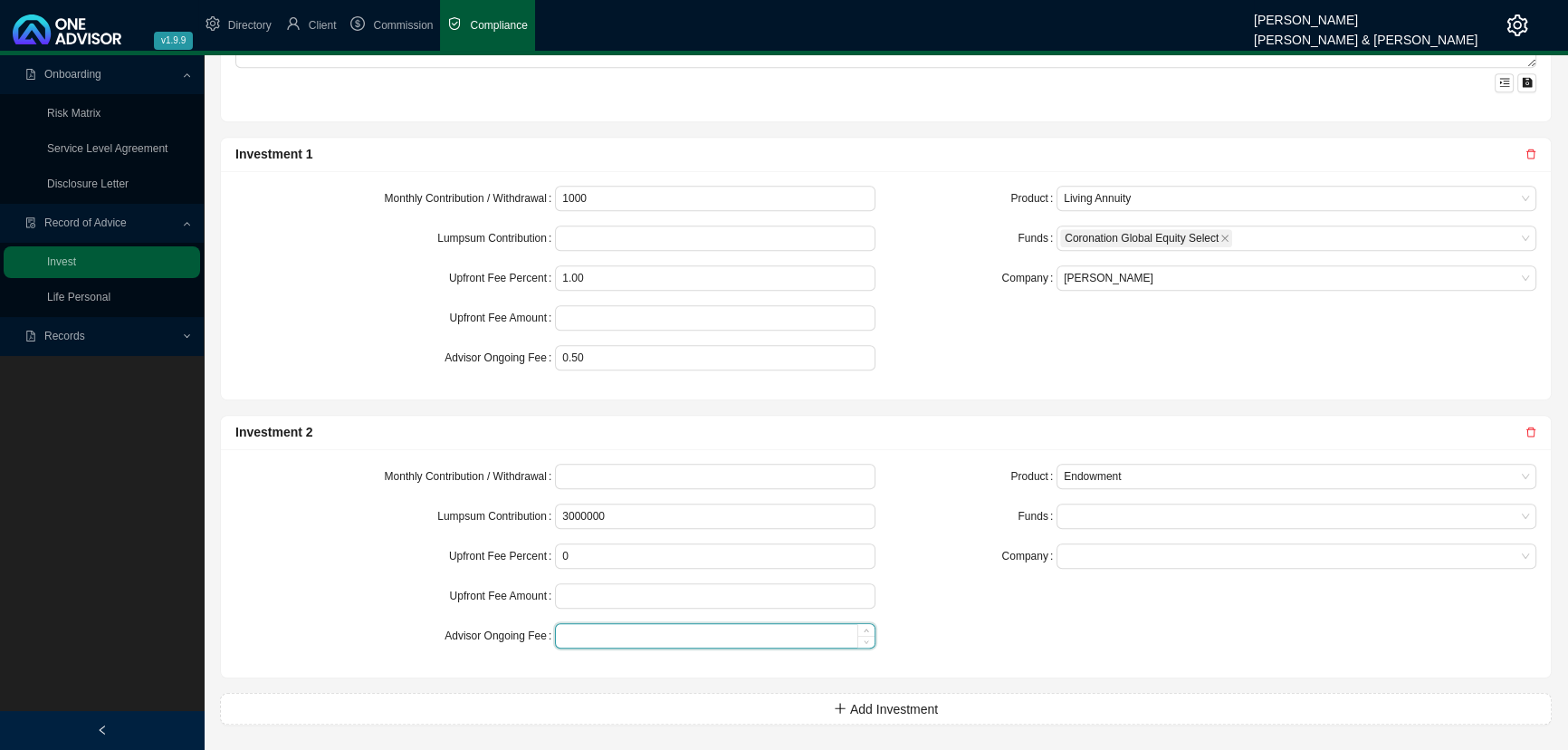
type input "0.00"
click at [583, 557] on input at bounding box center [715, 636] width 318 height 23
click at [1102, 510] on div at bounding box center [1287, 517] width 455 height 14
type input "0.50"
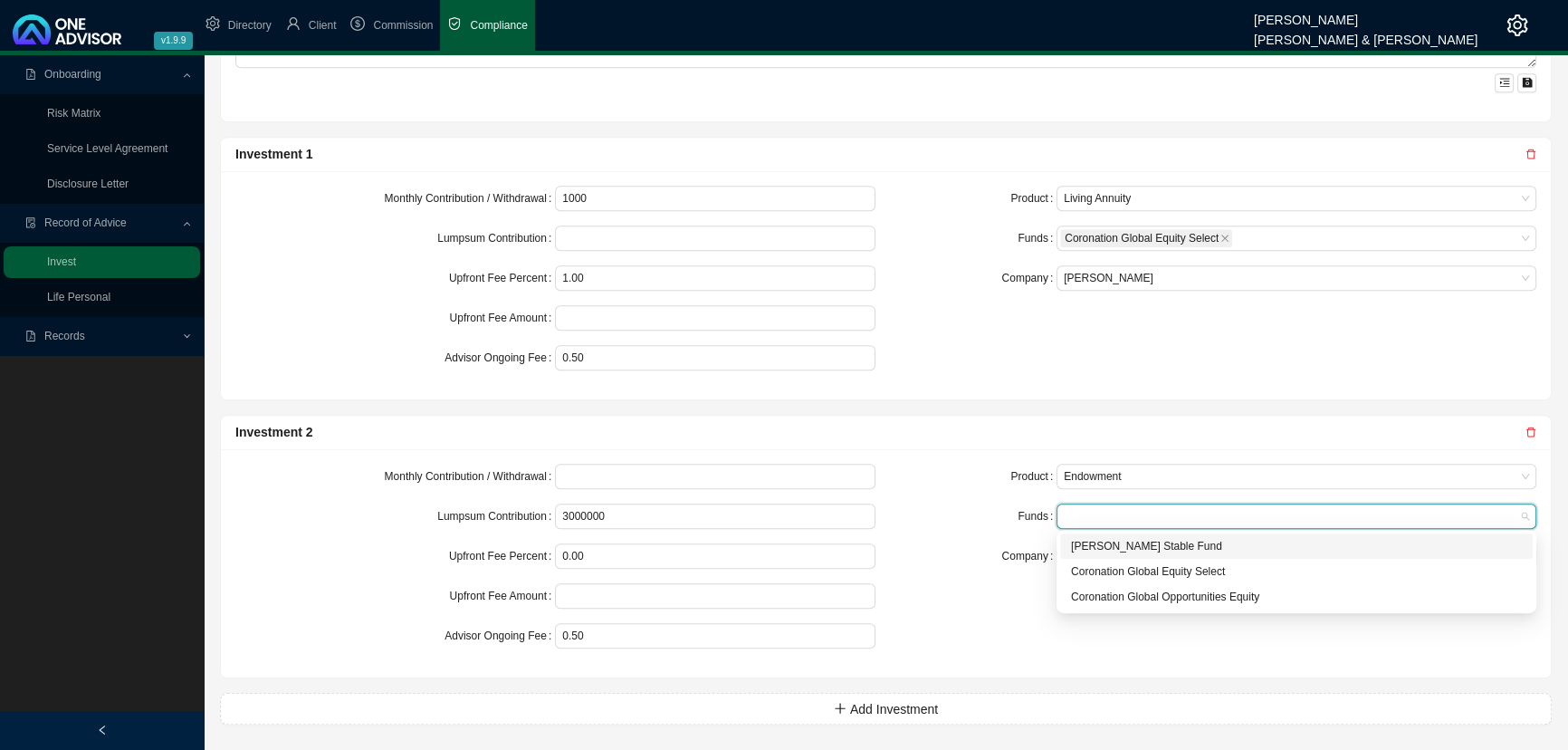
click at [1126, 557] on div "Coronation Global Equity Select" at bounding box center [1297, 572] width 451 height 19
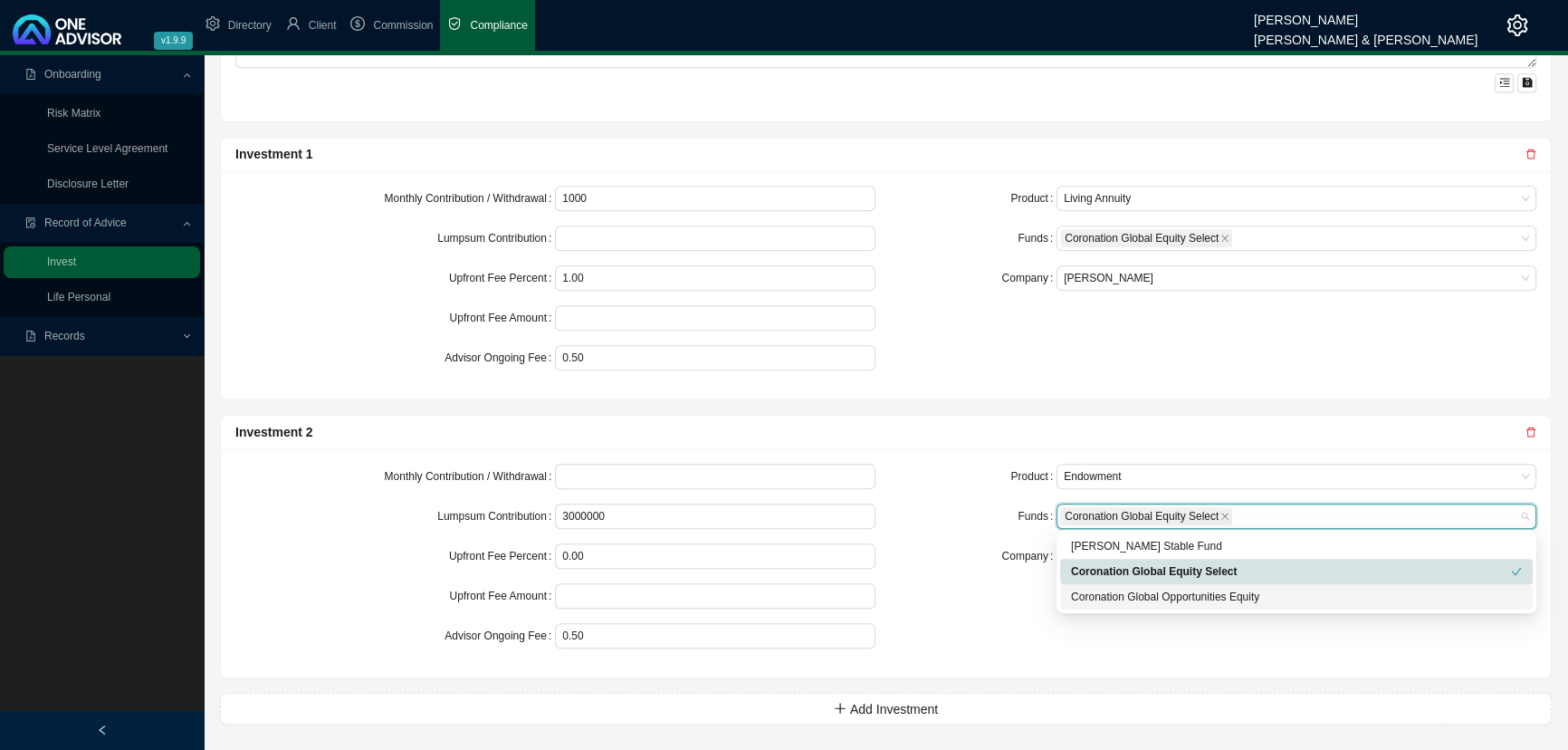
click at [1129, 557] on div "Coronation Global Opportunities Equity" at bounding box center [1297, 597] width 451 height 19
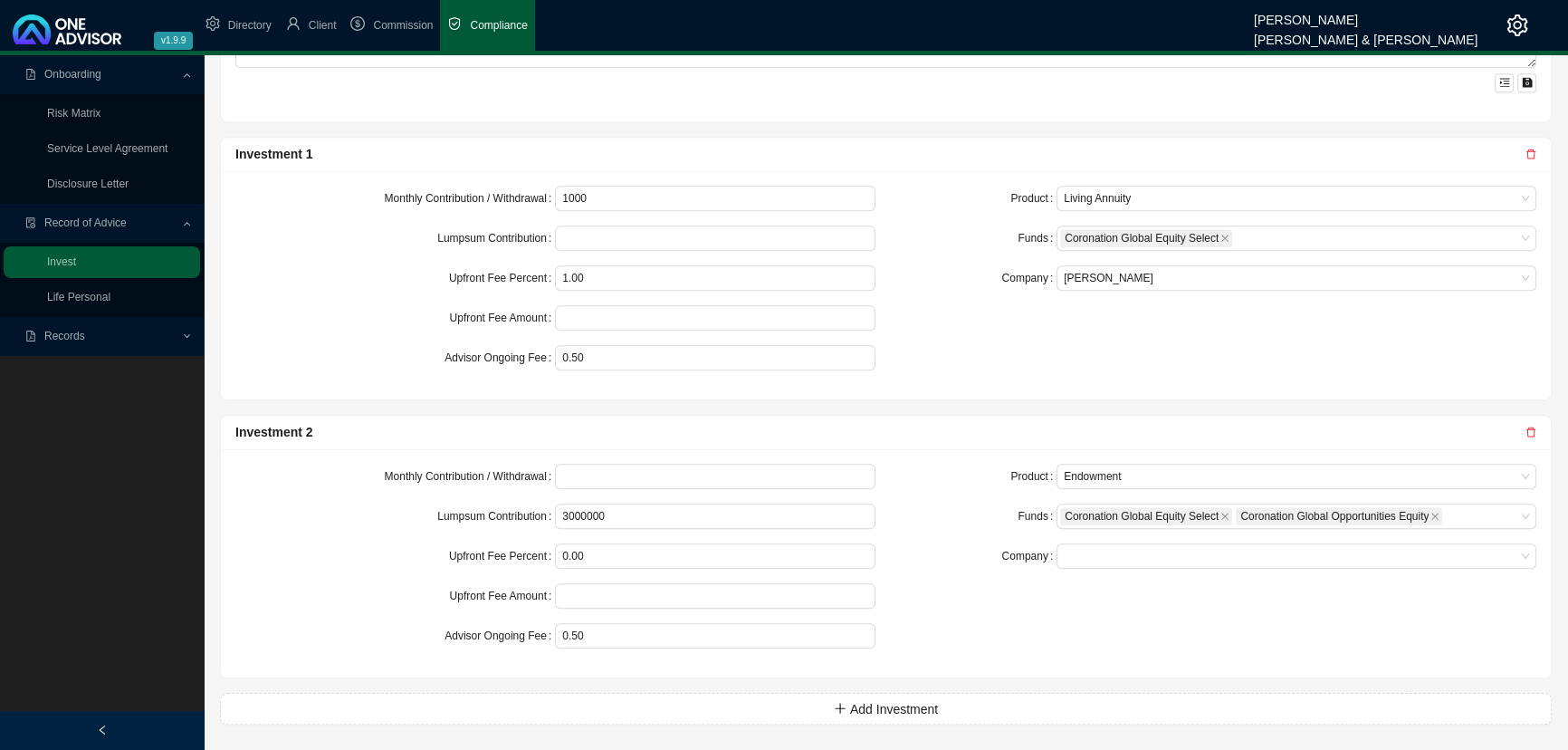
click at [947, 557] on div "Product Endowment Funds Coronation Global Equity Select Coronation Global Oppor…" at bounding box center [1217, 563] width 662 height 199
click at [1093, 553] on span at bounding box center [1296, 556] width 465 height 23
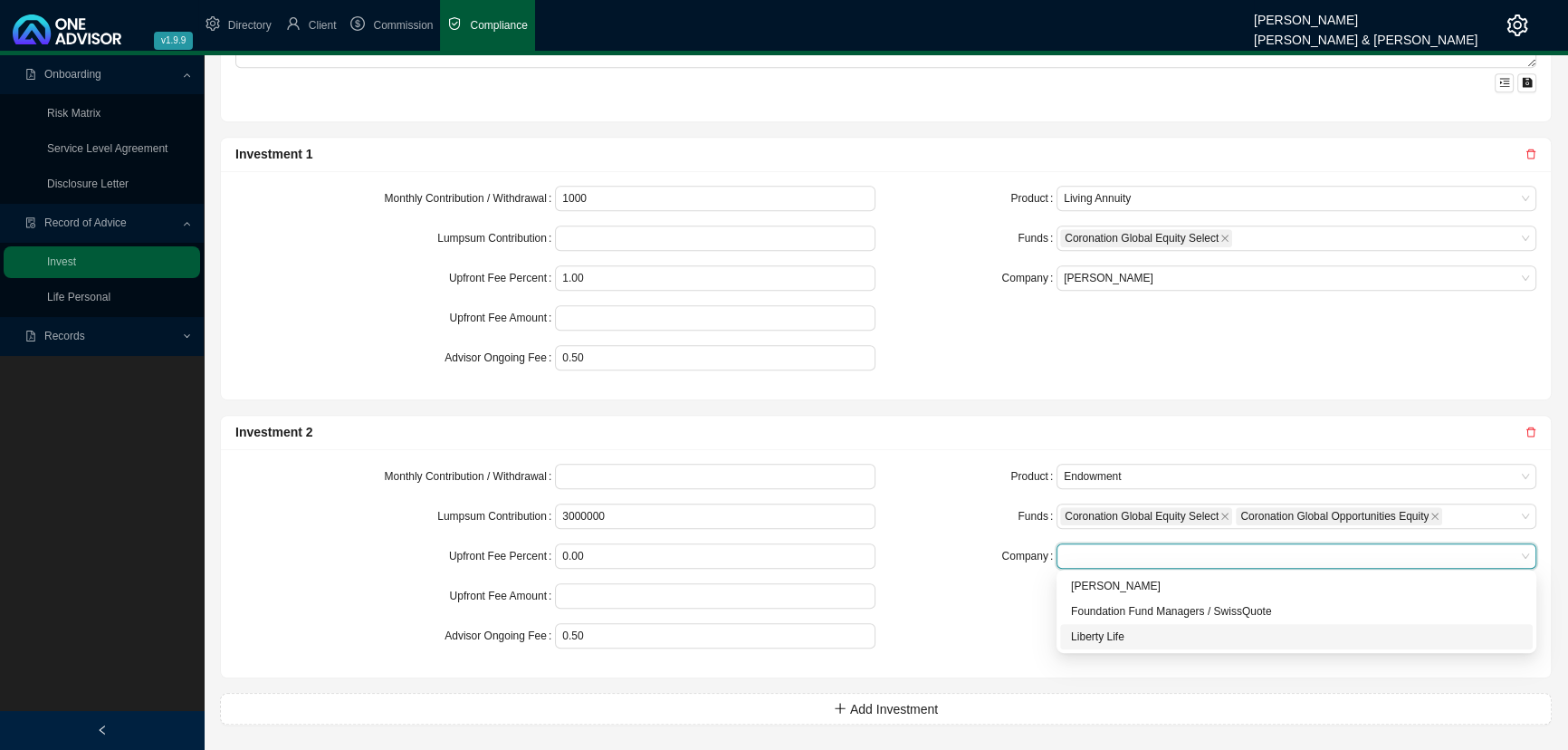
click at [1127, 557] on div "Liberty Life" at bounding box center [1297, 637] width 451 height 19
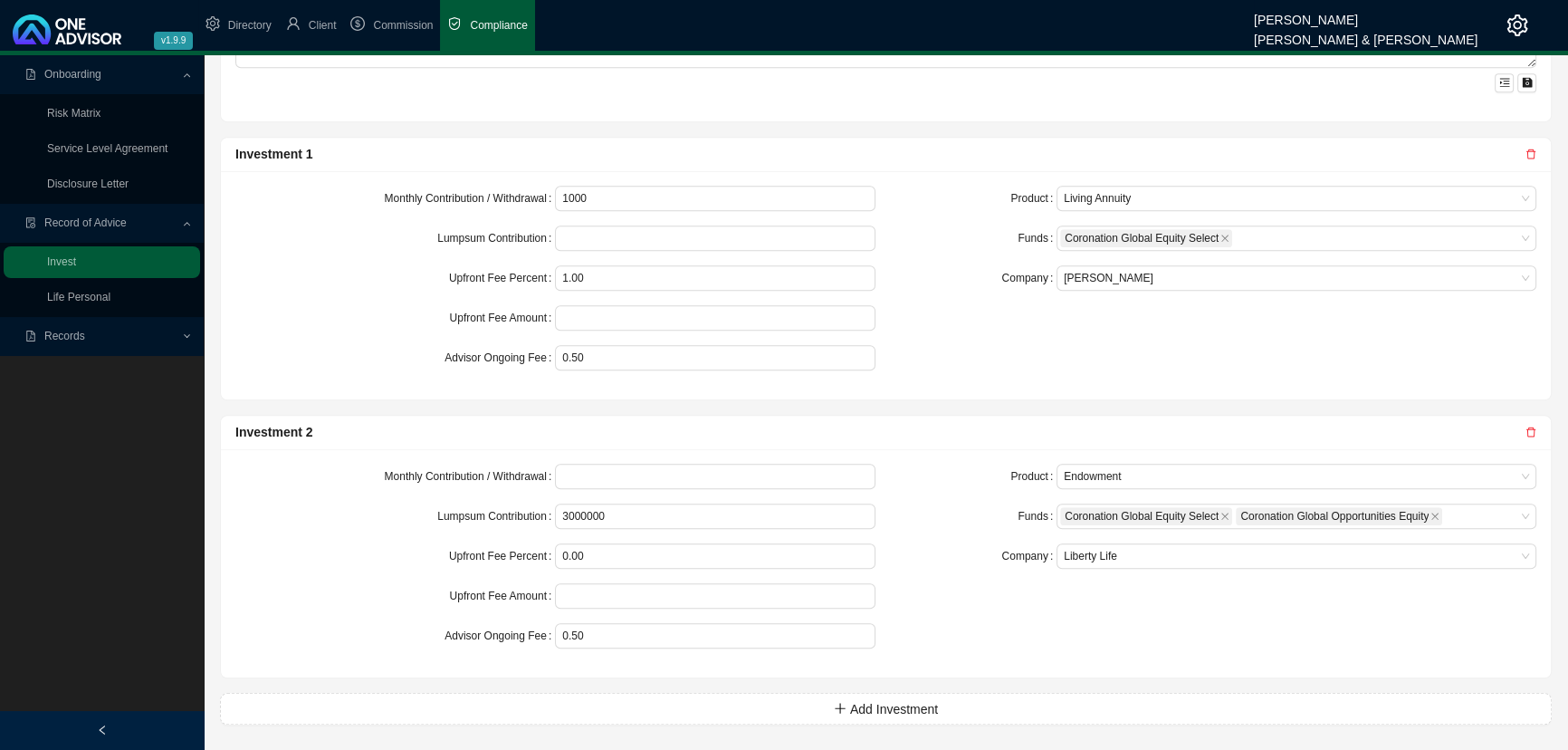
click at [895, 515] on div "Product Endowment Funds Coronation Global Equity Select Coronation Global Oppor…" at bounding box center [1217, 563] width 662 height 199
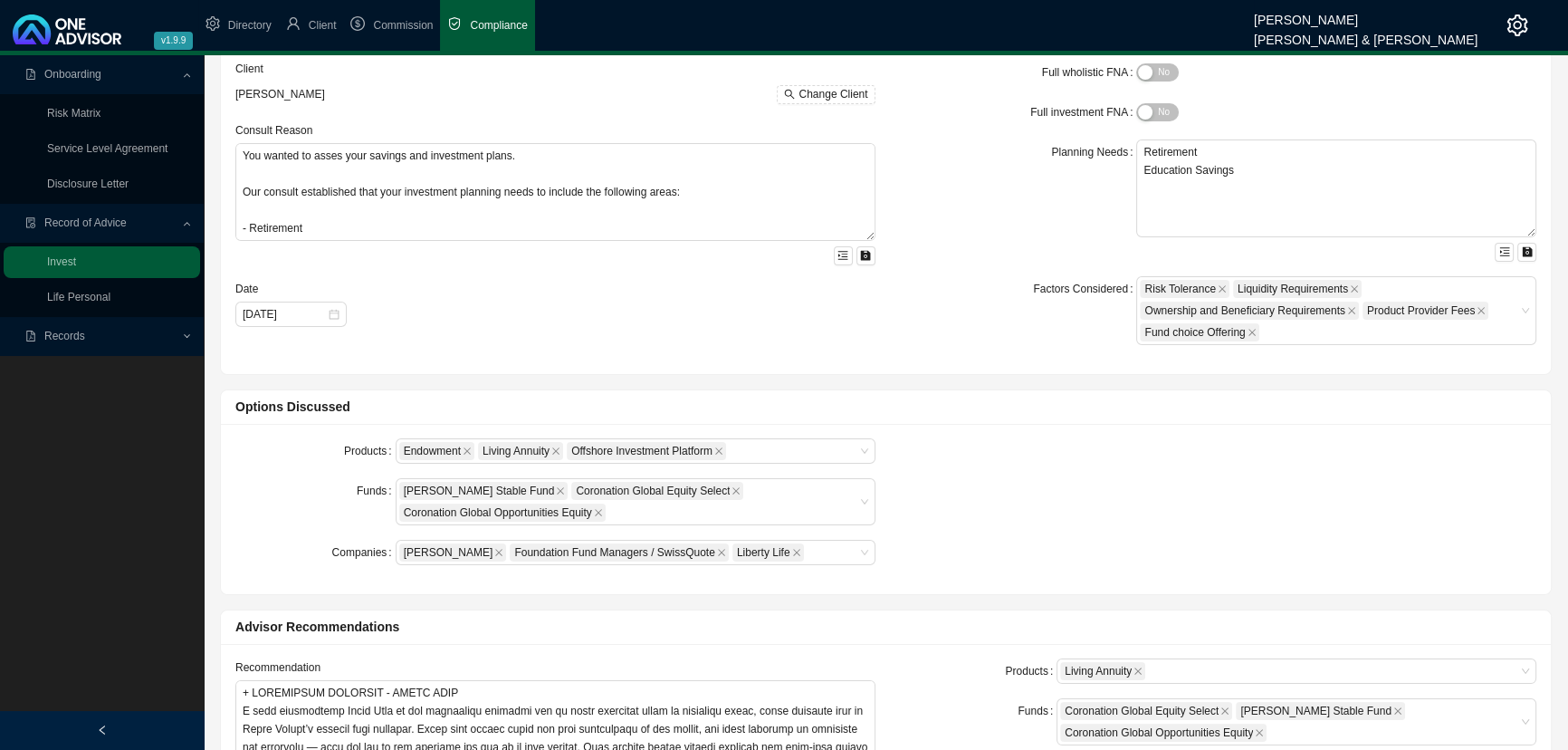
scroll to position [0, 0]
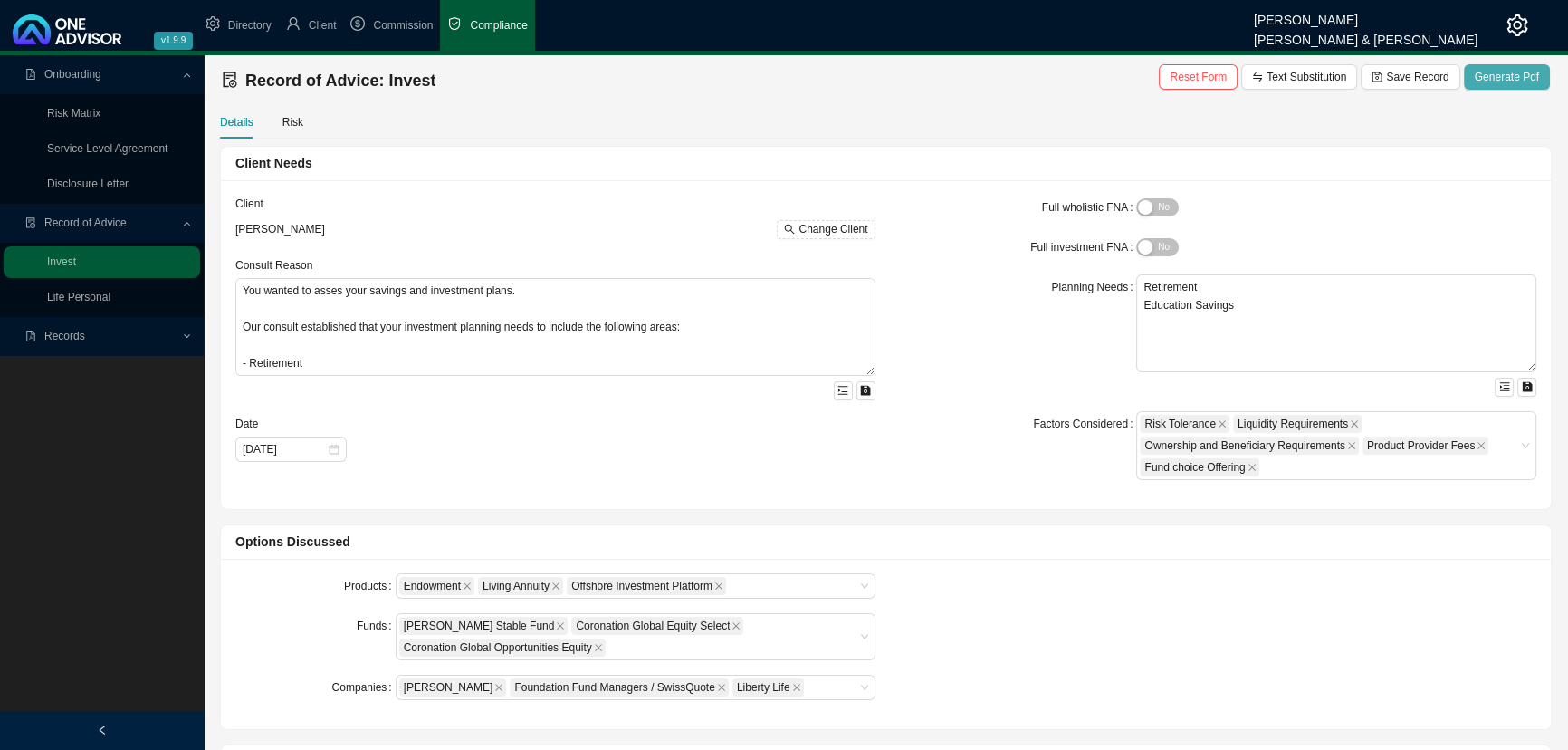
click at [1145, 77] on span "Generate Pdf" at bounding box center [1508, 77] width 64 height 19
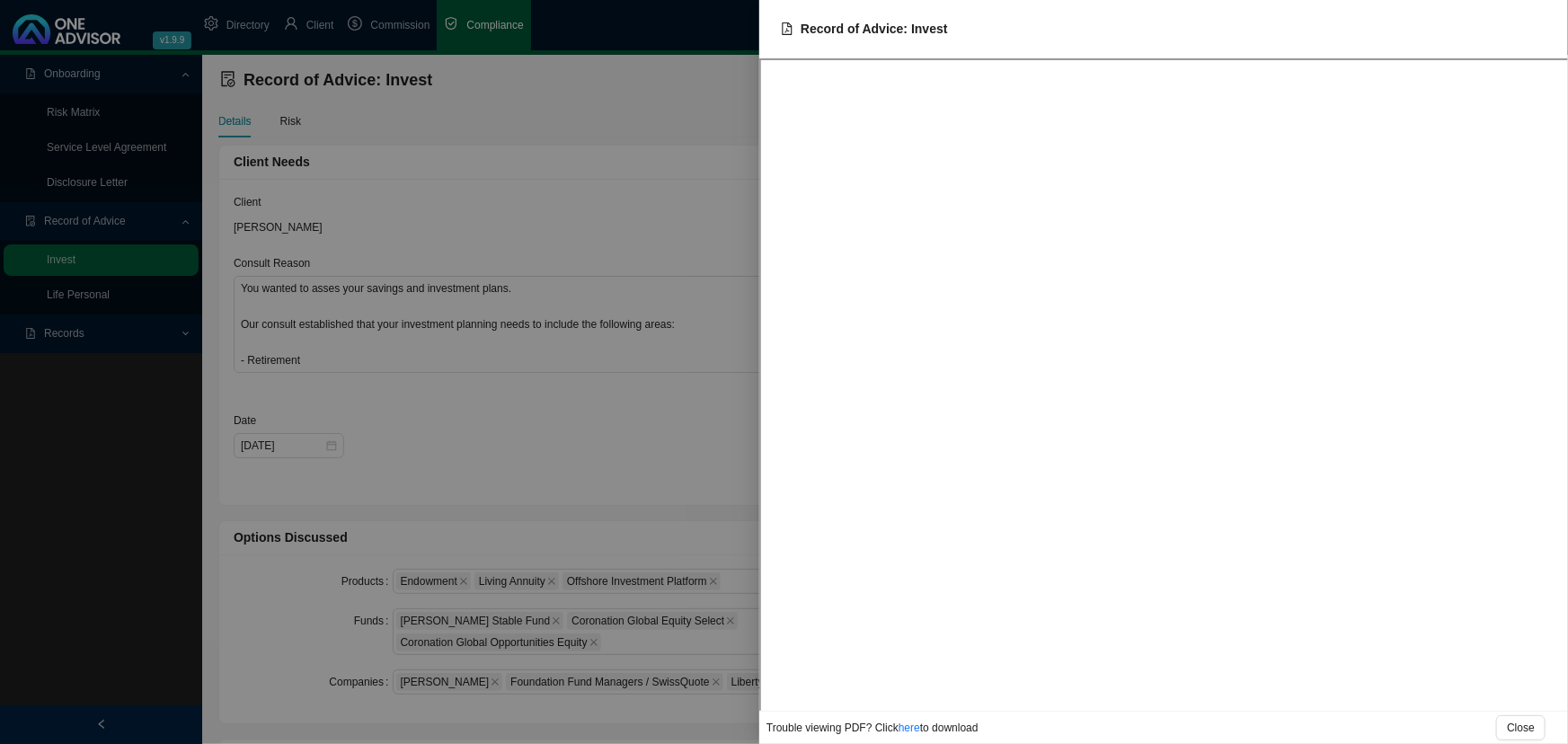
click at [586, 184] on div at bounding box center [784, 372] width 1568 height 744
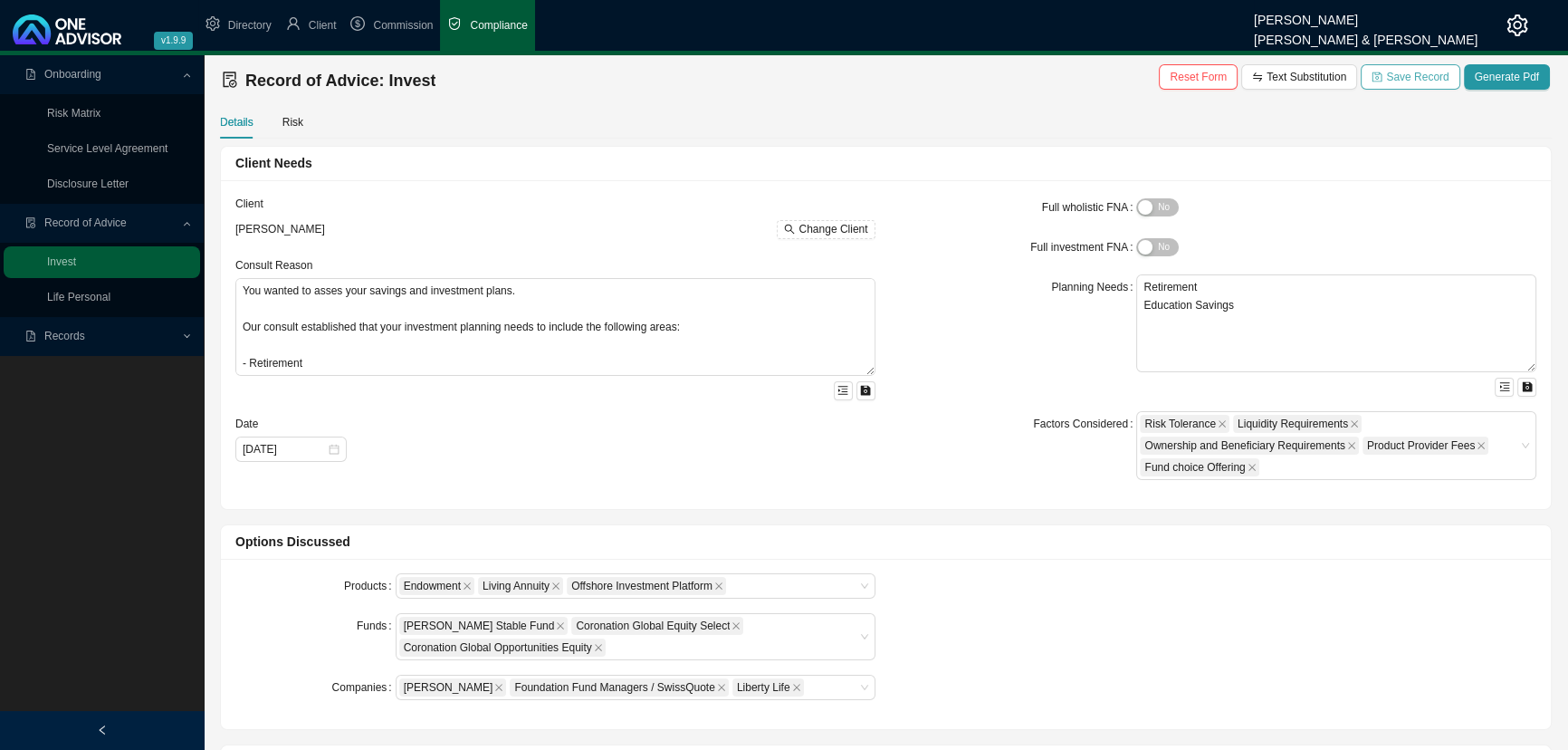
click at [1145, 71] on span "Save Record" at bounding box center [1418, 77] width 62 height 19
click at [155, 334] on span "Records" at bounding box center [103, 336] width 156 height 32
click at [58, 376] on link "Records" at bounding box center [67, 375] width 41 height 13
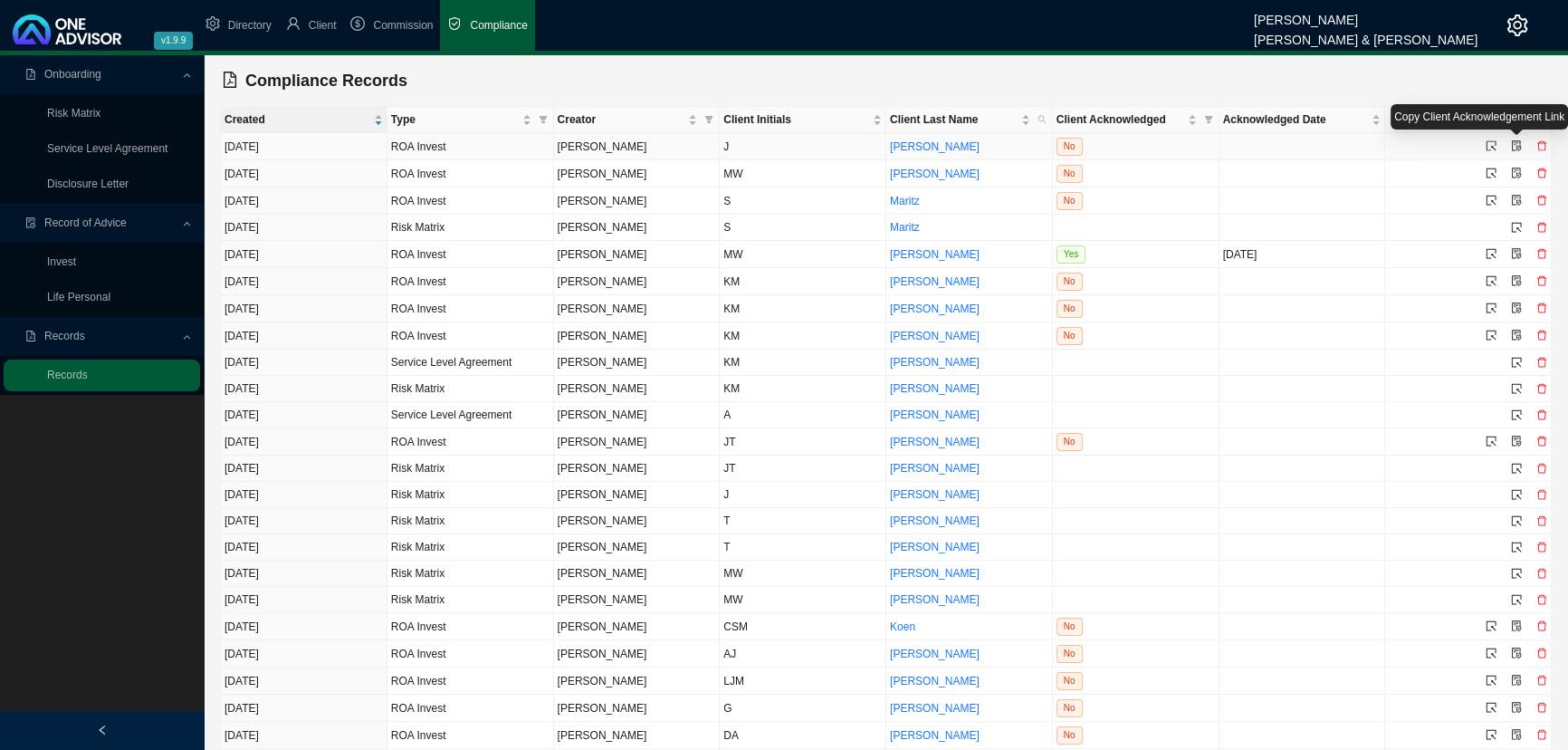
click at [1145, 145] on icon "file-protect" at bounding box center [1516, 145] width 11 height 11
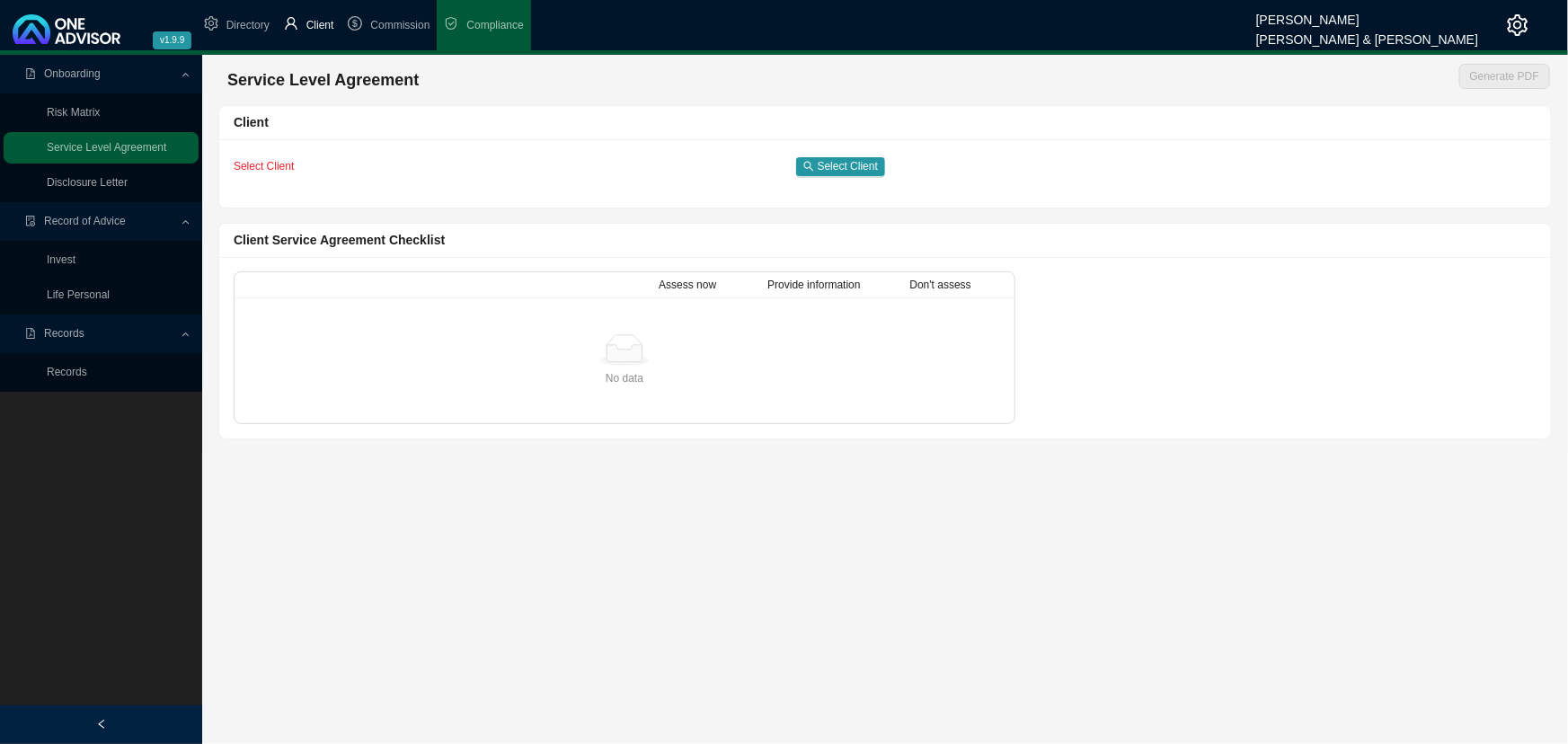
click at [322, 22] on span "Client" at bounding box center [320, 25] width 28 height 13
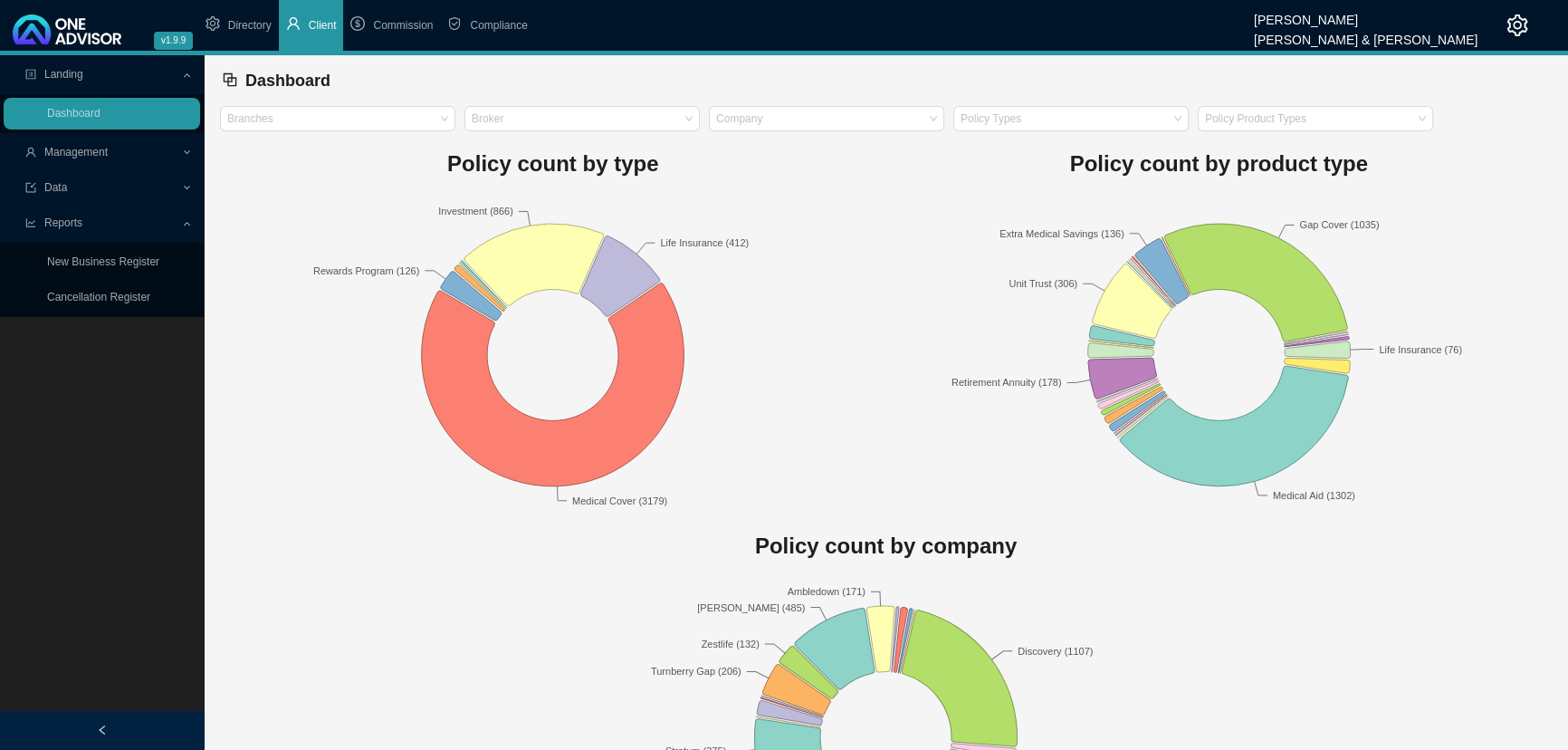
click at [111, 151] on span "Management" at bounding box center [103, 152] width 156 height 32
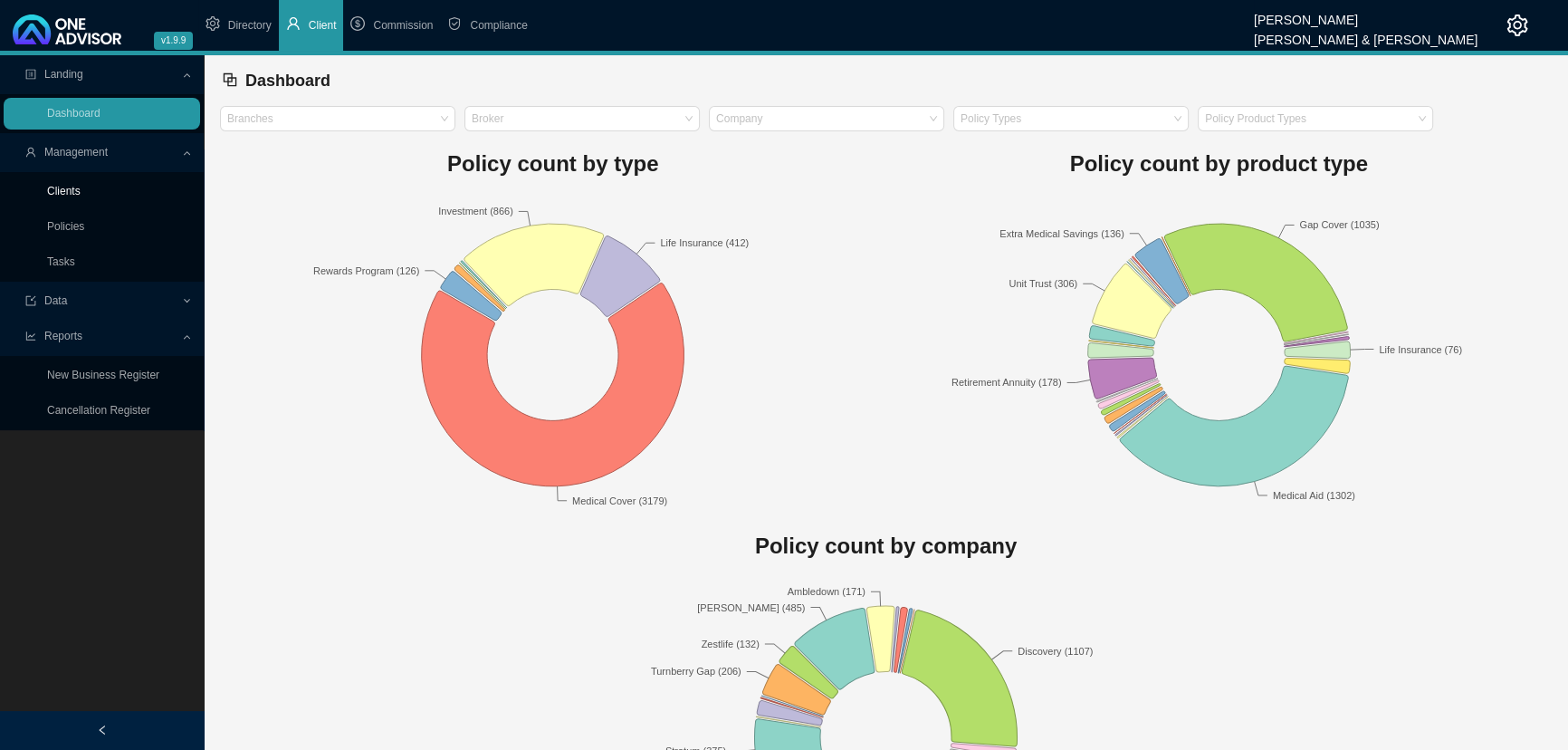
click at [75, 190] on link "Clients" at bounding box center [63, 190] width 33 height 13
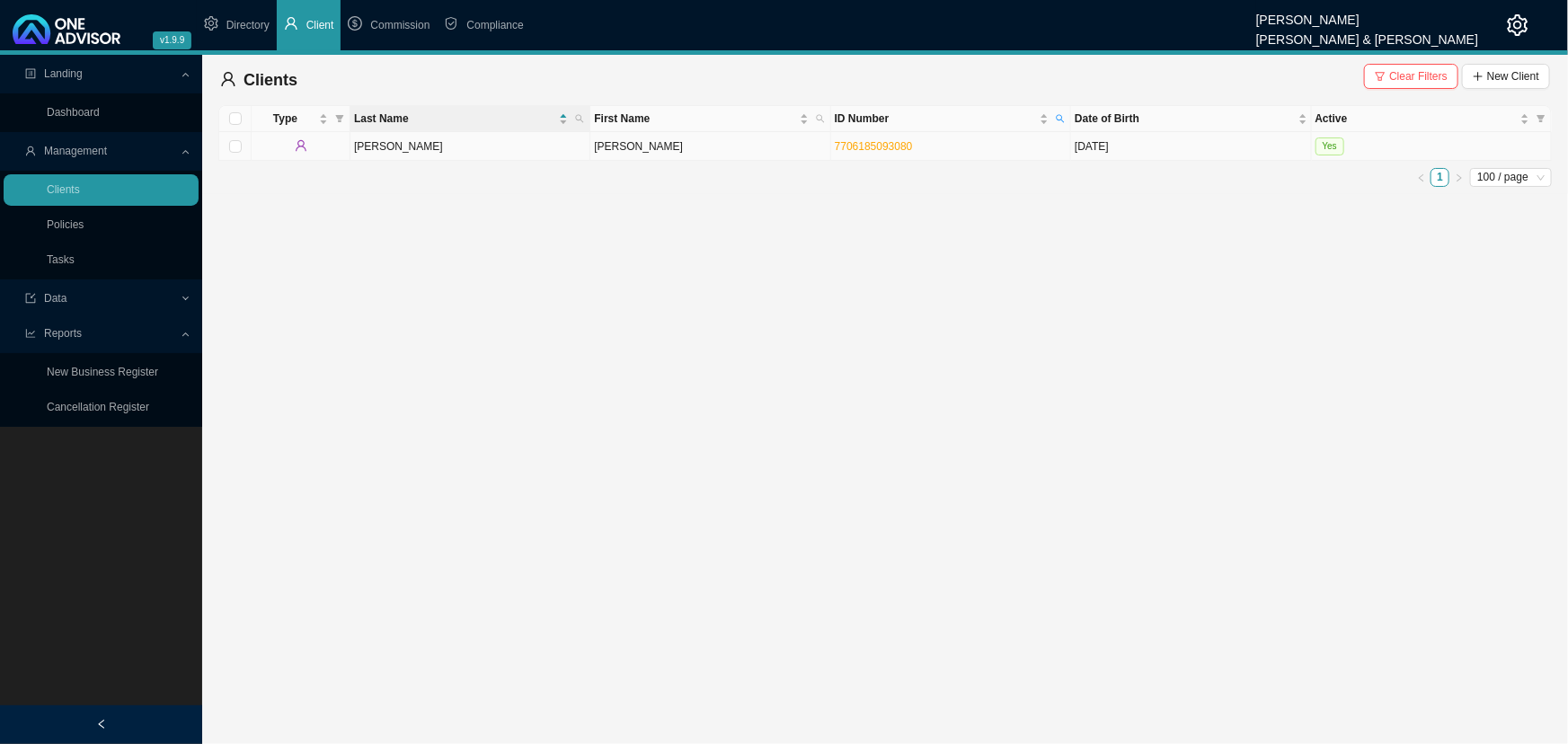
click at [748, 142] on td "[PERSON_NAME]" at bounding box center [710, 147] width 240 height 29
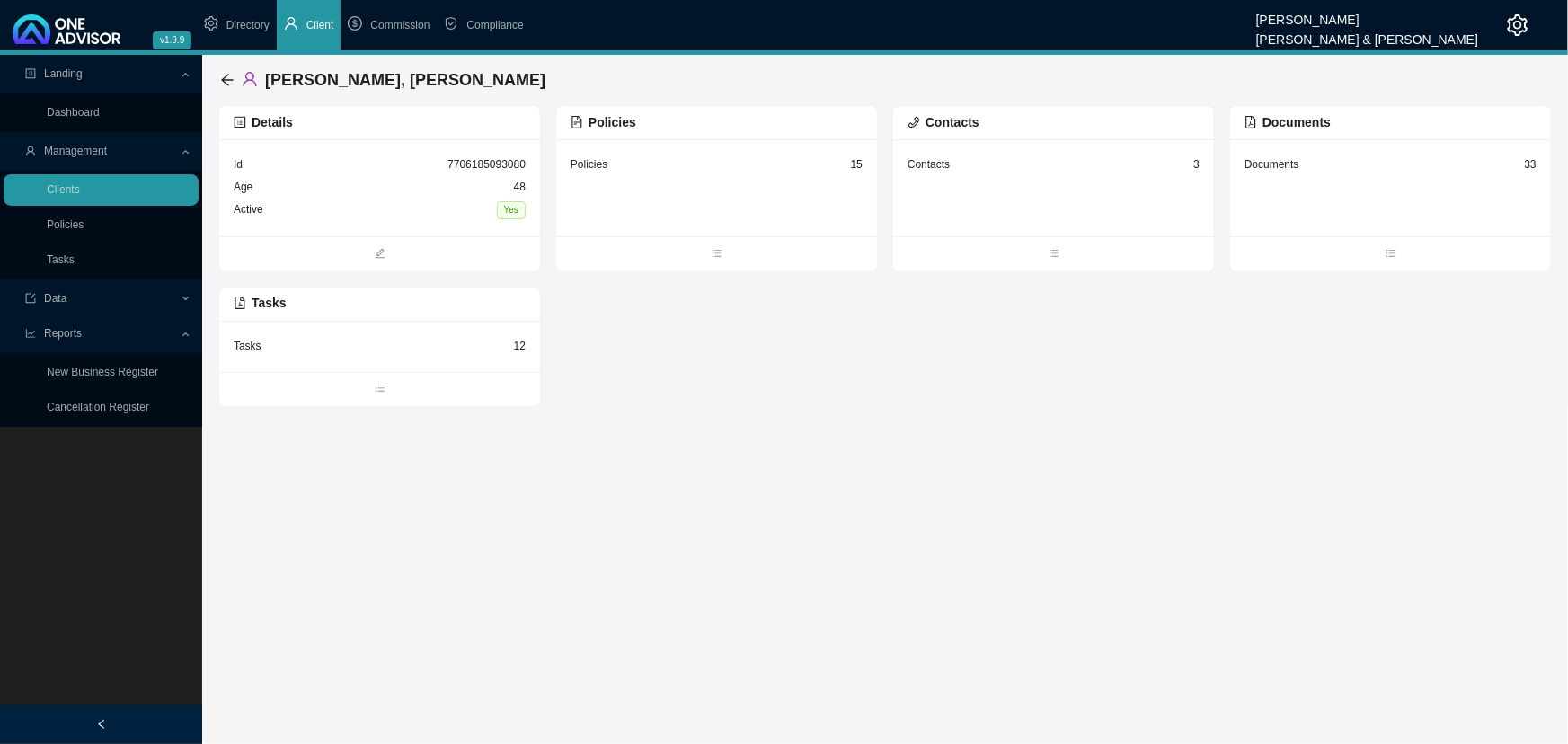
click at [1377, 193] on div "Documents 33" at bounding box center [1390, 188] width 321 height 97
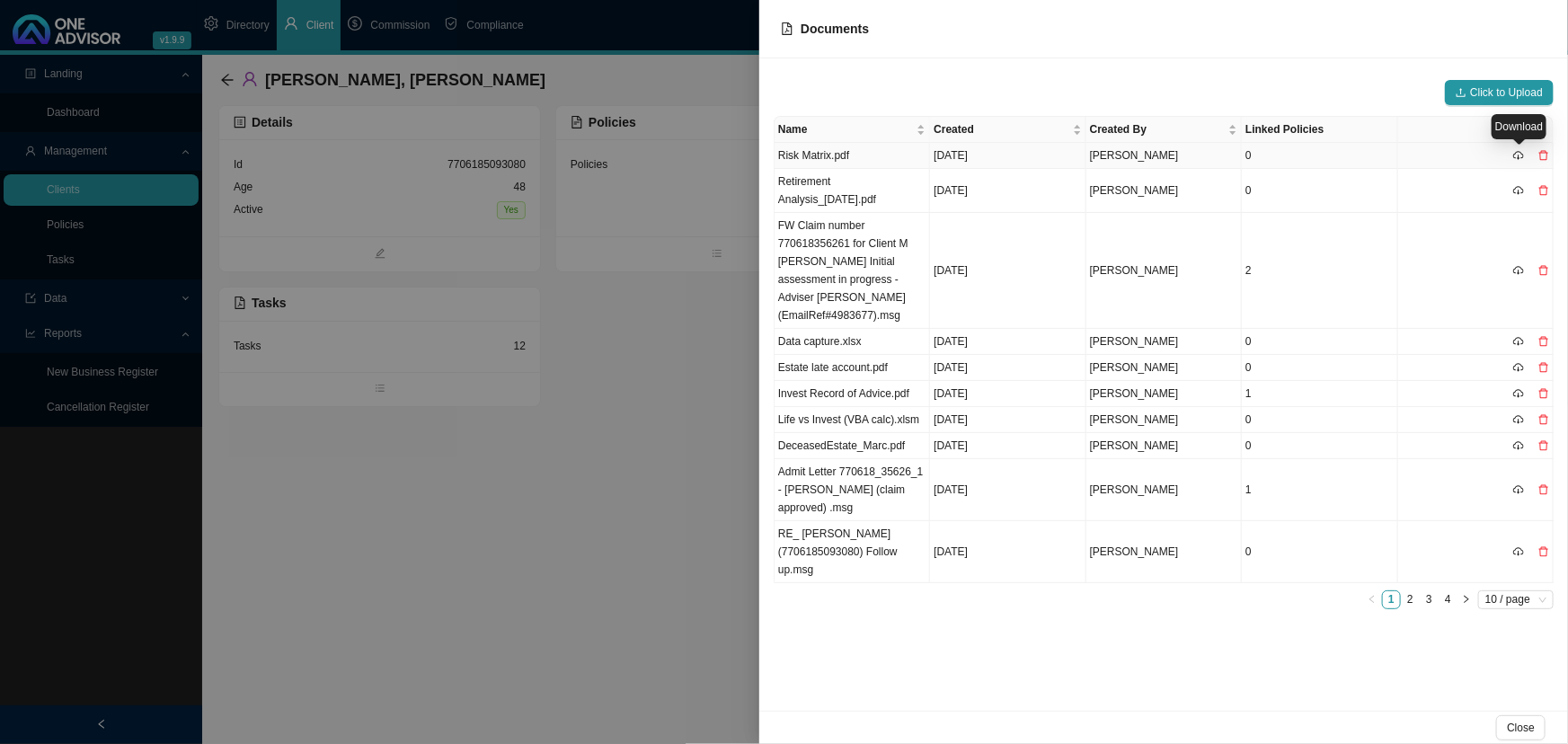
click at [1518, 154] on icon "cloud-download" at bounding box center [1518, 155] width 11 height 11
drag, startPoint x: 644, startPoint y: 520, endPoint x: 243, endPoint y: 305, distance: 455.0
click at [644, 516] on div at bounding box center [784, 372] width 1568 height 744
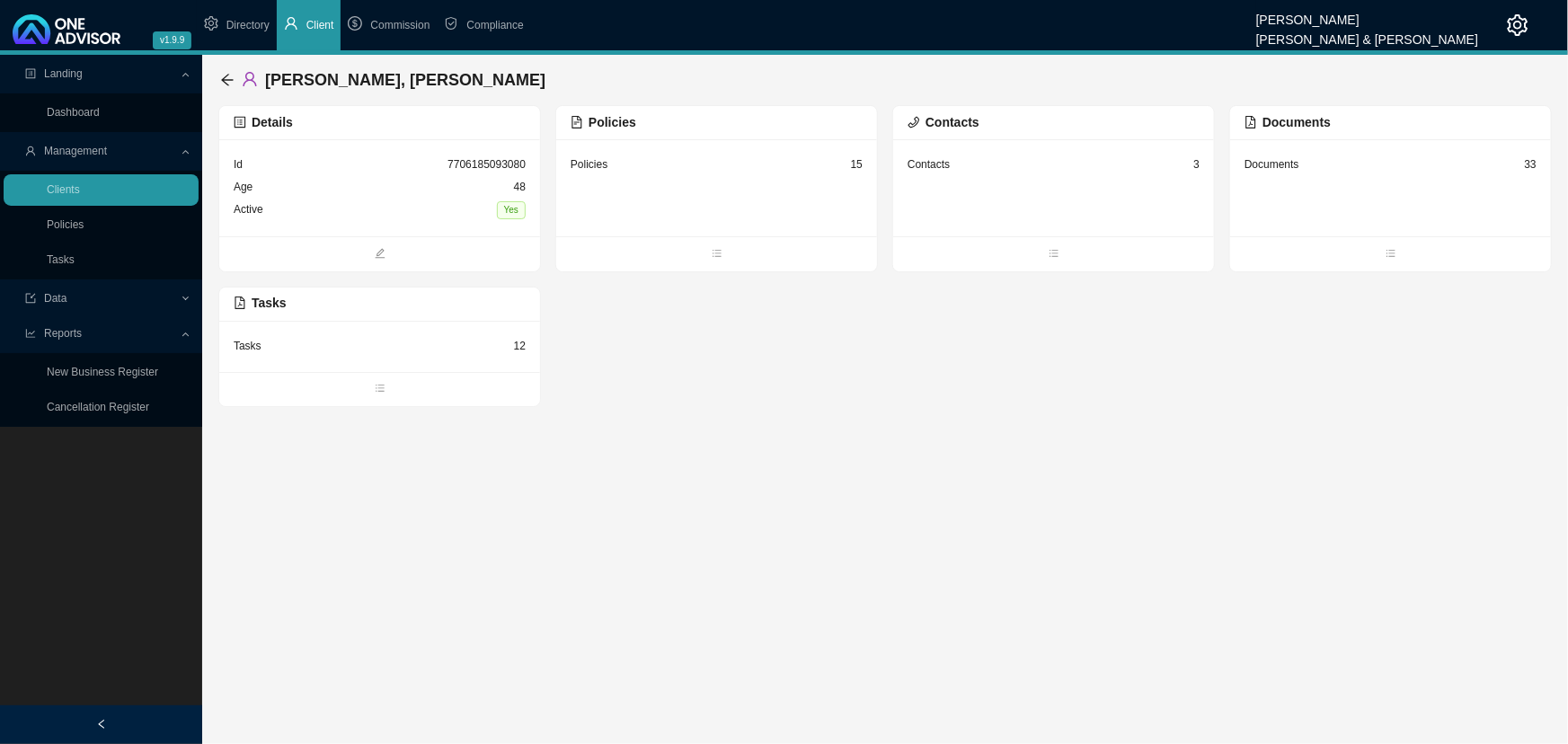
click at [503, 19] on span "Compliance" at bounding box center [494, 25] width 57 height 13
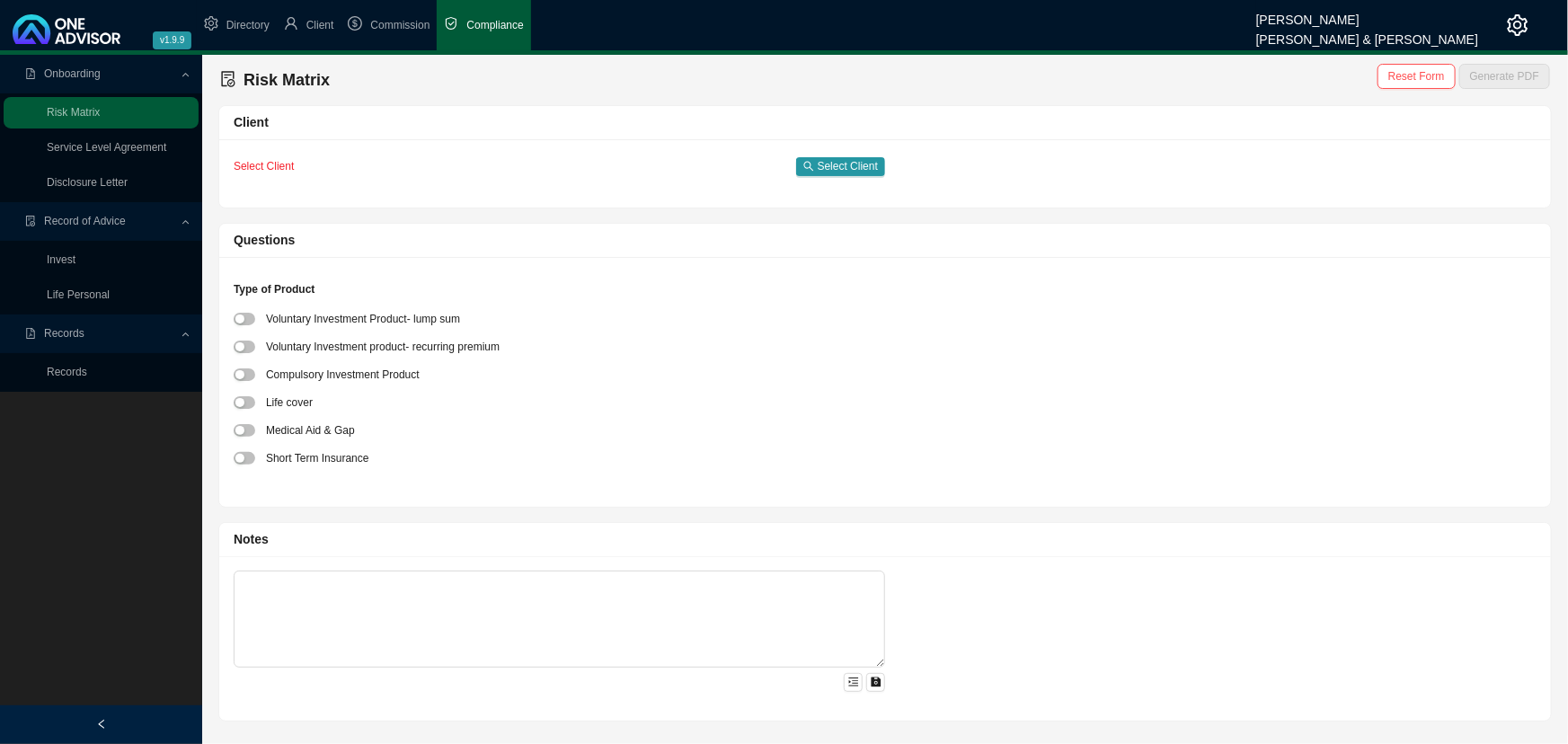
click at [103, 725] on icon "left" at bounding box center [101, 724] width 11 height 11
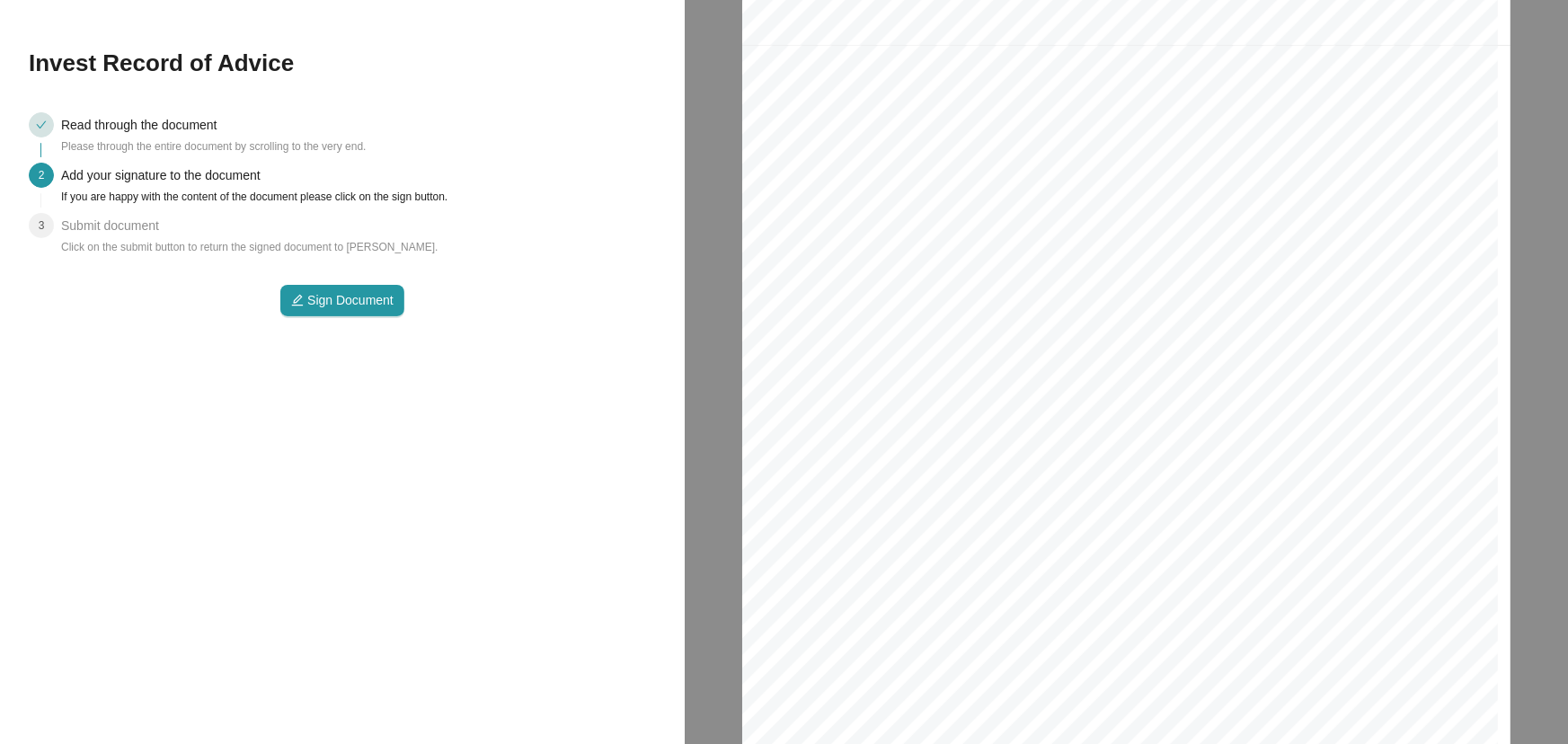
scroll to position [9883, 0]
click at [341, 299] on span "Sign Document" at bounding box center [350, 300] width 86 height 19
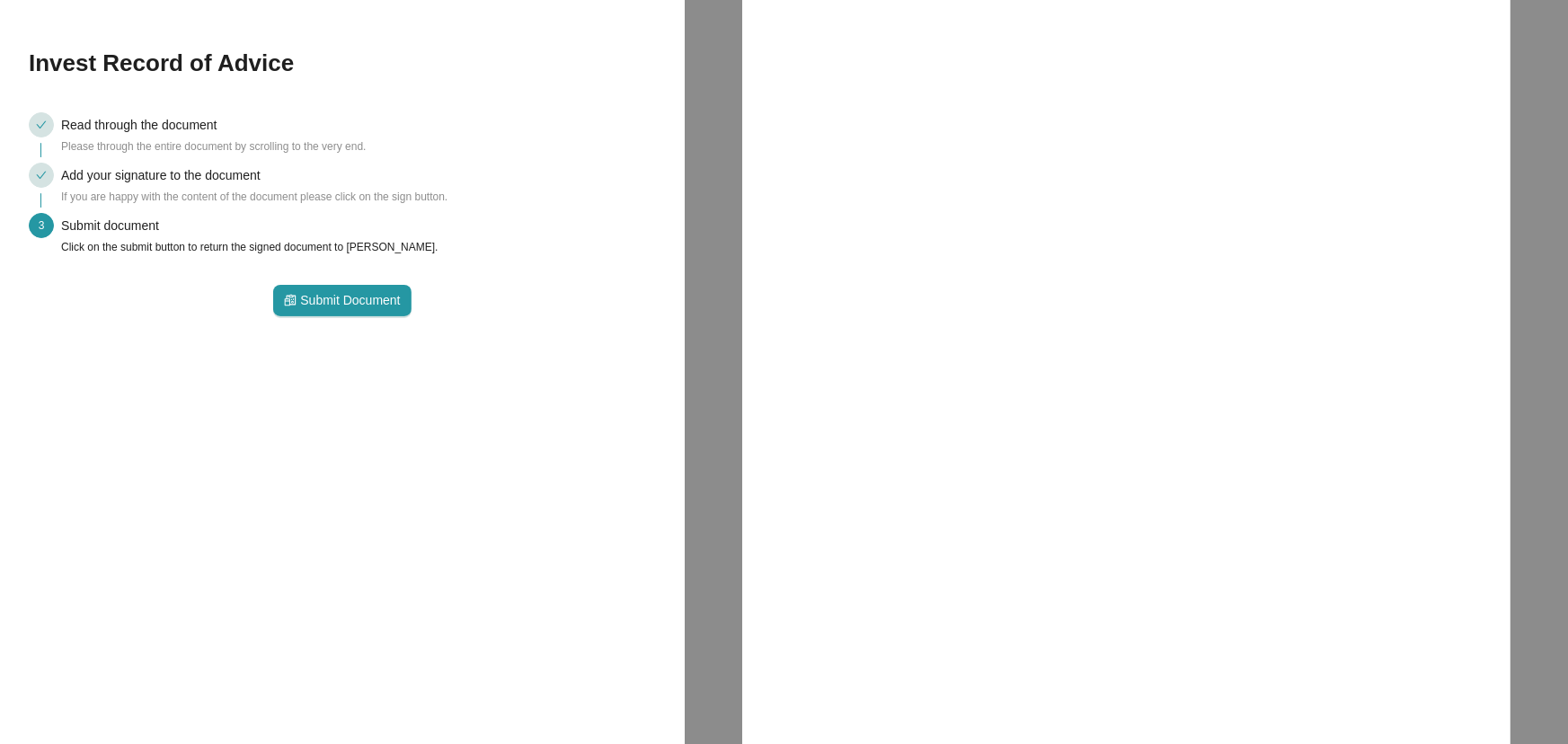
scroll to position [10718, 782]
click at [336, 290] on span "Submit Document" at bounding box center [349, 300] width 100 height 19
